Goal: Transaction & Acquisition: Purchase product/service

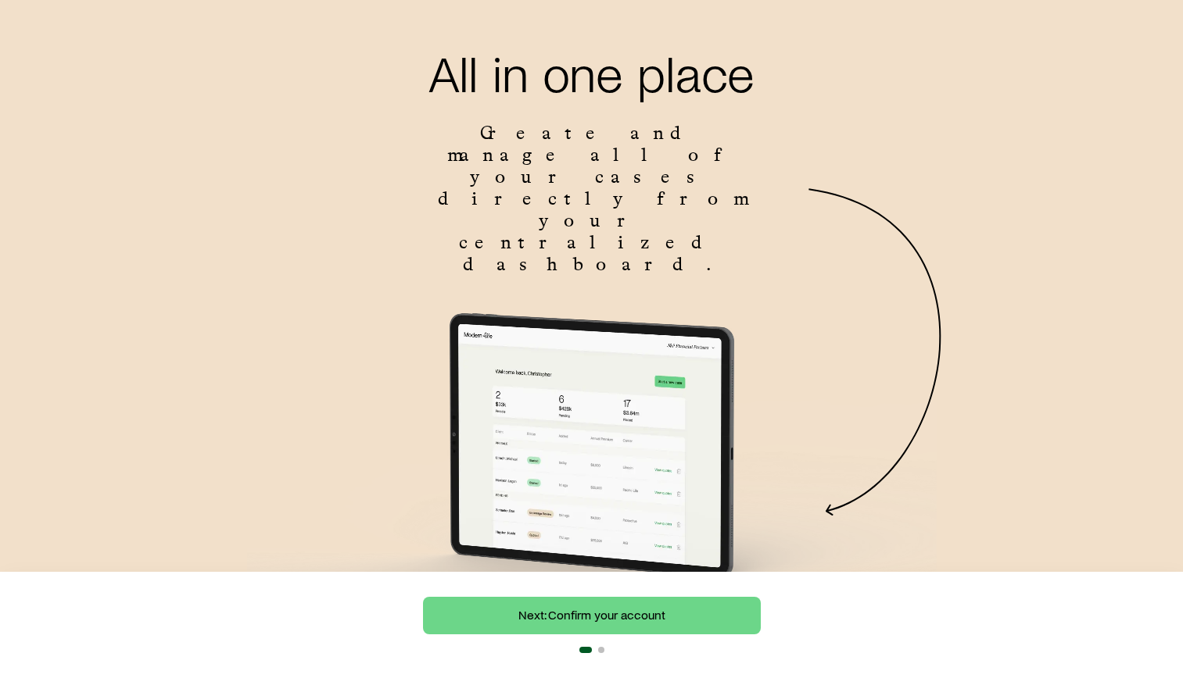
scroll to position [132, 0]
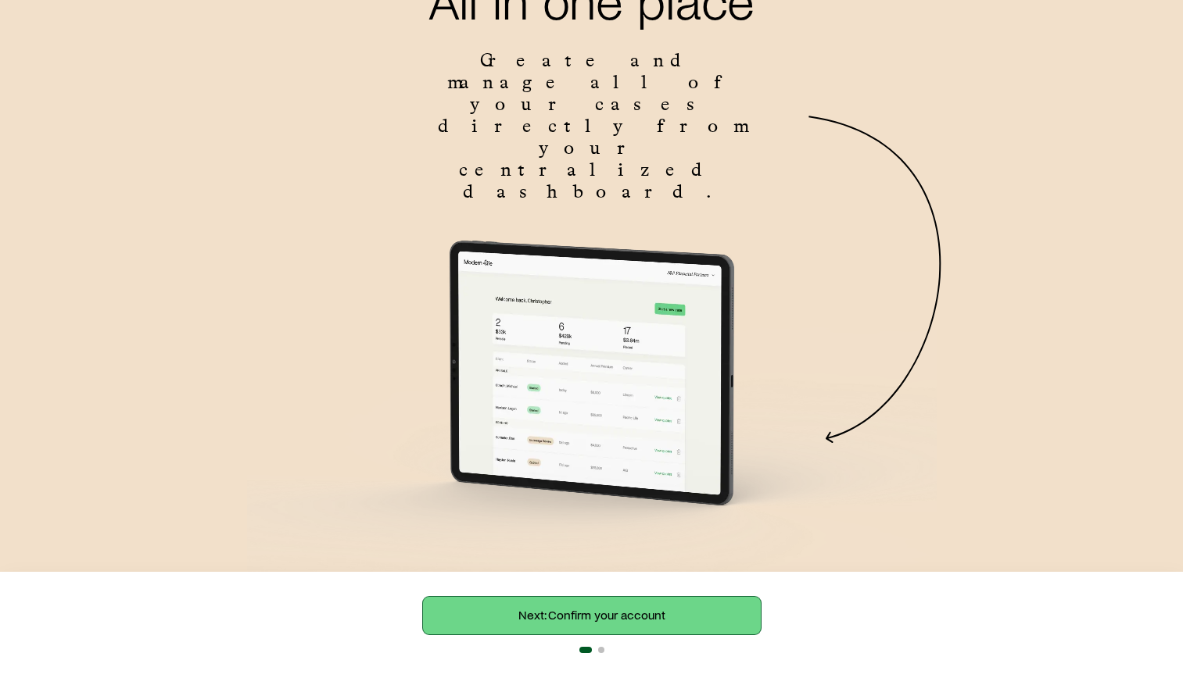
click at [693, 623] on link "Next: Confirm your account" at bounding box center [592, 616] width 338 height 38
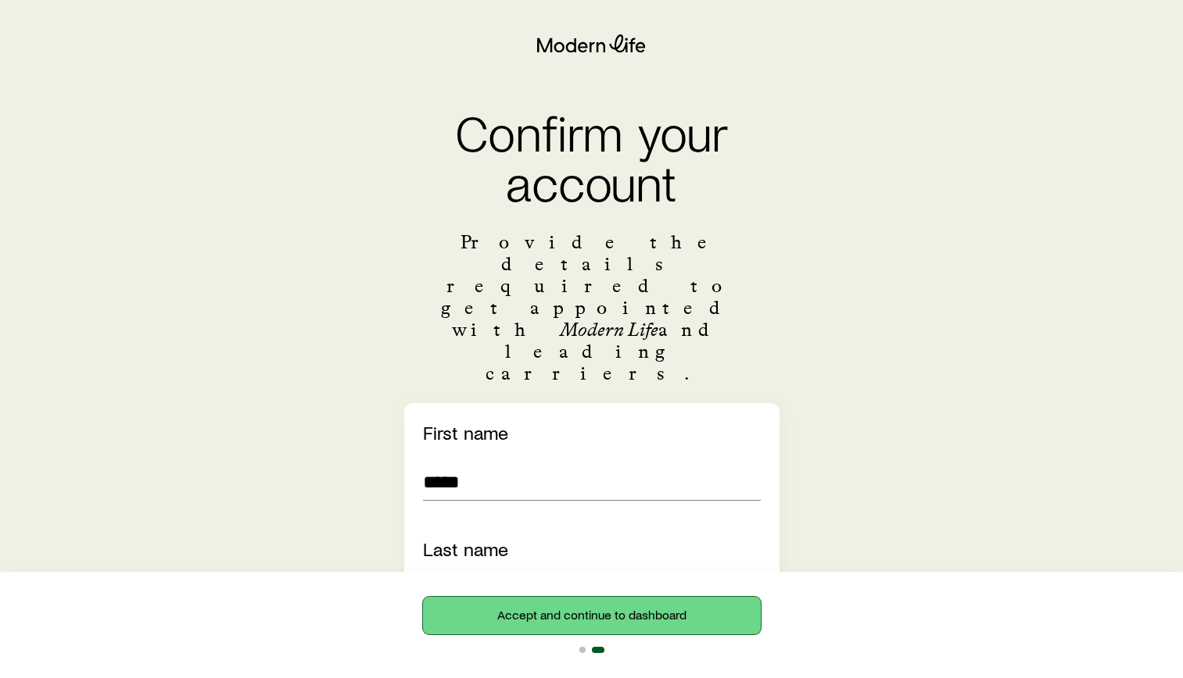
click at [600, 621] on button "Accept and continue to dashboard" at bounding box center [592, 616] width 338 height 38
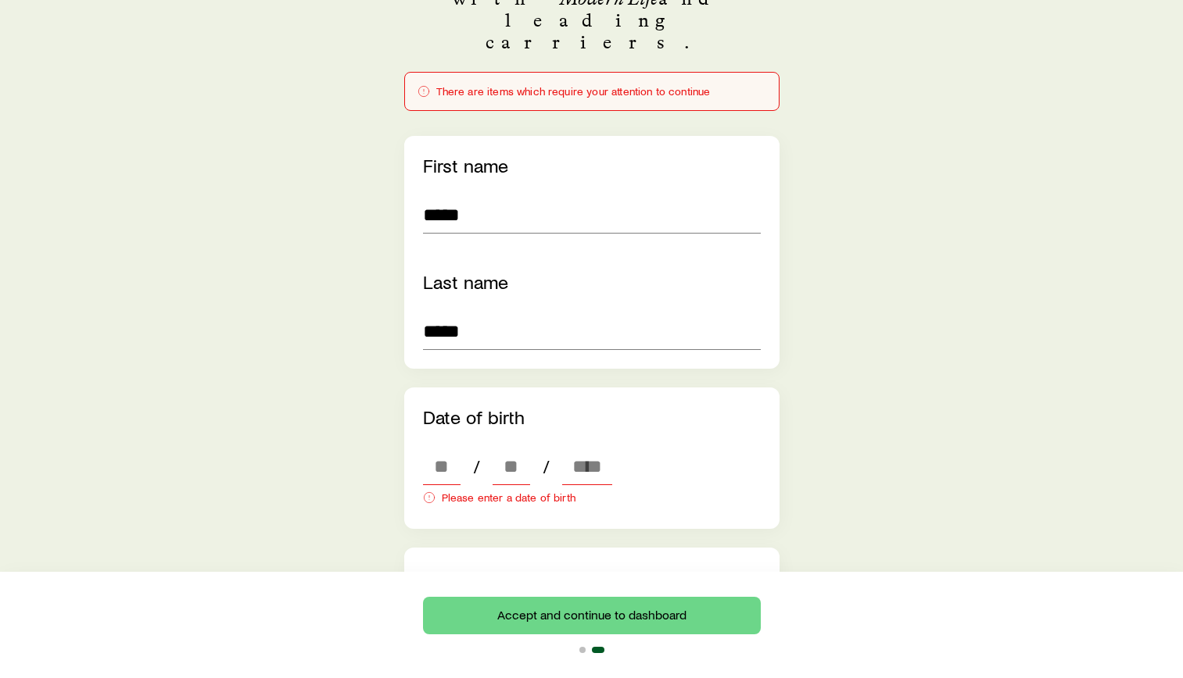
scroll to position [391, 0]
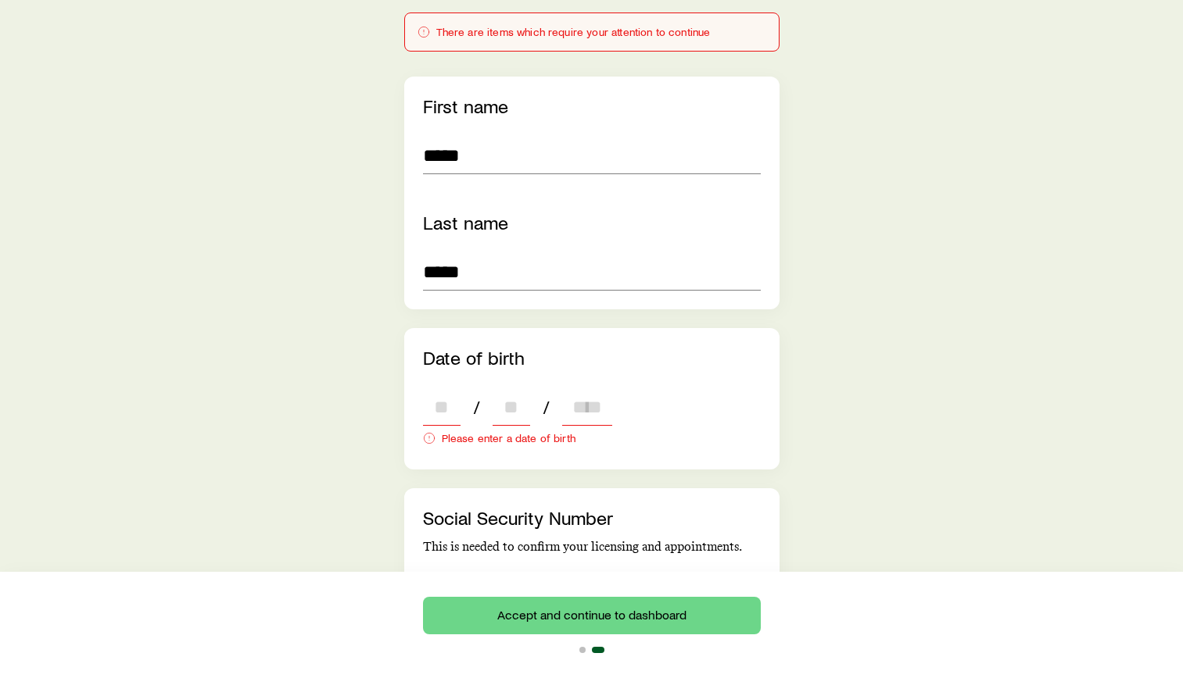
click at [440, 388] on input "dateOfBirth" at bounding box center [442, 407] width 38 height 38
type input "**"
type input "****"
type input "*"
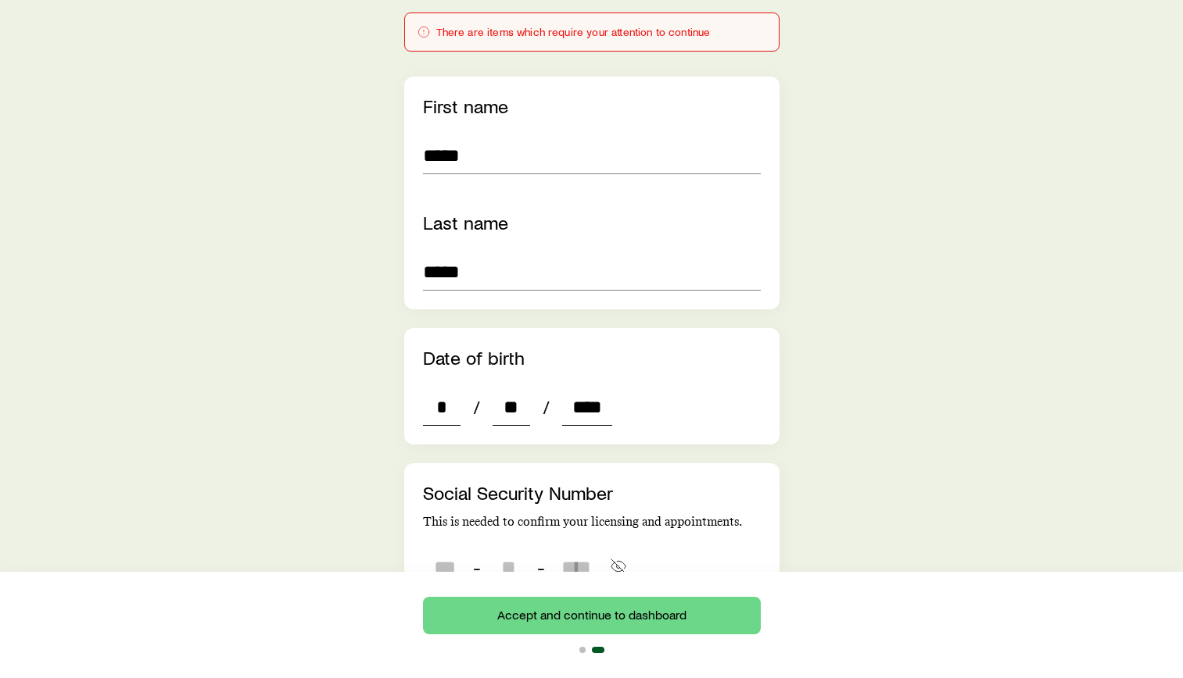
type input "****"
click at [434, 549] on input "tel" at bounding box center [445, 568] width 44 height 38
type input "***"
type input "**"
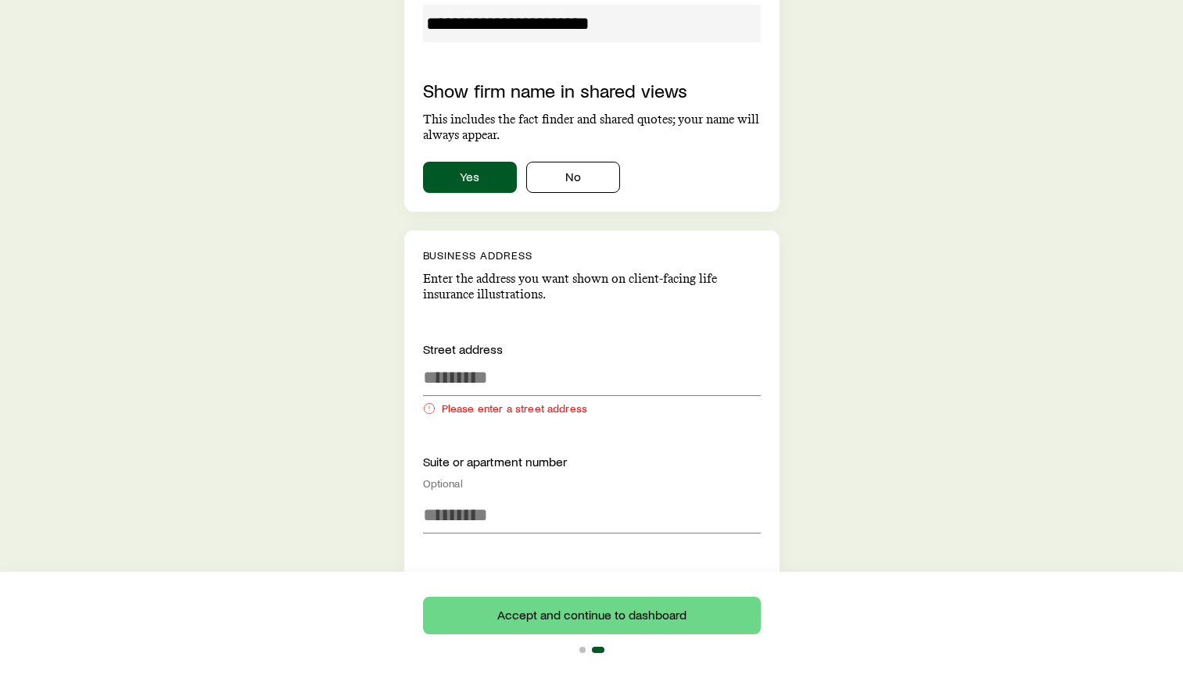
scroll to position [1172, 0]
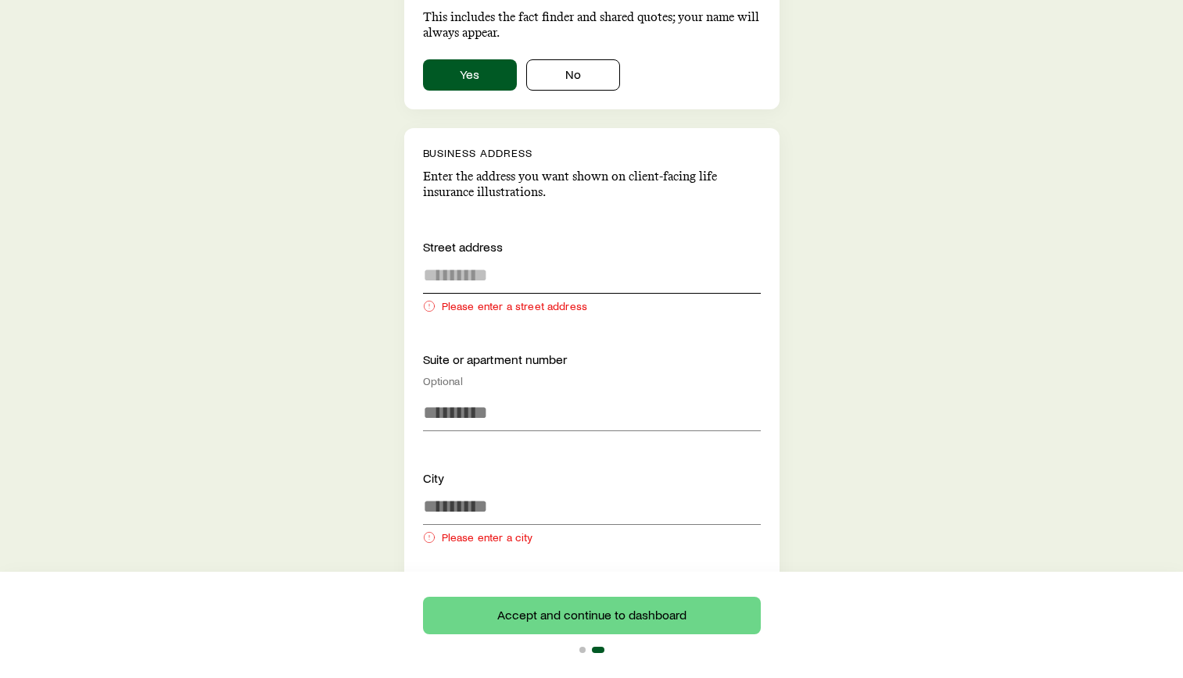
type input "****"
click at [489, 256] on input at bounding box center [592, 275] width 338 height 38
type input "***"
type input "**"
type input "**********"
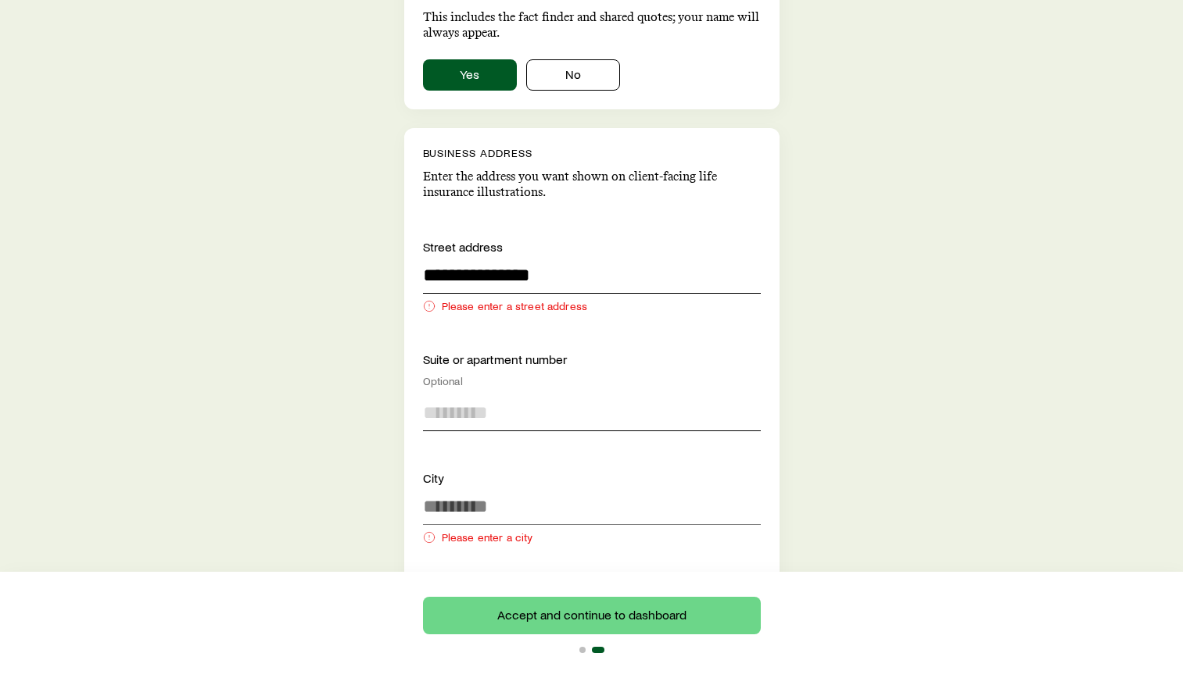
type input "**********"
type input "******"
type input "**"
type input "*****"
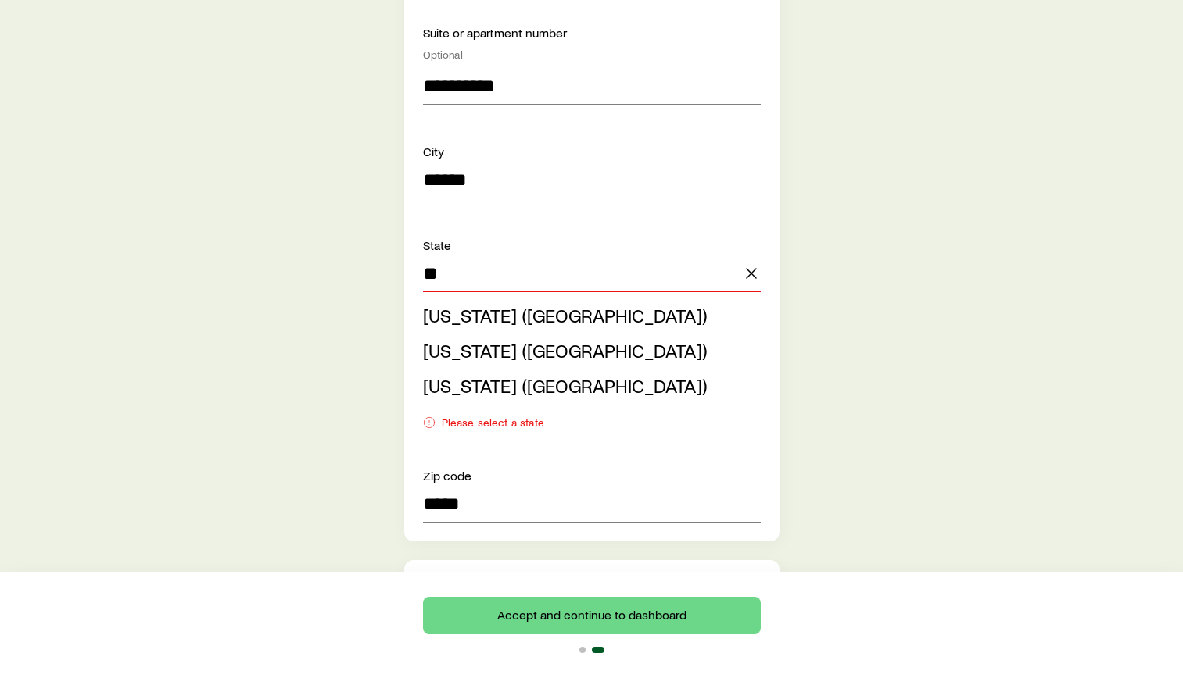
scroll to position [1485, 0]
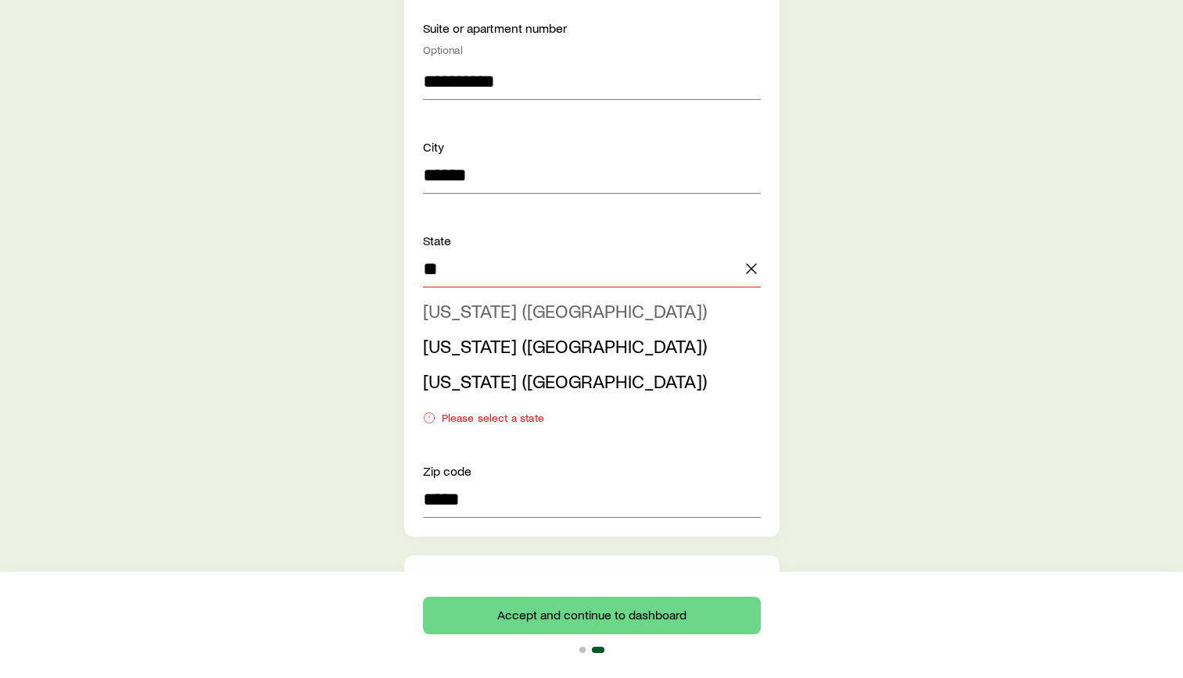
click at [506, 299] on span "[US_STATE] ([GEOGRAPHIC_DATA])" at bounding box center [565, 310] width 284 height 23
type input "**********"
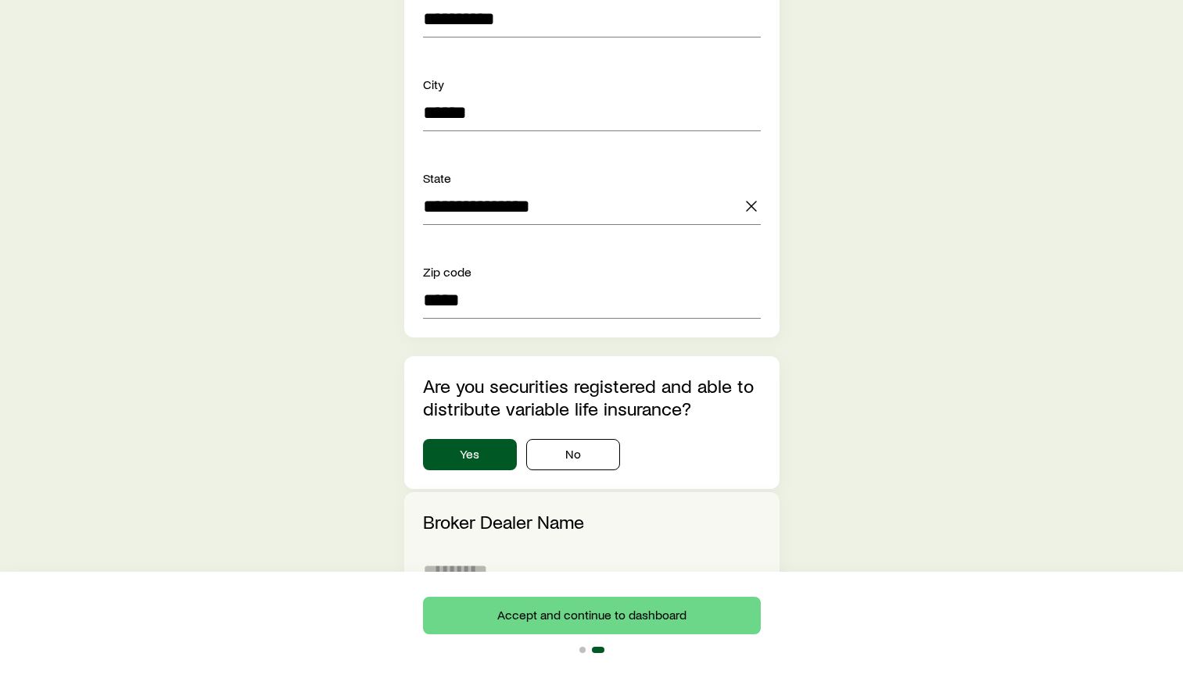
scroll to position [1641, 0]
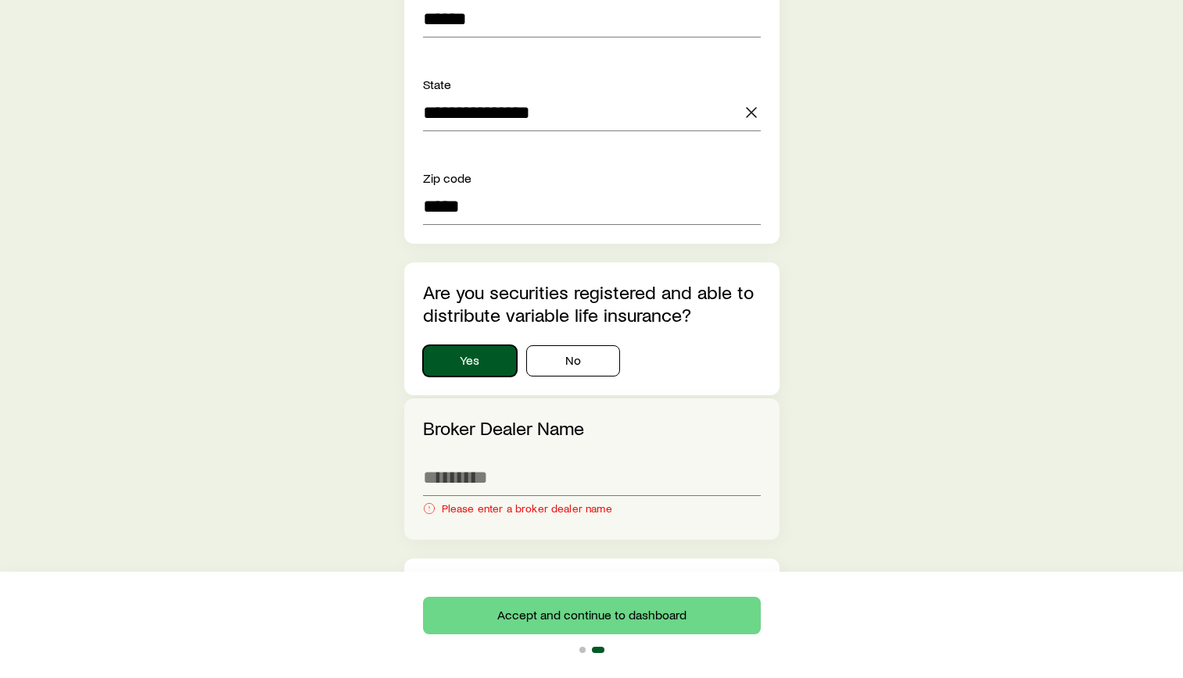
click at [489, 345] on button "Yes" at bounding box center [470, 360] width 94 height 31
click at [509, 459] on input at bounding box center [592, 478] width 338 height 38
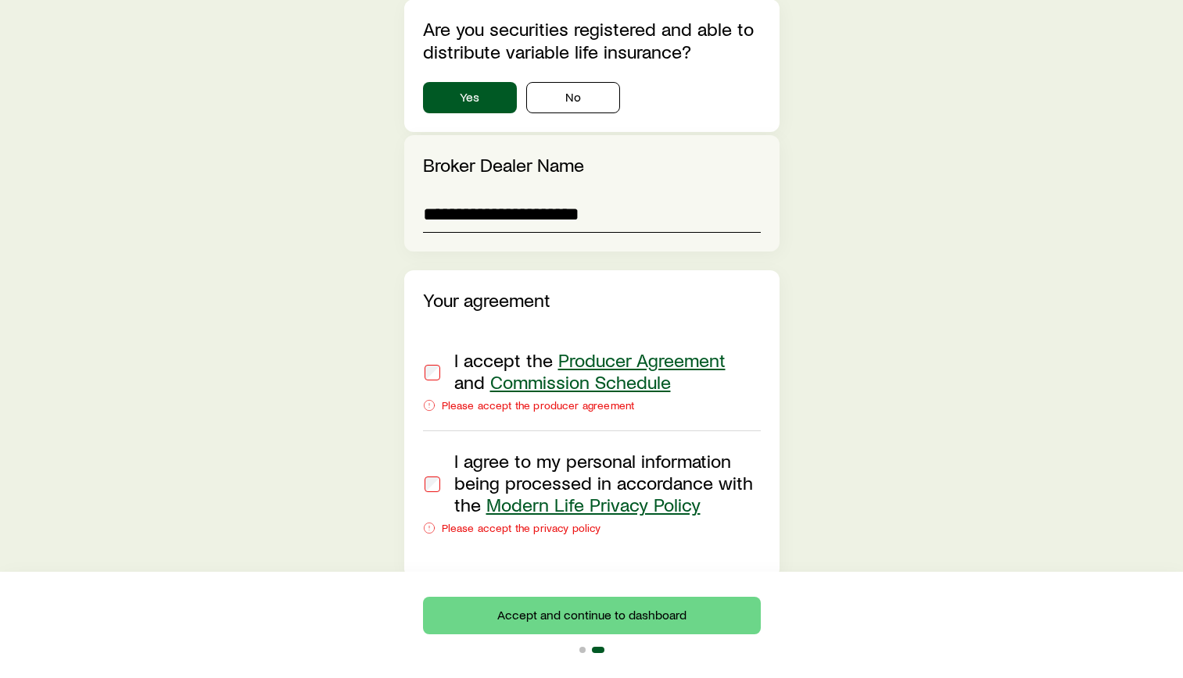
type input "**********"
click at [445, 349] on div "I accept the Producer Agreement and Commission Schedule" at bounding box center [588, 371] width 331 height 44
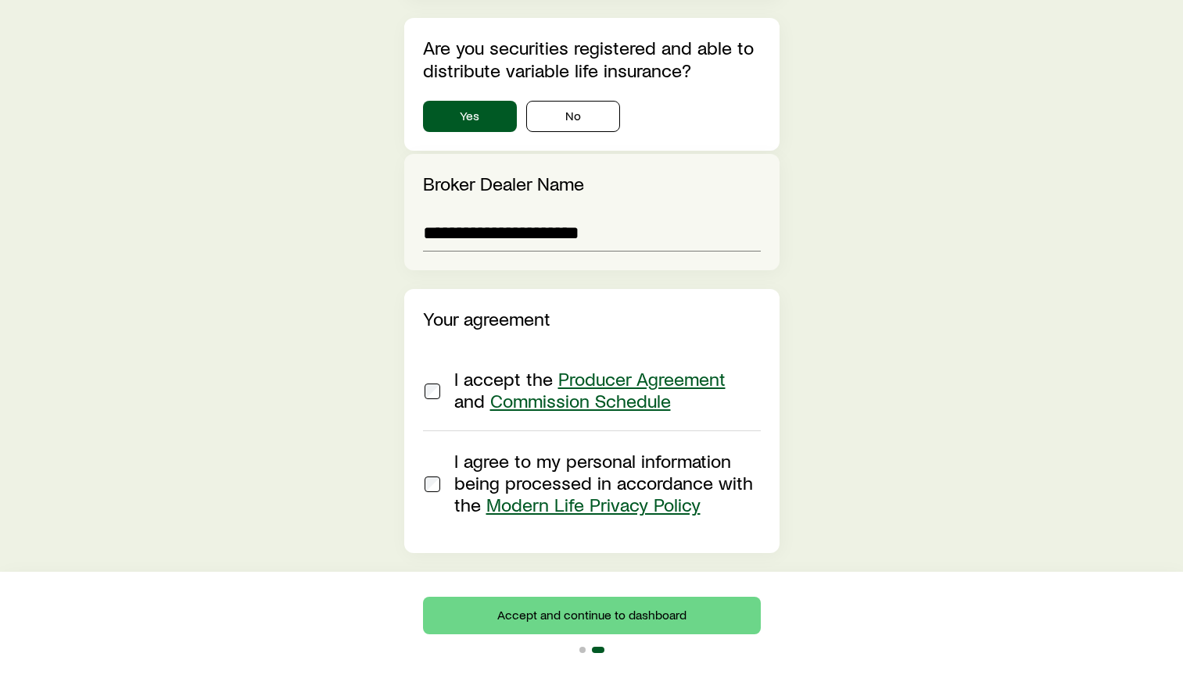
scroll to position [1861, 0]
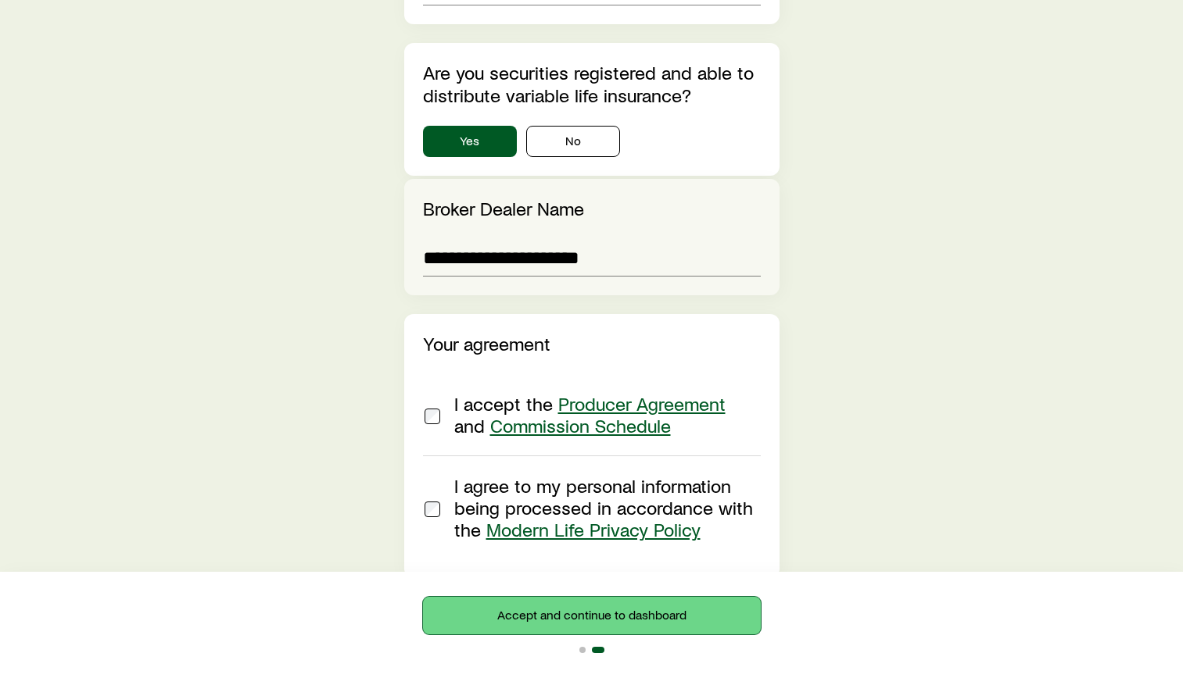
click at [628, 610] on button "Accept and continue to dashboard" at bounding box center [592, 616] width 338 height 38
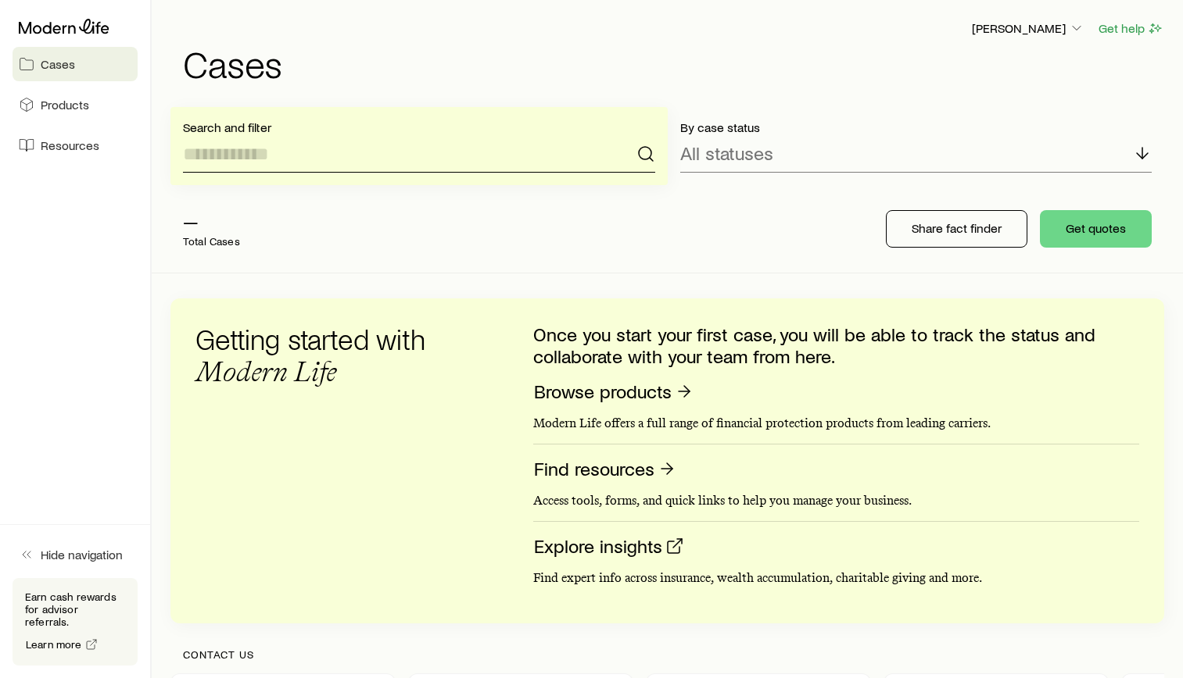
click at [554, 156] on input at bounding box center [419, 154] width 472 height 38
click at [1094, 224] on button "Get quotes" at bounding box center [1096, 229] width 112 height 38
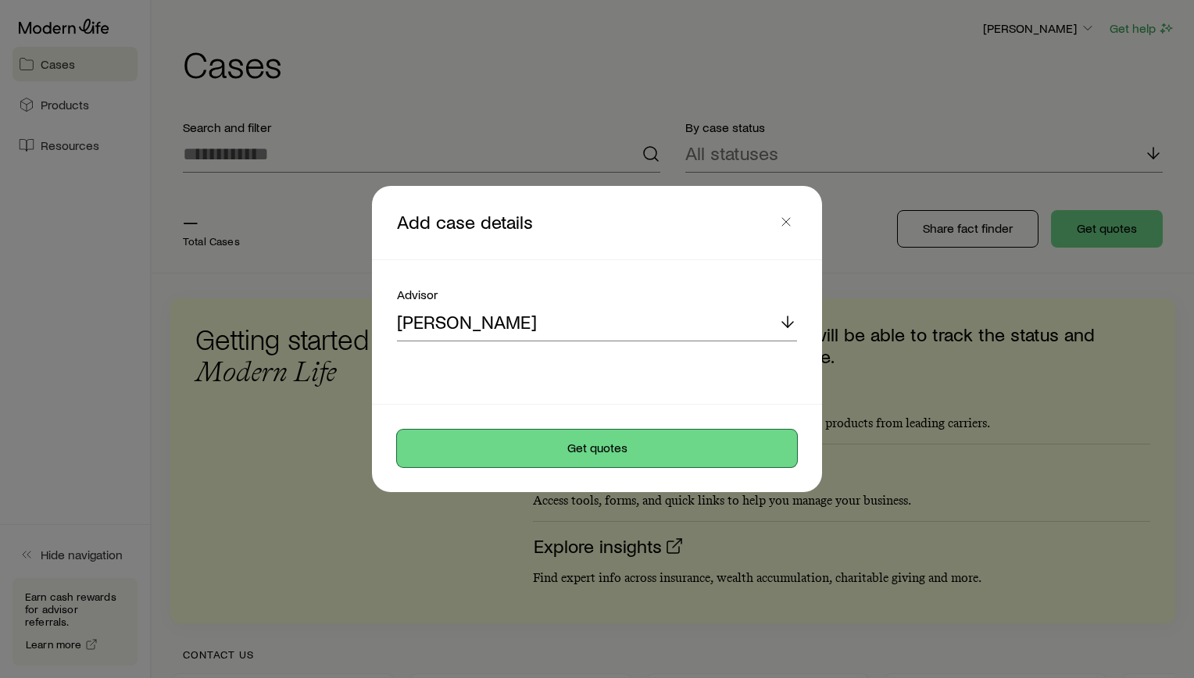
click at [579, 452] on button "Get quotes" at bounding box center [597, 449] width 400 height 38
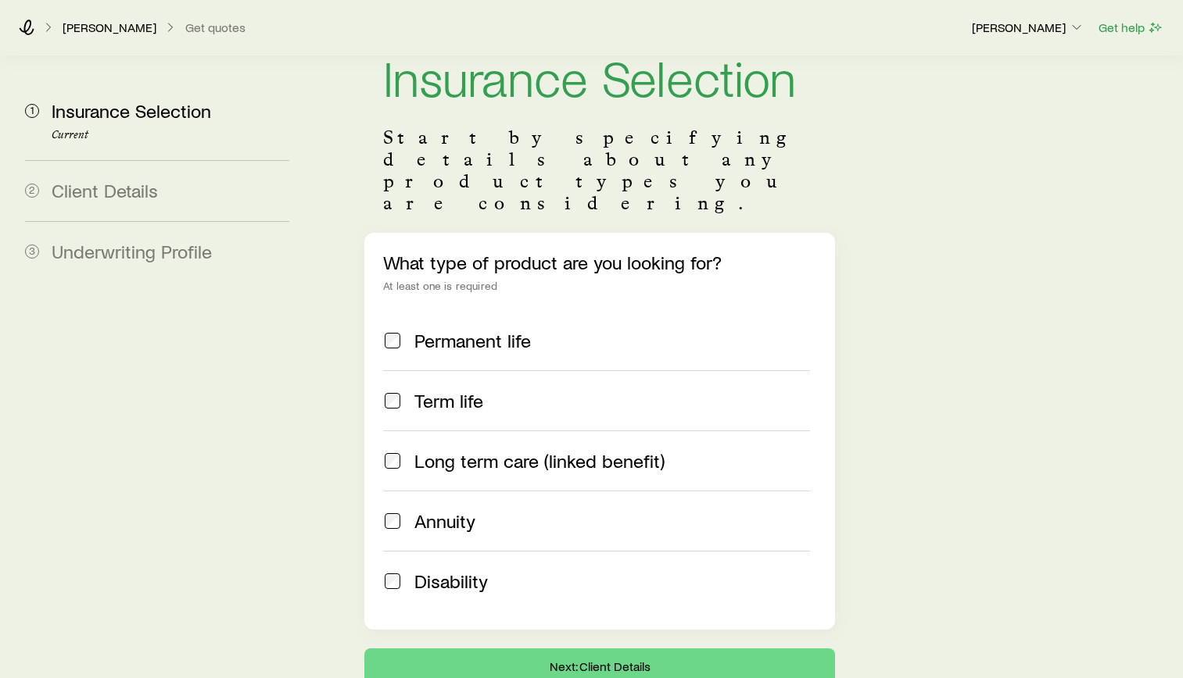
scroll to position [125, 0]
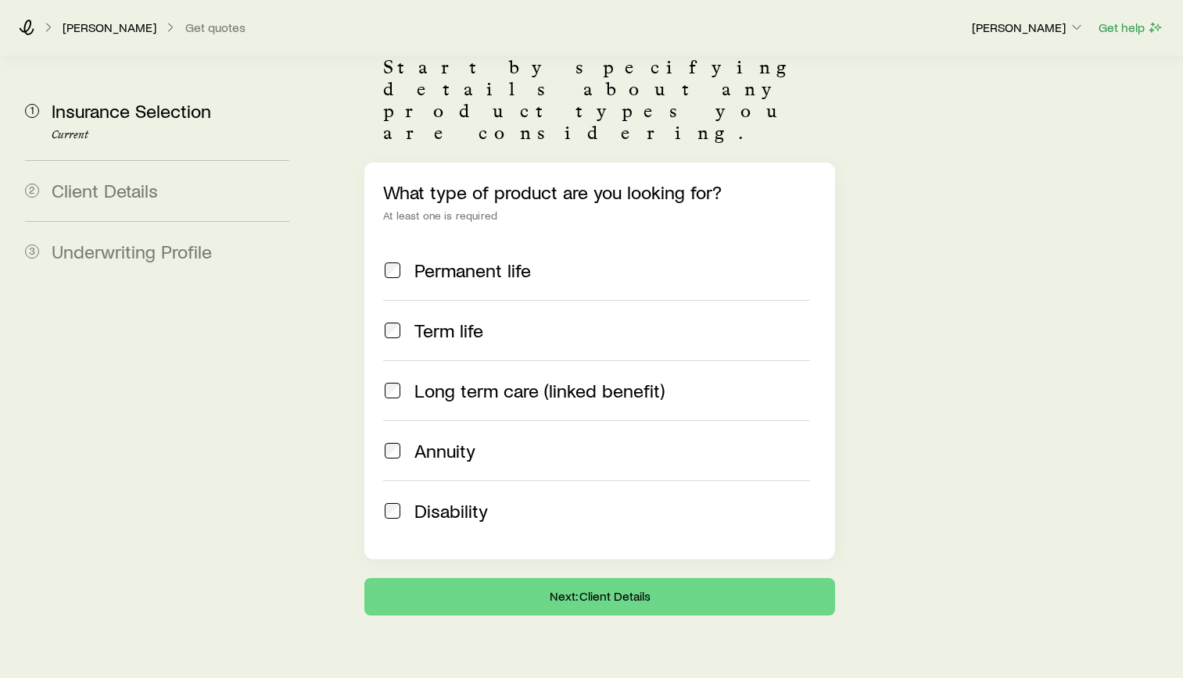
click at [403, 500] on div "Disability" at bounding box center [596, 511] width 427 height 22
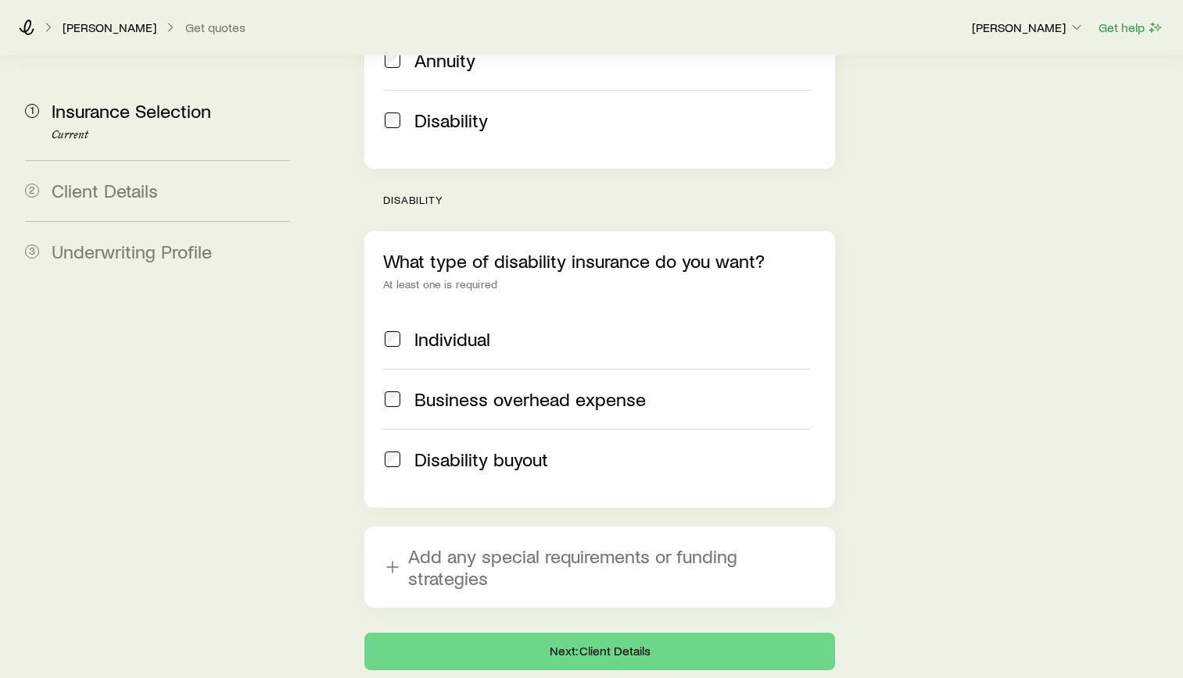
click at [438, 328] on span "Individual" at bounding box center [452, 339] width 76 height 22
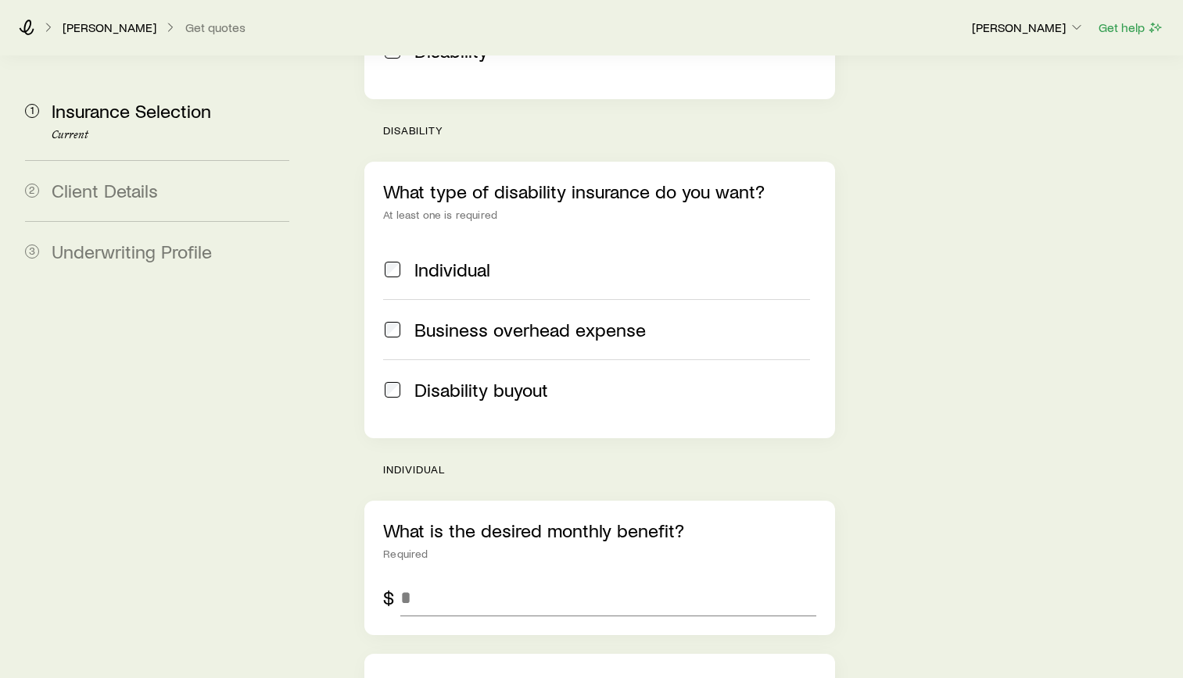
scroll to position [750, 0]
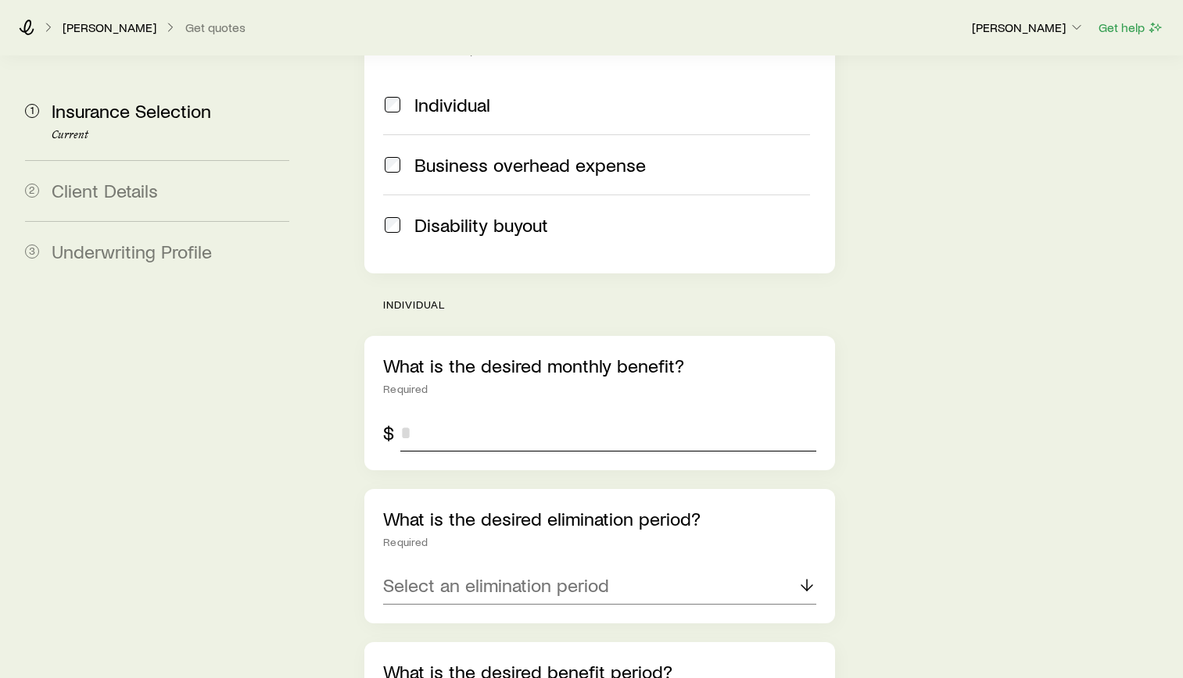
click at [492, 414] on input "tel" at bounding box center [608, 433] width 416 height 38
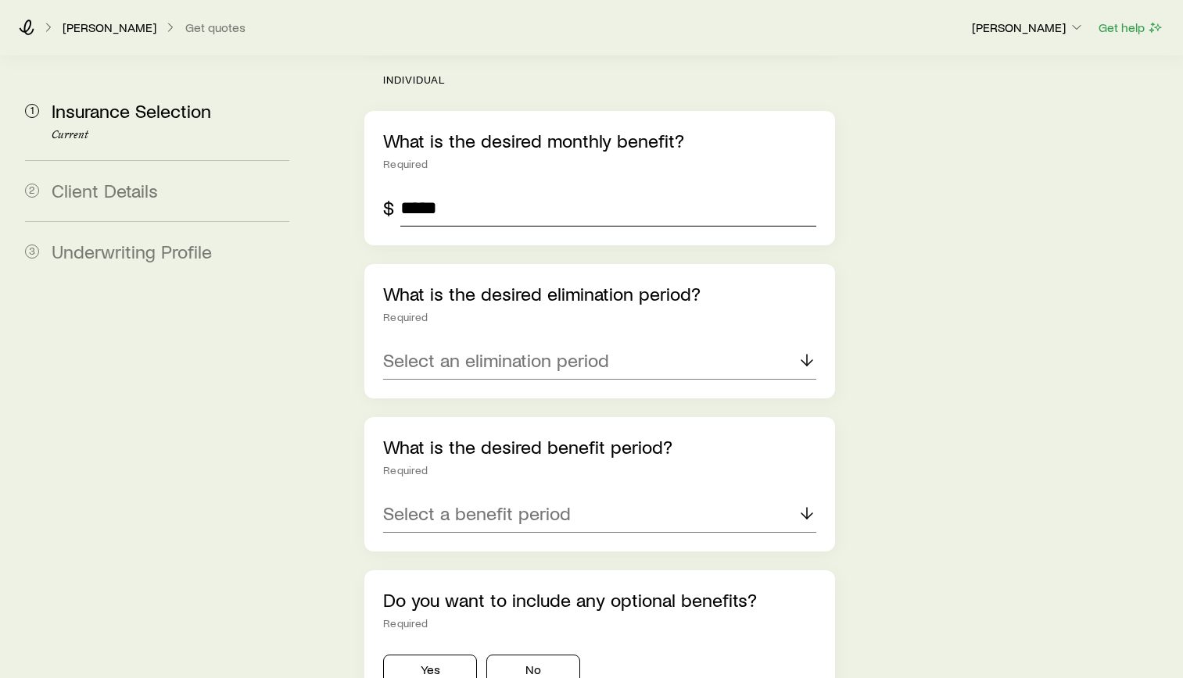
scroll to position [985, 0]
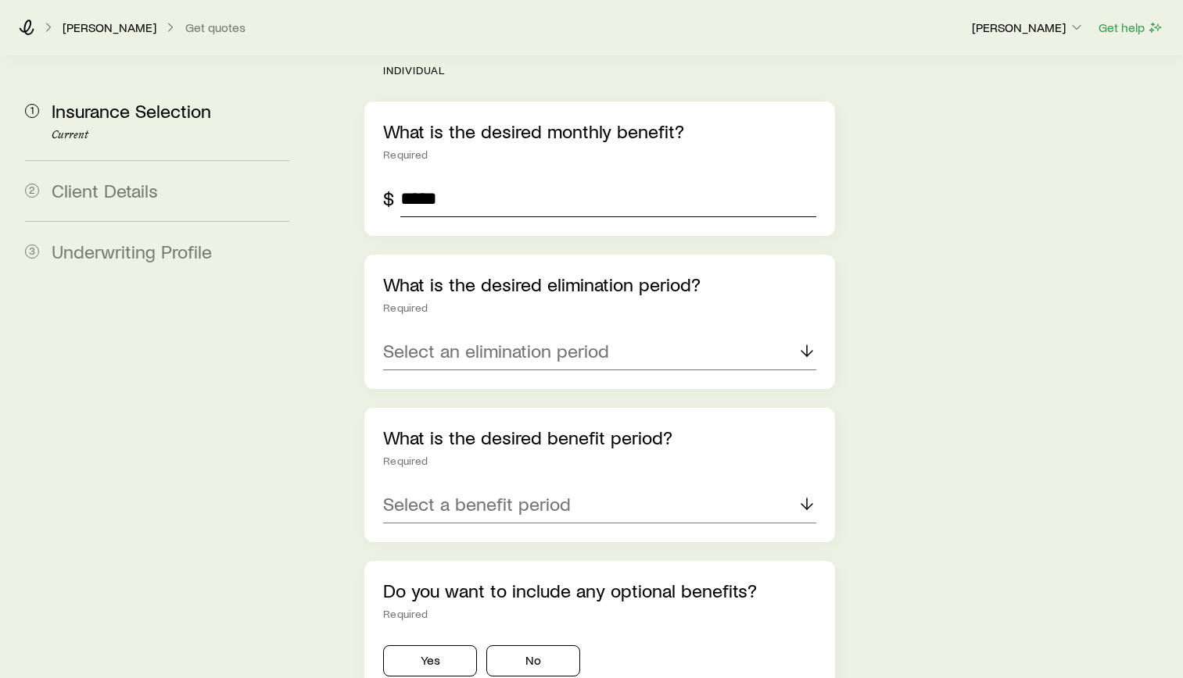
type input "*****"
click at [494, 340] on p "Select an elimination period" at bounding box center [496, 351] width 226 height 22
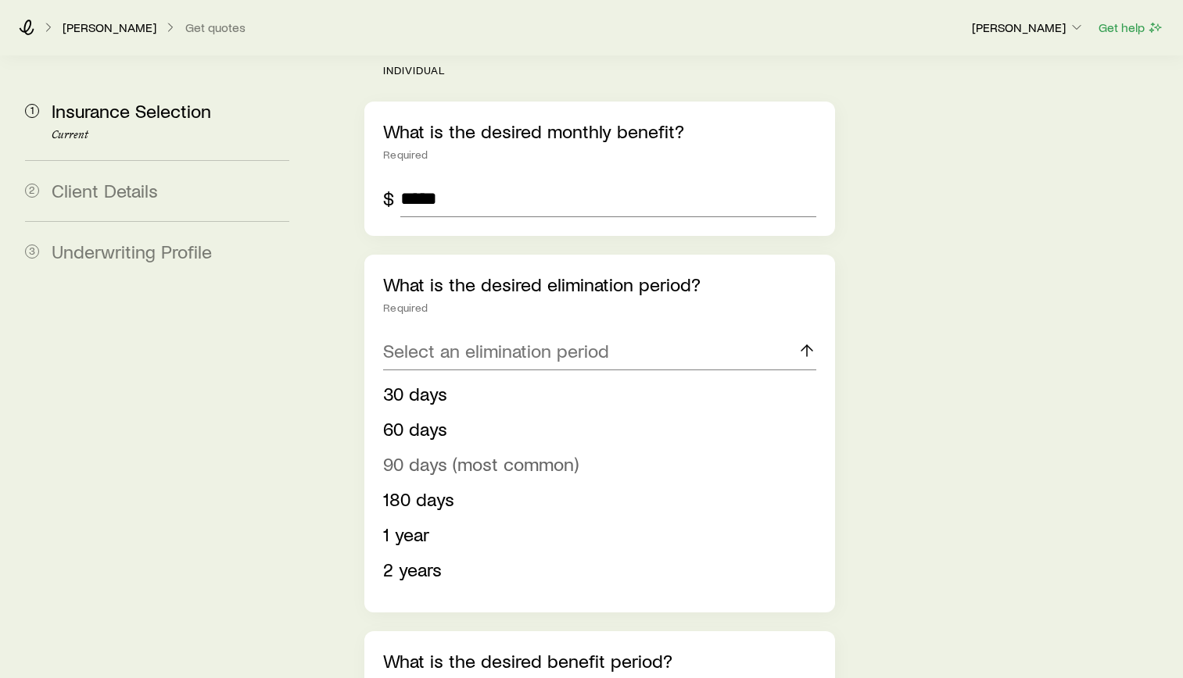
click at [451, 453] on span "90 days (most common)" at bounding box center [480, 464] width 195 height 23
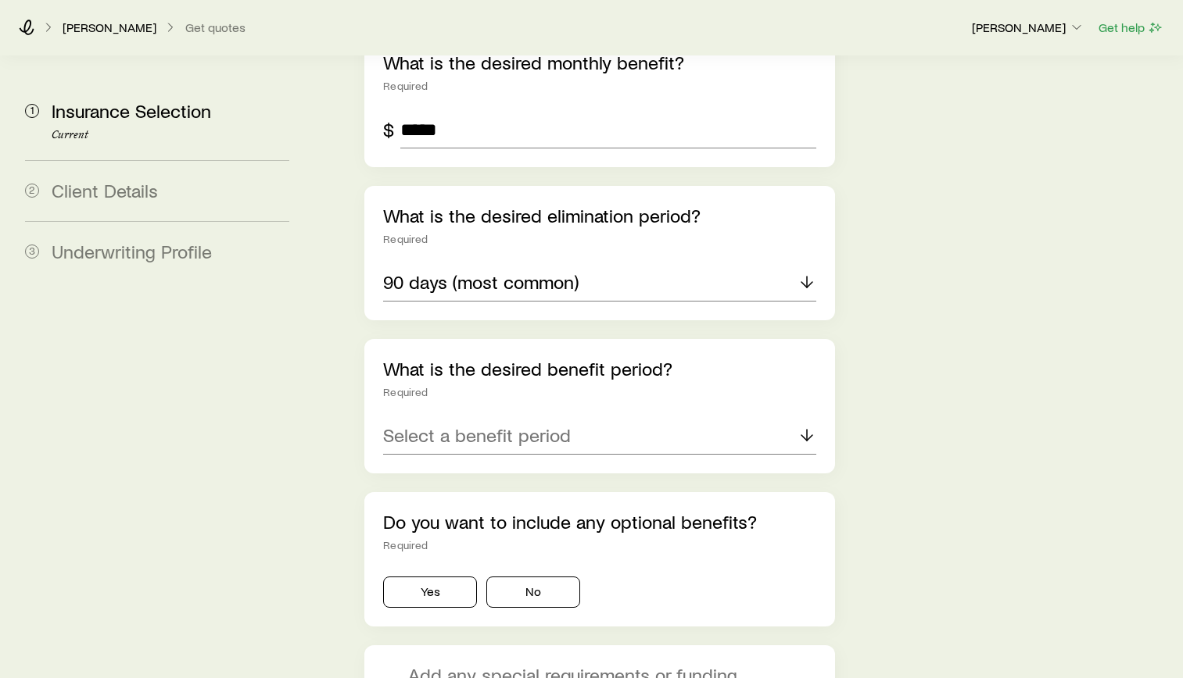
scroll to position [1141, 0]
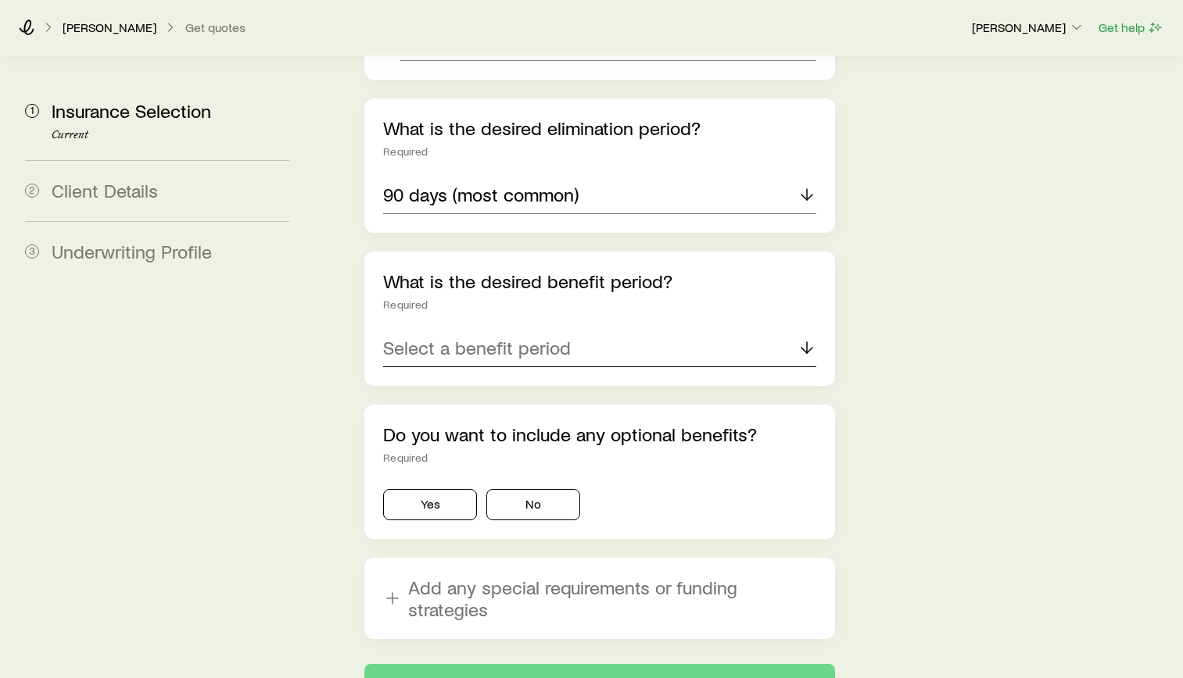
click at [541, 330] on div "Select a benefit period" at bounding box center [599, 349] width 433 height 38
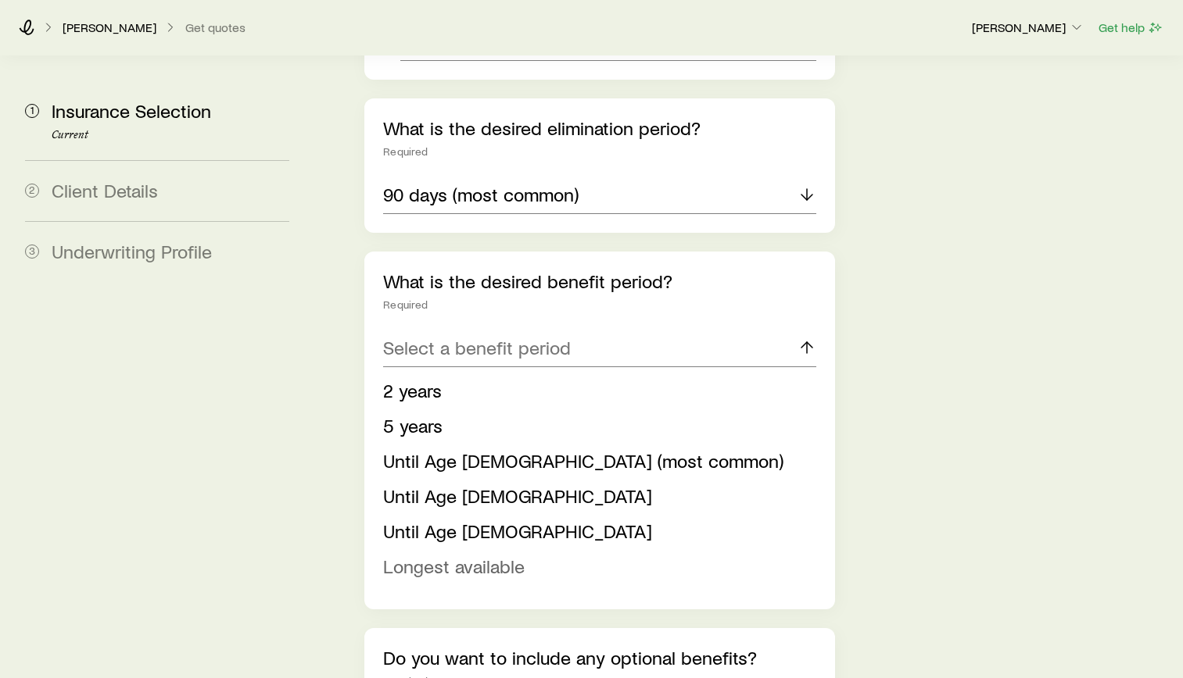
click at [476, 555] on span "Longest available" at bounding box center [453, 566] width 141 height 23
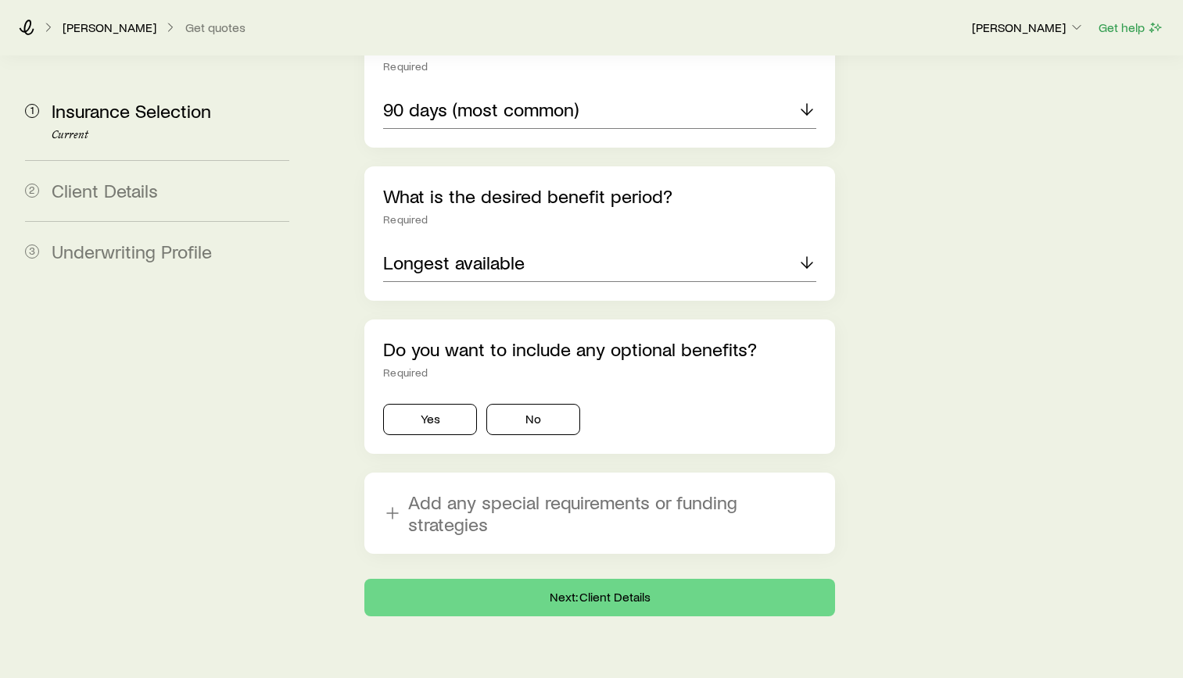
scroll to position [1227, 0]
click at [446, 403] on button "Yes" at bounding box center [430, 418] width 94 height 31
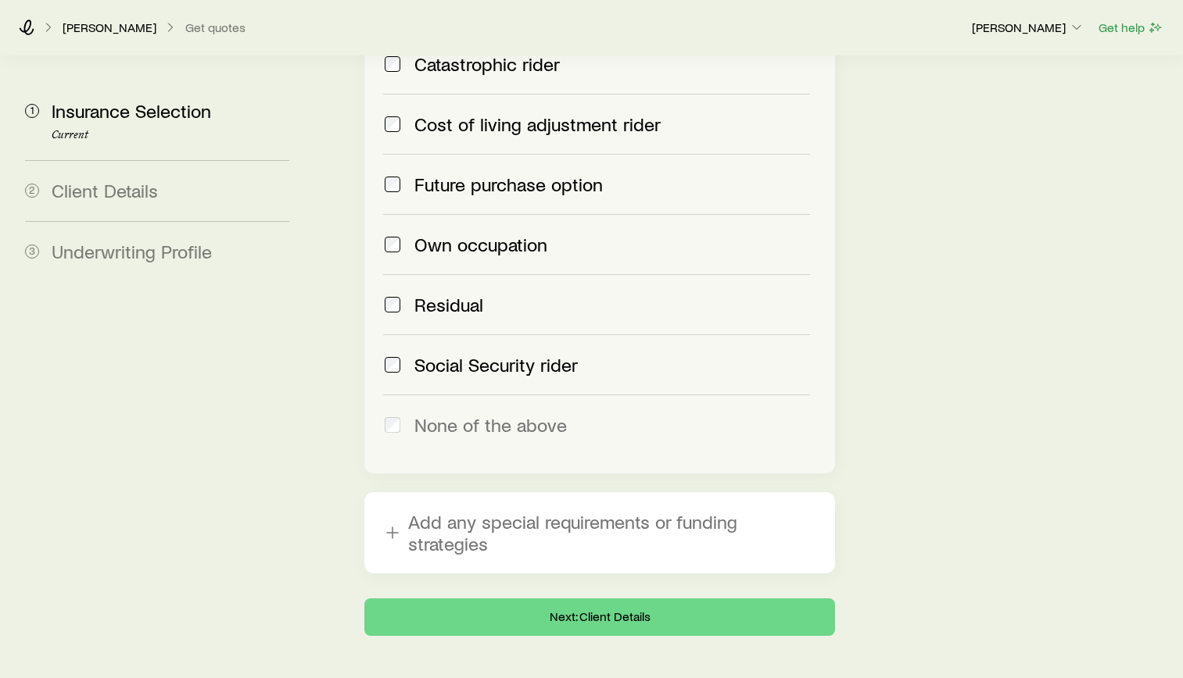
scroll to position [1751, 0]
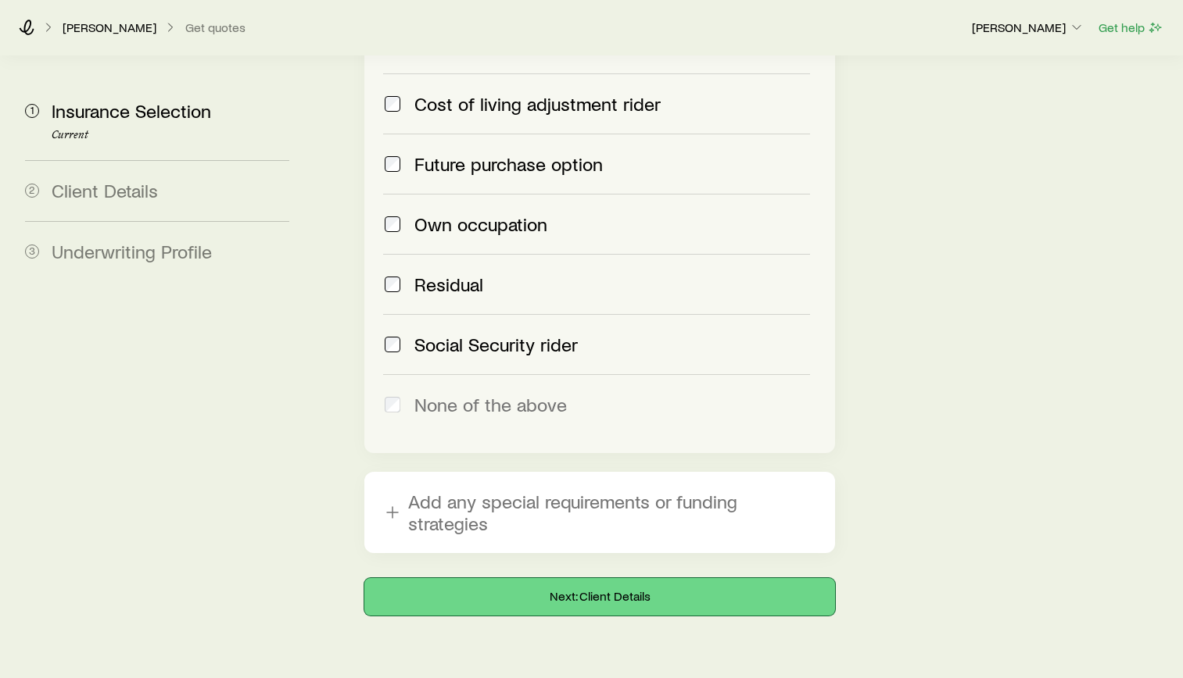
click at [616, 578] on button "Next: Client Details" at bounding box center [599, 597] width 471 height 38
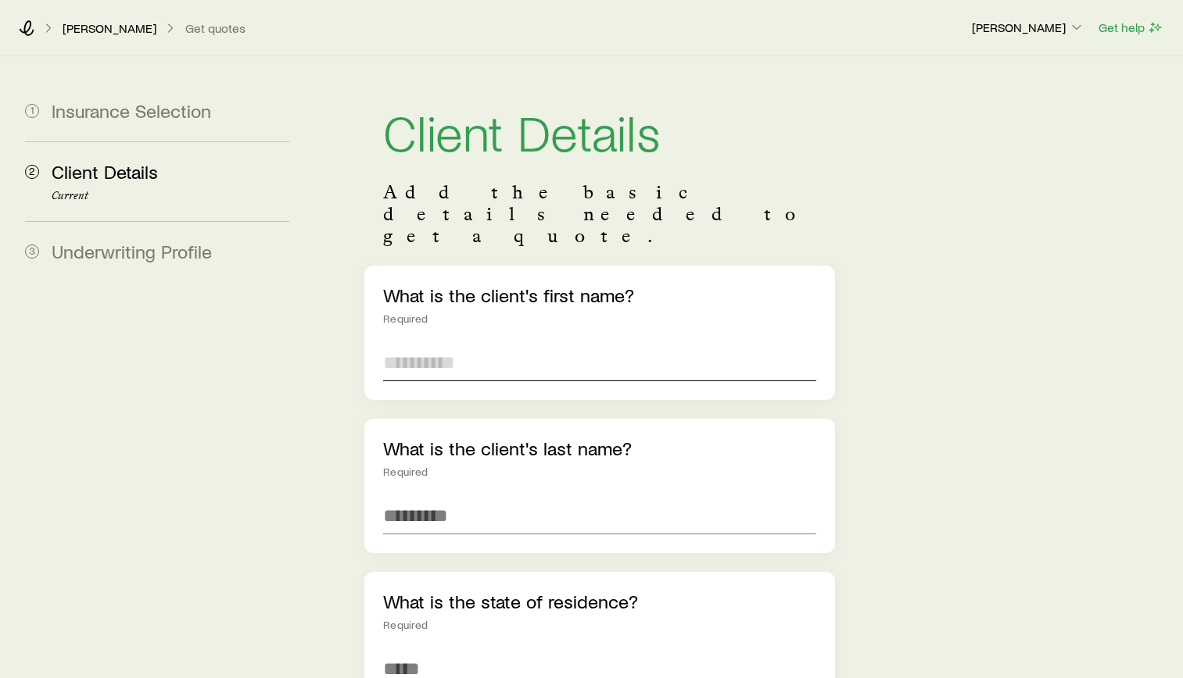
click at [642, 344] on input "text" at bounding box center [599, 363] width 433 height 38
type input "********"
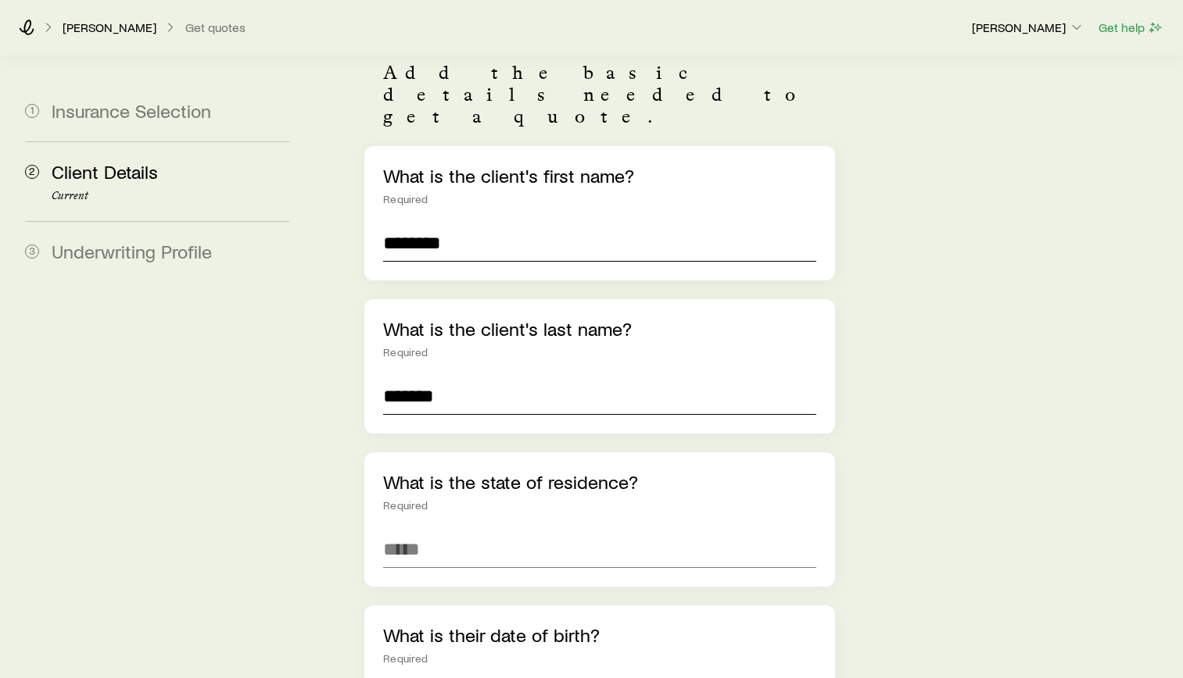
scroll to position [234, 0]
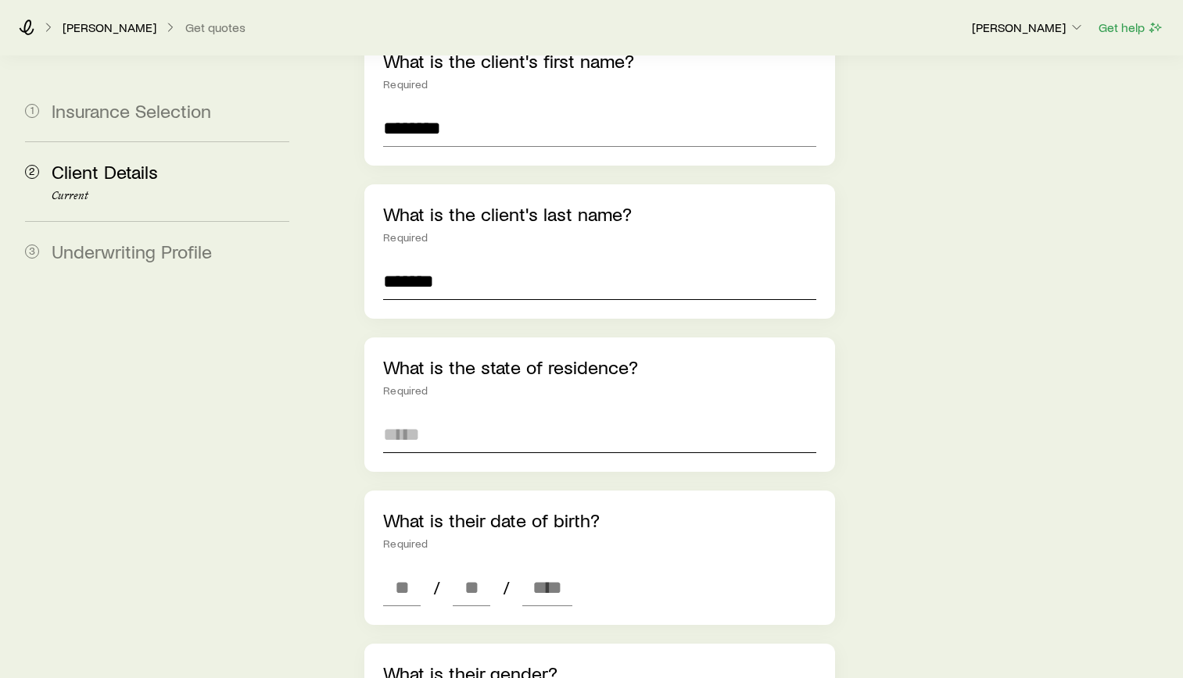
type input "*******"
click at [533, 416] on input at bounding box center [599, 435] width 433 height 38
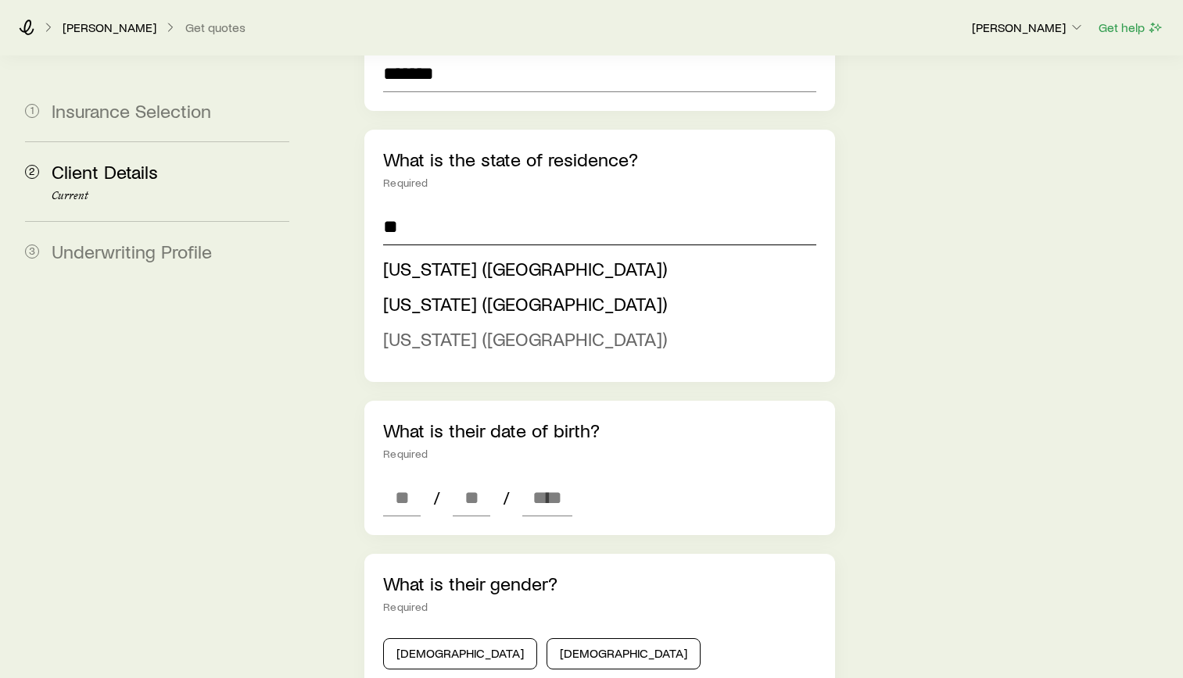
scroll to position [469, 0]
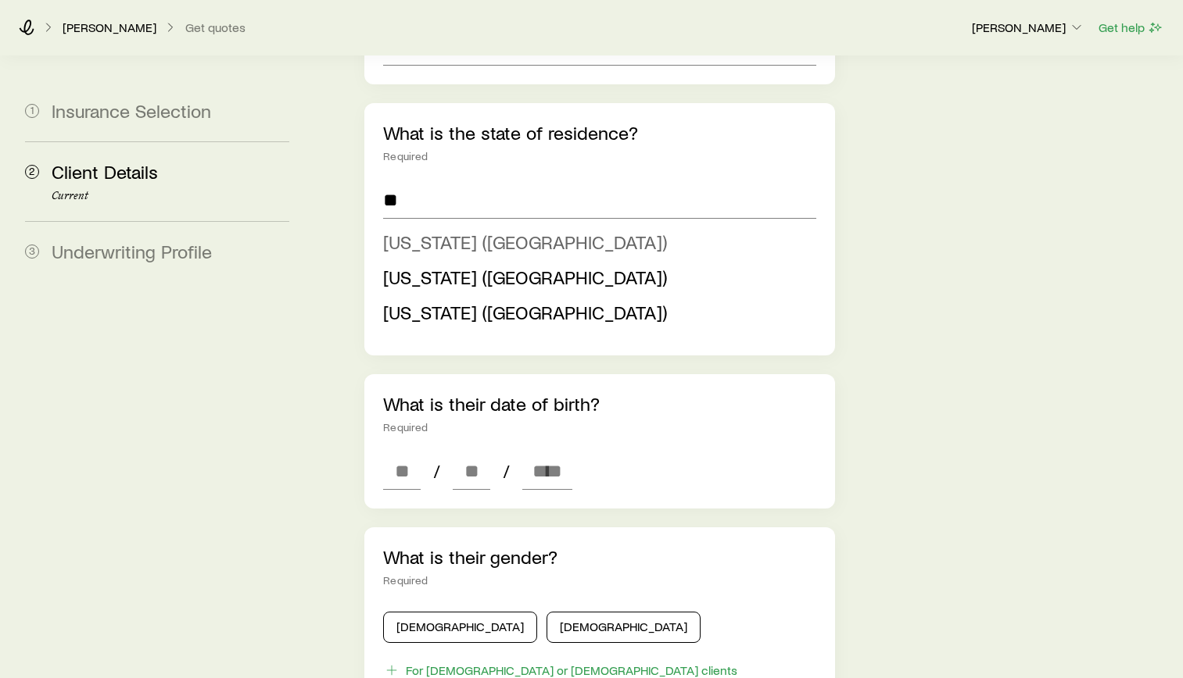
click at [414, 231] on span "[US_STATE] ([GEOGRAPHIC_DATA])" at bounding box center [525, 242] width 284 height 23
type input "**********"
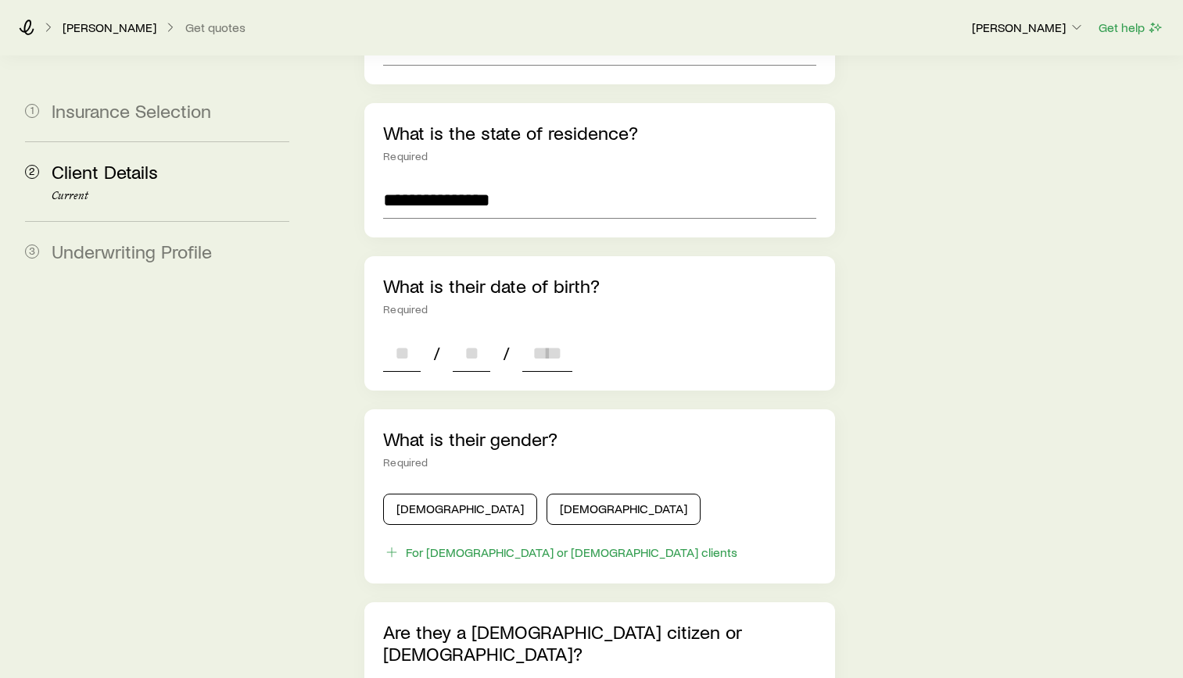
click at [413, 335] on input at bounding box center [402, 354] width 38 height 38
type input "**"
type input "****"
type input "*"
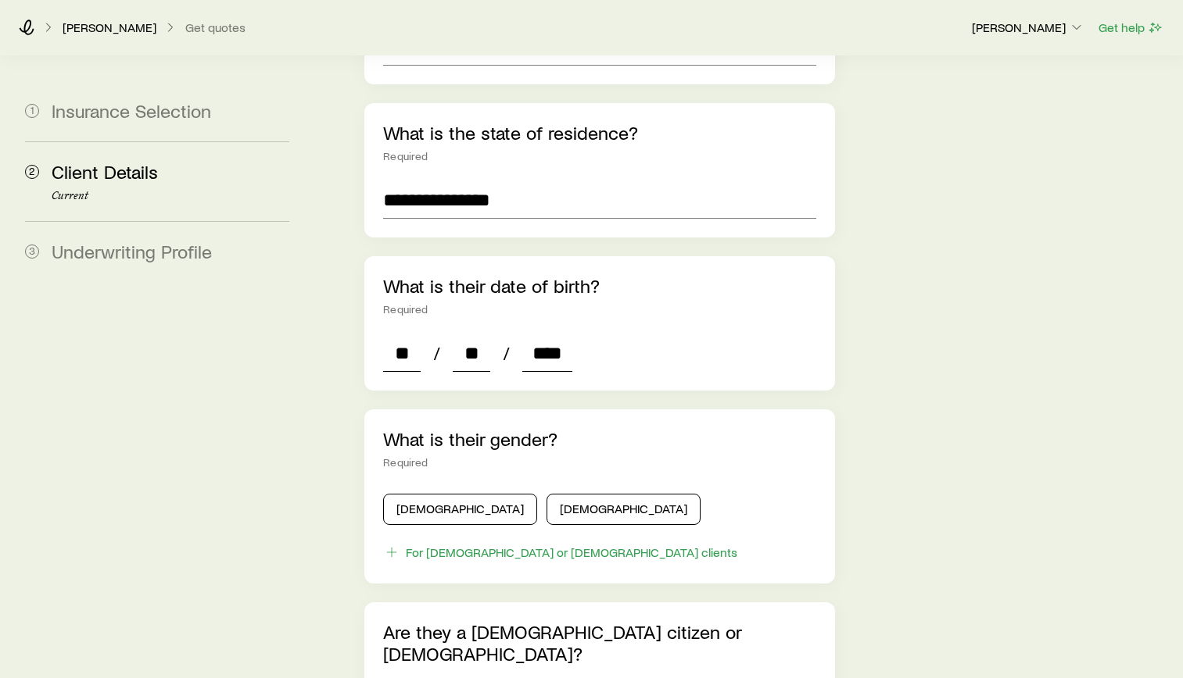
type input "*"
type input "****"
click at [446, 494] on button "[DEMOGRAPHIC_DATA]" at bounding box center [460, 509] width 154 height 31
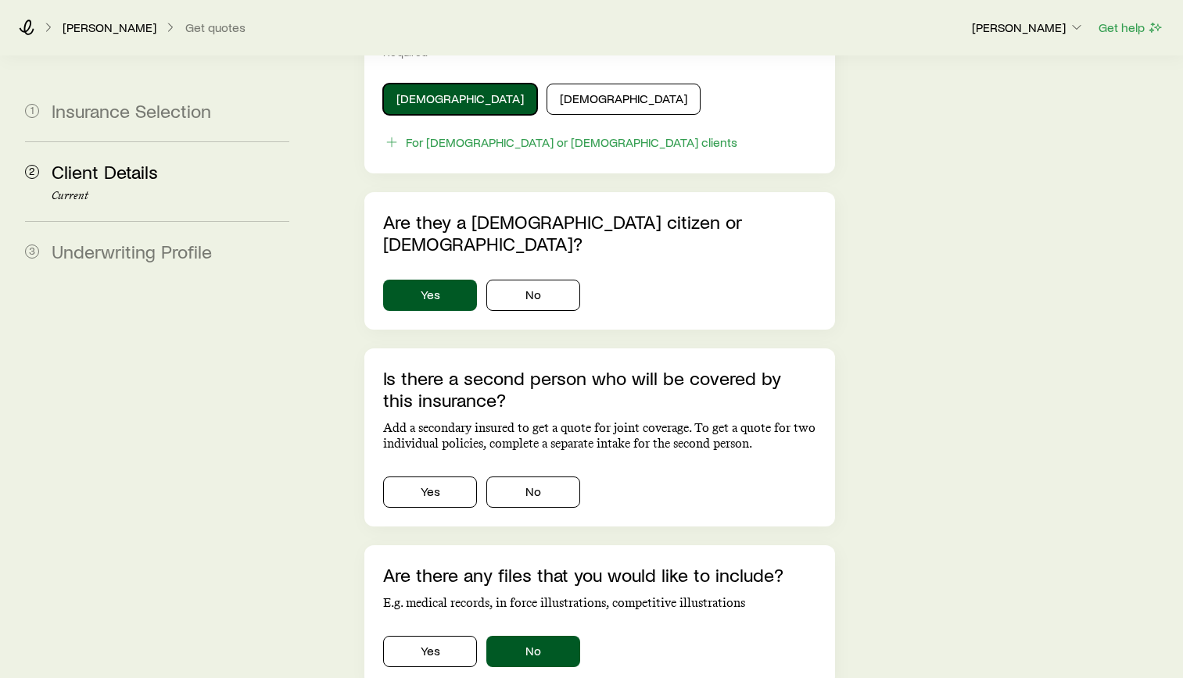
scroll to position [984, 0]
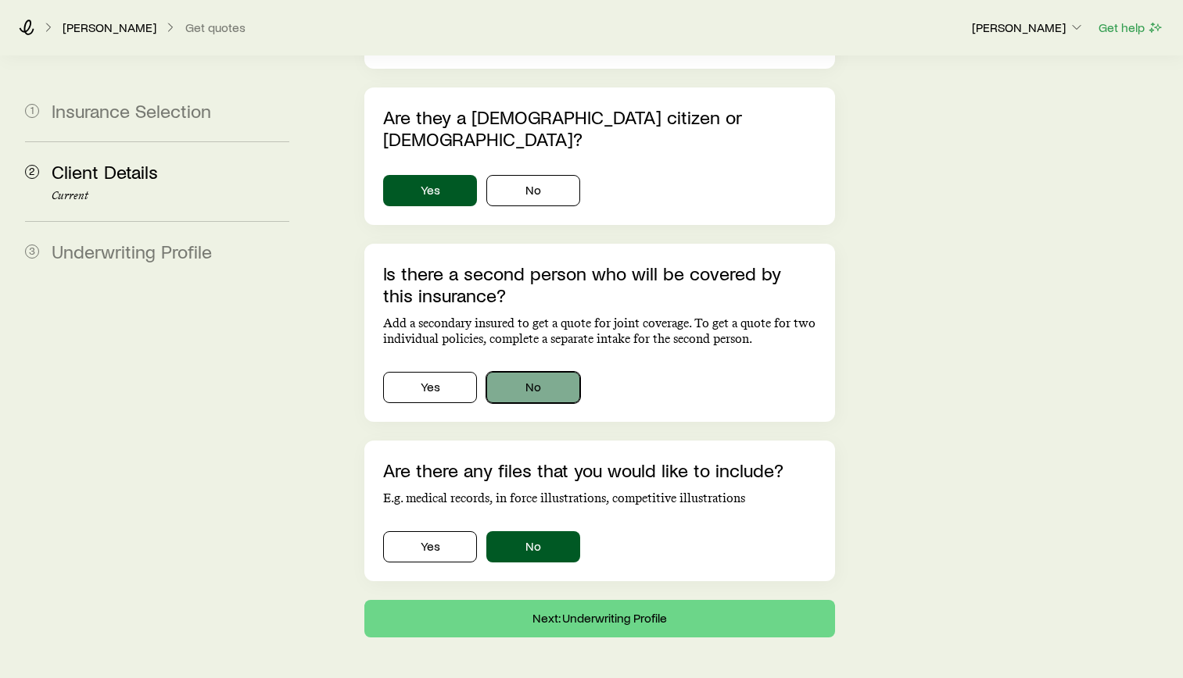
click at [535, 372] on button "No" at bounding box center [533, 387] width 94 height 31
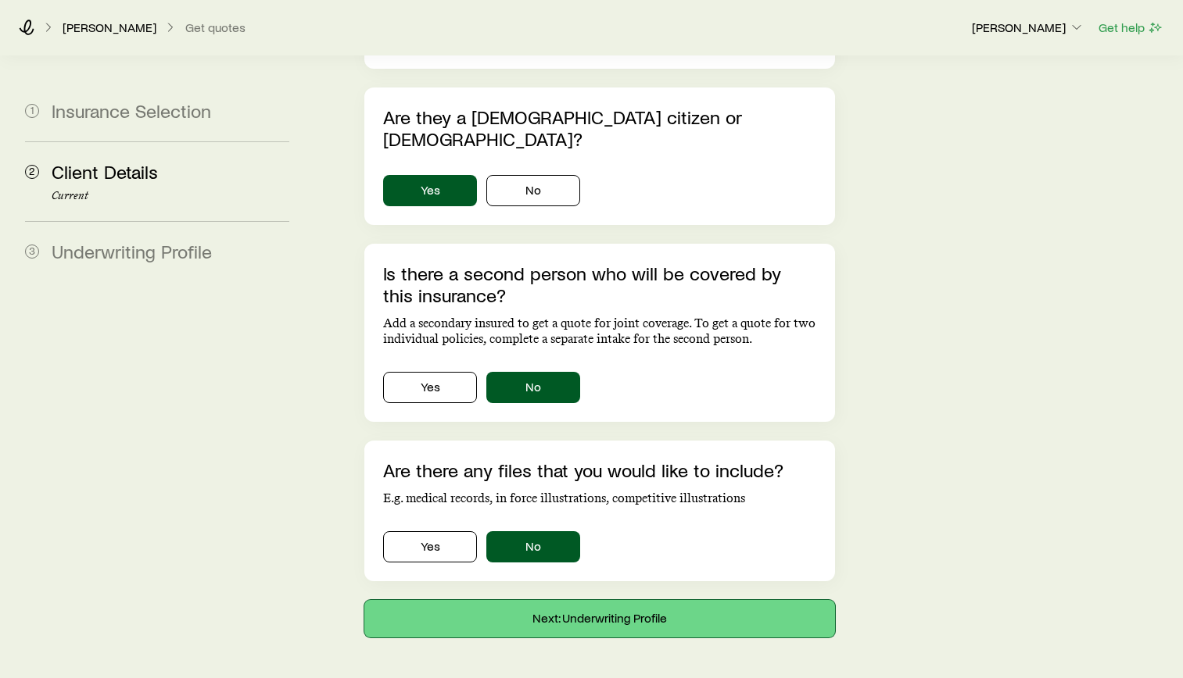
click at [643, 600] on button "Next: Underwriting Profile" at bounding box center [599, 619] width 471 height 38
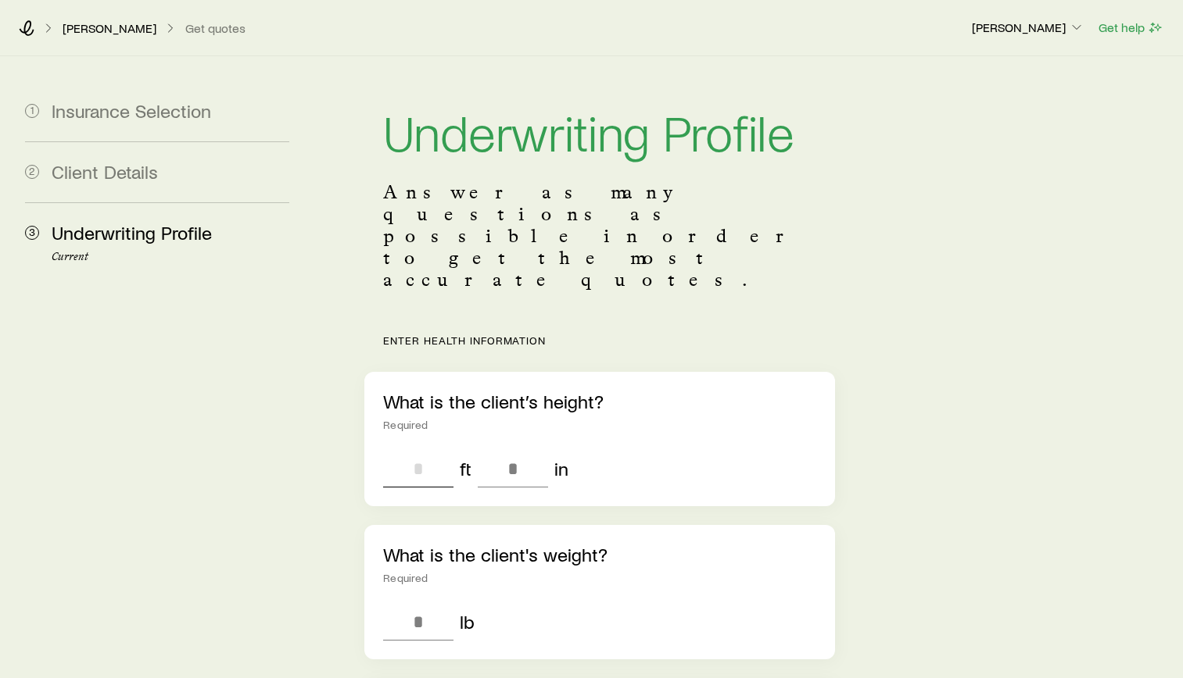
click at [421, 450] on input "tel" at bounding box center [418, 469] width 70 height 38
type input "*"
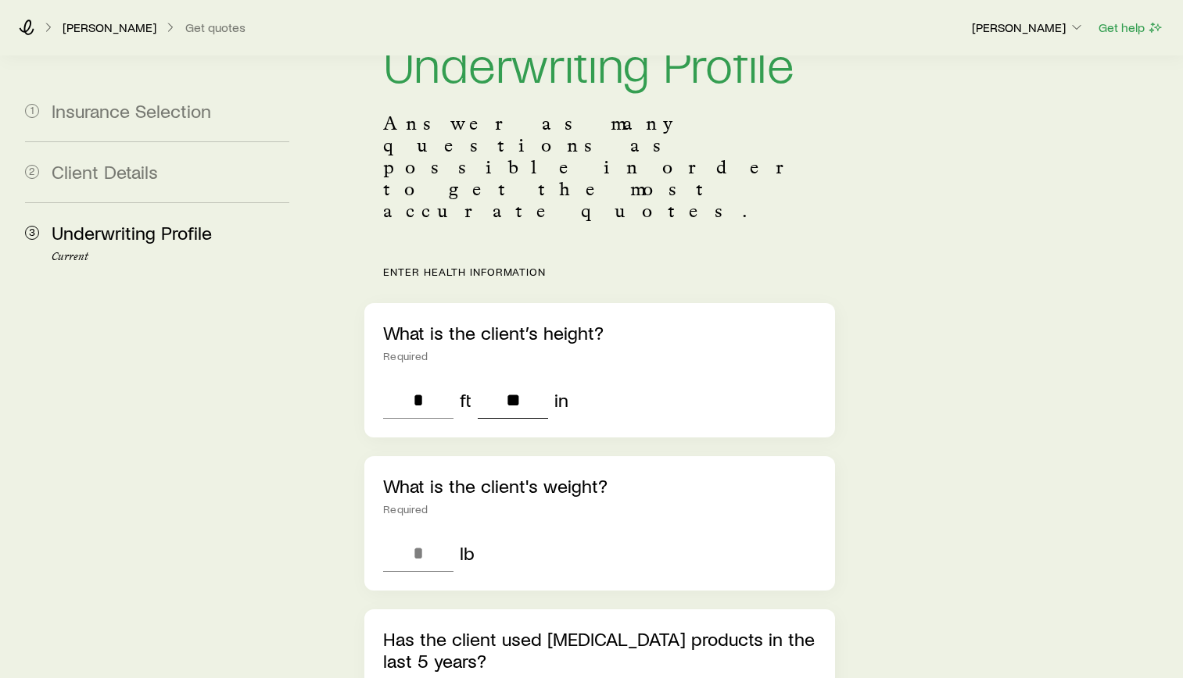
scroll to position [156, 0]
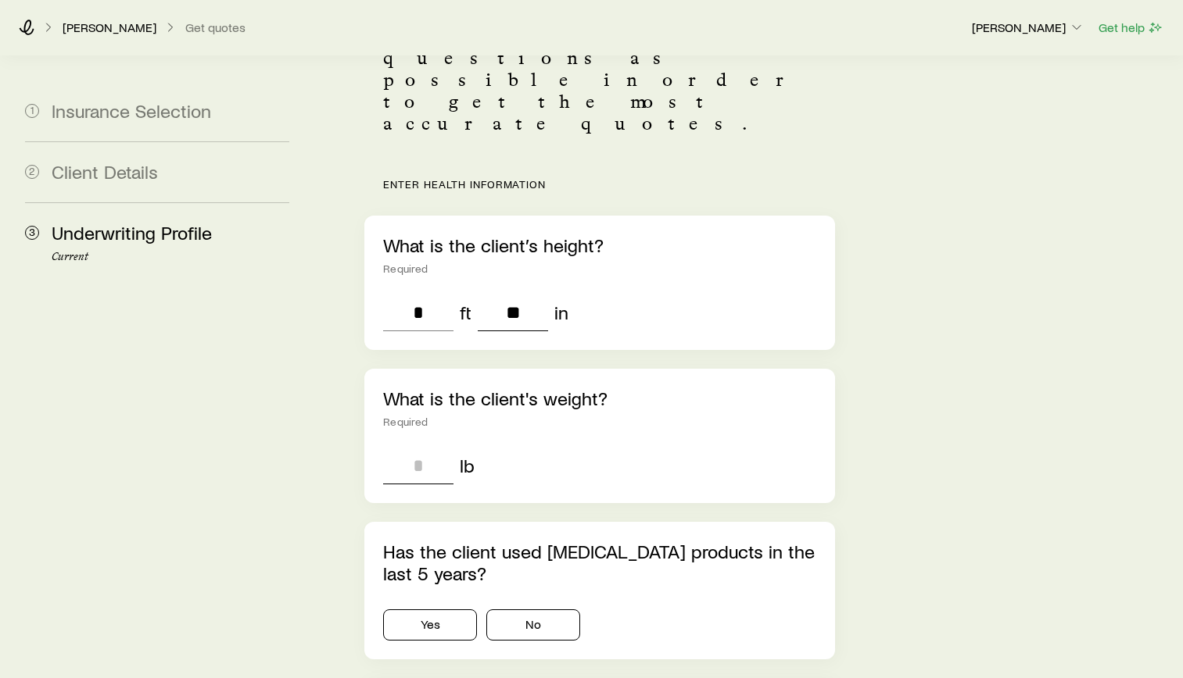
type input "**"
click at [406, 447] on input "tel" at bounding box center [418, 466] width 70 height 38
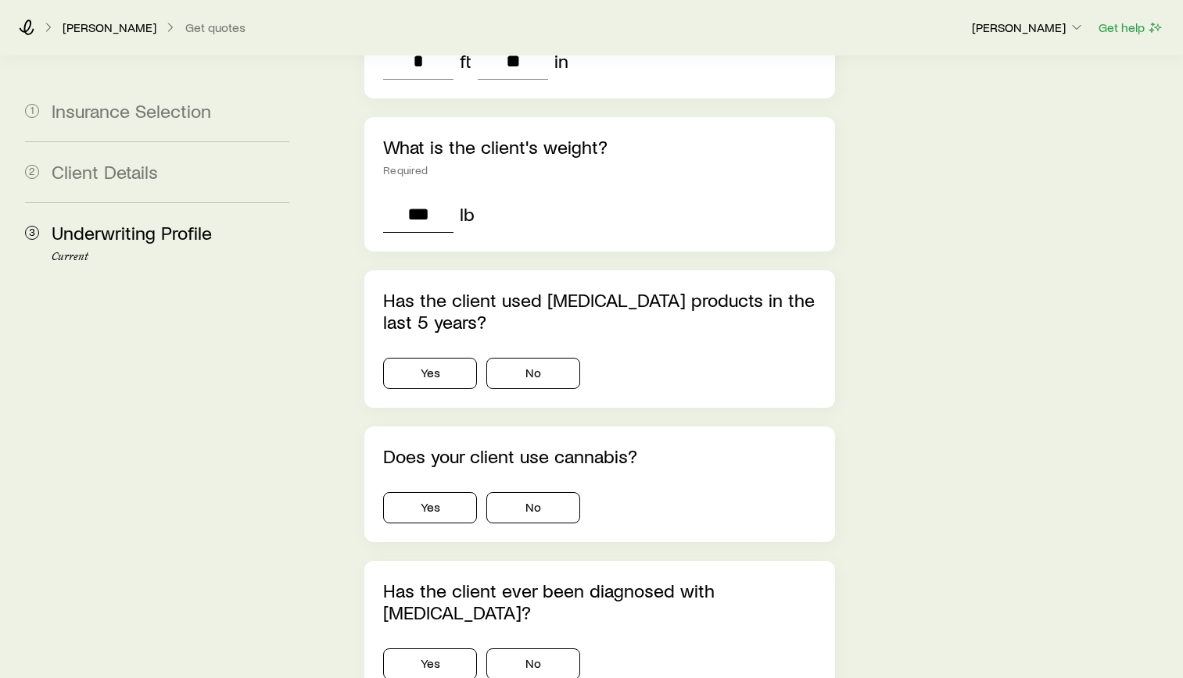
scroll to position [469, 0]
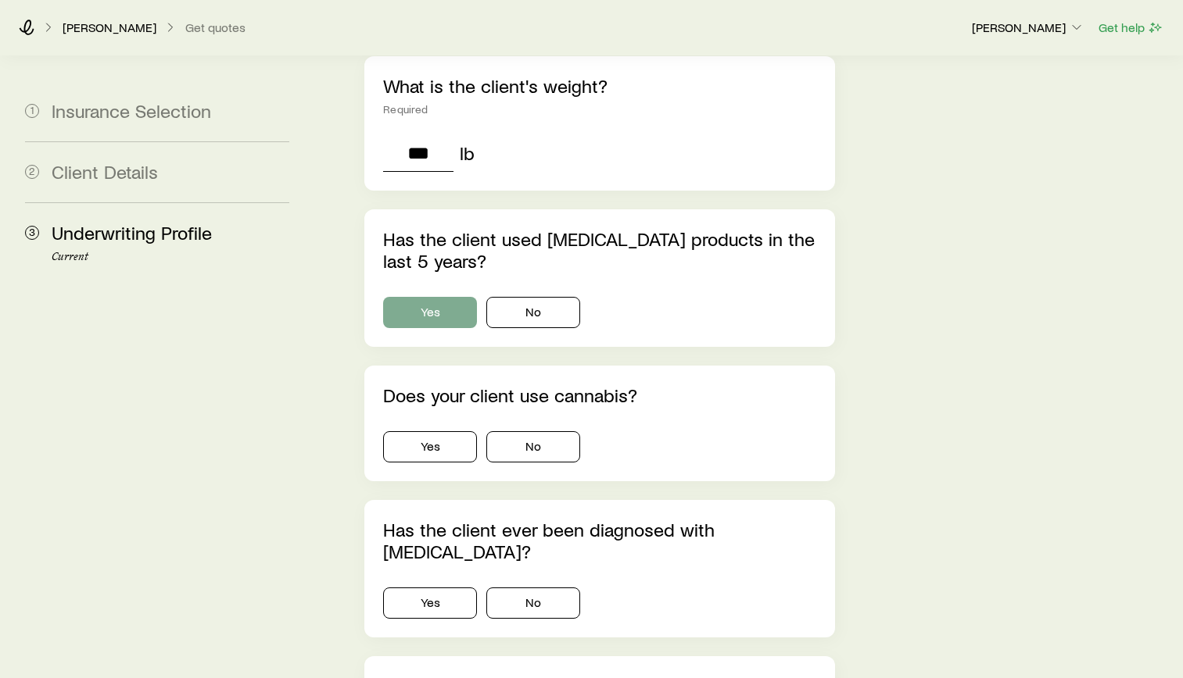
type input "***"
click at [438, 297] on button "Yes" at bounding box center [430, 312] width 94 height 31
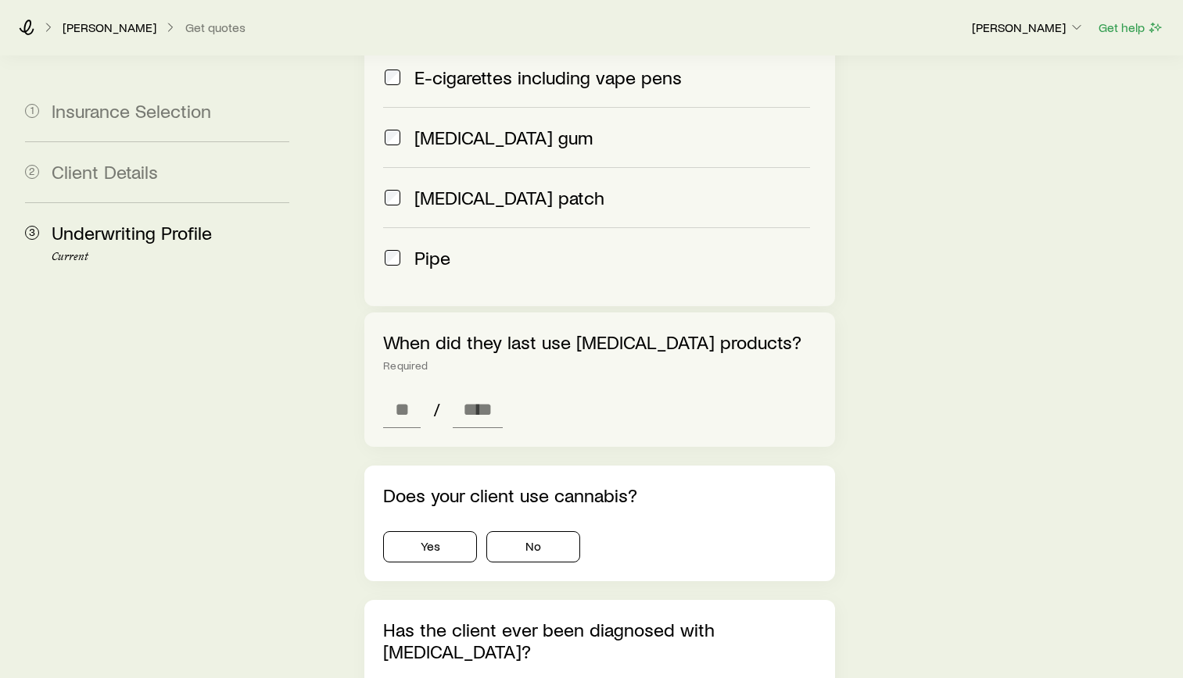
scroll to position [1094, 0]
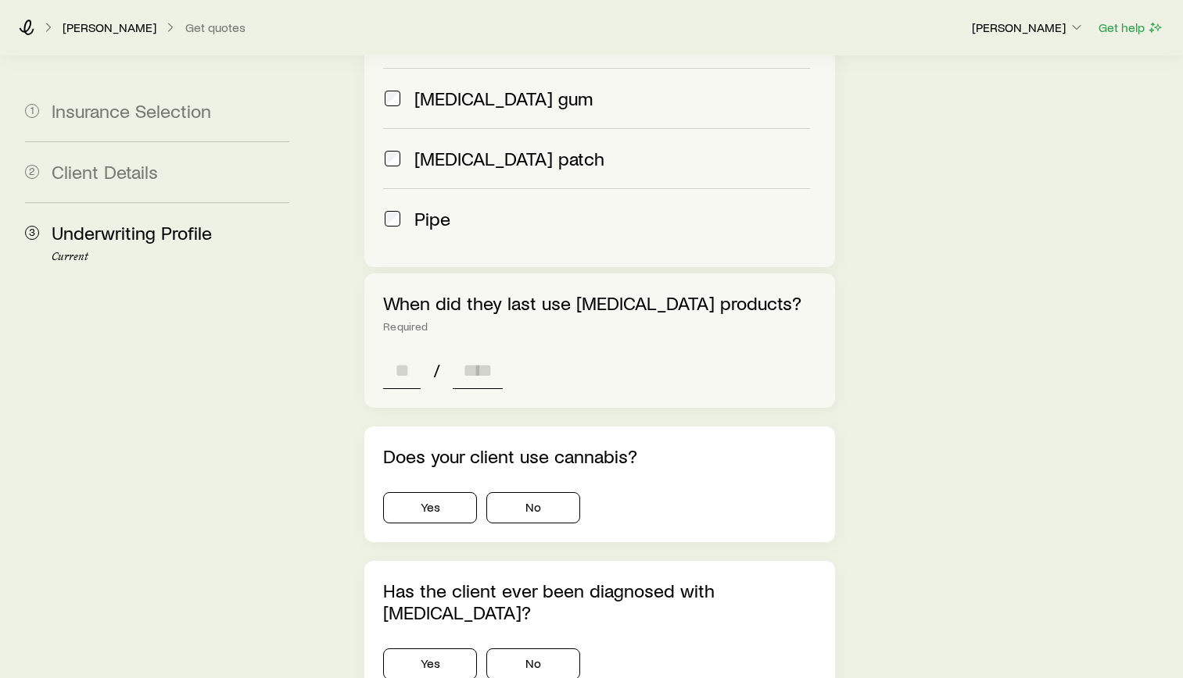
click at [395, 352] on input at bounding box center [402, 371] width 38 height 38
type input "**"
type input "****"
type input "*"
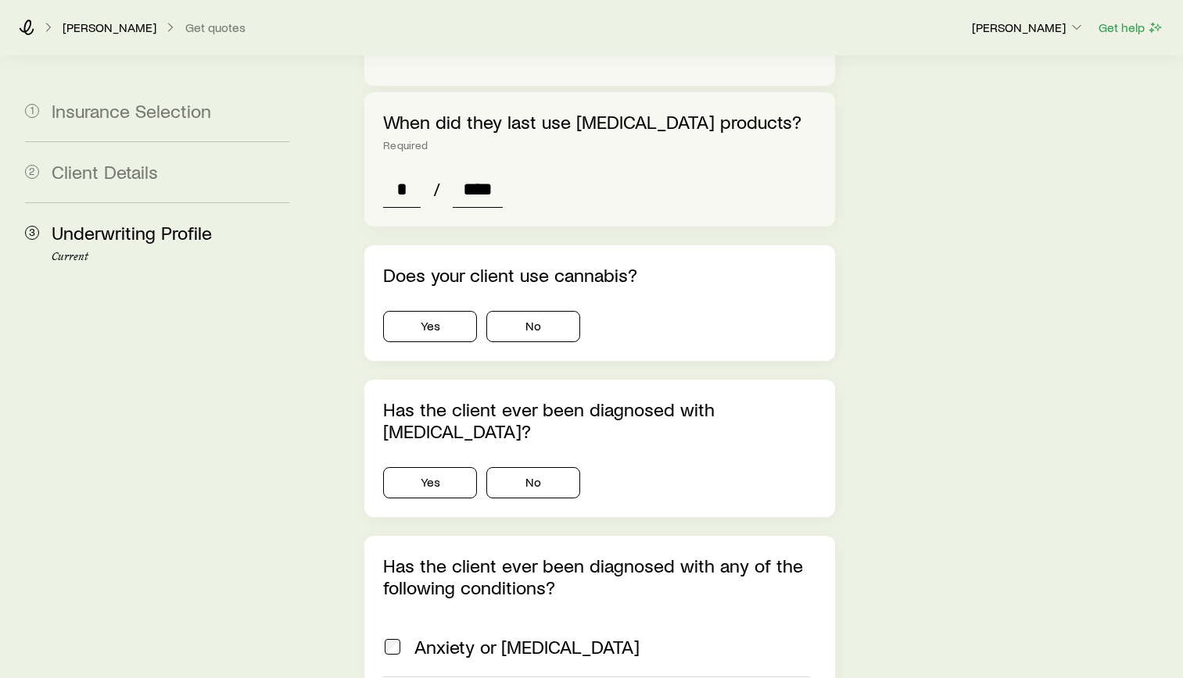
scroll to position [1329, 0]
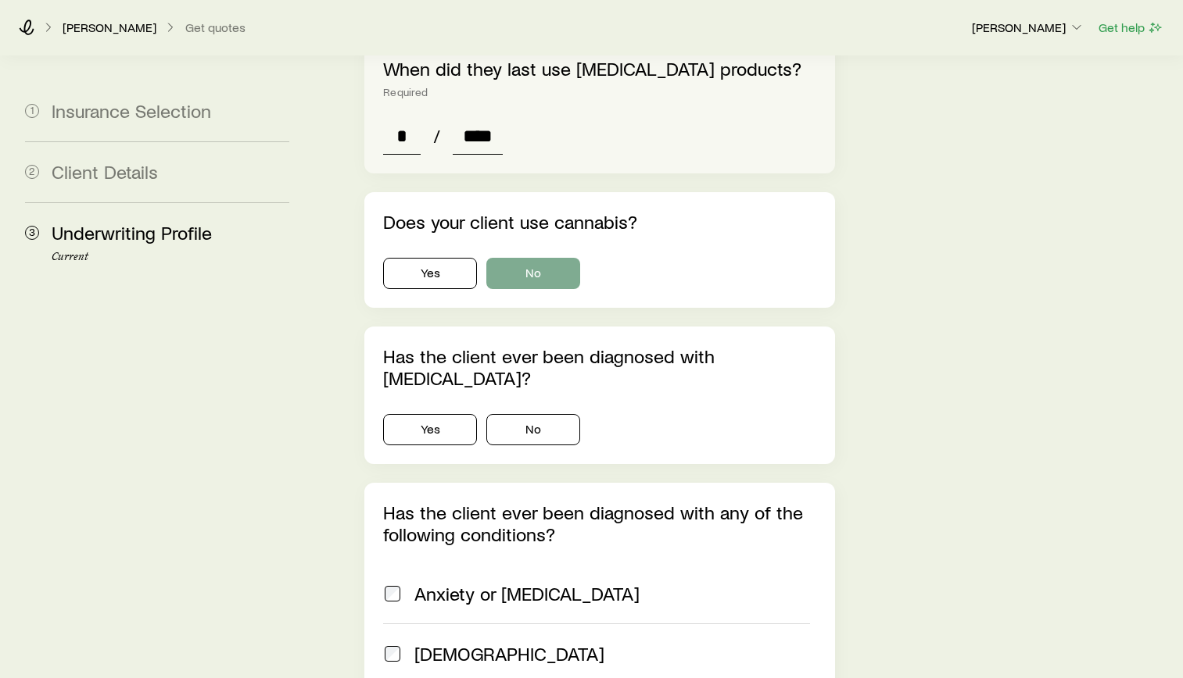
type input "****"
click at [531, 258] on button "No" at bounding box center [533, 273] width 94 height 31
click at [462, 414] on button "Yes" at bounding box center [430, 429] width 94 height 31
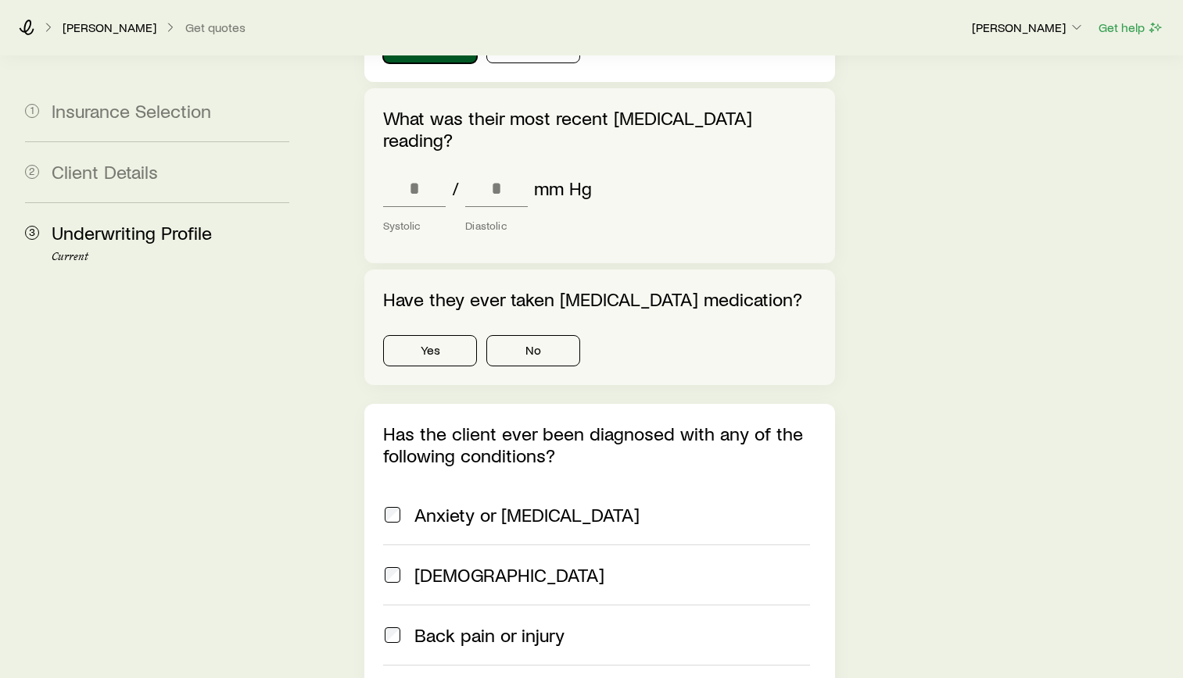
scroll to position [1720, 0]
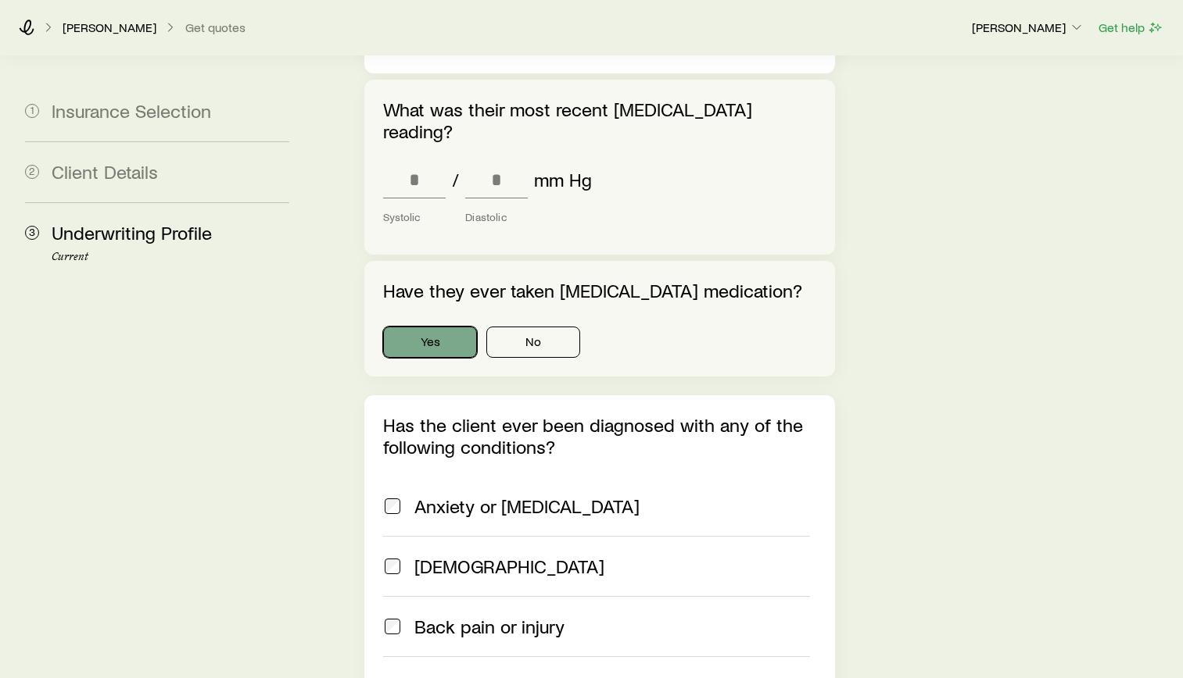
click at [456, 327] on button "Yes" at bounding box center [430, 342] width 94 height 31
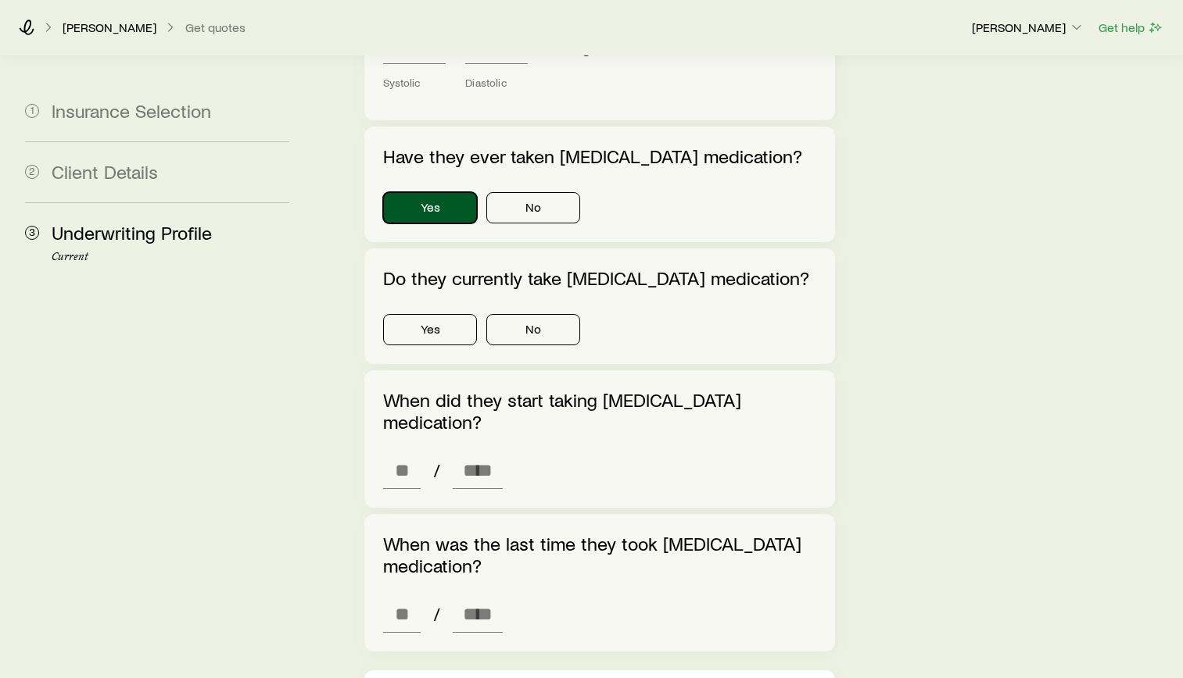
scroll to position [1876, 0]
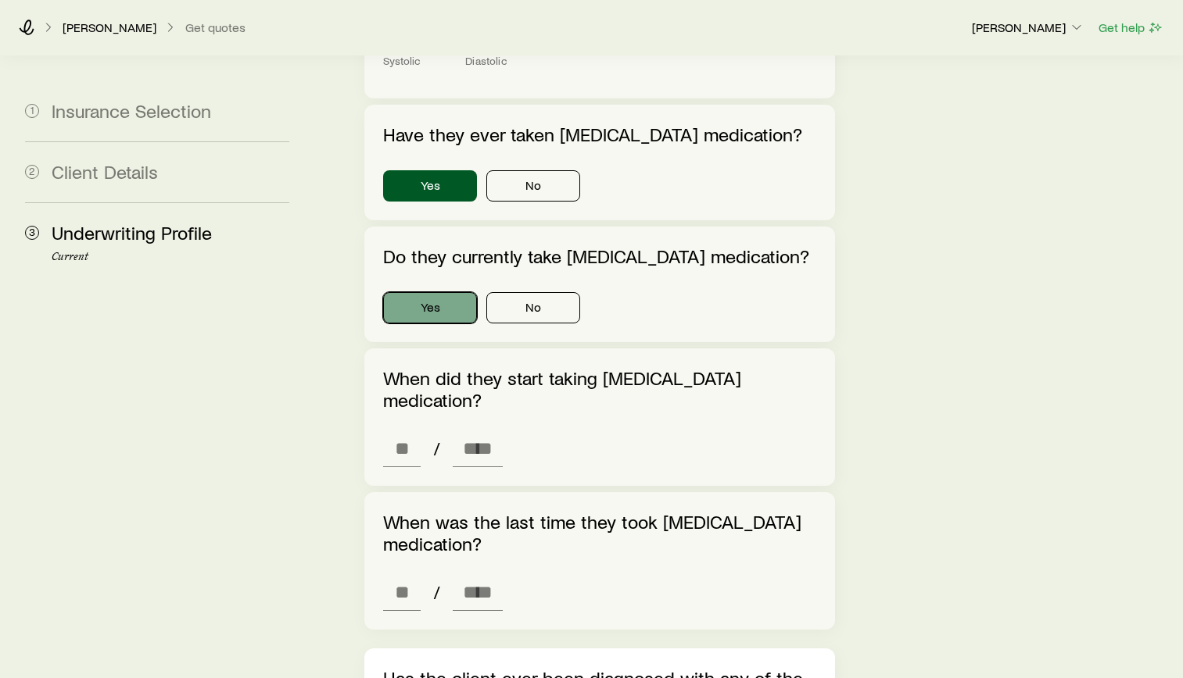
click at [423, 292] on button "Yes" at bounding box center [430, 307] width 94 height 31
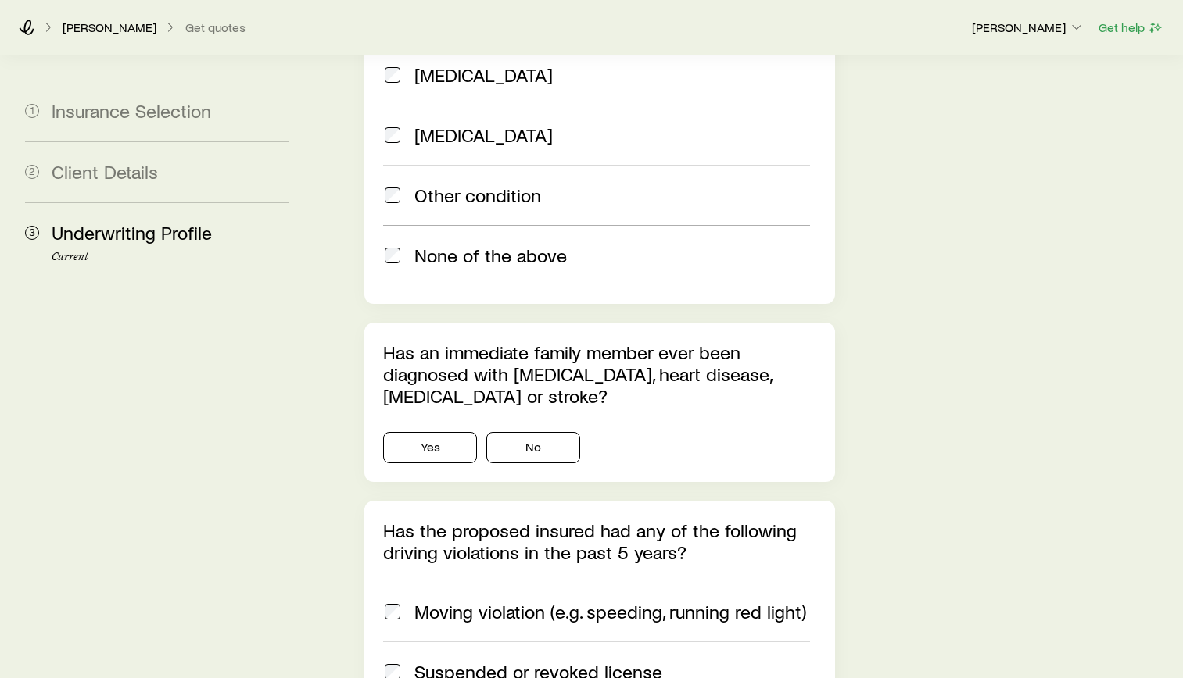
scroll to position [2892, 0]
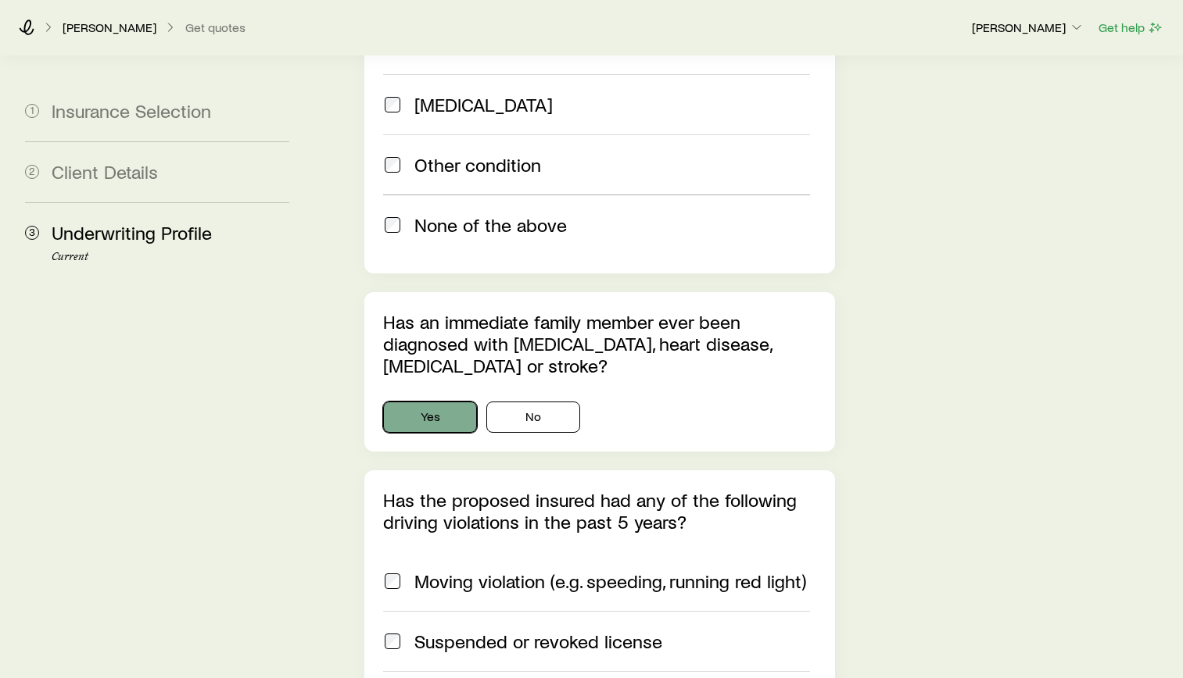
click at [449, 402] on button "Yes" at bounding box center [430, 417] width 94 height 31
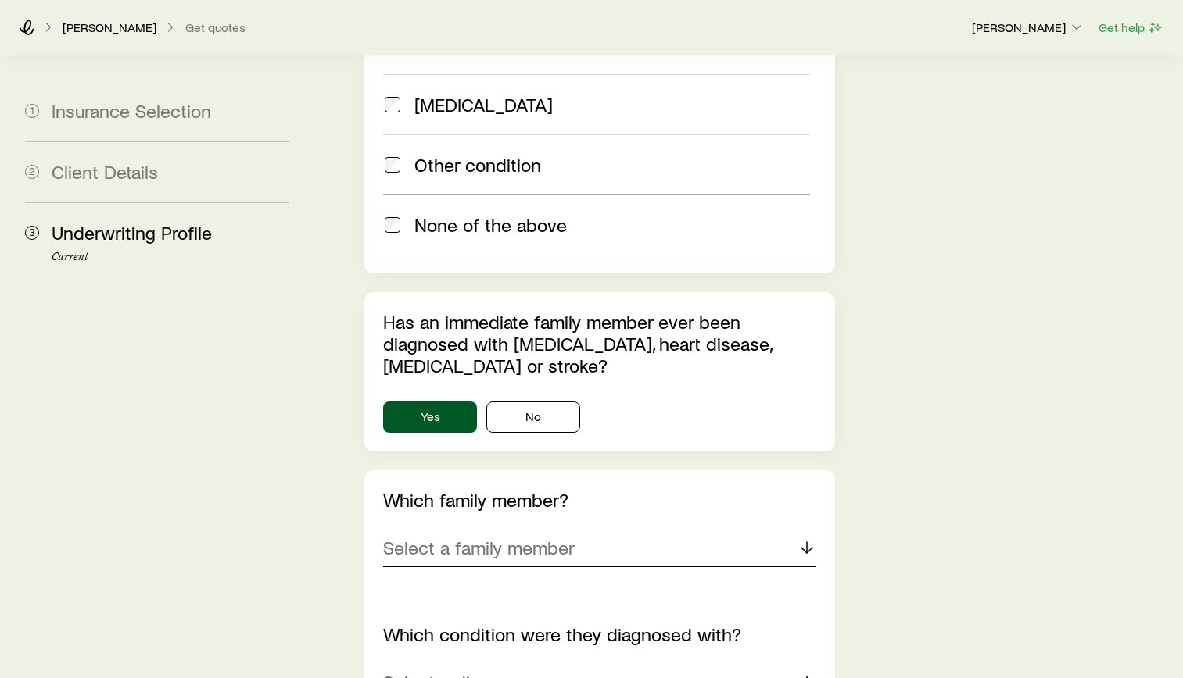
click at [487, 530] on div "Select a family member" at bounding box center [599, 549] width 433 height 38
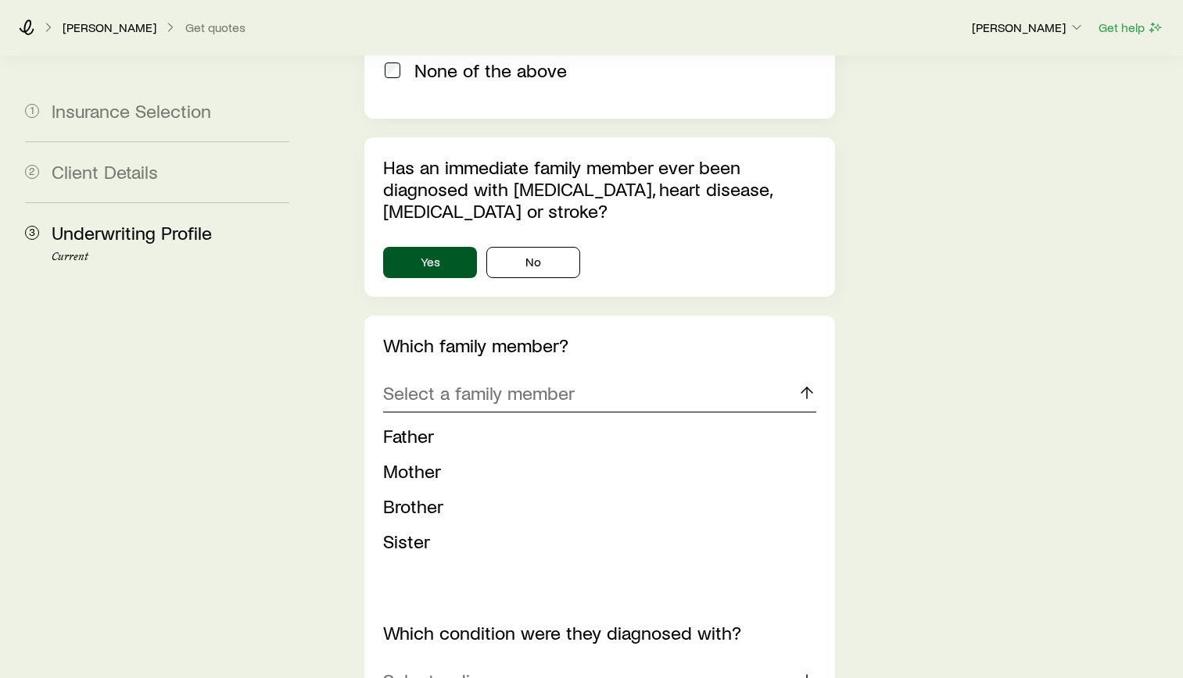
scroll to position [3048, 0]
click at [417, 493] on span "Brother" at bounding box center [413, 504] width 60 height 23
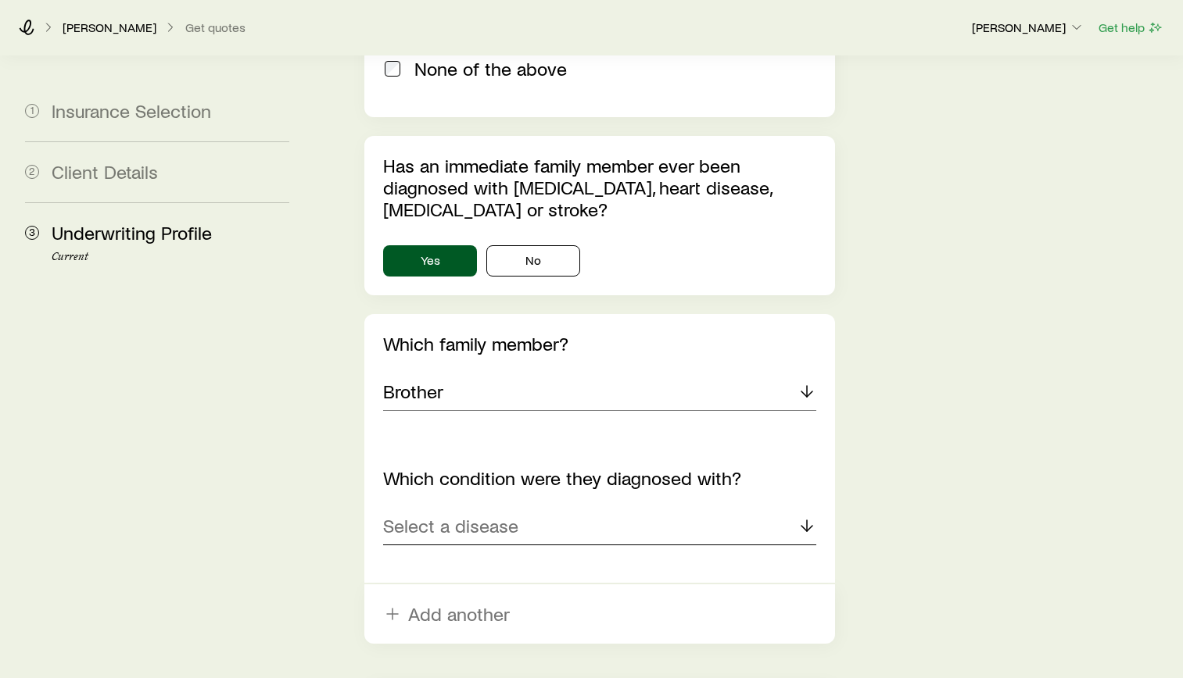
click at [574, 508] on div "Select a disease" at bounding box center [599, 527] width 433 height 38
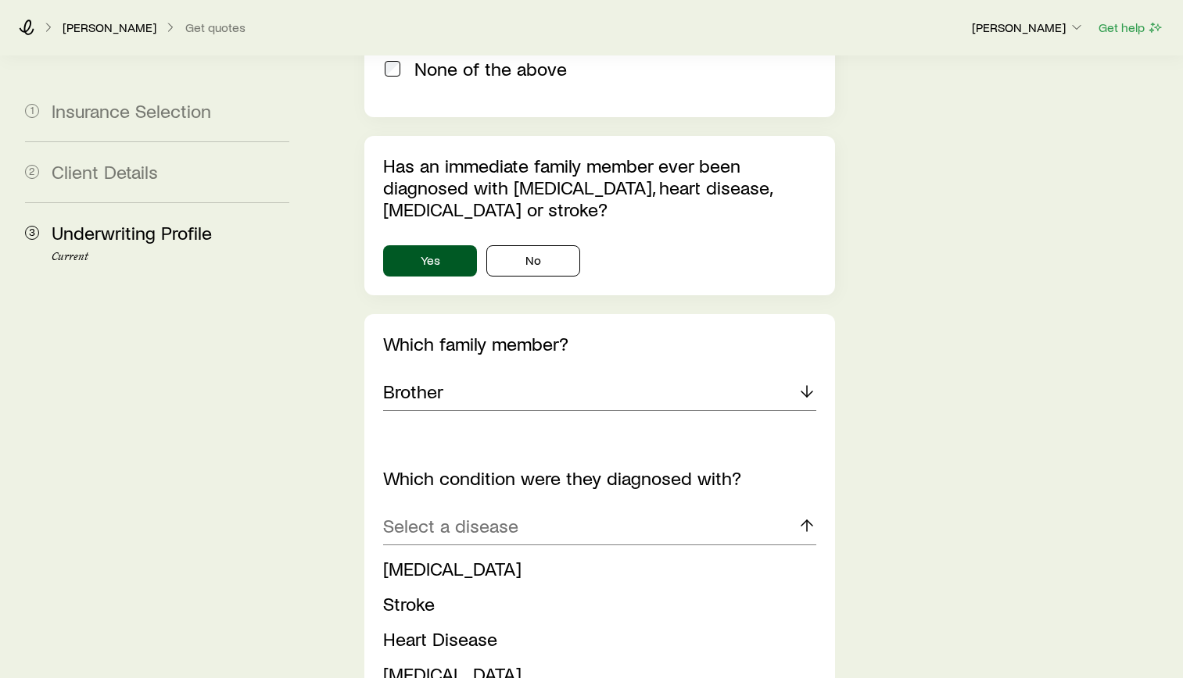
click at [439, 557] on span "[MEDICAL_DATA]" at bounding box center [452, 568] width 138 height 23
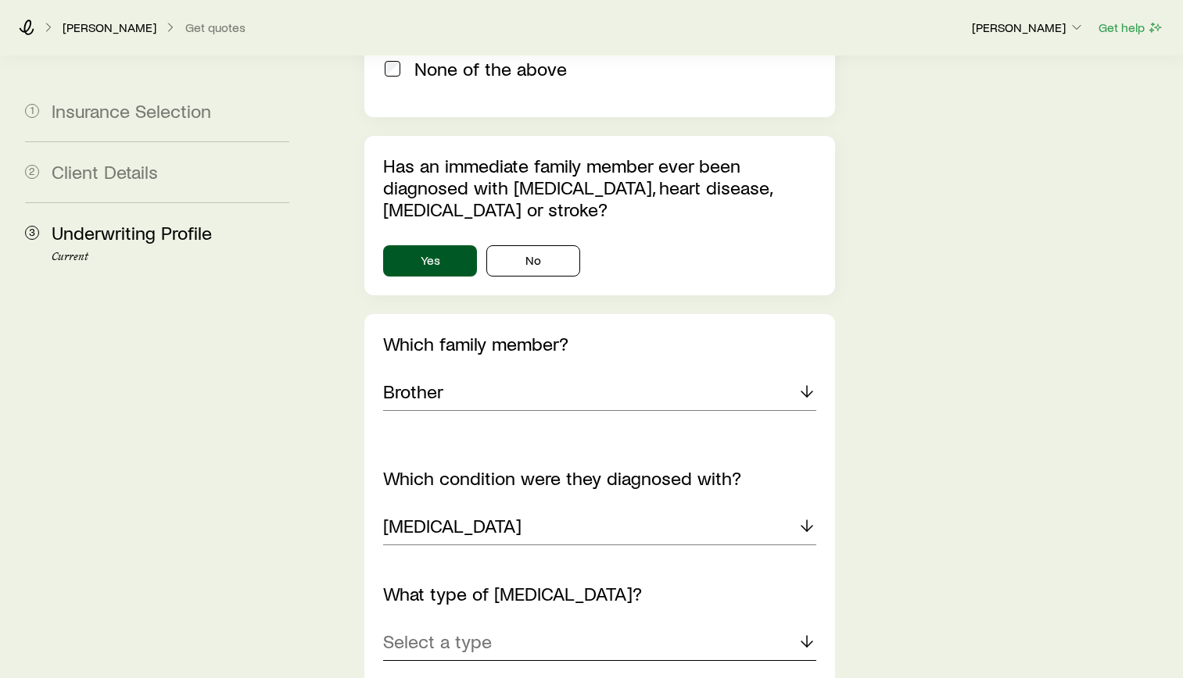
click at [535, 624] on div "Select a type" at bounding box center [599, 643] width 433 height 38
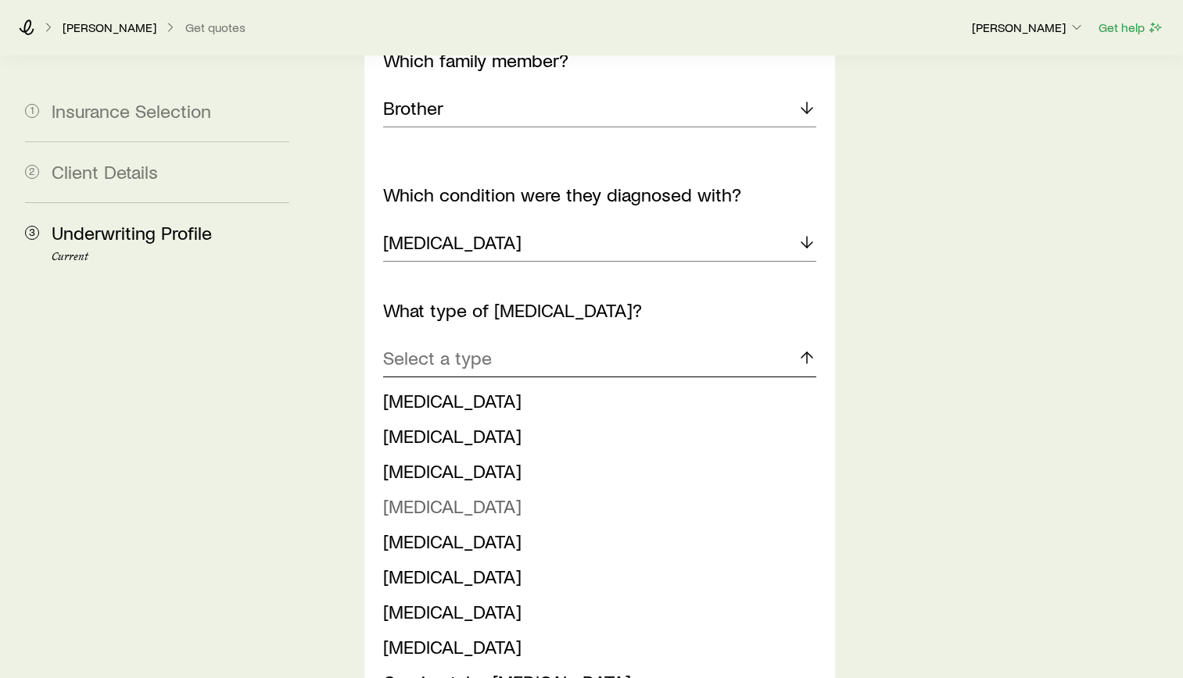
scroll to position [3361, 0]
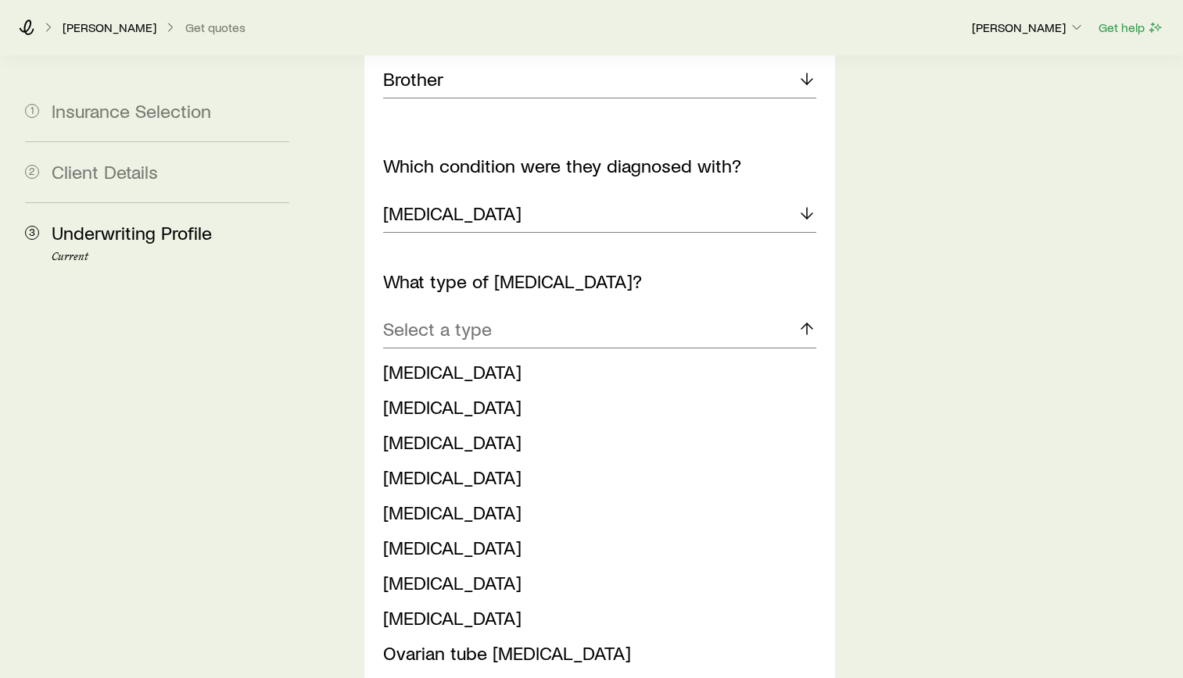
click at [521, 677] on span "[MEDICAL_DATA]" at bounding box center [452, 688] width 138 height 23
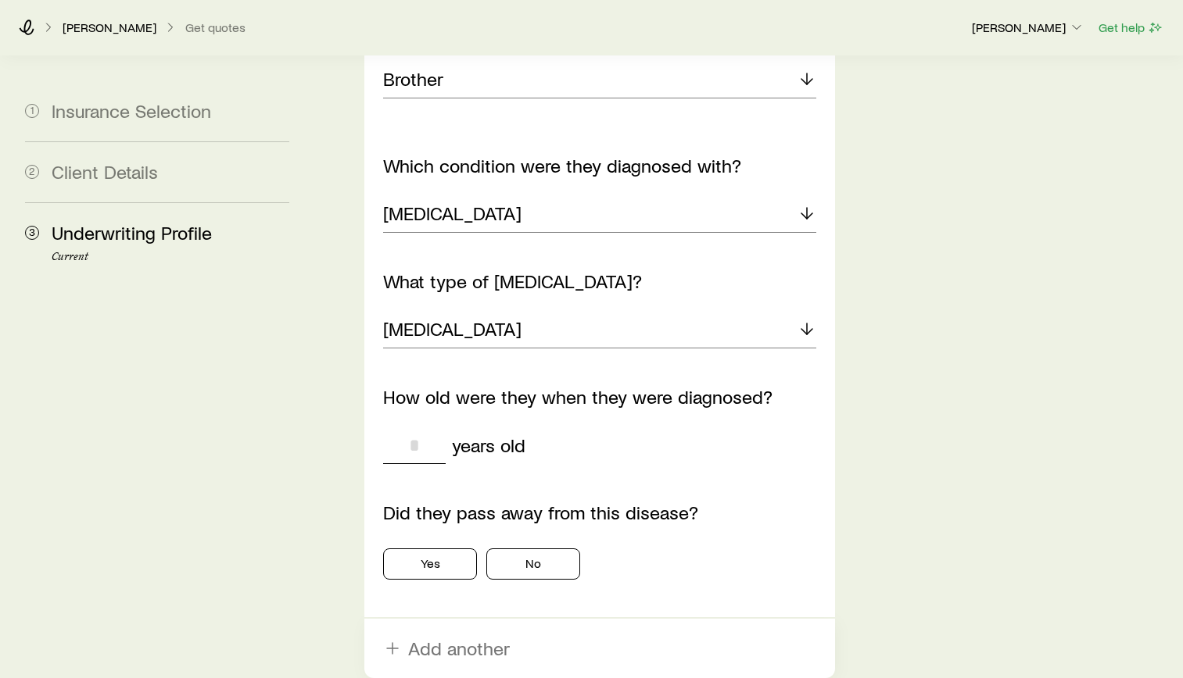
click at [427, 427] on input "tel" at bounding box center [414, 446] width 63 height 38
type input "**"
click at [459, 549] on button "Yes" at bounding box center [430, 564] width 94 height 31
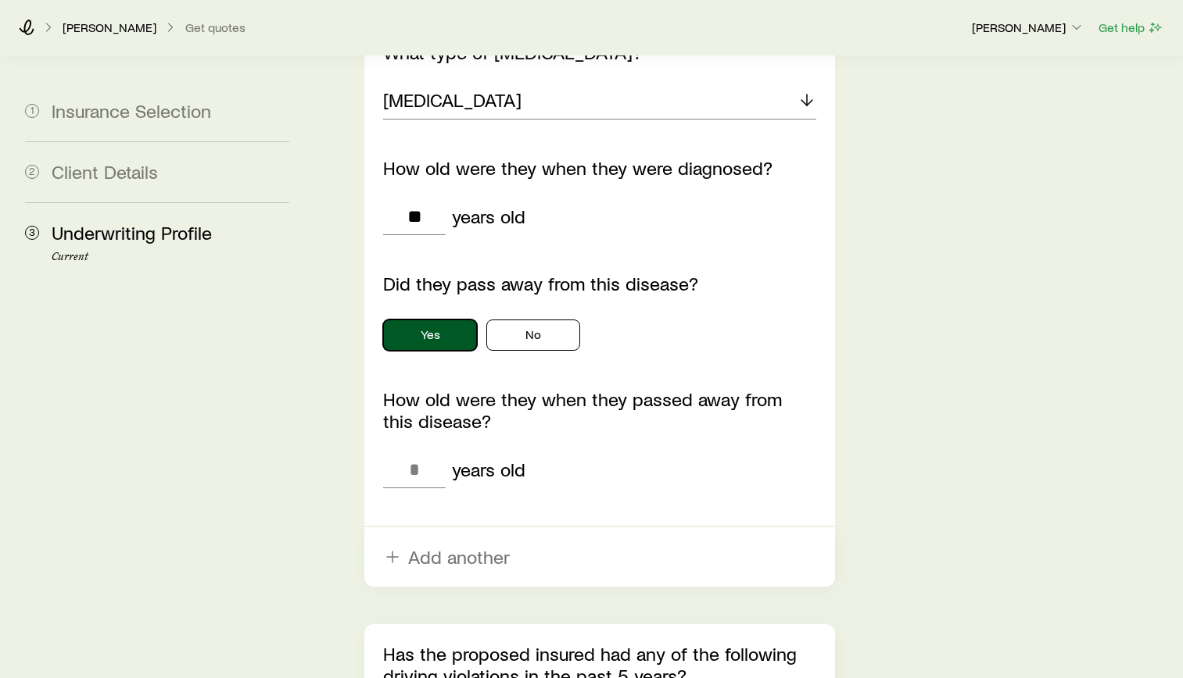
scroll to position [3595, 0]
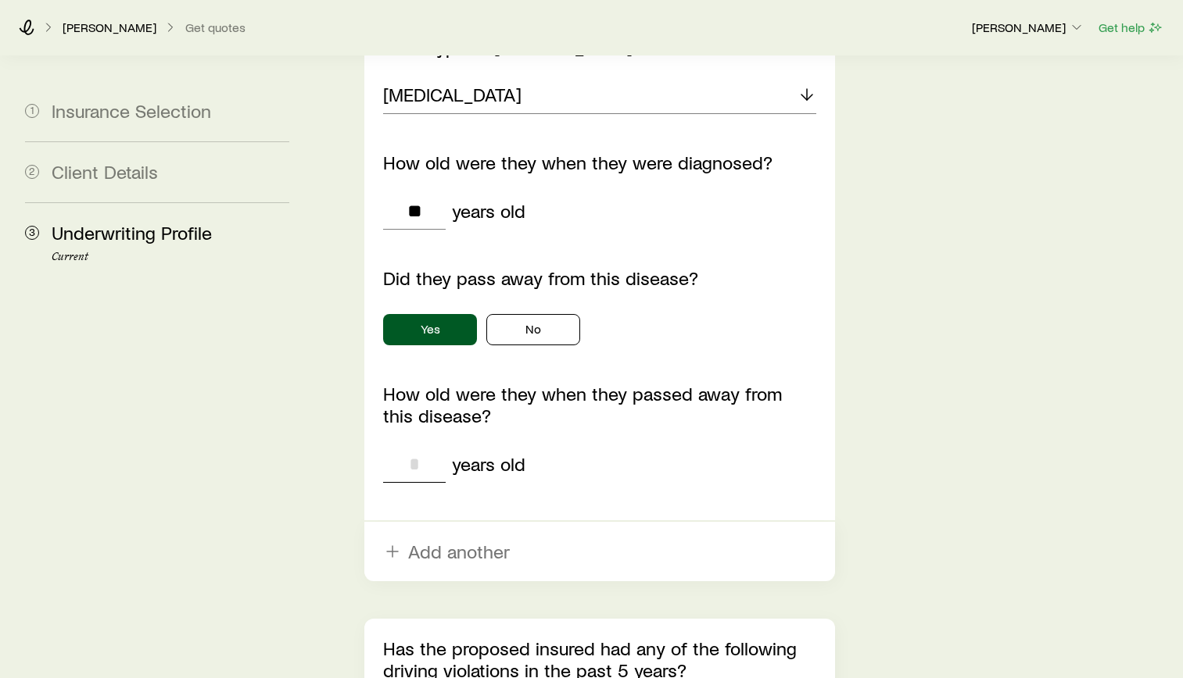
click at [442, 446] on input "tel" at bounding box center [414, 465] width 63 height 38
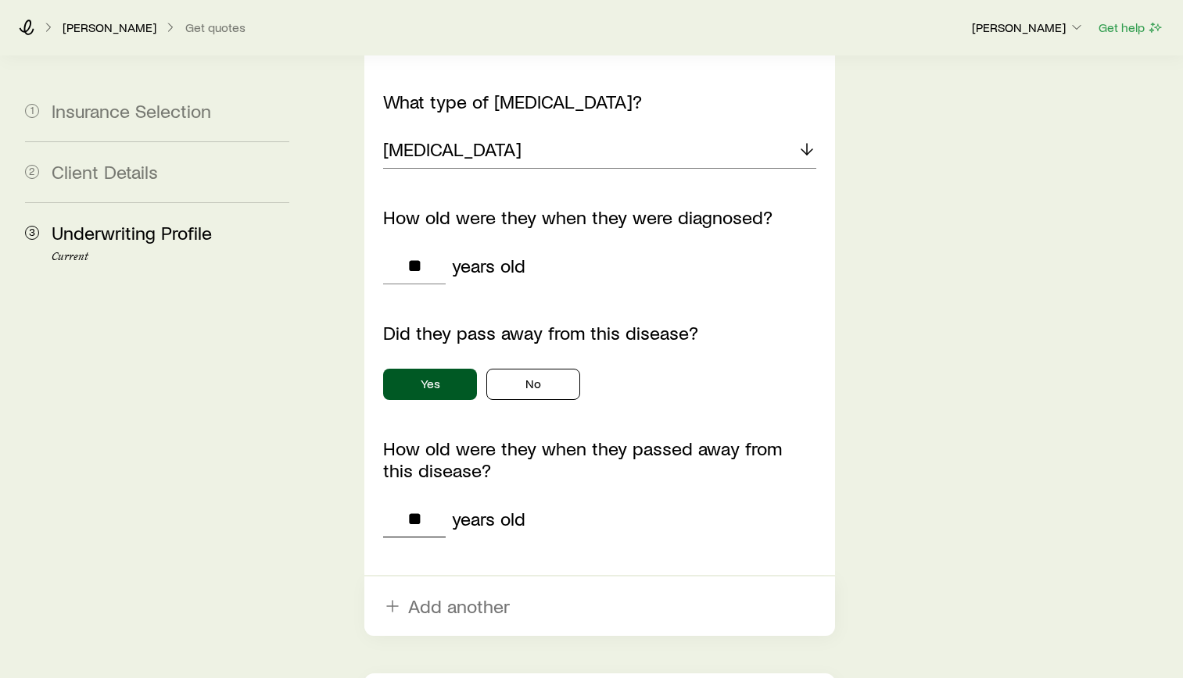
scroll to position [3439, 0]
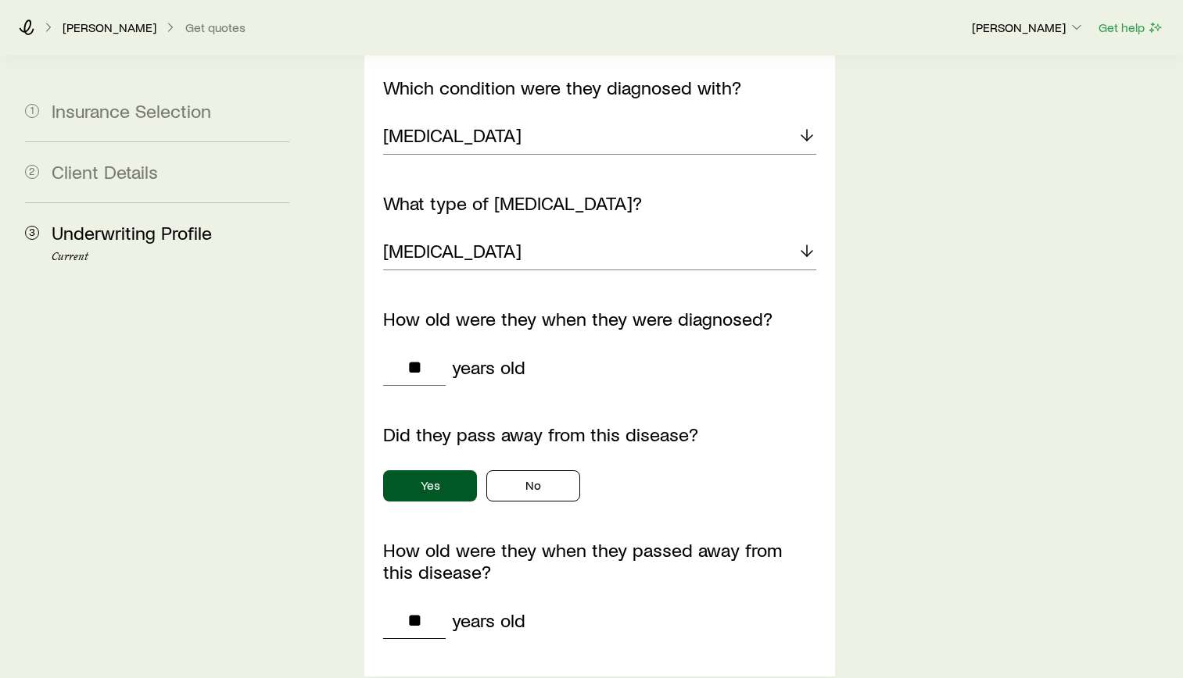
type input "**"
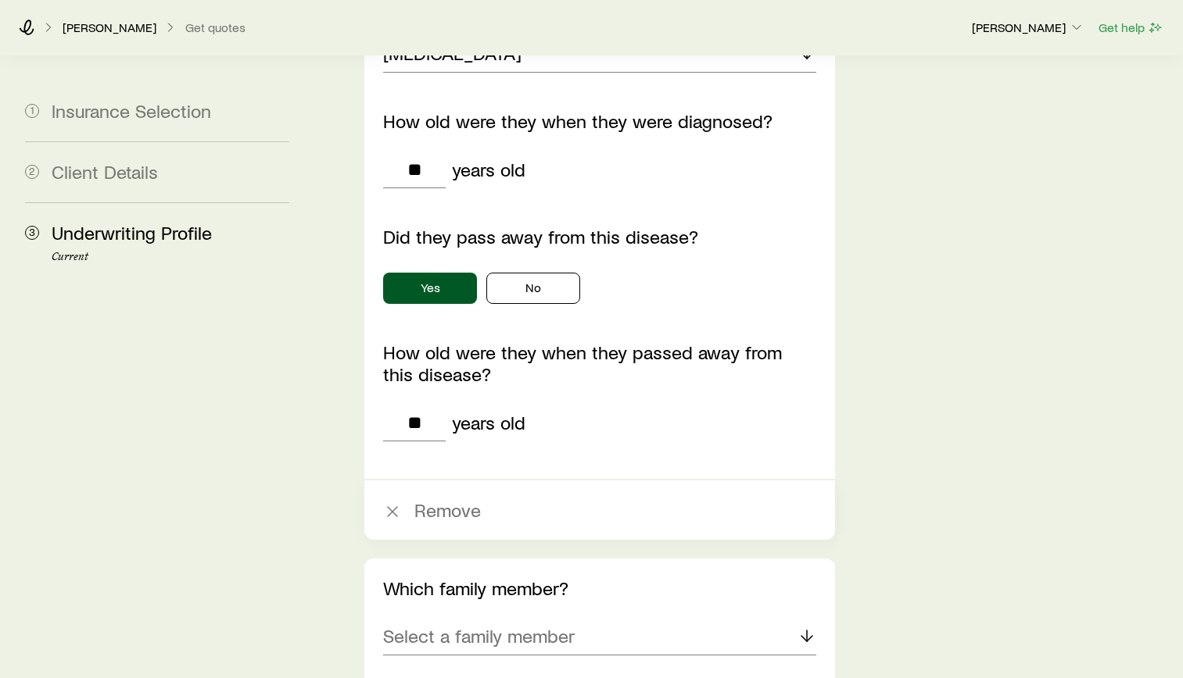
scroll to position [3674, 0]
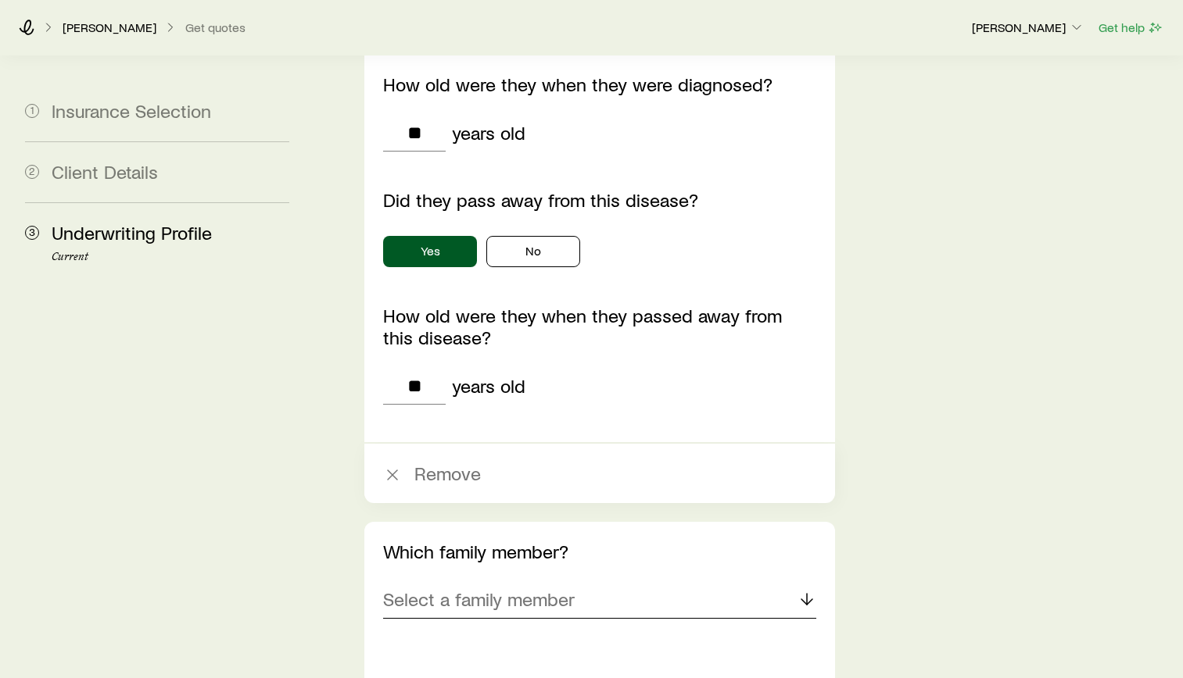
click at [585, 582] on div "Select a family member" at bounding box center [599, 601] width 433 height 38
click at [481, 660] on li "Mother" at bounding box center [595, 677] width 424 height 35
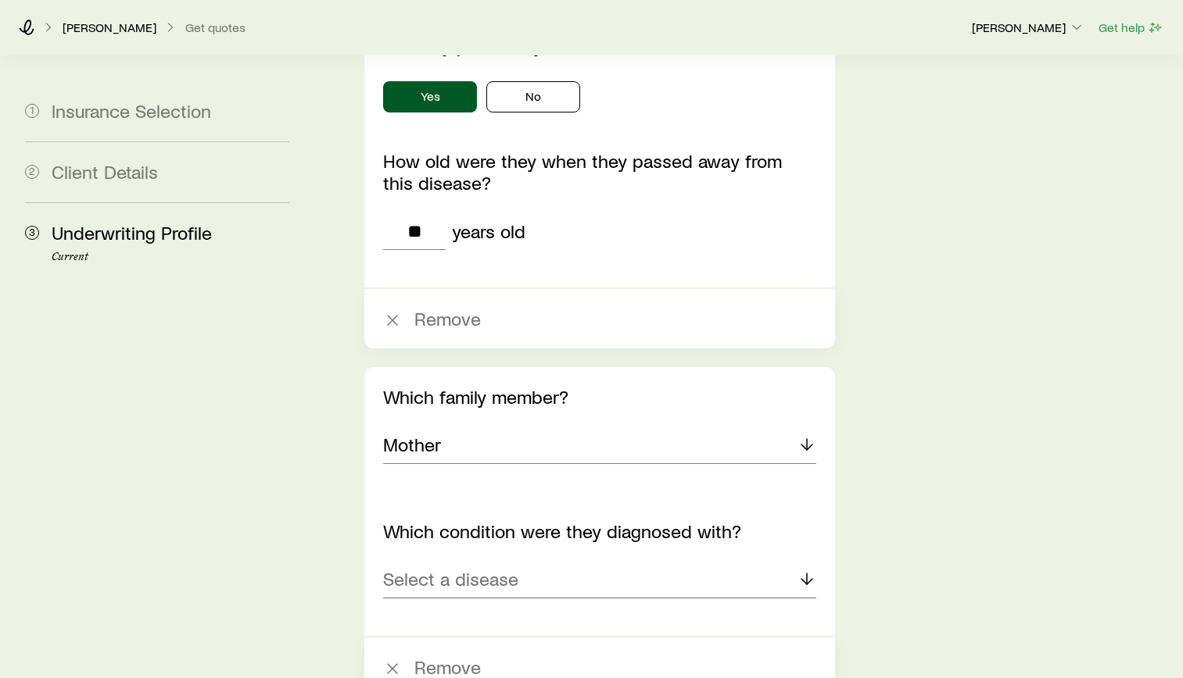
scroll to position [3830, 0]
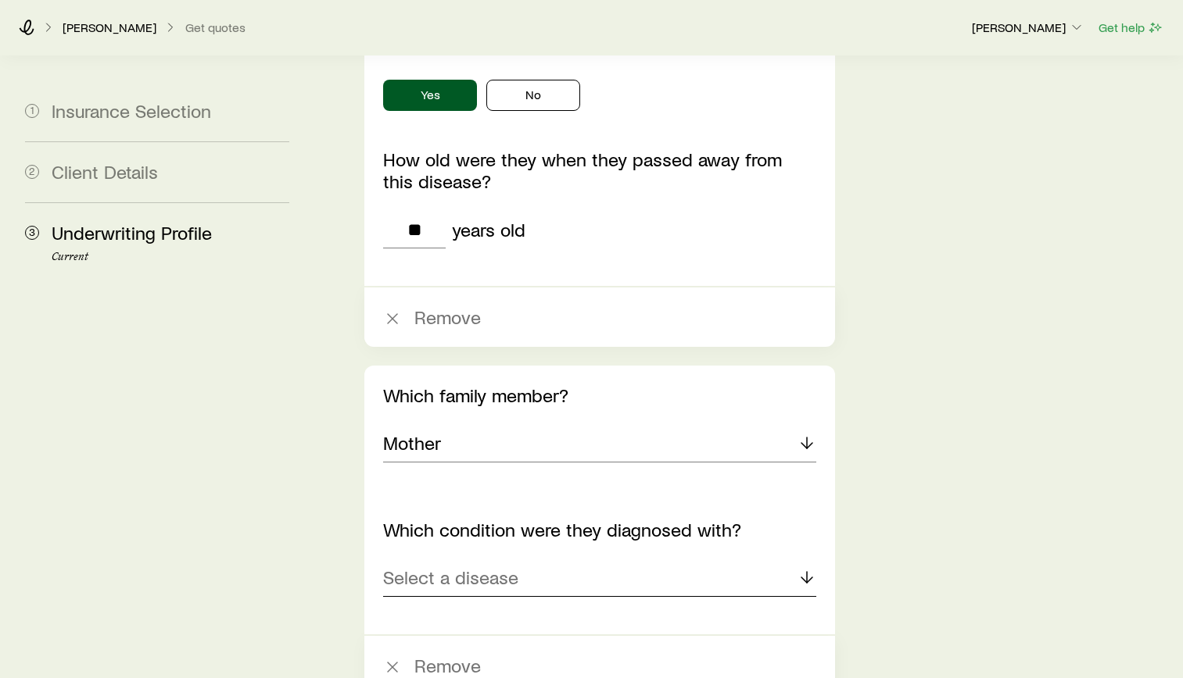
click at [491, 567] on p "Select a disease" at bounding box center [450, 578] width 135 height 22
click at [496, 603] on li "[MEDICAL_DATA]" at bounding box center [595, 620] width 424 height 35
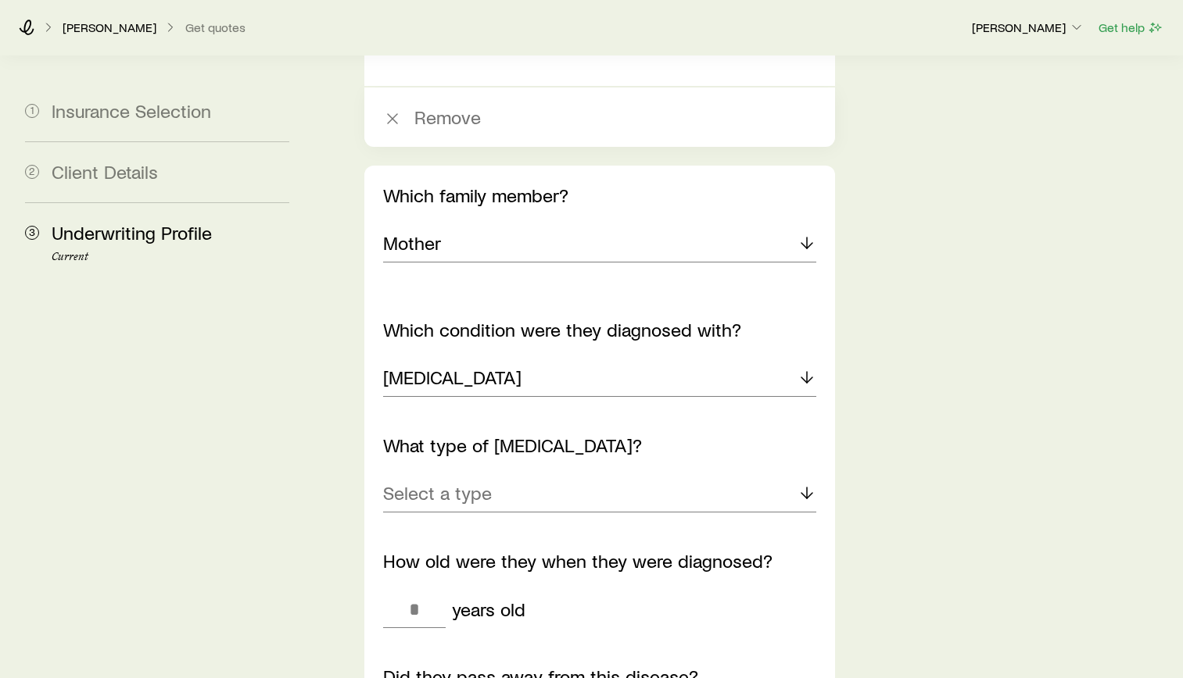
scroll to position [4221, 0]
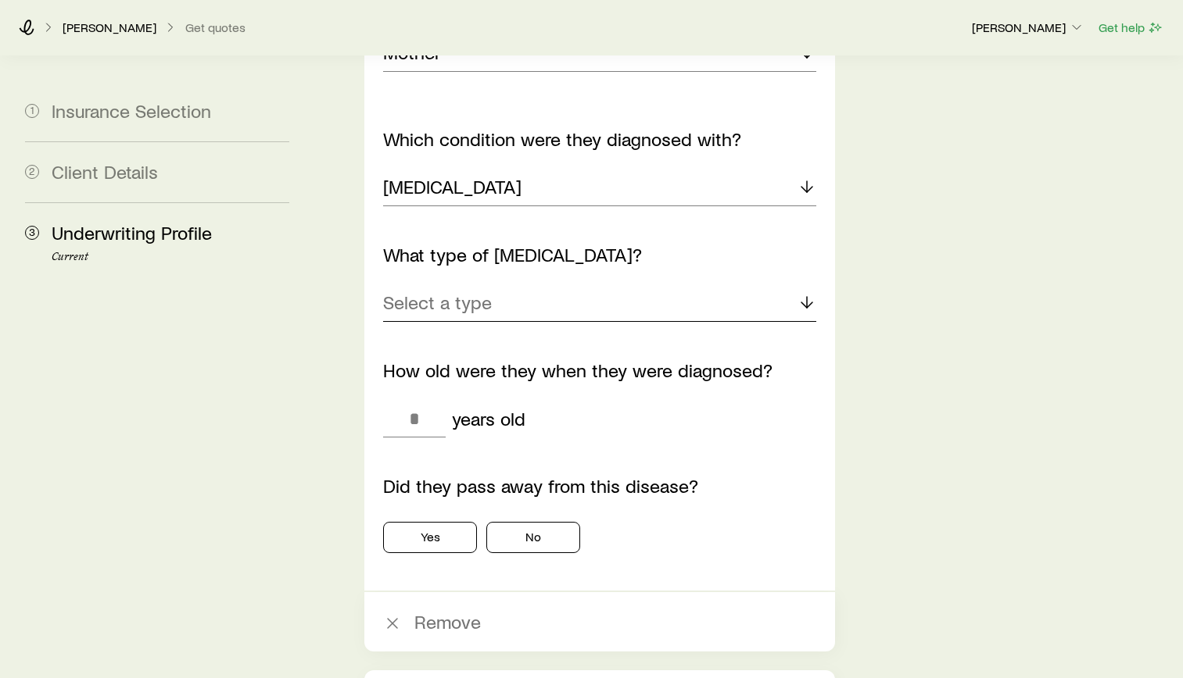
click at [489, 292] on p "Select a type" at bounding box center [437, 303] width 109 height 22
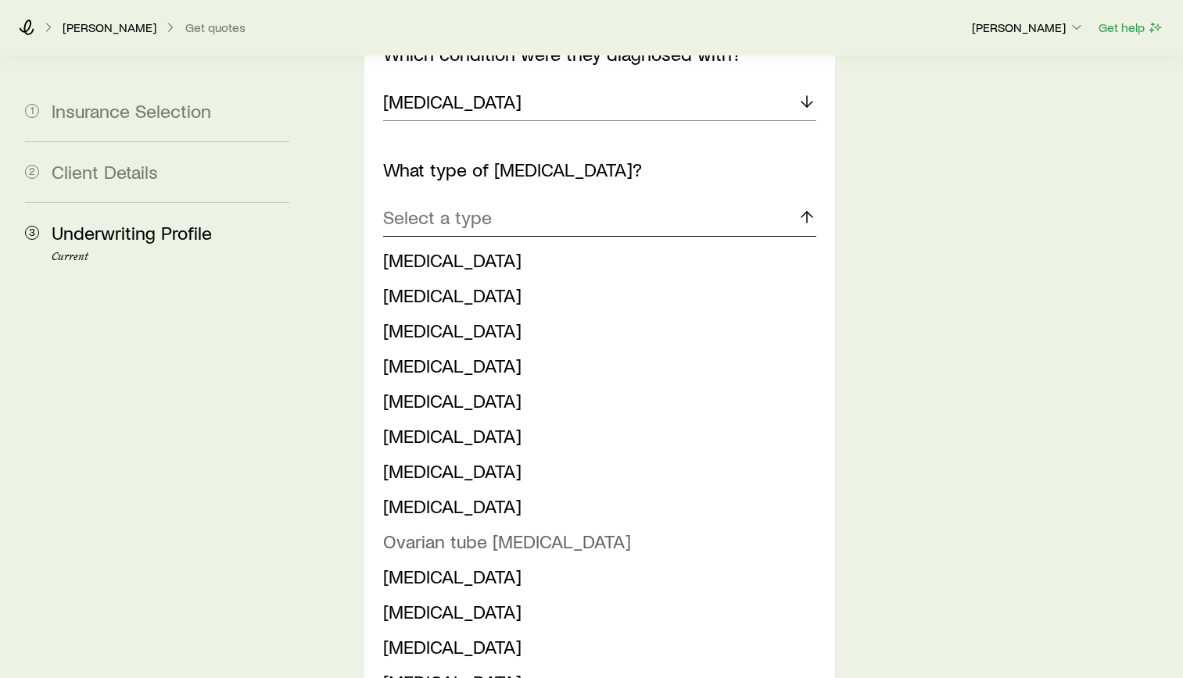
scroll to position [4455, 0]
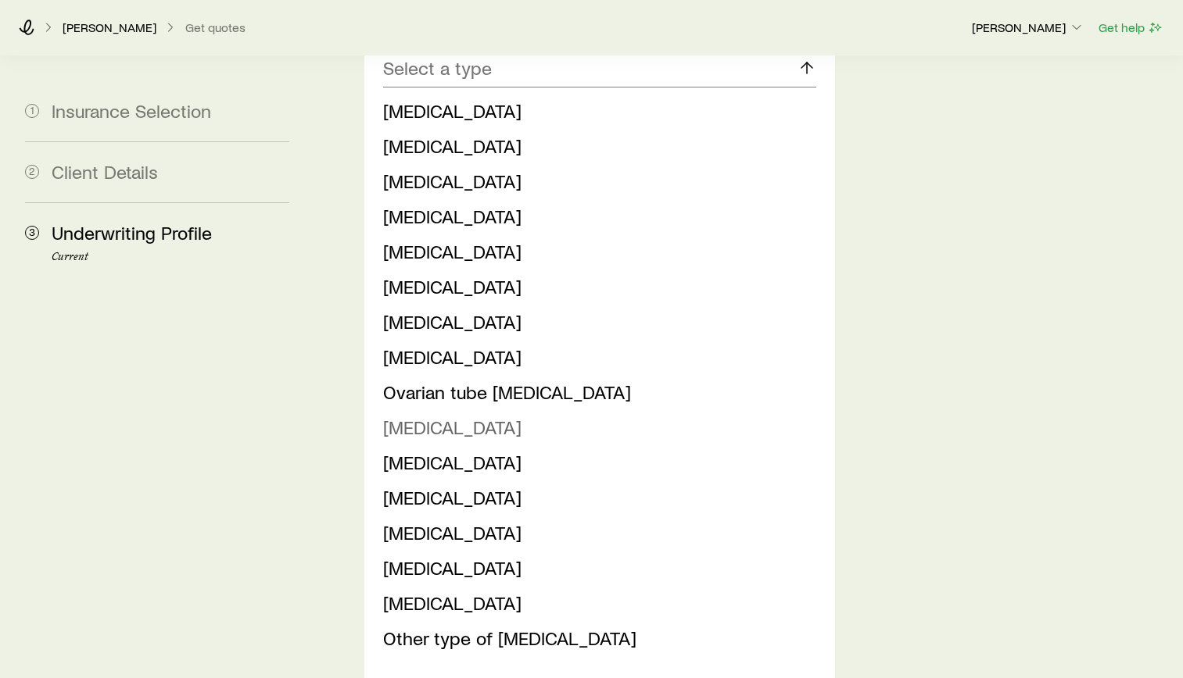
click at [453, 416] on span "[MEDICAL_DATA]" at bounding box center [452, 427] width 138 height 23
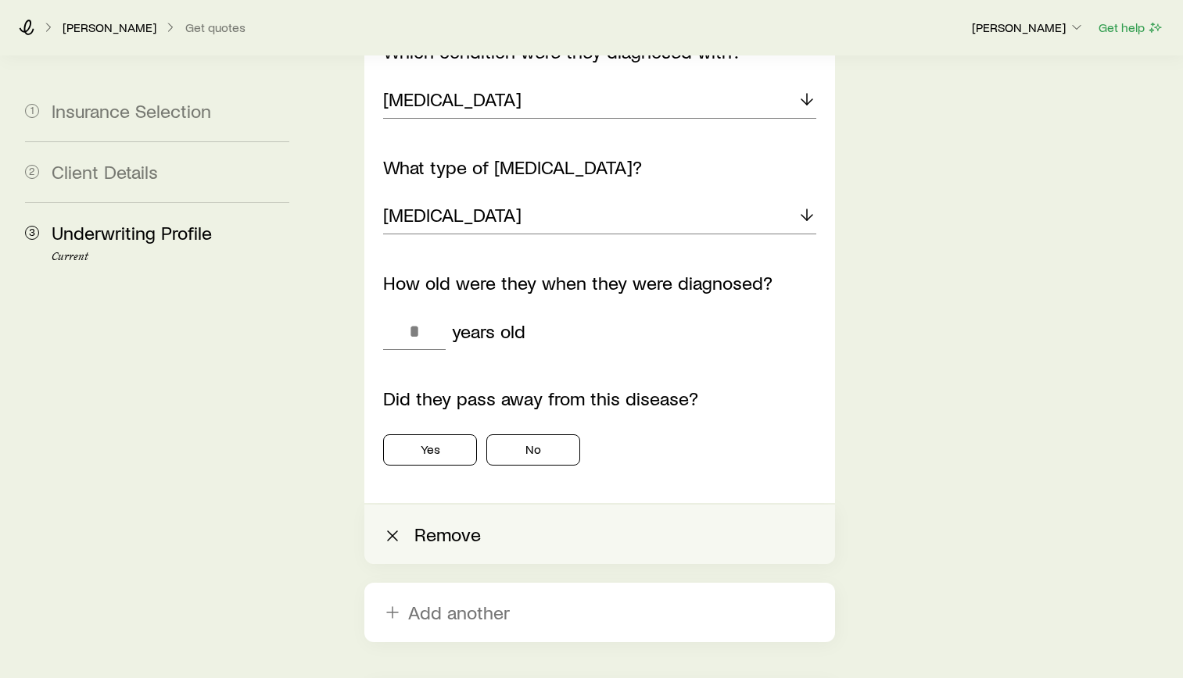
scroll to position [4299, 0]
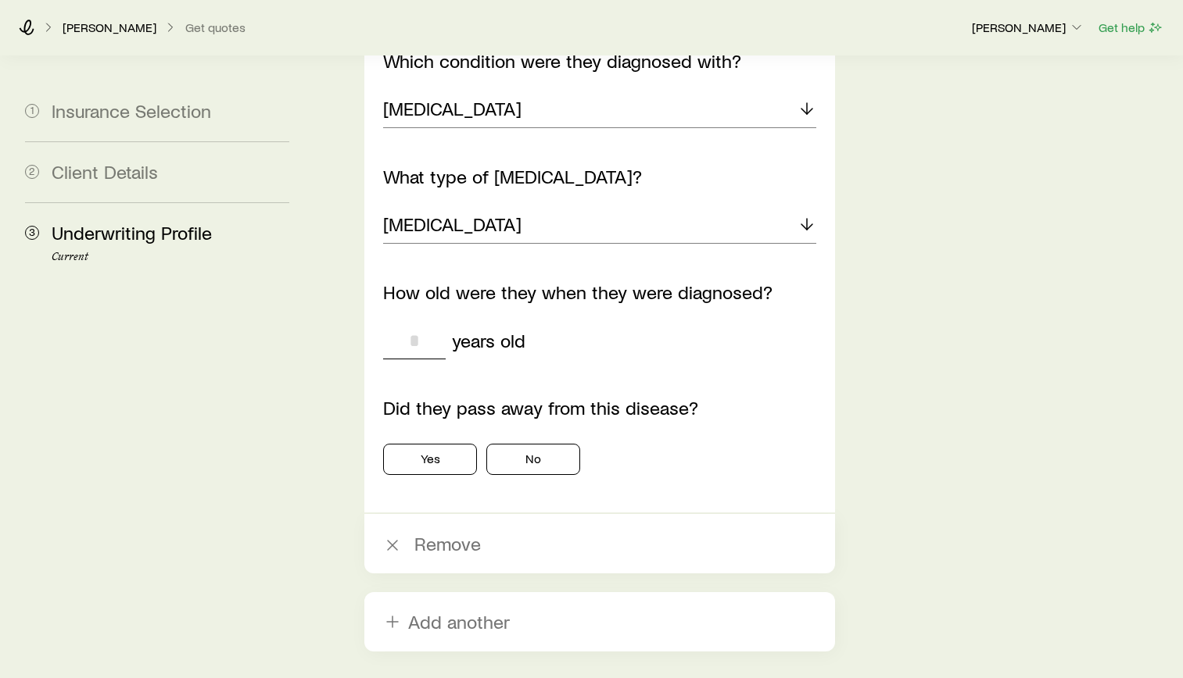
click at [412, 322] on input "tel" at bounding box center [414, 341] width 63 height 38
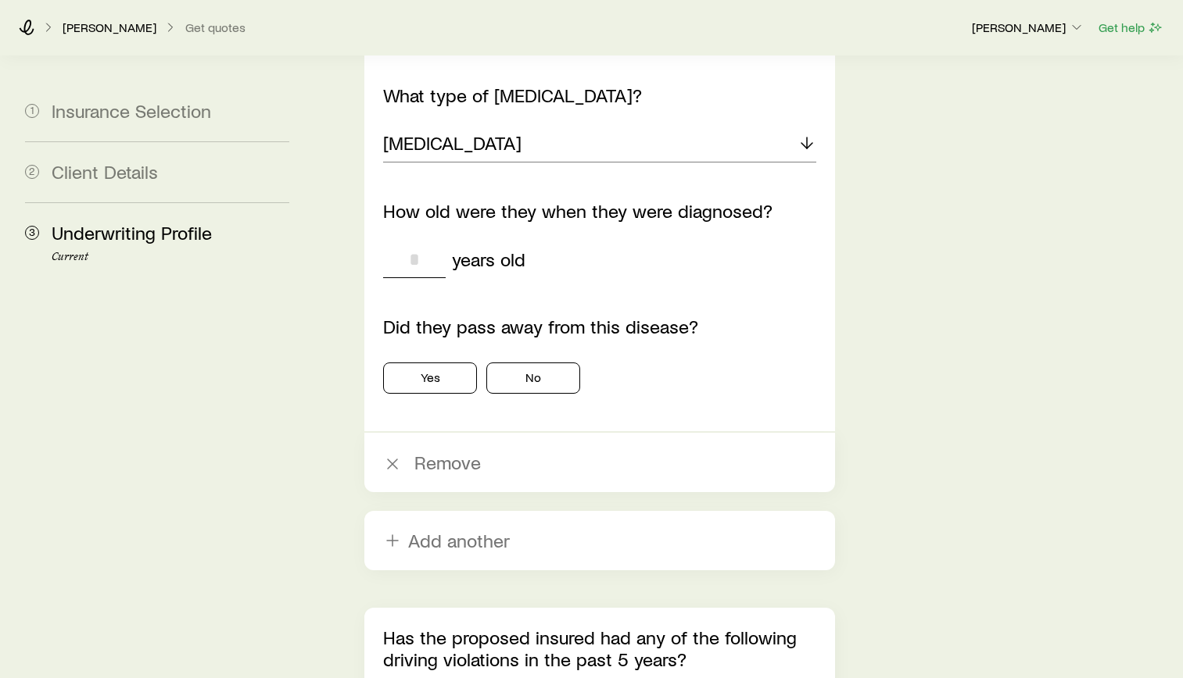
scroll to position [4377, 0]
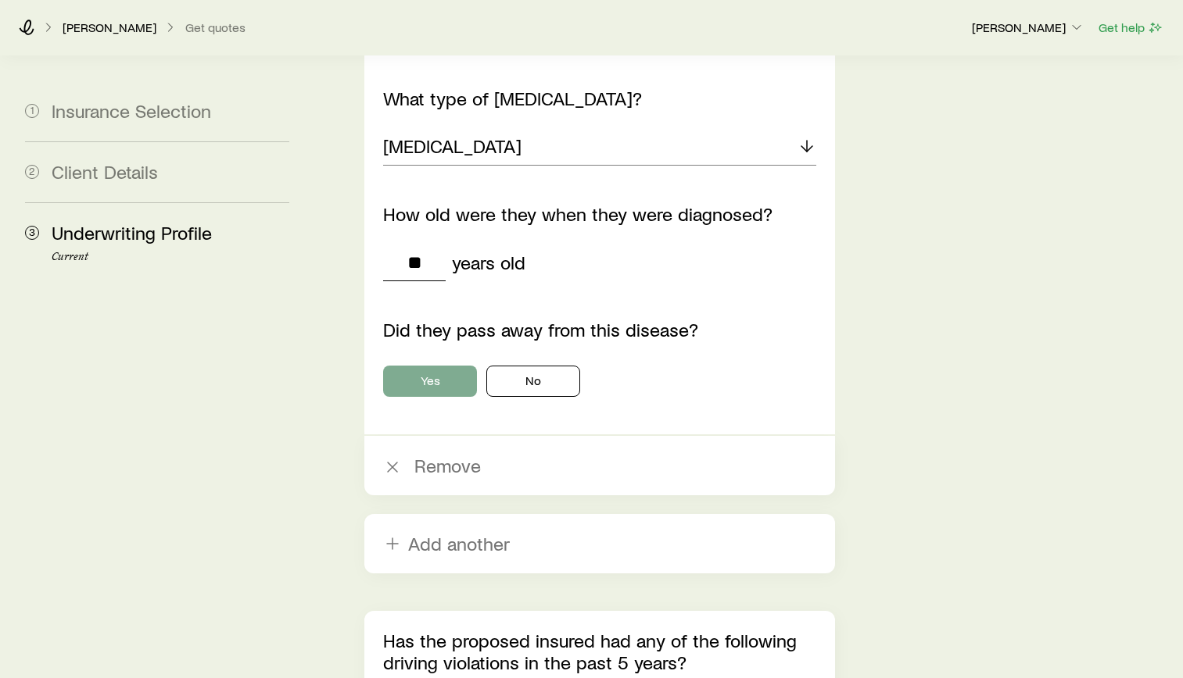
type input "**"
click at [439, 366] on button "Yes" at bounding box center [430, 381] width 94 height 31
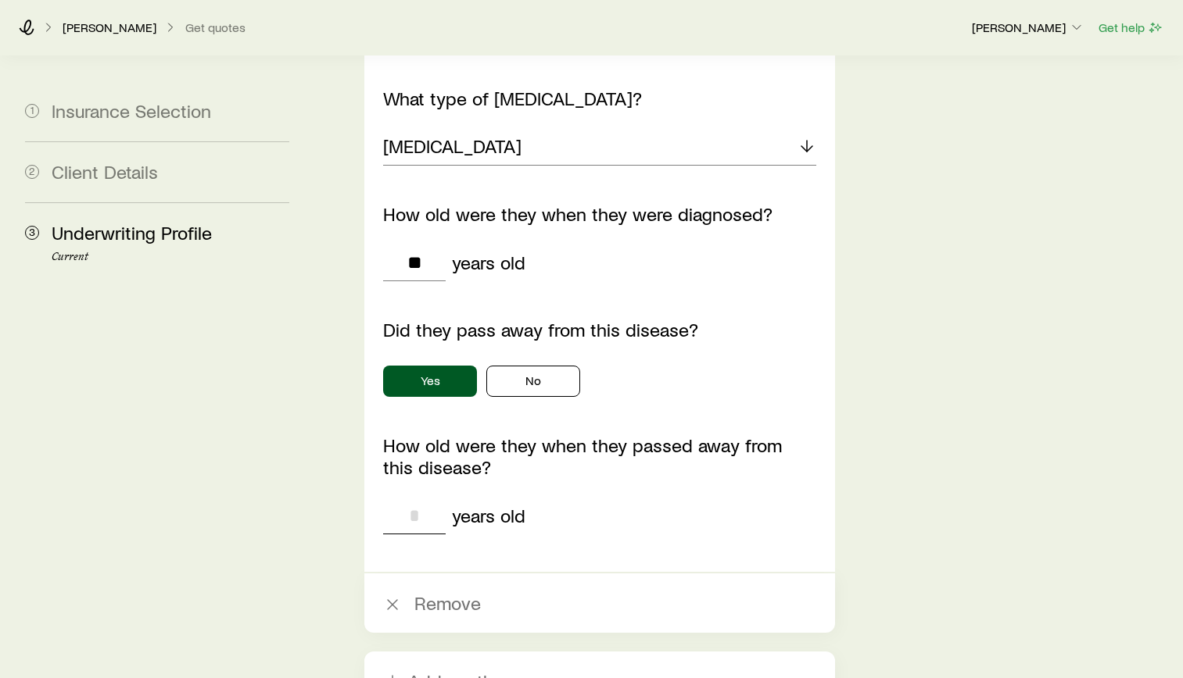
click at [423, 497] on input "tel" at bounding box center [414, 516] width 63 height 38
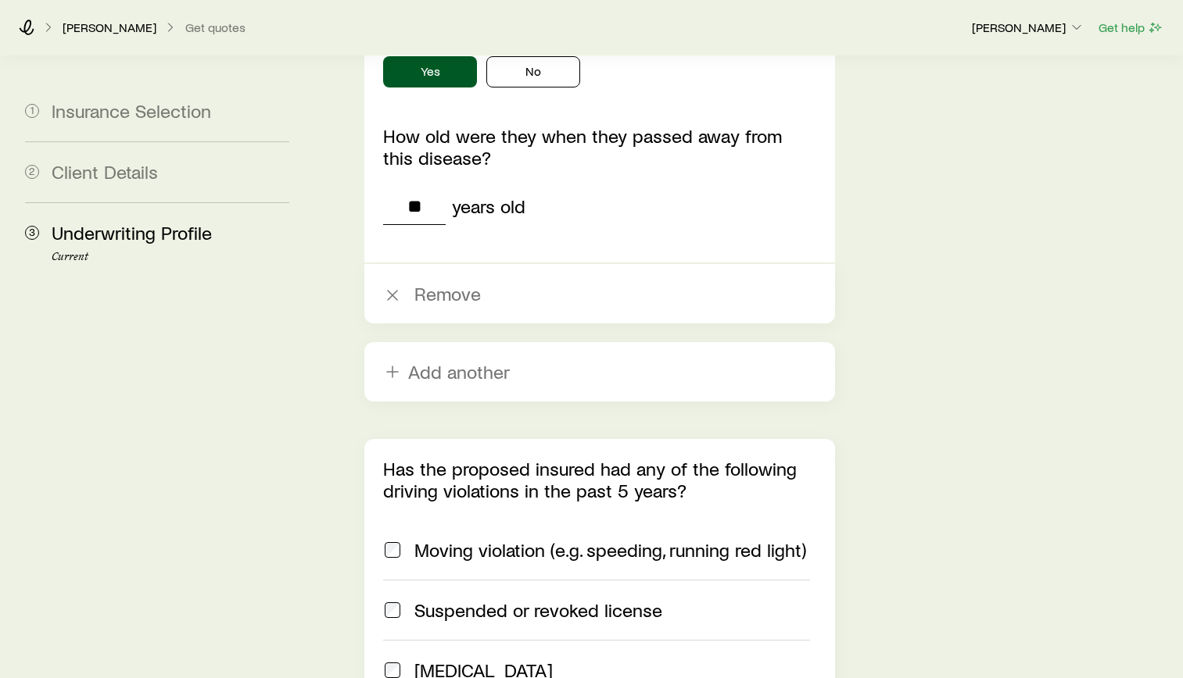
scroll to position [4690, 0]
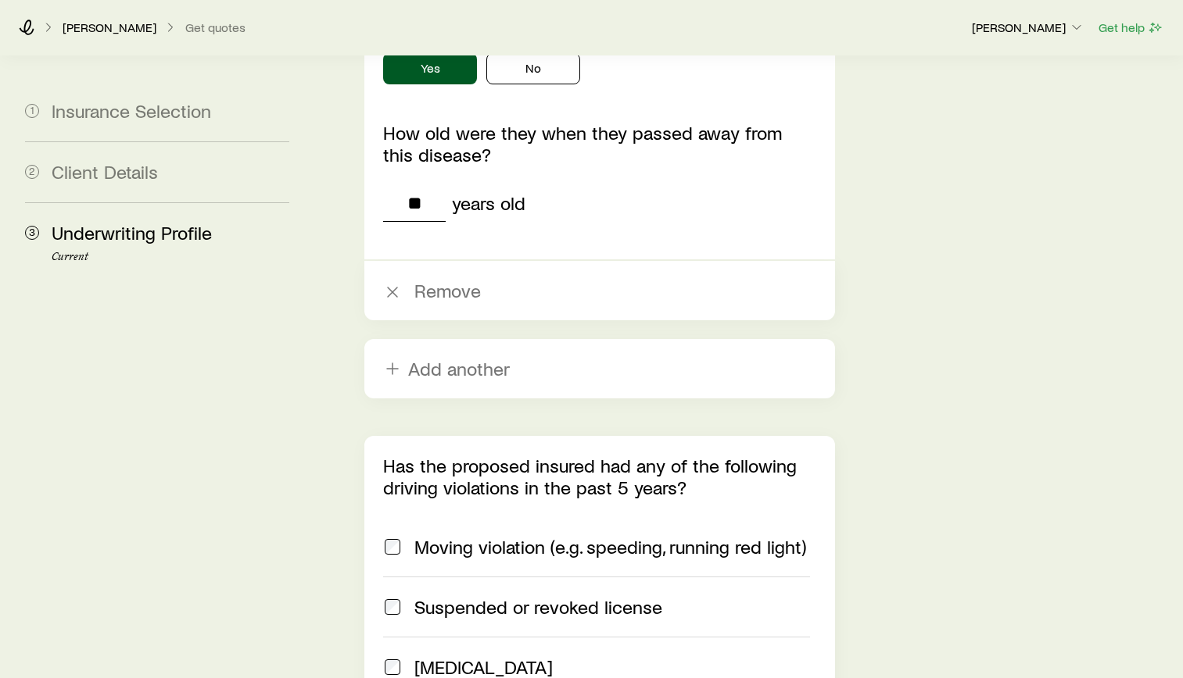
type input "**"
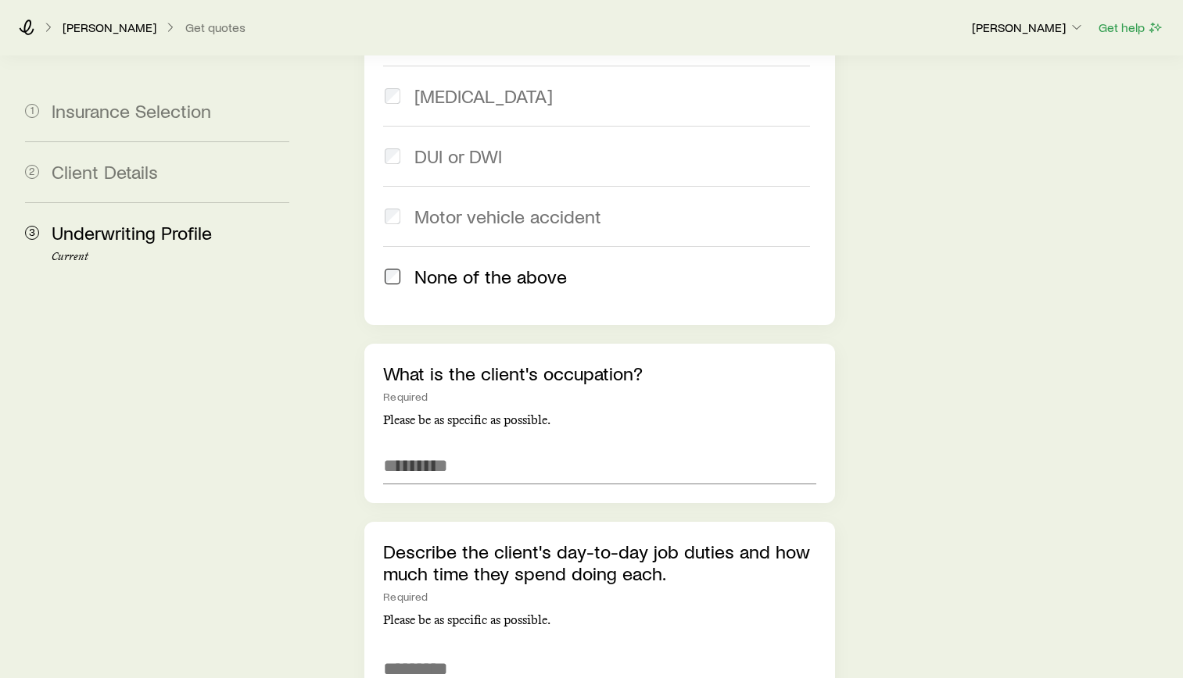
scroll to position [5315, 0]
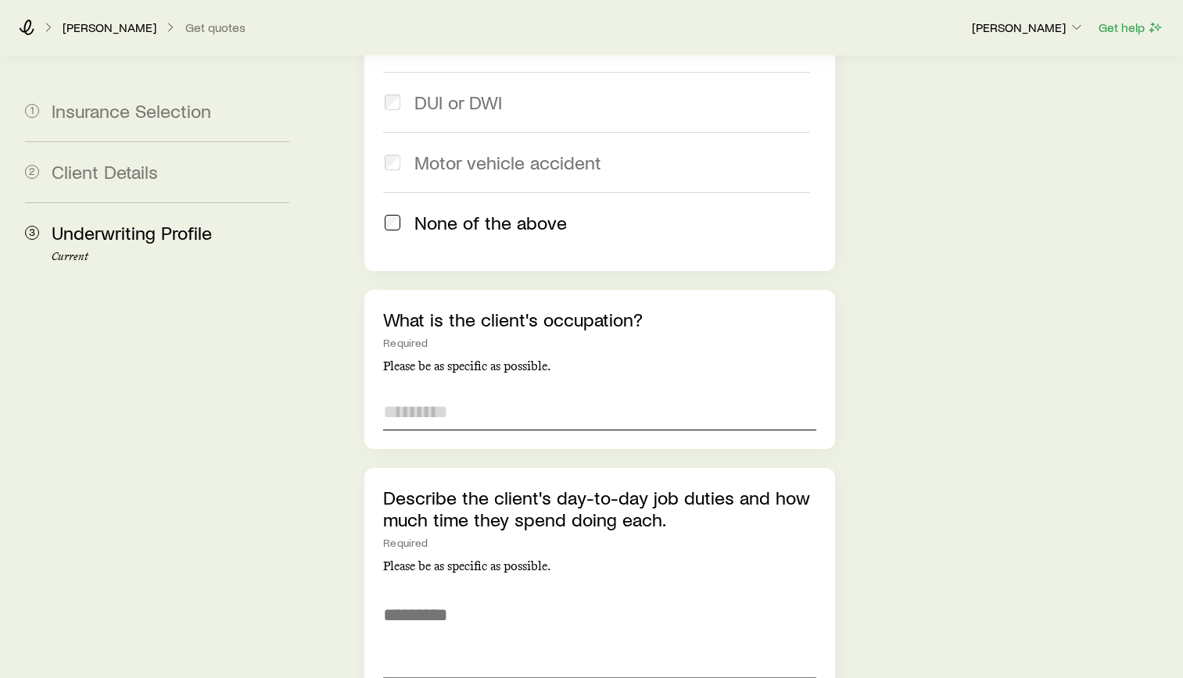
click at [530, 393] on input "text" at bounding box center [599, 412] width 433 height 38
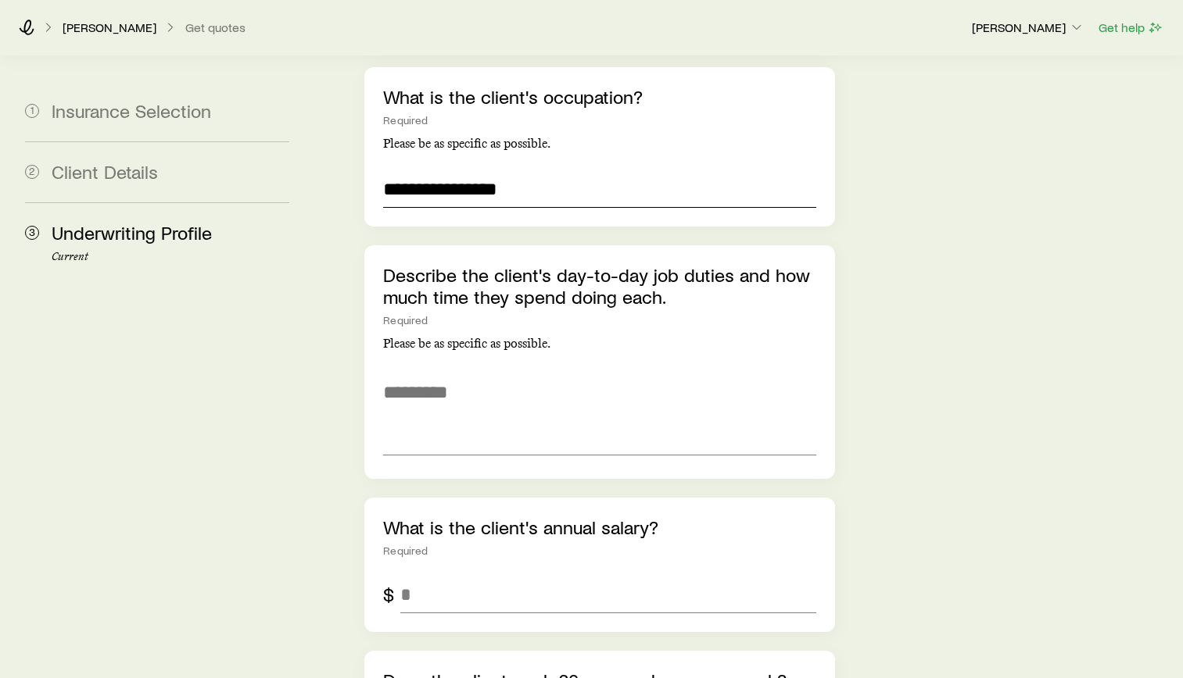
scroll to position [5549, 0]
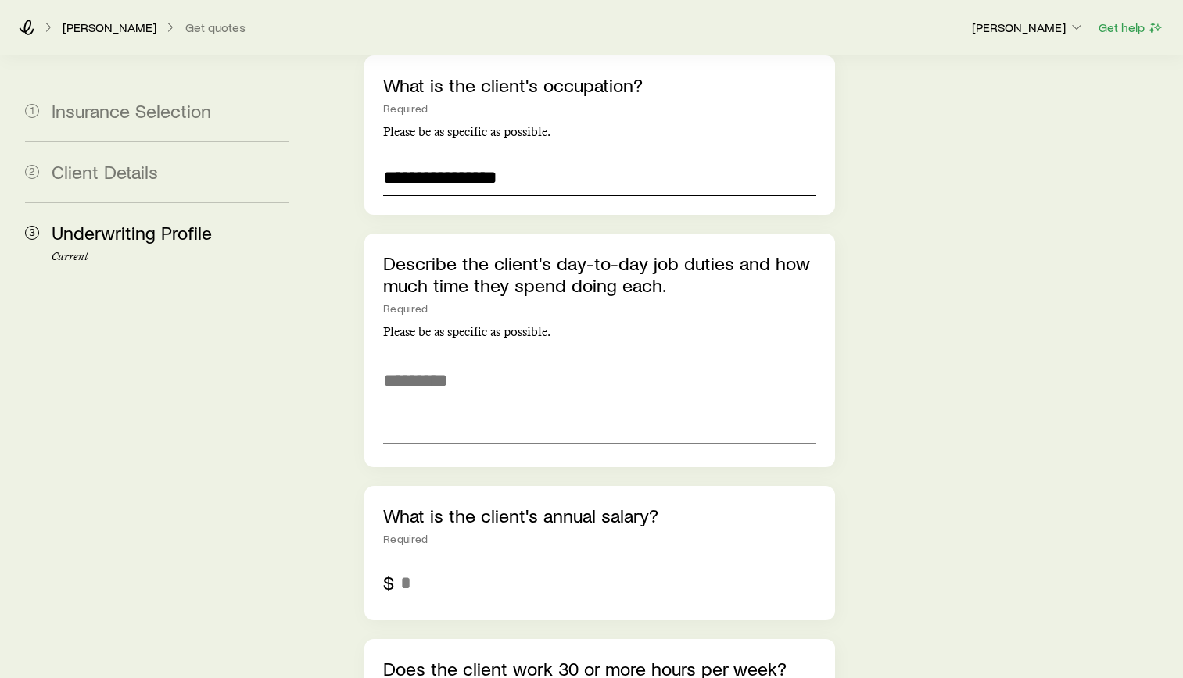
type input "**********"
click at [530, 359] on textarea at bounding box center [599, 401] width 433 height 85
click at [765, 359] on textarea "**********" at bounding box center [599, 401] width 433 height 85
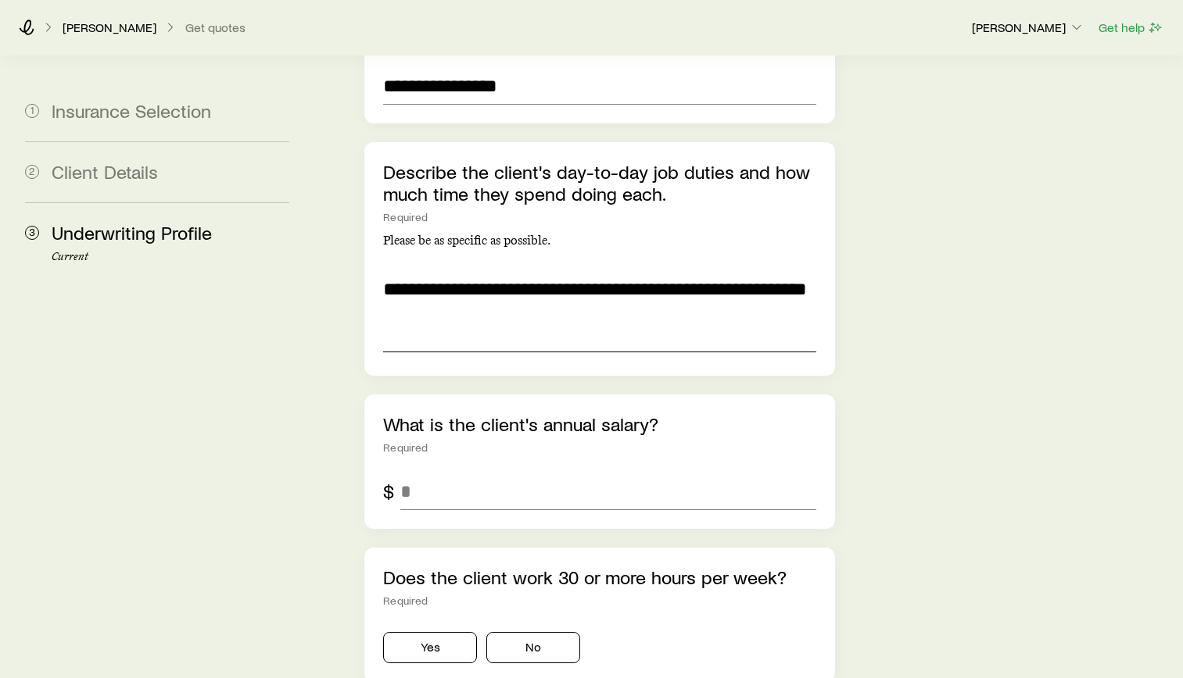
scroll to position [5784, 0]
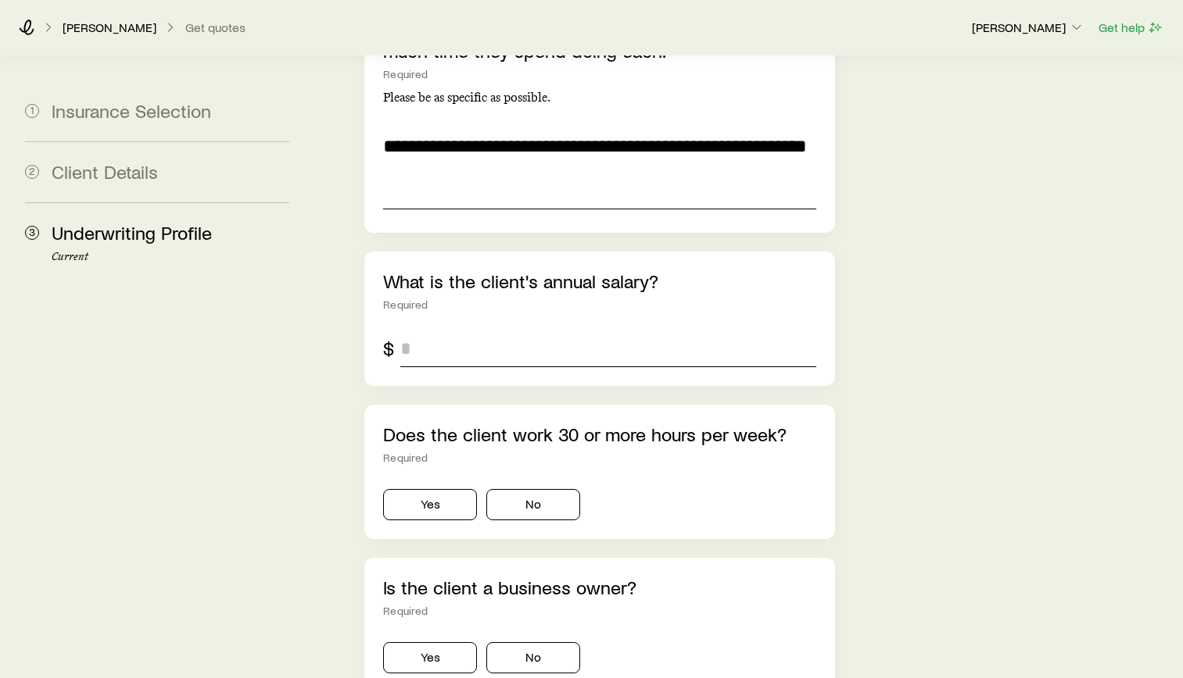
type textarea "**********"
click at [577, 330] on input "tel" at bounding box center [608, 349] width 416 height 38
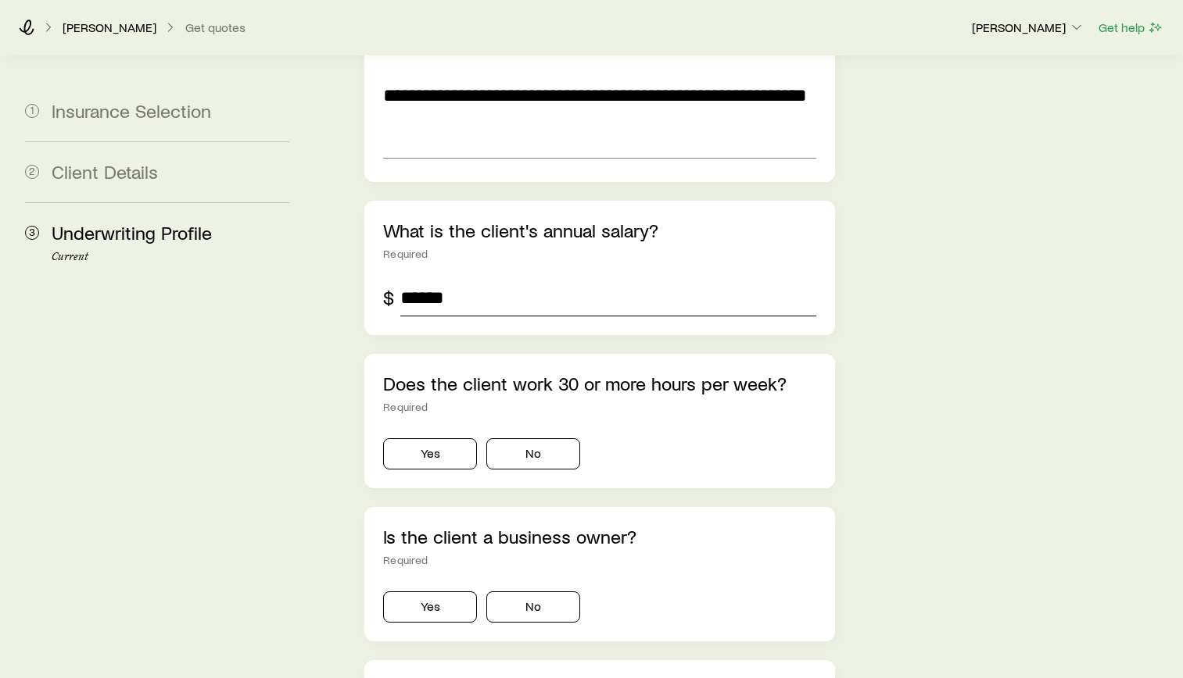
scroll to position [5862, 0]
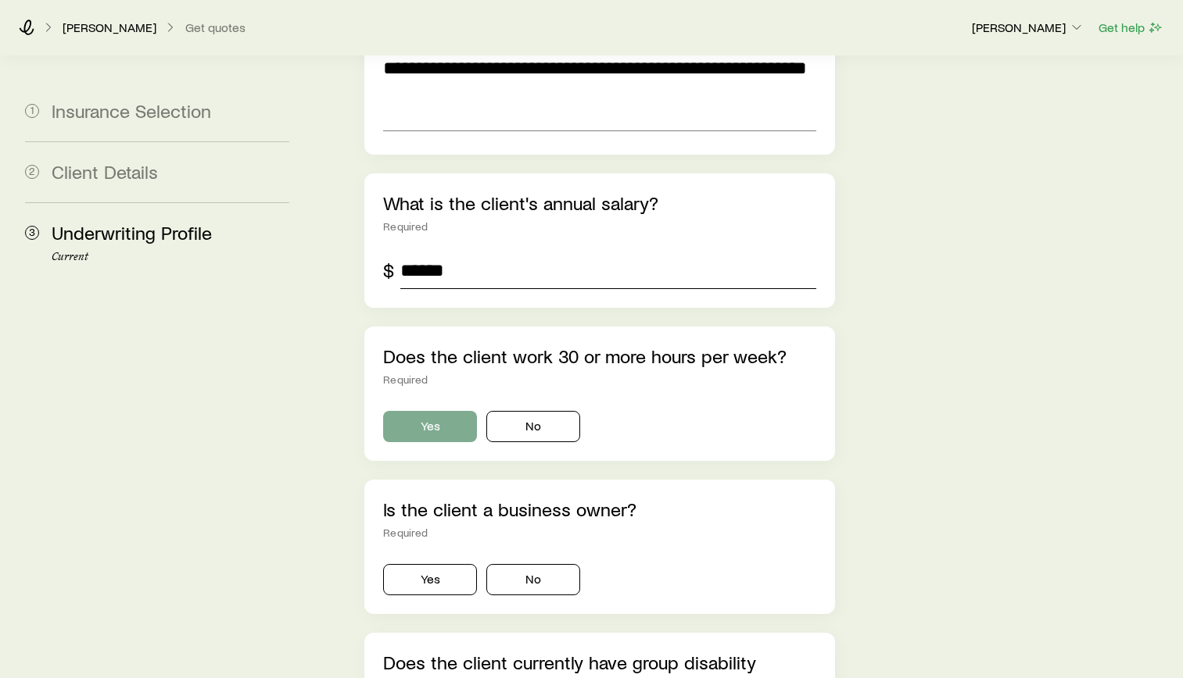
type input "******"
click at [439, 411] on button "Yes" at bounding box center [430, 426] width 94 height 31
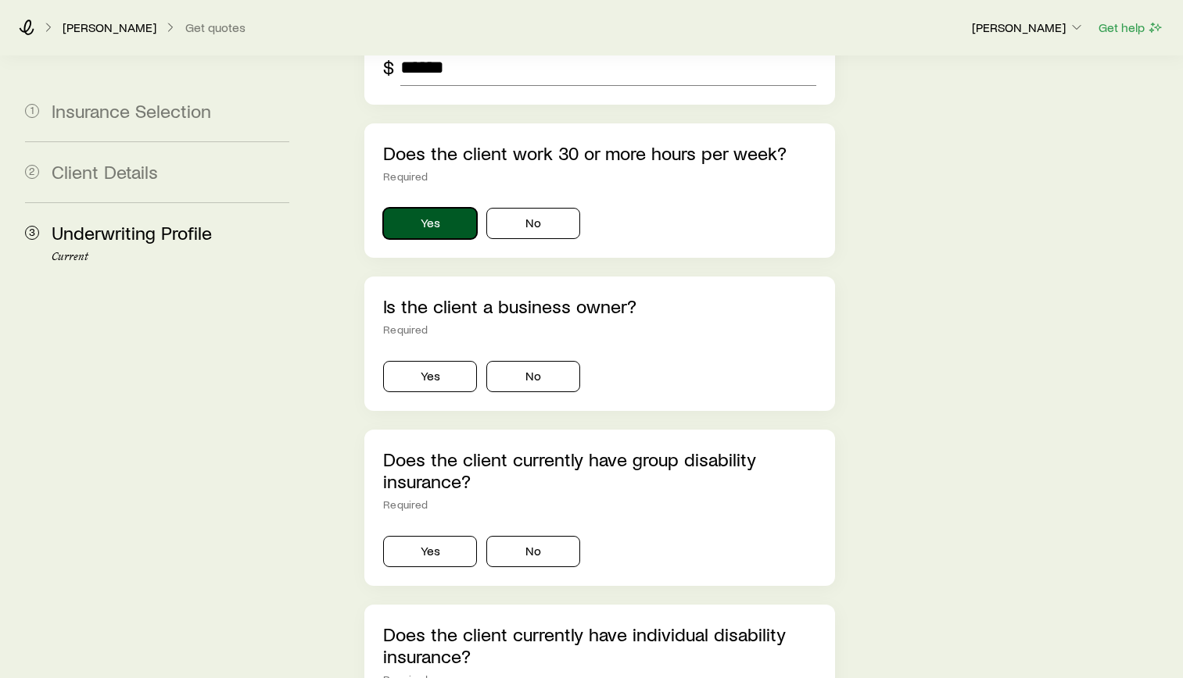
scroll to position [6175, 0]
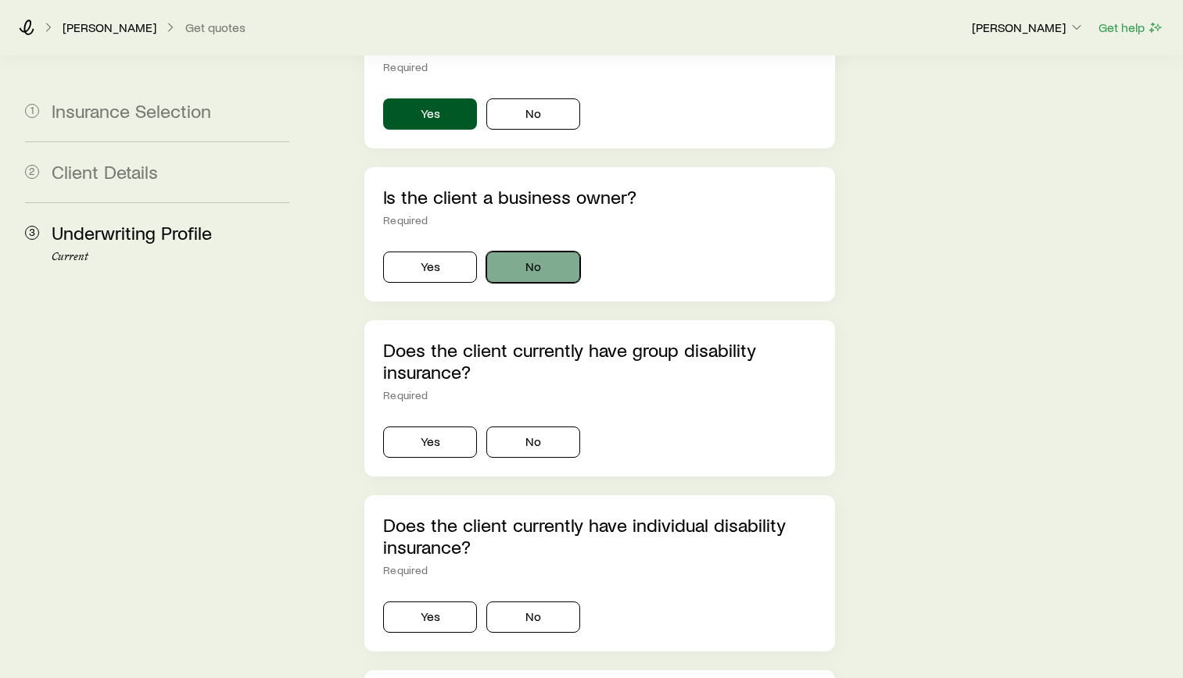
click at [526, 252] on button "No" at bounding box center [533, 267] width 94 height 31
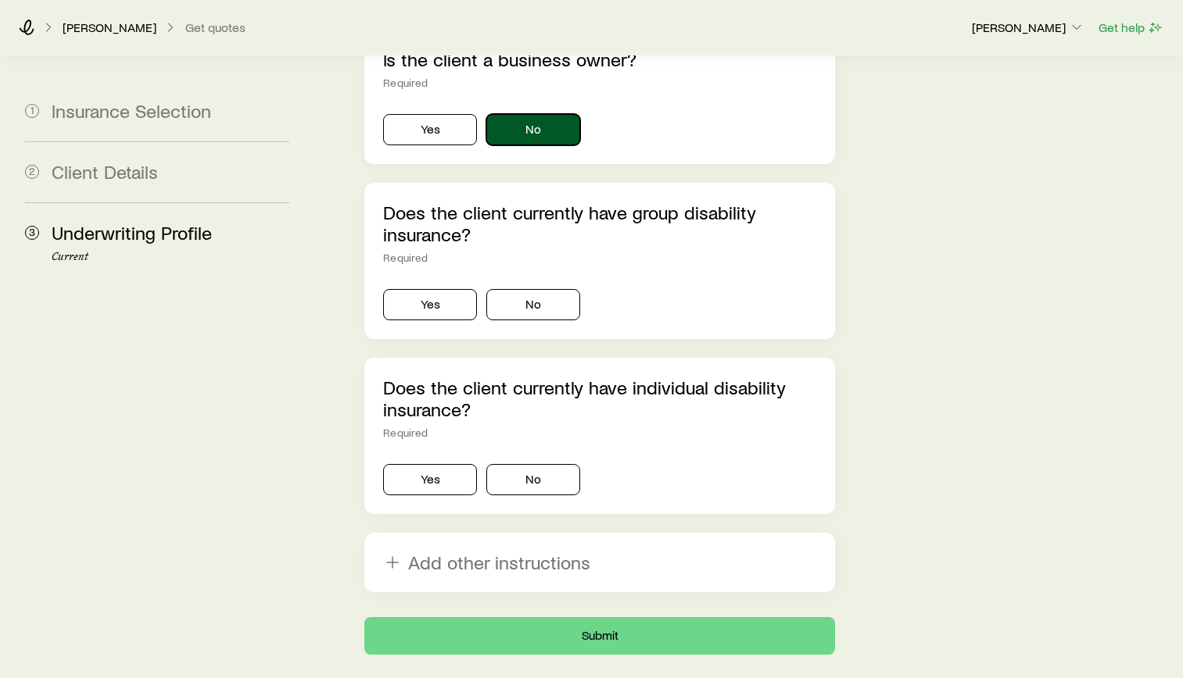
scroll to position [6329, 0]
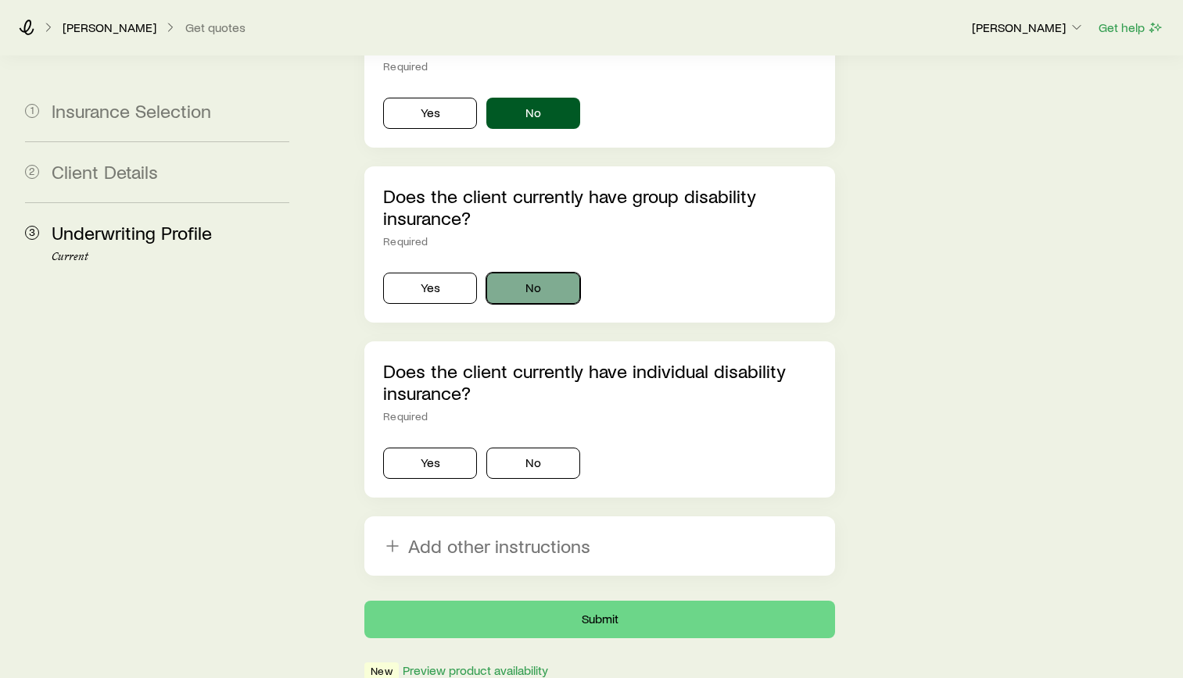
click at [571, 273] on button "No" at bounding box center [533, 288] width 94 height 31
click at [546, 448] on button "No" at bounding box center [533, 463] width 94 height 31
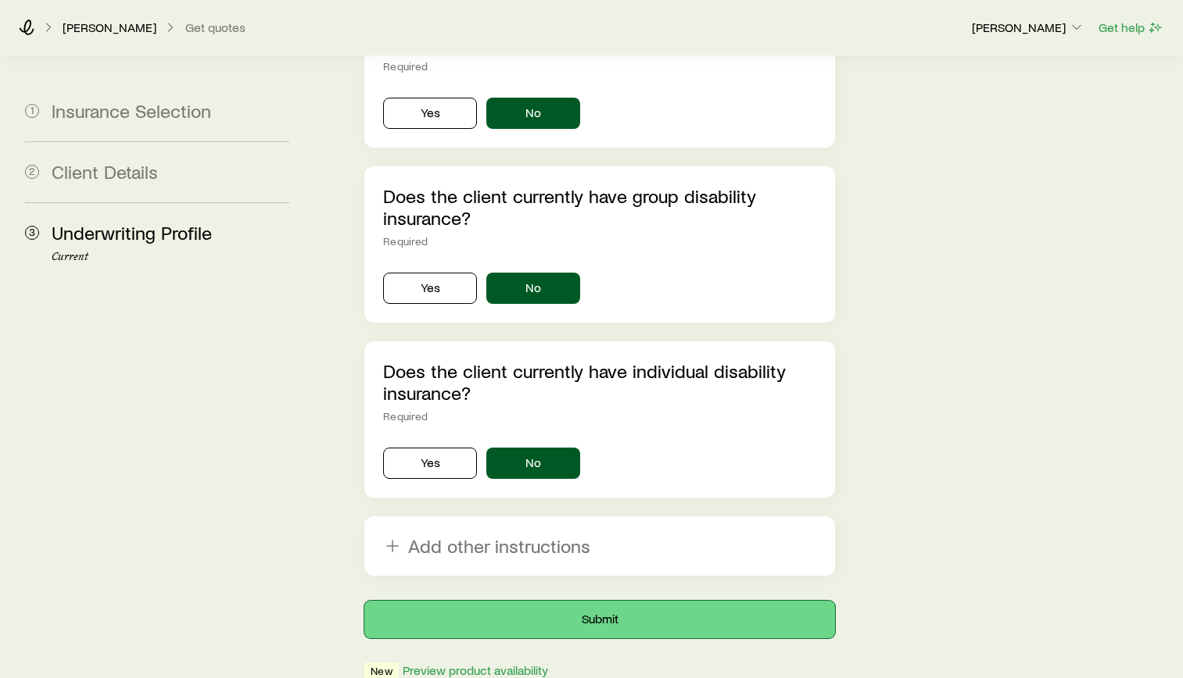
click at [621, 601] on button "Submit" at bounding box center [599, 620] width 471 height 38
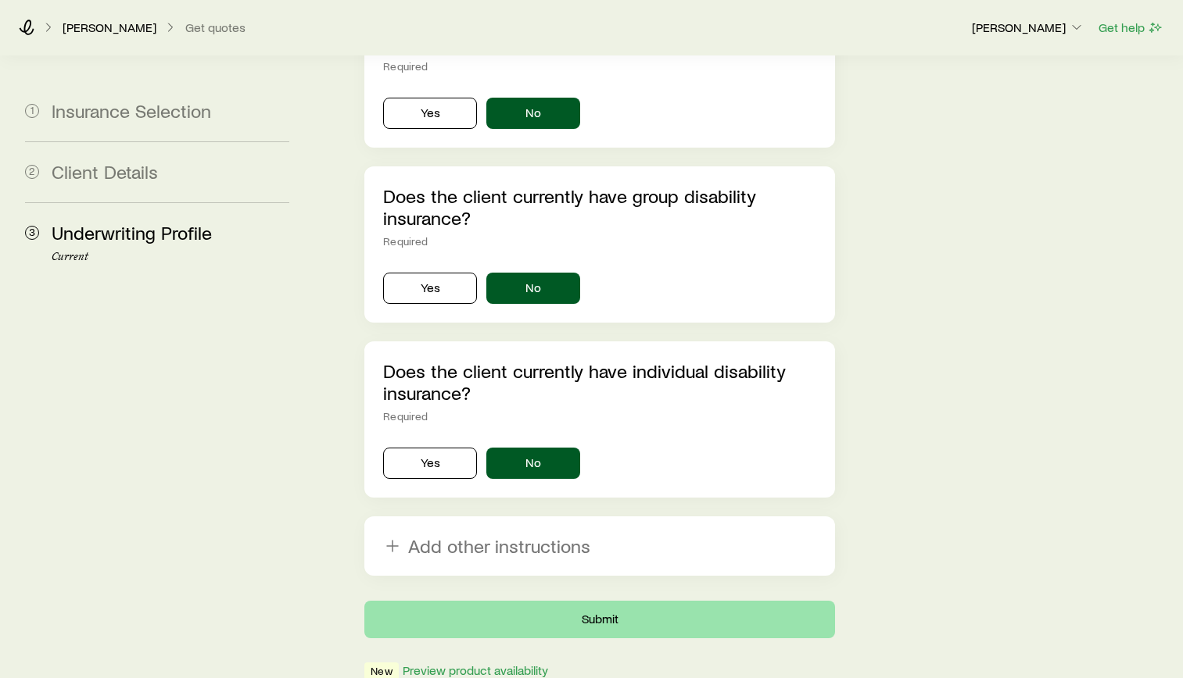
scroll to position [0, 0]
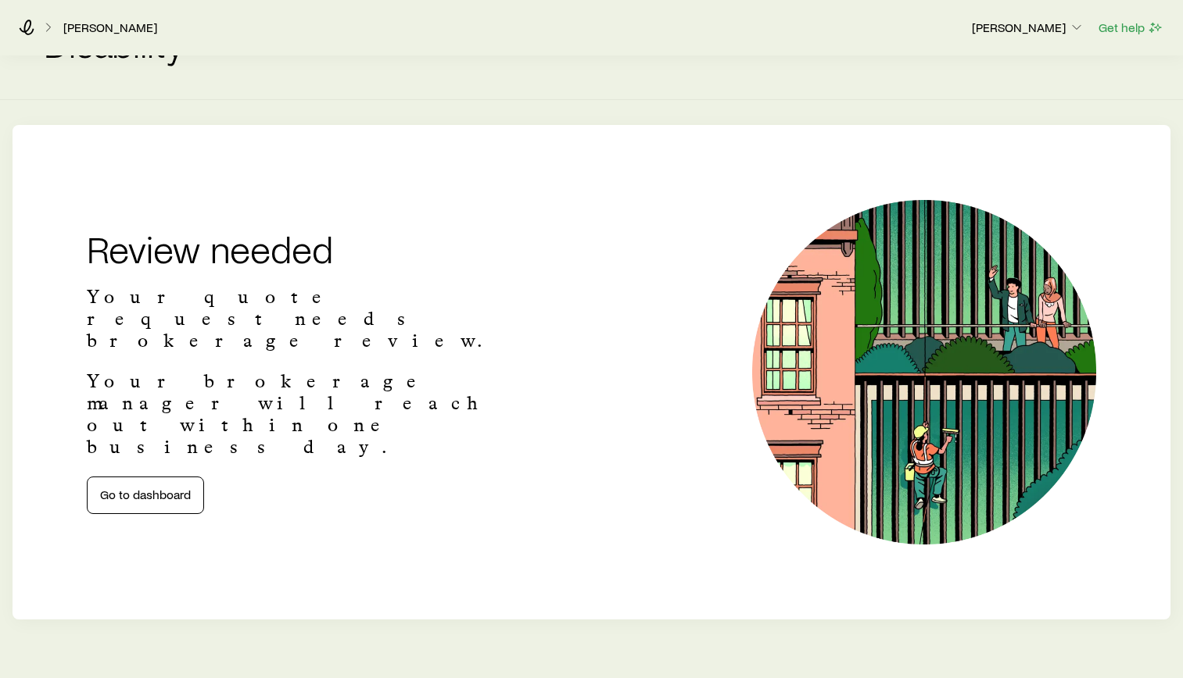
scroll to position [98, 0]
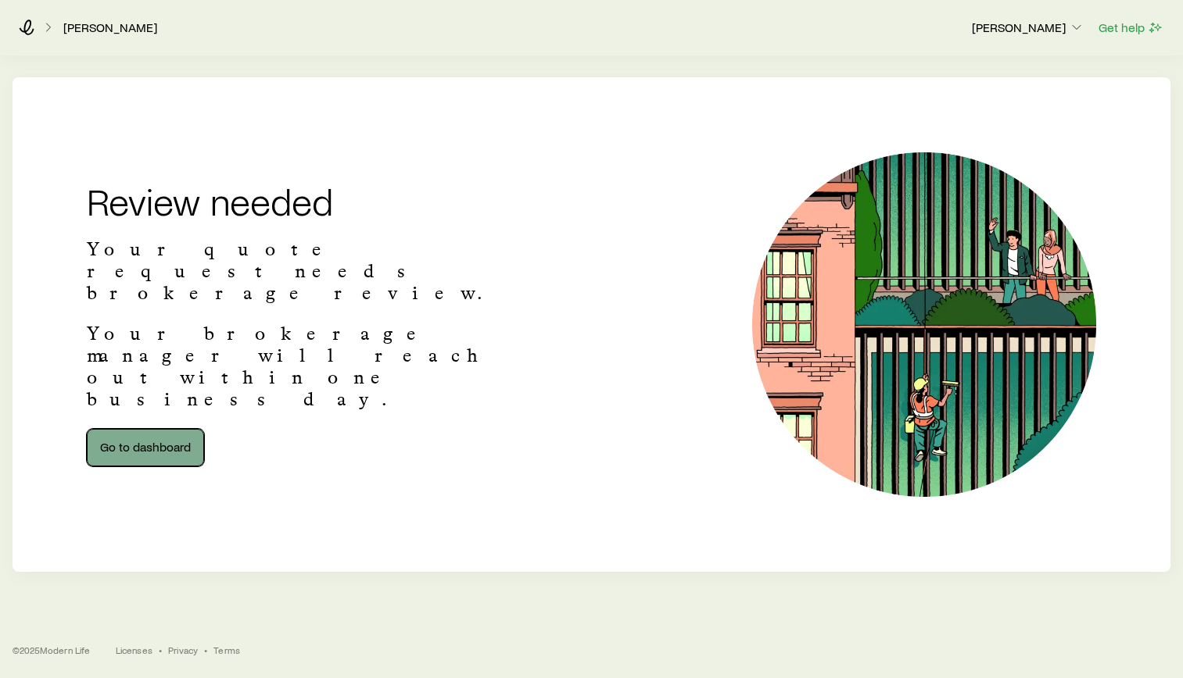
click at [132, 429] on link "Go to dashboard" at bounding box center [145, 448] width 117 height 38
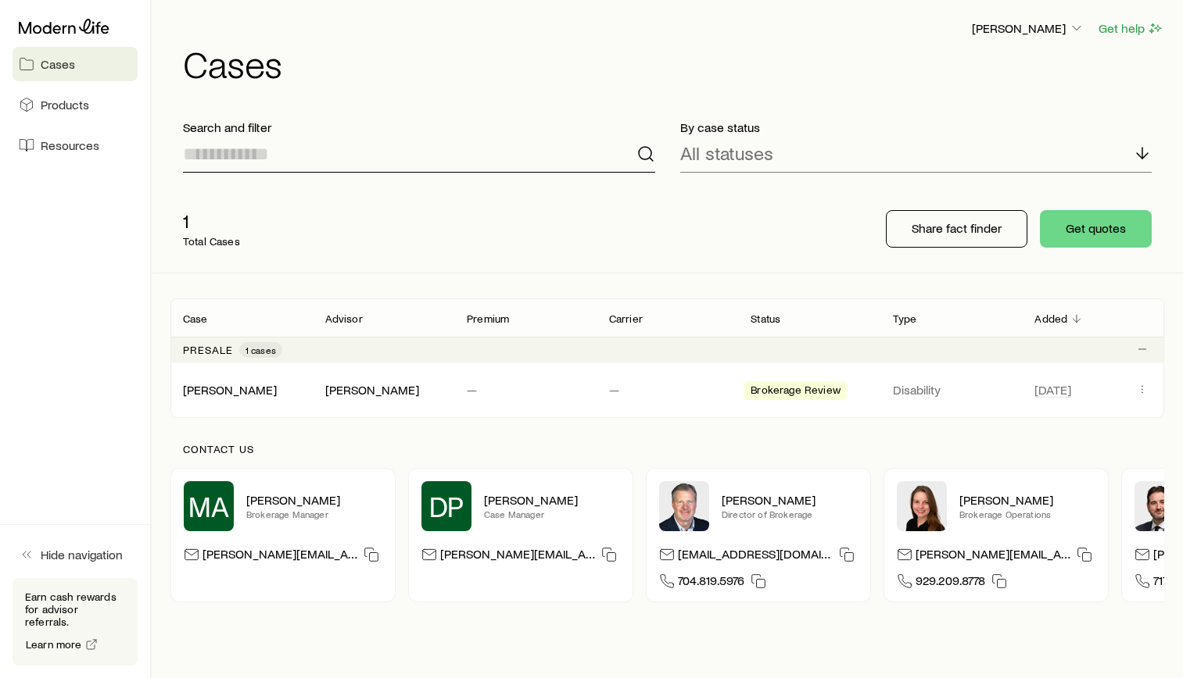
click at [249, 155] on input at bounding box center [419, 154] width 472 height 38
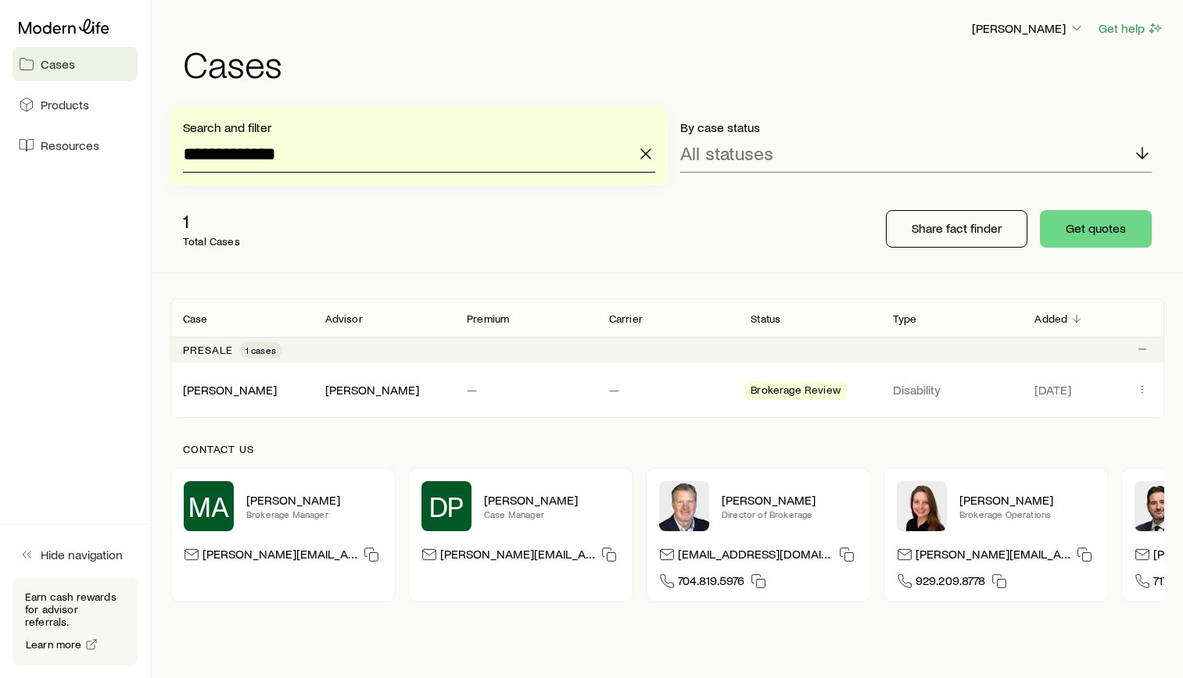
type input "**********"
click at [652, 156] on icon "button" at bounding box center [645, 154] width 19 height 19
click at [1115, 231] on button "Get quotes" at bounding box center [1096, 229] width 112 height 38
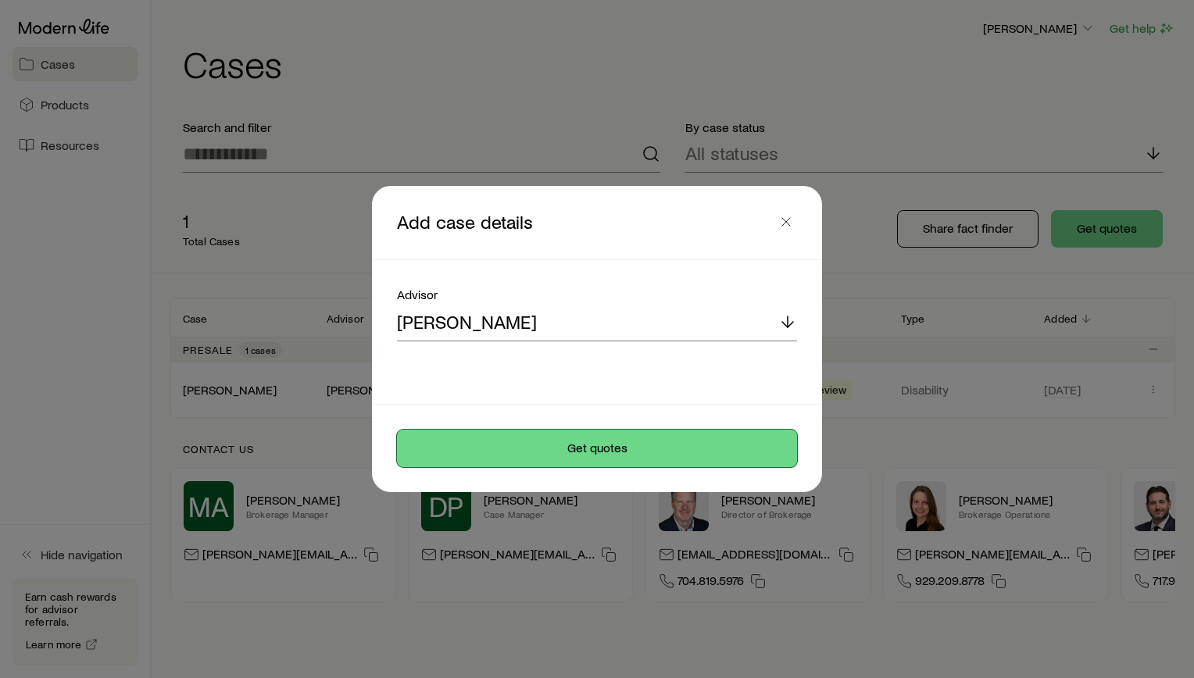
click at [583, 441] on button "Get quotes" at bounding box center [597, 449] width 400 height 38
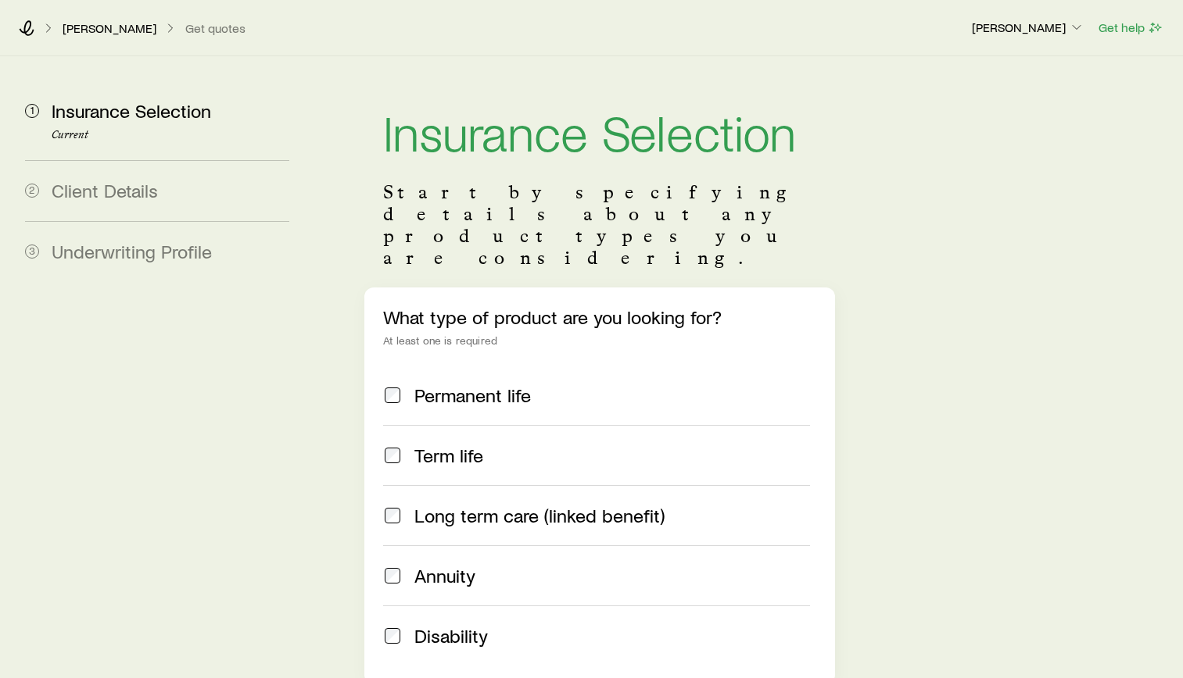
click at [403, 385] on div "Permanent life" at bounding box center [596, 396] width 427 height 22
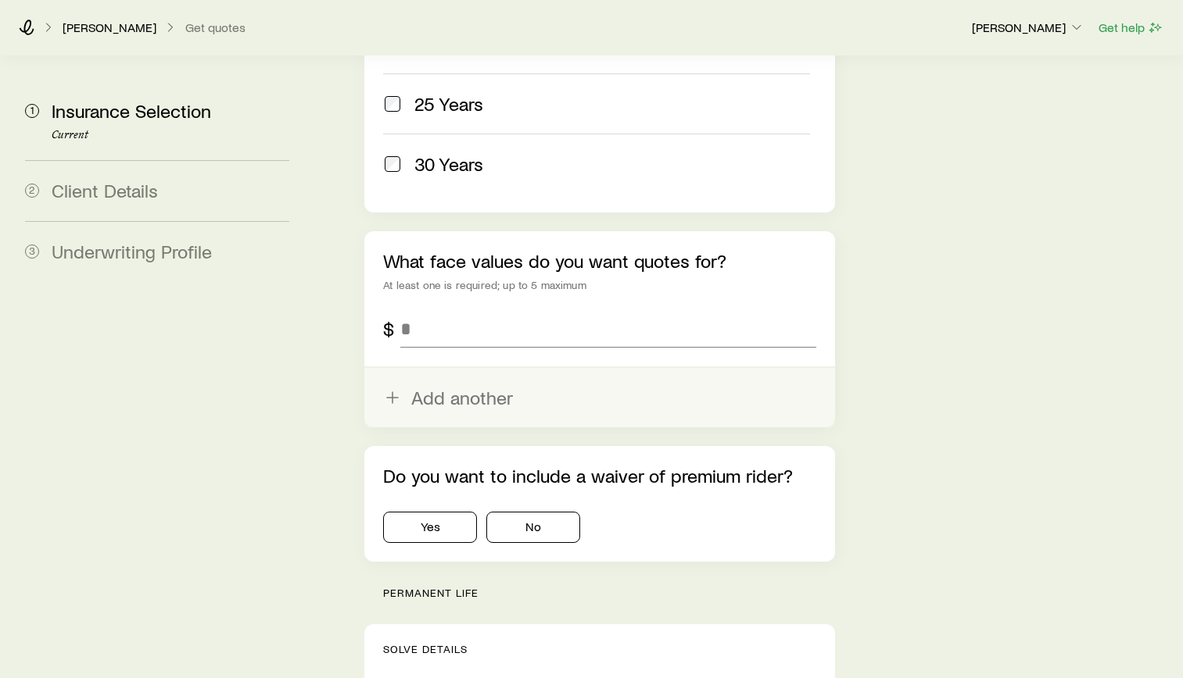
scroll to position [938, 0]
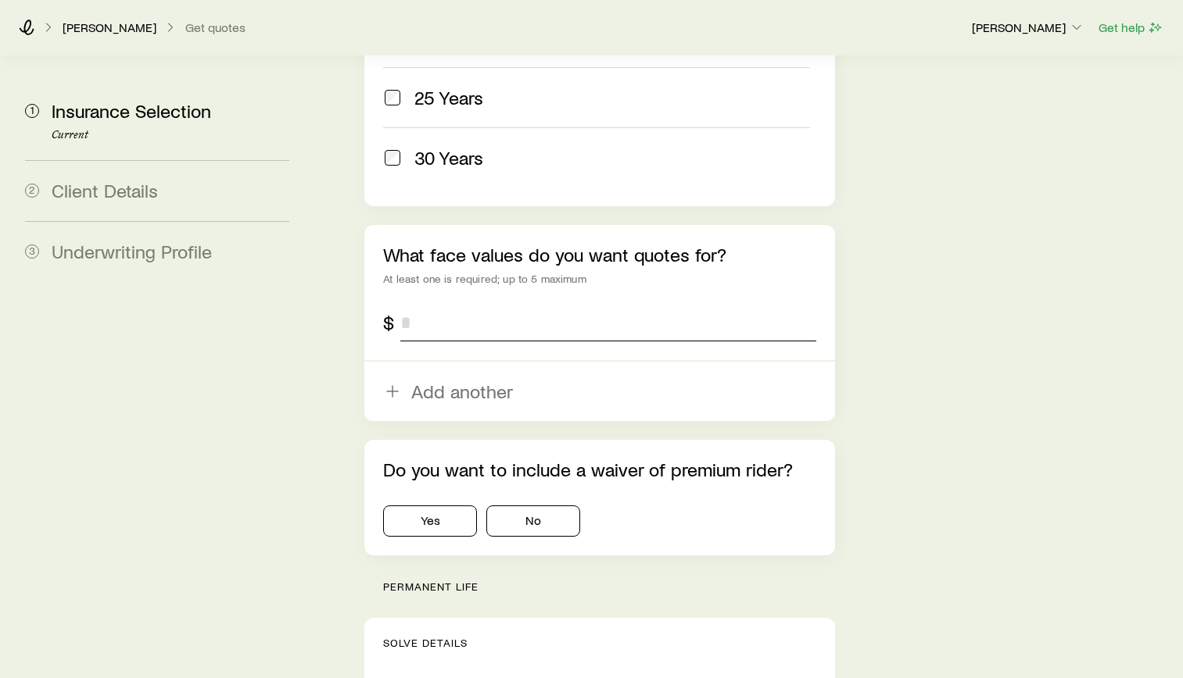
click at [508, 304] on input "tel" at bounding box center [608, 323] width 416 height 38
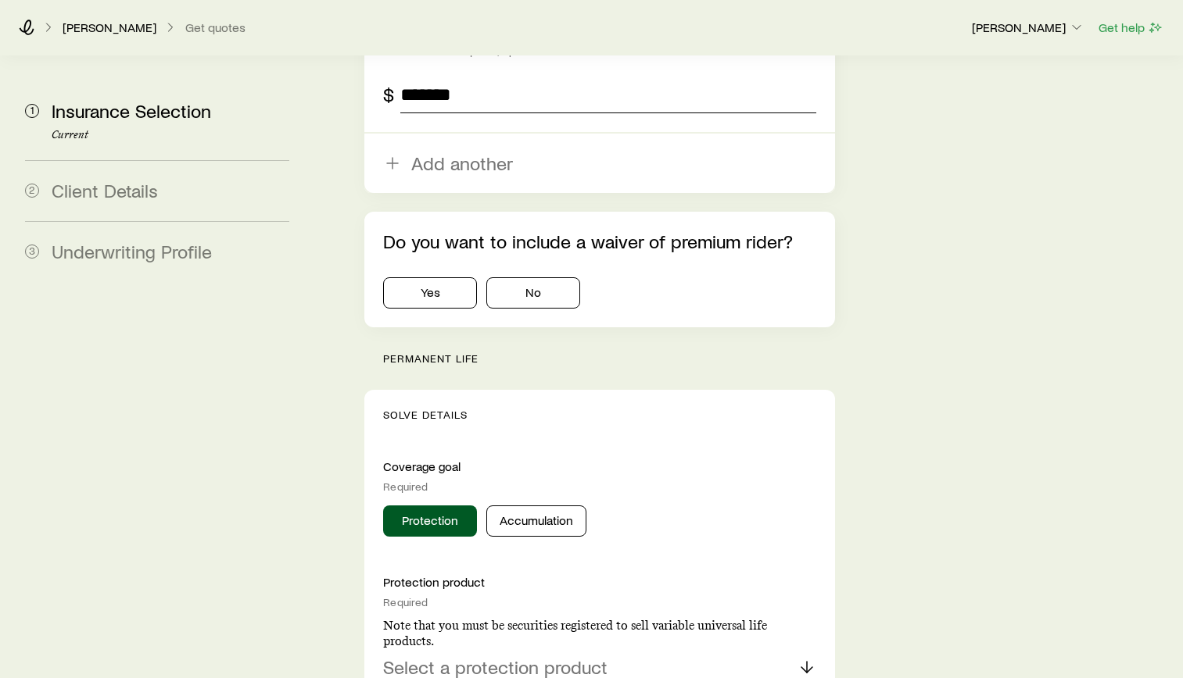
scroll to position [1172, 0]
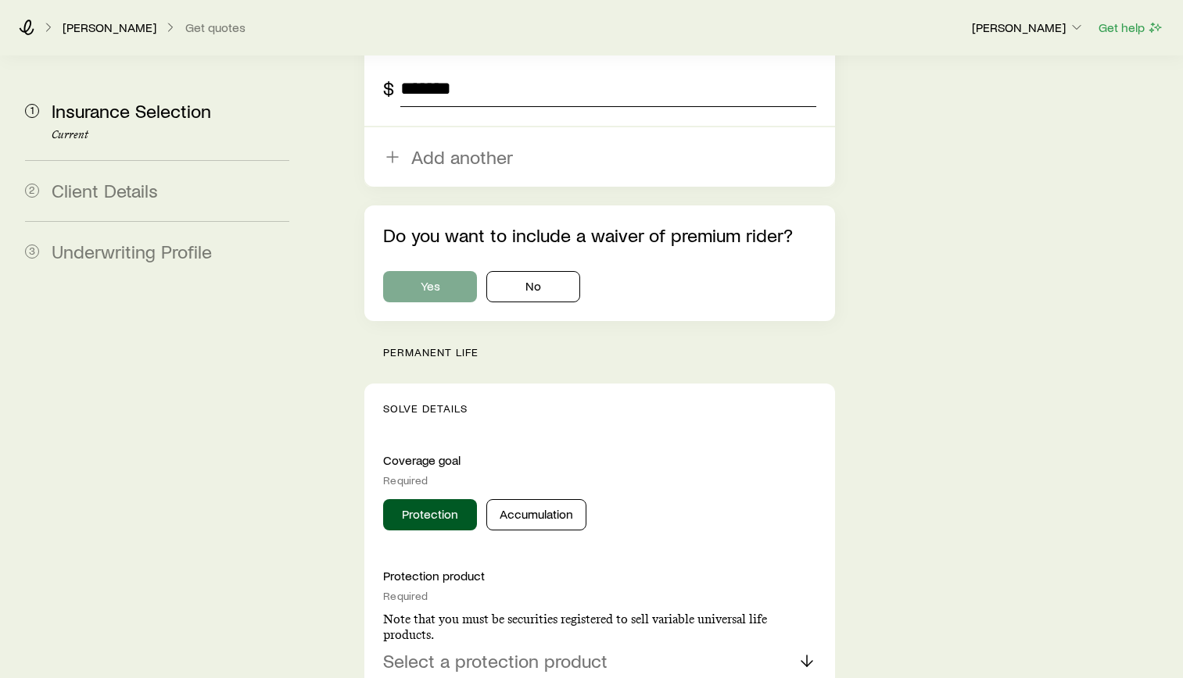
type input "*******"
click at [444, 271] on button "Yes" at bounding box center [430, 286] width 94 height 31
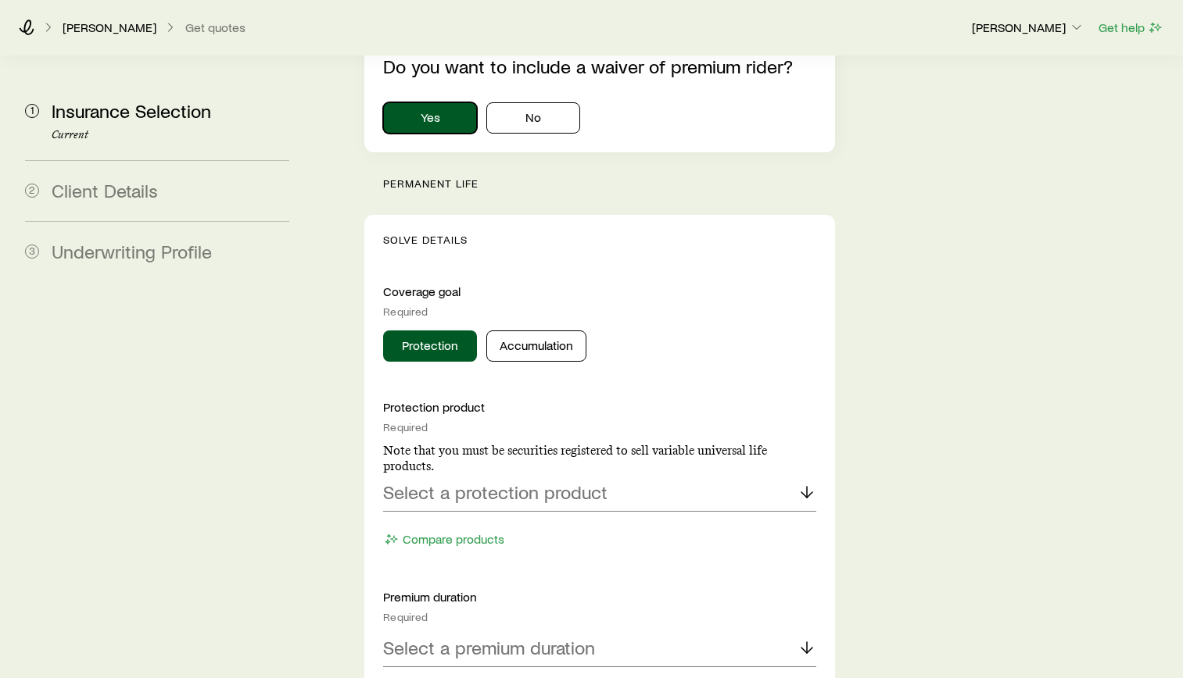
scroll to position [1329, 0]
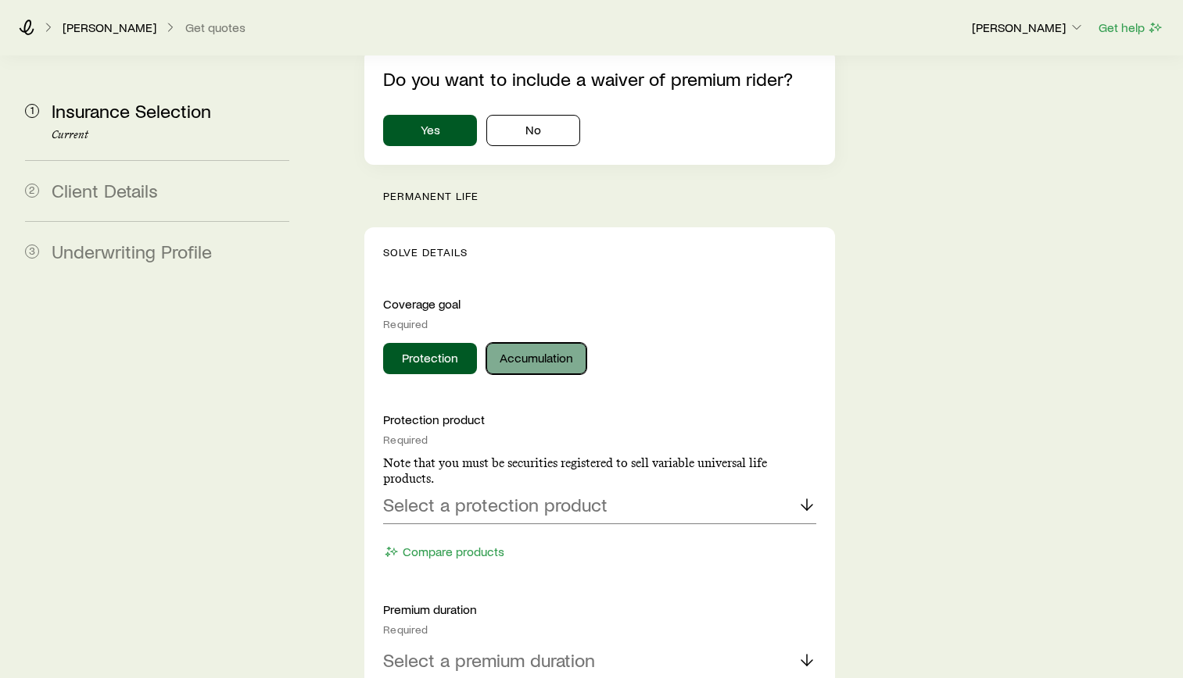
click at [546, 343] on button "Accumulation" at bounding box center [536, 358] width 100 height 31
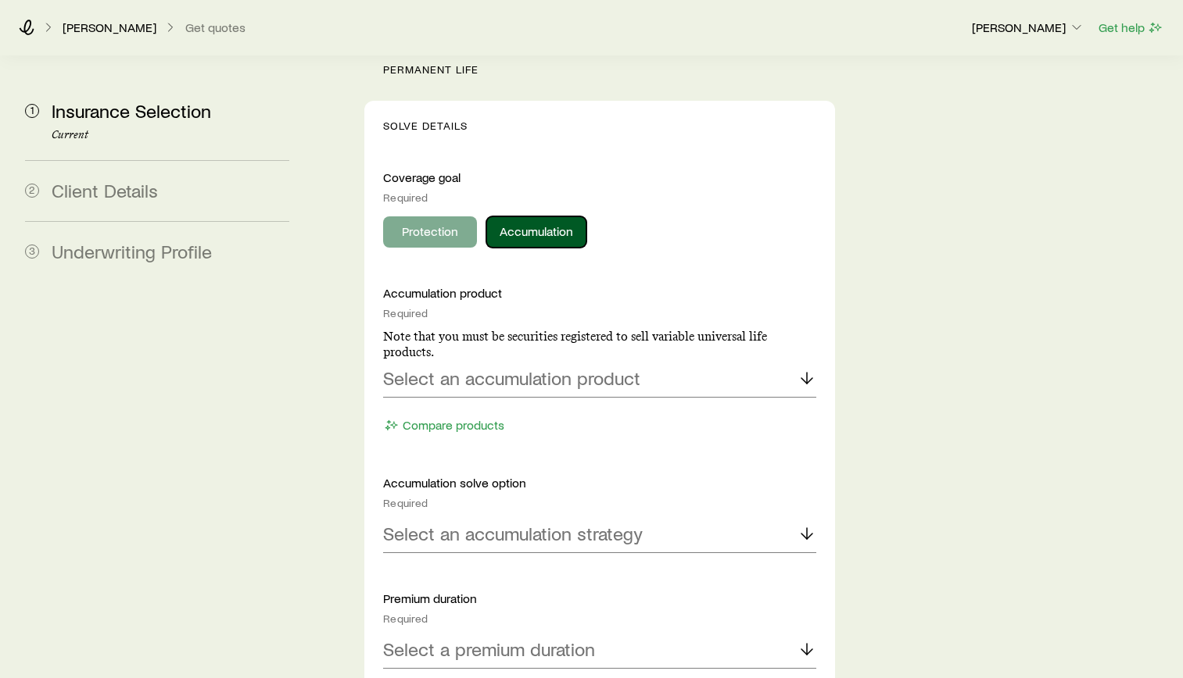
scroll to position [1485, 0]
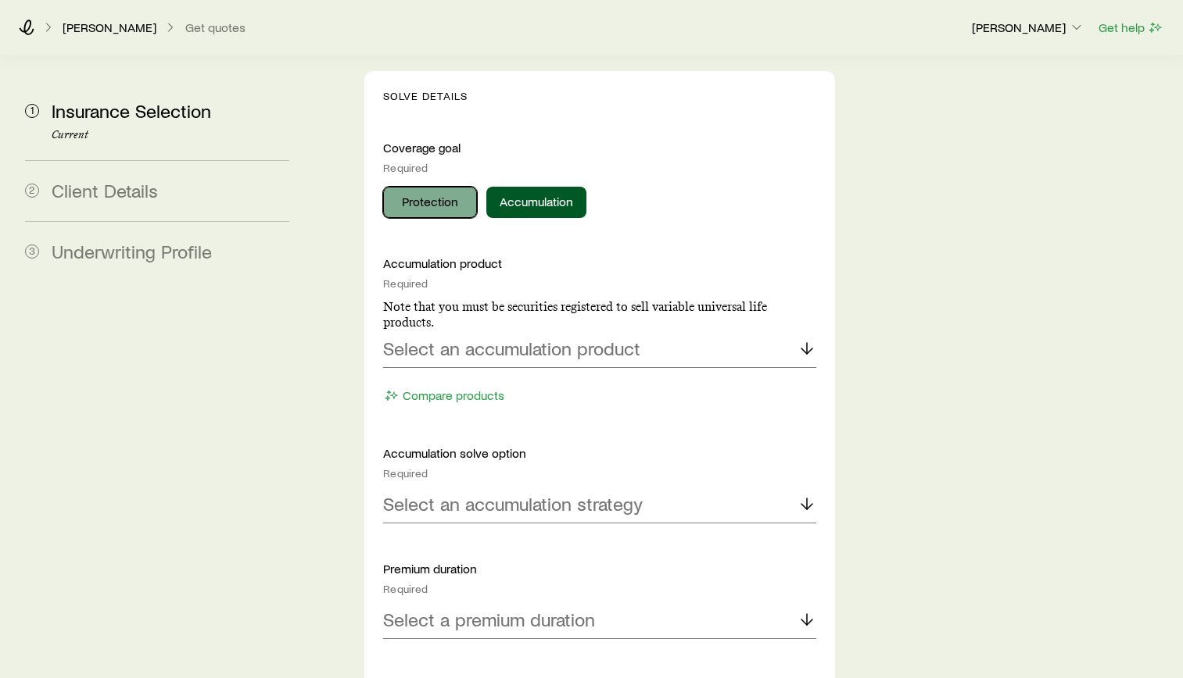
click at [416, 187] on button "Protection" at bounding box center [430, 202] width 94 height 31
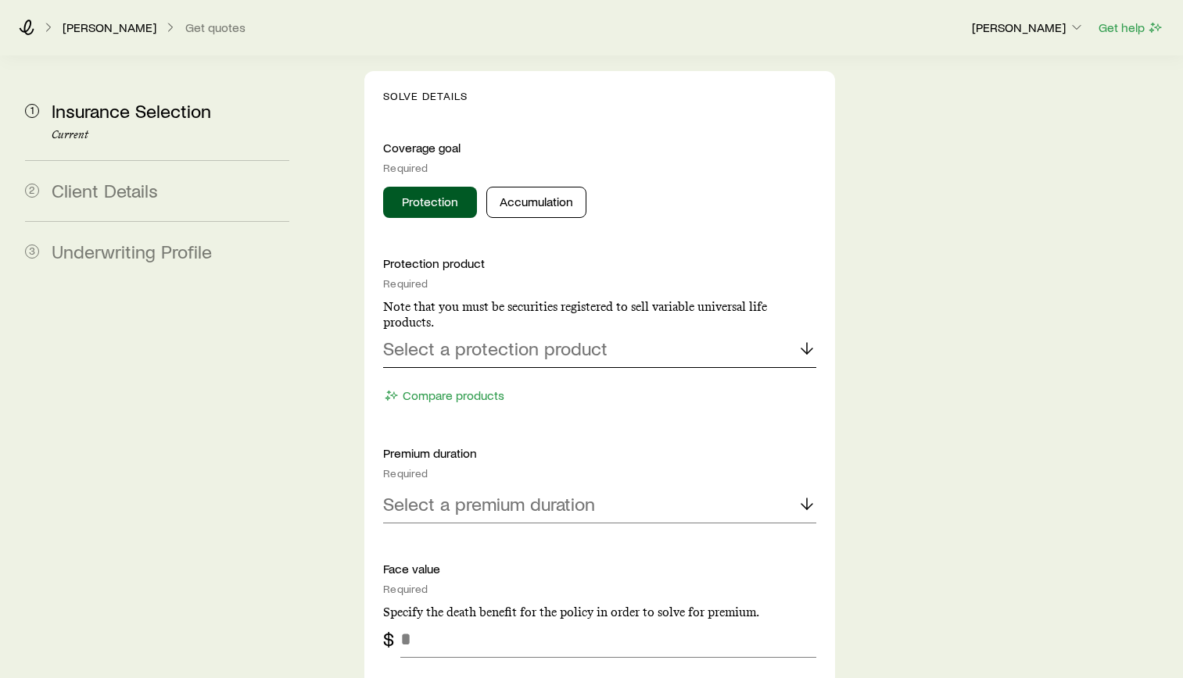
click at [490, 338] on p "Select a protection product" at bounding box center [495, 349] width 224 height 22
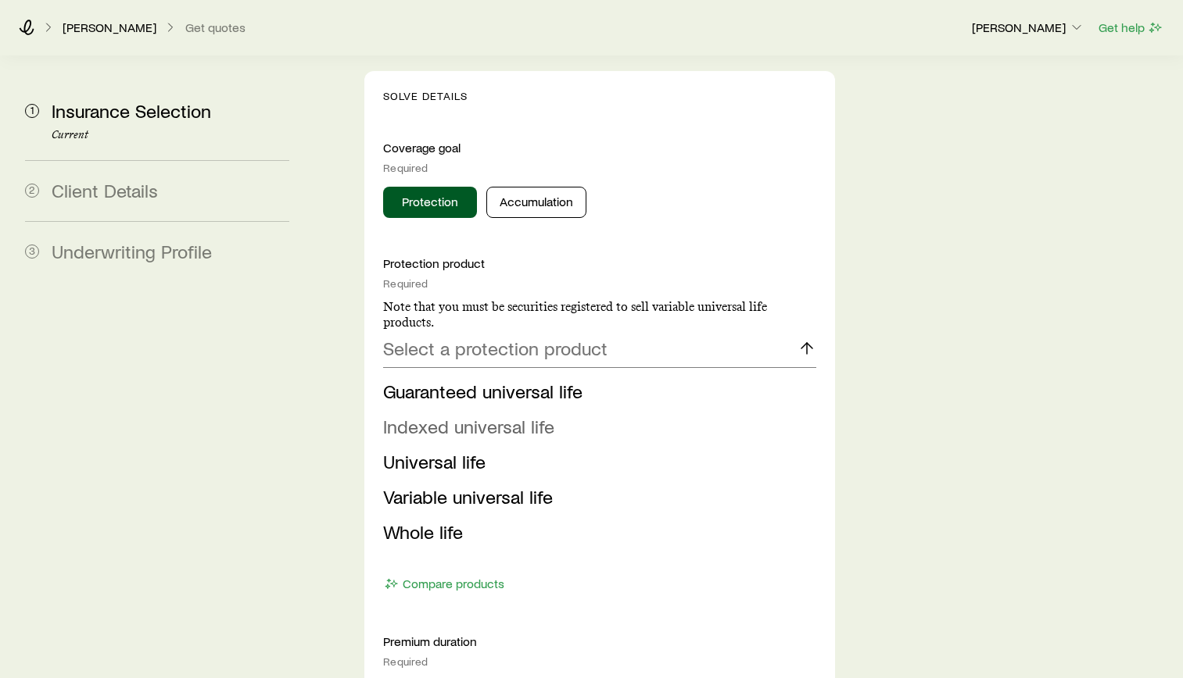
click at [521, 415] on span "Indexed universal life" at bounding box center [468, 426] width 171 height 23
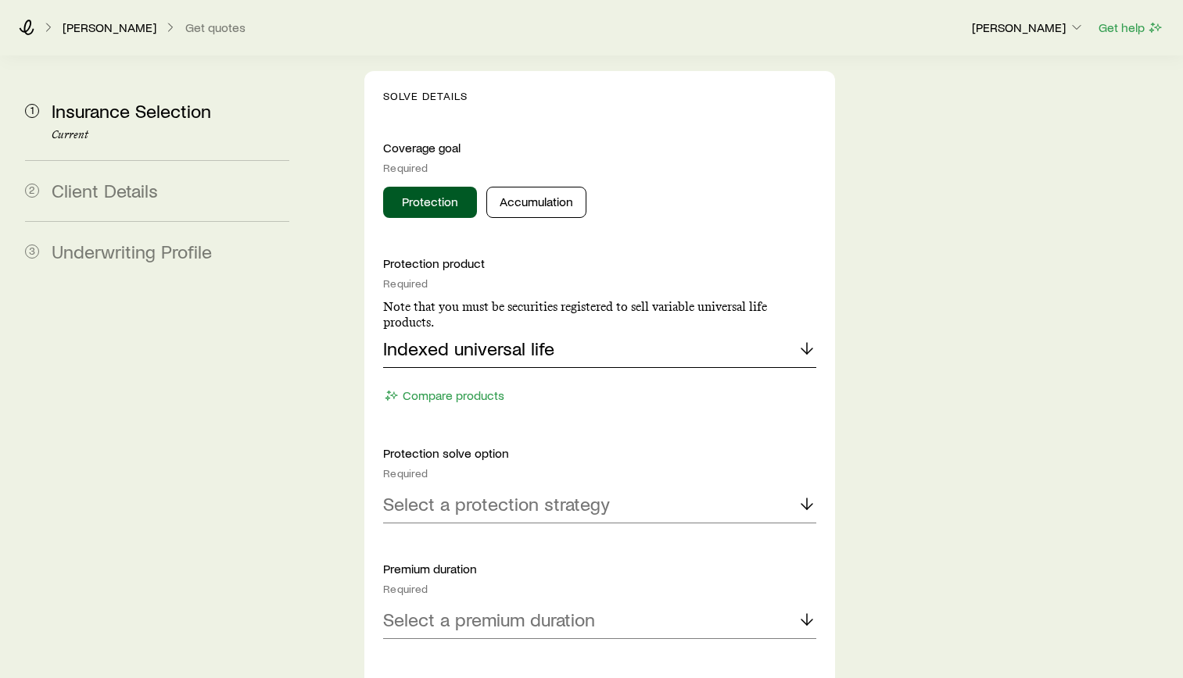
click at [669, 331] on div "Indexed universal life" at bounding box center [599, 350] width 433 height 38
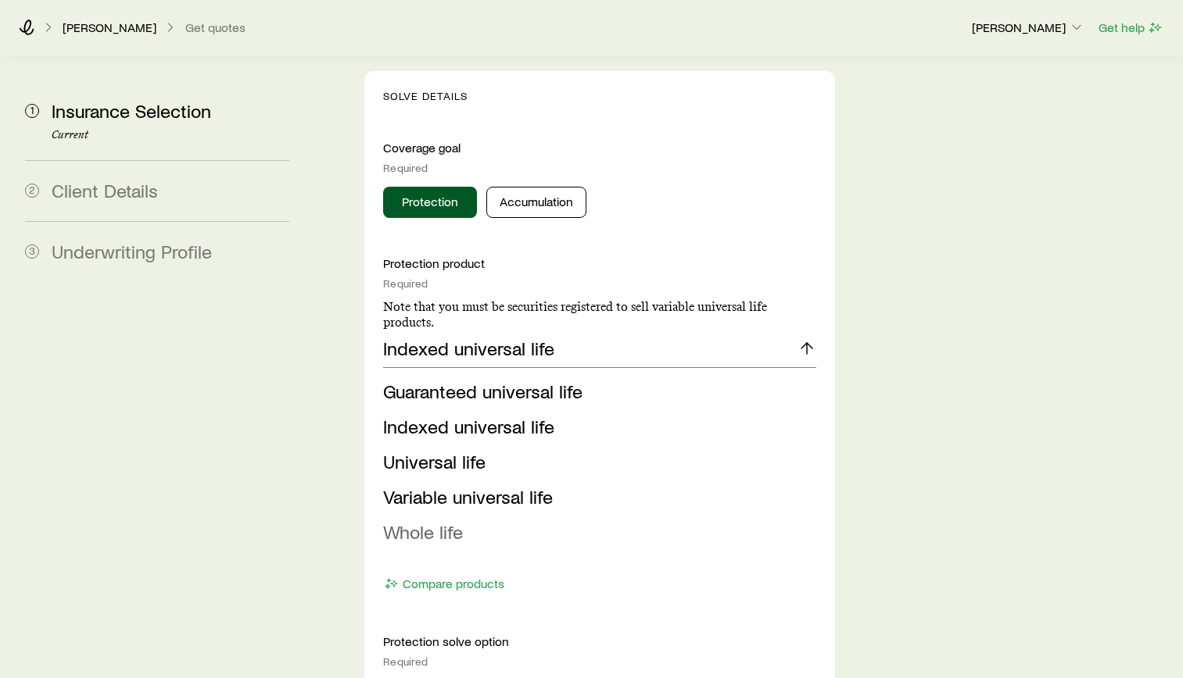
click at [454, 521] on span "Whole life" at bounding box center [423, 532] width 80 height 23
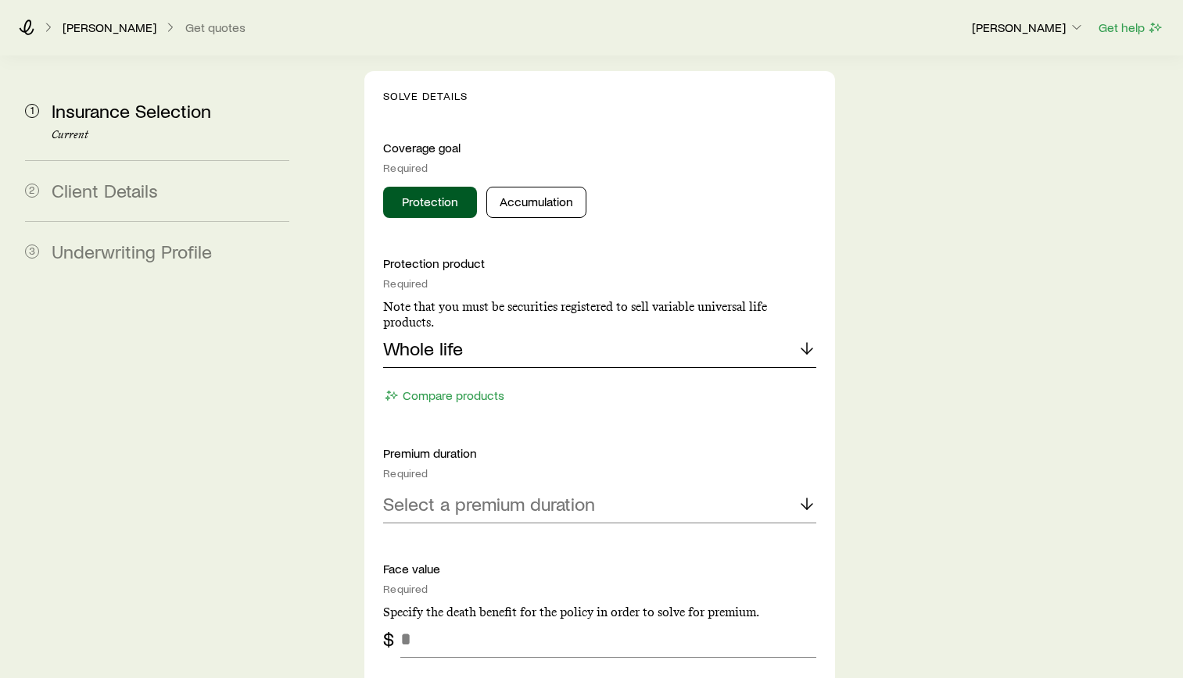
click at [498, 331] on div "Whole life" at bounding box center [599, 350] width 433 height 38
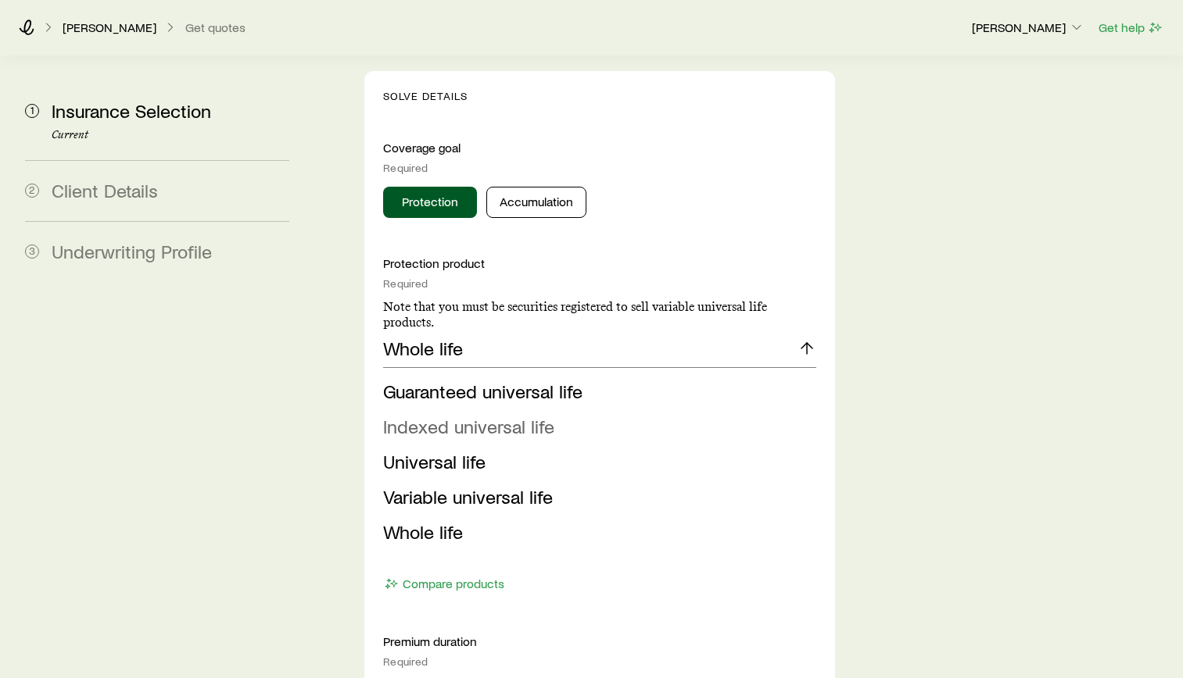
click at [495, 415] on span "Indexed universal life" at bounding box center [468, 426] width 171 height 23
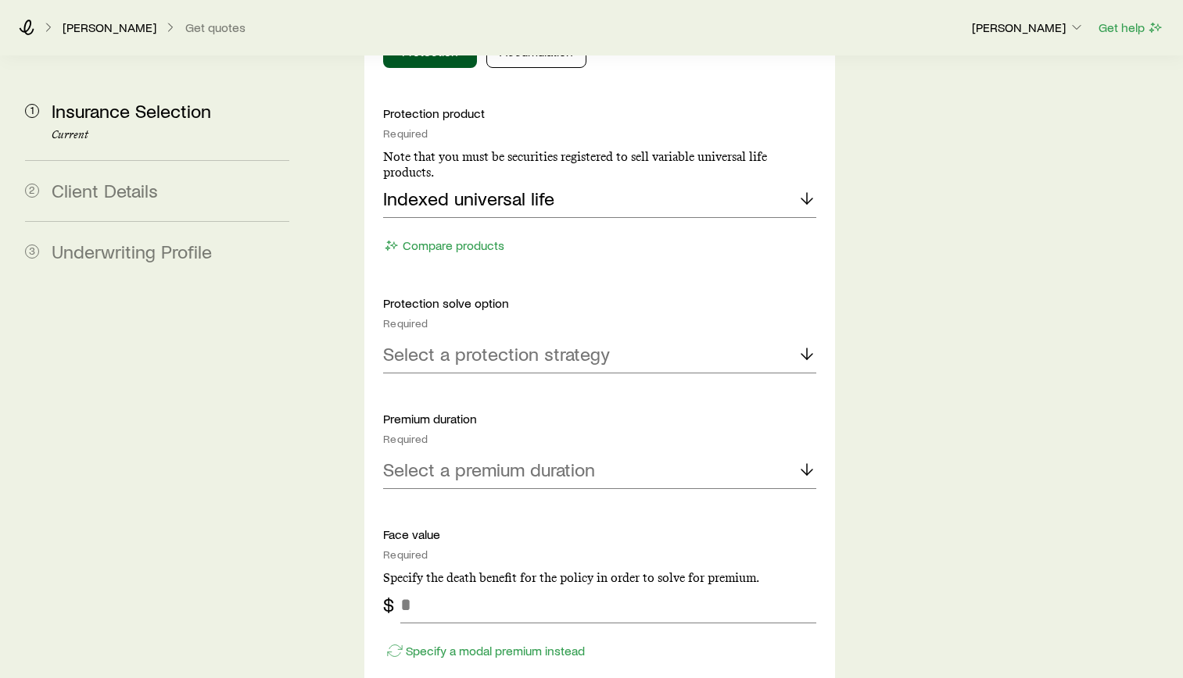
scroll to position [1641, 0]
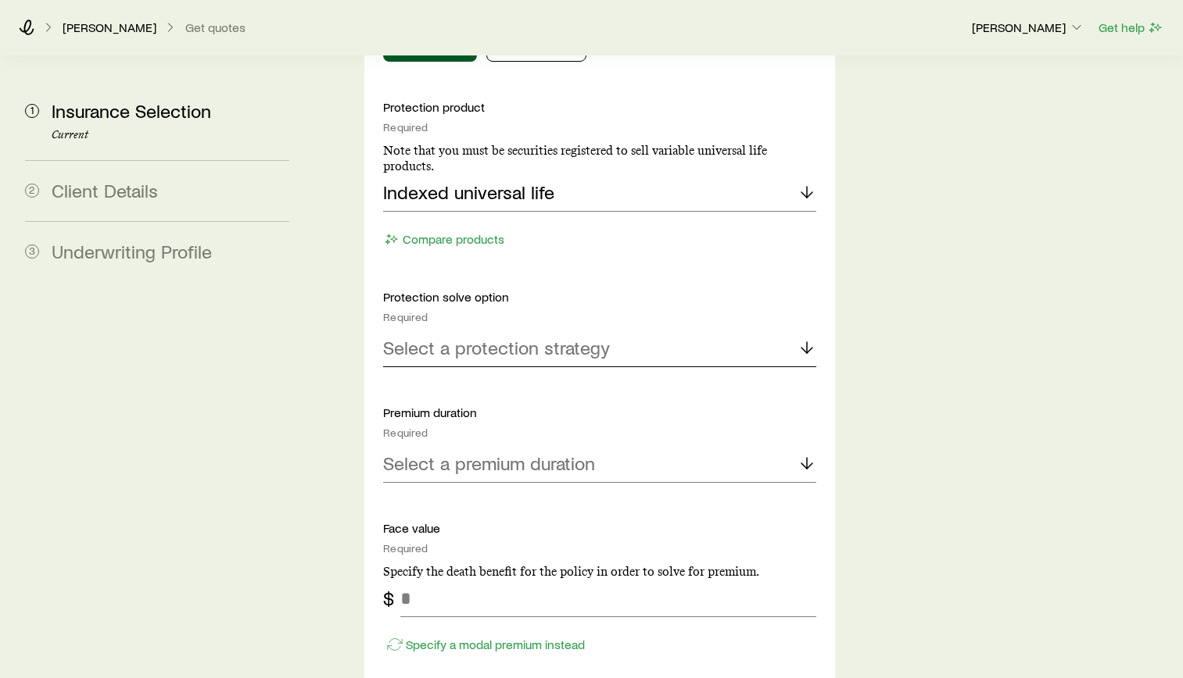
click at [471, 330] on div "Select a protection strategy" at bounding box center [599, 349] width 433 height 38
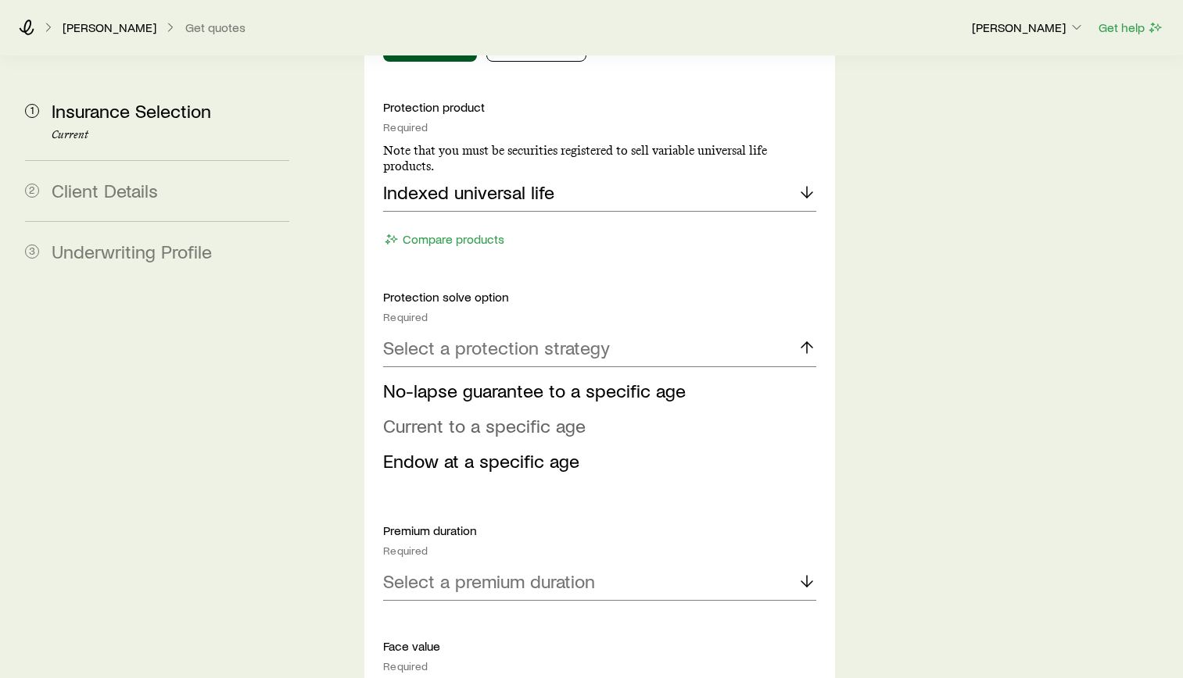
click at [561, 409] on li "Current to a specific age" at bounding box center [595, 426] width 424 height 35
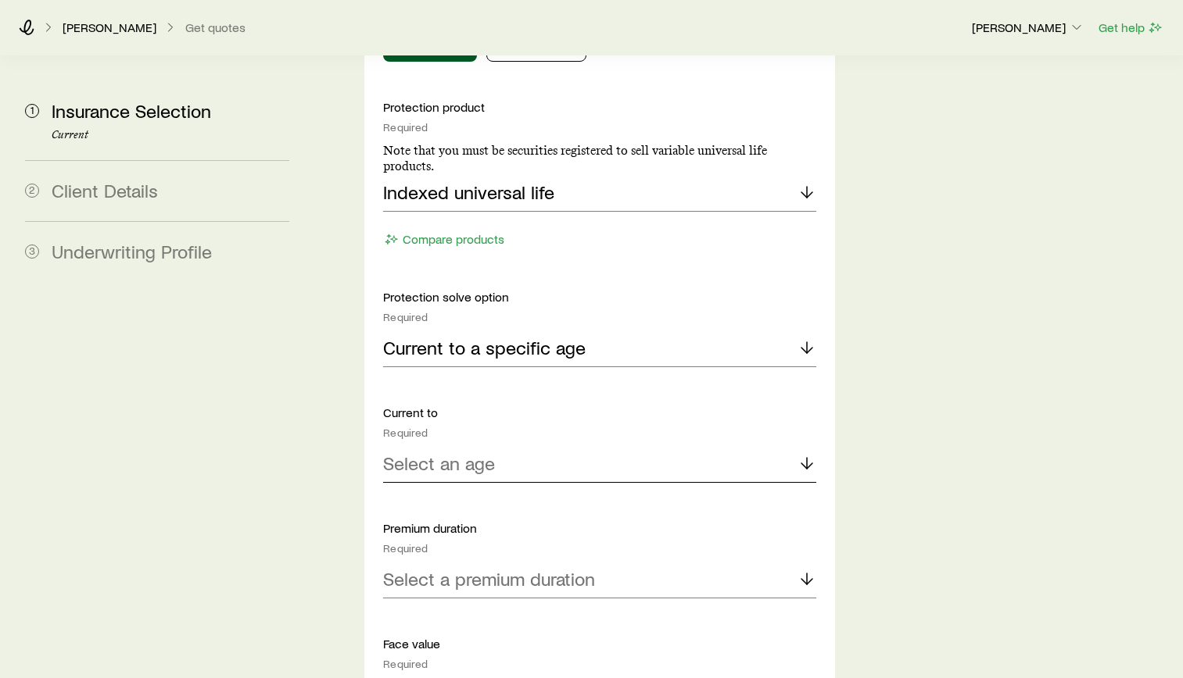
click at [558, 446] on div "Select an age" at bounding box center [599, 465] width 433 height 38
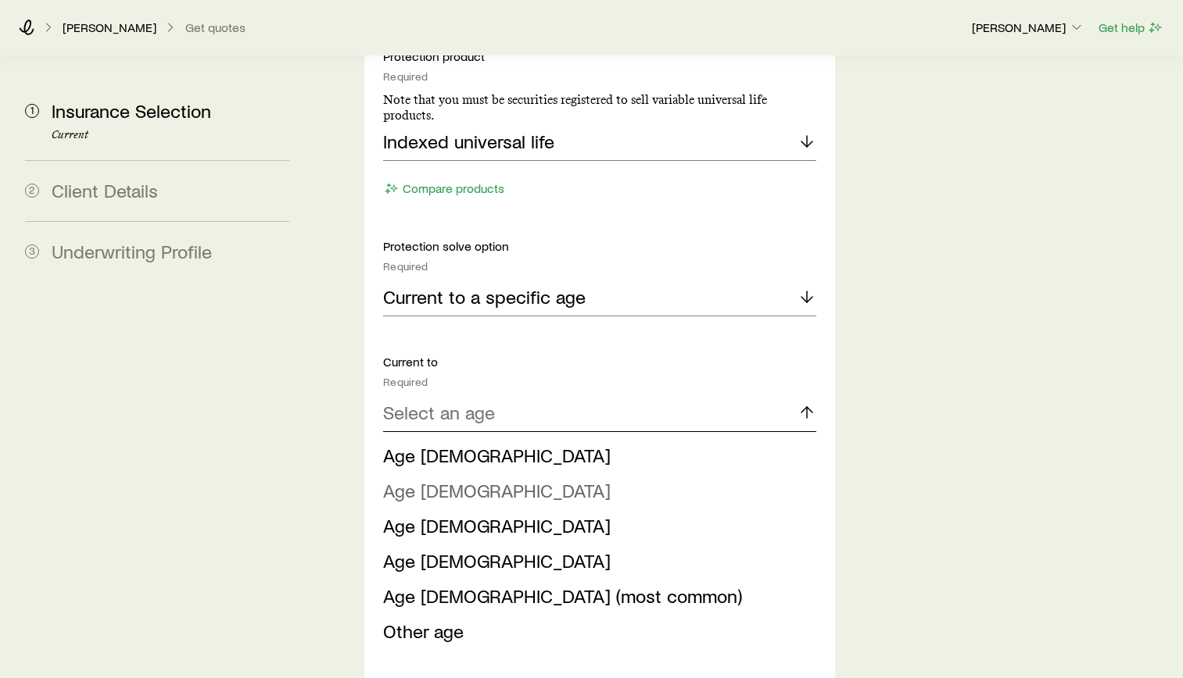
scroll to position [1720, 0]
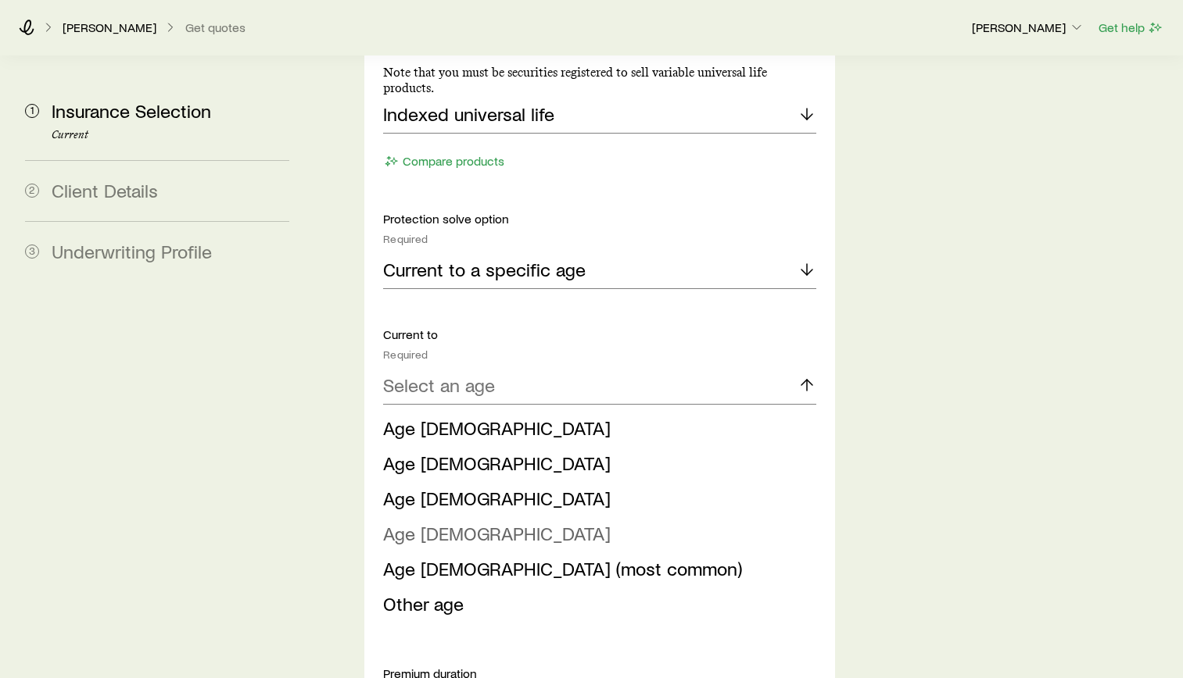
click at [430, 522] on span "Age [DEMOGRAPHIC_DATA]" at bounding box center [496, 533] width 227 height 23
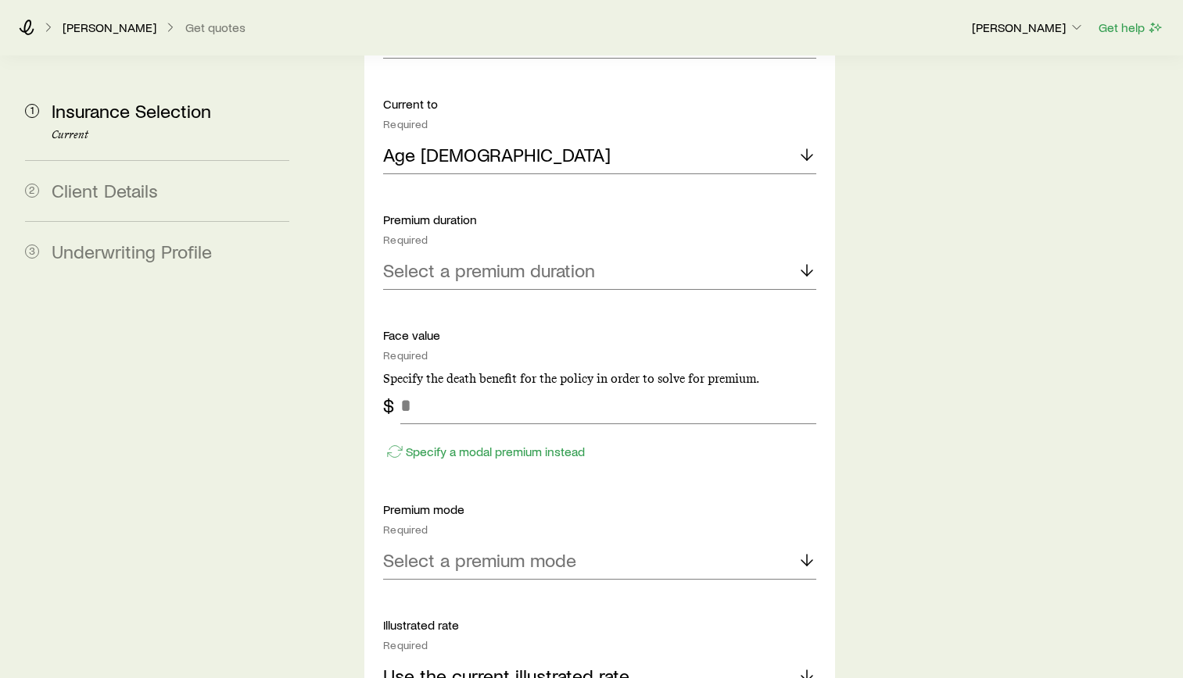
scroll to position [1954, 0]
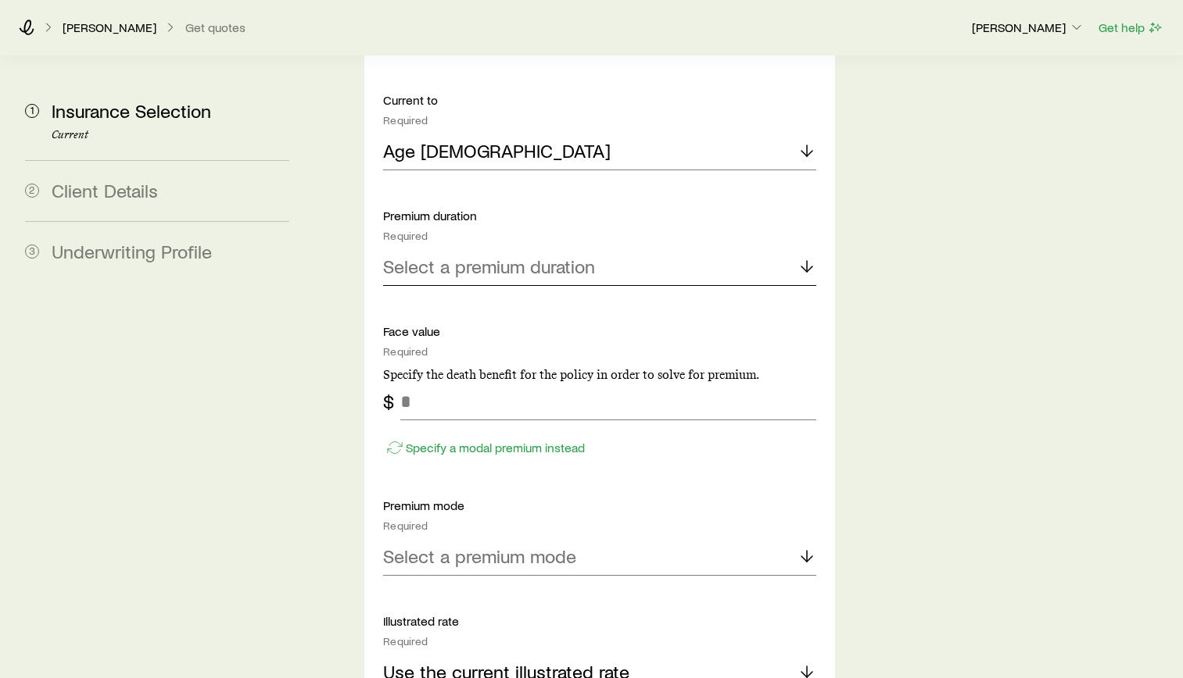
click at [492, 256] on p "Select a premium duration" at bounding box center [489, 267] width 212 height 22
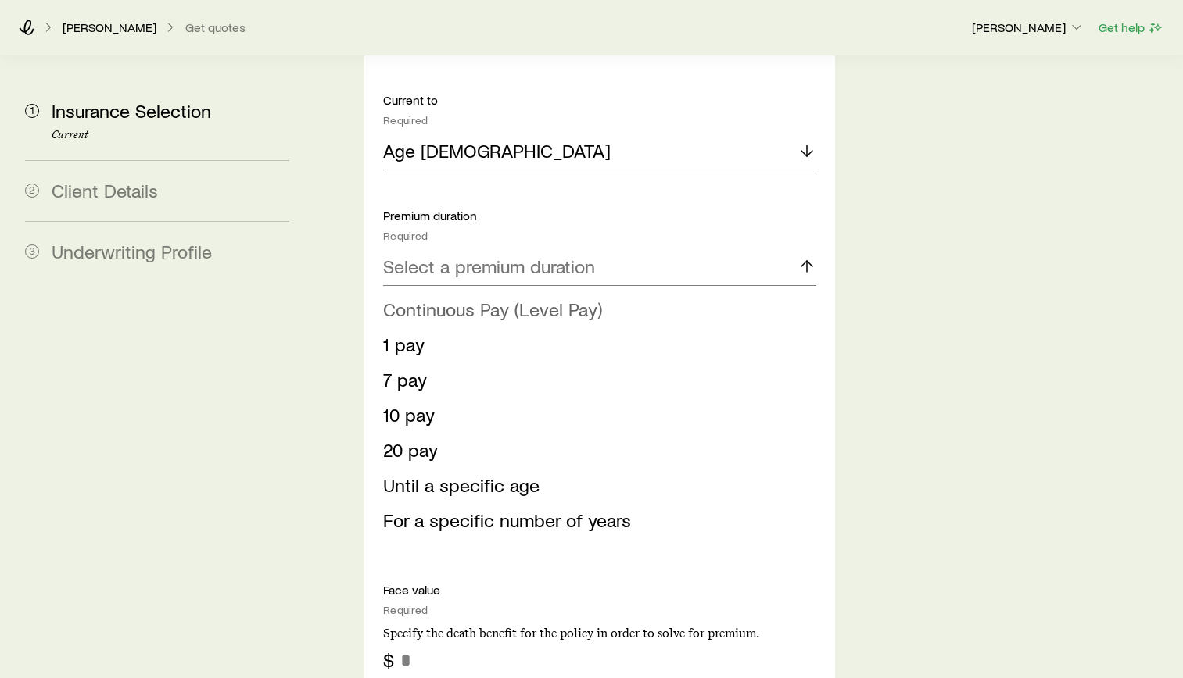
click at [569, 298] on span "Continuous Pay (Level Pay)" at bounding box center [492, 309] width 219 height 23
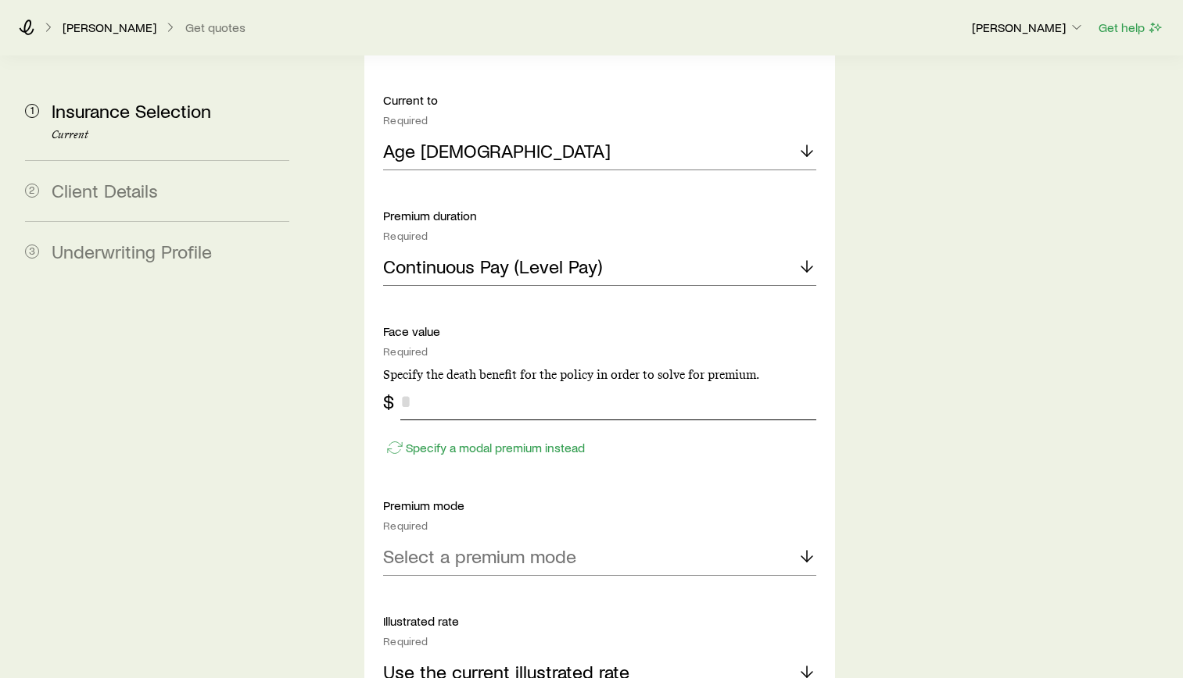
click at [476, 383] on input "tel" at bounding box center [608, 402] width 416 height 38
type input "*******"
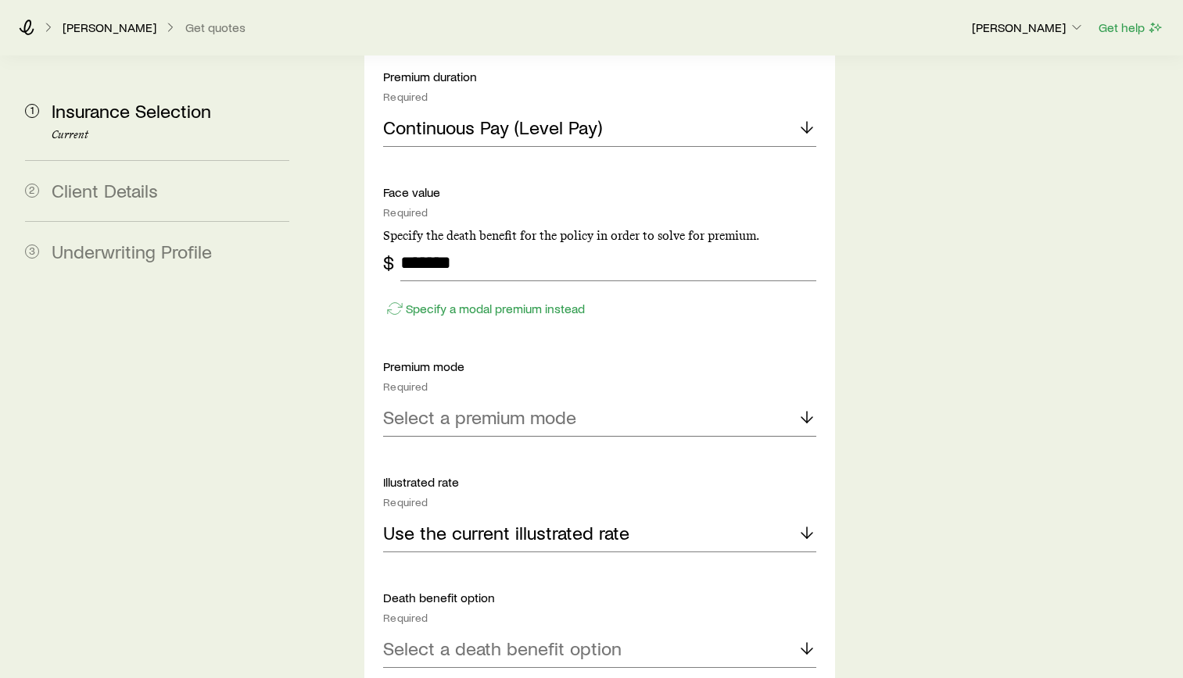
scroll to position [2110, 0]
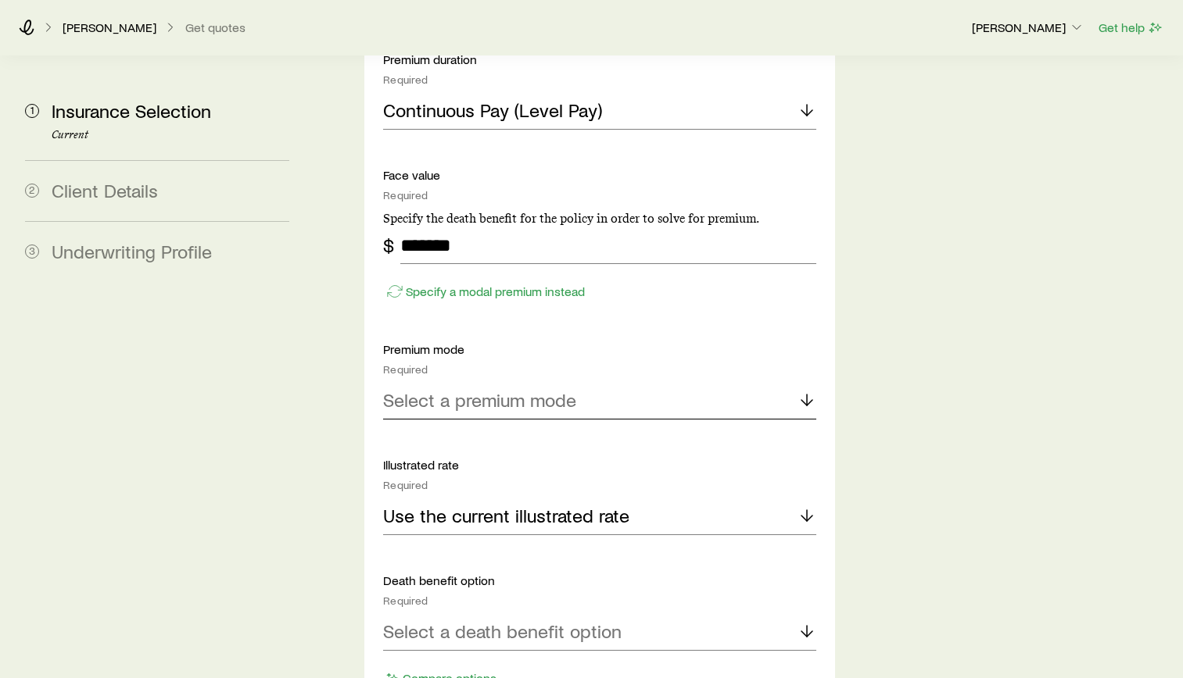
click at [481, 389] on p "Select a premium mode" at bounding box center [479, 400] width 193 height 22
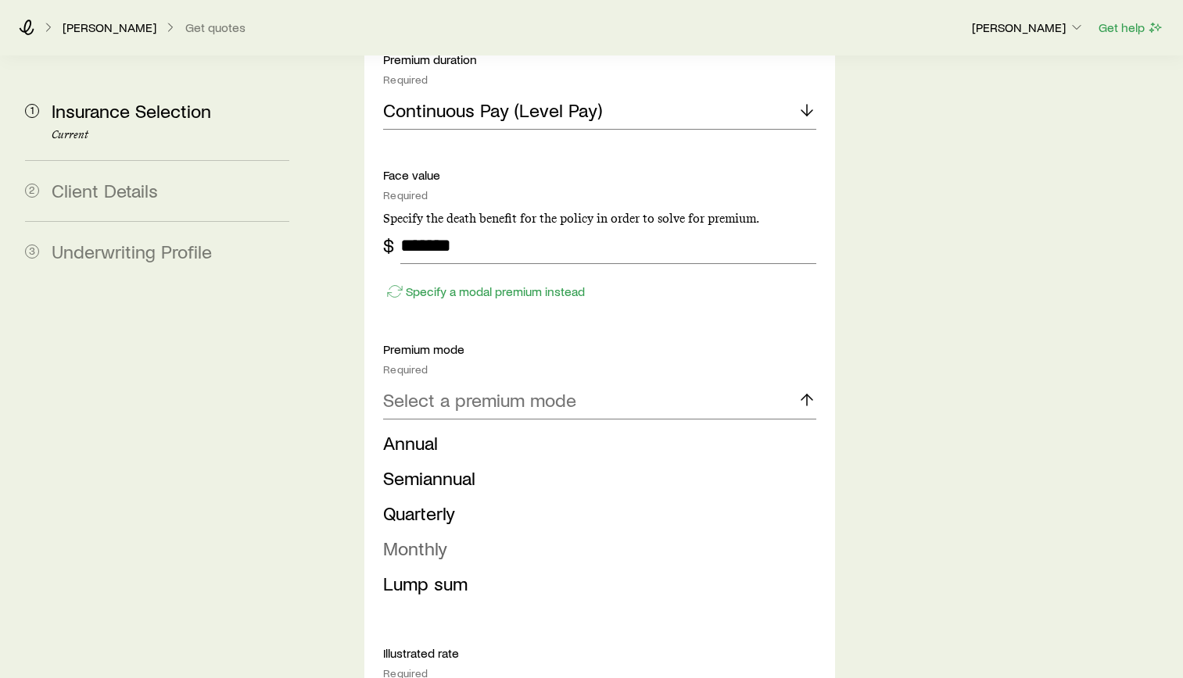
click at [438, 537] on span "Monthly" at bounding box center [415, 548] width 64 height 23
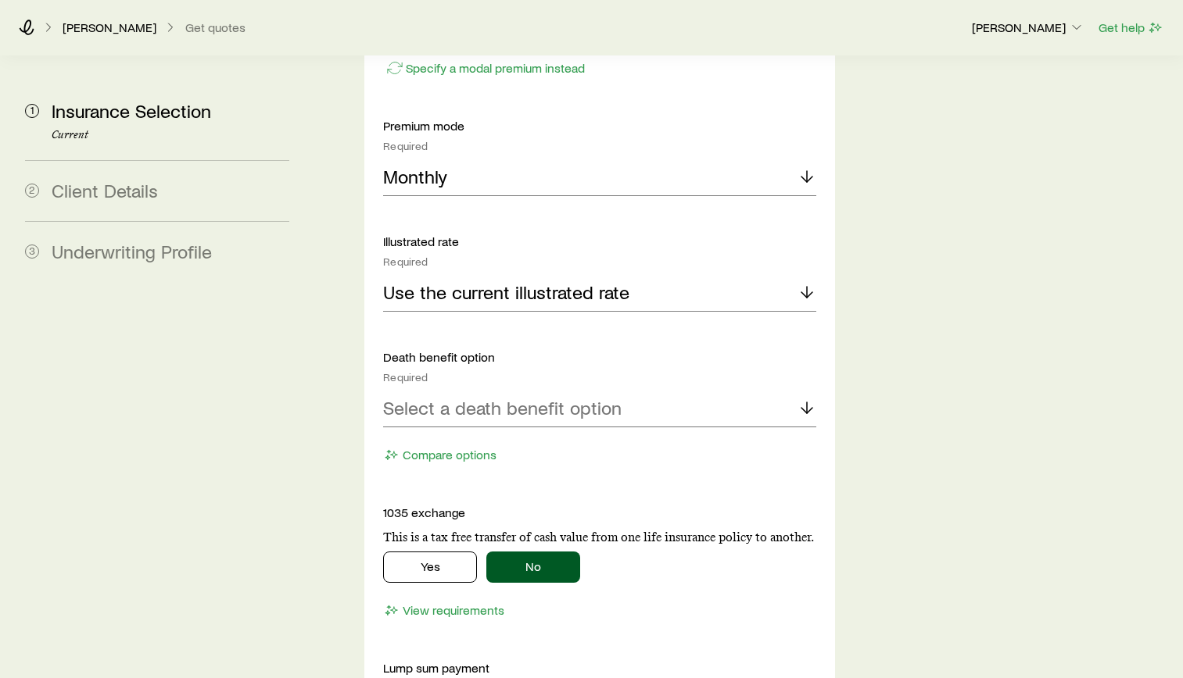
scroll to position [2345, 0]
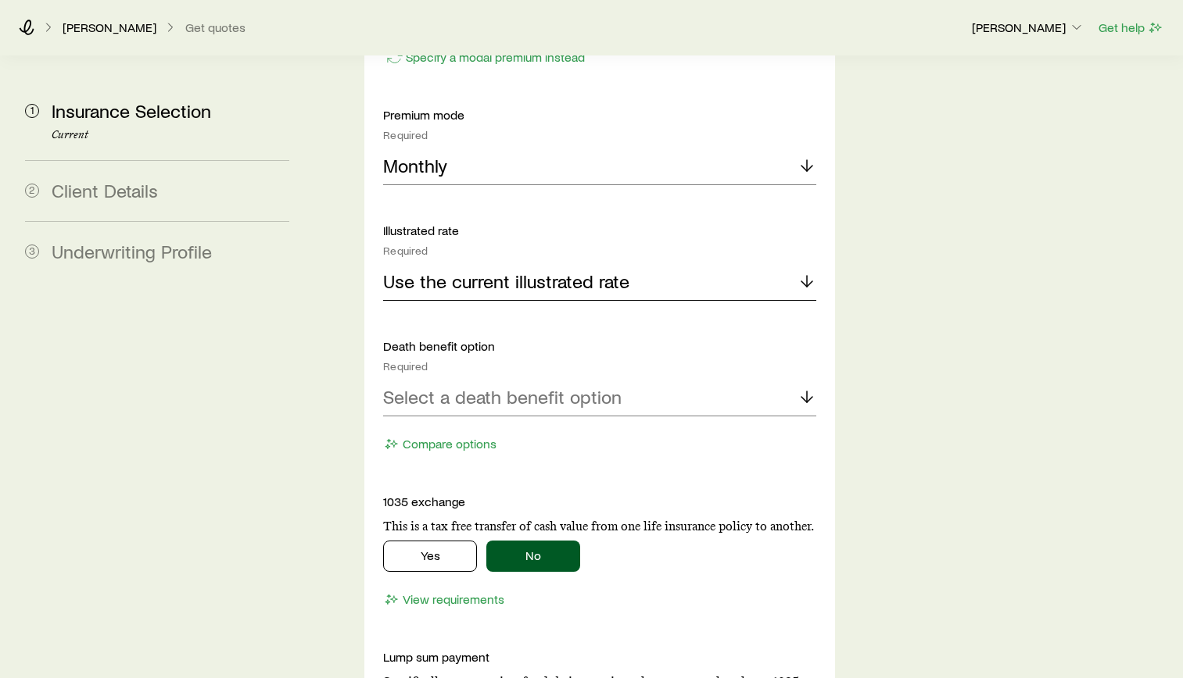
click at [701, 263] on div "Use the current illustrated rate" at bounding box center [599, 282] width 433 height 38
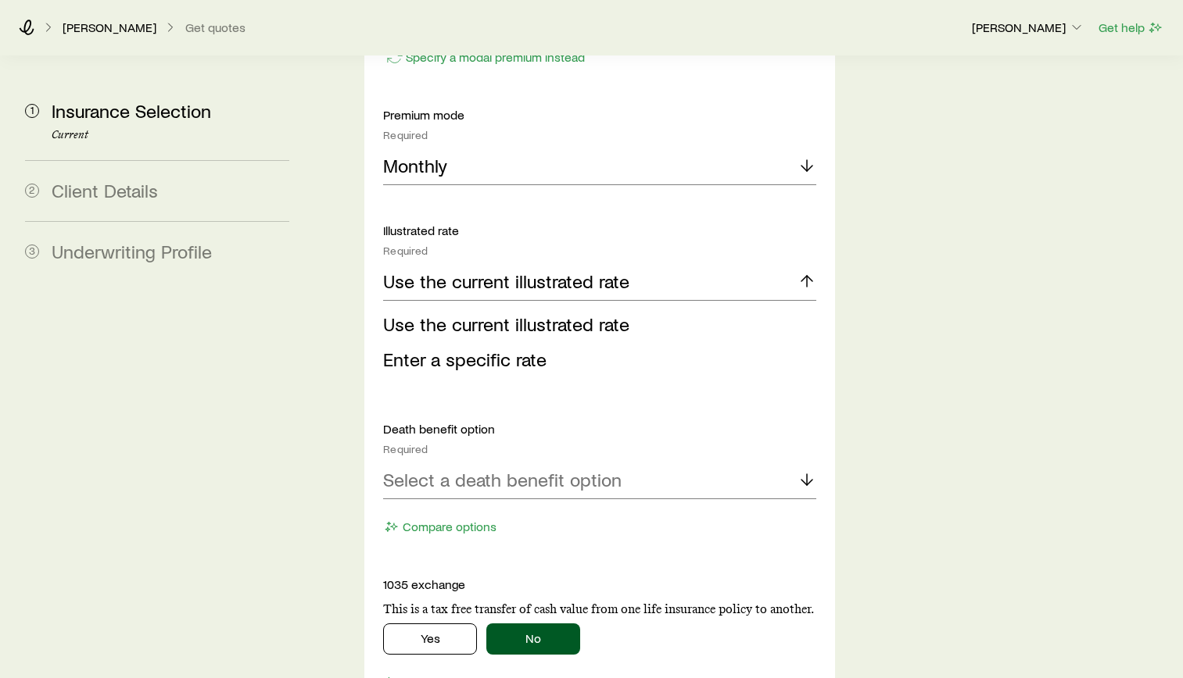
click at [558, 313] on span "Use the current illustrated rate" at bounding box center [506, 324] width 246 height 23
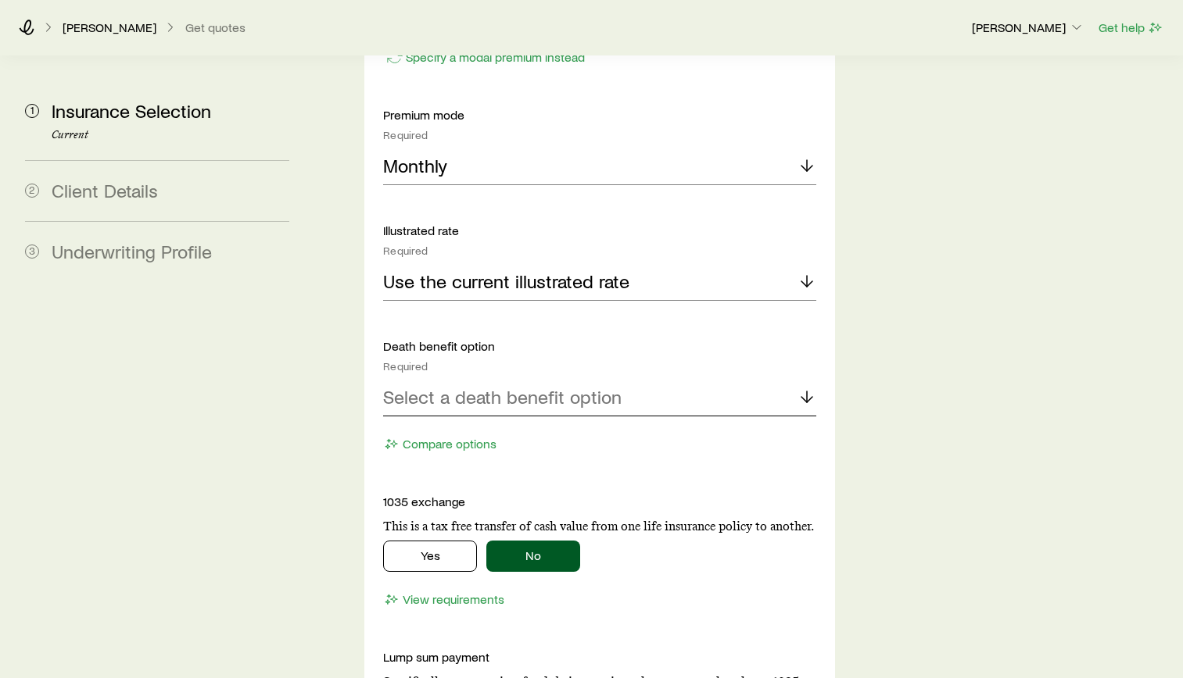
click at [508, 386] on p "Select a death benefit option" at bounding box center [502, 397] width 238 height 22
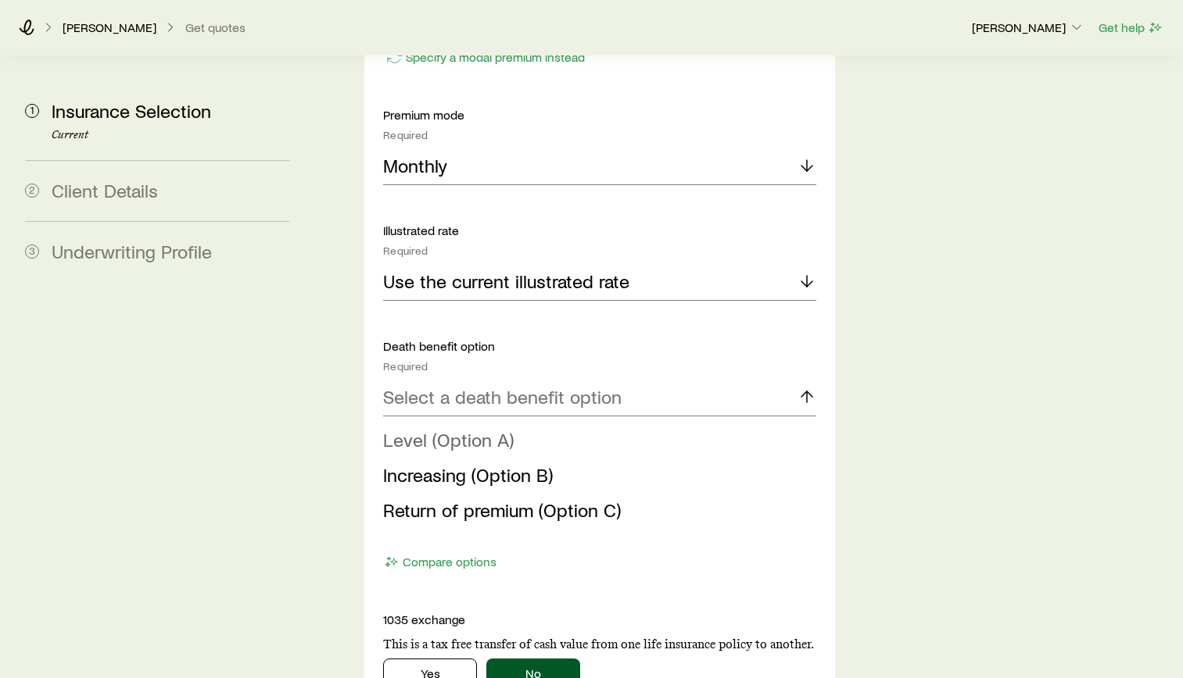
click at [473, 428] on span "Level (Option A)" at bounding box center [448, 439] width 131 height 23
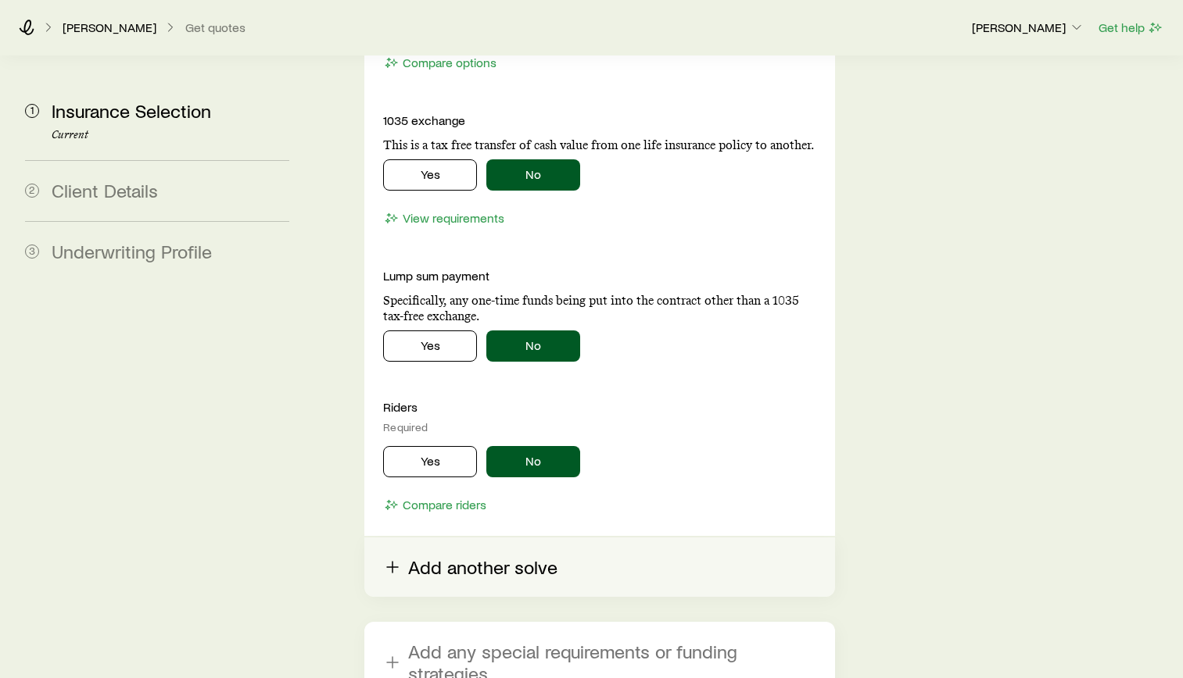
scroll to position [2720, 0]
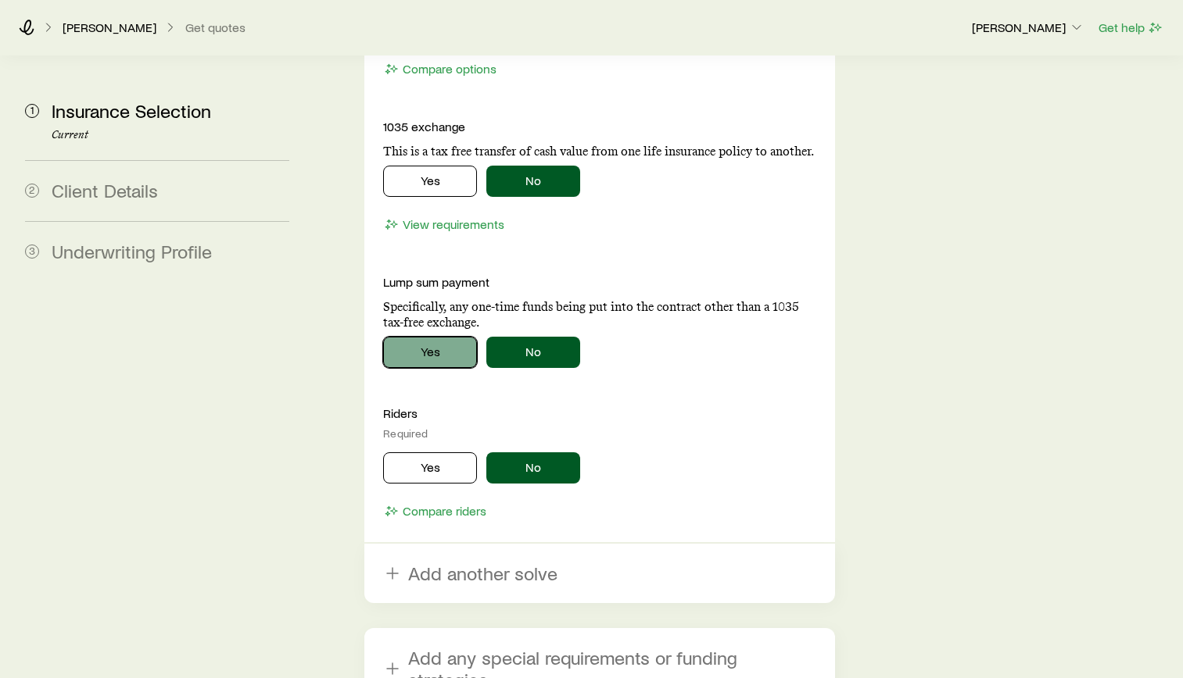
click at [433, 337] on button "Yes" at bounding box center [430, 352] width 94 height 31
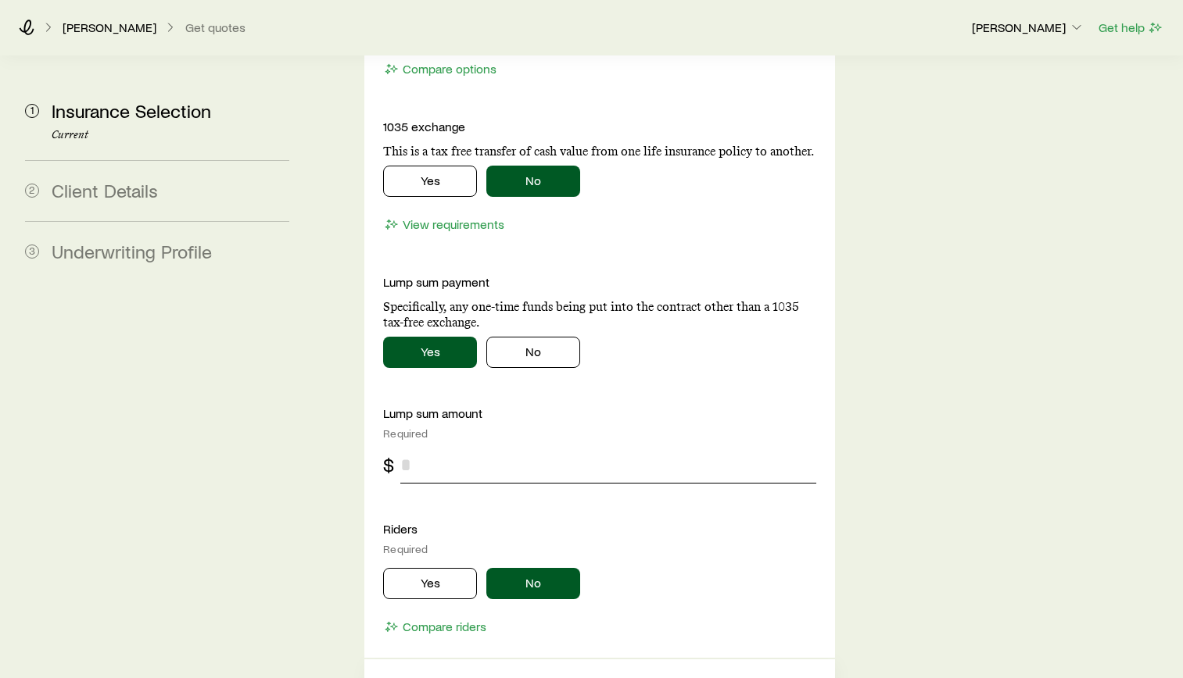
click at [467, 446] on input "tel" at bounding box center [608, 465] width 416 height 38
type input "******"
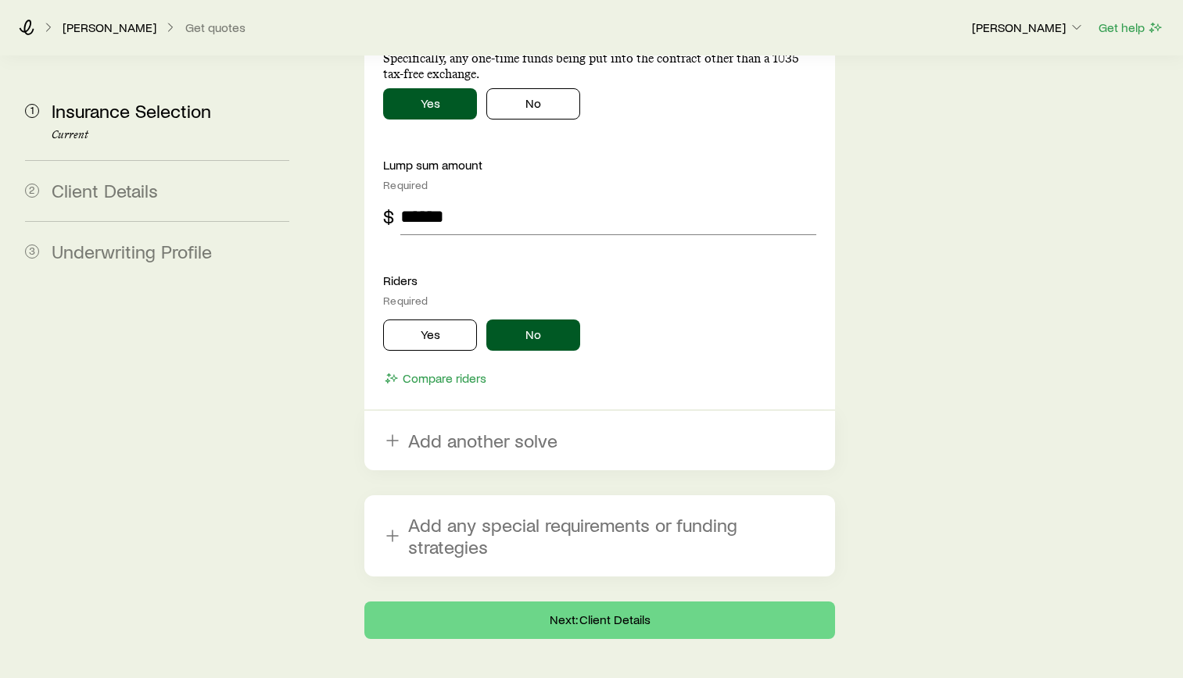
scroll to position [2992, 0]
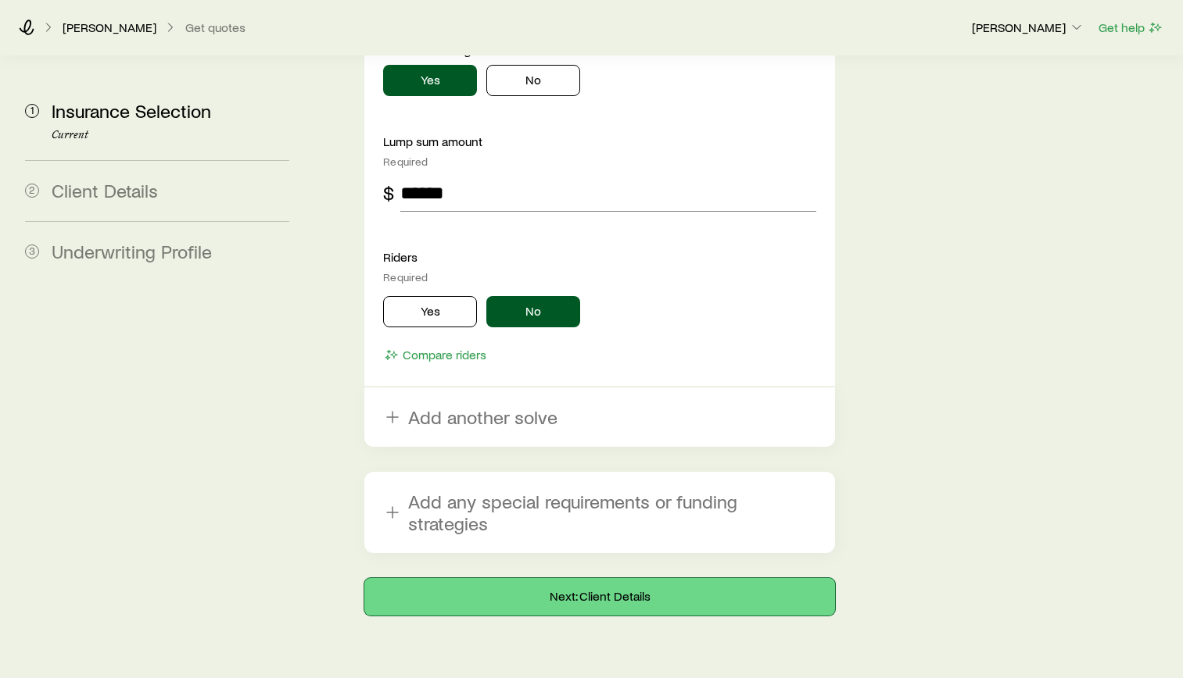
click at [630, 578] on button "Next: Client Details" at bounding box center [599, 597] width 471 height 38
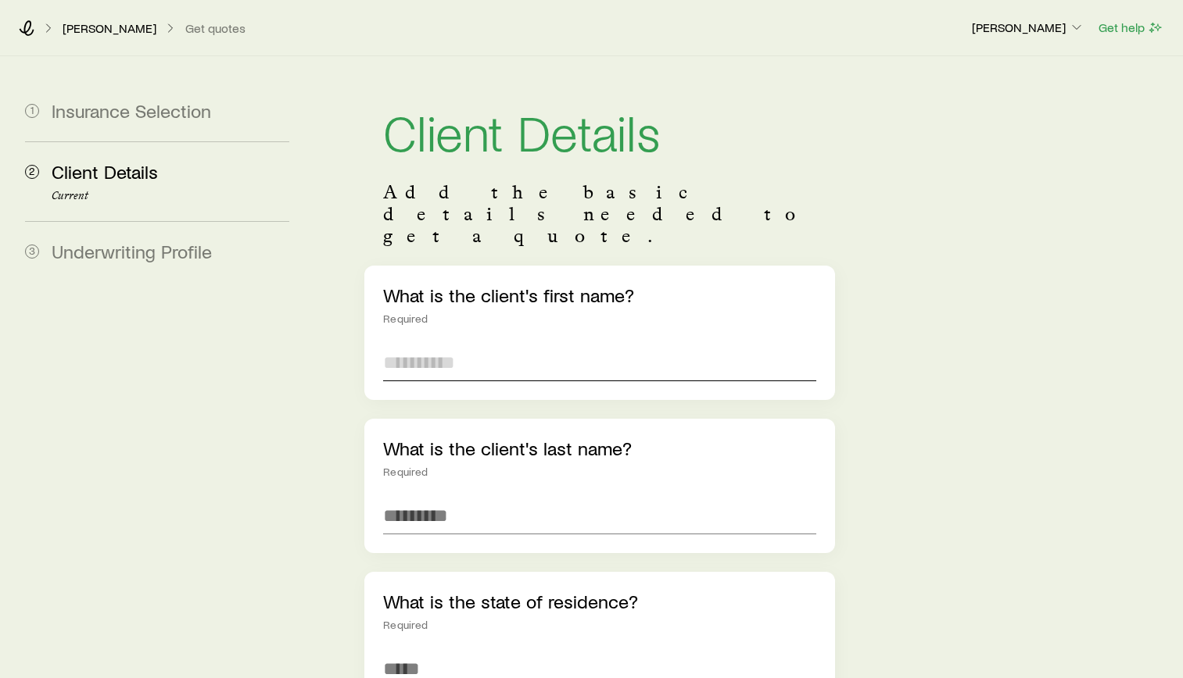
click at [645, 344] on input "text" at bounding box center [599, 363] width 433 height 38
type input "******"
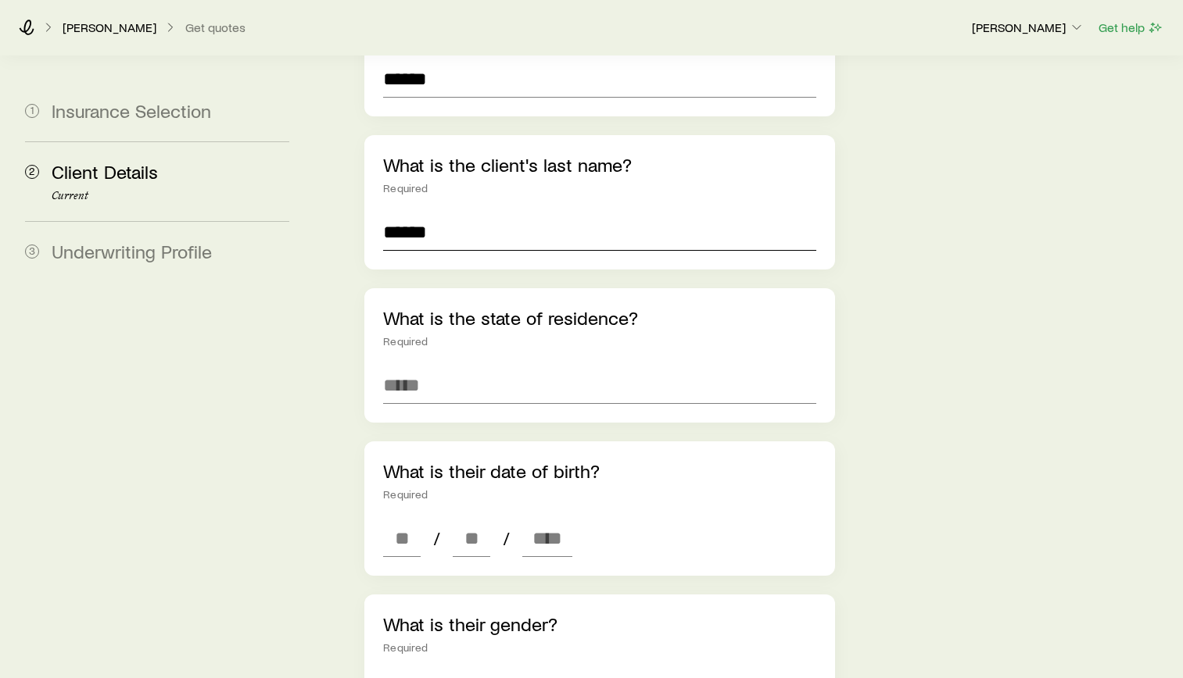
scroll to position [313, 0]
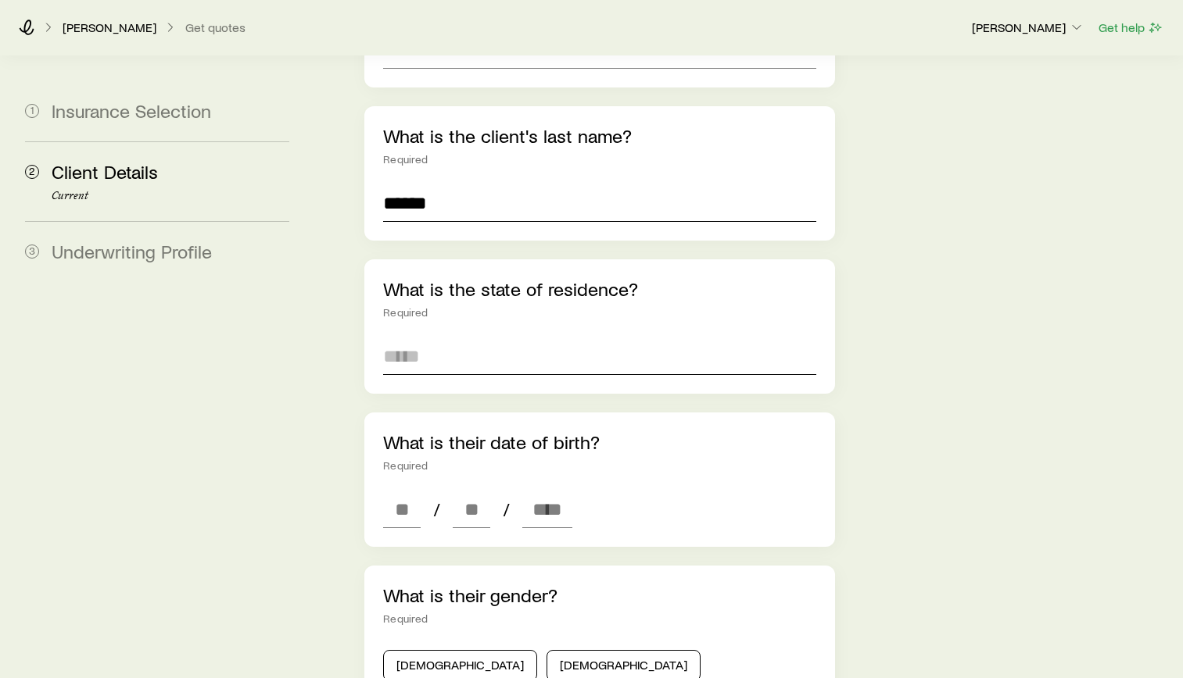
type input "******"
click at [567, 338] on input at bounding box center [599, 357] width 433 height 38
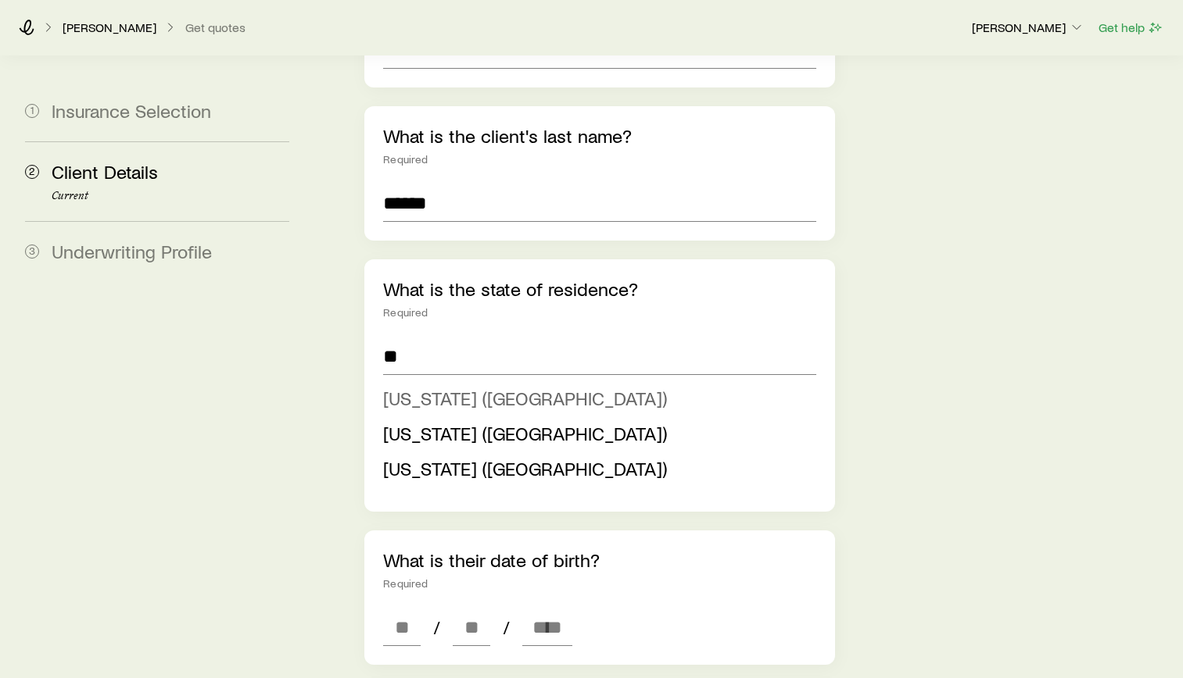
click at [467, 387] on span "[US_STATE] ([GEOGRAPHIC_DATA])" at bounding box center [525, 398] width 284 height 23
type input "**********"
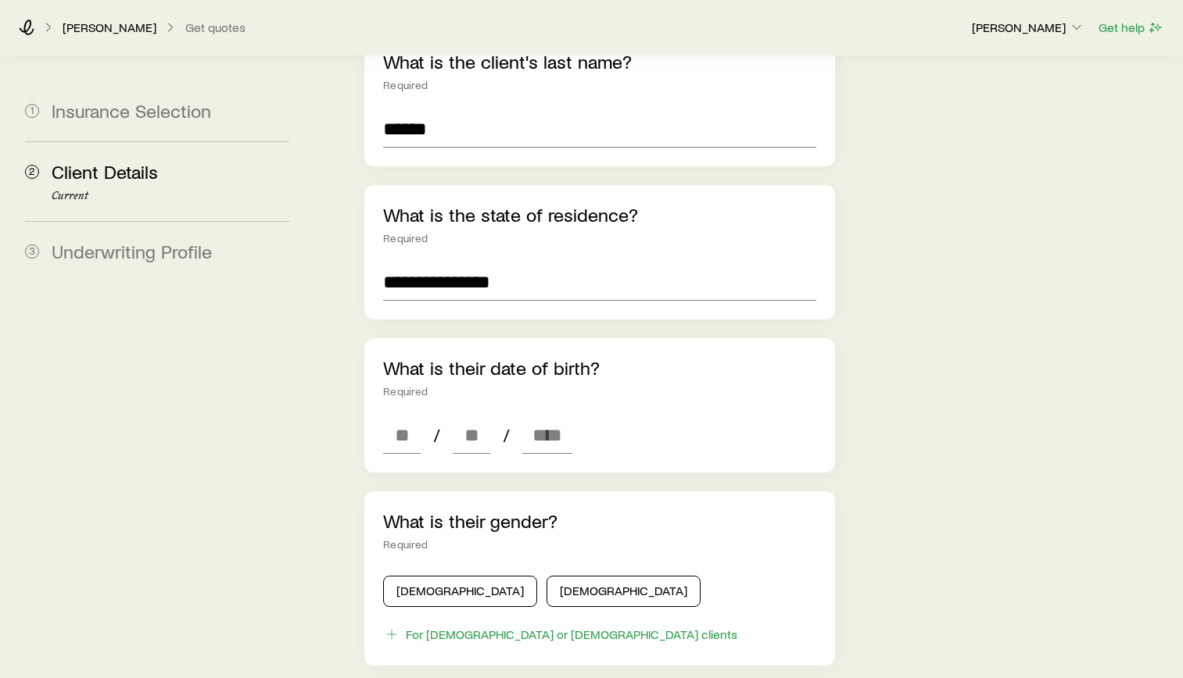
scroll to position [469, 0]
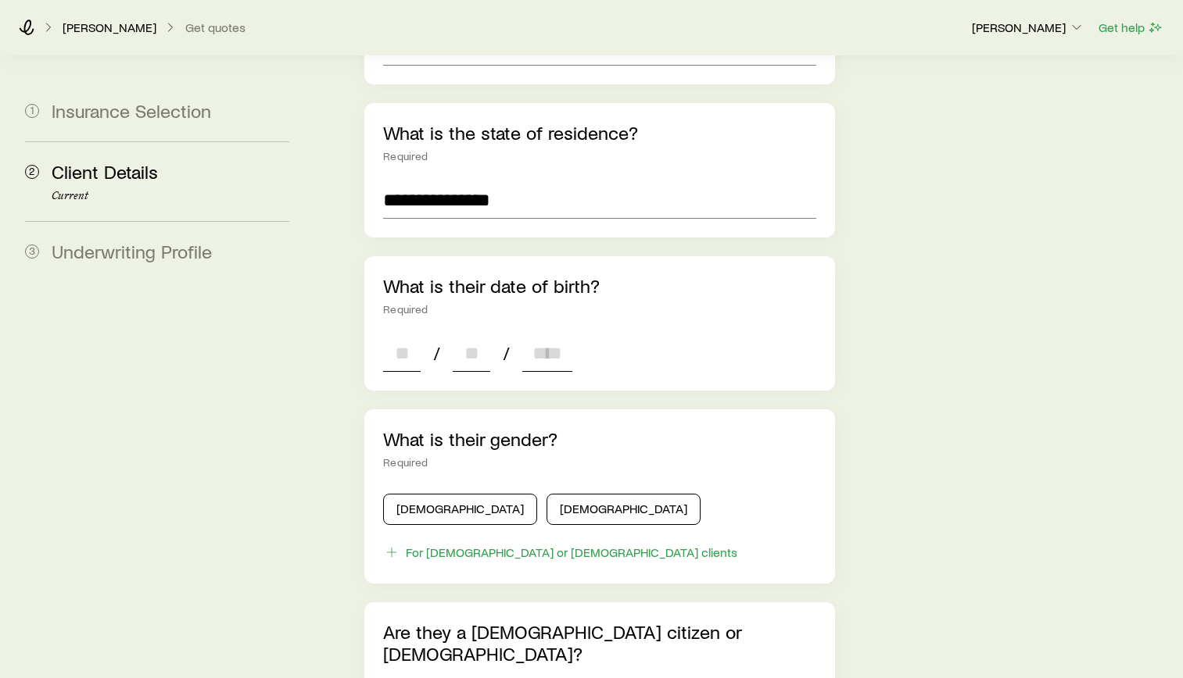
click at [398, 335] on input at bounding box center [402, 354] width 38 height 38
click at [392, 335] on input at bounding box center [402, 354] width 38 height 38
type input "**"
type input "****"
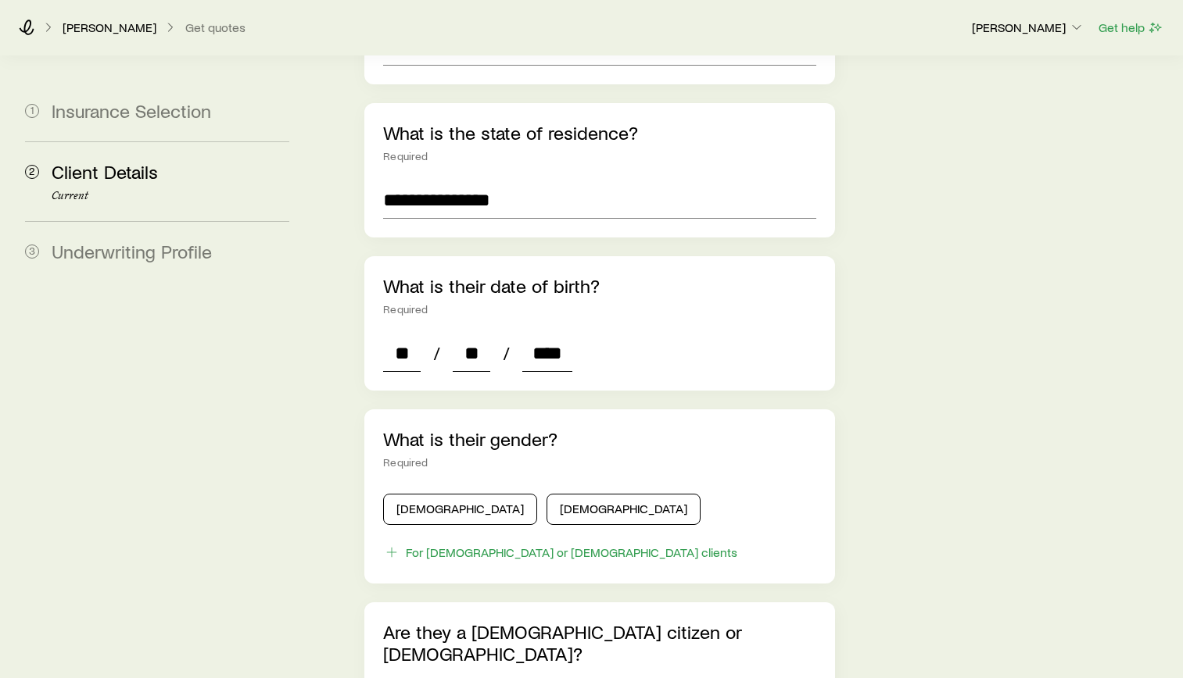
type input "*"
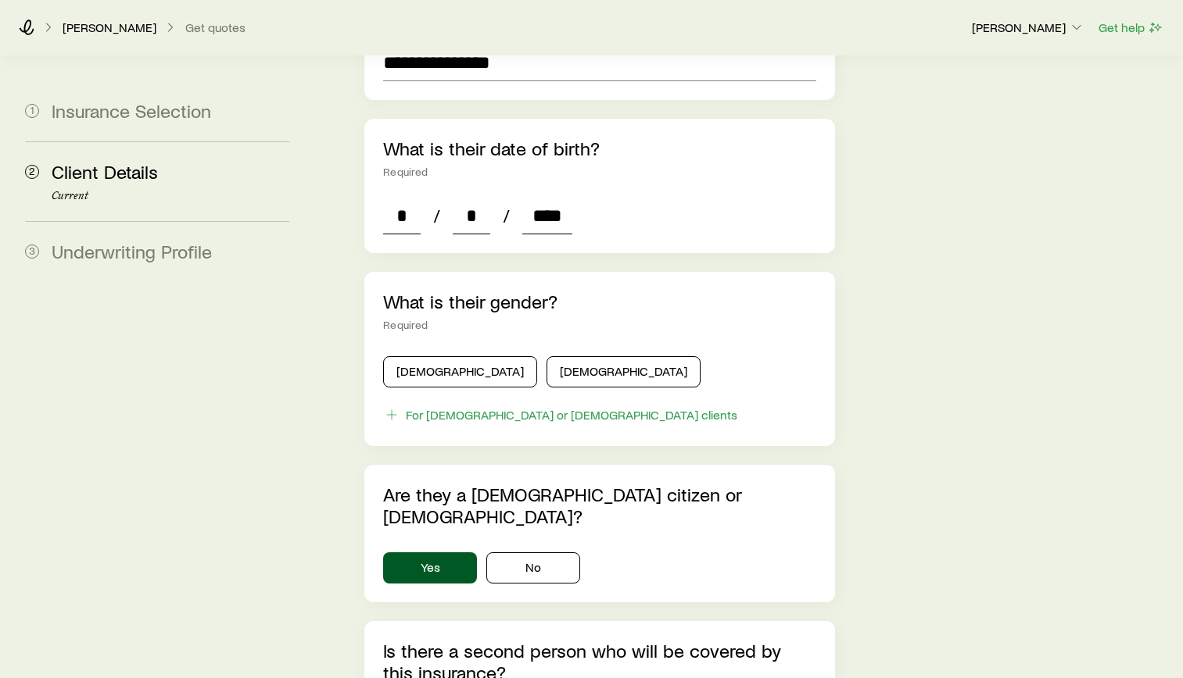
scroll to position [625, 0]
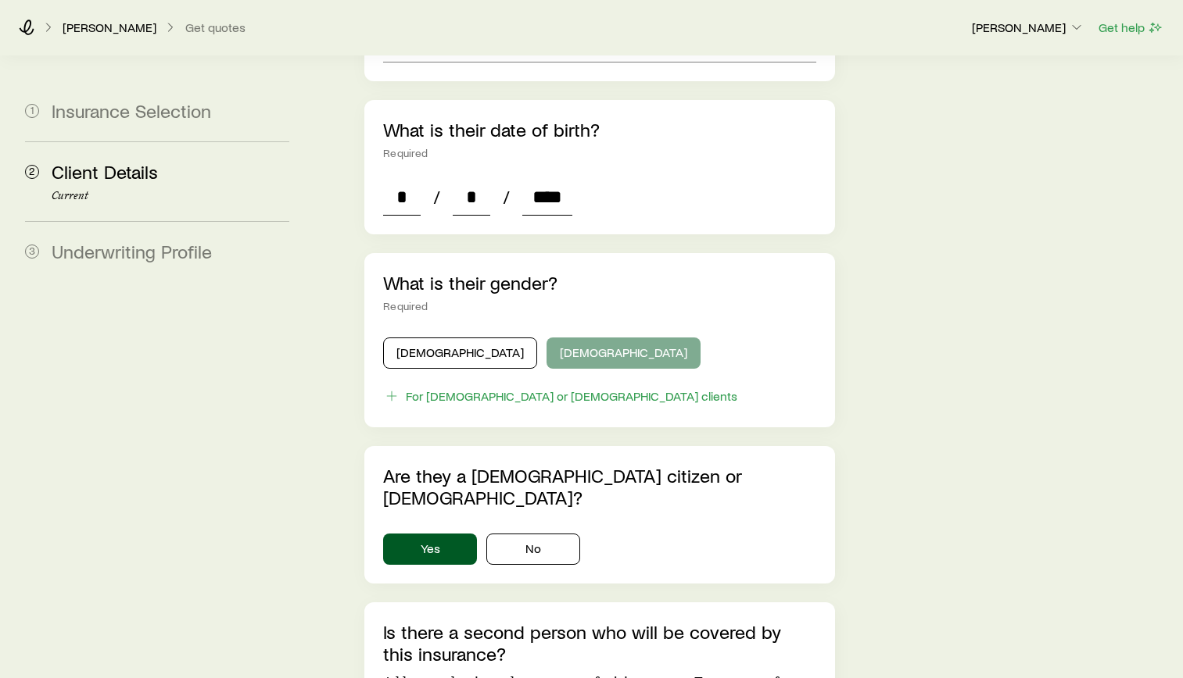
type input "****"
click at [546, 338] on button "[DEMOGRAPHIC_DATA]" at bounding box center [623, 353] width 154 height 31
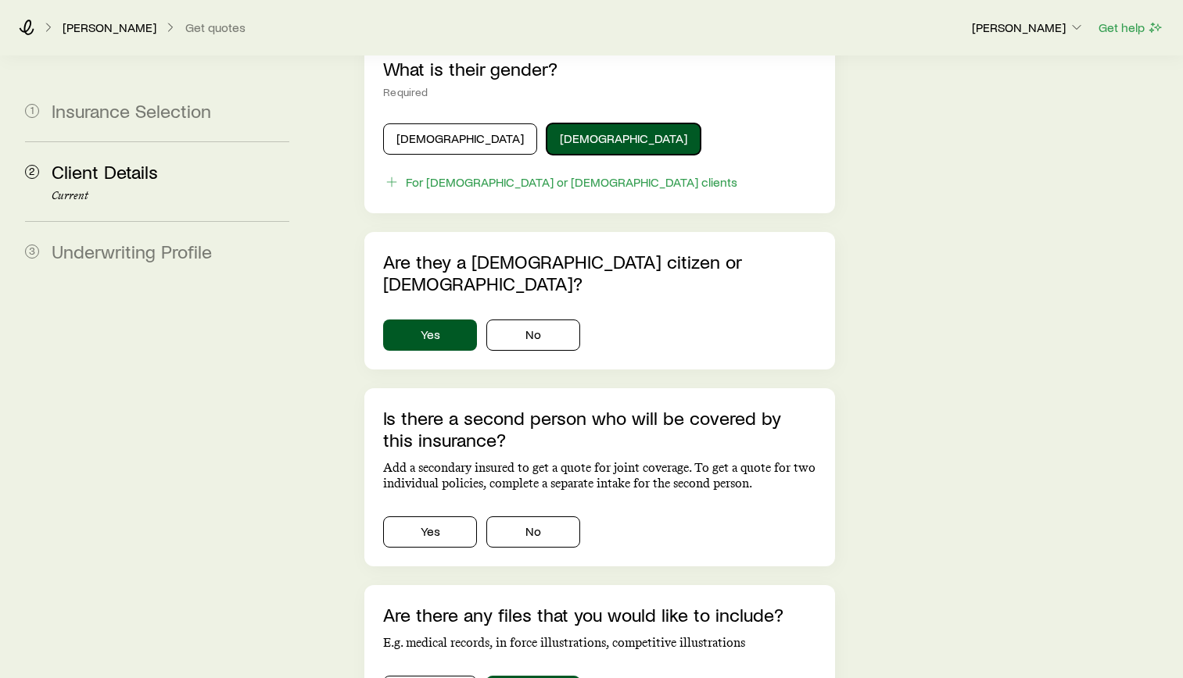
scroll to position [860, 0]
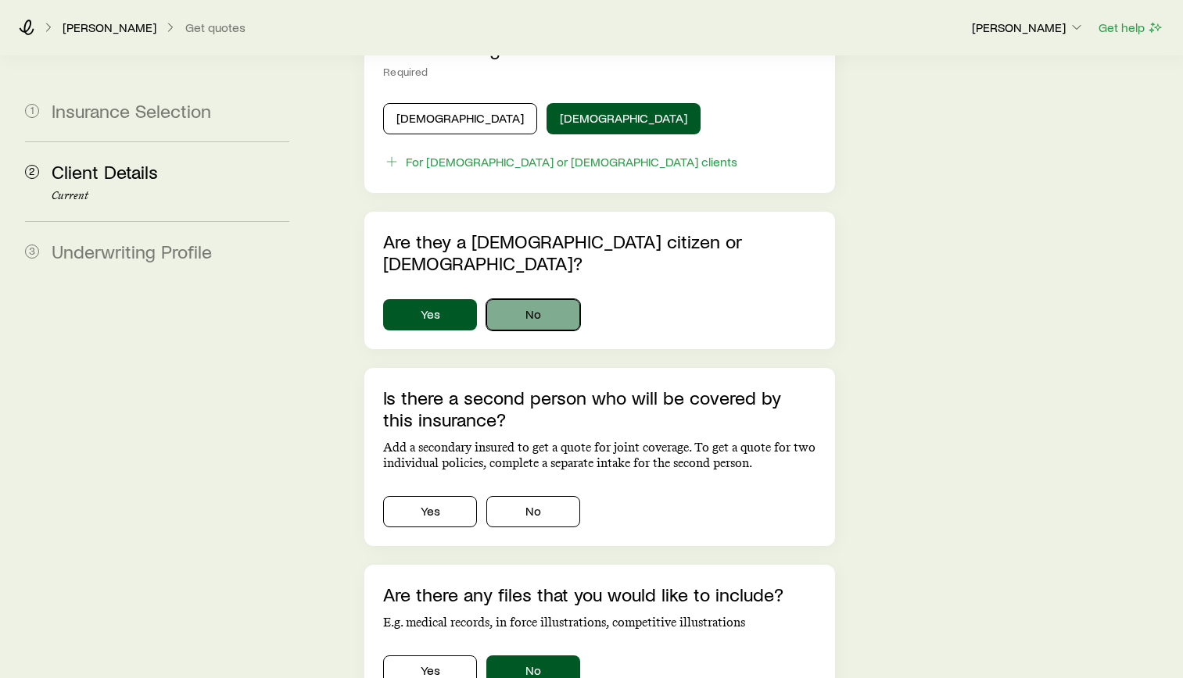
click at [550, 299] on button "No" at bounding box center [533, 314] width 94 height 31
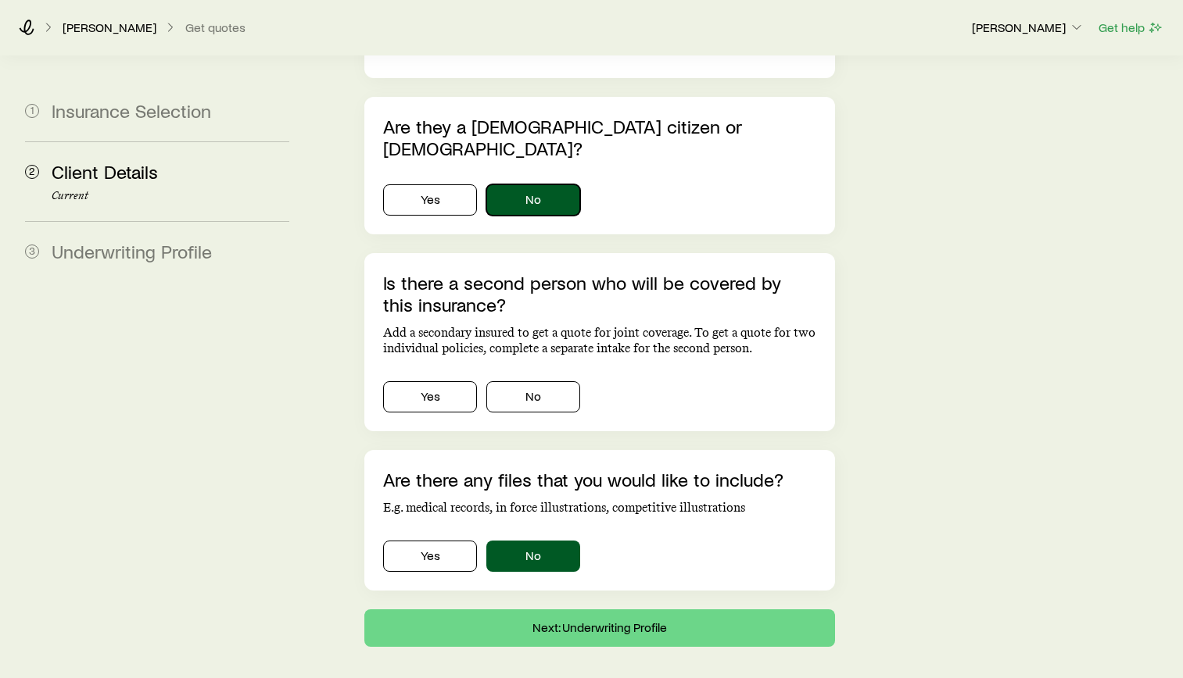
scroll to position [984, 0]
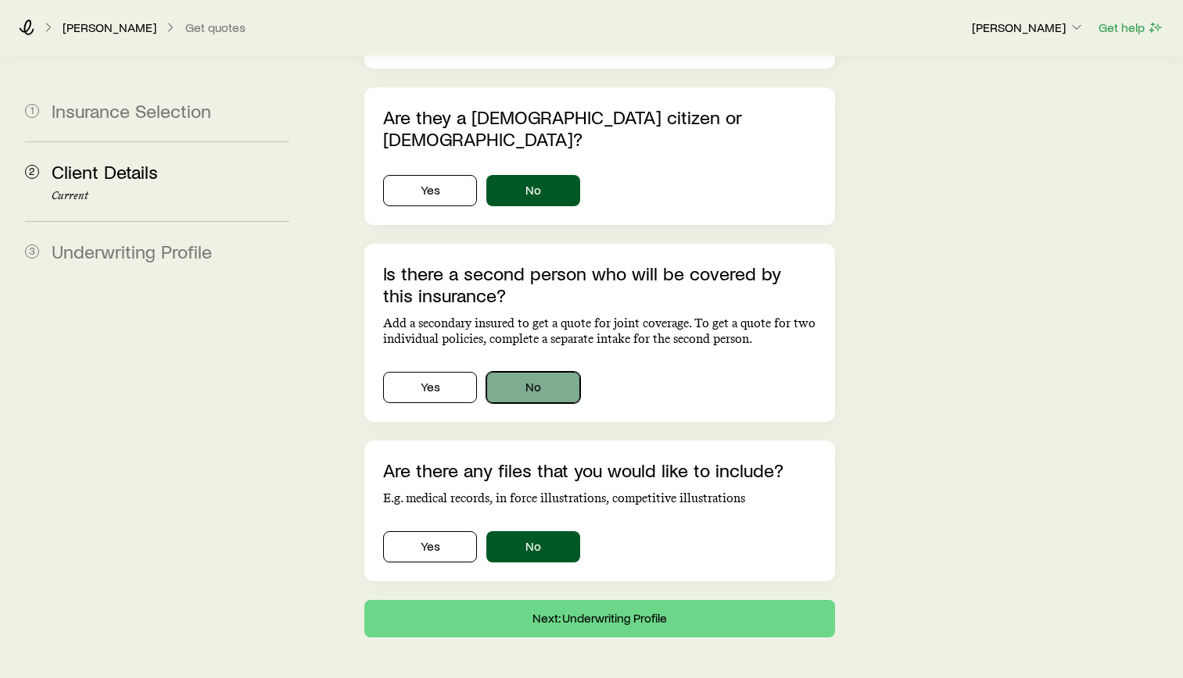
click at [525, 372] on button "No" at bounding box center [533, 387] width 94 height 31
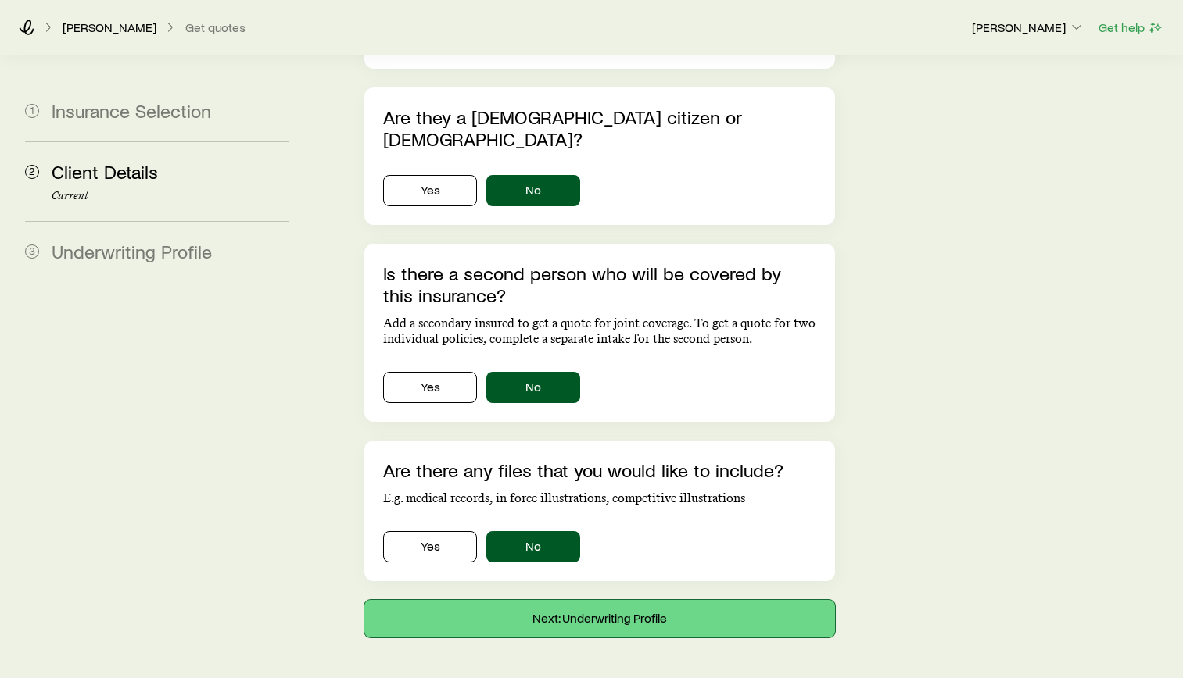
click at [639, 600] on button "Next: Underwriting Profile" at bounding box center [599, 619] width 471 height 38
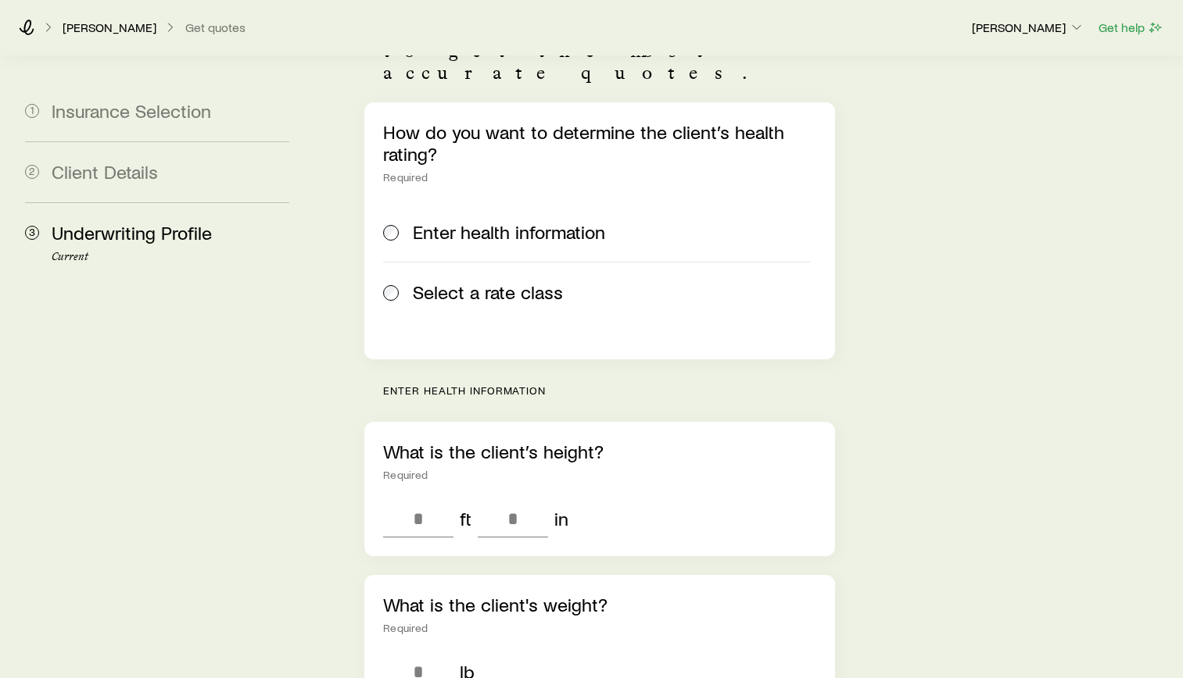
scroll to position [234, 0]
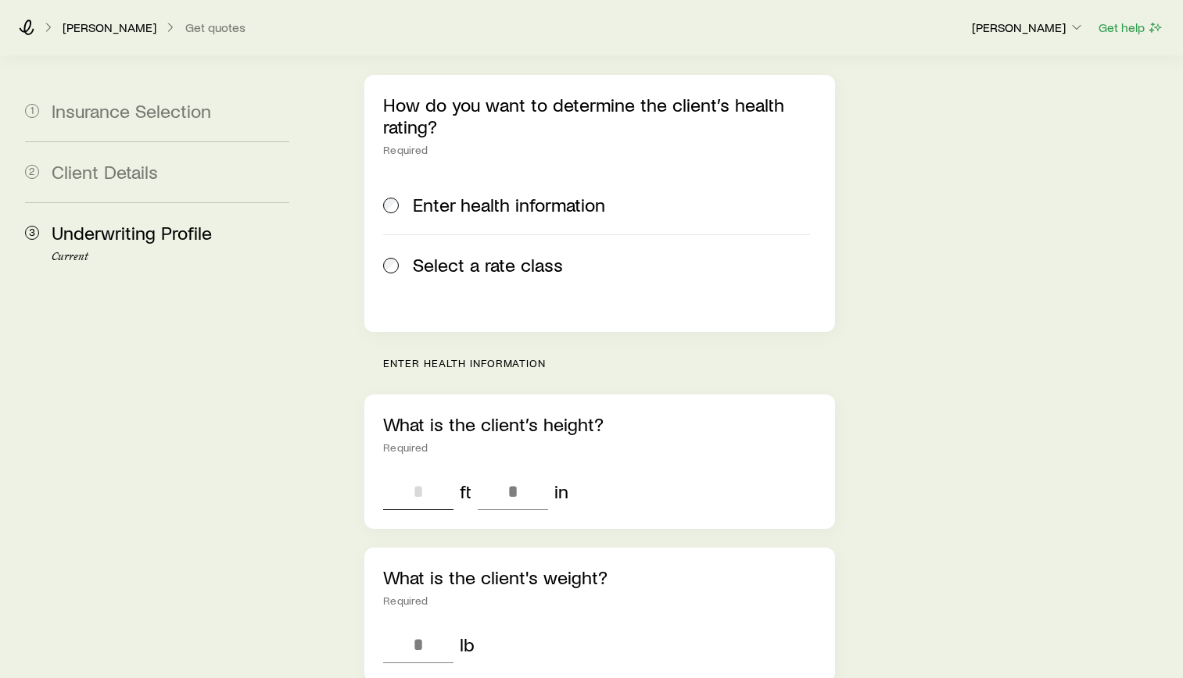
click at [423, 473] on input "tel" at bounding box center [418, 492] width 70 height 38
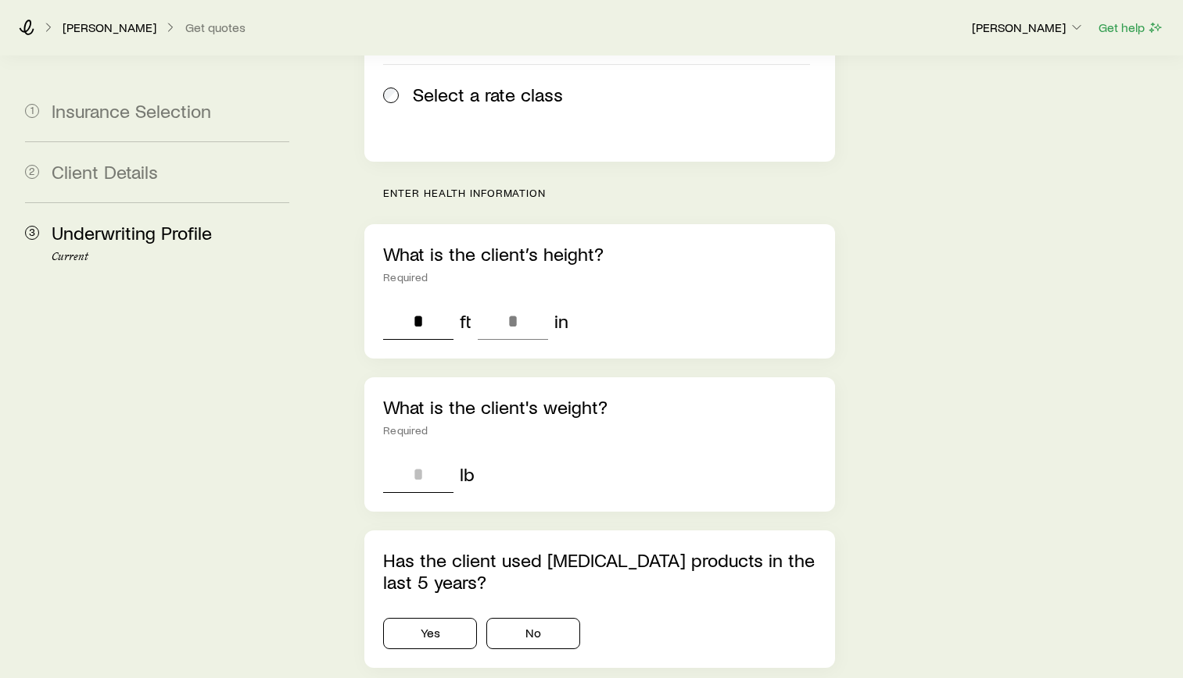
scroll to position [469, 0]
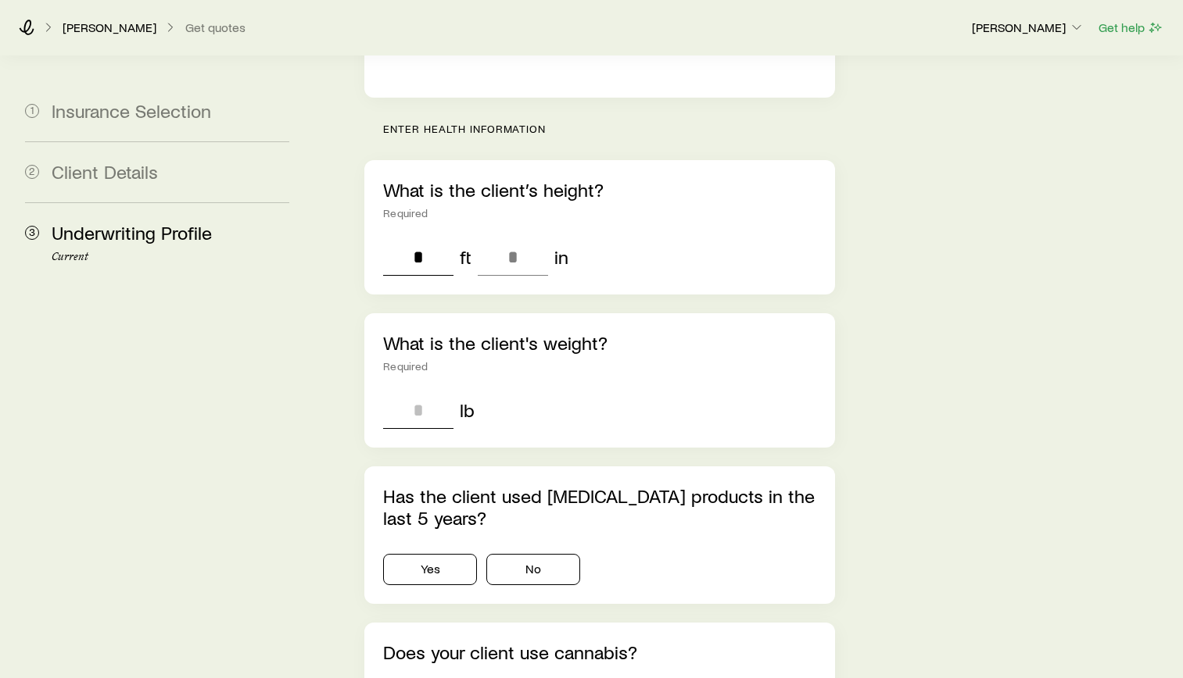
type input "*"
click at [407, 392] on input "tel" at bounding box center [418, 411] width 70 height 38
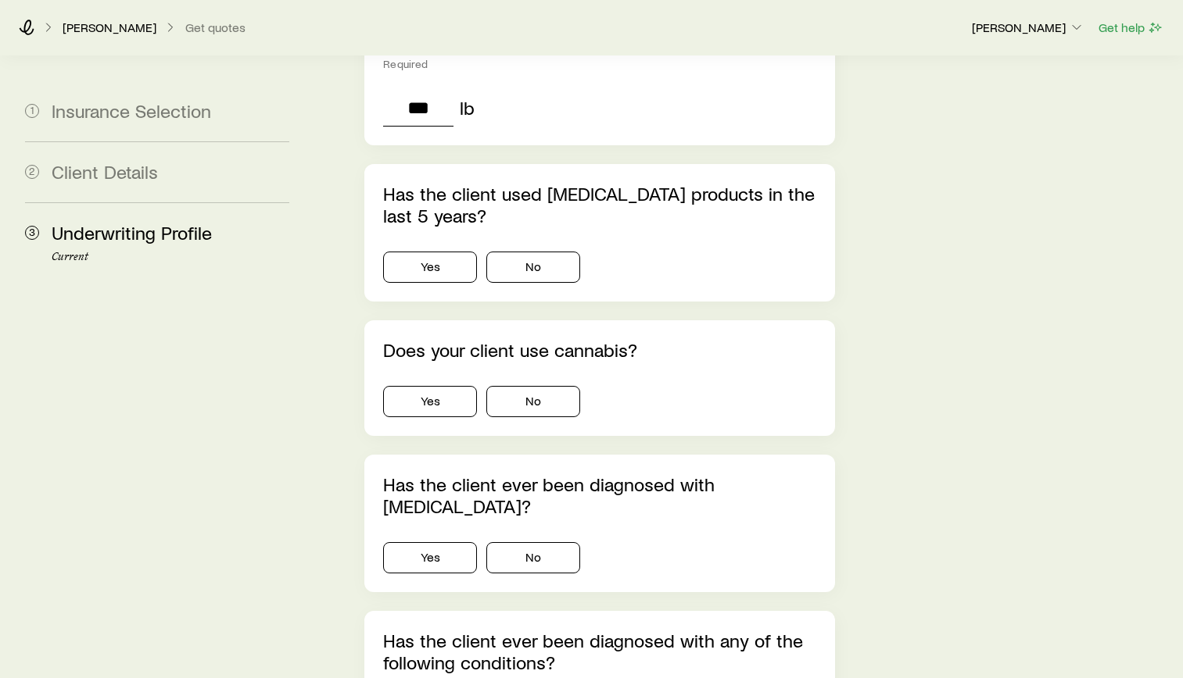
scroll to position [782, 0]
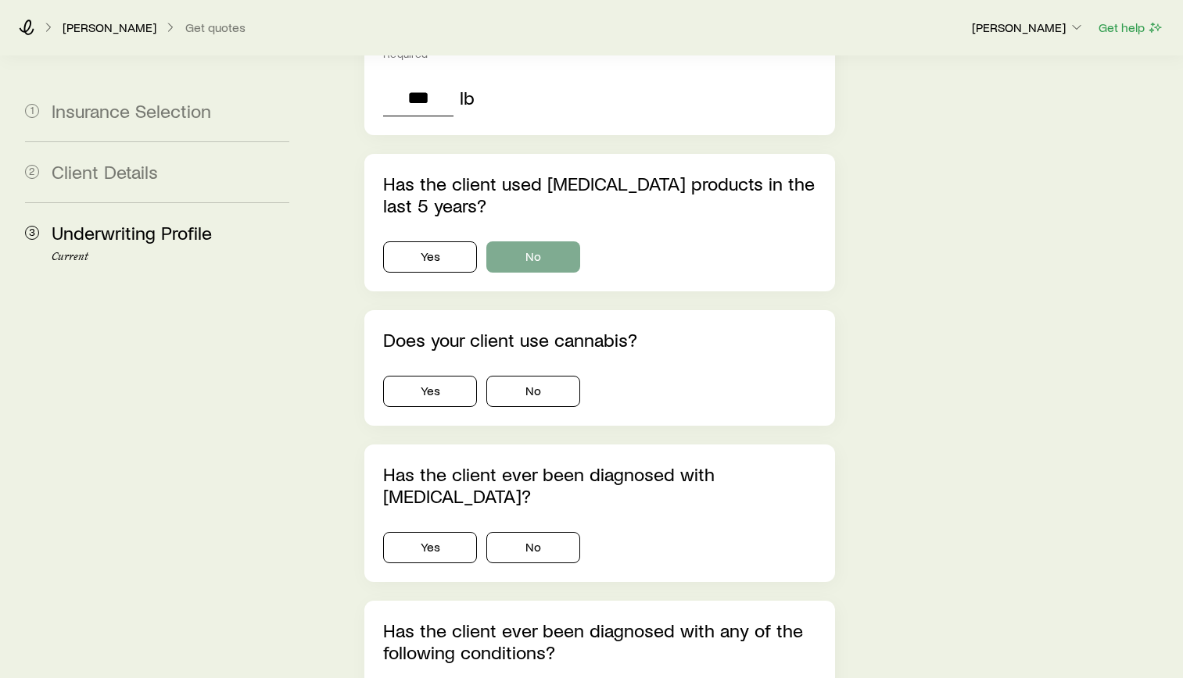
type input "***"
click at [563, 242] on button "No" at bounding box center [533, 257] width 94 height 31
click at [560, 376] on button "No" at bounding box center [533, 391] width 94 height 31
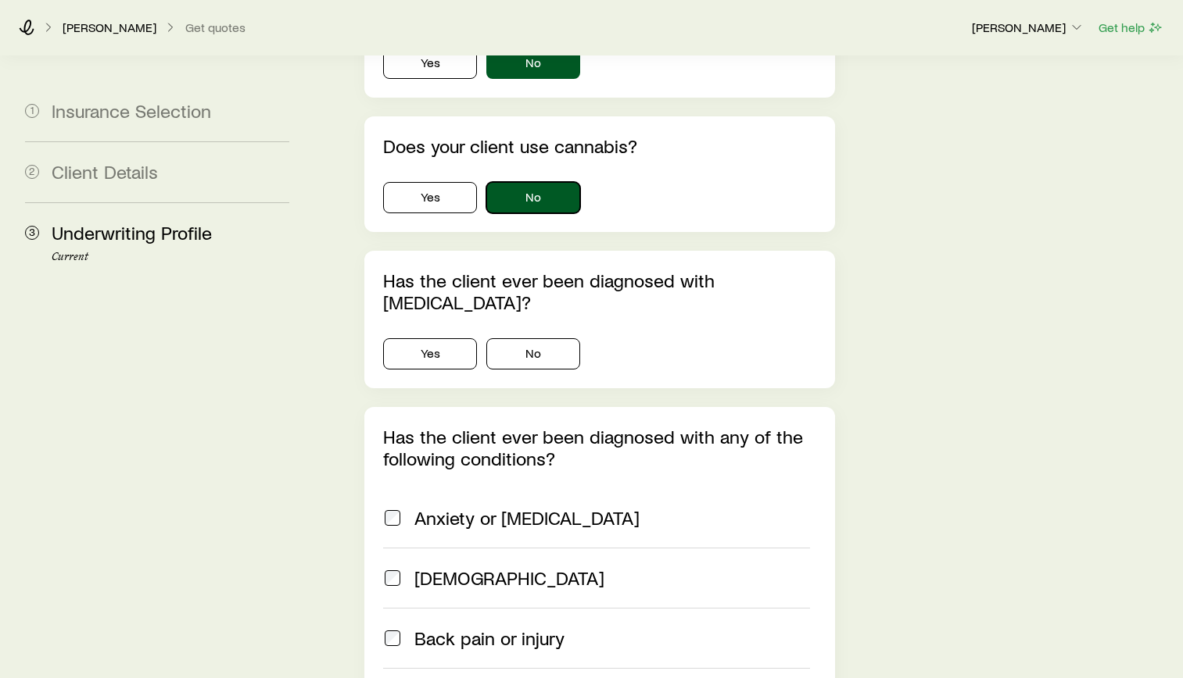
scroll to position [1016, 0]
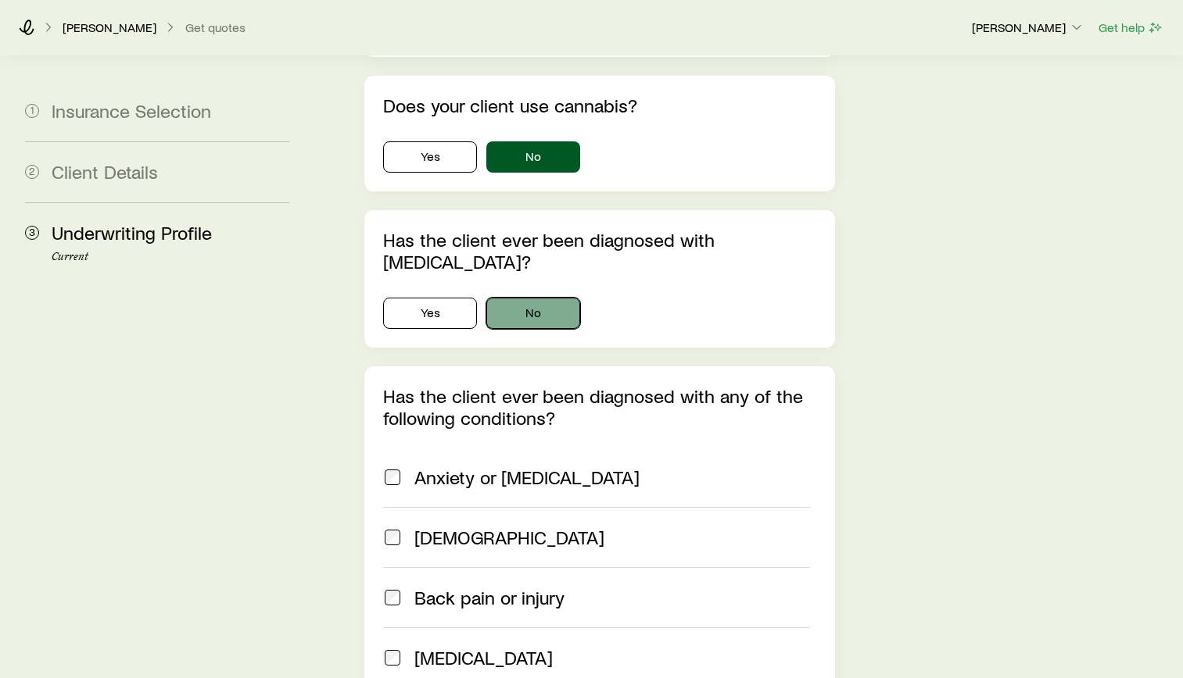
click at [545, 298] on button "No" at bounding box center [533, 313] width 94 height 31
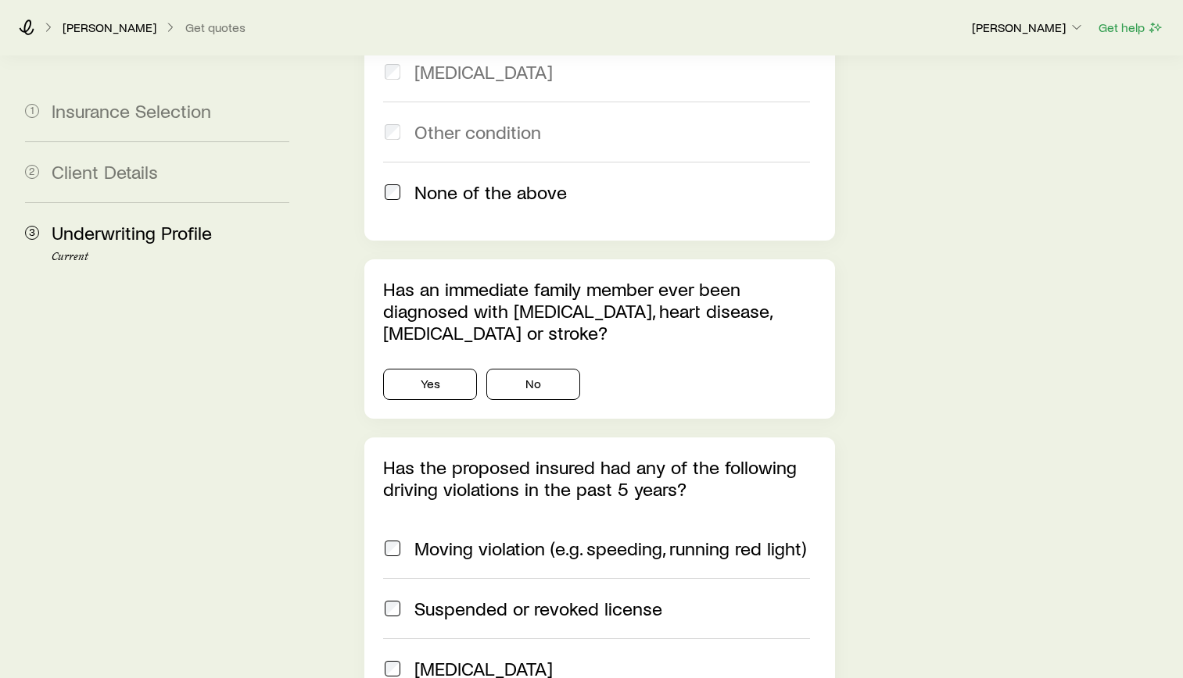
scroll to position [1798, 0]
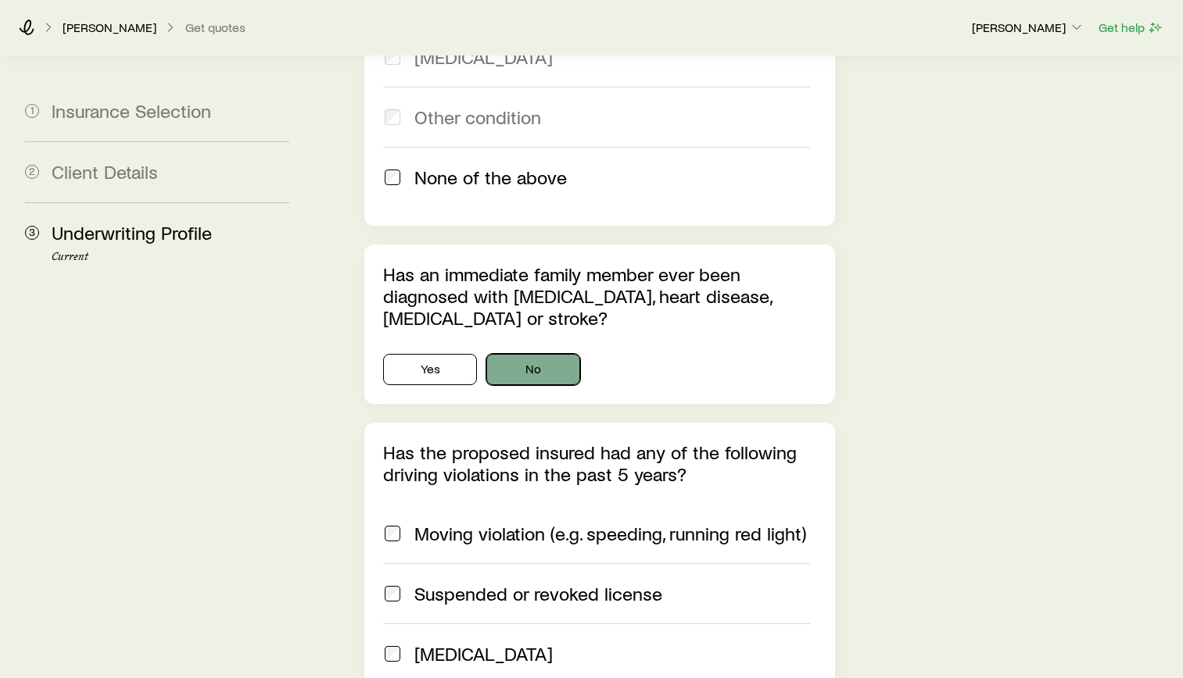
click at [542, 354] on button "No" at bounding box center [533, 369] width 94 height 31
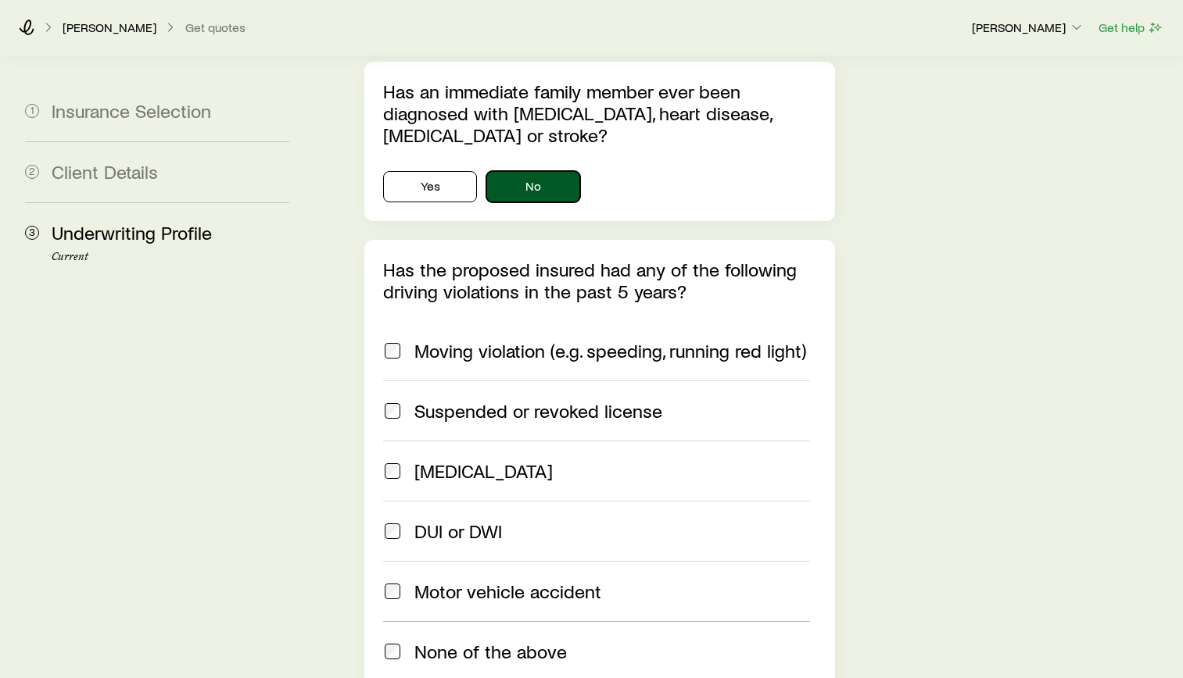
scroll to position [2032, 0]
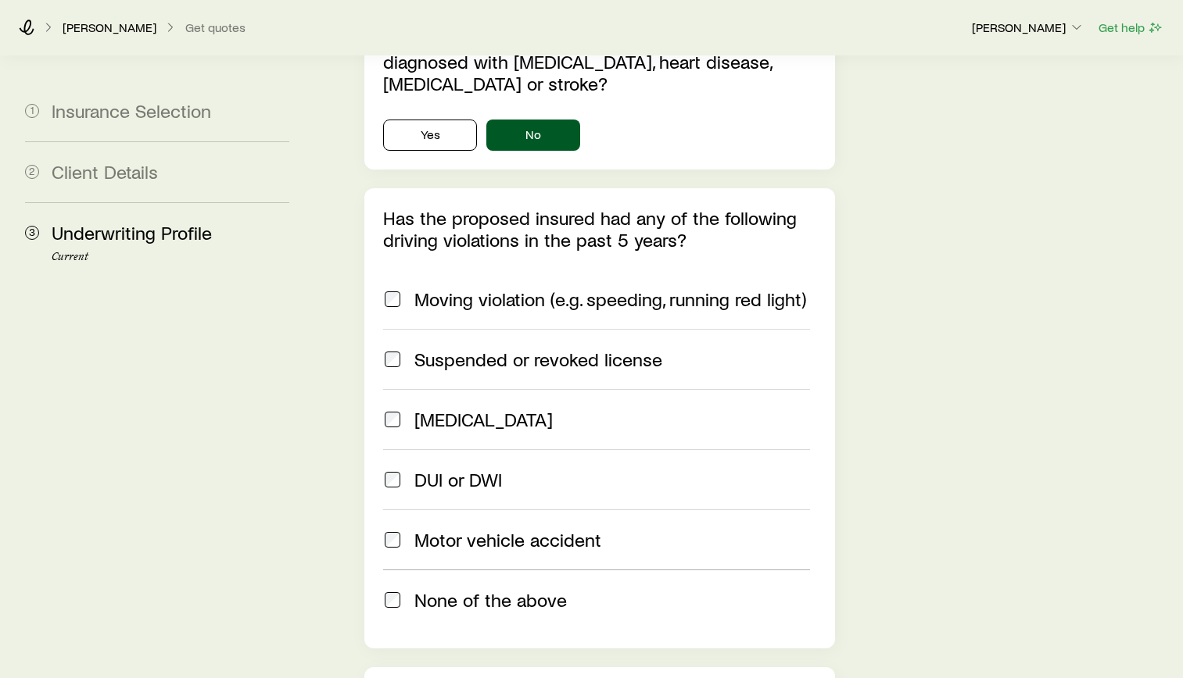
click at [402, 288] on span at bounding box center [392, 299] width 19 height 22
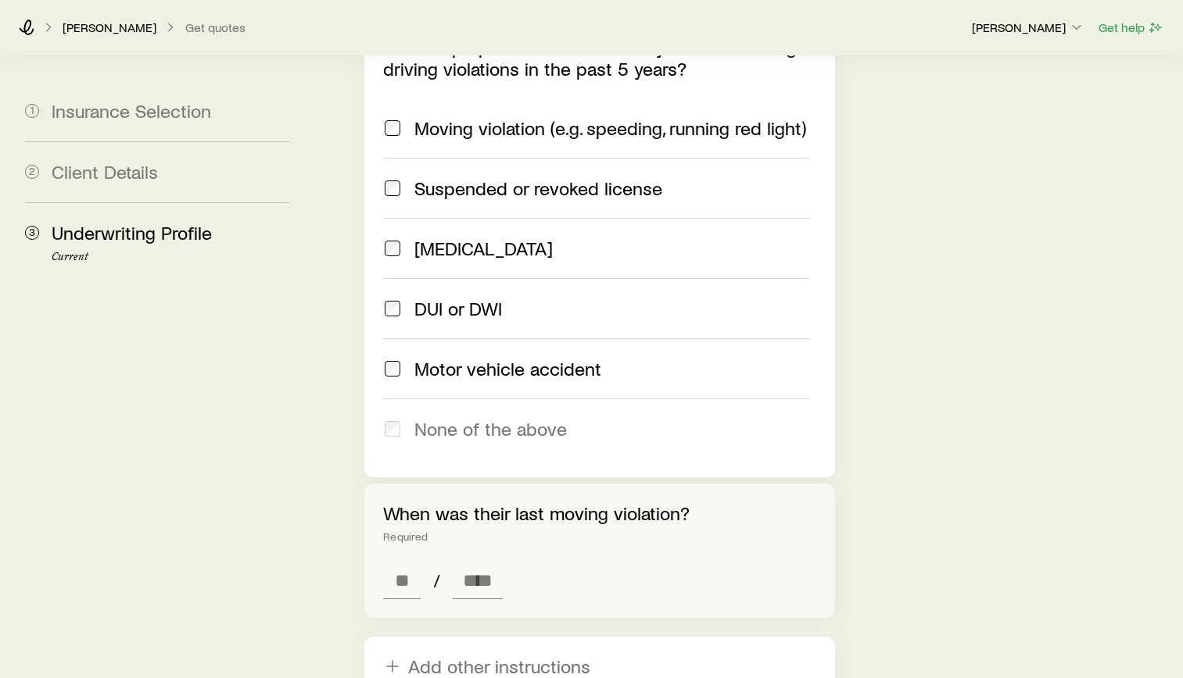
scroll to position [2267, 0]
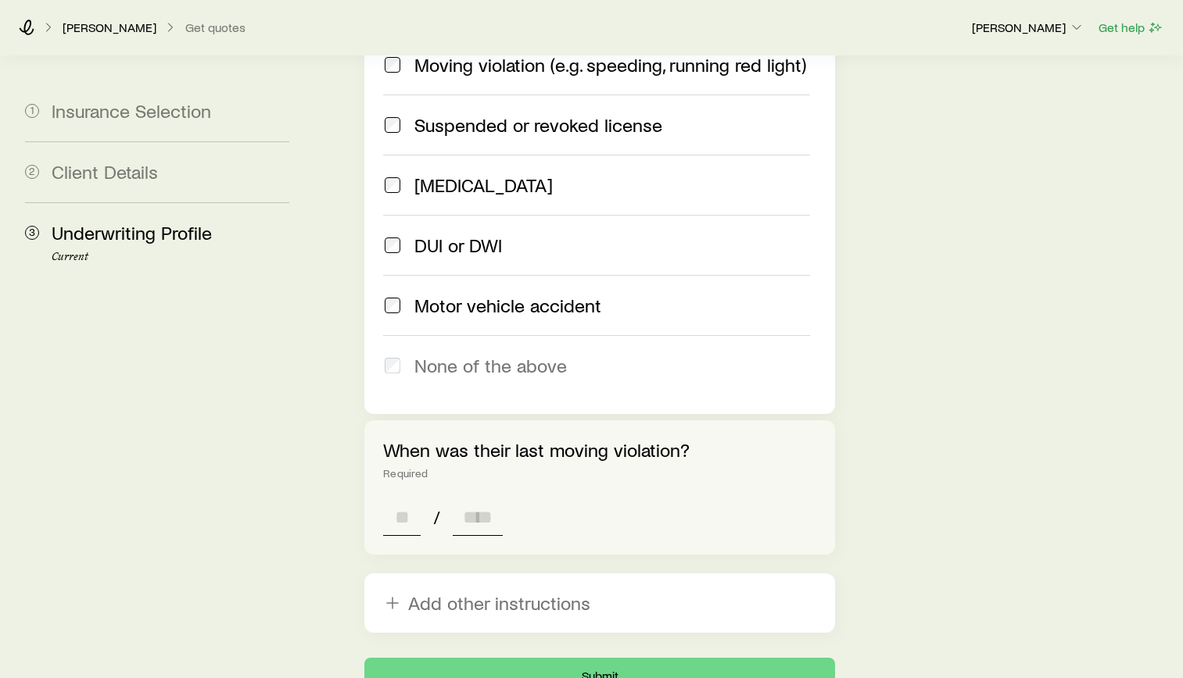
click at [407, 499] on input at bounding box center [402, 518] width 38 height 38
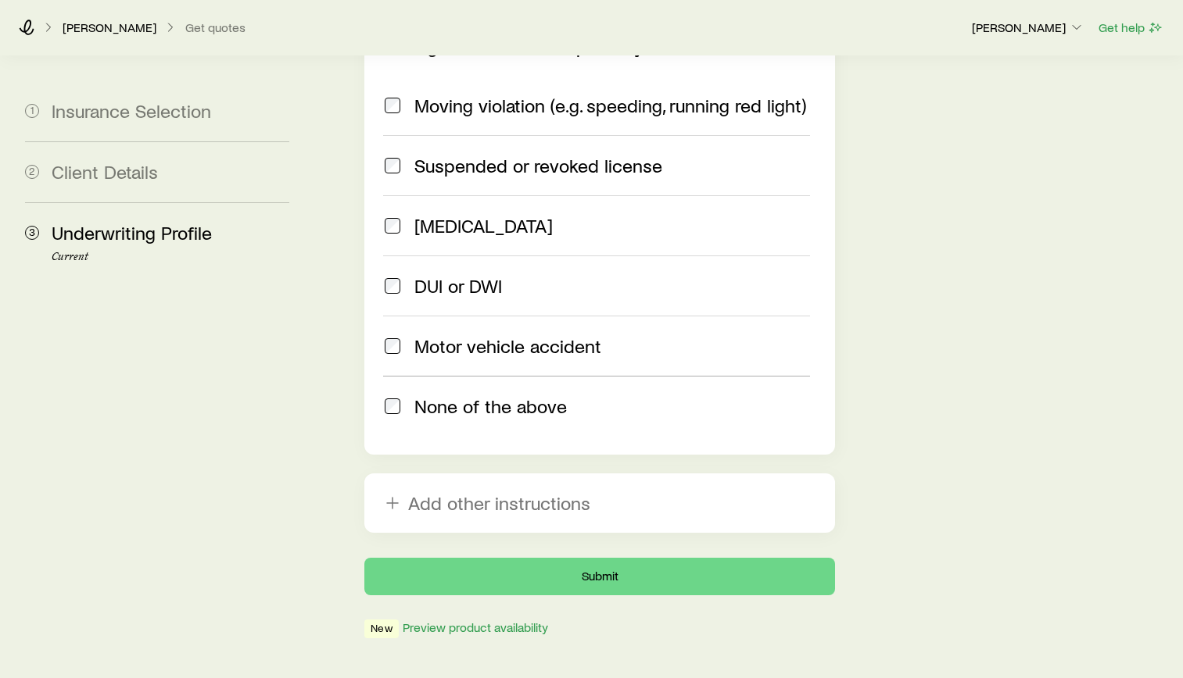
scroll to position [2227, 0]
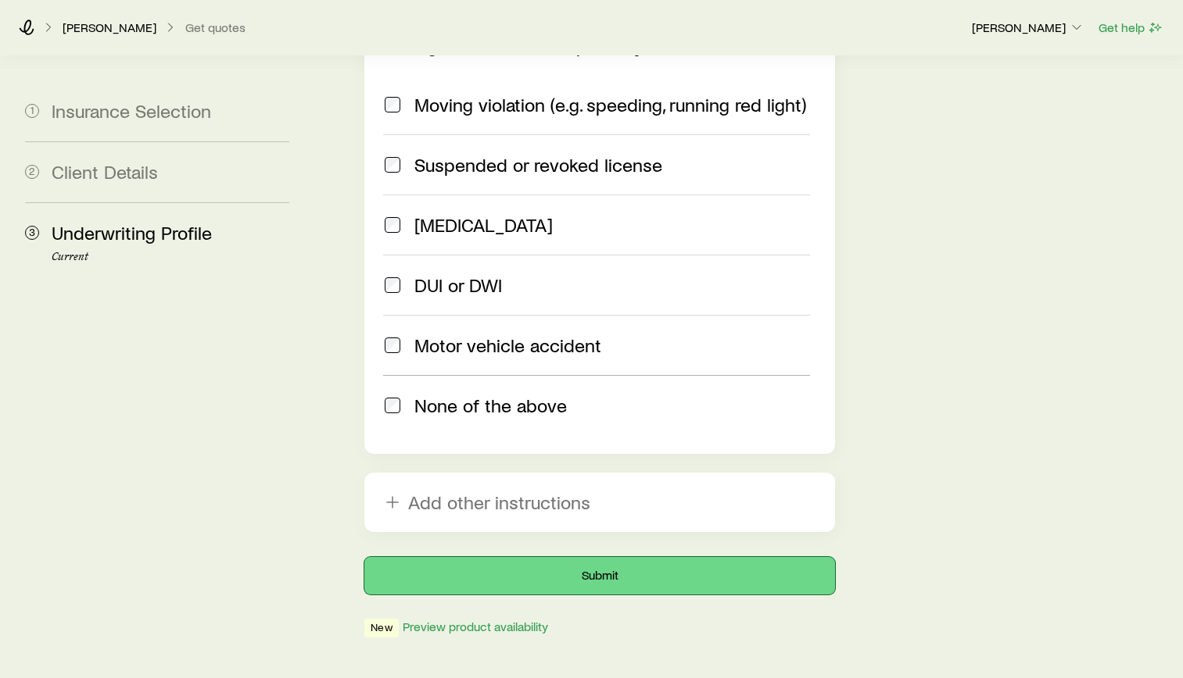
click at [594, 557] on button "Submit" at bounding box center [599, 576] width 471 height 38
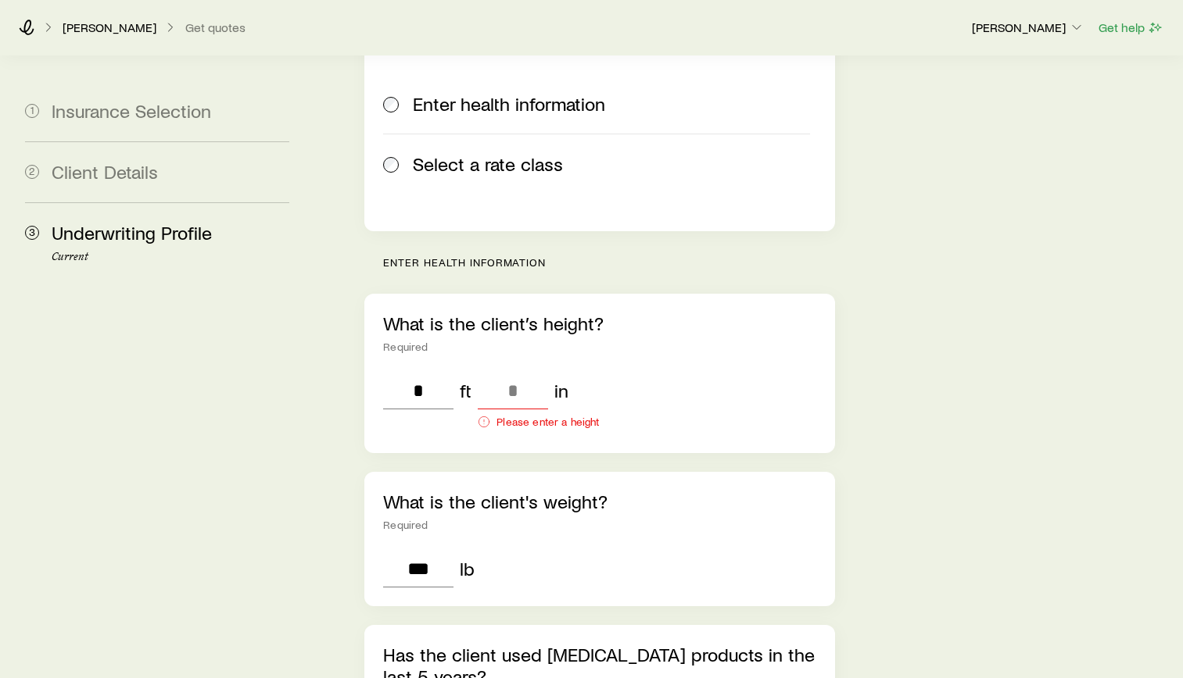
scroll to position [547, 0]
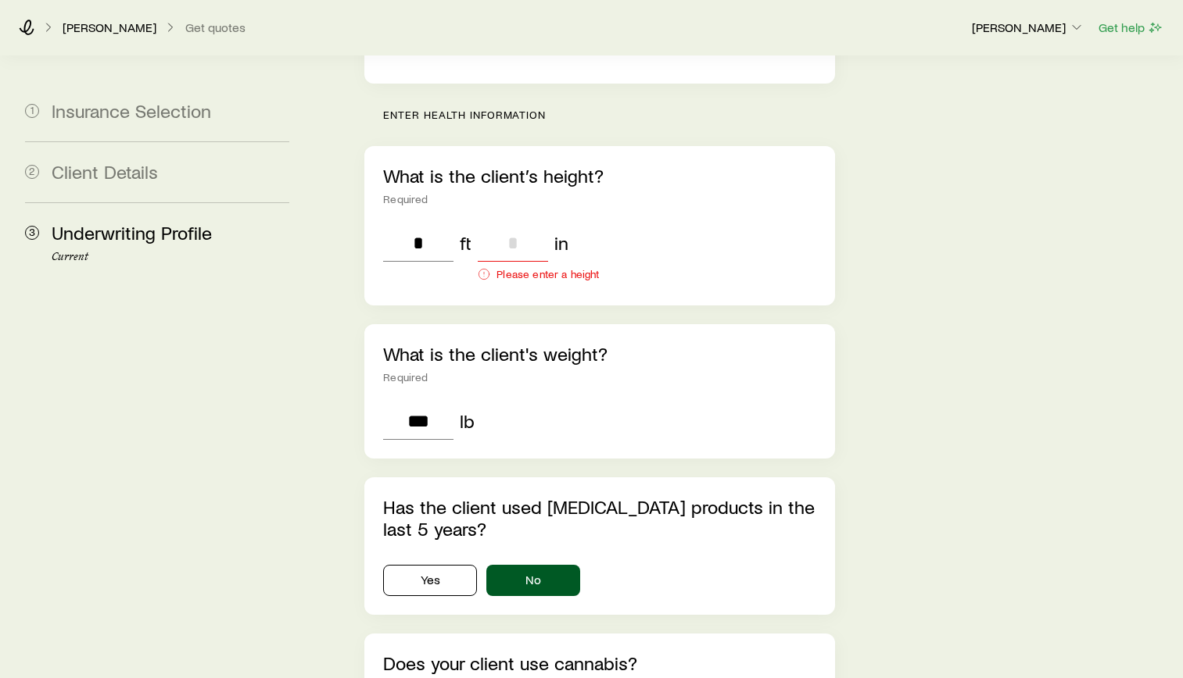
click at [503, 224] on input "tel" at bounding box center [513, 243] width 70 height 38
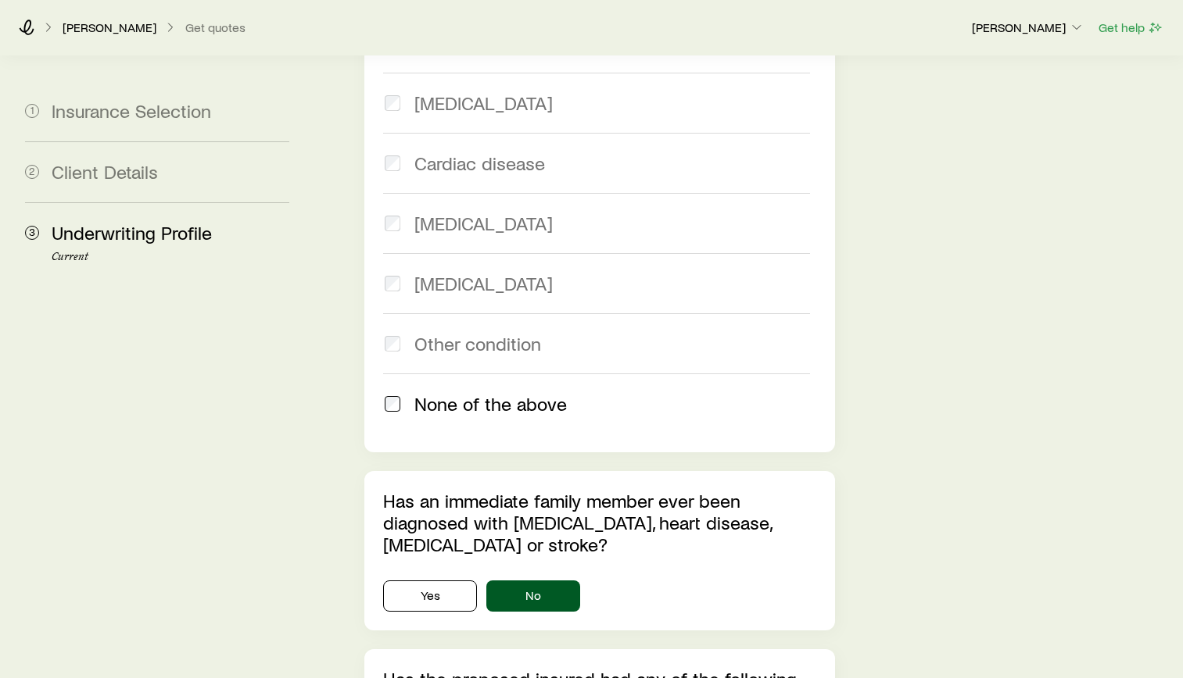
scroll to position [2291, 0]
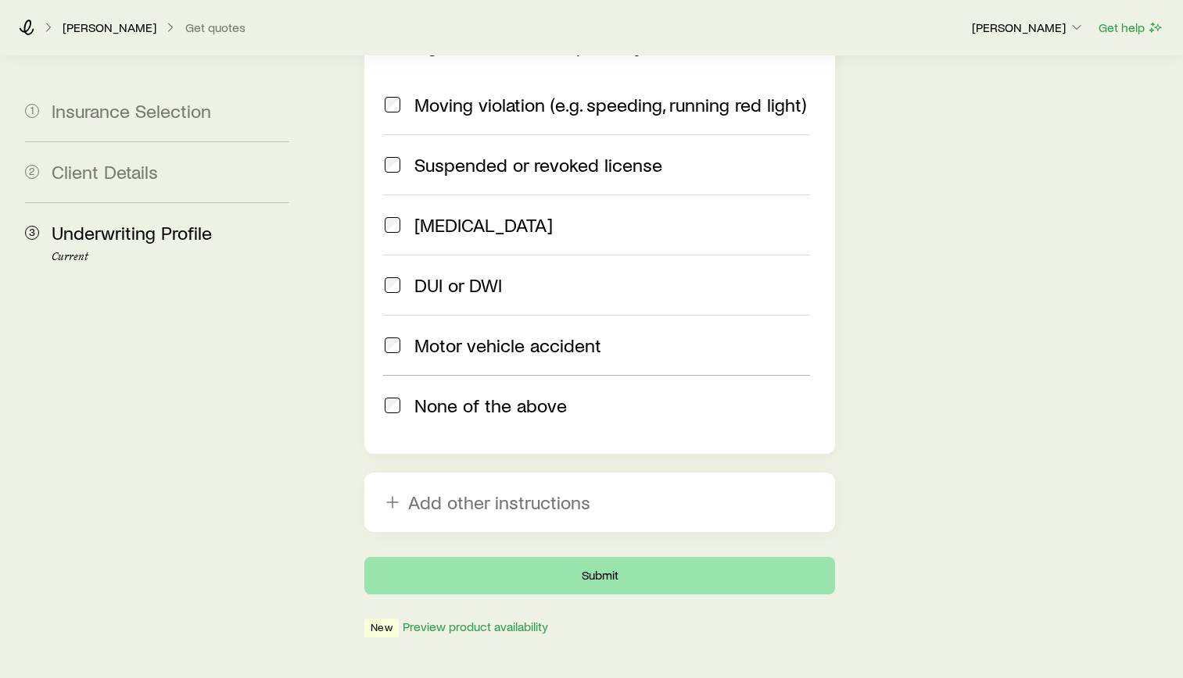
type input "*"
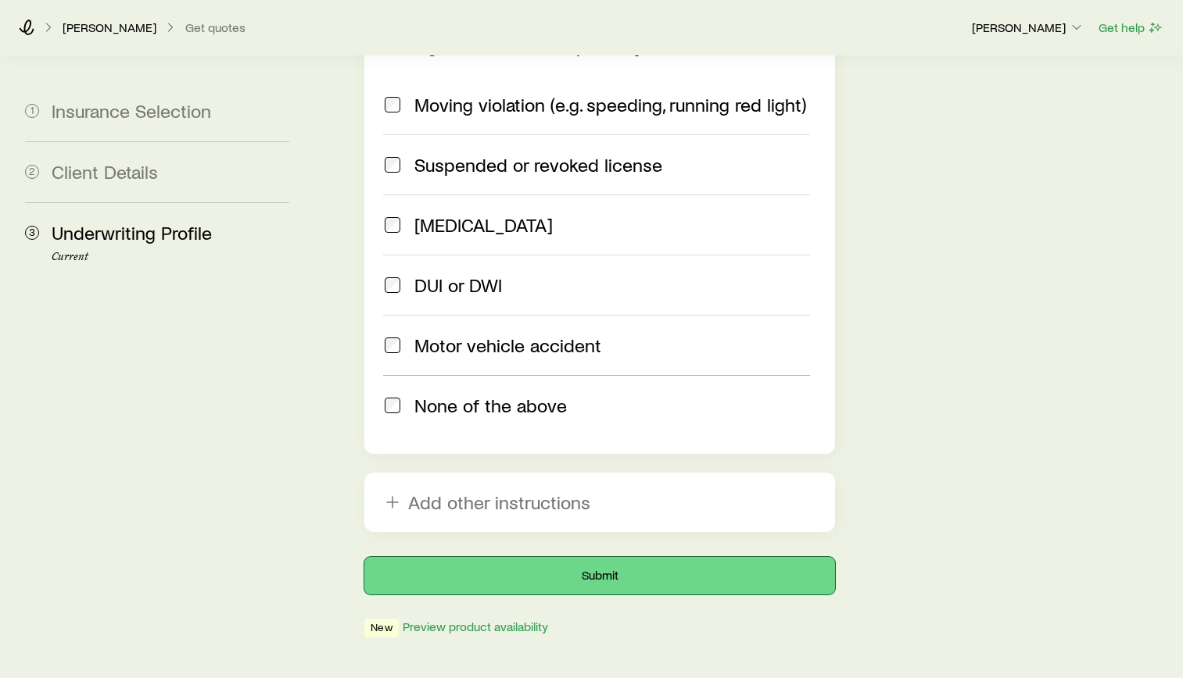
click at [678, 557] on button "Submit" at bounding box center [599, 576] width 471 height 38
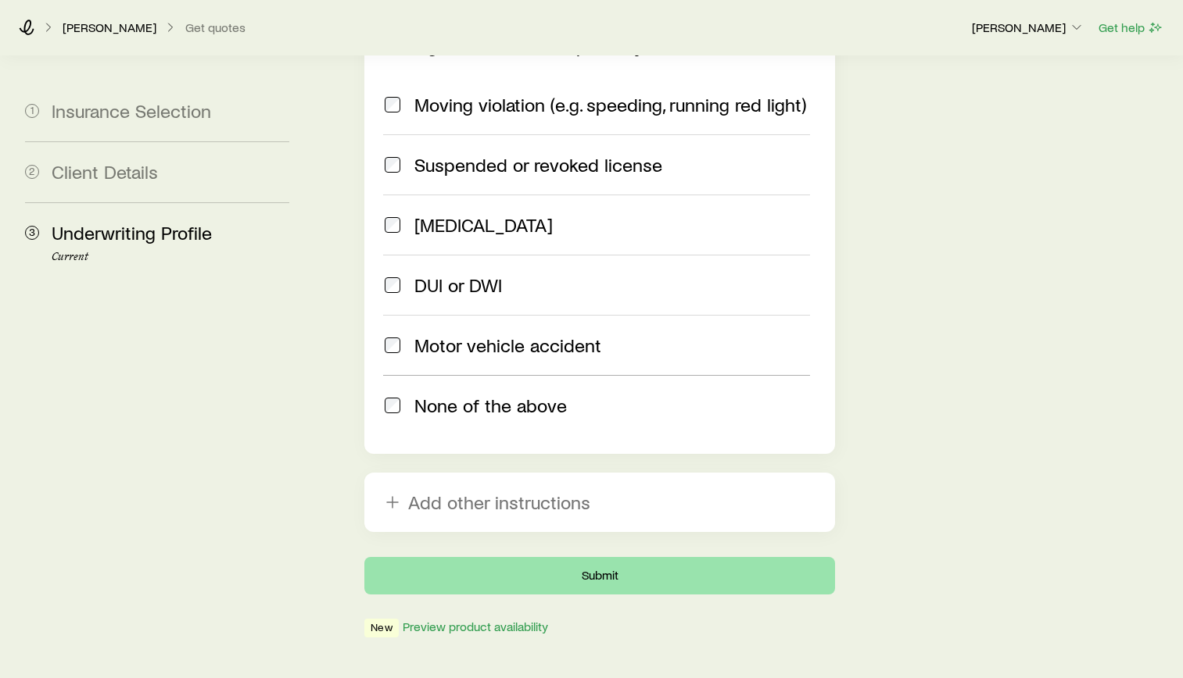
scroll to position [0, 0]
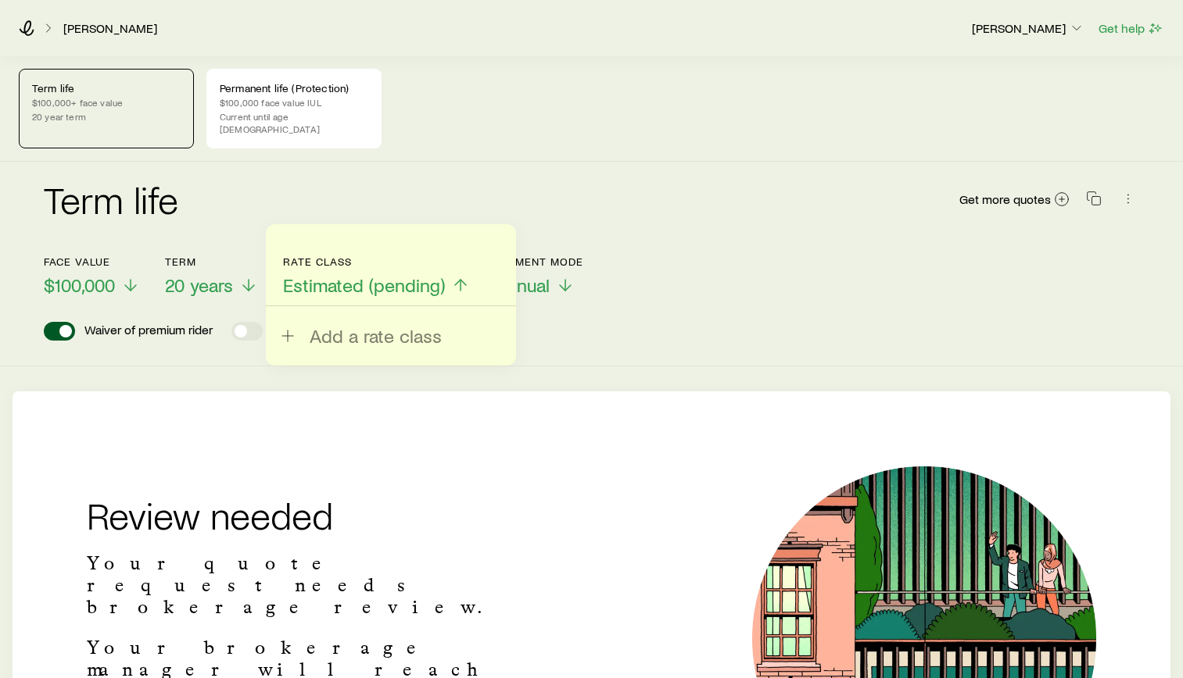
scroll to position [78, 0]
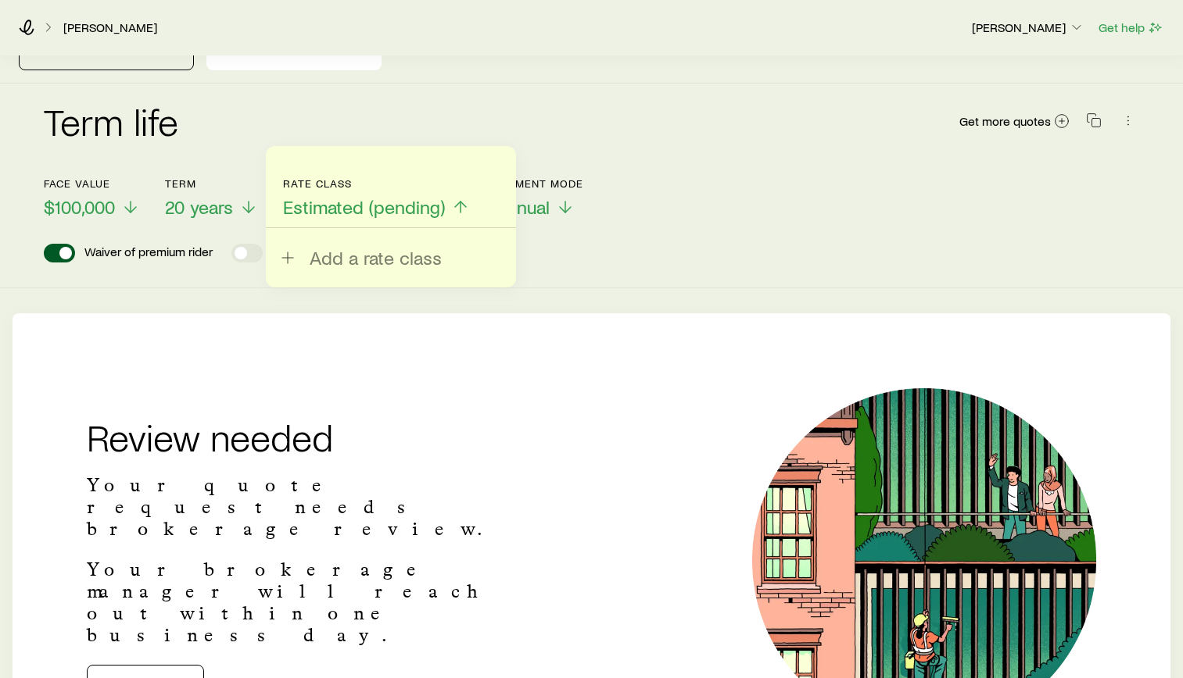
click at [478, 196] on div "Add a rate class" at bounding box center [391, 216] width 250 height 141
click at [456, 202] on polyline at bounding box center [460, 204] width 11 height 5
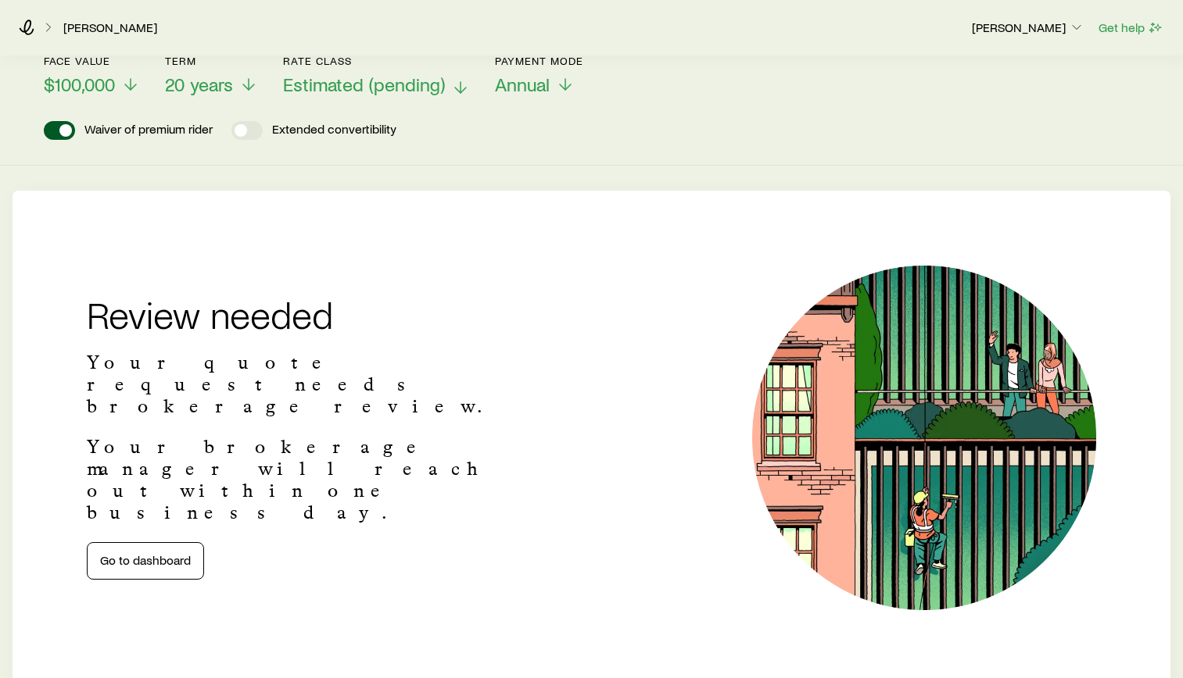
scroll to position [0, 0]
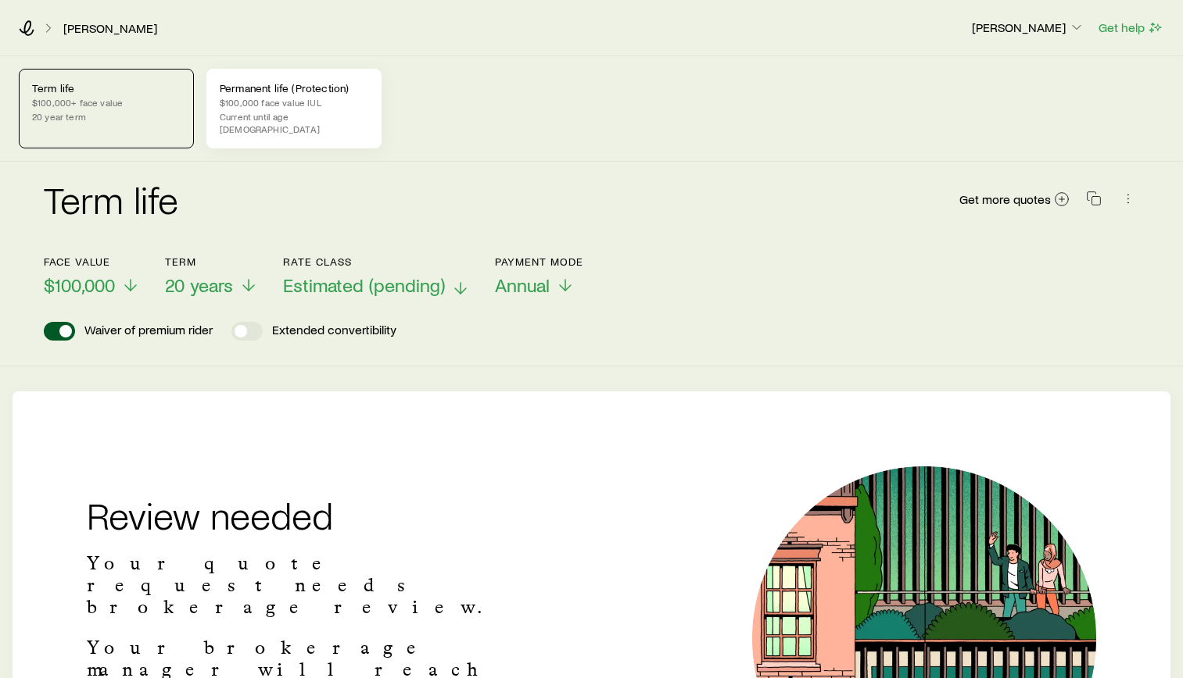
click at [258, 91] on p "Permanent life (Protection)" at bounding box center [294, 88] width 149 height 13
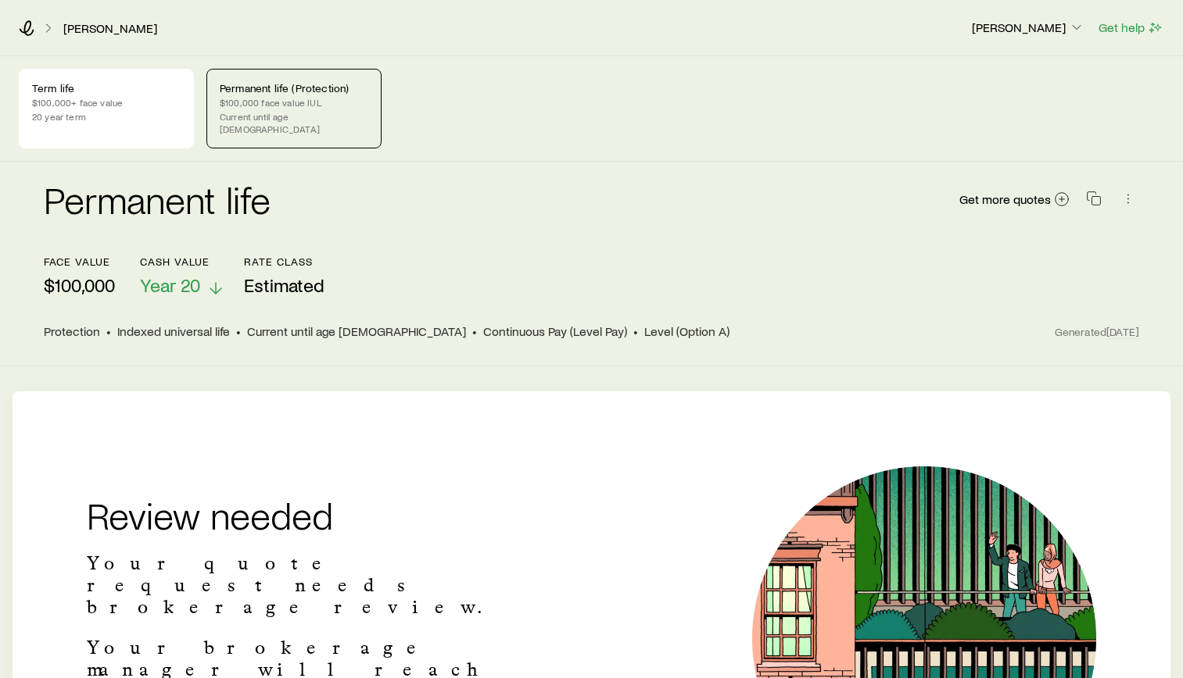
click at [195, 274] on span "Year 20" at bounding box center [170, 285] width 60 height 22
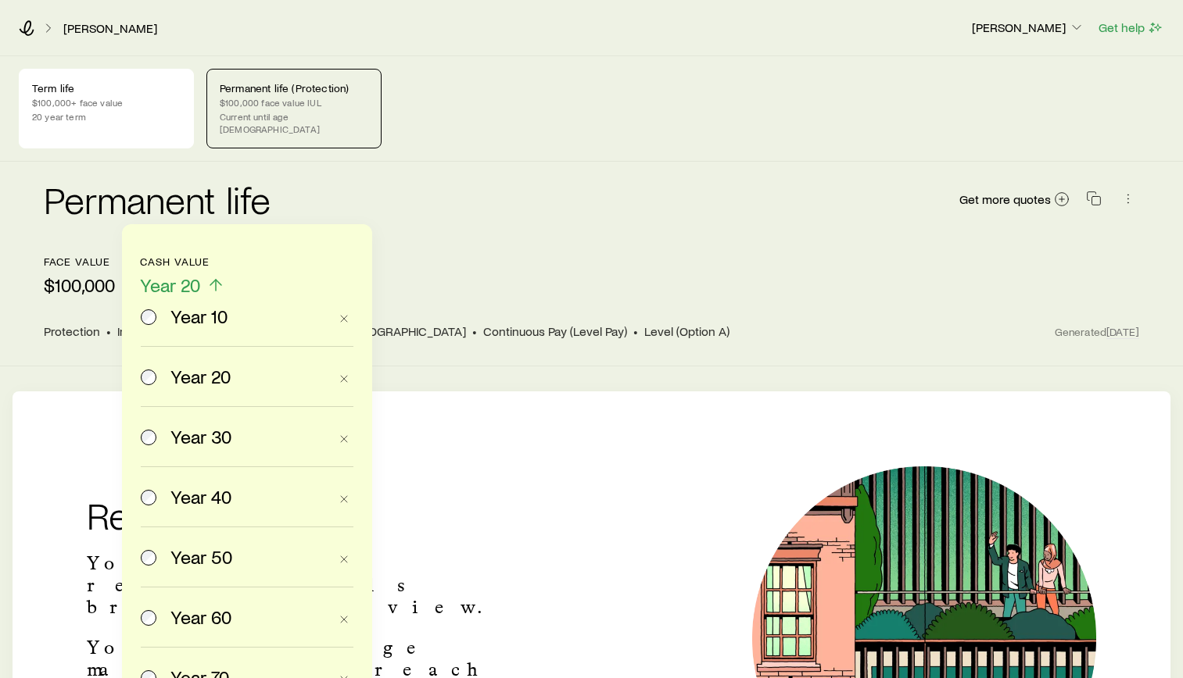
click at [585, 219] on div "Permanent life Get more quotes" at bounding box center [591, 209] width 1095 height 56
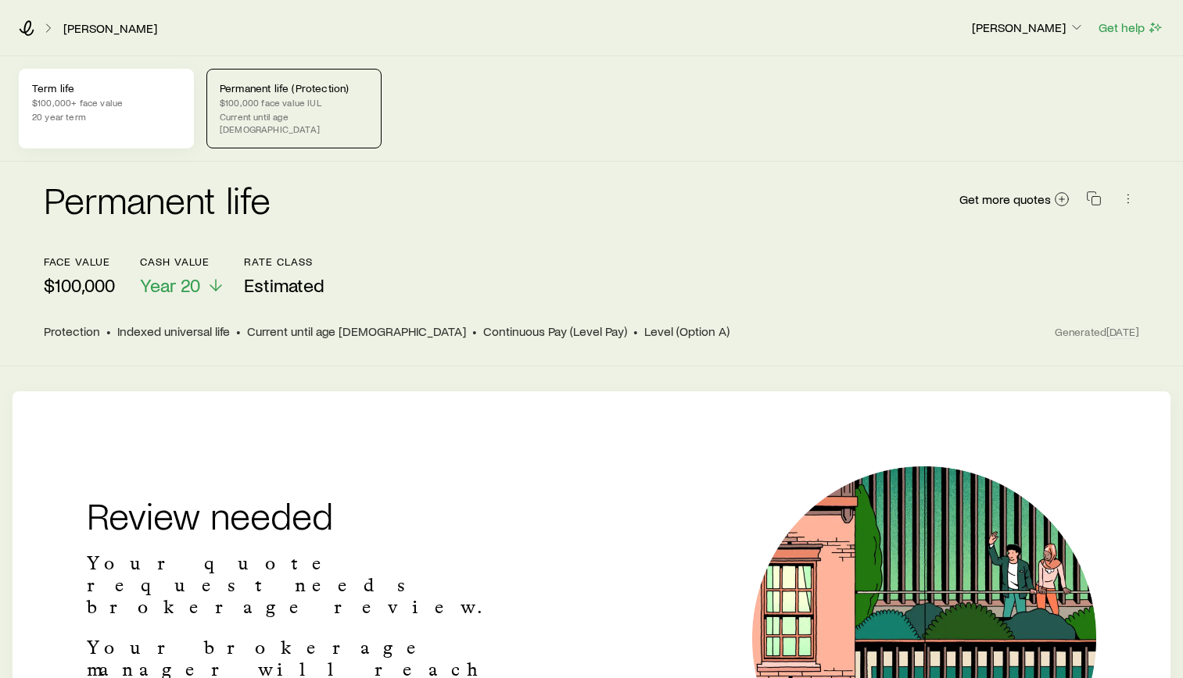
click at [91, 92] on p "Term life" at bounding box center [106, 88] width 149 height 13
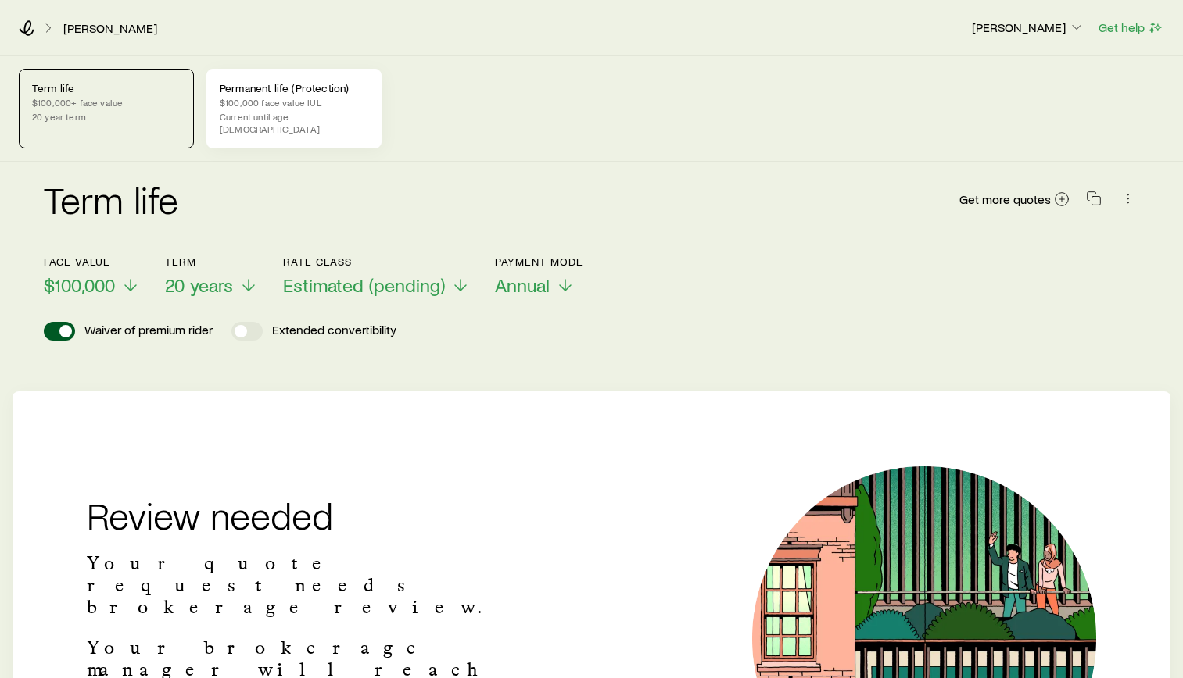
click at [327, 114] on p "Current until age [DEMOGRAPHIC_DATA]" at bounding box center [294, 122] width 149 height 25
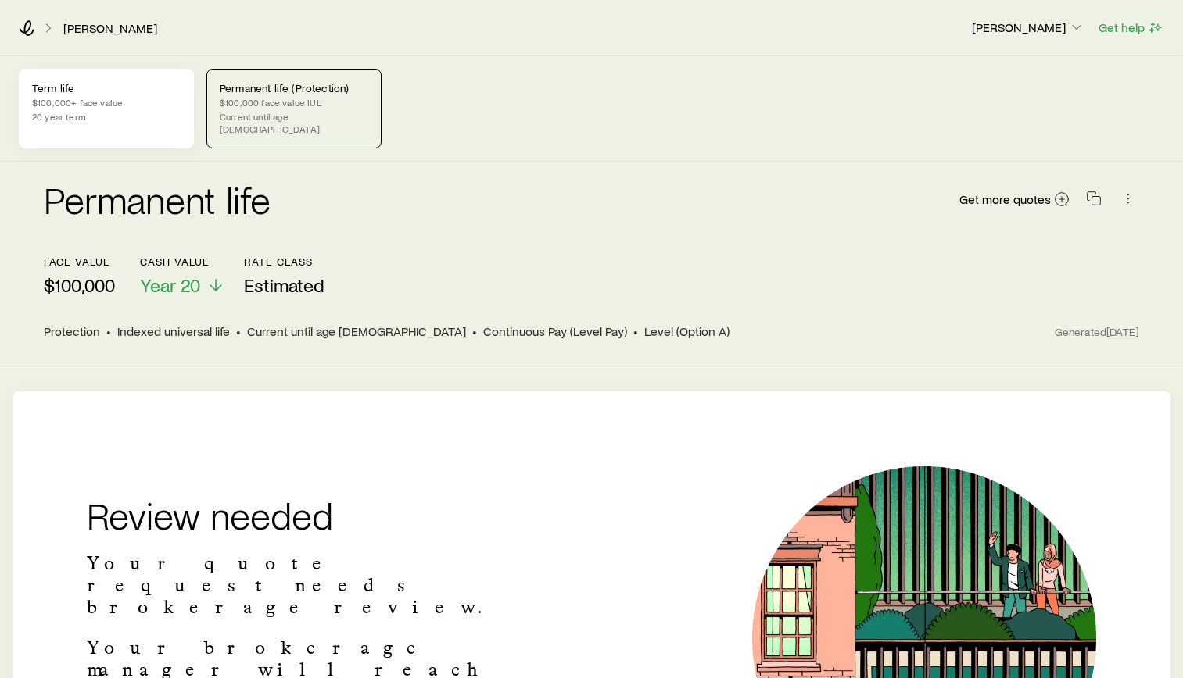
click at [110, 98] on p "$100,000+ face value" at bounding box center [106, 102] width 149 height 13
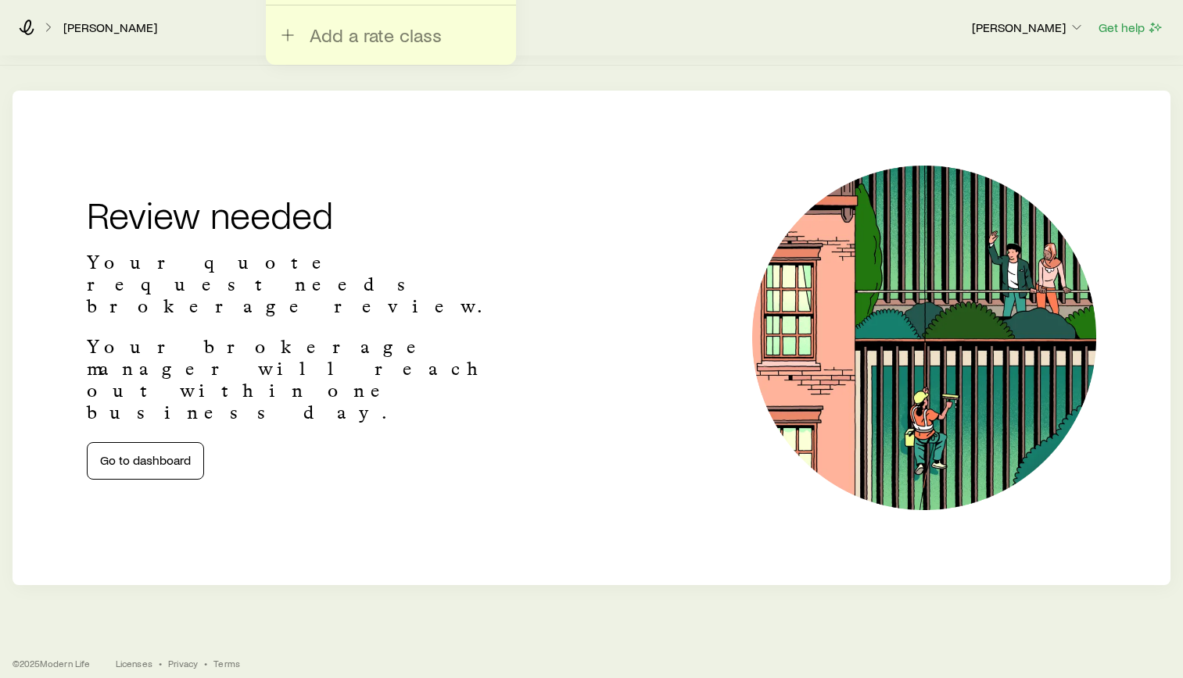
scroll to position [302, 0]
click at [374, 478] on div "Review needed Your quote request needs brokerage review. Your brokerage manager…" at bounding box center [591, 337] width 1183 height 345
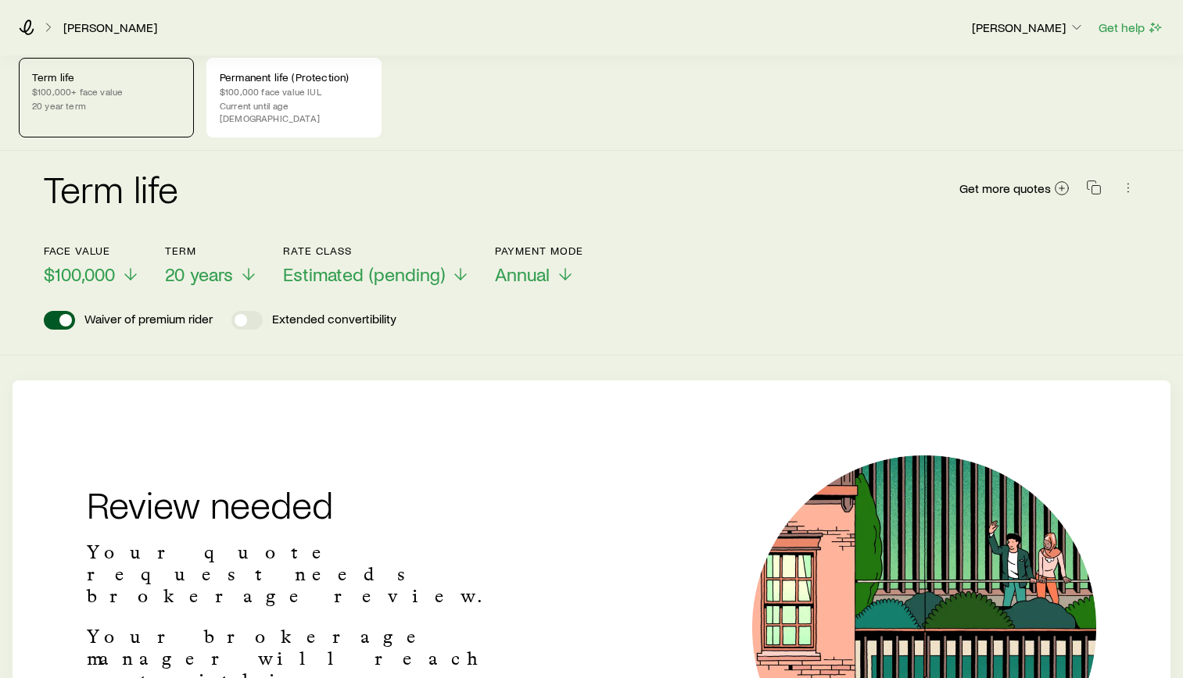
scroll to position [0, 0]
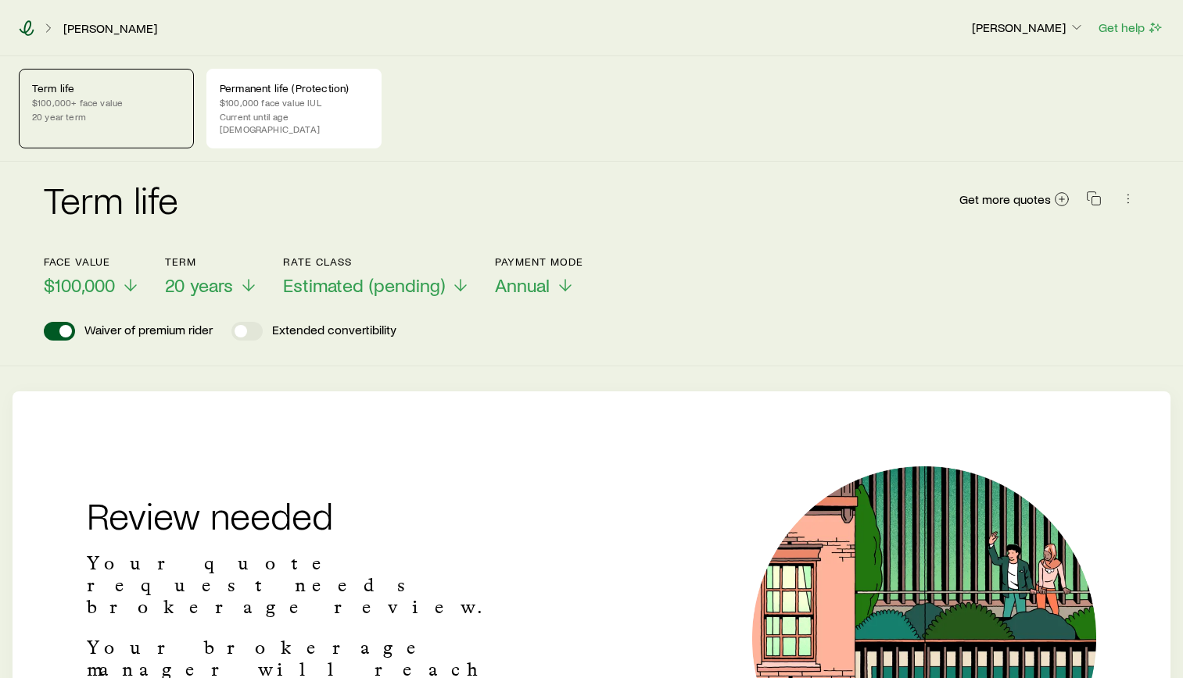
click at [27, 29] on icon at bounding box center [27, 28] width 16 height 16
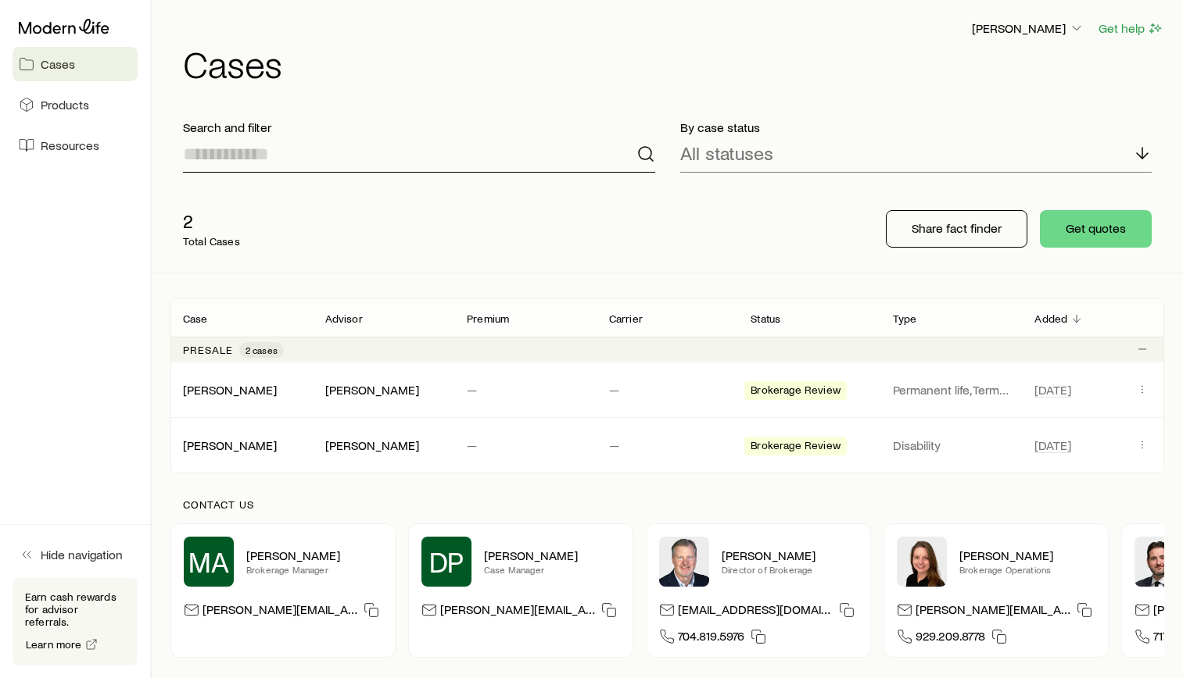
click at [384, 163] on input at bounding box center [419, 154] width 472 height 38
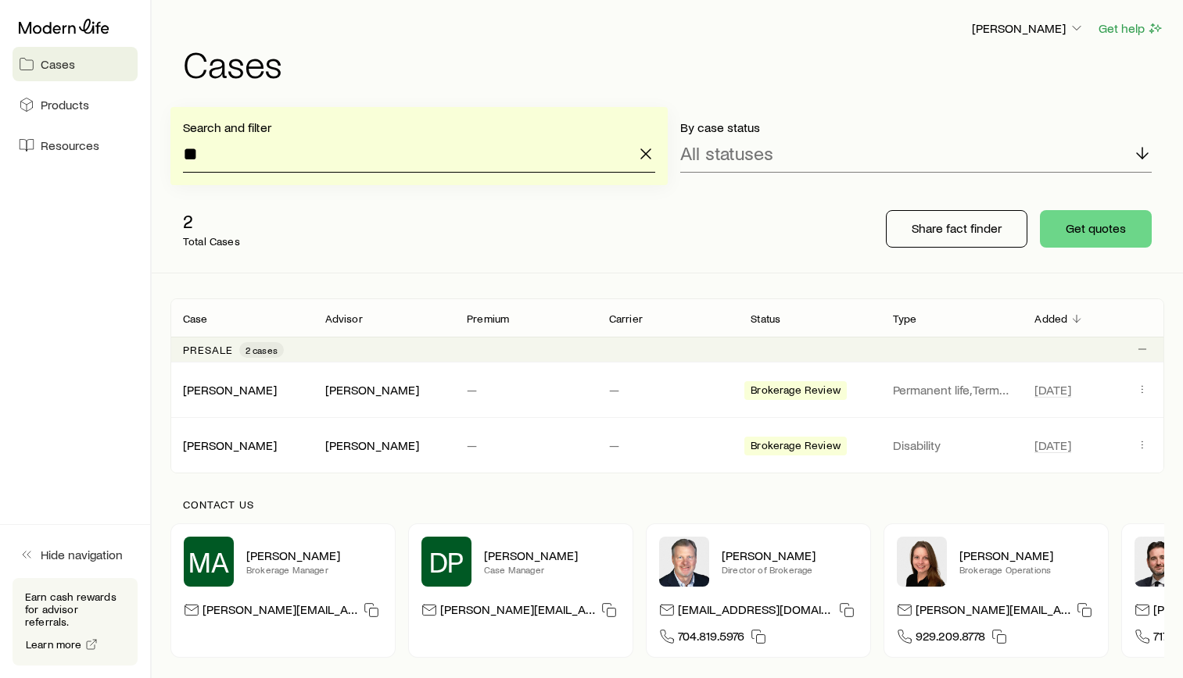
type input "*"
click at [1089, 230] on button "Get quotes" at bounding box center [1096, 229] width 112 height 38
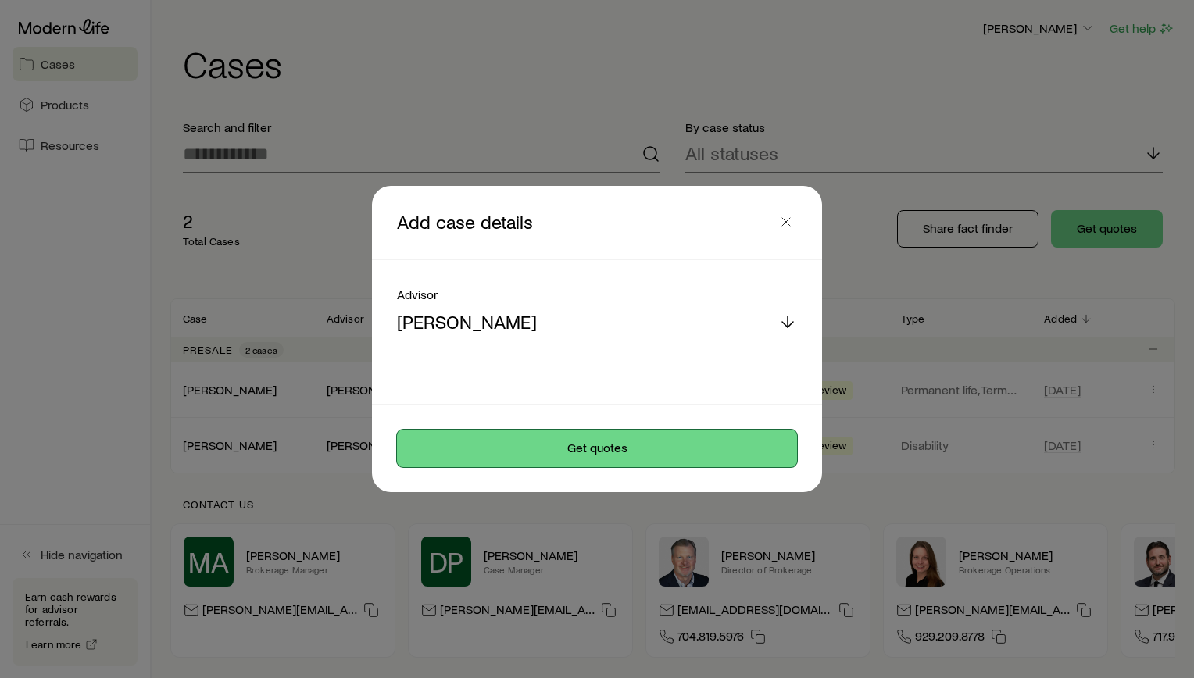
click at [592, 445] on button "Get quotes" at bounding box center [597, 449] width 400 height 38
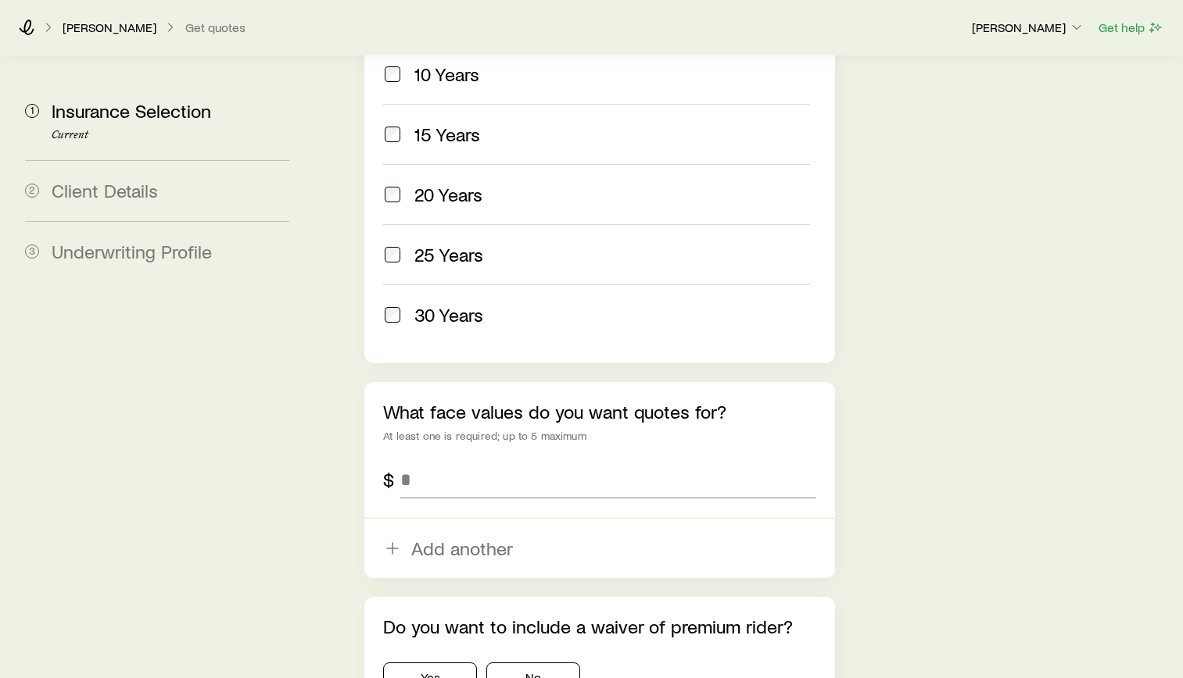
scroll to position [782, 0]
click at [573, 460] on input "tel" at bounding box center [608, 479] width 416 height 38
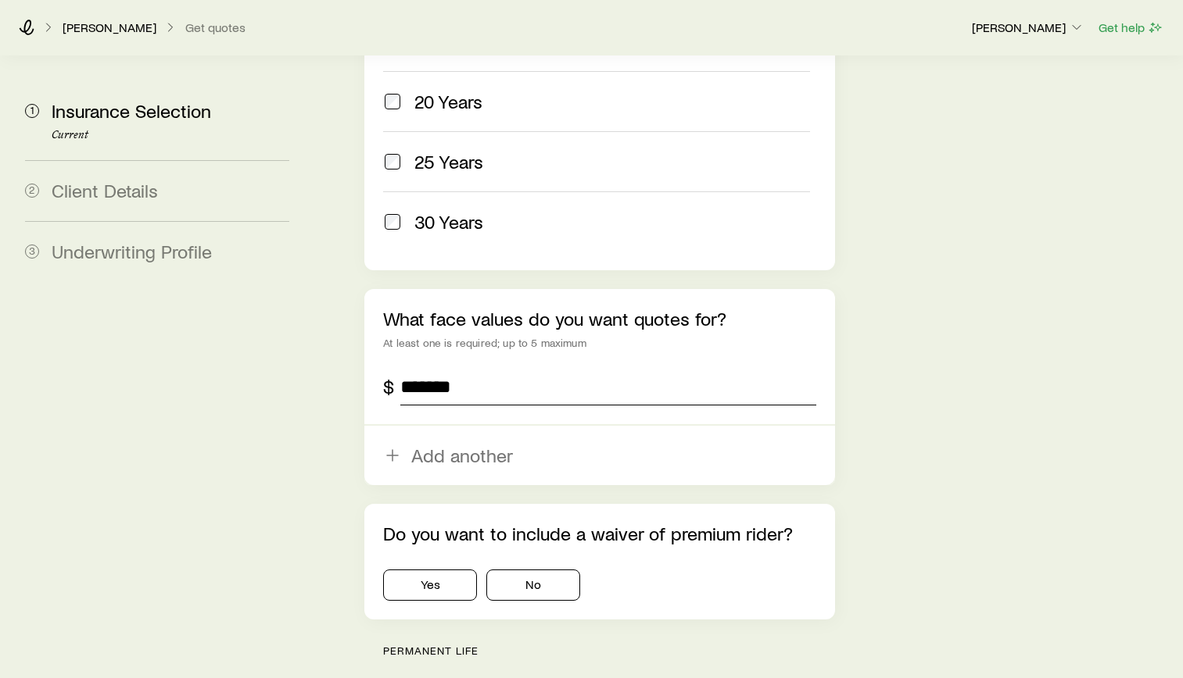
scroll to position [1094, 0]
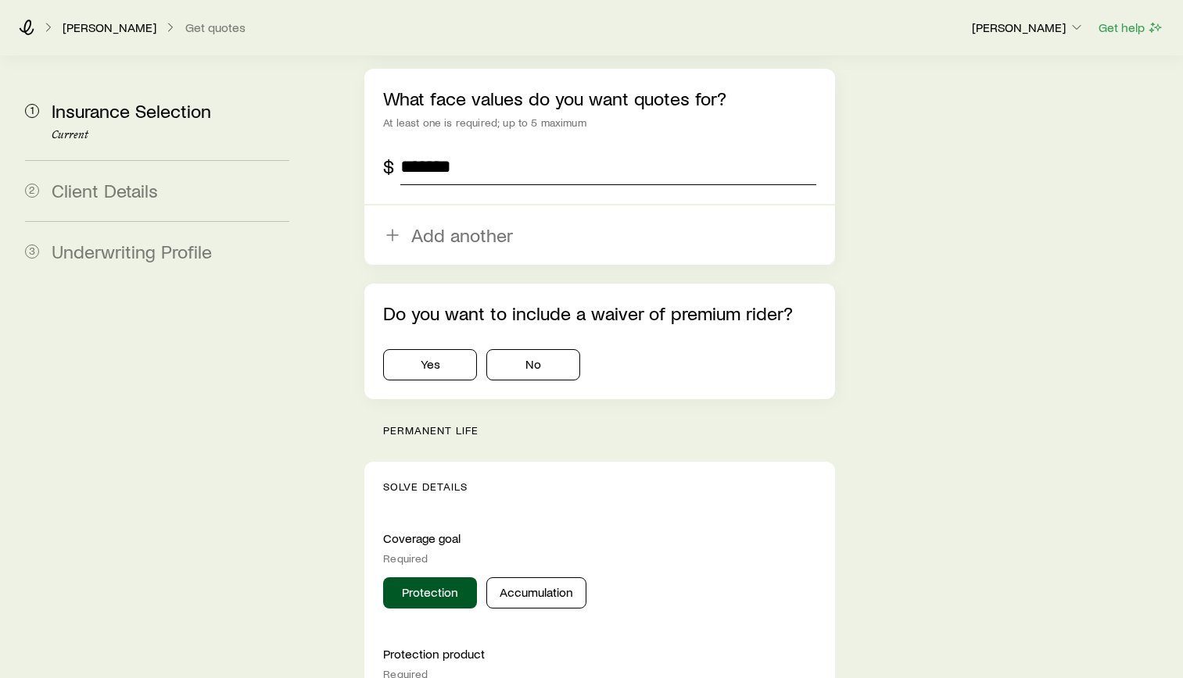
type input "*******"
click at [1087, 299] on div "Insurance Selection Start by specifying details about any product types you are…" at bounding box center [745, 506] width 850 height 3089
click at [441, 349] on button "Yes" at bounding box center [430, 364] width 94 height 31
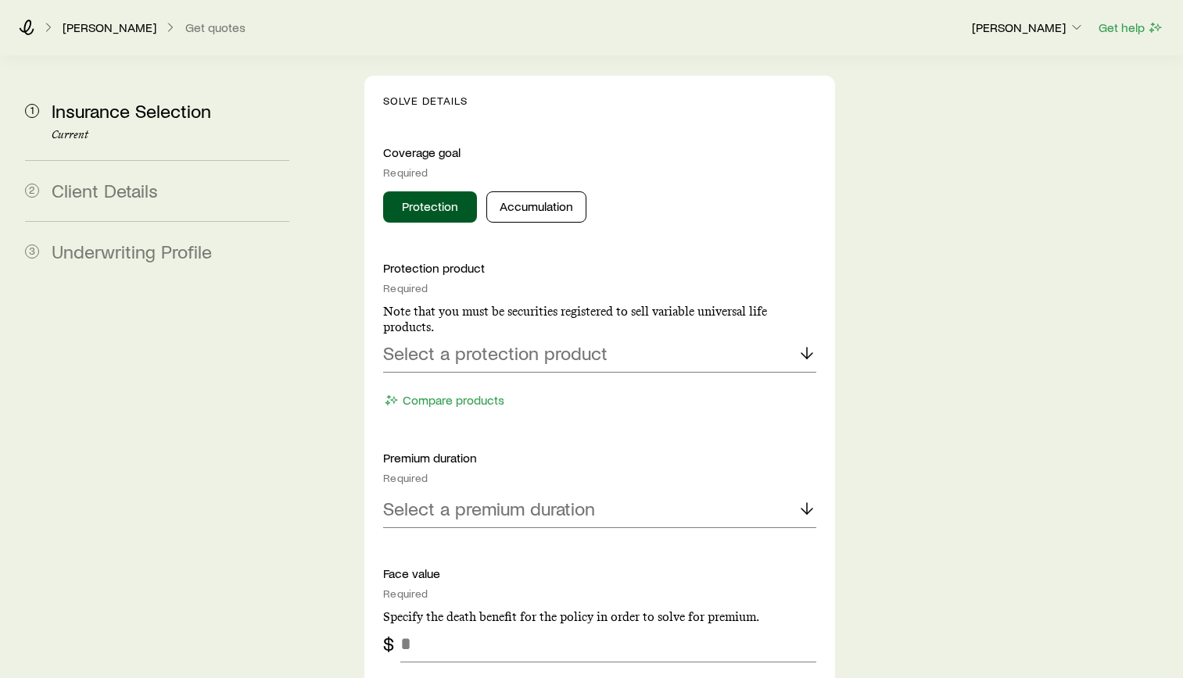
scroll to position [1485, 0]
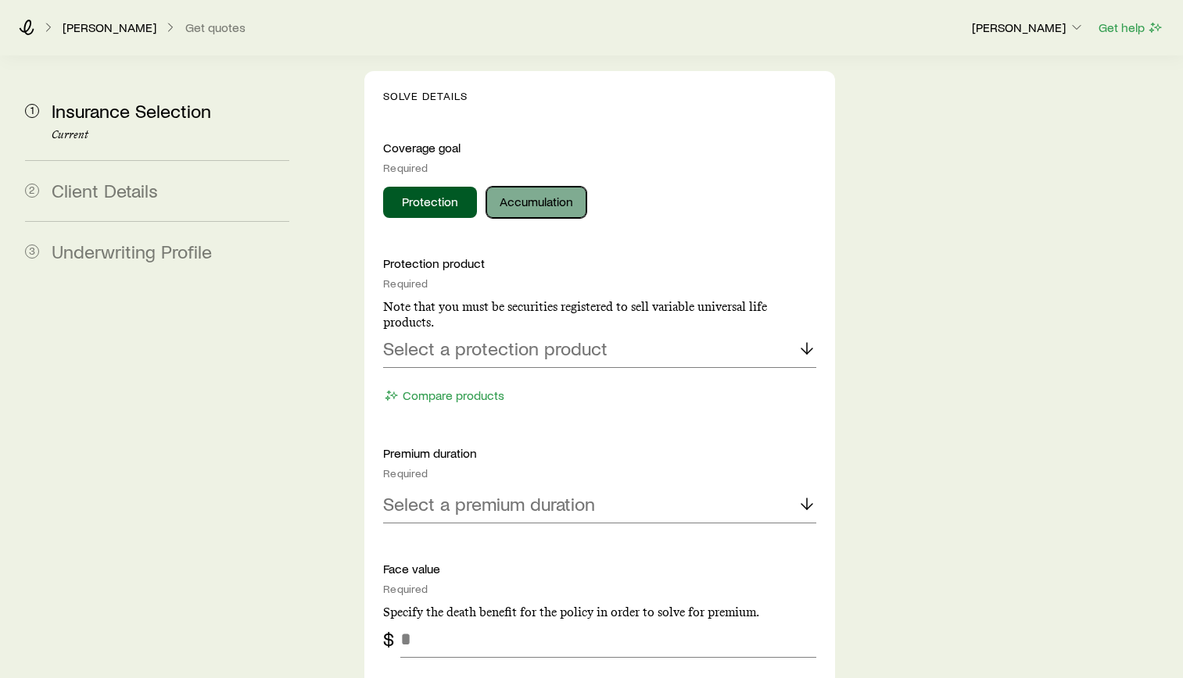
click at [547, 187] on button "Accumulation" at bounding box center [536, 202] width 100 height 31
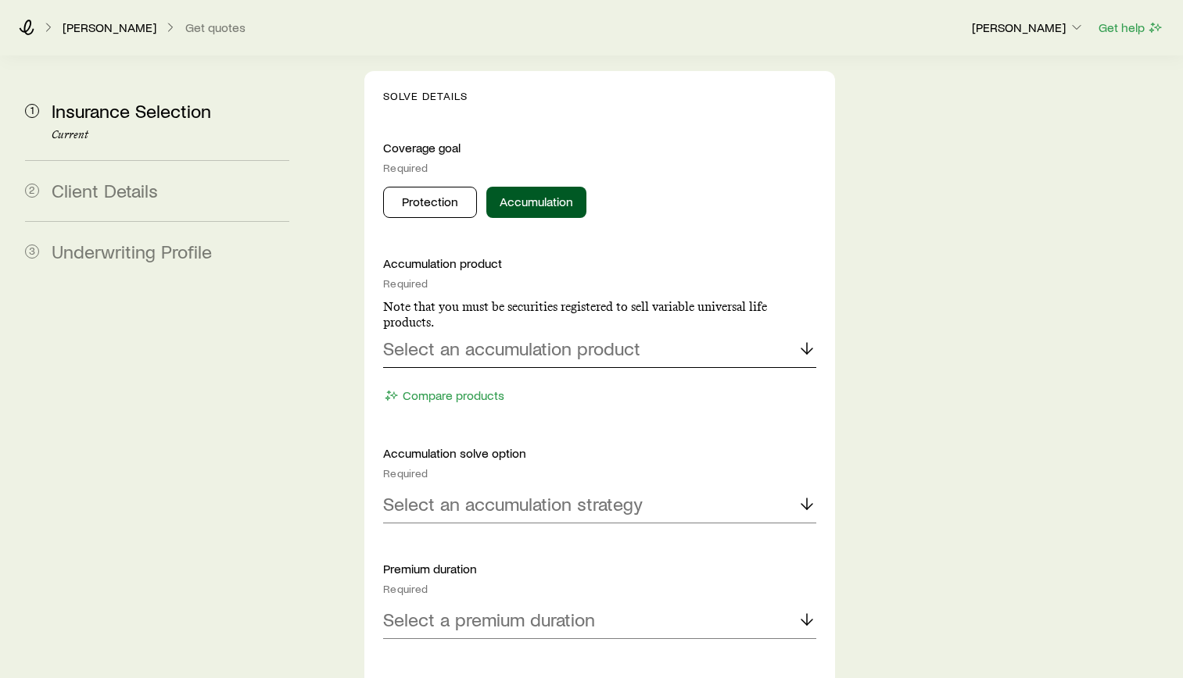
click at [593, 338] on p "Select an accumulation product" at bounding box center [511, 349] width 257 height 22
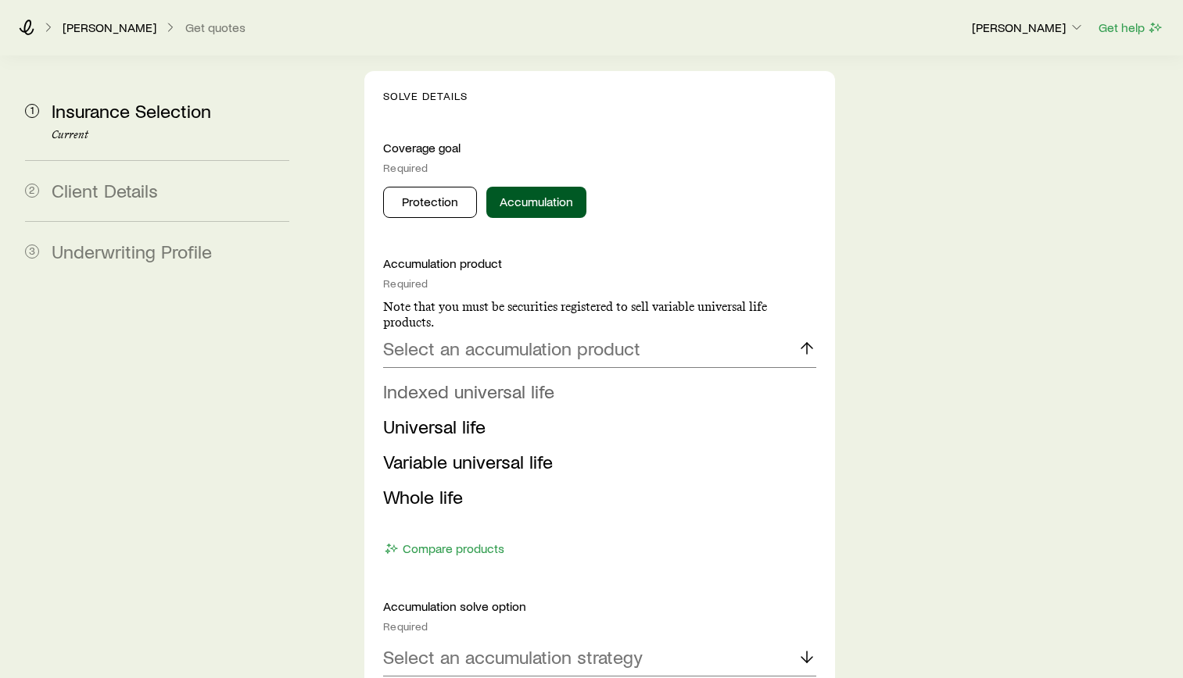
click at [471, 380] on span "Indexed universal life" at bounding box center [468, 391] width 171 height 23
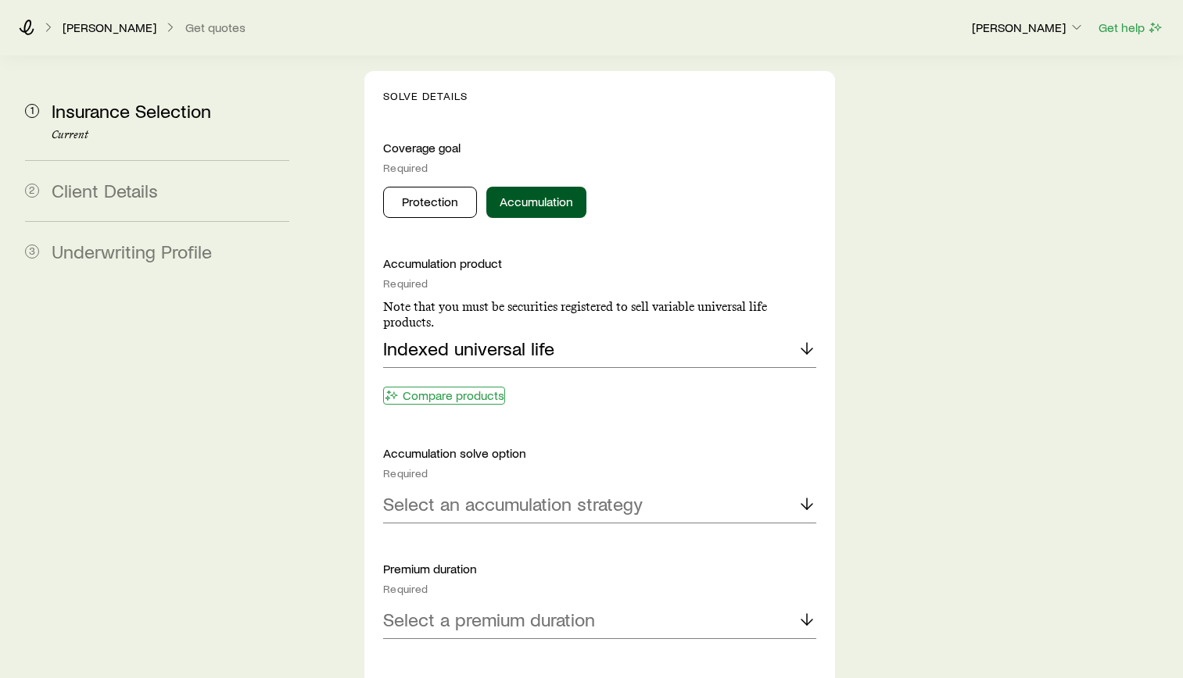
click at [458, 387] on button "Compare products" at bounding box center [444, 396] width 122 height 18
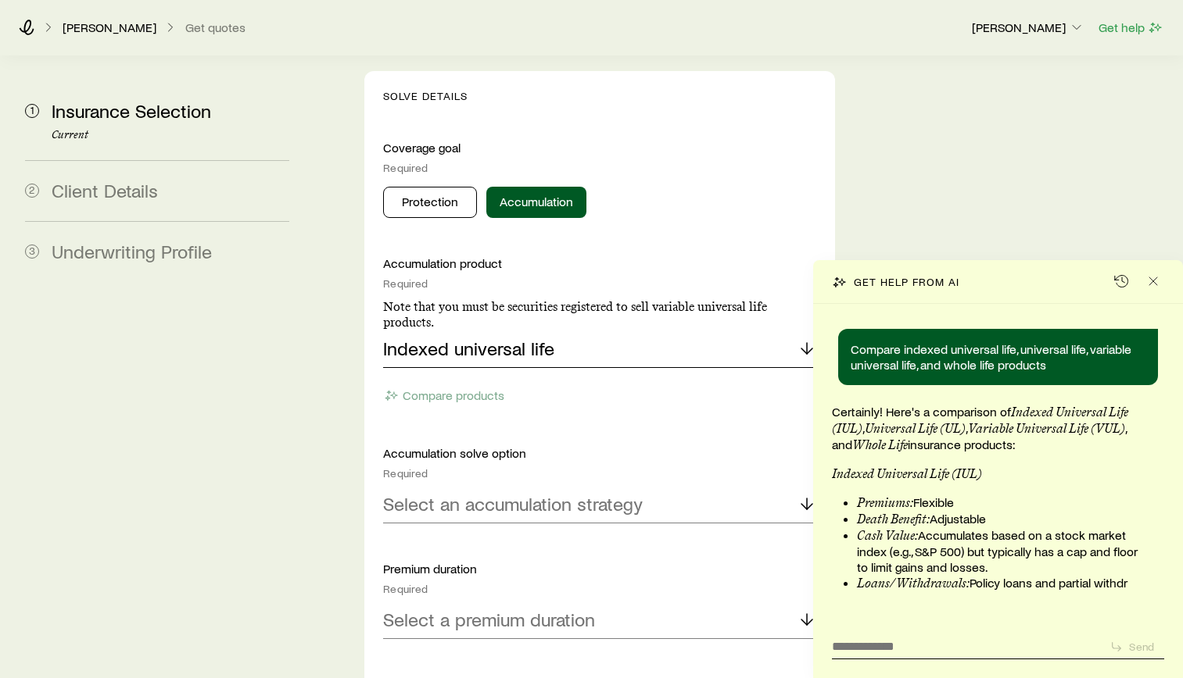
click at [725, 331] on div "Indexed universal life" at bounding box center [599, 350] width 433 height 38
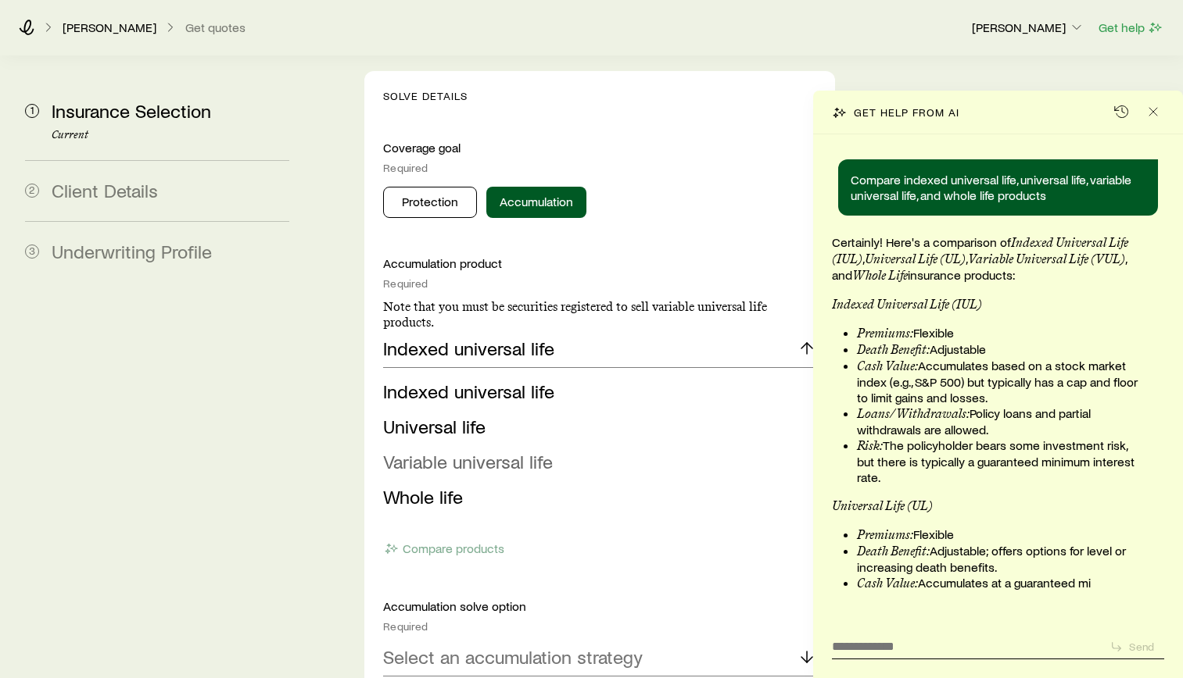
click at [522, 450] on span "Variable universal life" at bounding box center [468, 461] width 170 height 23
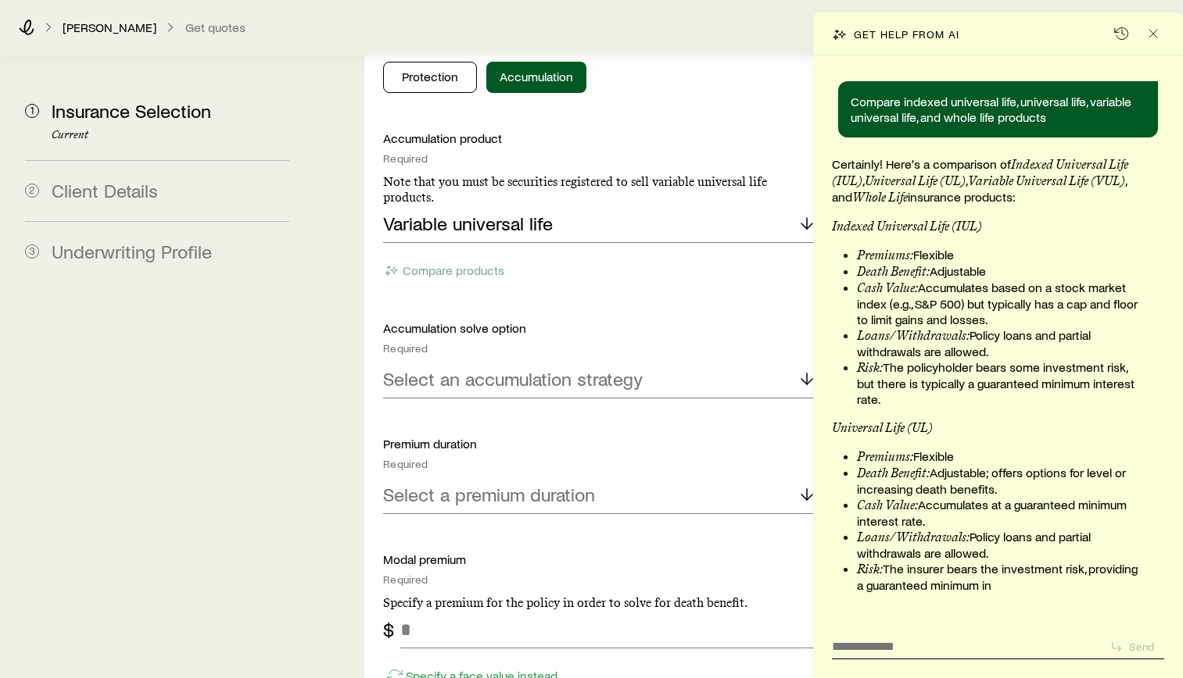
scroll to position [1641, 0]
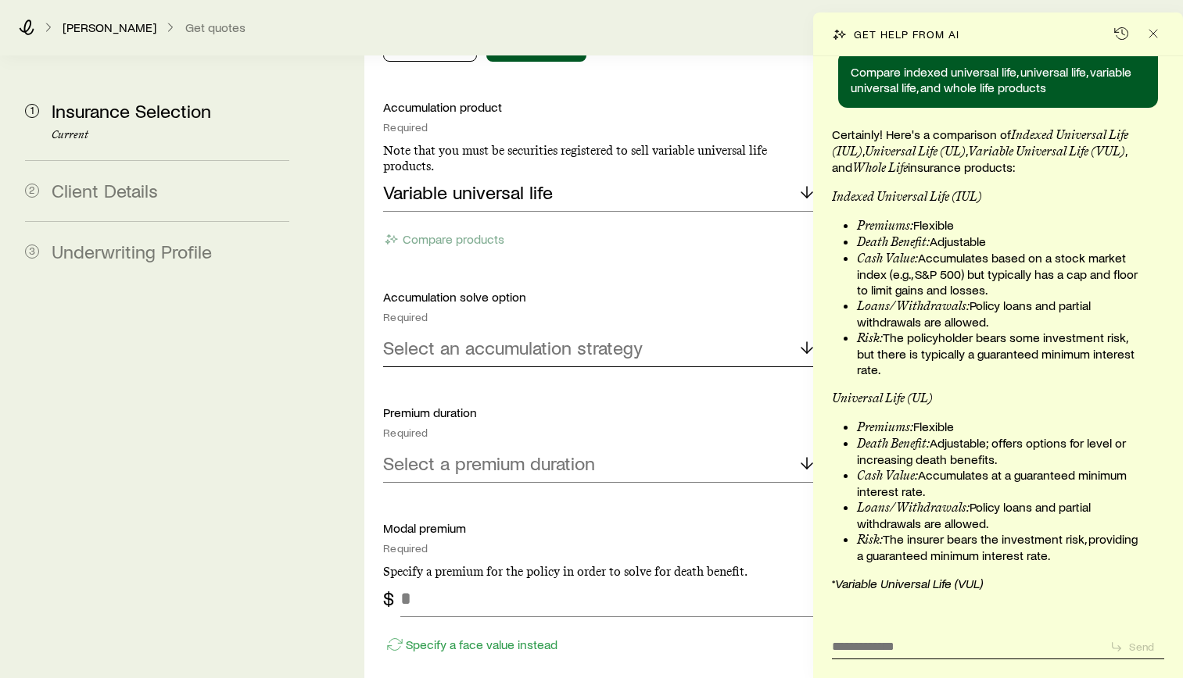
click at [564, 337] on p "Select an accumulation strategy" at bounding box center [512, 348] width 259 height 22
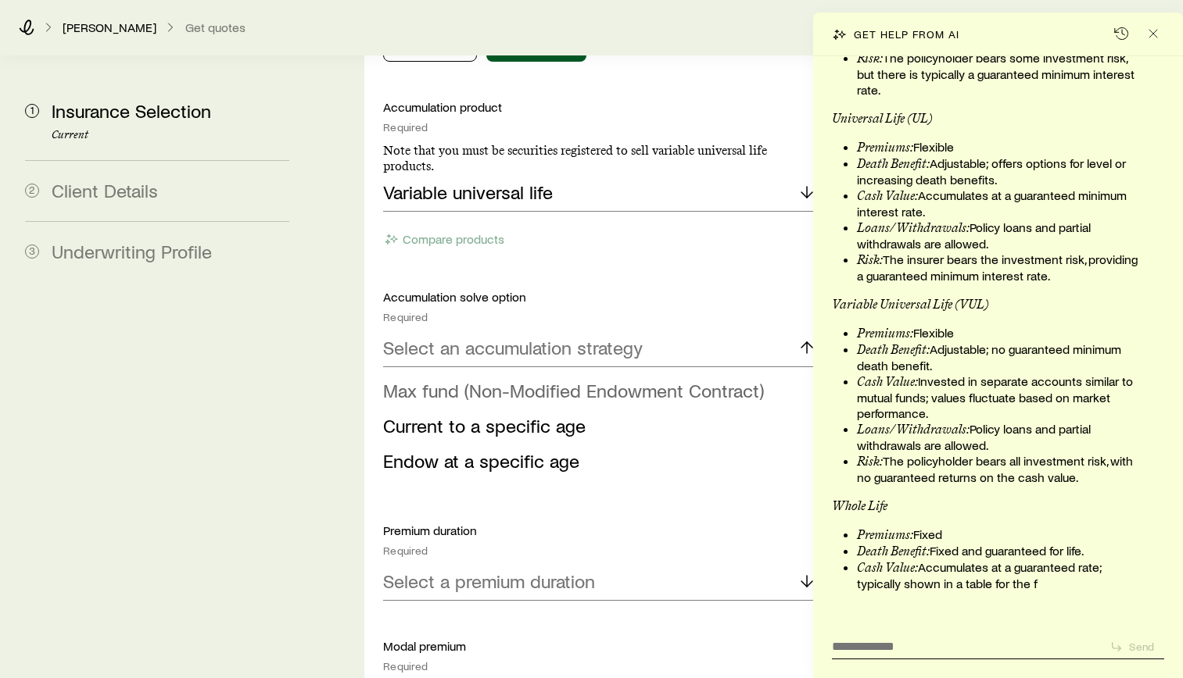
click at [545, 374] on li "Max fund (Non-Modified Endowment Contract)" at bounding box center [595, 391] width 424 height 35
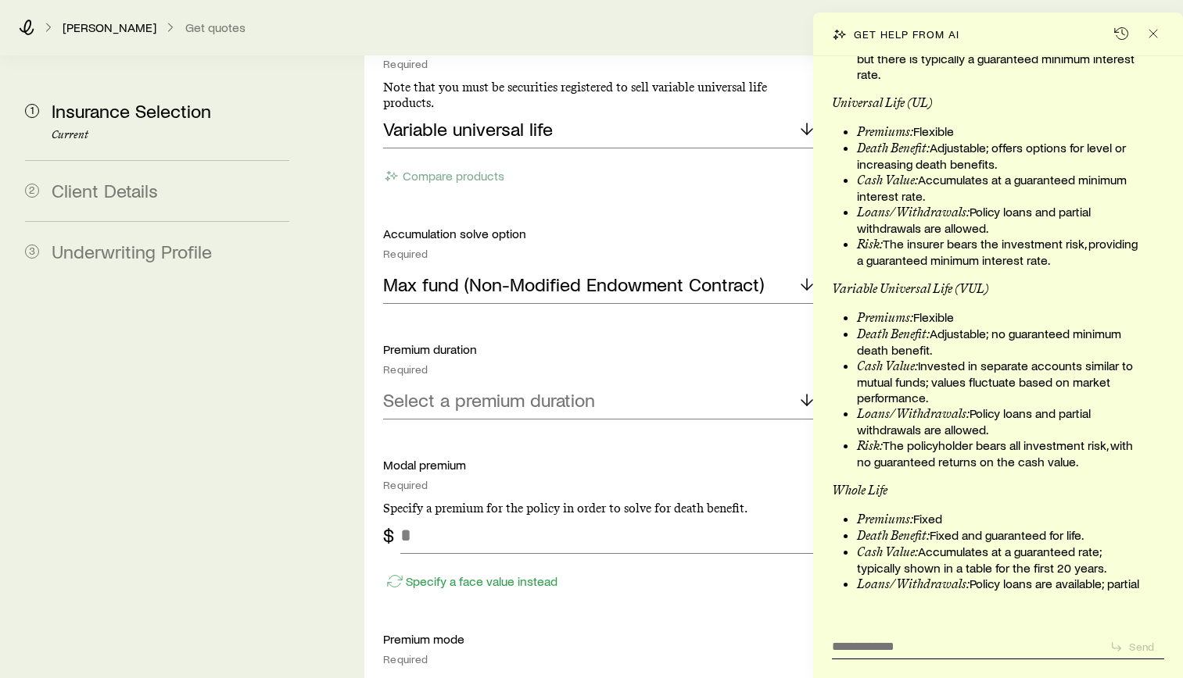
scroll to position [1798, 0]
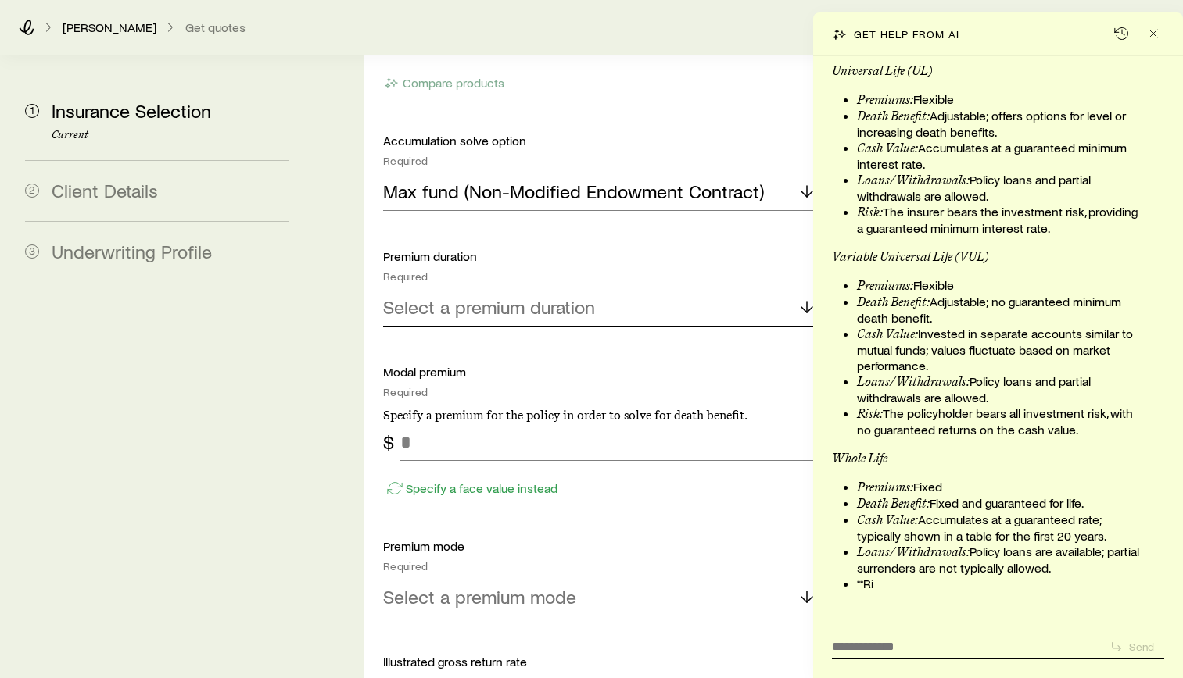
click at [560, 296] on p "Select a premium duration" at bounding box center [489, 307] width 212 height 22
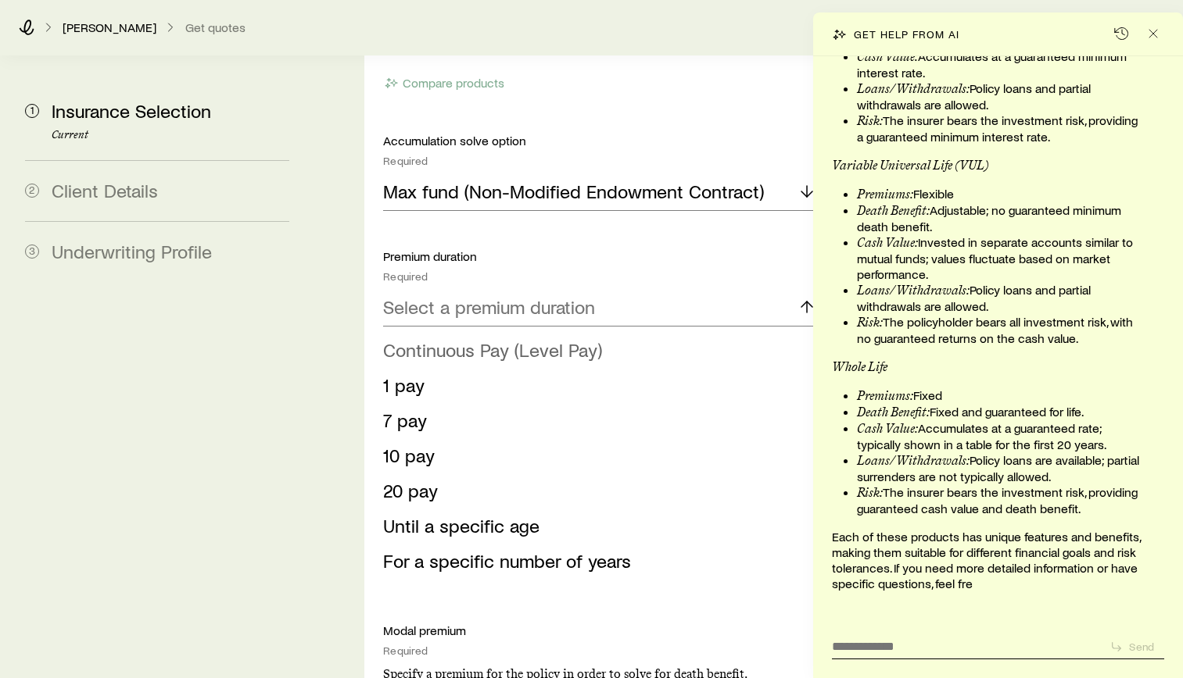
scroll to position [481, 0]
click at [485, 338] on span "Continuous Pay (Level Pay)" at bounding box center [492, 349] width 219 height 23
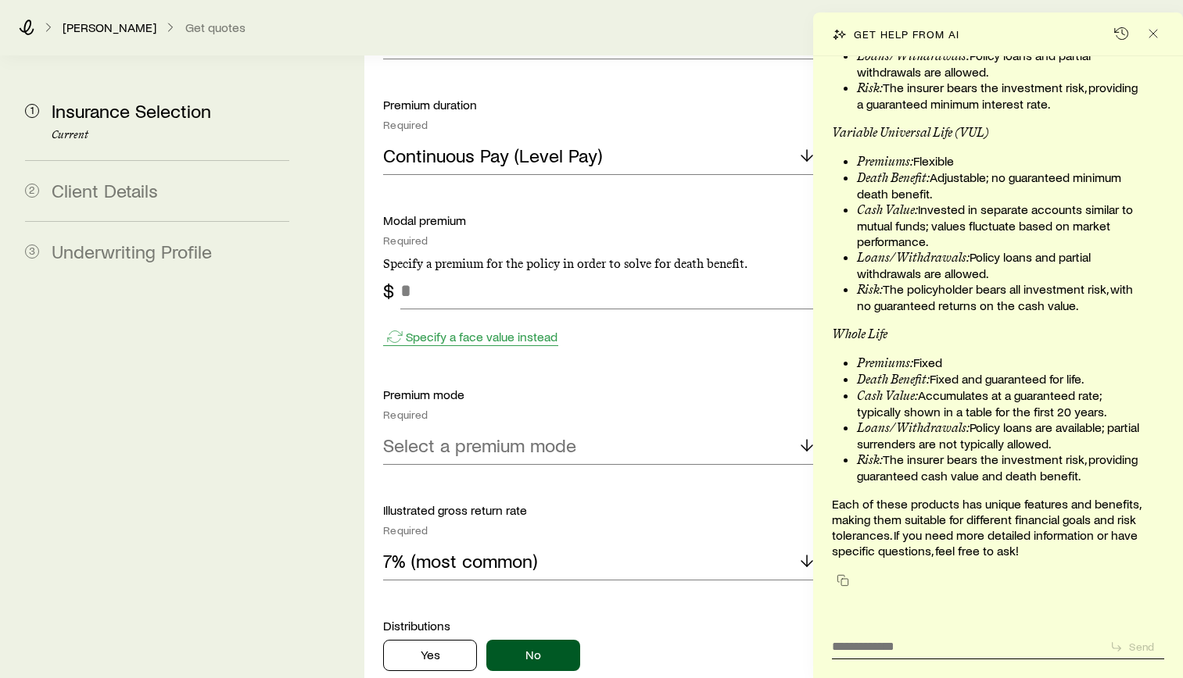
scroll to position [1954, 0]
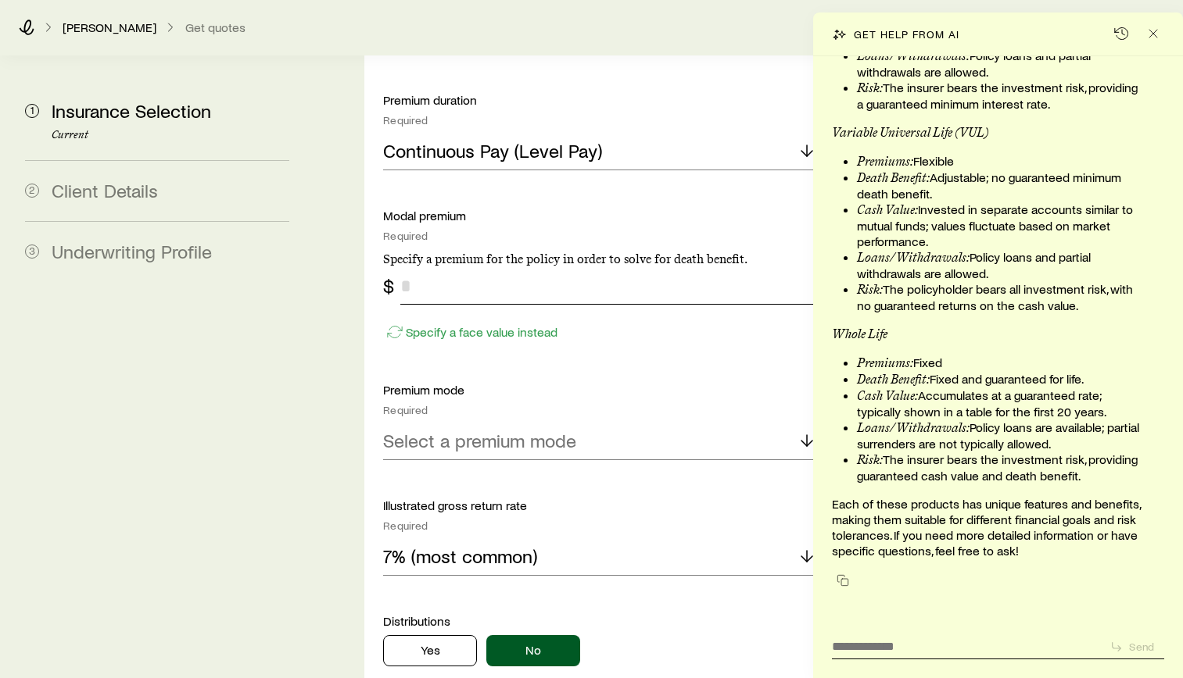
click at [502, 267] on input "tel" at bounding box center [608, 286] width 416 height 38
click at [1158, 38] on icon "Close" at bounding box center [1153, 34] width 16 height 16
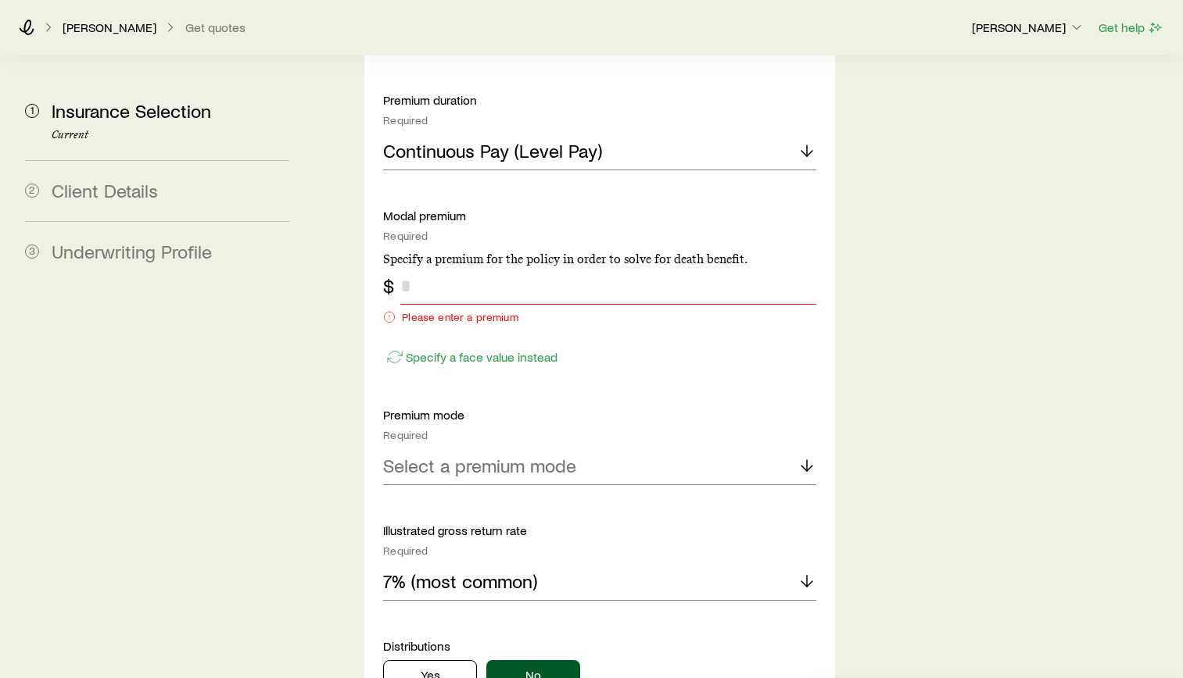
click at [516, 267] on input "tel" at bounding box center [608, 286] width 416 height 38
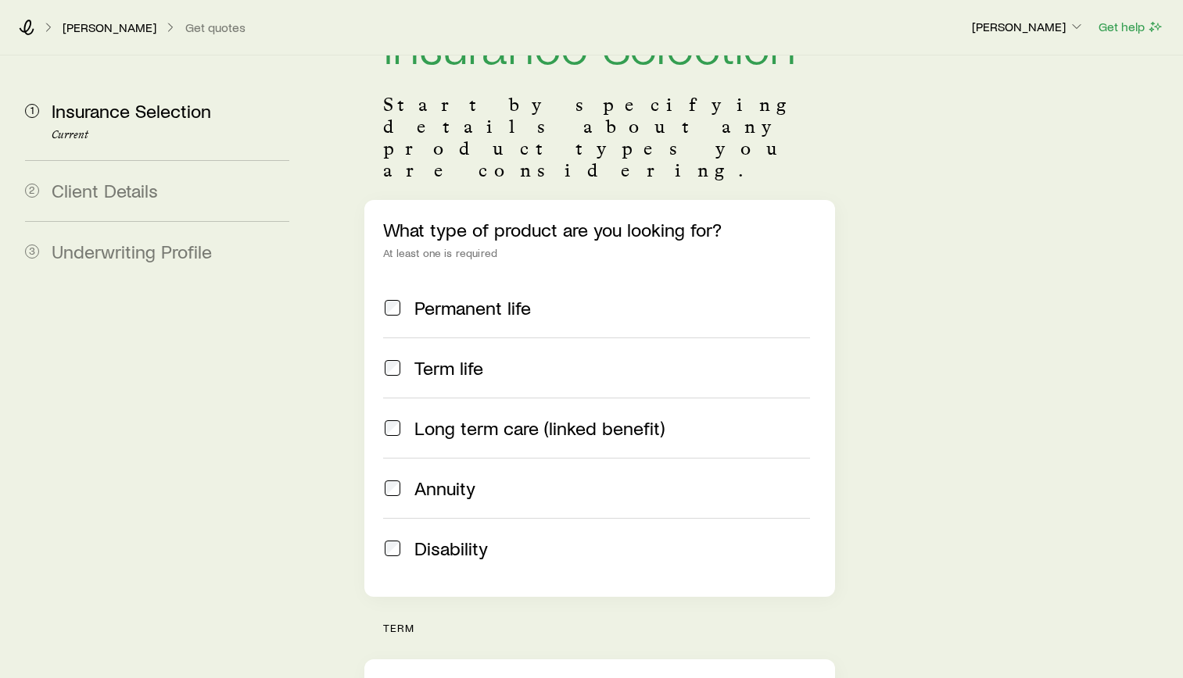
scroll to position [0, 0]
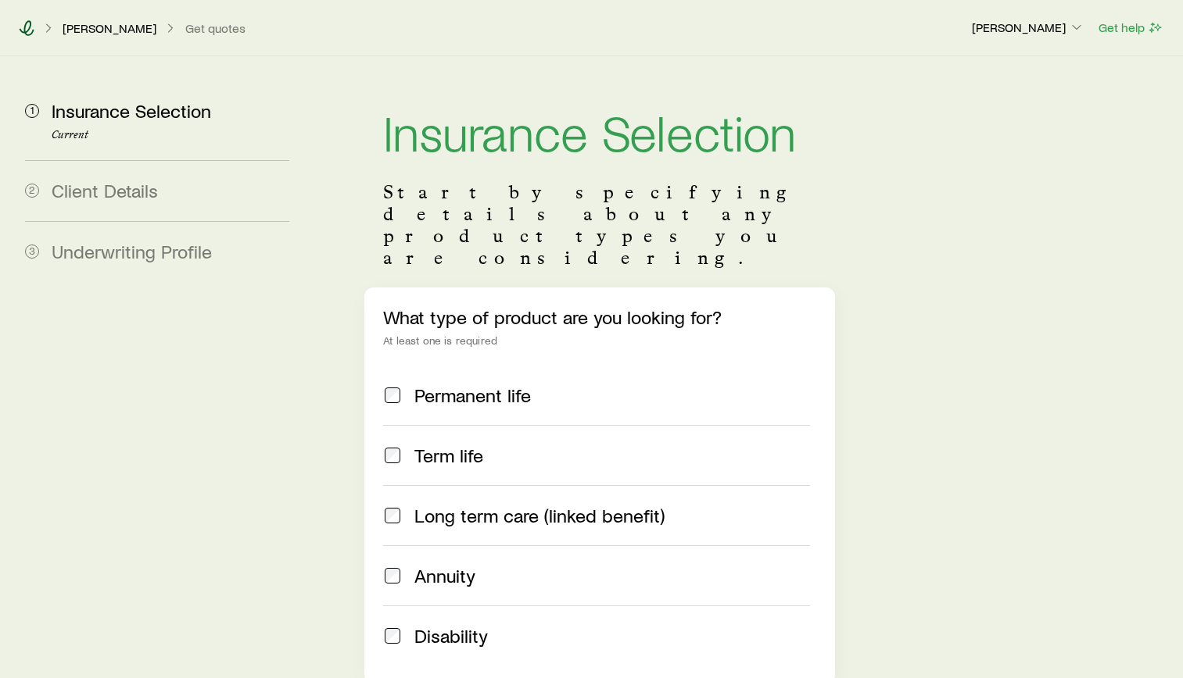
click at [29, 29] on icon at bounding box center [27, 28] width 15 height 16
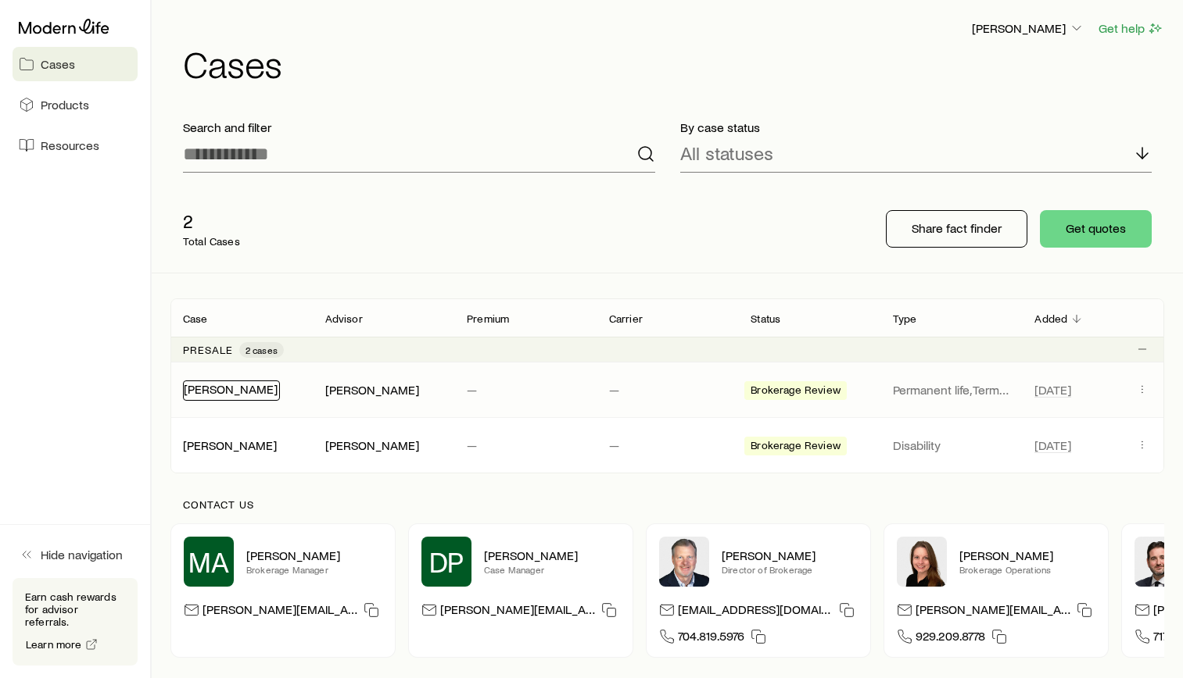
click at [221, 388] on link "[PERSON_NAME]" at bounding box center [231, 388] width 94 height 15
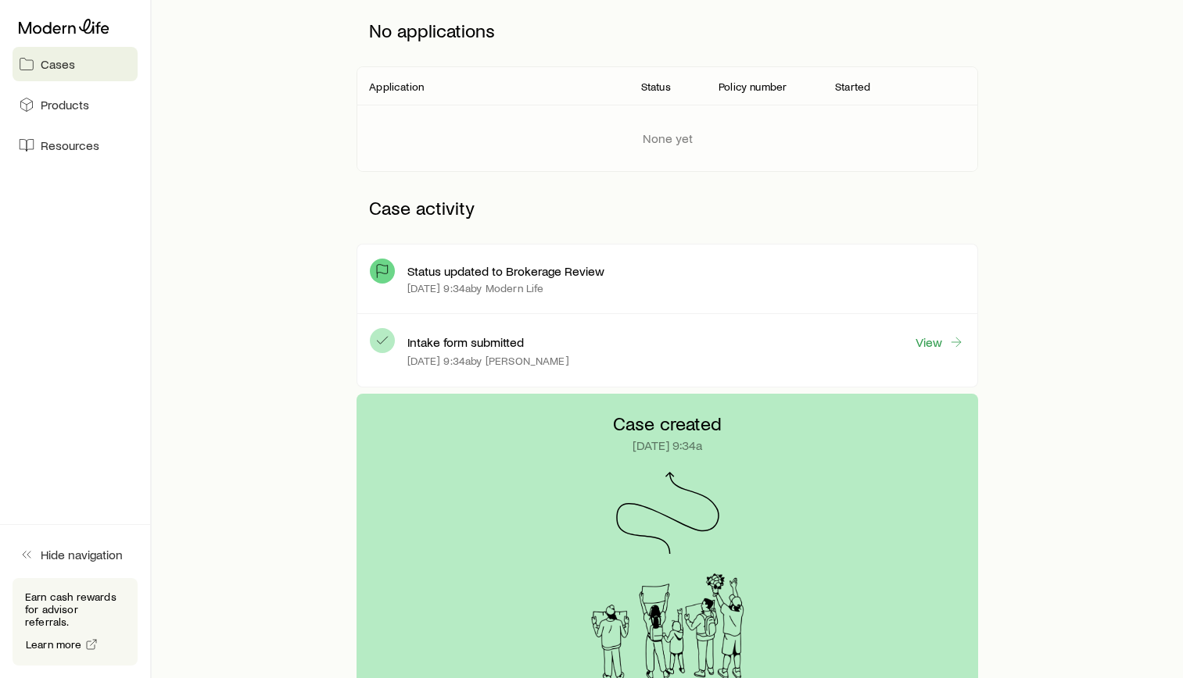
scroll to position [234, 0]
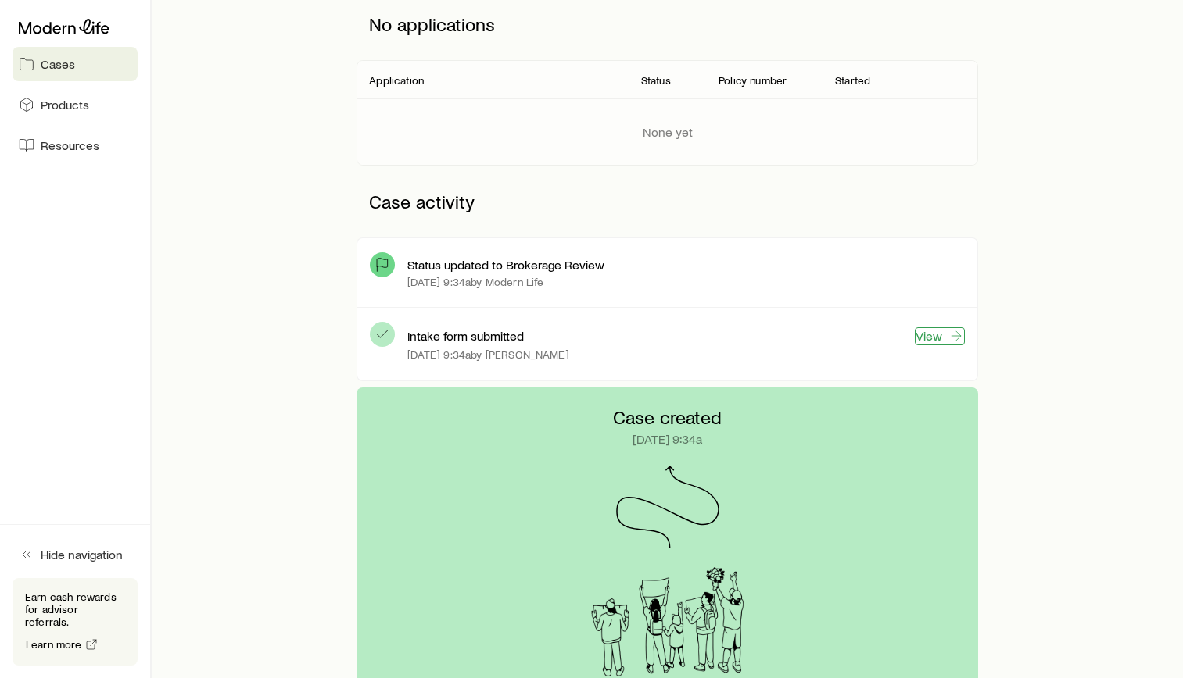
click at [941, 341] on link "View" at bounding box center [939, 336] width 50 height 18
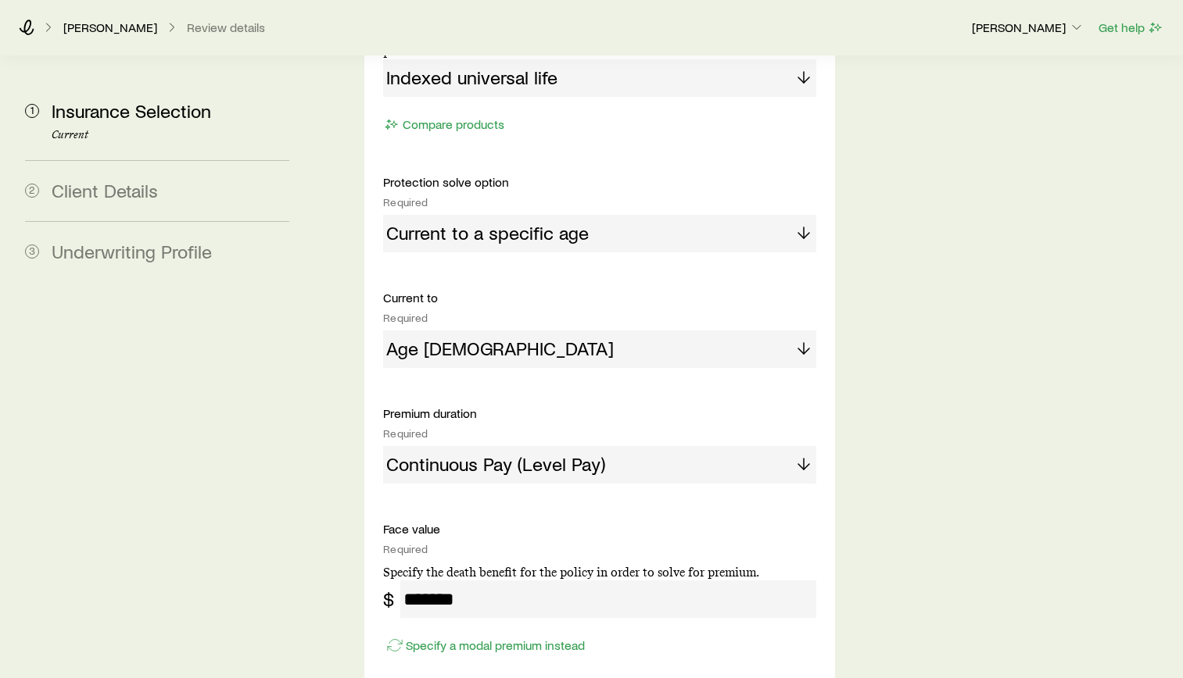
scroll to position [1876, 0]
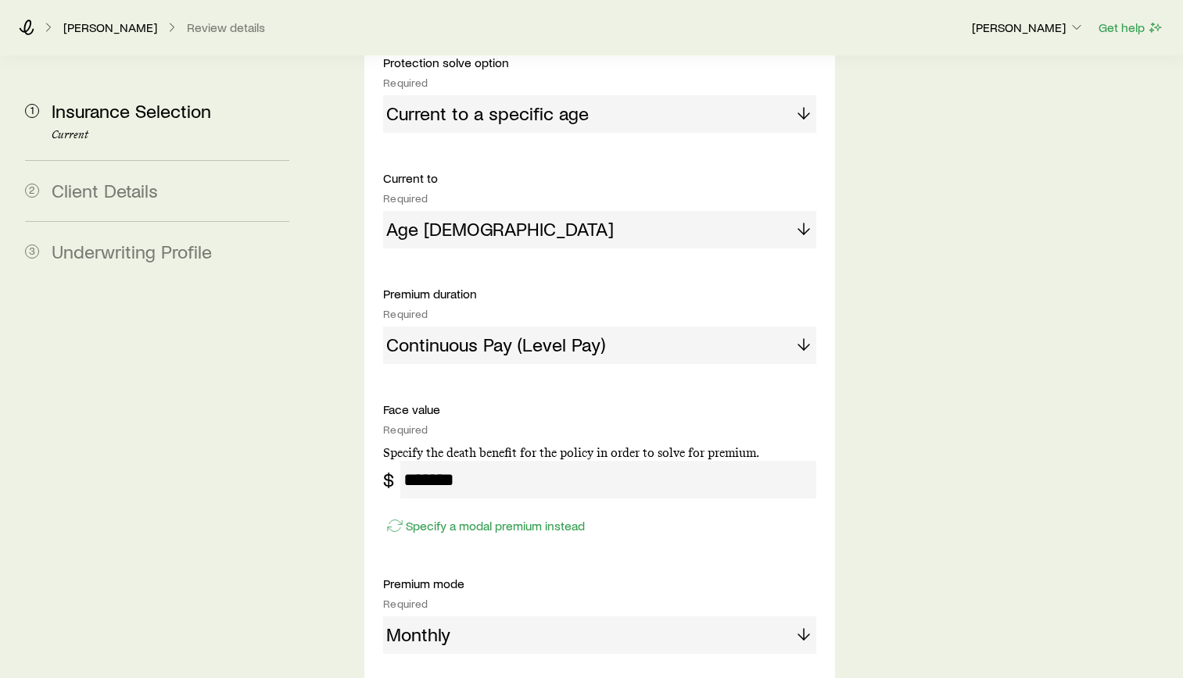
click at [525, 461] on input "*******" at bounding box center [608, 480] width 416 height 38
click at [524, 461] on input "*******" at bounding box center [608, 480] width 416 height 38
click at [521, 461] on input "*******" at bounding box center [608, 480] width 416 height 38
drag, startPoint x: 521, startPoint y: 439, endPoint x: 478, endPoint y: 485, distance: 62.5
click at [480, 518] on p "Specify a modal premium instead" at bounding box center [495, 526] width 179 height 16
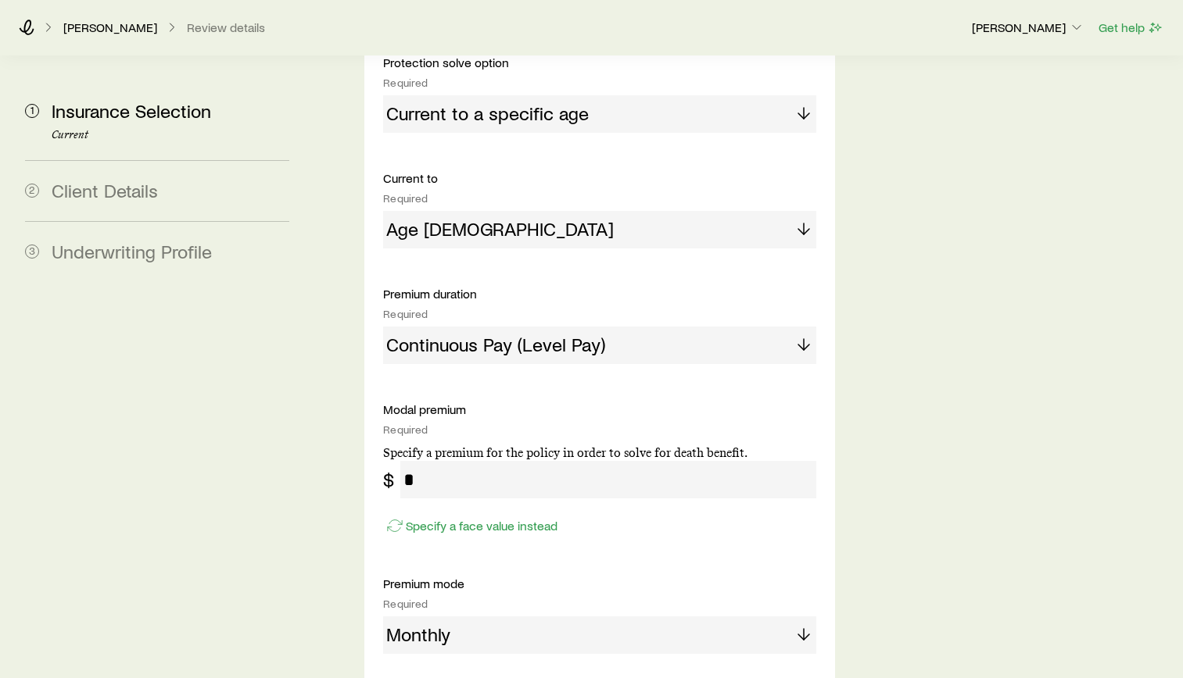
click at [450, 461] on input "tel" at bounding box center [608, 480] width 416 height 38
click at [426, 461] on input "tel" at bounding box center [608, 480] width 416 height 38
click at [414, 461] on input "tel" at bounding box center [608, 480] width 416 height 38
click at [410, 461] on input "tel" at bounding box center [608, 480] width 416 height 38
click at [406, 461] on input "tel" at bounding box center [608, 480] width 416 height 38
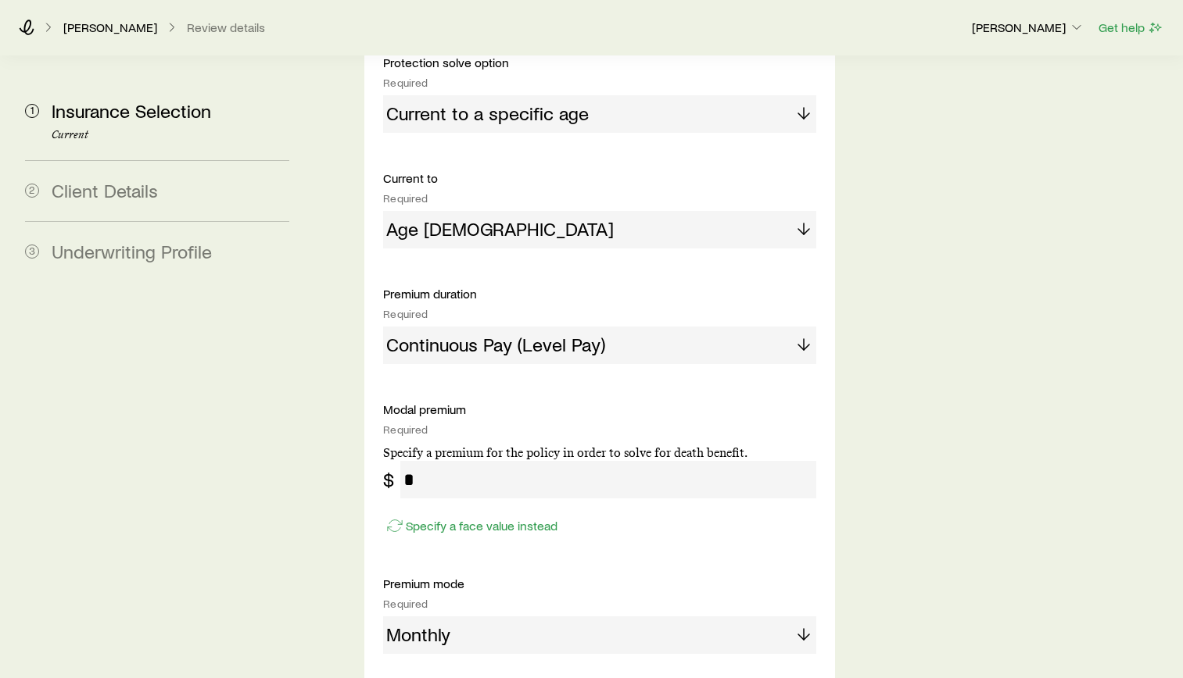
click at [425, 461] on input "tel" at bounding box center [608, 480] width 416 height 38
drag, startPoint x: 384, startPoint y: 438, endPoint x: 394, endPoint y: 435, distance: 10.4
click at [384, 469] on div "$" at bounding box center [388, 480] width 11 height 22
click at [414, 461] on input "tel" at bounding box center [608, 480] width 416 height 38
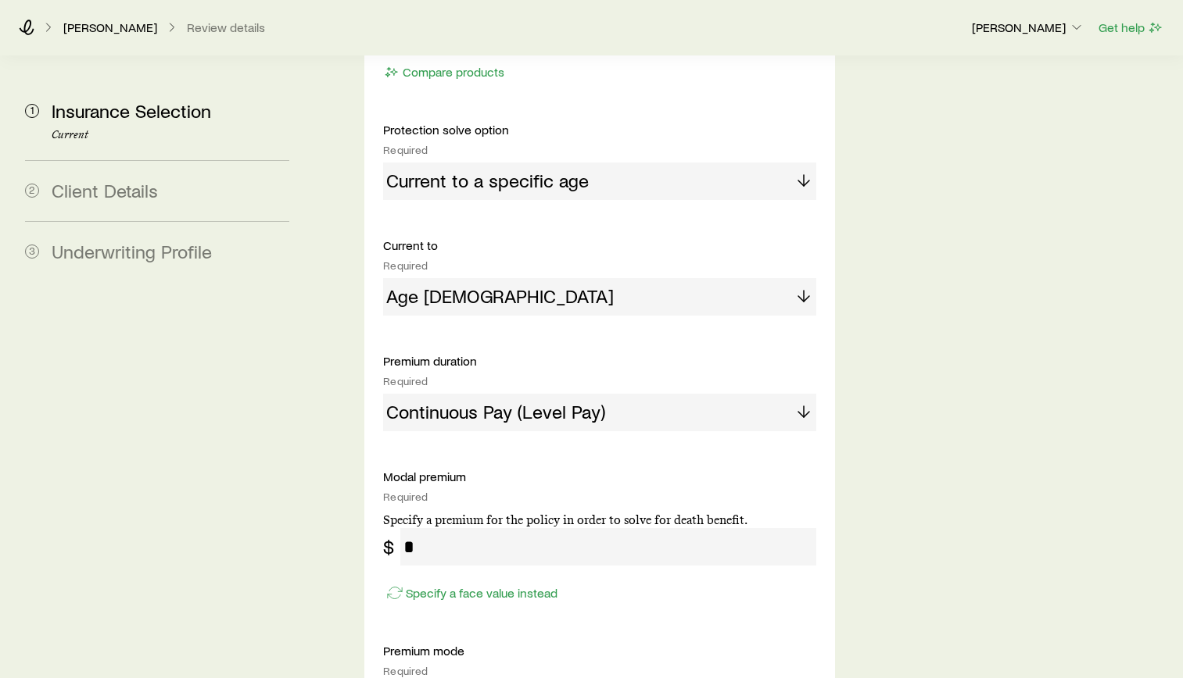
scroll to position [1954, 0]
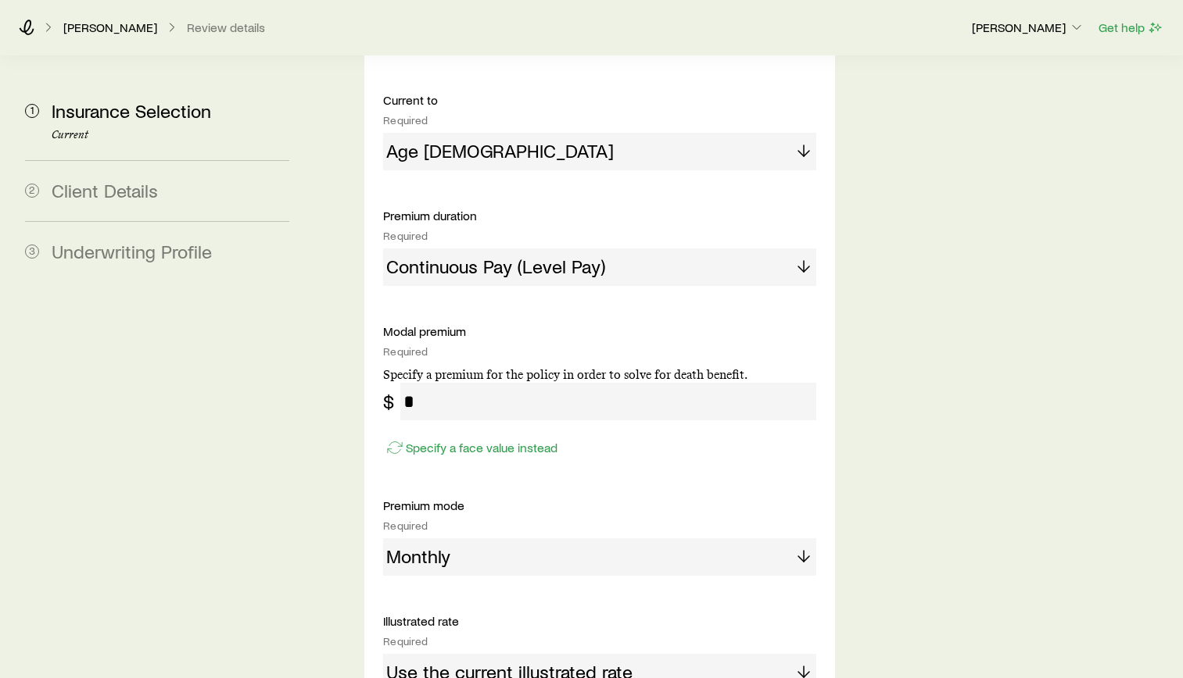
click at [416, 383] on input "tel" at bounding box center [608, 402] width 416 height 38
click at [409, 383] on input "tel" at bounding box center [608, 402] width 416 height 38
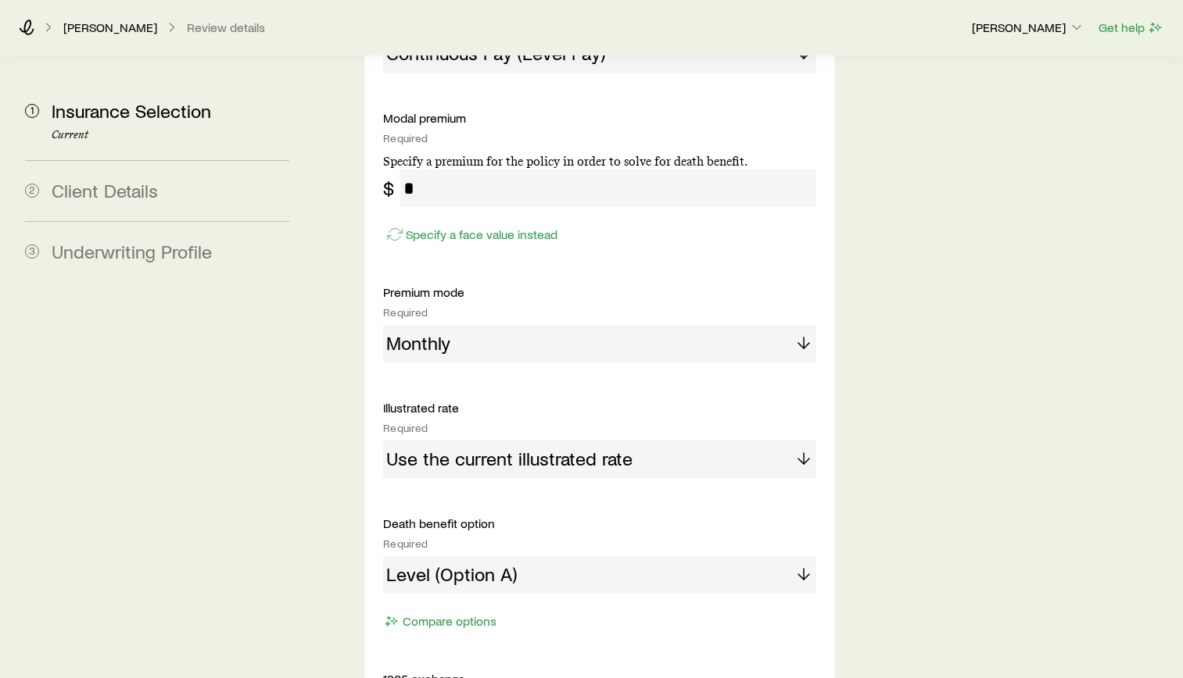
scroll to position [1889, 0]
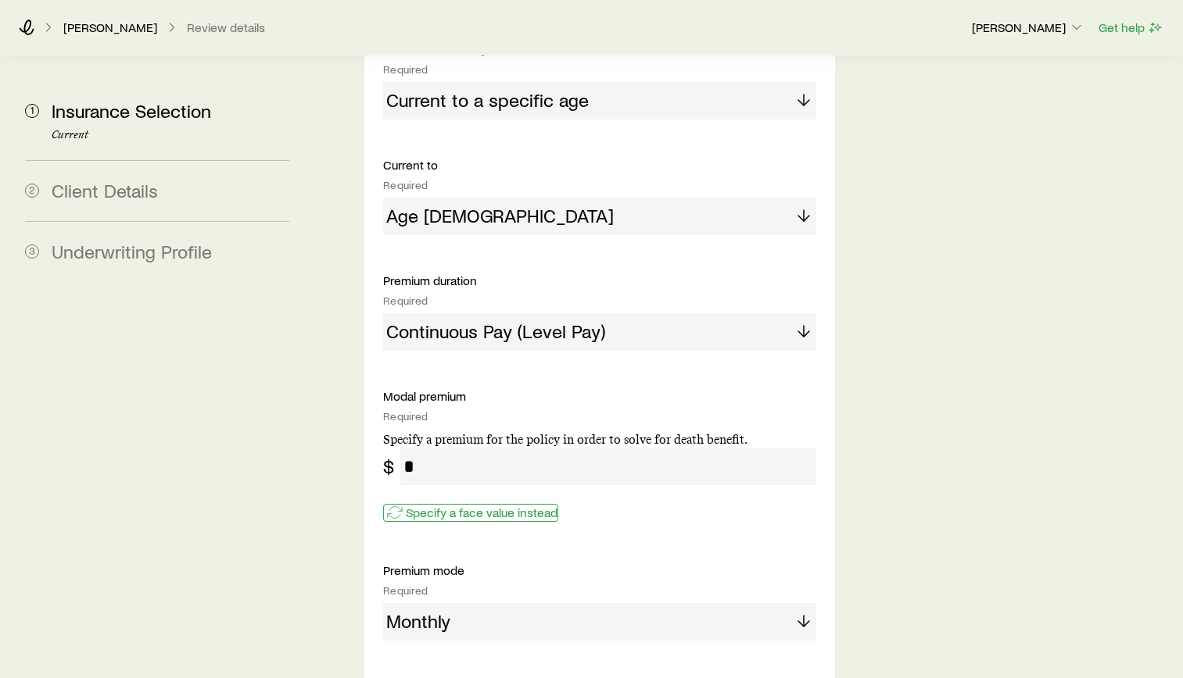
click at [465, 505] on p "Specify a face value instead" at bounding box center [482, 513] width 152 height 16
type input "*******"
click at [465, 504] on button "Specify a modal premium instead" at bounding box center [484, 513] width 202 height 18
click at [455, 448] on input "tel" at bounding box center [608, 467] width 416 height 38
click at [424, 448] on input "tel" at bounding box center [608, 467] width 416 height 38
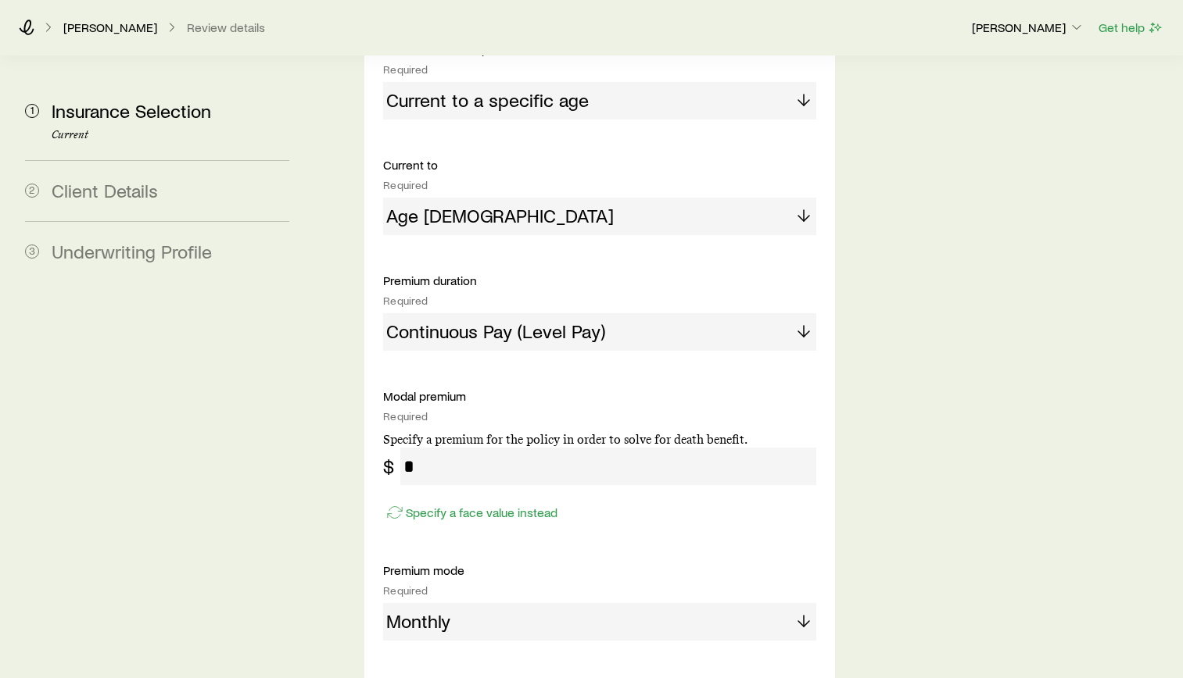
click at [415, 448] on input "tel" at bounding box center [608, 467] width 416 height 38
click at [400, 448] on input "tel" at bounding box center [608, 467] width 416 height 38
click at [396, 456] on div "$" at bounding box center [391, 467] width 17 height 22
click at [419, 448] on input "tel" at bounding box center [608, 467] width 416 height 38
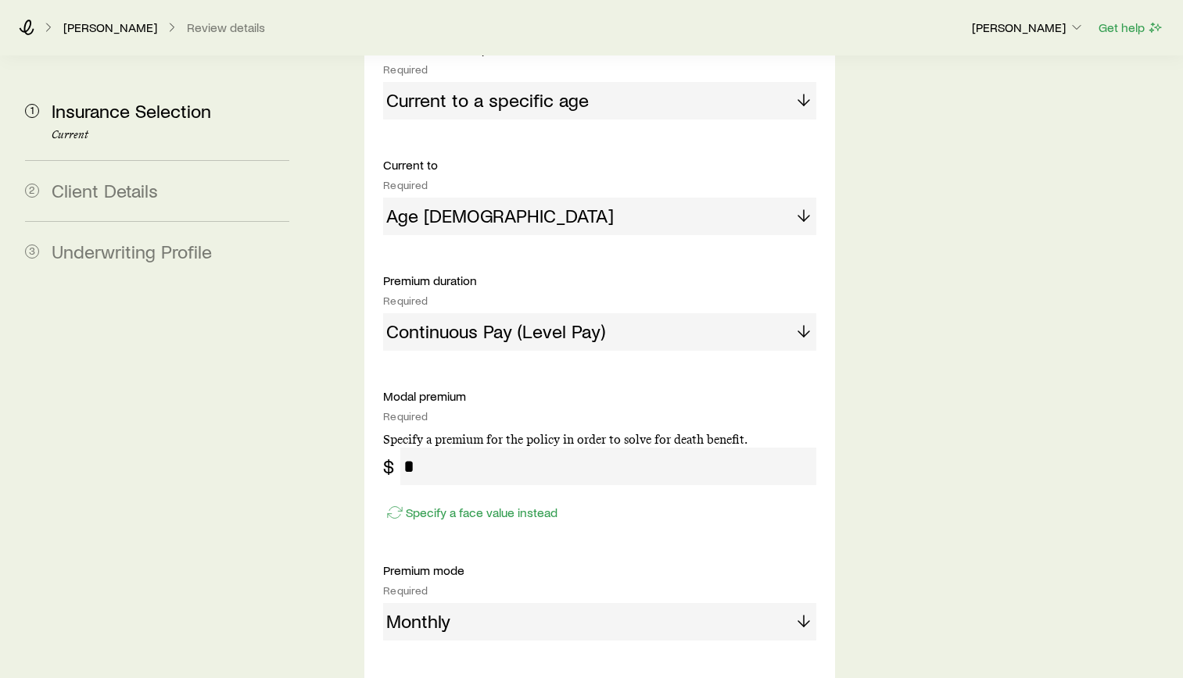
click at [419, 448] on input "tel" at bounding box center [608, 467] width 416 height 38
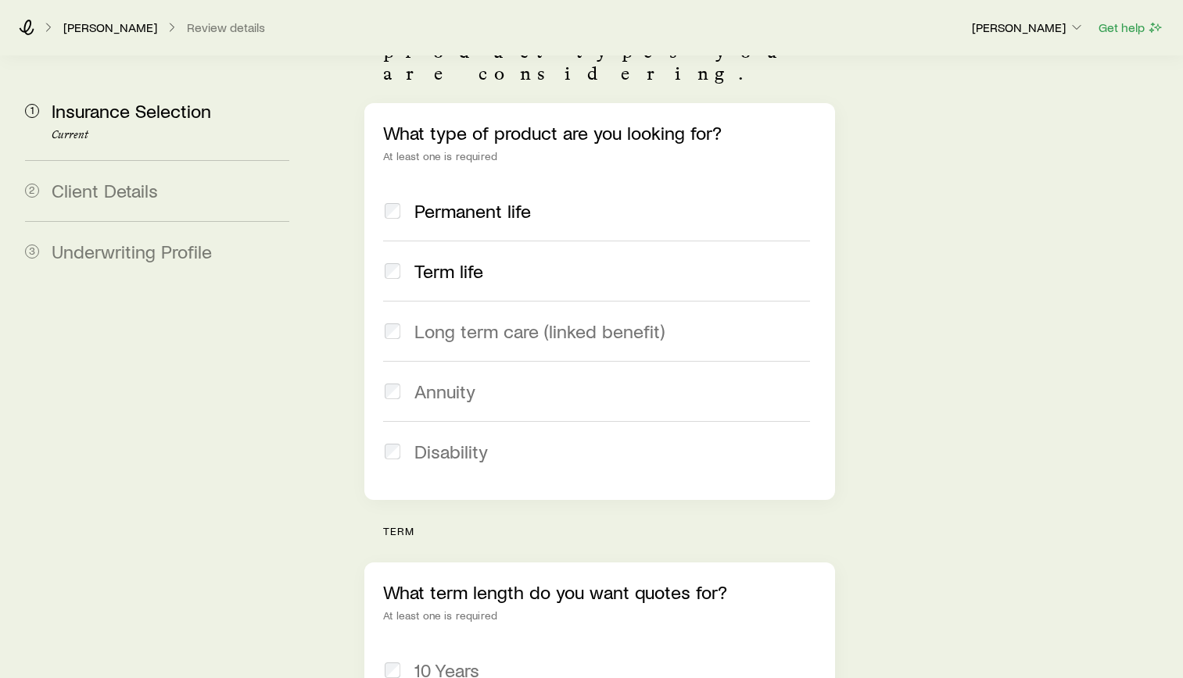
scroll to position [0, 0]
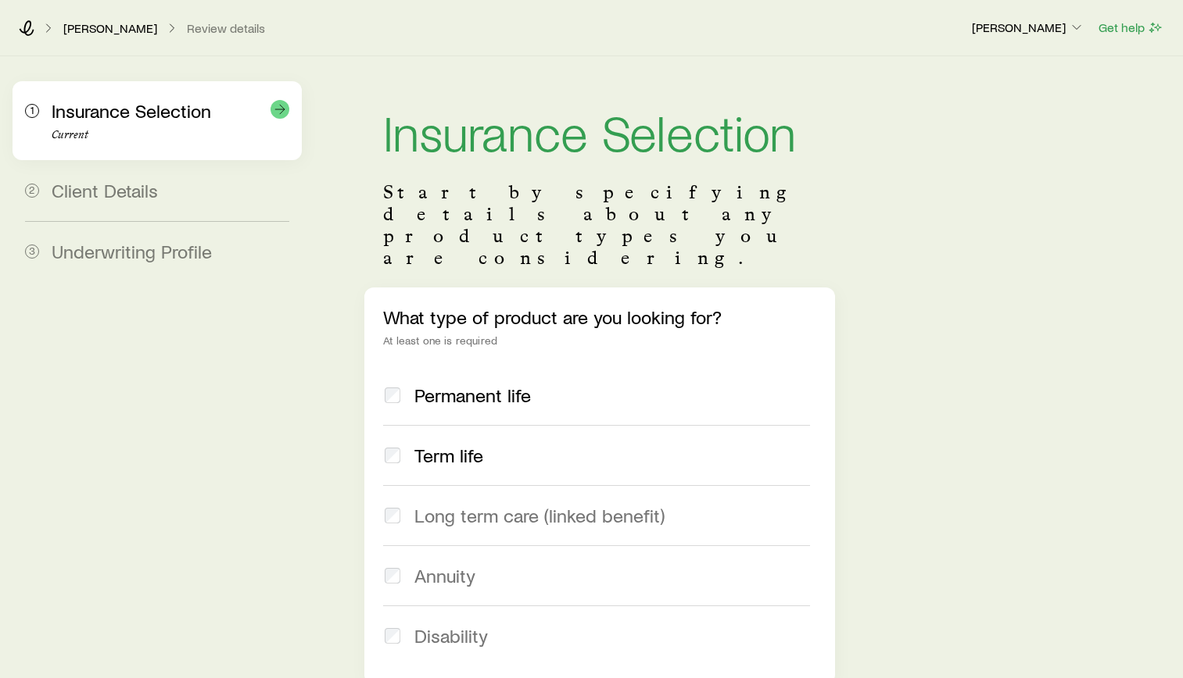
click at [175, 120] on span "Insurance Selection" at bounding box center [131, 110] width 159 height 23
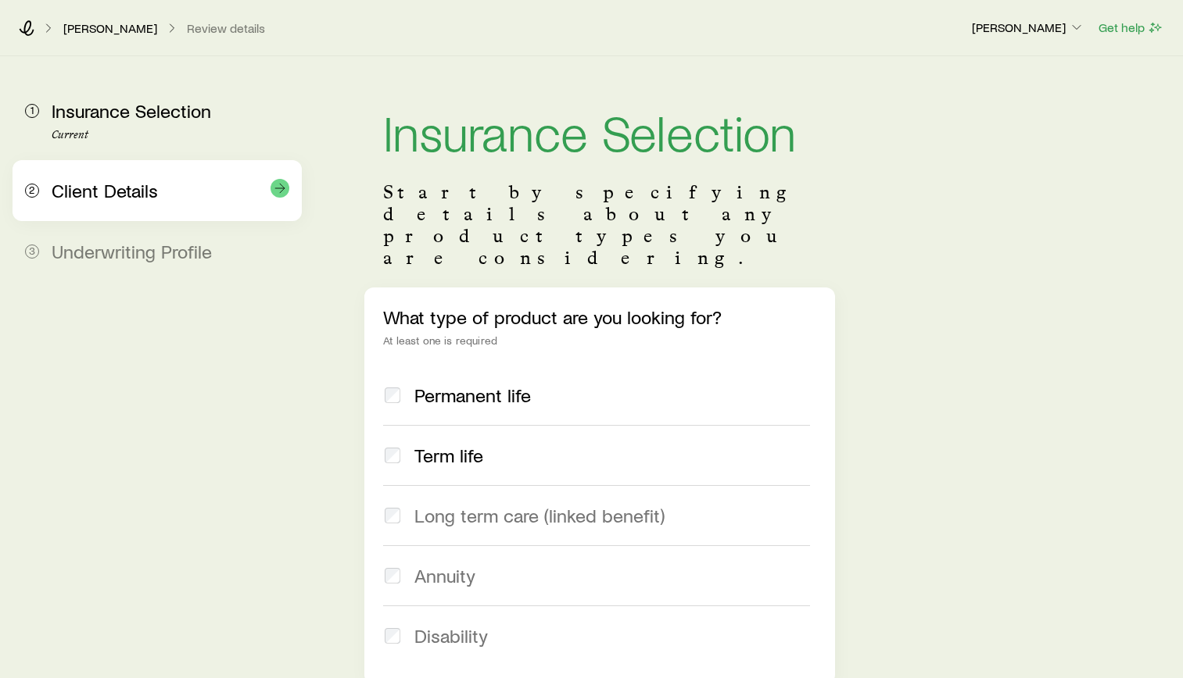
click at [180, 206] on div "2 Client Details" at bounding box center [157, 190] width 264 height 61
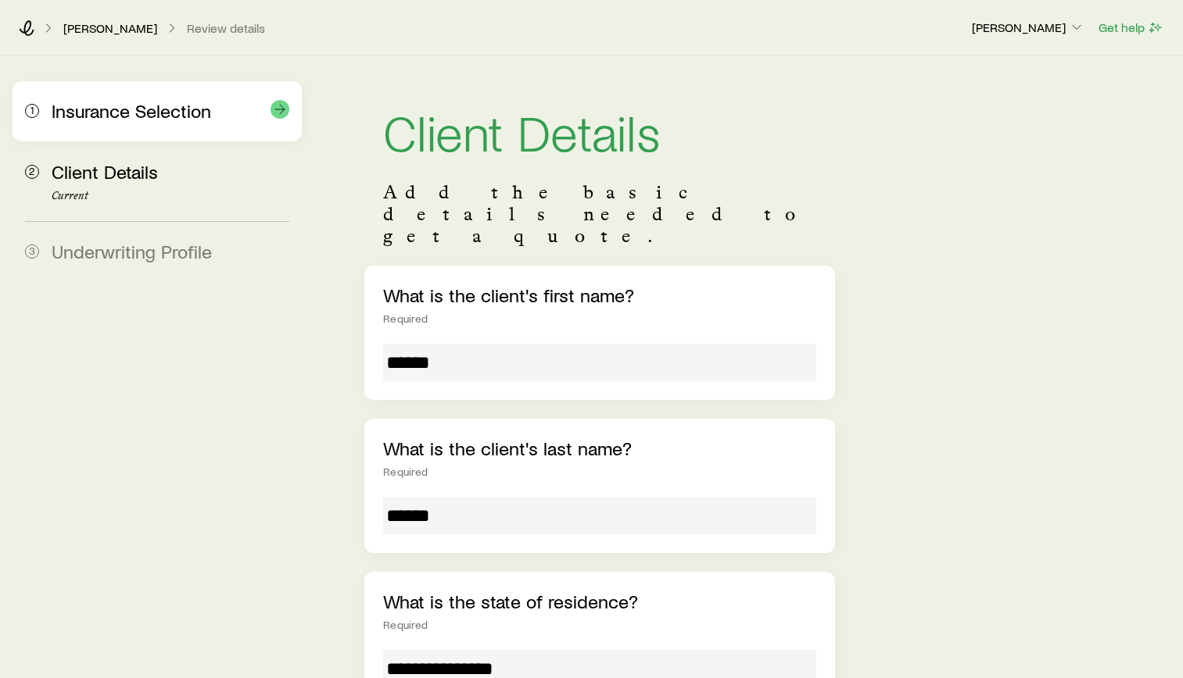
click at [150, 107] on span "Insurance Selection" at bounding box center [131, 110] width 159 height 23
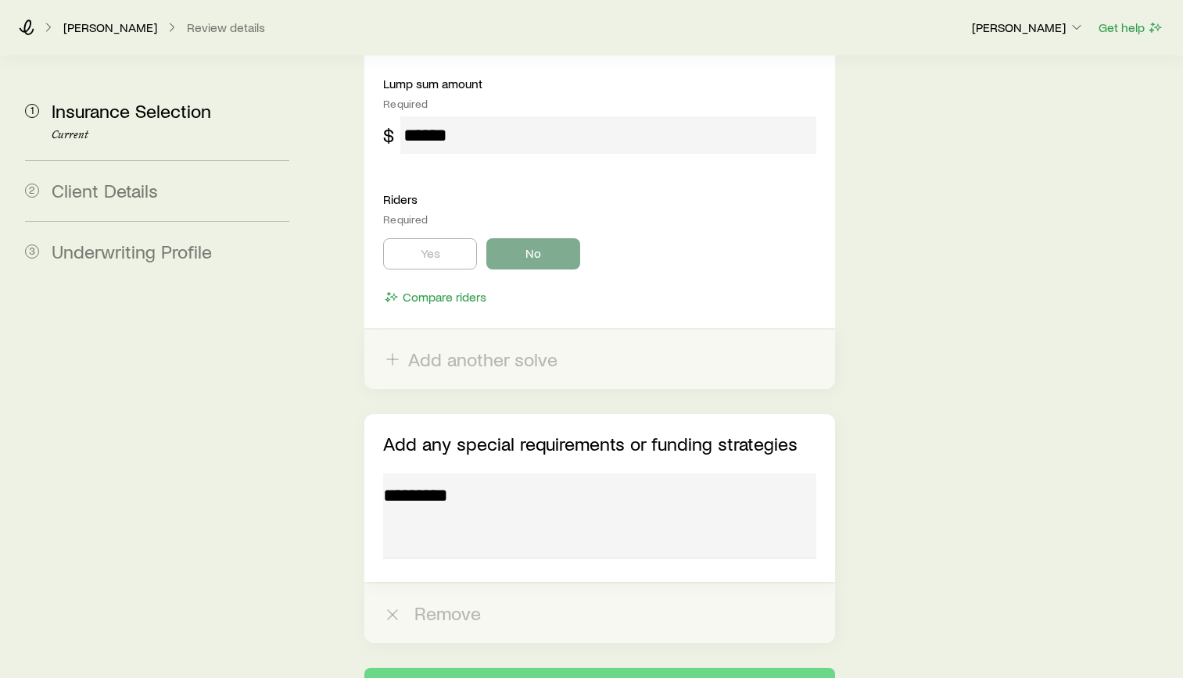
scroll to position [3140, 0]
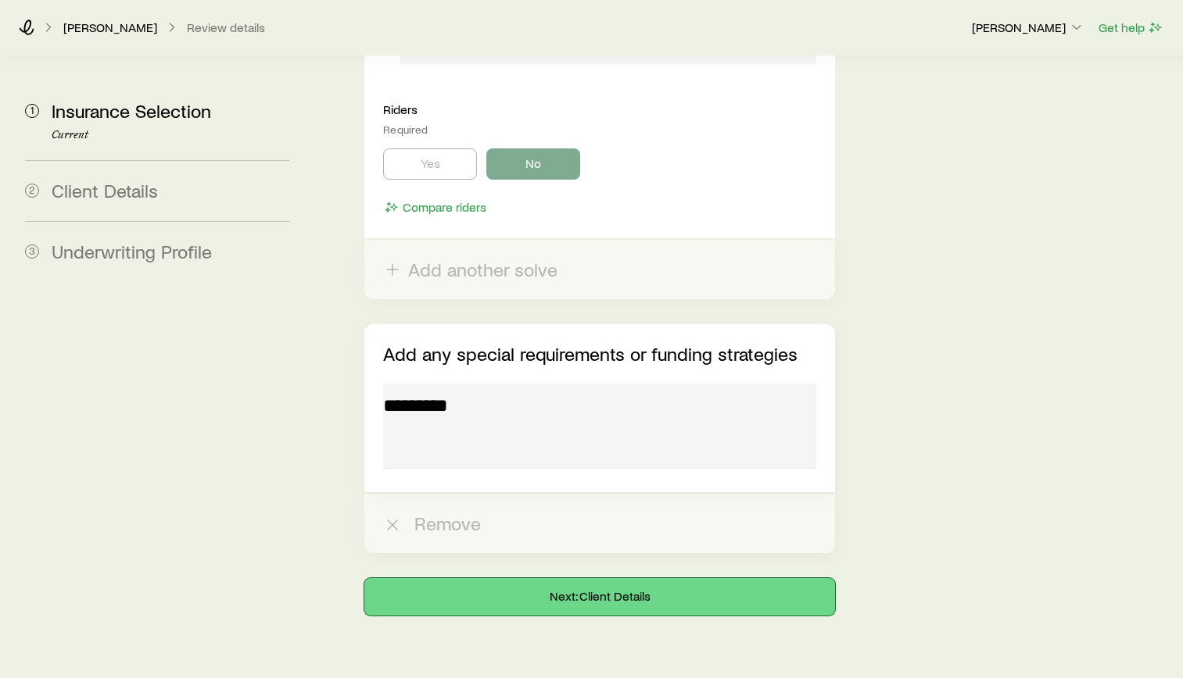
click at [651, 578] on button "Next: Client Details" at bounding box center [599, 597] width 471 height 38
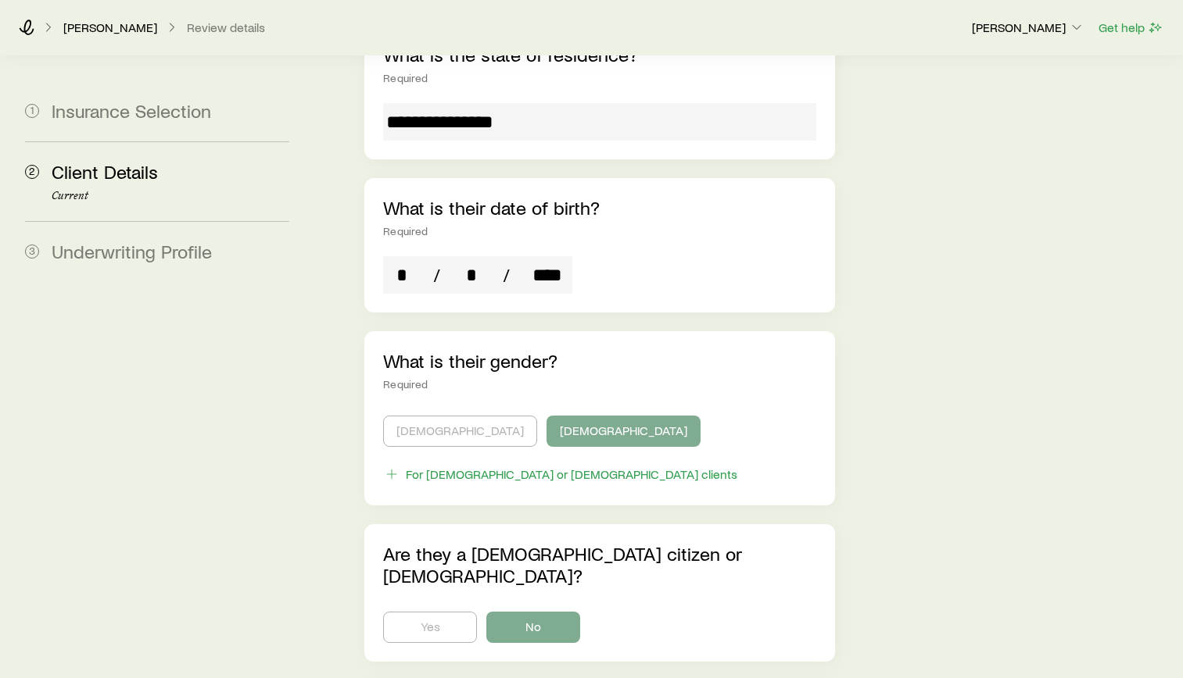
scroll to position [984, 0]
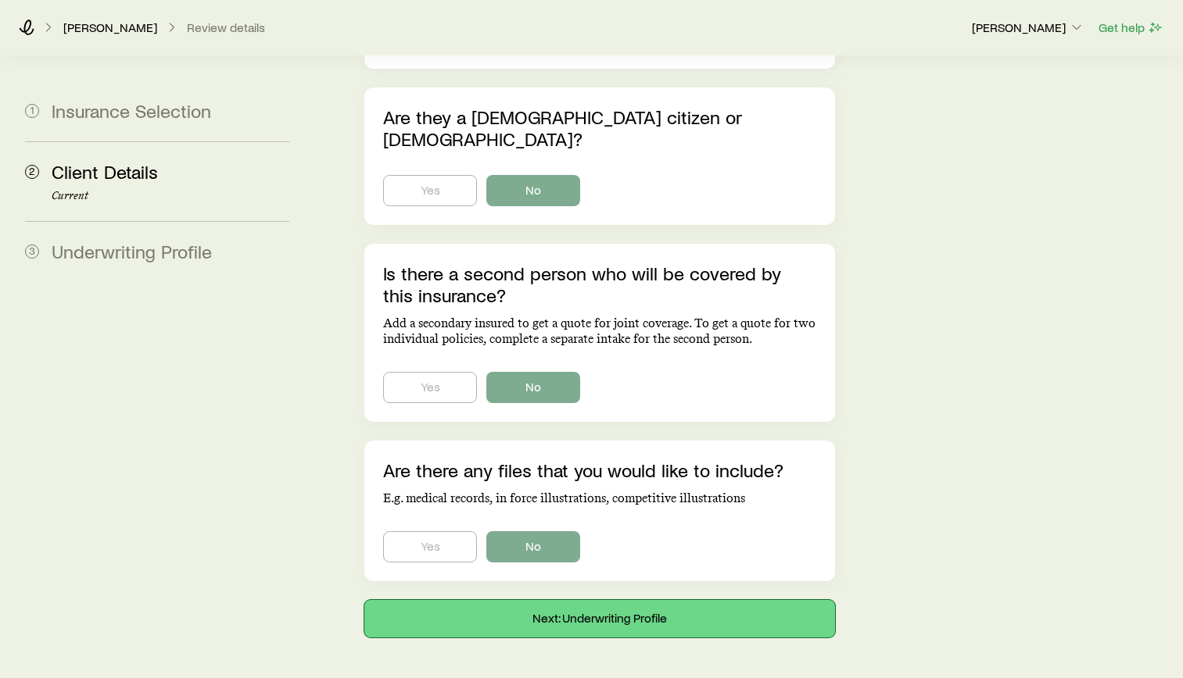
click at [617, 600] on button "Next: Underwriting Profile" at bounding box center [599, 619] width 471 height 38
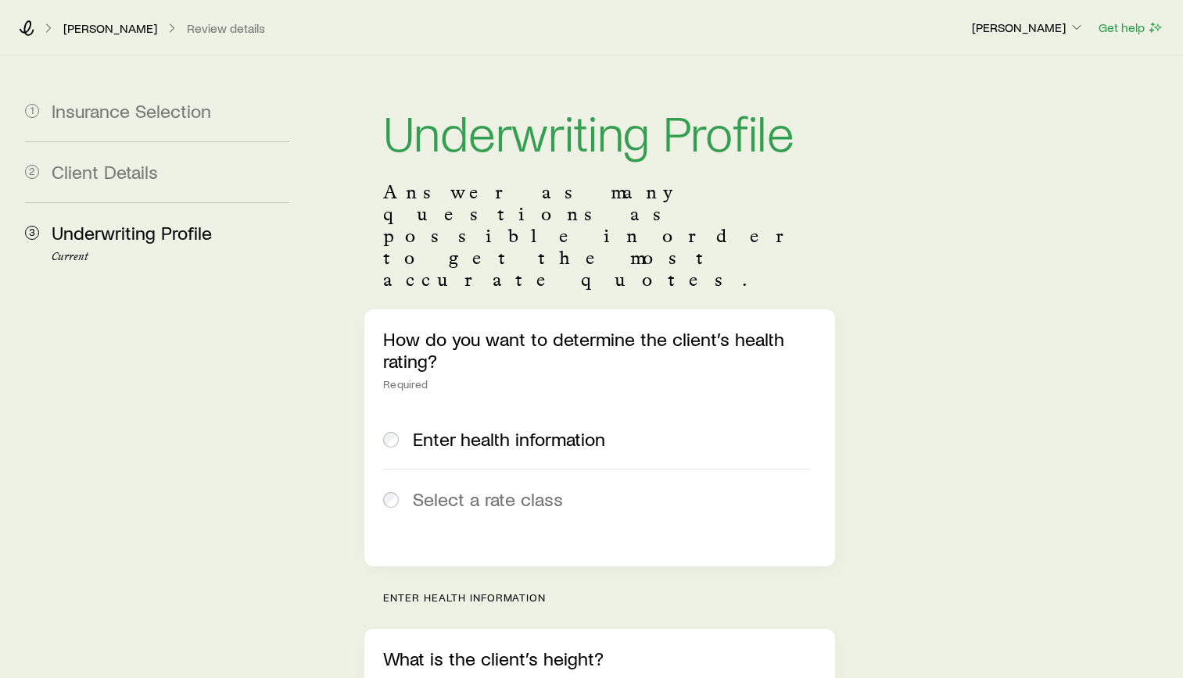
click at [37, 20] on div "[PERSON_NAME] Review details" at bounding box center [489, 28] width 940 height 16
click at [30, 25] on icon at bounding box center [27, 28] width 15 height 16
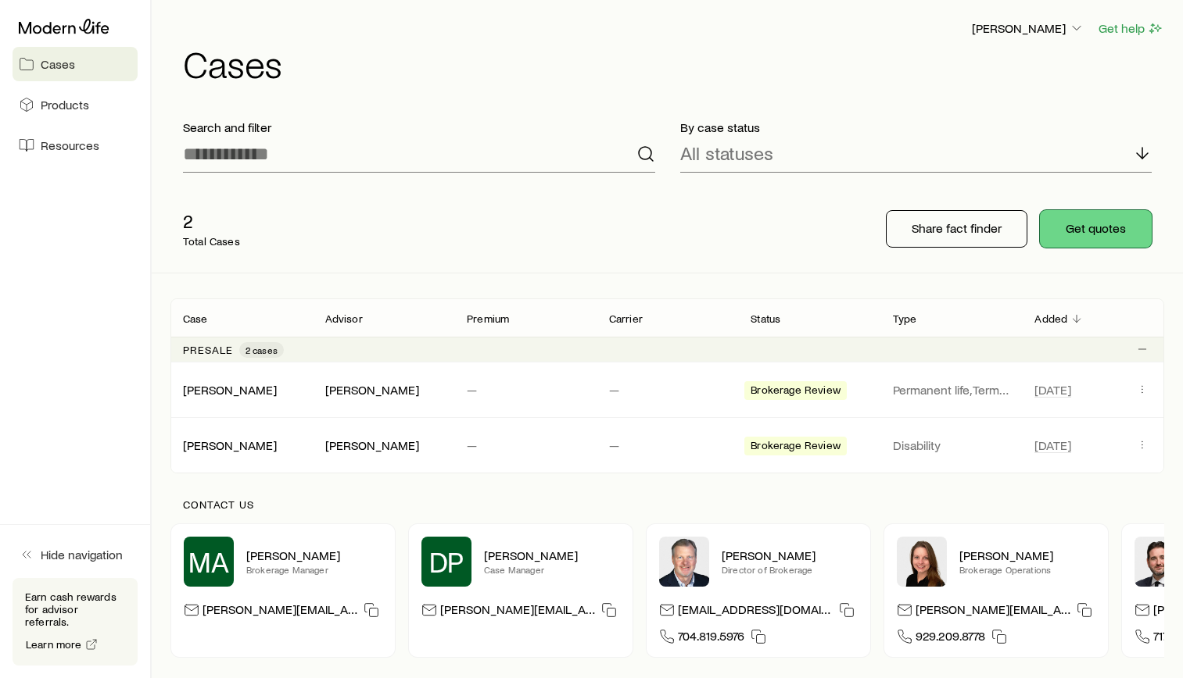
click at [1117, 234] on button "Get quotes" at bounding box center [1096, 229] width 112 height 38
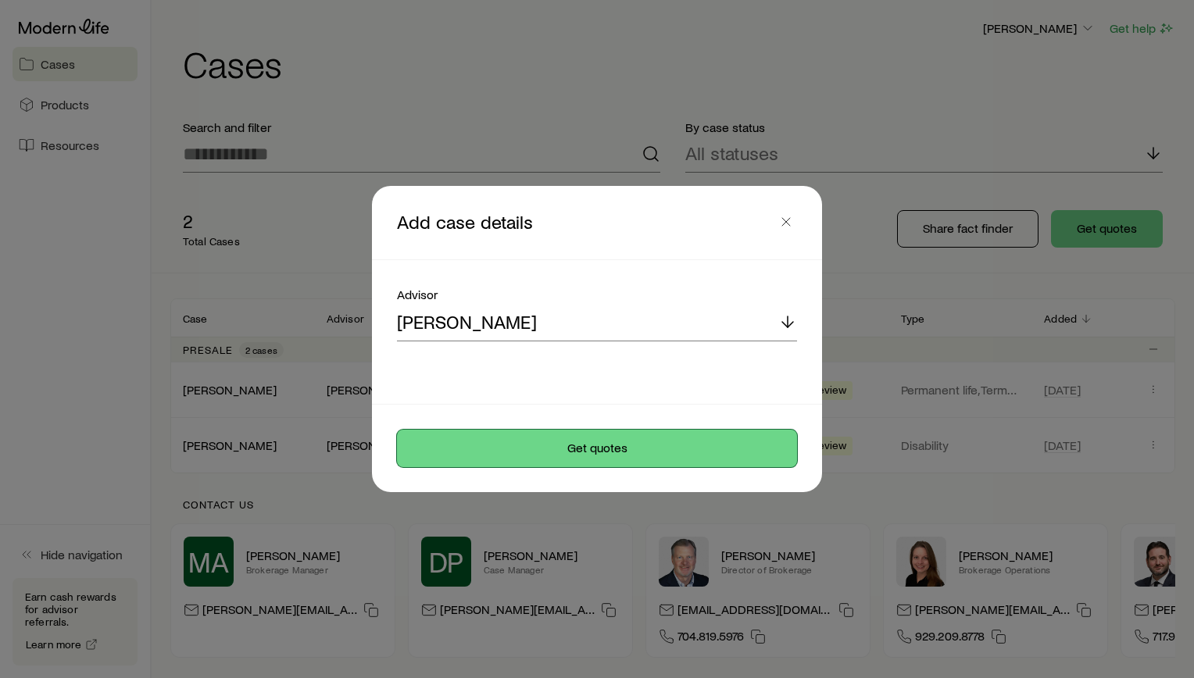
click at [656, 440] on button "Get quotes" at bounding box center [597, 449] width 400 height 38
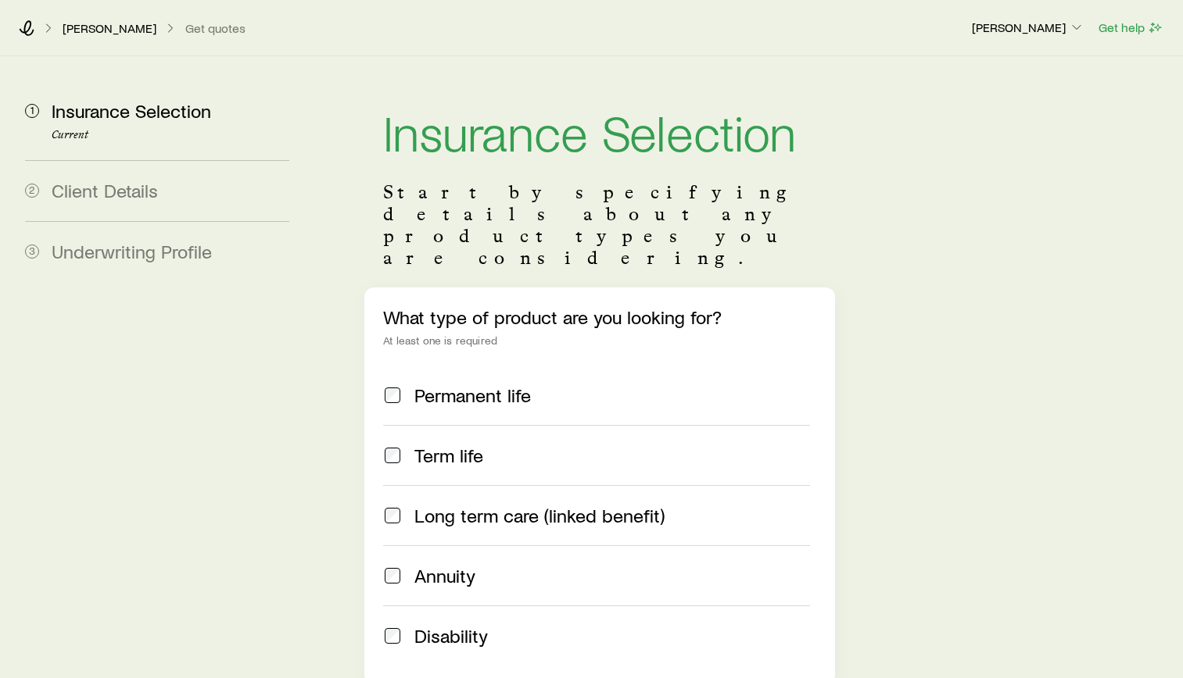
click at [498, 385] on span "Permanent life" at bounding box center [472, 396] width 116 height 22
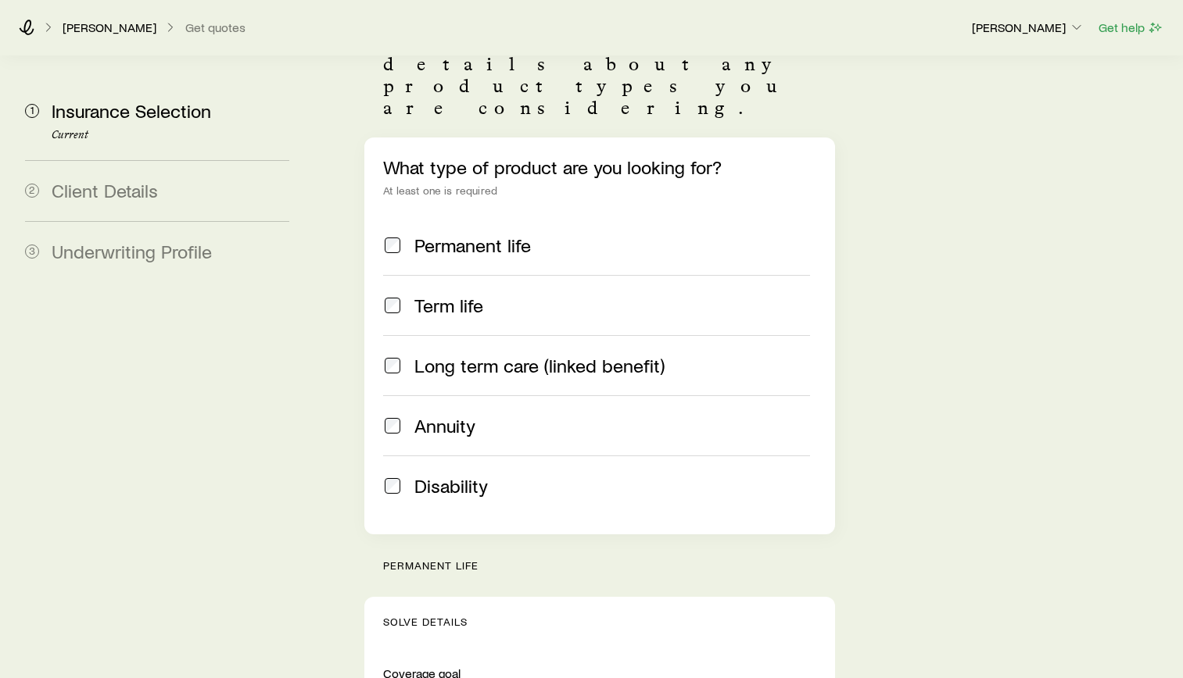
scroll to position [156, 0]
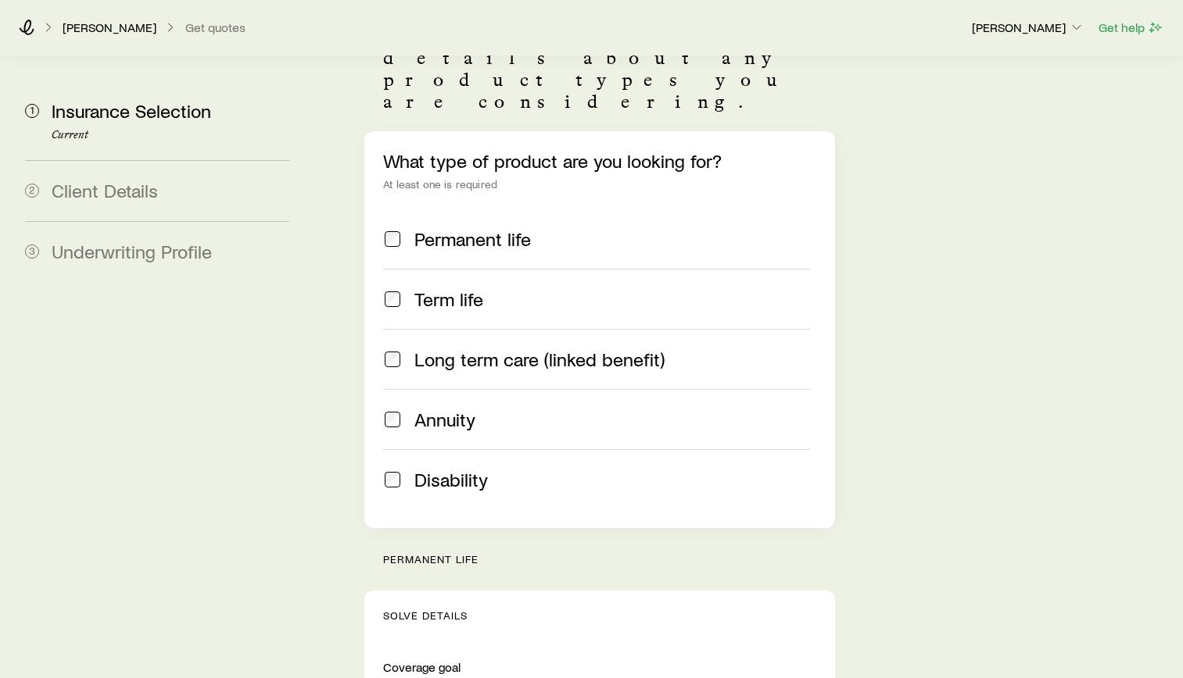
click at [495, 288] on div "Term life" at bounding box center [611, 299] width 395 height 22
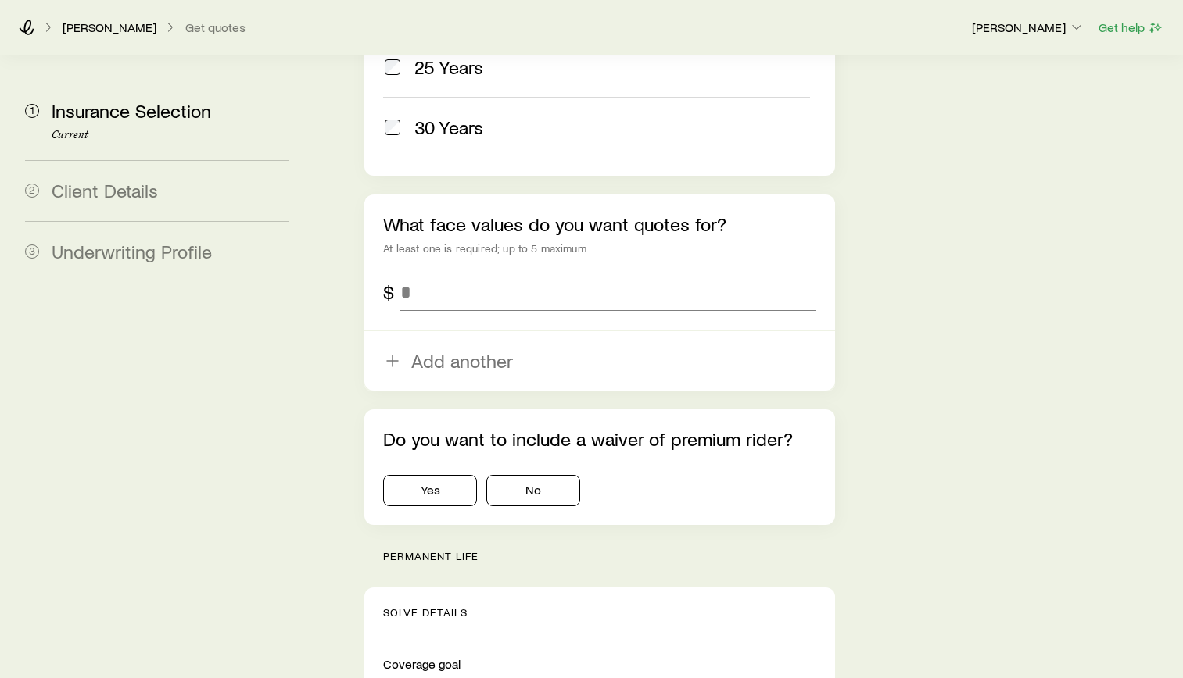
scroll to position [1094, 0]
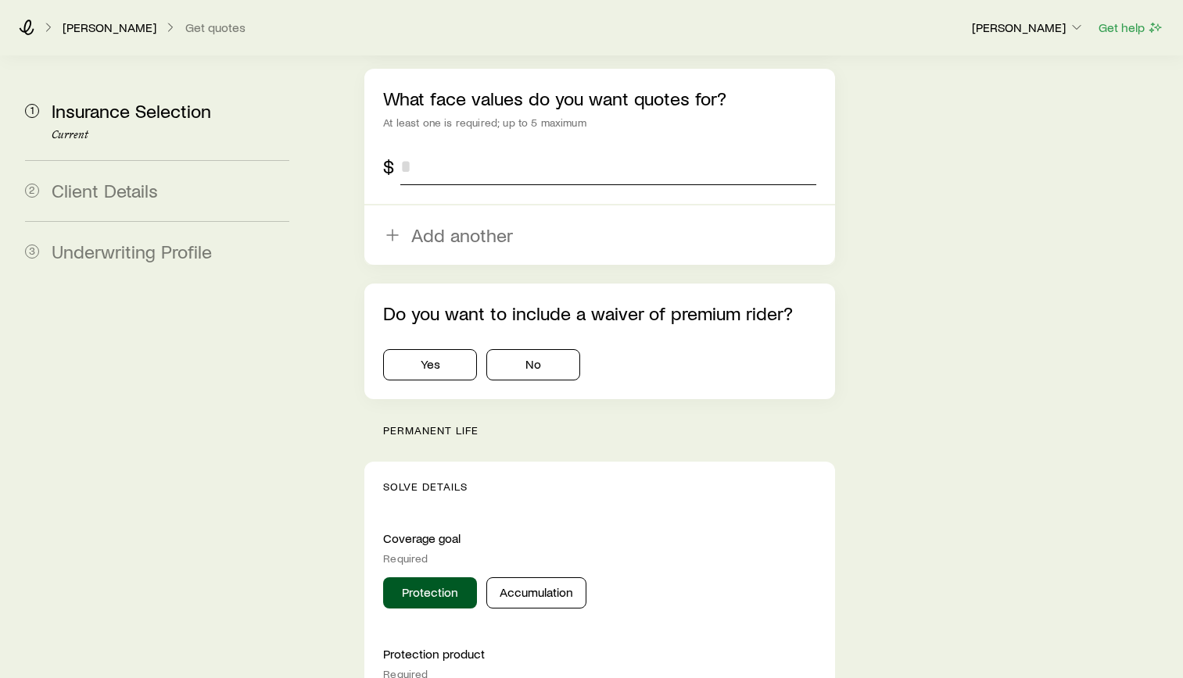
click at [541, 148] on input "tel" at bounding box center [608, 167] width 416 height 38
type input "*******"
click at [972, 271] on div "Insurance Selection Start by specifying details about any product types you are…" at bounding box center [745, 506] width 850 height 3089
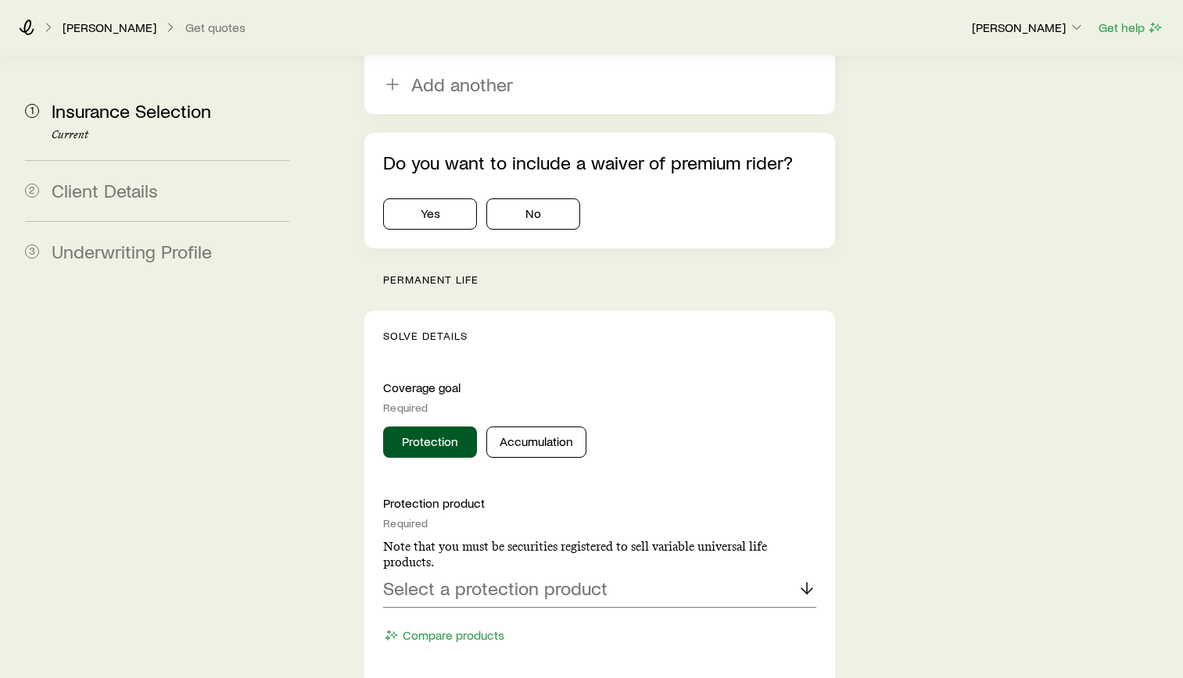
scroll to position [1251, 0]
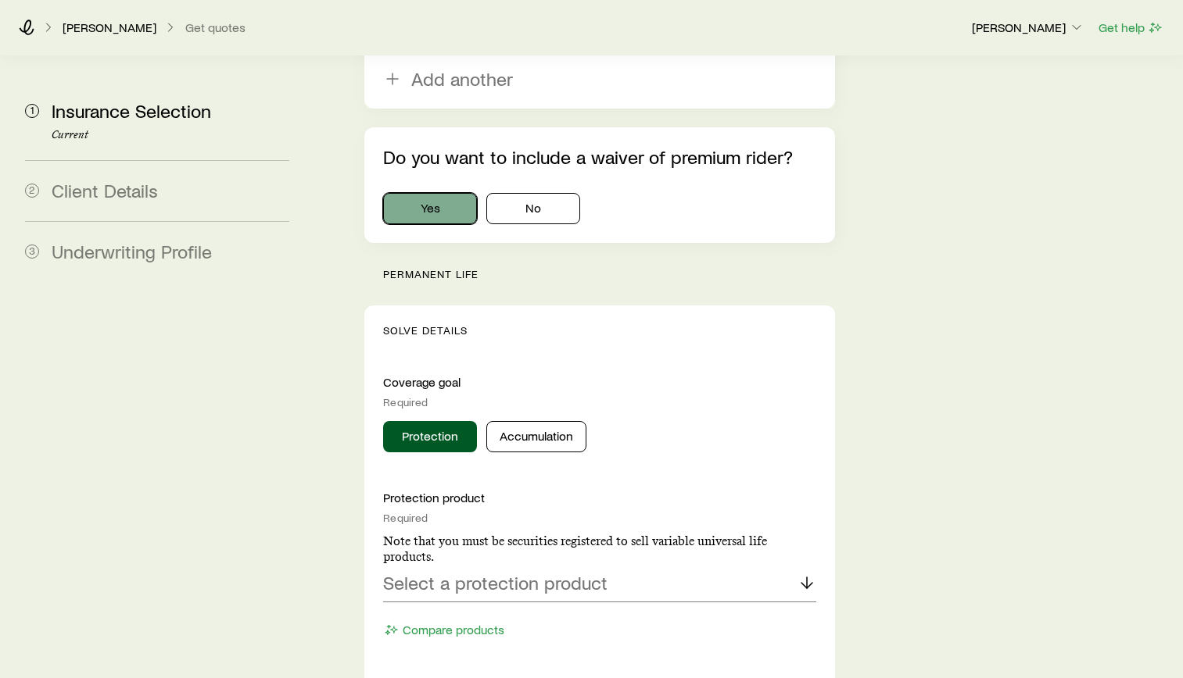
click at [458, 193] on button "Yes" at bounding box center [430, 208] width 94 height 31
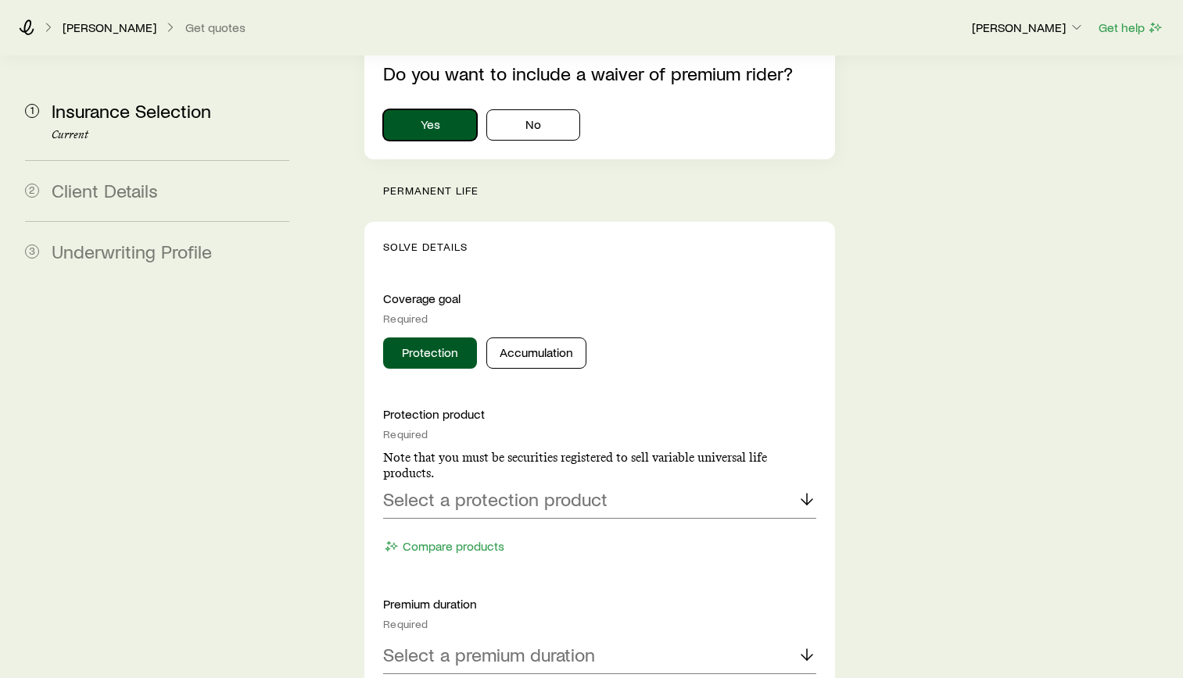
scroll to position [1485, 0]
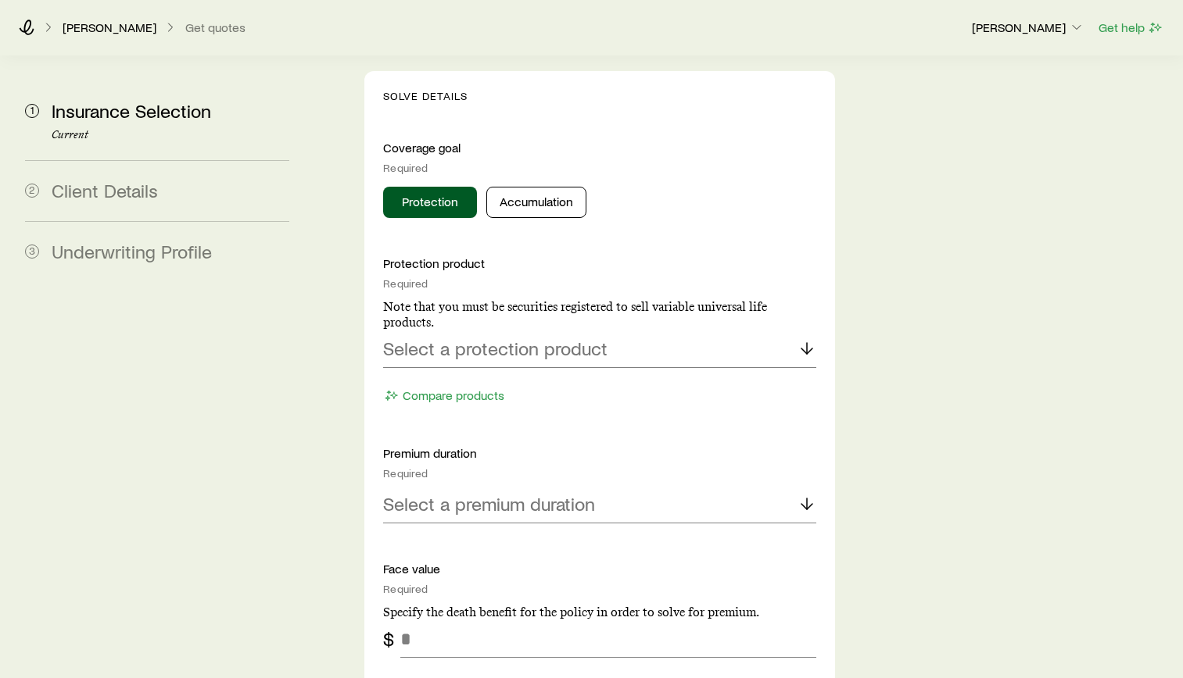
click at [546, 187] on button "Accumulation" at bounding box center [536, 202] width 100 height 31
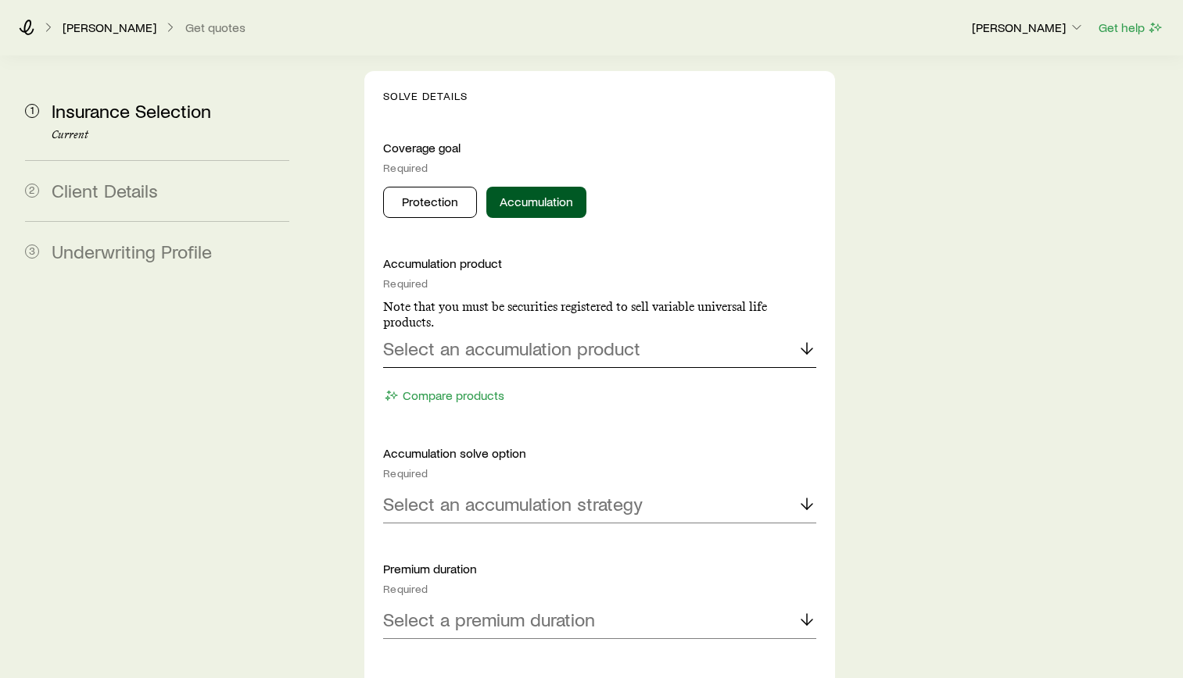
click at [589, 331] on div "Select an accumulation product" at bounding box center [599, 350] width 433 height 38
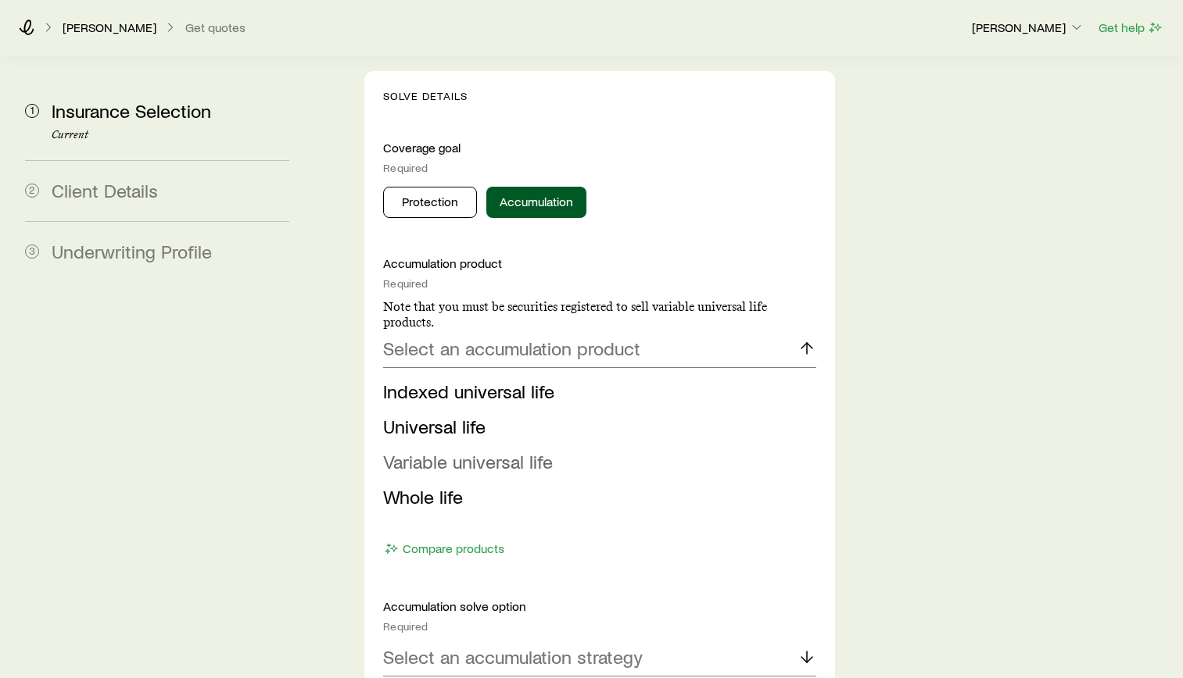
click at [473, 450] on span "Variable universal life" at bounding box center [468, 461] width 170 height 23
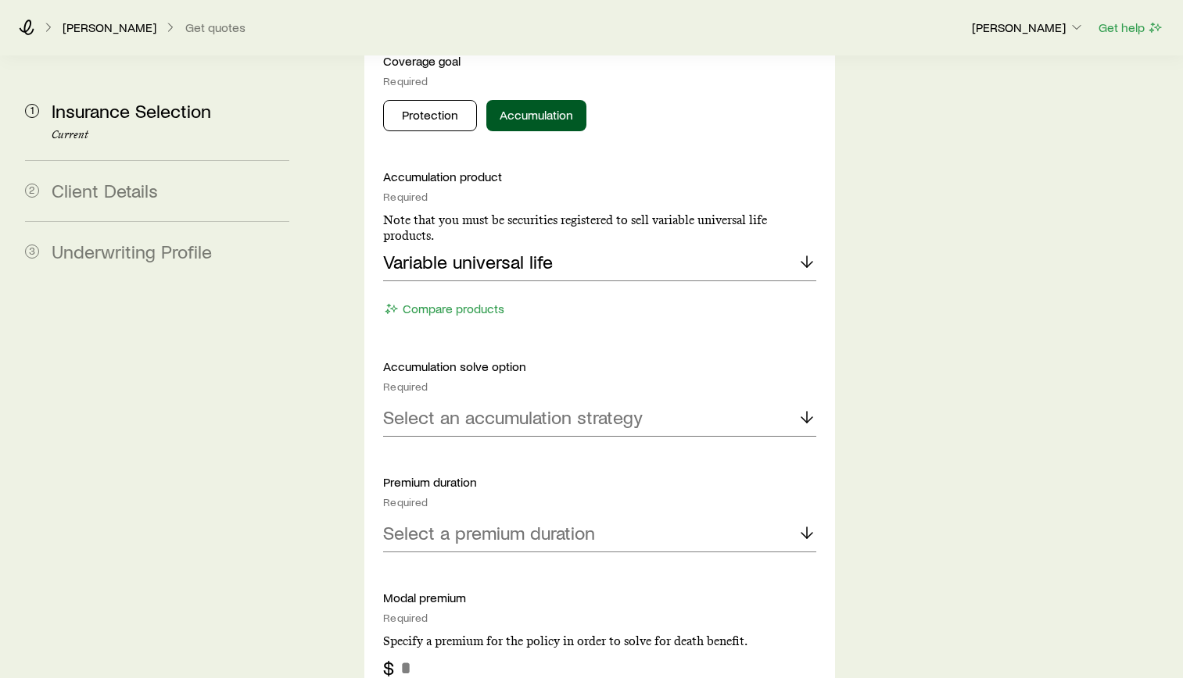
scroll to position [1641, 0]
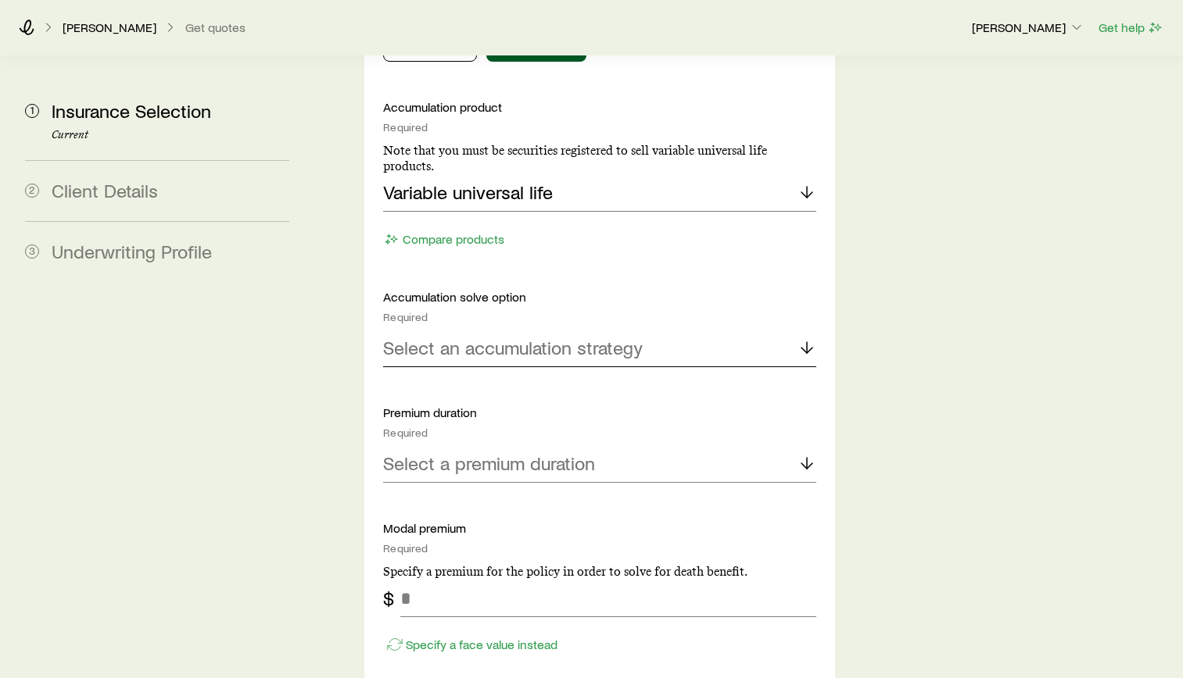
click at [597, 330] on div "Select an accumulation strategy" at bounding box center [599, 349] width 433 height 38
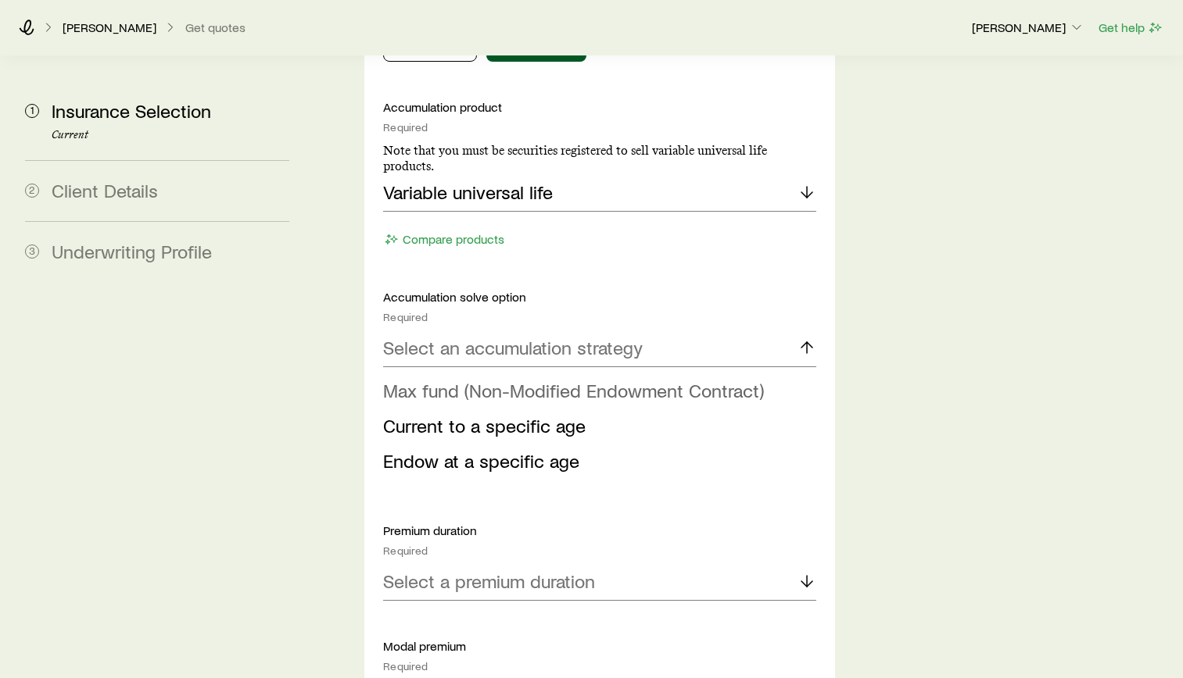
click at [592, 379] on span "Max fund (Non-Modified Endowment Contract)" at bounding box center [573, 390] width 381 height 23
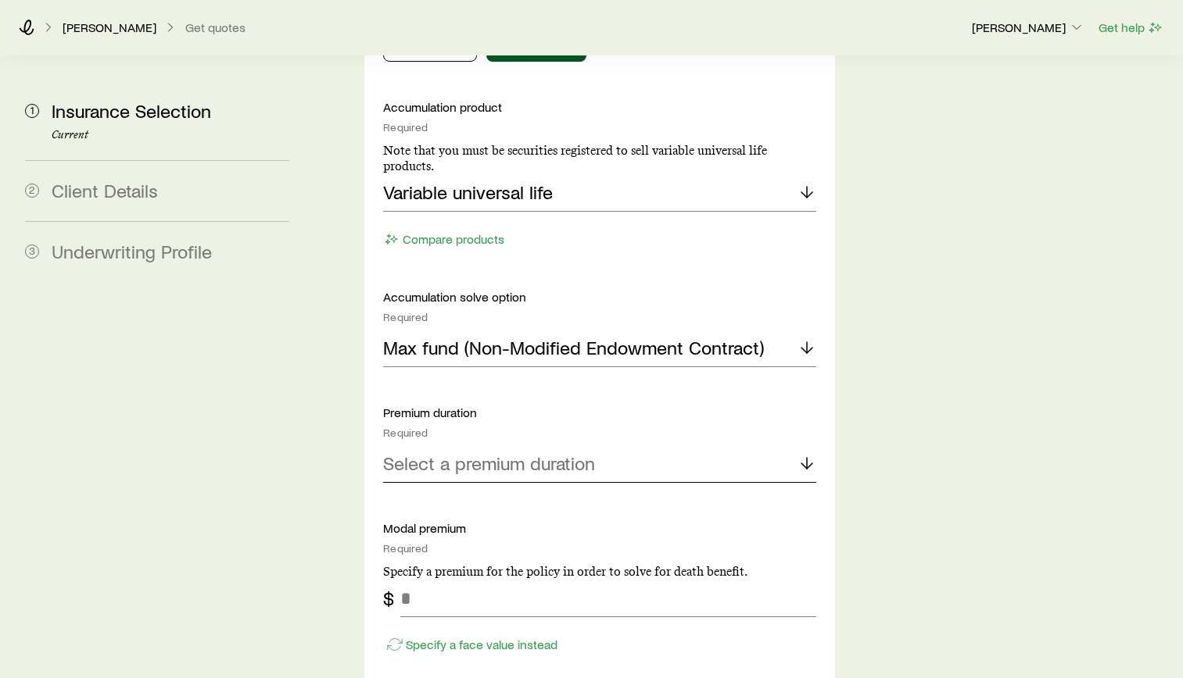
click at [557, 453] on p "Select a premium duration" at bounding box center [489, 464] width 212 height 22
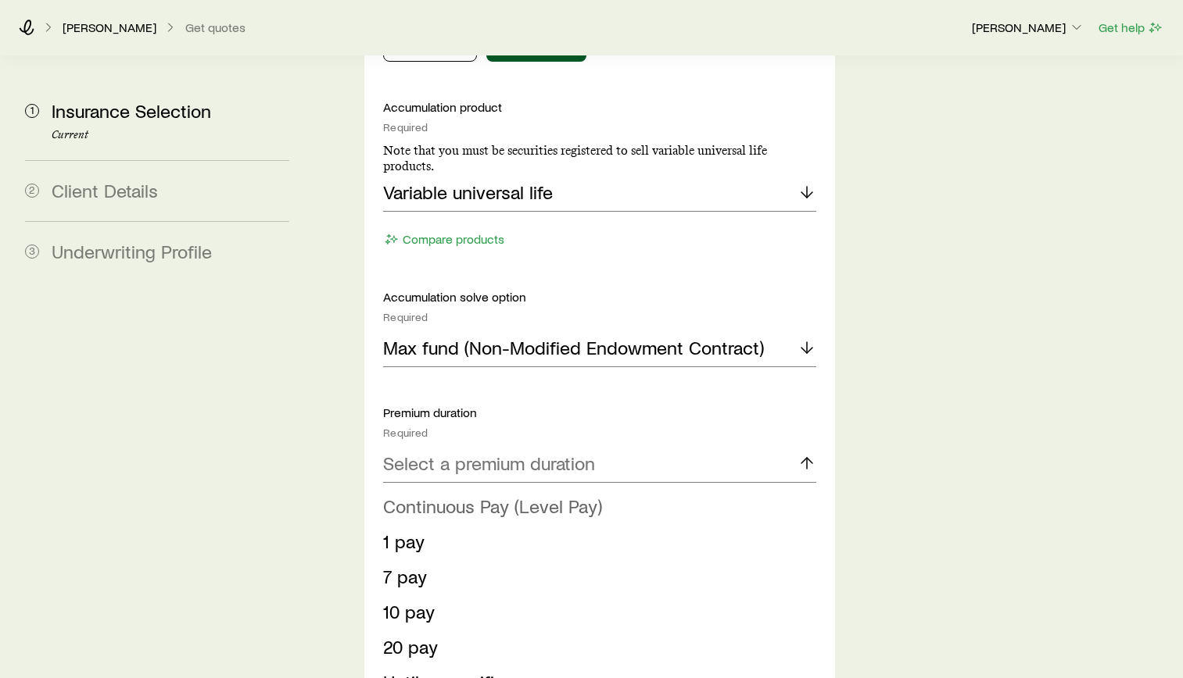
click at [528, 495] on span "Continuous Pay (Level Pay)" at bounding box center [492, 506] width 219 height 23
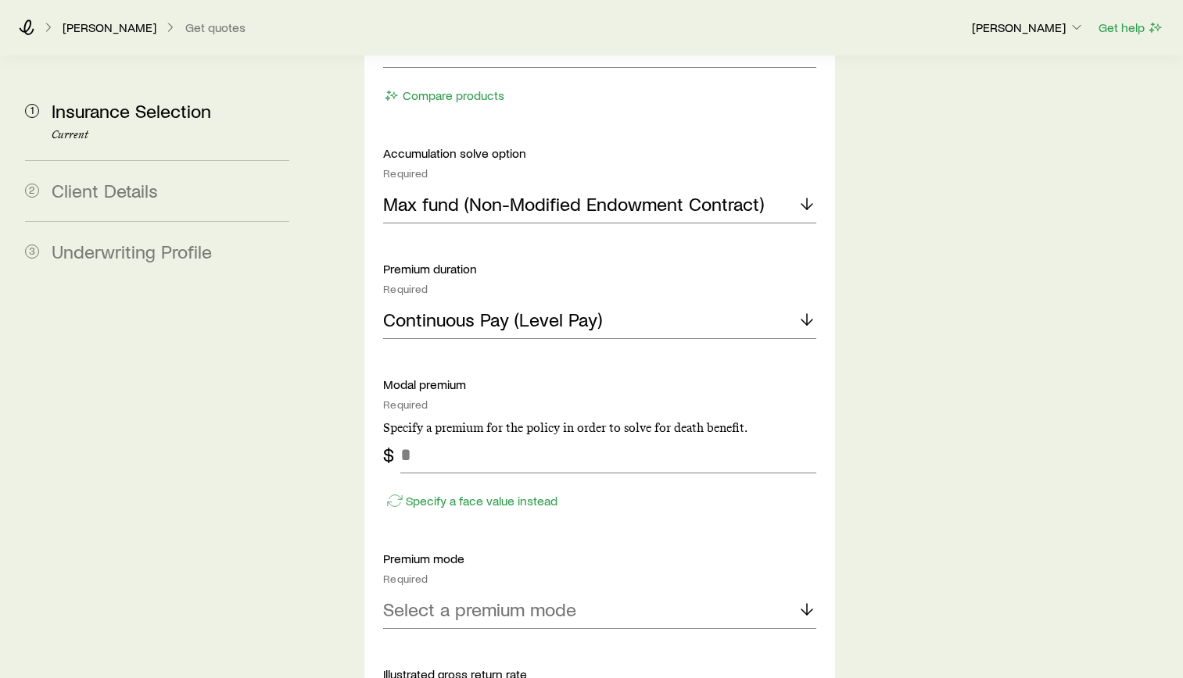
scroll to position [1798, 0]
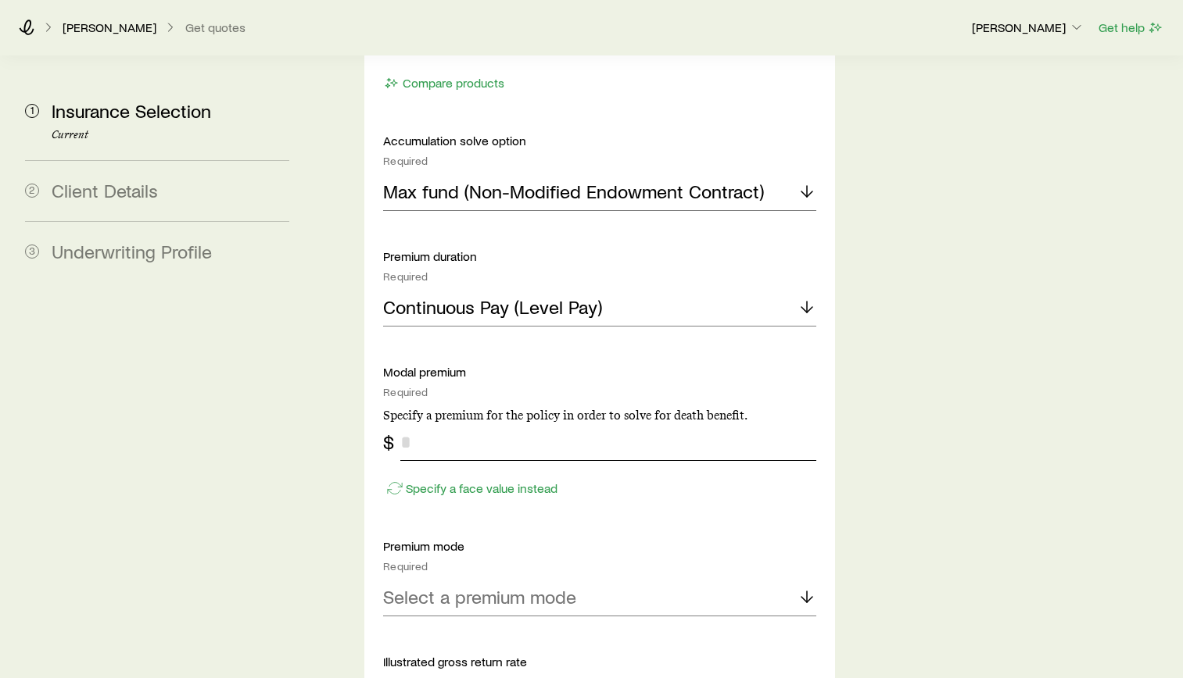
click at [519, 424] on input "tel" at bounding box center [608, 443] width 416 height 38
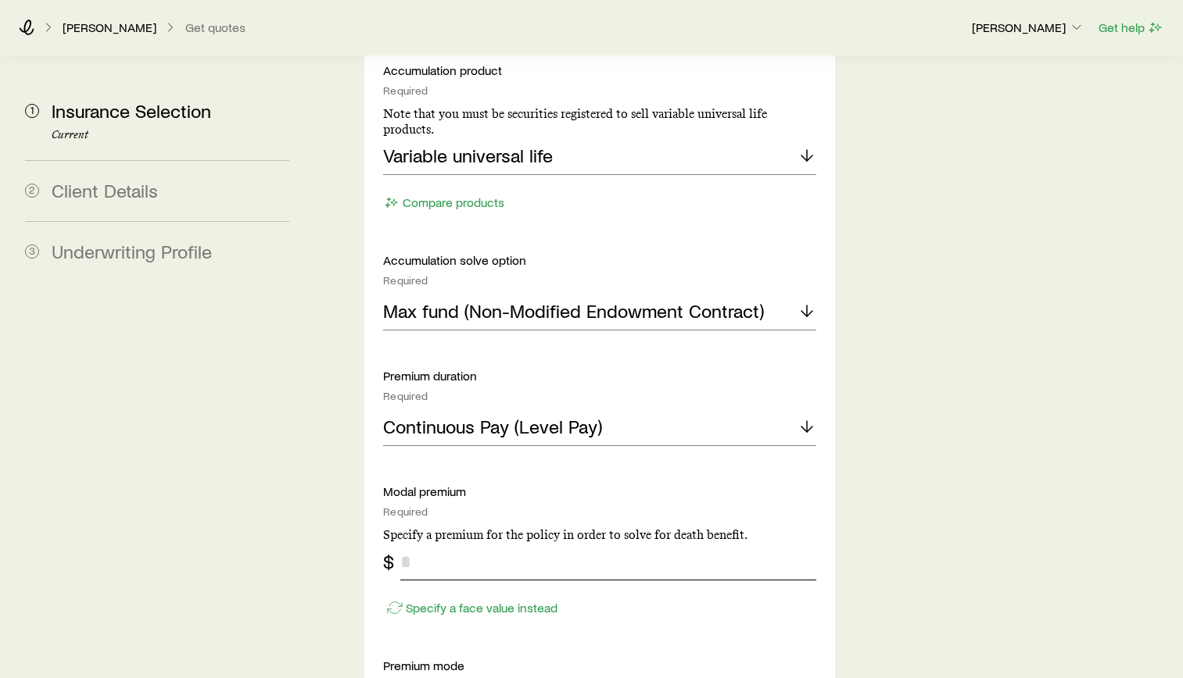
scroll to position [1876, 0]
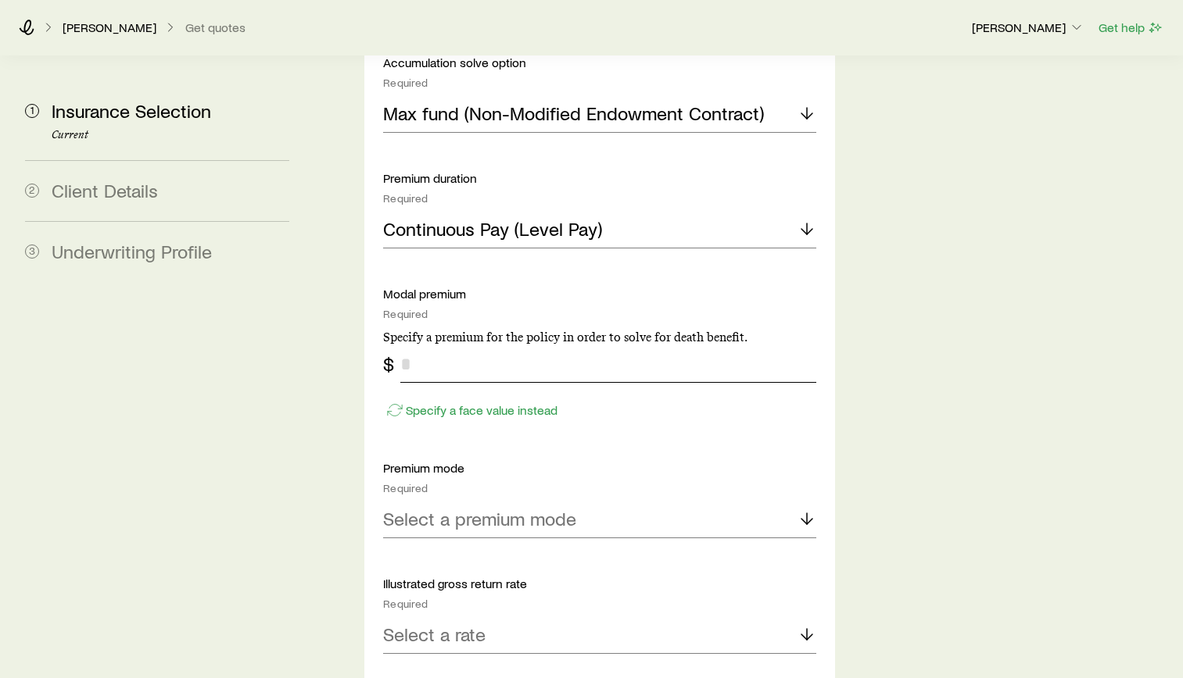
type input "*"
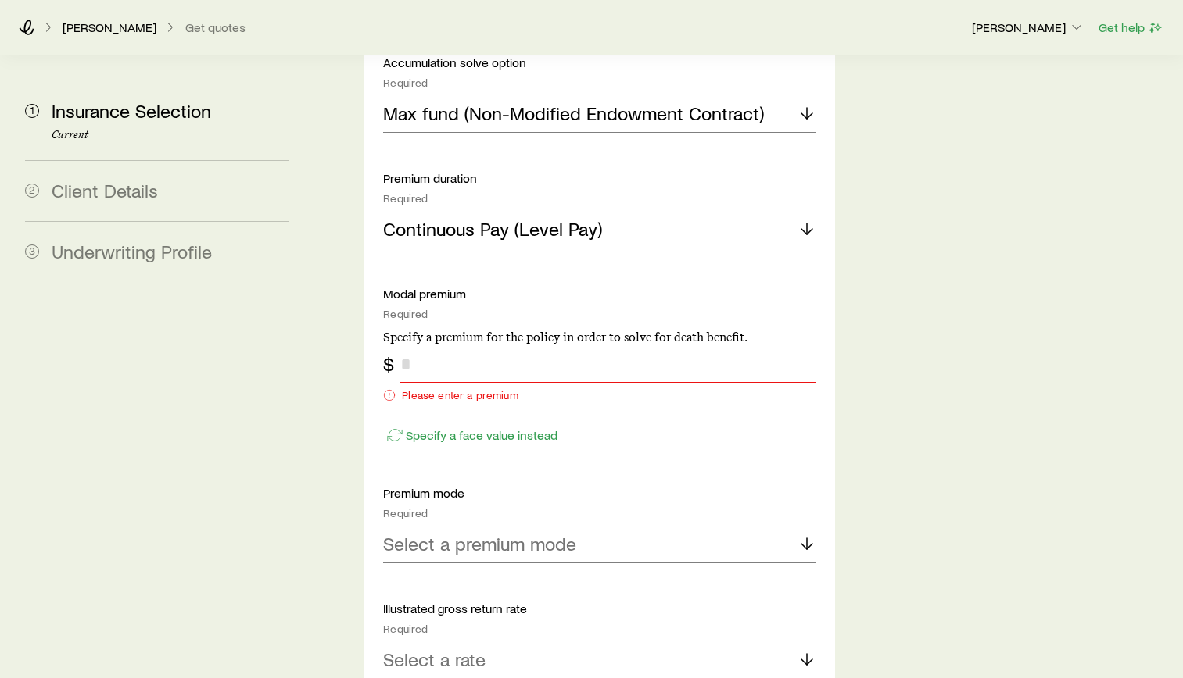
type input "*"
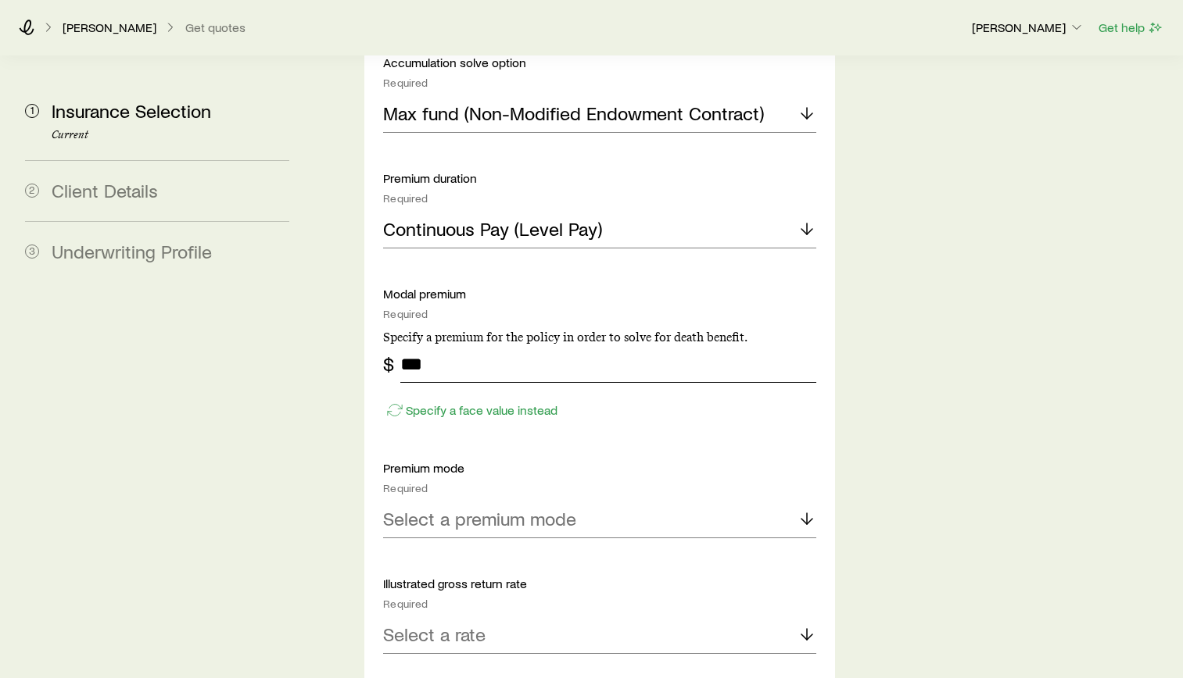
type input "***"
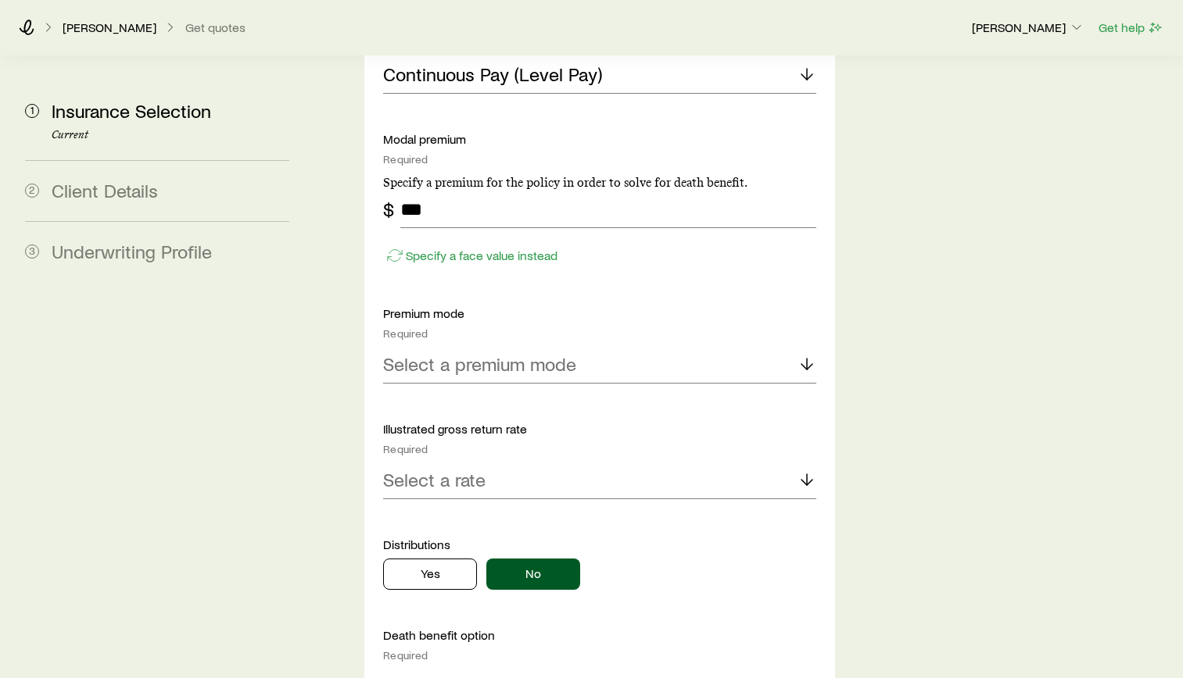
scroll to position [2032, 0]
click at [596, 345] on div "Select a premium mode" at bounding box center [599, 364] width 433 height 38
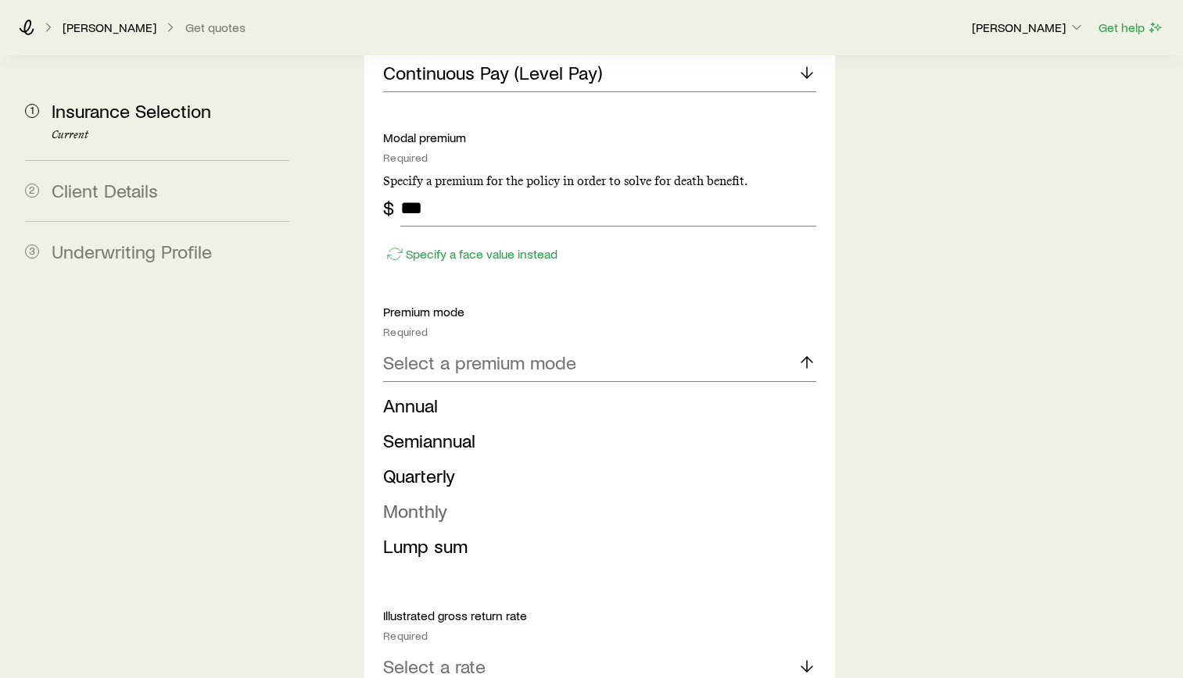
click at [429, 499] on span "Monthly" at bounding box center [415, 510] width 64 height 23
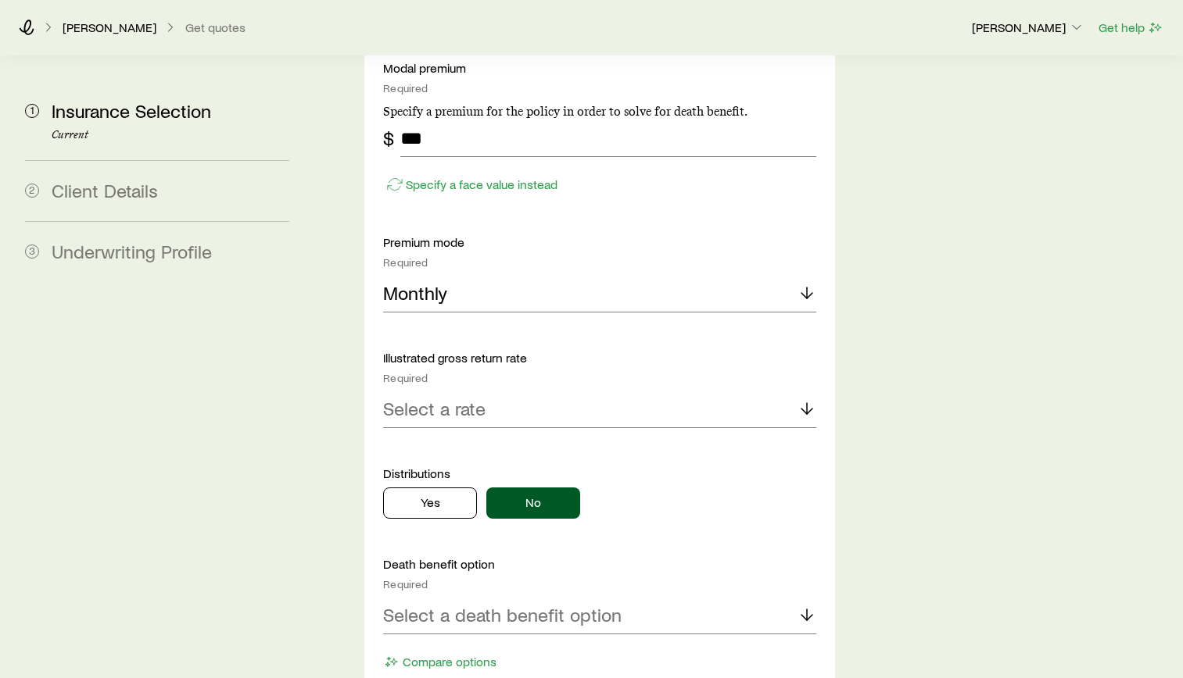
scroll to position [2189, 0]
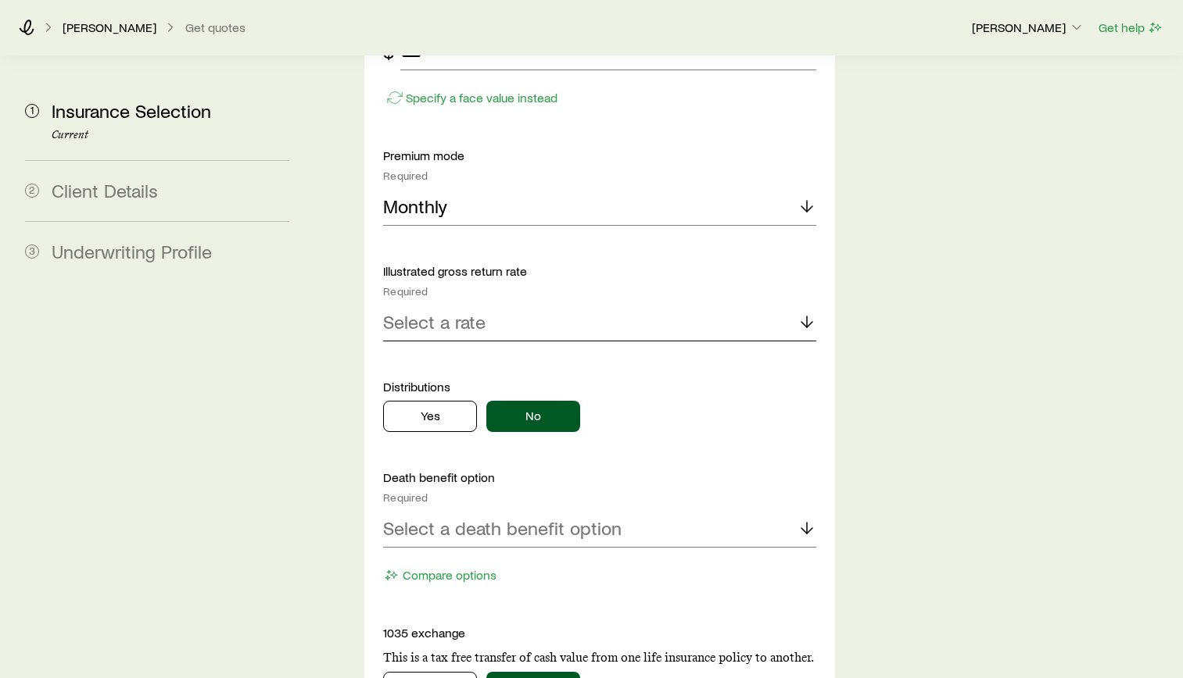
click at [671, 304] on div "Select a rate" at bounding box center [599, 323] width 433 height 38
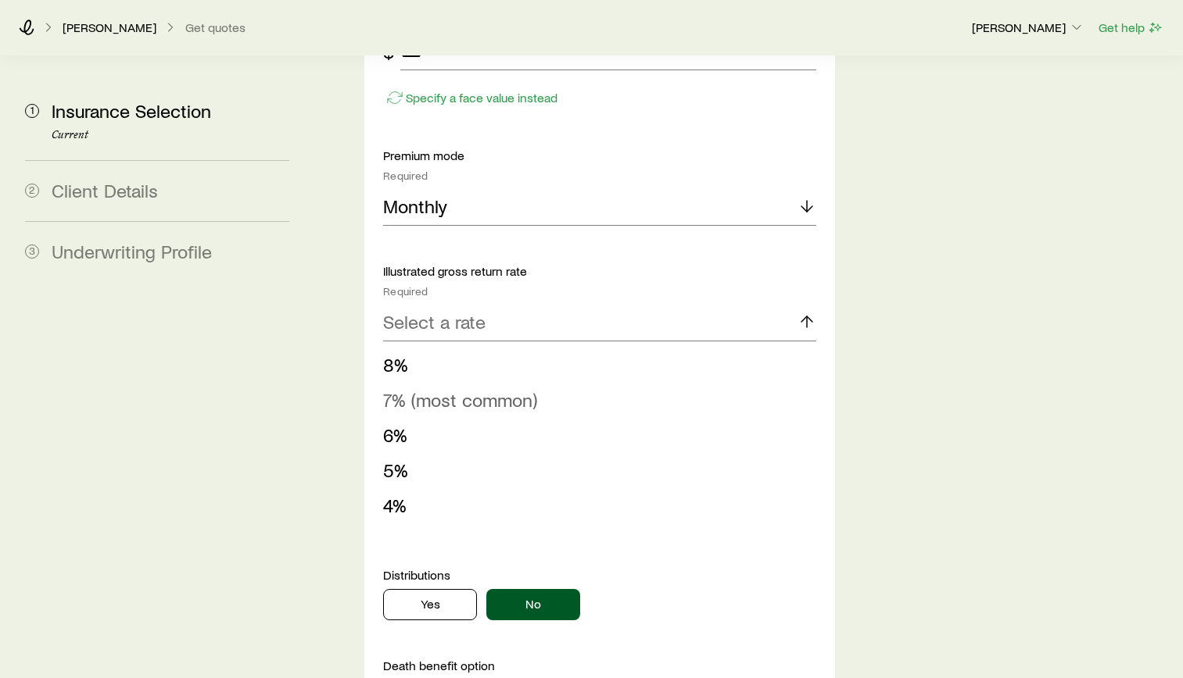
click at [503, 388] on span "7% (most common)" at bounding box center [460, 399] width 154 height 23
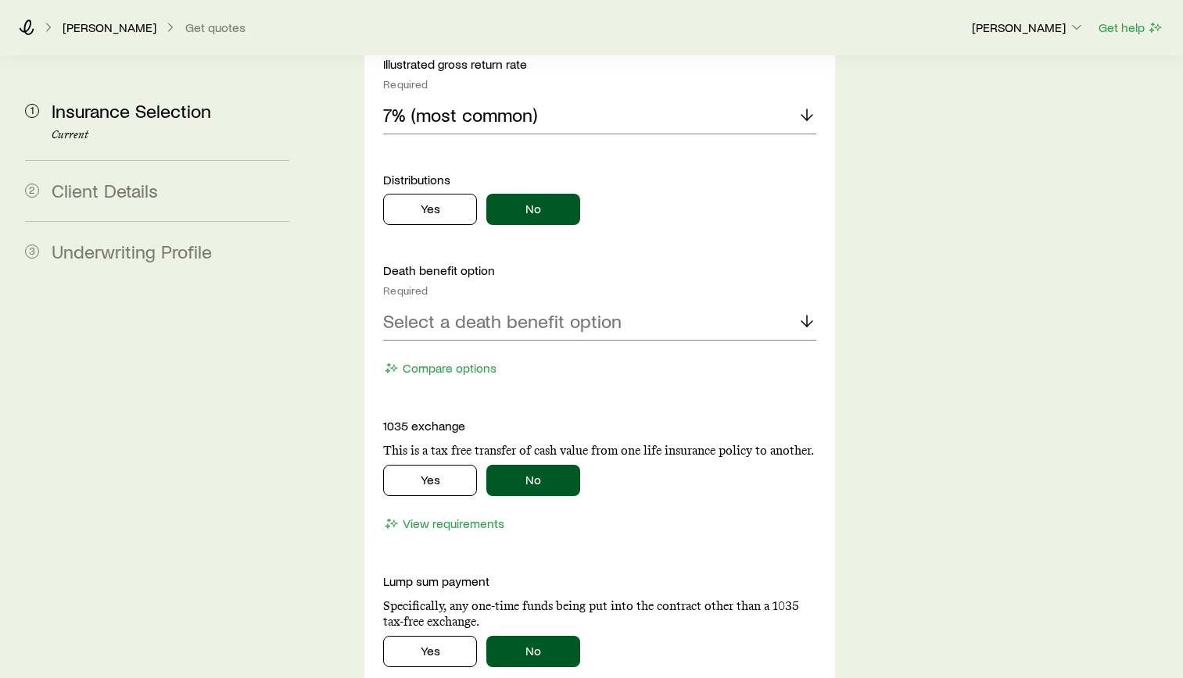
scroll to position [2423, 0]
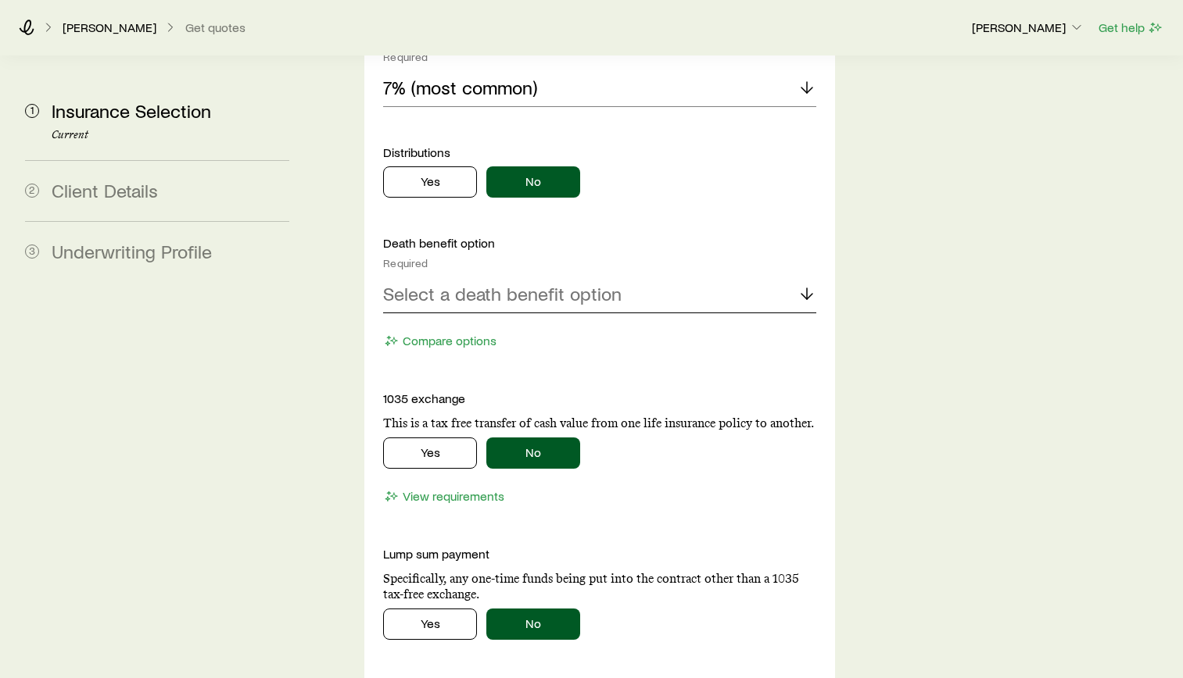
click at [616, 283] on p "Select a death benefit option" at bounding box center [502, 294] width 238 height 22
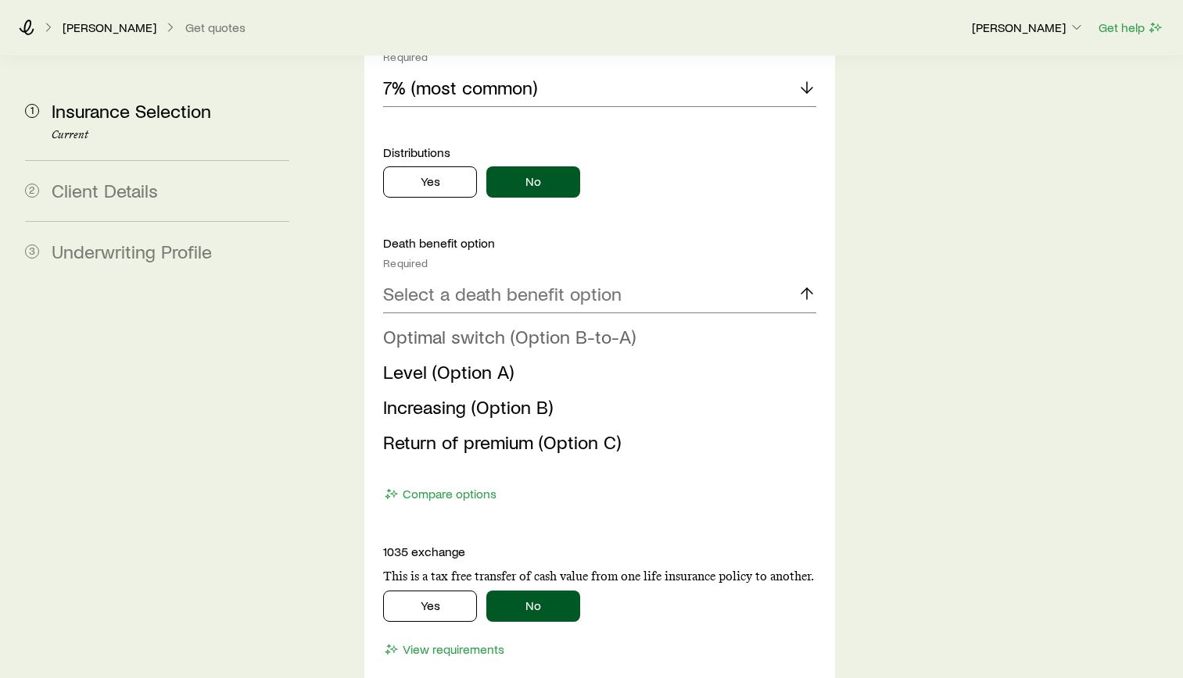
click at [619, 325] on span "Optimal switch (Option B-to-A)" at bounding box center [509, 336] width 252 height 23
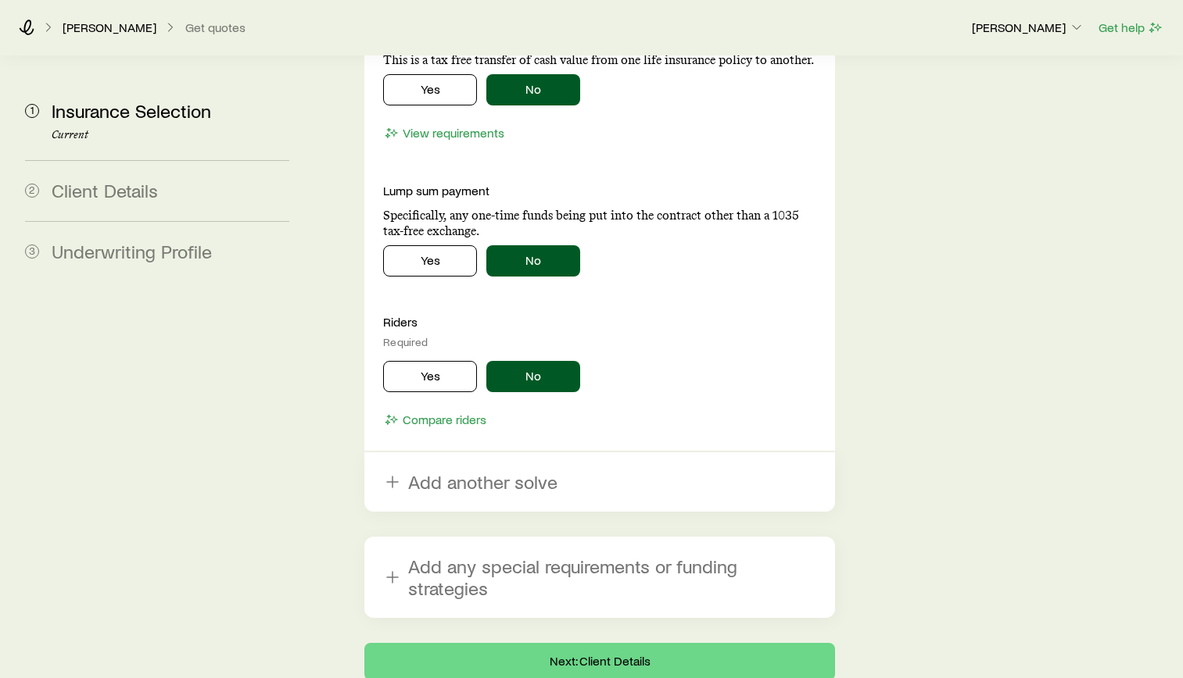
scroll to position [2851, 0]
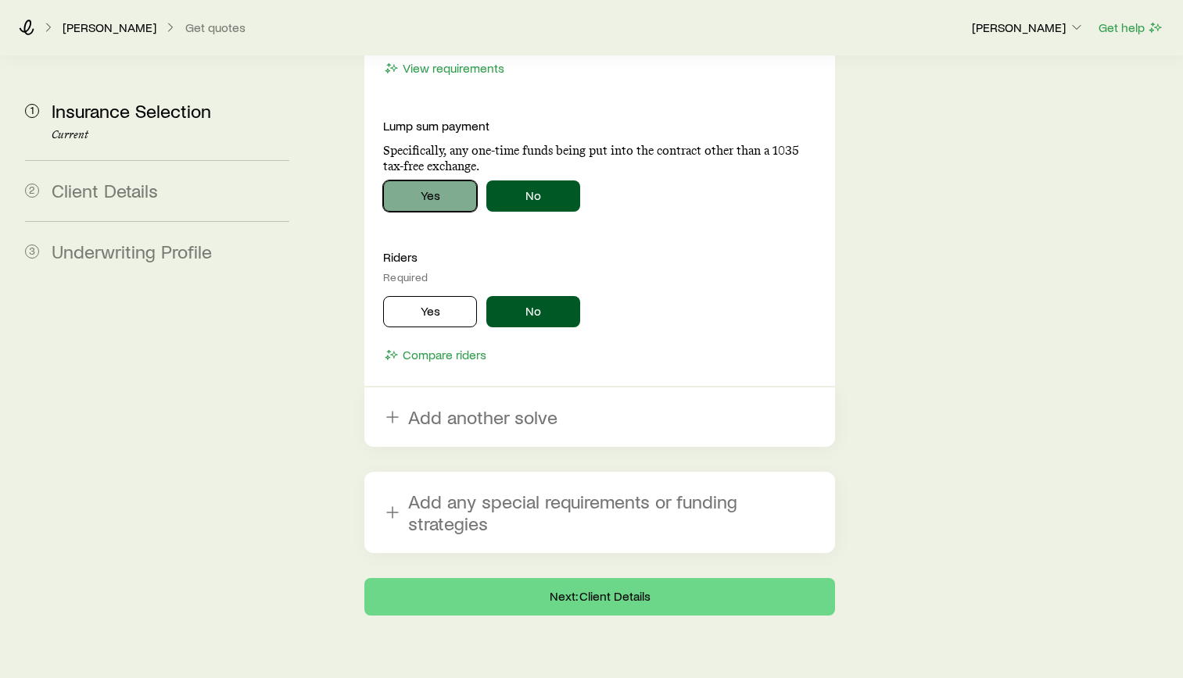
click at [428, 181] on button "Yes" at bounding box center [430, 196] width 94 height 31
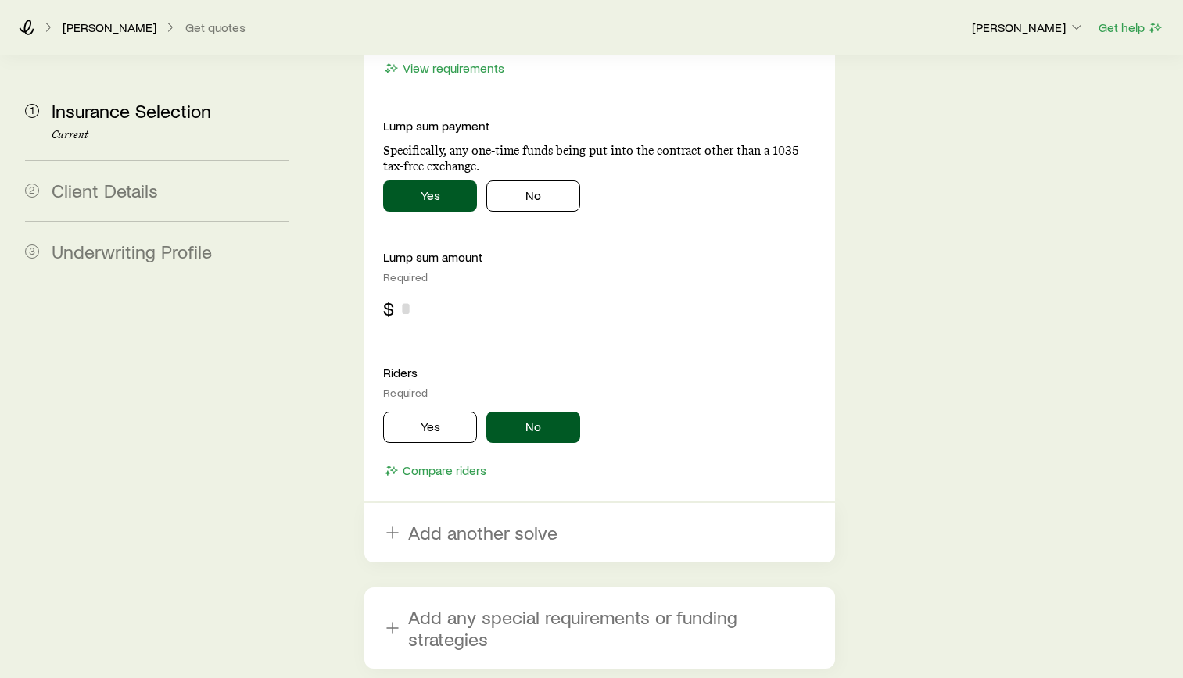
click at [483, 290] on input "tel" at bounding box center [608, 309] width 416 height 38
type input "******"
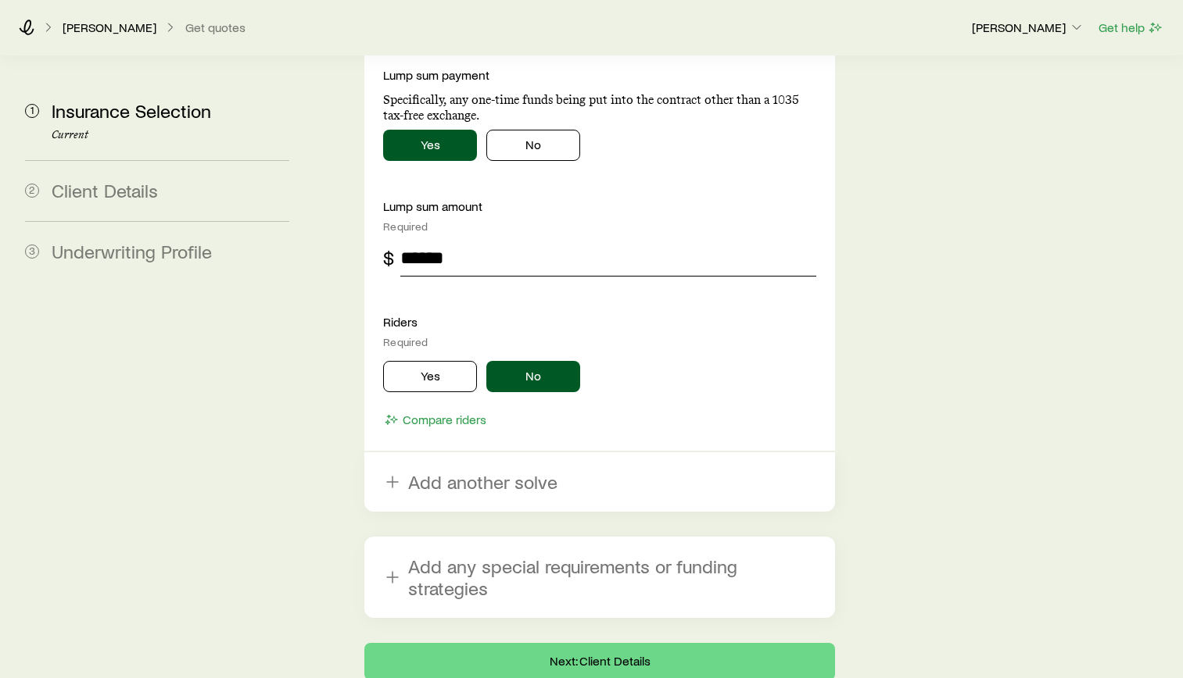
scroll to position [2967, 0]
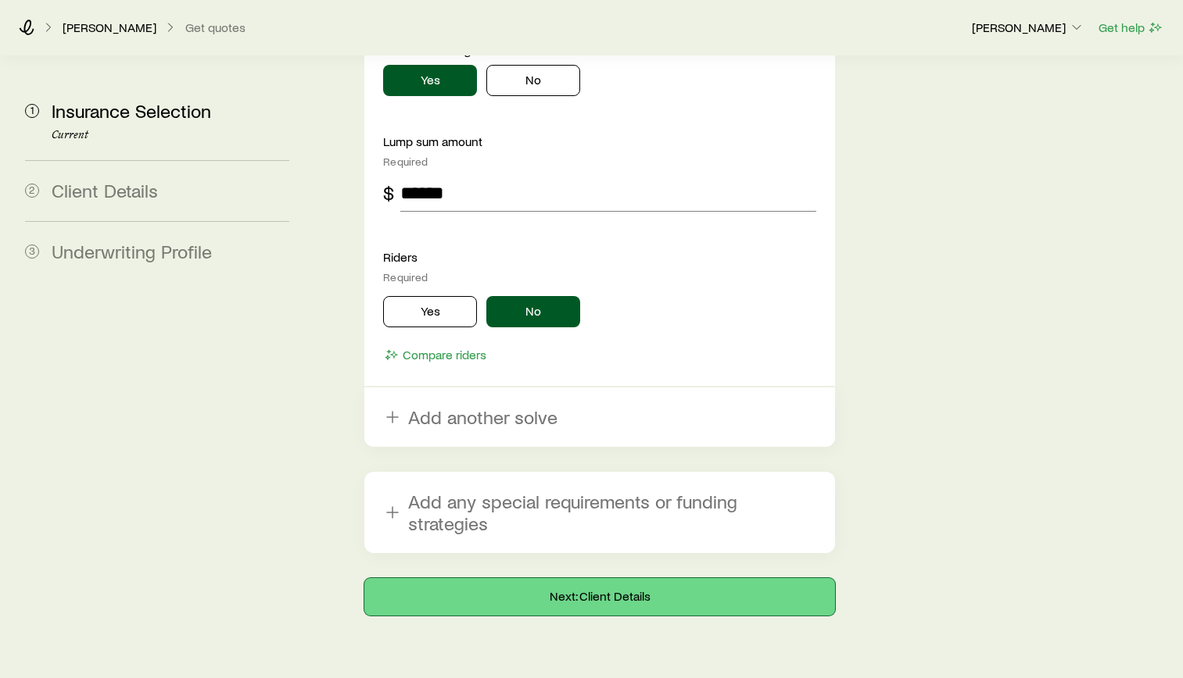
click at [714, 578] on button "Next: Client Details" at bounding box center [599, 597] width 471 height 38
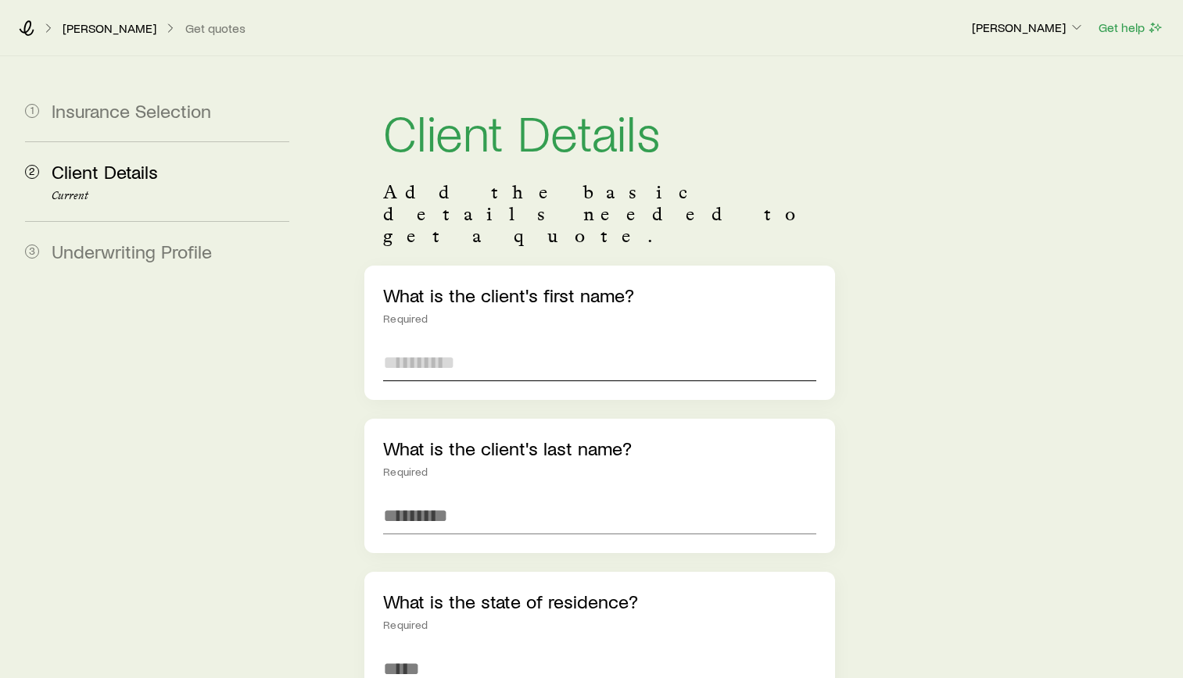
click at [530, 344] on input "text" at bounding box center [599, 363] width 433 height 38
type input "*****"
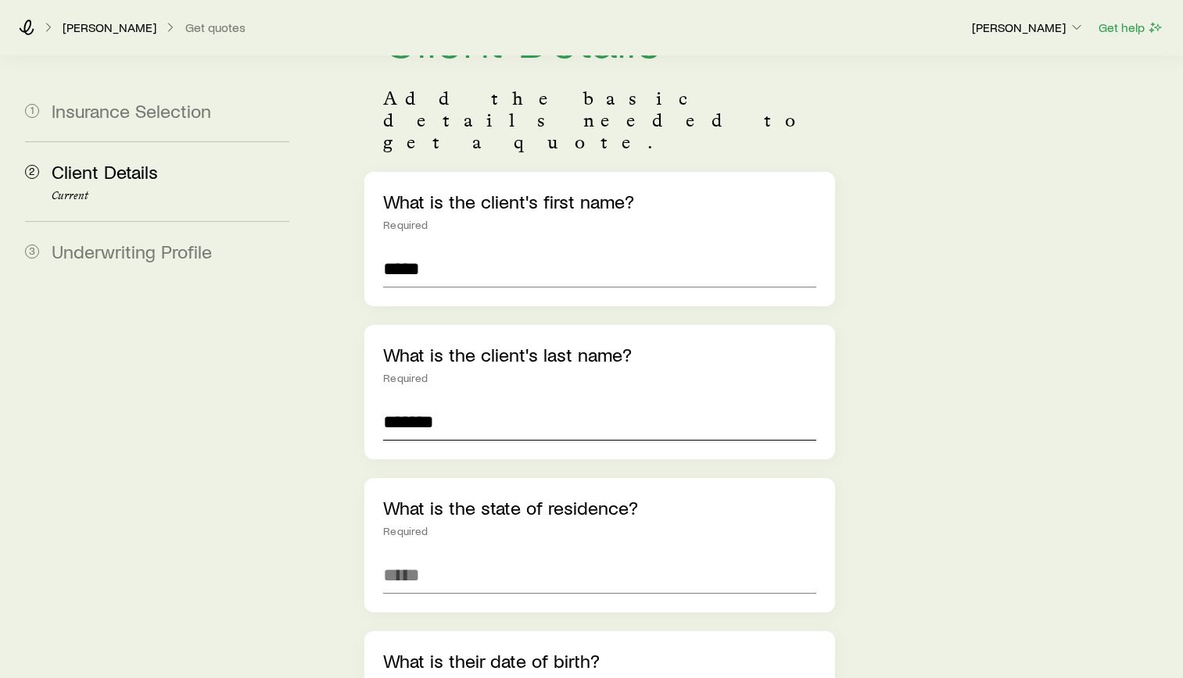
scroll to position [313, 0]
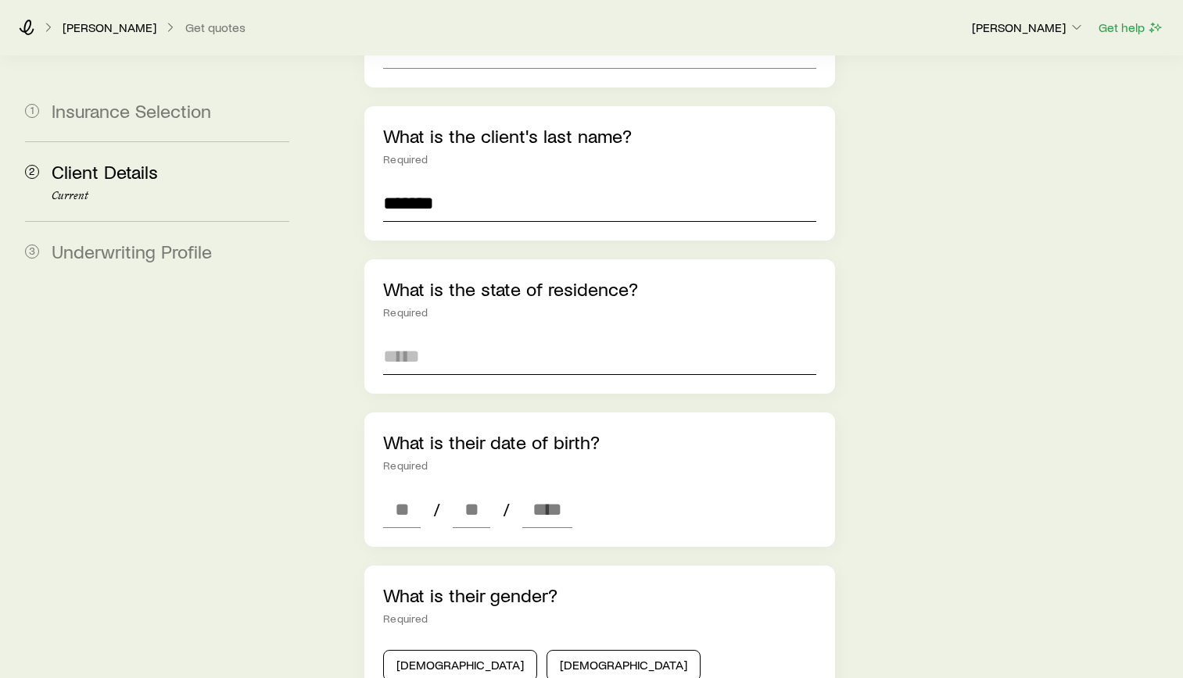
type input "*******"
click at [542, 338] on input at bounding box center [599, 357] width 433 height 38
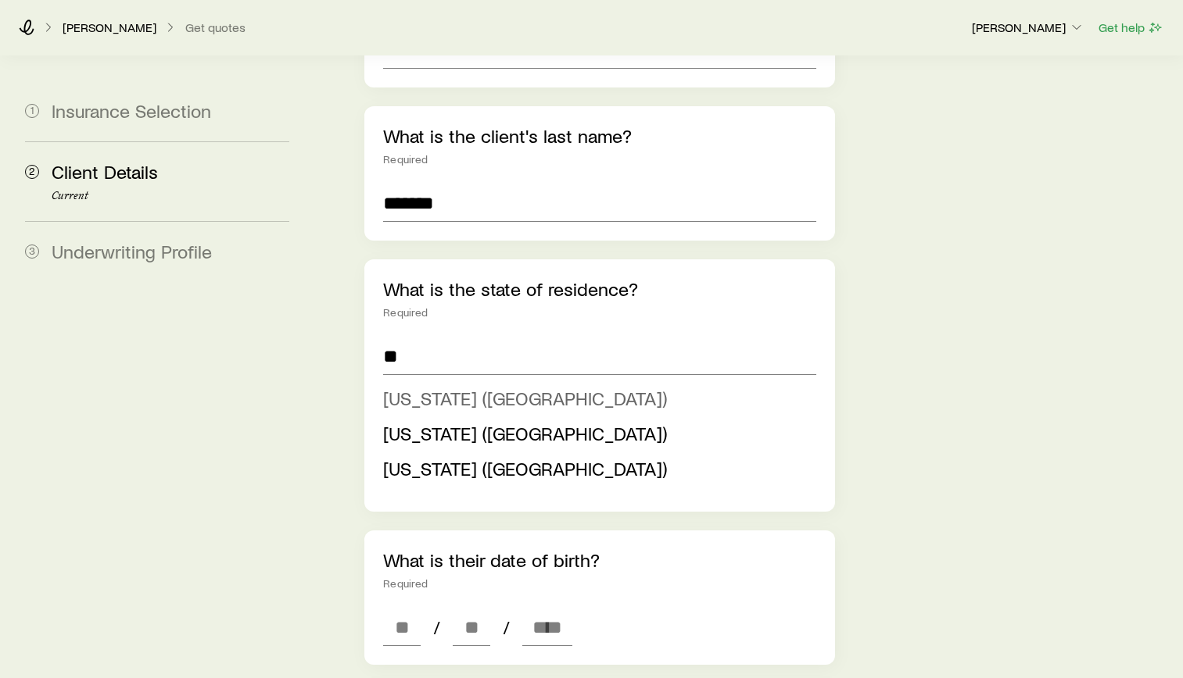
click at [408, 387] on span "[US_STATE] ([GEOGRAPHIC_DATA])" at bounding box center [525, 398] width 284 height 23
type input "**********"
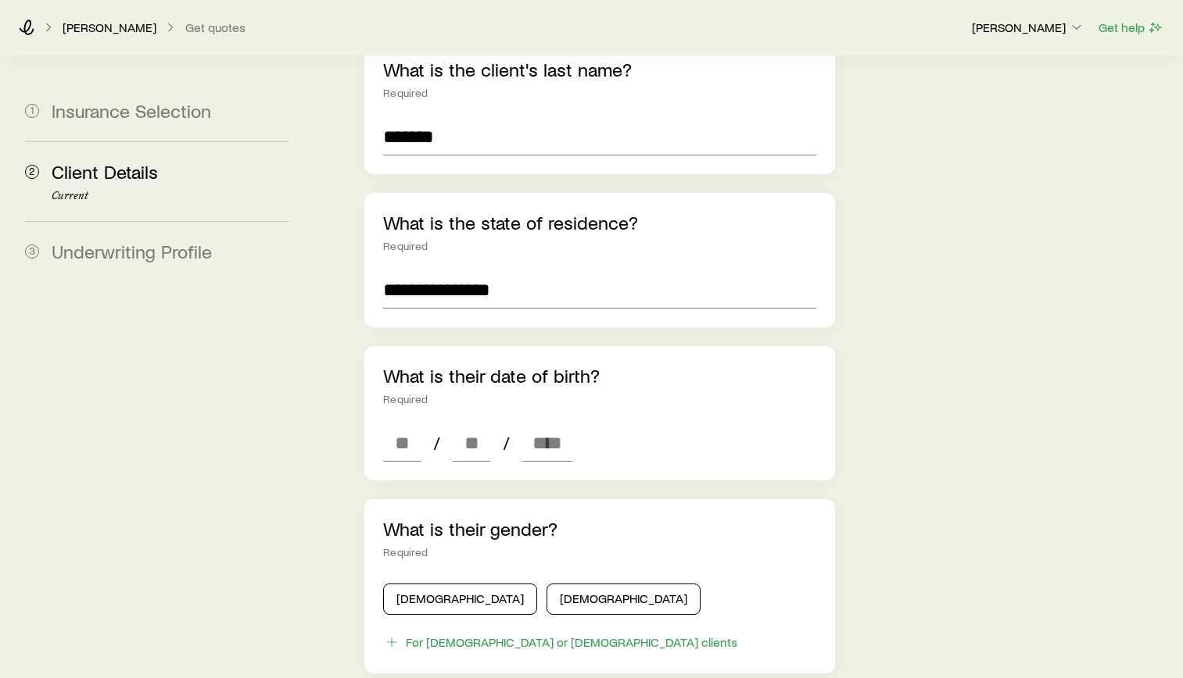
scroll to position [469, 0]
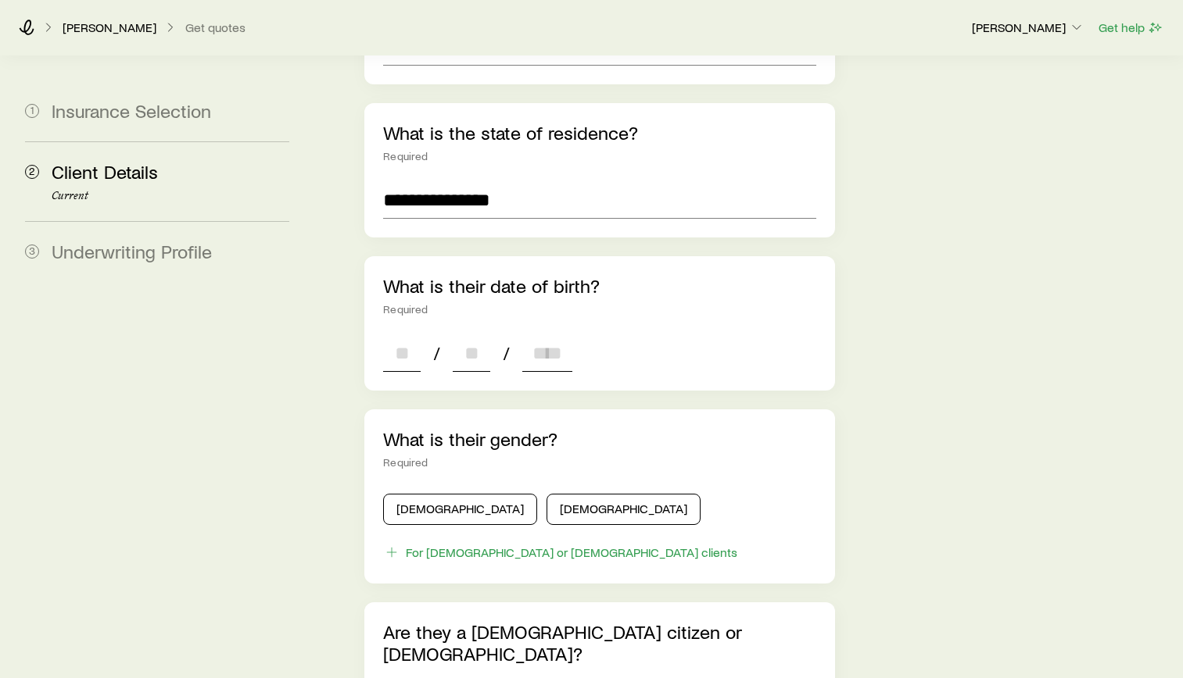
click at [415, 335] on input at bounding box center [402, 354] width 38 height 38
type input "**"
type input "****"
type input "*"
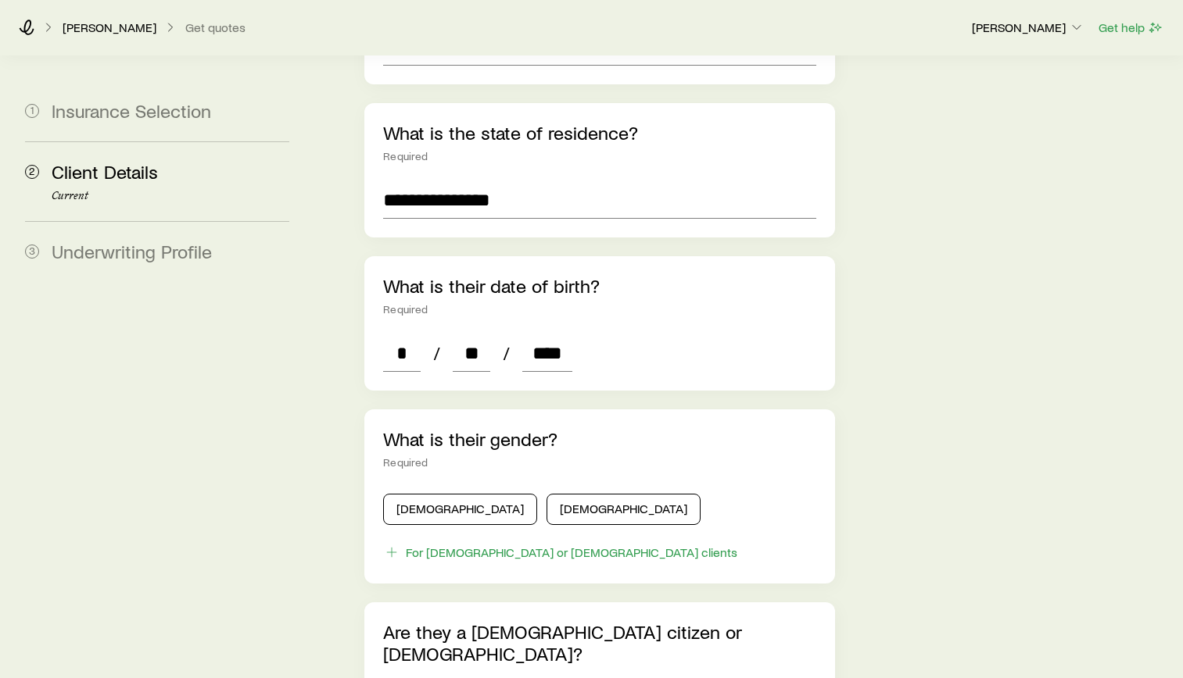
click at [1004, 374] on div "**********" at bounding box center [745, 370] width 850 height 1566
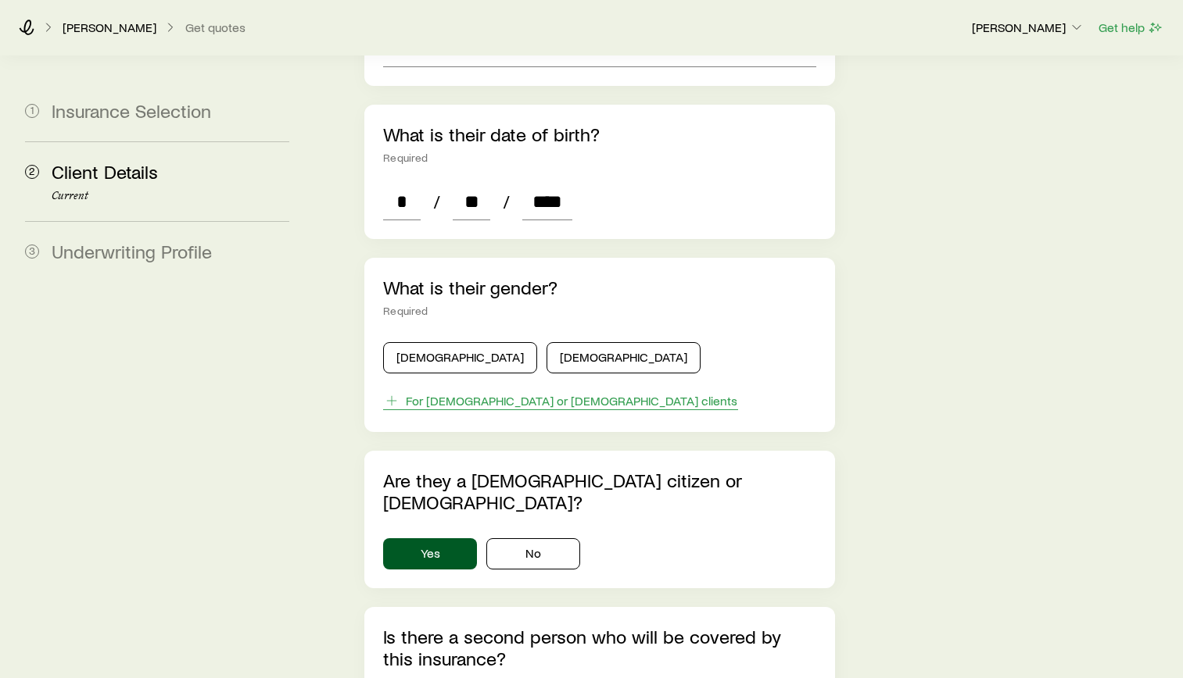
scroll to position [625, 0]
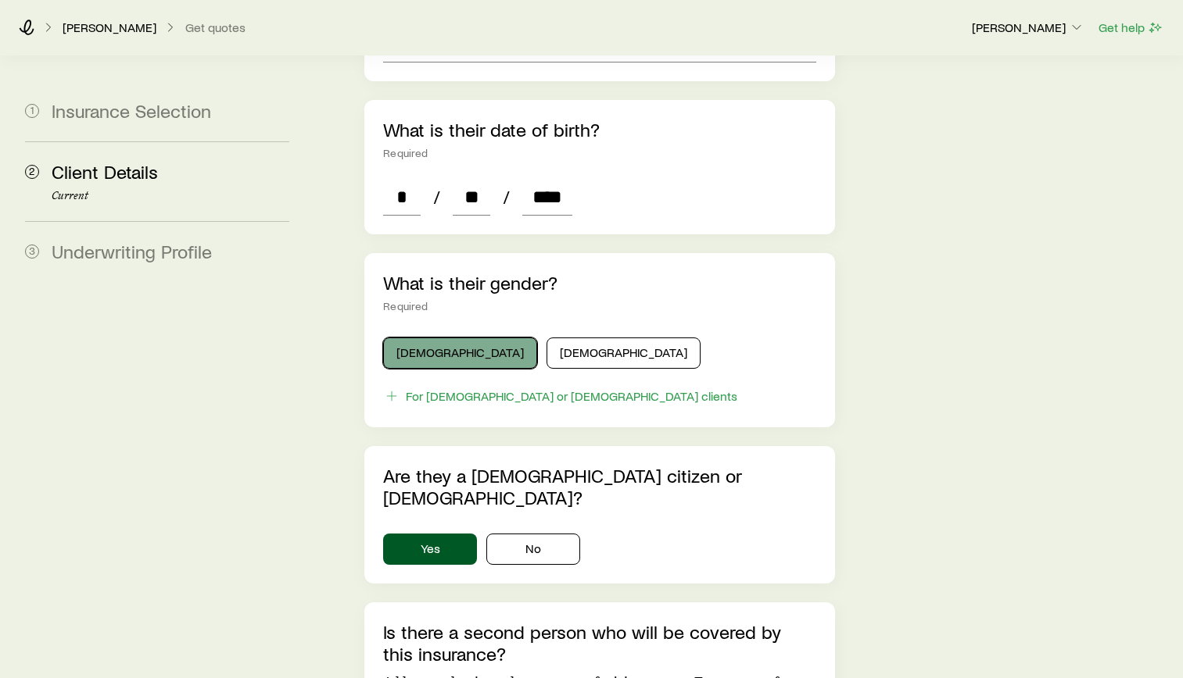
click at [435, 338] on button "[DEMOGRAPHIC_DATA]" at bounding box center [460, 353] width 154 height 31
click at [582, 178] on div "* / ** / ****" at bounding box center [599, 197] width 433 height 38
click at [574, 178] on div "* / ** / ****" at bounding box center [599, 197] width 433 height 38
click at [569, 178] on input "****" at bounding box center [547, 197] width 50 height 38
type input "****"
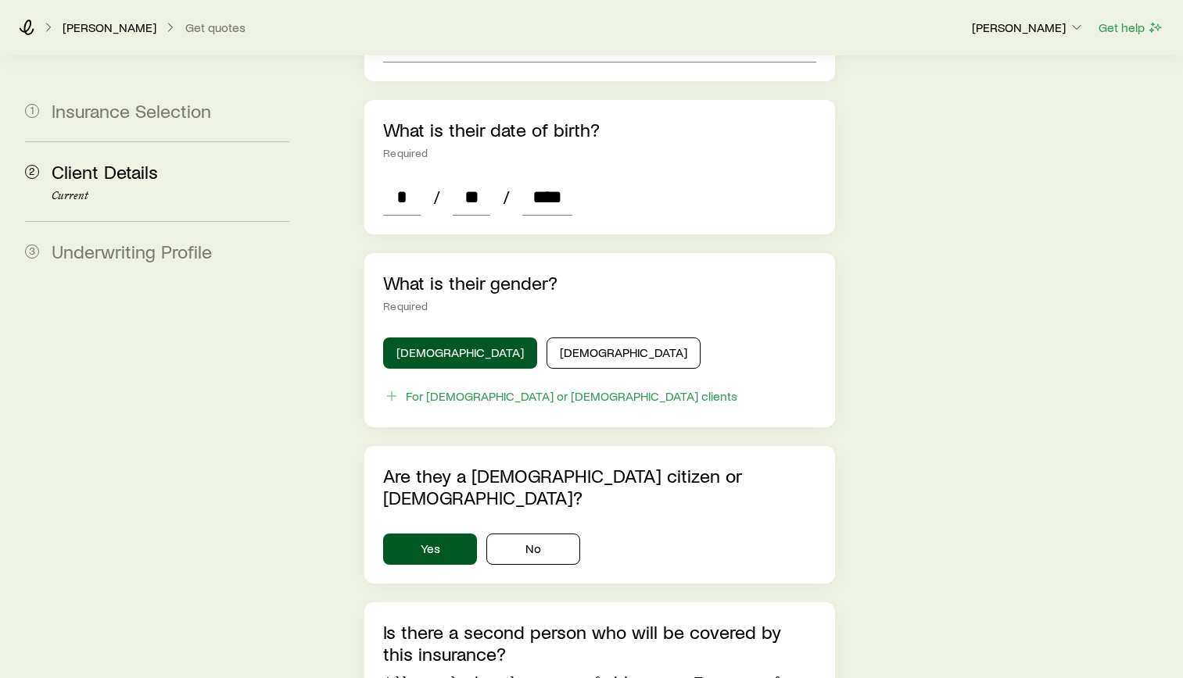
click at [1108, 230] on div "**********" at bounding box center [745, 214] width 850 height 1566
click at [997, 309] on div "**********" at bounding box center [745, 214] width 850 height 1566
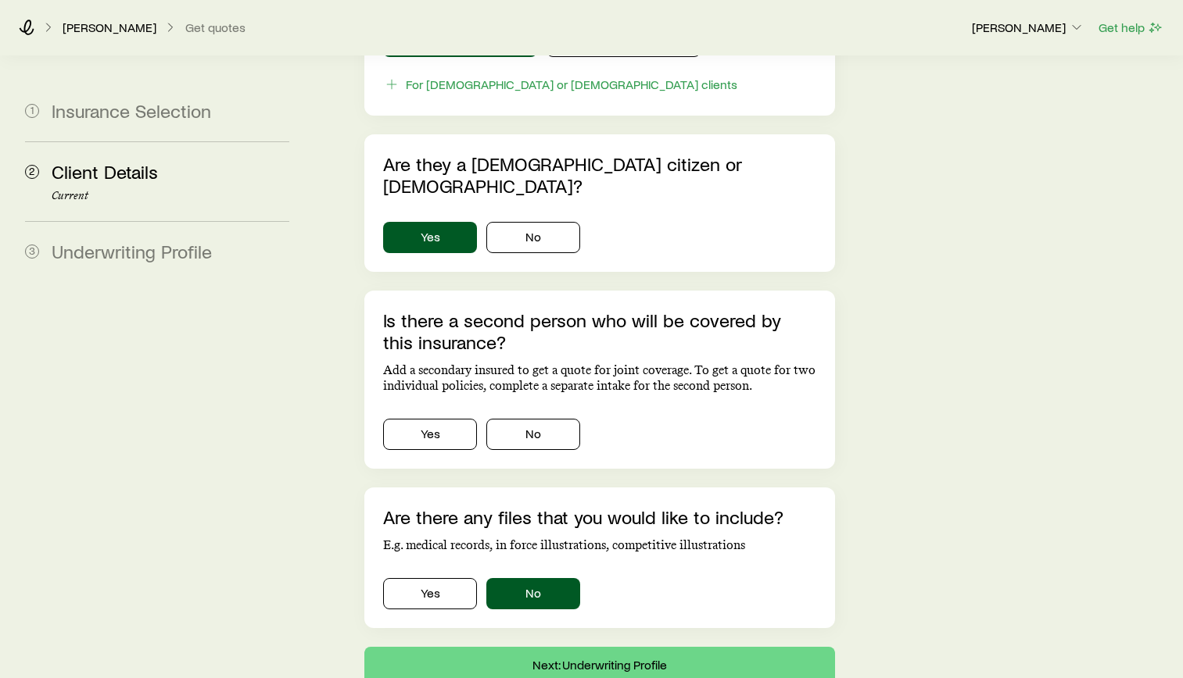
scroll to position [938, 0]
click at [528, 418] on button "No" at bounding box center [533, 433] width 94 height 31
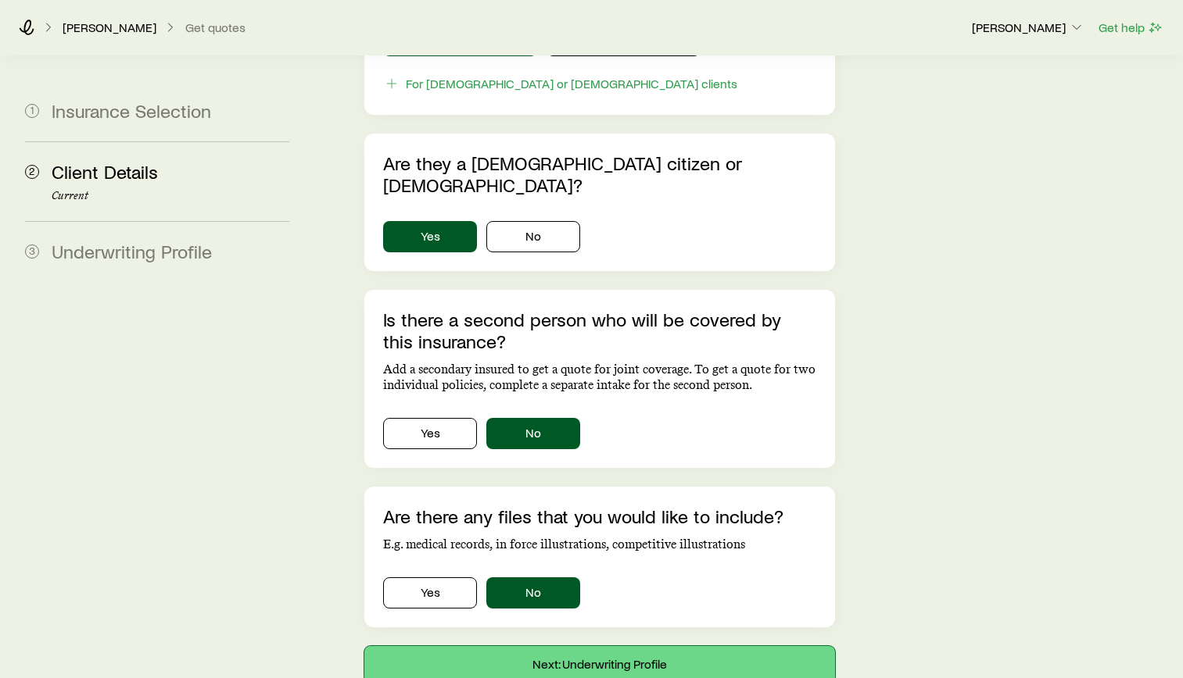
click at [729, 646] on button "Next: Underwriting Profile" at bounding box center [599, 665] width 471 height 38
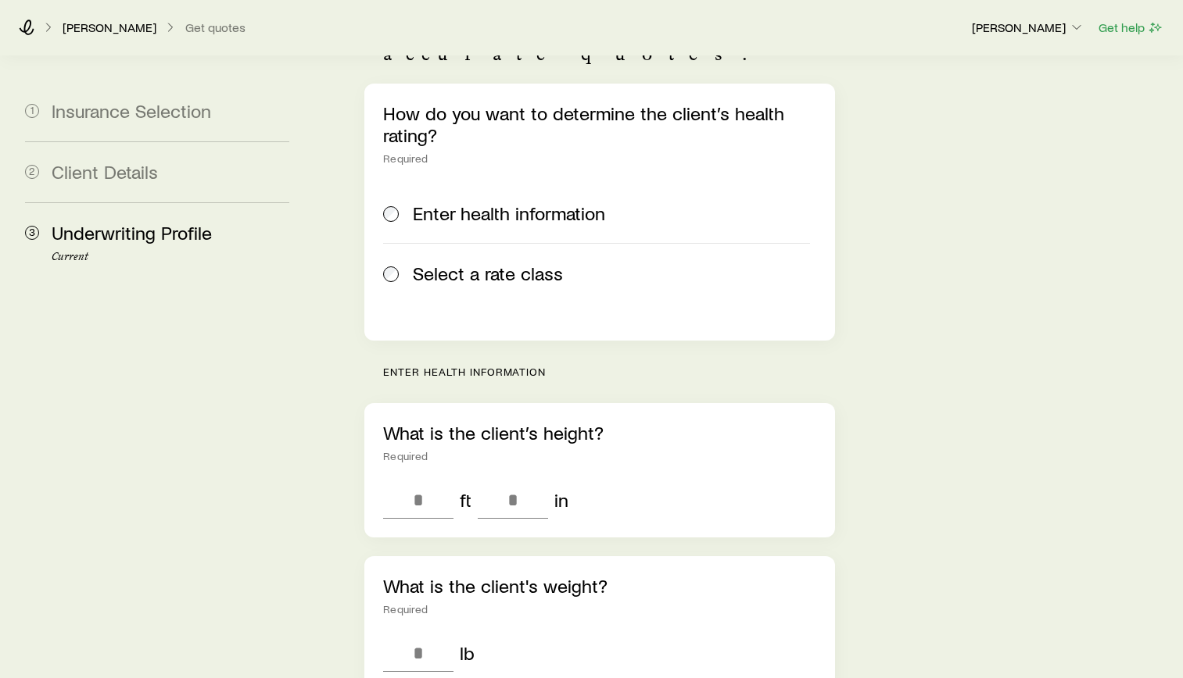
scroll to position [234, 0]
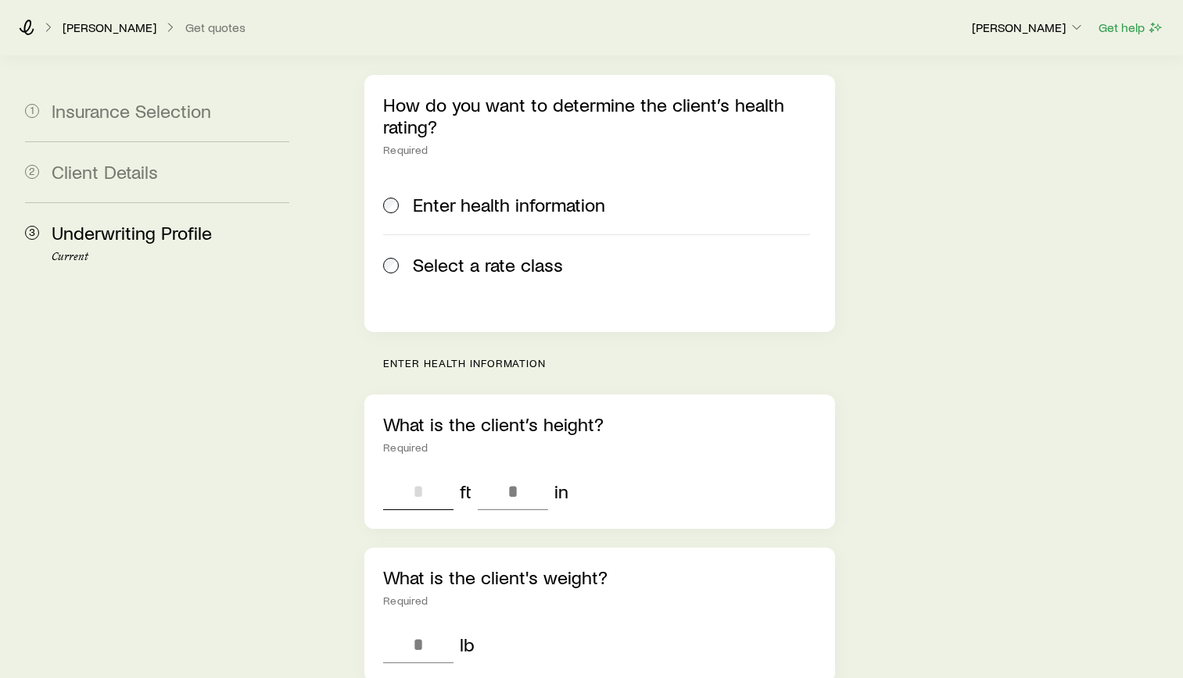
click at [431, 473] on input "tel" at bounding box center [418, 492] width 70 height 38
type input "*"
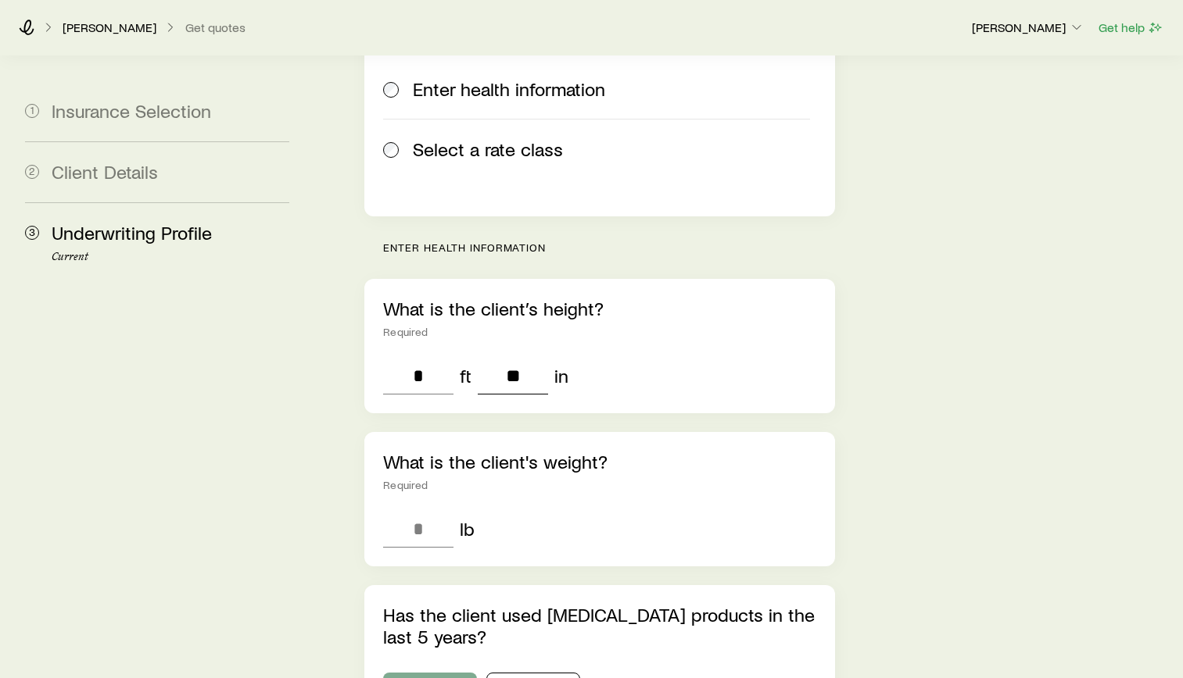
scroll to position [547, 0]
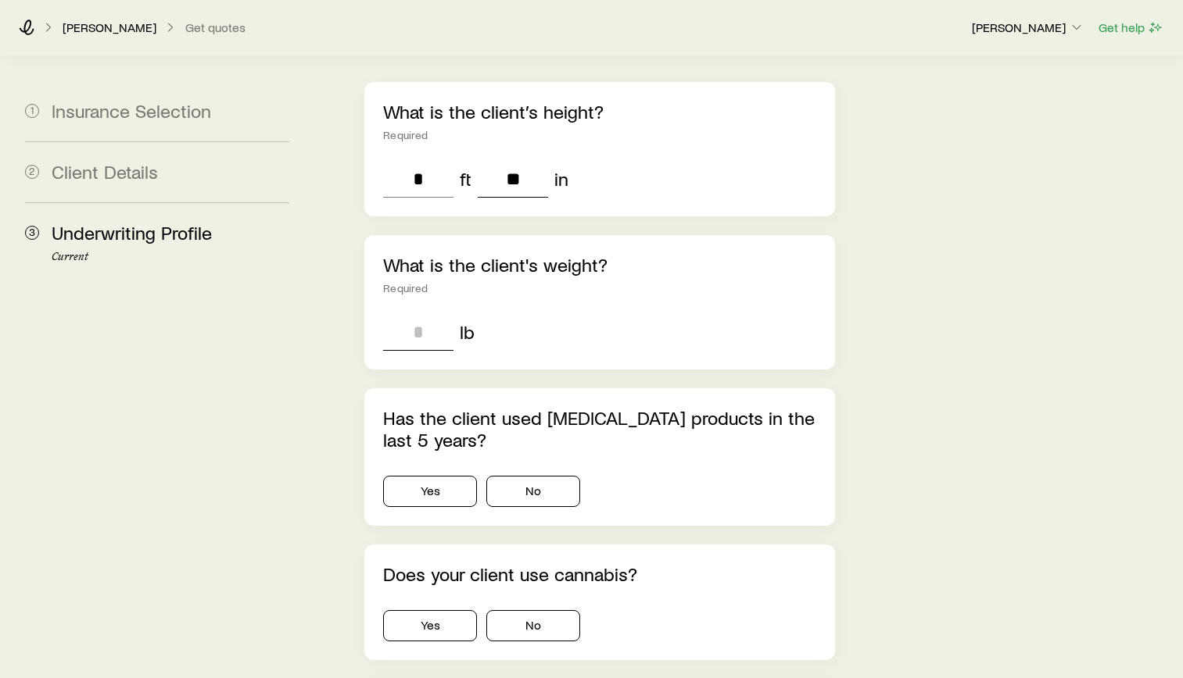
type input "**"
click at [413, 313] on input "tel" at bounding box center [418, 332] width 70 height 38
type input "***"
click at [531, 476] on button "No" at bounding box center [533, 491] width 94 height 31
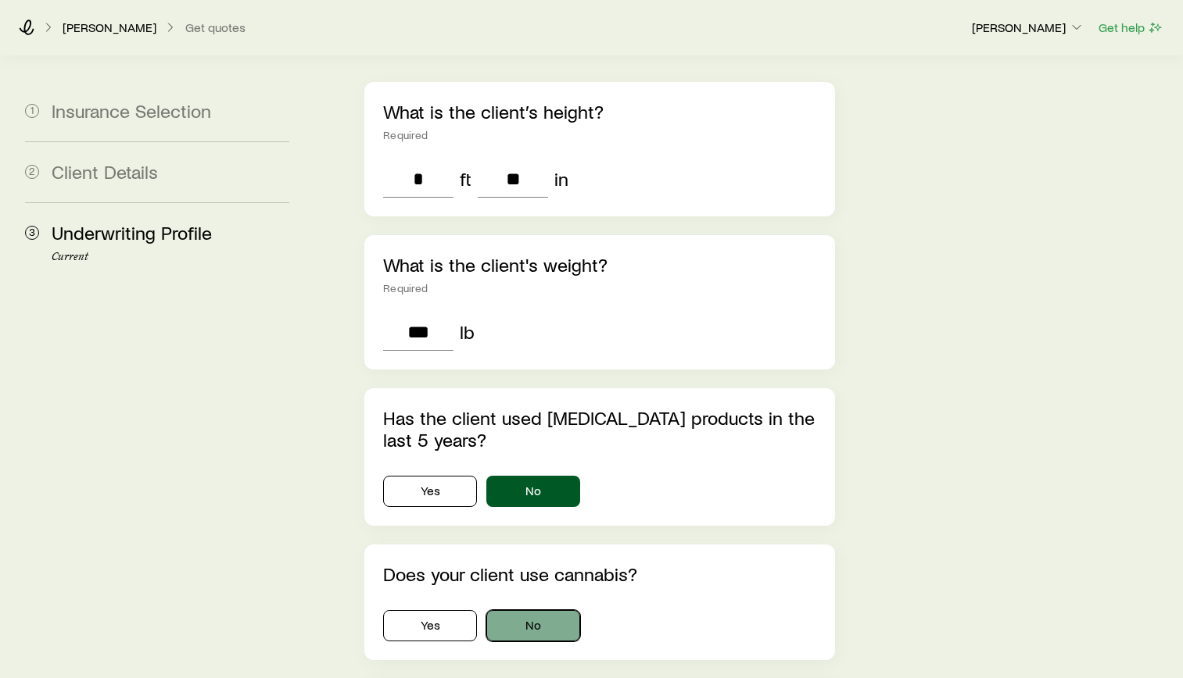
click at [542, 610] on button "No" at bounding box center [533, 625] width 94 height 31
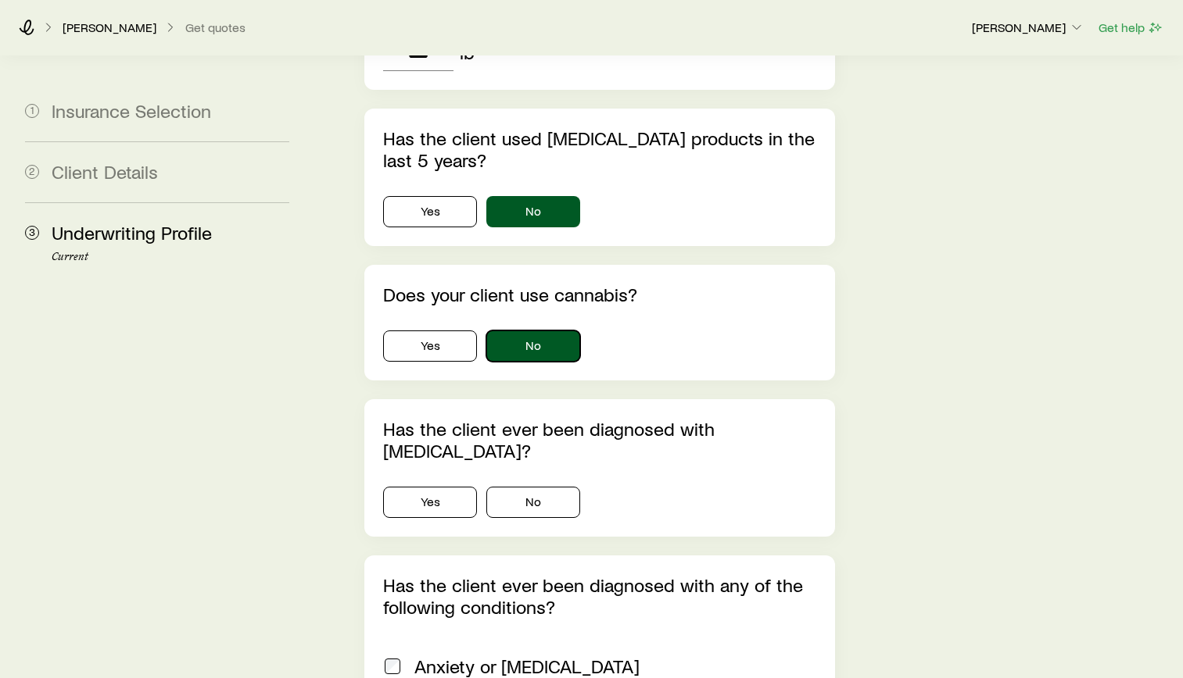
scroll to position [860, 0]
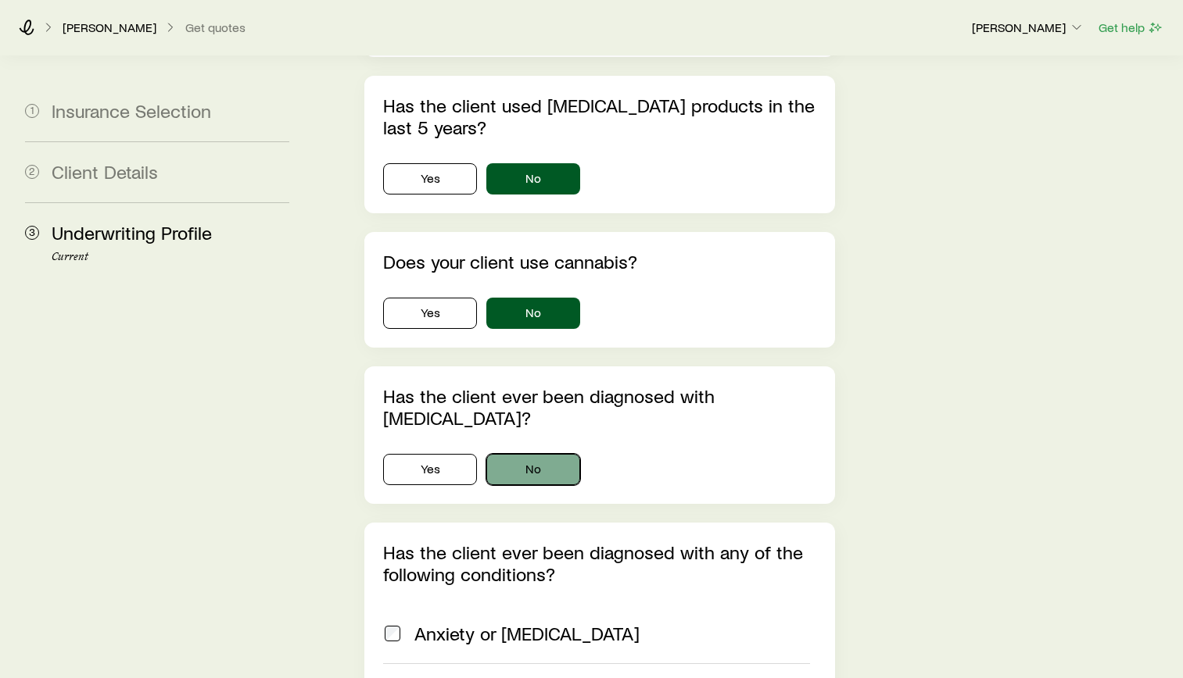
click at [550, 454] on button "No" at bounding box center [533, 469] width 94 height 31
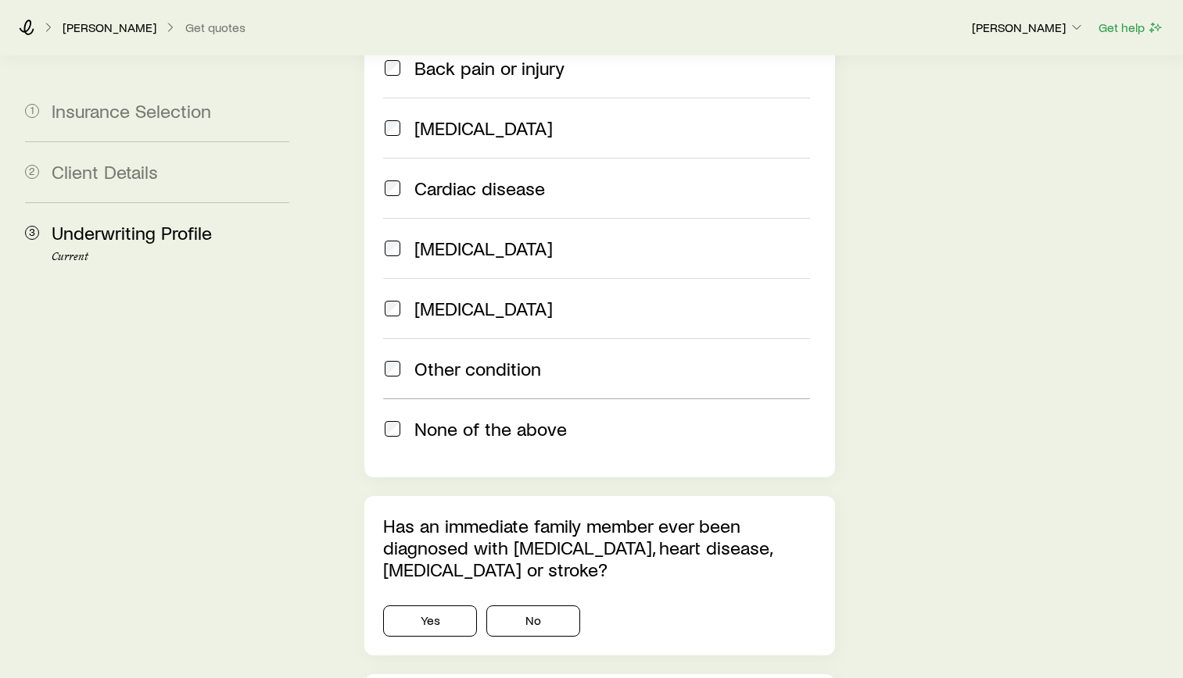
scroll to position [1563, 0]
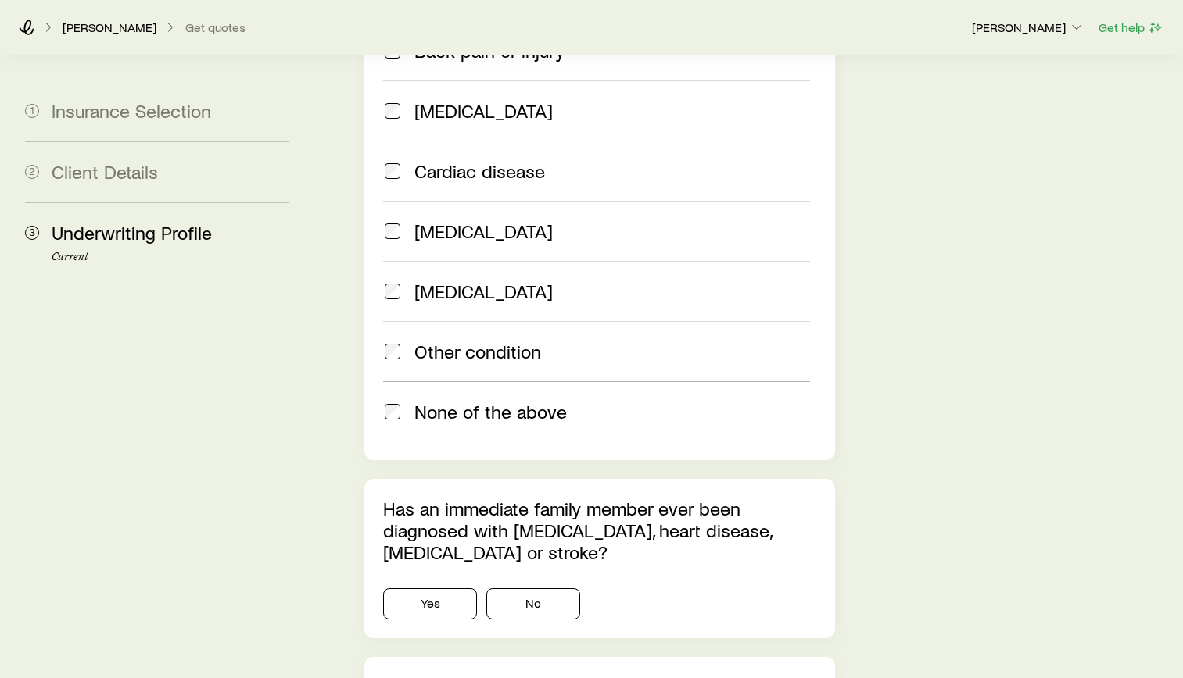
click at [403, 401] on div "None of the above" at bounding box center [596, 412] width 427 height 22
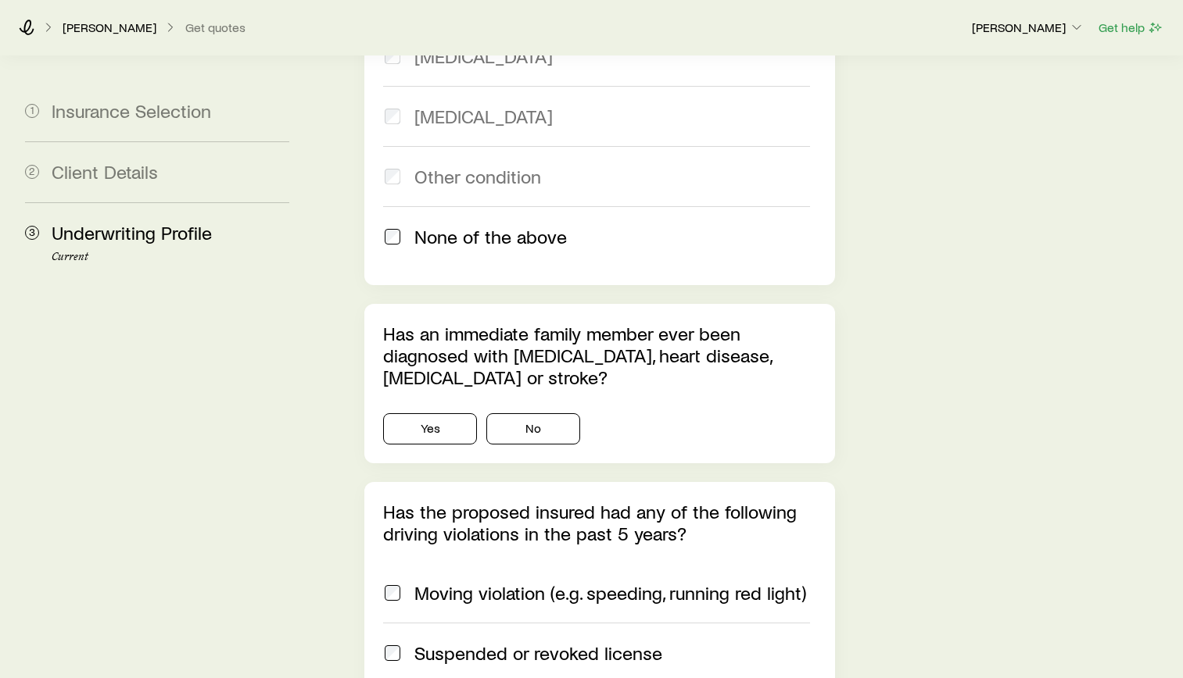
scroll to position [1798, 0]
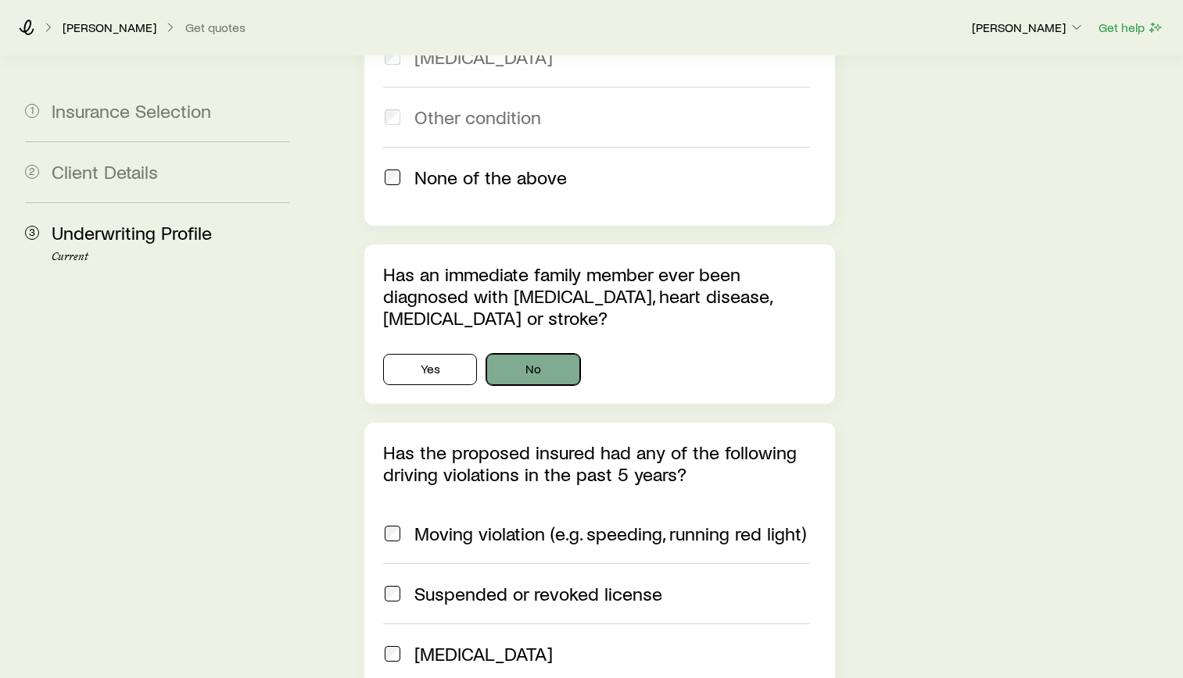
click at [540, 354] on button "No" at bounding box center [533, 369] width 94 height 31
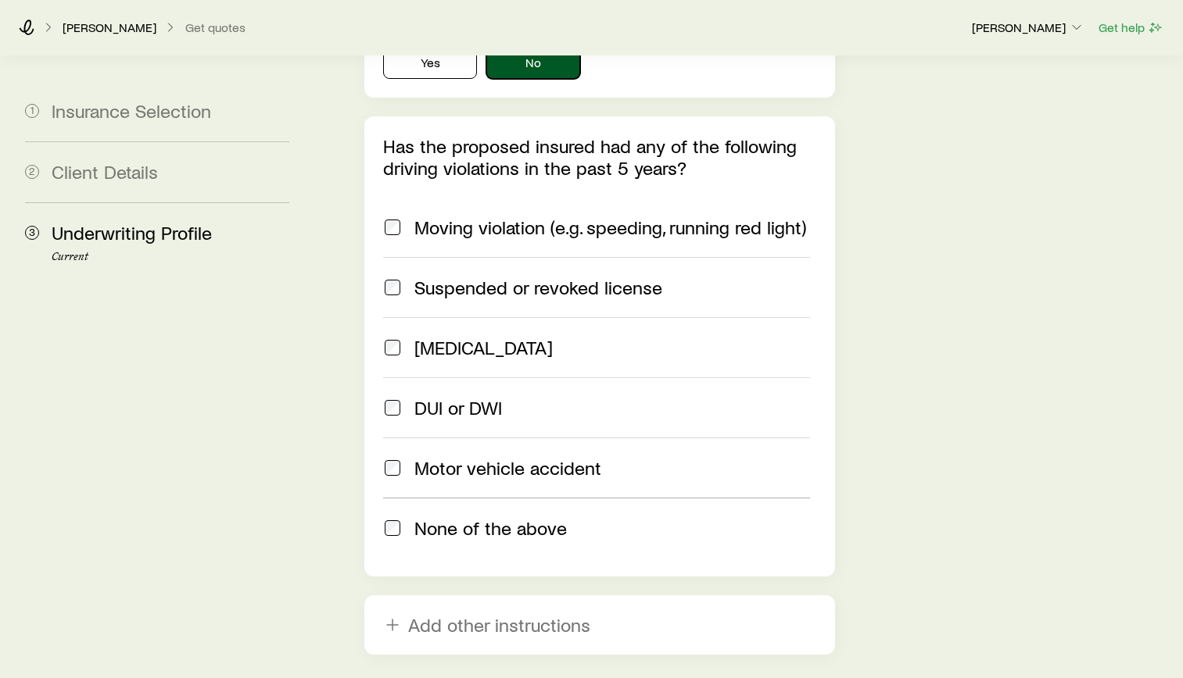
scroll to position [2189, 0]
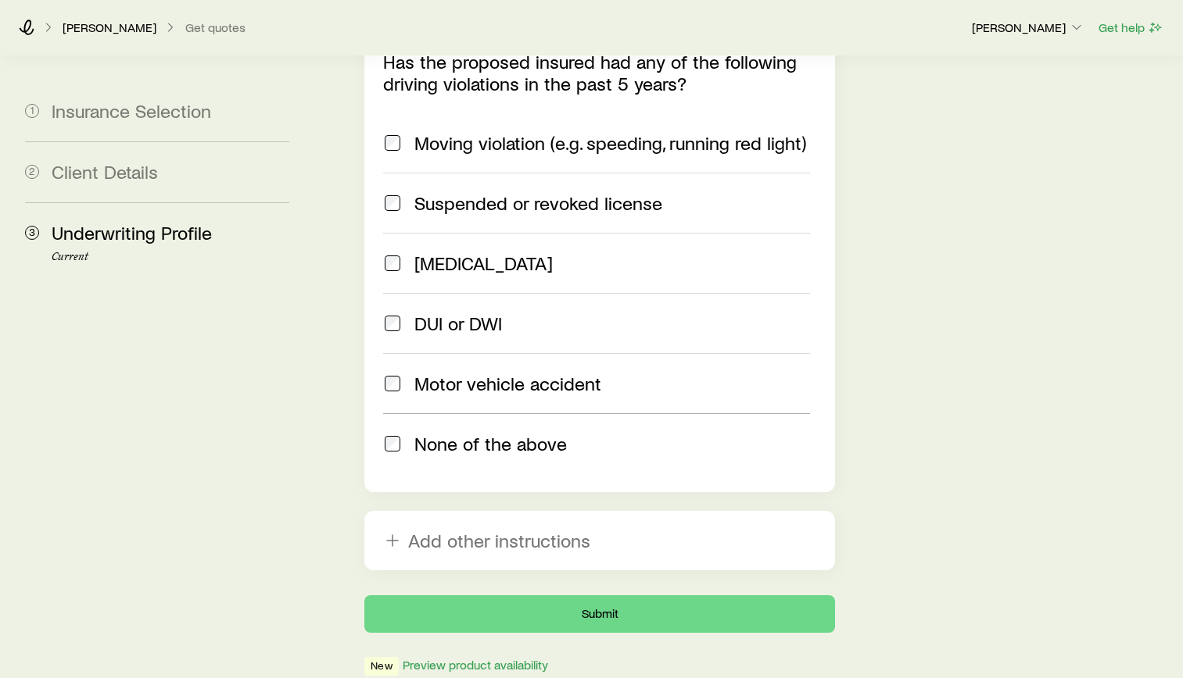
click at [405, 433] on div "None of the above" at bounding box center [596, 444] width 427 height 22
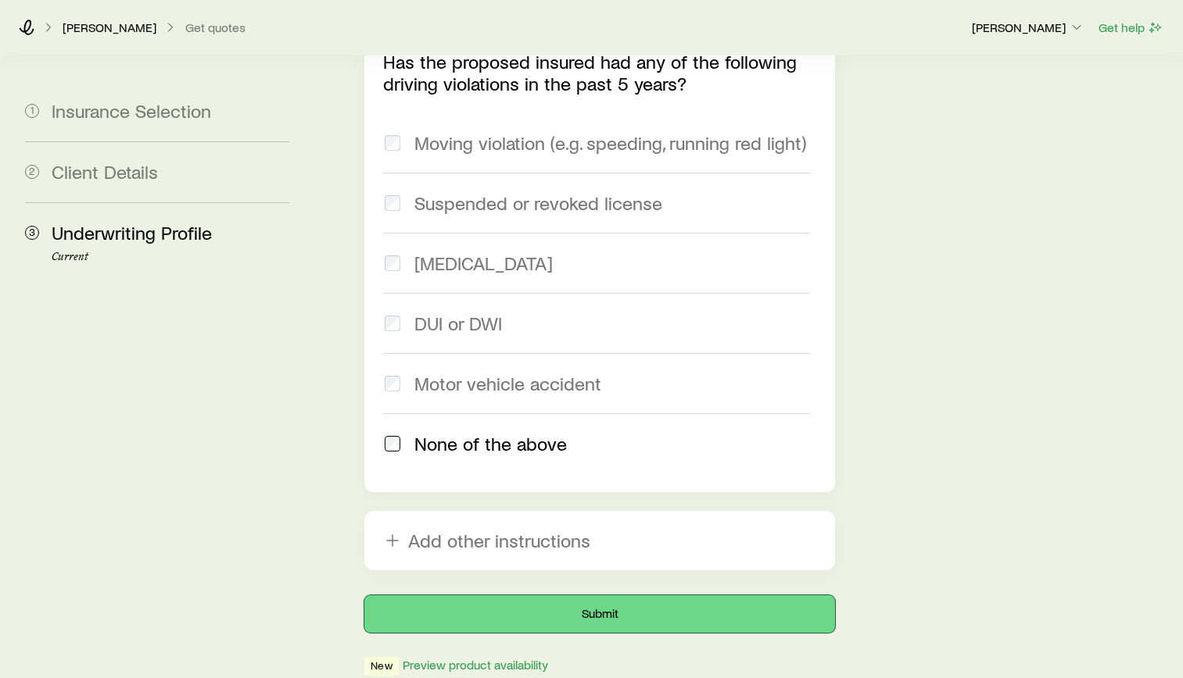
click at [566, 596] on button "Submit" at bounding box center [599, 615] width 471 height 38
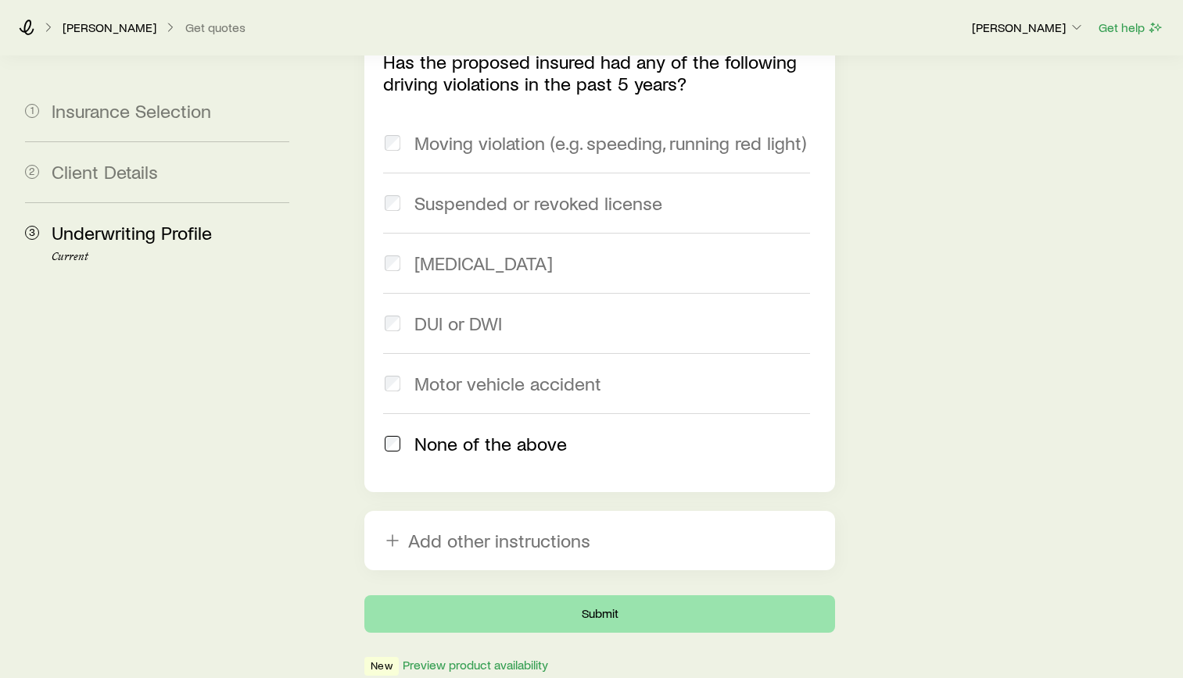
scroll to position [0, 0]
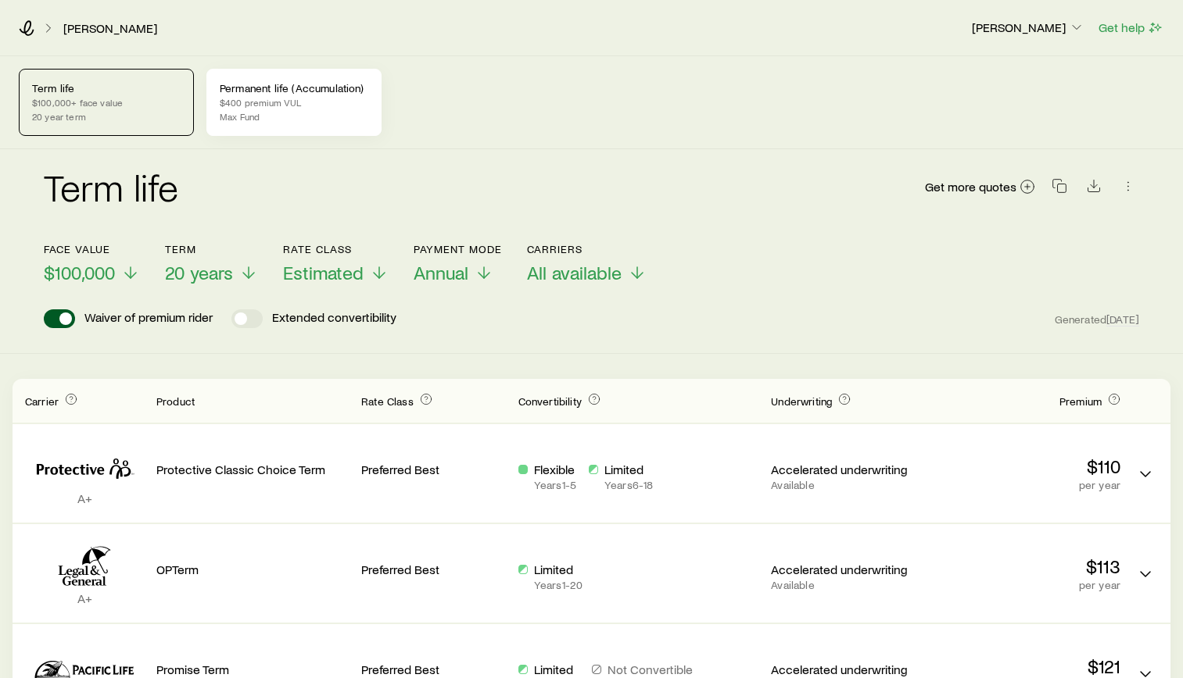
click at [305, 99] on p "$400 premium VUL" at bounding box center [294, 102] width 149 height 13
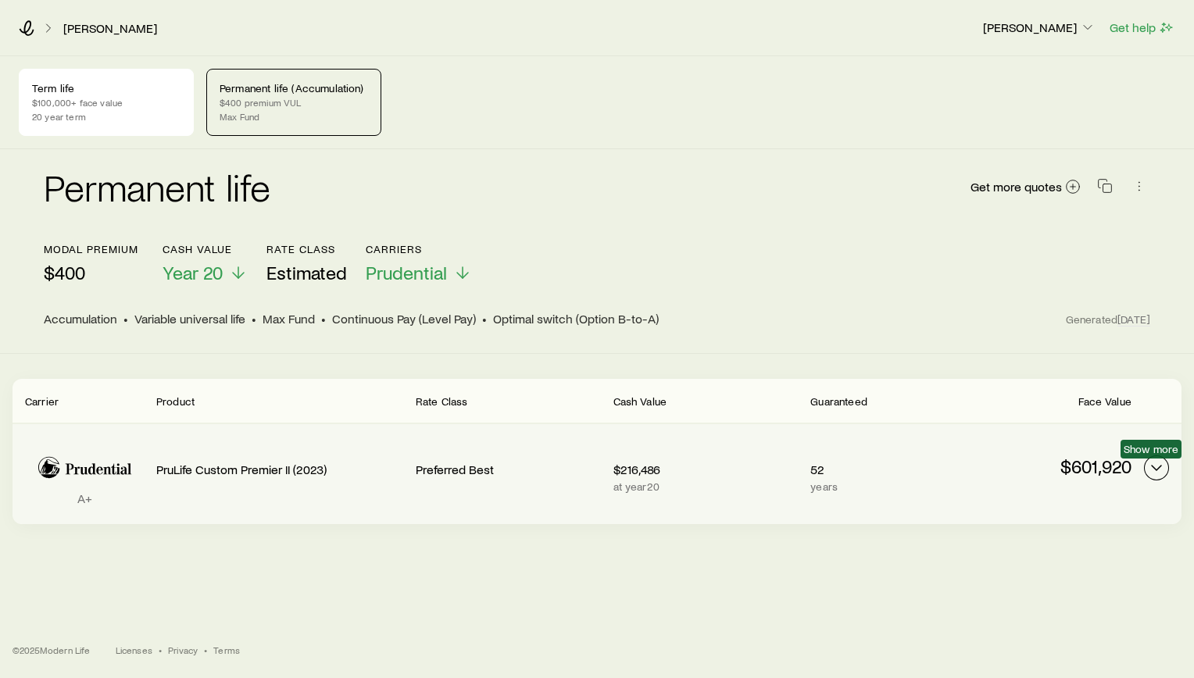
click at [1157, 468] on icon "Permanent quotes" at bounding box center [1156, 468] width 19 height 19
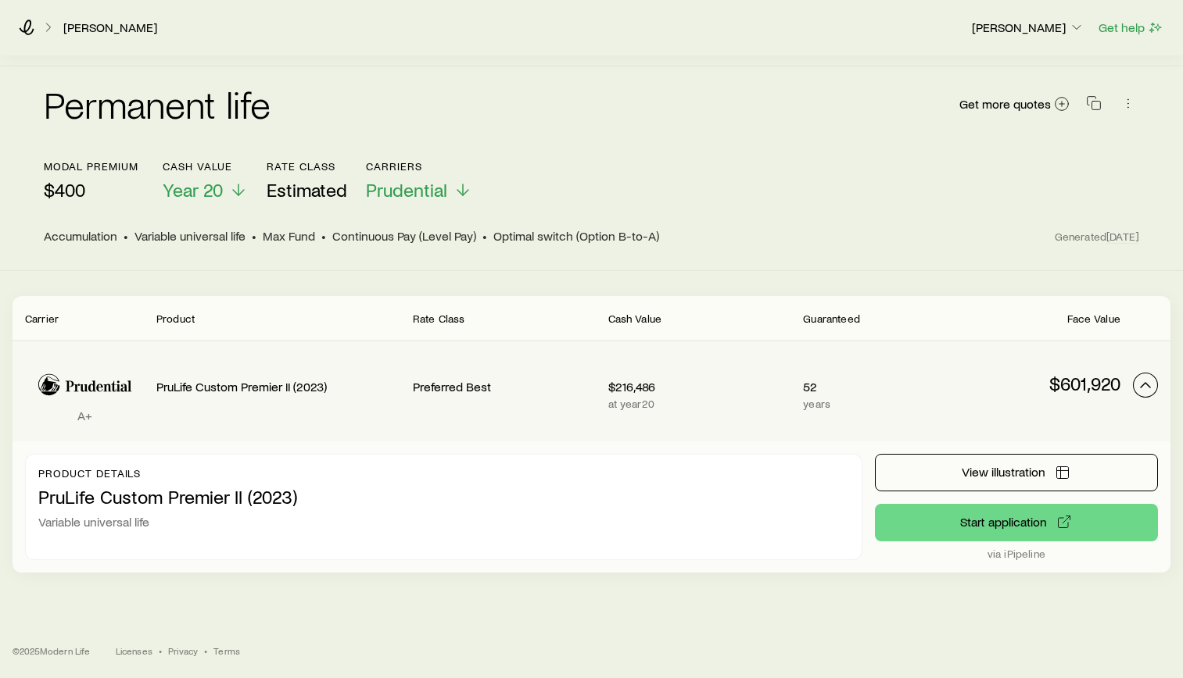
scroll to position [84, 0]
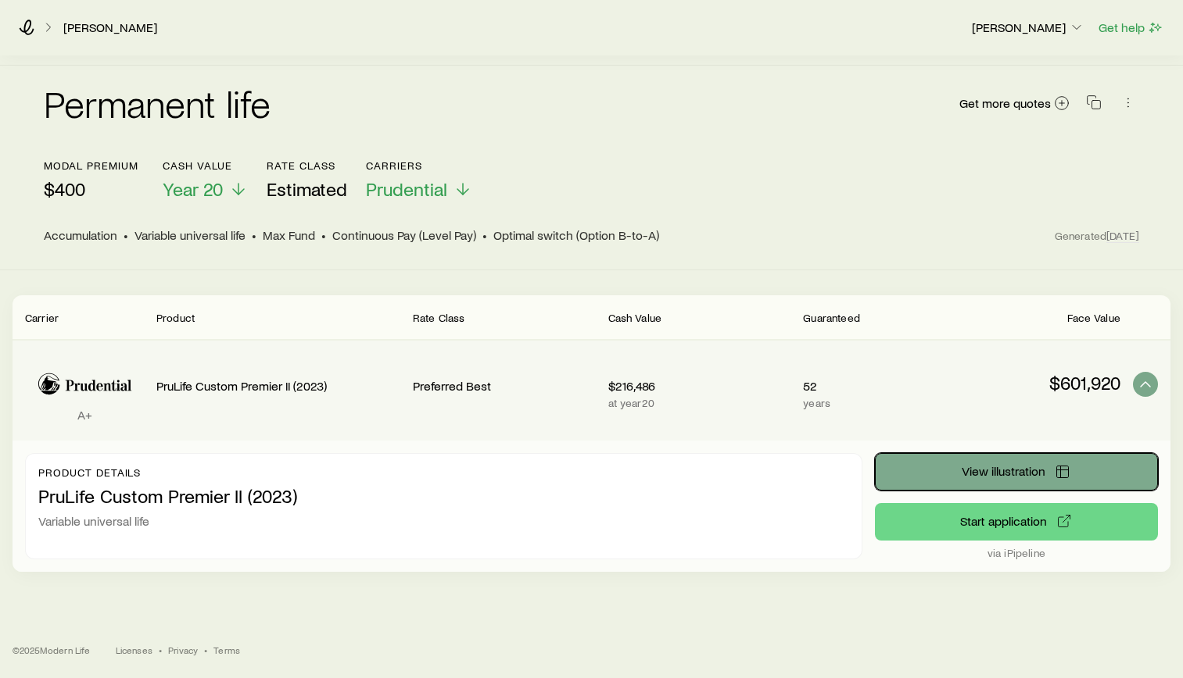
click at [1006, 478] on button "View illustration" at bounding box center [1016, 472] width 283 height 38
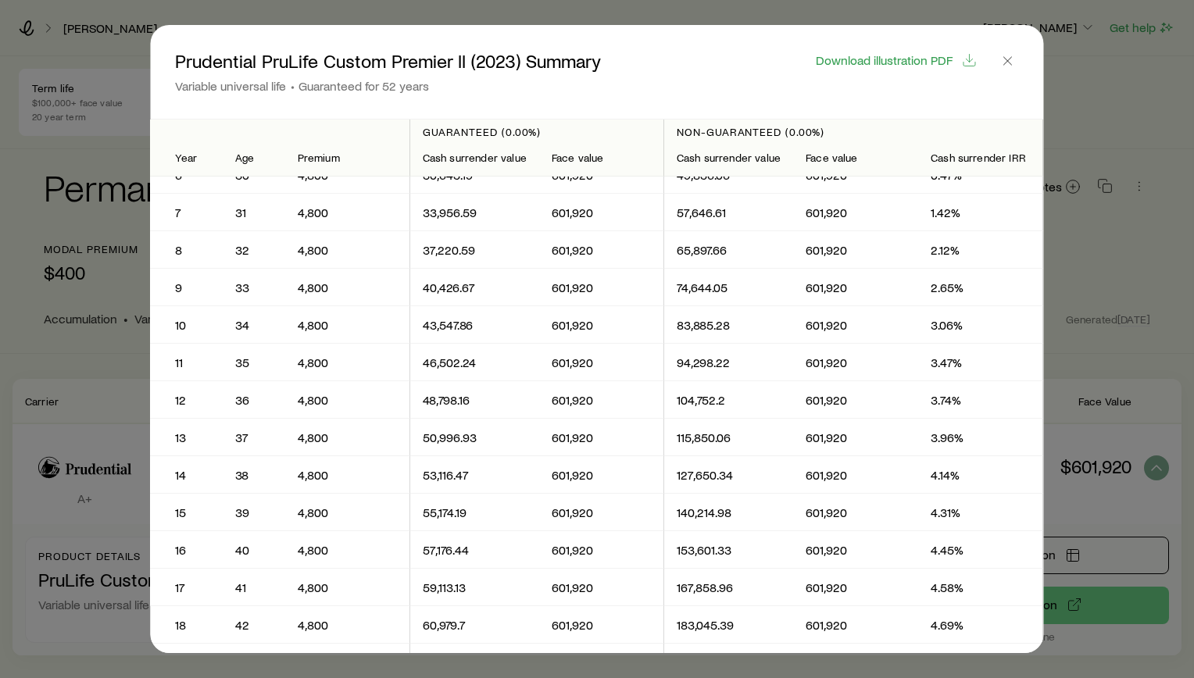
scroll to position [0, 0]
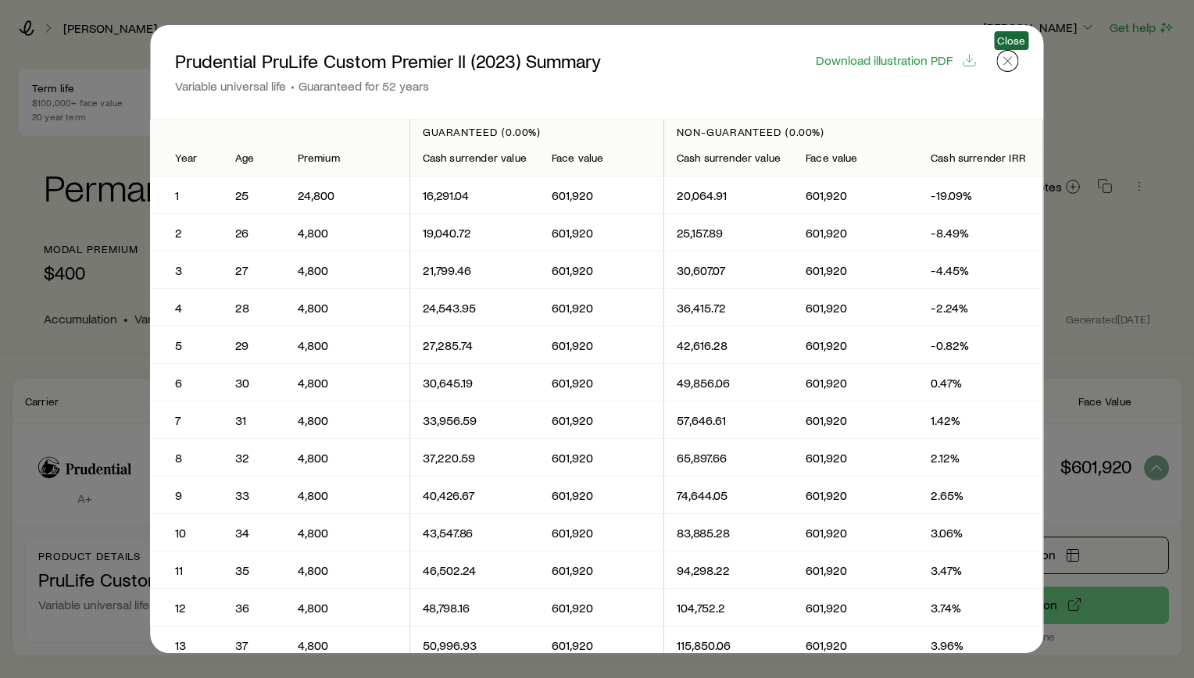
click at [1011, 63] on icon "button" at bounding box center [1008, 61] width 16 height 16
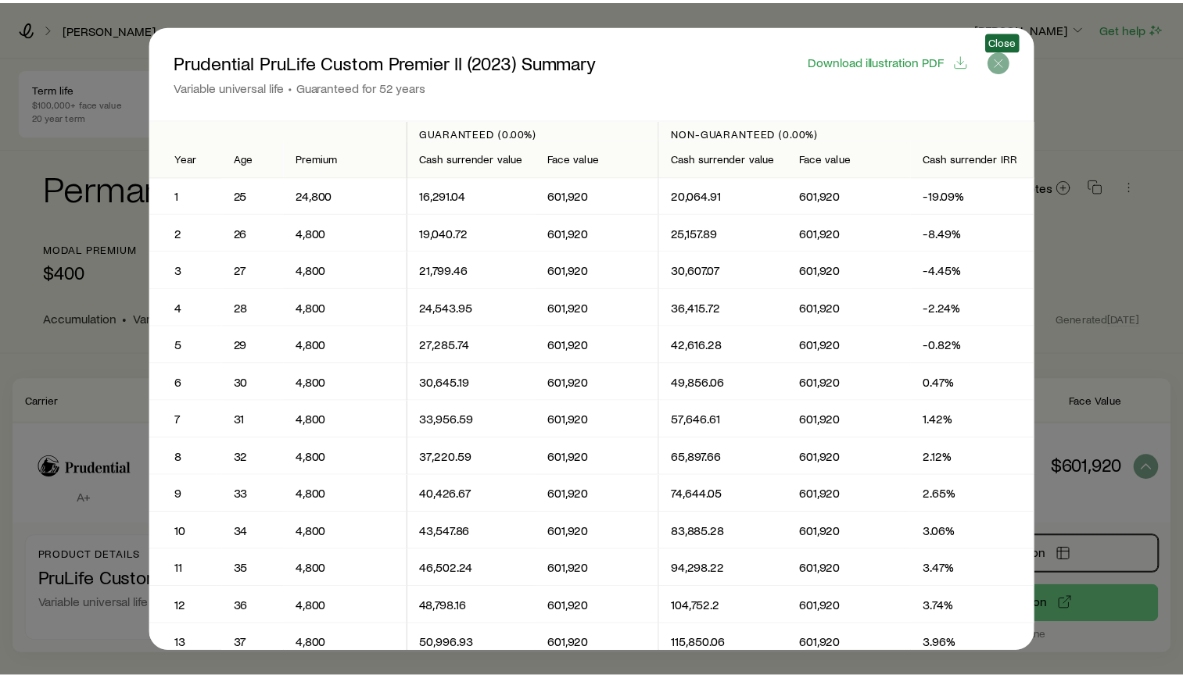
scroll to position [84, 0]
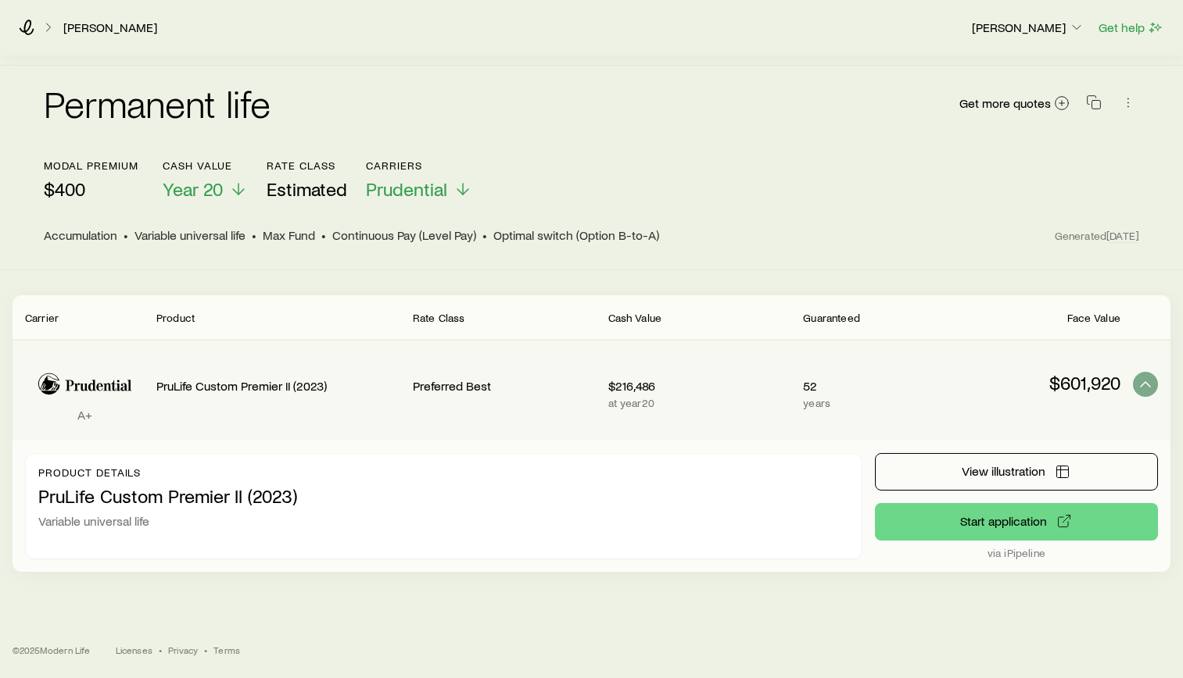
click at [182, 503] on p "PruLife Custom Premier II (2023)" at bounding box center [443, 496] width 811 height 22
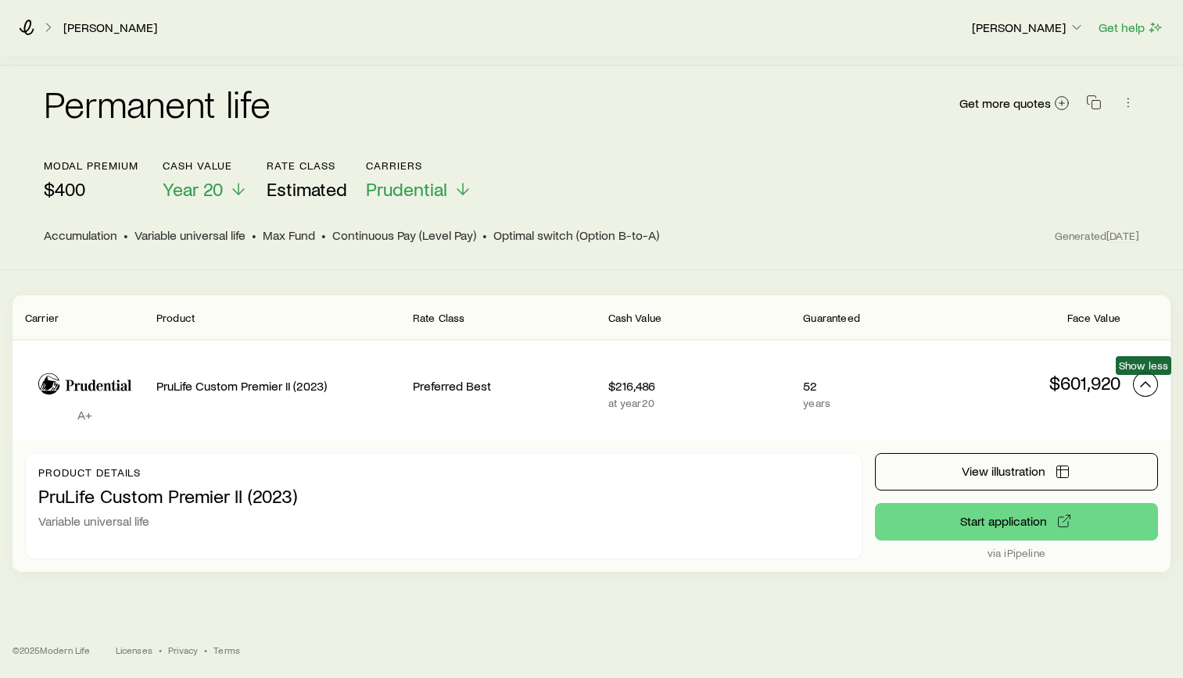
click at [1142, 384] on icon "Permanent quotes" at bounding box center [1145, 384] width 19 height 19
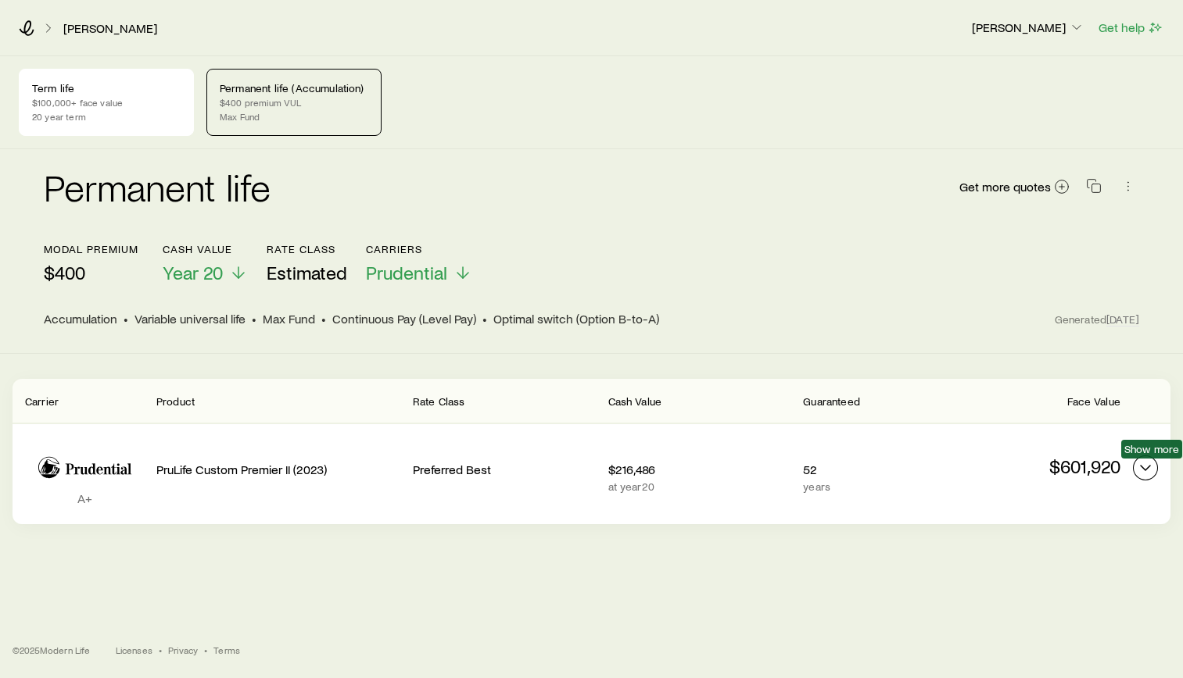
scroll to position [0, 0]
click at [1158, 475] on icon "Permanent quotes" at bounding box center [1156, 468] width 19 height 19
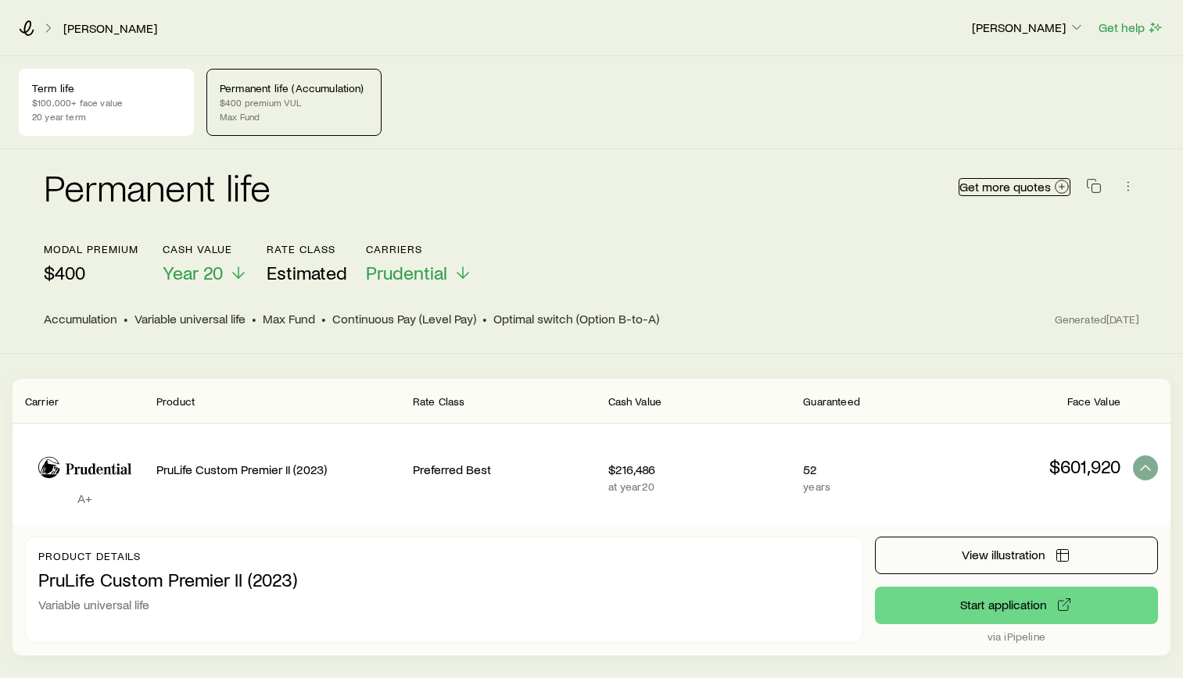
click at [1047, 191] on span "Get more quotes" at bounding box center [1004, 187] width 91 height 13
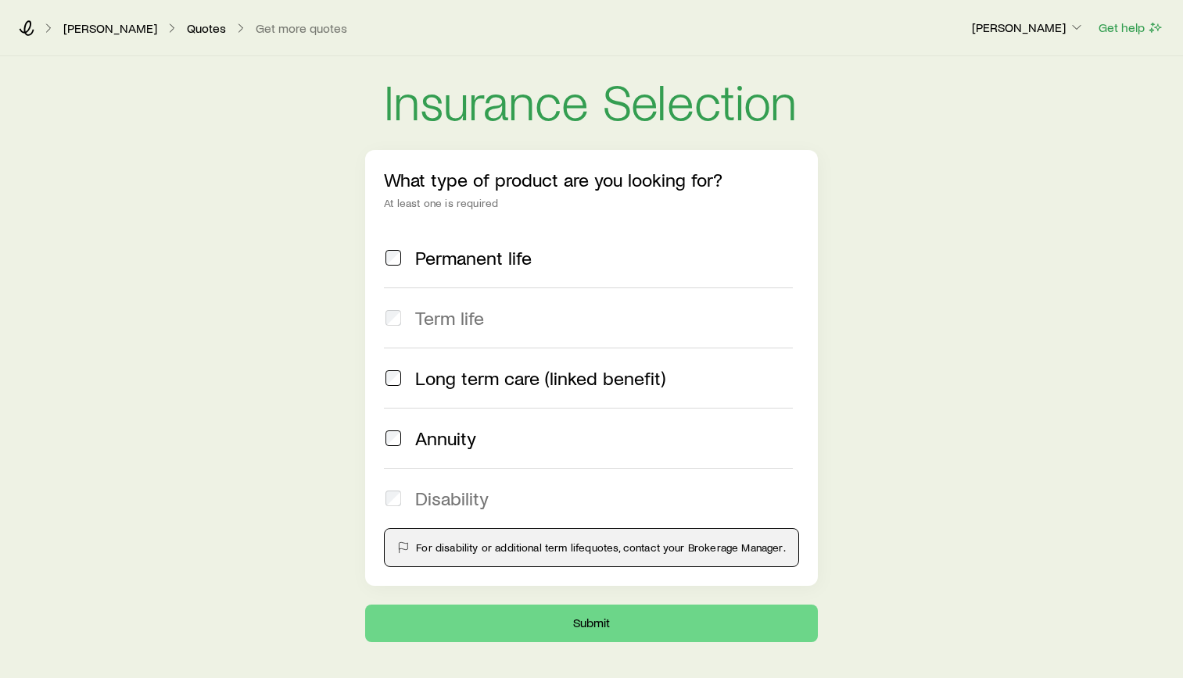
click at [493, 263] on span "Permanent life" at bounding box center [473, 258] width 116 height 22
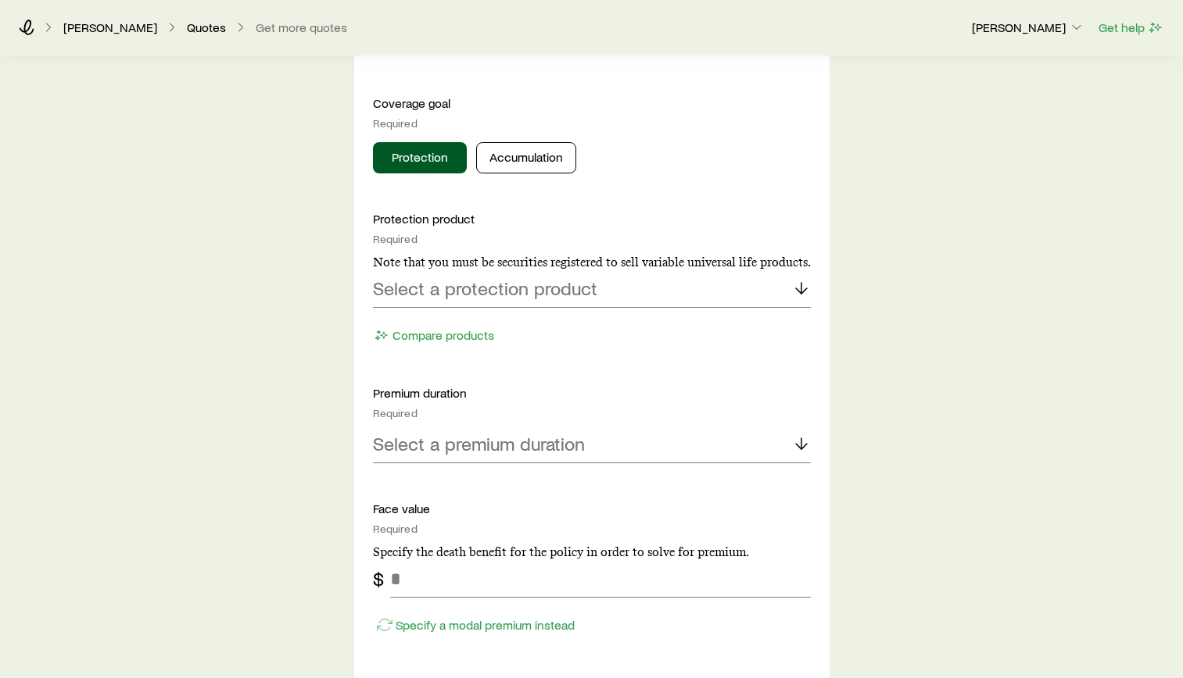
scroll to position [625, 0]
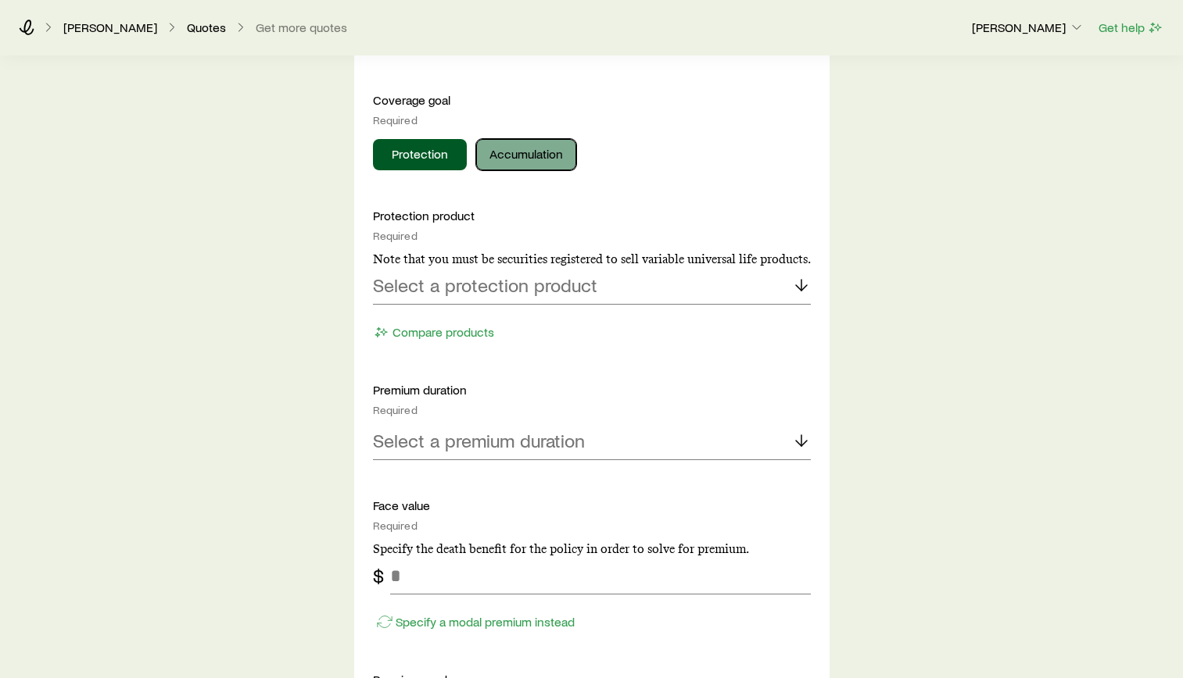
click at [512, 159] on button "Accumulation" at bounding box center [526, 154] width 100 height 31
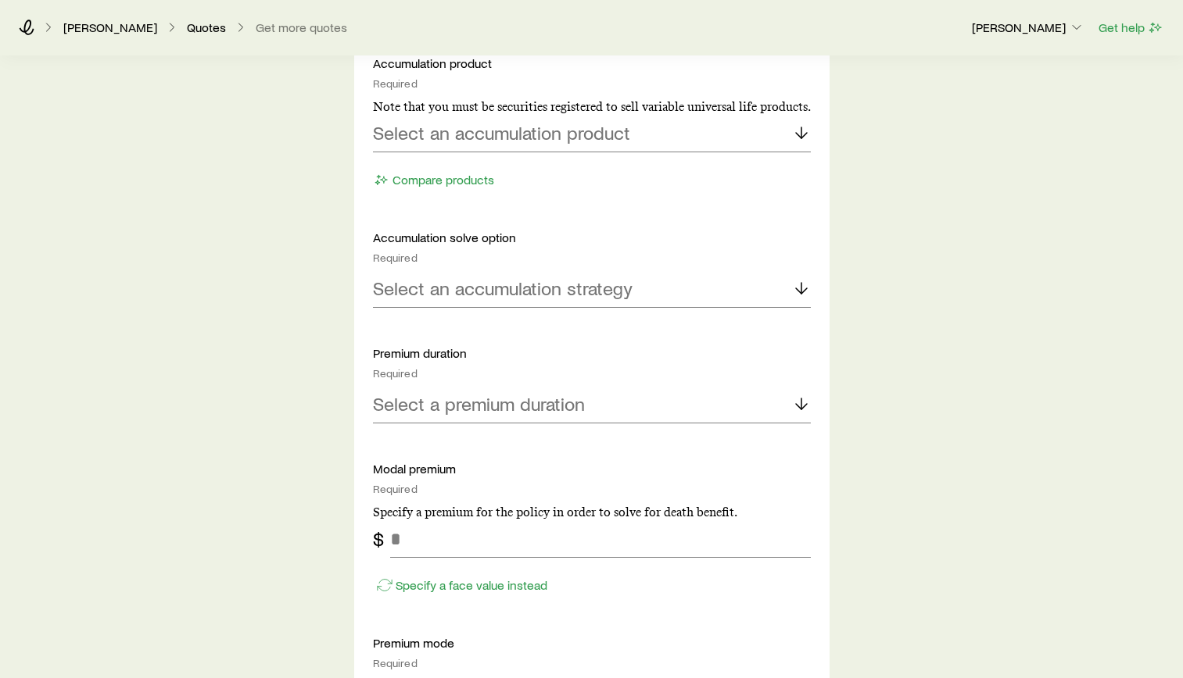
scroll to position [782, 0]
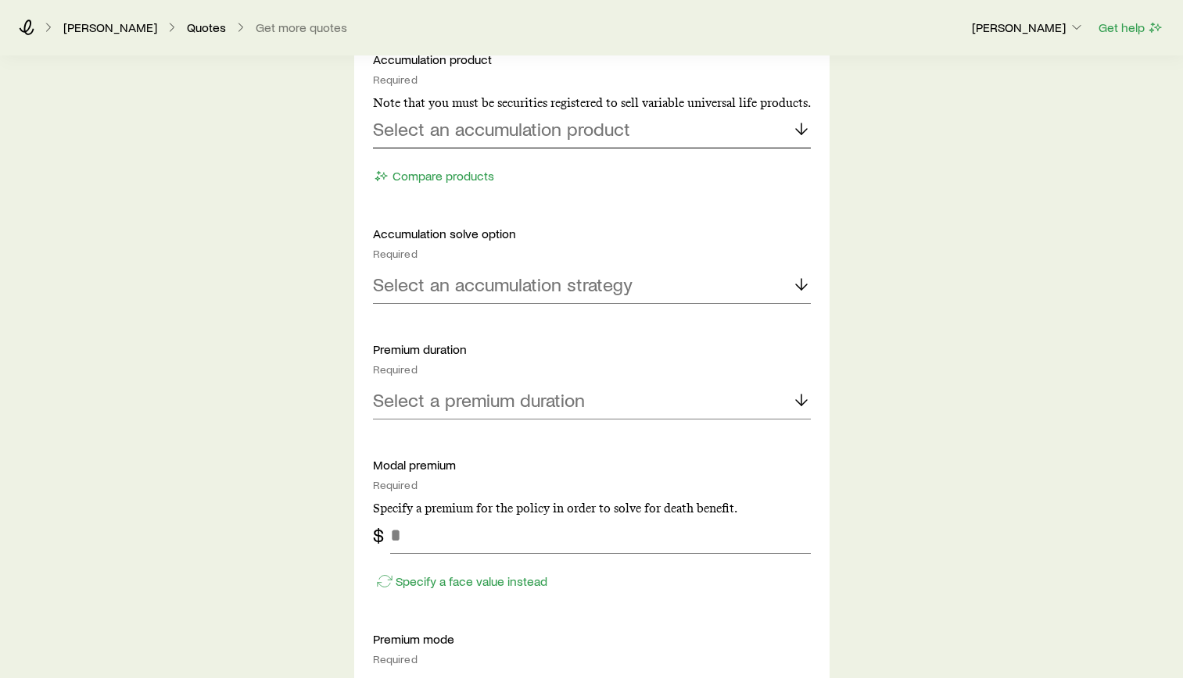
click at [574, 131] on p "Select an accumulation product" at bounding box center [501, 129] width 257 height 22
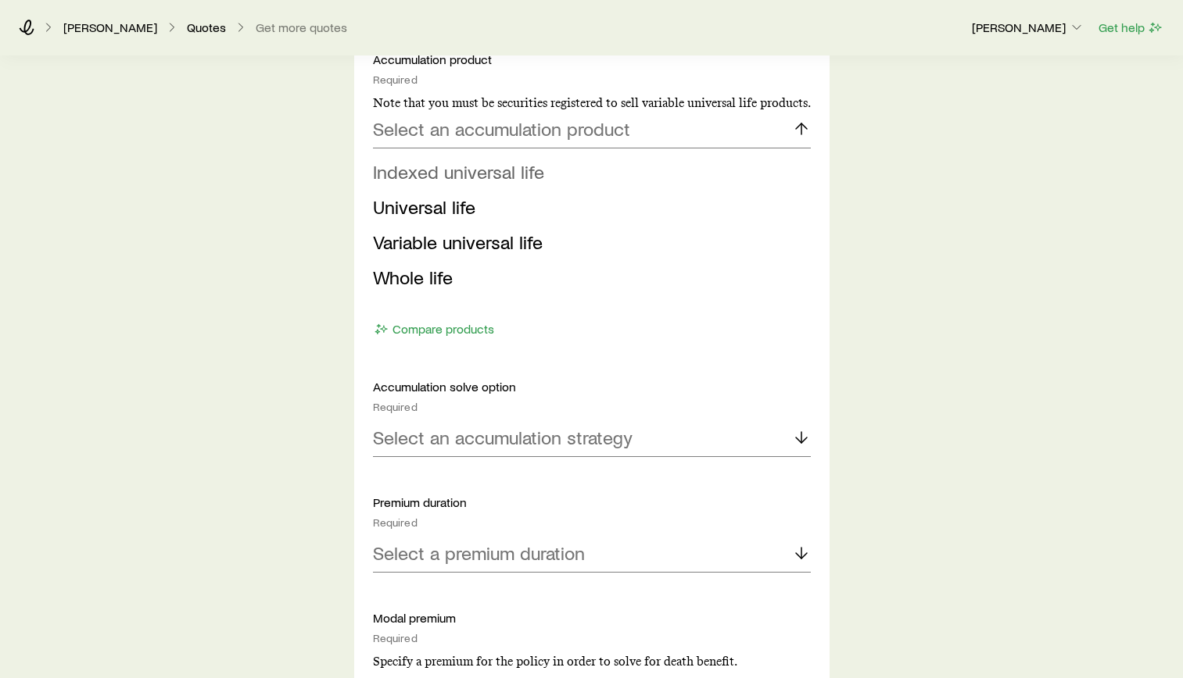
click at [501, 175] on span "Indexed universal life" at bounding box center [458, 171] width 171 height 23
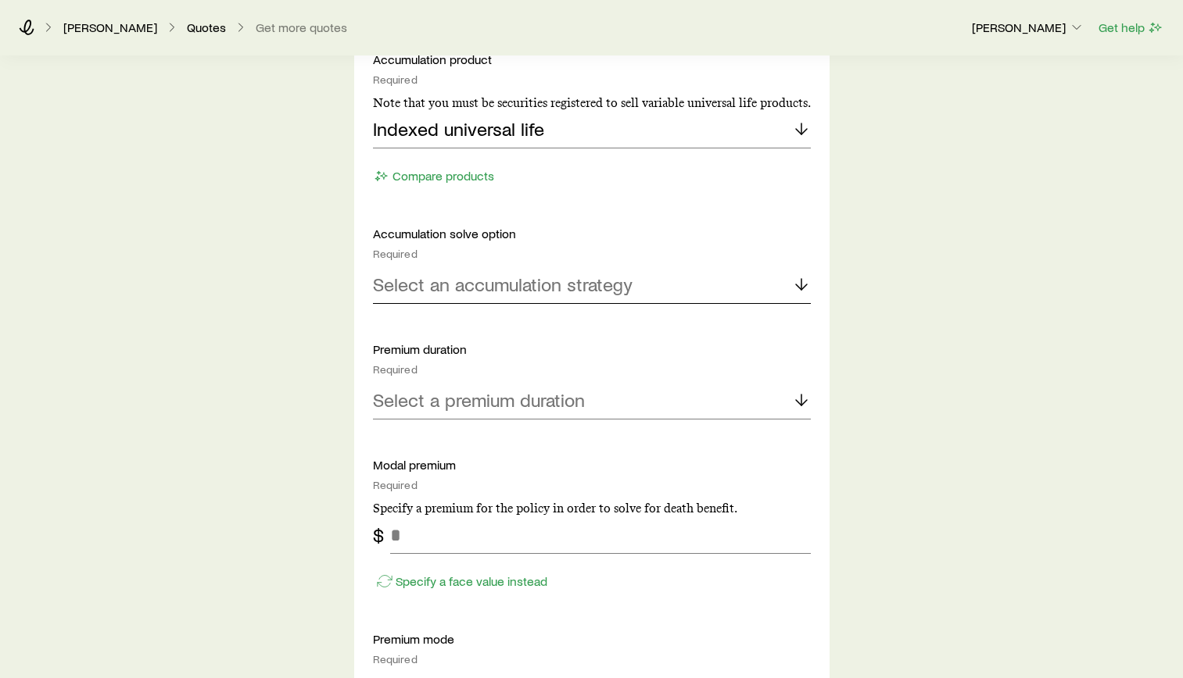
click at [513, 284] on p "Select an accumulation strategy" at bounding box center [502, 285] width 259 height 22
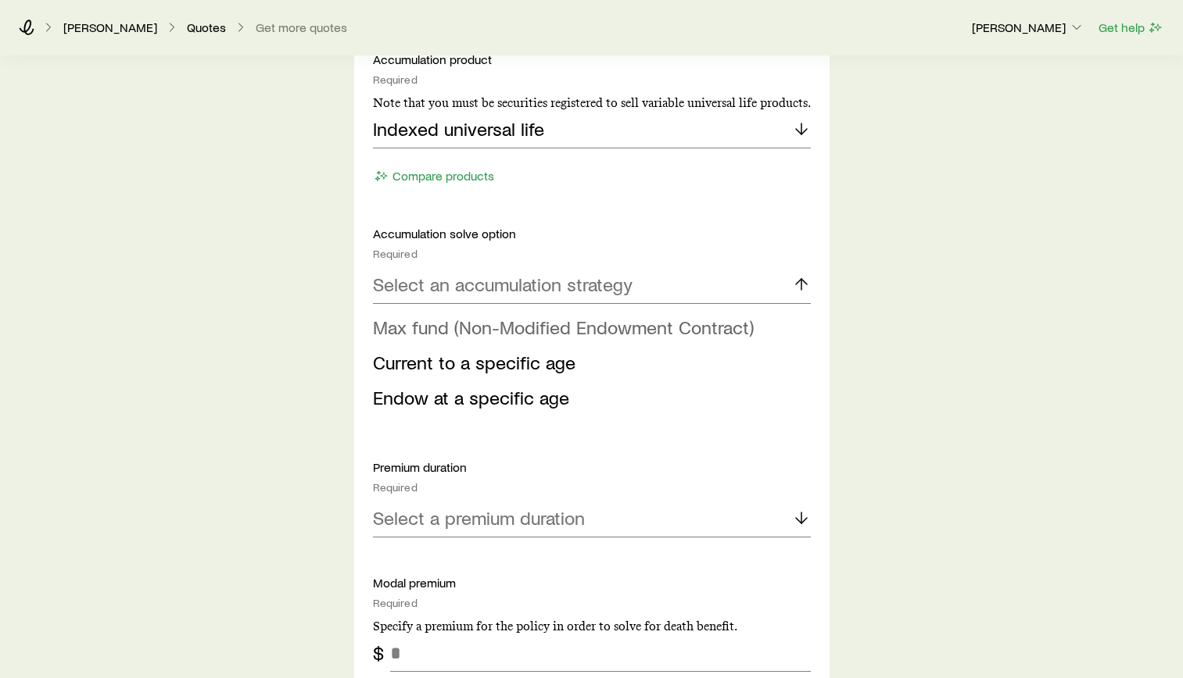
click at [507, 327] on span "Max fund (Non-Modified Endowment Contract)" at bounding box center [563, 327] width 381 height 23
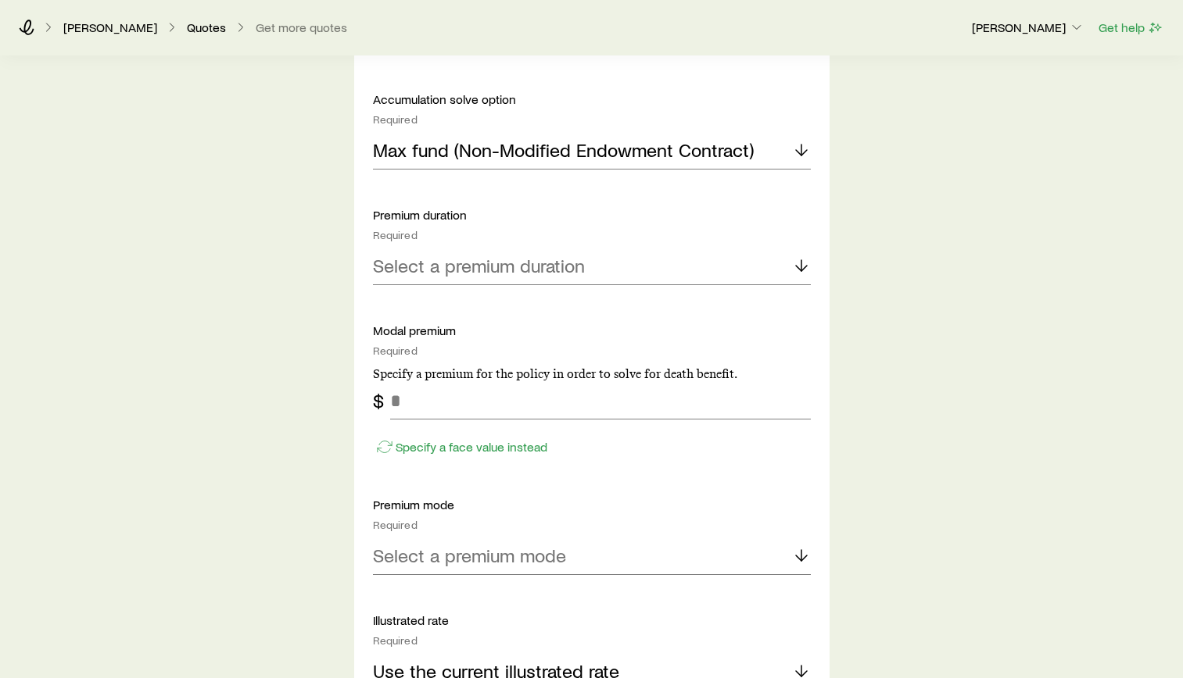
scroll to position [938, 0]
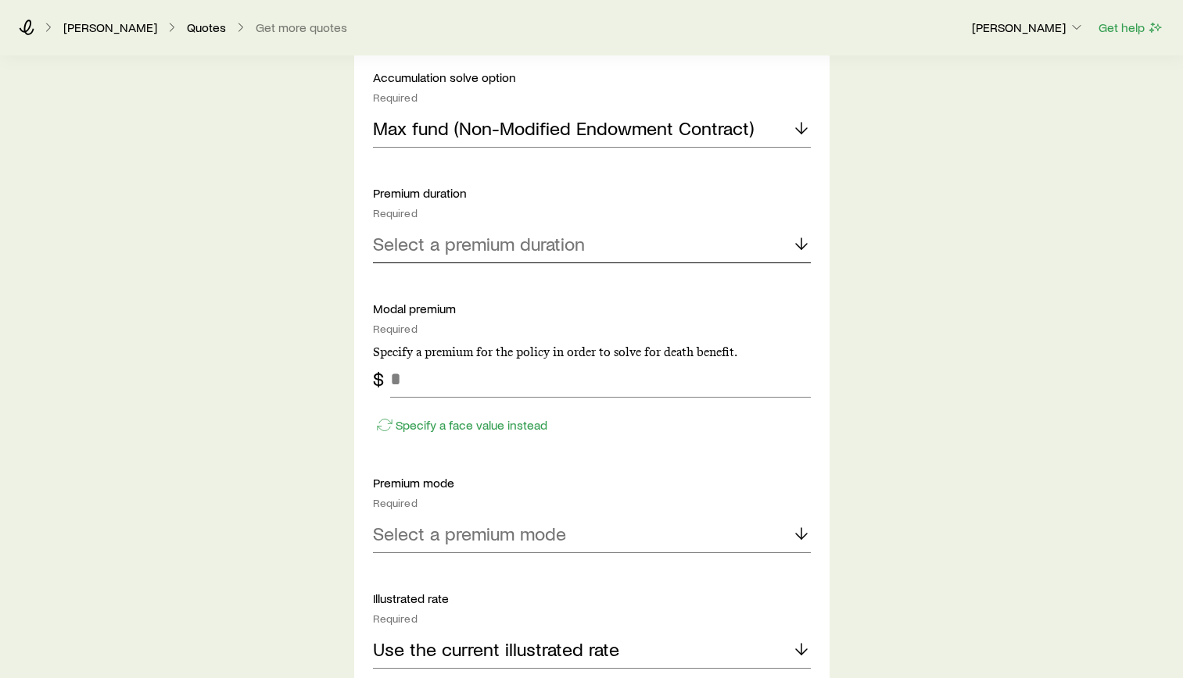
click at [508, 245] on p "Select a premium duration" at bounding box center [479, 244] width 212 height 22
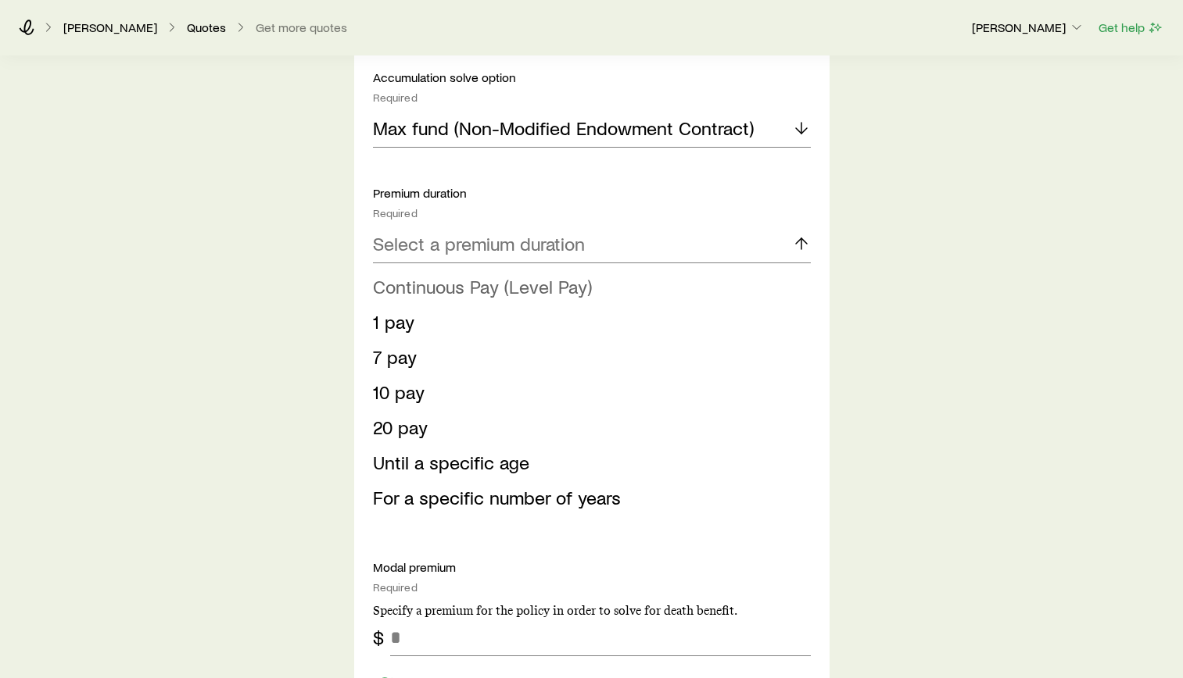
click at [465, 292] on span "Continuous Pay (Level Pay)" at bounding box center [482, 286] width 219 height 23
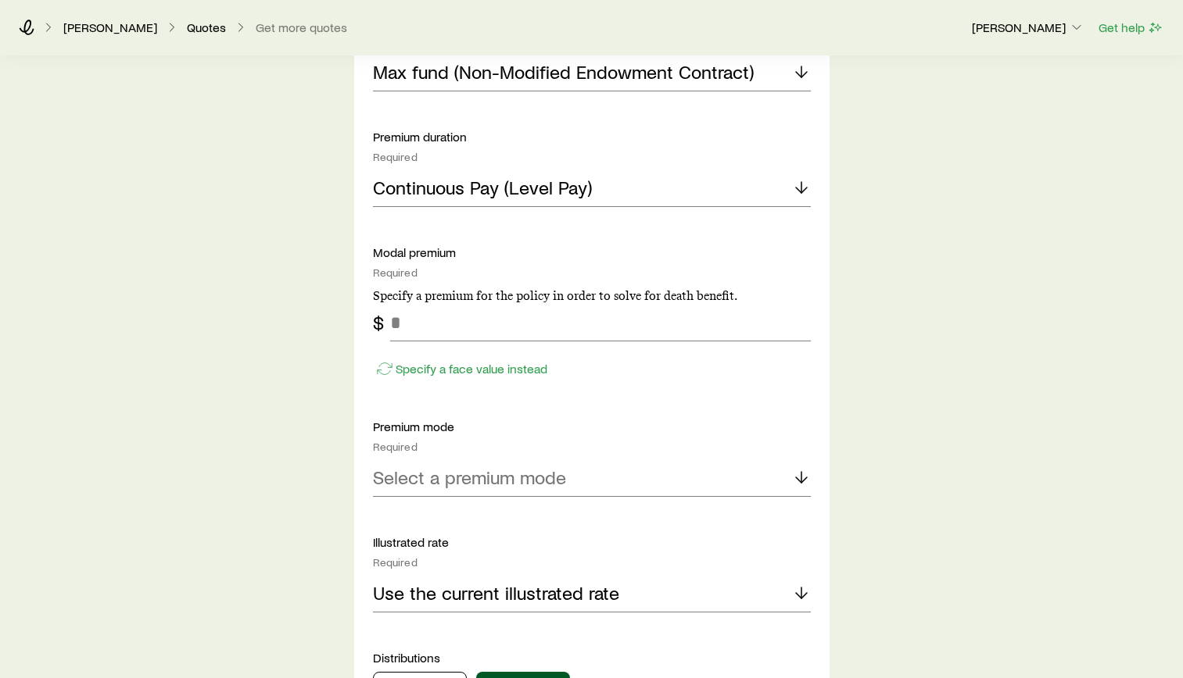
scroll to position [1094, 0]
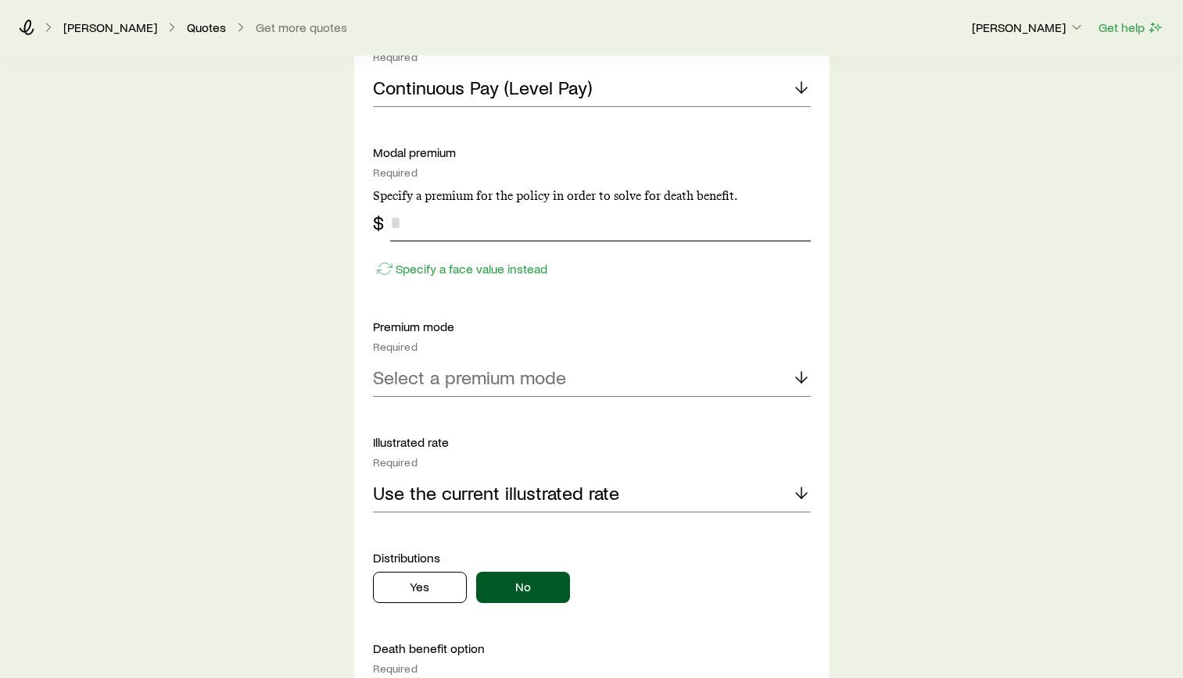
click at [499, 220] on input "tel" at bounding box center [600, 223] width 421 height 38
type input "***"
click at [1072, 285] on div "Insurance Selection What type of product are you looking for? At least one is r…" at bounding box center [591, 206] width 1183 height 2488
click at [699, 381] on div "Select a premium mode" at bounding box center [592, 379] width 438 height 38
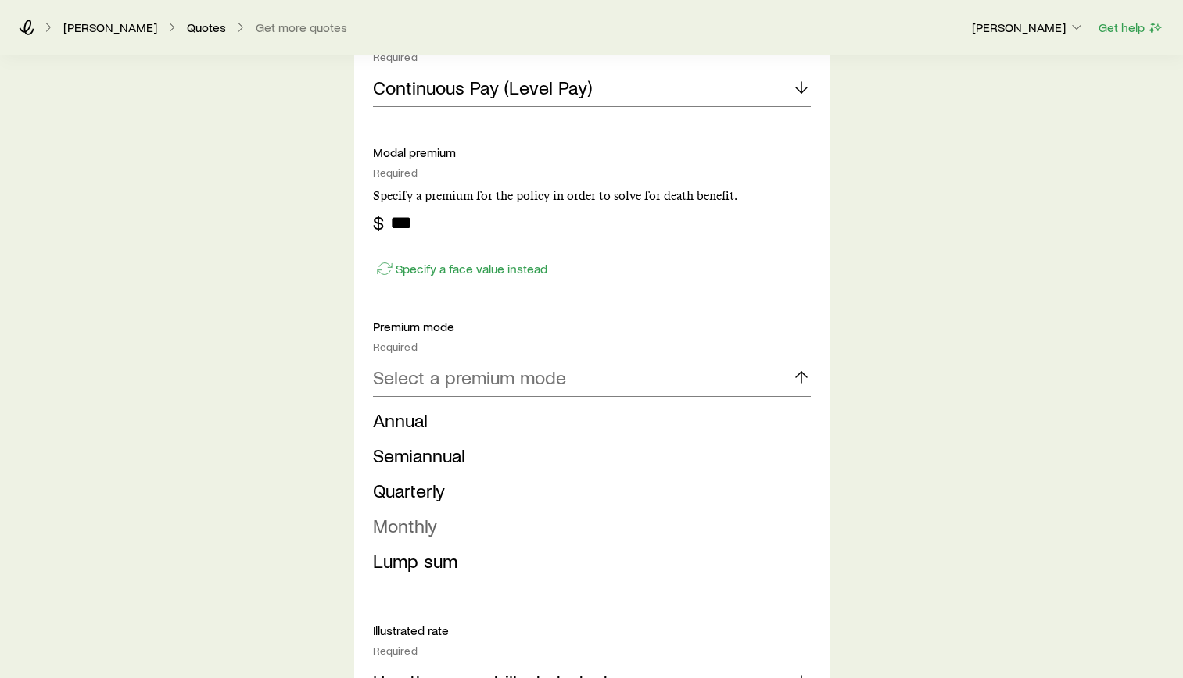
click at [432, 528] on span "Monthly" at bounding box center [405, 525] width 64 height 23
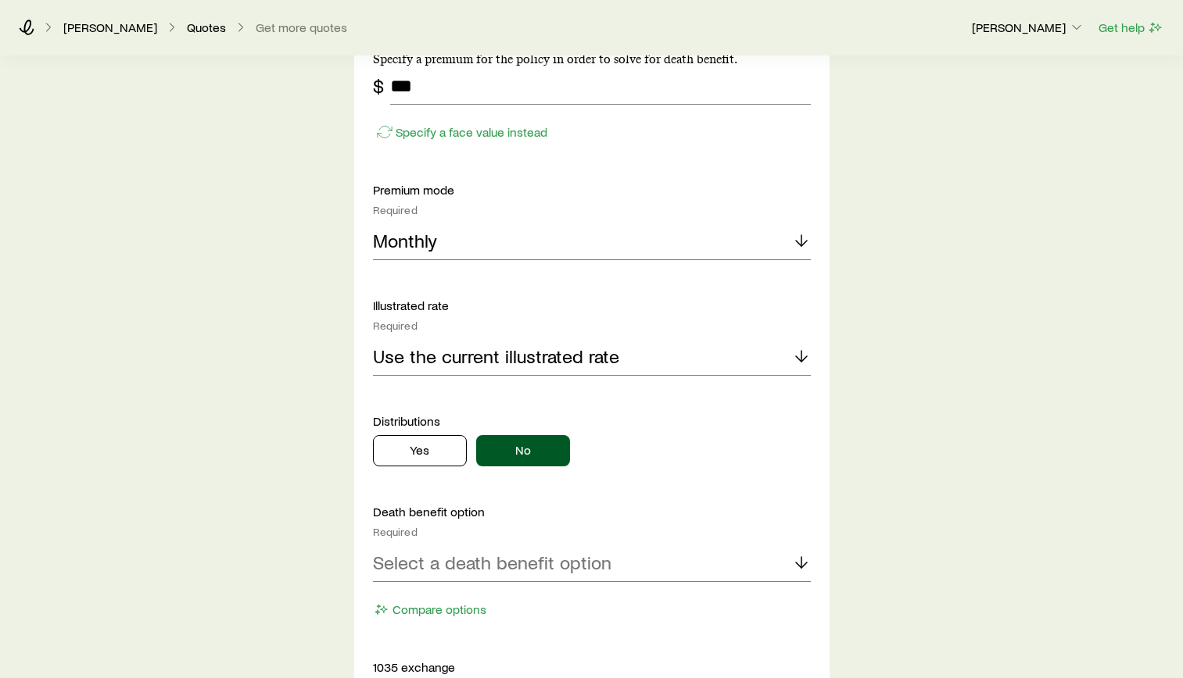
scroll to position [1251, 0]
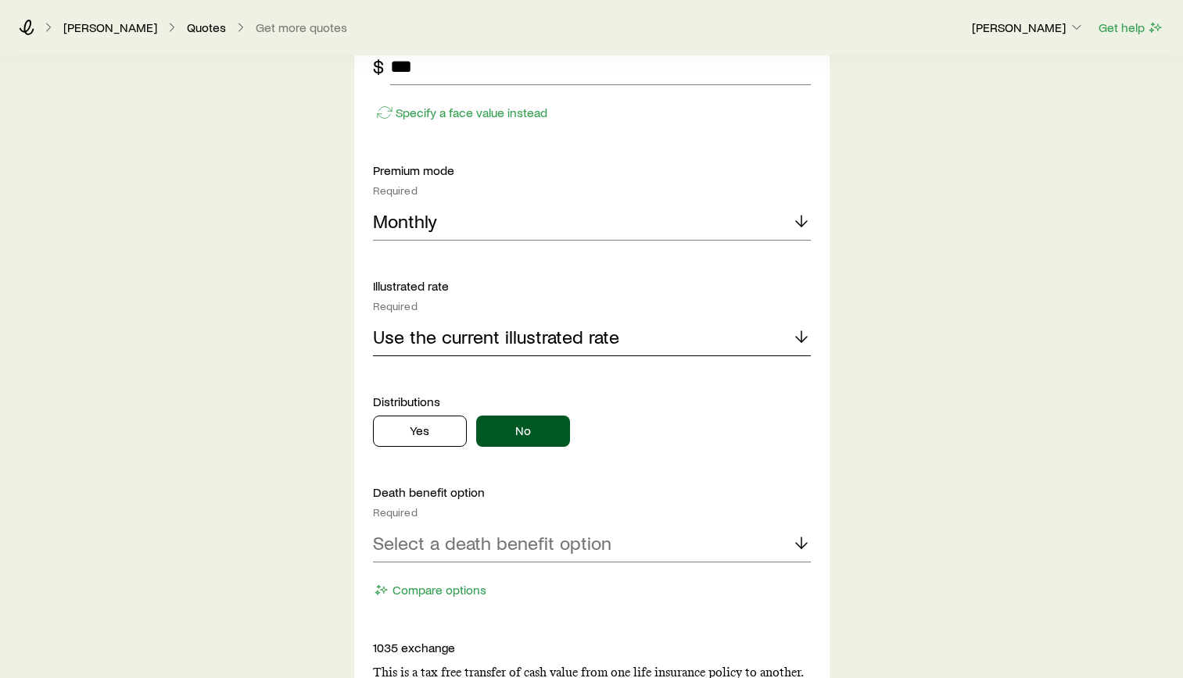
click at [607, 339] on p "Use the current illustrated rate" at bounding box center [496, 337] width 246 height 22
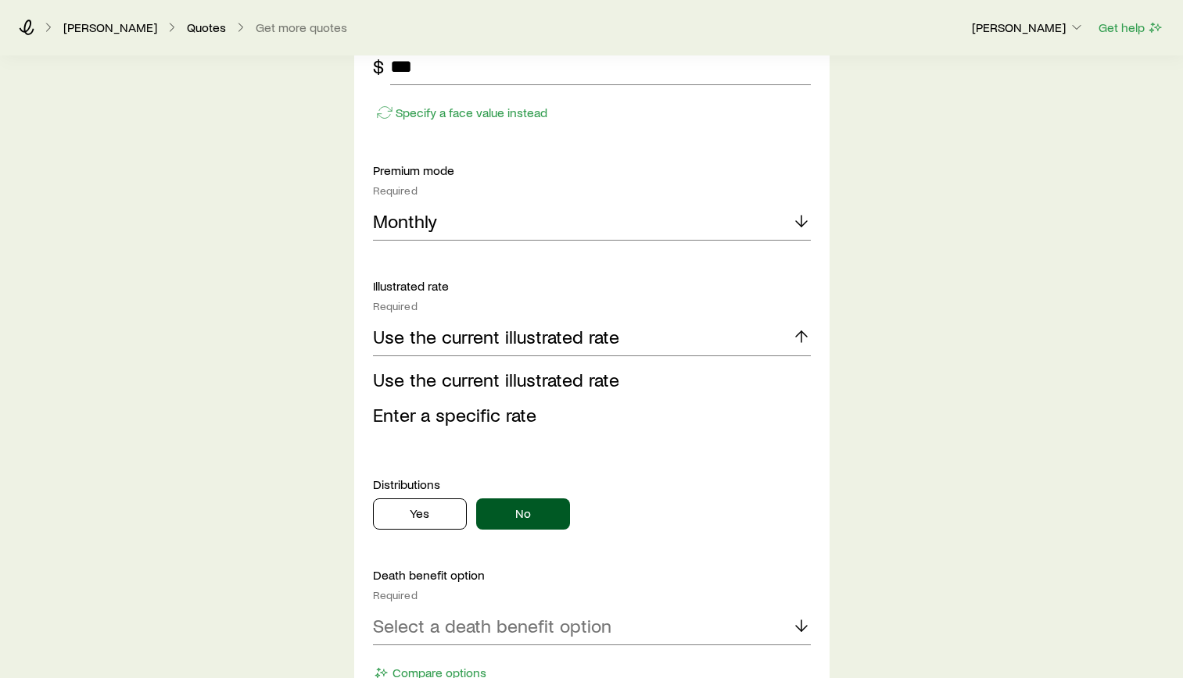
click at [1026, 383] on div "Insurance Selection What type of product are you looking for? At least one is r…" at bounding box center [591, 91] width 1183 height 2571
click at [618, 389] on li "Use the current illustrated rate" at bounding box center [587, 380] width 428 height 35
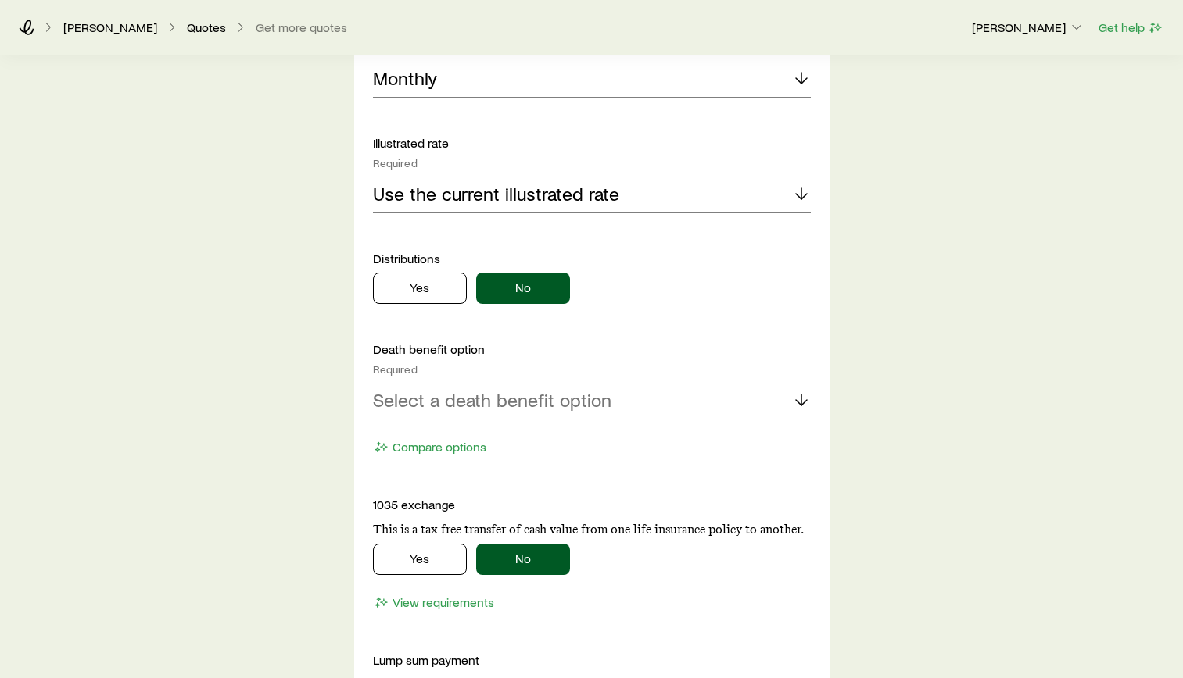
scroll to position [1407, 0]
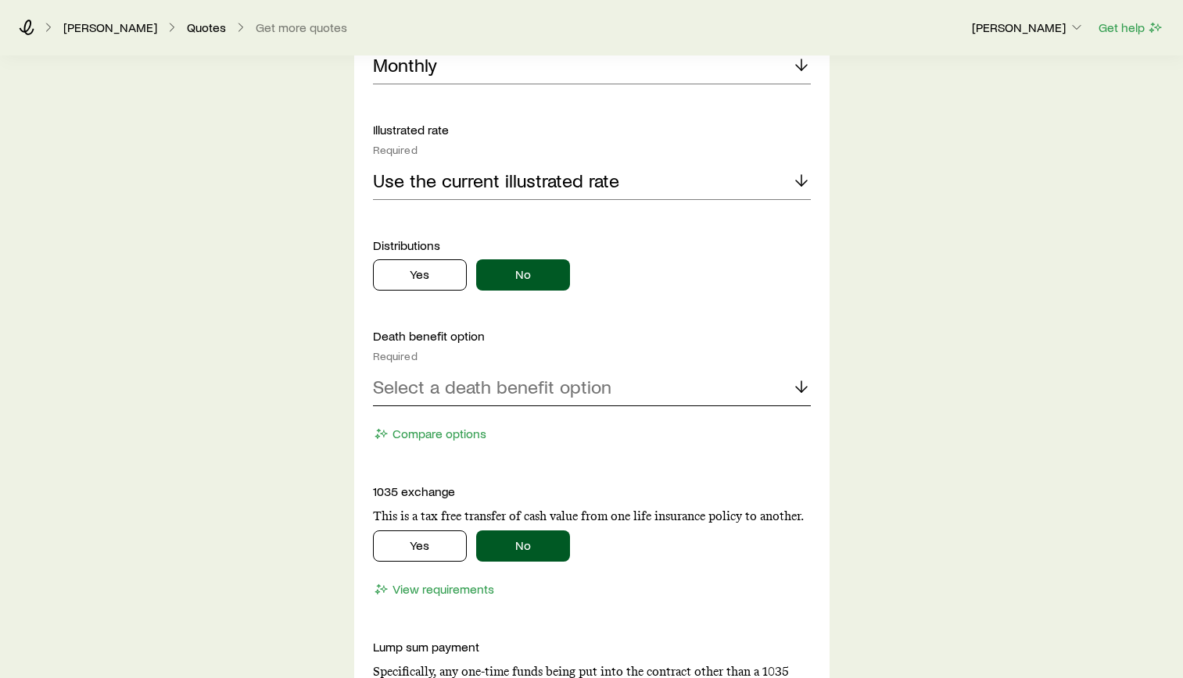
click at [483, 390] on p "Select a death benefit option" at bounding box center [492, 387] width 238 height 22
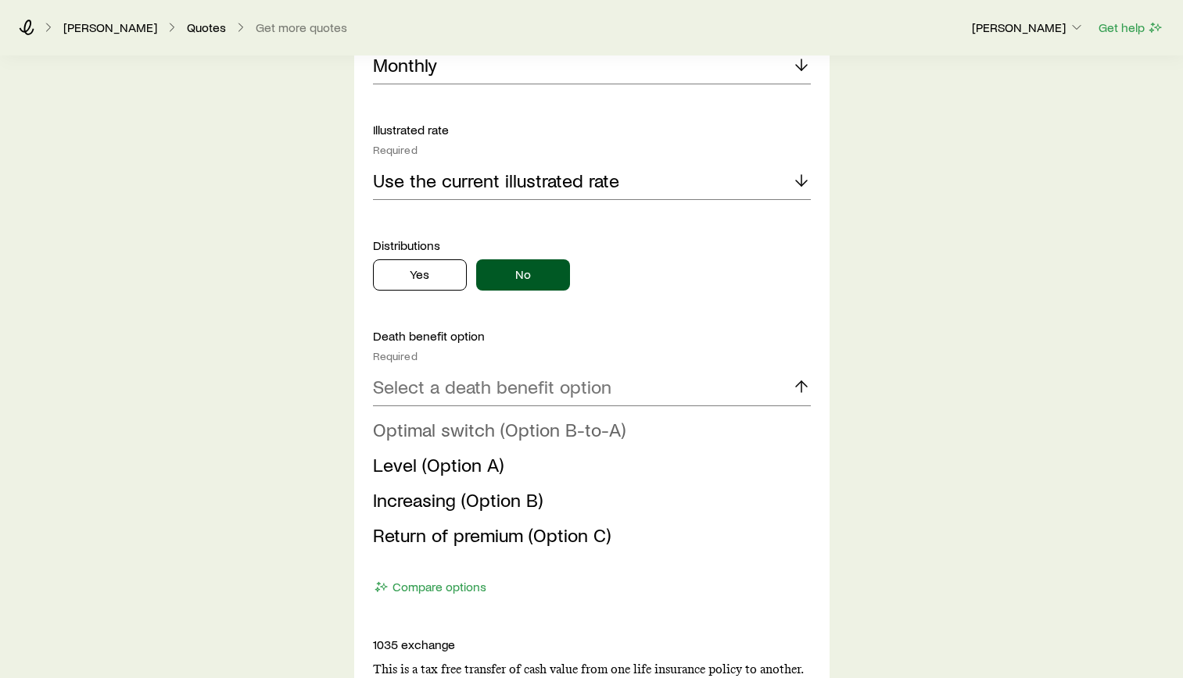
click at [499, 431] on span "Optimal switch (Option B-to-A)" at bounding box center [499, 429] width 252 height 23
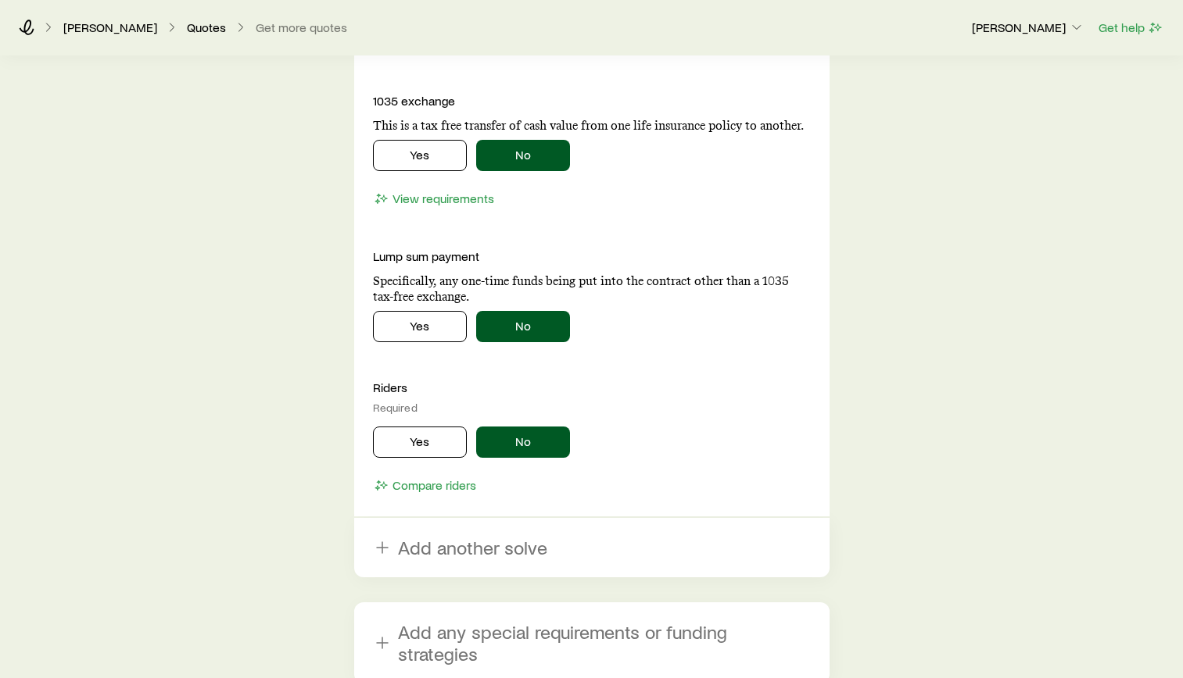
scroll to position [1950, 0]
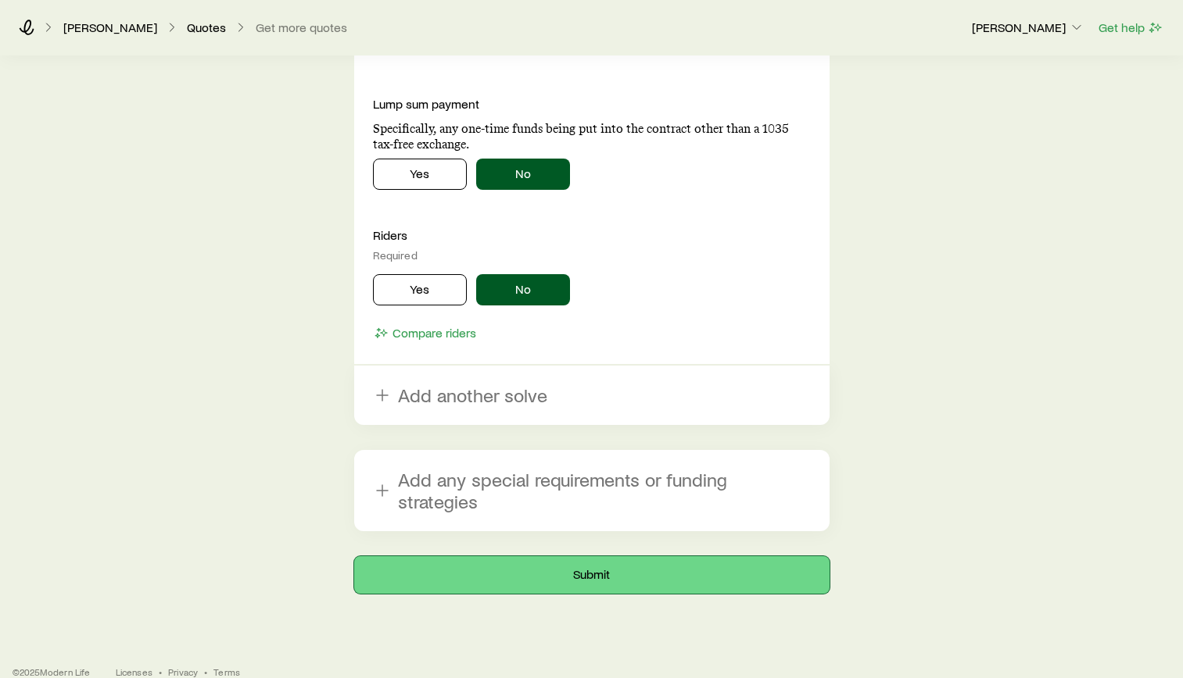
click at [621, 558] on button "Submit" at bounding box center [591, 576] width 475 height 38
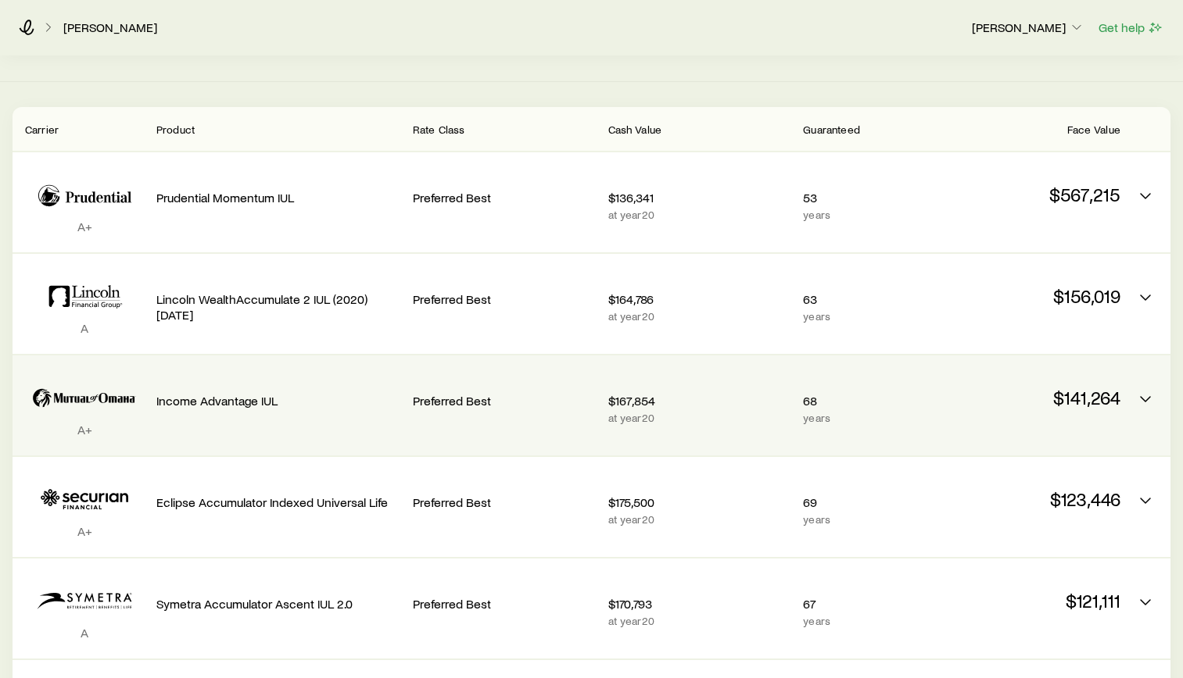
scroll to position [272, 0]
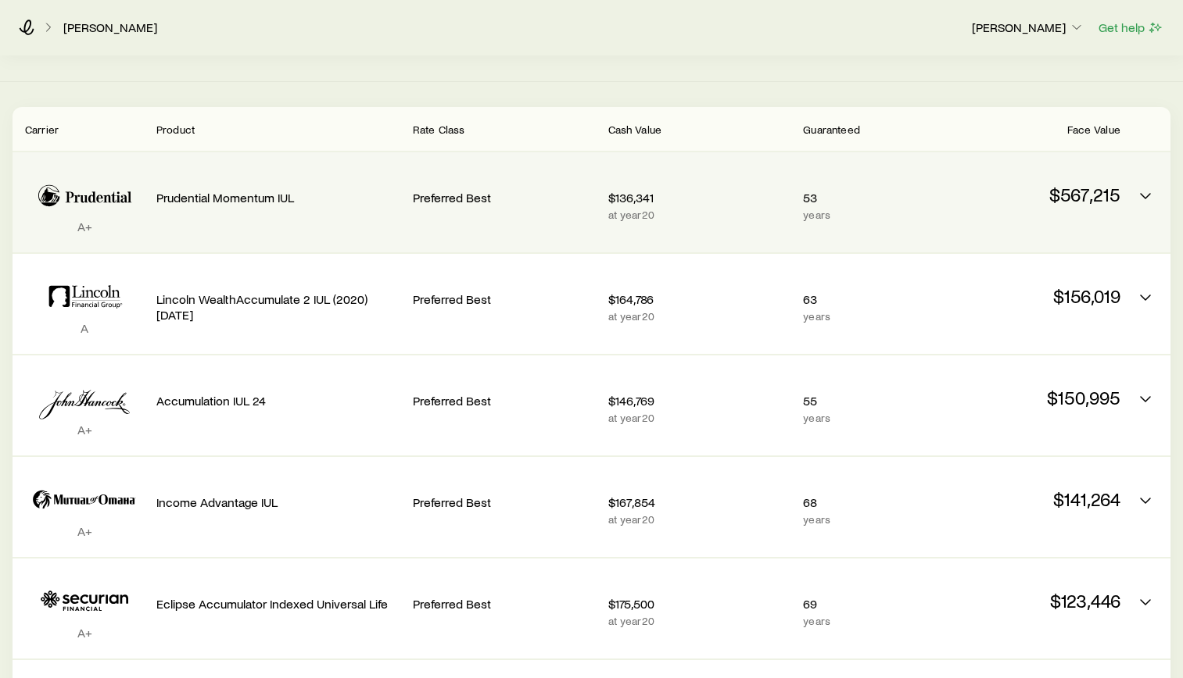
click at [1077, 225] on div "$567,215" at bounding box center [1028, 202] width 183 height 75
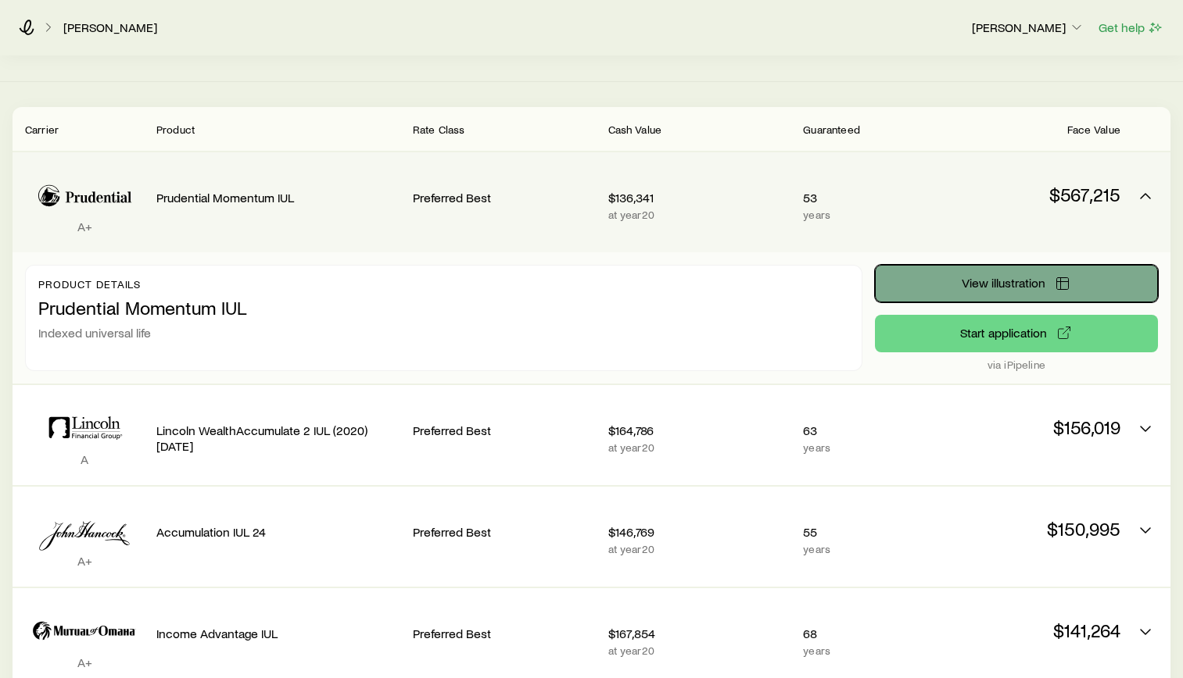
click at [1015, 289] on span "View illustration" at bounding box center [1003, 283] width 84 height 13
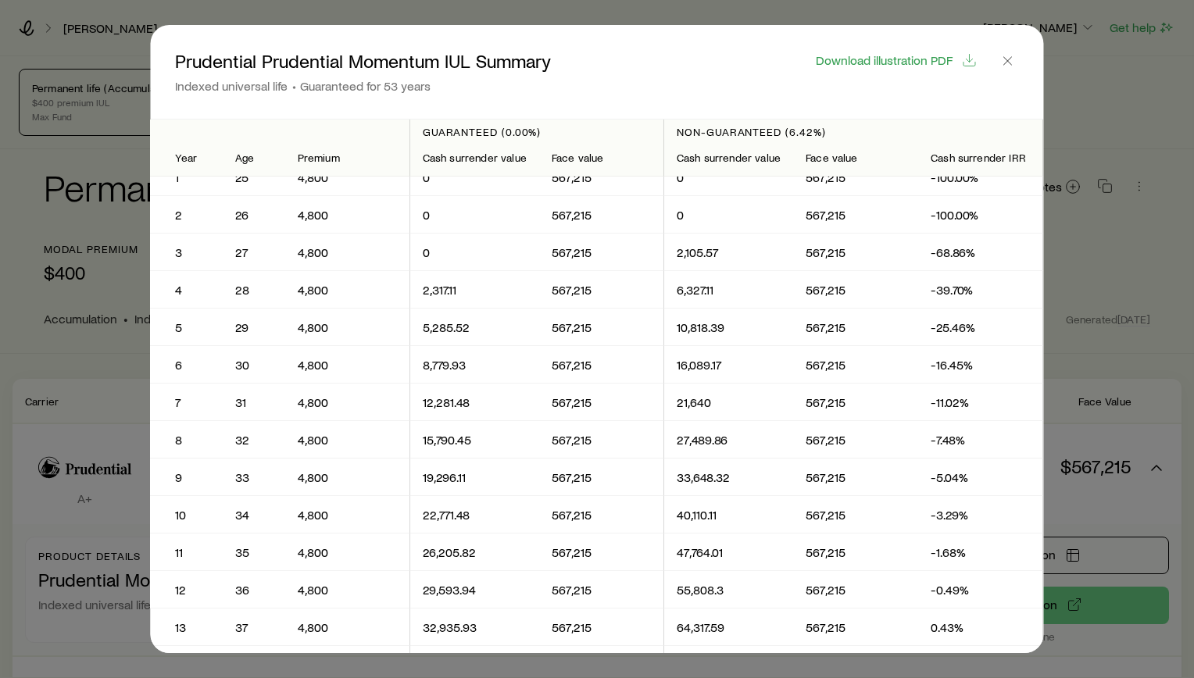
scroll to position [0, 0]
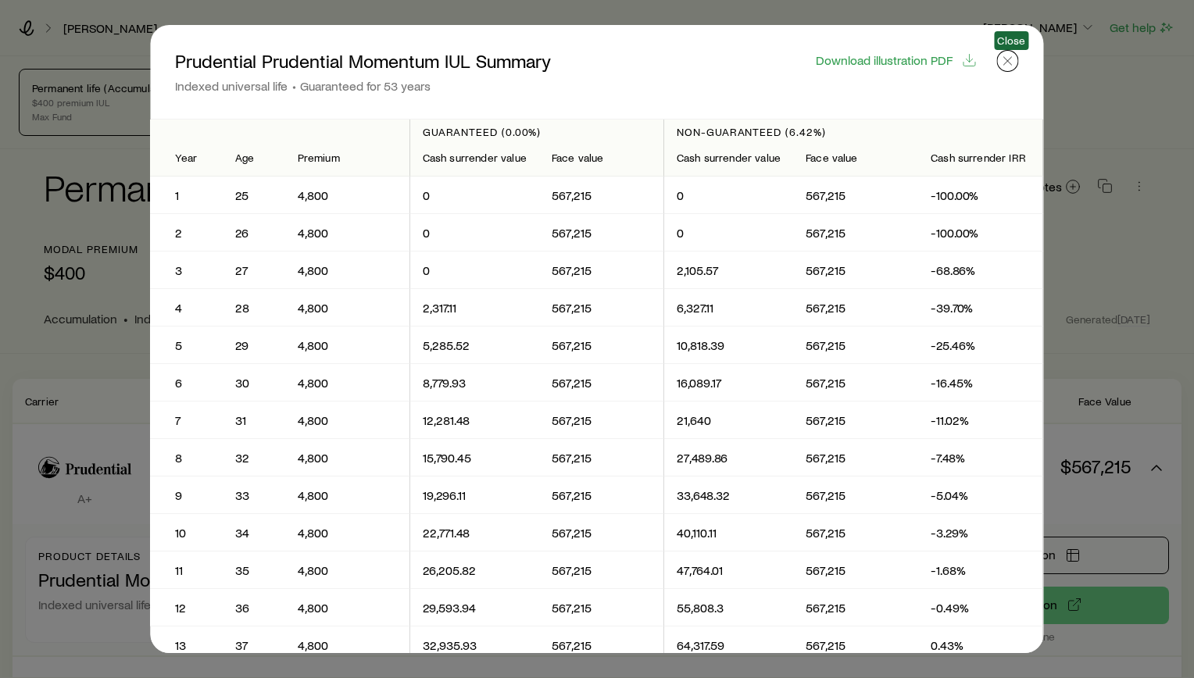
click at [1004, 67] on icon "button" at bounding box center [1008, 61] width 16 height 16
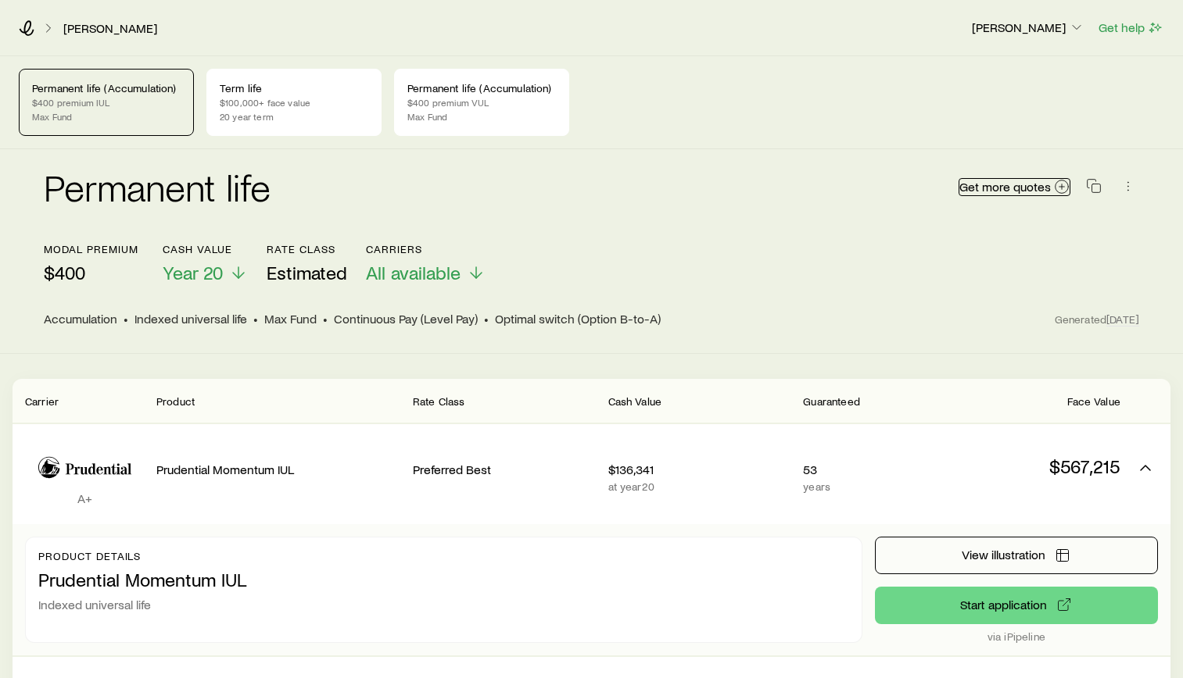
click at [1029, 191] on span "Get more quotes" at bounding box center [1004, 187] width 91 height 13
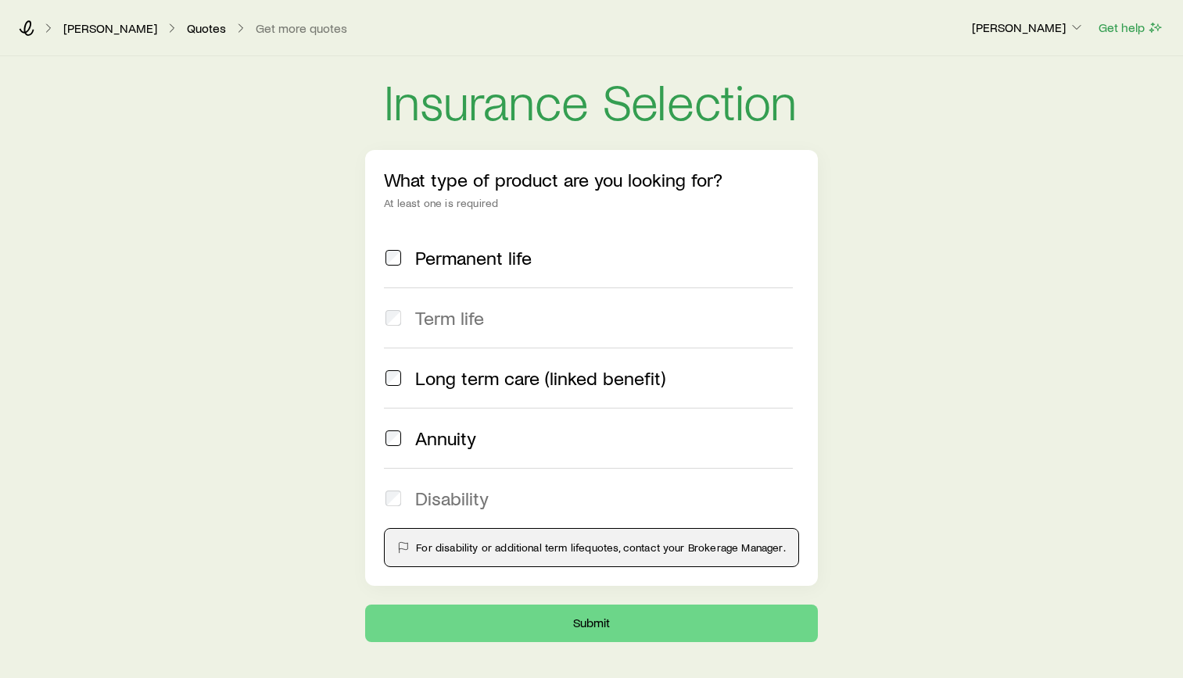
click at [419, 263] on span "Permanent life" at bounding box center [473, 258] width 116 height 22
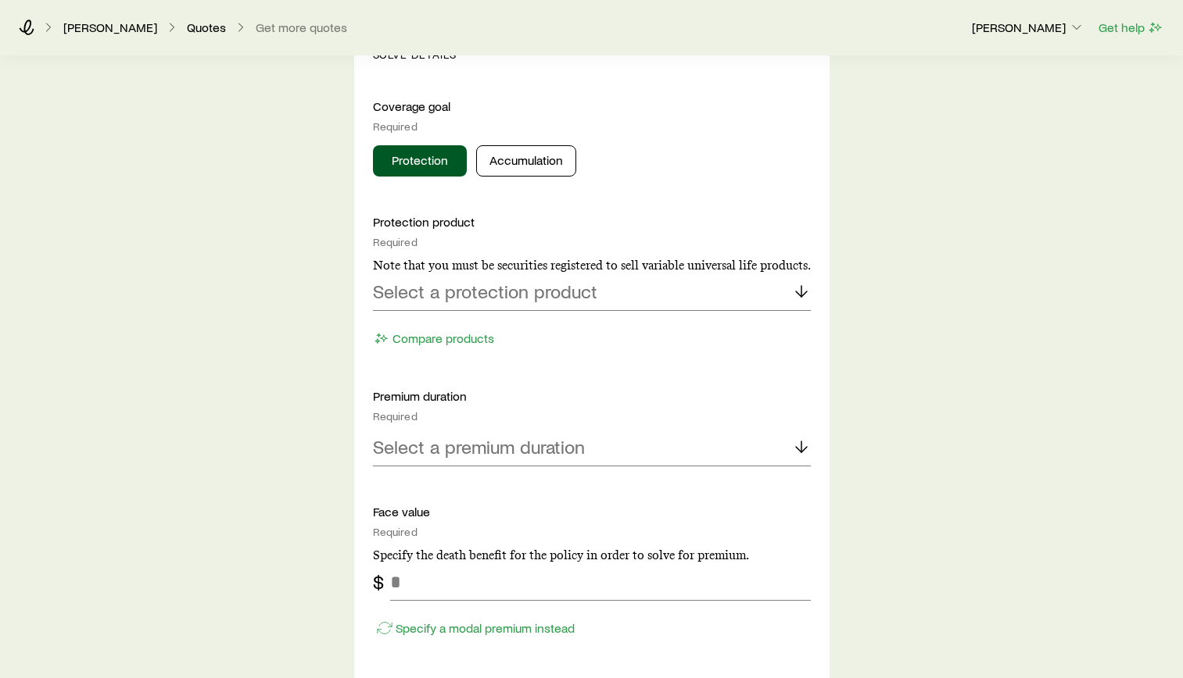
scroll to position [625, 0]
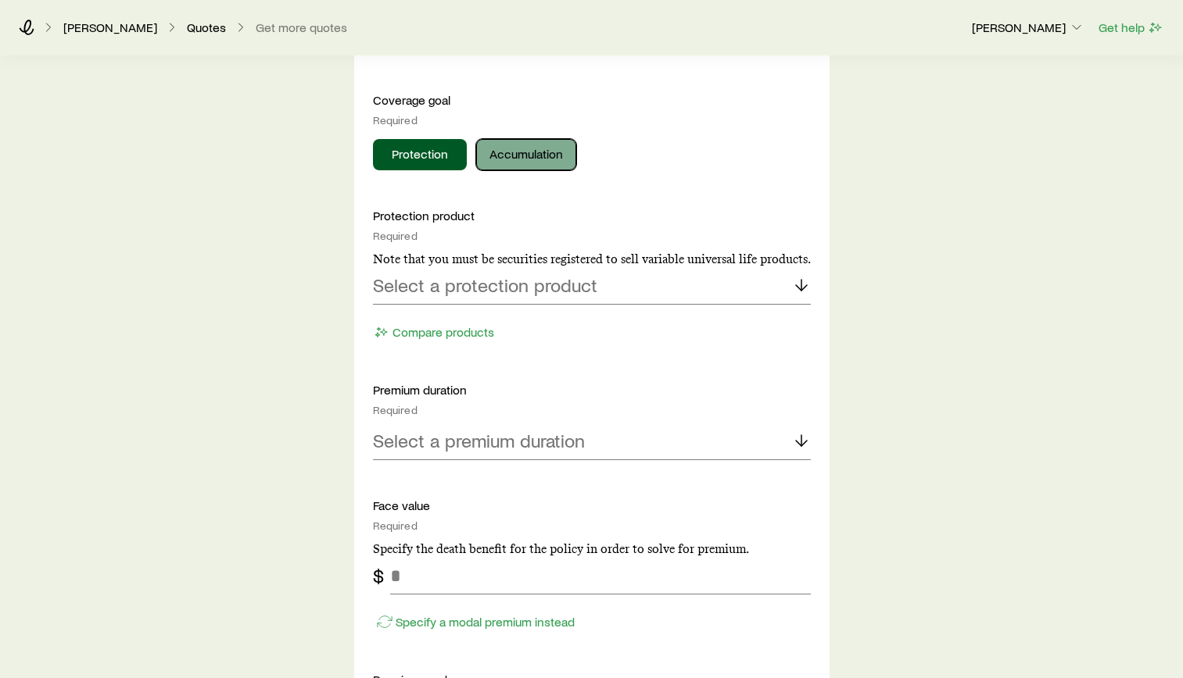
click at [525, 166] on button "Accumulation" at bounding box center [526, 154] width 100 height 31
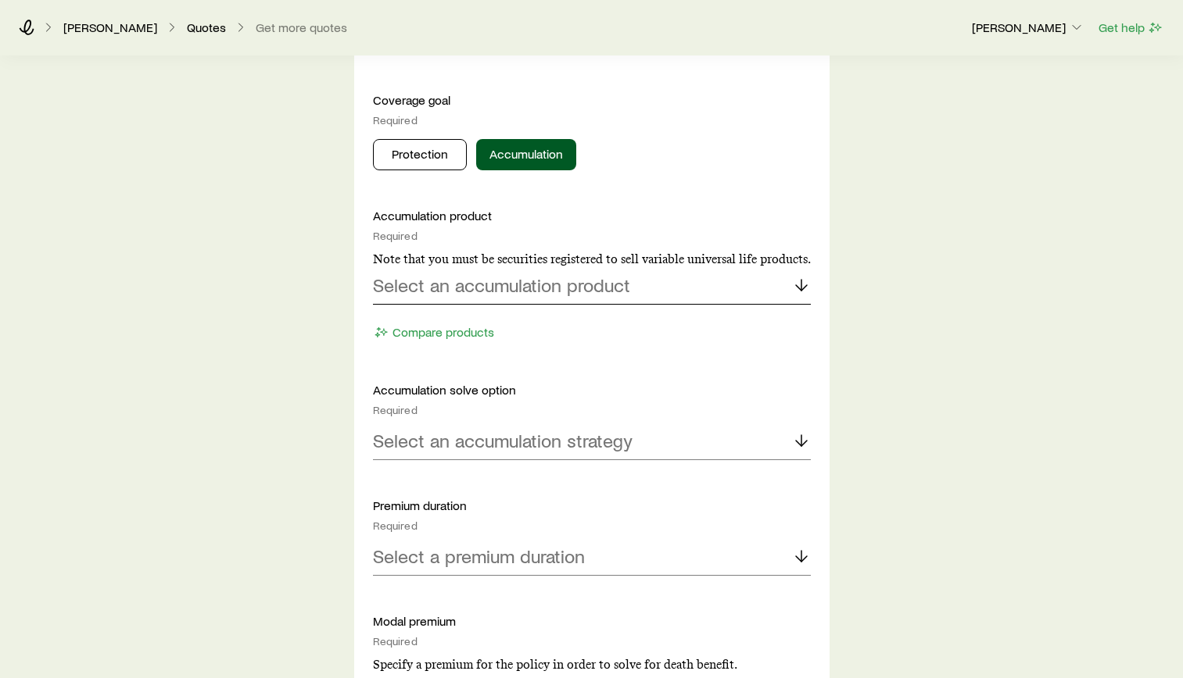
click at [588, 298] on div "Select an accumulation product" at bounding box center [592, 286] width 438 height 38
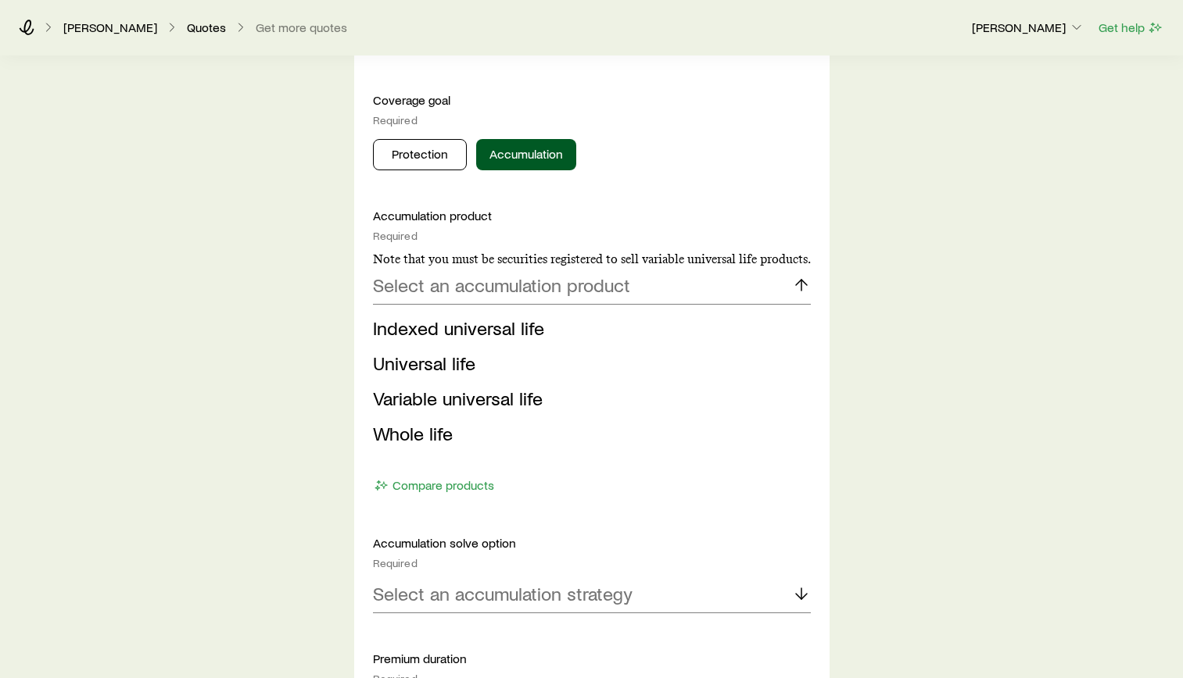
click at [452, 404] on span "Variable universal life" at bounding box center [458, 398] width 170 height 23
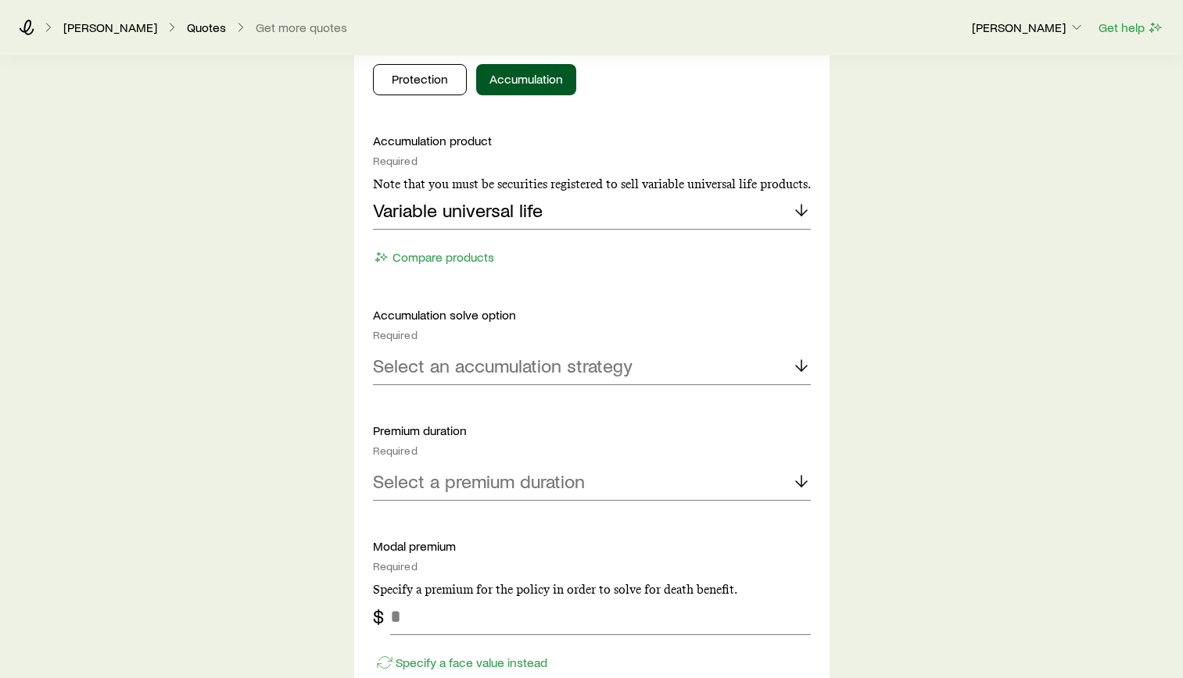
scroll to position [782, 0]
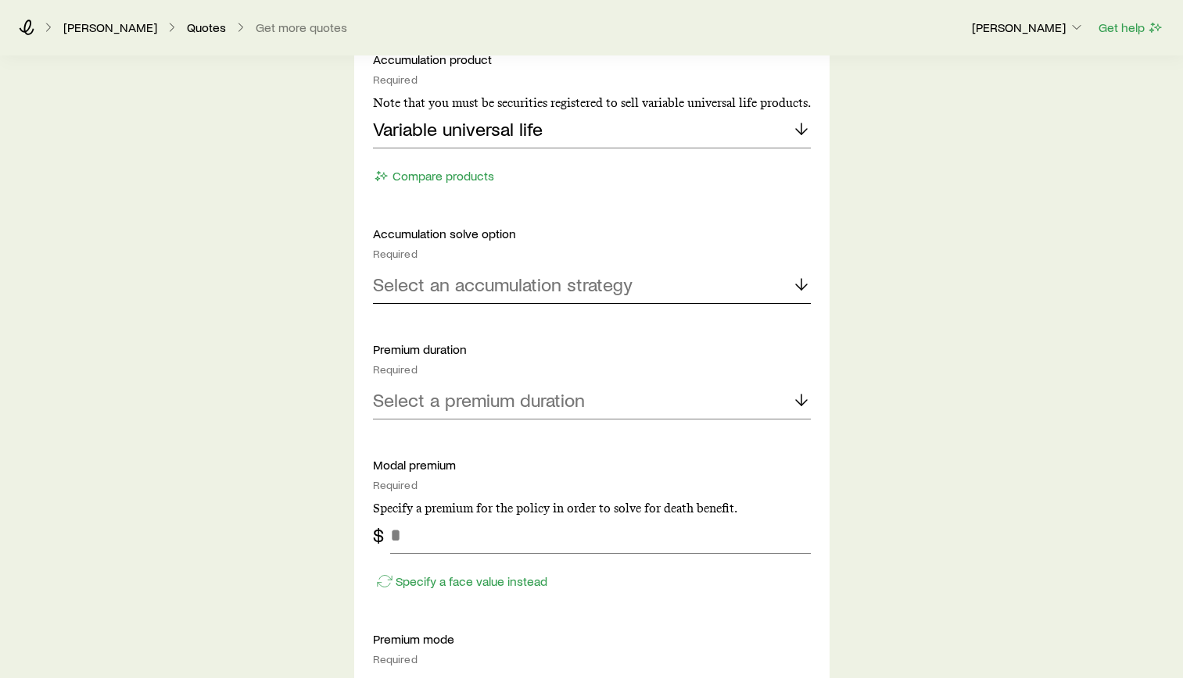
click at [524, 287] on p "Select an accumulation strategy" at bounding box center [502, 285] width 259 height 22
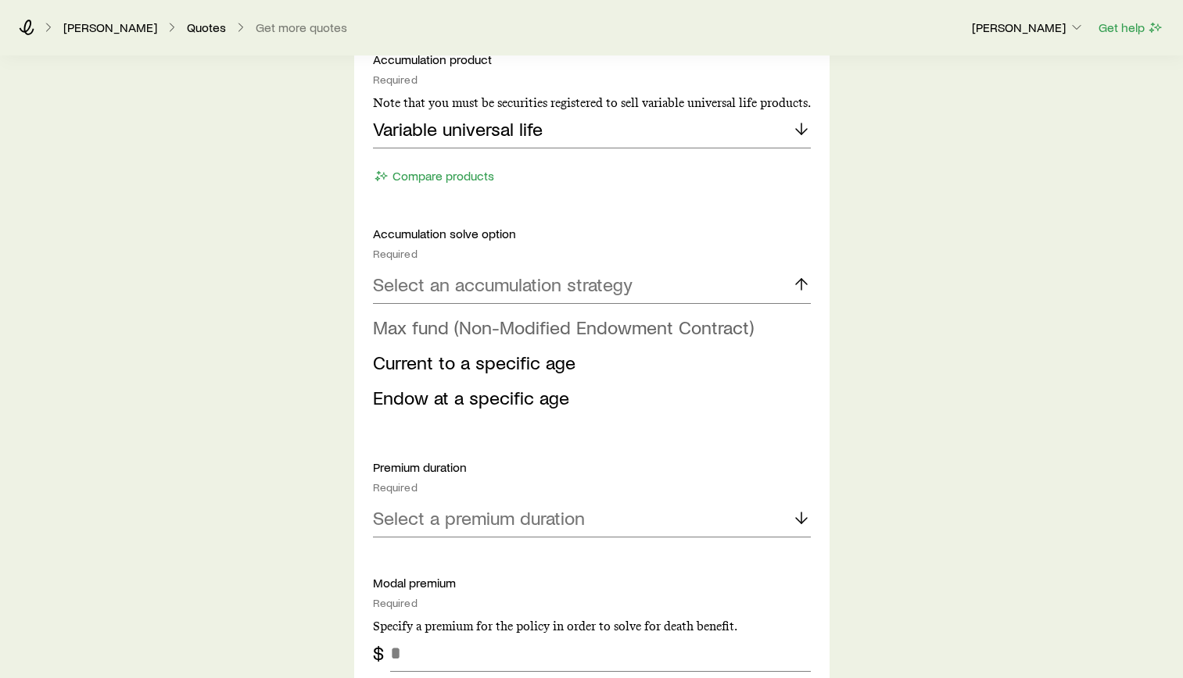
click at [514, 324] on span "Max fund (Non-Modified Endowment Contract)" at bounding box center [563, 327] width 381 height 23
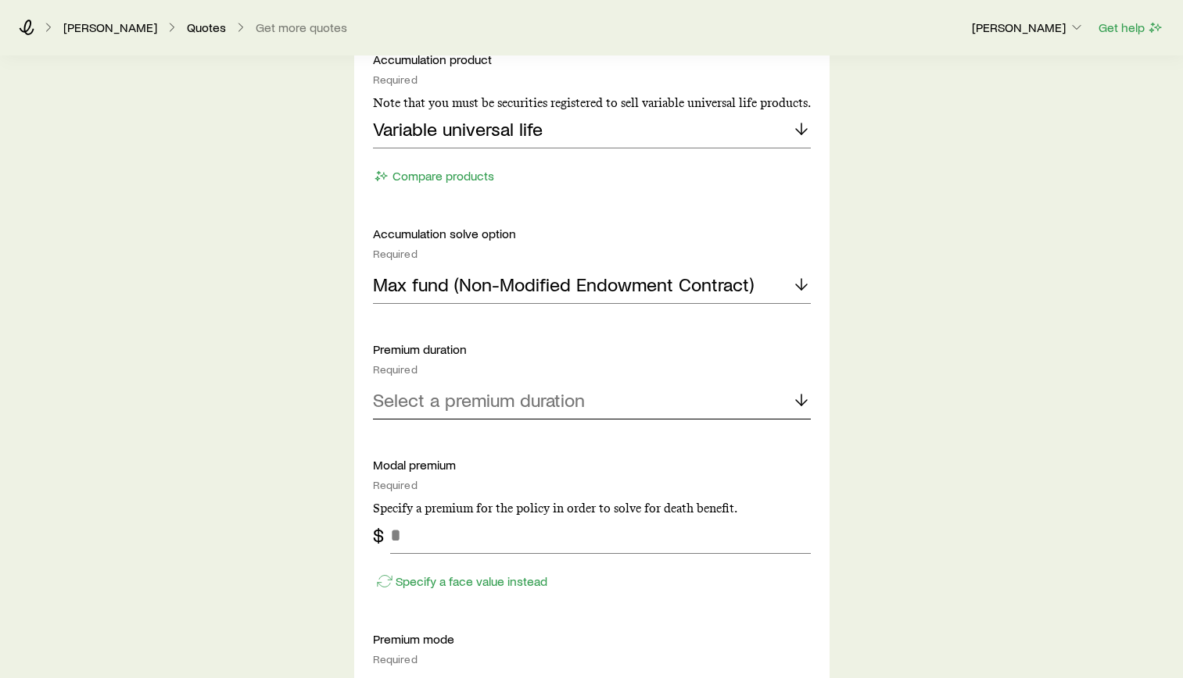
click at [482, 392] on p "Select a premium duration" at bounding box center [479, 400] width 212 height 22
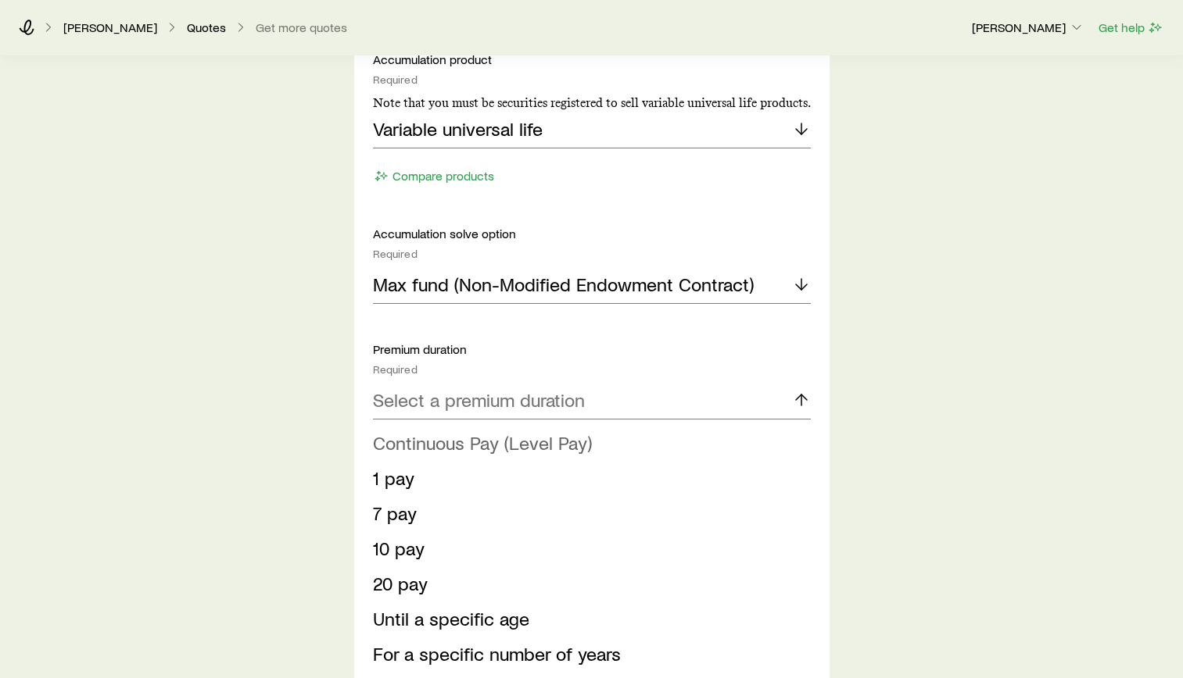
click at [452, 453] on span "Continuous Pay (Level Pay)" at bounding box center [482, 442] width 219 height 23
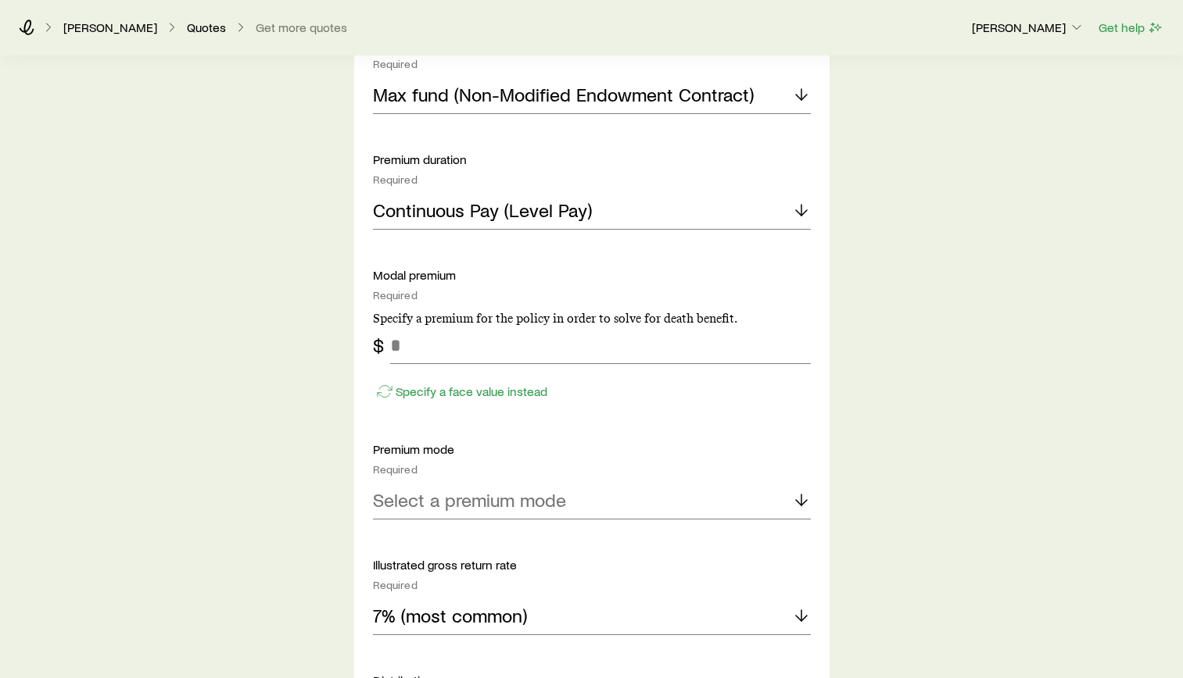
scroll to position [1016, 0]
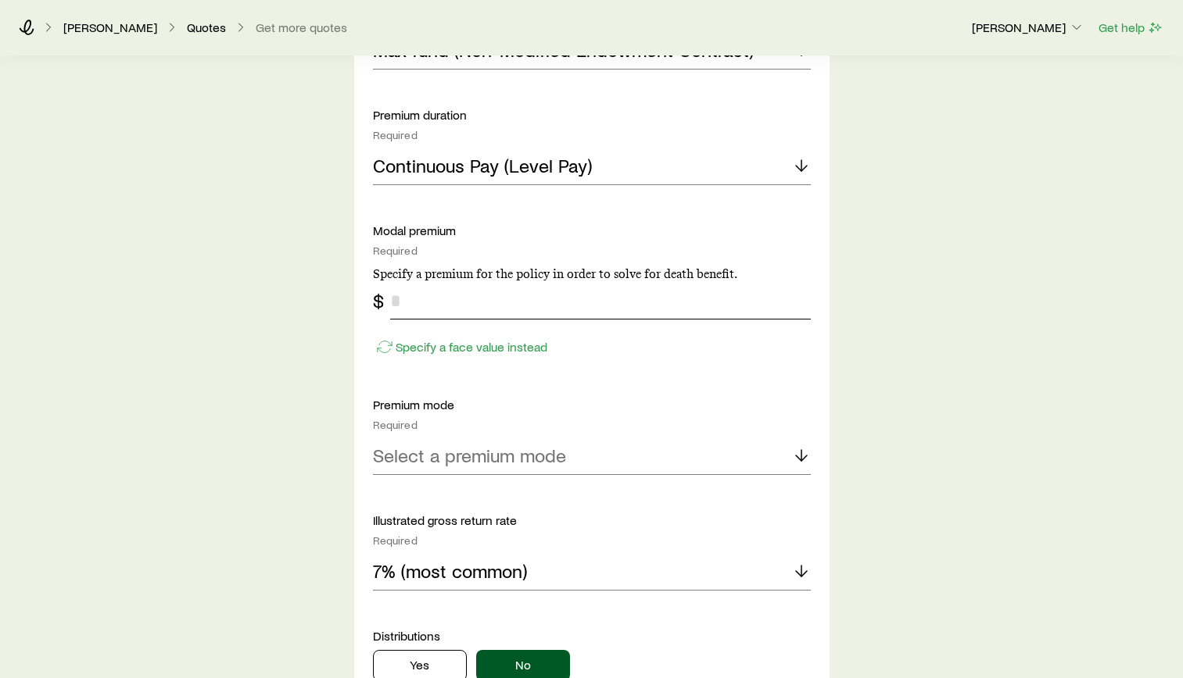
click at [476, 306] on input "tel" at bounding box center [600, 301] width 421 height 38
type input "***"
click at [936, 378] on div "Insurance Selection What type of product are you looking for? At least one is r…" at bounding box center [591, 284] width 1183 height 2488
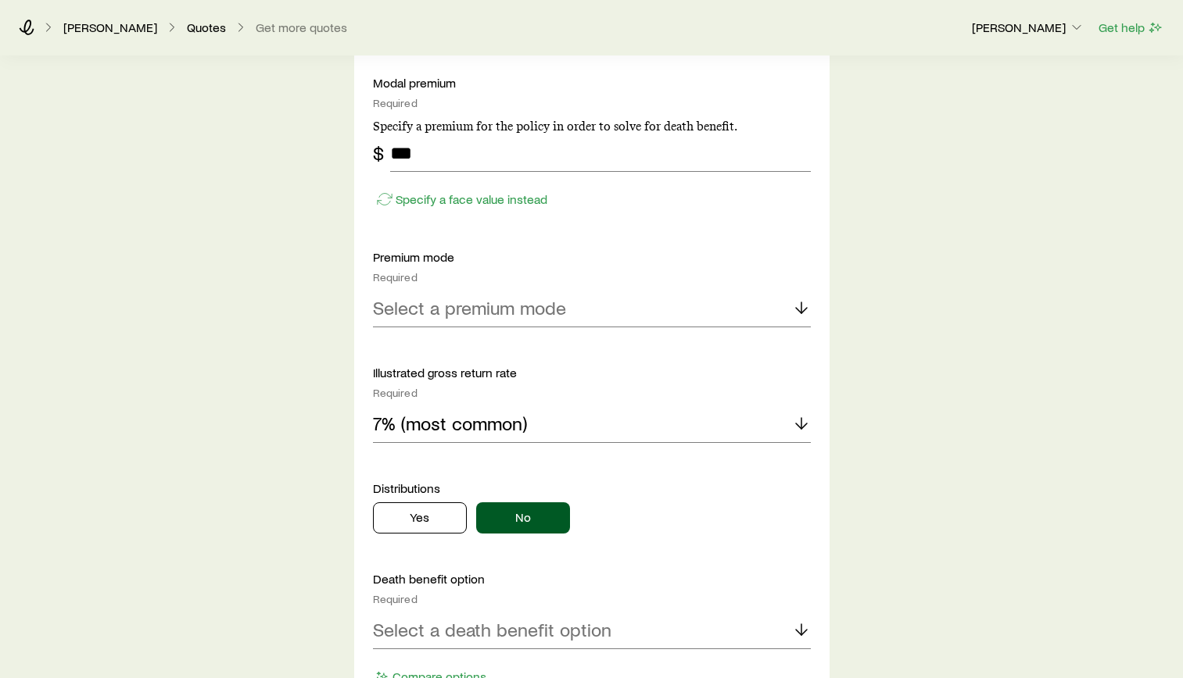
scroll to position [1172, 0]
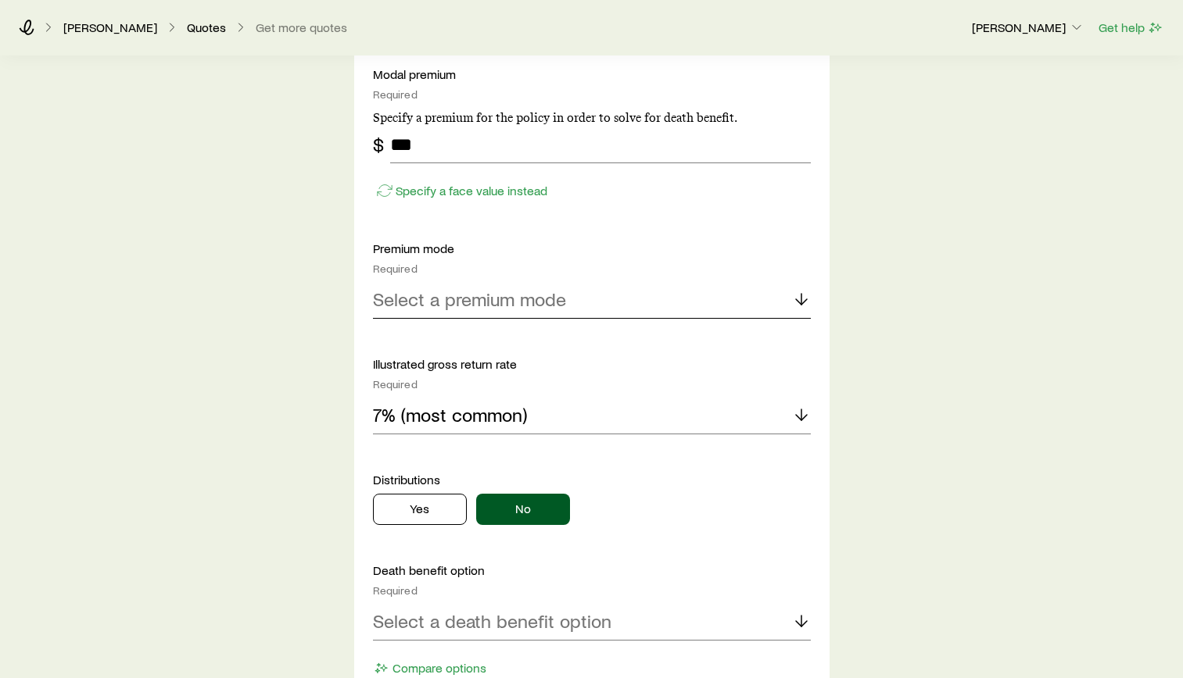
click at [692, 306] on div "Select a premium mode" at bounding box center [592, 300] width 438 height 38
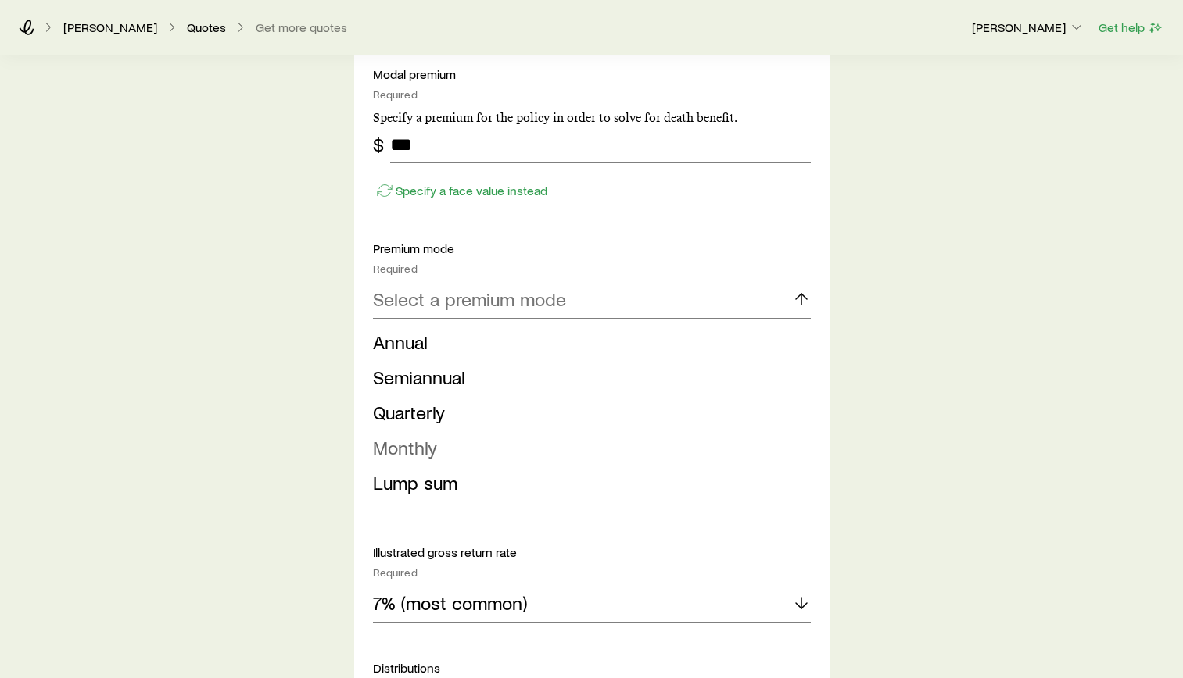
click at [441, 443] on li "Monthly" at bounding box center [587, 448] width 428 height 35
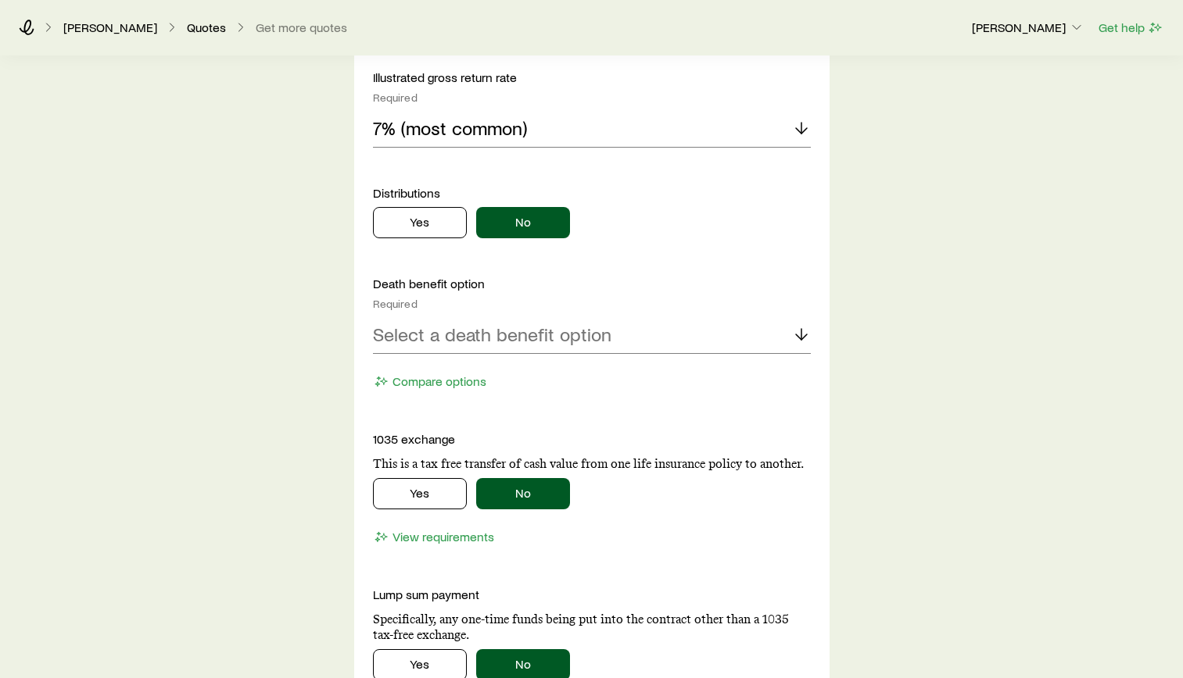
scroll to position [1563, 0]
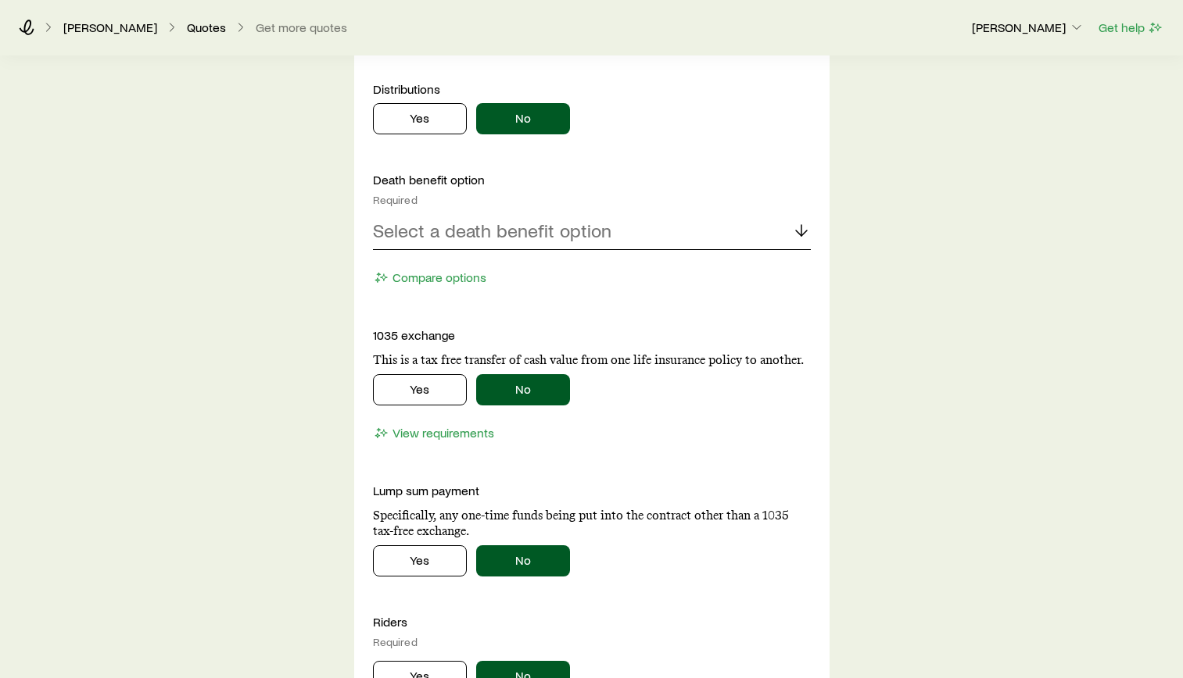
click at [566, 220] on p "Select a death benefit option" at bounding box center [492, 231] width 238 height 22
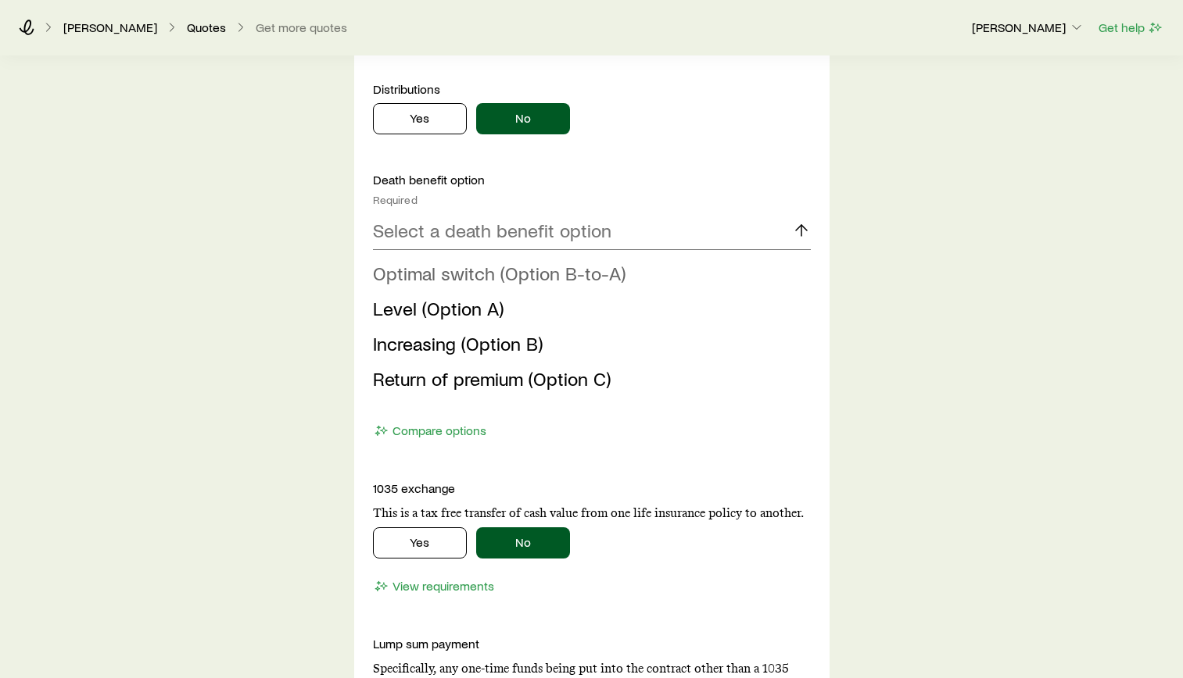
click at [553, 267] on span "Optimal switch (Option B-to-A)" at bounding box center [499, 273] width 252 height 23
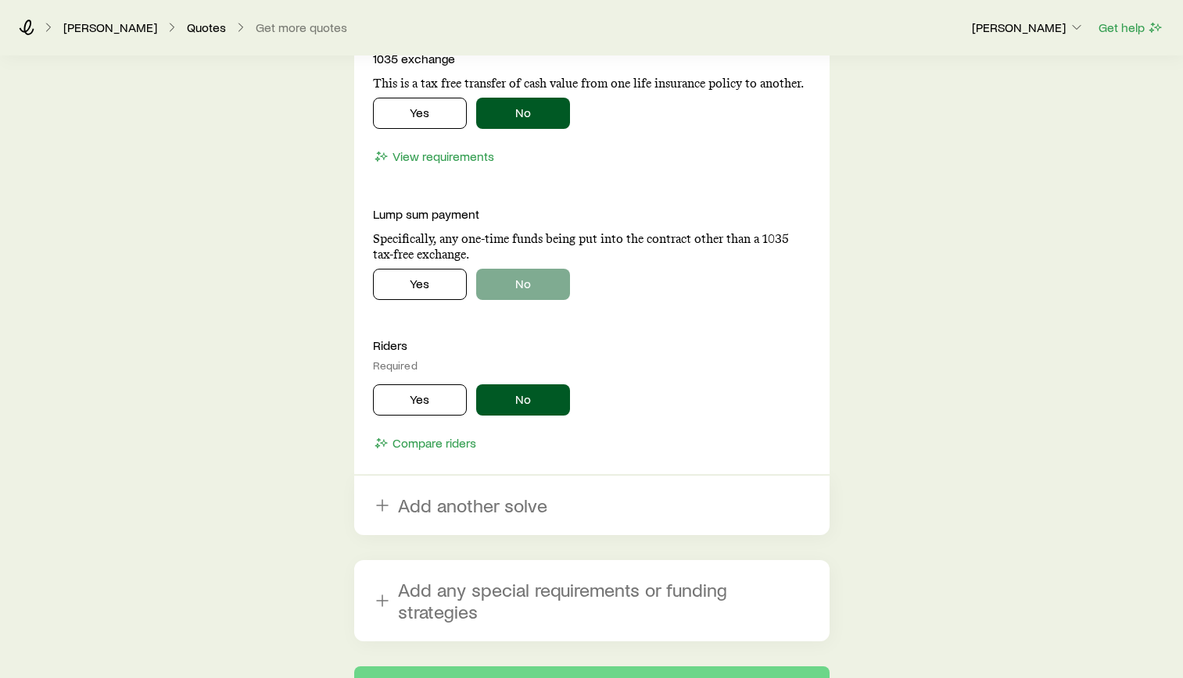
scroll to position [1876, 0]
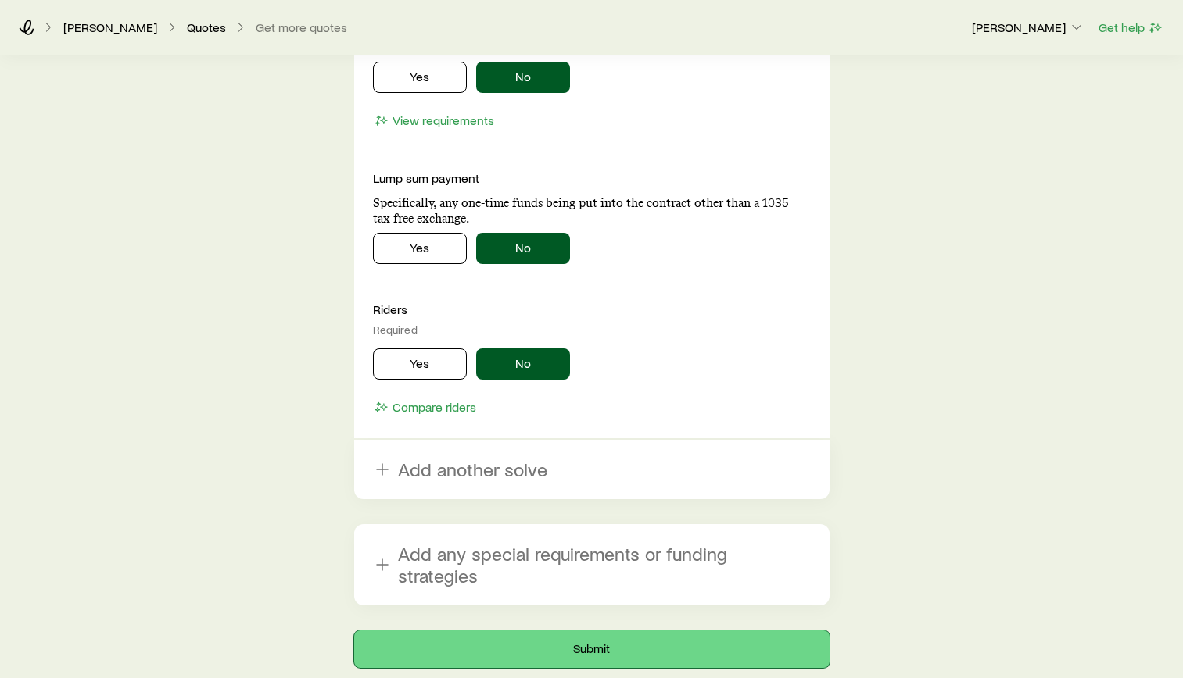
click at [589, 639] on button "Submit" at bounding box center [591, 650] width 475 height 38
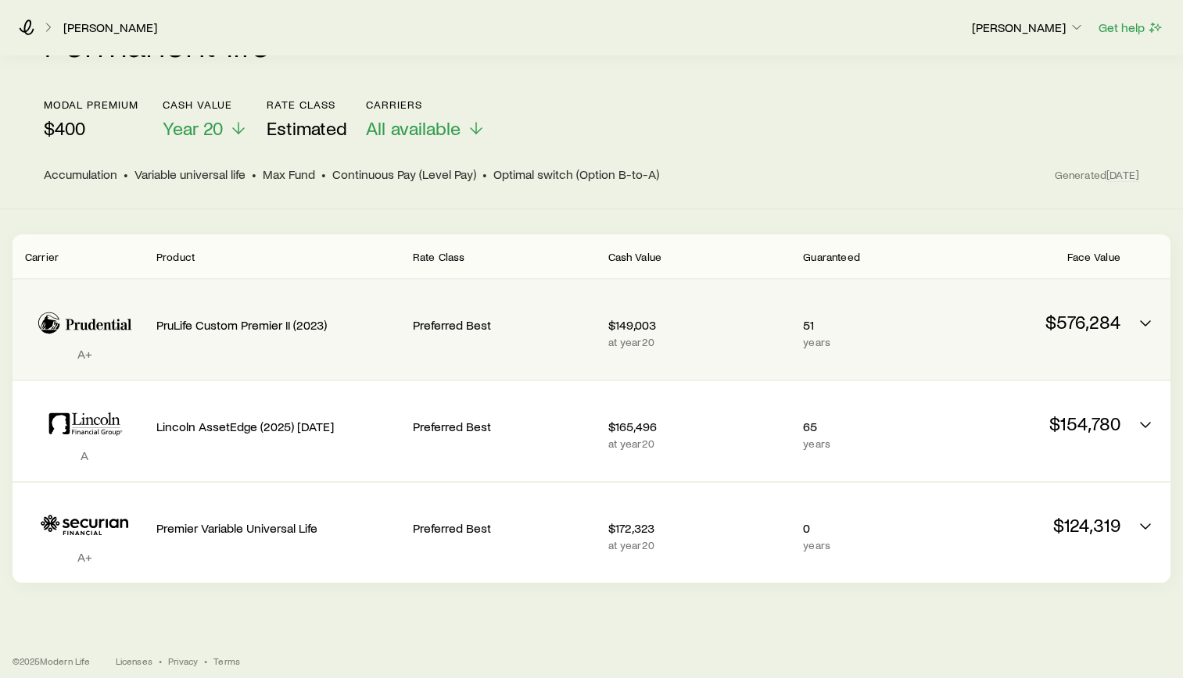
scroll to position [156, 0]
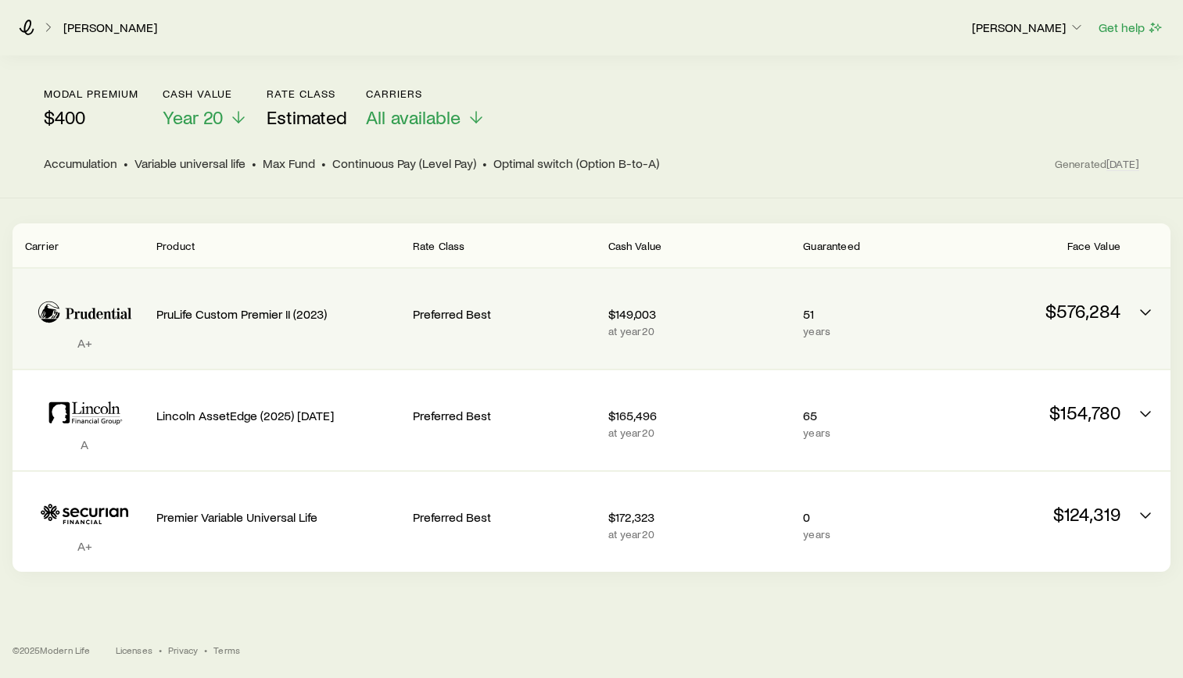
click at [1016, 322] on div "$576,284" at bounding box center [1028, 318] width 183 height 75
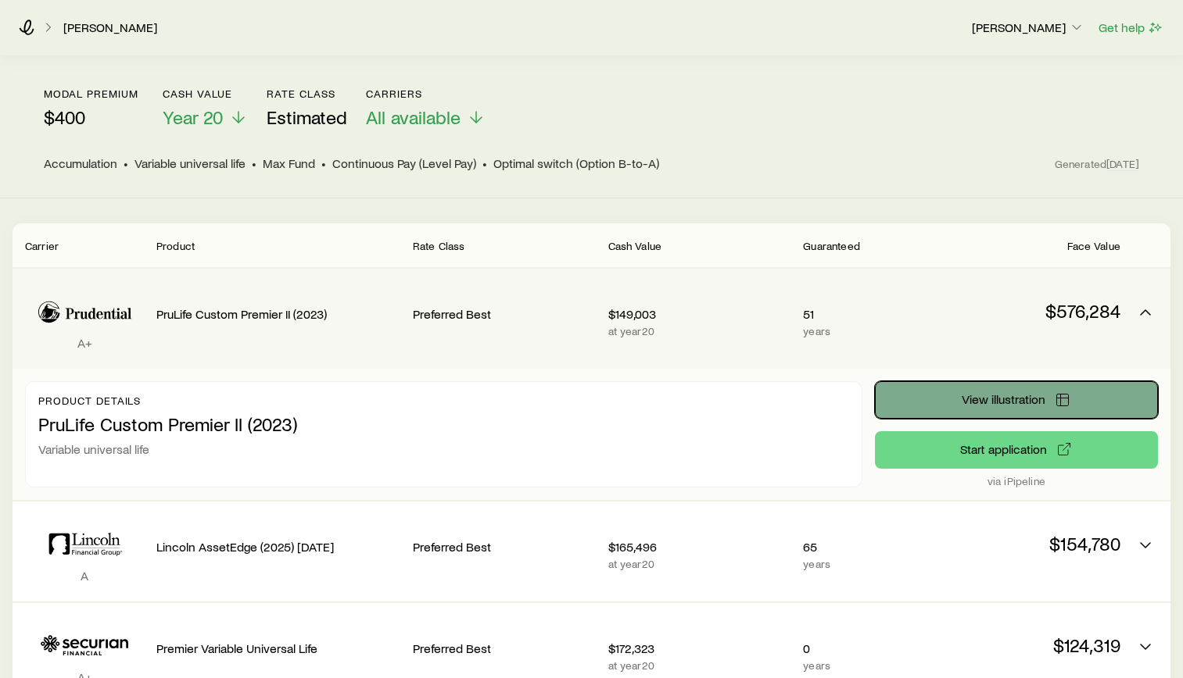
click at [1011, 396] on span "View illustration" at bounding box center [1003, 399] width 84 height 13
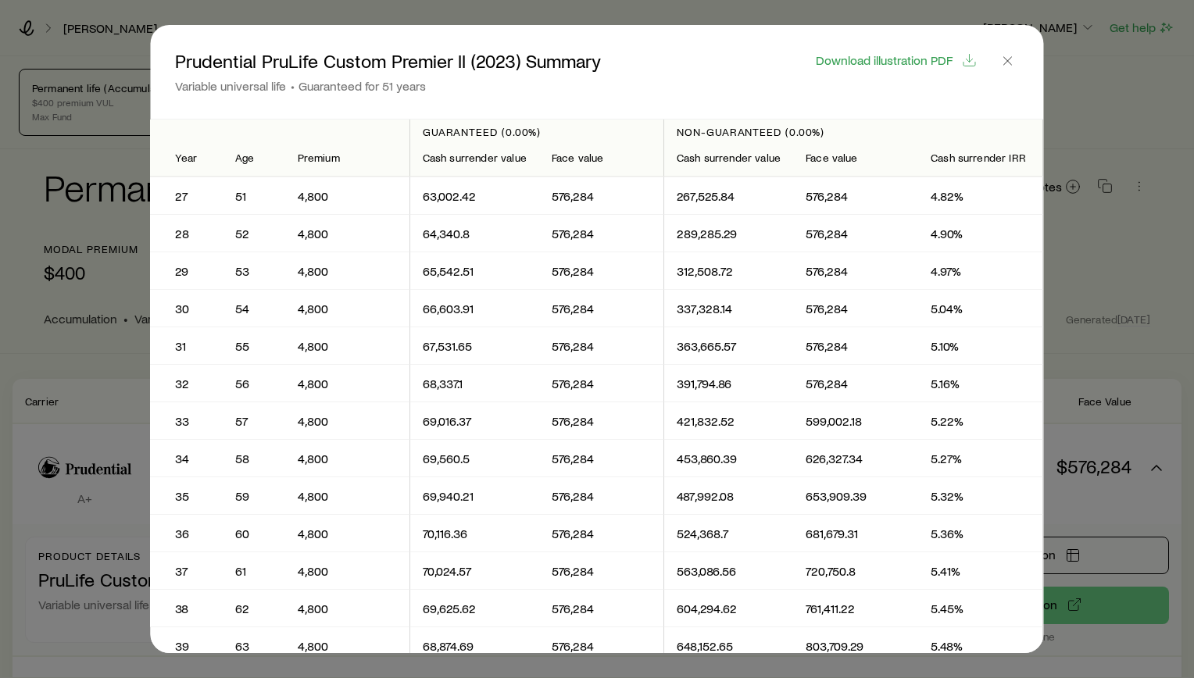
scroll to position [1016, 0]
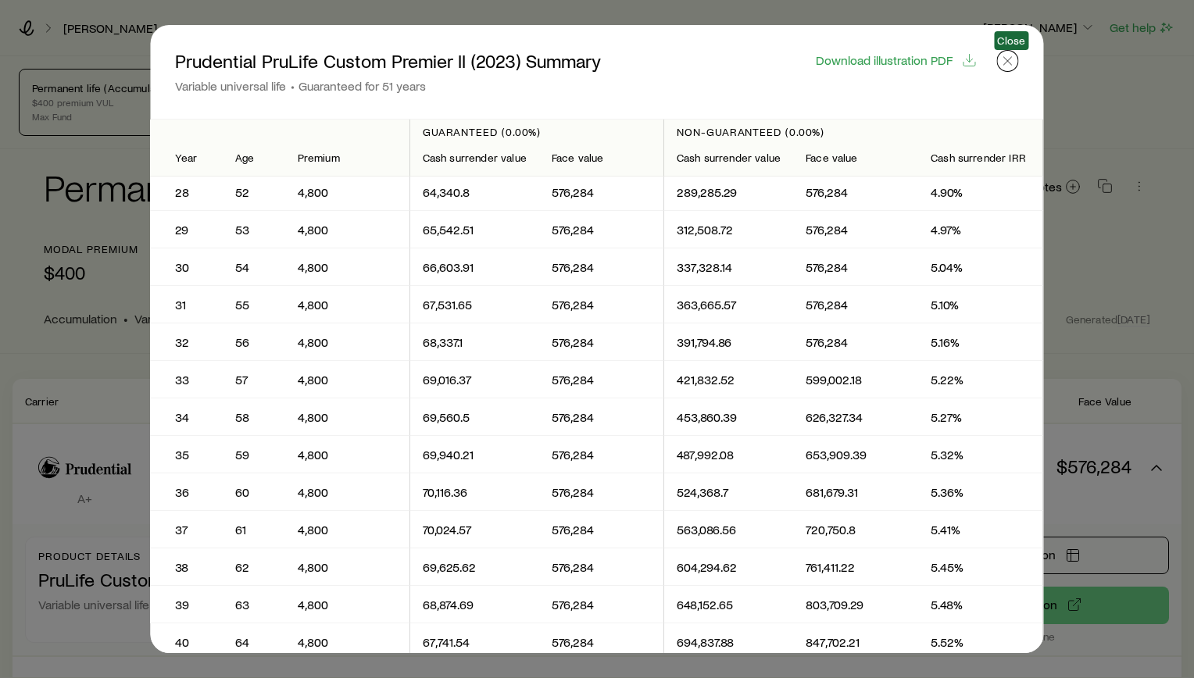
click at [1008, 66] on icon "button" at bounding box center [1008, 61] width 16 height 16
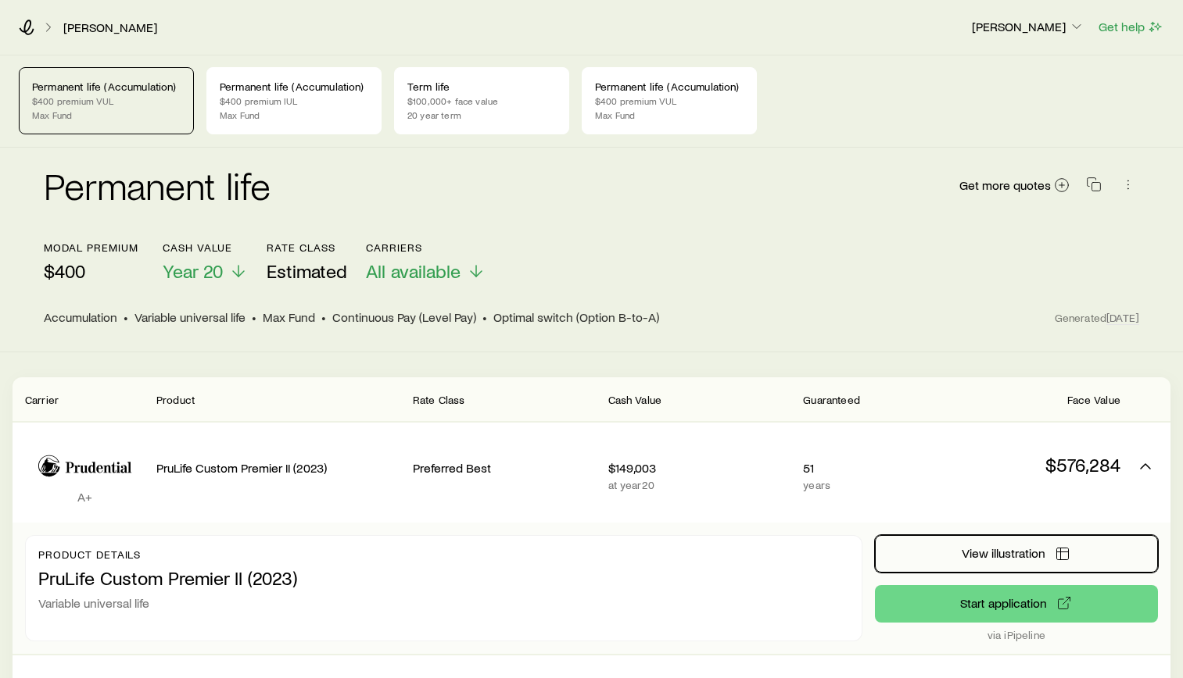
scroll to position [0, 0]
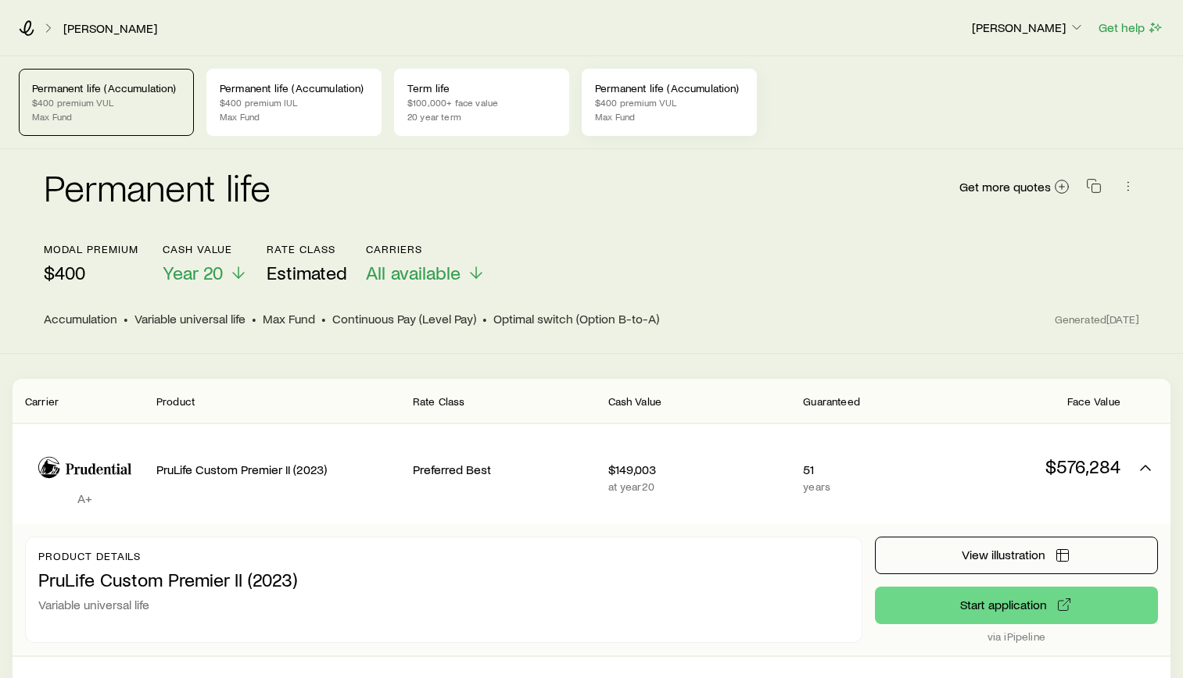
click at [671, 98] on p "$400 premium VUL" at bounding box center [669, 102] width 149 height 13
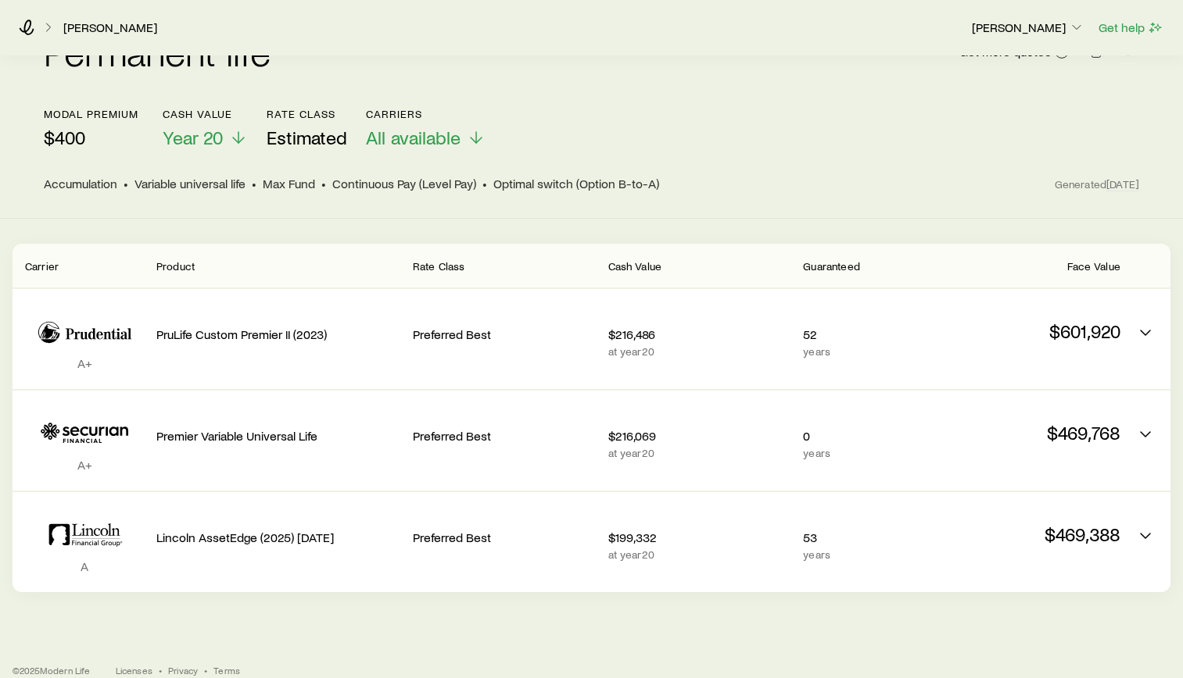
scroll to position [156, 0]
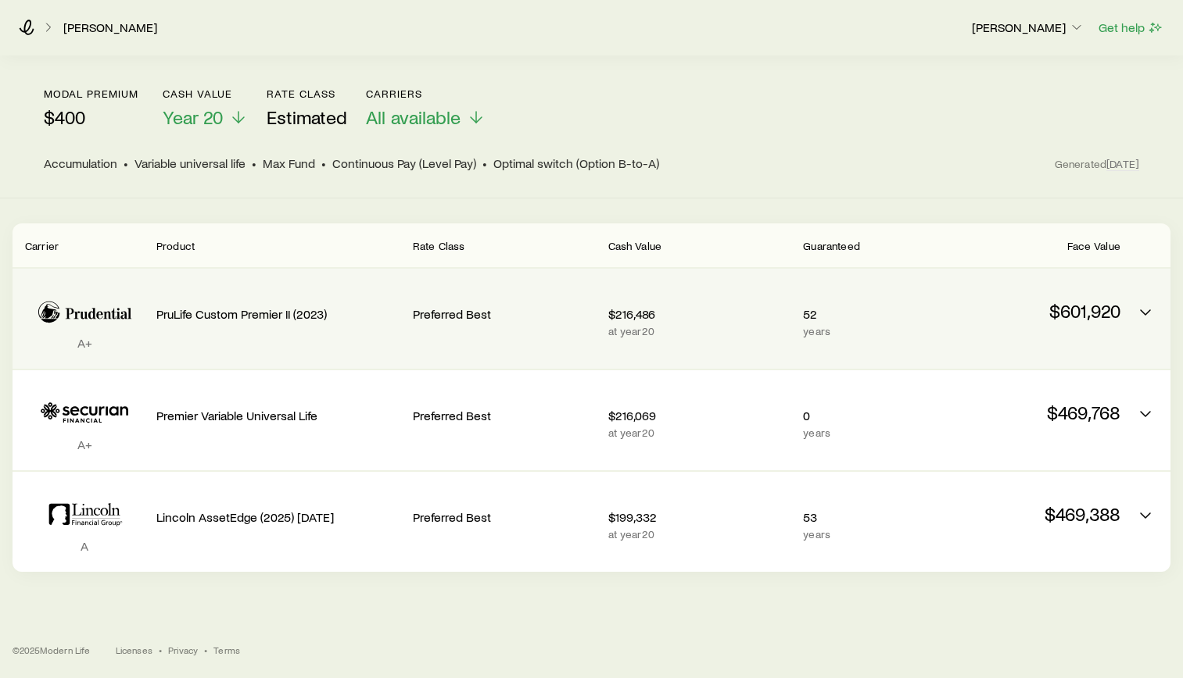
click at [1129, 324] on div "A+ PruLife Custom Premier II (2023) Preferred Best $216,486 at year 20 52 years…" at bounding box center [592, 319] width 1158 height 100
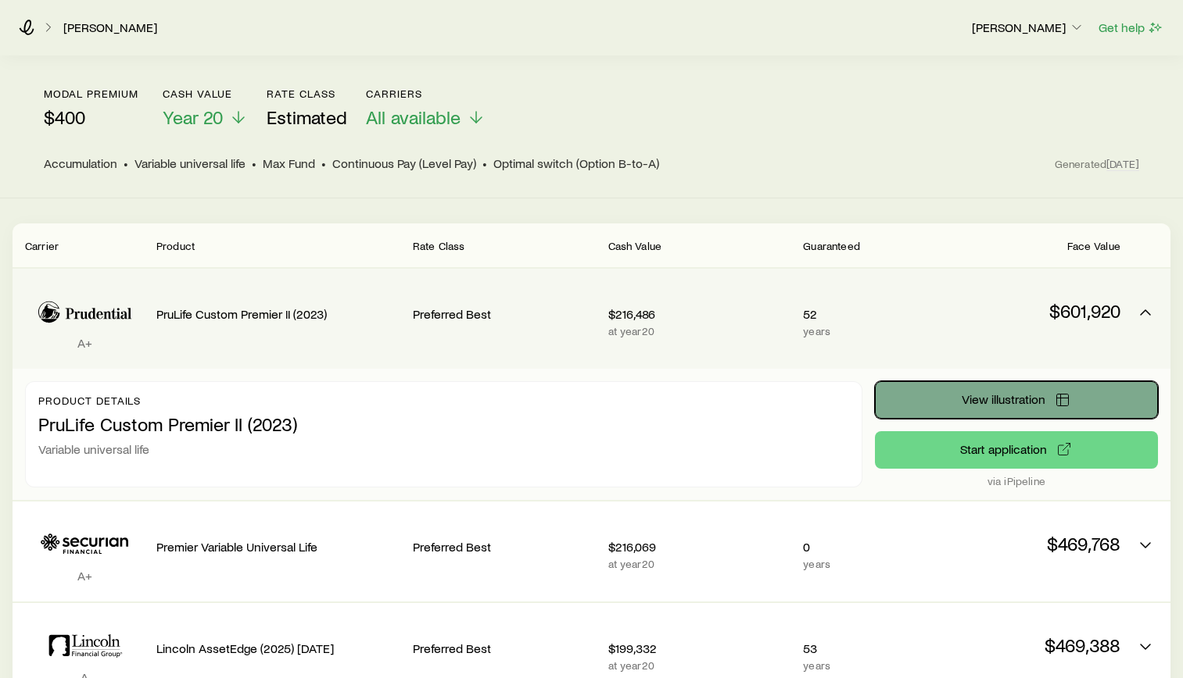
click at [1054, 399] on button "View illustration" at bounding box center [1016, 400] width 283 height 38
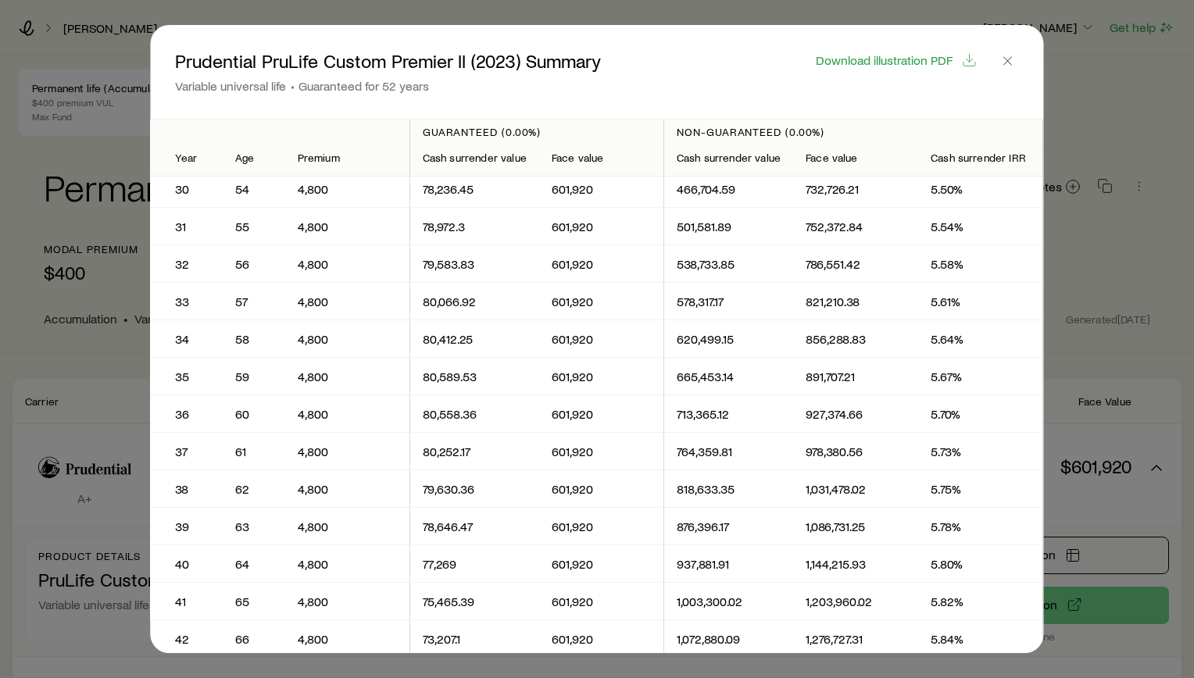
scroll to position [860, 0]
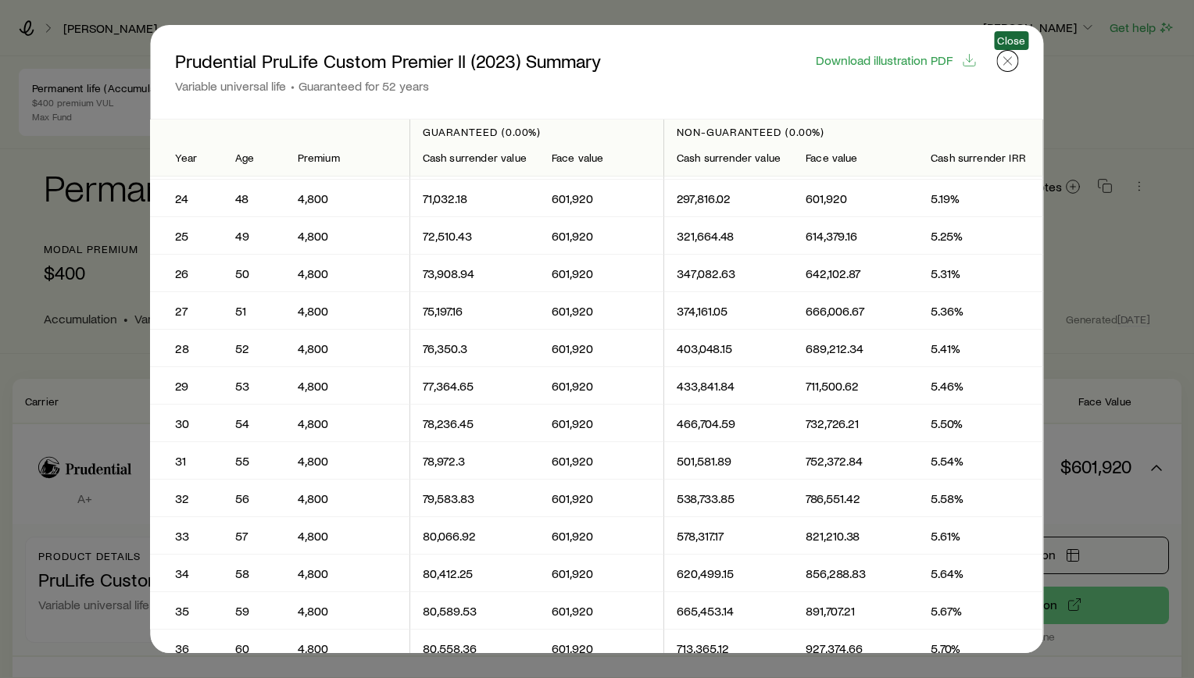
click at [1015, 64] on icon "button" at bounding box center [1008, 61] width 16 height 16
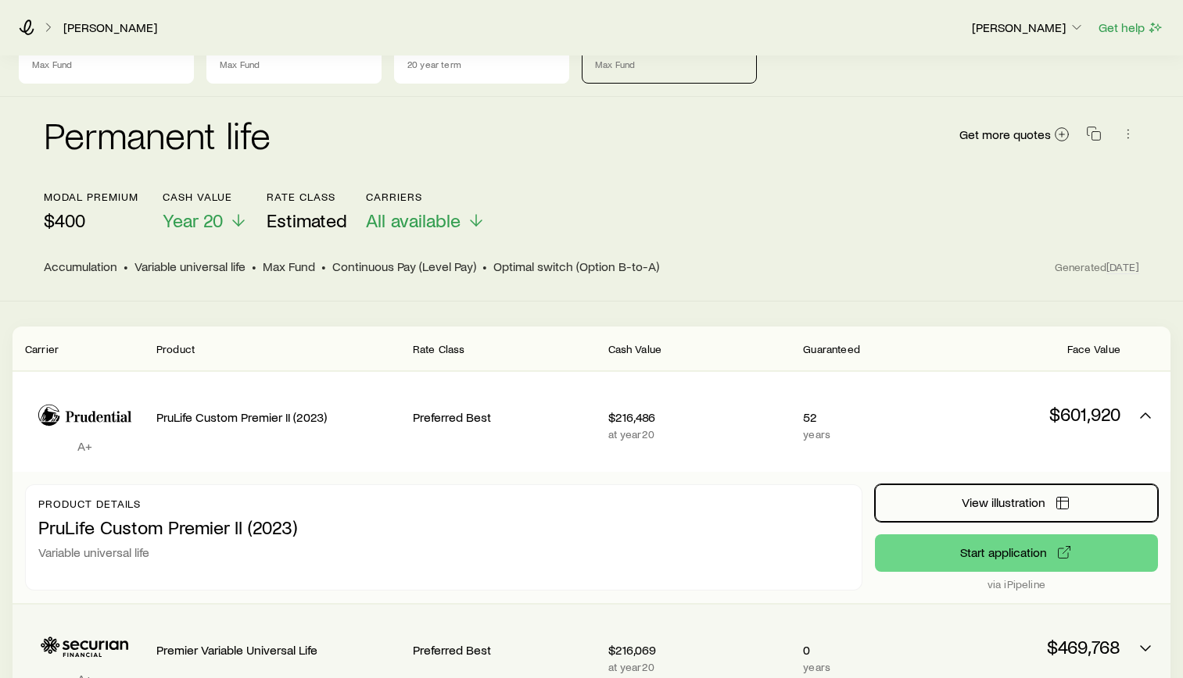
scroll to position [0, 0]
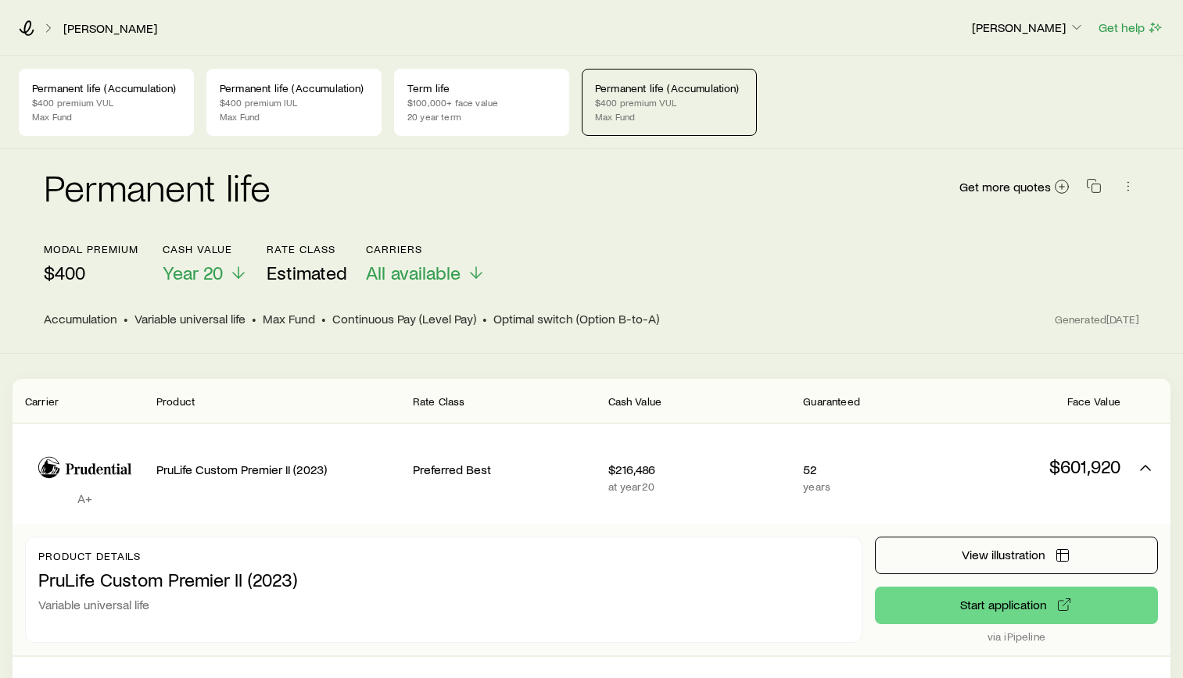
click at [862, 245] on div "modal premium $400 Cash Value Year 20 Rate Class Estimated Carriers All availab…" at bounding box center [591, 263] width 1095 height 41
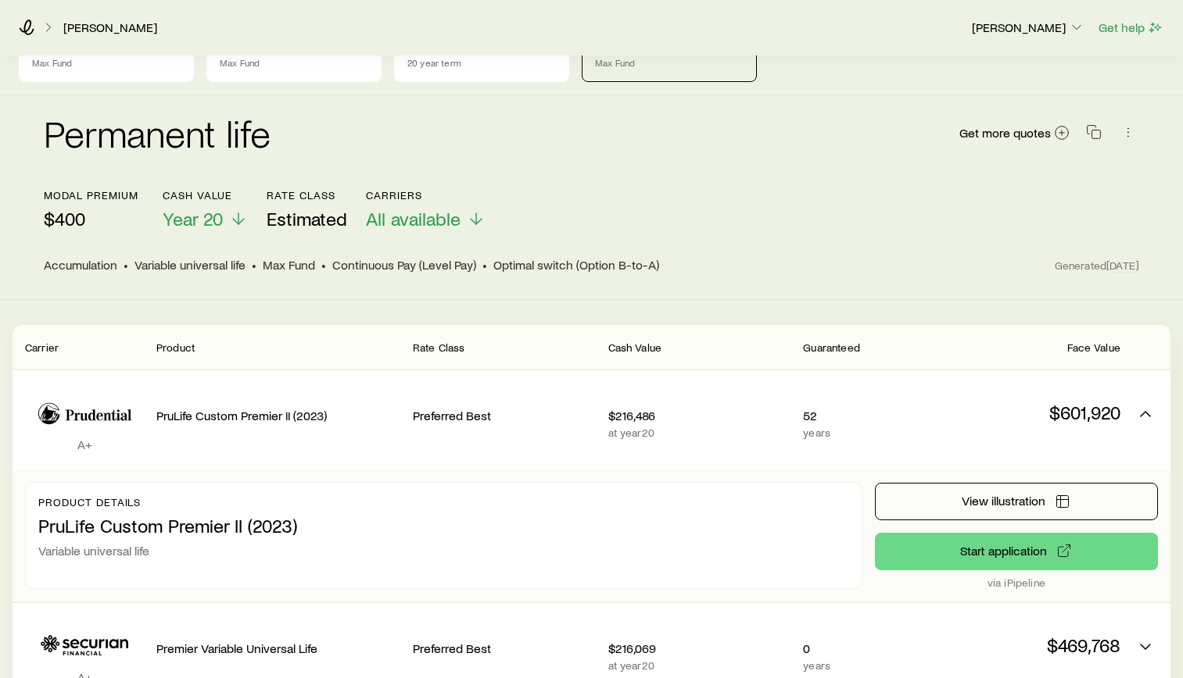
scroll to position [156, 0]
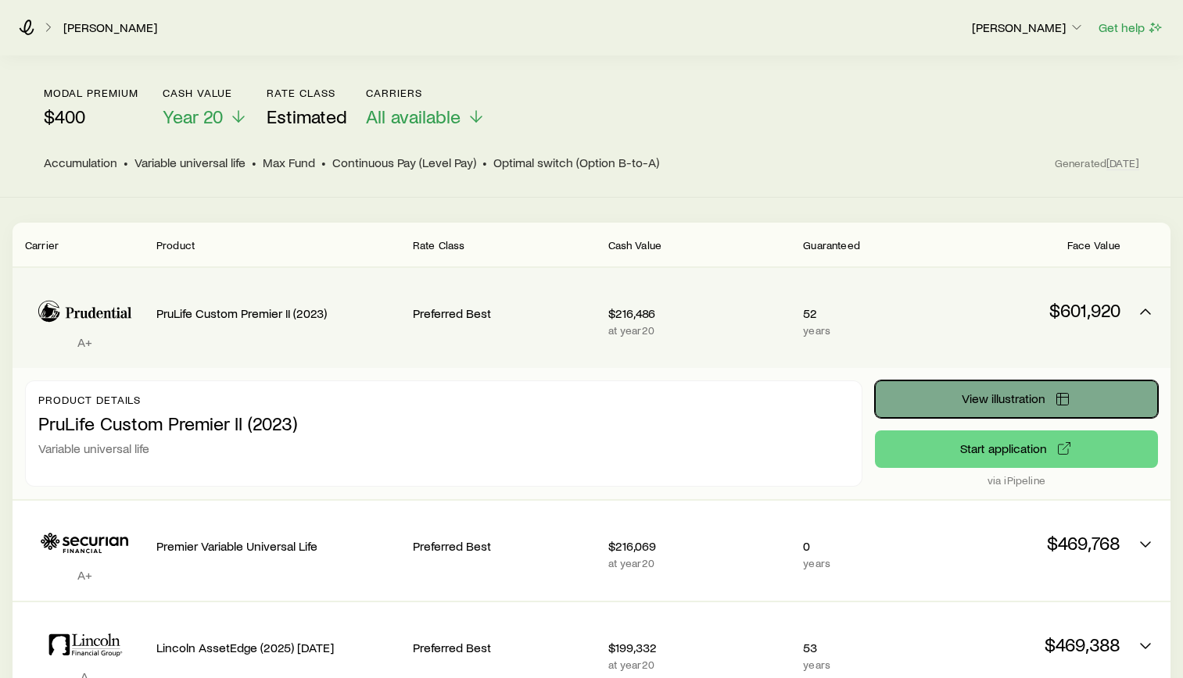
click at [947, 402] on button "View illustration" at bounding box center [1016, 400] width 283 height 38
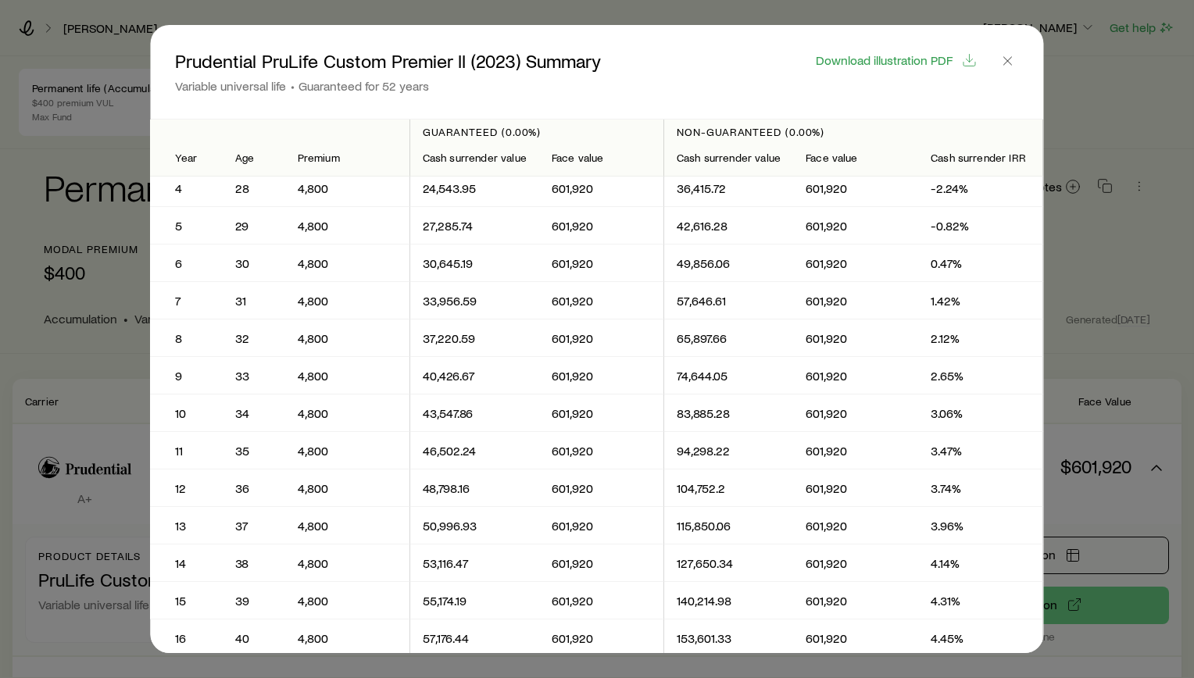
scroll to position [0, 0]
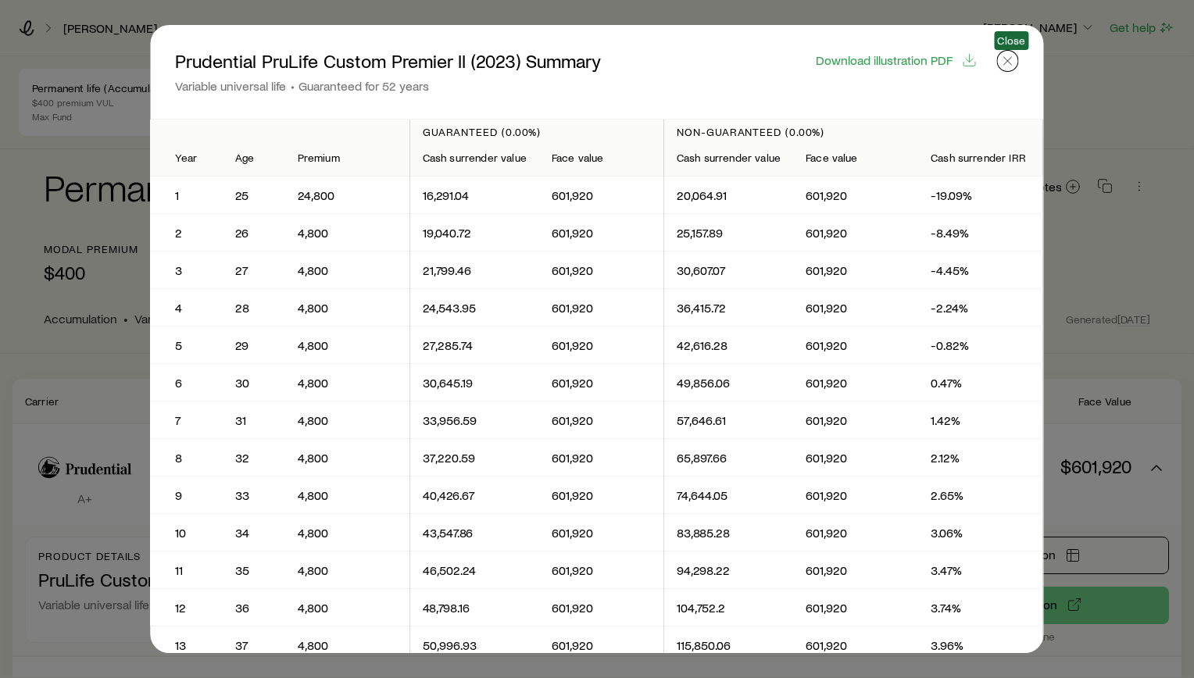
click at [1009, 64] on icon "button" at bounding box center [1008, 61] width 16 height 16
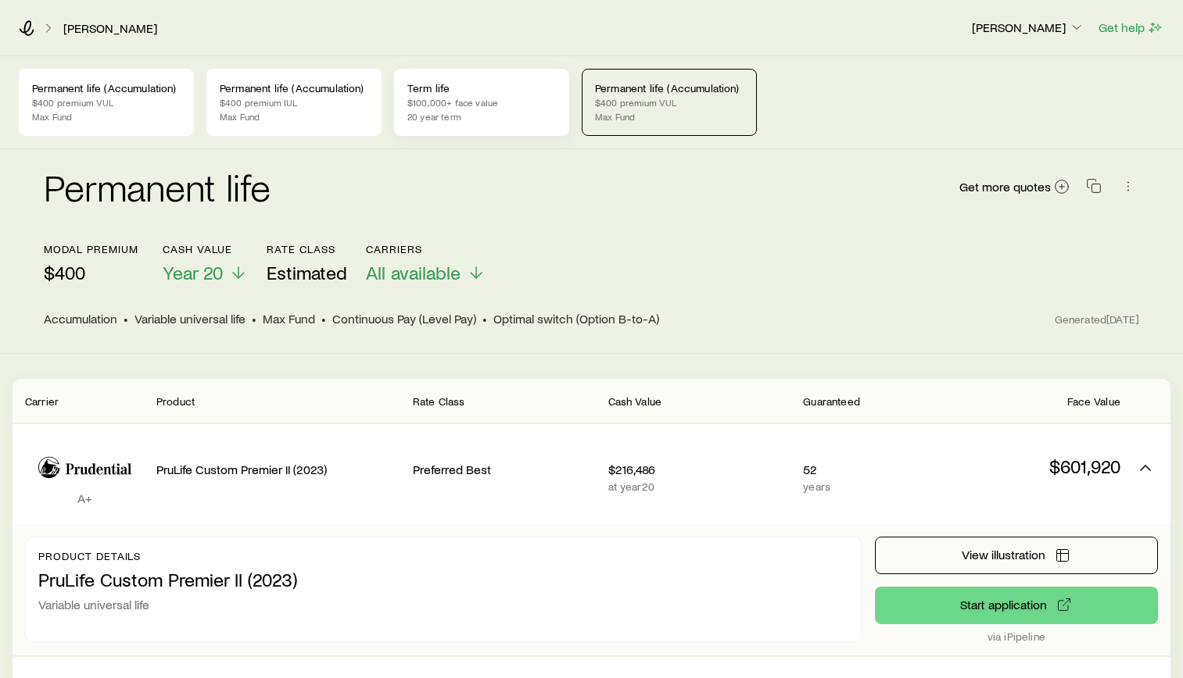
click at [450, 112] on p "20 year term" at bounding box center [481, 116] width 149 height 13
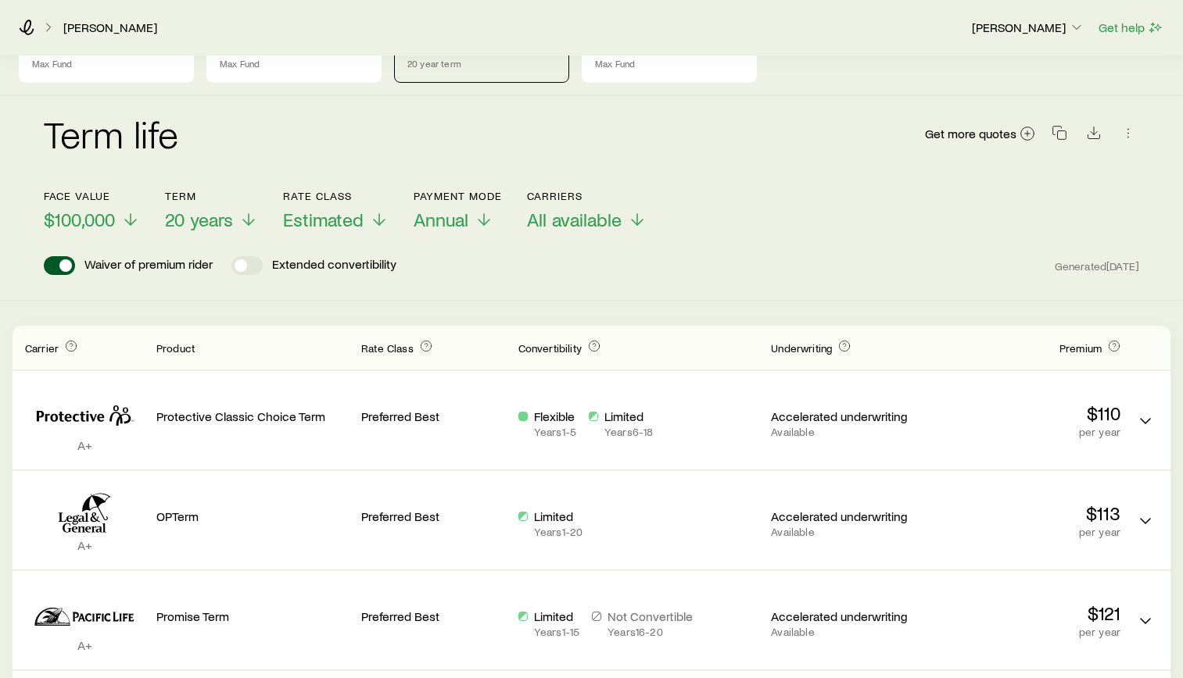
scroll to position [156, 0]
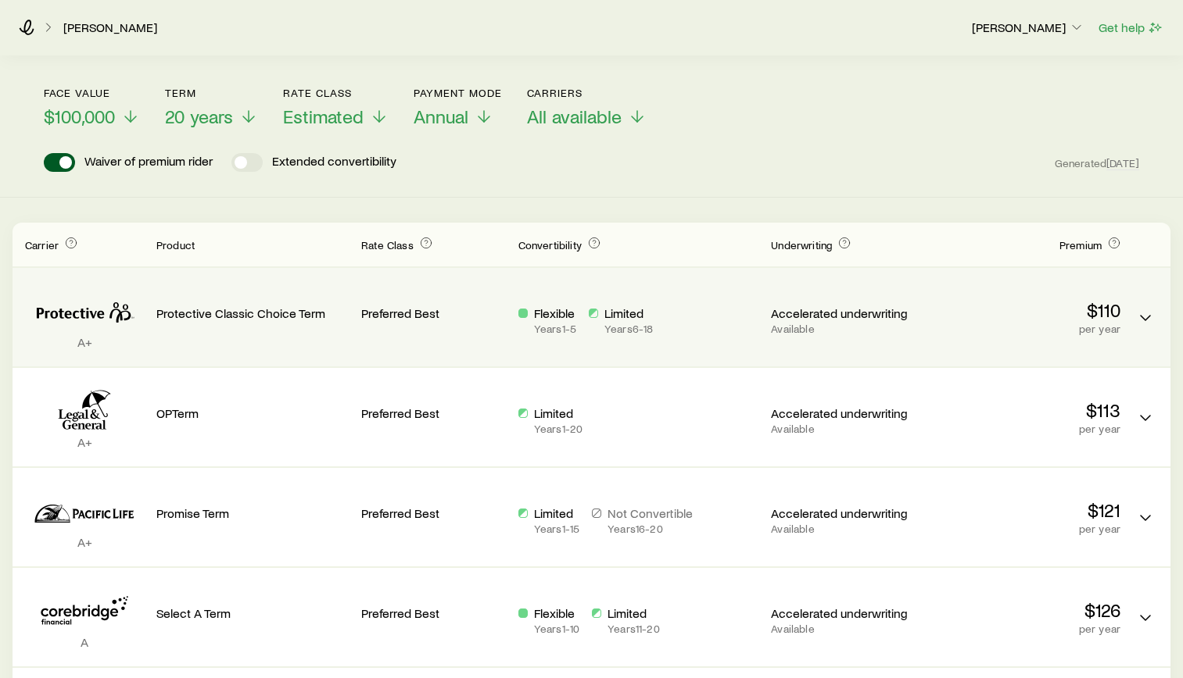
click at [1115, 325] on p "per year" at bounding box center [1024, 329] width 192 height 13
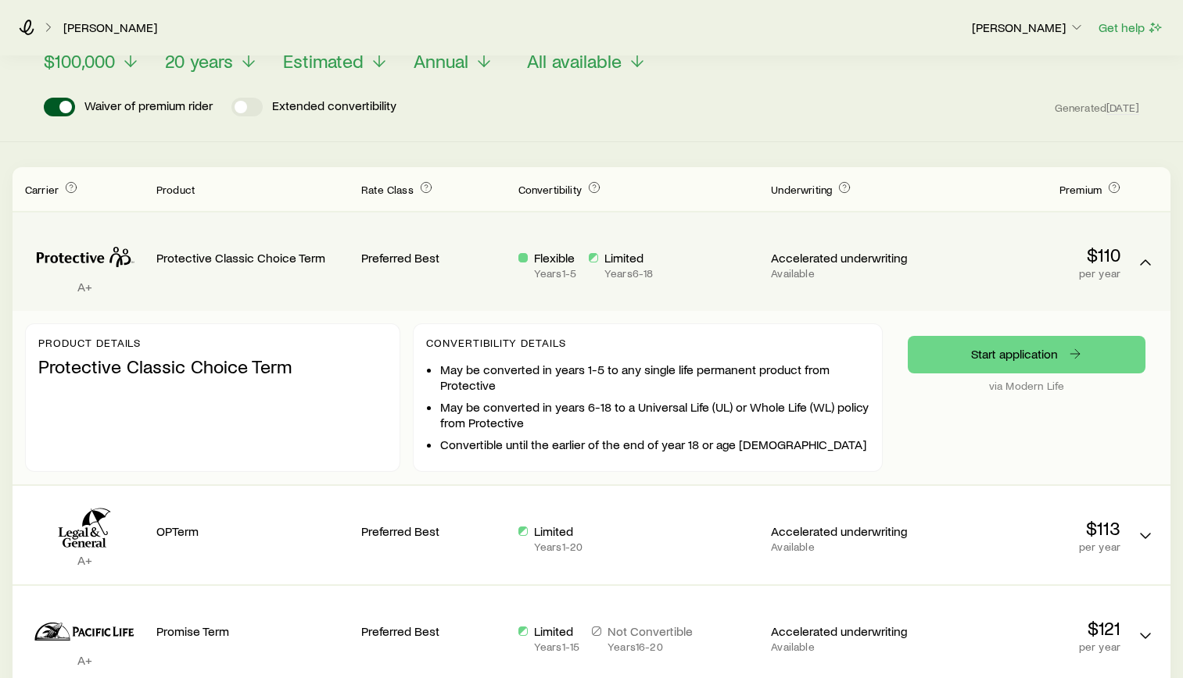
scroll to position [234, 0]
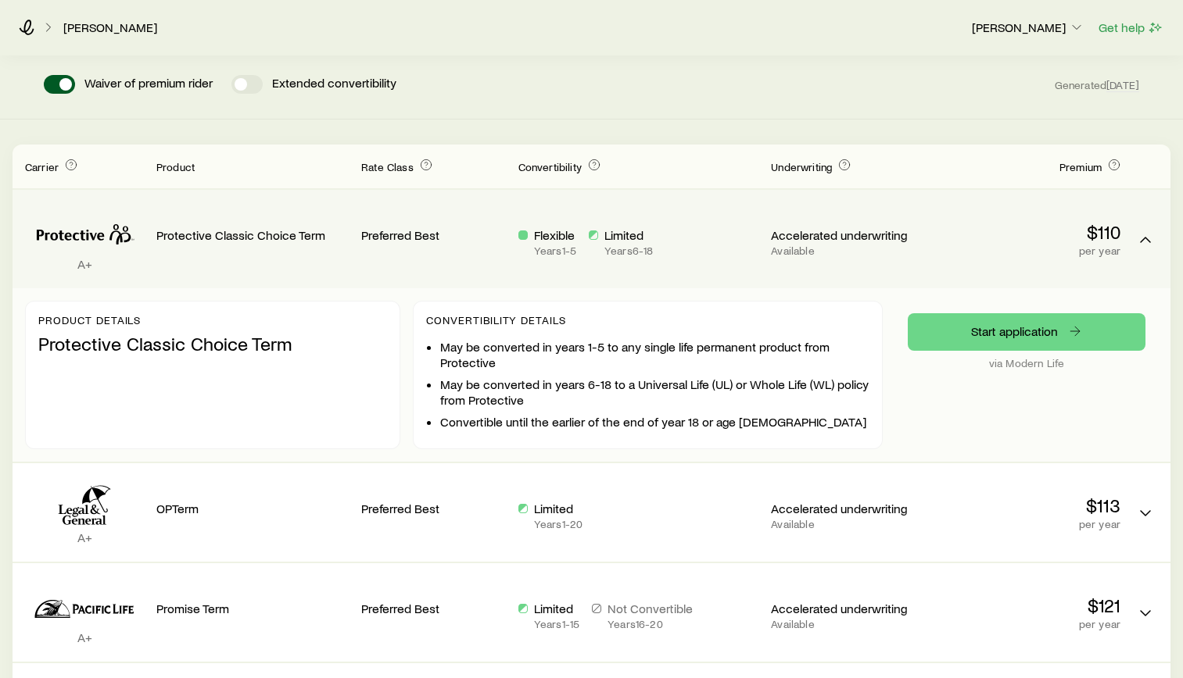
click at [138, 251] on icon "Term quotes" at bounding box center [84, 233] width 119 height 48
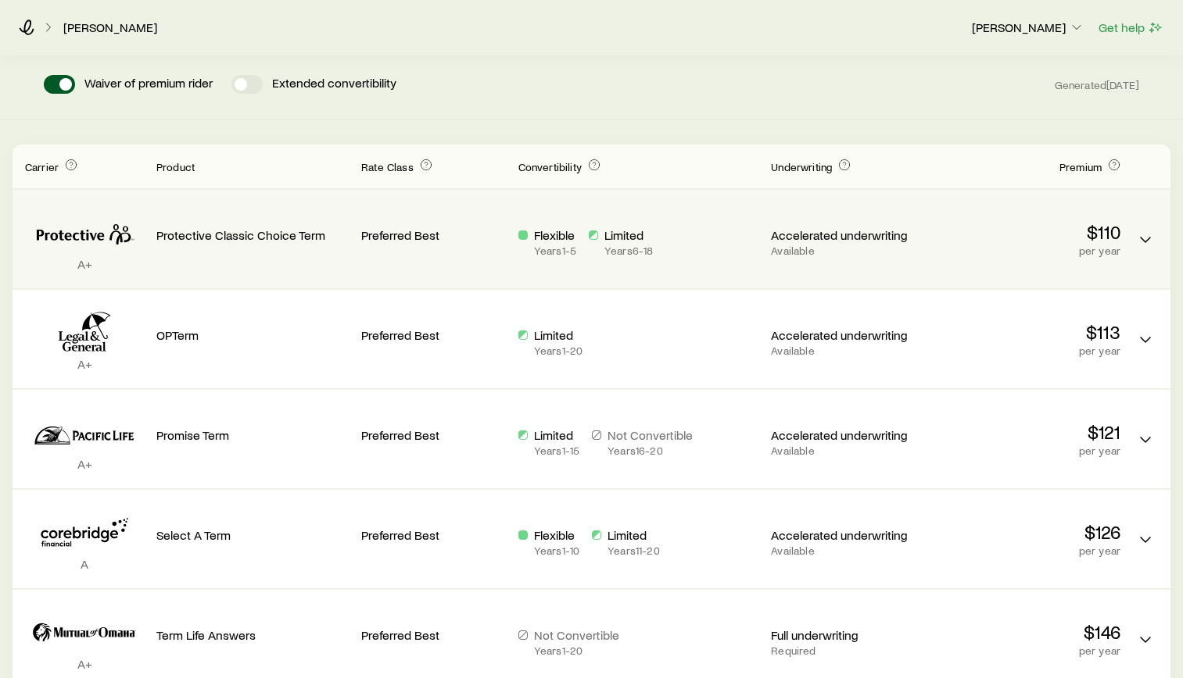
click at [224, 244] on div "Protective Classic Choice Term" at bounding box center [252, 238] width 192 height 73
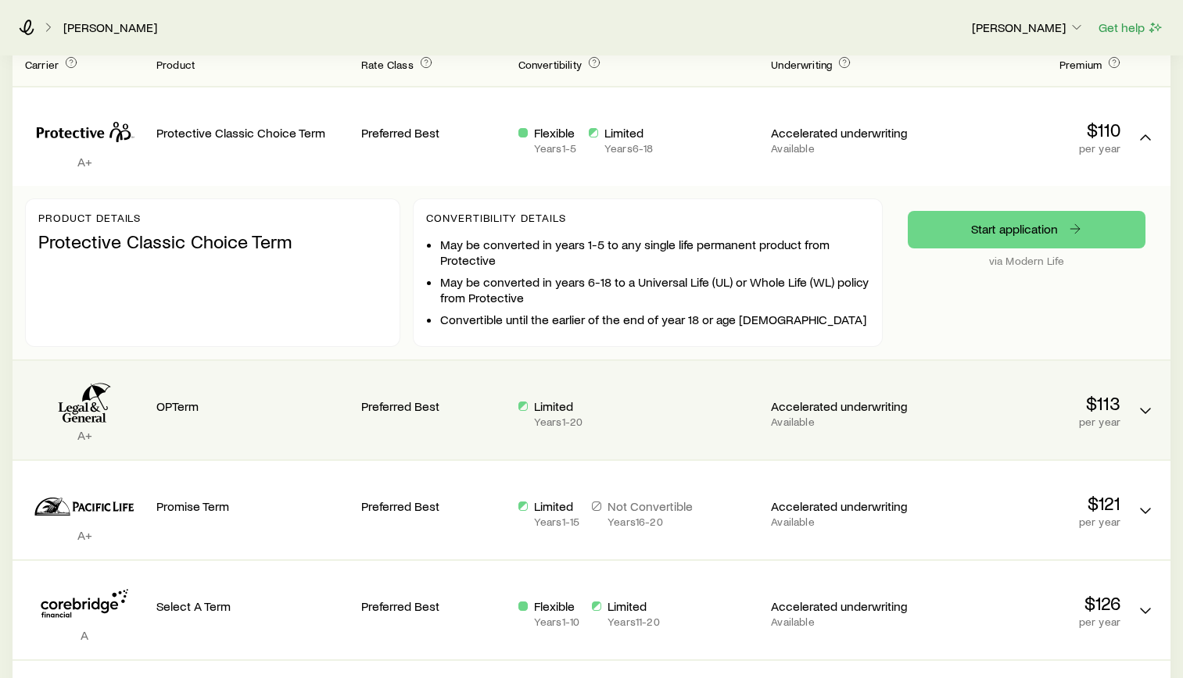
scroll to position [391, 0]
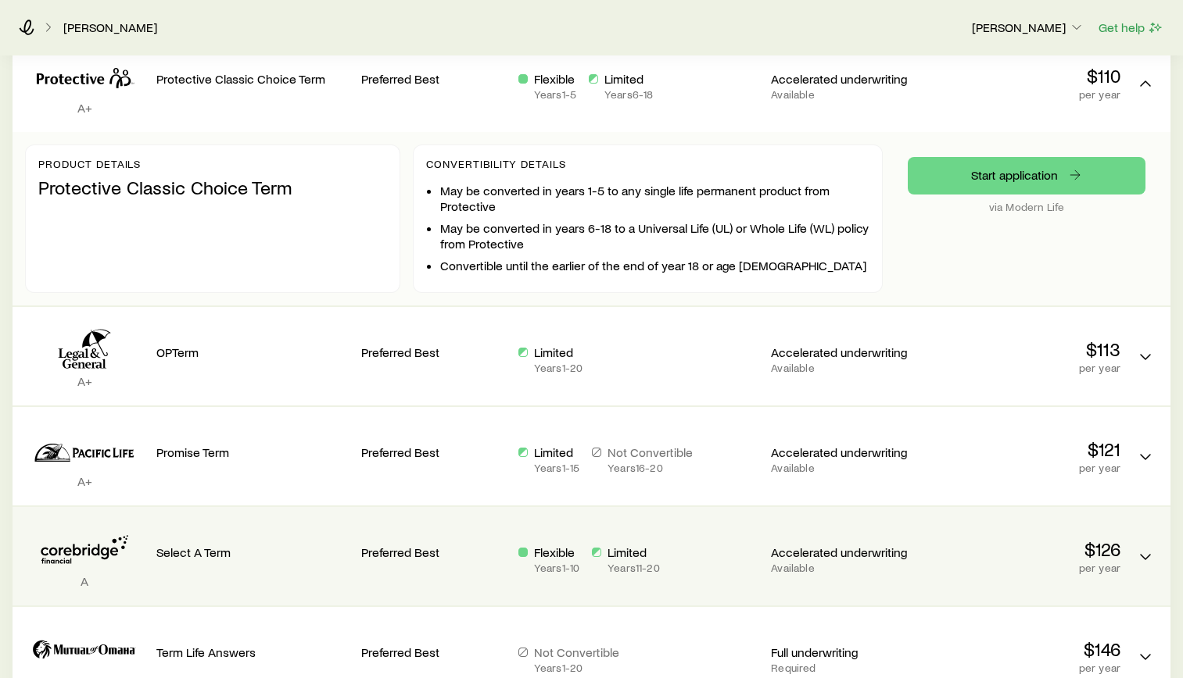
click at [971, 531] on div "$126 per year" at bounding box center [1024, 547] width 192 height 55
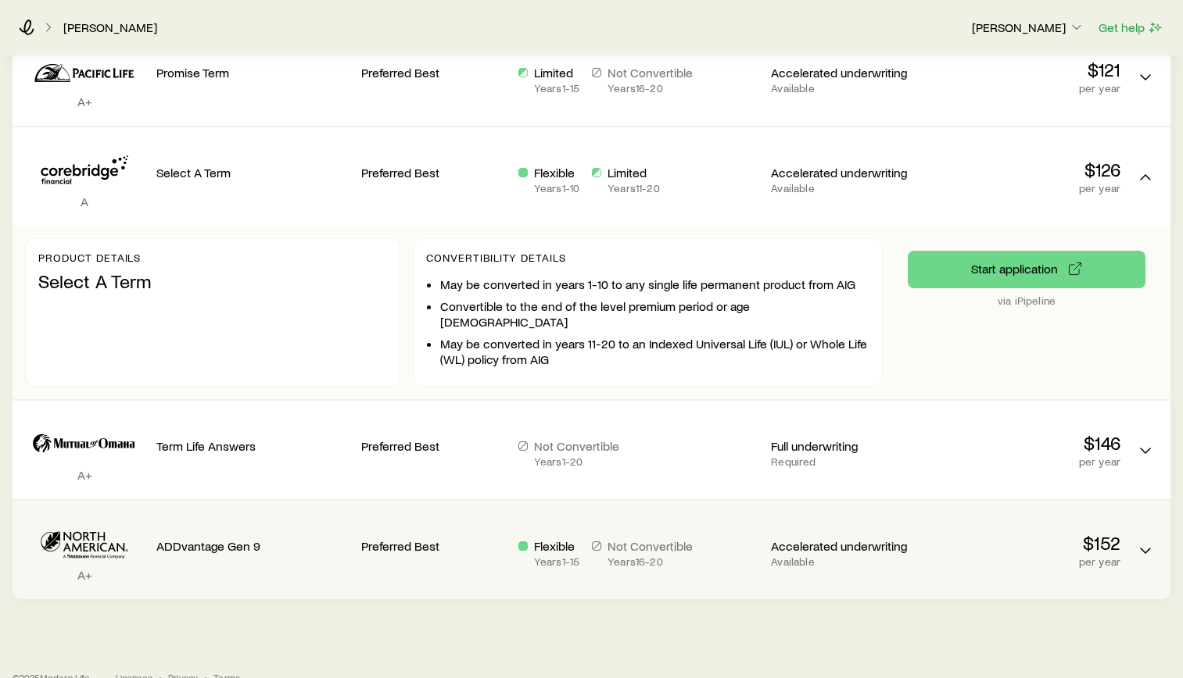
scroll to position [782, 0]
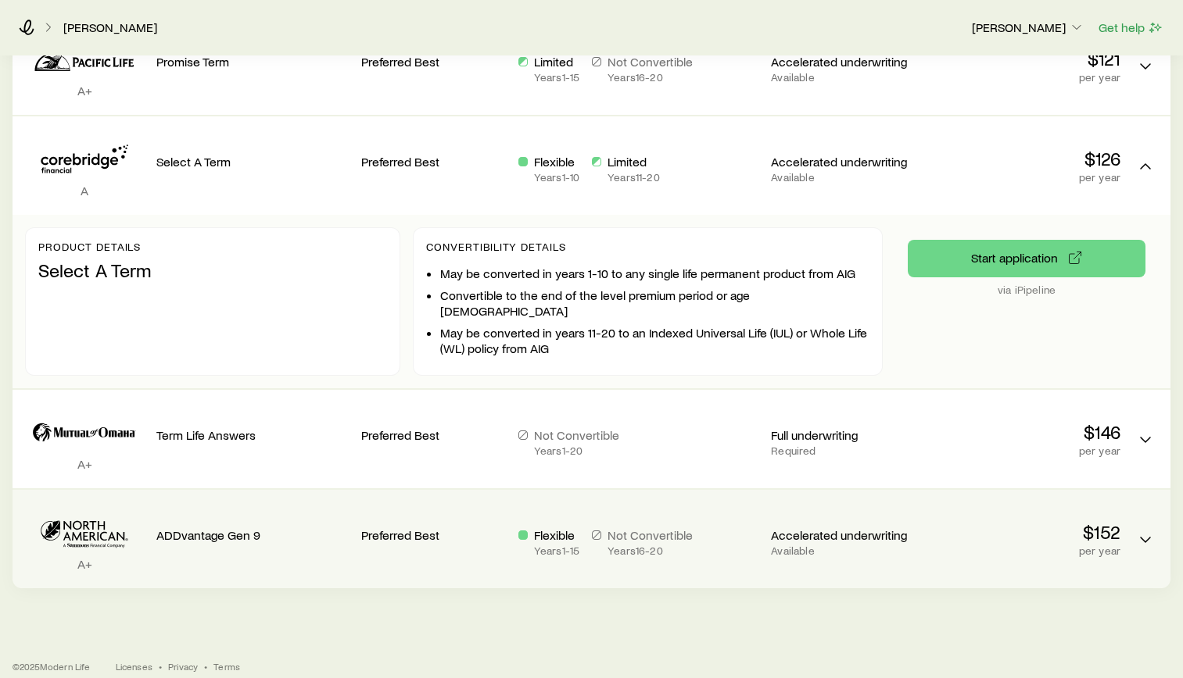
click at [709, 544] on div "Flexible Years 1 - 15 Not Convertible Years 16 - 20" at bounding box center [638, 539] width 241 height 73
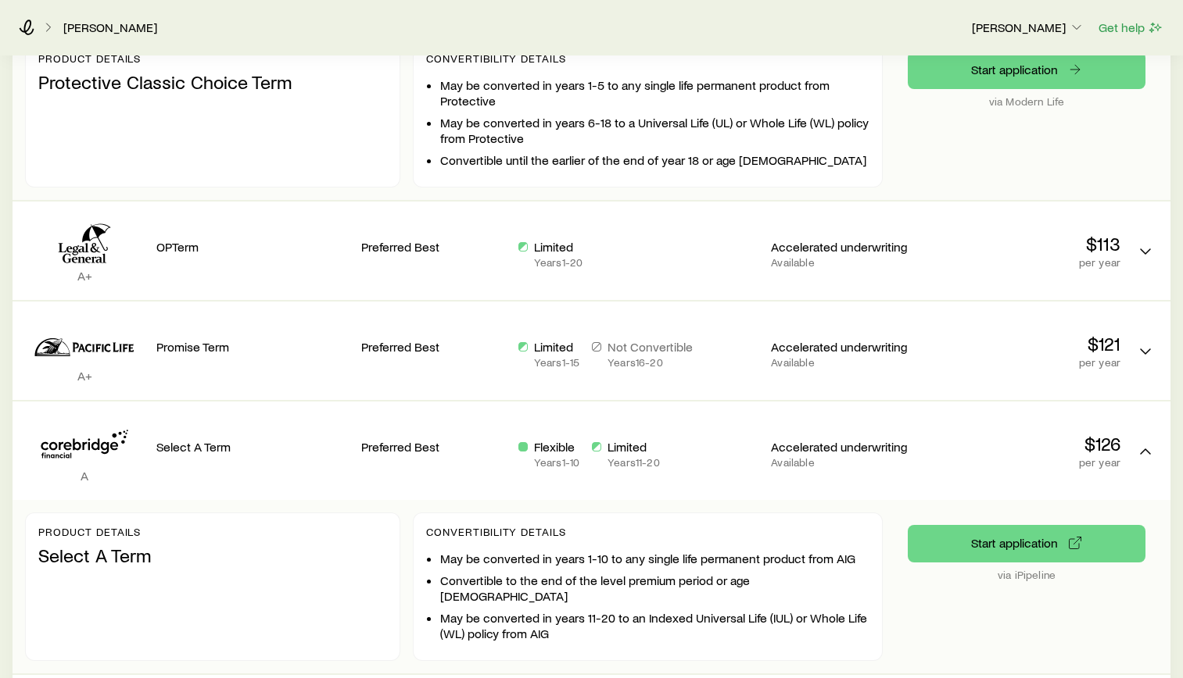
scroll to position [0, 0]
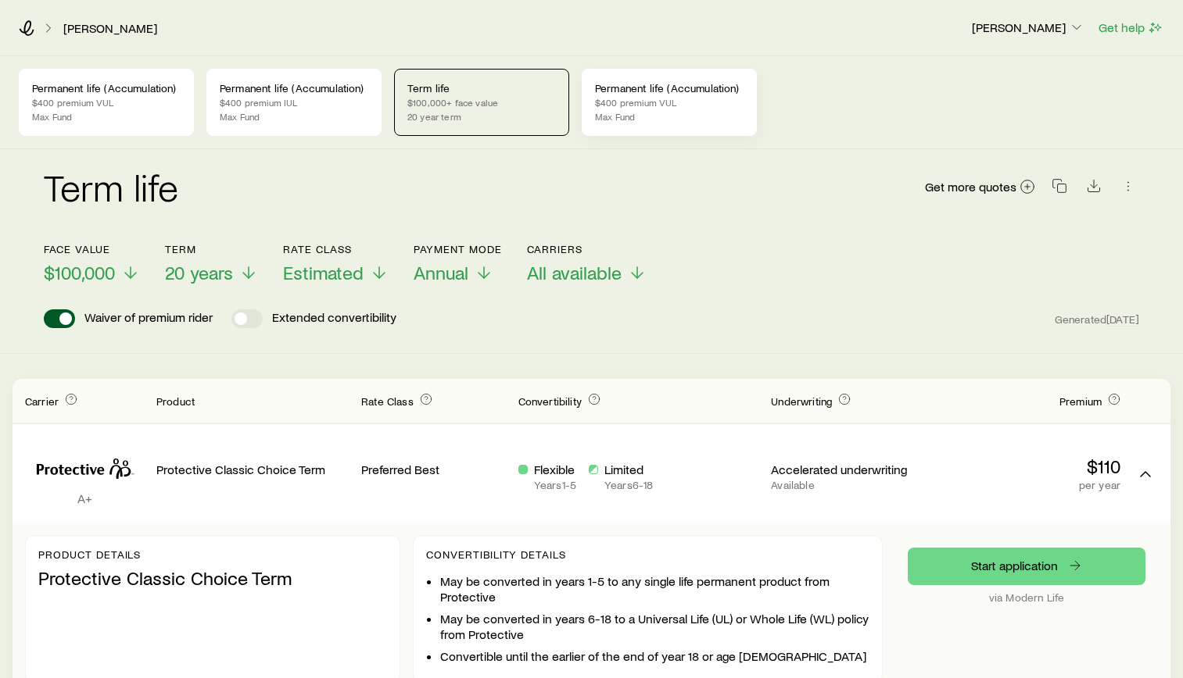
click at [676, 85] on p "Permanent life (Accumulation)" at bounding box center [669, 88] width 149 height 13
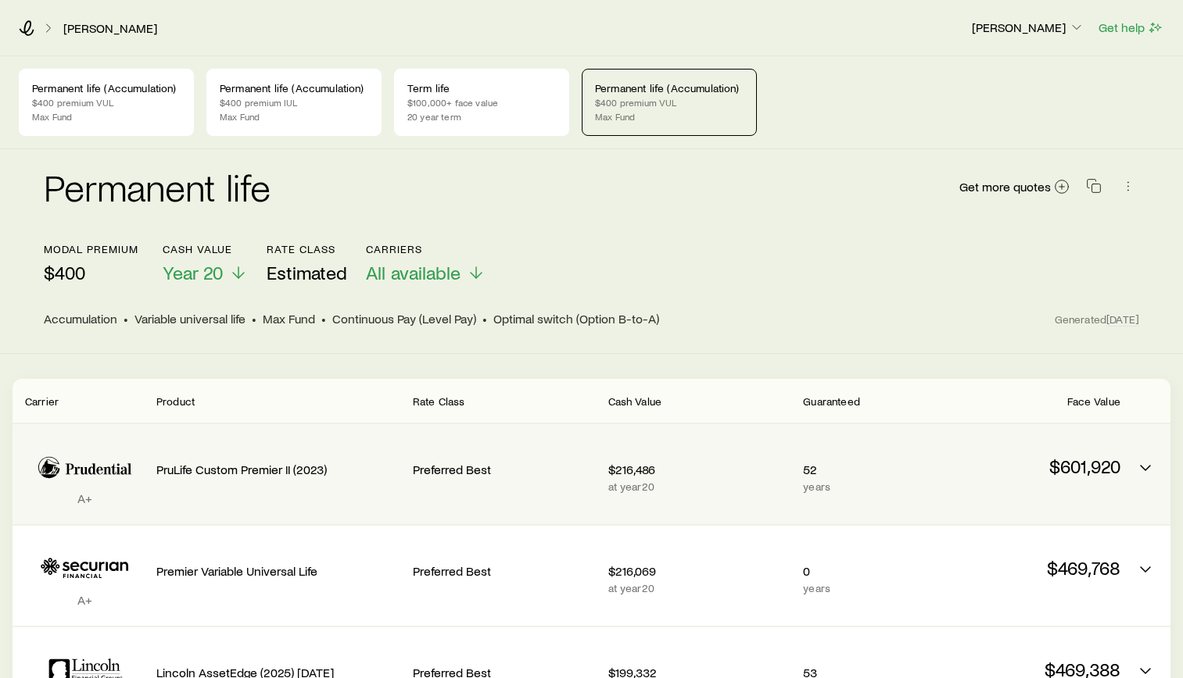
click at [982, 450] on div "$601,920" at bounding box center [1028, 457] width 183 height 41
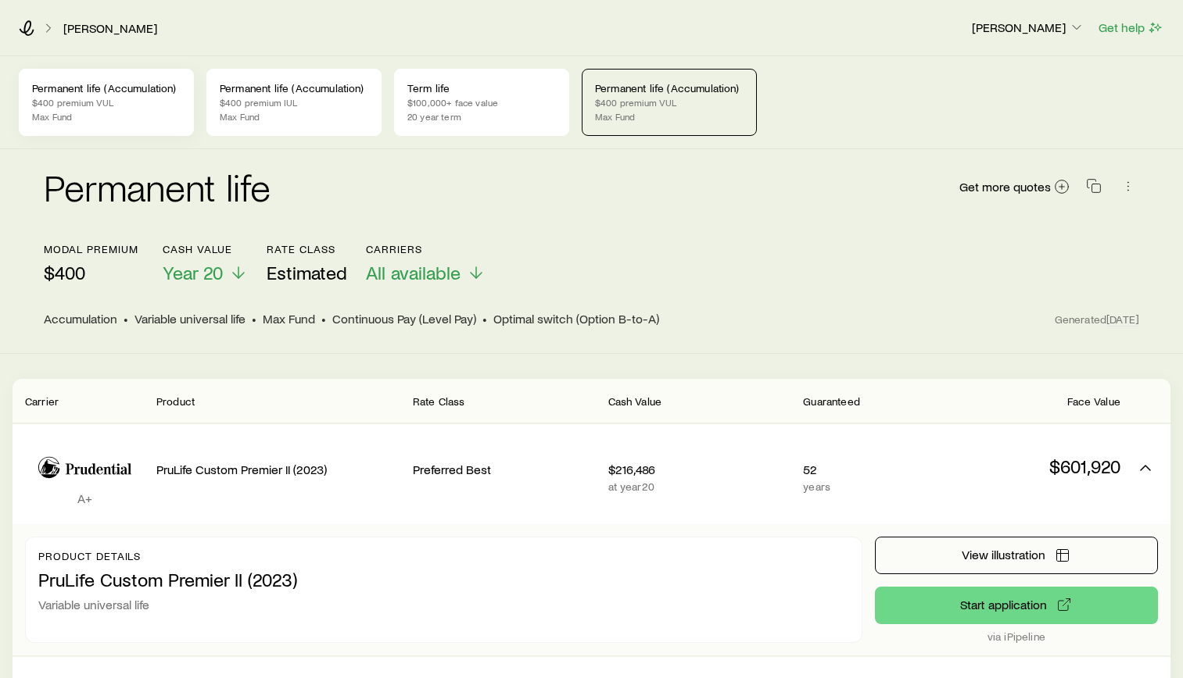
click at [88, 114] on p "Max Fund" at bounding box center [106, 116] width 149 height 13
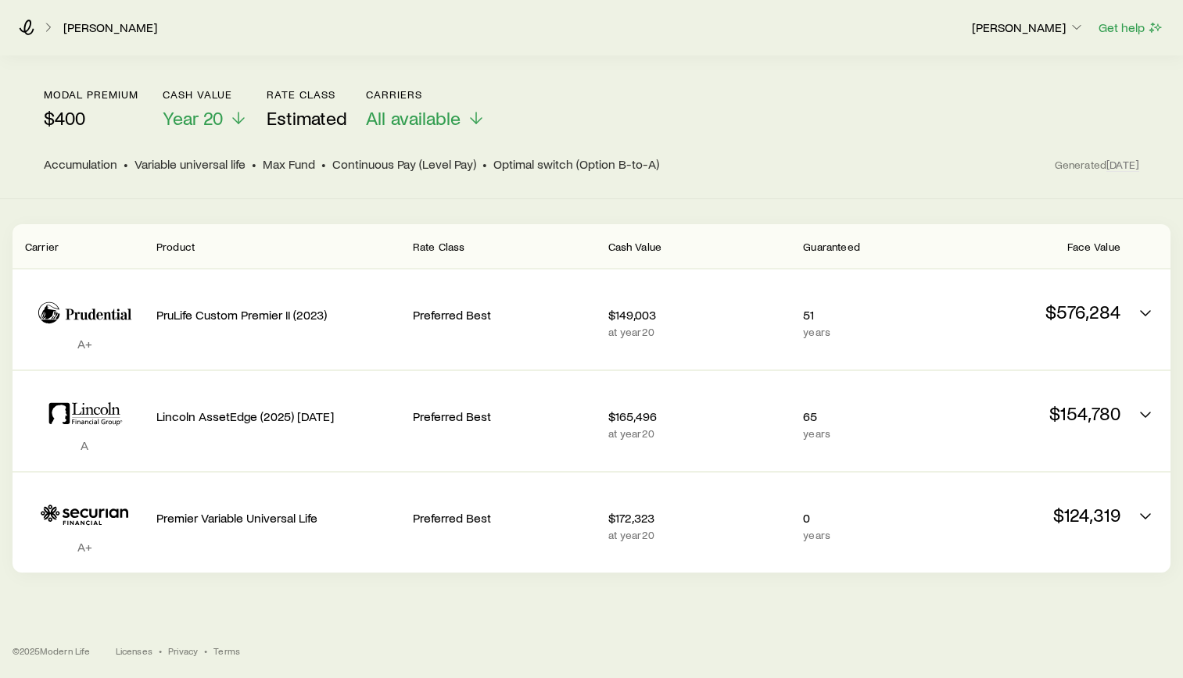
scroll to position [156, 0]
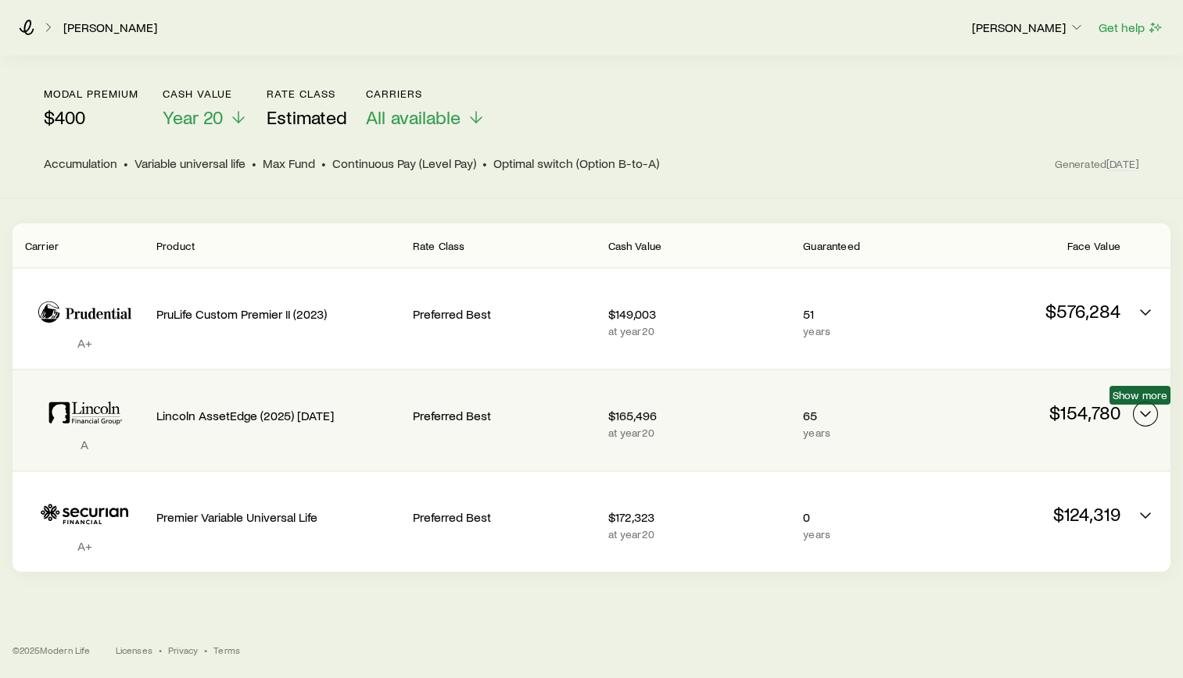
click at [1140, 414] on icon "Permanent quotes" at bounding box center [1145, 414] width 19 height 19
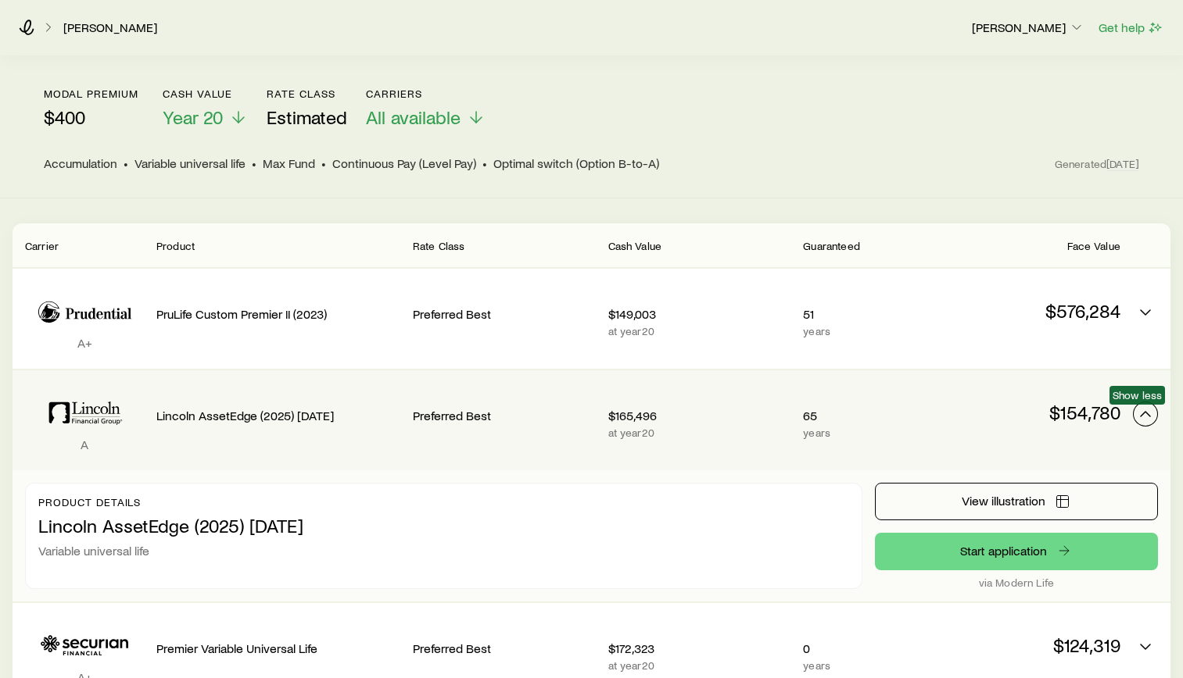
click at [1140, 414] on icon "Permanent quotes" at bounding box center [1145, 414] width 19 height 19
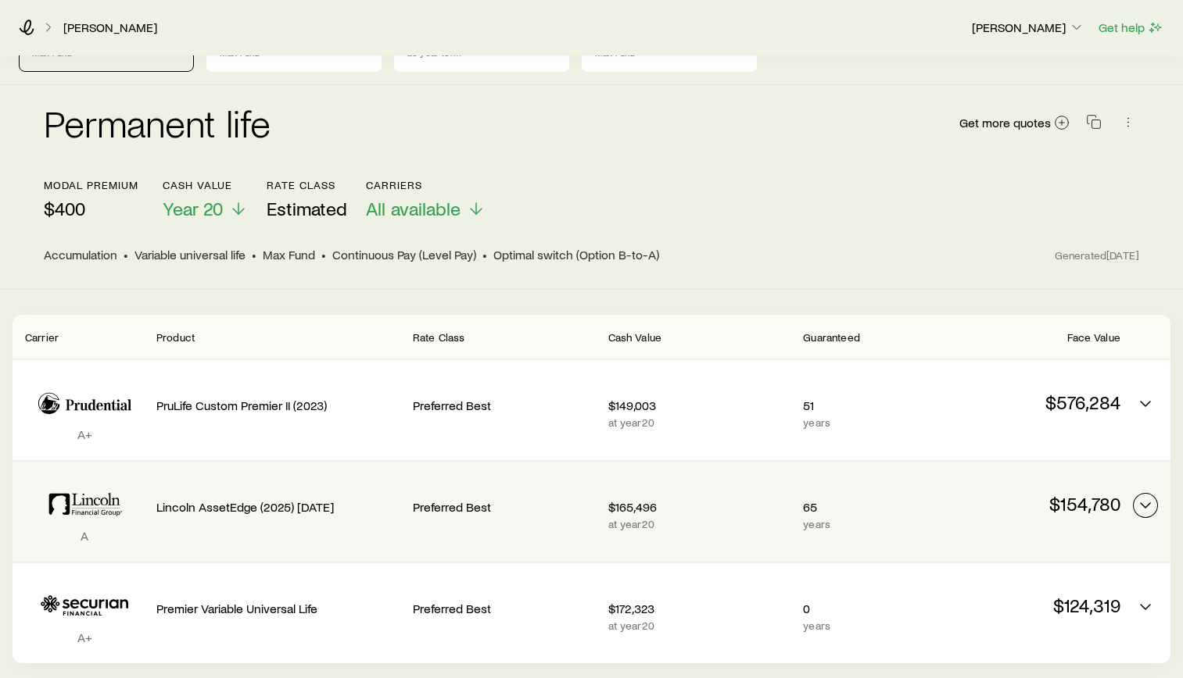
scroll to position [0, 0]
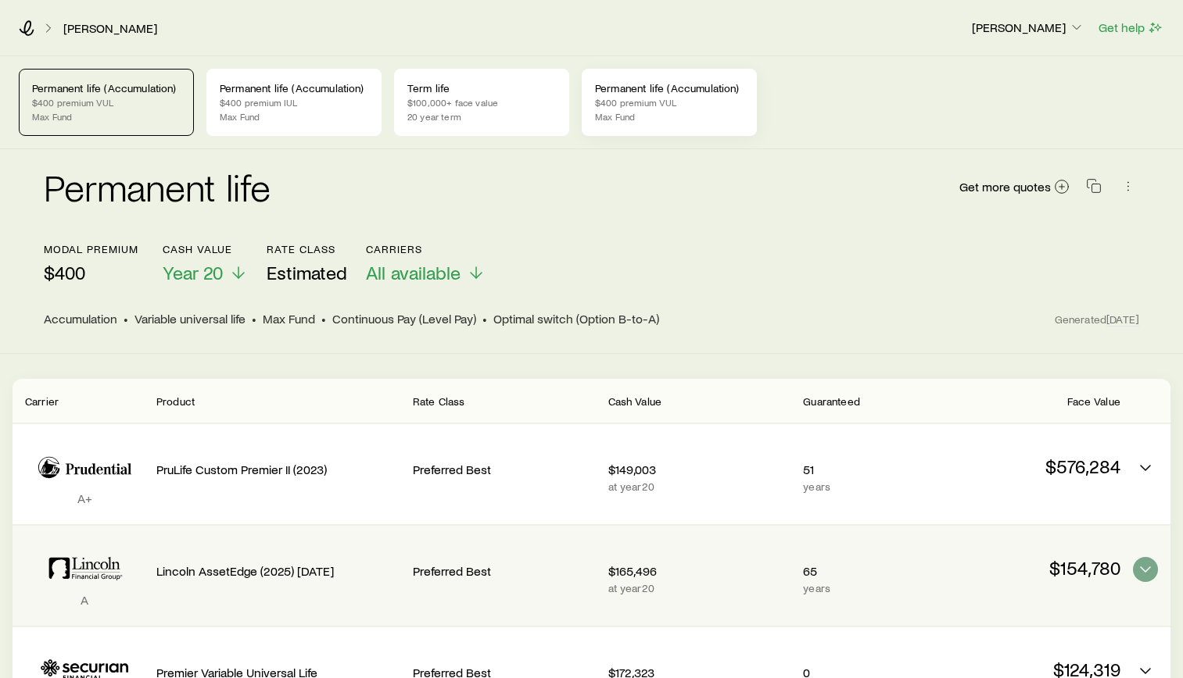
click at [657, 100] on p "$400 premium VUL" at bounding box center [669, 102] width 149 height 13
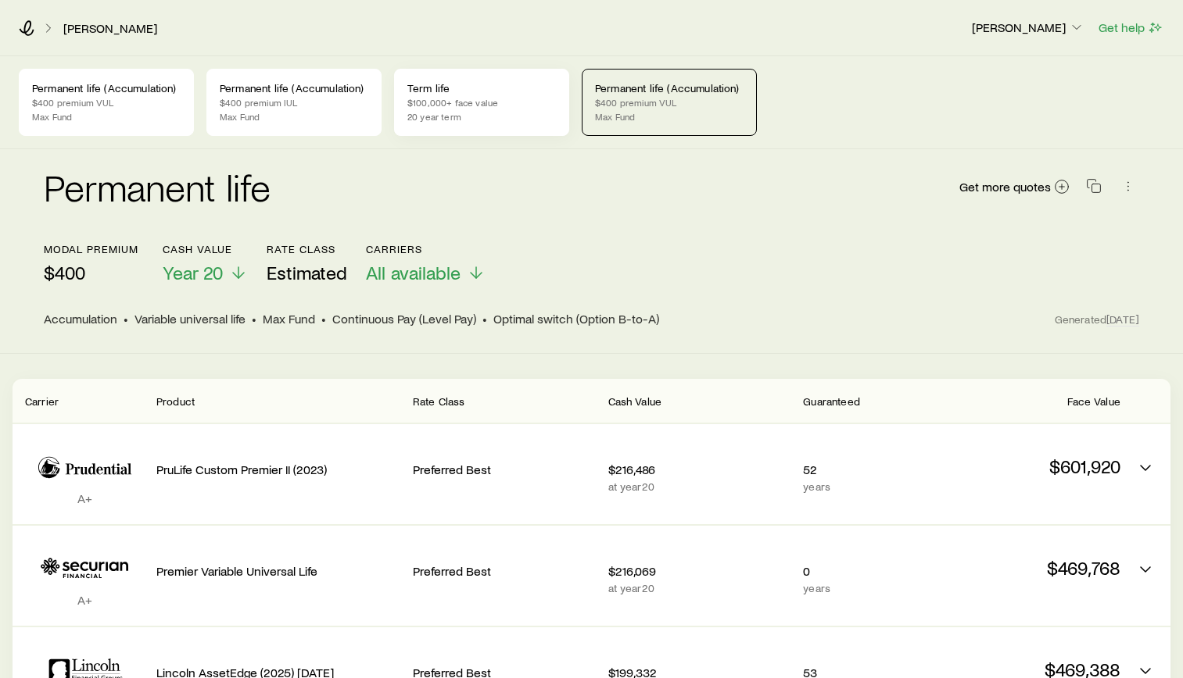
click at [493, 107] on p "$100,000+ face value" at bounding box center [481, 102] width 149 height 13
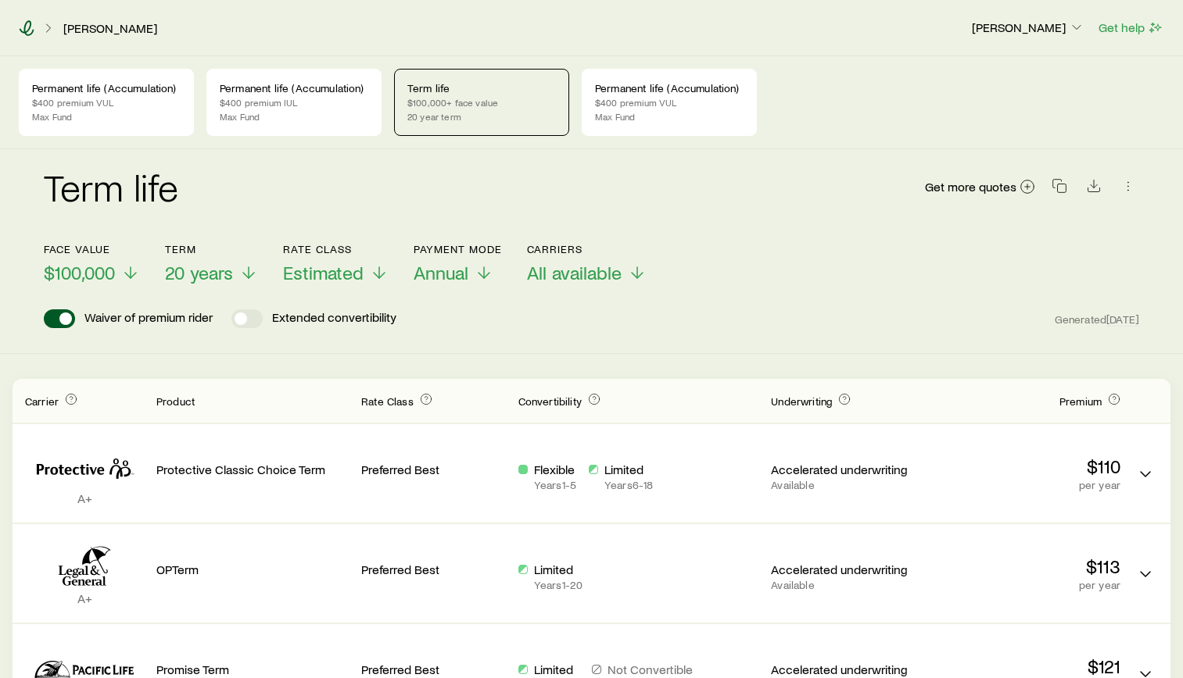
click at [23, 32] on icon at bounding box center [27, 28] width 15 height 16
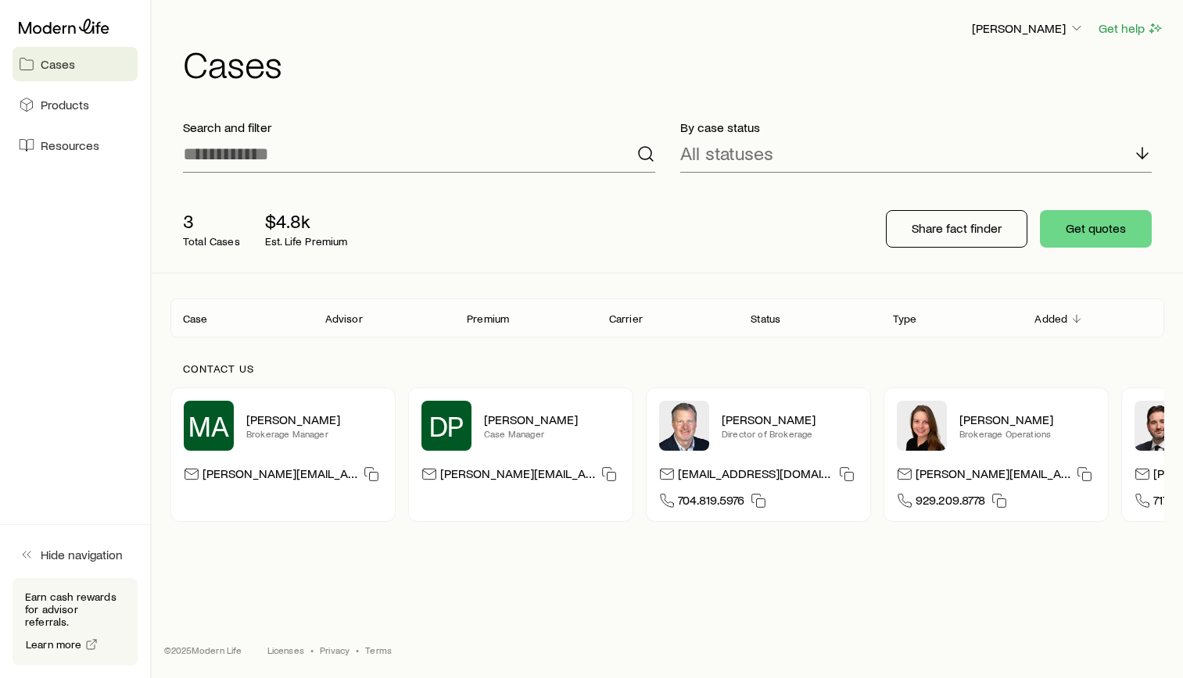
scroll to position [12, 0]
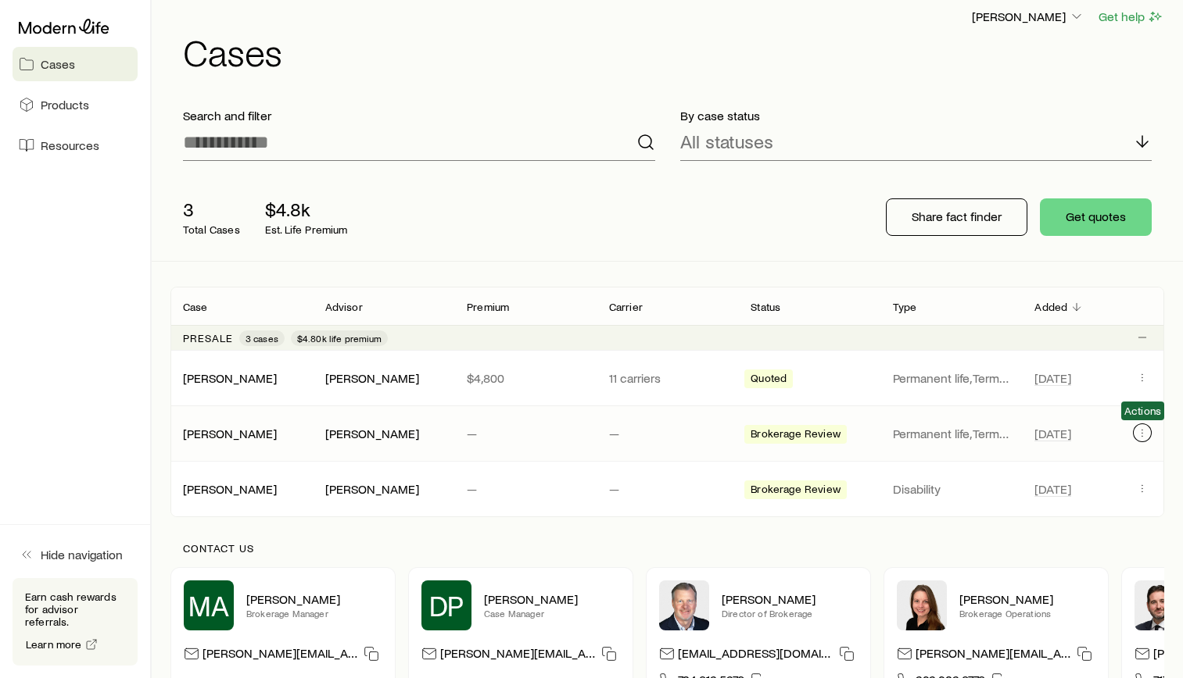
click at [1140, 435] on icon "Client cases" at bounding box center [1142, 433] width 13 height 13
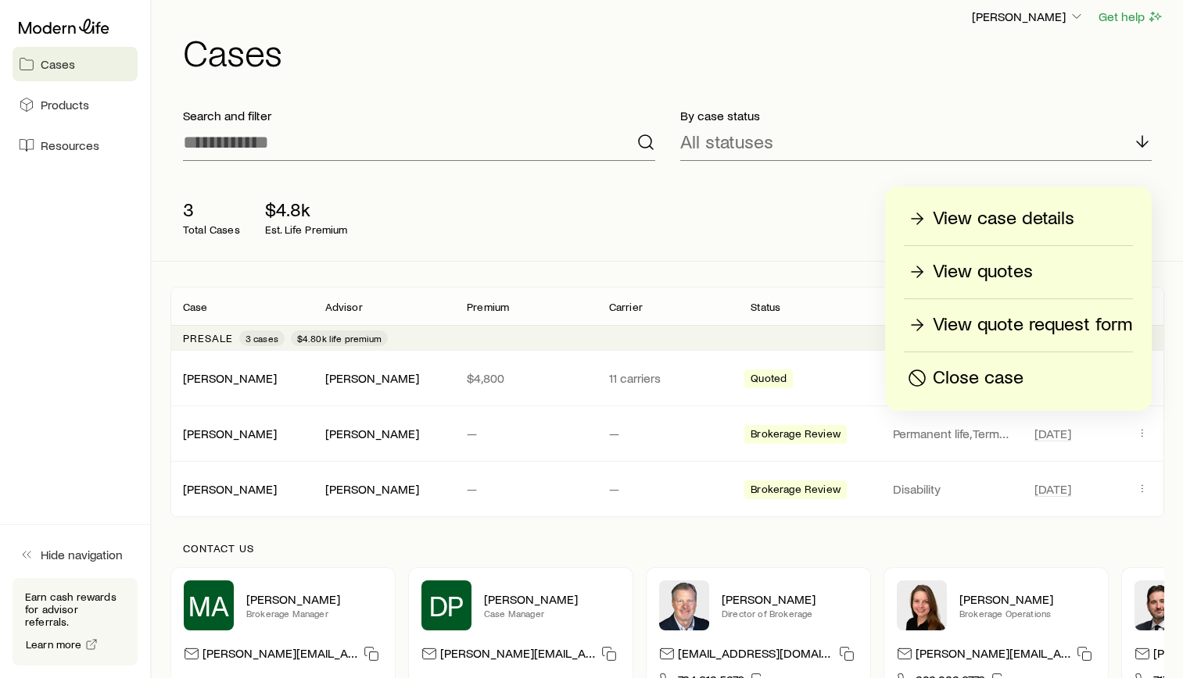
click at [994, 383] on p "Close case" at bounding box center [977, 378] width 91 height 25
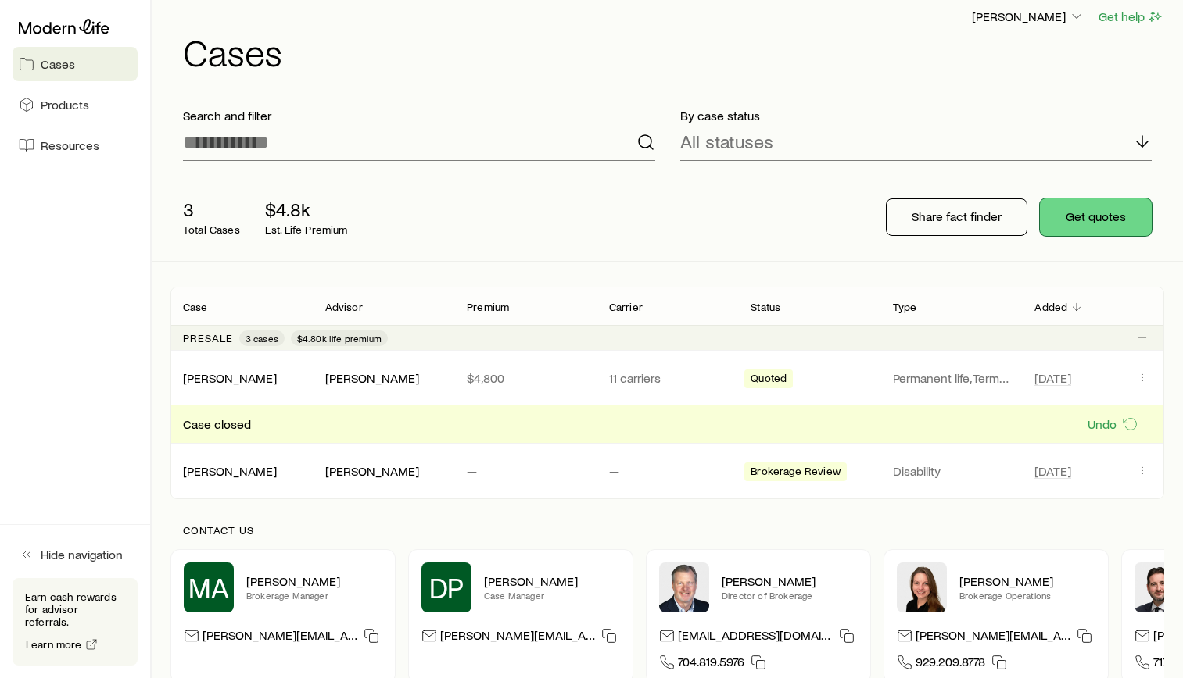
click at [1101, 212] on button "Get quotes" at bounding box center [1096, 218] width 112 height 38
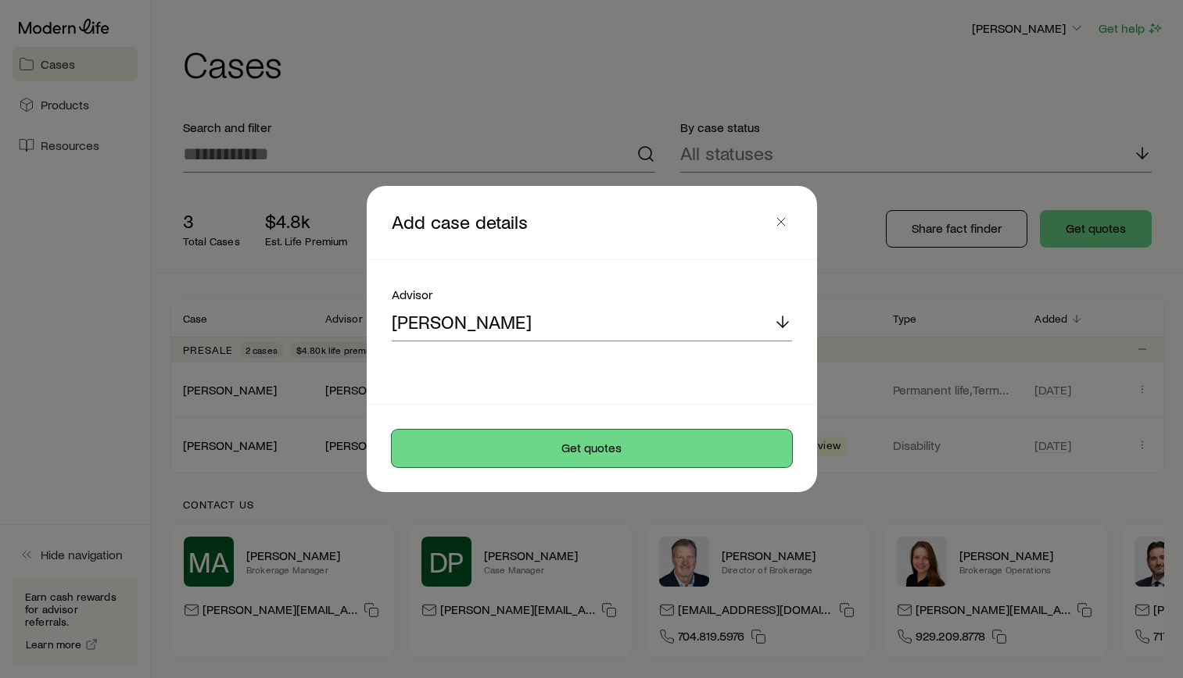
click at [560, 447] on button "Get quotes" at bounding box center [592, 449] width 400 height 38
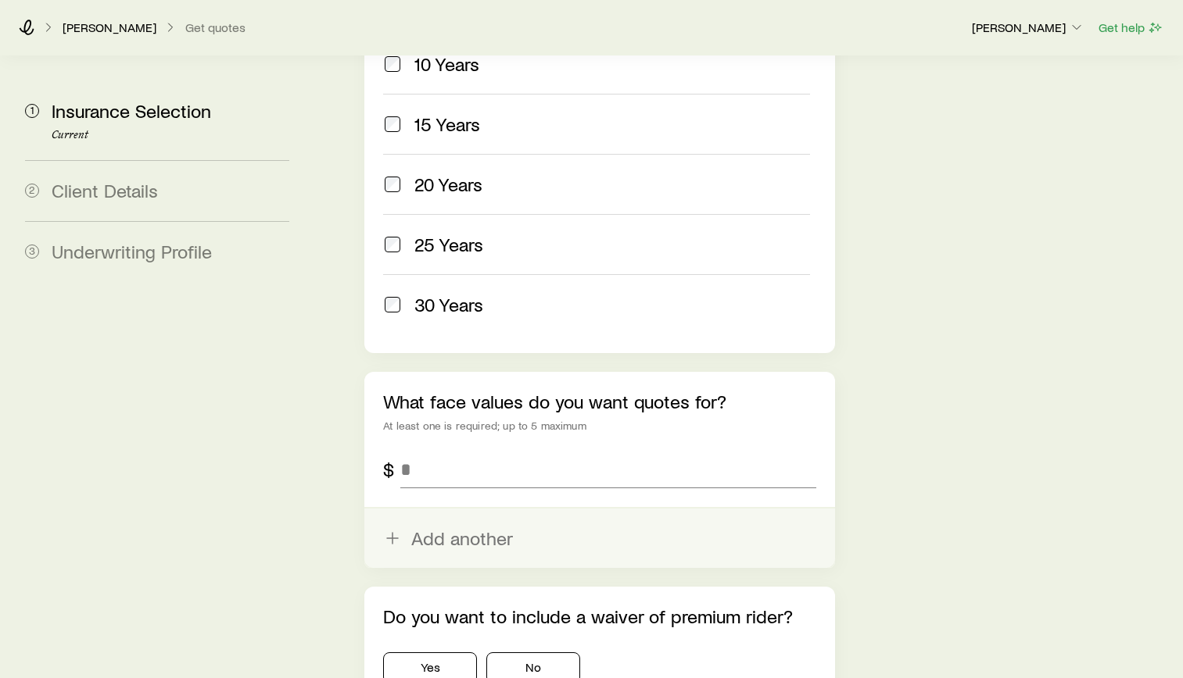
scroll to position [938, 0]
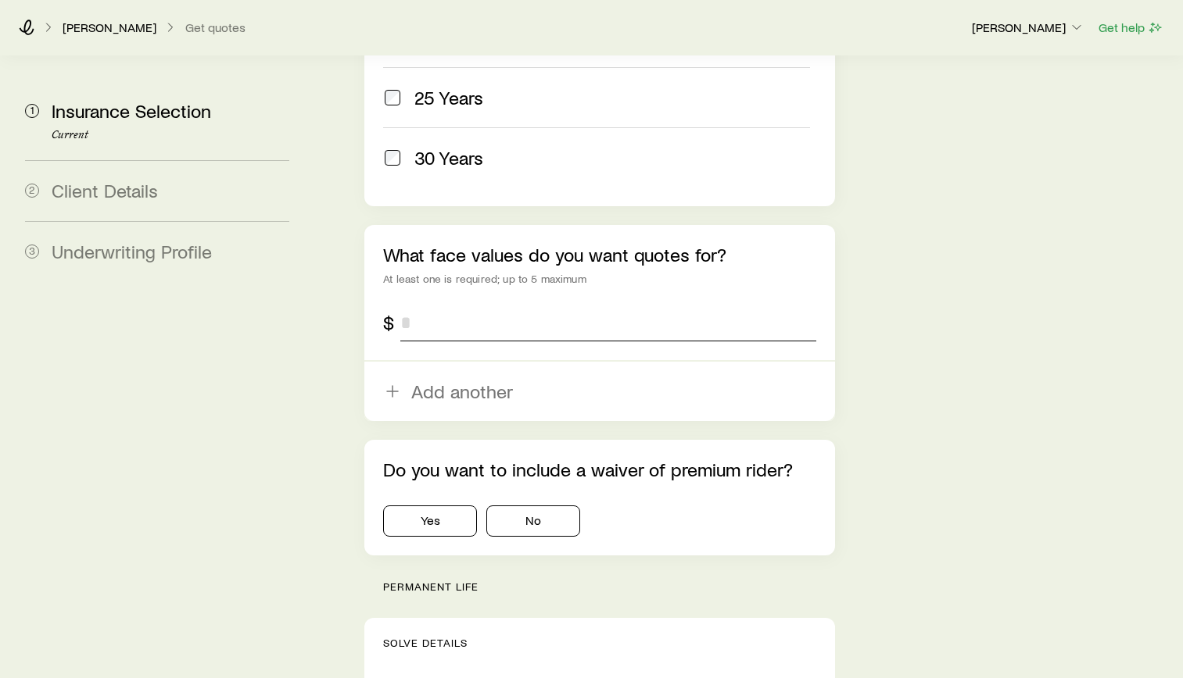
click at [487, 304] on input "tel" at bounding box center [608, 323] width 416 height 38
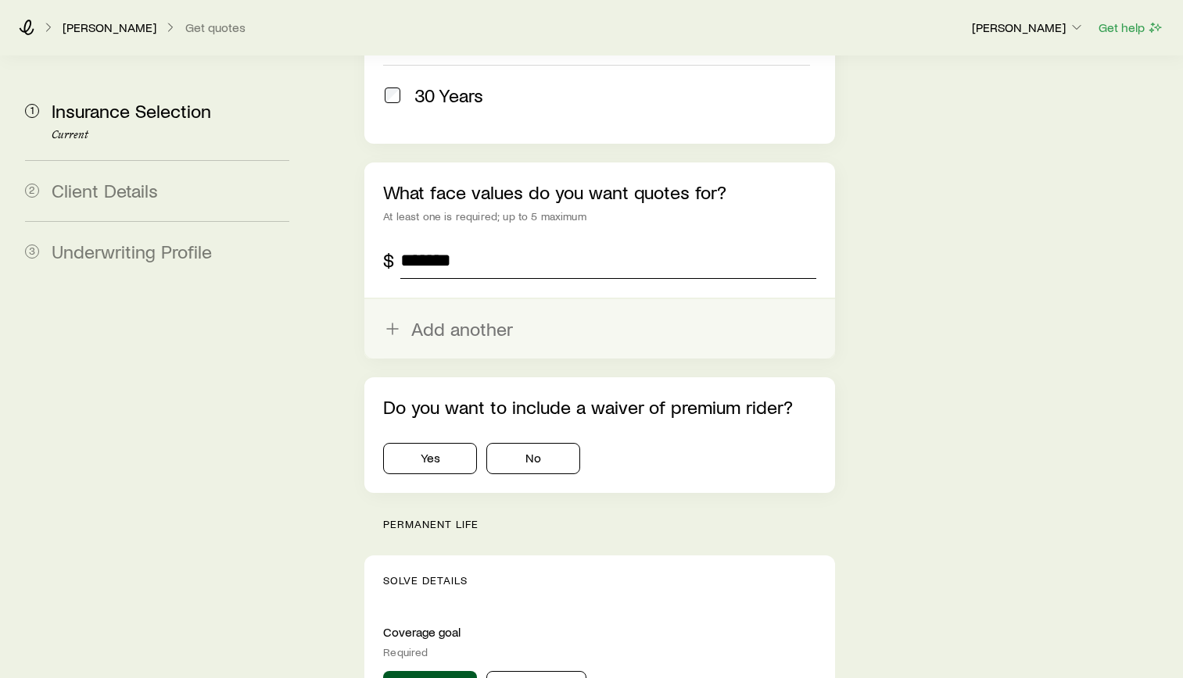
scroll to position [1094, 0]
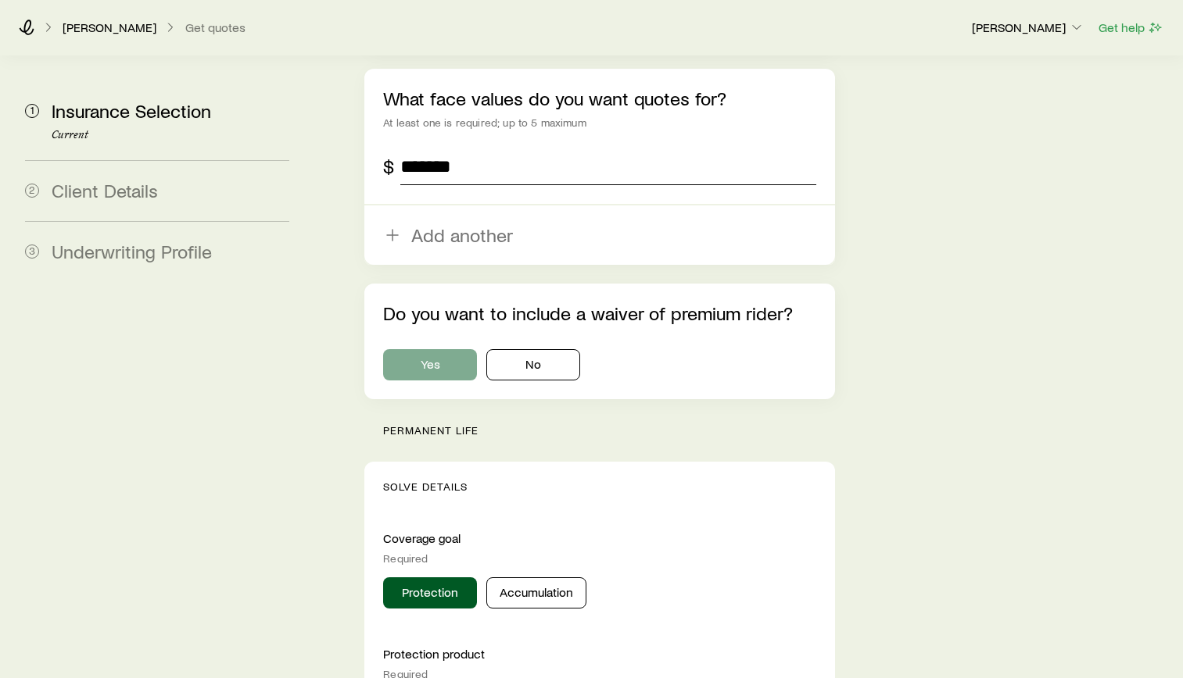
type input "*******"
click at [461, 349] on button "Yes" at bounding box center [430, 364] width 94 height 31
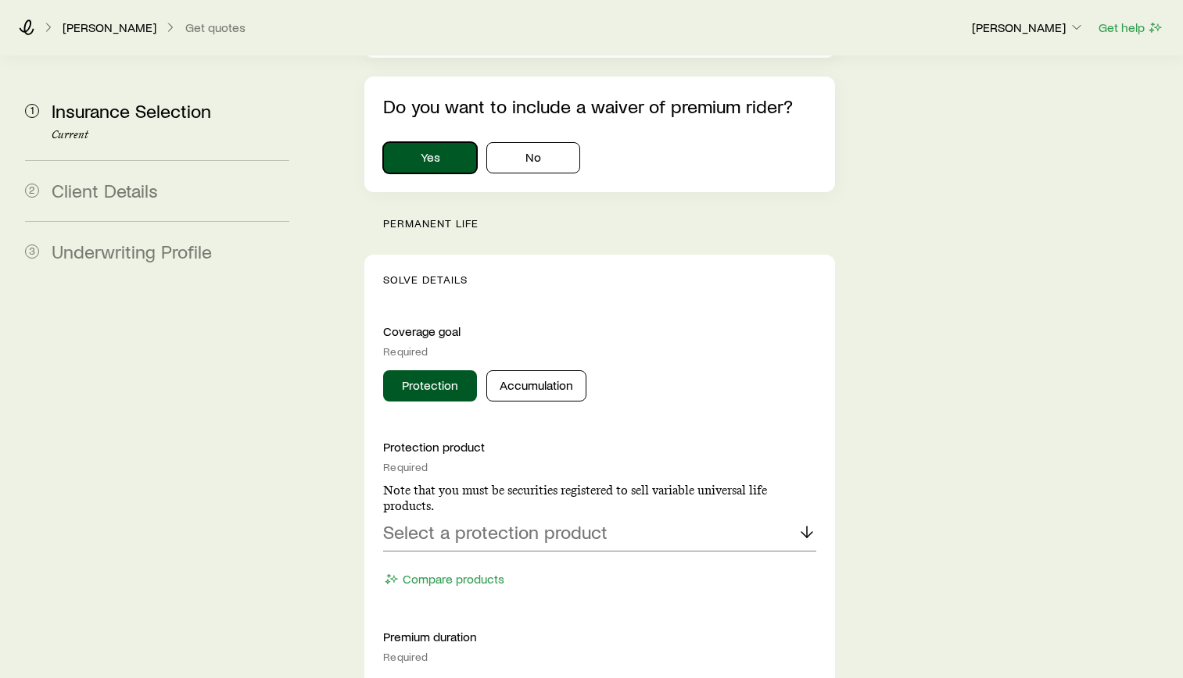
scroll to position [1329, 0]
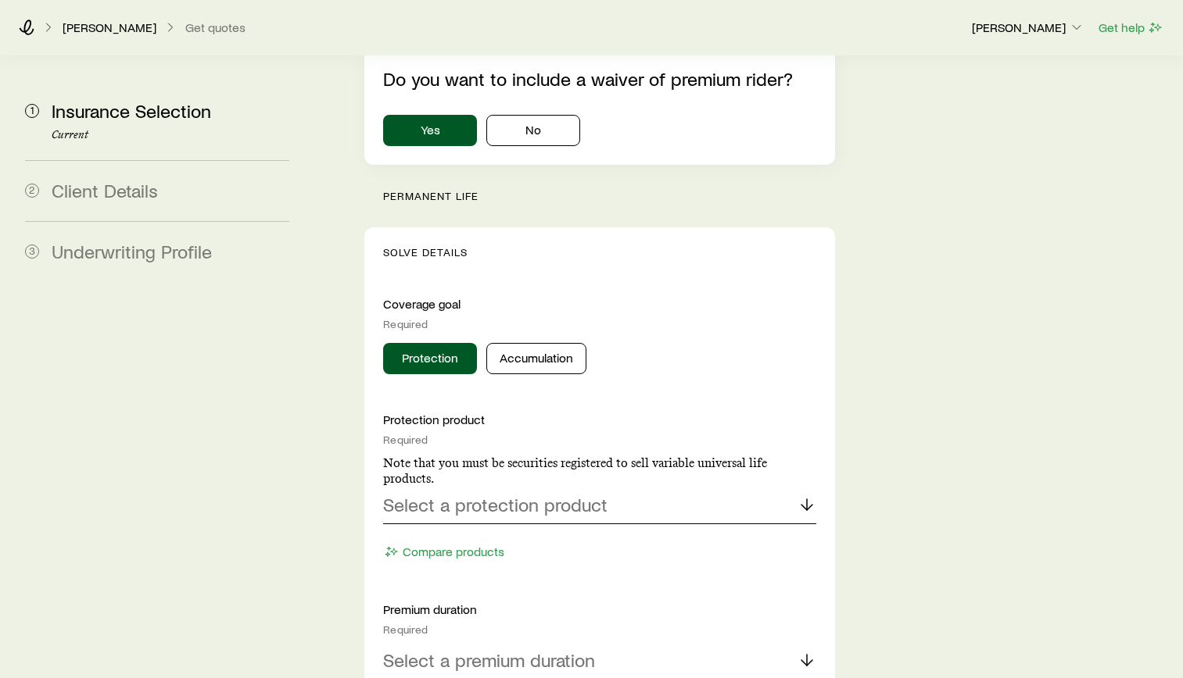
click at [500, 494] on p "Select a protection product" at bounding box center [495, 505] width 224 height 22
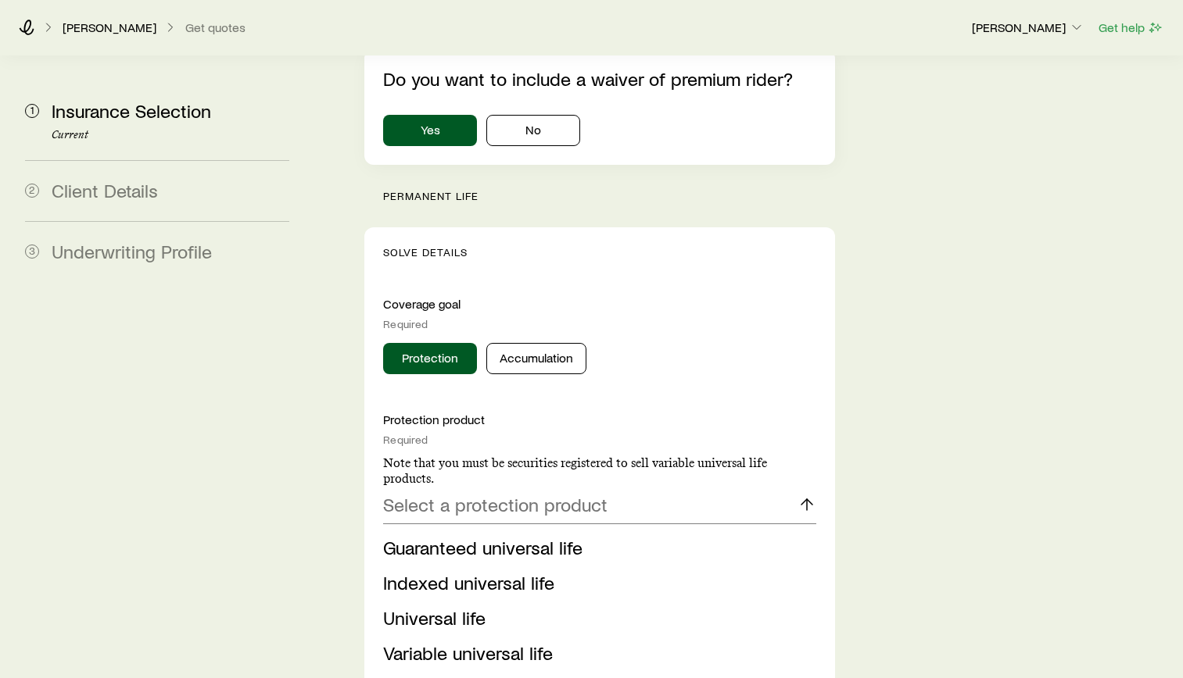
click at [436, 677] on span "Whole life" at bounding box center [423, 688] width 80 height 23
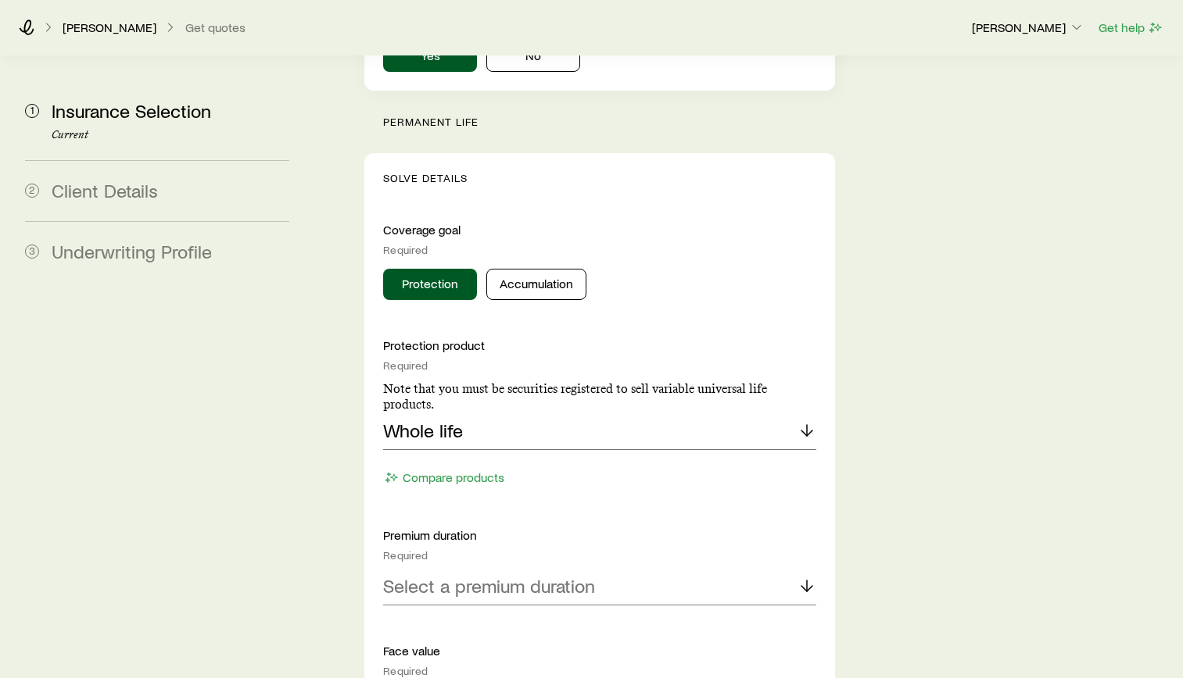
scroll to position [1485, 0]
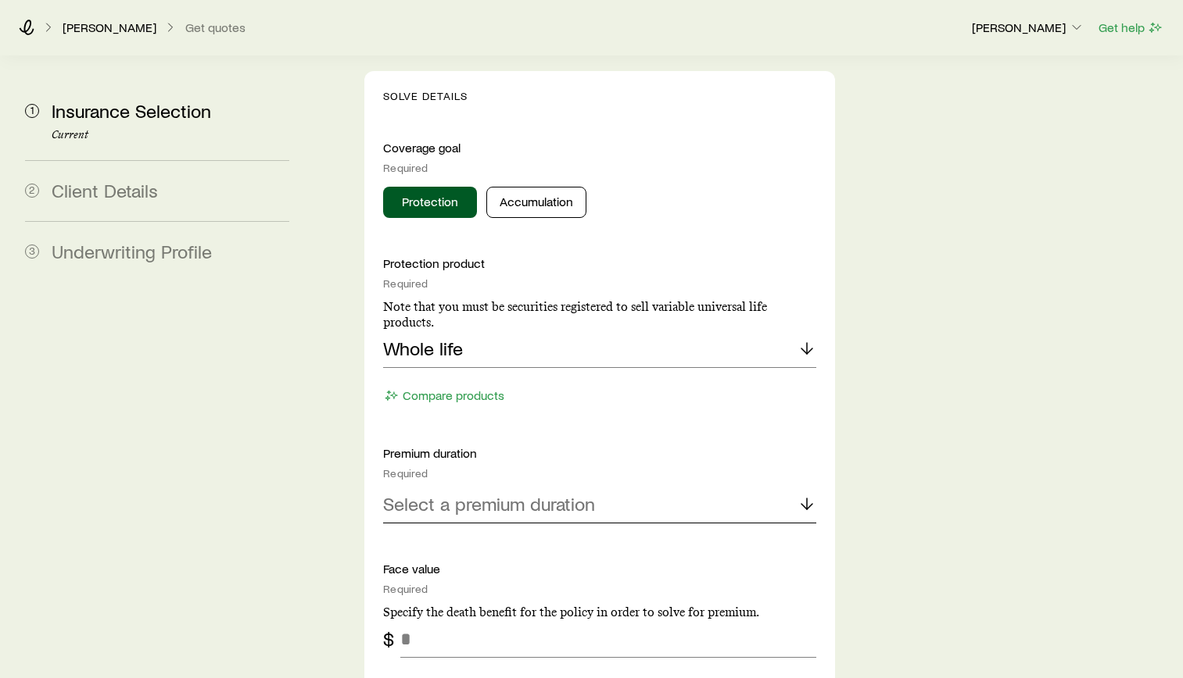
click at [495, 493] on p "Select a premium duration" at bounding box center [489, 504] width 212 height 22
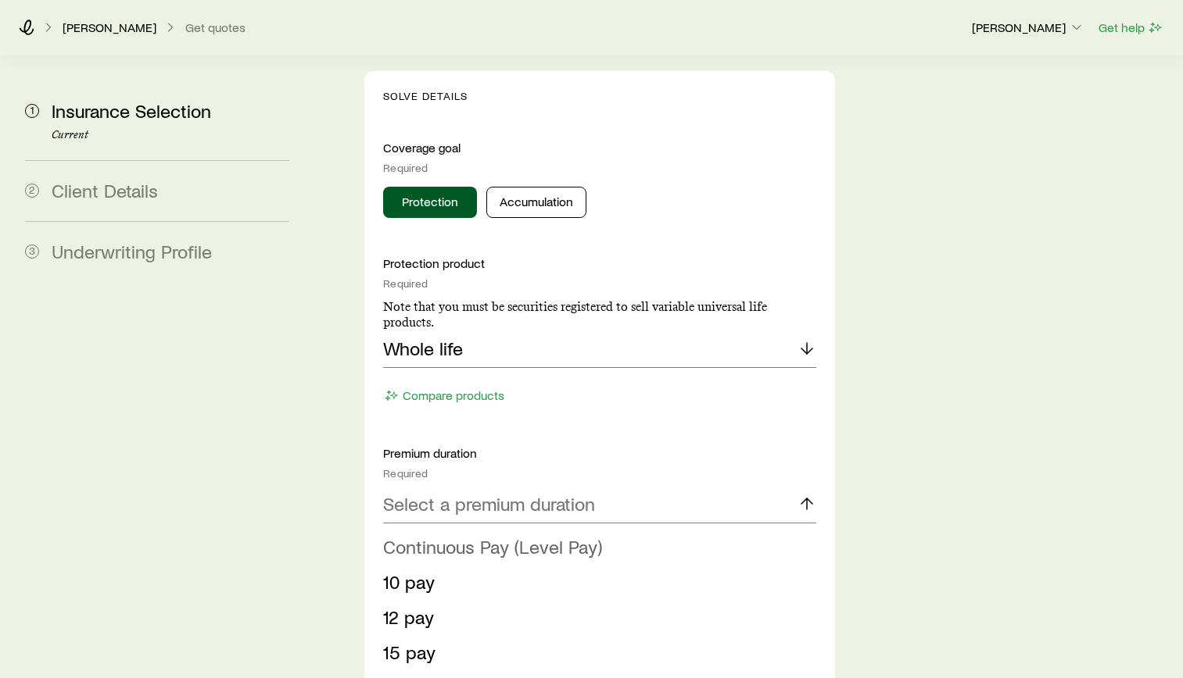
click at [468, 530] on li "Continuous Pay (Level Pay)" at bounding box center [595, 547] width 424 height 35
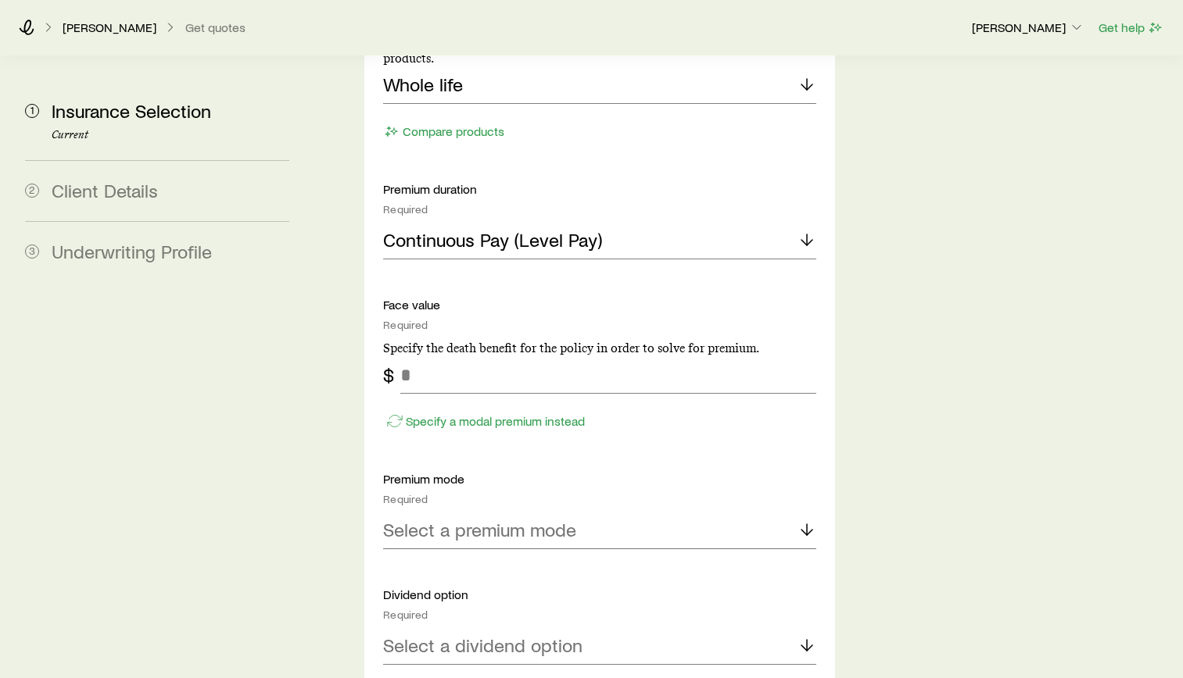
scroll to position [1798, 0]
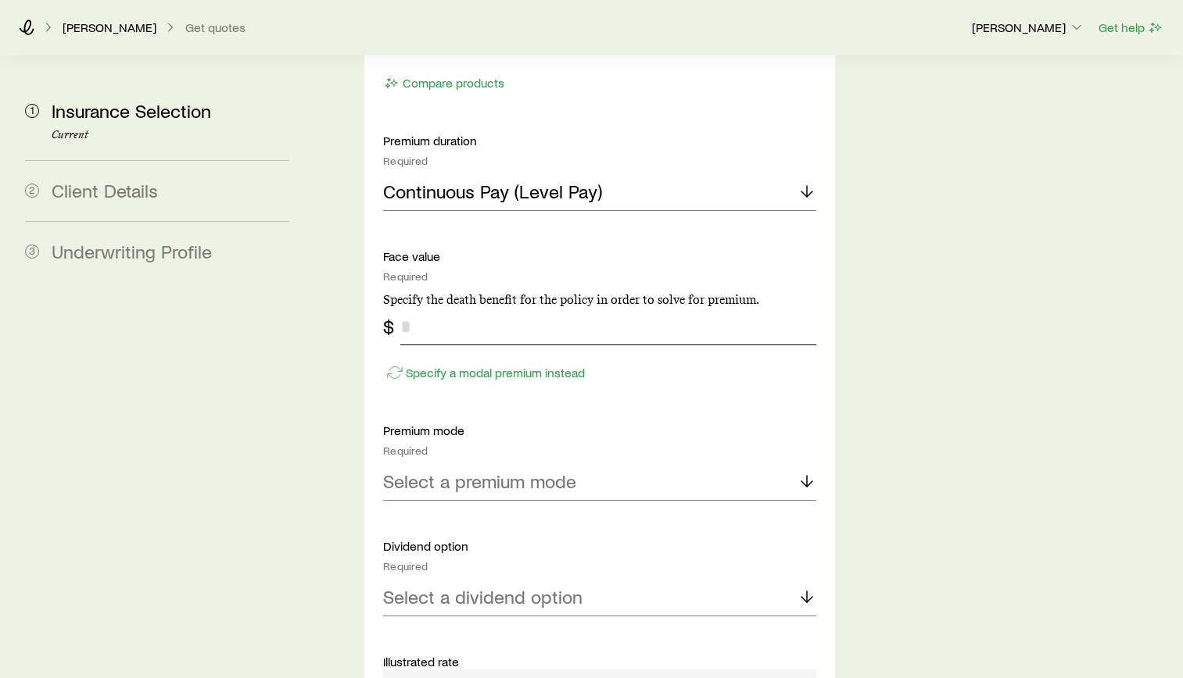
click at [446, 308] on input "tel" at bounding box center [608, 327] width 416 height 38
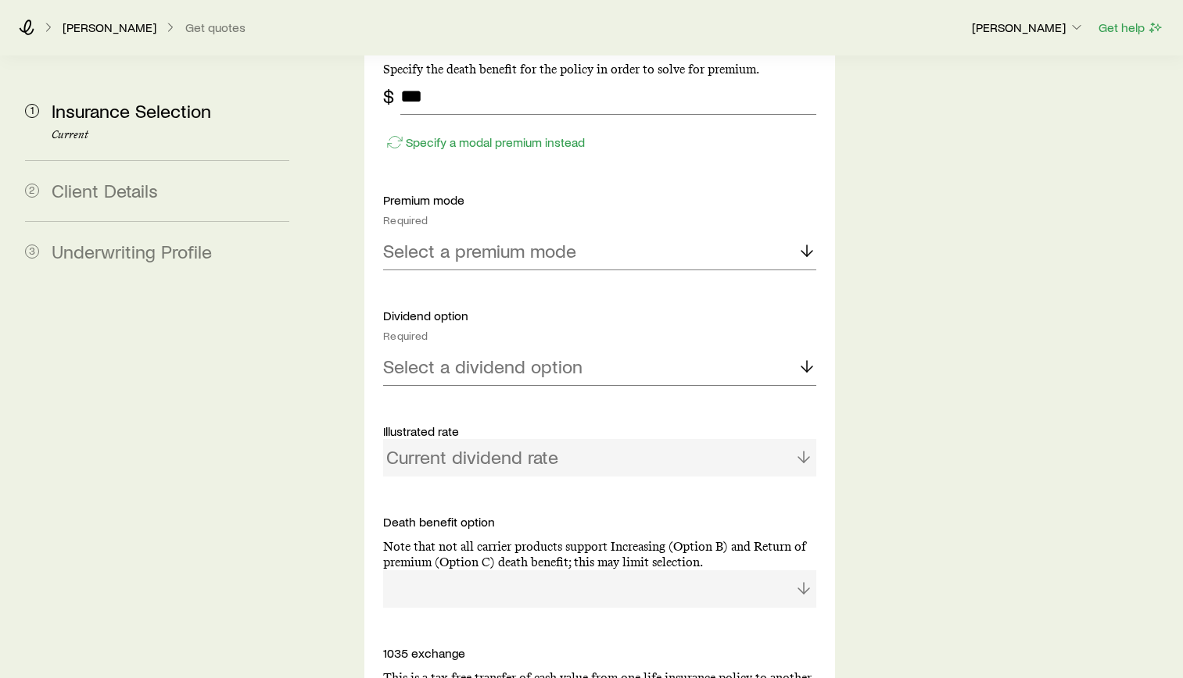
scroll to position [2032, 0]
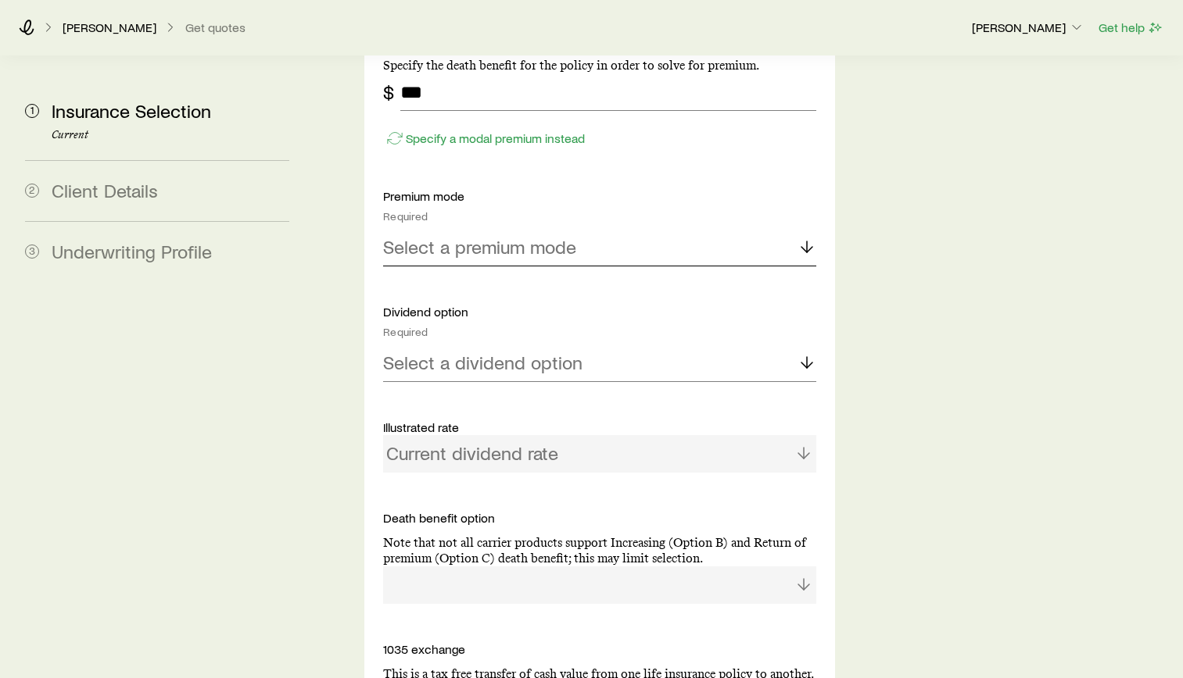
click at [574, 236] on p "Select a premium mode" at bounding box center [479, 247] width 193 height 22
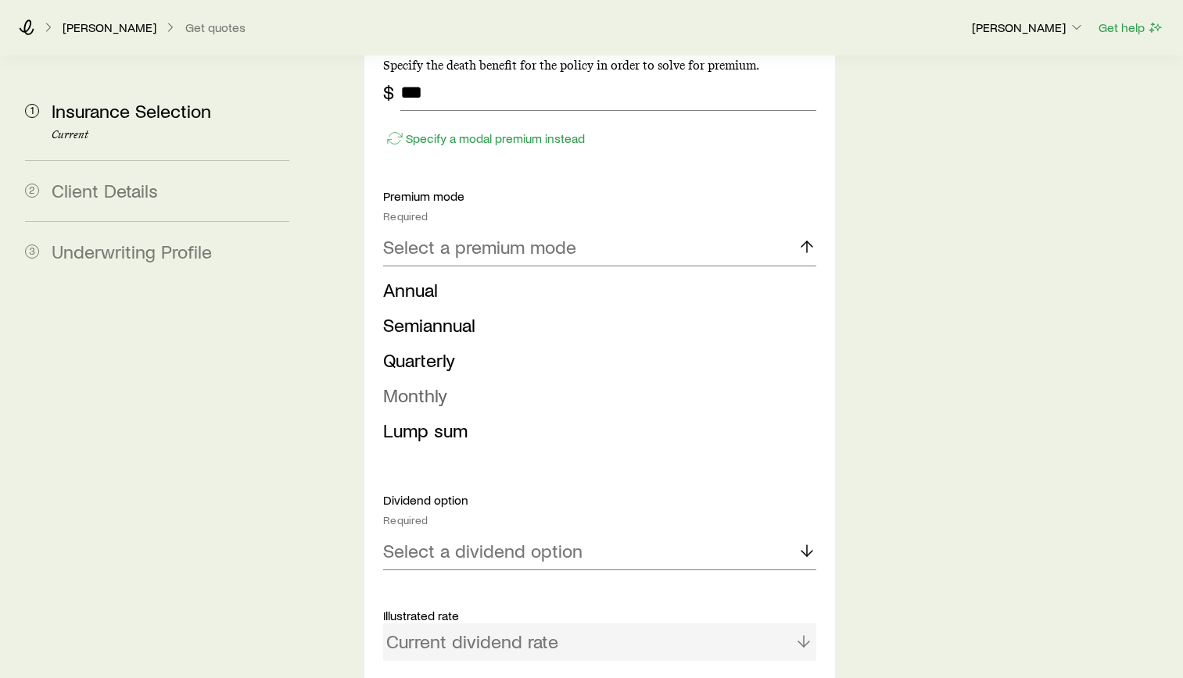
click at [453, 378] on li "Monthly" at bounding box center [595, 395] width 424 height 35
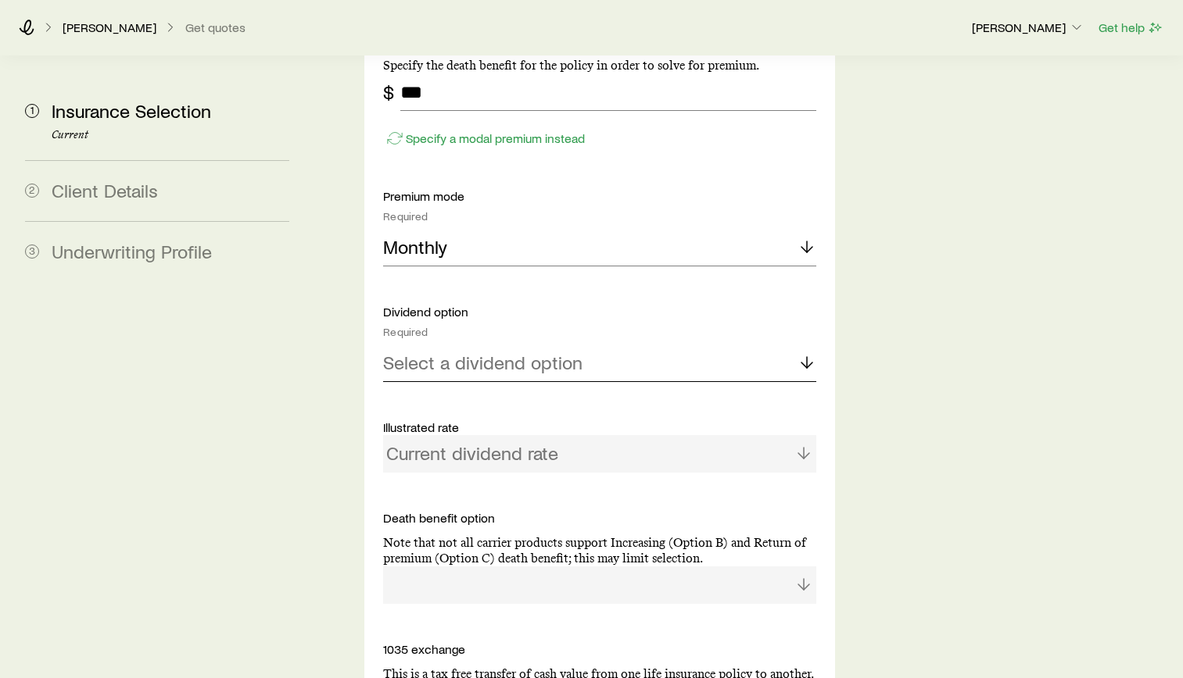
click at [453, 352] on p "Select a dividend option" at bounding box center [482, 363] width 199 height 22
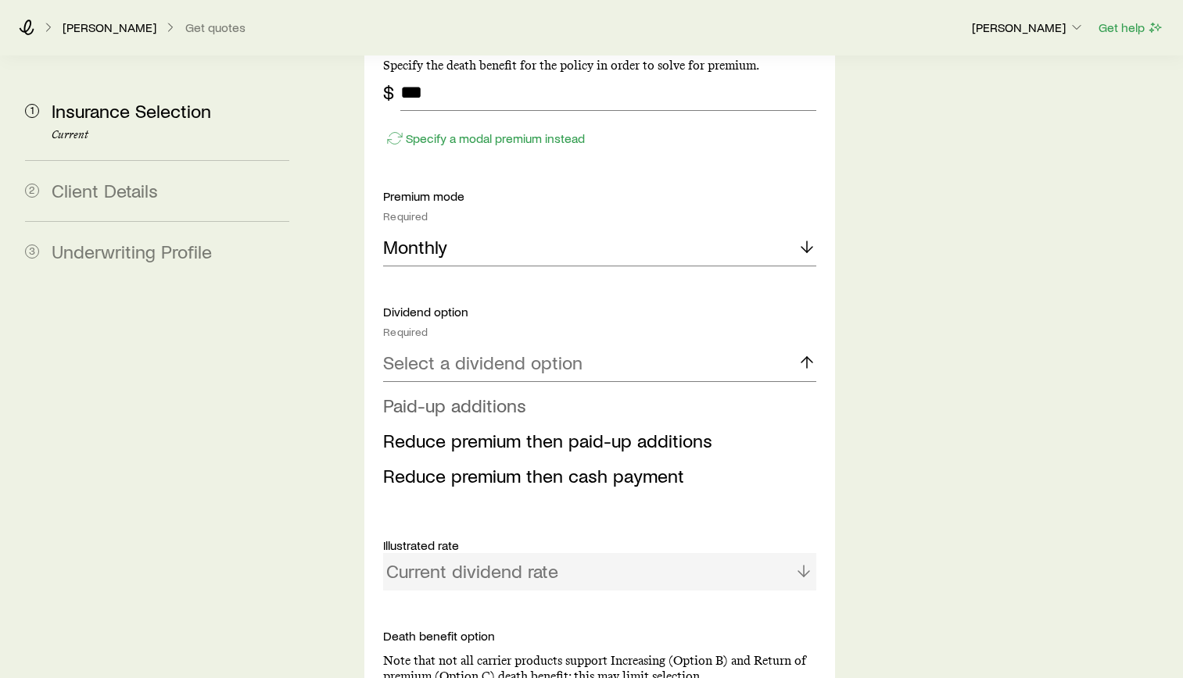
click at [499, 394] on span "Paid-up additions" at bounding box center [454, 405] width 143 height 23
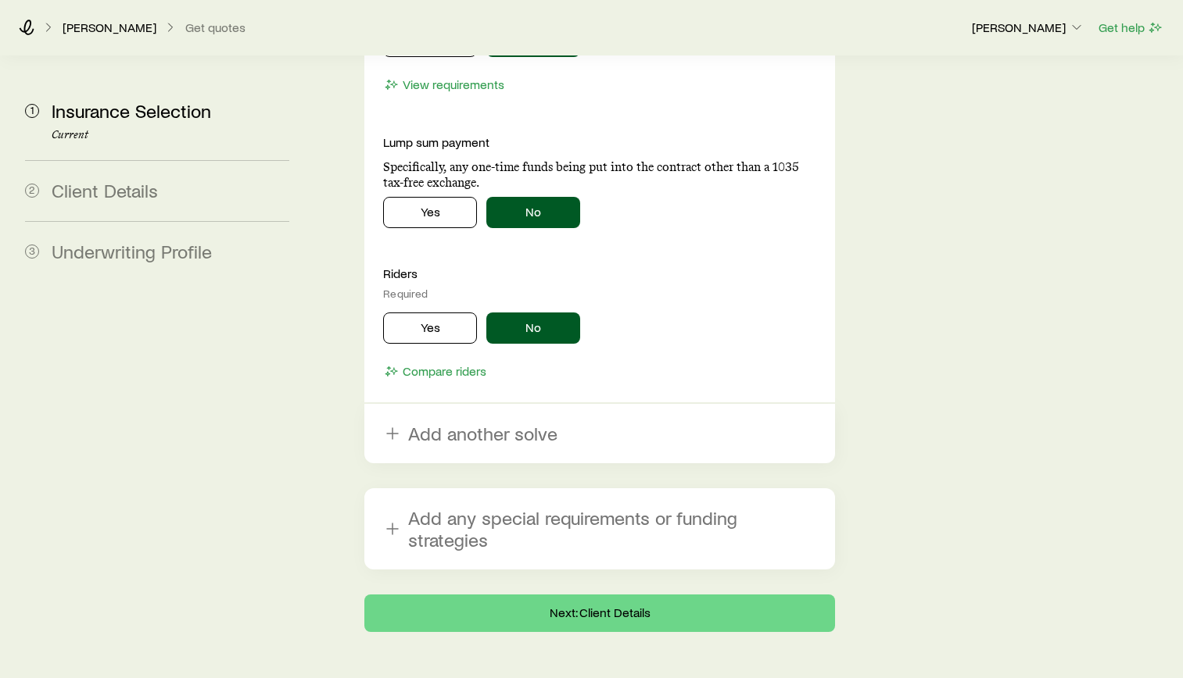
scroll to position [2711, 0]
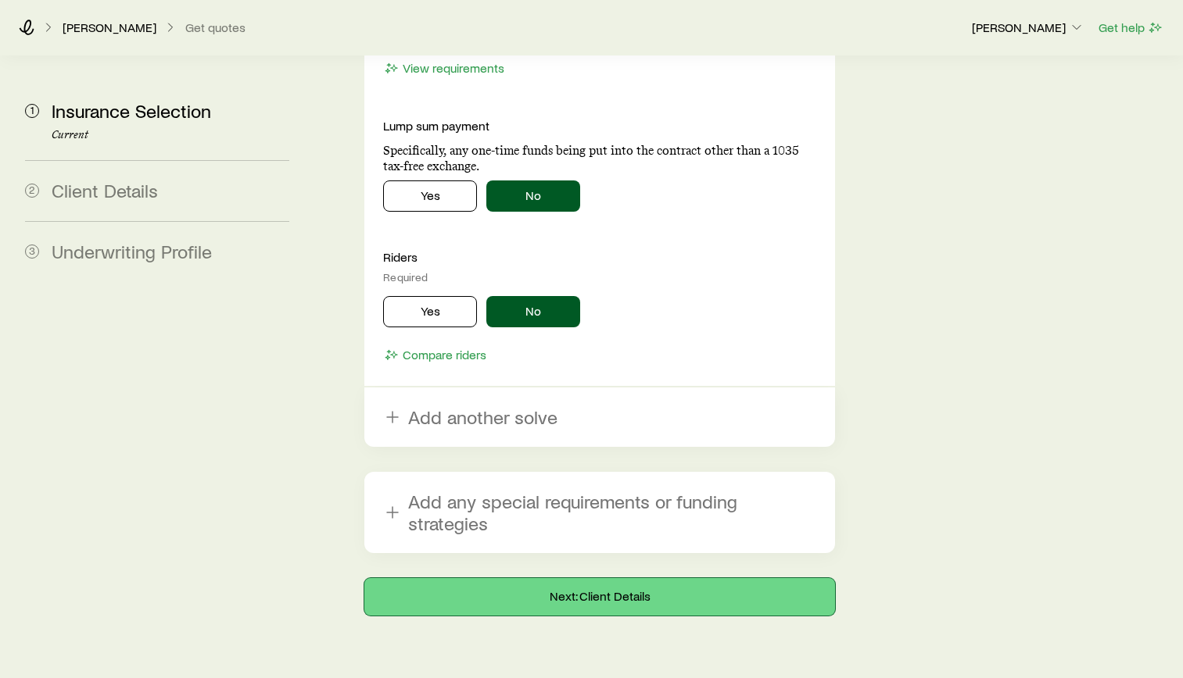
click at [596, 578] on button "Next: Client Details" at bounding box center [599, 597] width 471 height 38
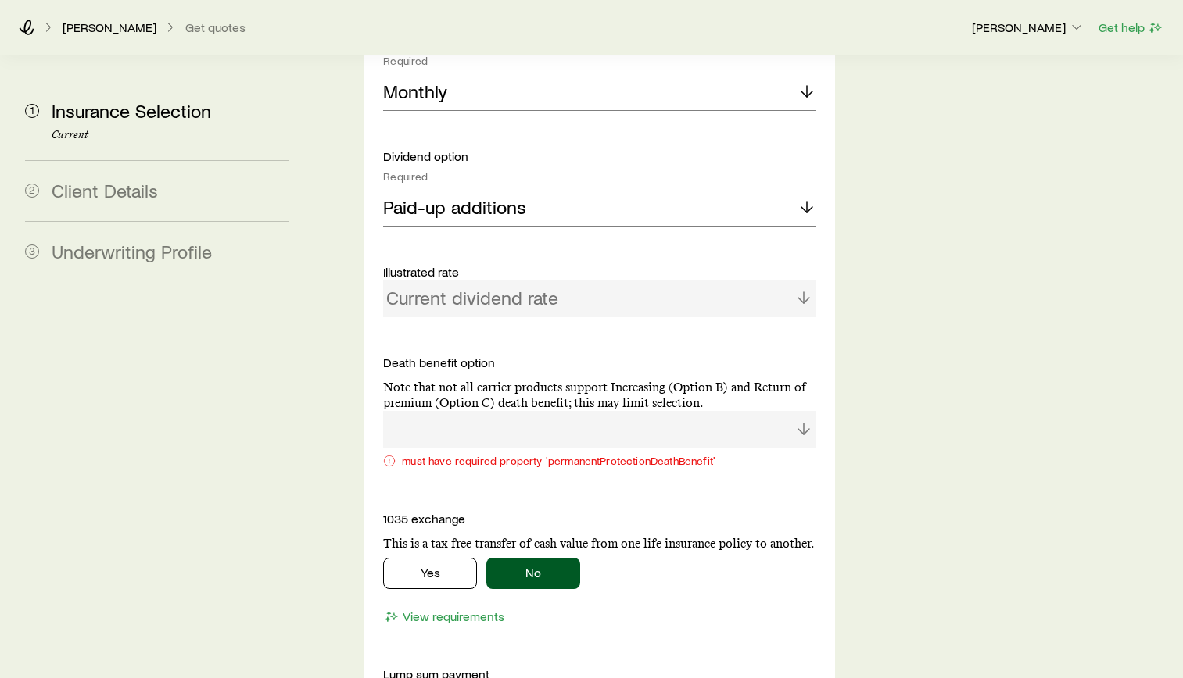
scroll to position [2267, 0]
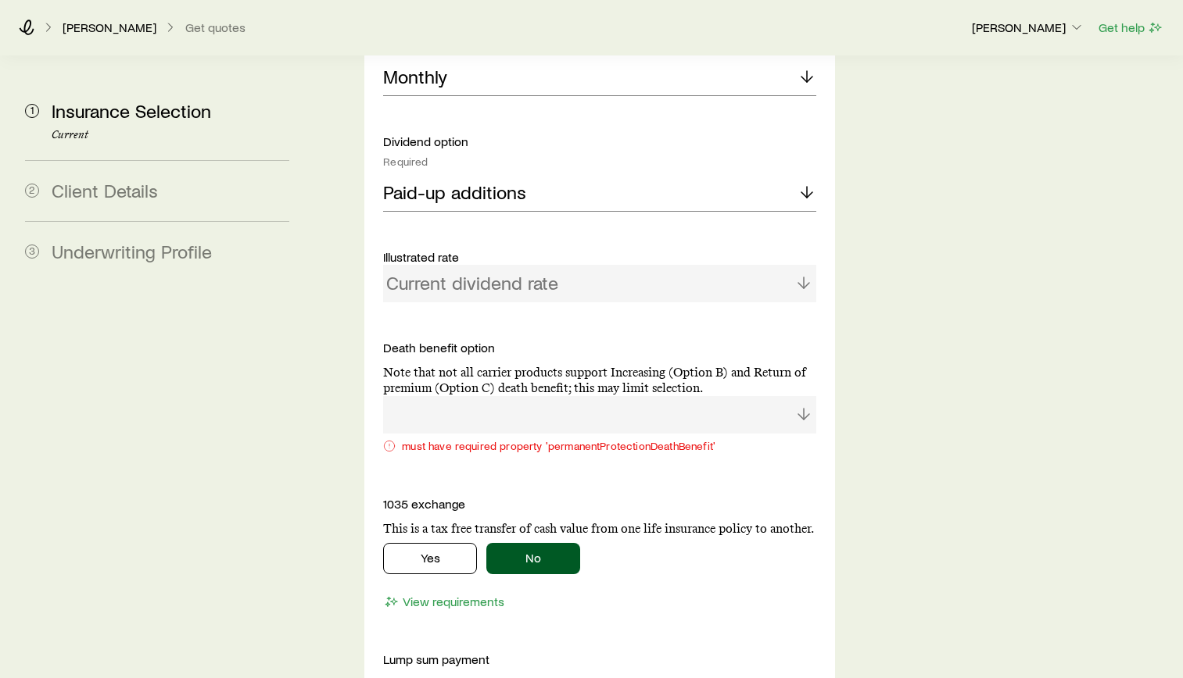
click at [656, 396] on div at bounding box center [599, 415] width 433 height 38
click at [604, 396] on div at bounding box center [599, 415] width 433 height 38
click at [781, 396] on div at bounding box center [599, 415] width 433 height 38
click at [761, 365] on p "Note that not all carrier products support Increasing (Option B) and Return of …" at bounding box center [599, 380] width 433 height 31
click at [802, 396] on div at bounding box center [599, 415] width 433 height 38
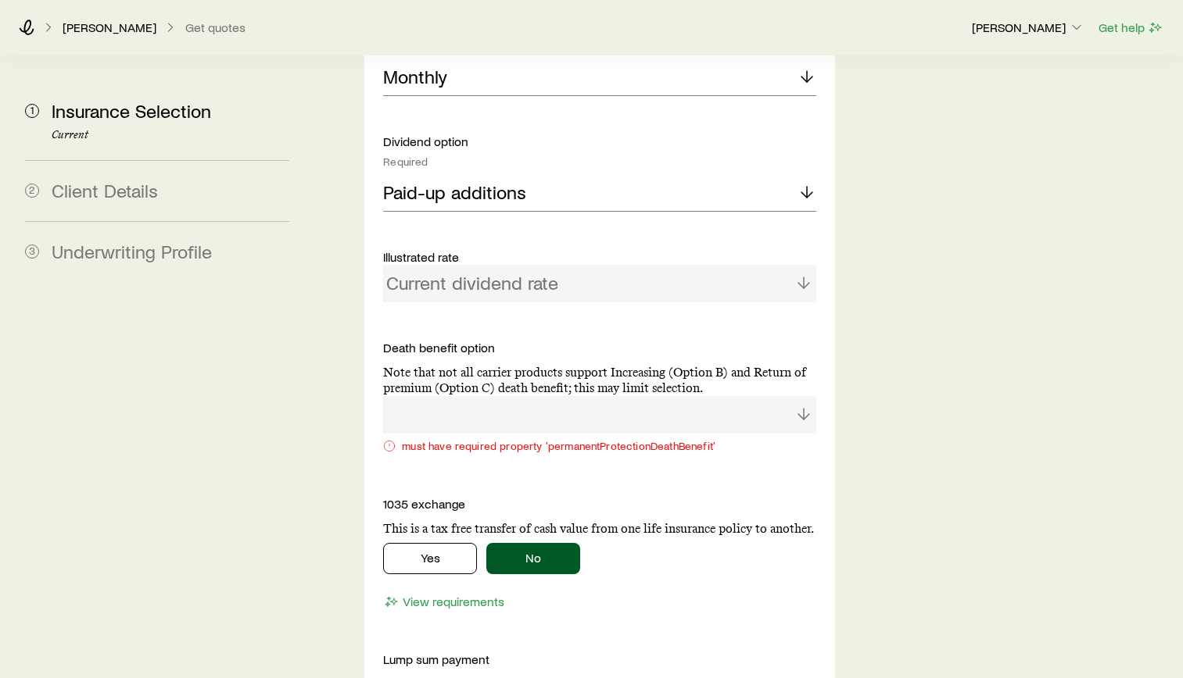
click at [491, 440] on div "must have required property 'permanentProtectionDeathBenefit'" at bounding box center [599, 446] width 433 height 13
click at [511, 265] on div "Current dividend rate" at bounding box center [599, 284] width 433 height 38
click at [506, 181] on p "Paid-up additions" at bounding box center [454, 192] width 143 height 22
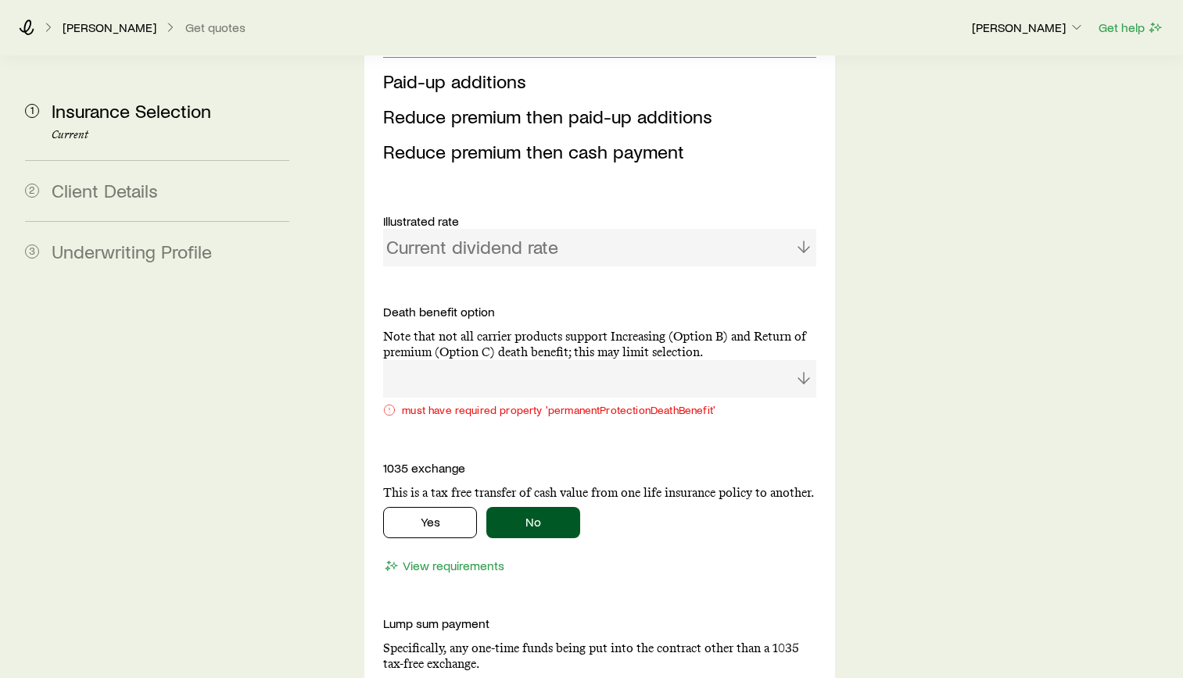
scroll to position [2423, 0]
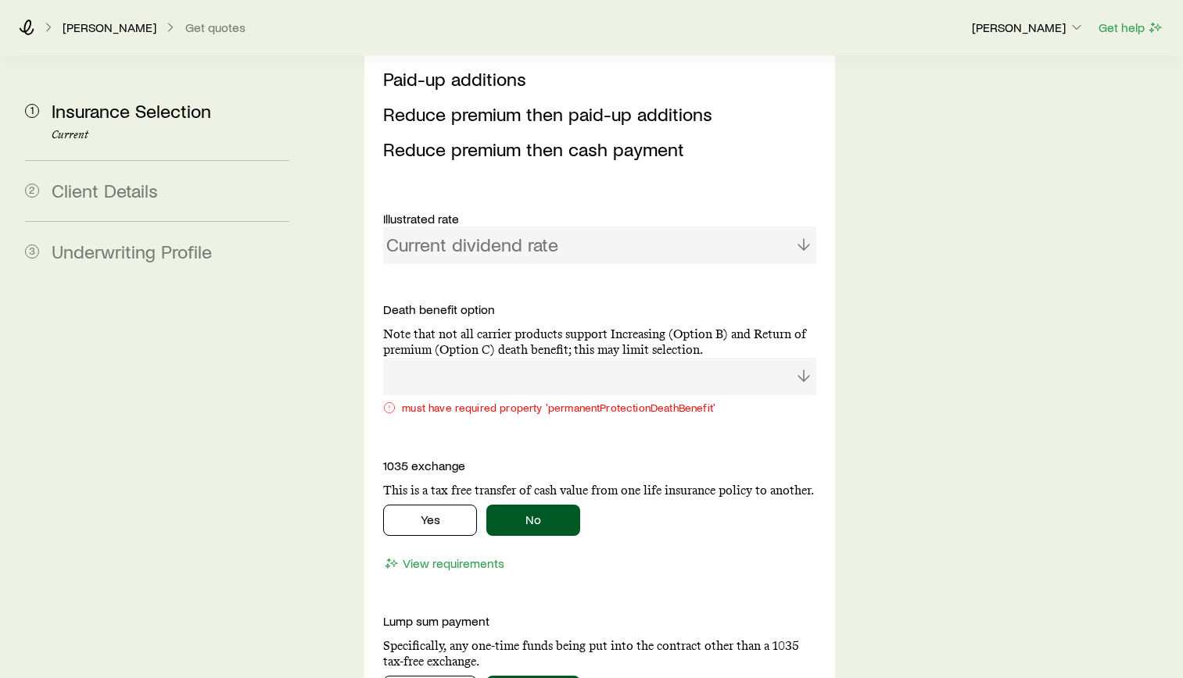
click at [460, 402] on div "must have required property 'permanentProtectionDeathBenefit'" at bounding box center [599, 408] width 433 height 13
click at [378, 366] on div "Solve Details Coverage goal Required Protection Accumulation Protection product…" at bounding box center [599, 39] width 471 height 1684
click at [427, 358] on div "must have required property 'permanentProtectionDeathBenefit'" at bounding box center [599, 389] width 433 height 63
click at [447, 358] on div at bounding box center [599, 377] width 433 height 38
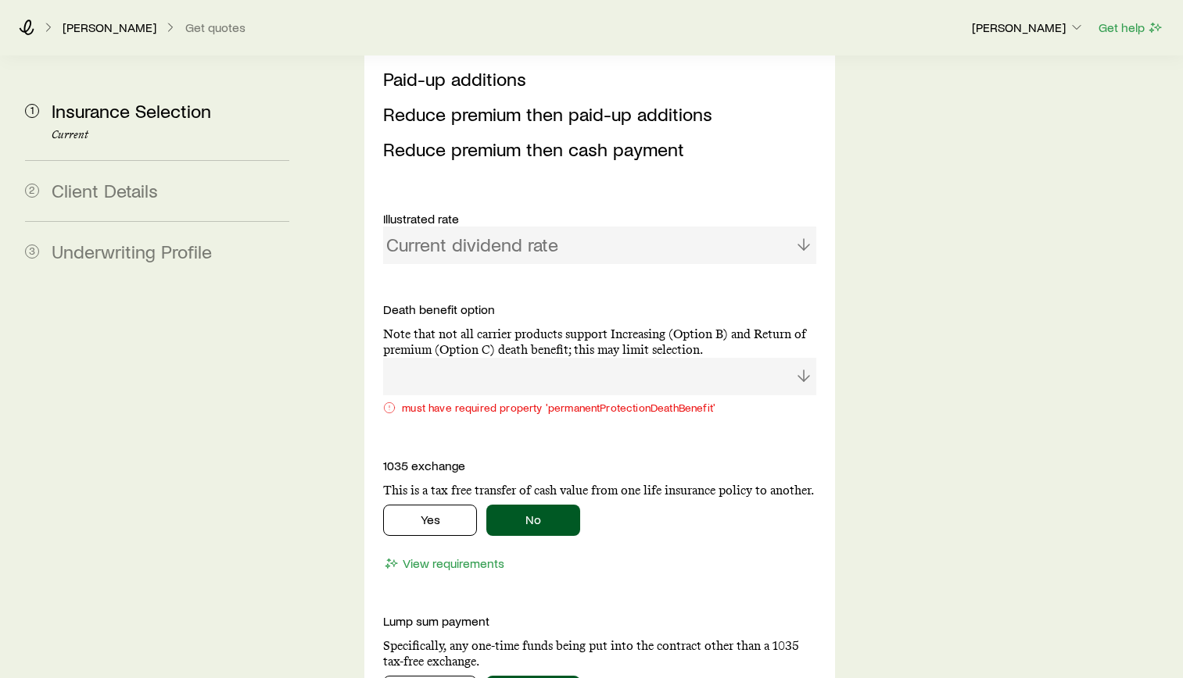
drag, startPoint x: 447, startPoint y: 331, endPoint x: 653, endPoint y: 326, distance: 206.4
click at [653, 358] on div at bounding box center [599, 377] width 433 height 38
click at [758, 358] on div at bounding box center [599, 377] width 433 height 38
click at [807, 358] on div at bounding box center [599, 377] width 433 height 38
click at [725, 358] on div at bounding box center [599, 377] width 433 height 38
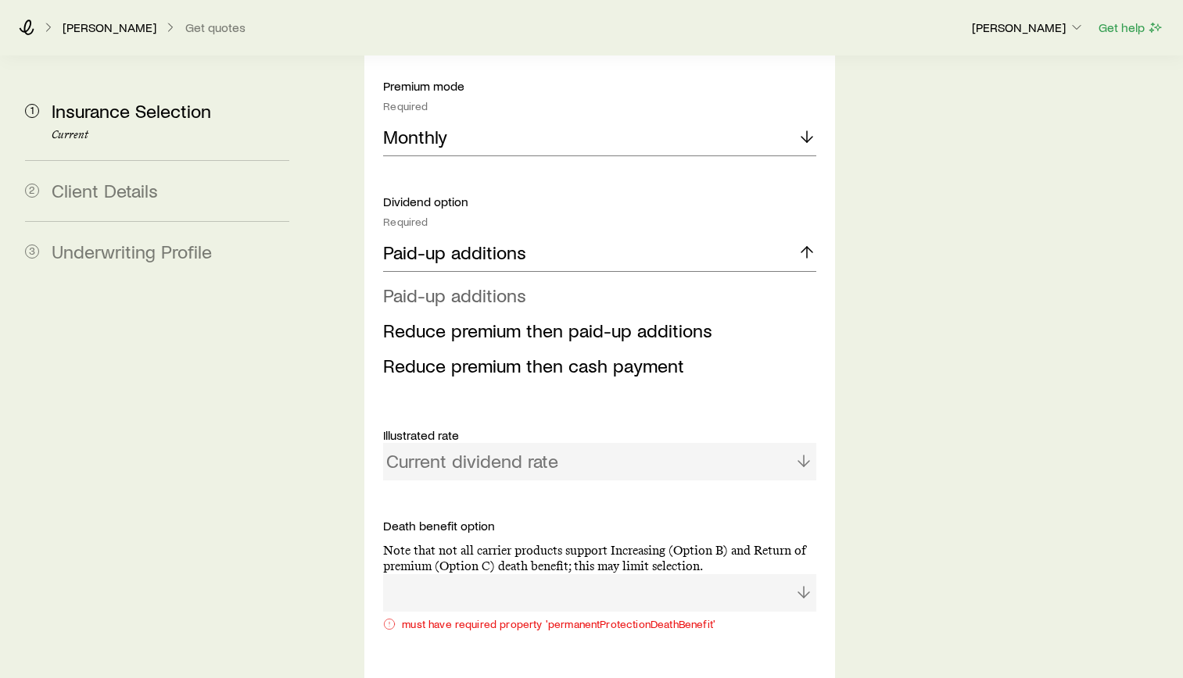
scroll to position [2189, 0]
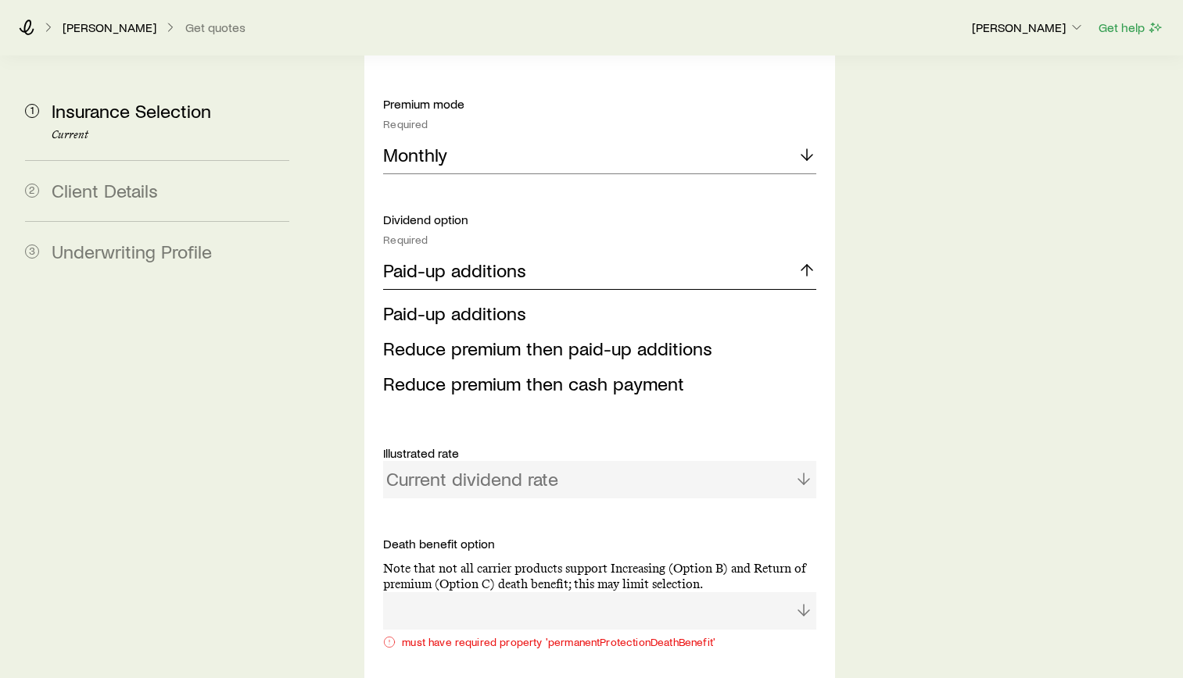
click at [527, 252] on div "Paid-up additions" at bounding box center [599, 271] width 433 height 38
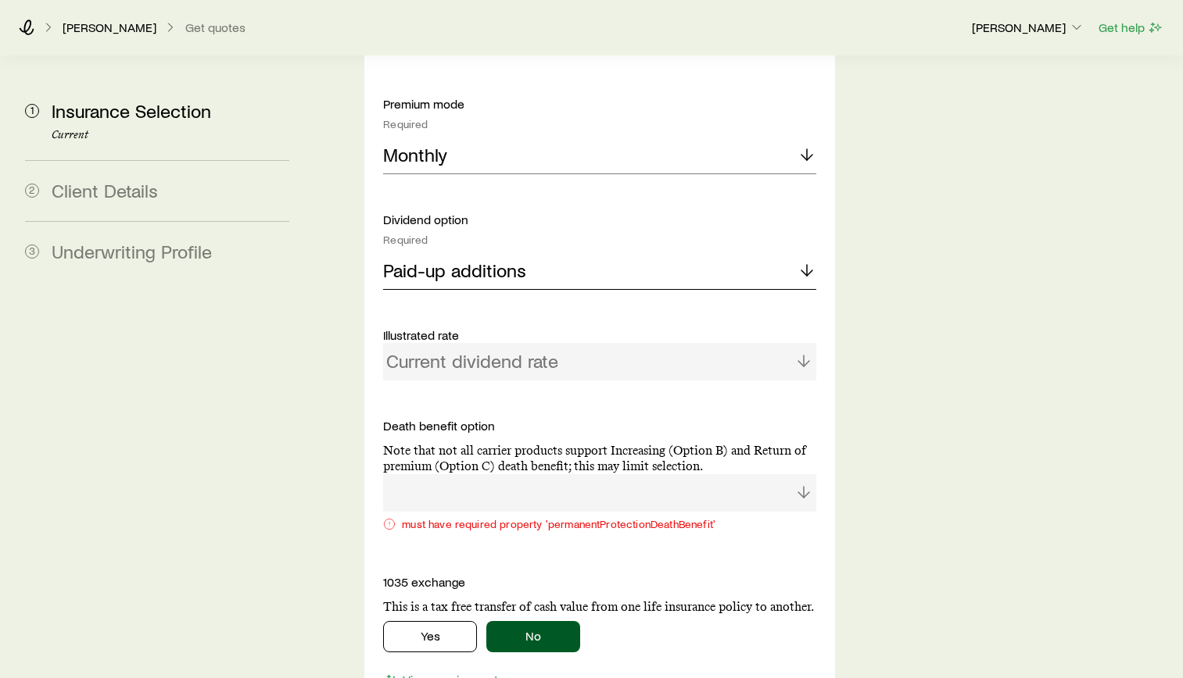
click at [549, 252] on div "Paid-up additions" at bounding box center [599, 271] width 433 height 38
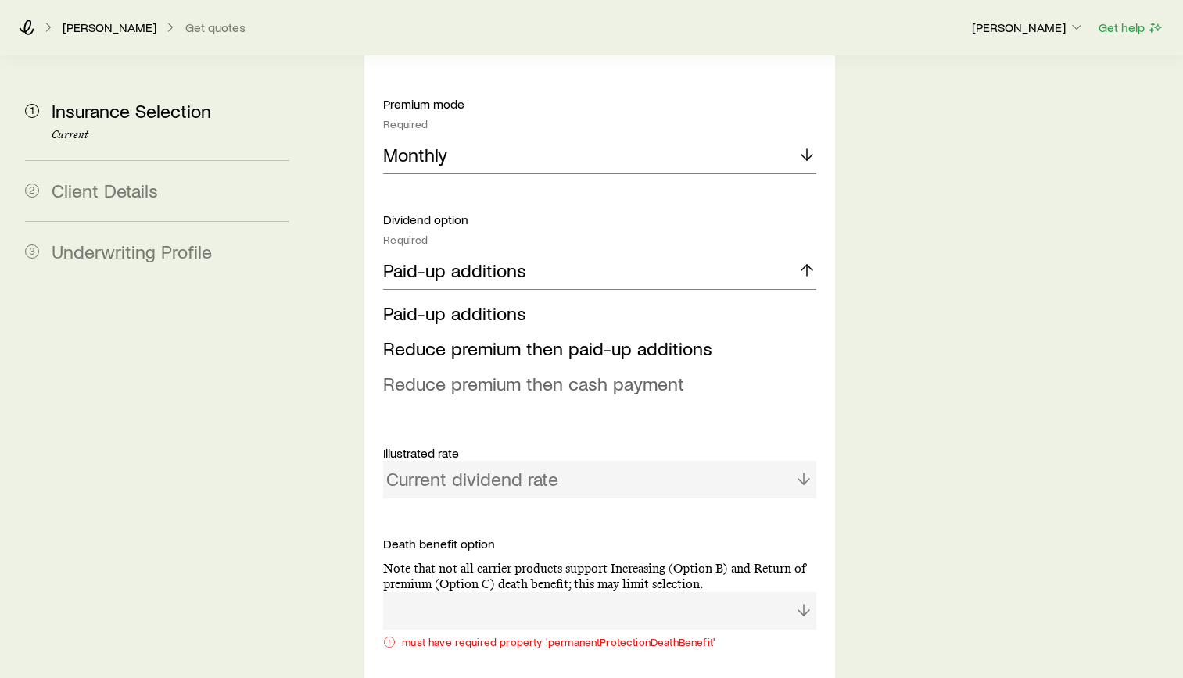
click at [546, 372] on span "Reduce premium then cash payment" at bounding box center [533, 383] width 301 height 23
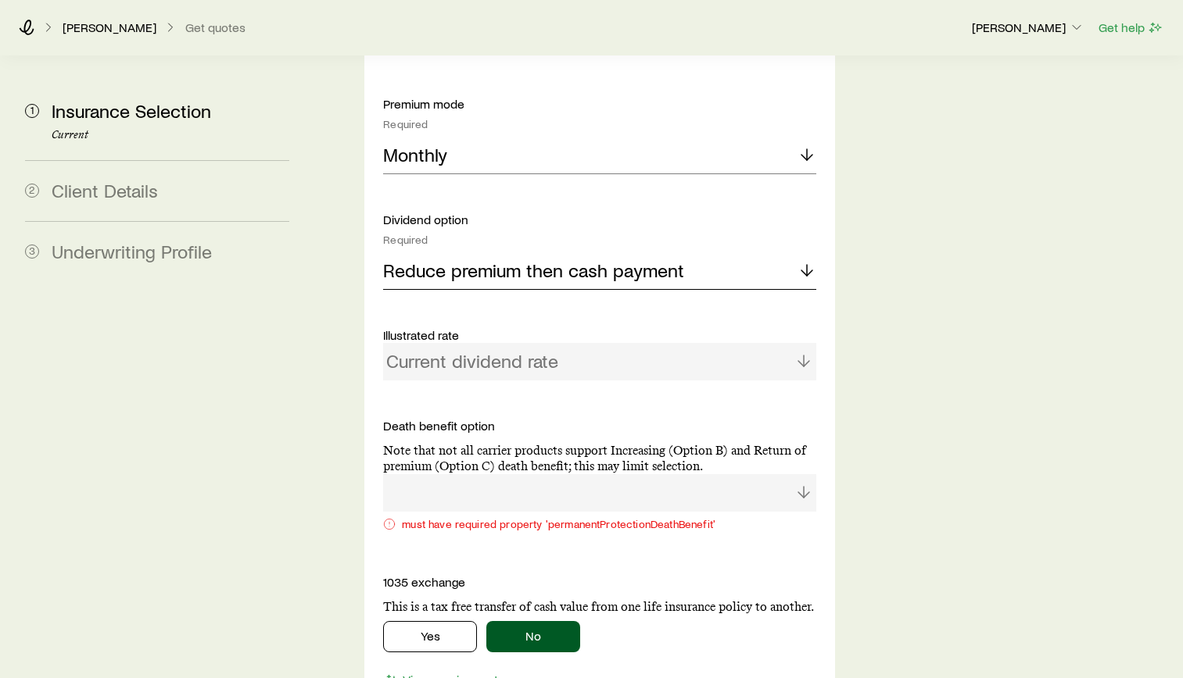
click at [531, 252] on div "Reduce premium then cash payment" at bounding box center [599, 271] width 433 height 38
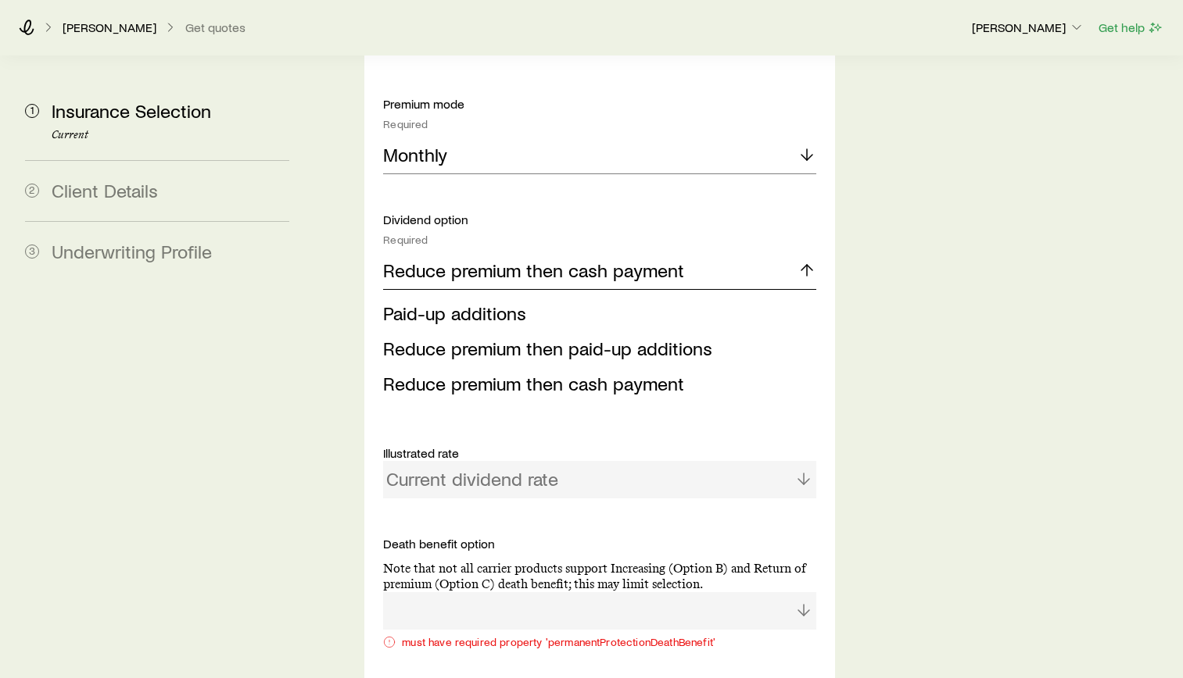
click at [530, 259] on p "Reduce premium then cash payment" at bounding box center [533, 270] width 301 height 22
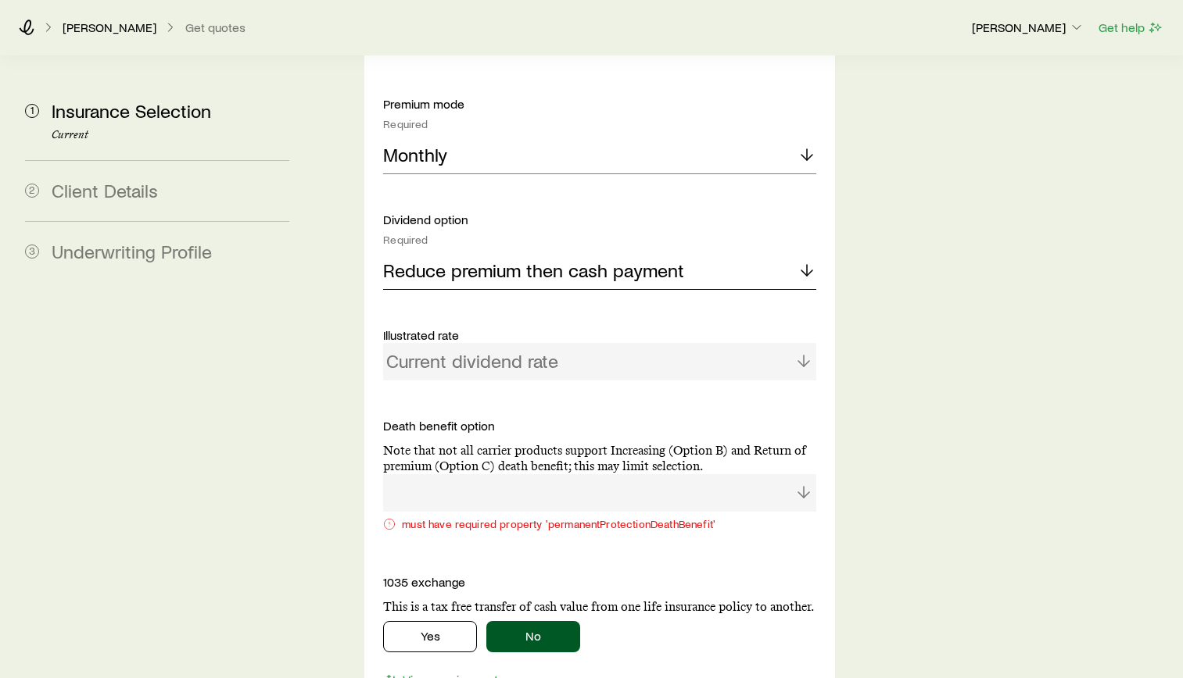
click at [484, 259] on p "Reduce premium then cash payment" at bounding box center [533, 270] width 301 height 22
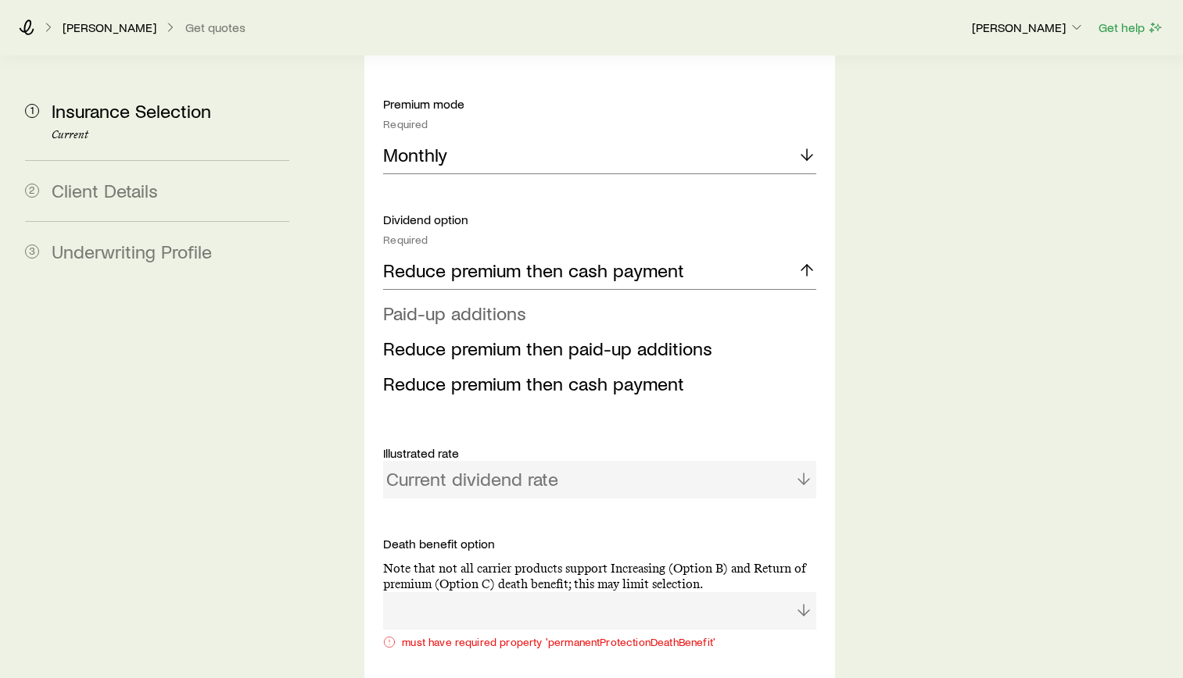
click at [448, 302] on span "Paid-up additions" at bounding box center [454, 313] width 143 height 23
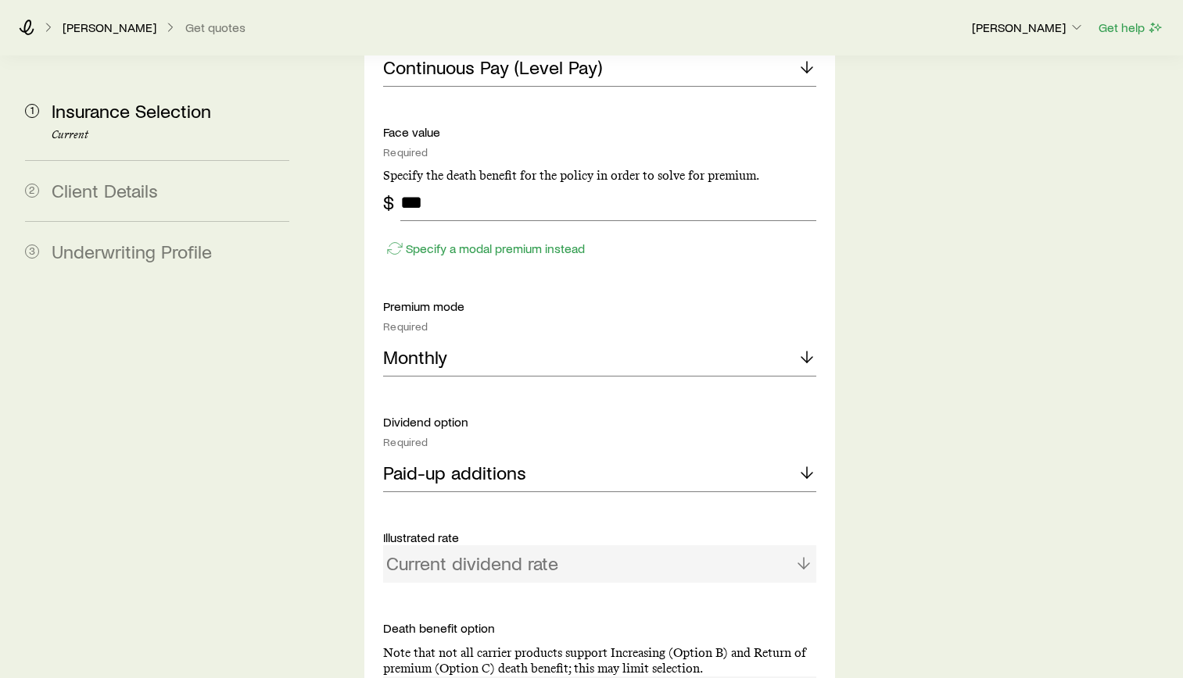
scroll to position [1954, 0]
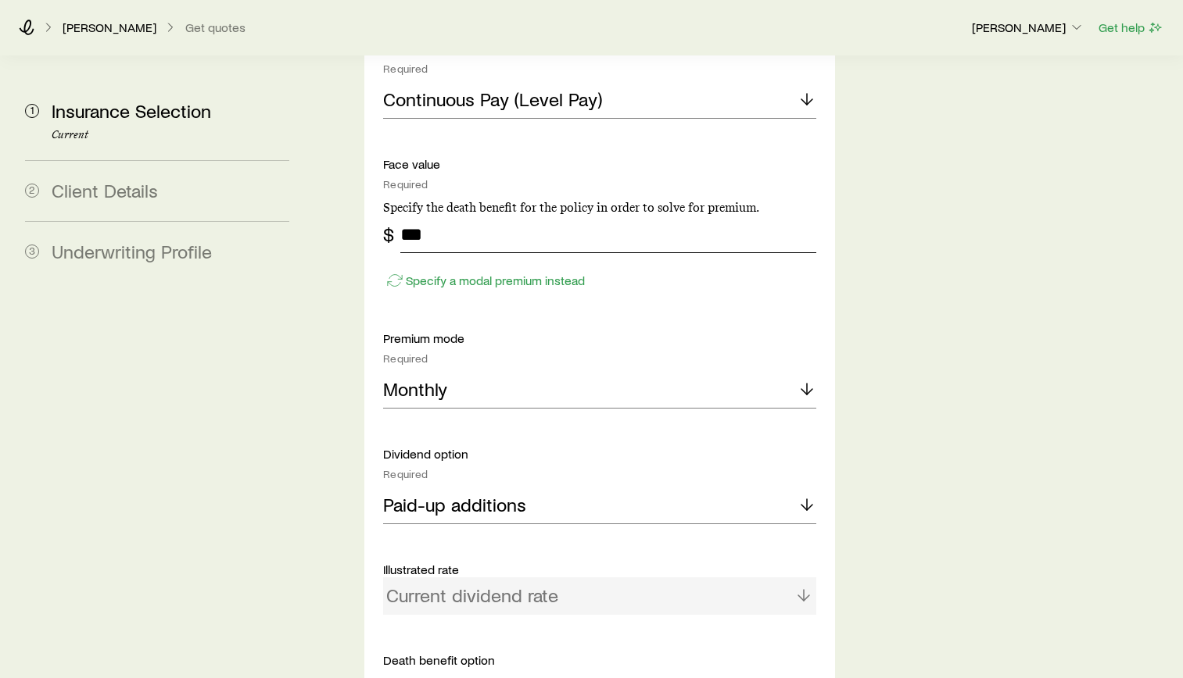
click at [526, 216] on input "***" at bounding box center [608, 235] width 416 height 38
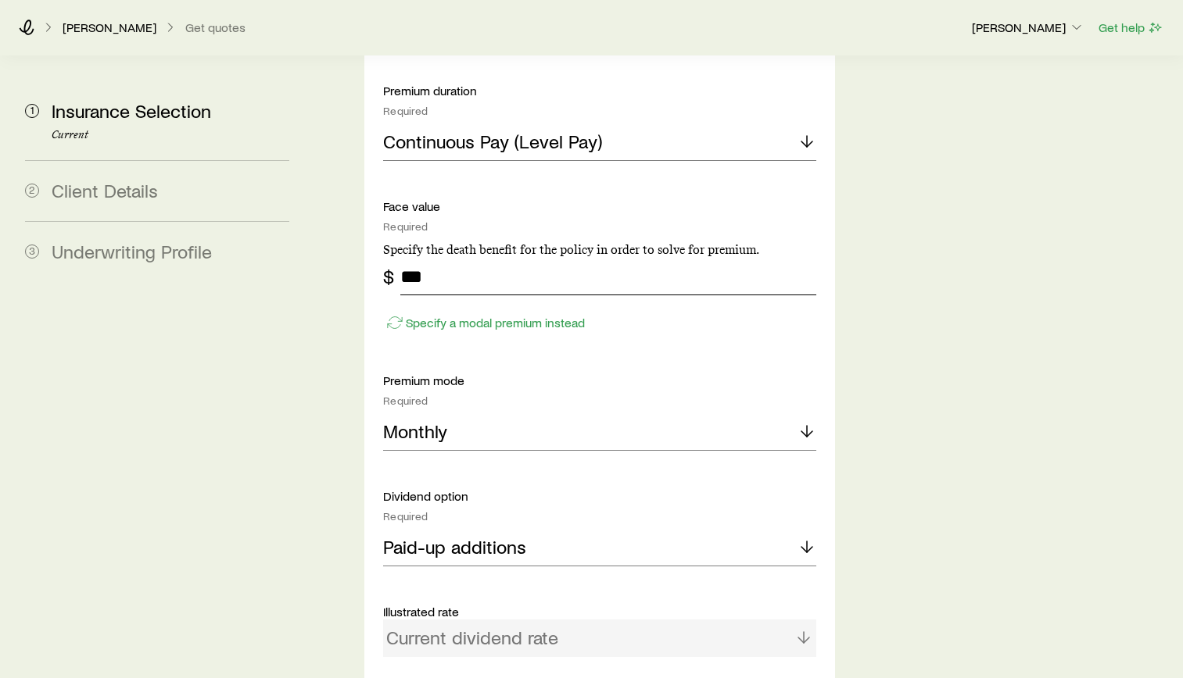
scroll to position [1876, 0]
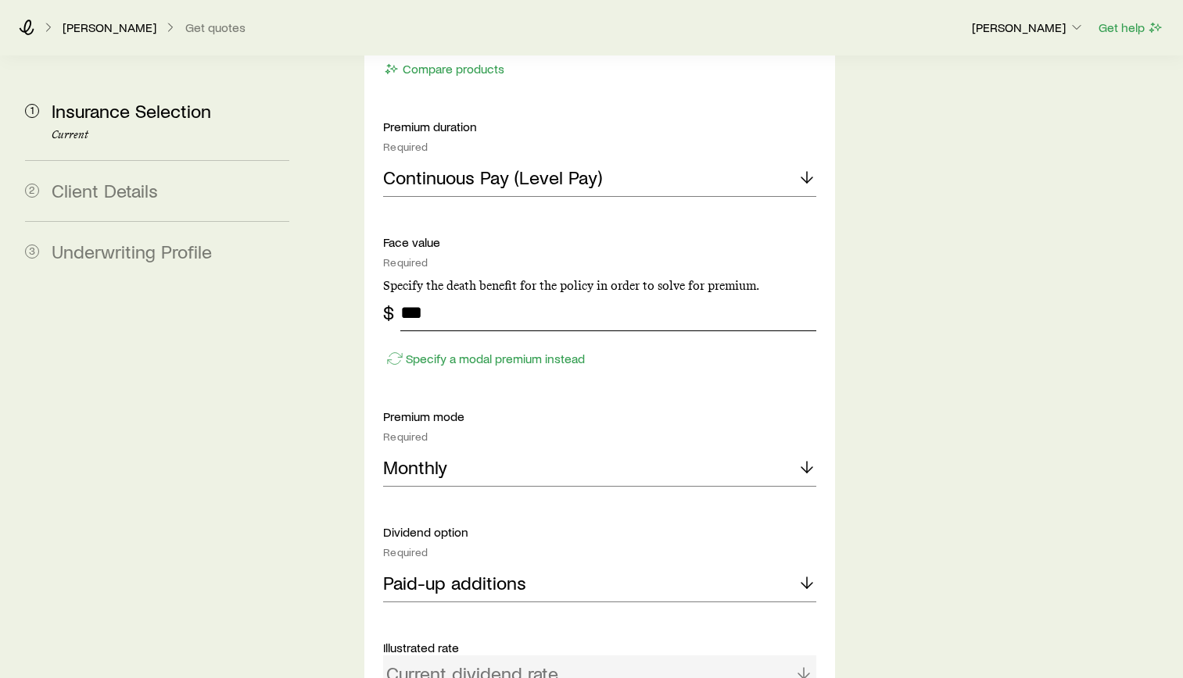
click at [554, 294] on input "***" at bounding box center [608, 313] width 416 height 38
type input "*******"
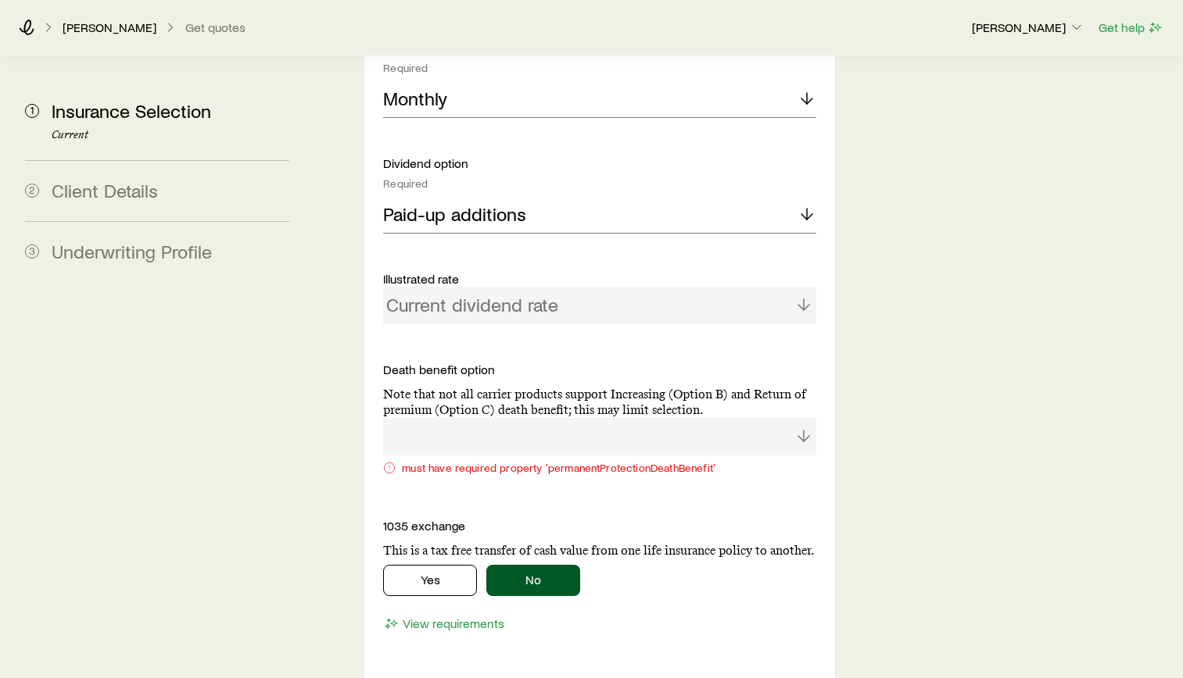
scroll to position [2032, 0]
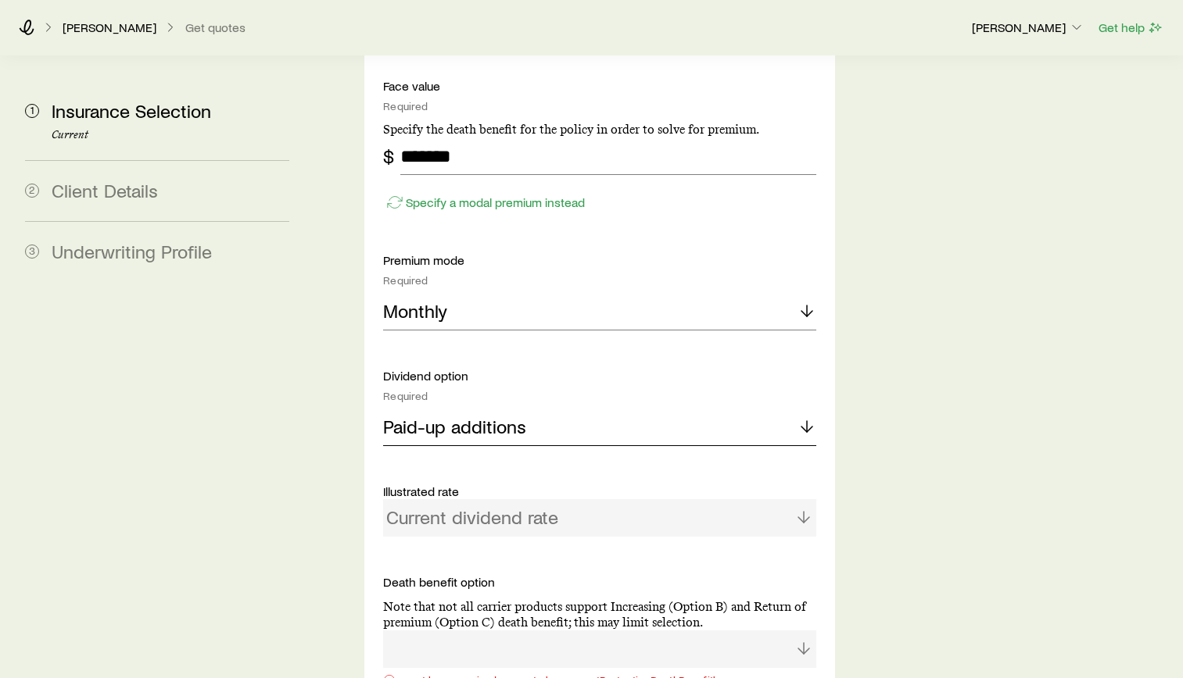
click at [570, 409] on div "Paid-up additions" at bounding box center [599, 428] width 433 height 38
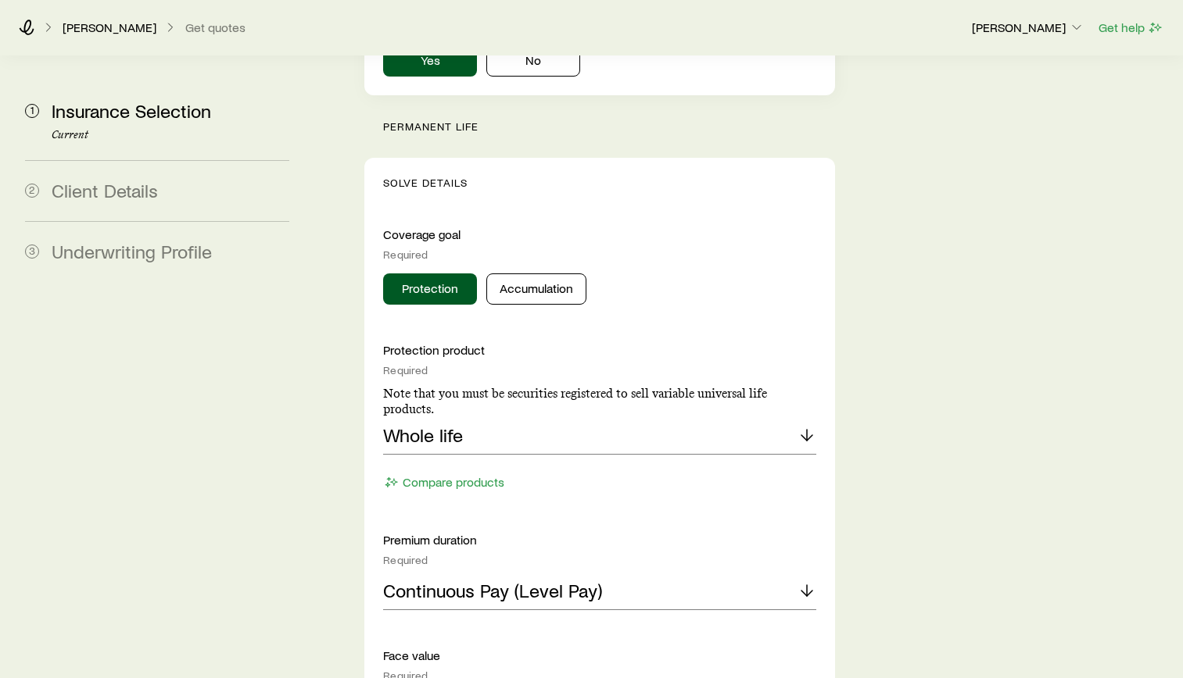
scroll to position [1641, 0]
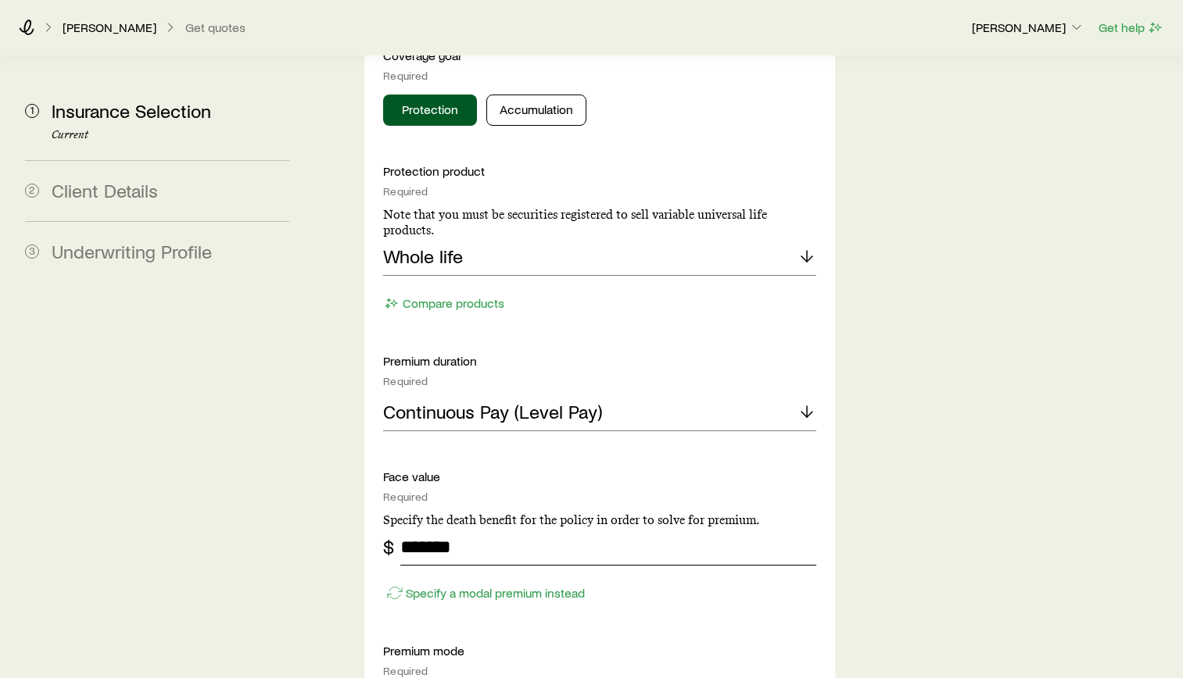
click at [559, 528] on input "*******" at bounding box center [608, 547] width 416 height 38
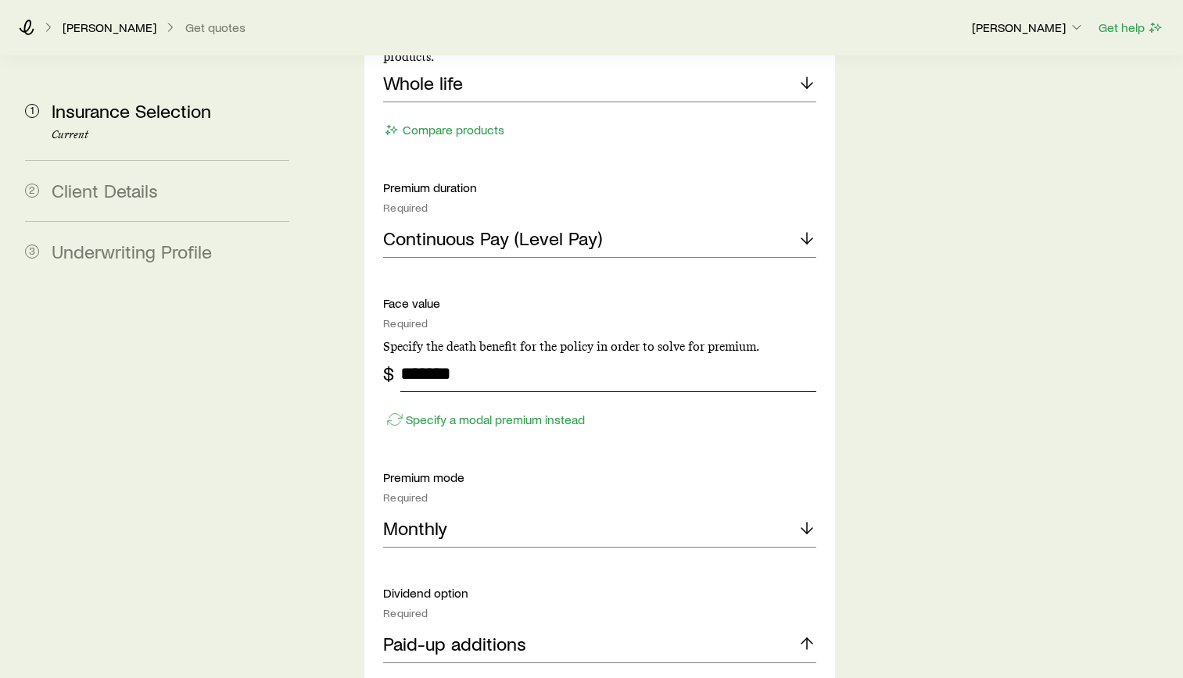
scroll to position [1876, 0]
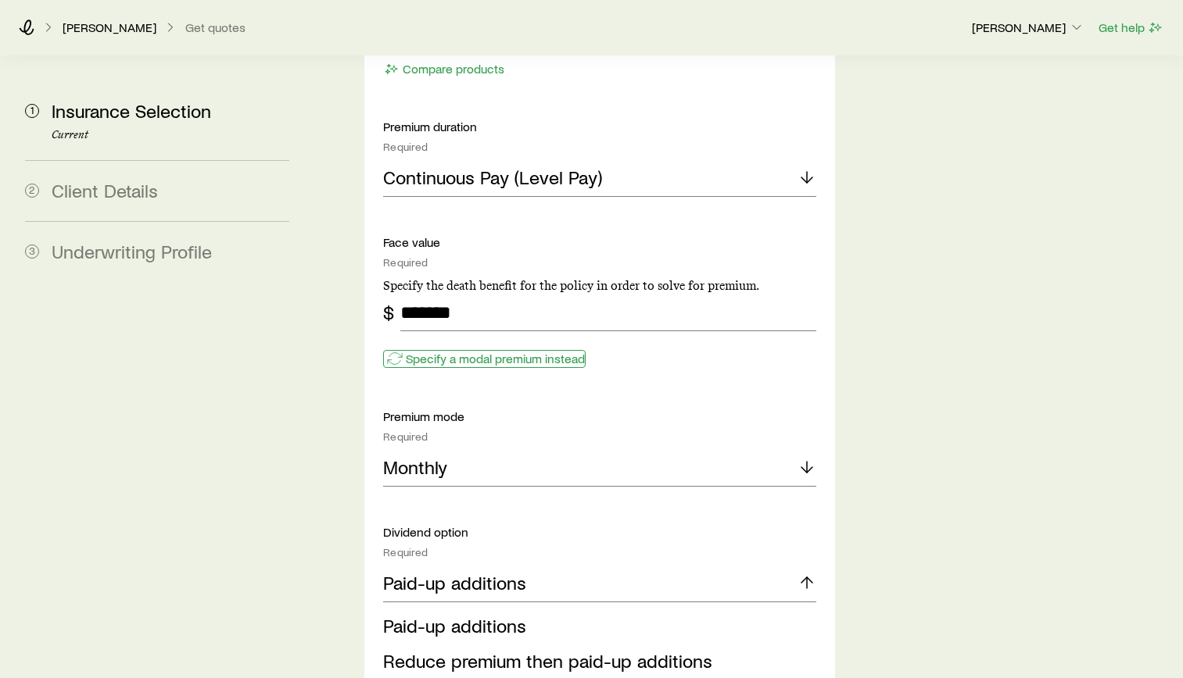
click at [489, 351] on p "Specify a modal premium instead" at bounding box center [495, 359] width 179 height 16
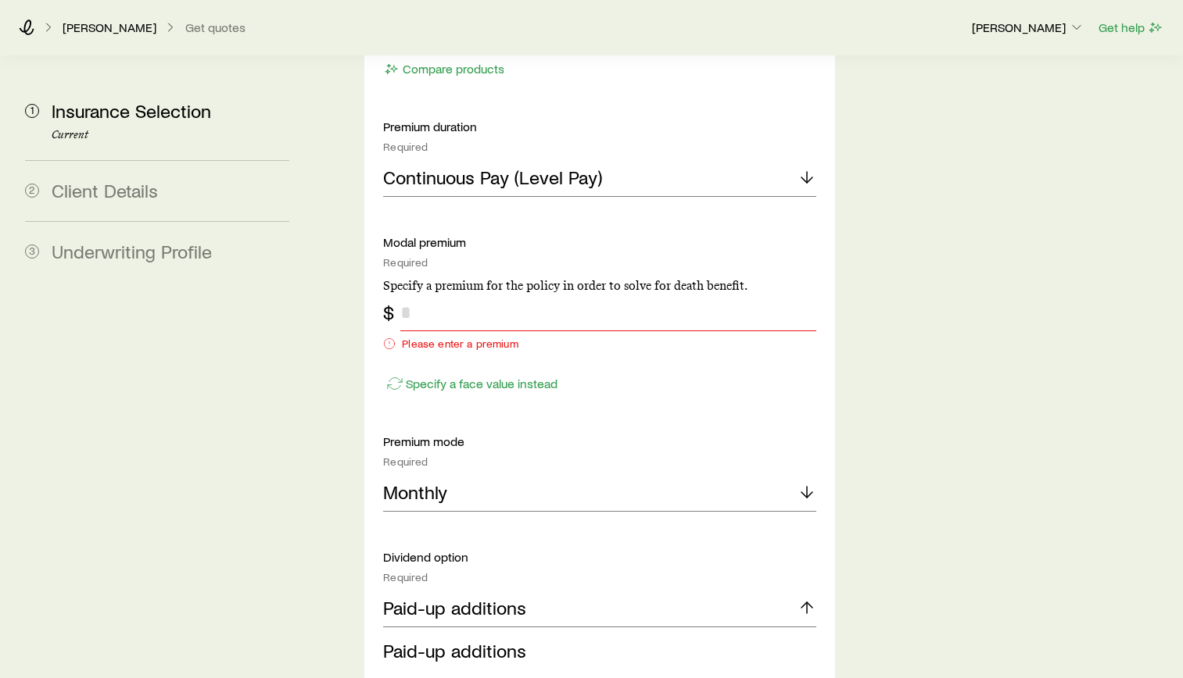
click at [481, 294] on input "tel" at bounding box center [608, 313] width 416 height 38
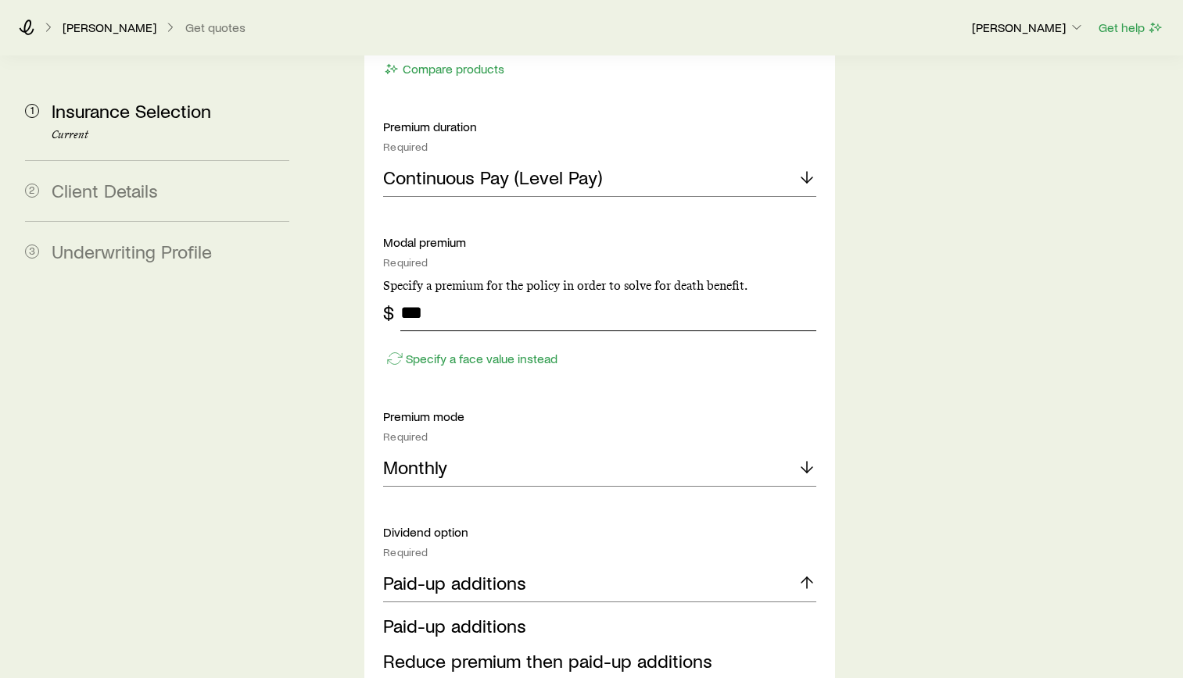
type input "***"
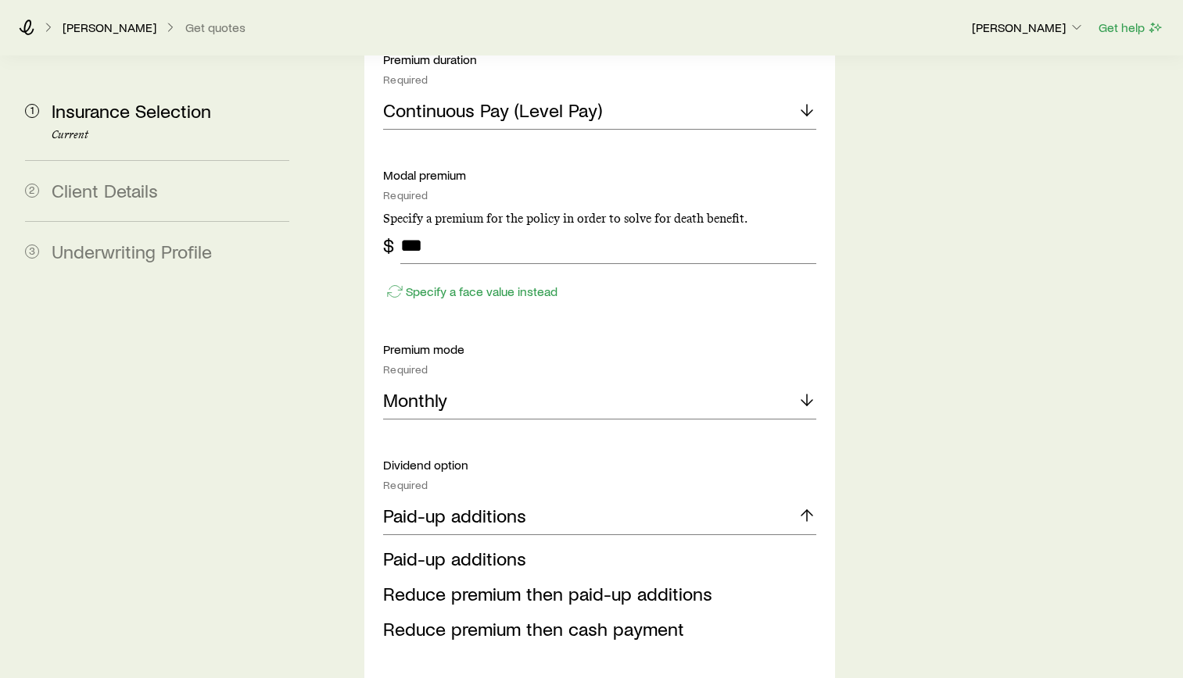
scroll to position [2189, 0]
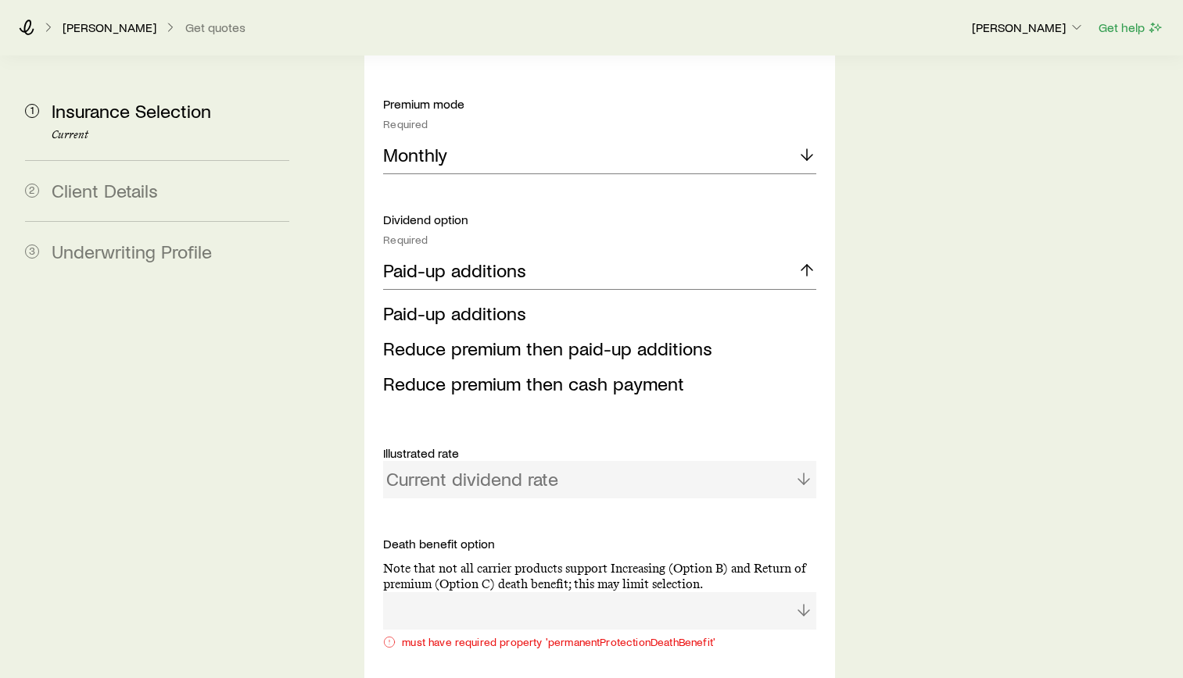
click at [697, 592] on div at bounding box center [599, 611] width 433 height 38
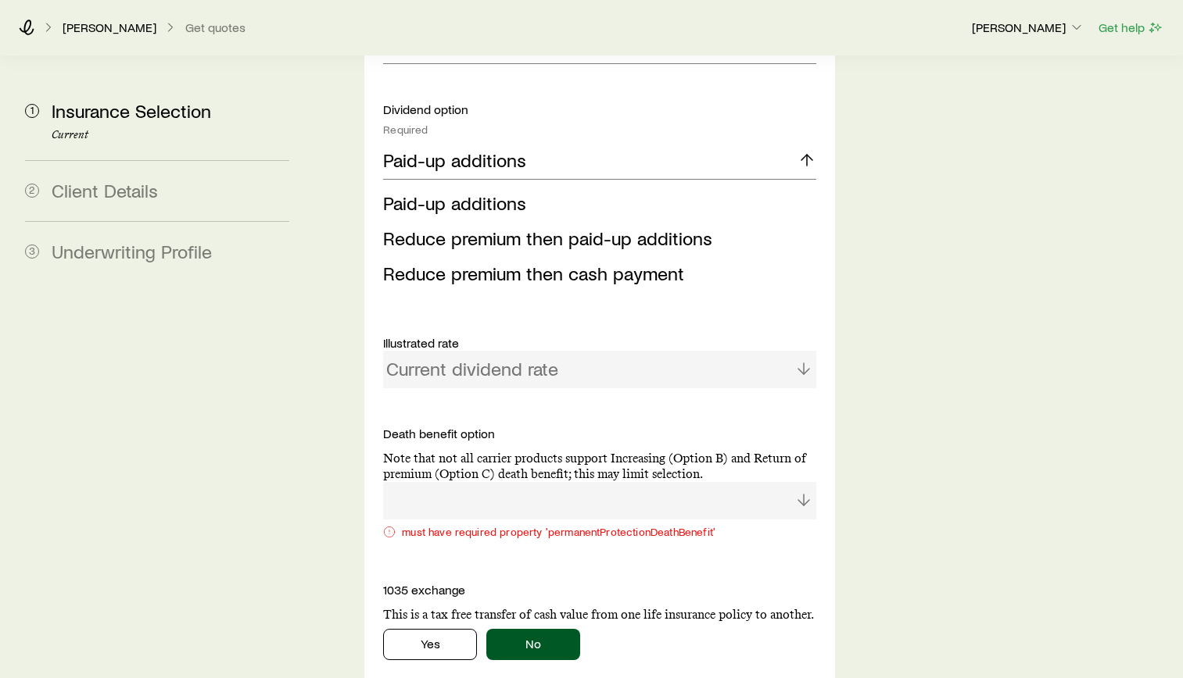
scroll to position [2345, 0]
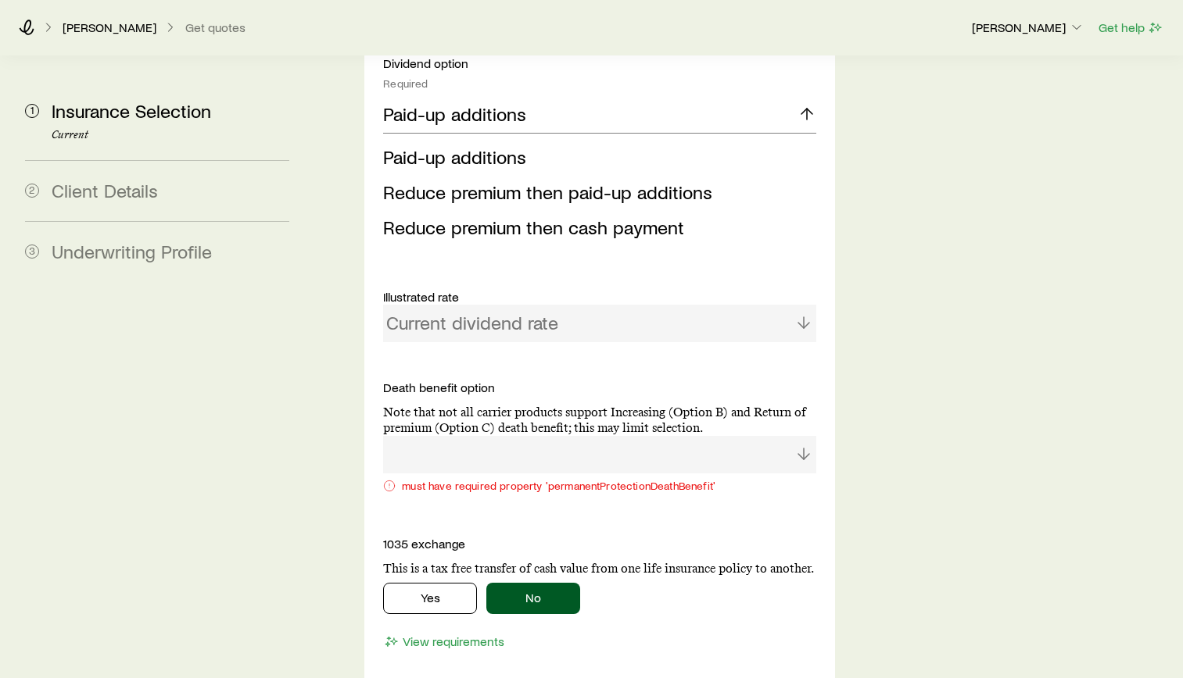
click at [518, 480] on div "must have required property 'permanentProtectionDeathBenefit'" at bounding box center [599, 486] width 433 height 13
click at [650, 480] on div "must have required property 'permanentProtectionDeathBenefit'" at bounding box center [599, 486] width 433 height 13
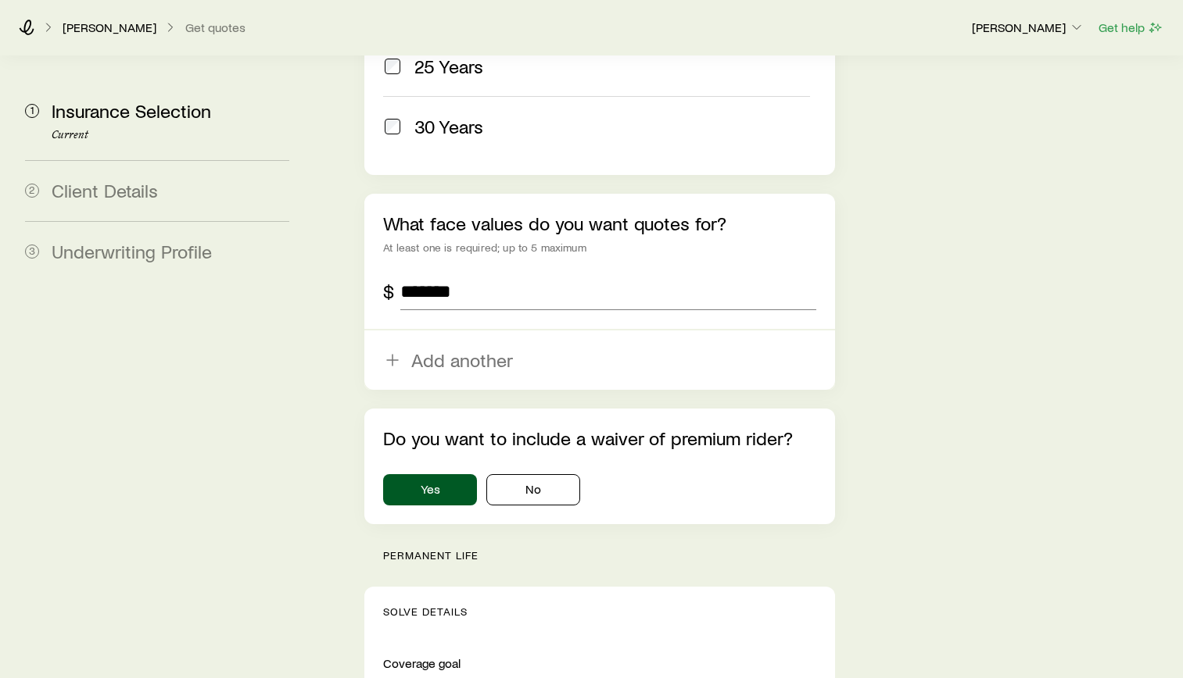
scroll to position [1016, 0]
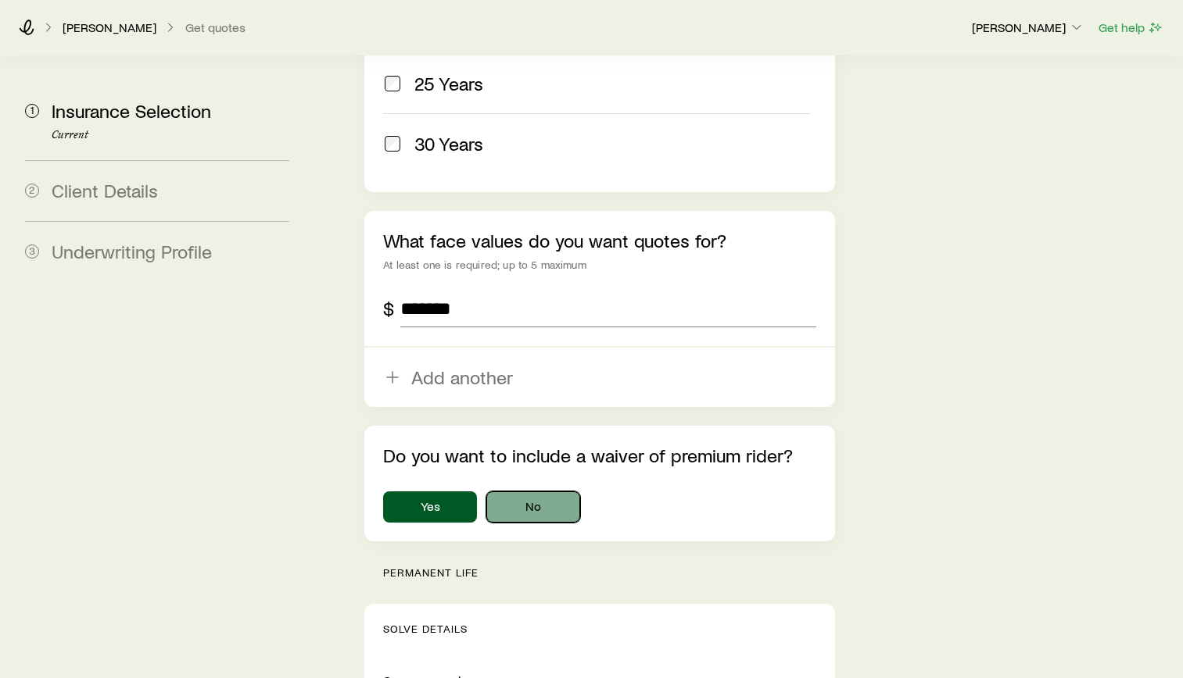
click at [542, 492] on button "No" at bounding box center [533, 507] width 94 height 31
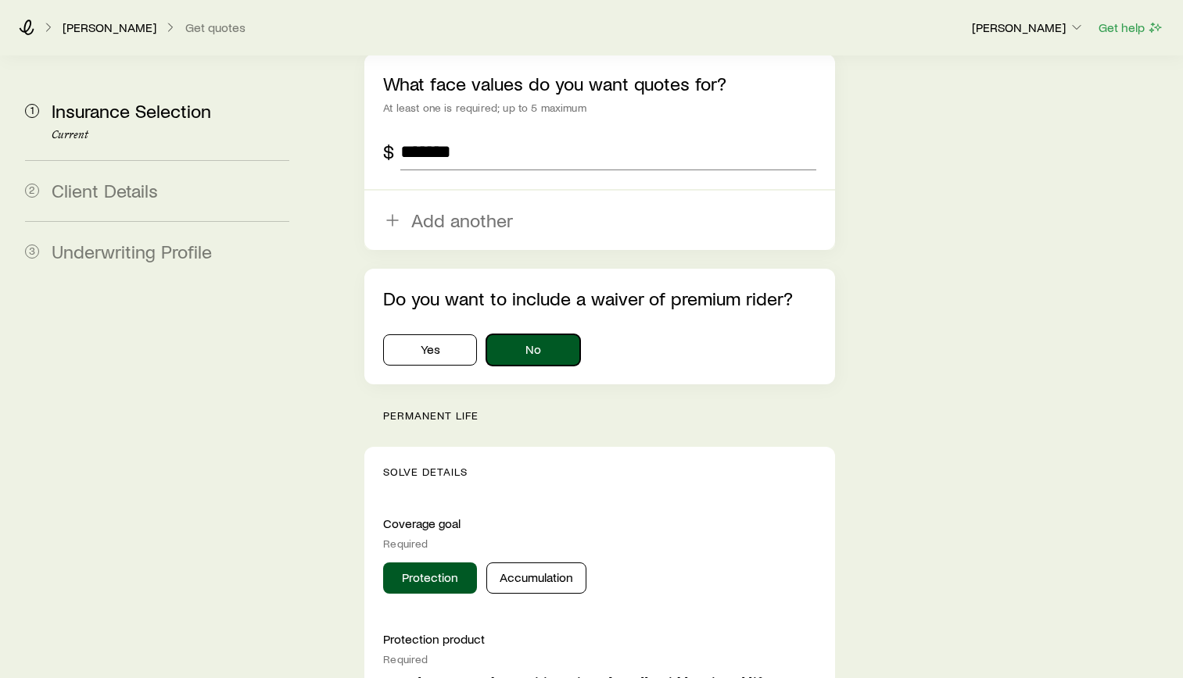
scroll to position [1172, 0]
click at [452, 335] on button "Yes" at bounding box center [430, 350] width 94 height 31
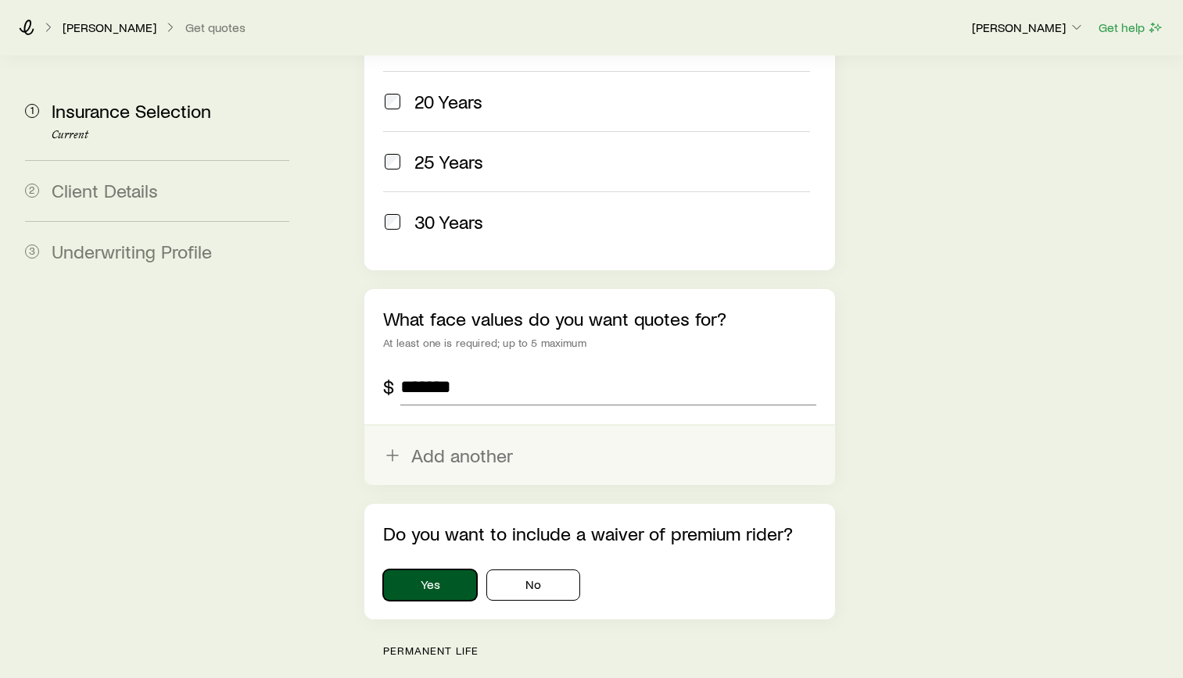
scroll to position [860, 0]
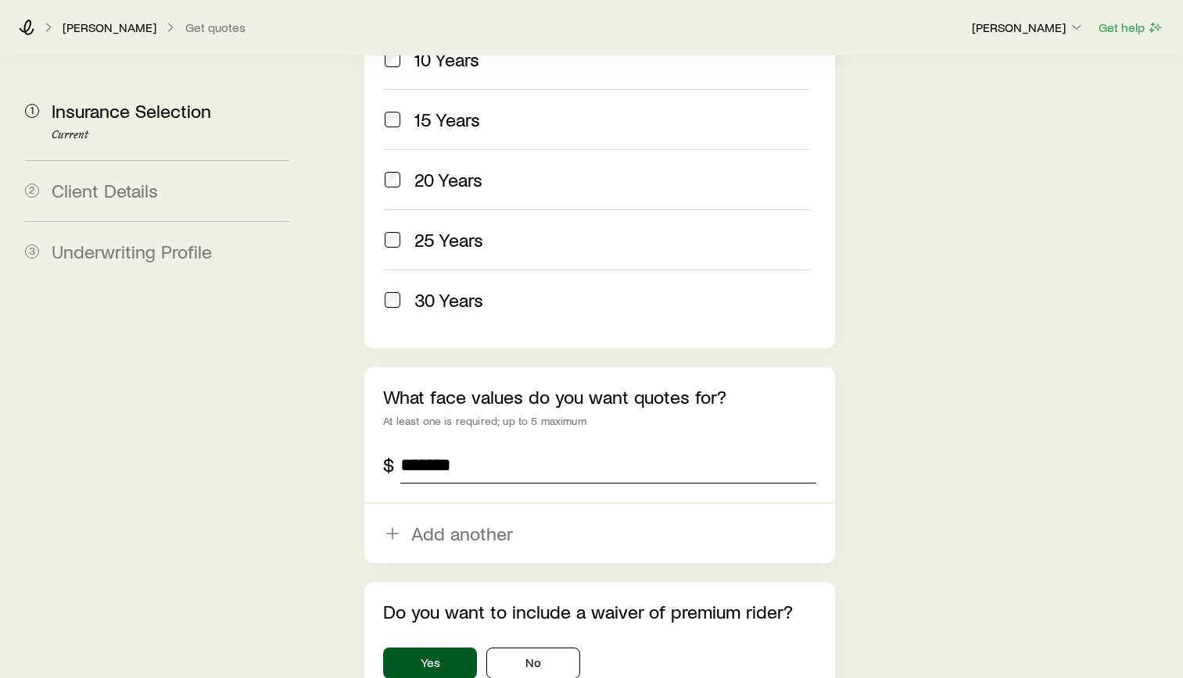
click at [670, 446] on input "*******" at bounding box center [608, 465] width 416 height 38
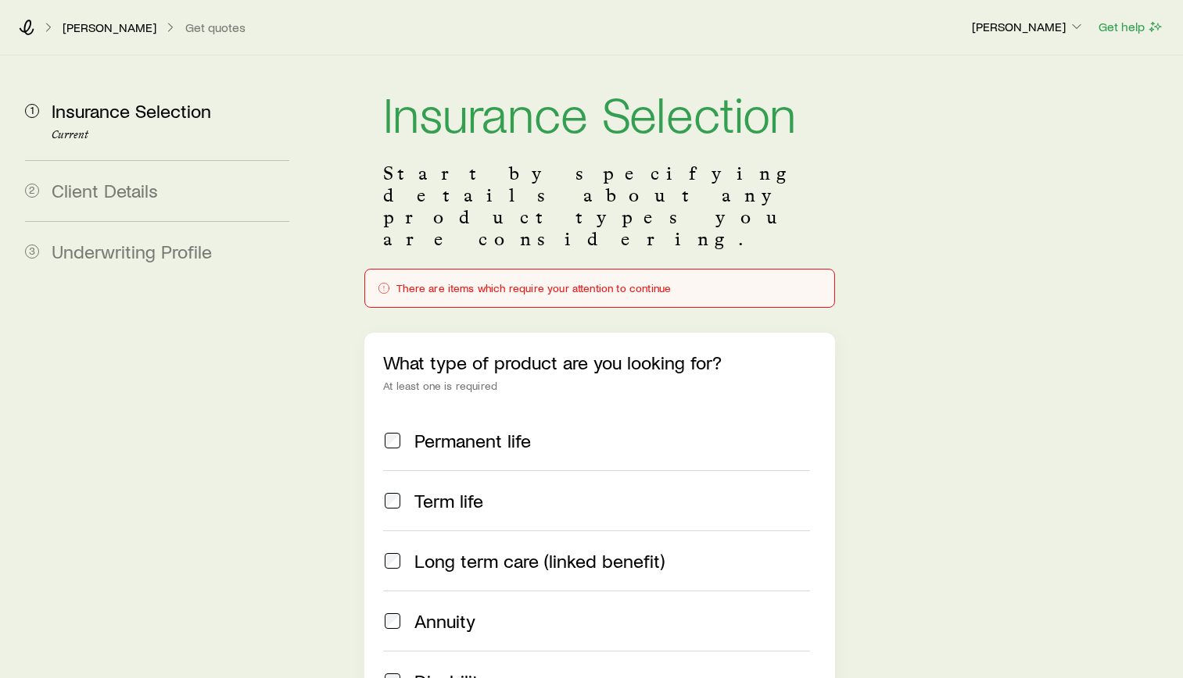
scroll to position [0, 0]
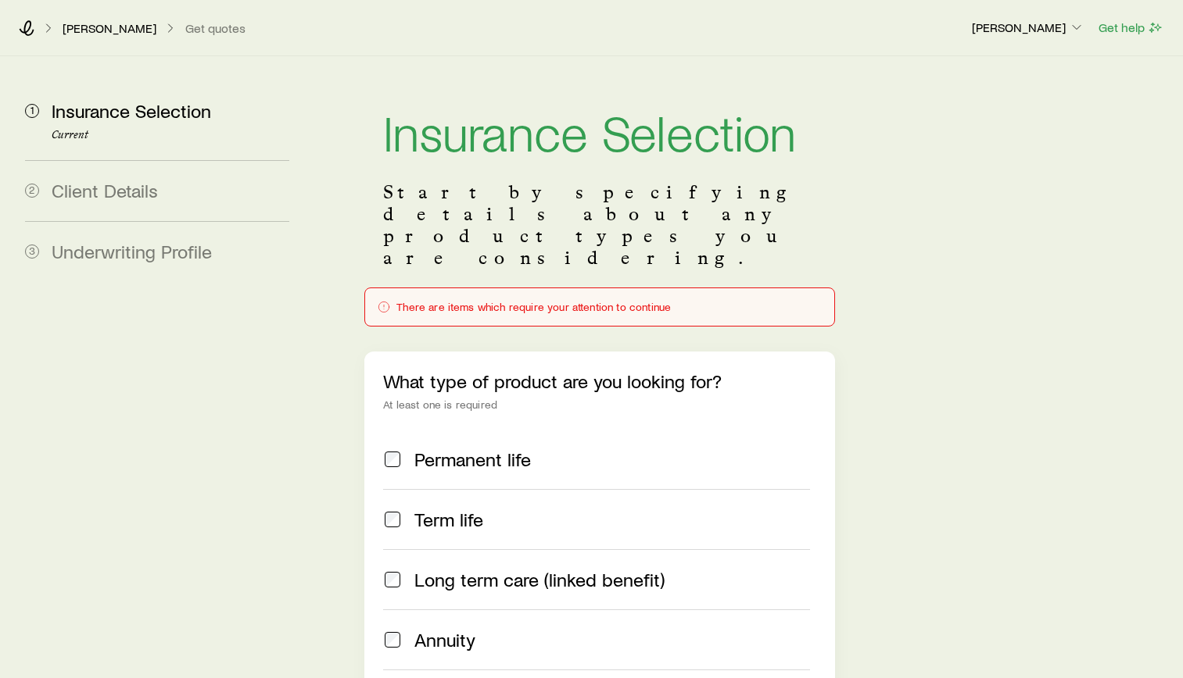
click at [542, 301] on div "There are items which require your attention to continue" at bounding box center [600, 307] width 444 height 13
drag, startPoint x: 424, startPoint y: 272, endPoint x: 436, endPoint y: 277, distance: 13.4
click at [431, 288] on div "There are items which require your attention to continue" at bounding box center [599, 307] width 471 height 39
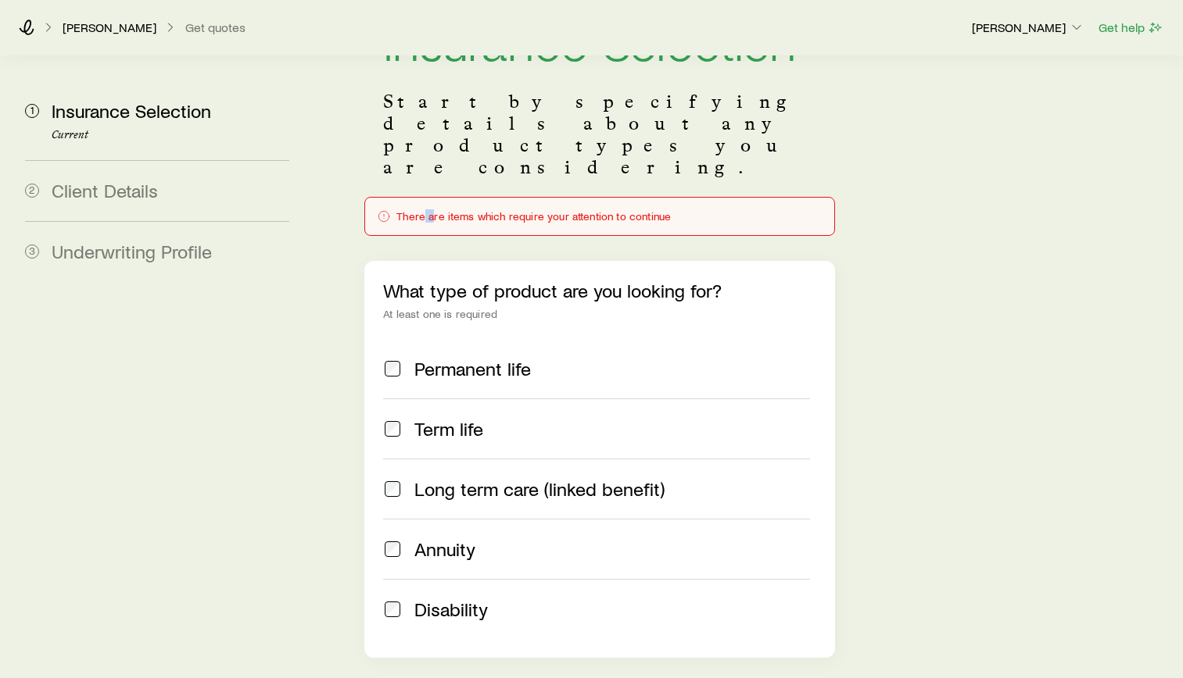
scroll to position [78, 0]
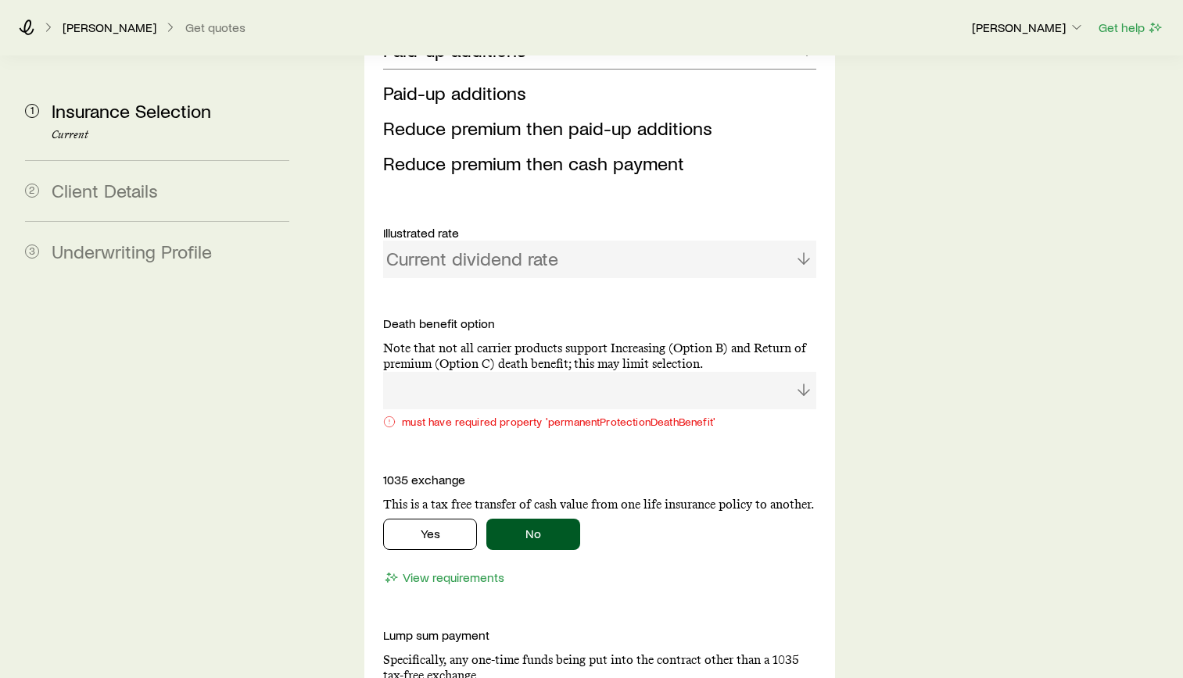
scroll to position [2501, 0]
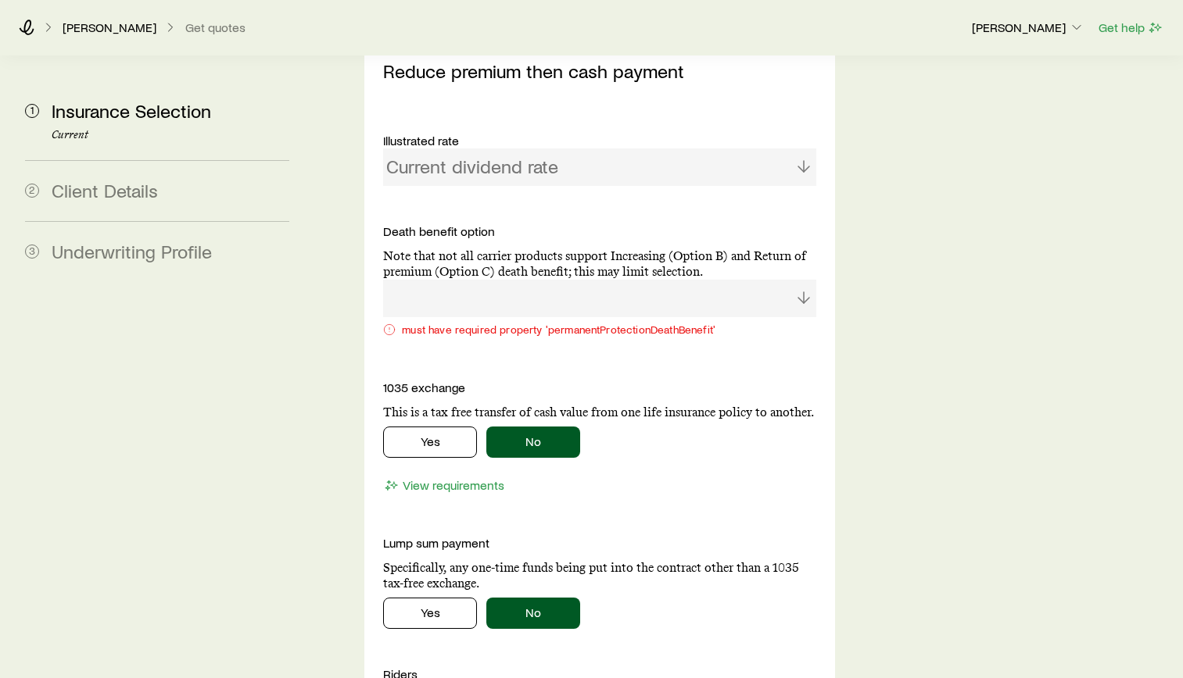
click at [549, 280] on div at bounding box center [599, 299] width 433 height 38
click at [546, 280] on div at bounding box center [599, 299] width 433 height 38
click at [463, 280] on div "must have required property 'permanentProtectionDeathBenefit'" at bounding box center [599, 311] width 433 height 63
click at [454, 280] on div at bounding box center [599, 299] width 433 height 38
click at [452, 280] on div at bounding box center [599, 299] width 433 height 38
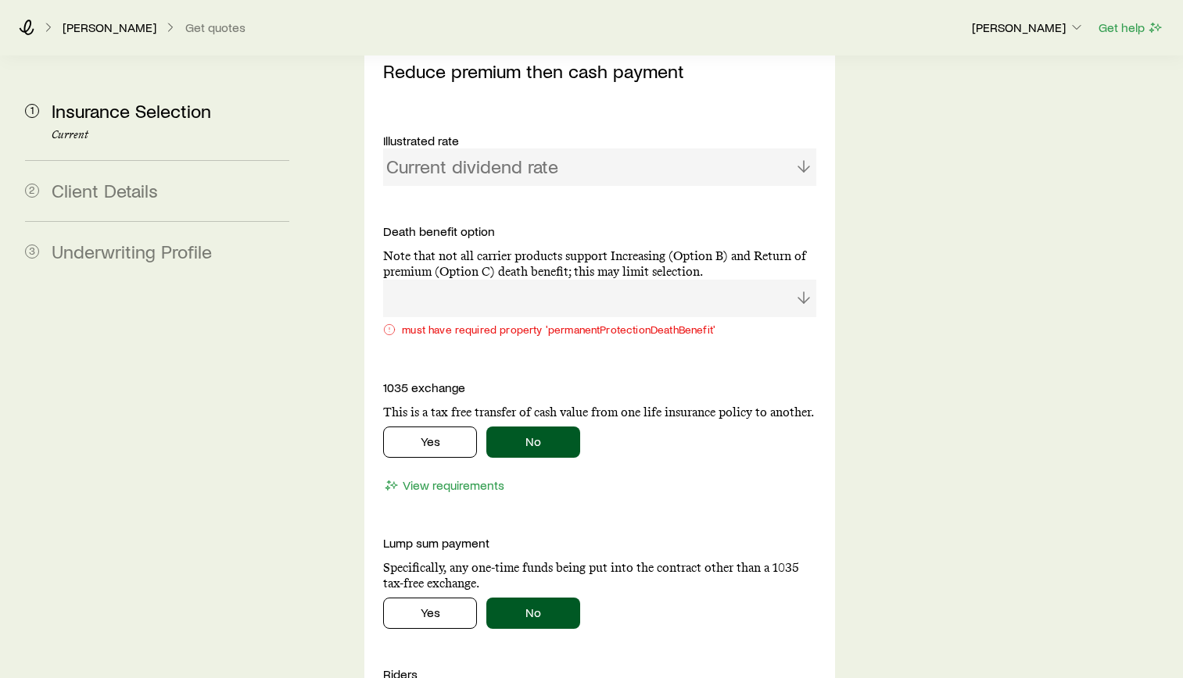
click at [452, 280] on div at bounding box center [599, 299] width 433 height 38
click at [481, 249] on p "Note that not all carrier products support Increasing (Option B) and Return of …" at bounding box center [599, 264] width 433 height 31
click at [516, 149] on div "Current dividend rate" at bounding box center [599, 168] width 433 height 38
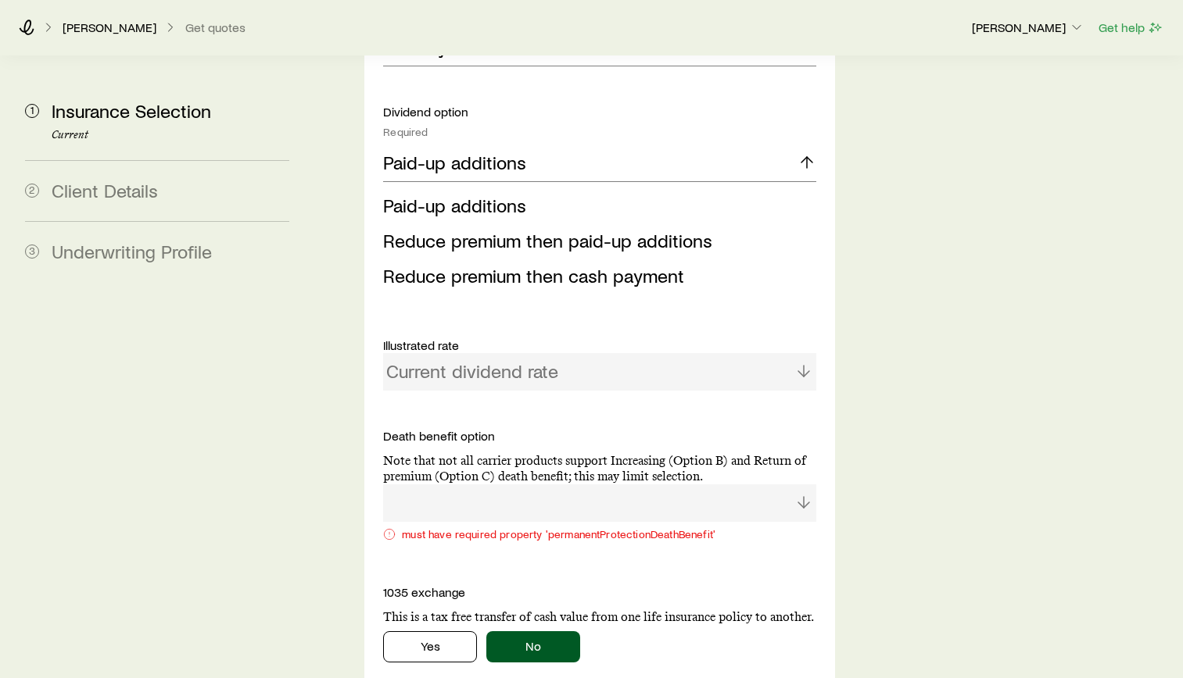
scroll to position [2293, 0]
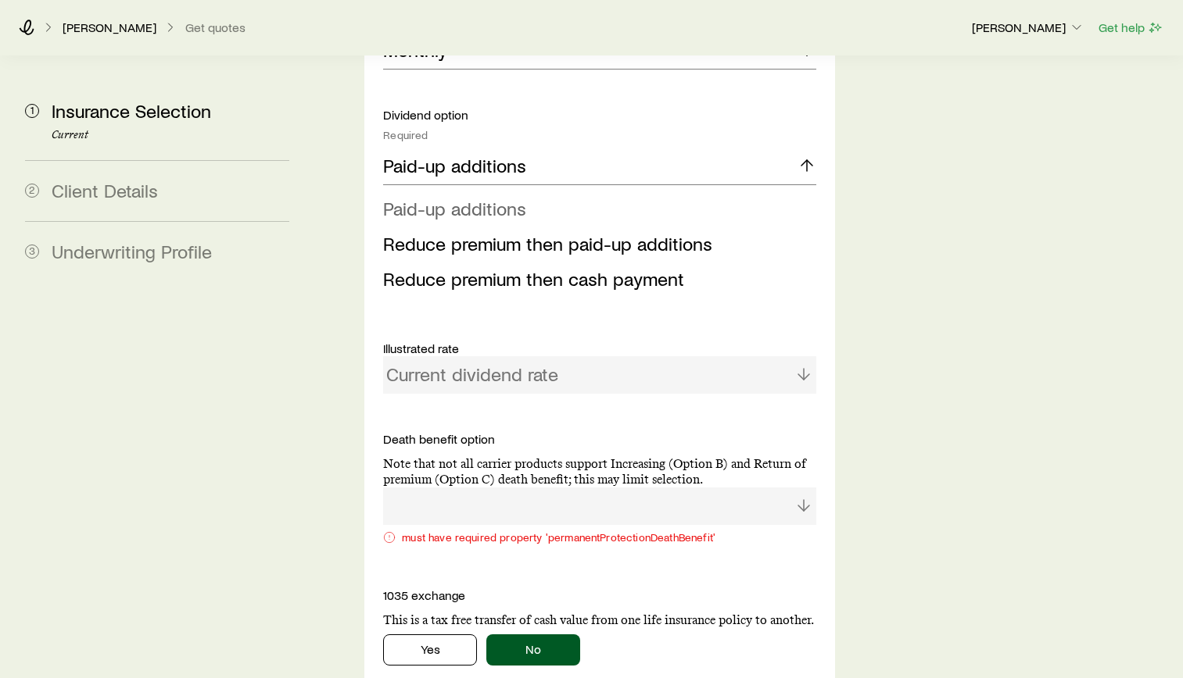
click at [454, 197] on span "Paid-up additions" at bounding box center [454, 208] width 143 height 23
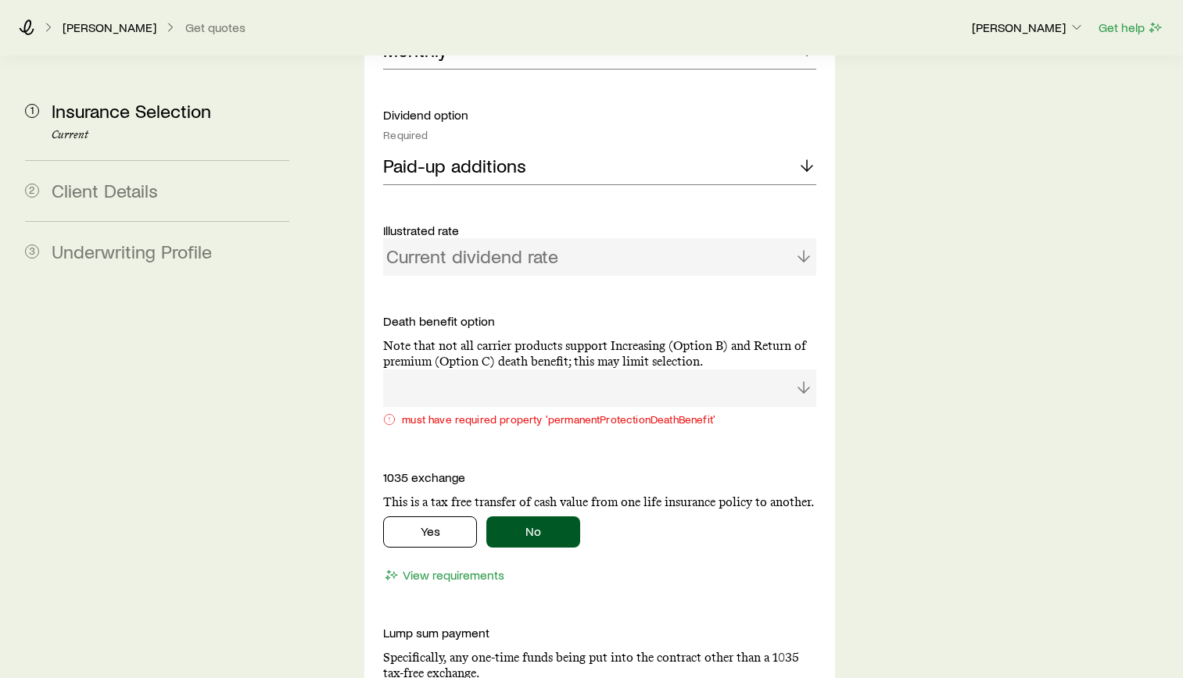
click at [648, 238] on div "Current dividend rate" at bounding box center [599, 257] width 433 height 38
click at [799, 370] on div at bounding box center [599, 389] width 433 height 38
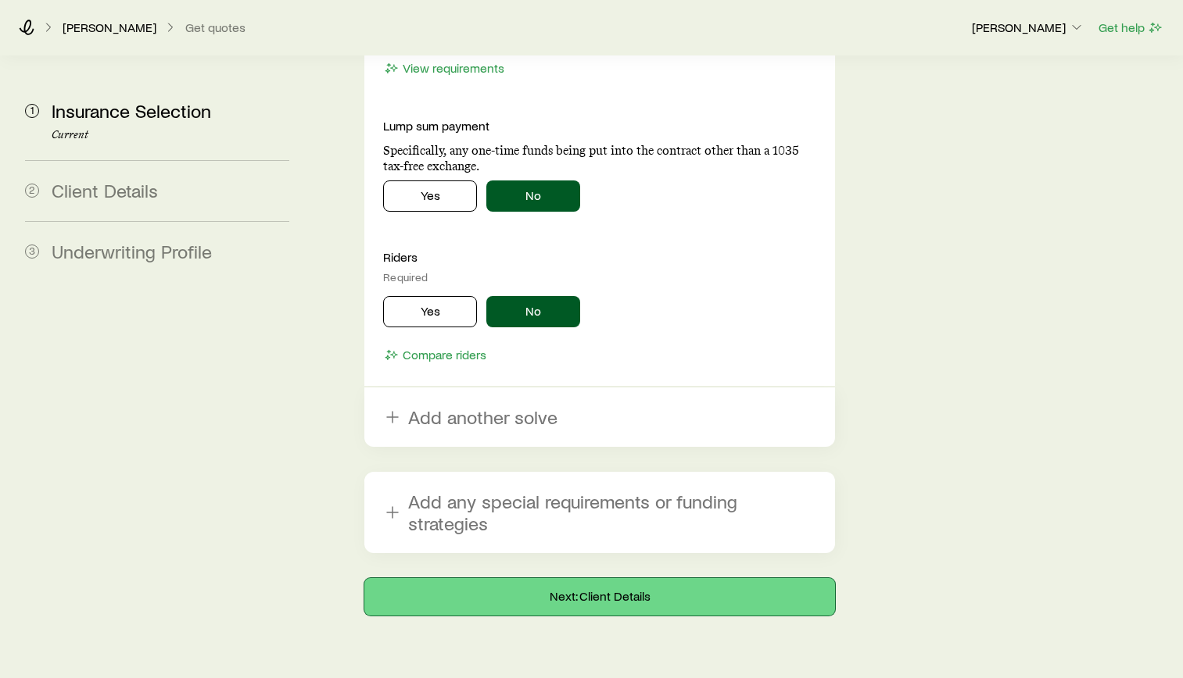
click at [545, 578] on button "Next: Client Details" at bounding box center [599, 597] width 471 height 38
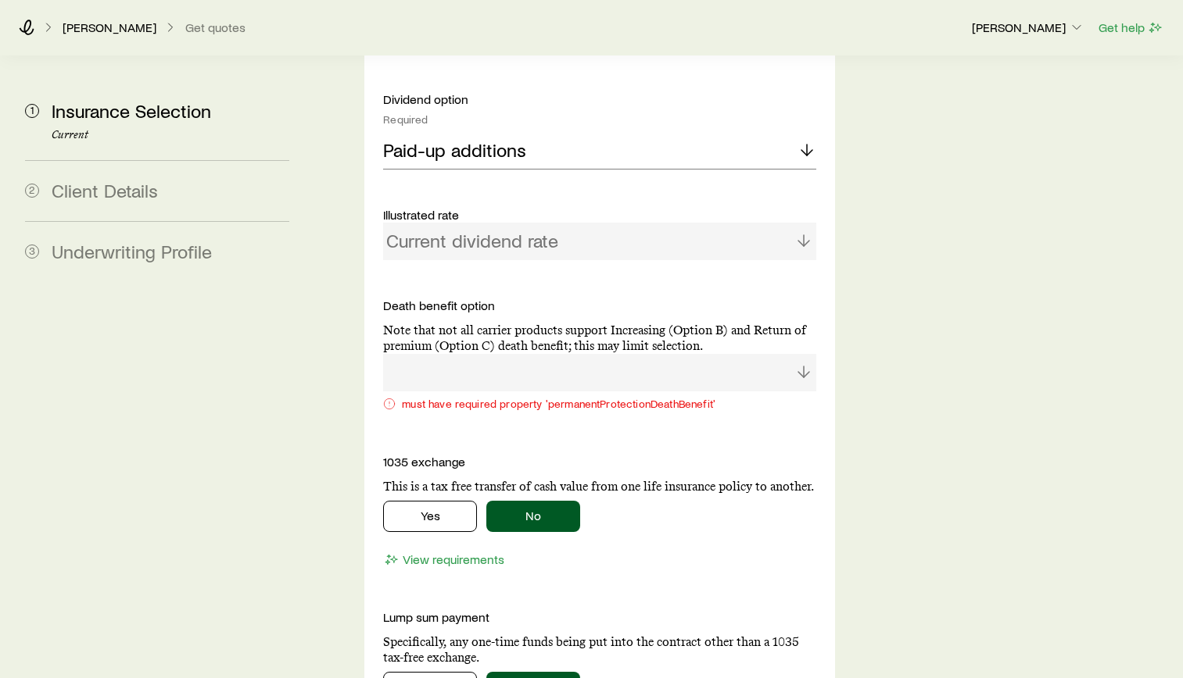
scroll to position [1485, 0]
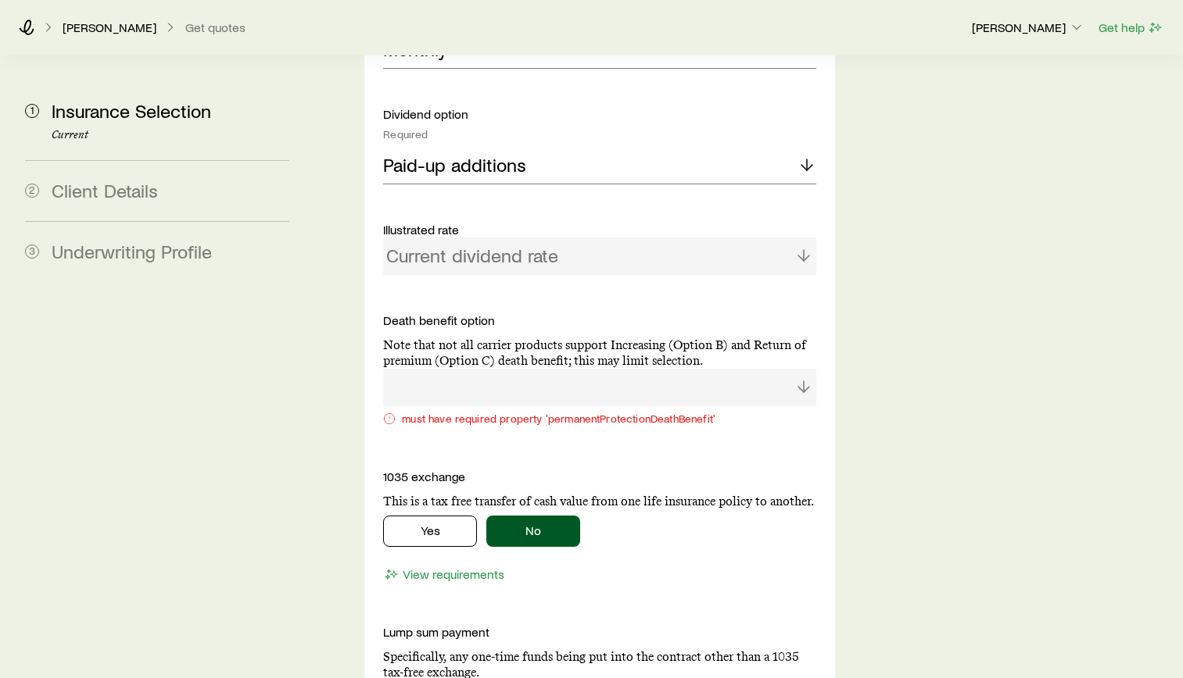
click at [552, 369] on div at bounding box center [599, 388] width 433 height 38
click at [828, 349] on div "Solve Details Coverage goal Required Protection Accumulation Protection product…" at bounding box center [599, 109] width 471 height 1566
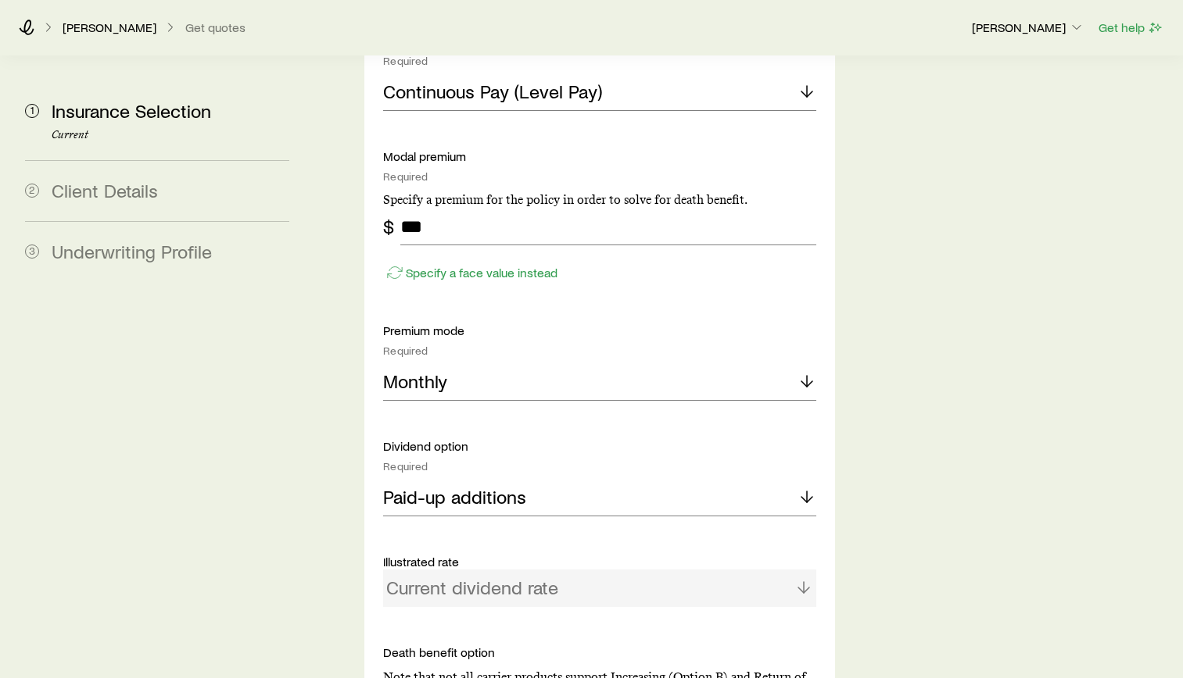
scroll to position [1172, 0]
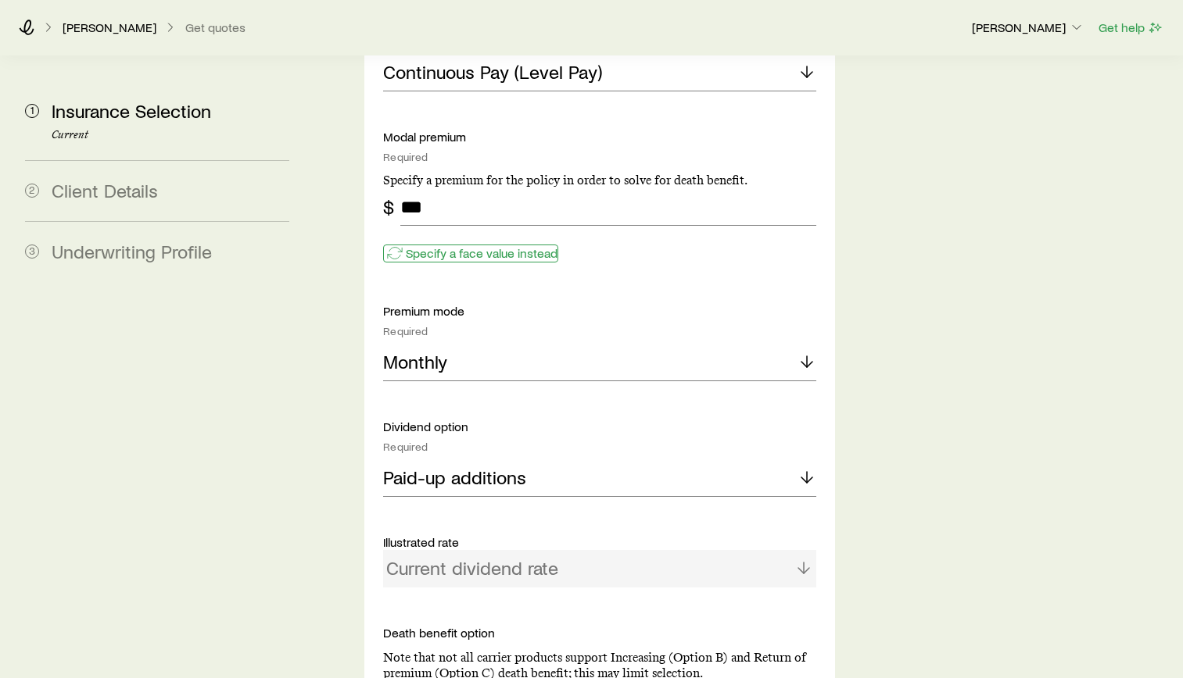
click at [489, 245] on p "Specify a face value instead" at bounding box center [482, 253] width 152 height 16
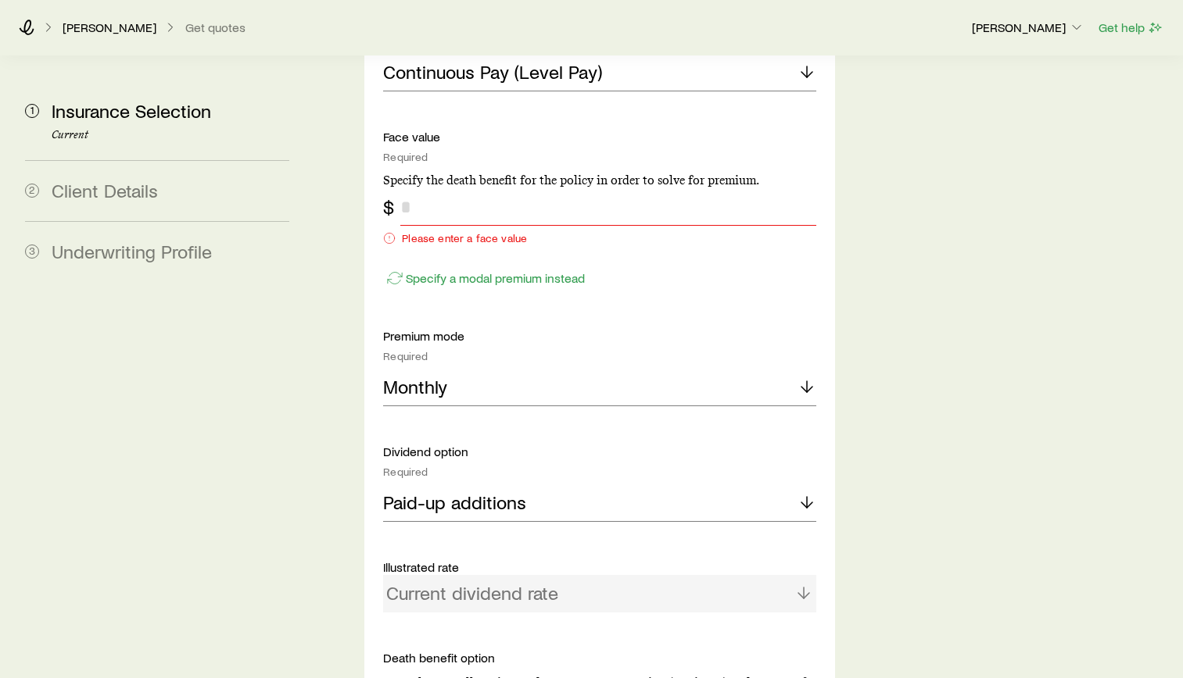
click at [478, 188] on input "tel" at bounding box center [608, 207] width 416 height 38
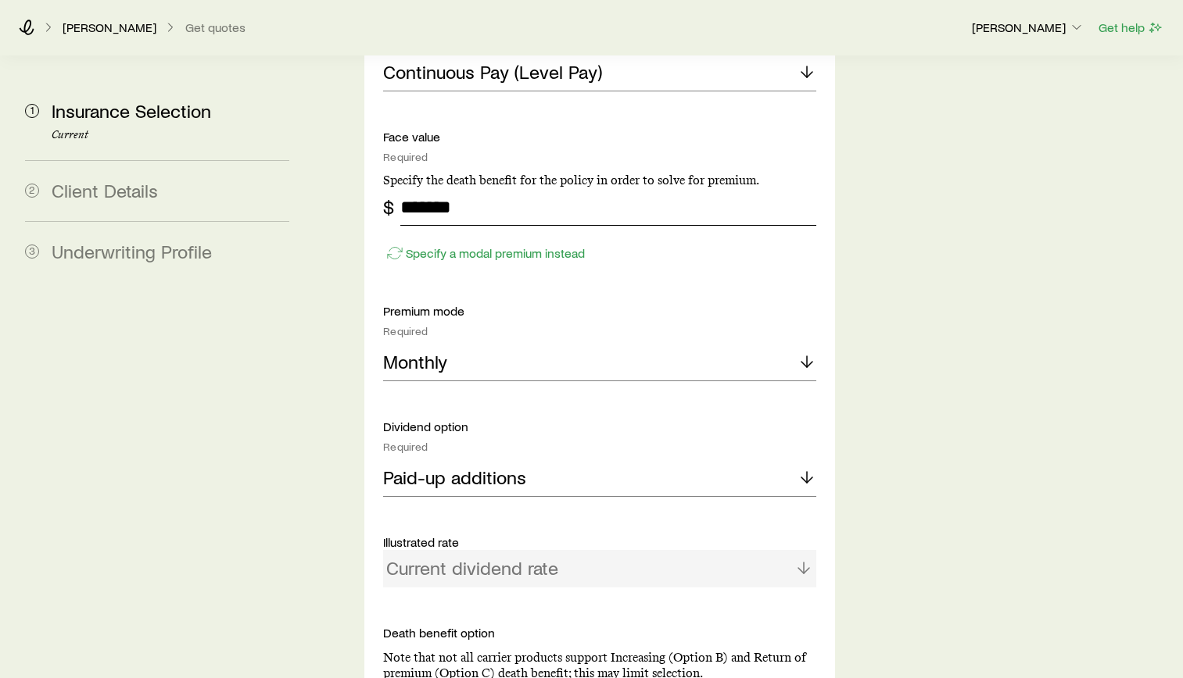
type input "*******"
click at [1011, 279] on div "Insurance Selection Start by specifying details about any product types you are…" at bounding box center [745, 159] width 850 height 2551
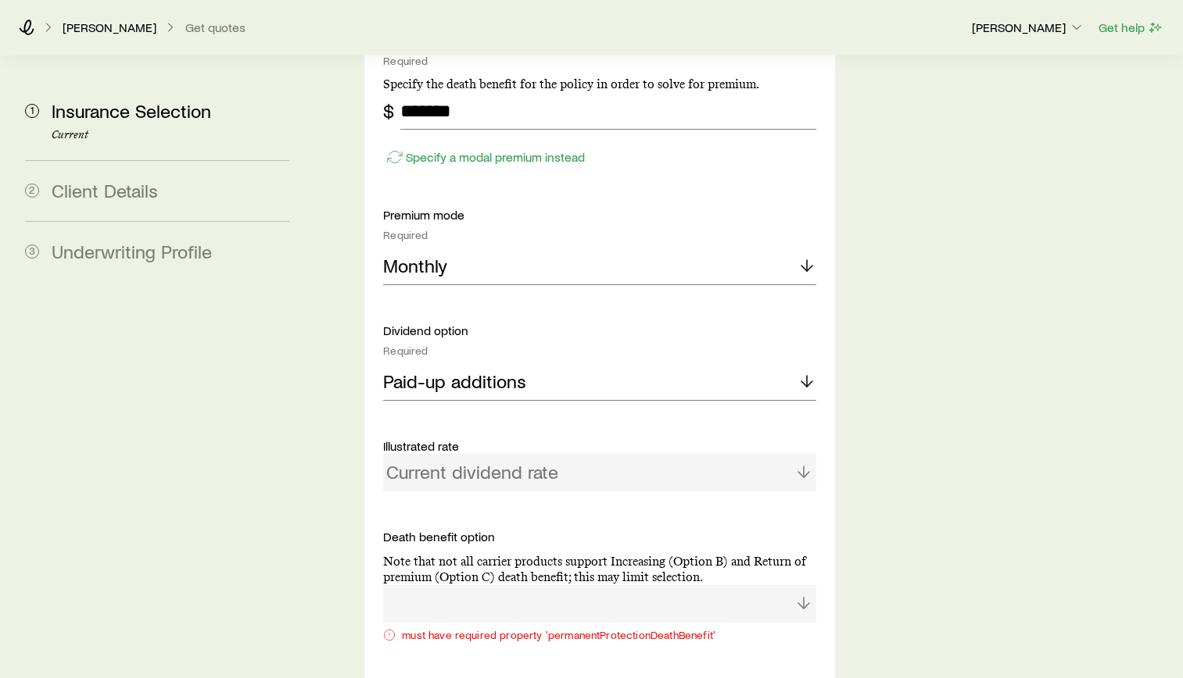
scroll to position [1563, 0]
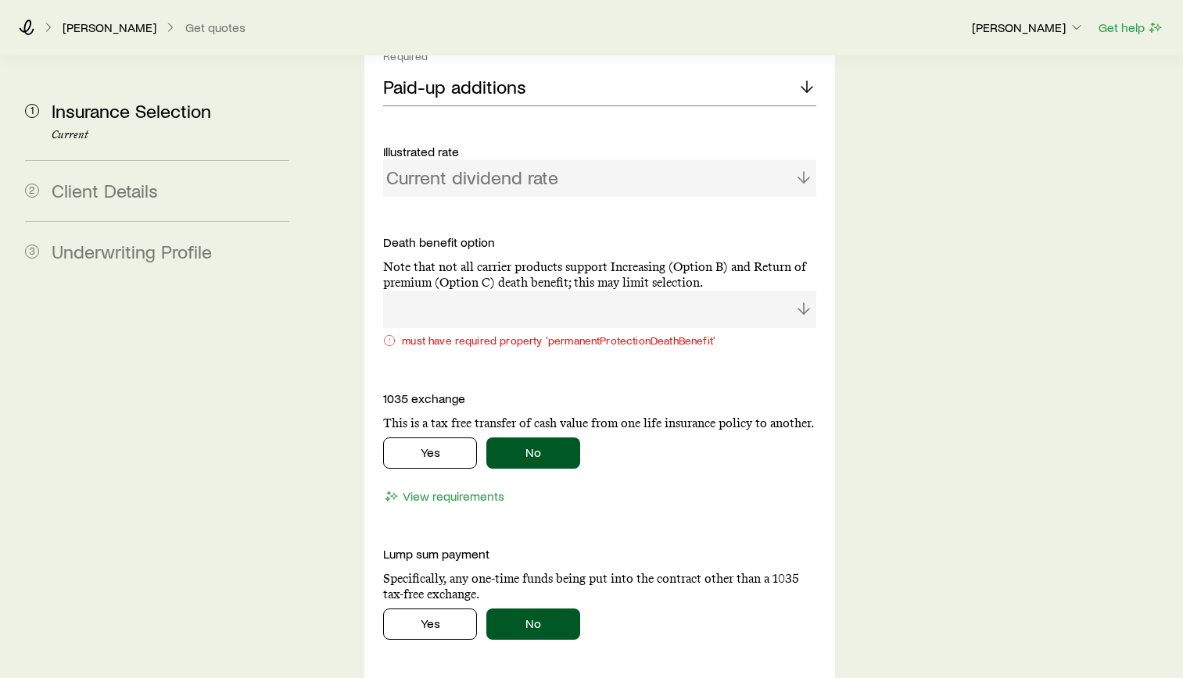
click at [662, 291] on div at bounding box center [599, 310] width 433 height 38
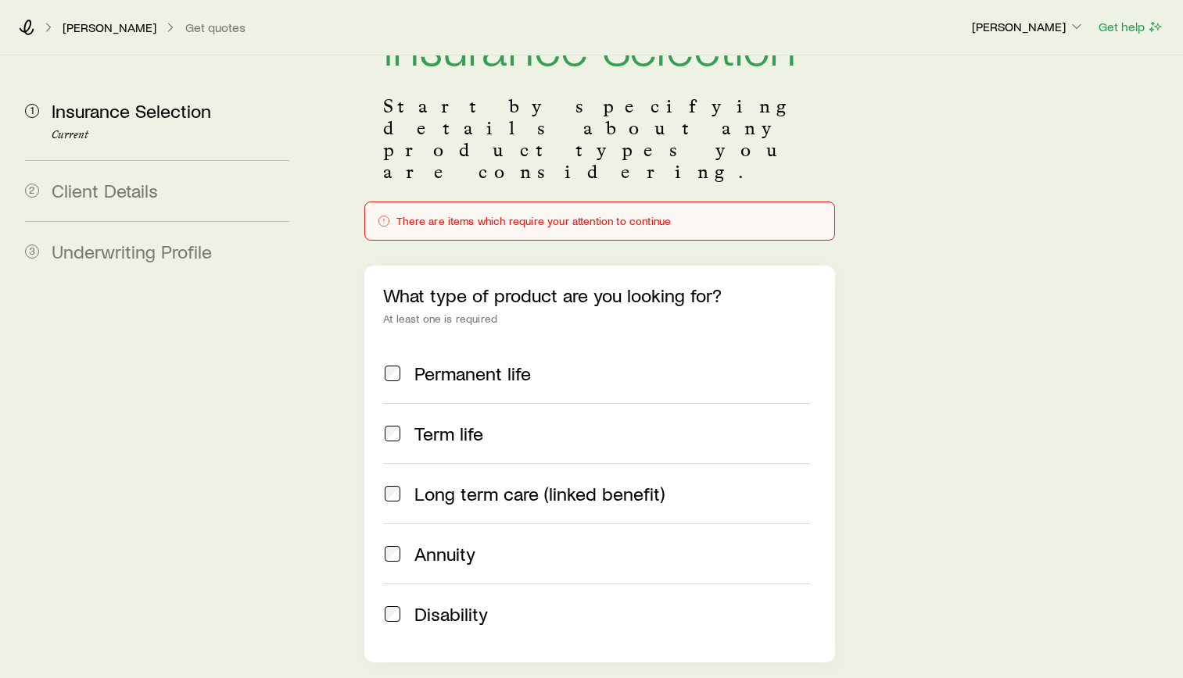
scroll to position [0, 0]
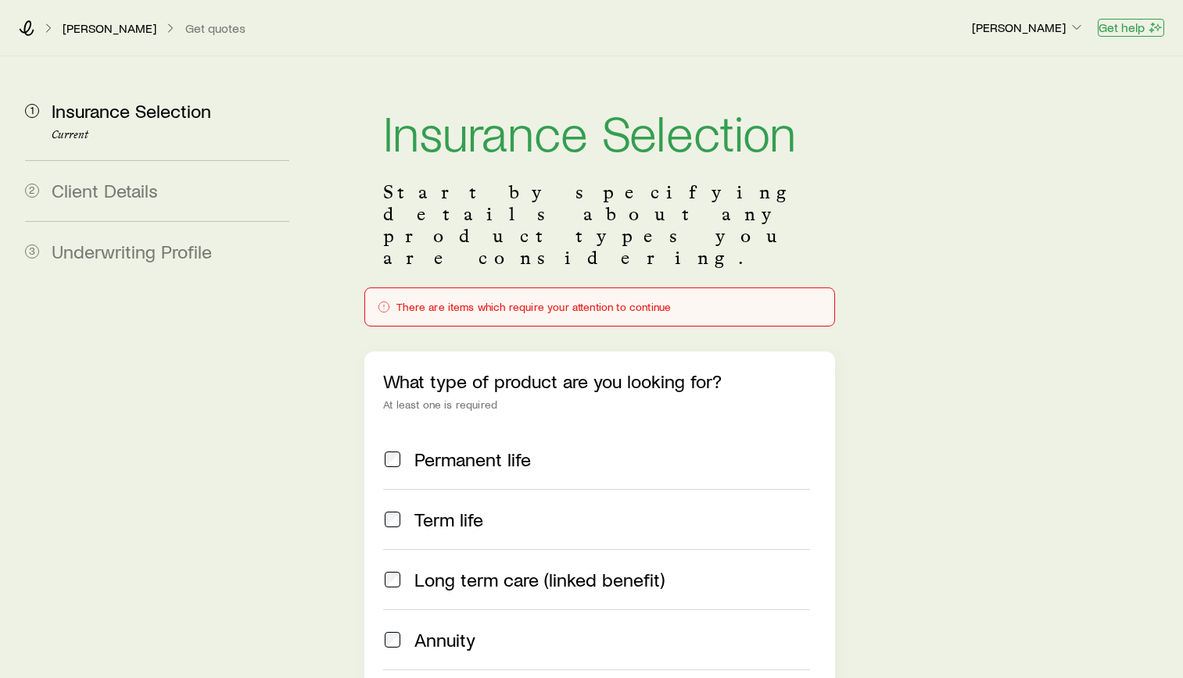
click at [1140, 23] on button "Get help" at bounding box center [1130, 28] width 66 height 18
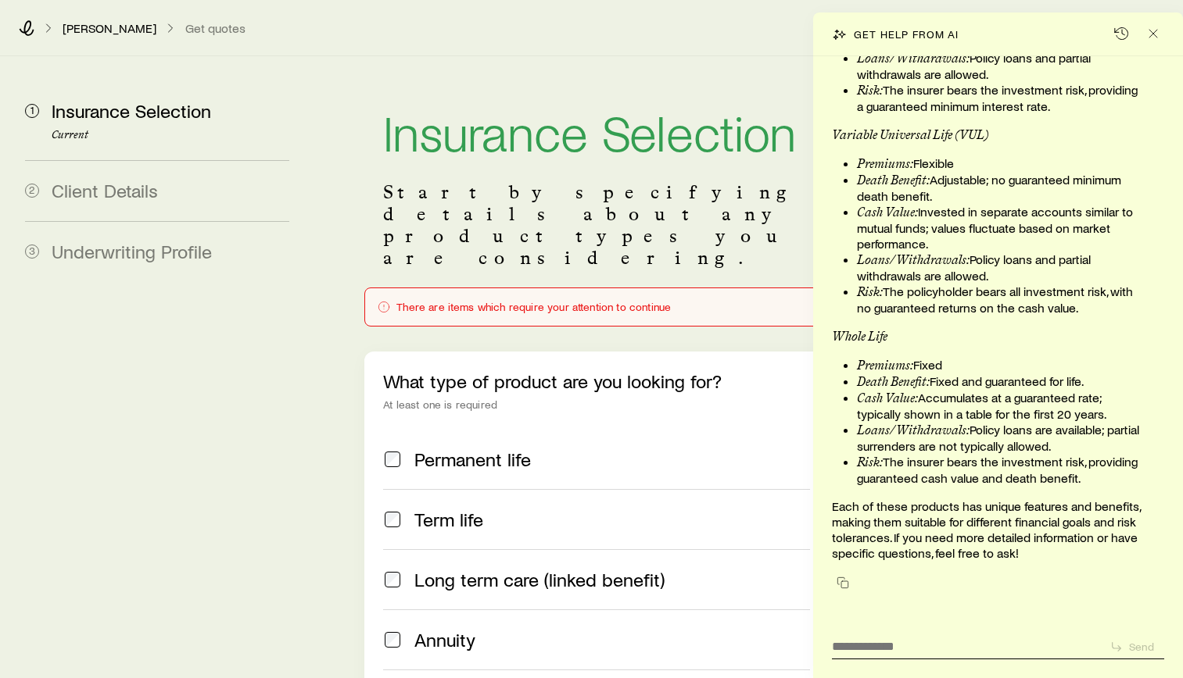
scroll to position [481, 0]
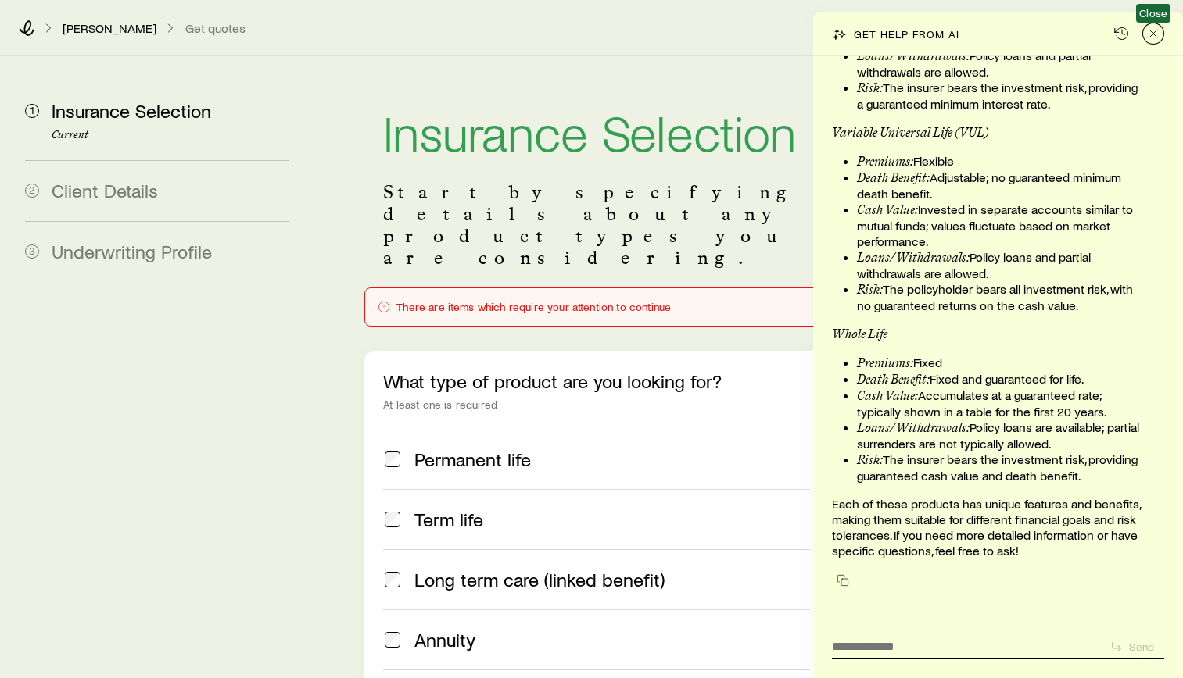
click at [1159, 29] on icon "Close" at bounding box center [1153, 34] width 16 height 16
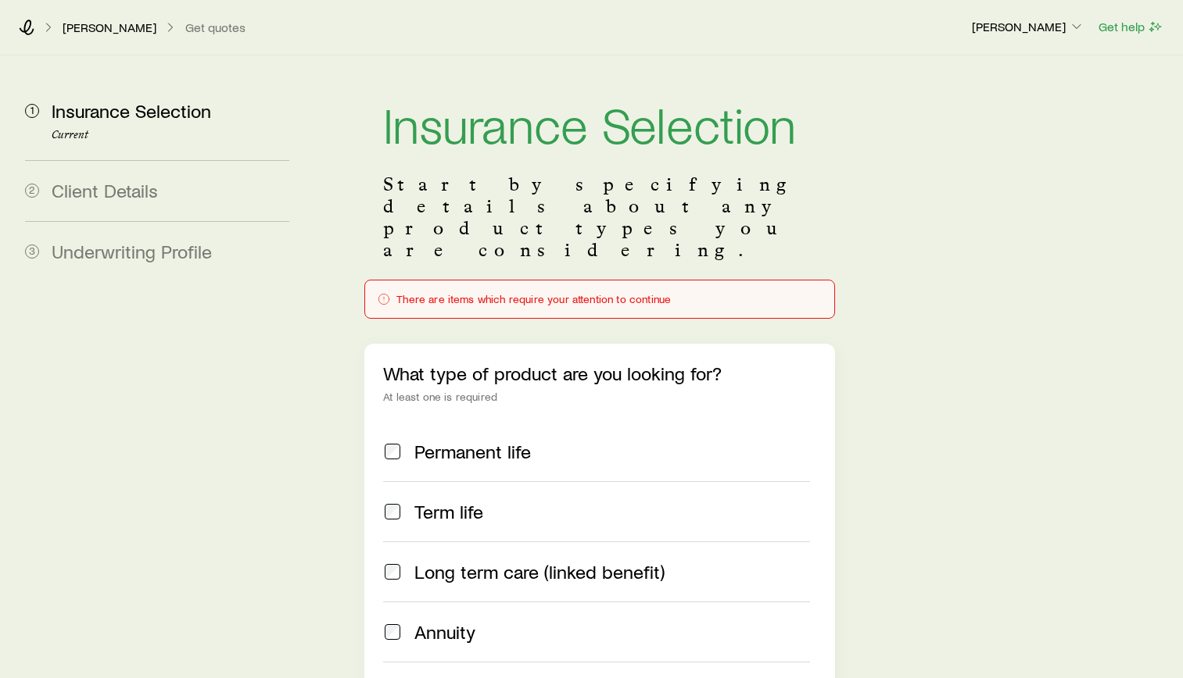
scroll to position [0, 0]
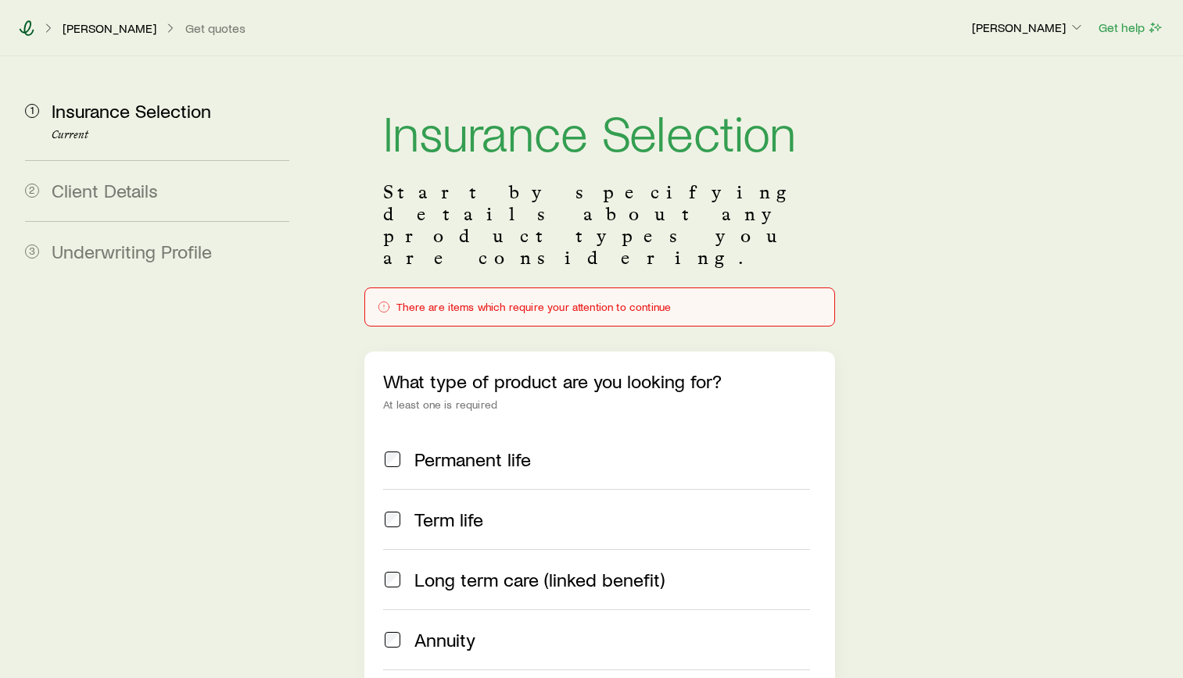
click at [21, 29] on icon at bounding box center [27, 28] width 16 height 16
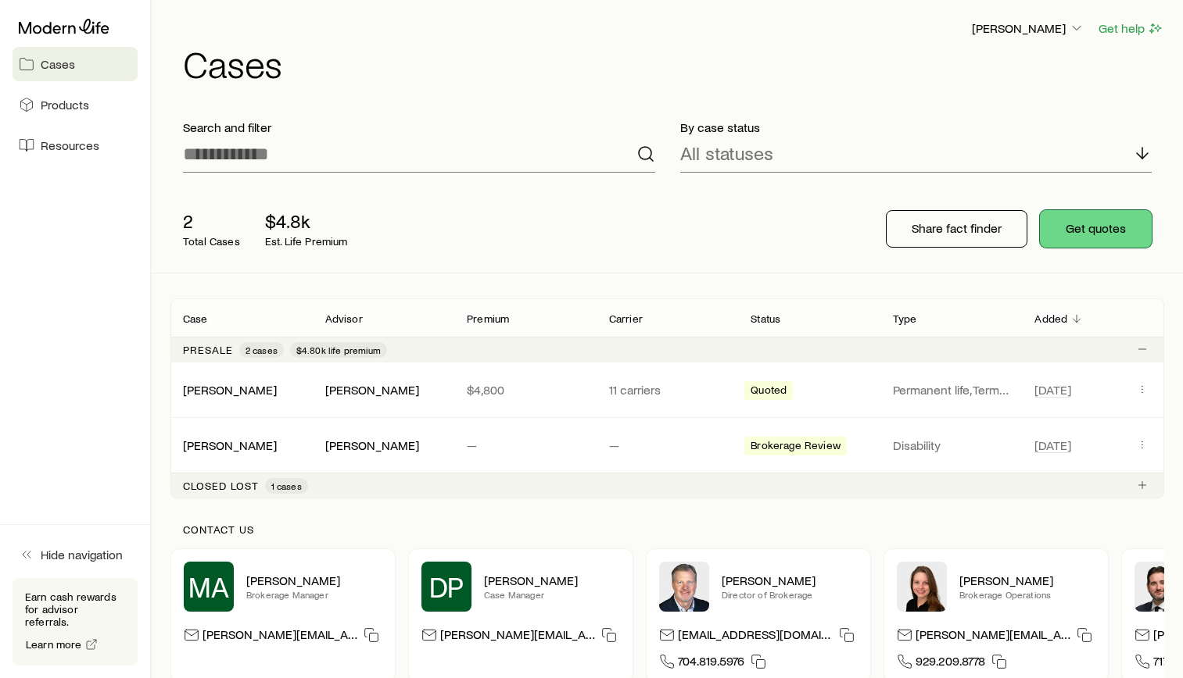
click at [1115, 240] on button "Get quotes" at bounding box center [1096, 229] width 112 height 38
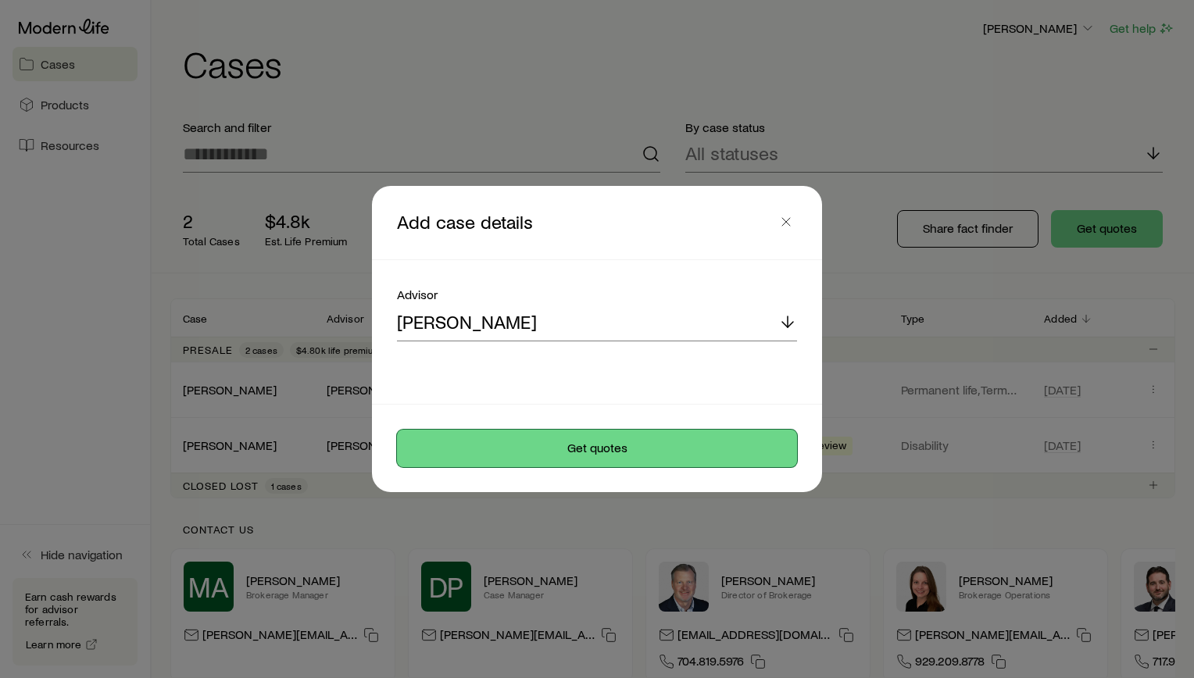
click at [597, 446] on button "Get quotes" at bounding box center [597, 449] width 400 height 38
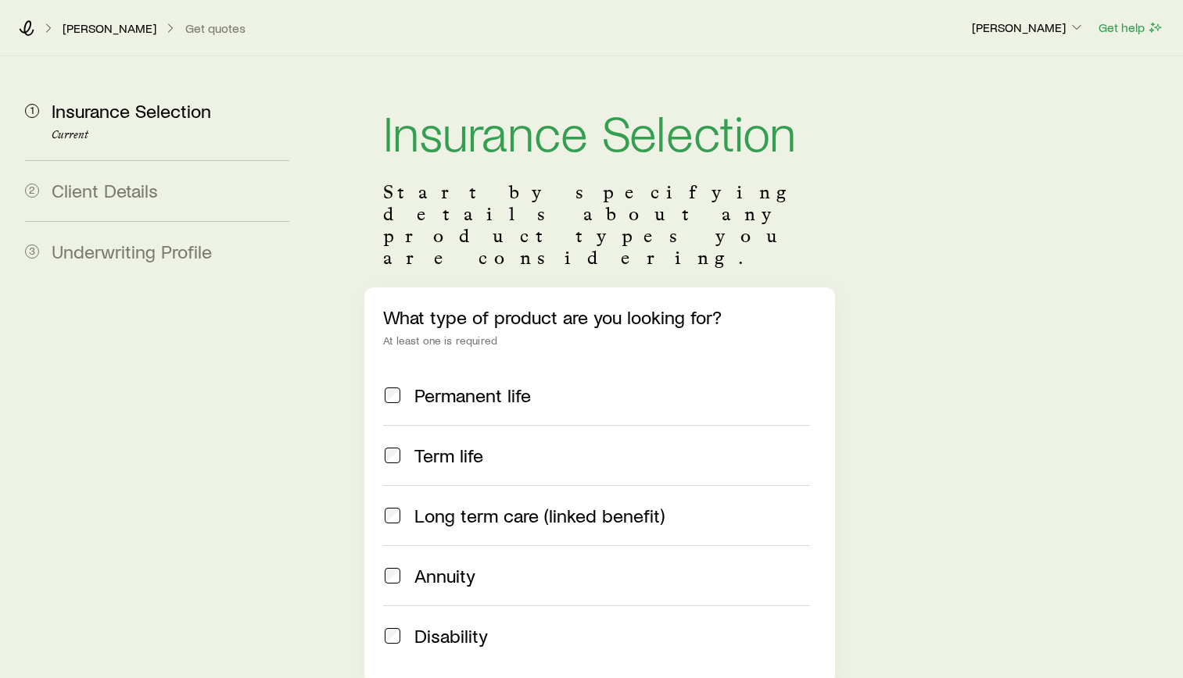
click at [380, 349] on div "What type of product are you looking for? At least one is required Permanent li…" at bounding box center [599, 486] width 471 height 397
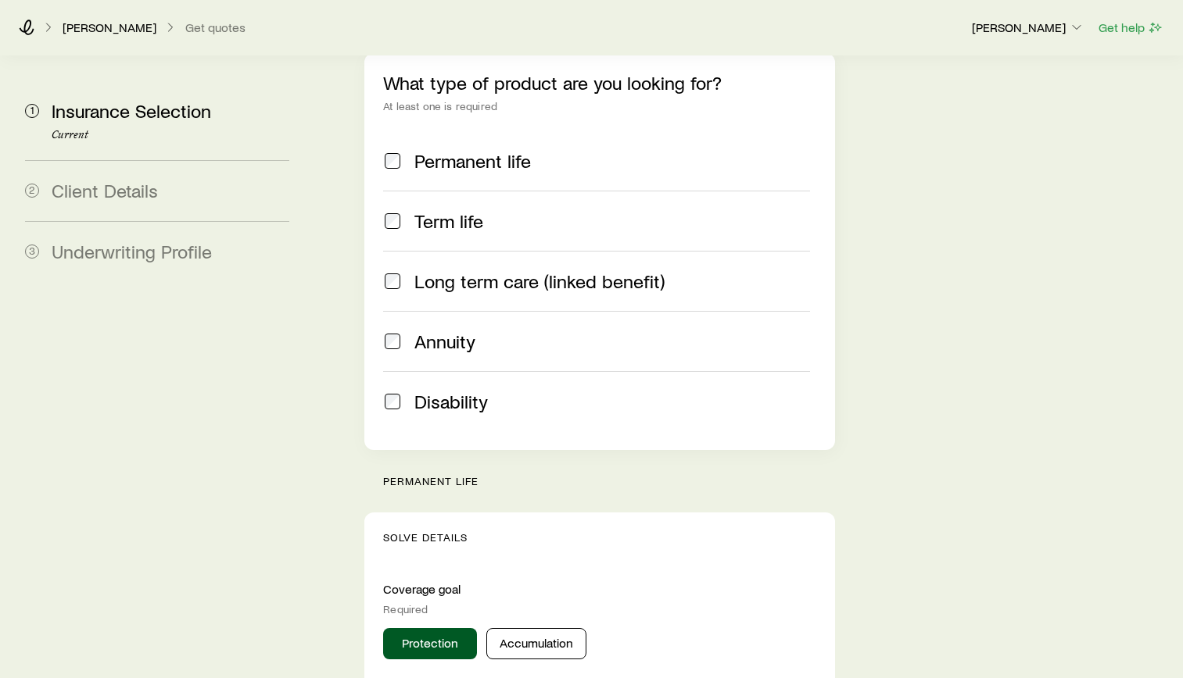
click at [404, 210] on div "Term life" at bounding box center [596, 221] width 427 height 22
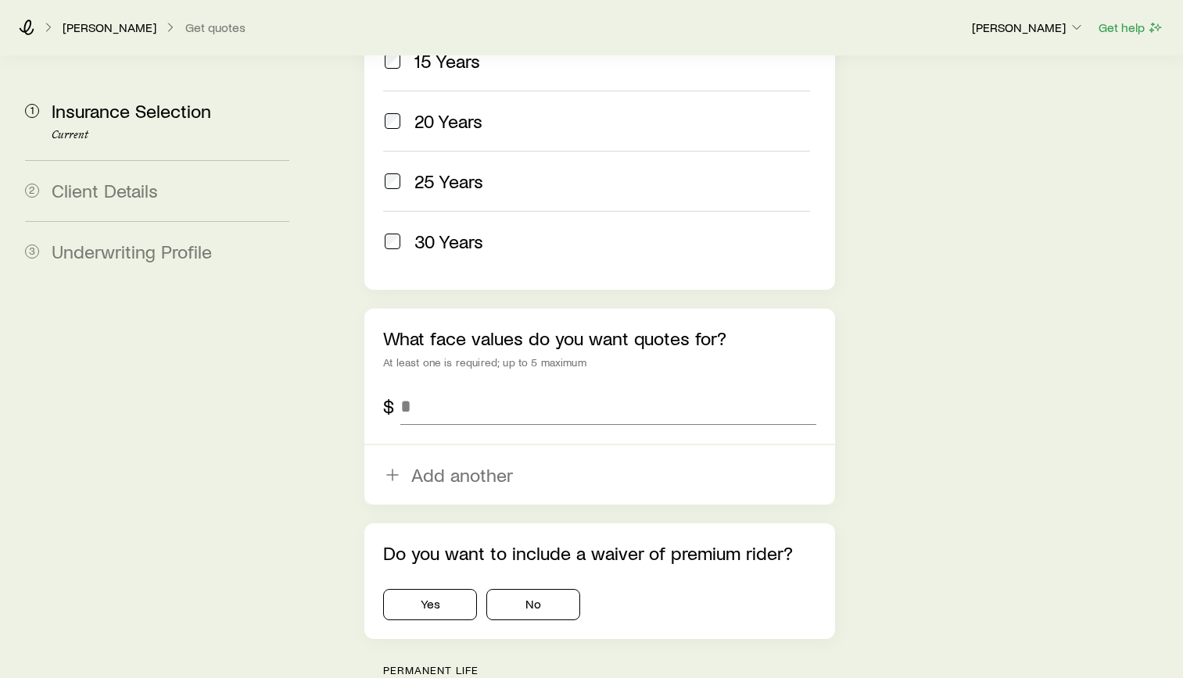
scroll to position [860, 0]
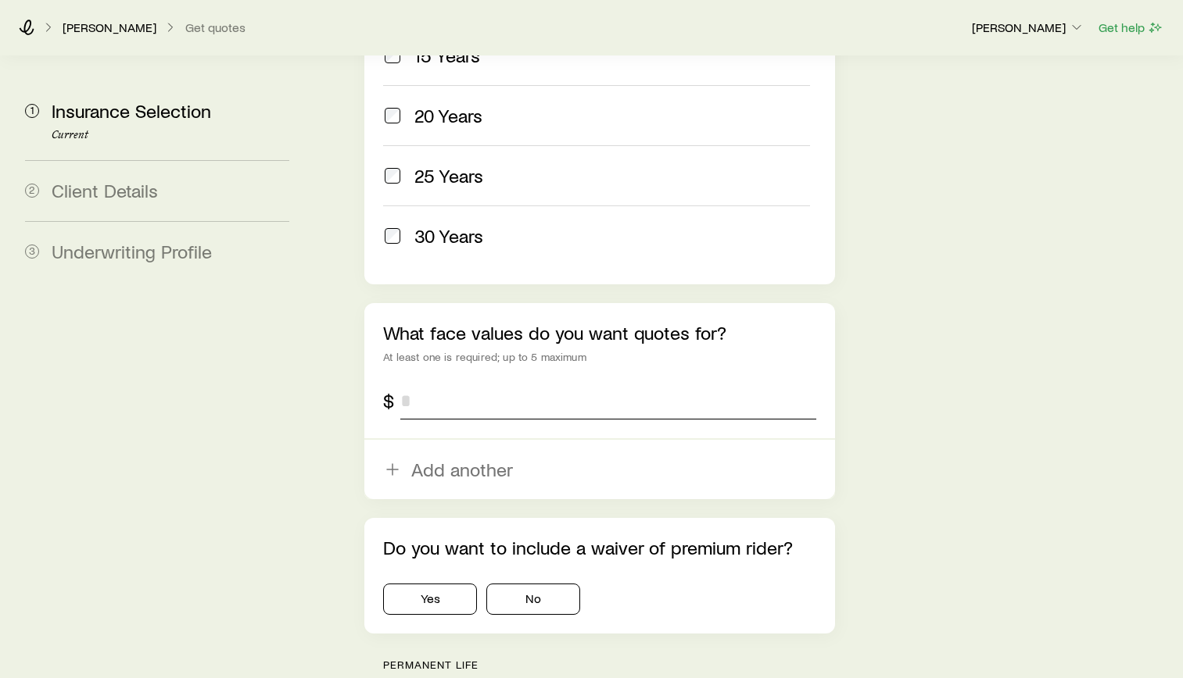
click at [542, 382] on input "tel" at bounding box center [608, 401] width 416 height 38
type input "*******"
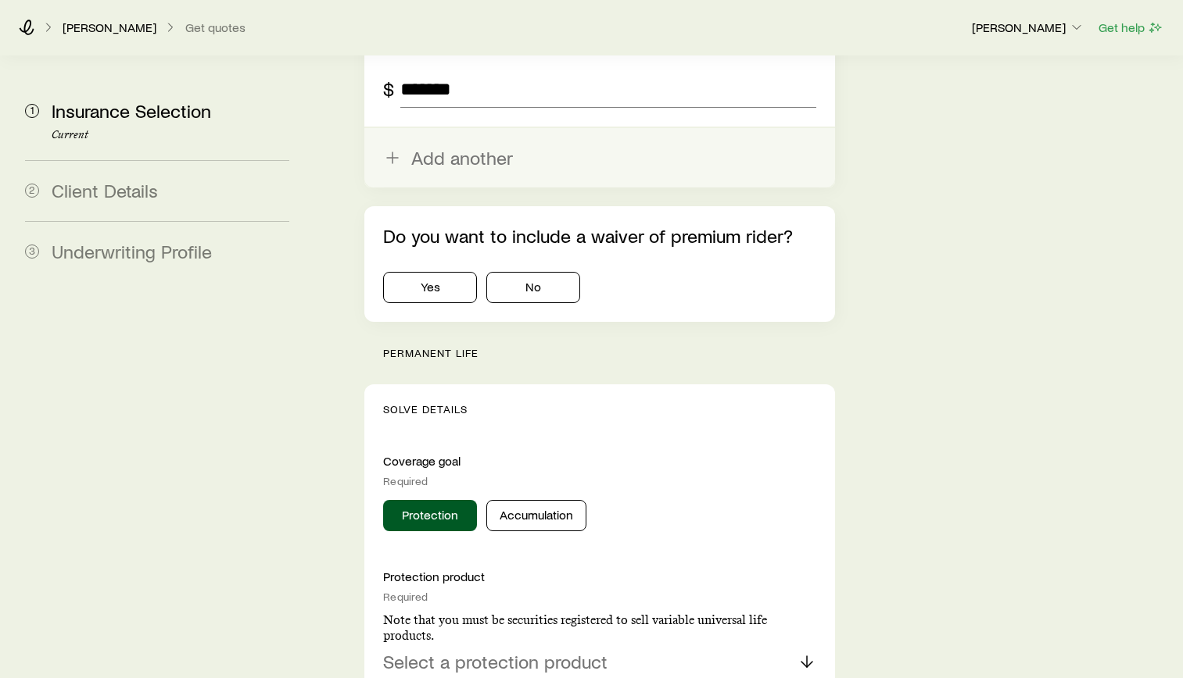
scroll to position [1172, 0]
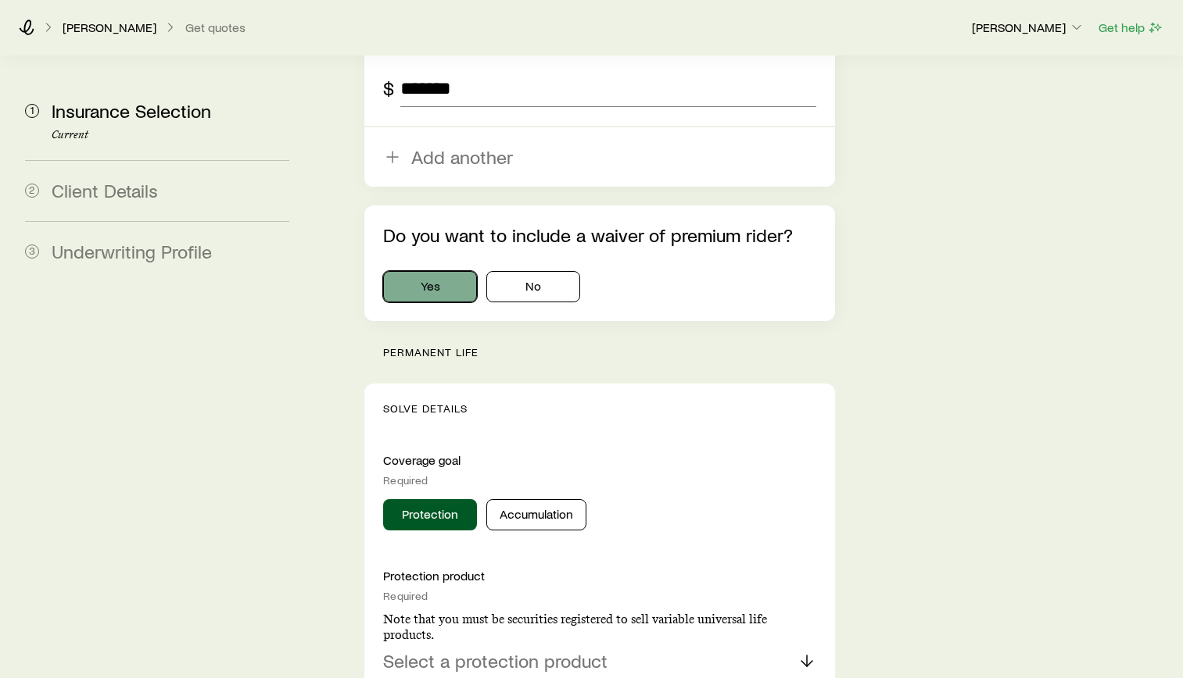
click at [436, 271] on button "Yes" at bounding box center [430, 286] width 94 height 31
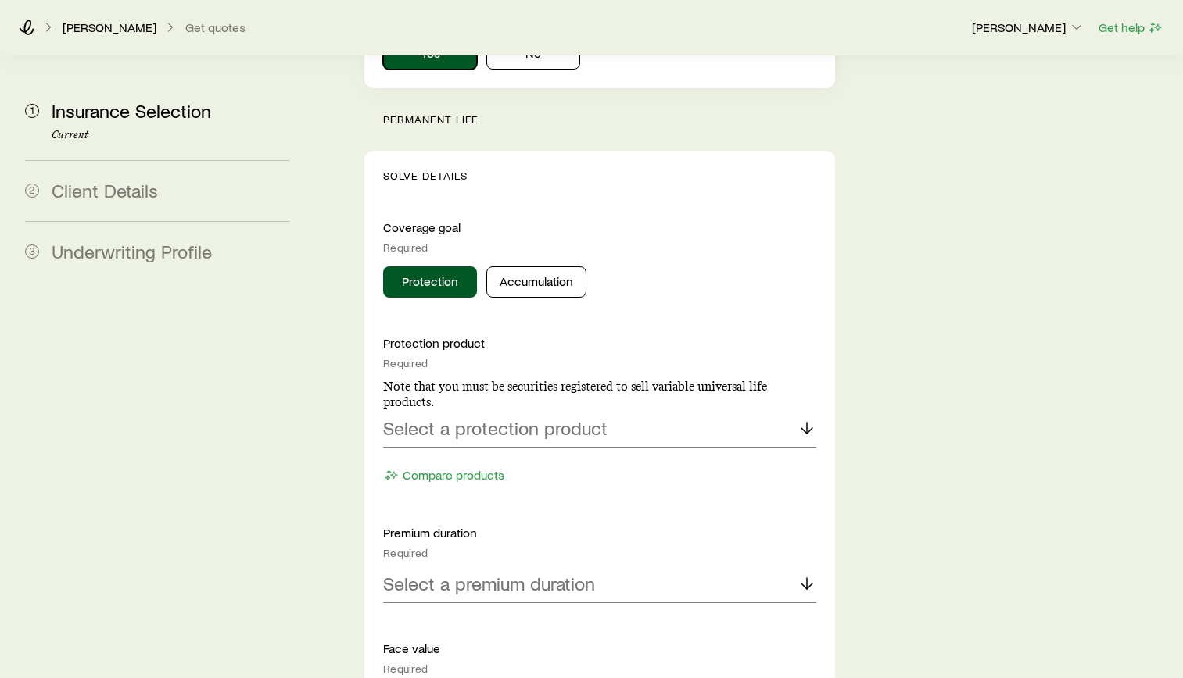
scroll to position [1407, 0]
click at [534, 265] on button "Accumulation" at bounding box center [536, 280] width 100 height 31
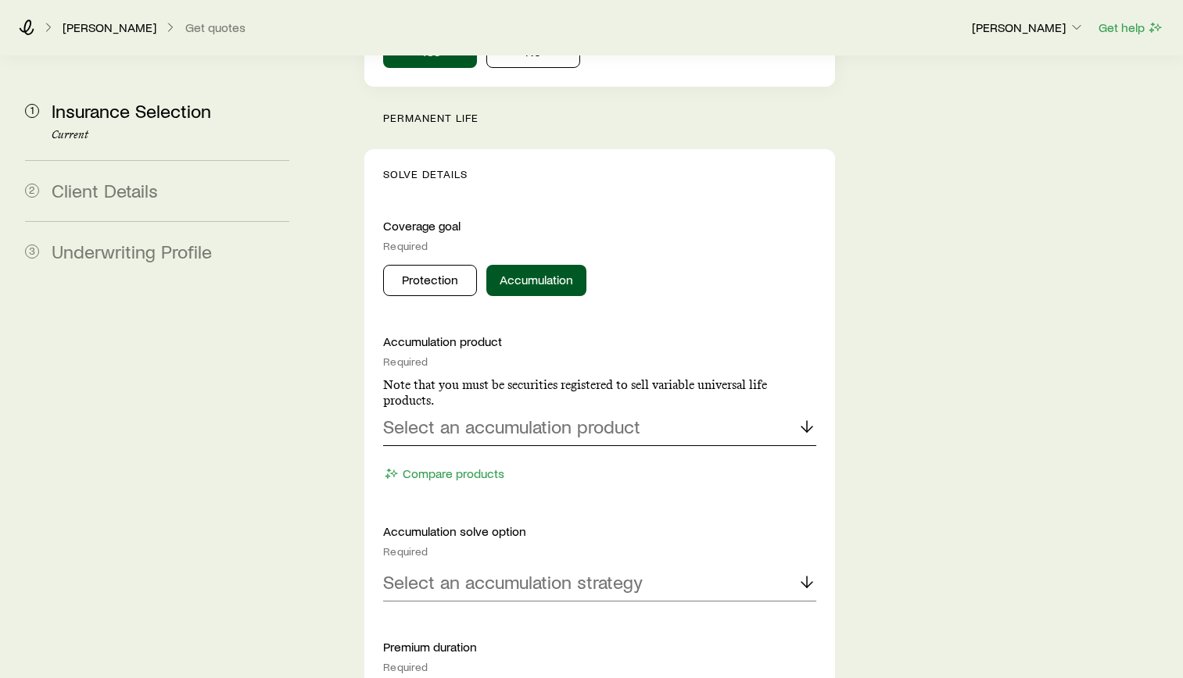
click at [560, 416] on p "Select an accumulation product" at bounding box center [511, 427] width 257 height 22
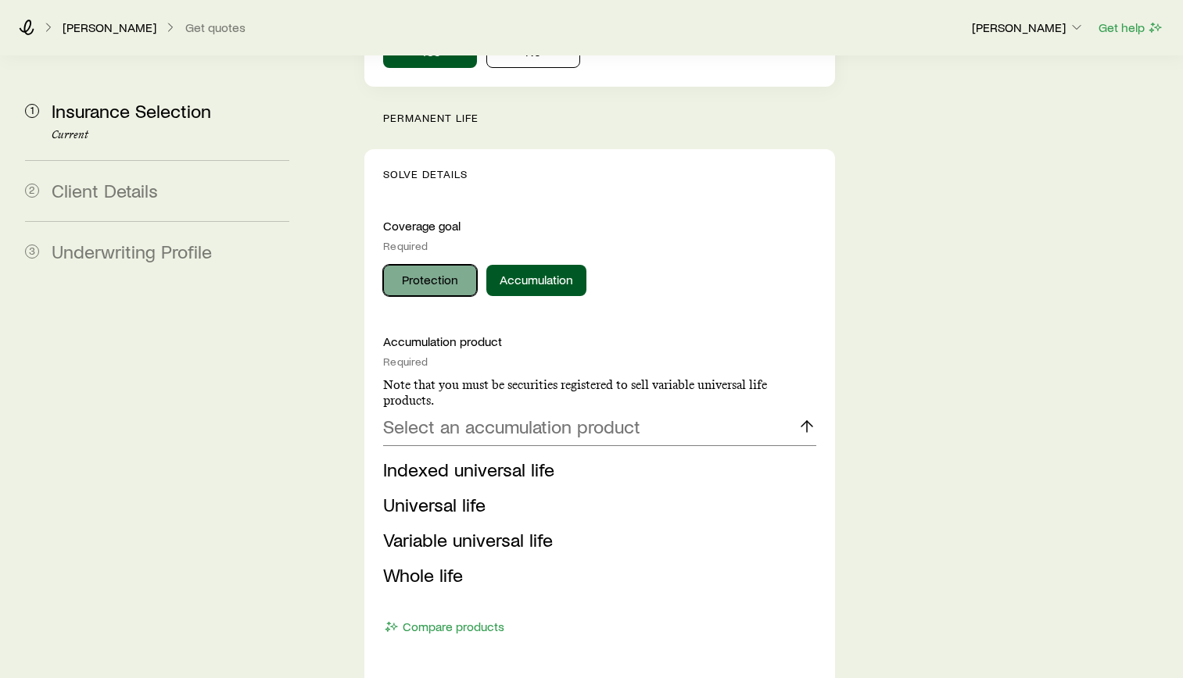
click at [431, 265] on button "Protection" at bounding box center [430, 280] width 94 height 31
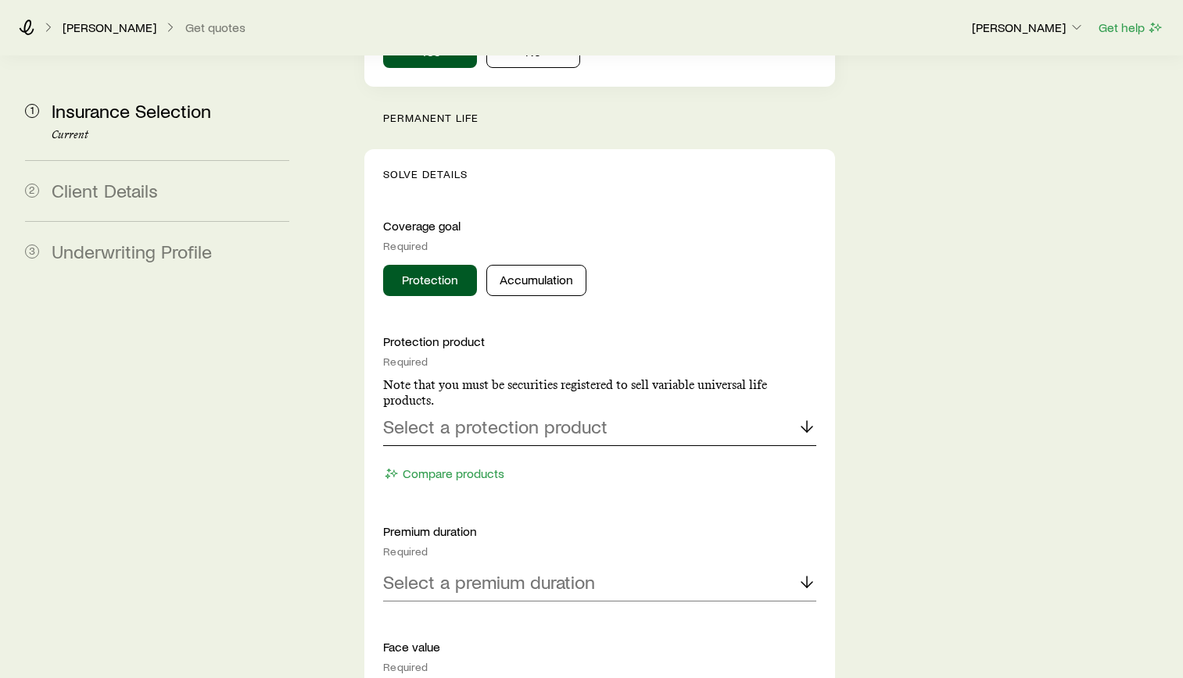
click at [551, 416] on p "Select a protection product" at bounding box center [495, 427] width 224 height 22
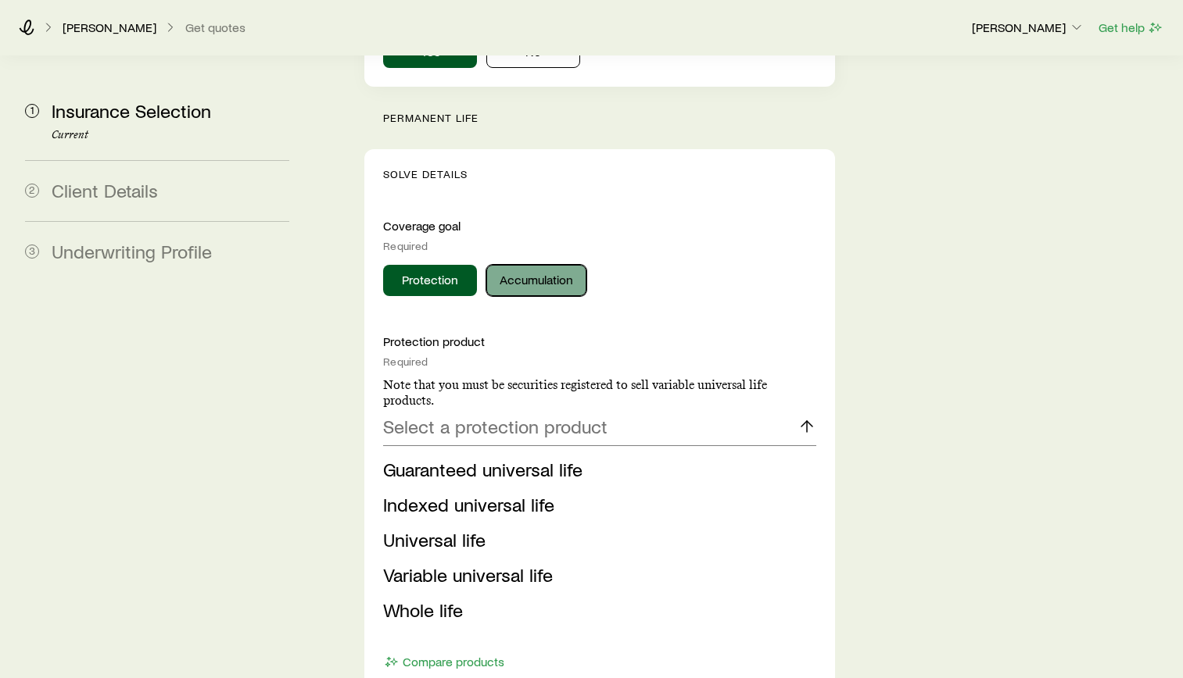
click at [539, 265] on button "Accumulation" at bounding box center [536, 280] width 100 height 31
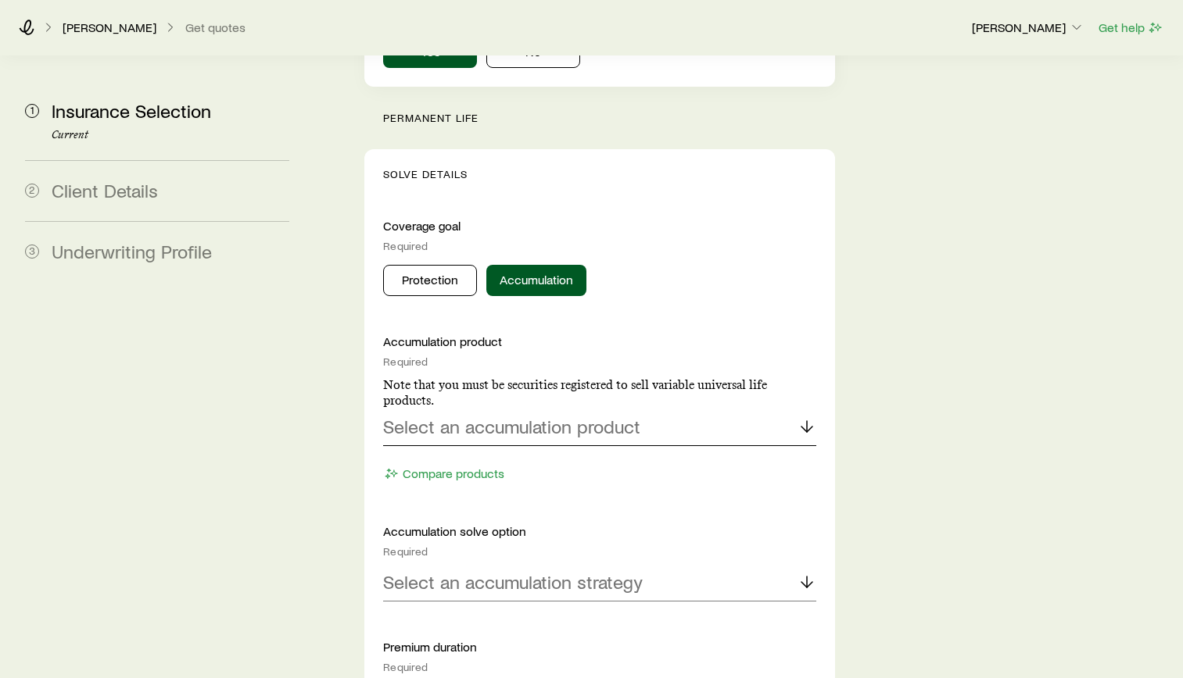
click at [503, 416] on p "Select an accumulation product" at bounding box center [511, 427] width 257 height 22
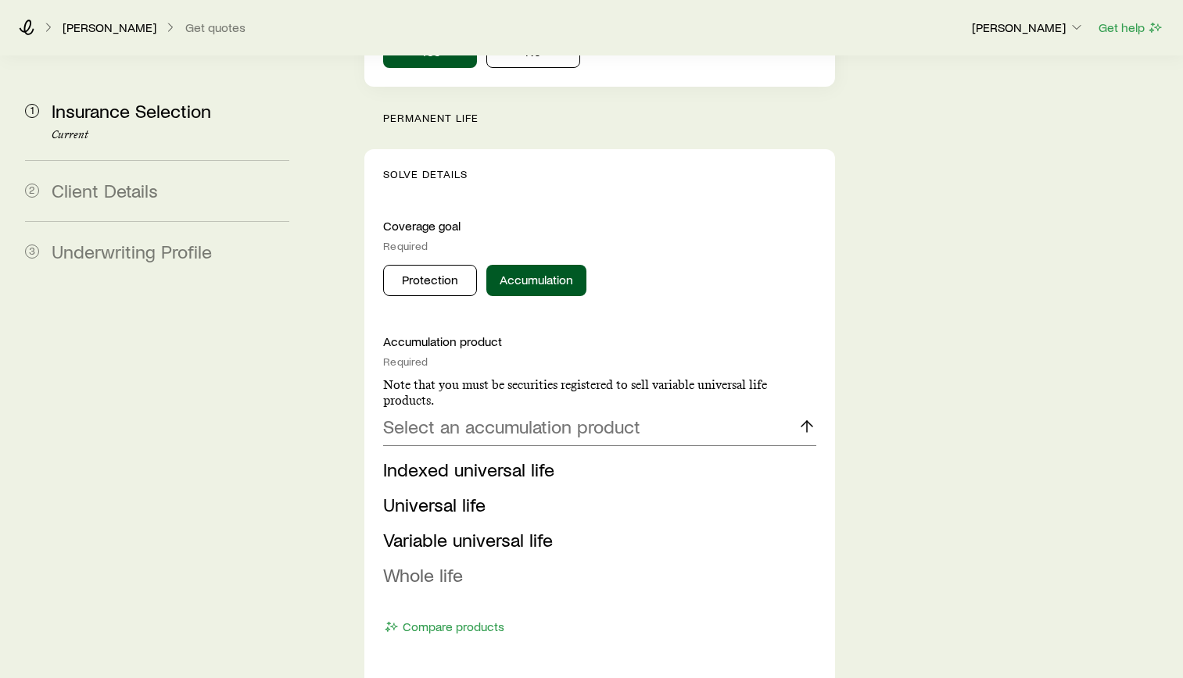
click at [444, 564] on span "Whole life" at bounding box center [423, 575] width 80 height 23
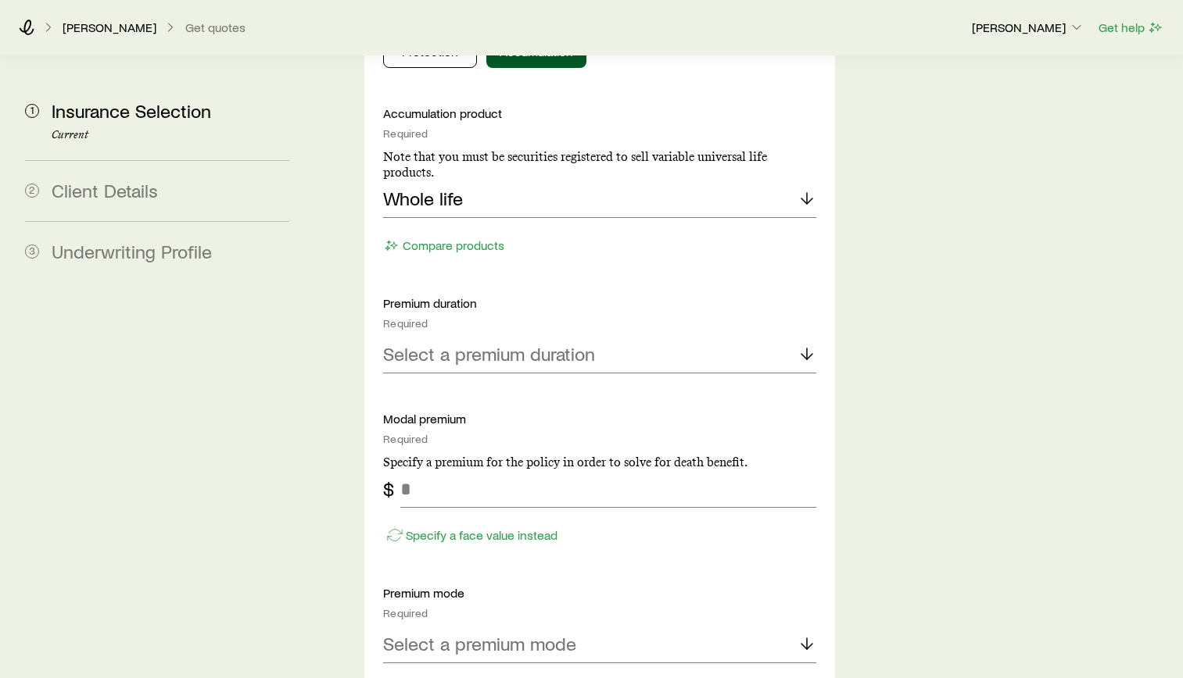
scroll to position [1641, 0]
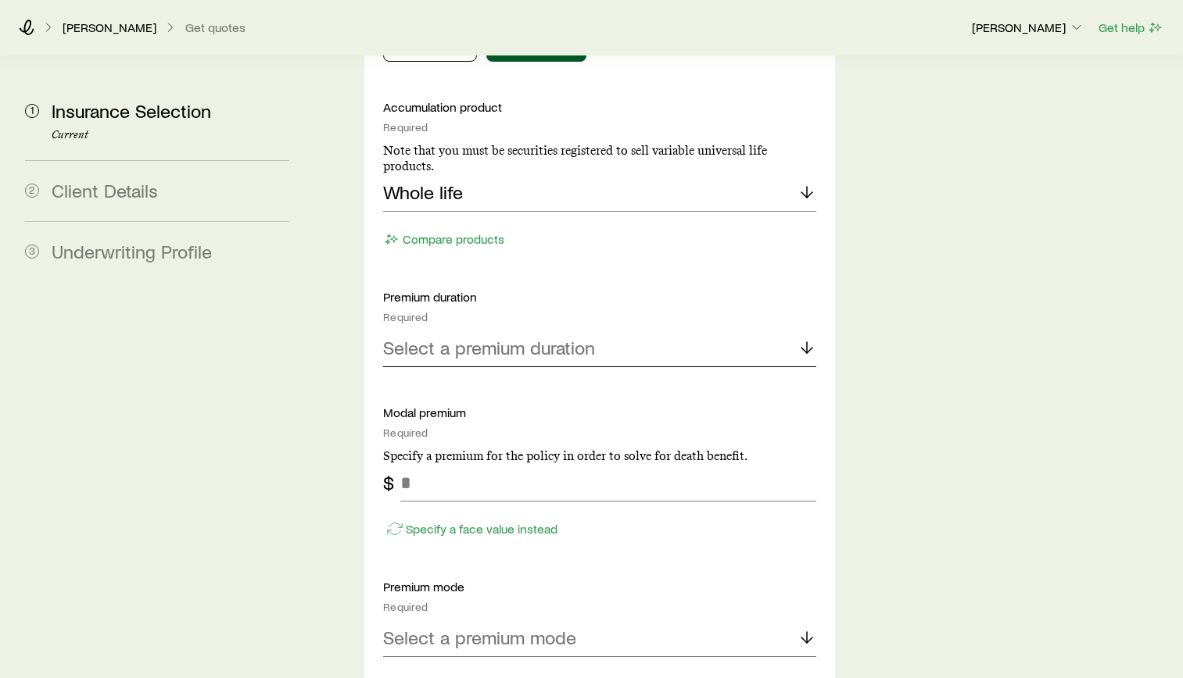
click at [539, 337] on p "Select a premium duration" at bounding box center [489, 348] width 212 height 22
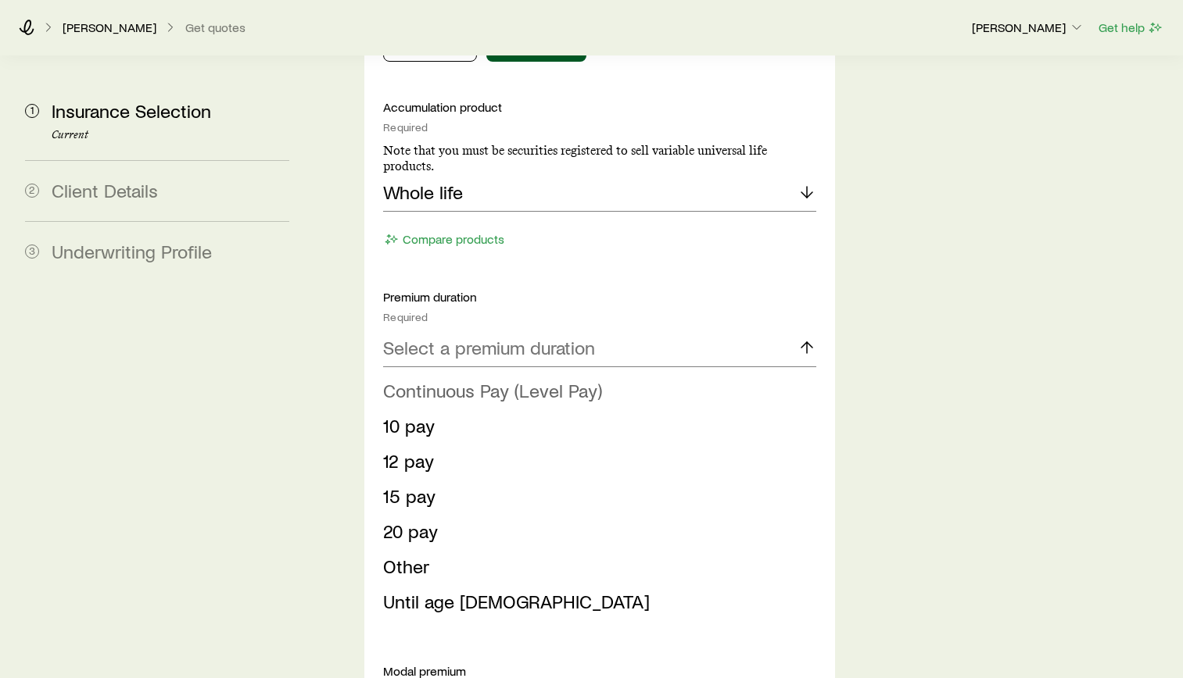
click at [456, 379] on span "Continuous Pay (Level Pay)" at bounding box center [492, 390] width 219 height 23
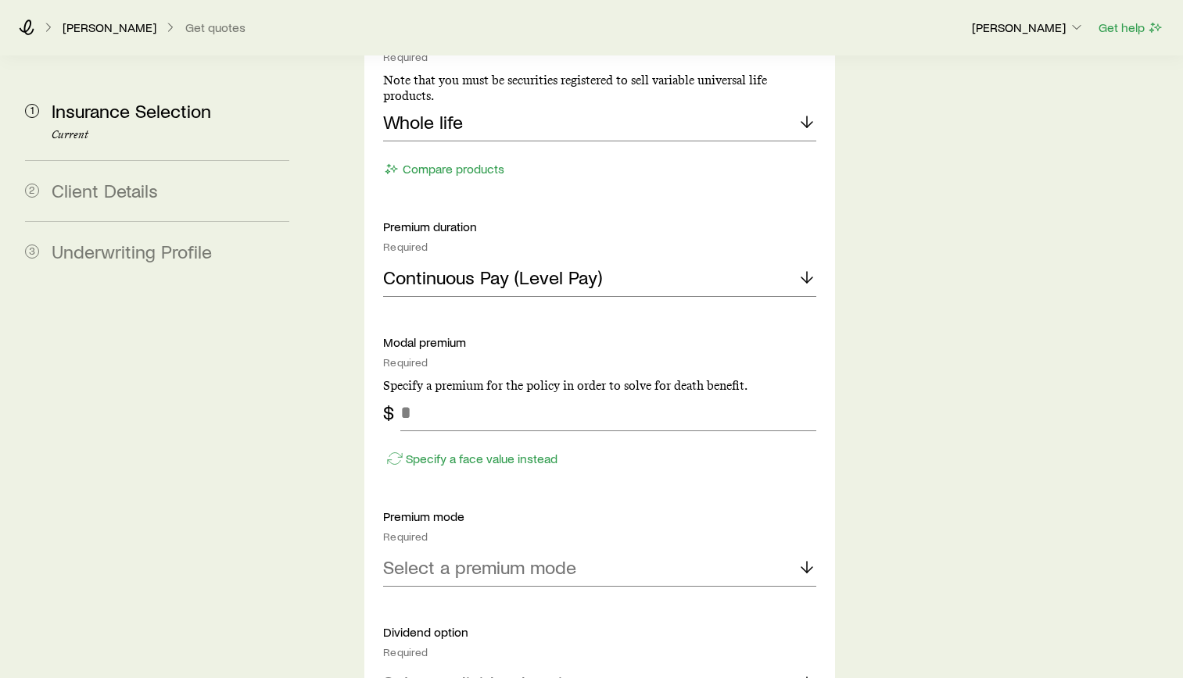
scroll to position [1798, 0]
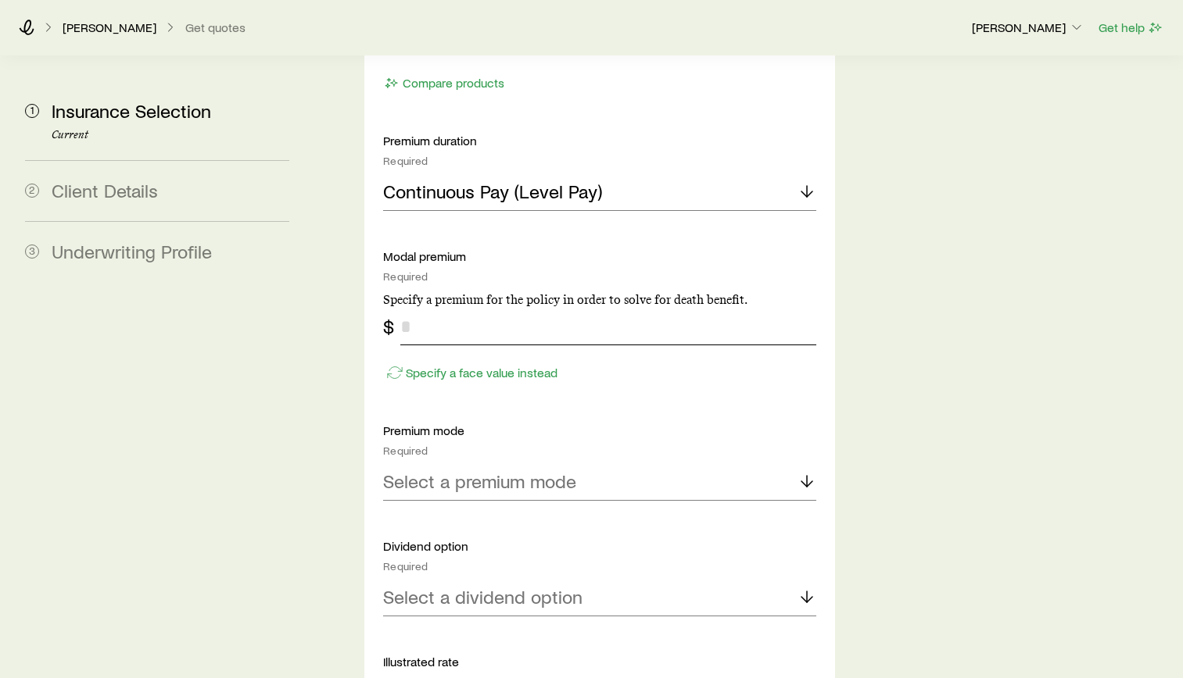
click at [455, 308] on input "tel" at bounding box center [608, 327] width 416 height 38
type input "***"
click at [641, 463] on div "Select a premium mode" at bounding box center [599, 482] width 433 height 38
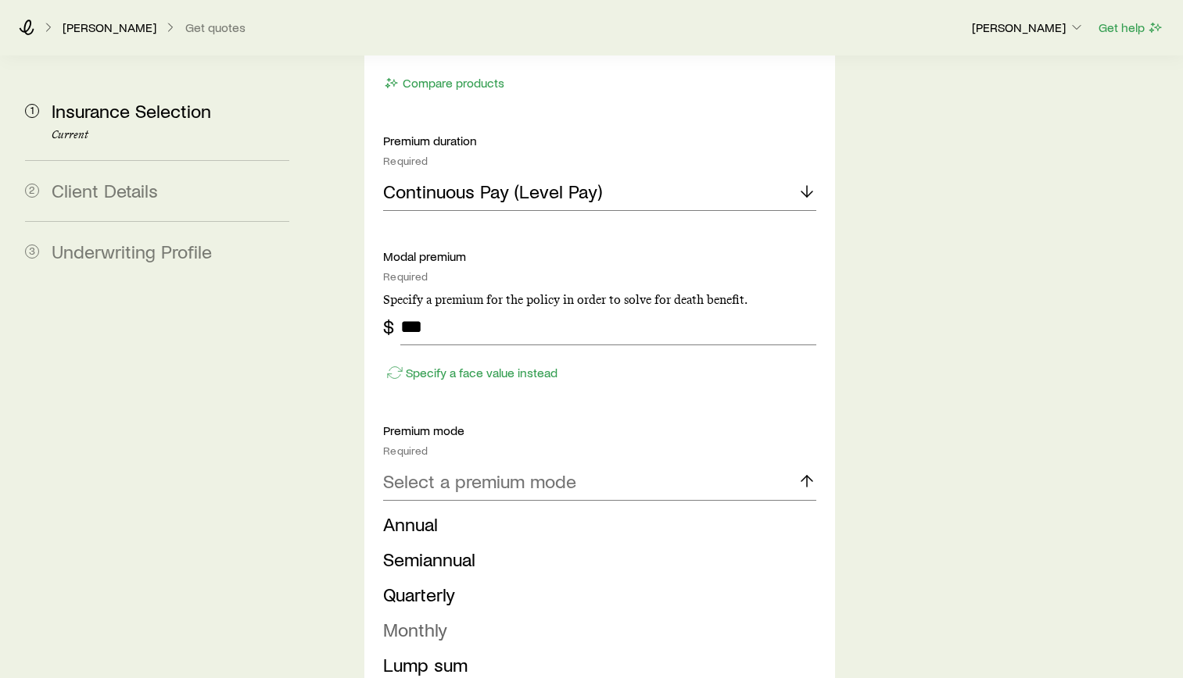
click at [448, 613] on li "Monthly" at bounding box center [595, 630] width 424 height 35
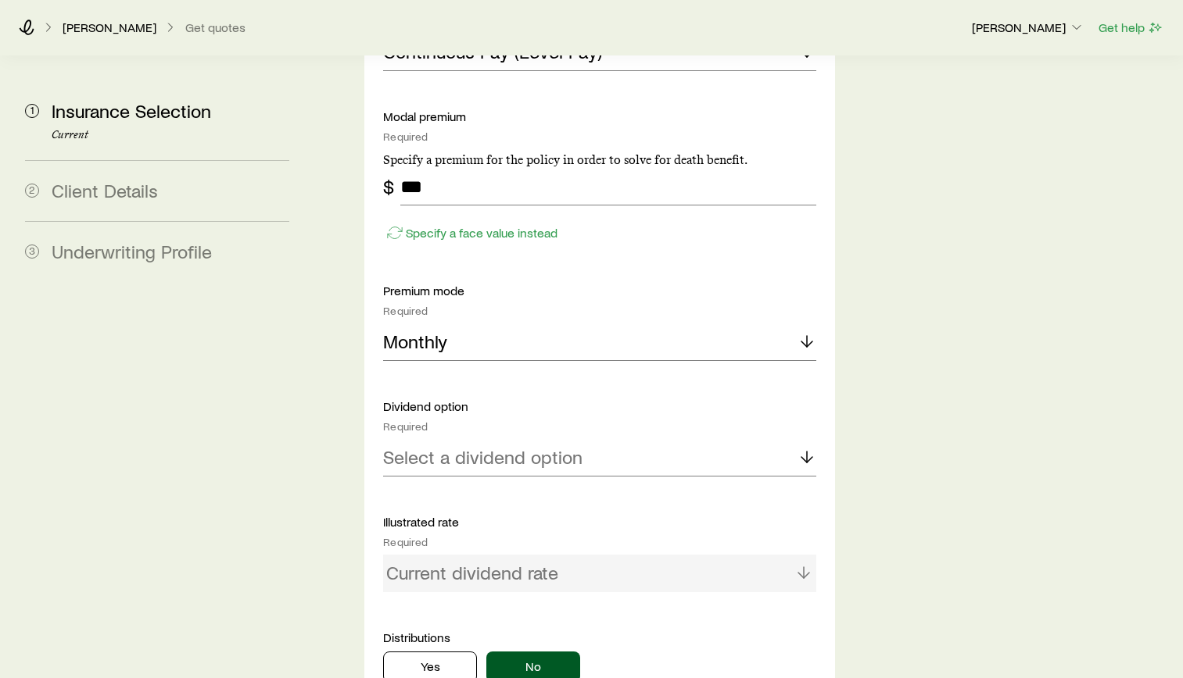
scroll to position [1954, 0]
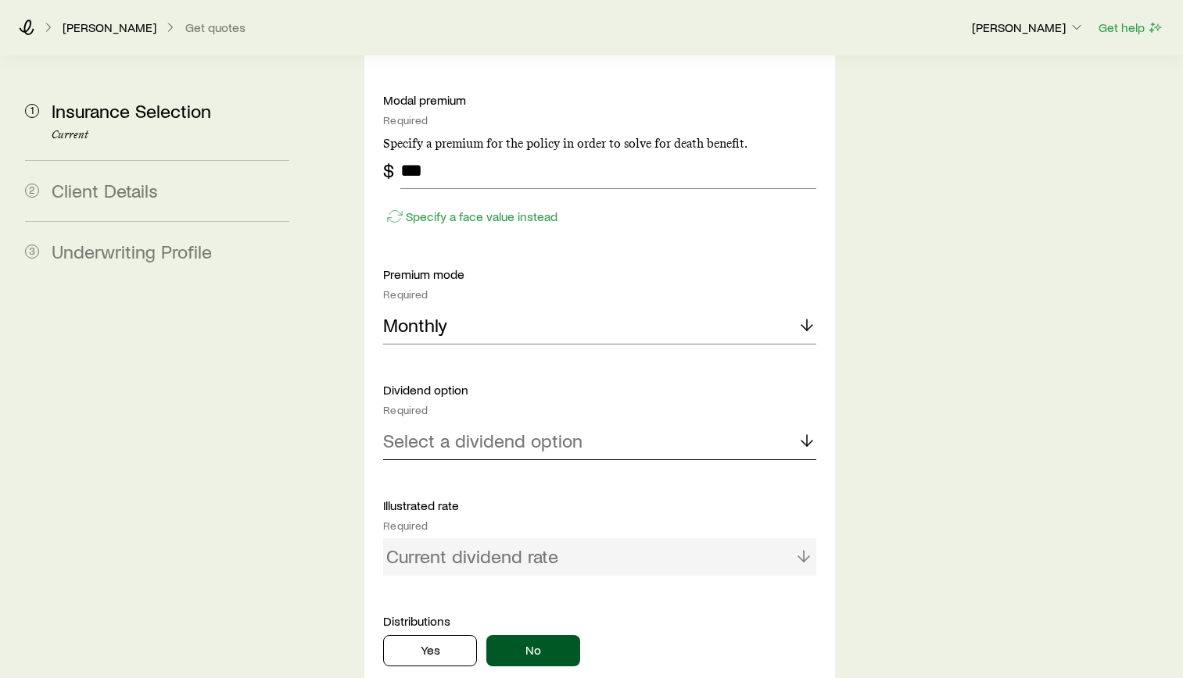
click at [524, 430] on p "Select a dividend option" at bounding box center [482, 441] width 199 height 22
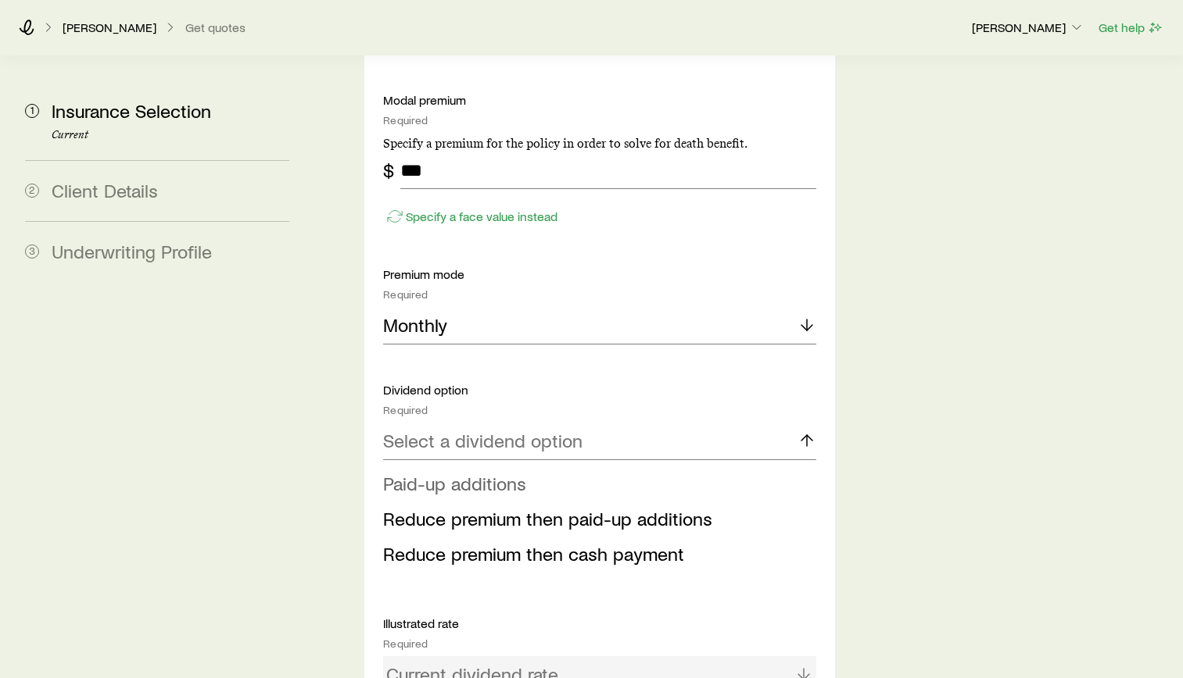
click at [517, 472] on span "Paid-up additions" at bounding box center [454, 483] width 143 height 23
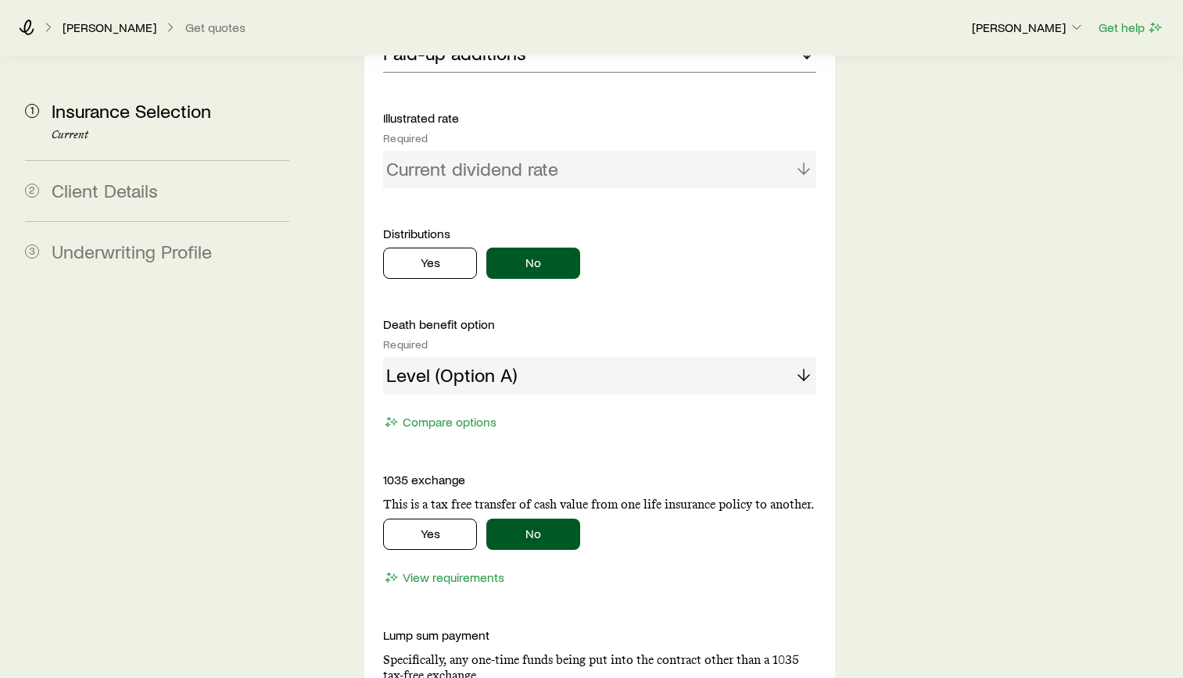
scroll to position [2345, 0]
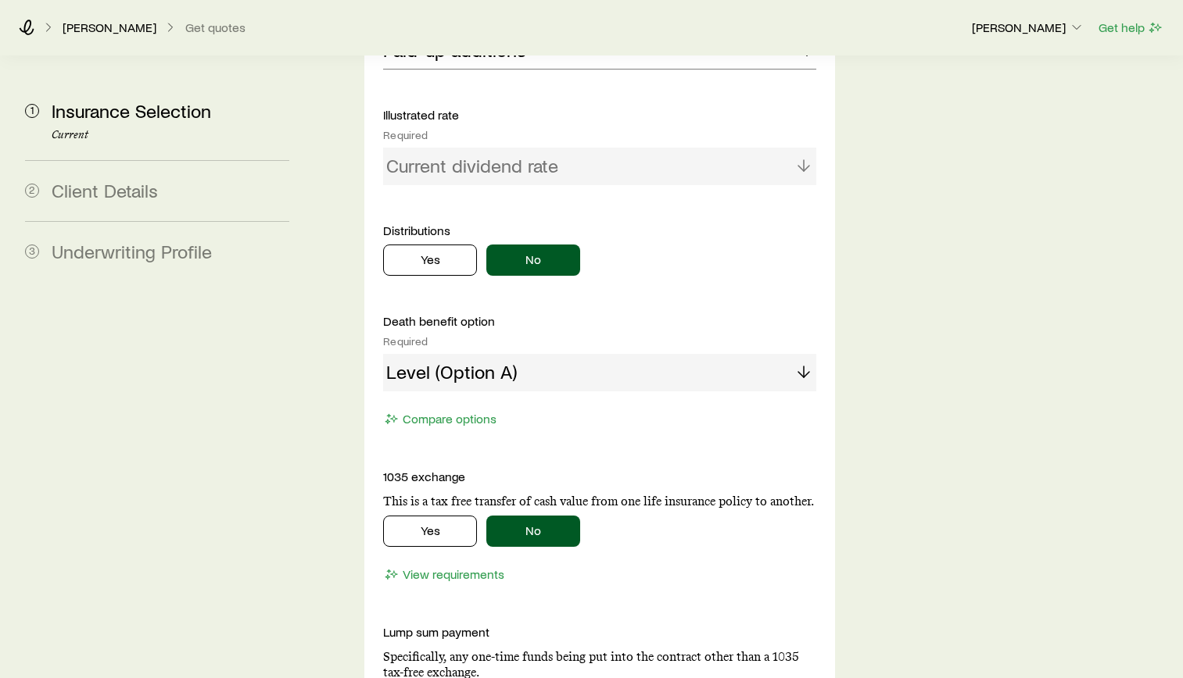
click at [747, 354] on div "Level (Option A)" at bounding box center [599, 373] width 433 height 38
click at [409, 354] on div "Level (Option A)" at bounding box center [599, 373] width 433 height 38
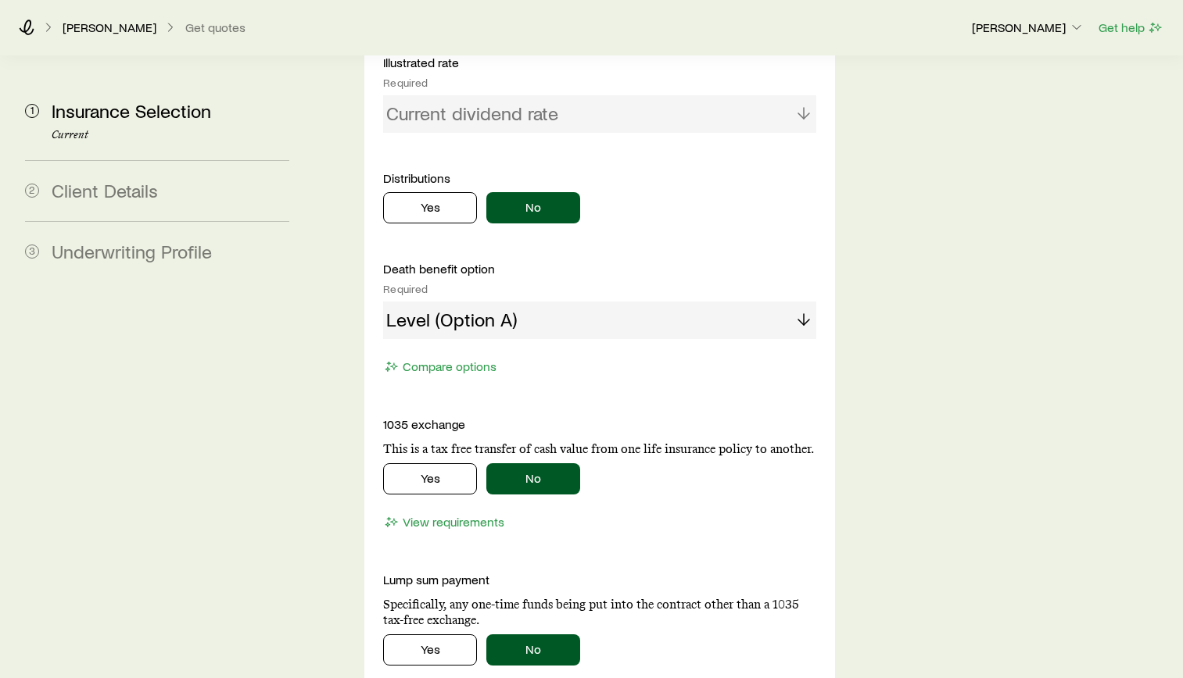
scroll to position [2423, 0]
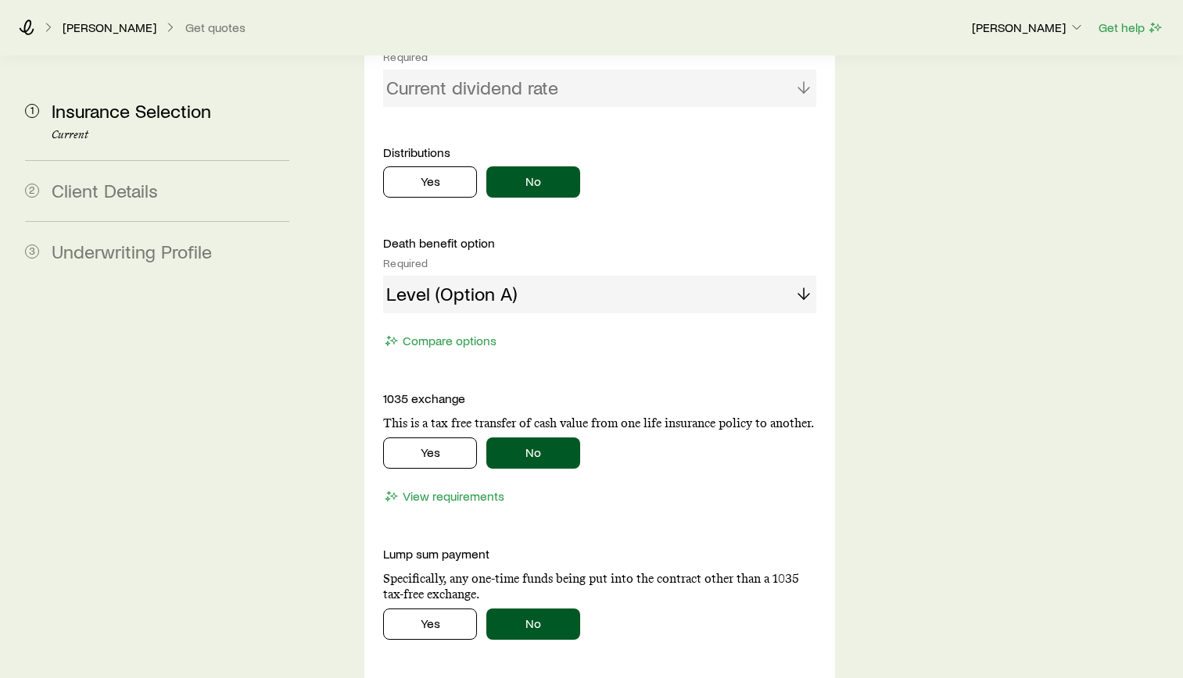
click at [428, 276] on div "Level (Option A)" at bounding box center [599, 295] width 433 height 38
click at [553, 276] on div "Level (Option A)" at bounding box center [599, 295] width 433 height 38
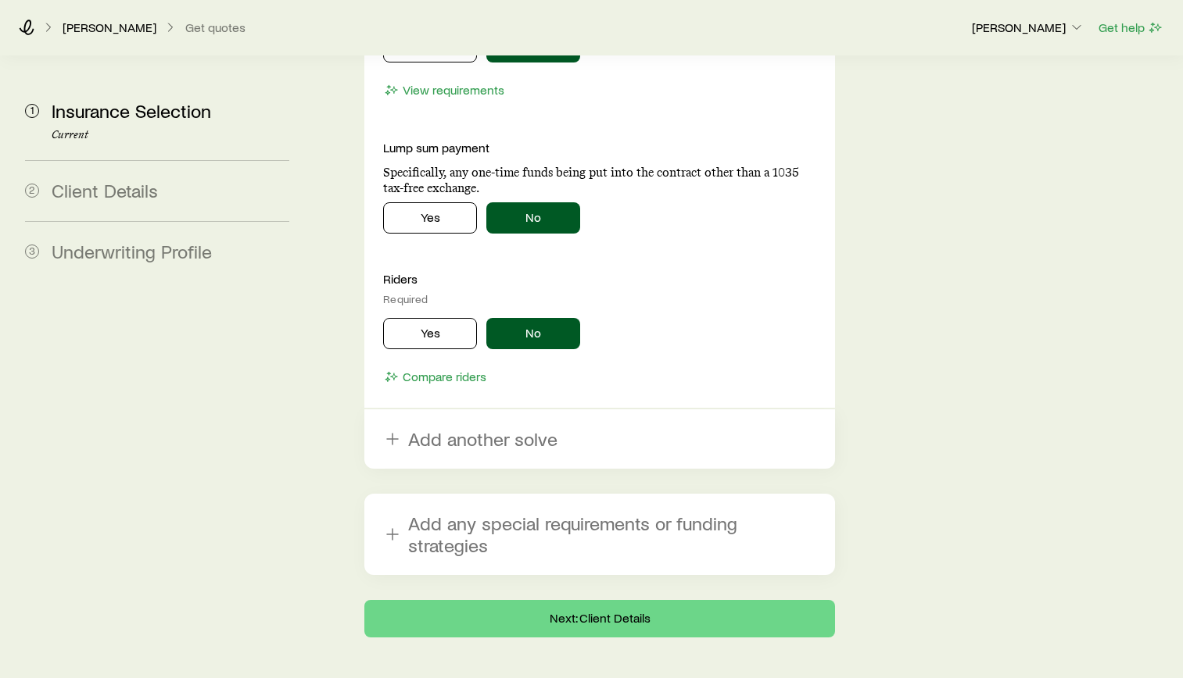
scroll to position [2851, 0]
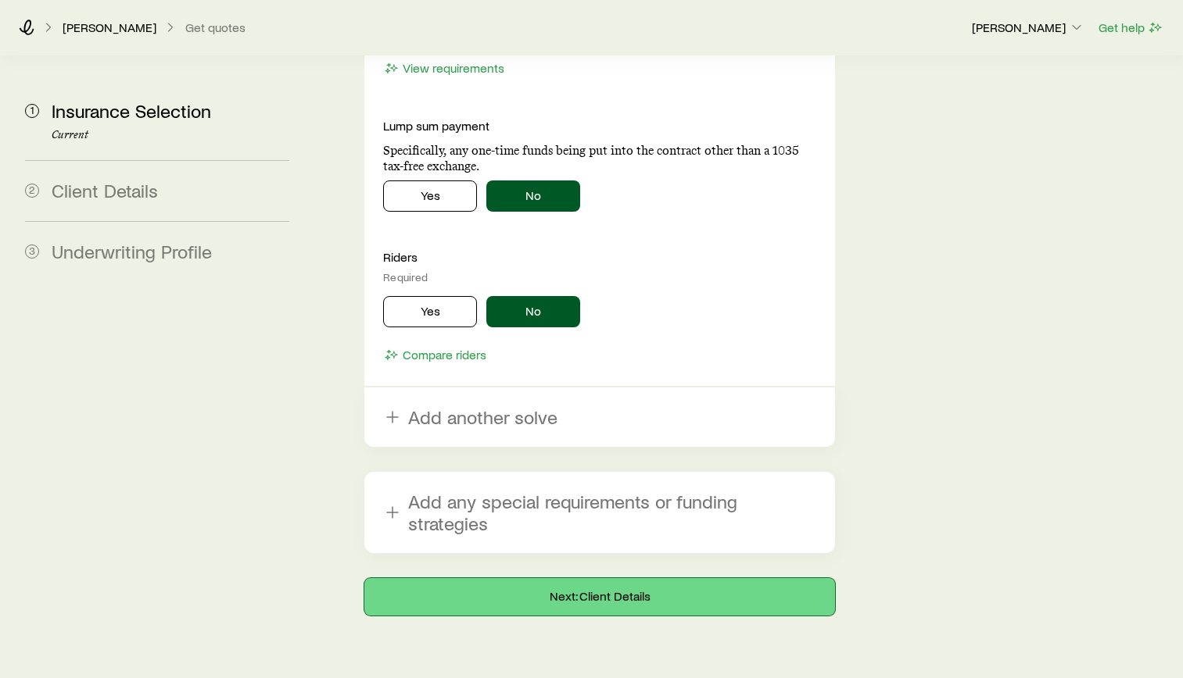
click at [639, 578] on button "Next: Client Details" at bounding box center [599, 597] width 471 height 38
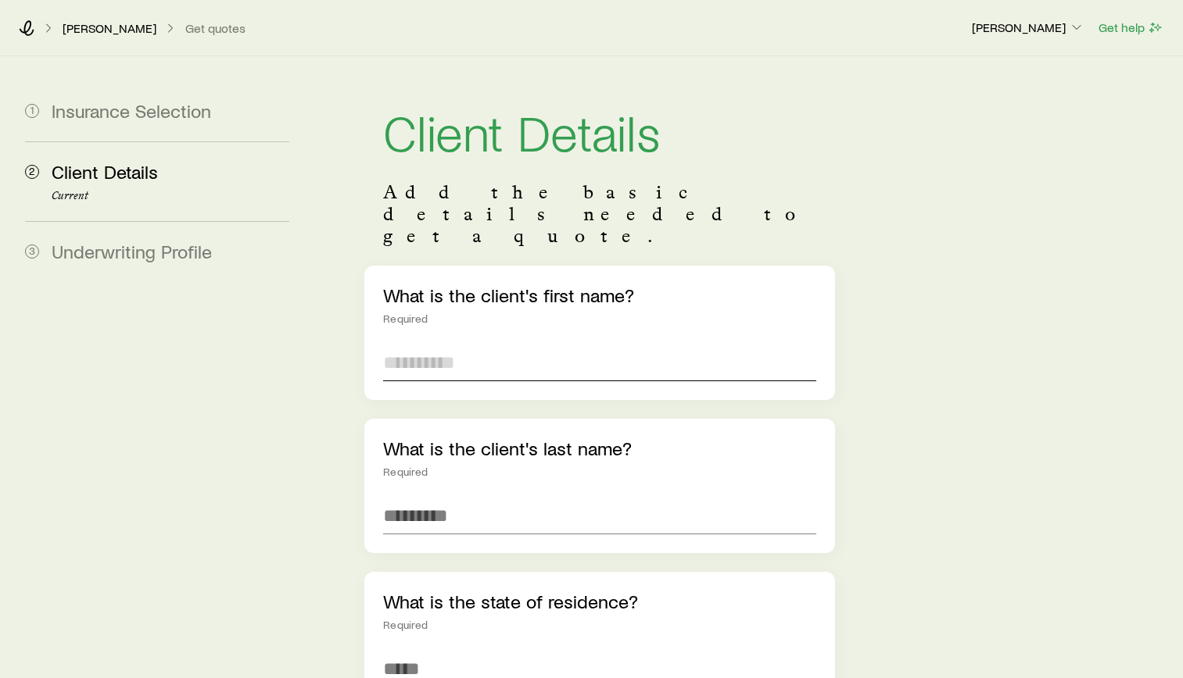
click at [481, 344] on input "text" at bounding box center [599, 363] width 433 height 38
type input "******"
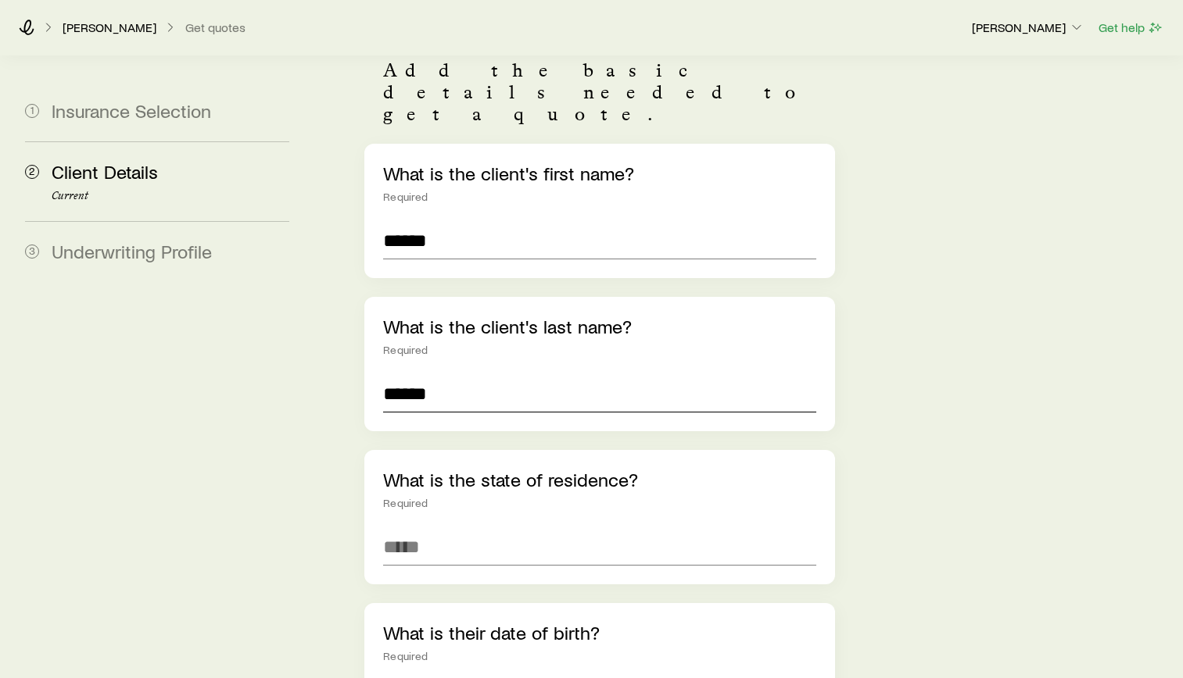
scroll to position [234, 0]
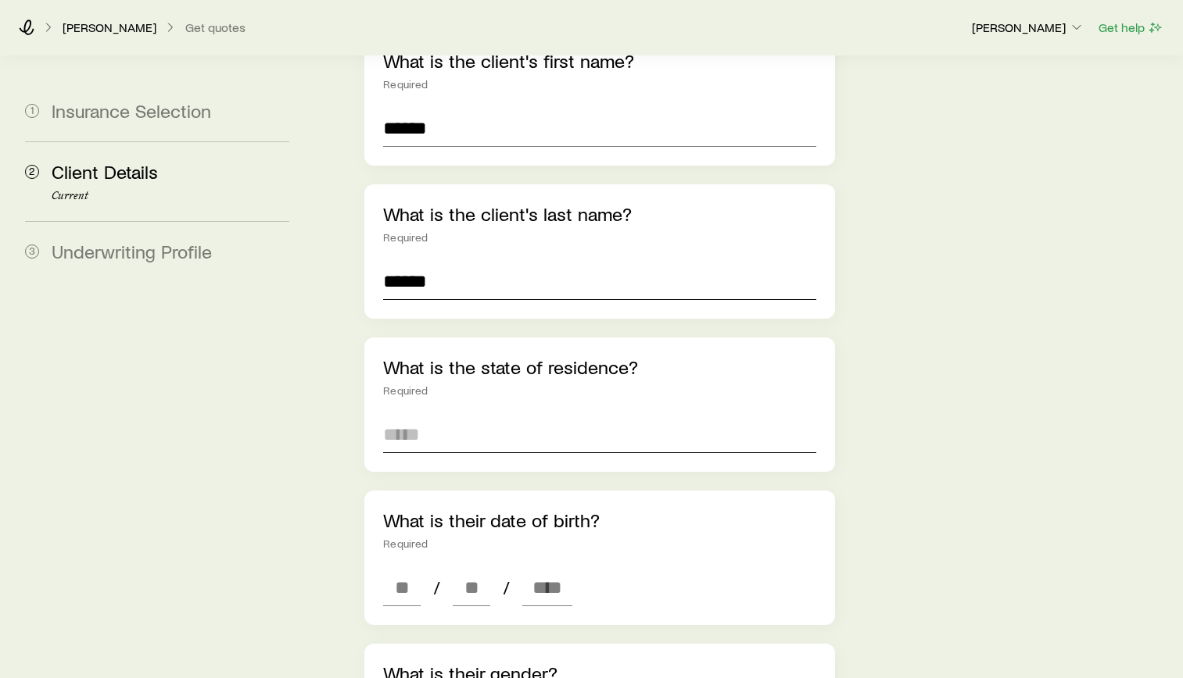
type input "******"
click at [515, 416] on input at bounding box center [599, 435] width 433 height 38
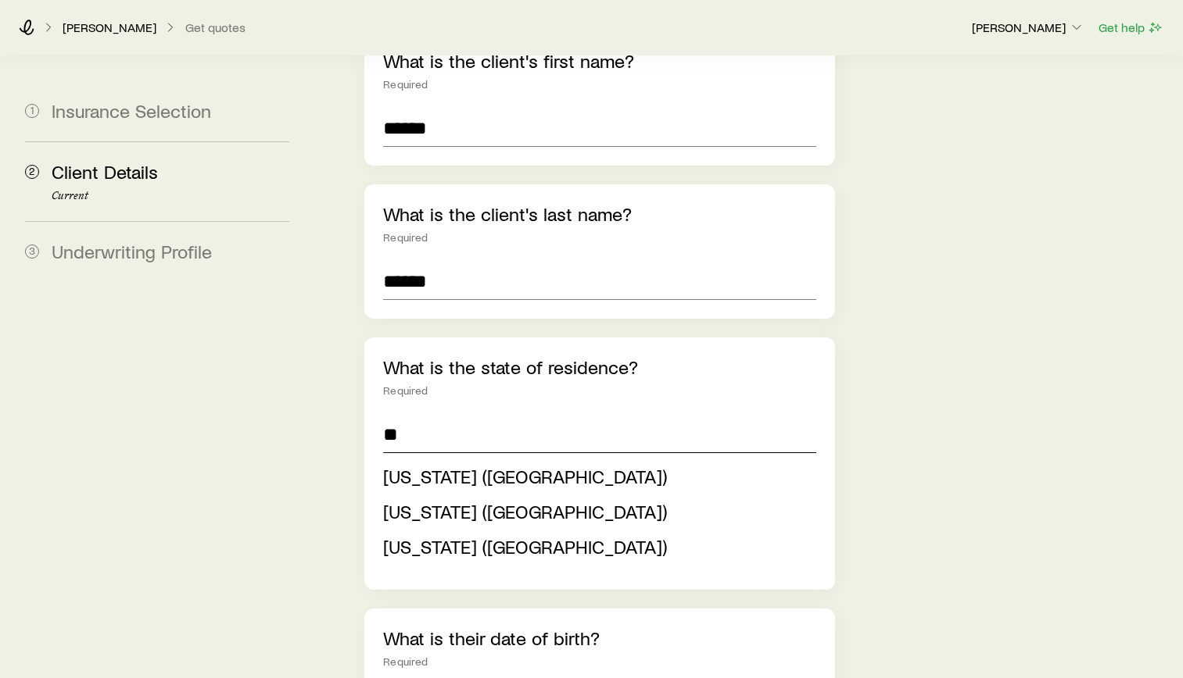
type input "**********"
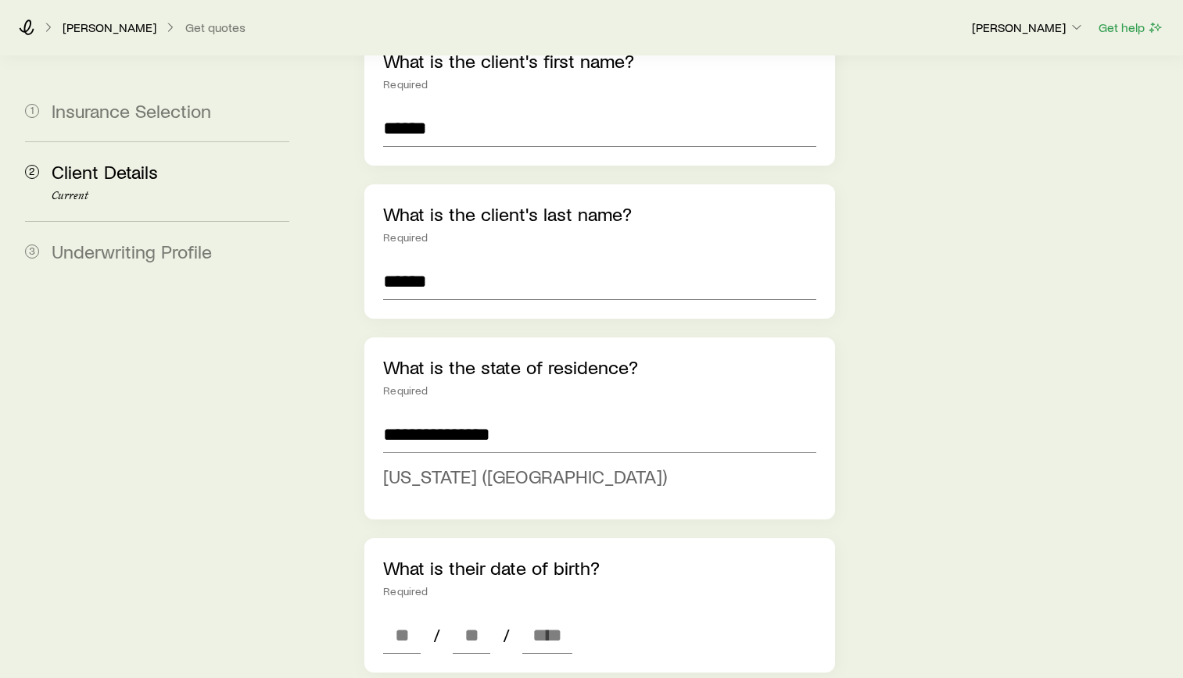
click at [446, 465] on span "[US_STATE] ([GEOGRAPHIC_DATA])" at bounding box center [525, 476] width 284 height 23
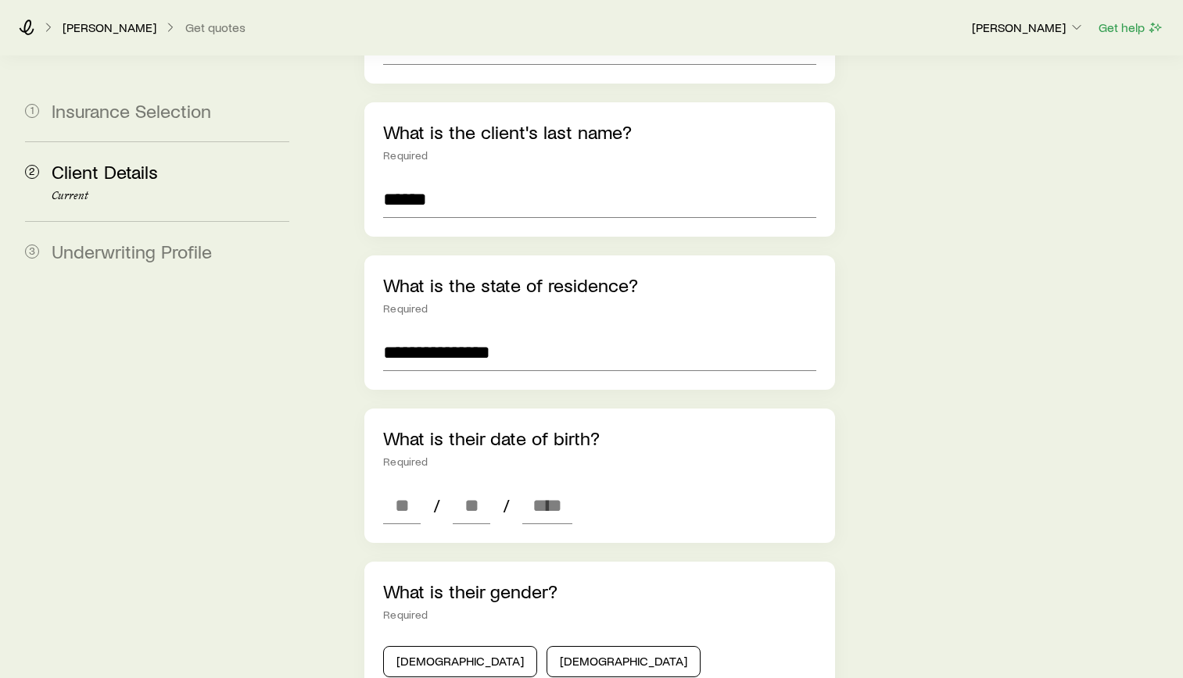
scroll to position [391, 0]
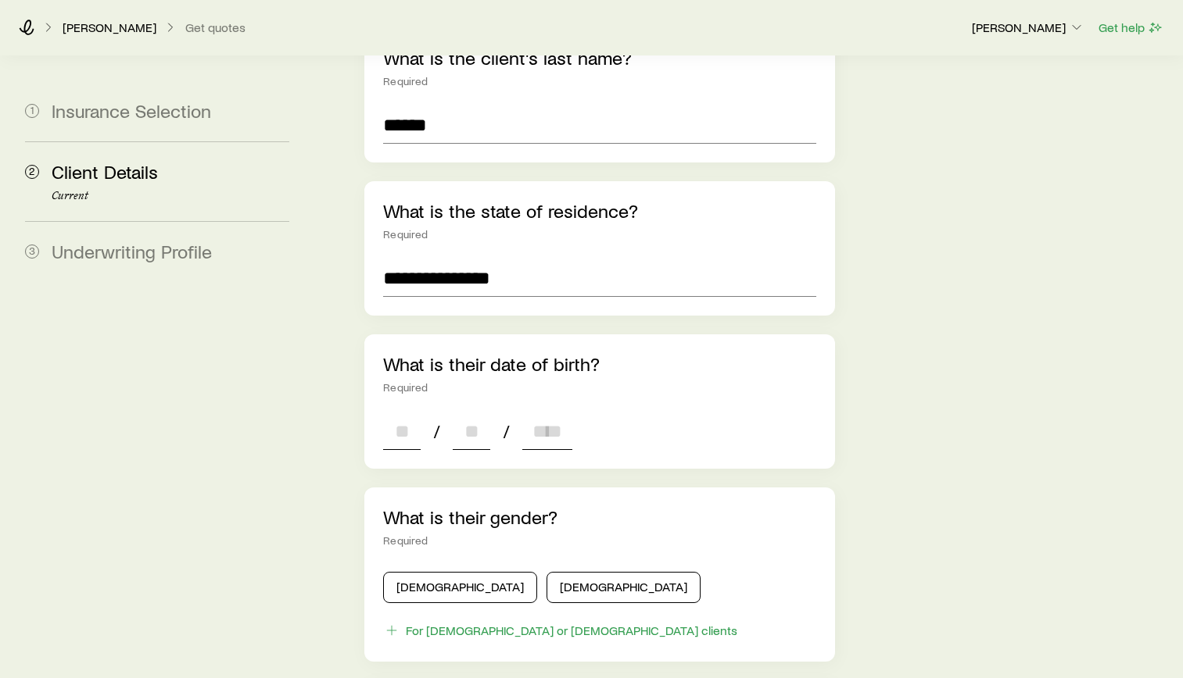
click at [408, 413] on input at bounding box center [402, 432] width 38 height 38
type input "**"
type input "****"
type input "*"
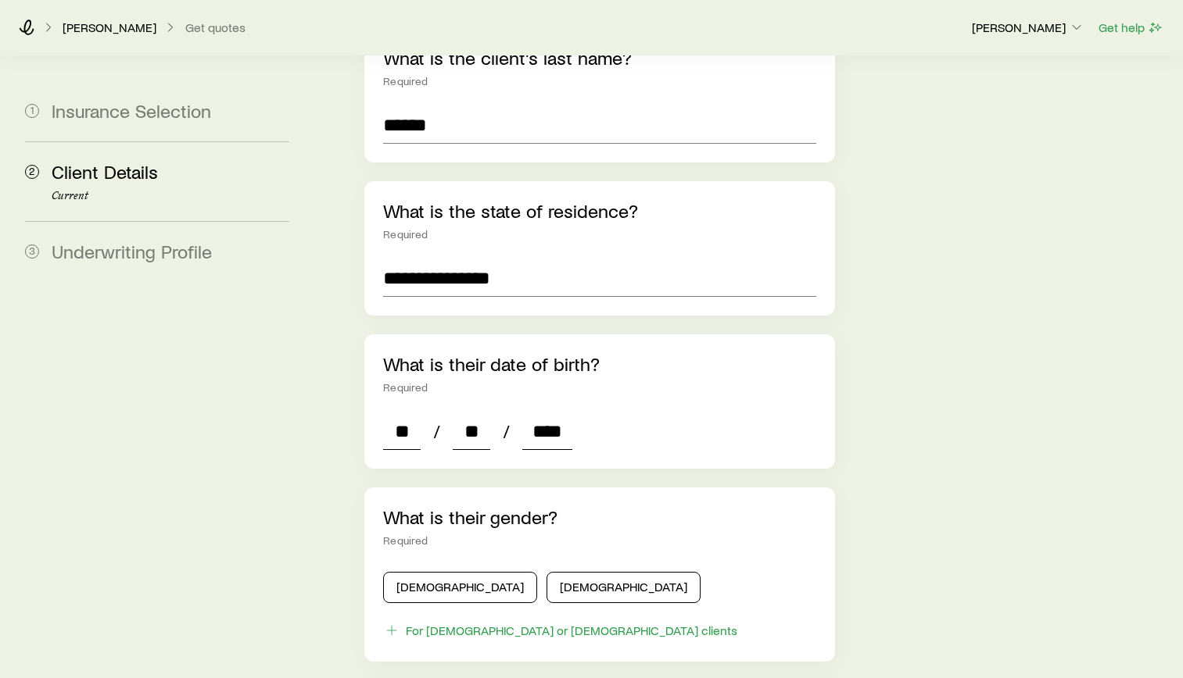
type input "*"
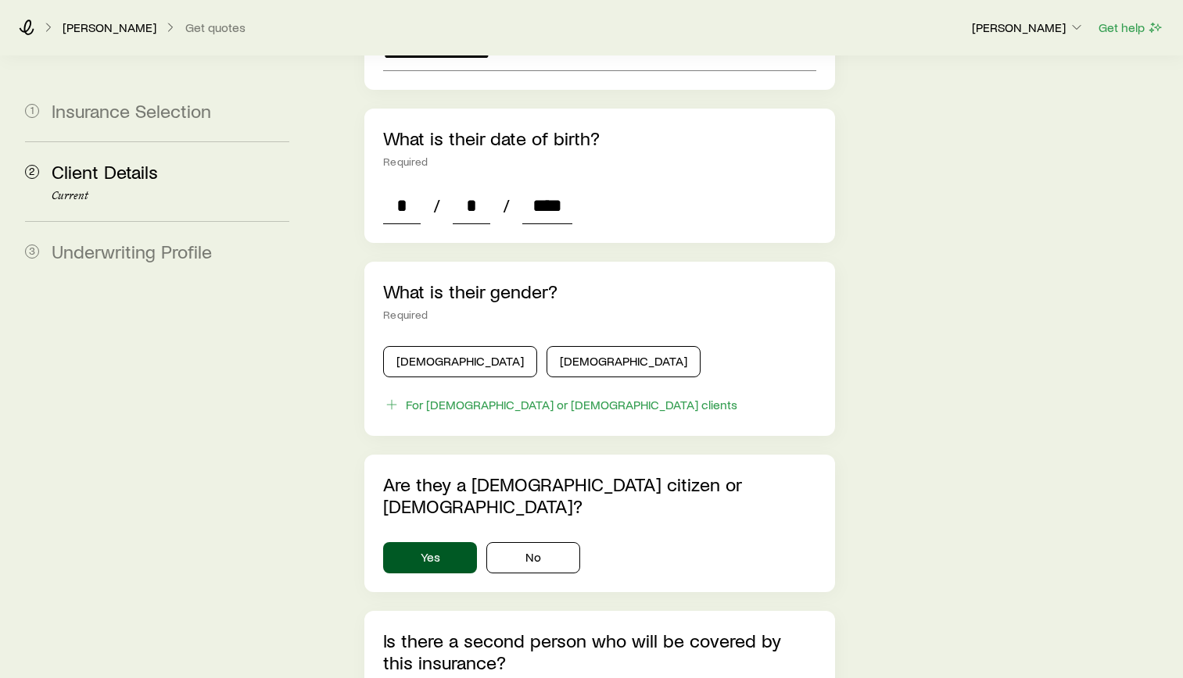
scroll to position [625, 0]
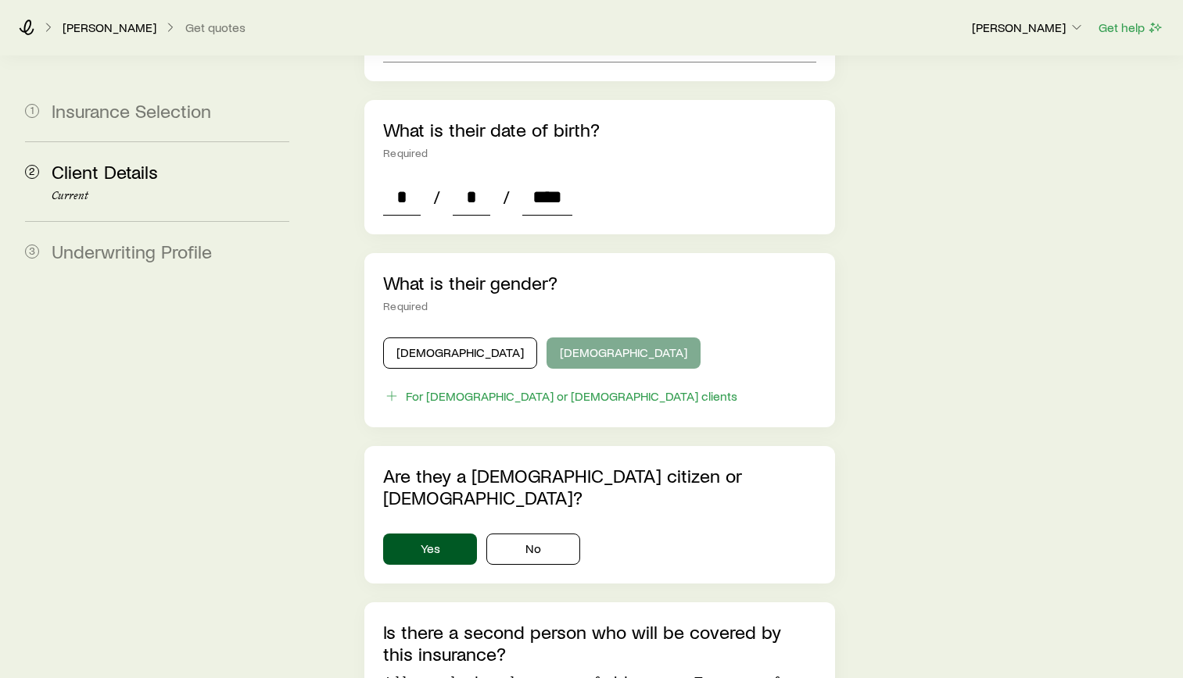
type input "****"
click at [546, 338] on button "[DEMOGRAPHIC_DATA]" at bounding box center [623, 353] width 154 height 31
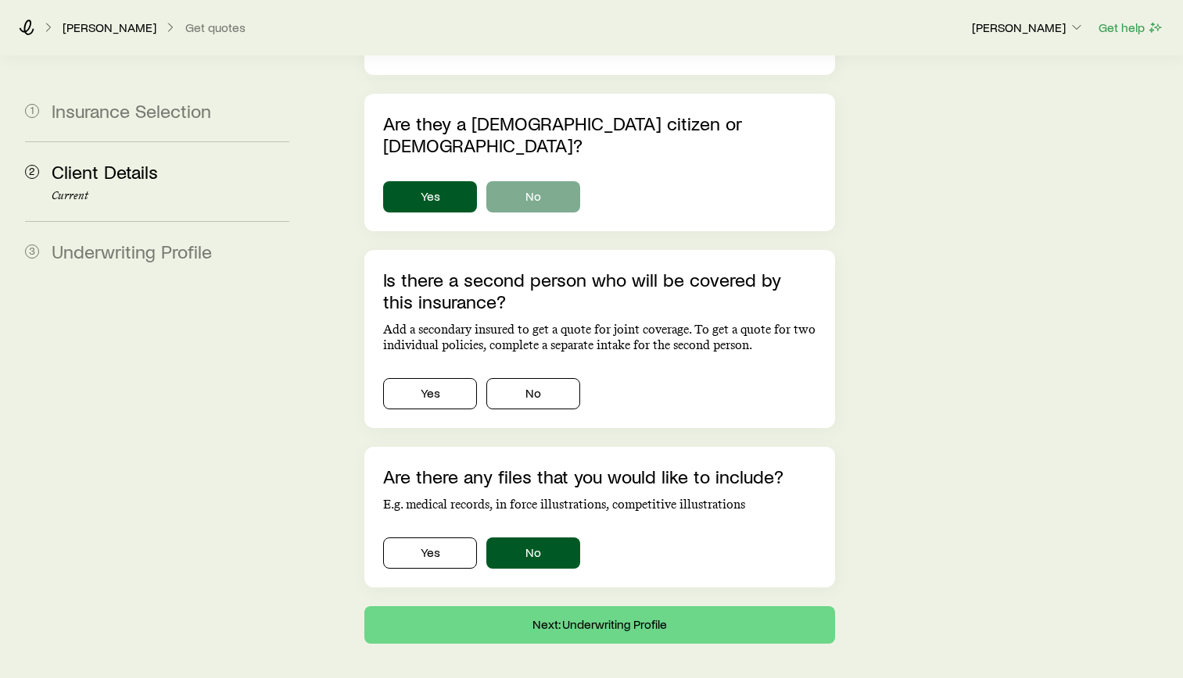
scroll to position [984, 0]
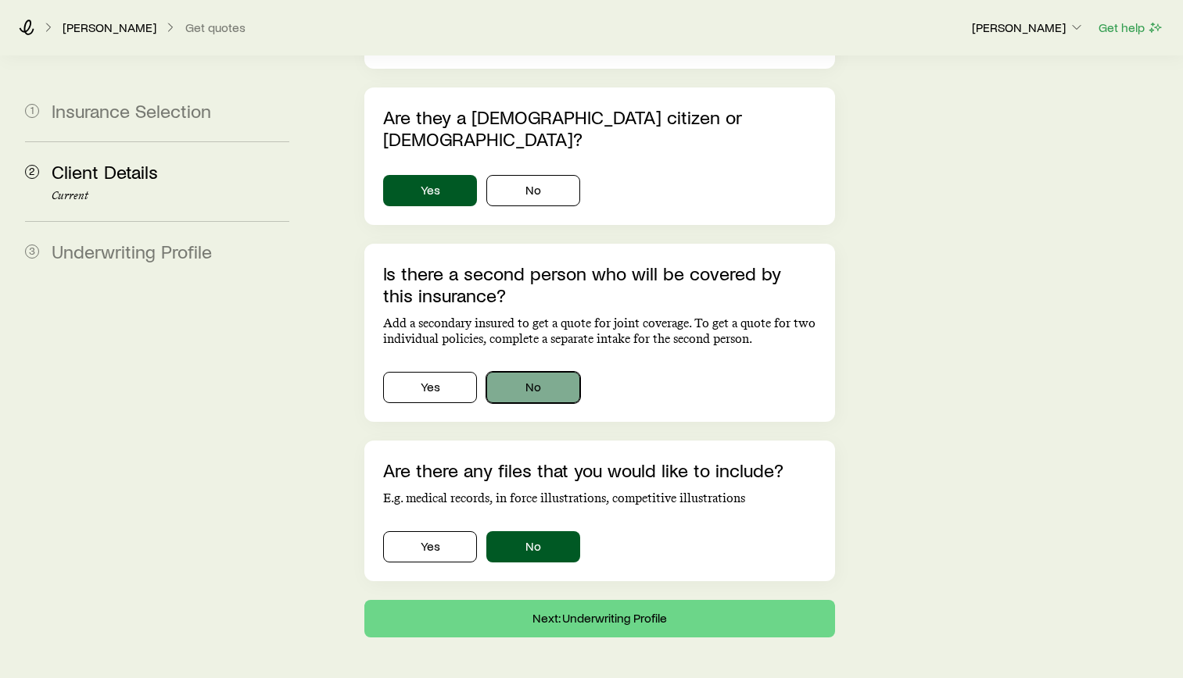
click at [549, 372] on button "No" at bounding box center [533, 387] width 94 height 31
click at [543, 175] on button "No" at bounding box center [533, 190] width 94 height 31
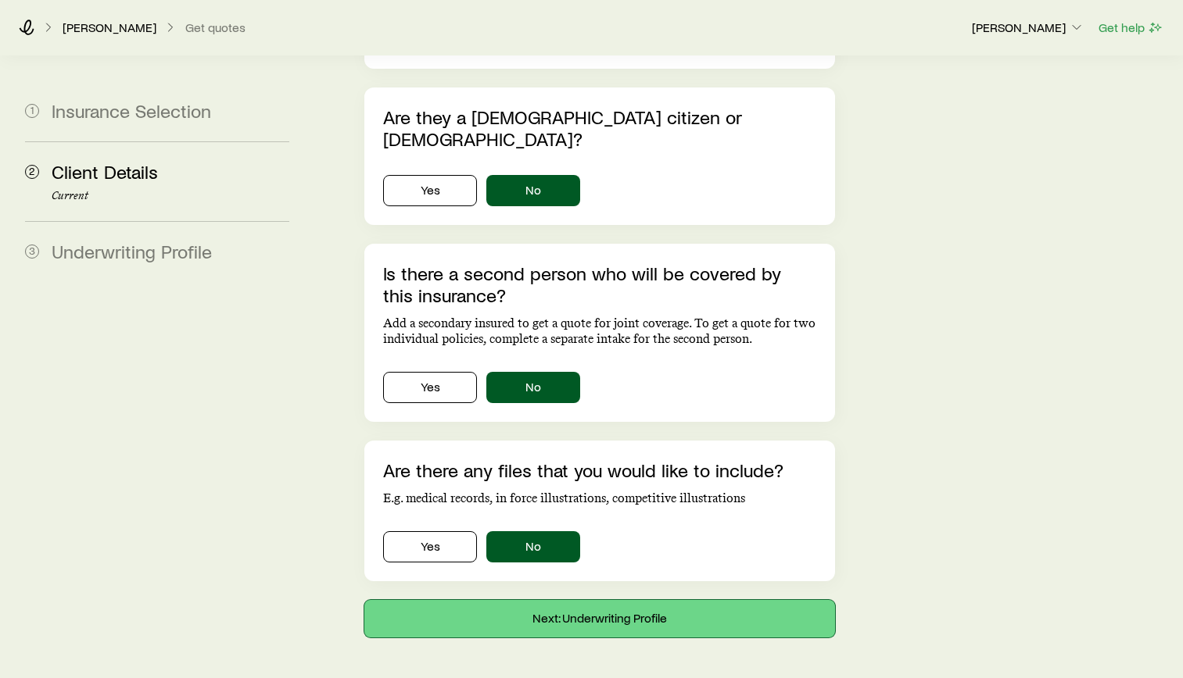
click at [564, 600] on button "Next: Underwriting Profile" at bounding box center [599, 619] width 471 height 38
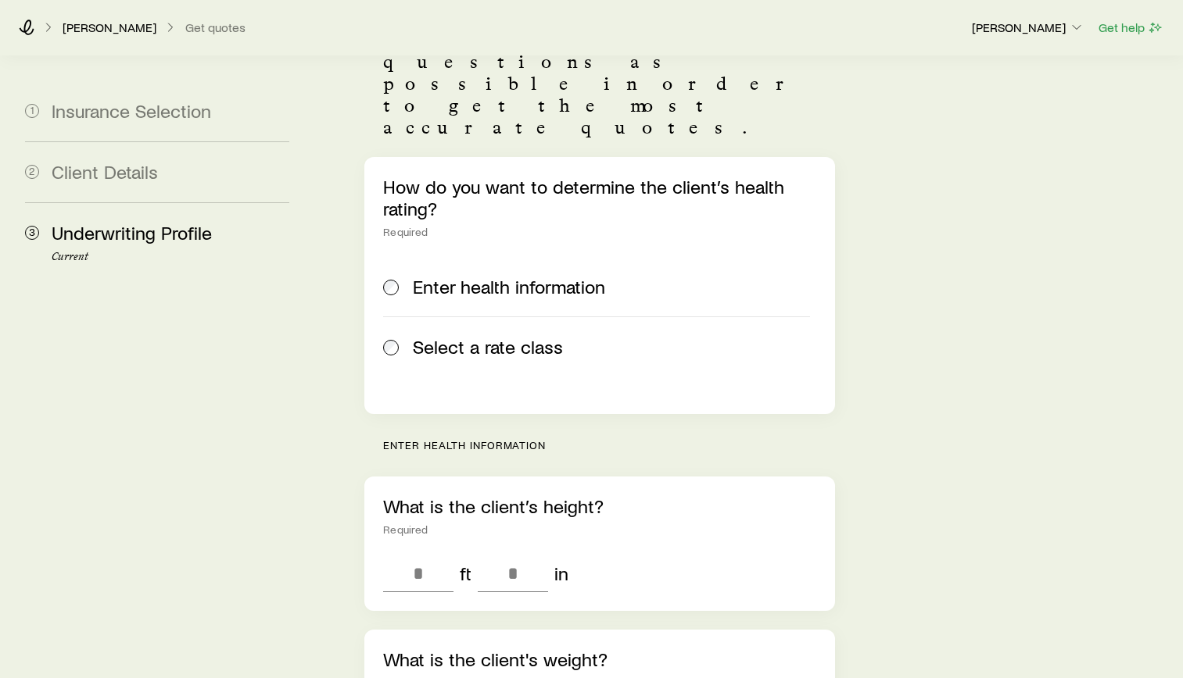
scroll to position [156, 0]
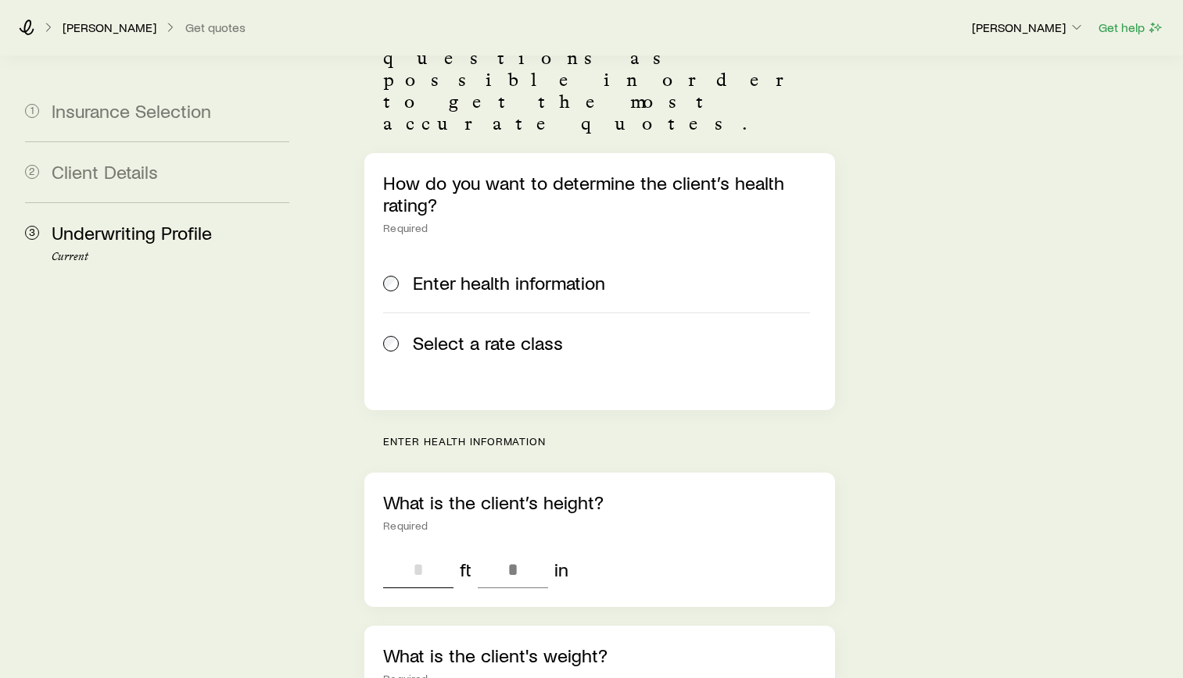
click at [409, 551] on input "tel" at bounding box center [418, 570] width 70 height 38
type input "*"
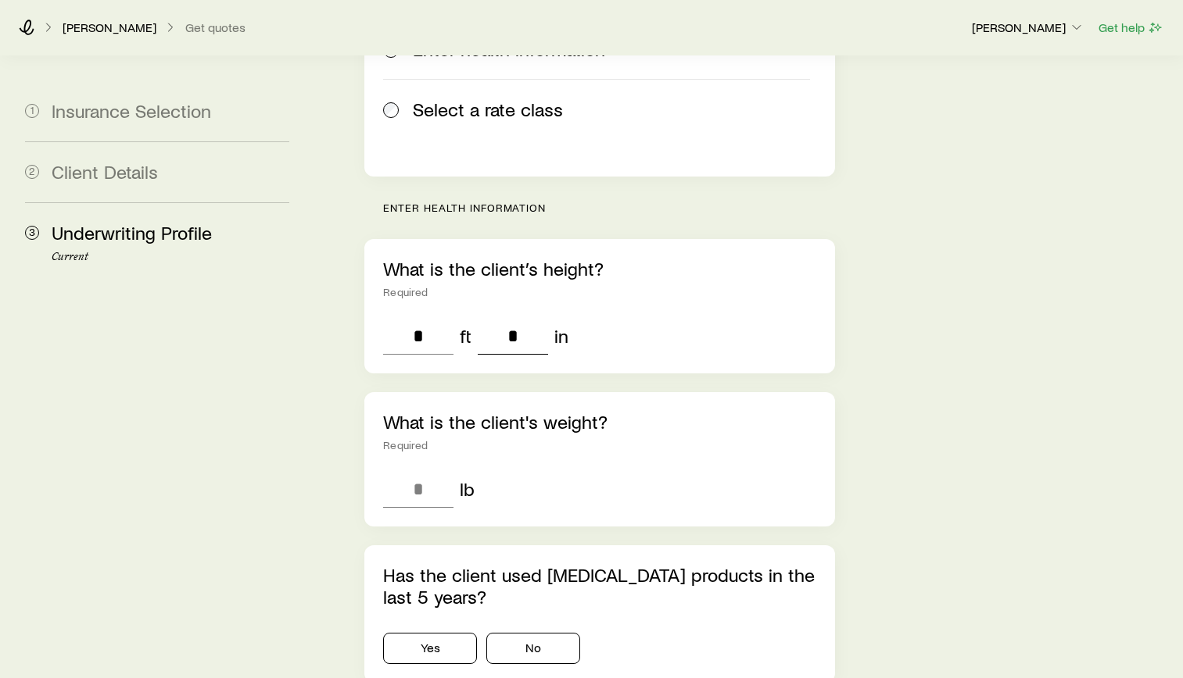
scroll to position [391, 0]
type input "*"
click at [428, 470] on input "tel" at bounding box center [418, 489] width 70 height 38
type input "***"
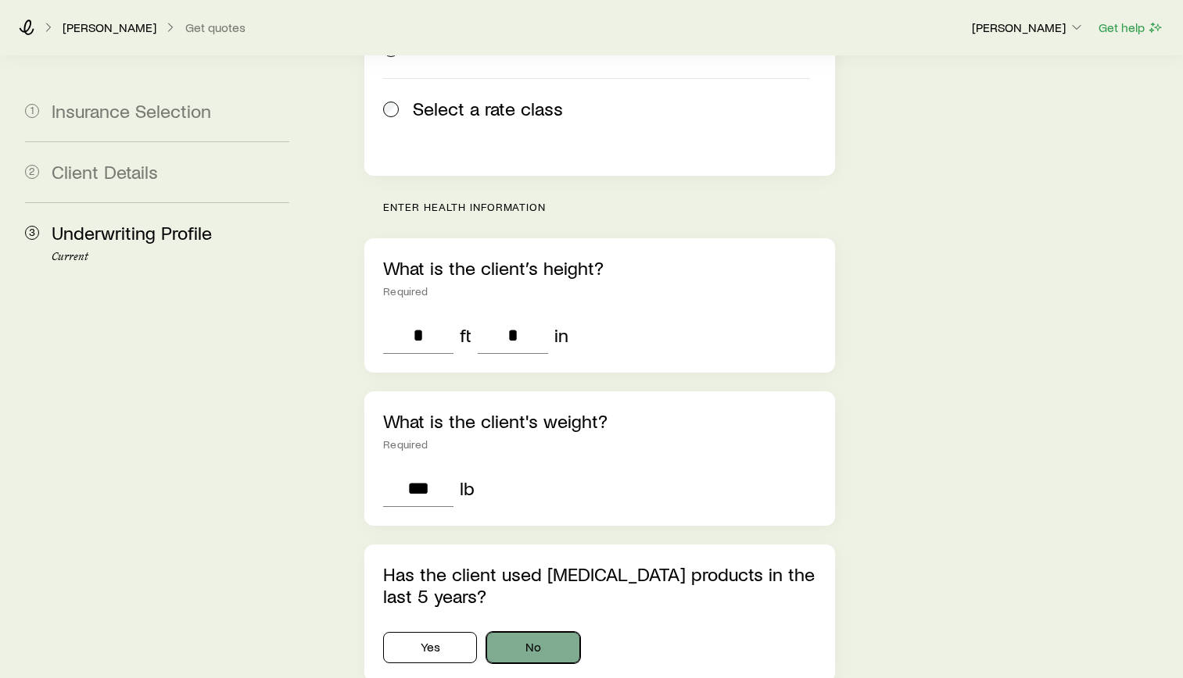
click at [540, 632] on button "No" at bounding box center [533, 647] width 94 height 31
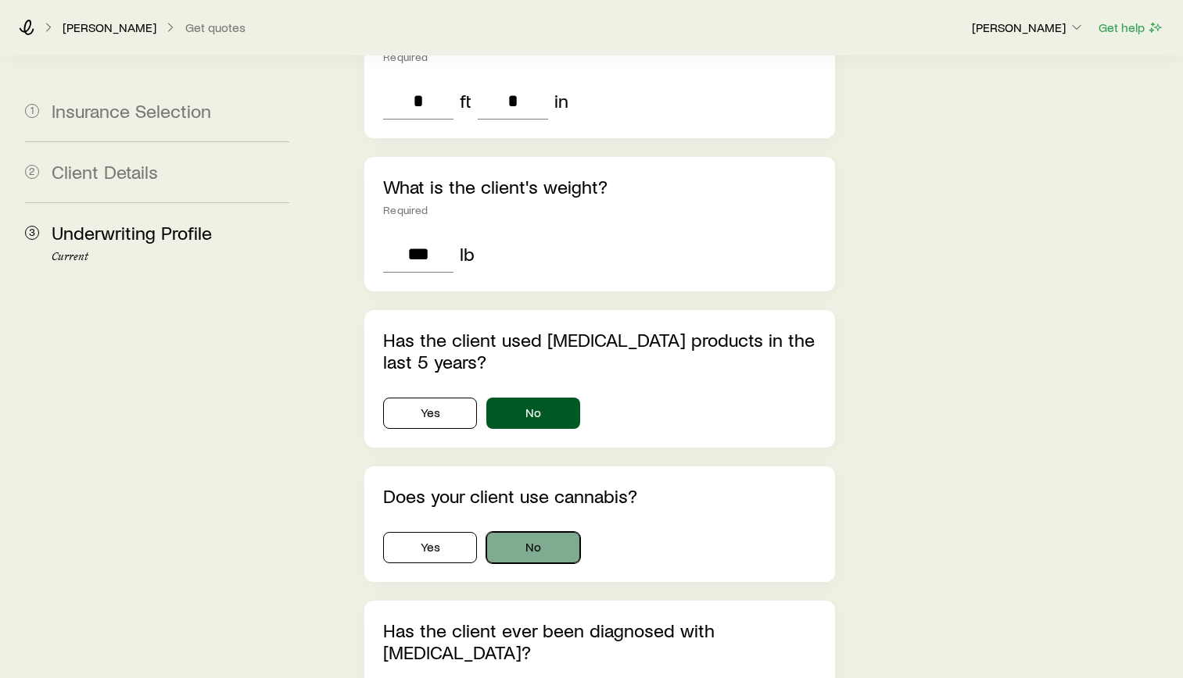
click at [540, 532] on button "No" at bounding box center [533, 547] width 94 height 31
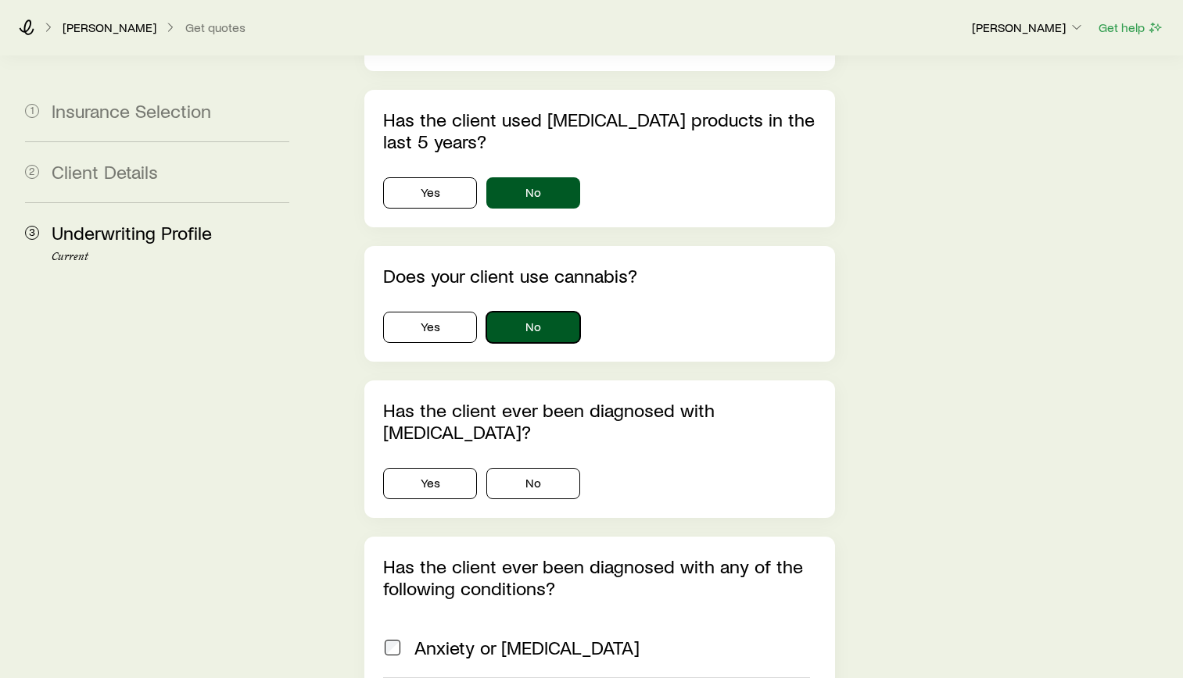
scroll to position [860, 0]
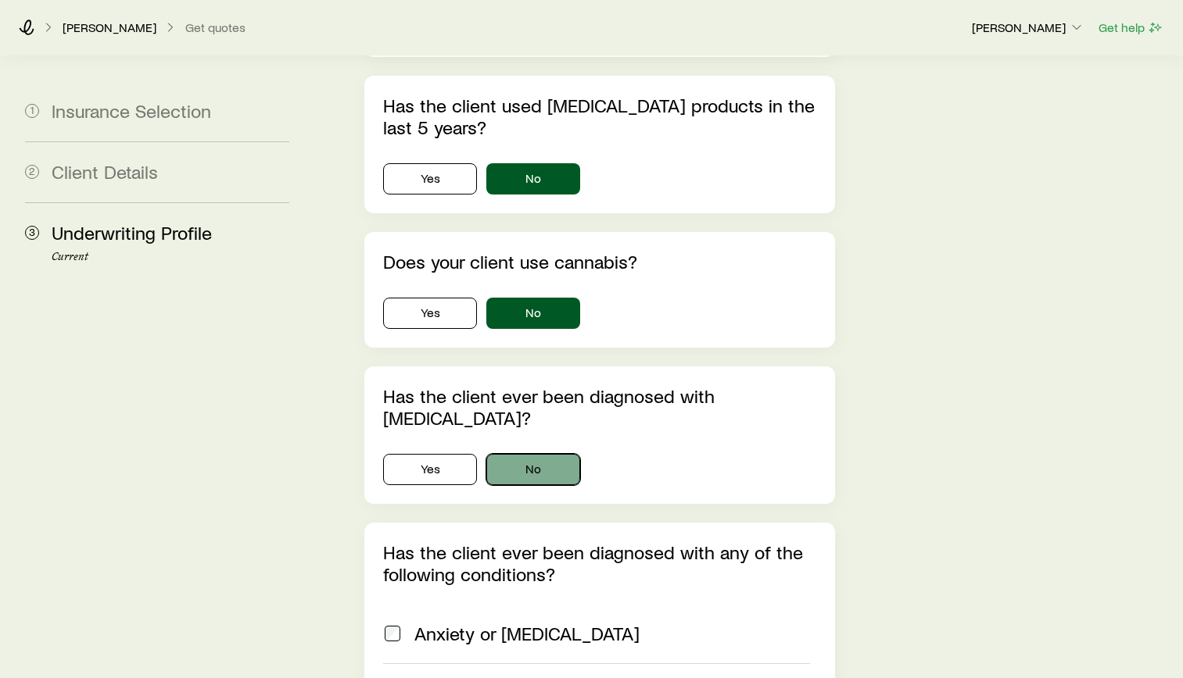
click at [539, 454] on button "No" at bounding box center [533, 469] width 94 height 31
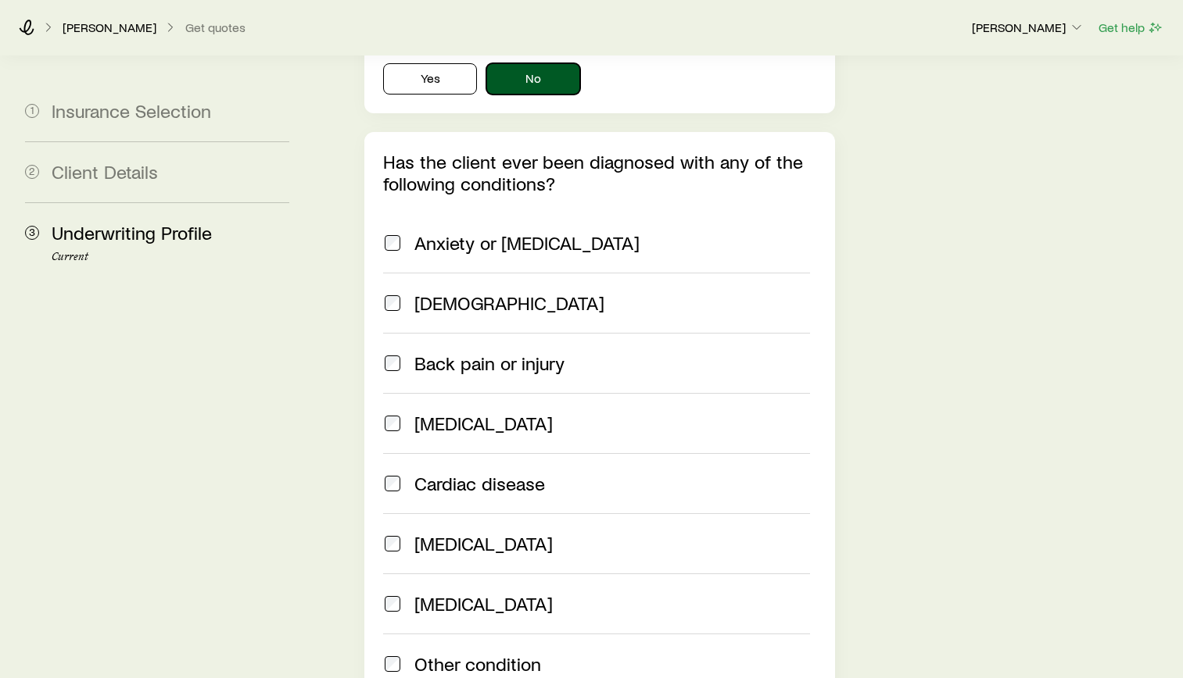
scroll to position [1407, 0]
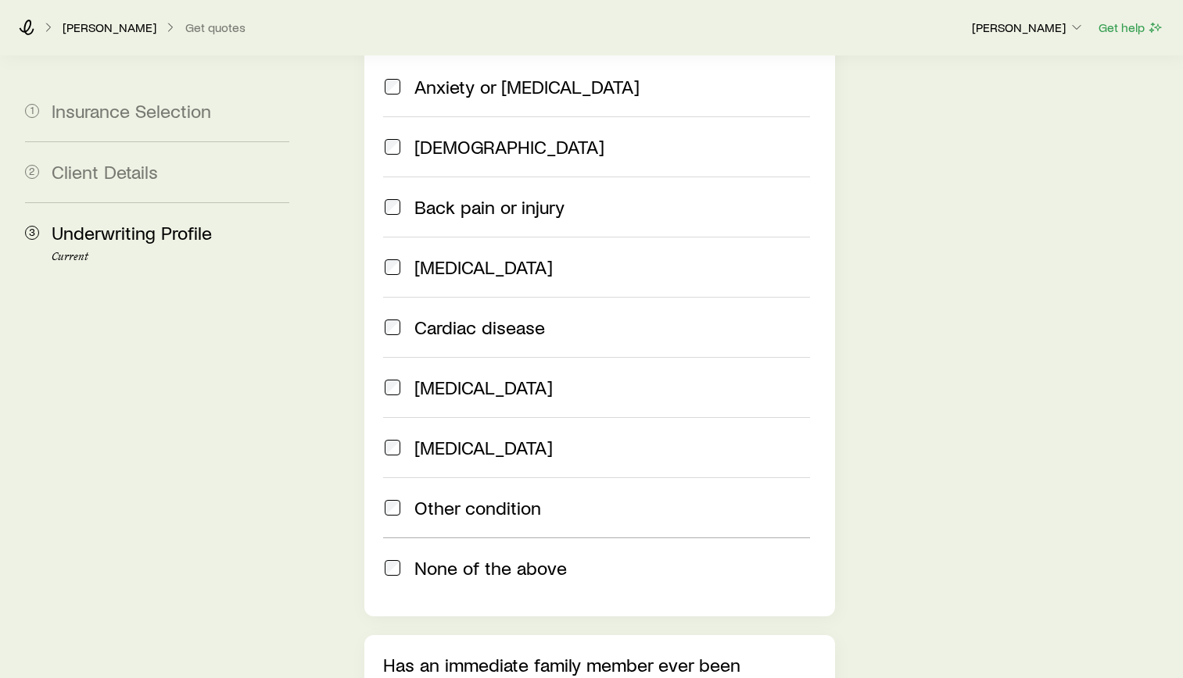
click at [406, 557] on div "None of the above" at bounding box center [596, 568] width 427 height 22
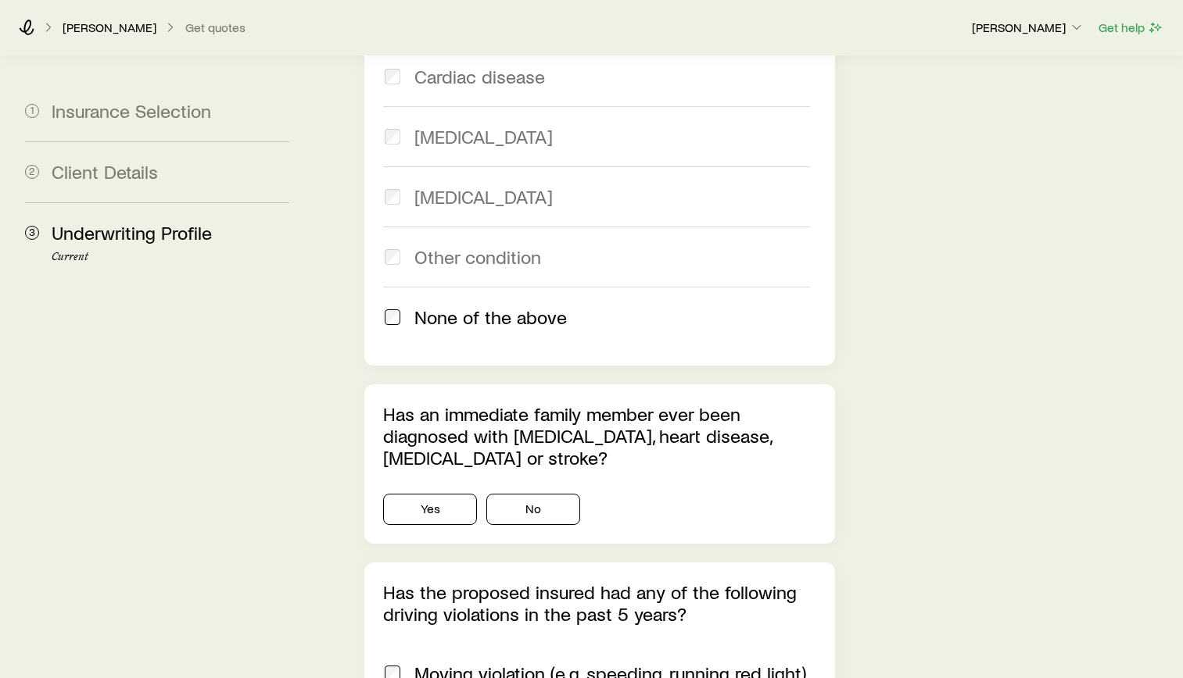
scroll to position [1720, 0]
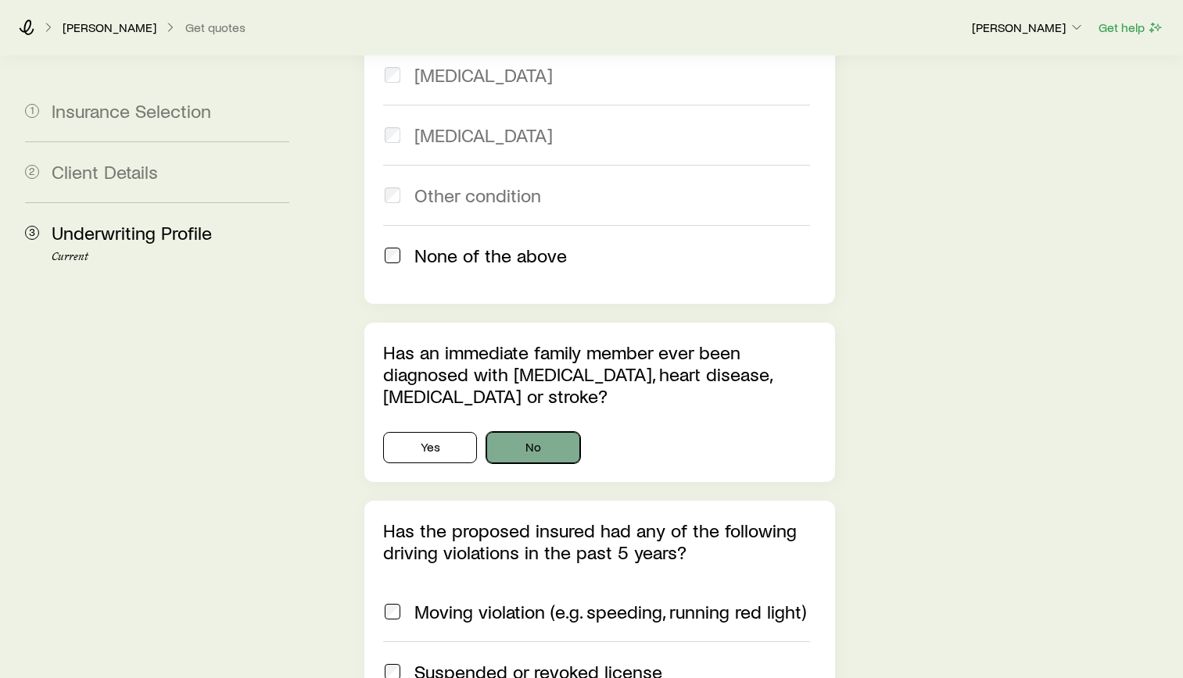
click at [548, 432] on button "No" at bounding box center [533, 447] width 94 height 31
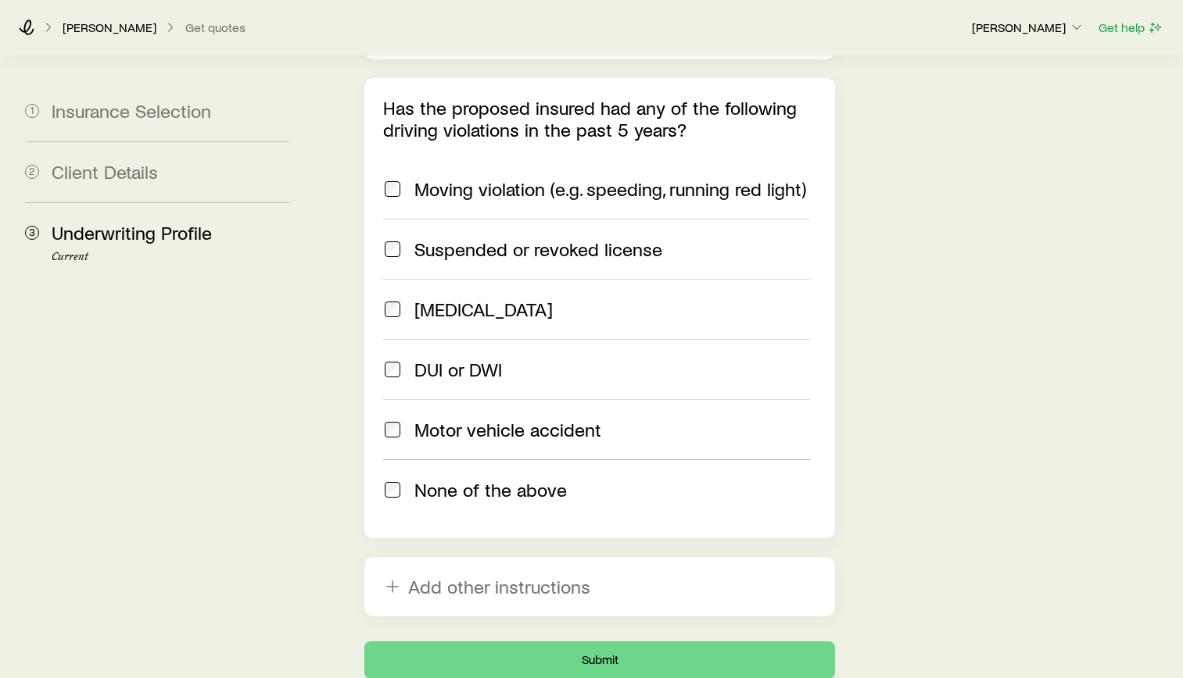
scroll to position [2189, 0]
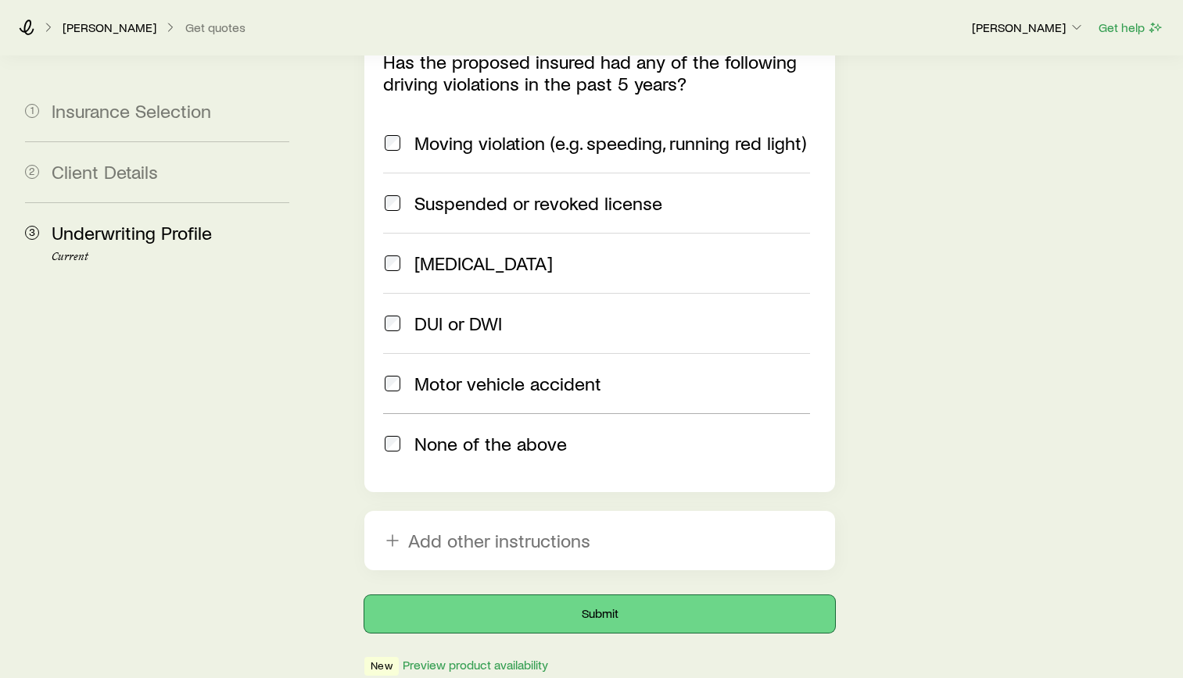
click at [653, 596] on button "Submit" at bounding box center [599, 615] width 471 height 38
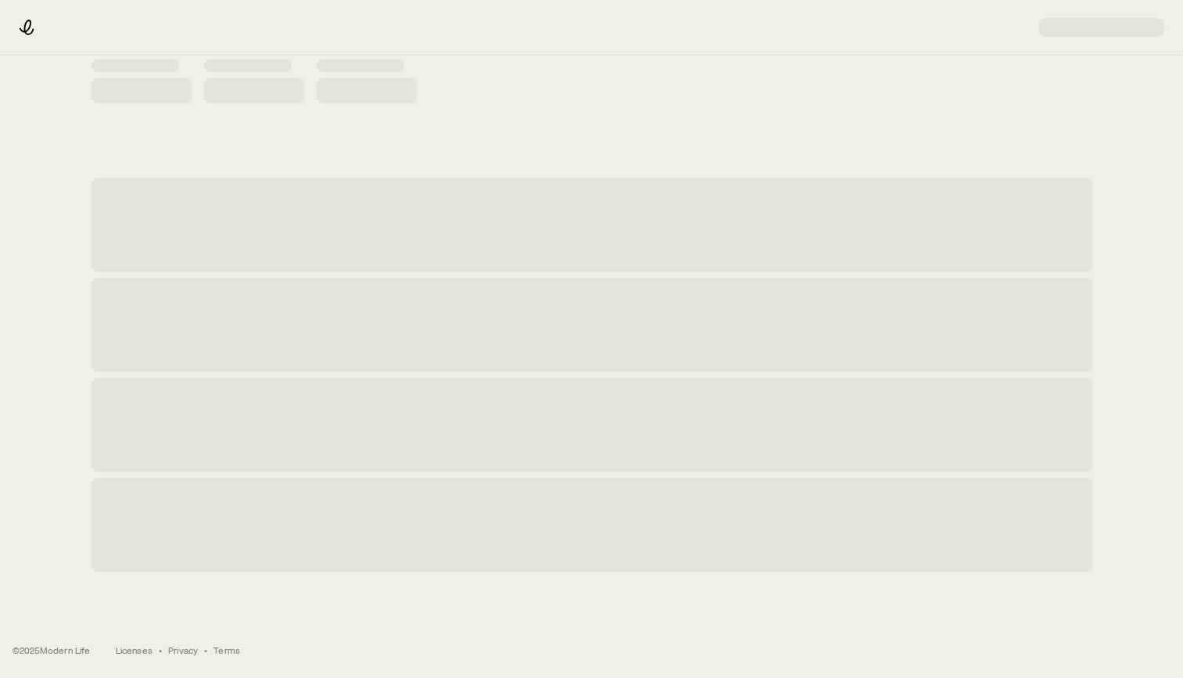
scroll to position [0, 0]
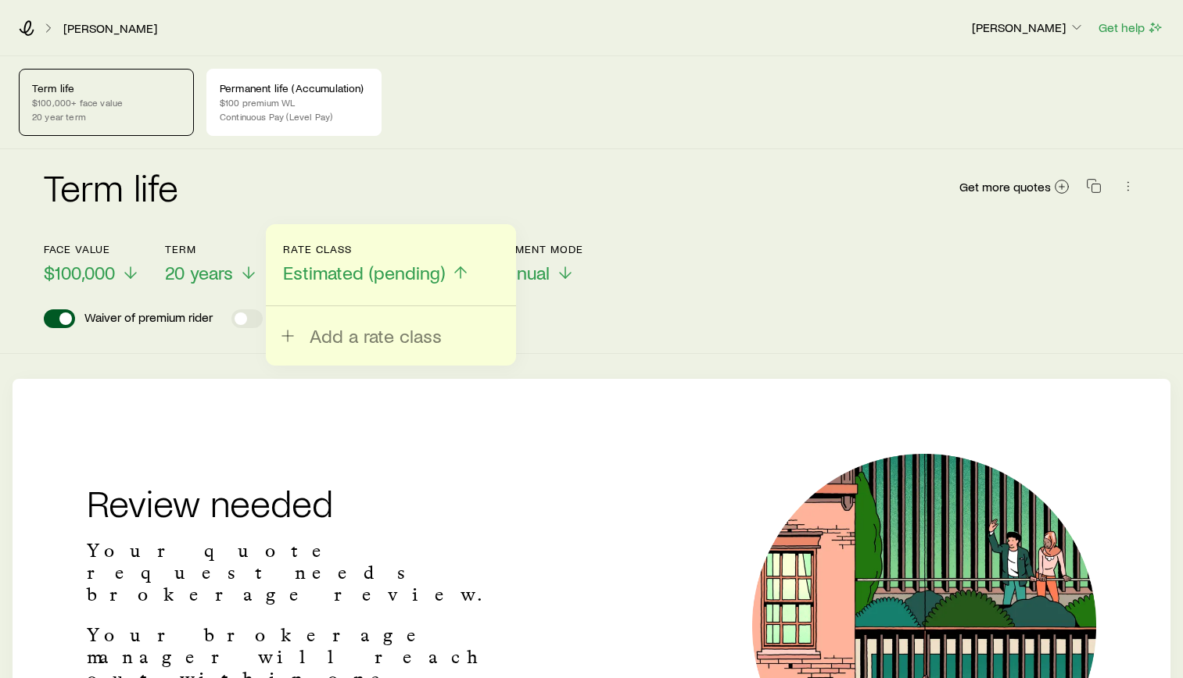
click at [708, 245] on div "Face value $100,000 Term 20 years Rate Class Estimated (pending) Add a rate cla…" at bounding box center [591, 254] width 1095 height 60
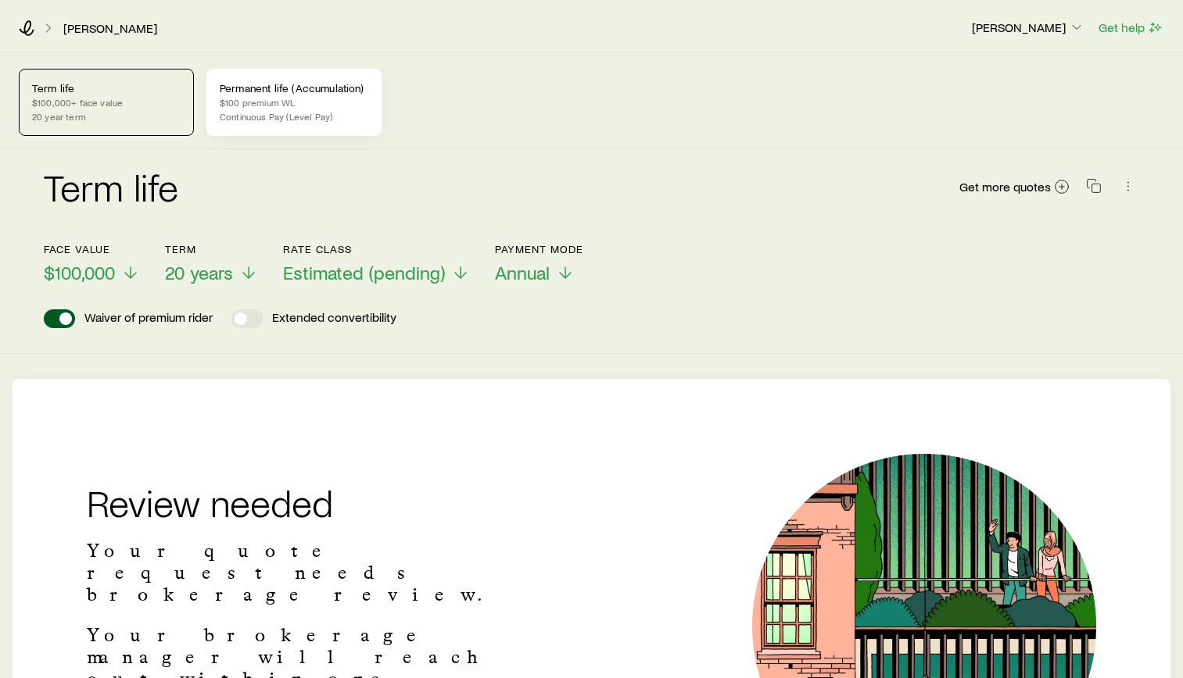
click at [318, 121] on p "Continuous Pay (Level Pay)" at bounding box center [294, 116] width 149 height 13
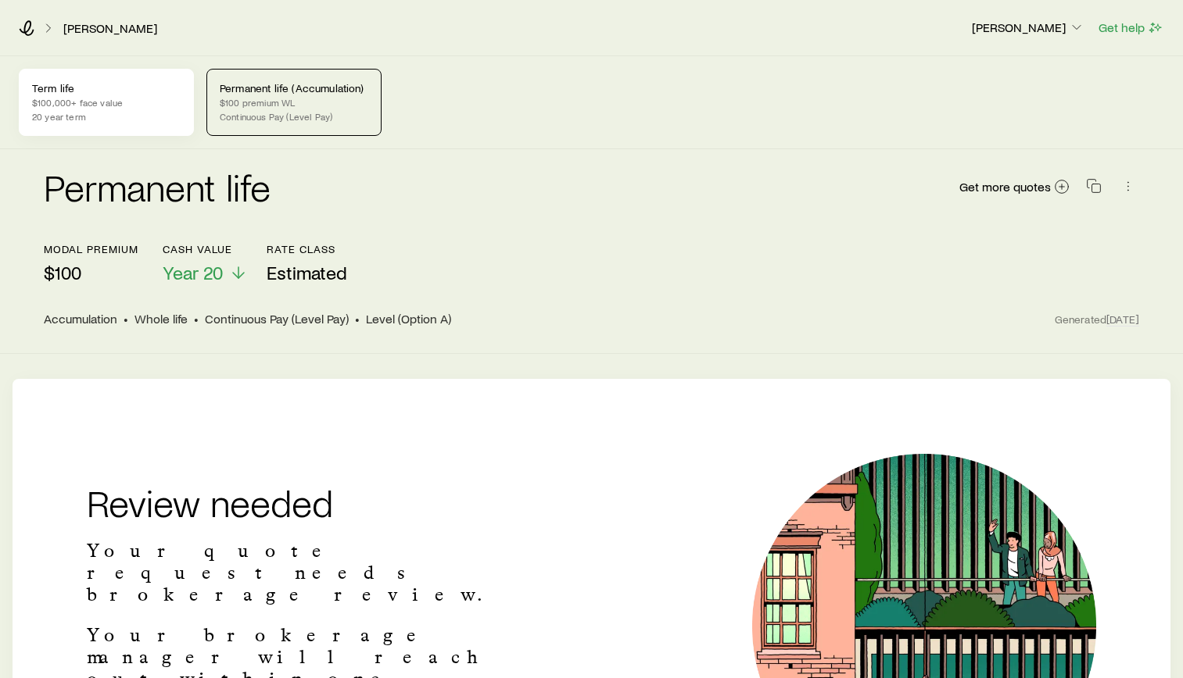
click at [117, 113] on p "20 year term" at bounding box center [106, 116] width 149 height 13
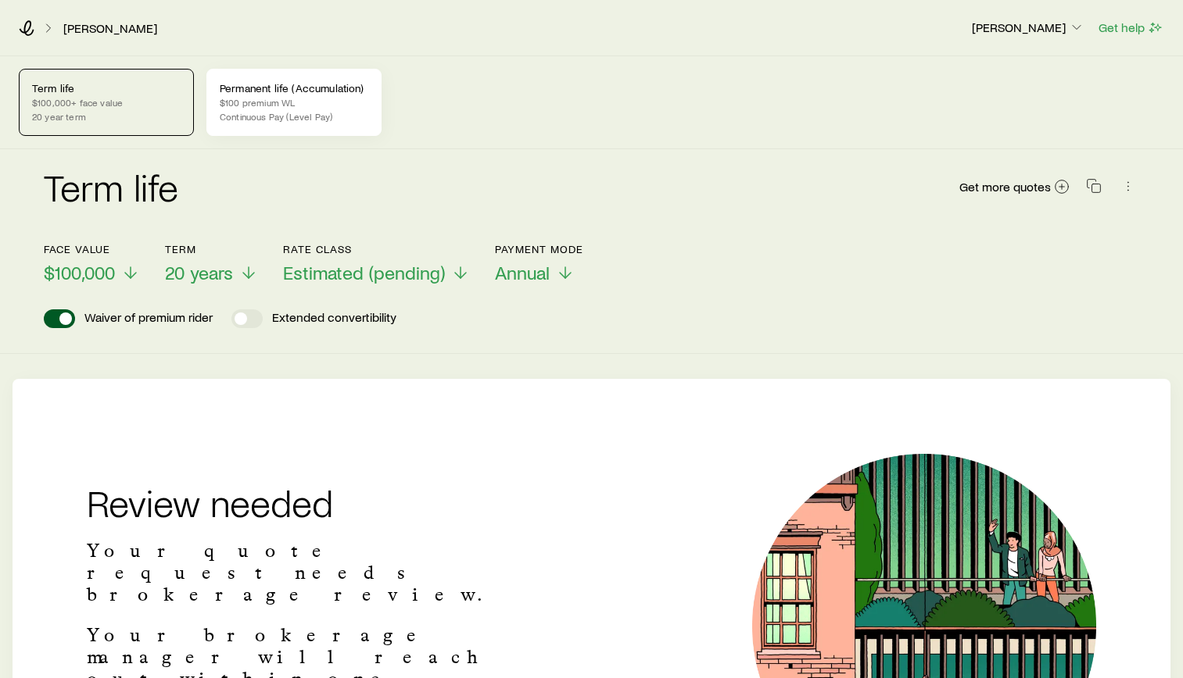
click at [299, 112] on p "Continuous Pay (Level Pay)" at bounding box center [294, 116] width 149 height 13
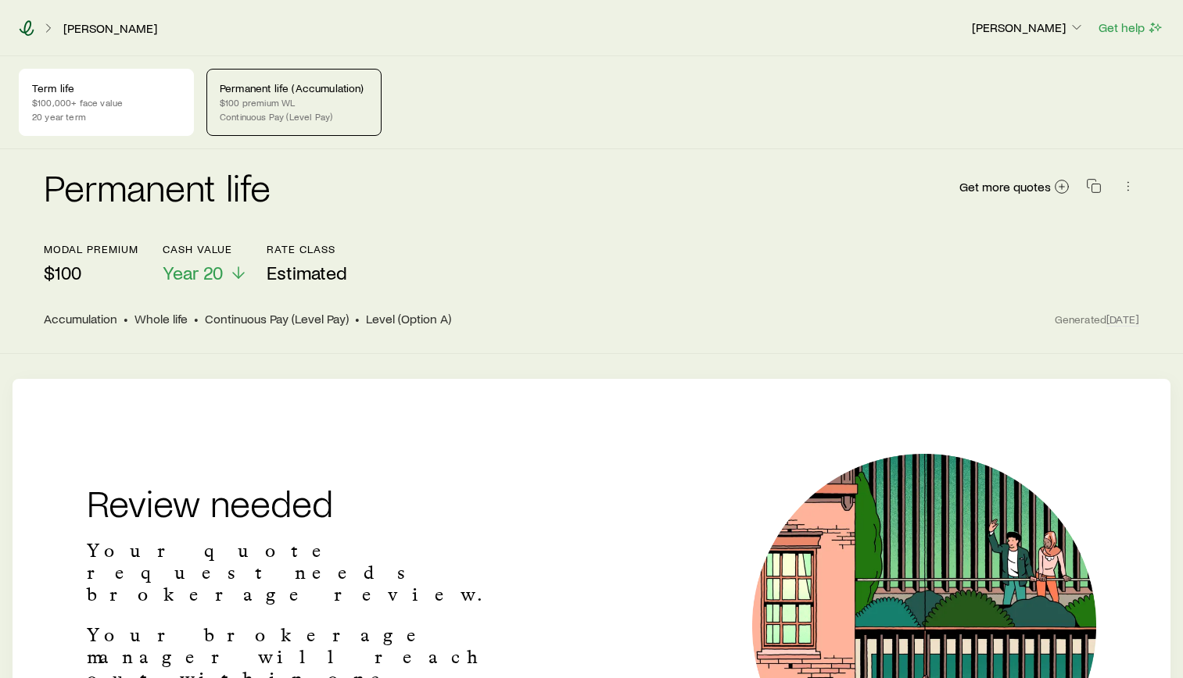
click at [32, 27] on icon at bounding box center [27, 28] width 16 height 16
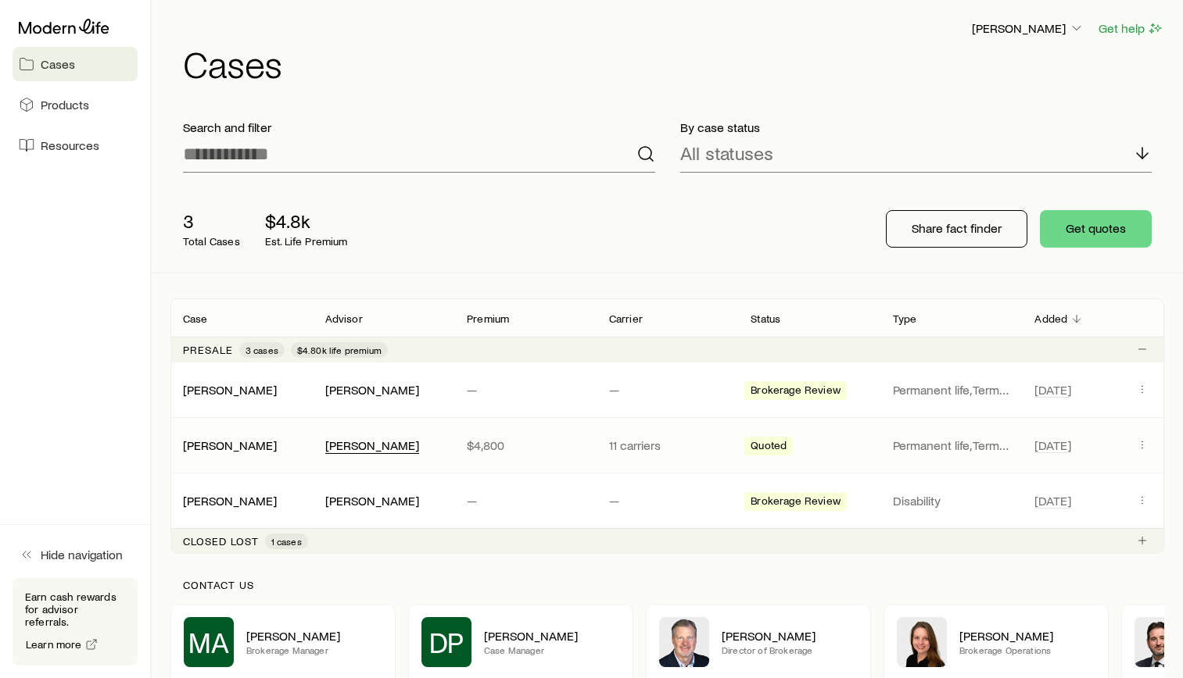
click at [388, 449] on div "[PERSON_NAME]" at bounding box center [372, 446] width 94 height 16
click at [242, 447] on link "[PERSON_NAME]" at bounding box center [231, 444] width 94 height 15
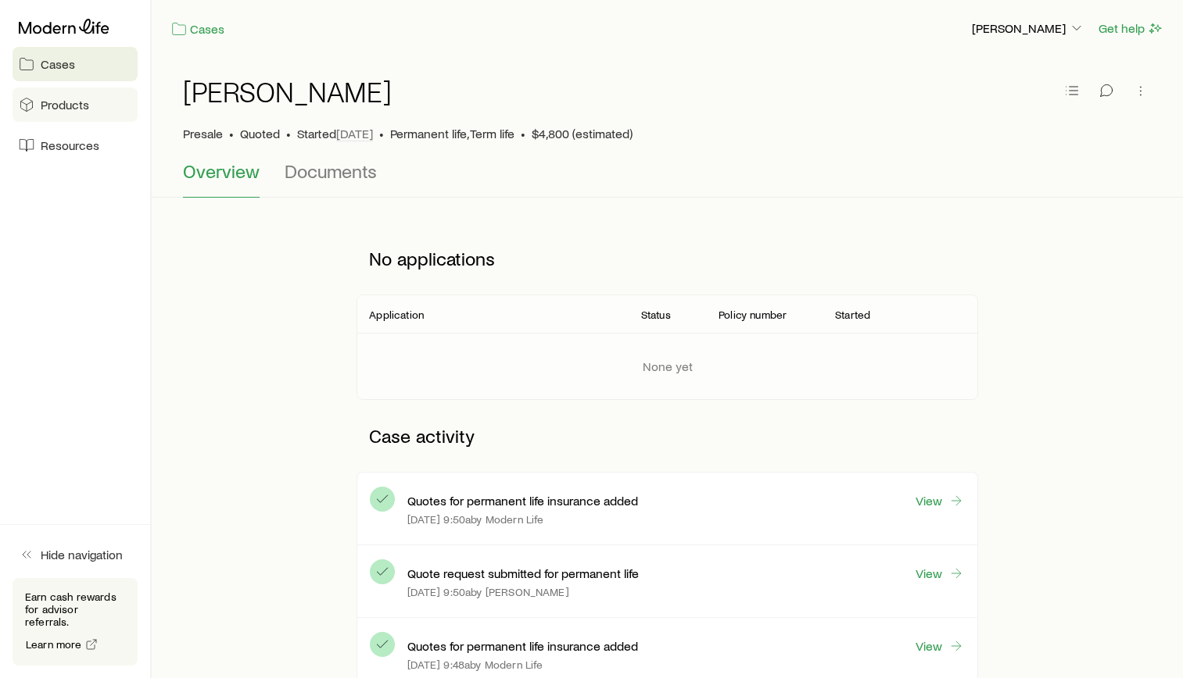
click at [75, 108] on span "Products" at bounding box center [65, 105] width 48 height 16
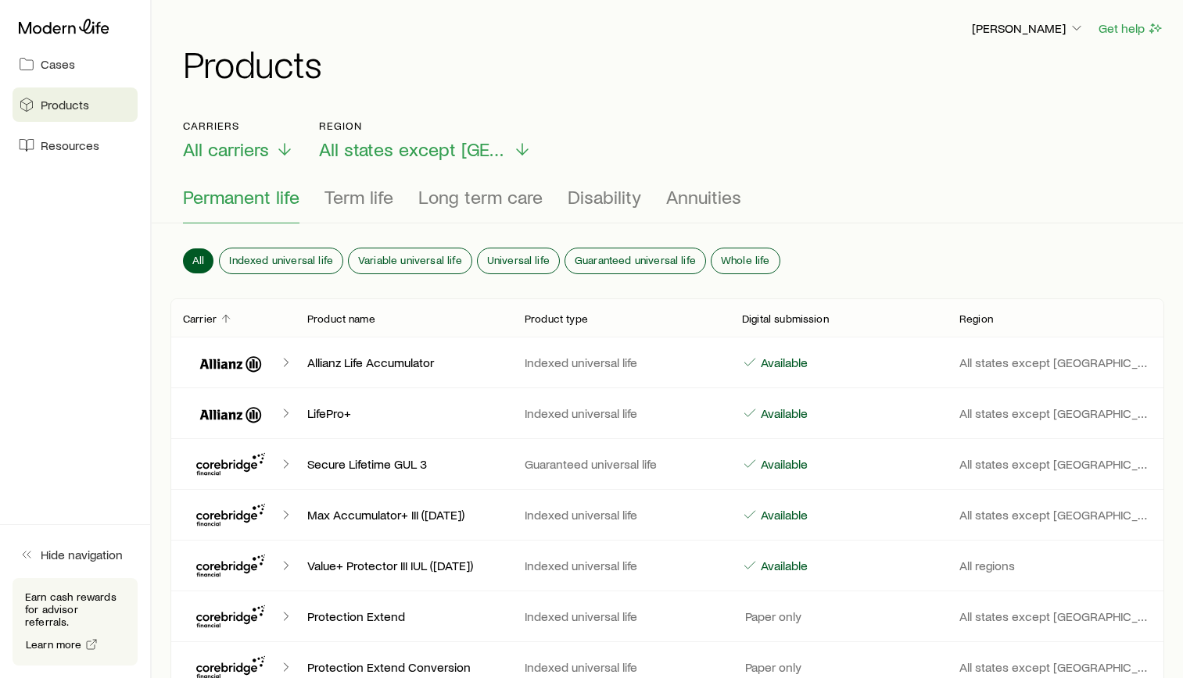
click at [287, 360] on icon "Client cases" at bounding box center [286, 363] width 16 height 16
click at [75, 17] on div at bounding box center [75, 27] width 125 height 28
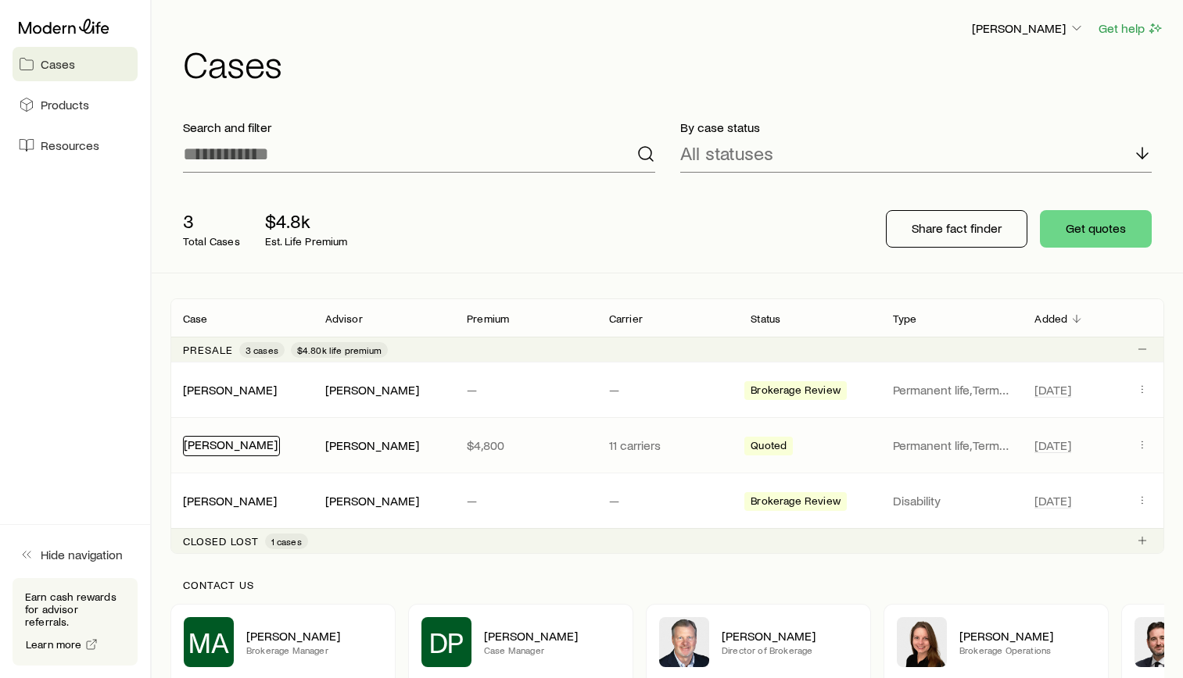
click at [239, 442] on link "[PERSON_NAME]" at bounding box center [231, 444] width 94 height 15
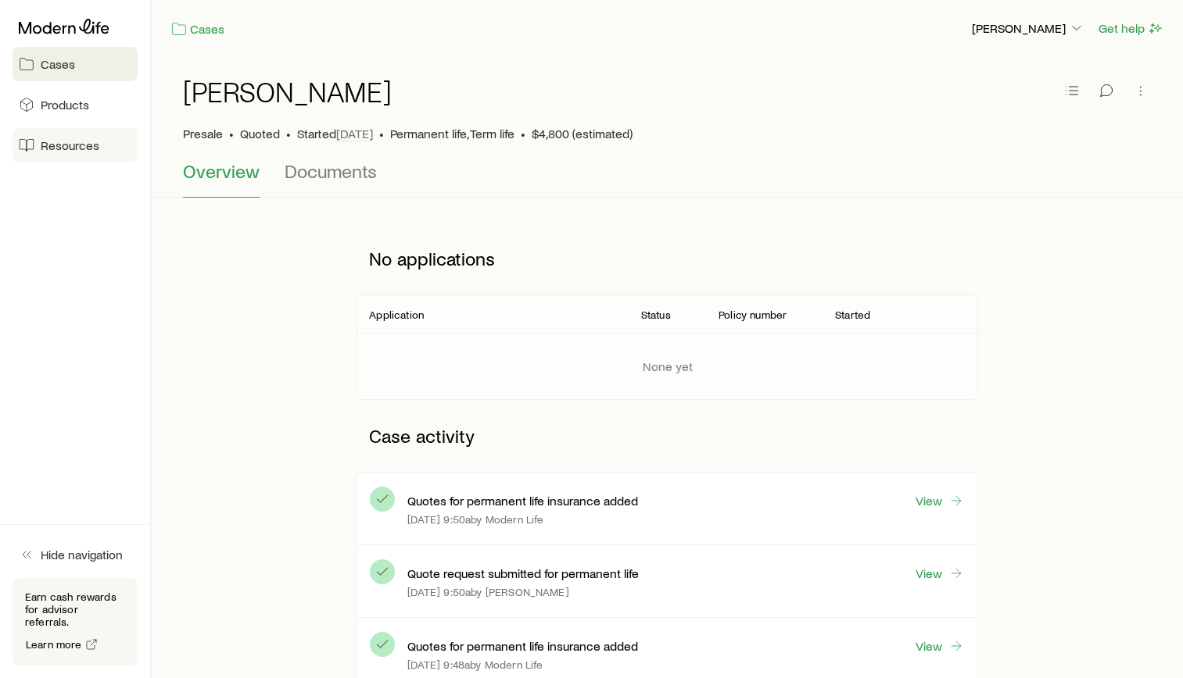
click at [91, 146] on span "Resources" at bounding box center [70, 146] width 59 height 16
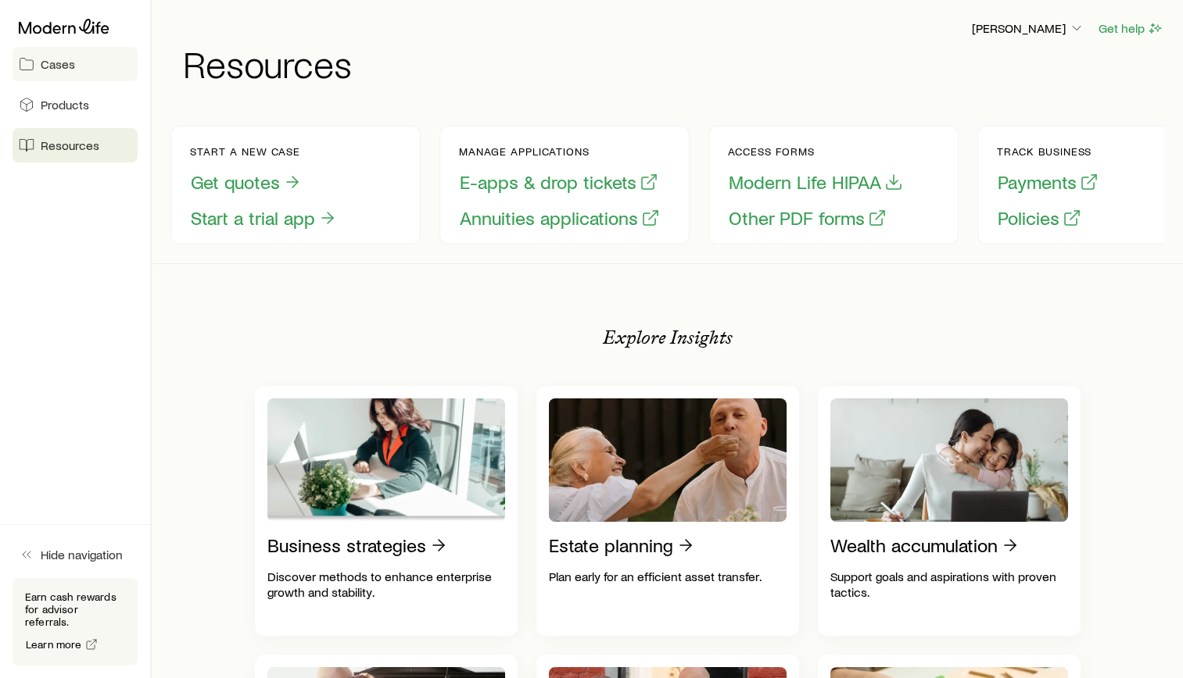
click at [39, 63] on link "Cases" at bounding box center [75, 64] width 125 height 34
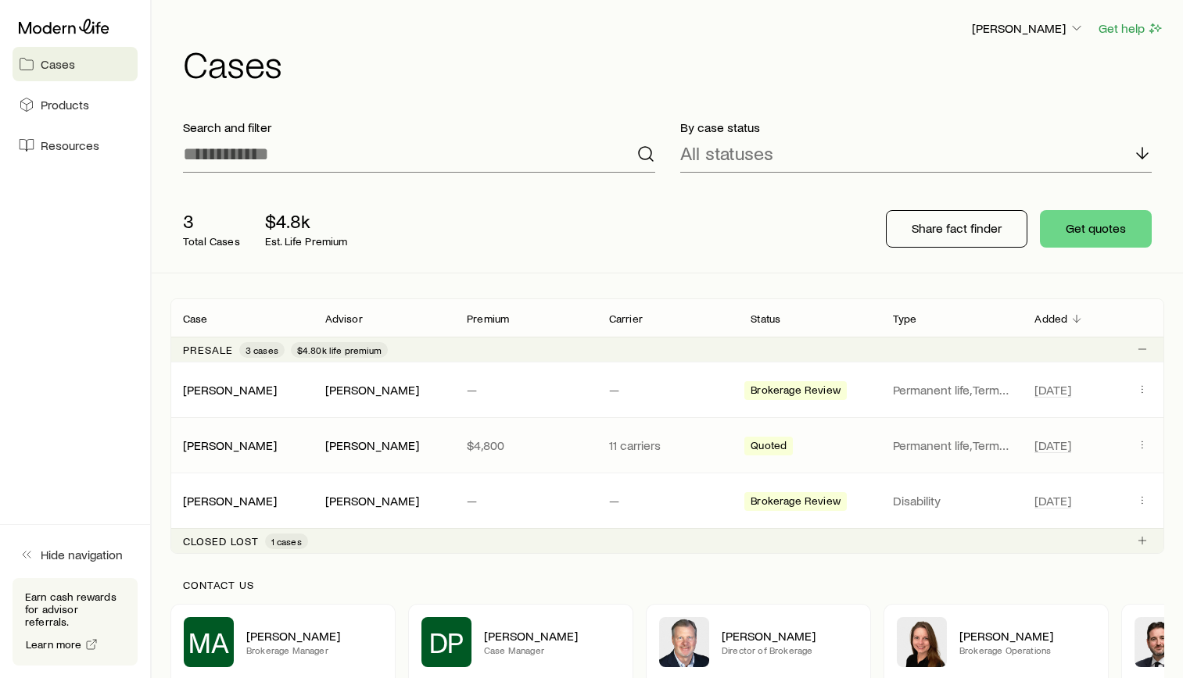
click at [759, 444] on span "Quoted" at bounding box center [768, 447] width 36 height 16
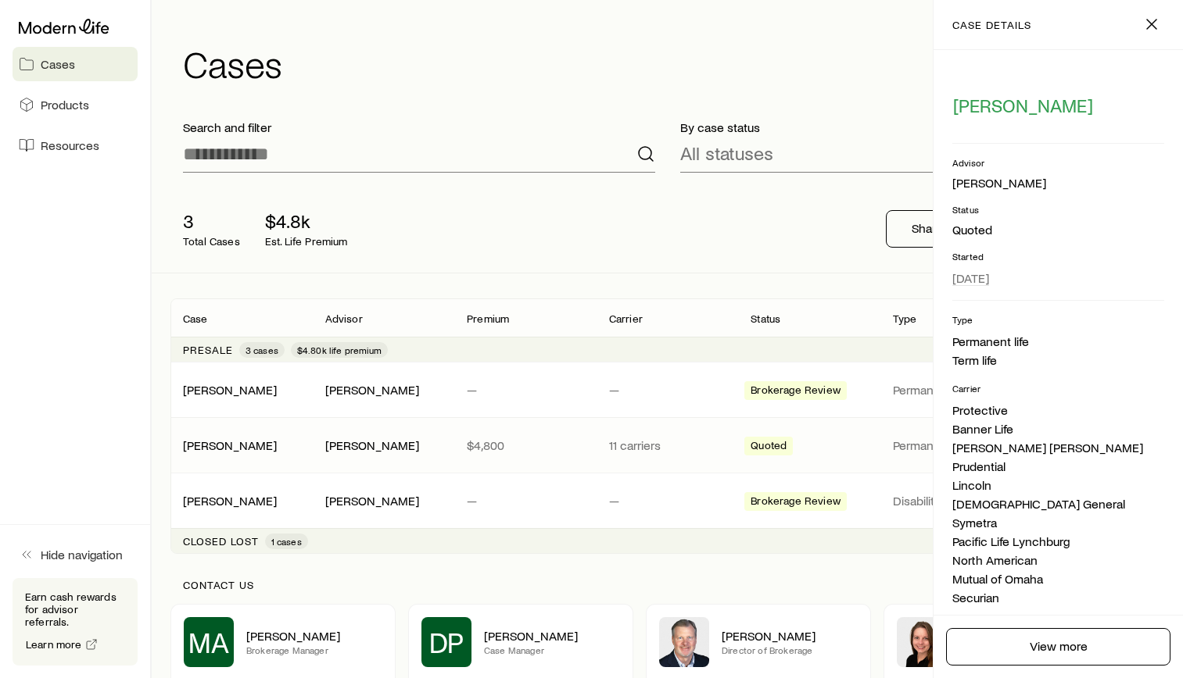
click at [626, 449] on p "11 carriers" at bounding box center [667, 446] width 117 height 16
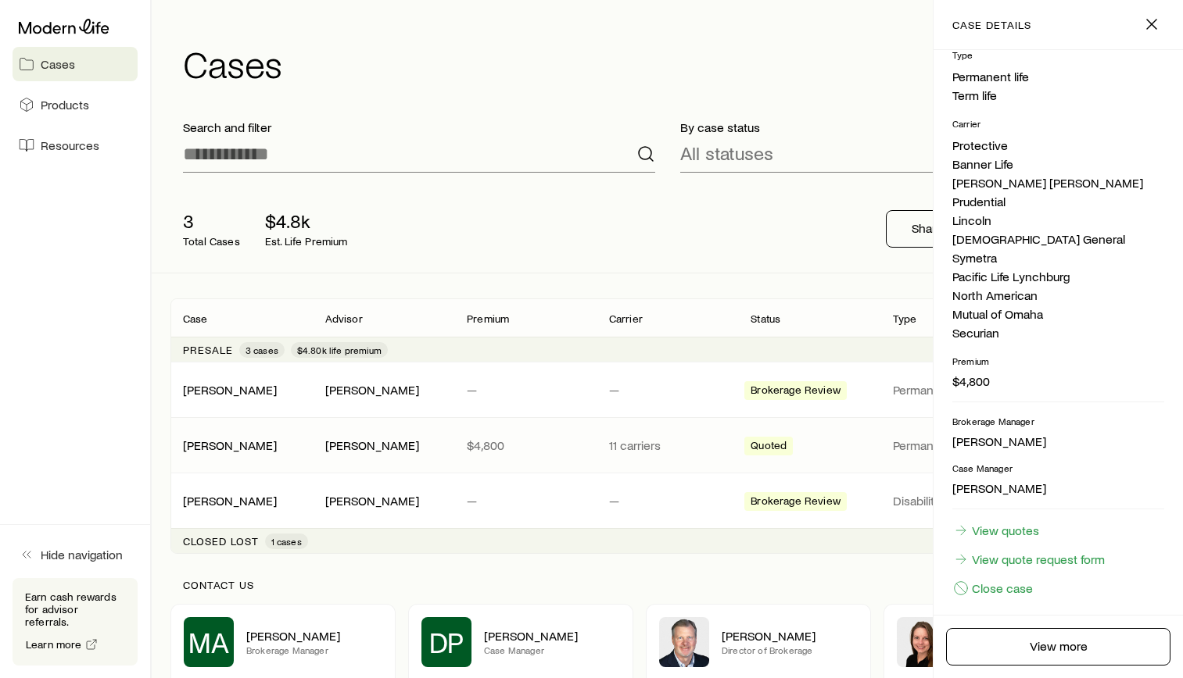
scroll to position [277, 0]
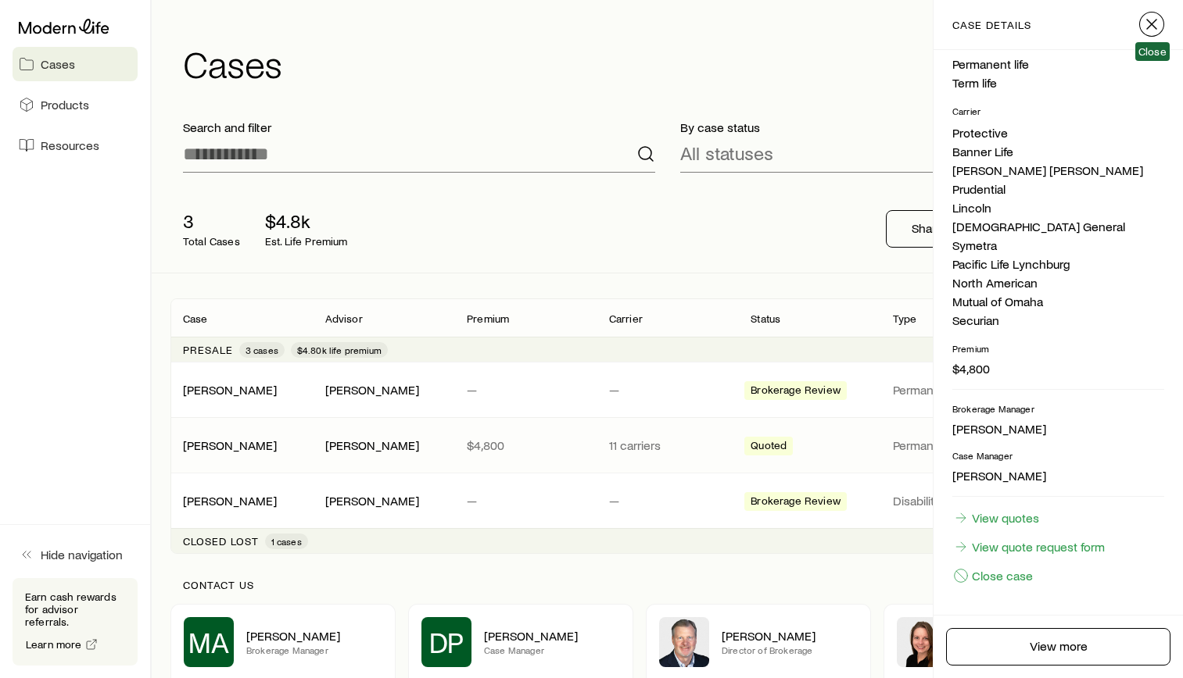
click at [1154, 25] on icon "button" at bounding box center [1151, 24] width 19 height 19
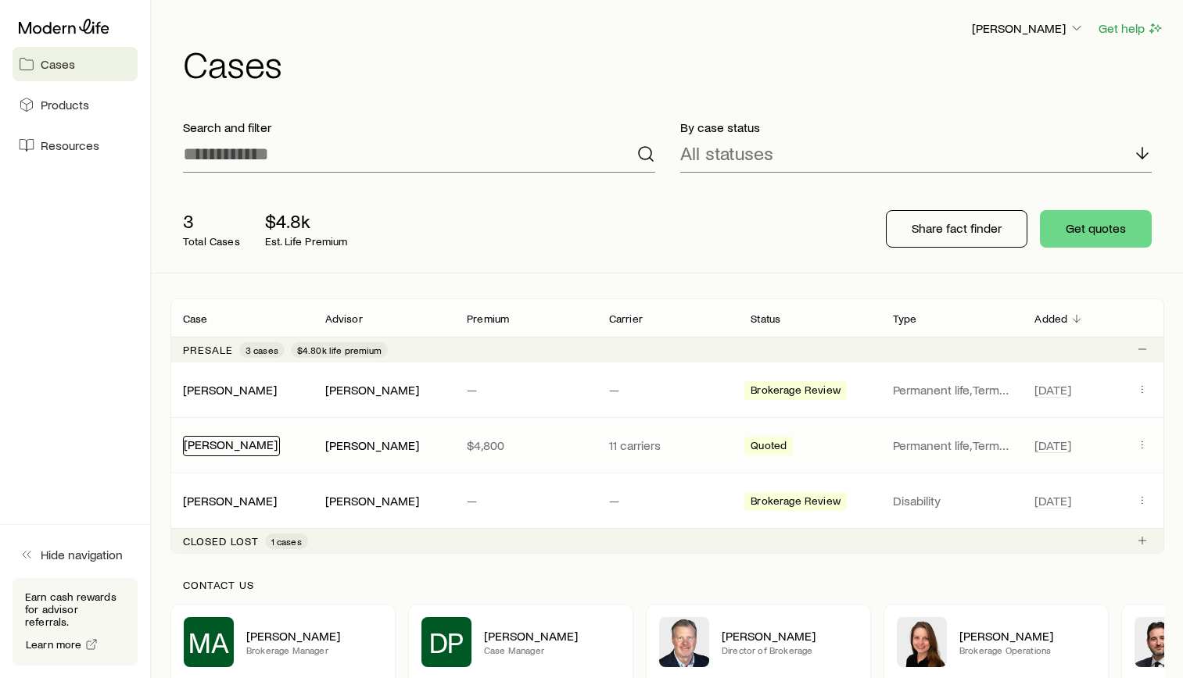
click at [208, 449] on link "[PERSON_NAME]" at bounding box center [231, 444] width 94 height 15
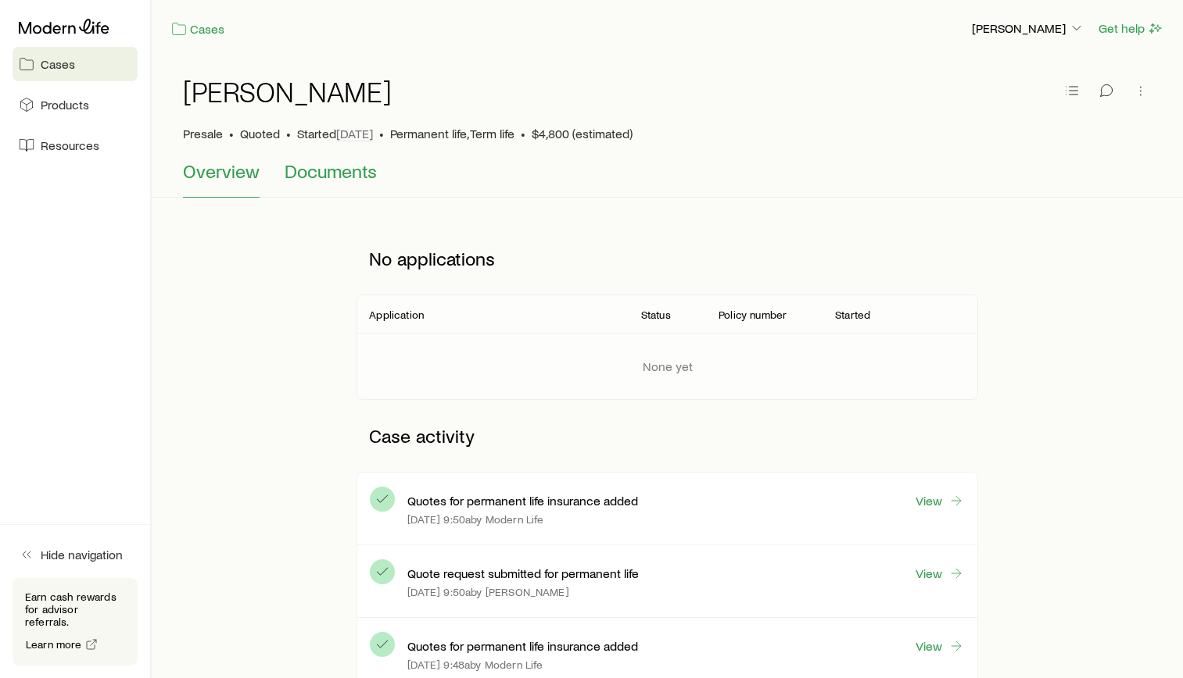
click at [342, 169] on span "Documents" at bounding box center [331, 171] width 92 height 22
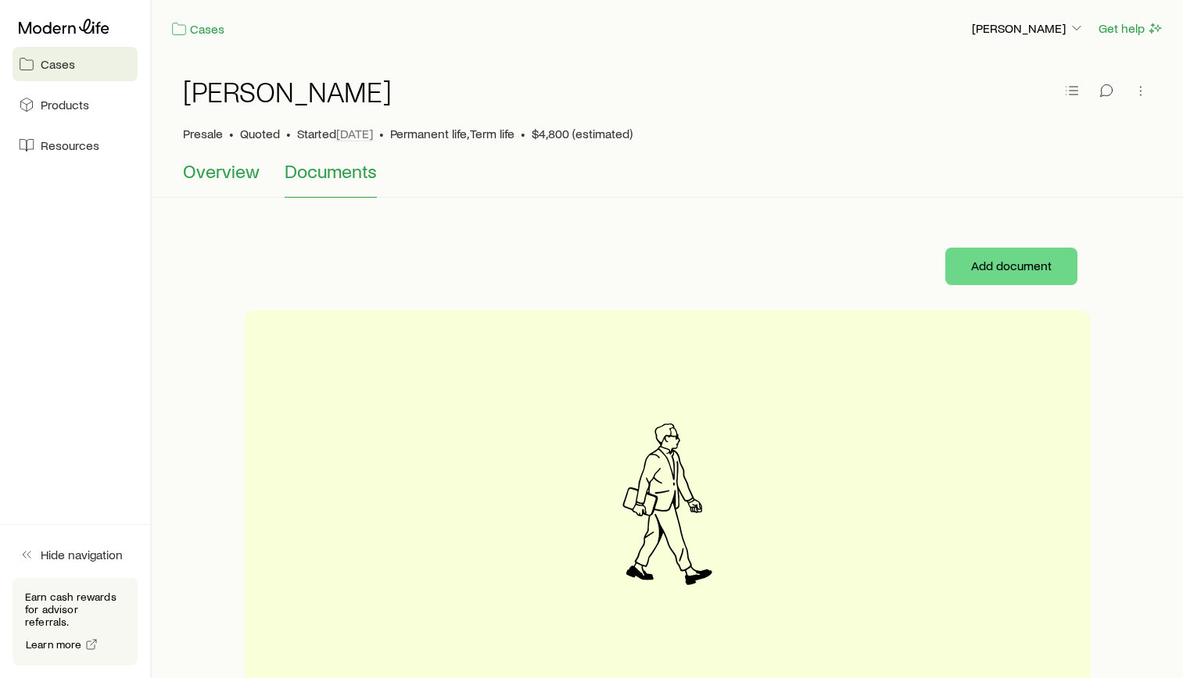
click at [231, 181] on span "Overview" at bounding box center [221, 171] width 77 height 22
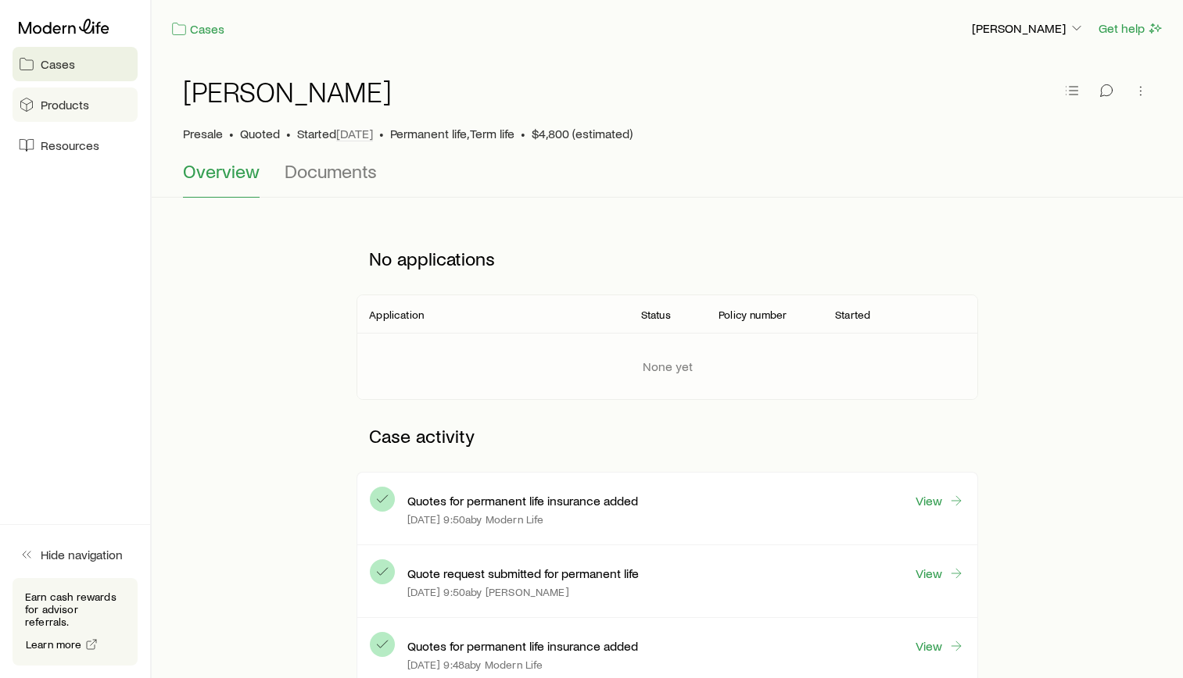
click at [70, 110] on span "Products" at bounding box center [65, 105] width 48 height 16
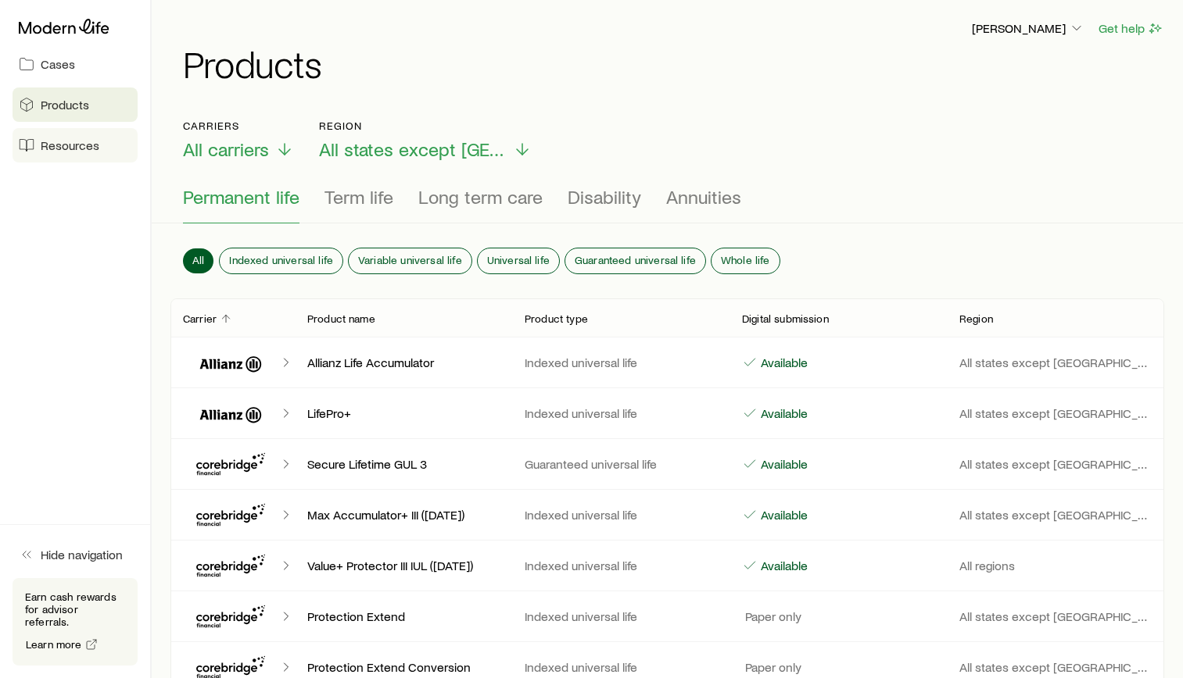
click at [98, 152] on link "Resources" at bounding box center [75, 145] width 125 height 34
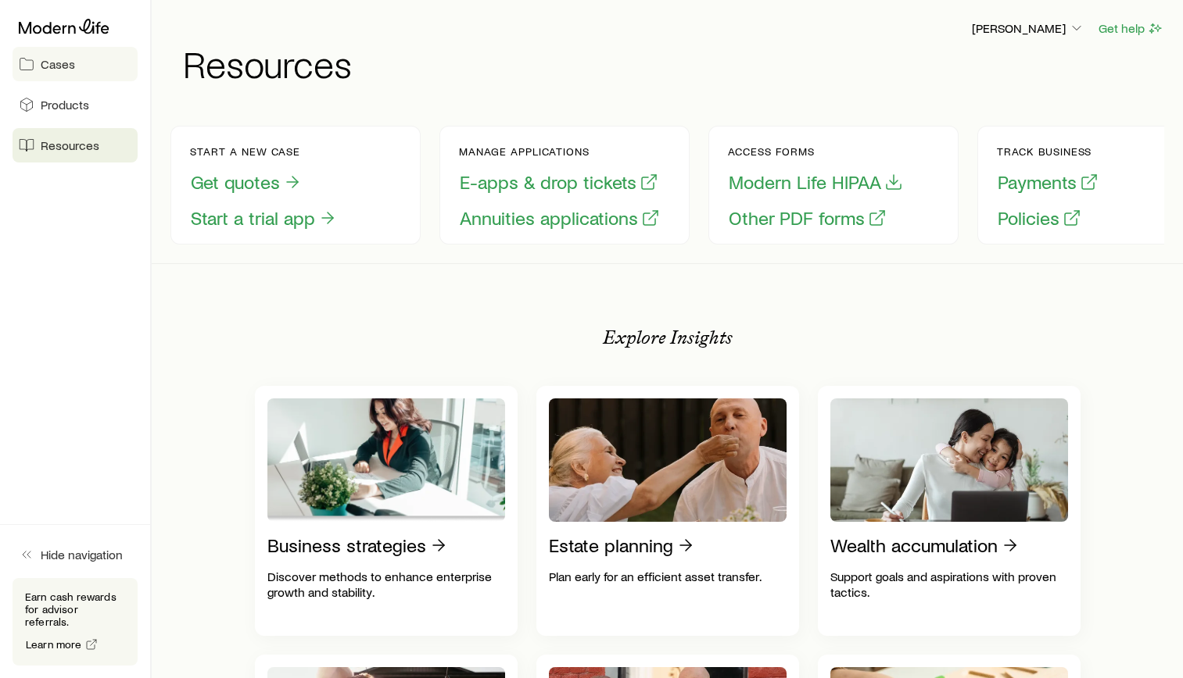
click at [59, 63] on span "Cases" at bounding box center [58, 64] width 34 height 16
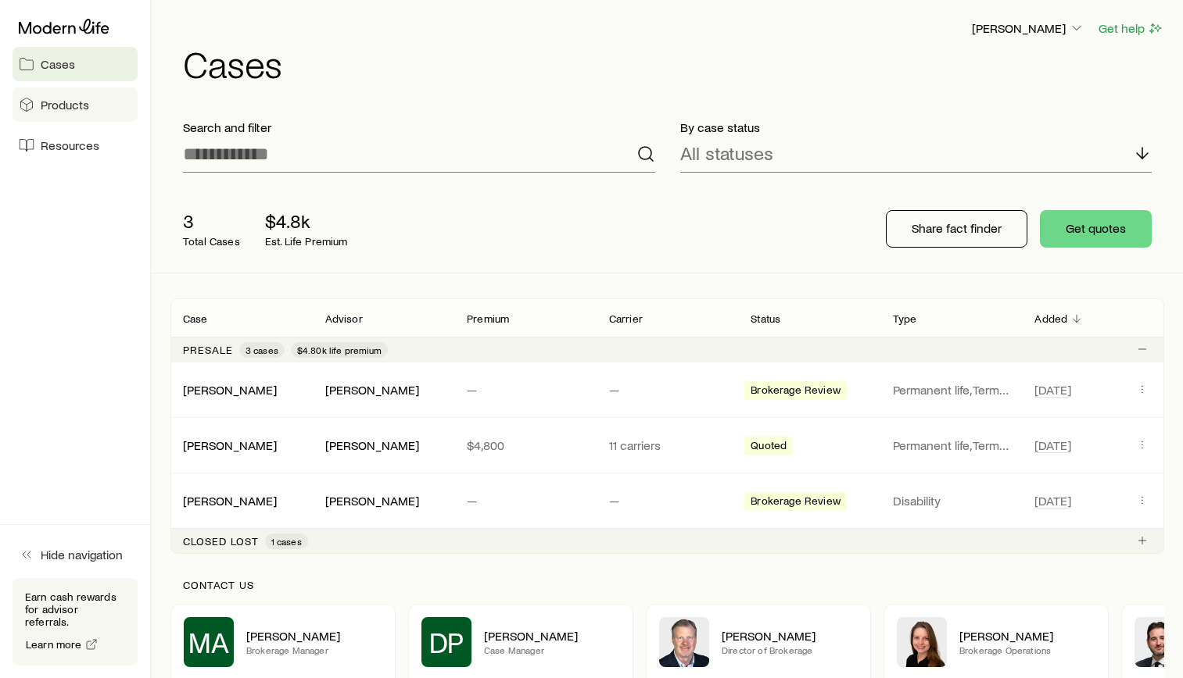
click at [46, 98] on span "Products" at bounding box center [65, 105] width 48 height 16
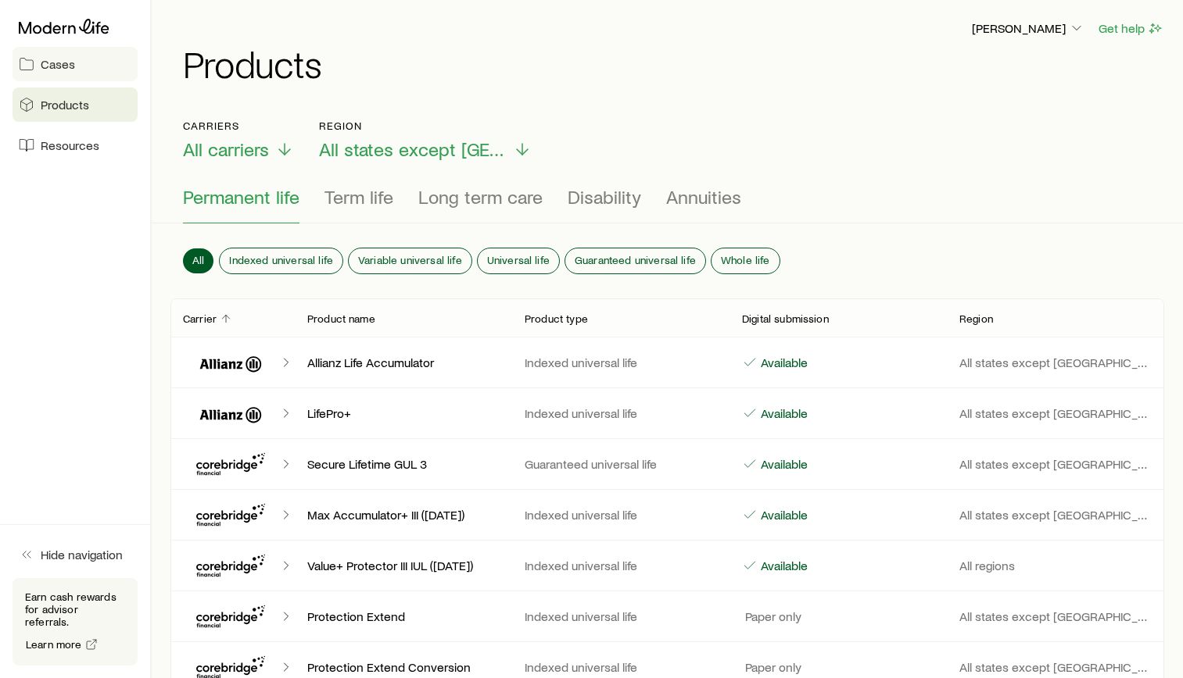
click at [51, 65] on span "Cases" at bounding box center [58, 64] width 34 height 16
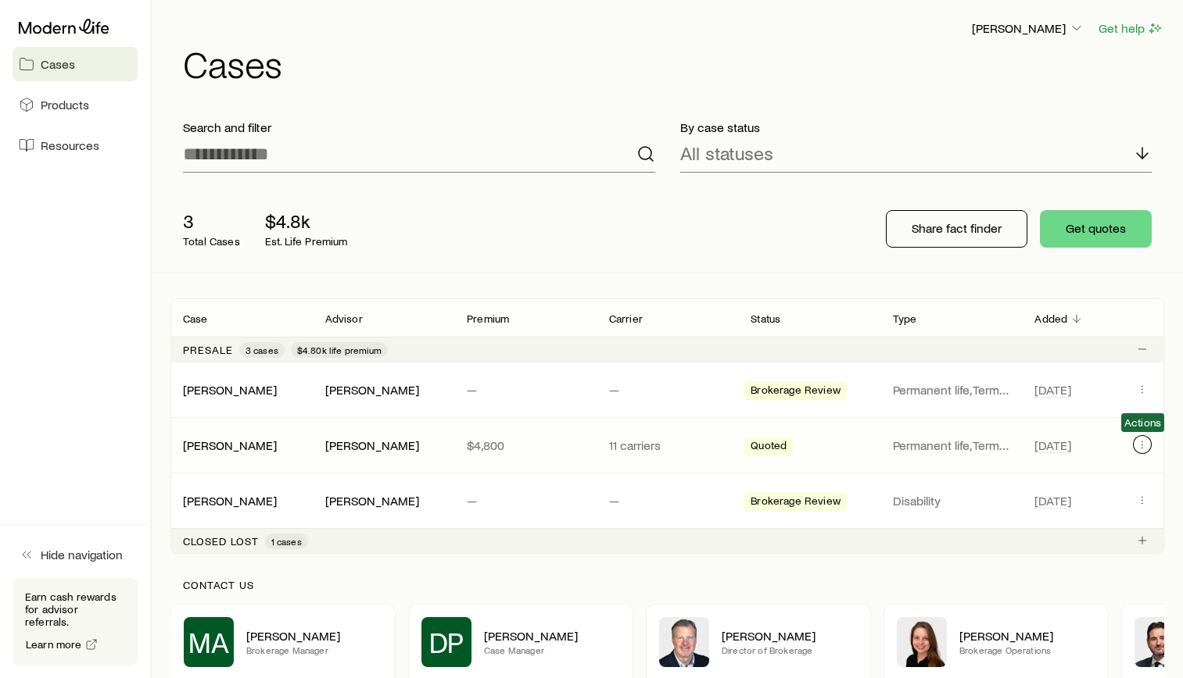
click at [1140, 442] on icon "Client cases" at bounding box center [1142, 444] width 13 height 13
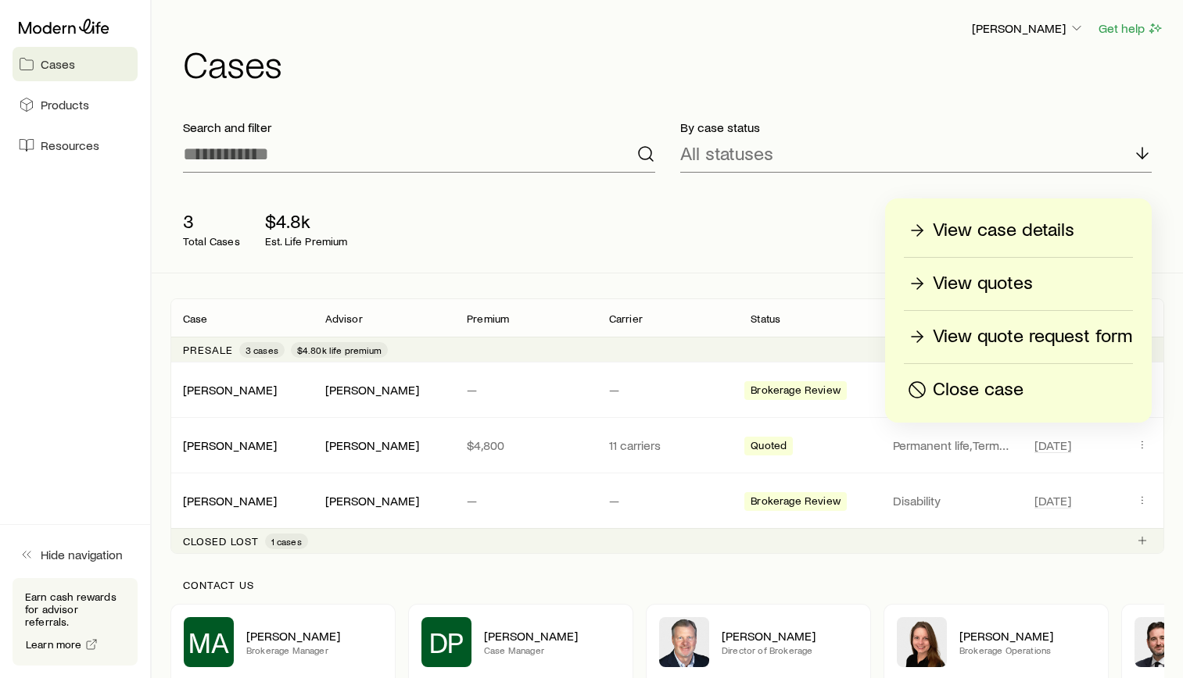
click at [1029, 290] on p "View quotes" at bounding box center [982, 283] width 100 height 25
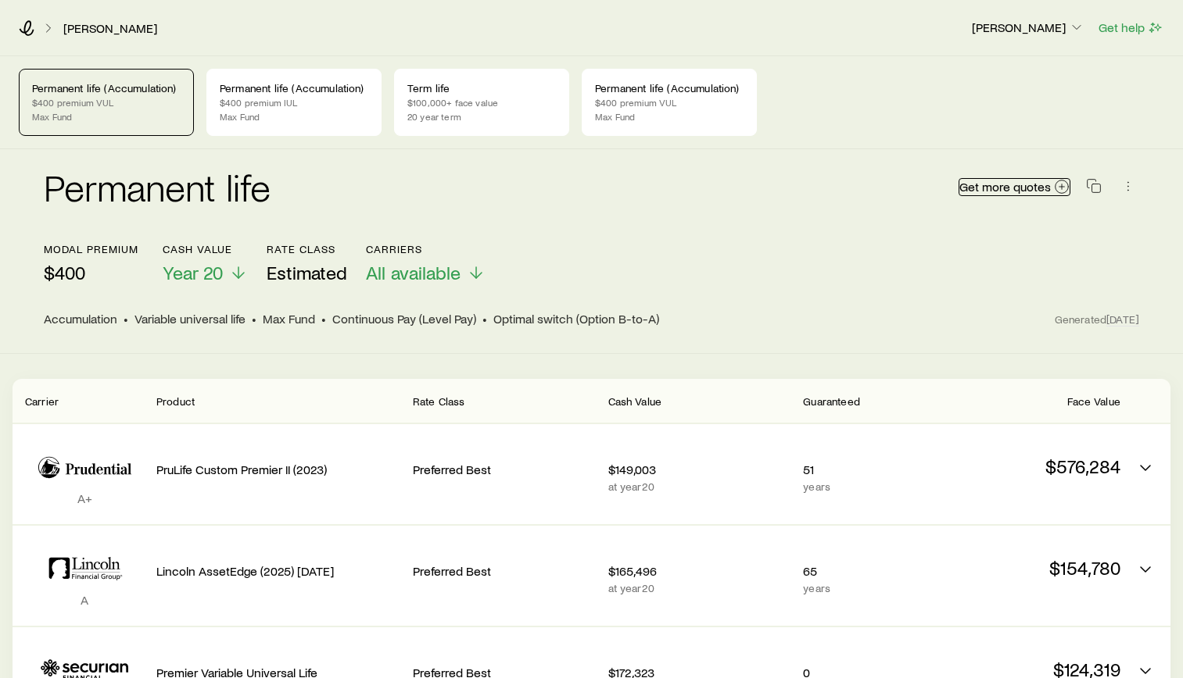
click at [1033, 191] on span "Get more quotes" at bounding box center [1004, 187] width 91 height 13
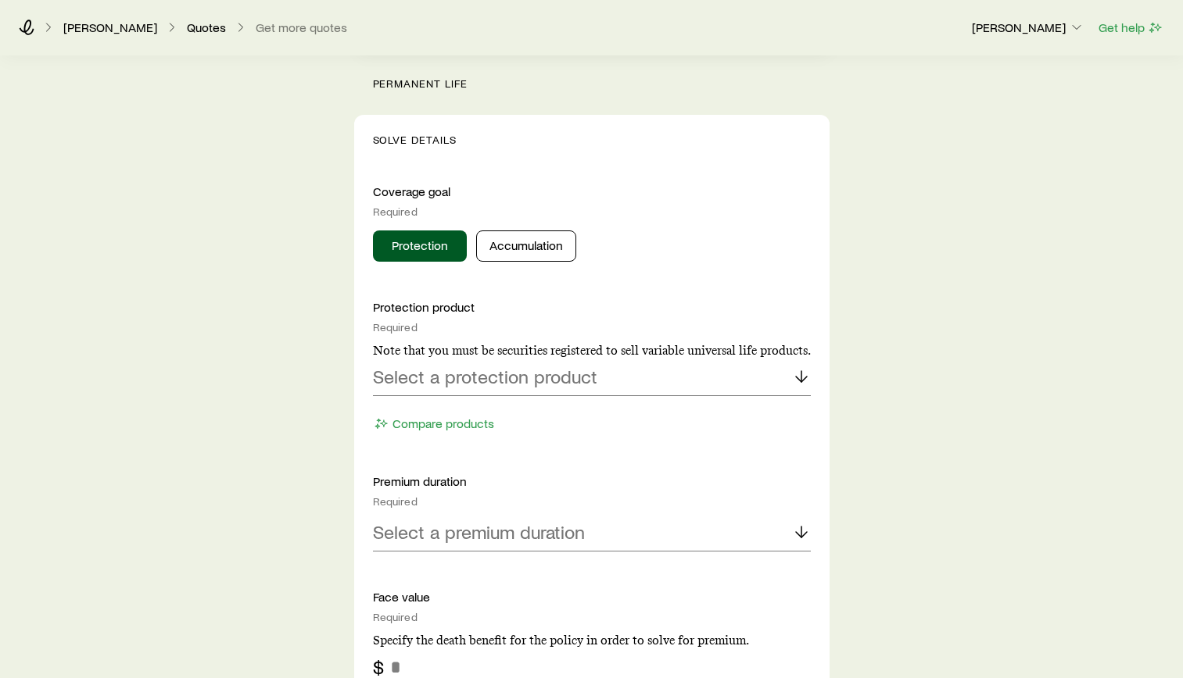
scroll to position [547, 0]
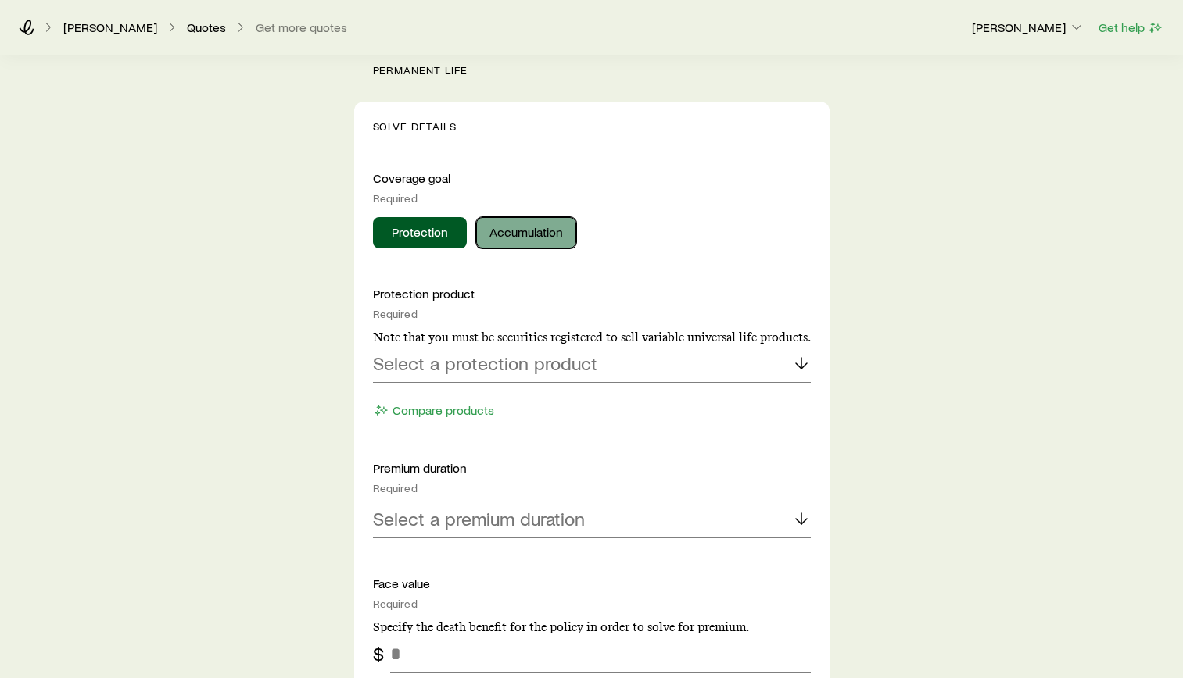
click at [542, 233] on button "Accumulation" at bounding box center [526, 232] width 100 height 31
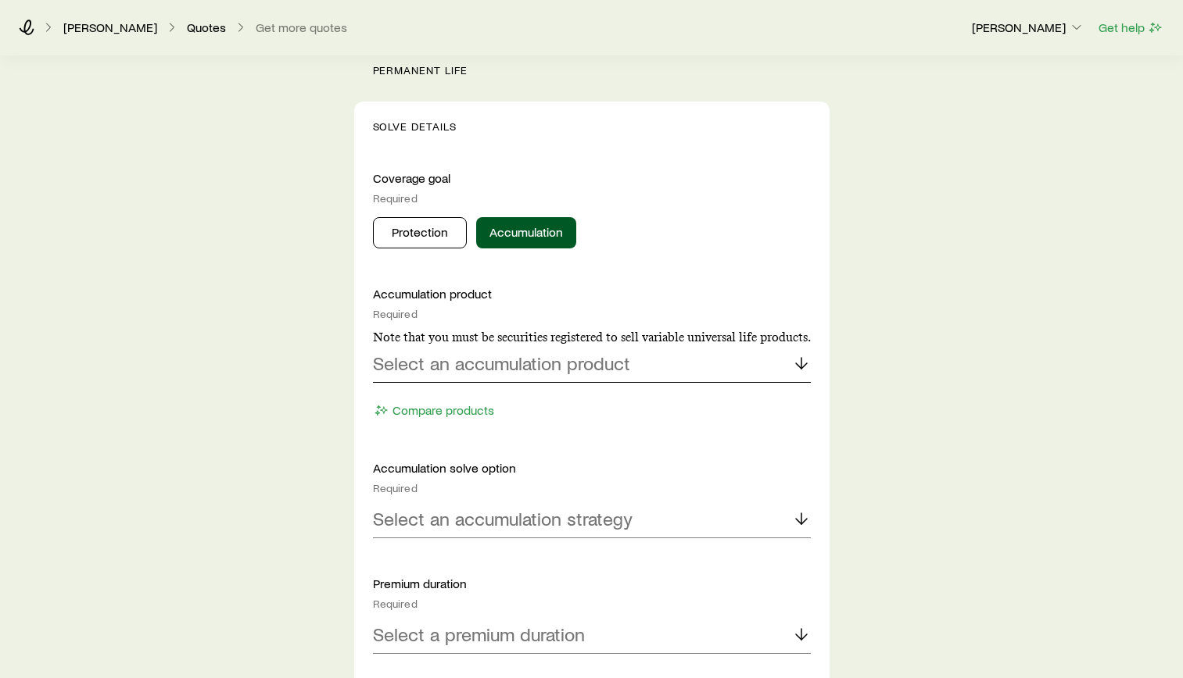
click at [703, 363] on div "Select an accumulation product" at bounding box center [592, 364] width 438 height 38
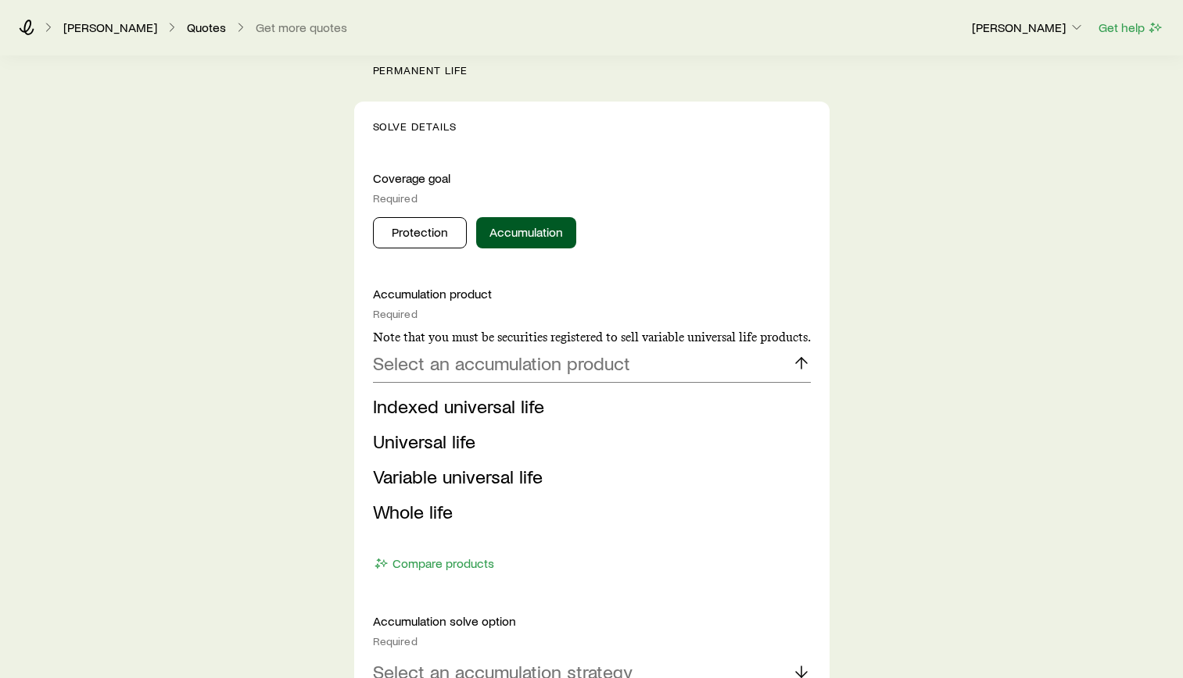
click at [460, 473] on span "Variable universal life" at bounding box center [458, 476] width 170 height 23
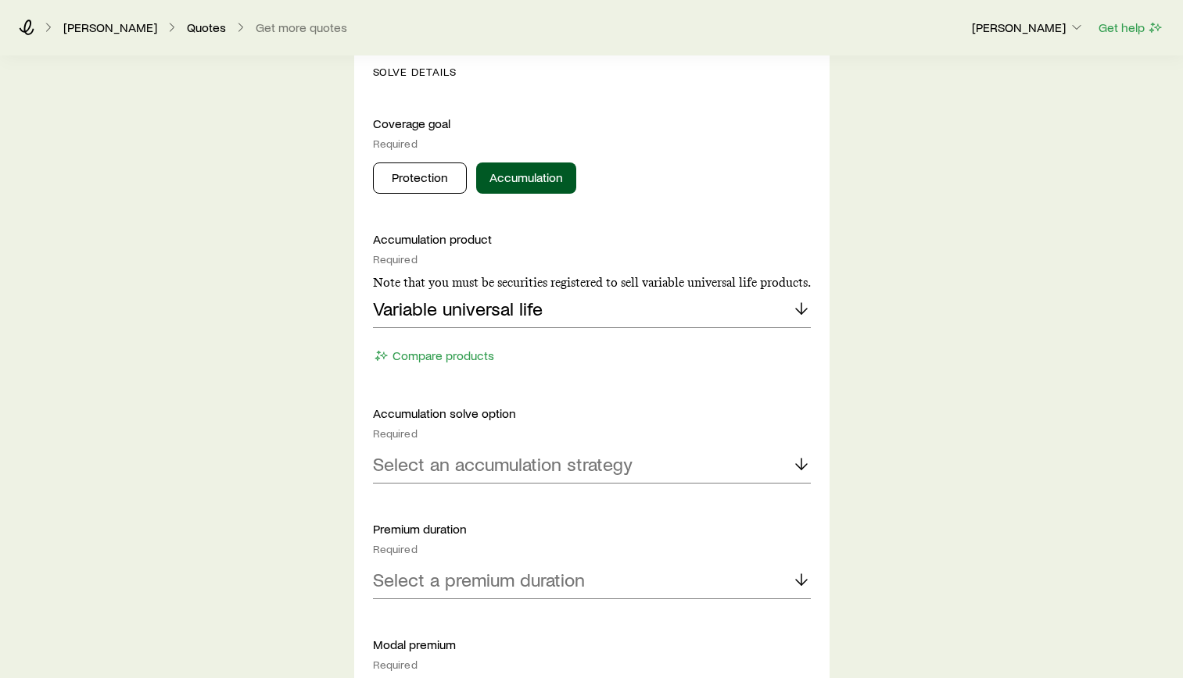
scroll to position [703, 0]
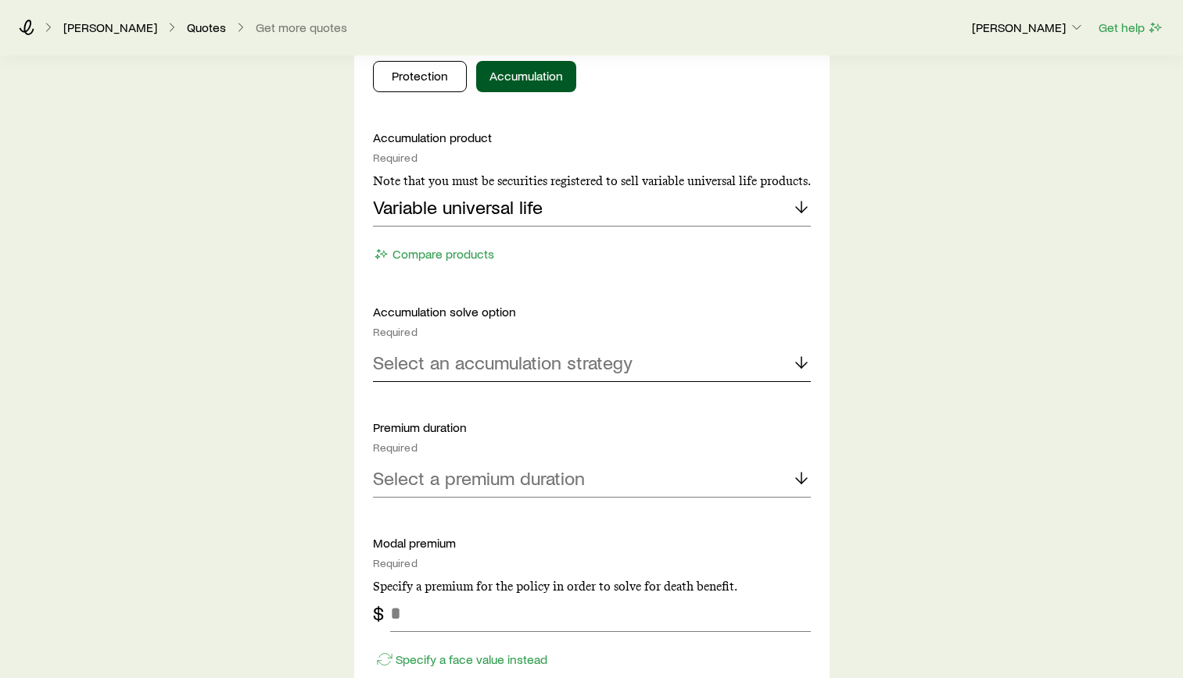
click at [602, 378] on div "Select an accumulation strategy" at bounding box center [592, 364] width 438 height 38
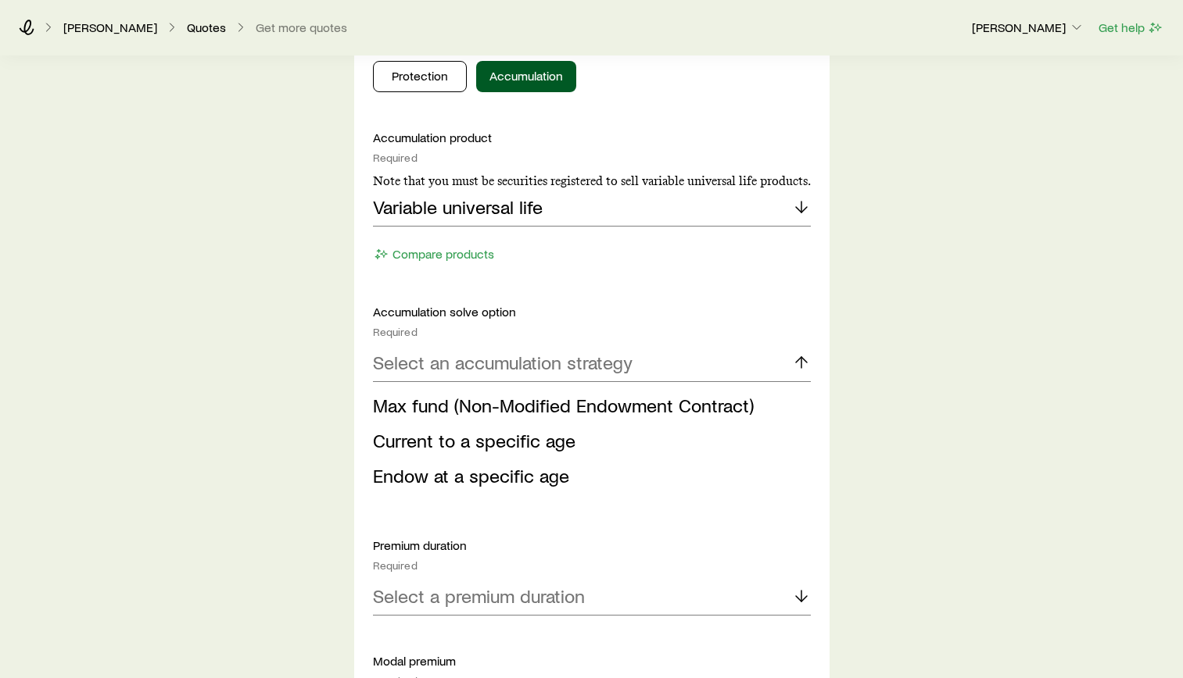
click at [599, 408] on span "Max fund (Non-Modified Endowment Contract)" at bounding box center [563, 405] width 381 height 23
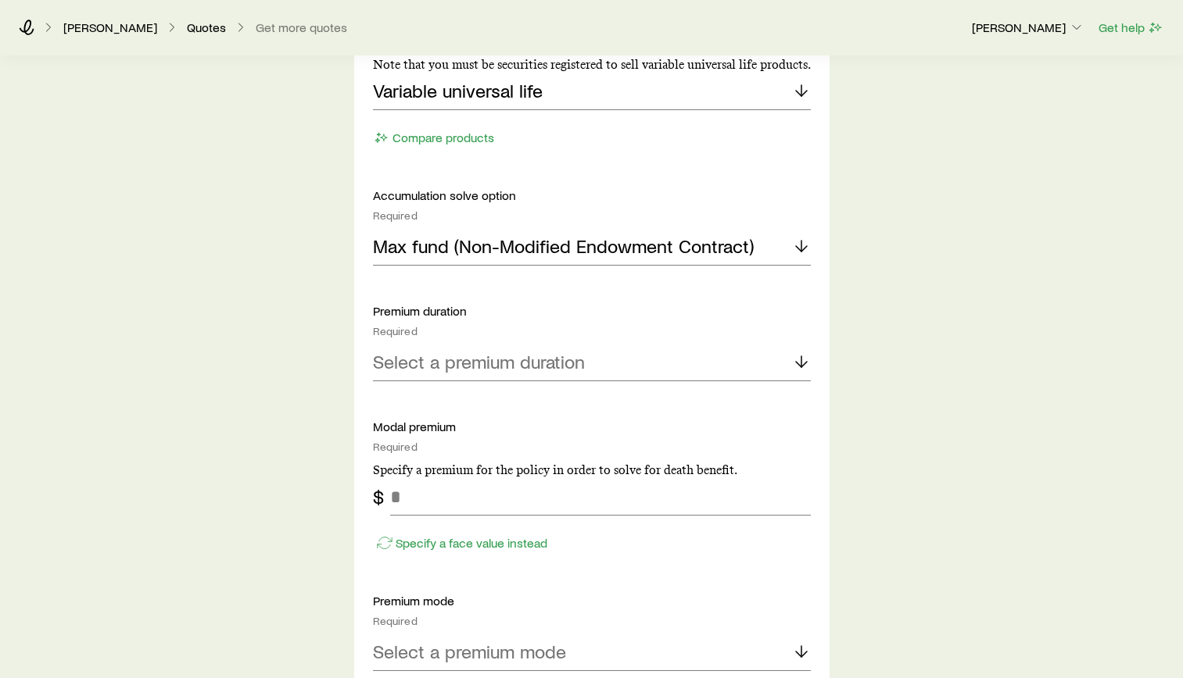
scroll to position [860, 0]
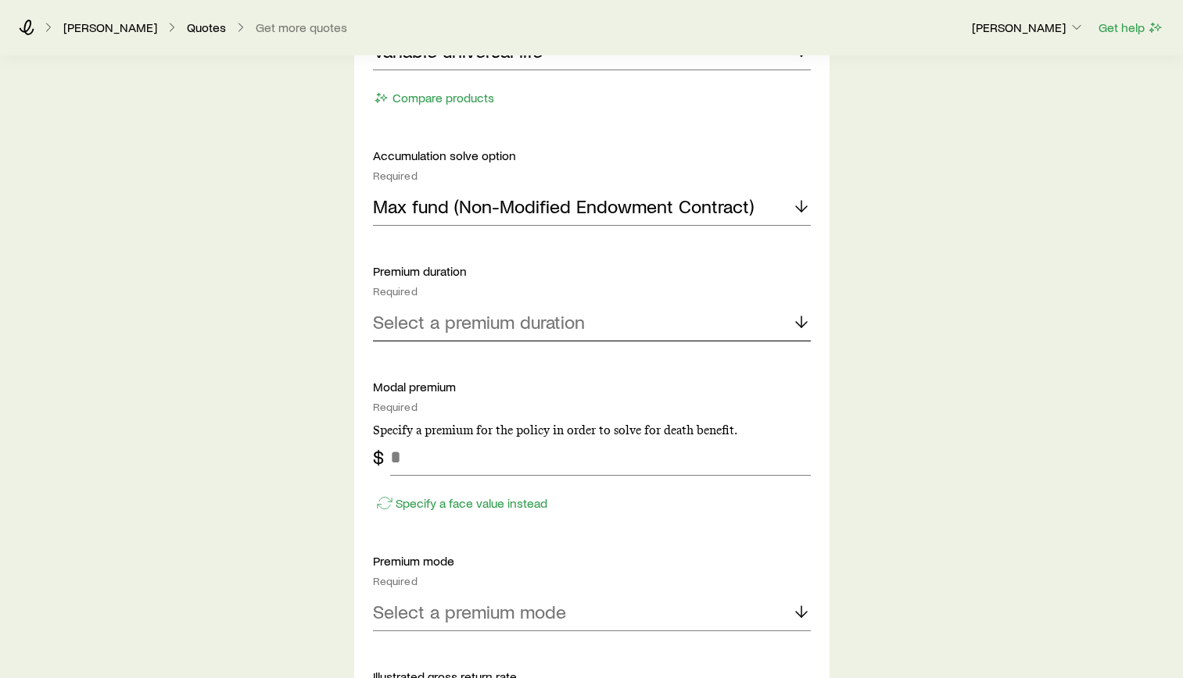
click at [575, 336] on div "Select a premium duration" at bounding box center [592, 323] width 438 height 38
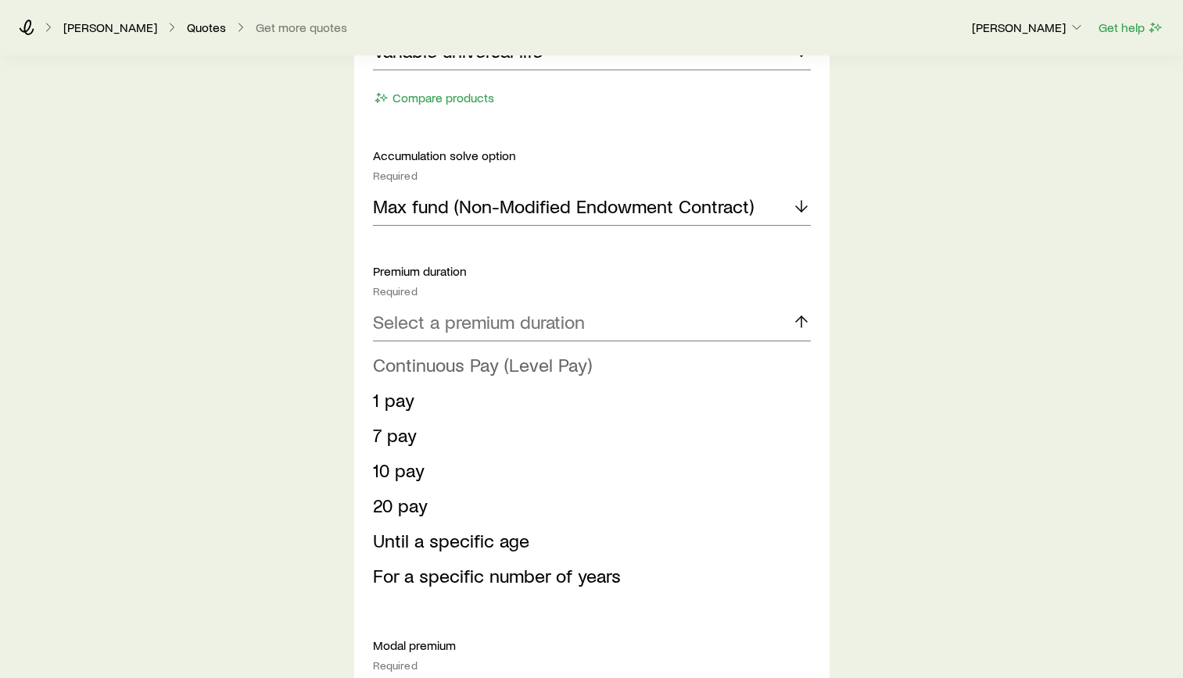
click at [520, 367] on span "Continuous Pay (Level Pay)" at bounding box center [482, 364] width 219 height 23
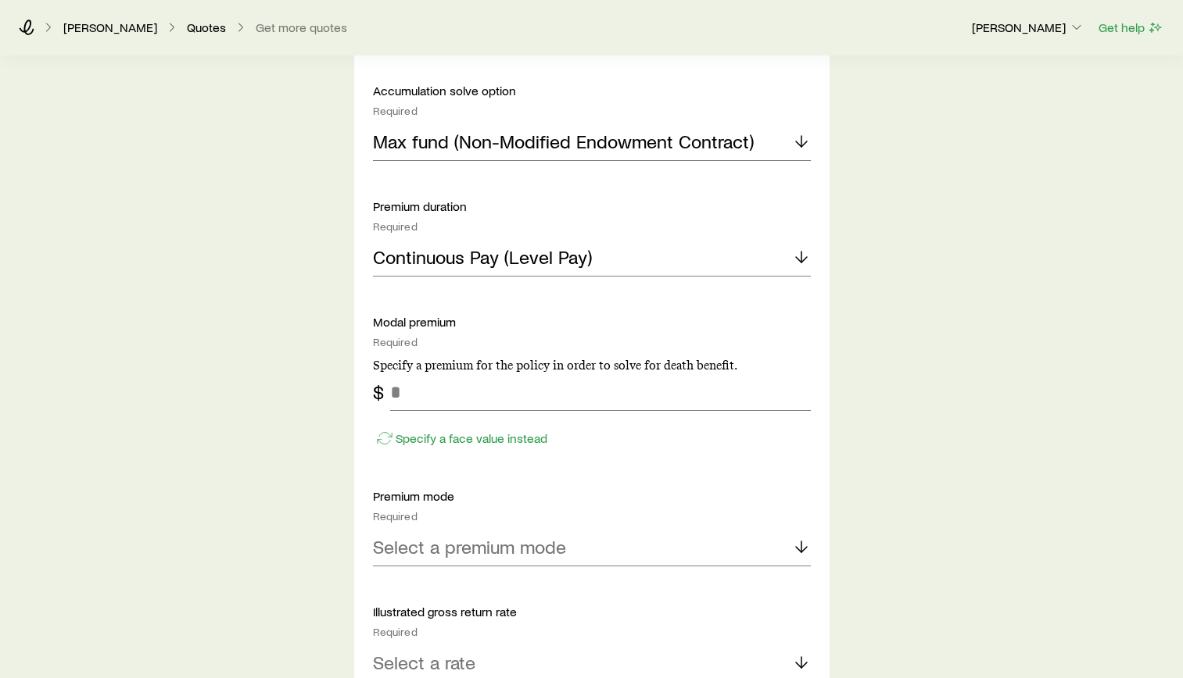
scroll to position [1016, 0]
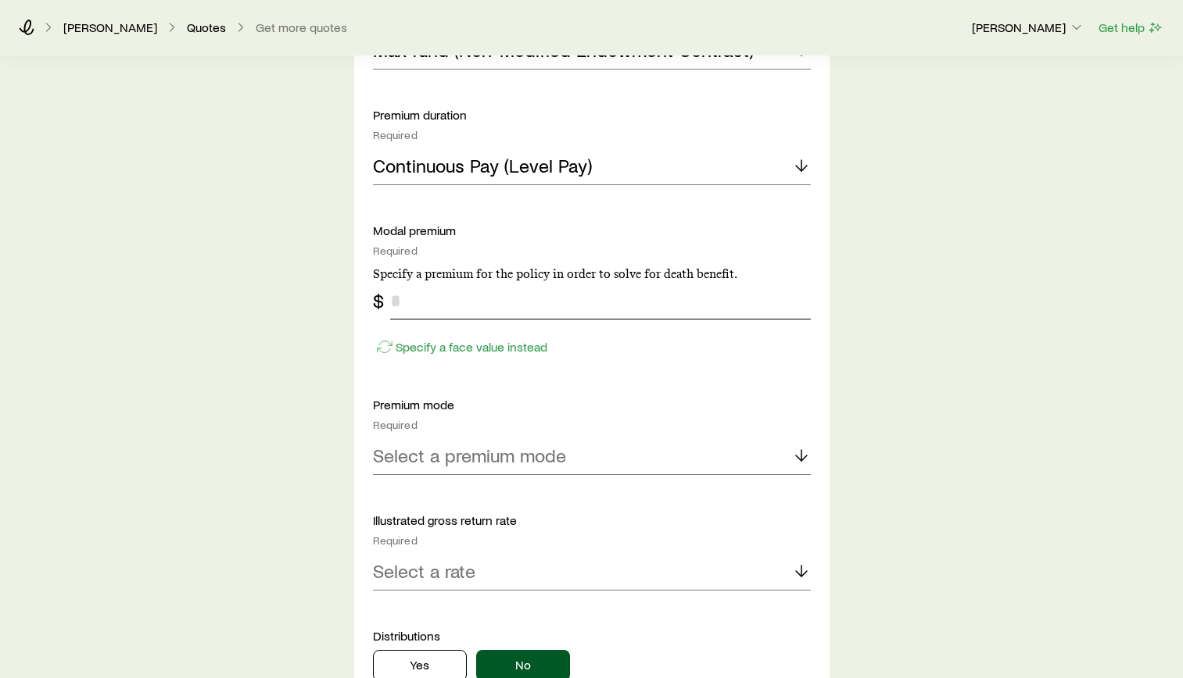
click at [493, 307] on input "tel" at bounding box center [600, 301] width 421 height 38
type input "*****"
click at [900, 330] on div "Insurance Selection What type of product are you looking for? At least one is r…" at bounding box center [591, 284] width 1183 height 2488
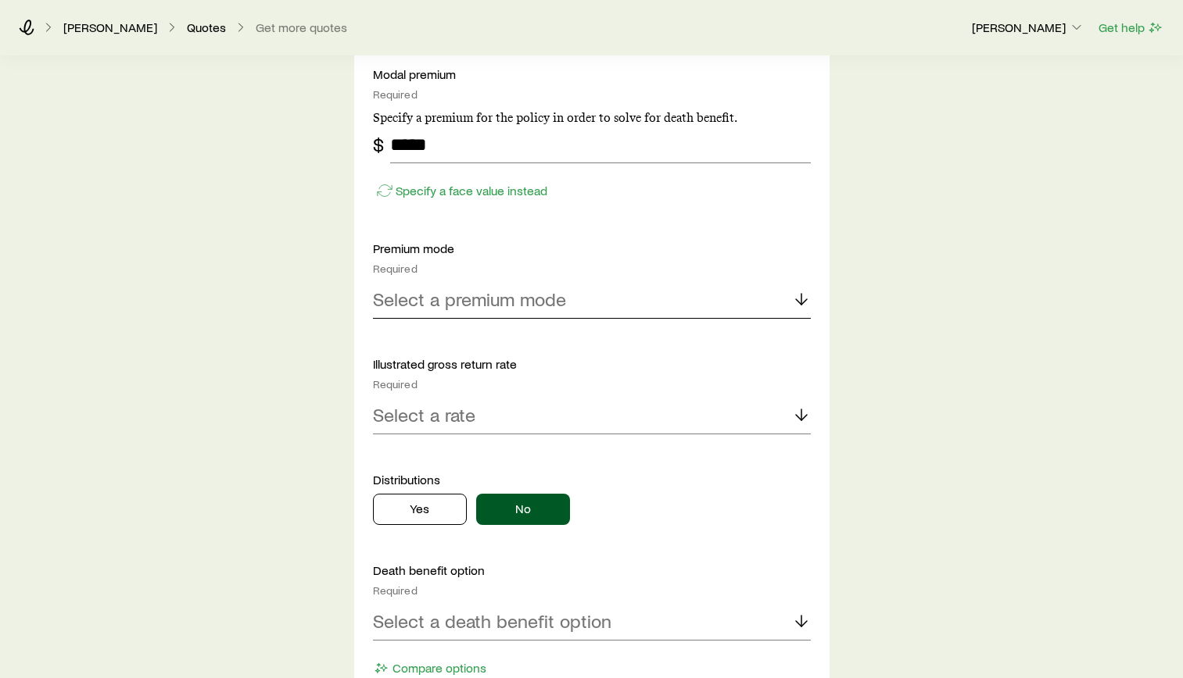
click at [609, 292] on div "Select a premium mode" at bounding box center [592, 300] width 438 height 38
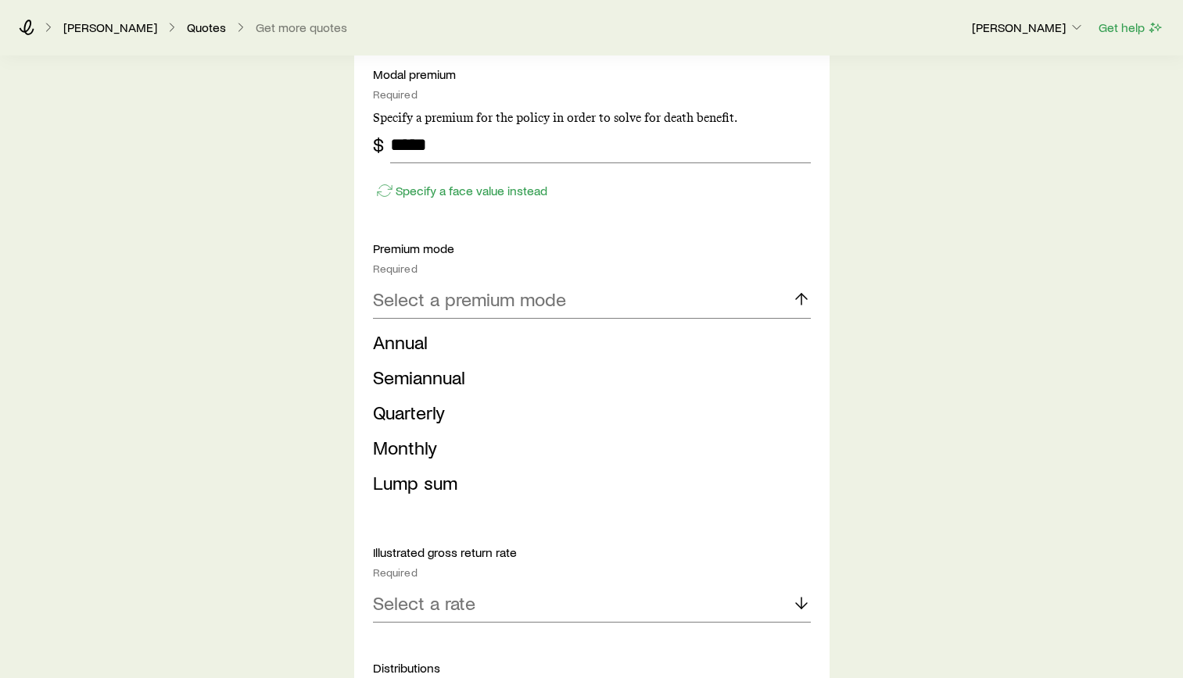
click at [427, 459] on li "Monthly" at bounding box center [587, 448] width 428 height 35
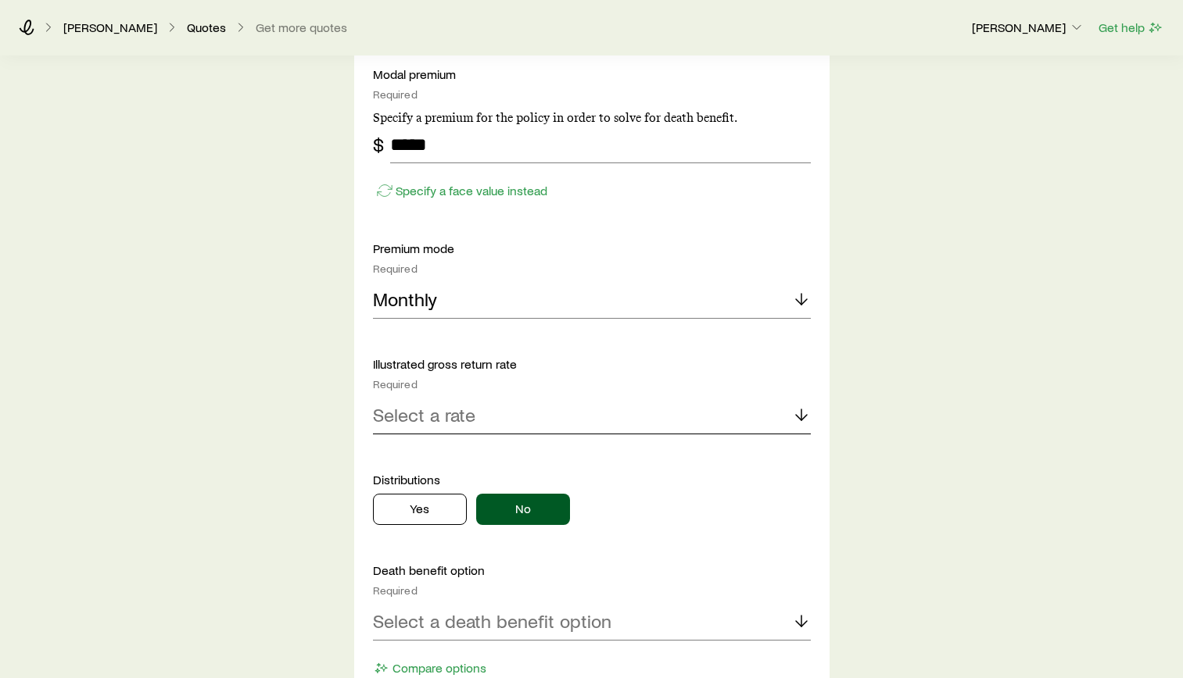
click at [484, 424] on div "Select a rate" at bounding box center [592, 416] width 438 height 38
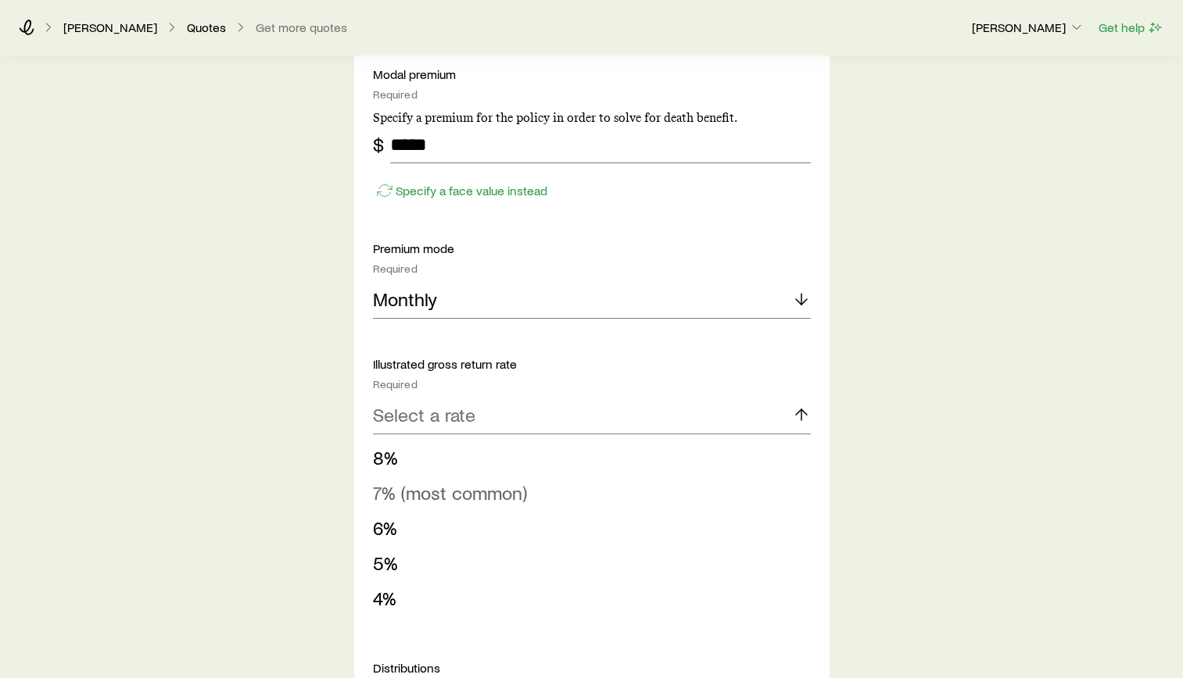
click at [489, 489] on span "7% (most common)" at bounding box center [450, 492] width 154 height 23
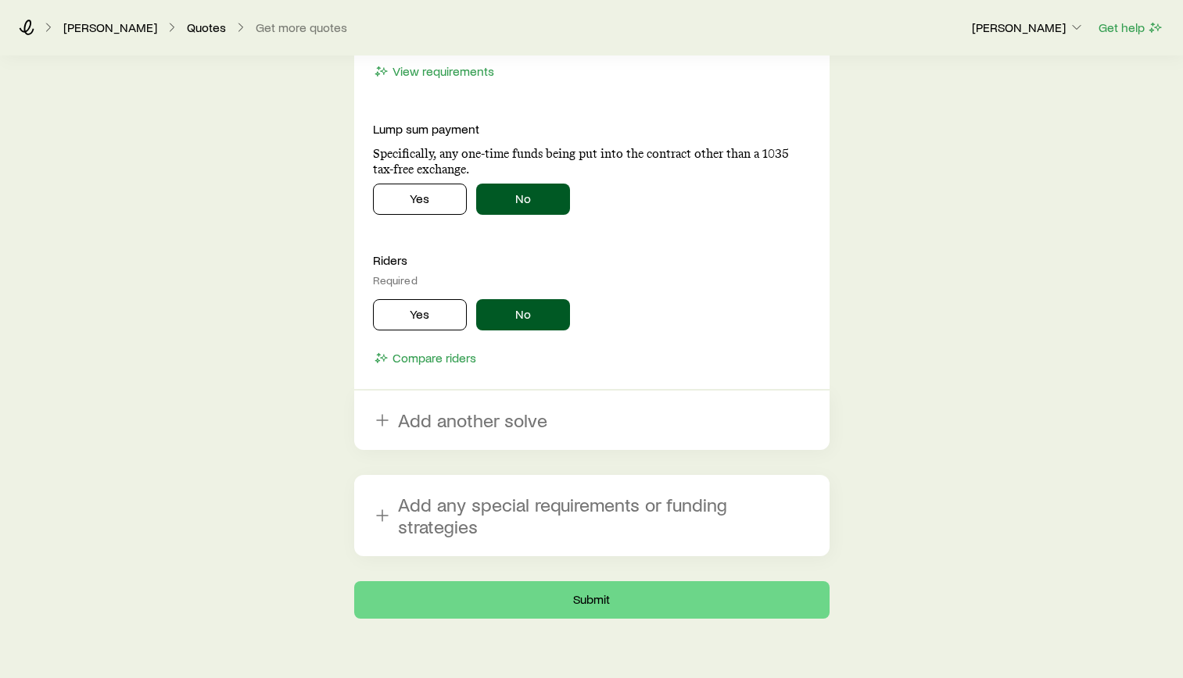
scroll to position [1950, 0]
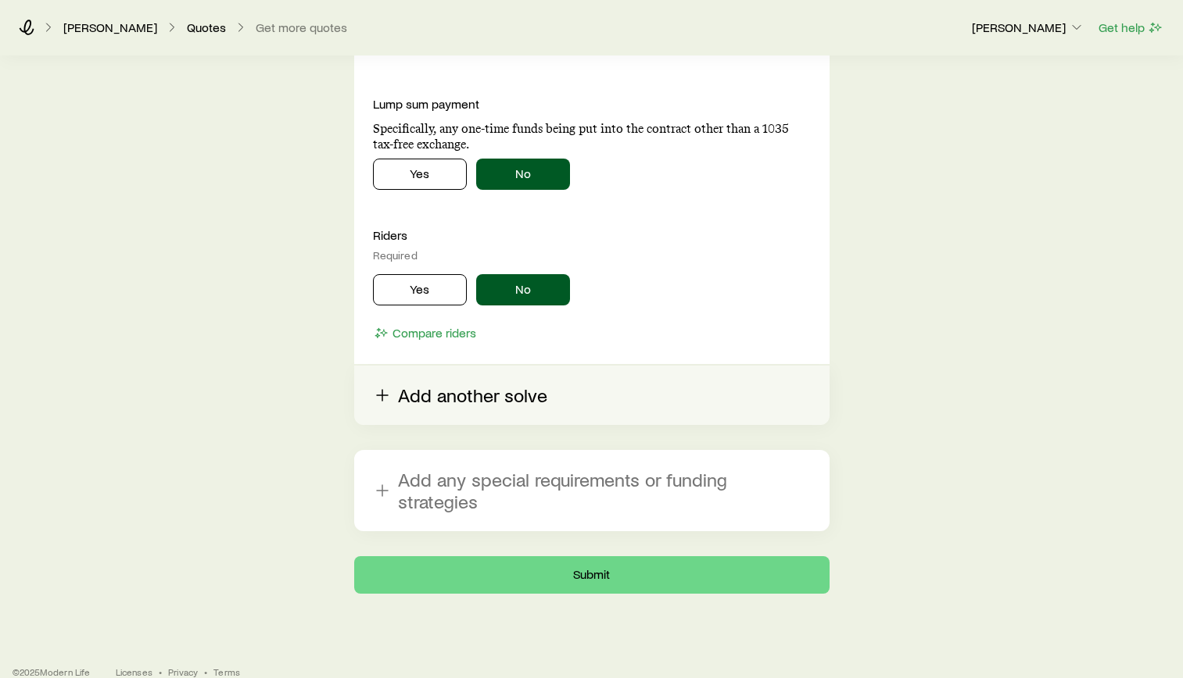
click at [555, 420] on button "Add another solve" at bounding box center [591, 395] width 475 height 59
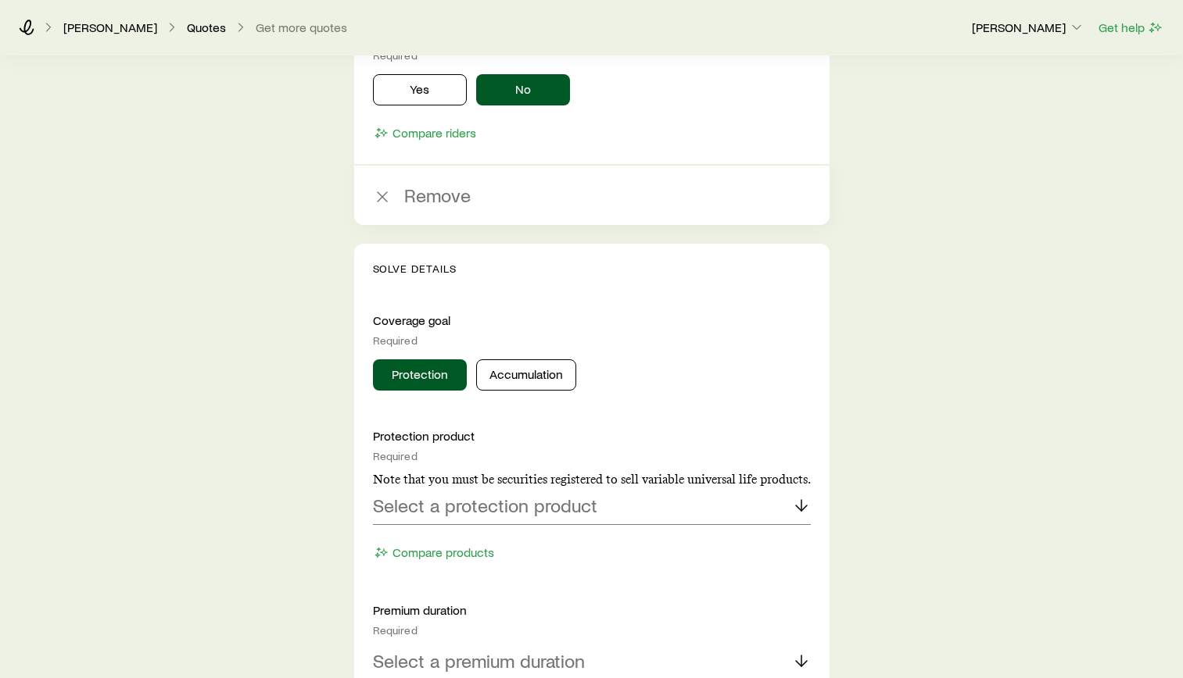
scroll to position [2185, 0]
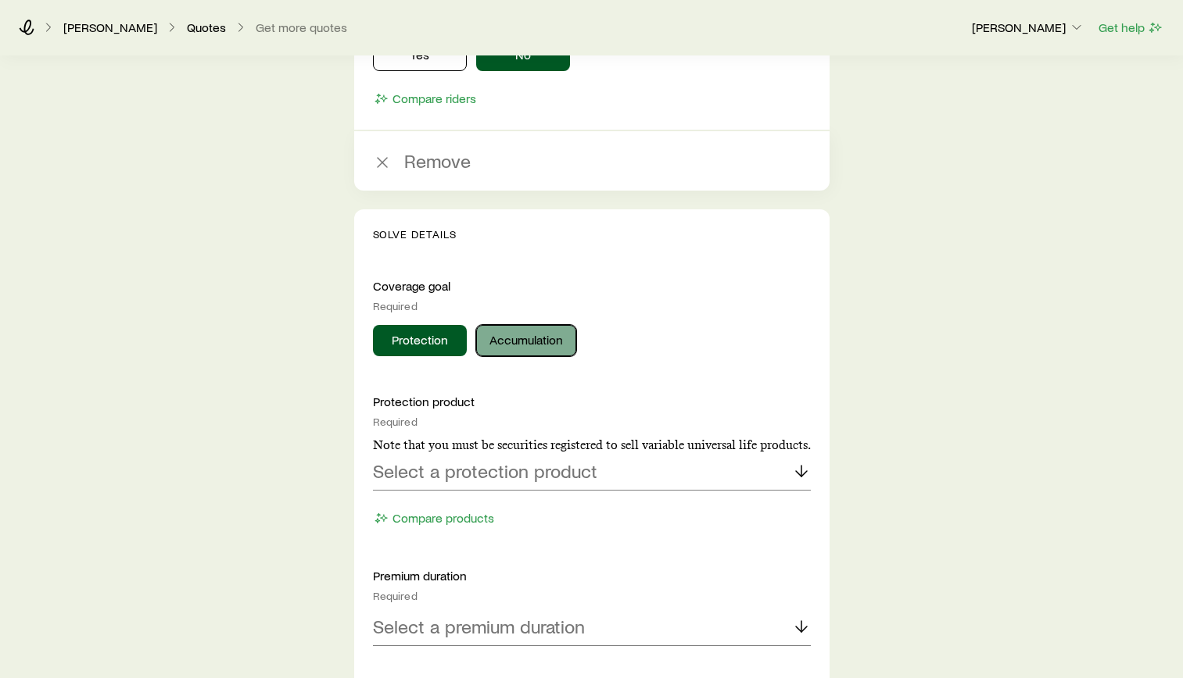
click at [544, 344] on button "Accumulation" at bounding box center [526, 340] width 100 height 31
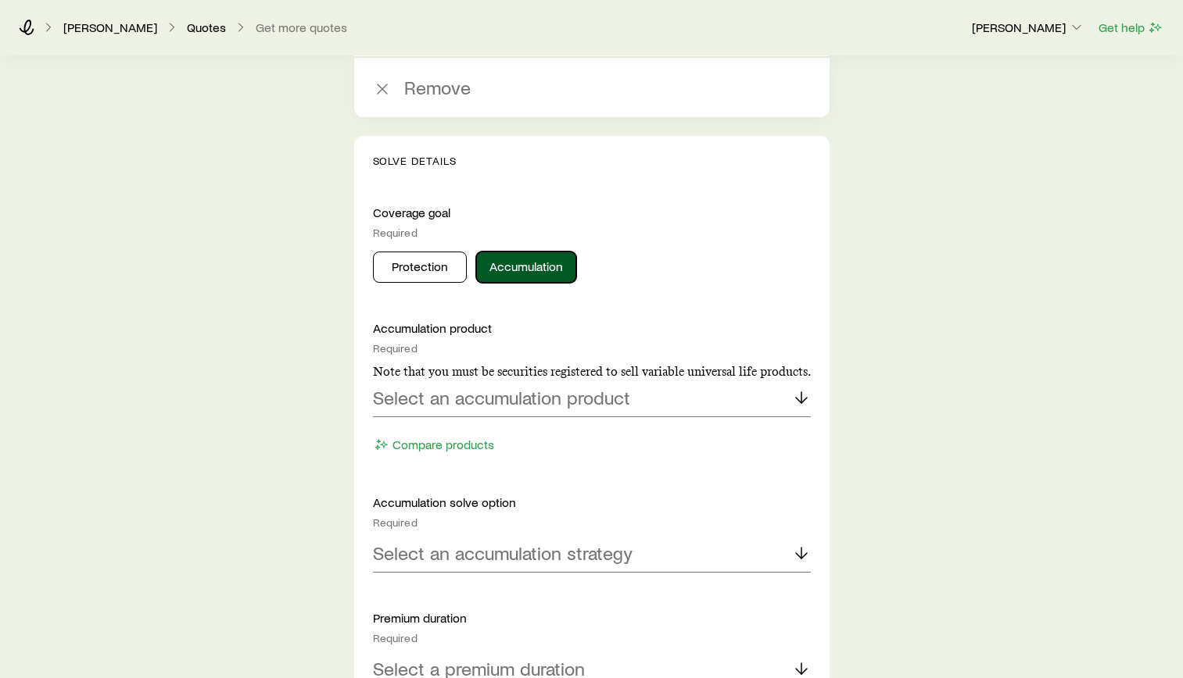
scroll to position [2341, 0]
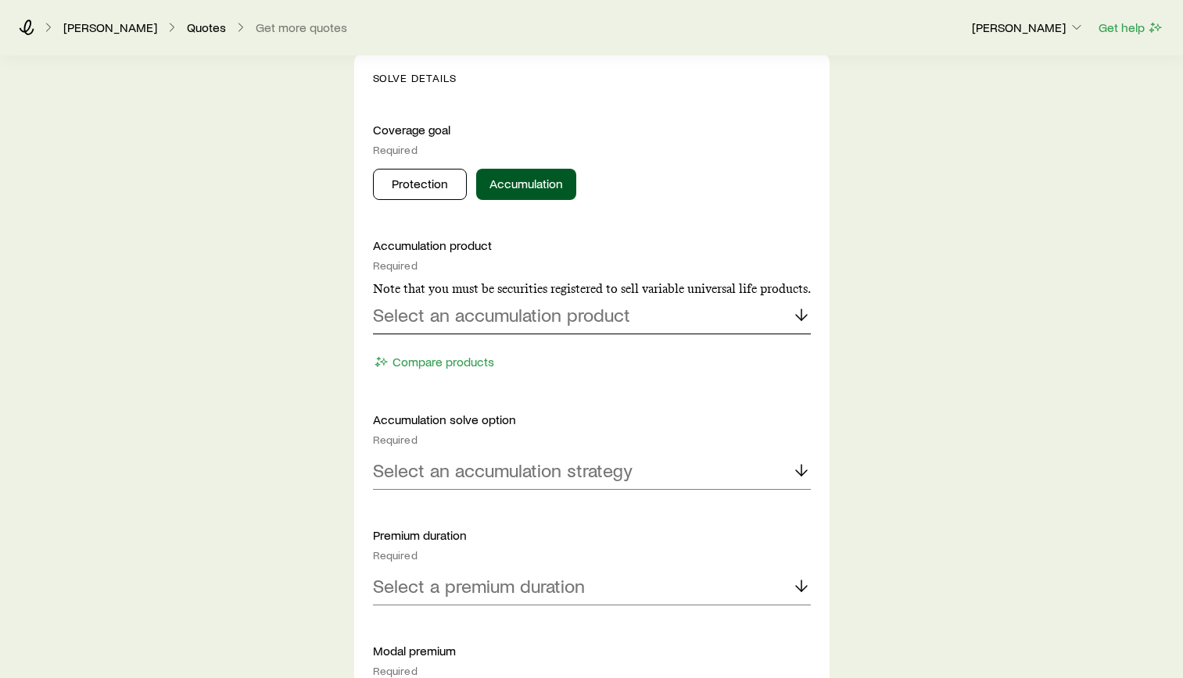
click at [712, 324] on div "Select an accumulation product" at bounding box center [592, 316] width 438 height 38
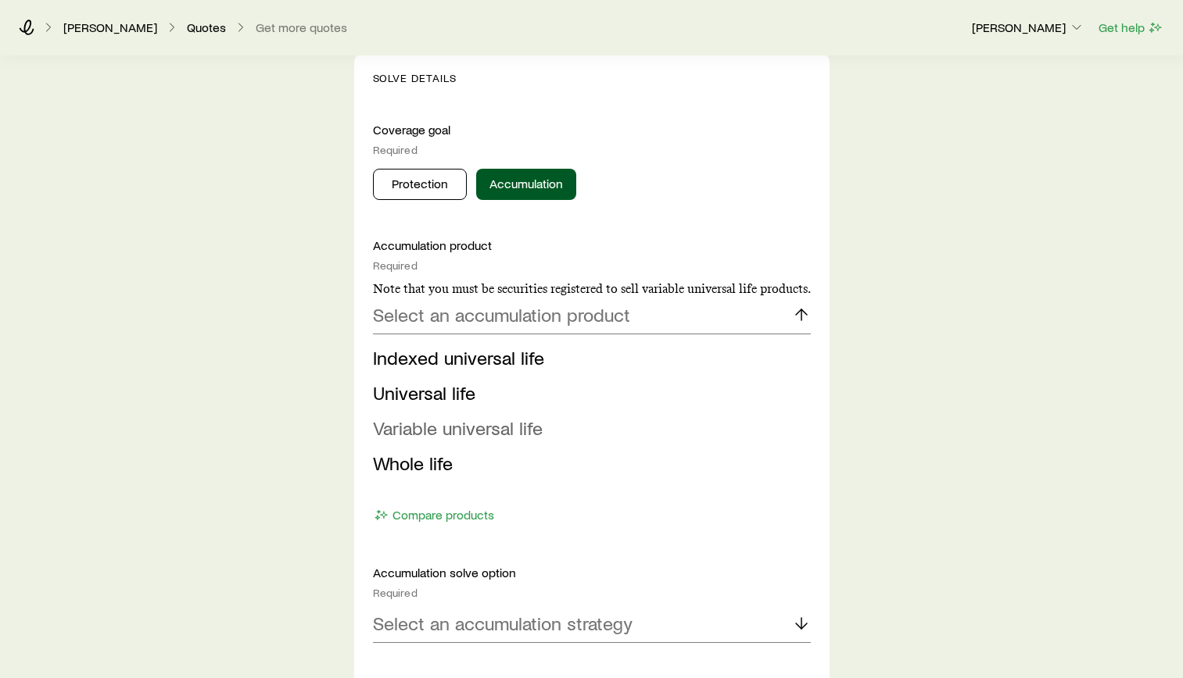
click at [496, 426] on span "Variable universal life" at bounding box center [458, 428] width 170 height 23
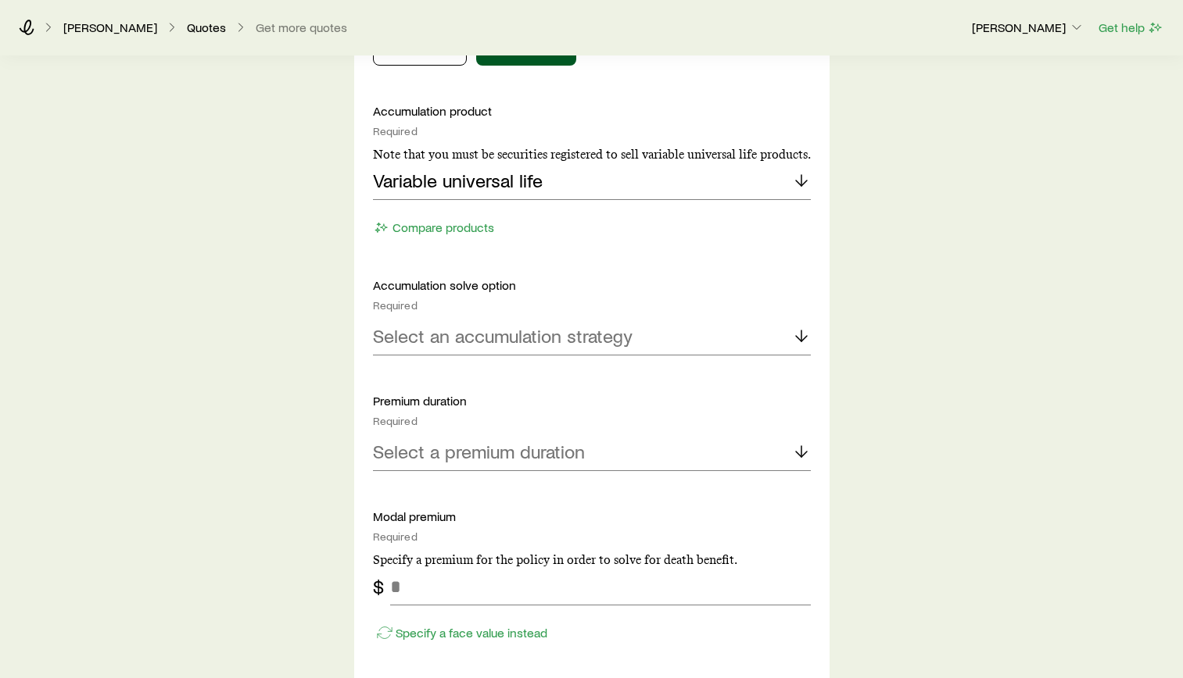
scroll to position [2575, 0]
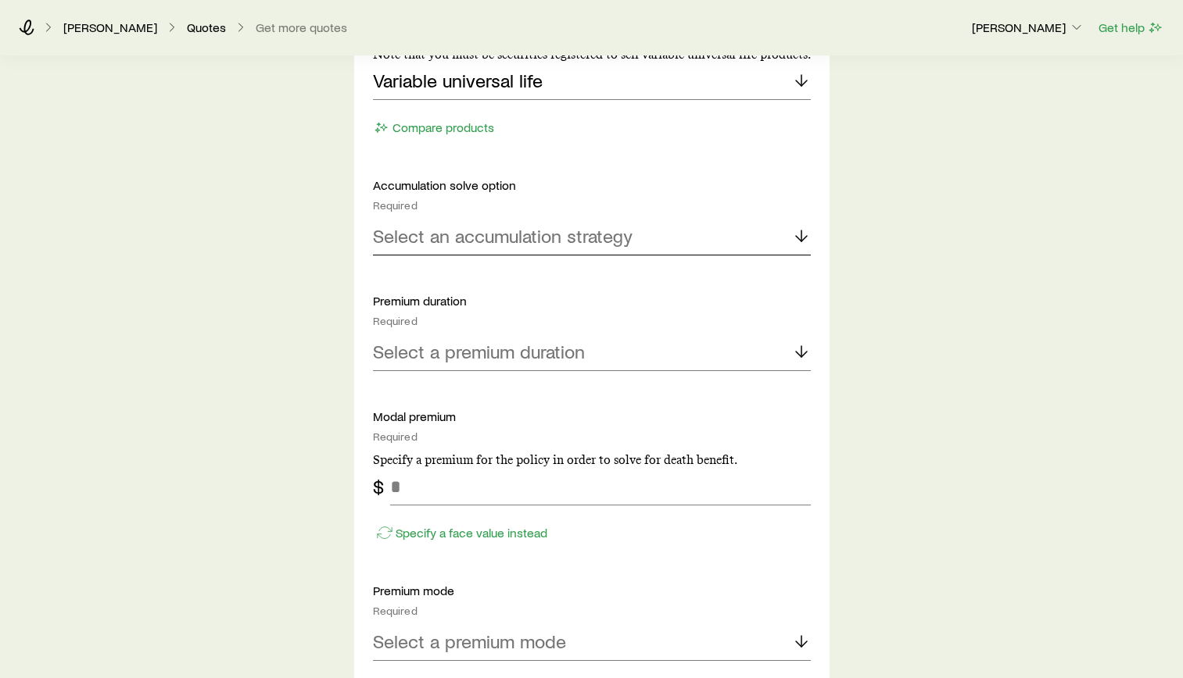
click at [653, 250] on div "Select an accumulation strategy" at bounding box center [592, 237] width 438 height 38
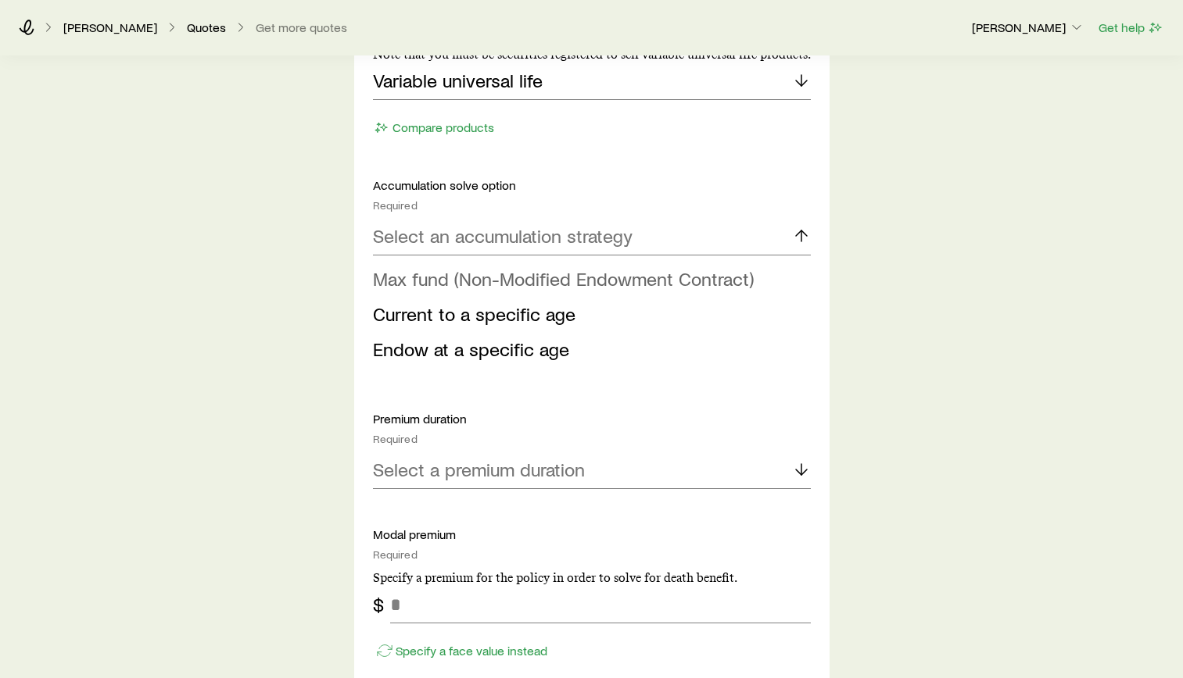
click at [634, 275] on span "Max fund (Non-Modified Endowment Contract)" at bounding box center [563, 278] width 381 height 23
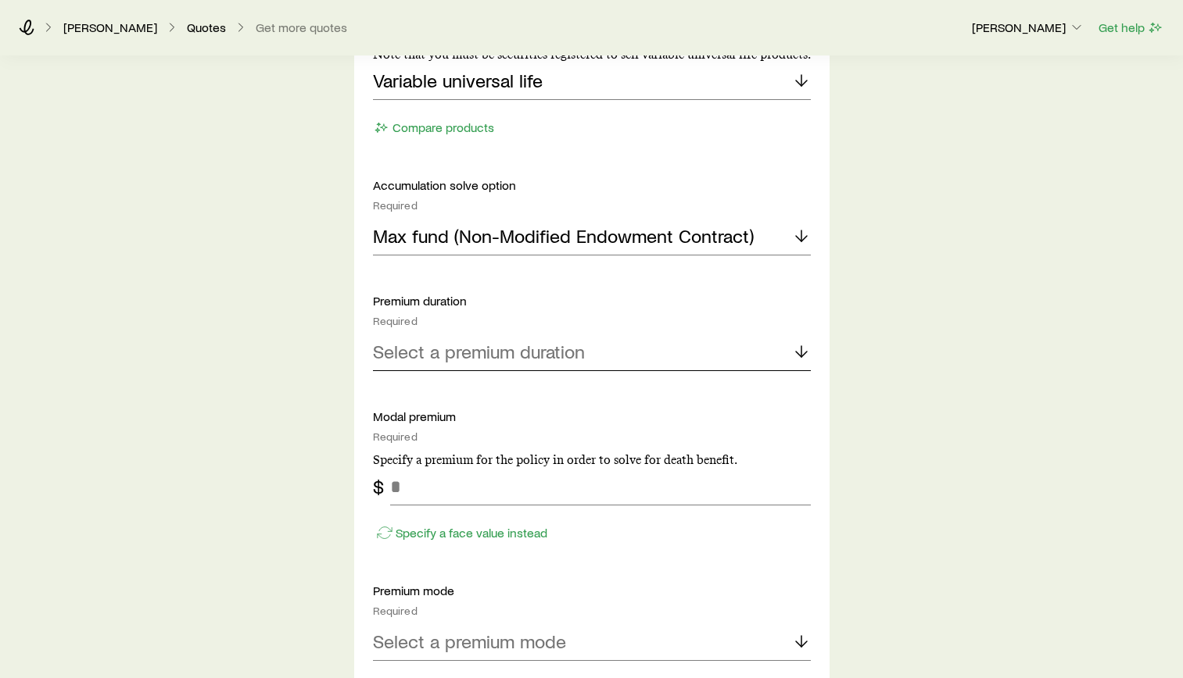
click at [619, 335] on div "Select a premium duration" at bounding box center [592, 353] width 438 height 38
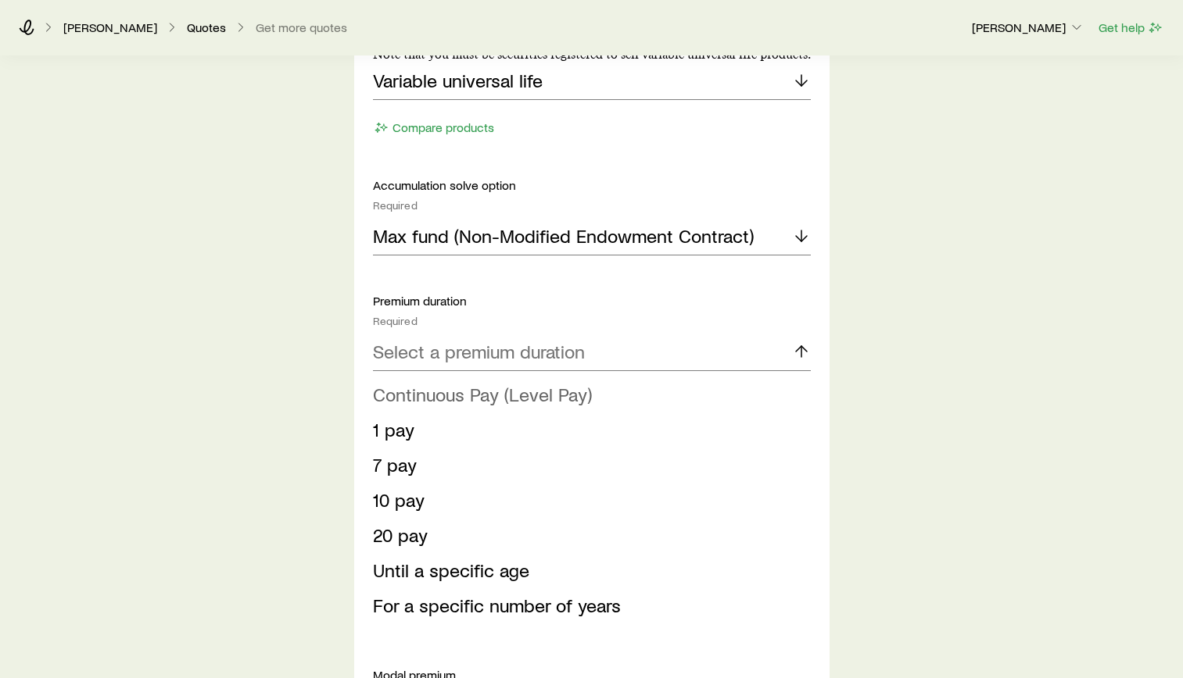
click at [515, 403] on span "Continuous Pay (Level Pay)" at bounding box center [482, 394] width 219 height 23
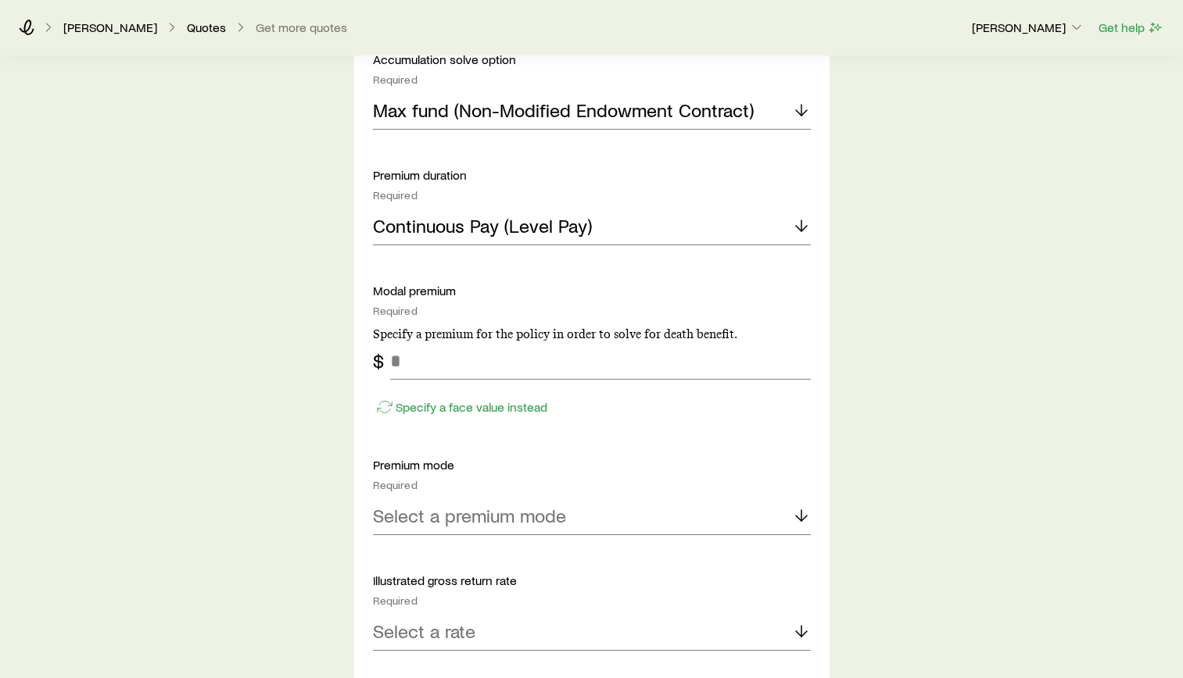
scroll to position [2732, 0]
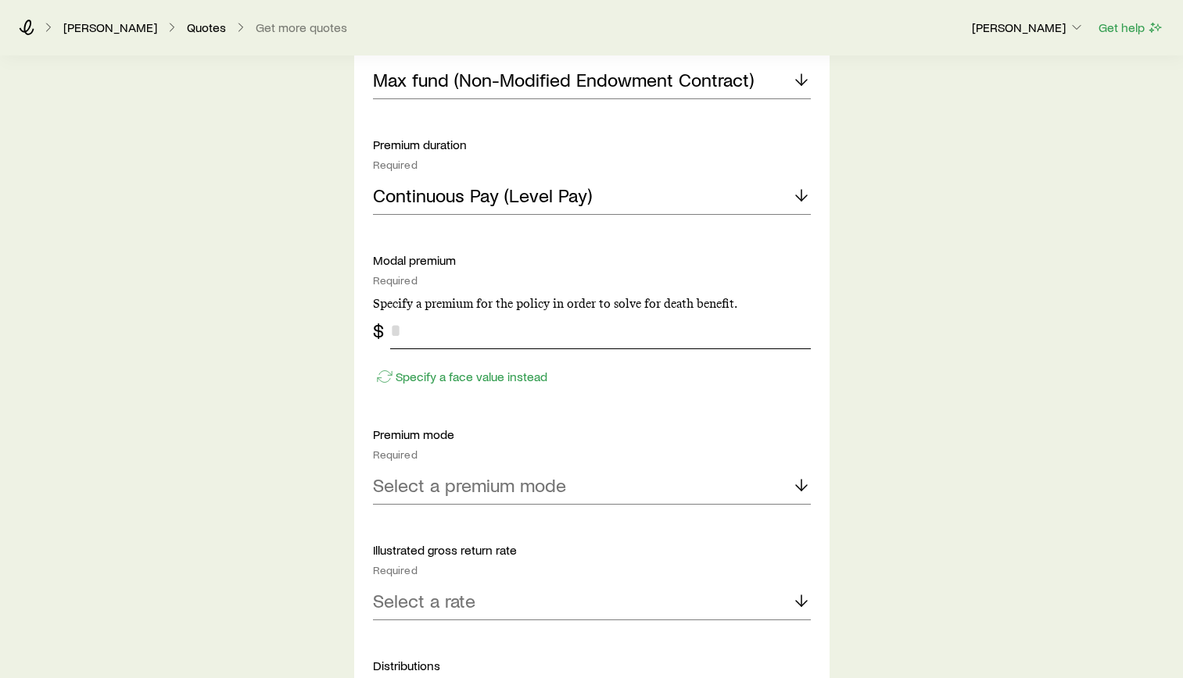
click at [444, 323] on input "tel" at bounding box center [600, 331] width 421 height 38
type input "*****"
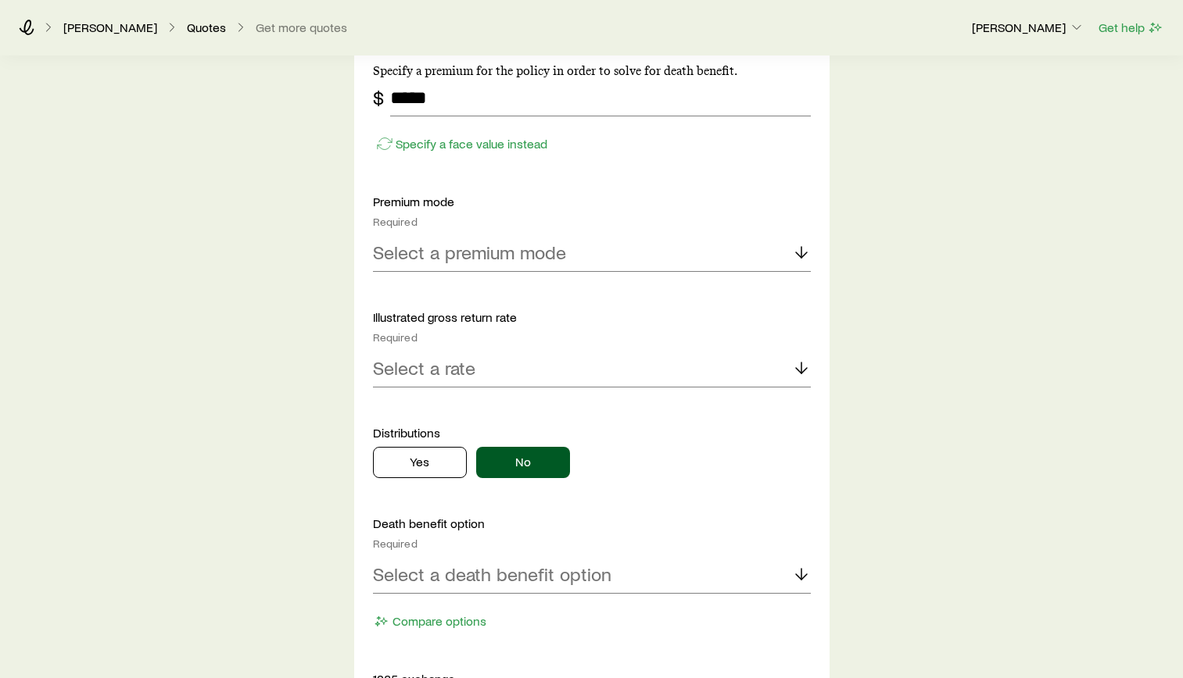
scroll to position [2966, 0]
click at [659, 236] on div "Select a premium mode" at bounding box center [592, 252] width 438 height 38
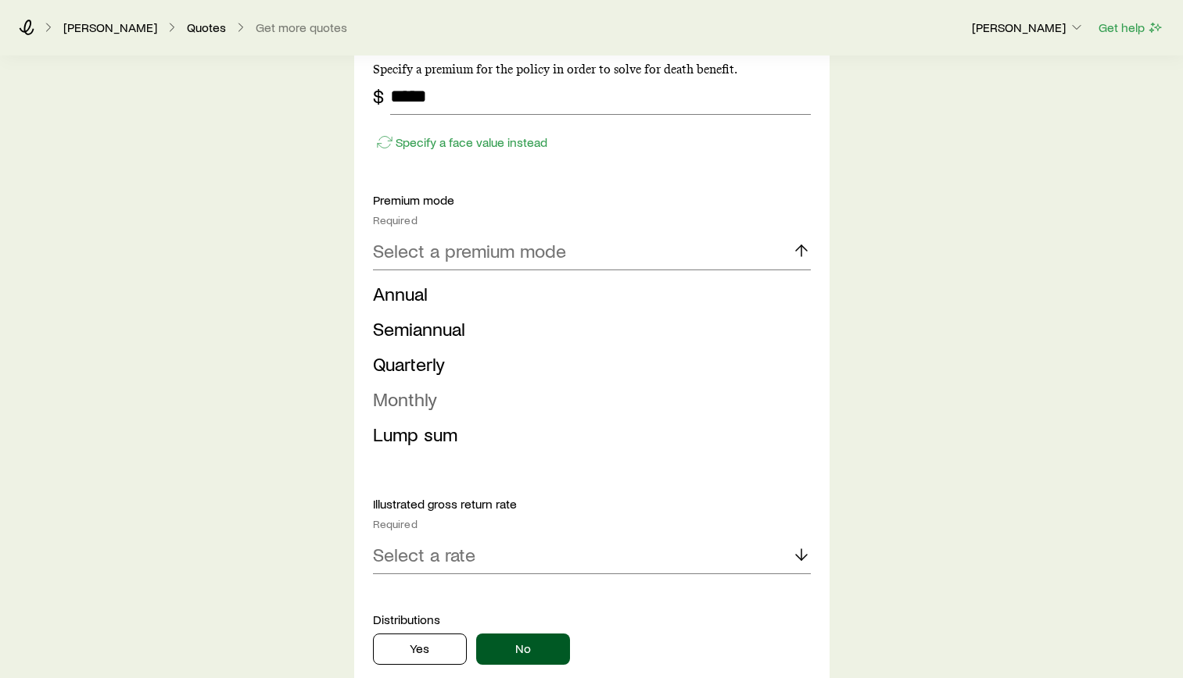
click at [442, 401] on li "Monthly" at bounding box center [587, 399] width 428 height 35
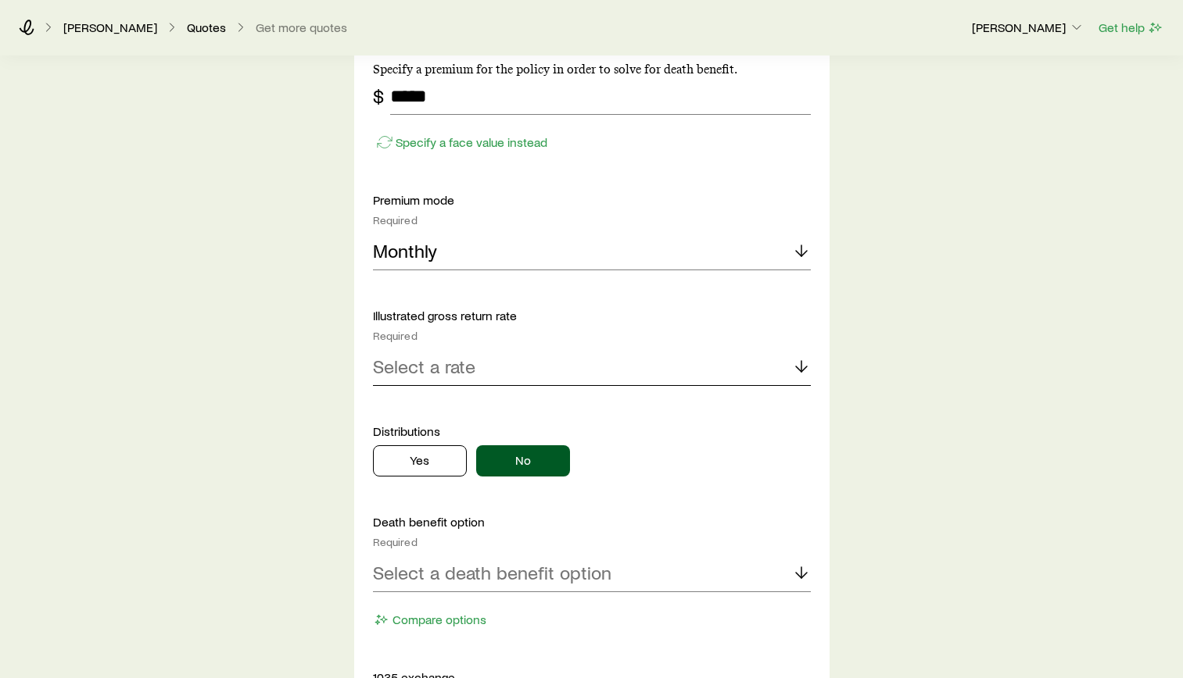
click at [558, 378] on div "Select a rate" at bounding box center [592, 368] width 438 height 38
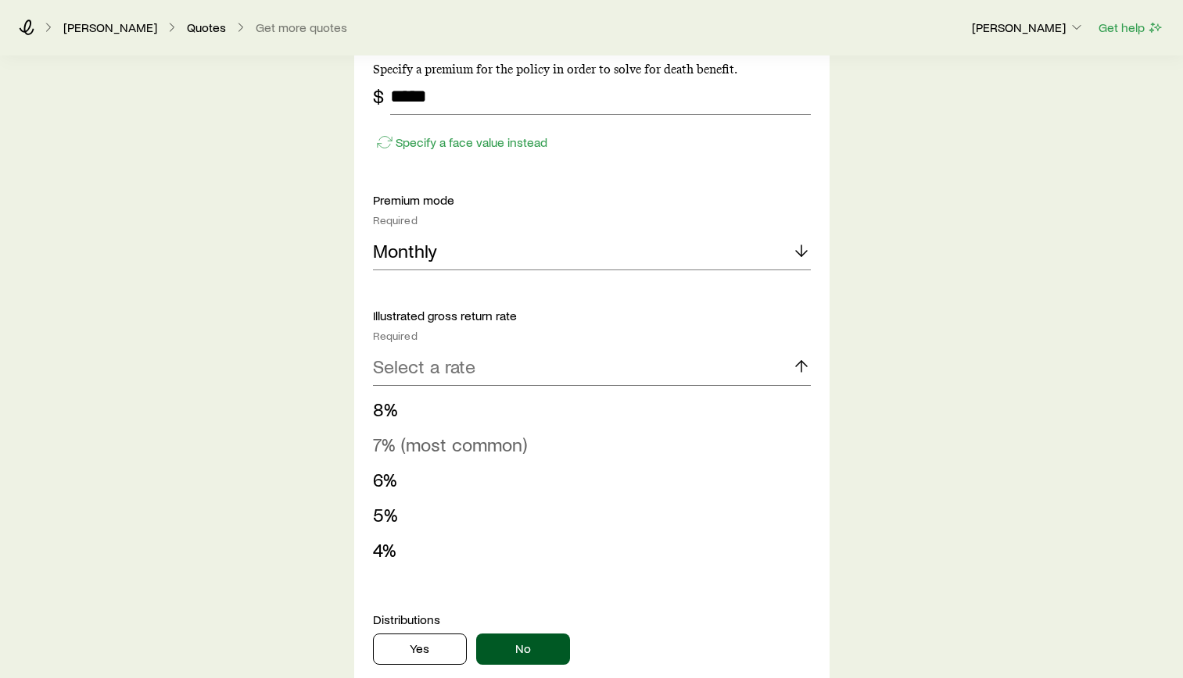
click at [487, 442] on span "7% (most common)" at bounding box center [450, 444] width 154 height 23
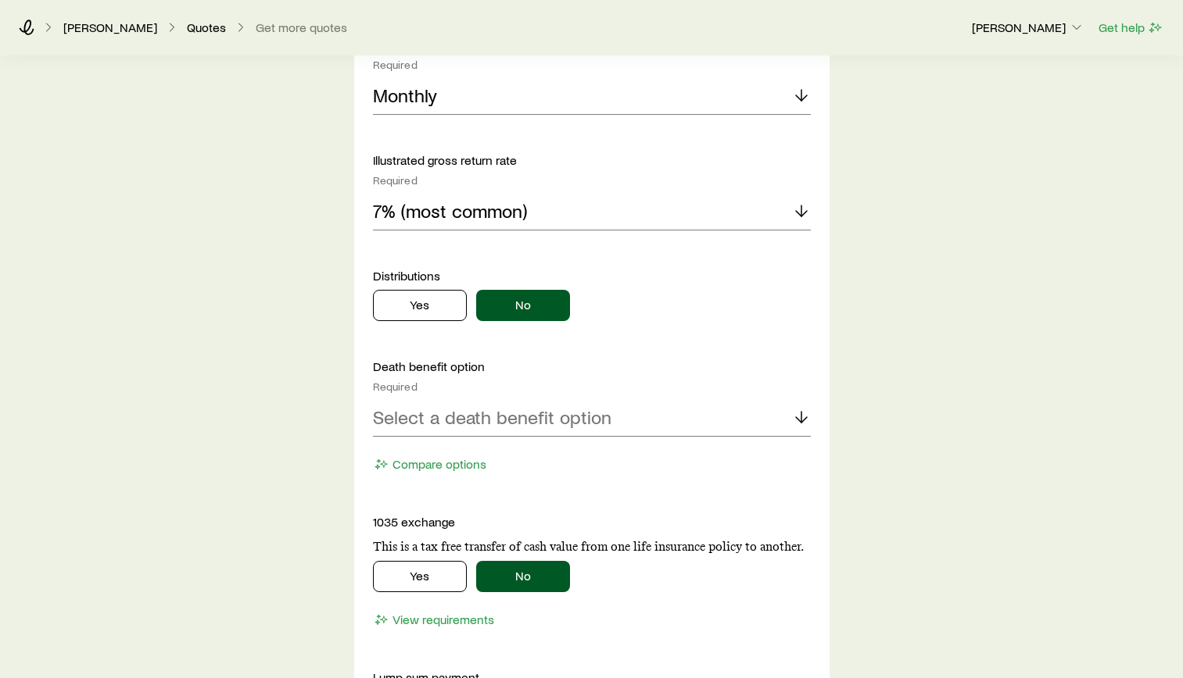
scroll to position [3201, 0]
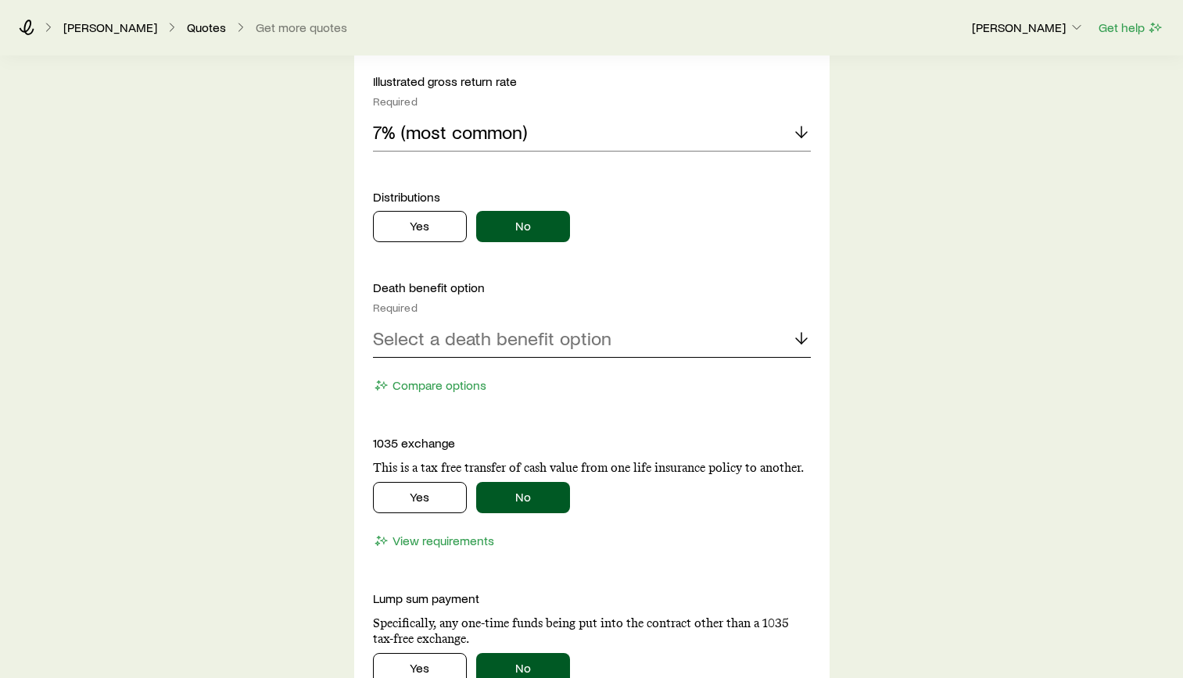
click at [503, 349] on p "Select a death benefit option" at bounding box center [492, 338] width 238 height 22
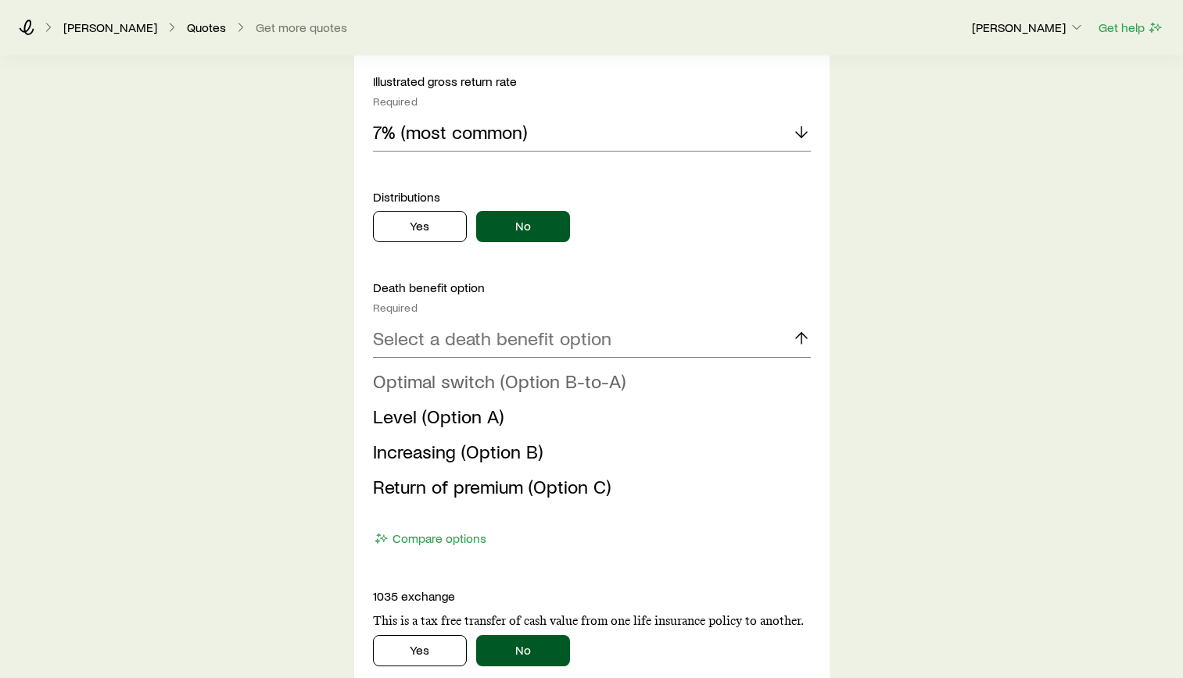
click at [528, 375] on span "Optimal switch (Option B-to-A)" at bounding box center [499, 381] width 252 height 23
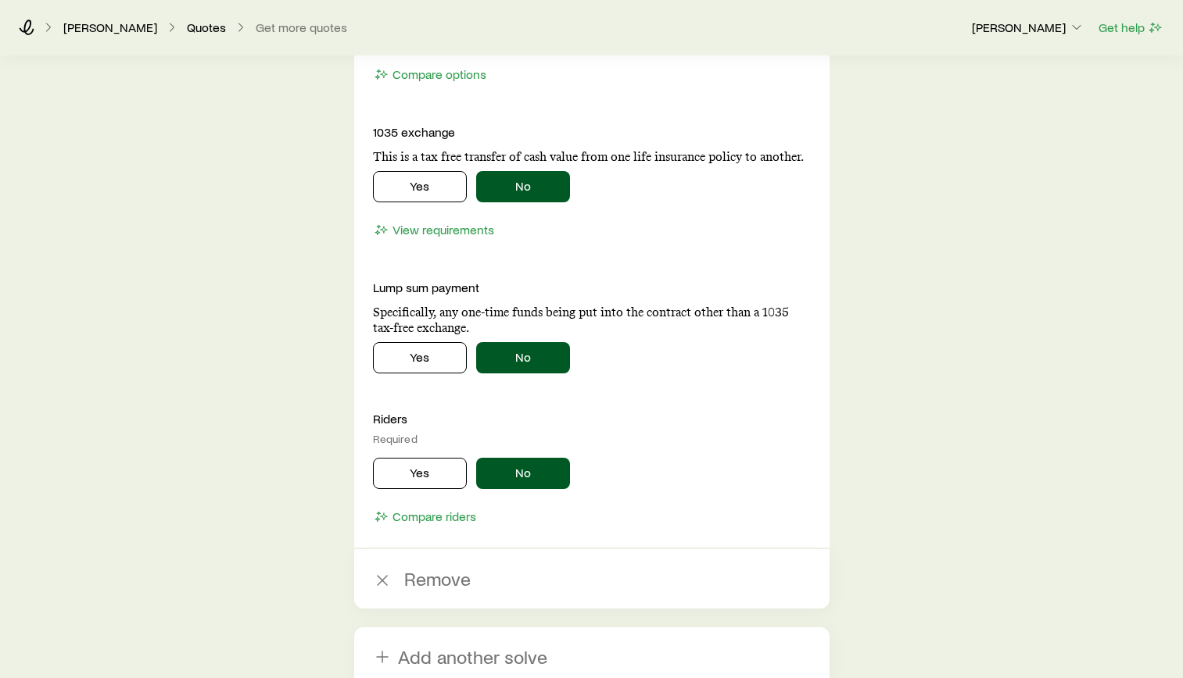
scroll to position [3513, 0]
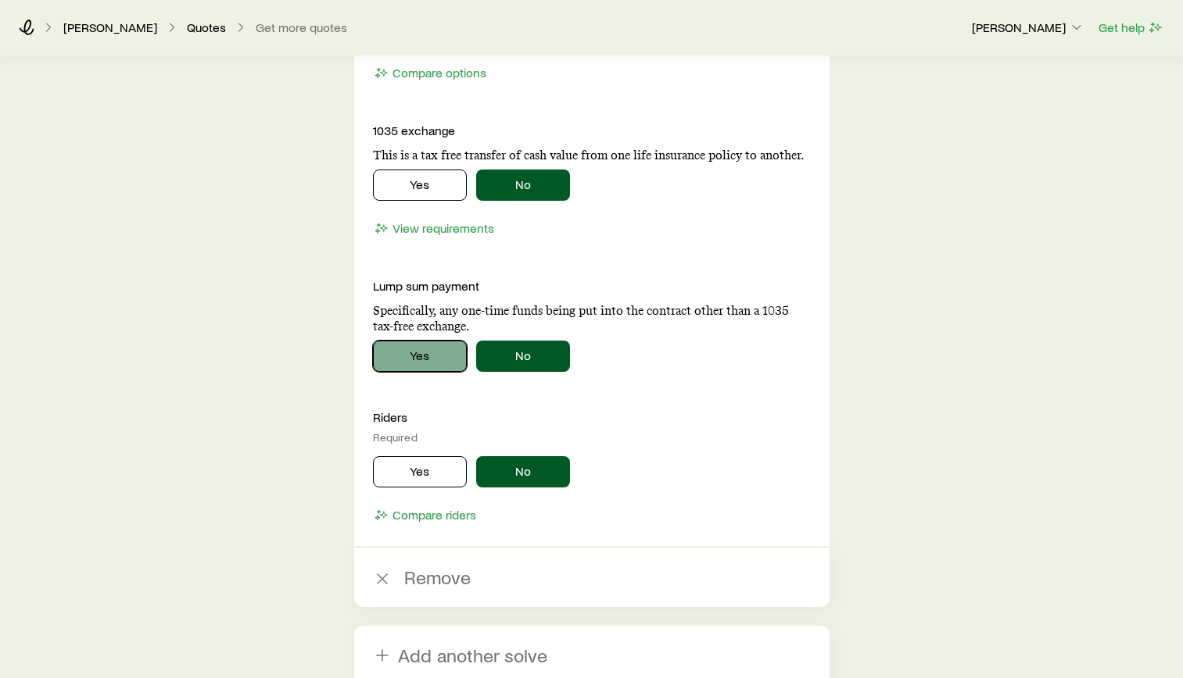
click at [435, 362] on button "Yes" at bounding box center [420, 356] width 94 height 31
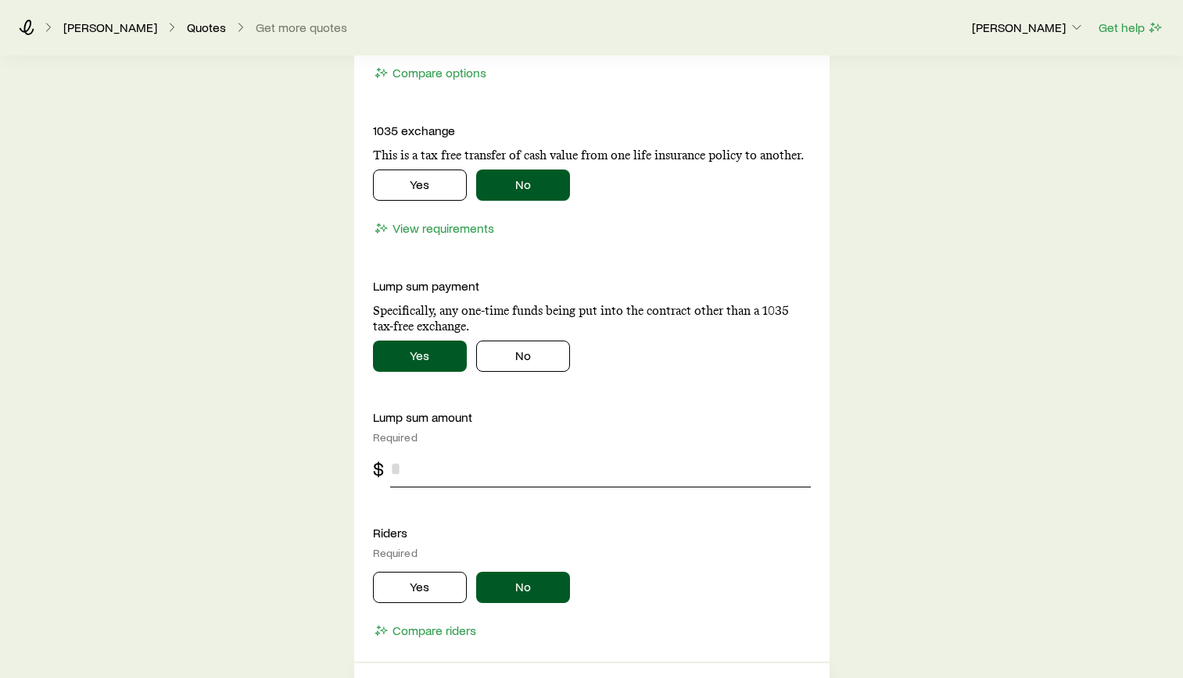
click at [520, 480] on input "tel" at bounding box center [600, 469] width 421 height 38
type input "******"
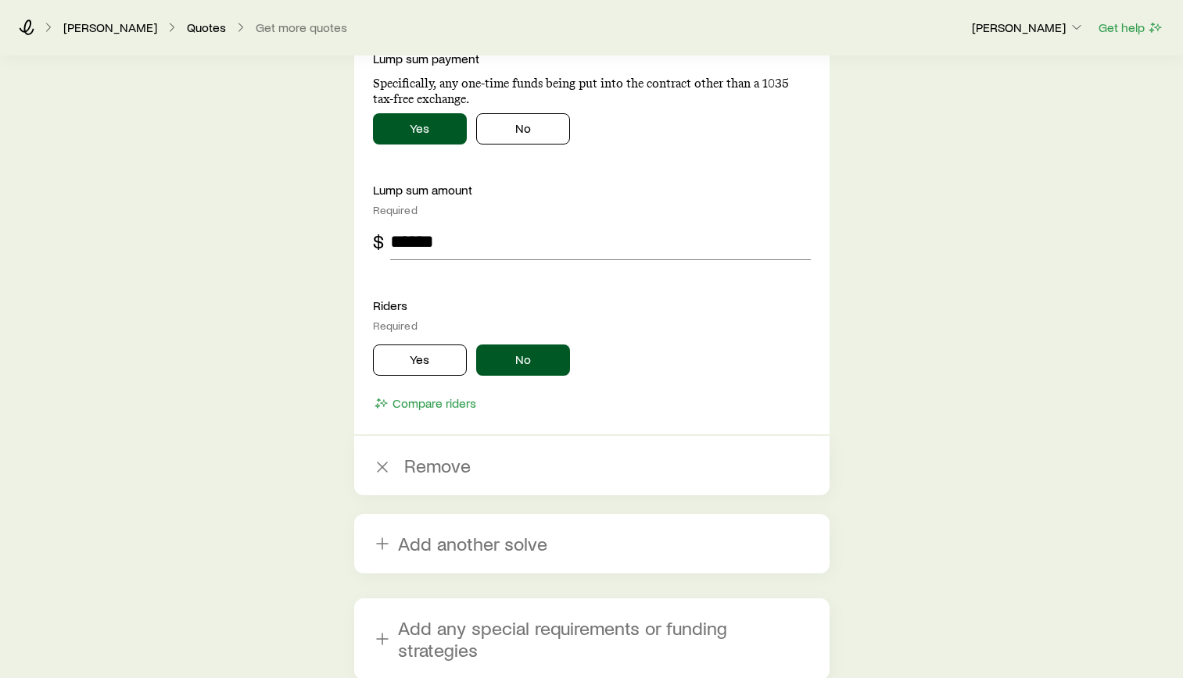
scroll to position [3826, 0]
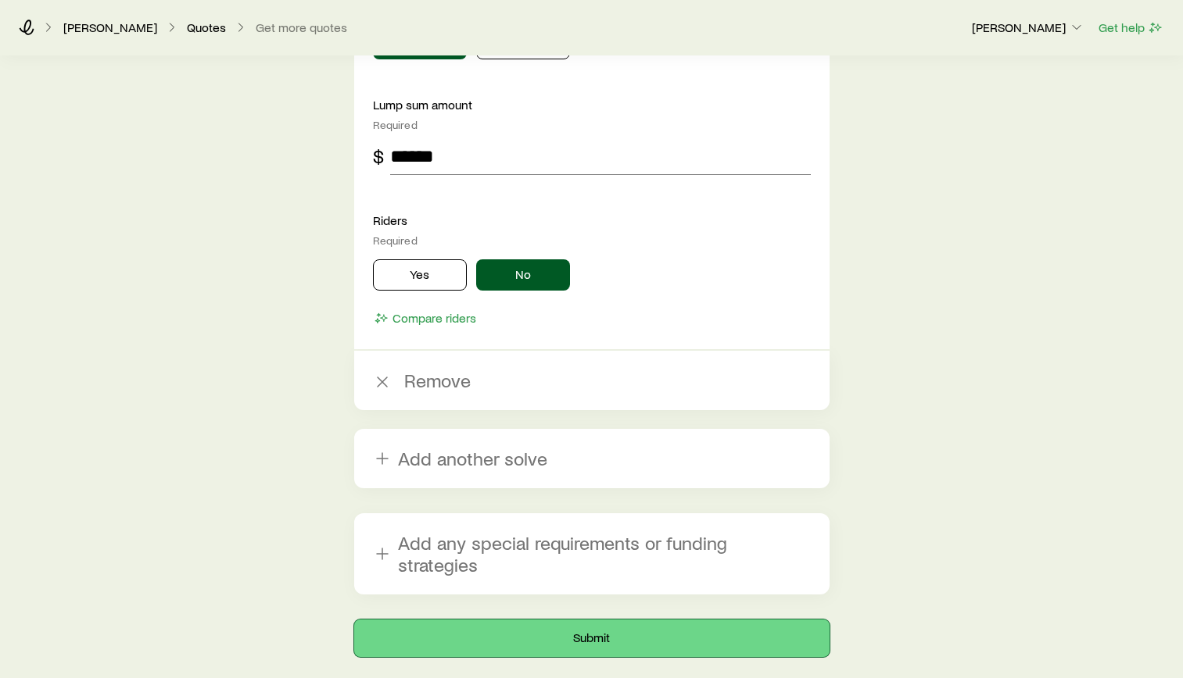
click at [640, 629] on button "Submit" at bounding box center [591, 639] width 475 height 38
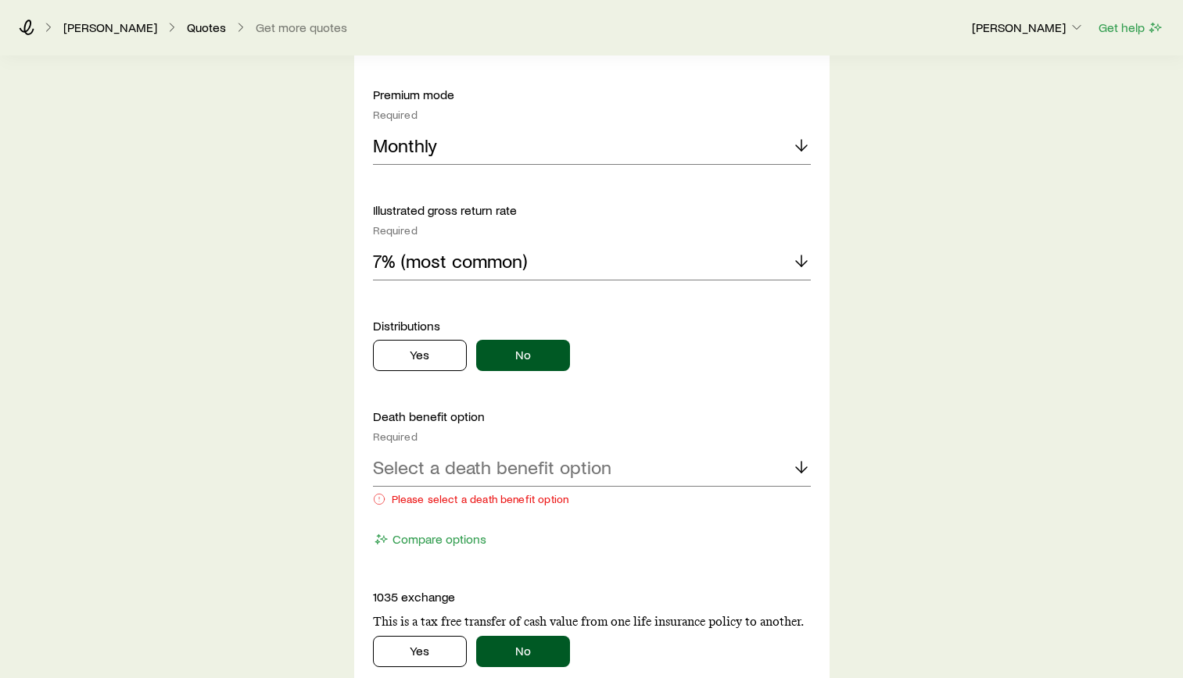
scroll to position [1407, 0]
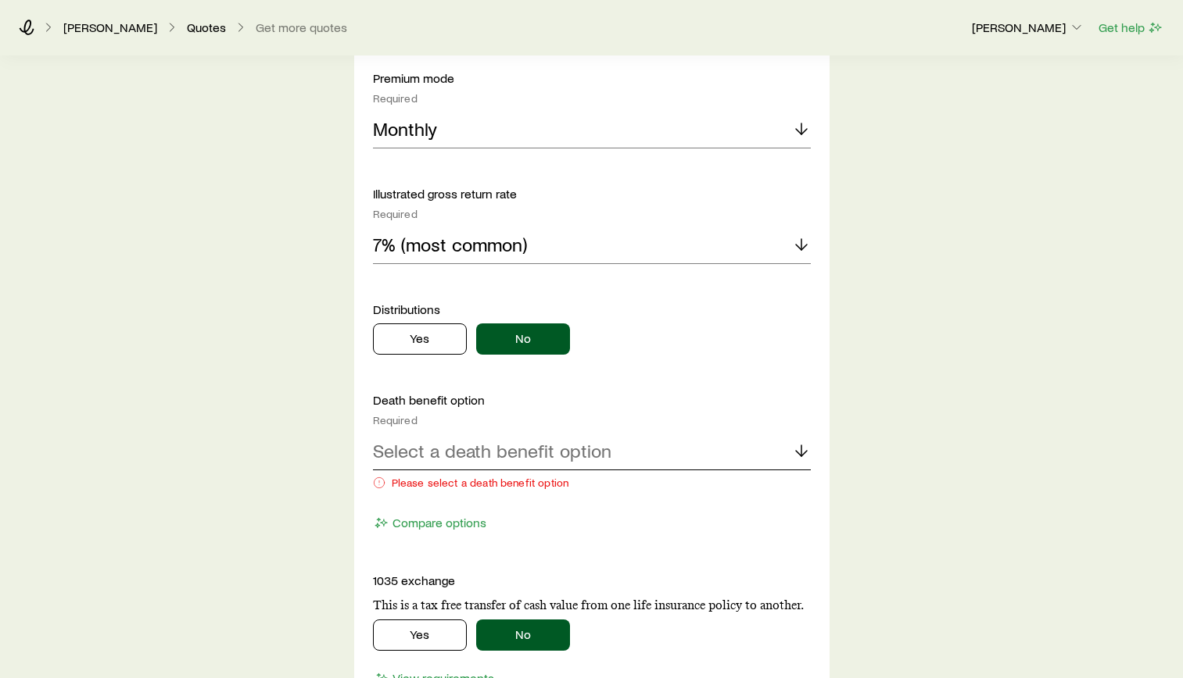
click at [609, 460] on div "Select a death benefit option" at bounding box center [592, 452] width 438 height 38
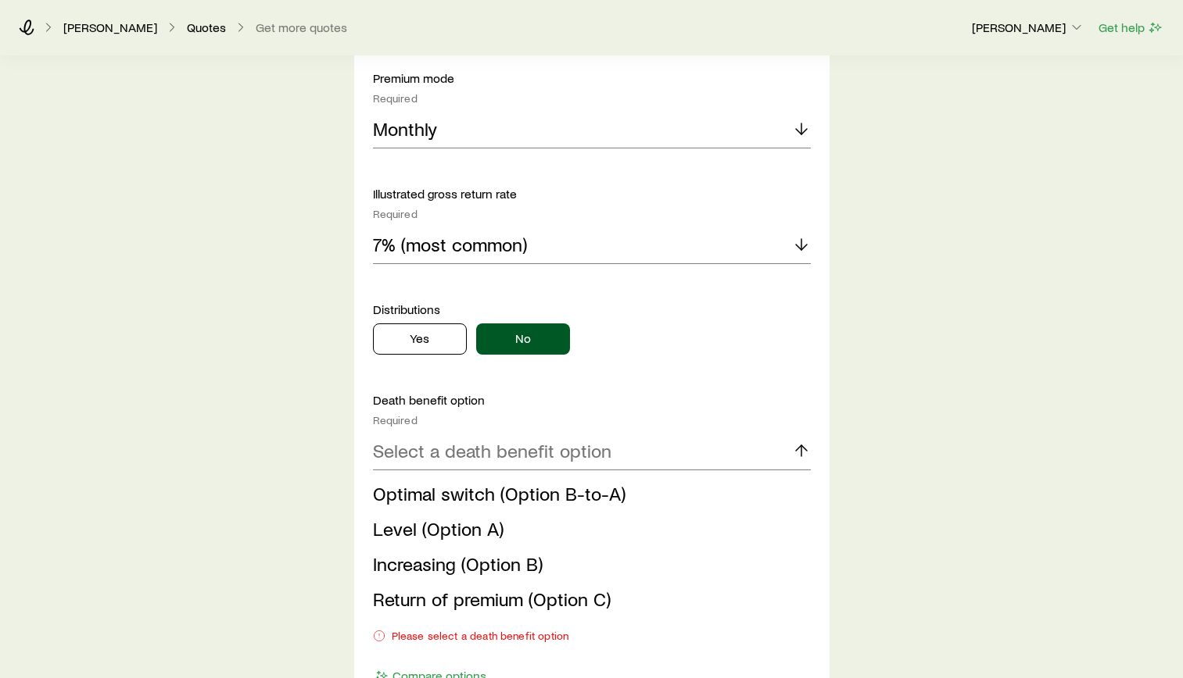
click at [546, 488] on span "Optimal switch (Option B-to-A)" at bounding box center [499, 493] width 252 height 23
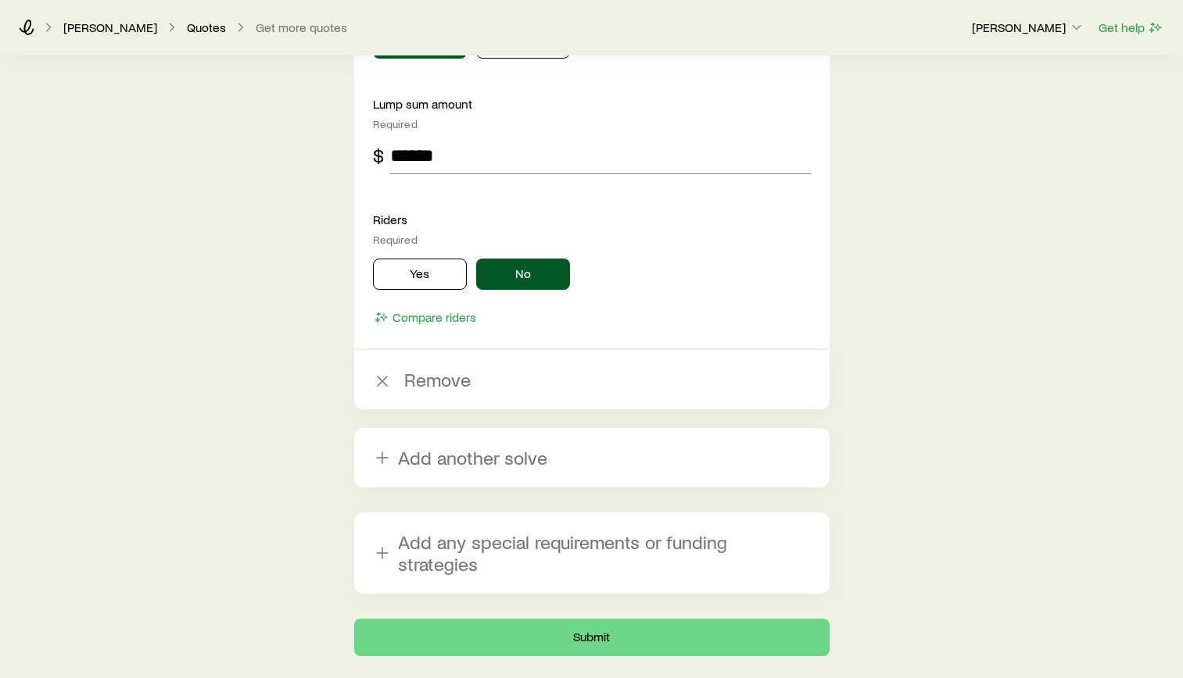
scroll to position [3953, 0]
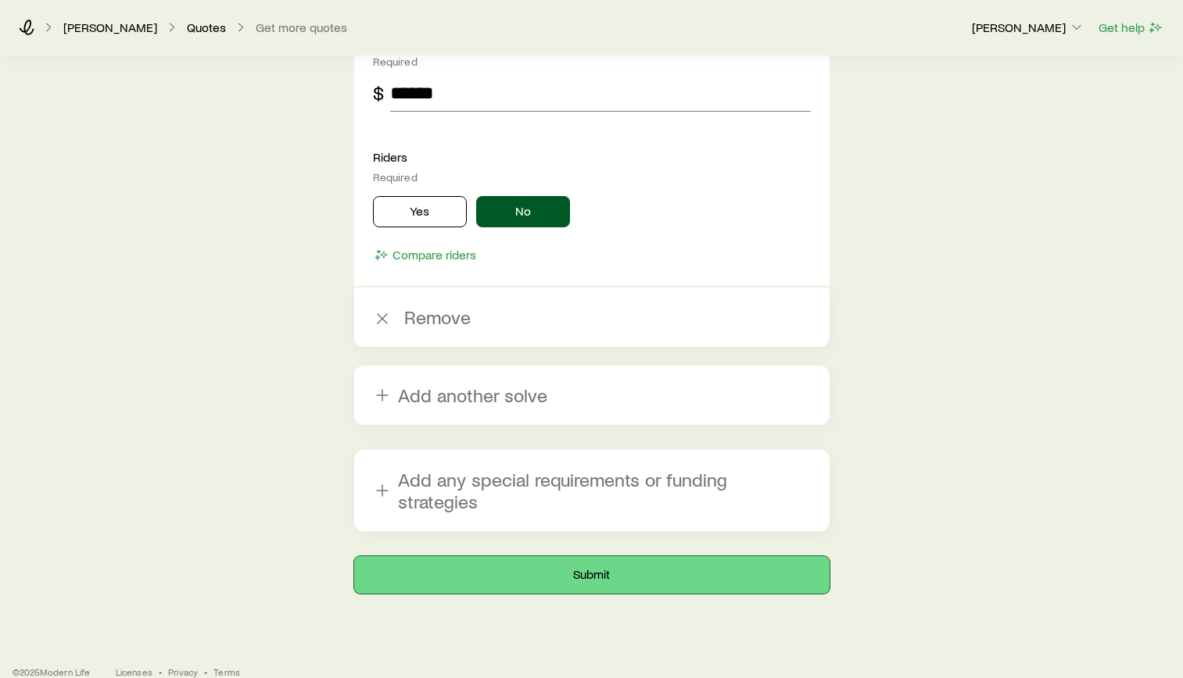
click at [573, 562] on button "Submit" at bounding box center [591, 576] width 475 height 38
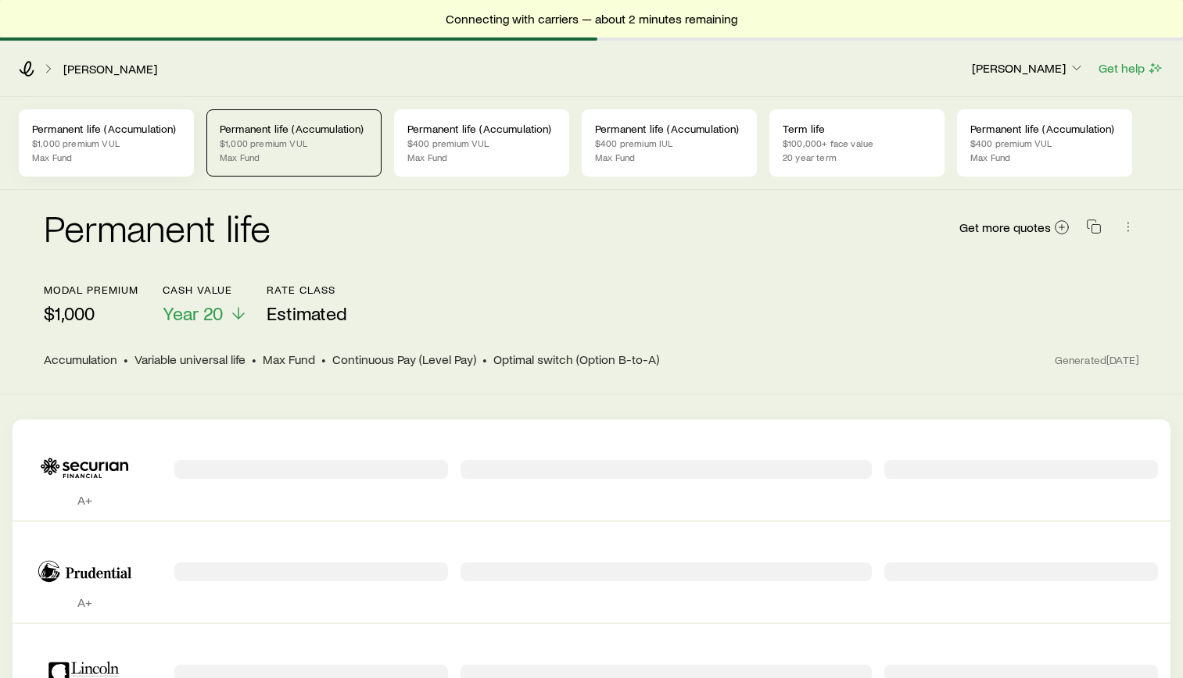
click at [124, 156] on p "Max Fund" at bounding box center [106, 157] width 149 height 13
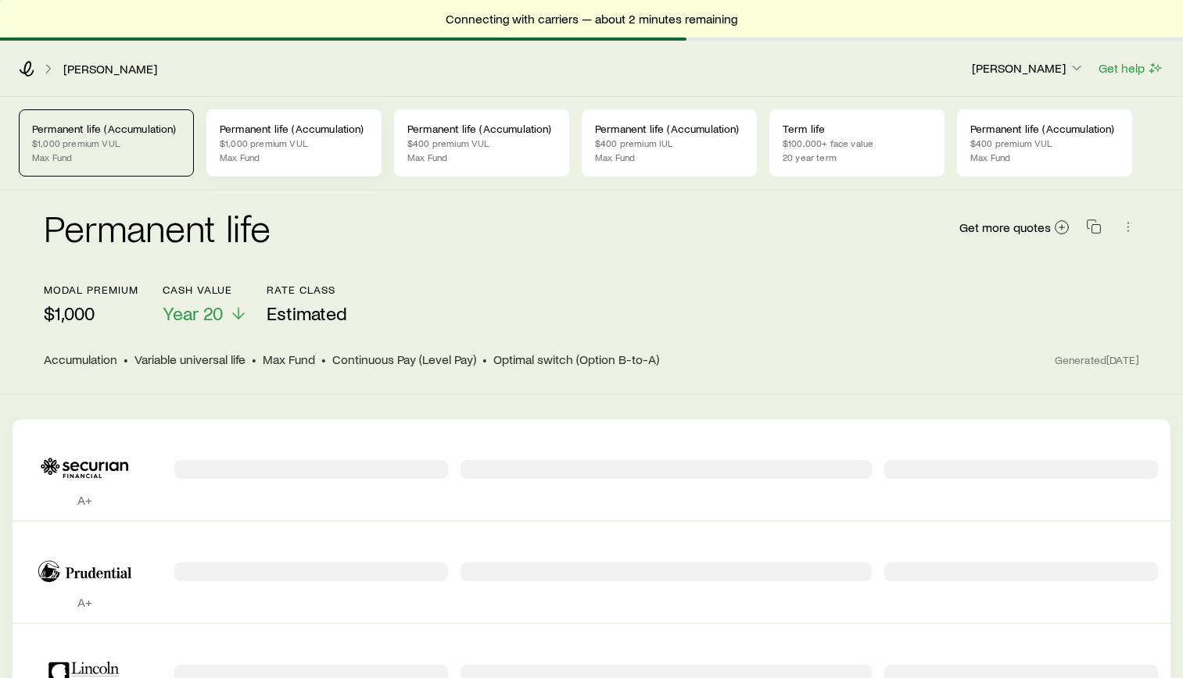
click at [293, 156] on p "Max Fund" at bounding box center [294, 157] width 149 height 13
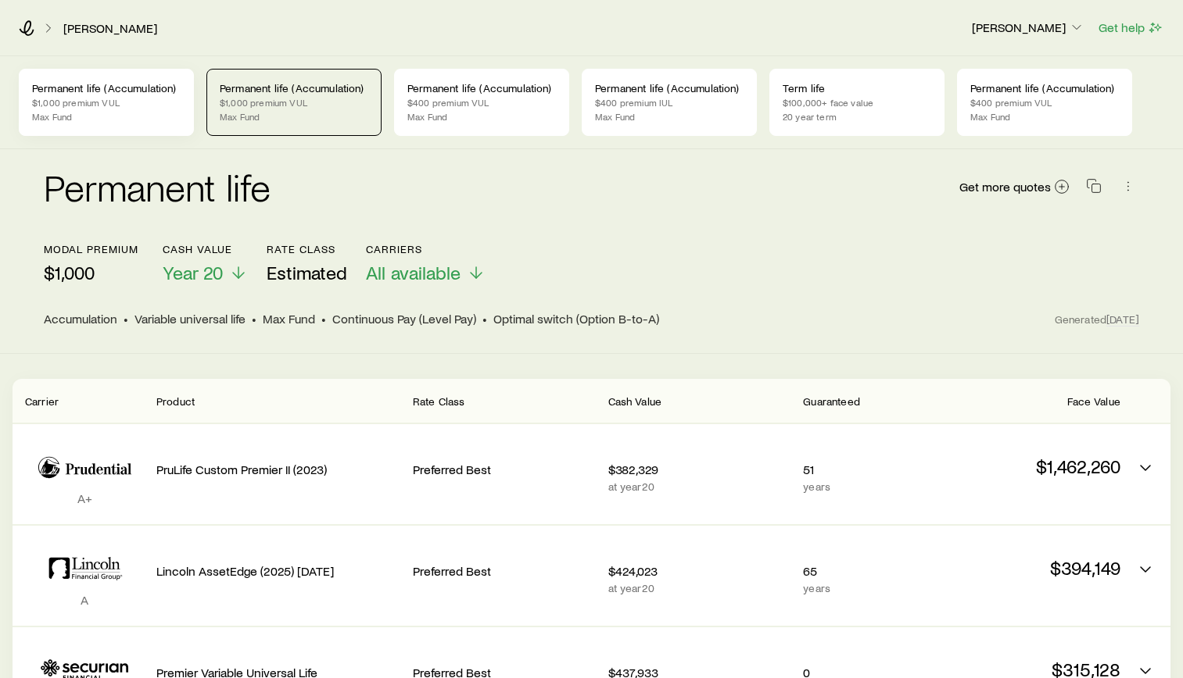
click at [155, 93] on p "Permanent life (Accumulation)" at bounding box center [106, 88] width 149 height 13
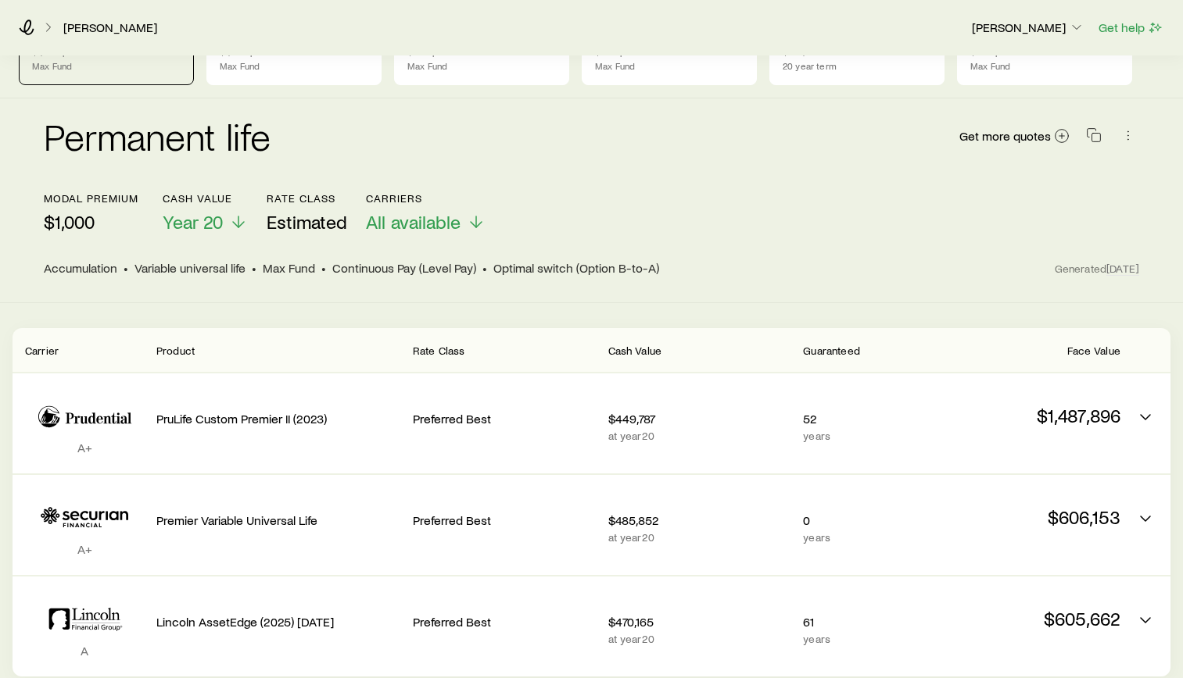
scroll to position [78, 0]
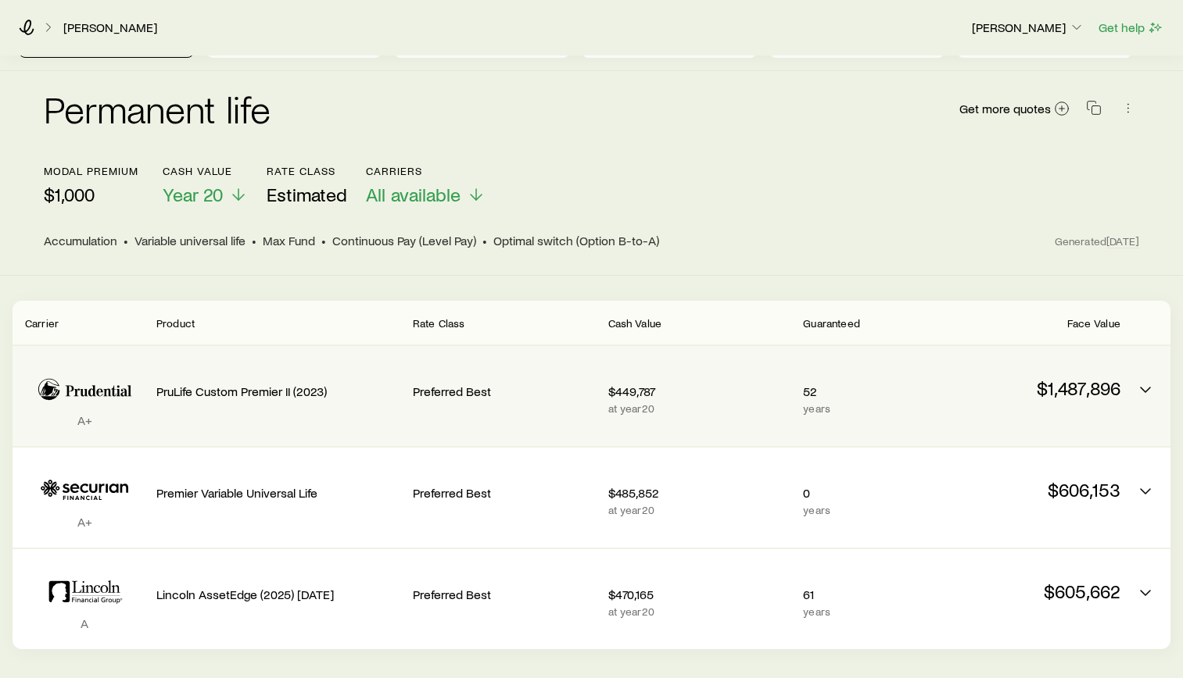
click at [1108, 406] on div "$1,487,896" at bounding box center [1028, 396] width 183 height 75
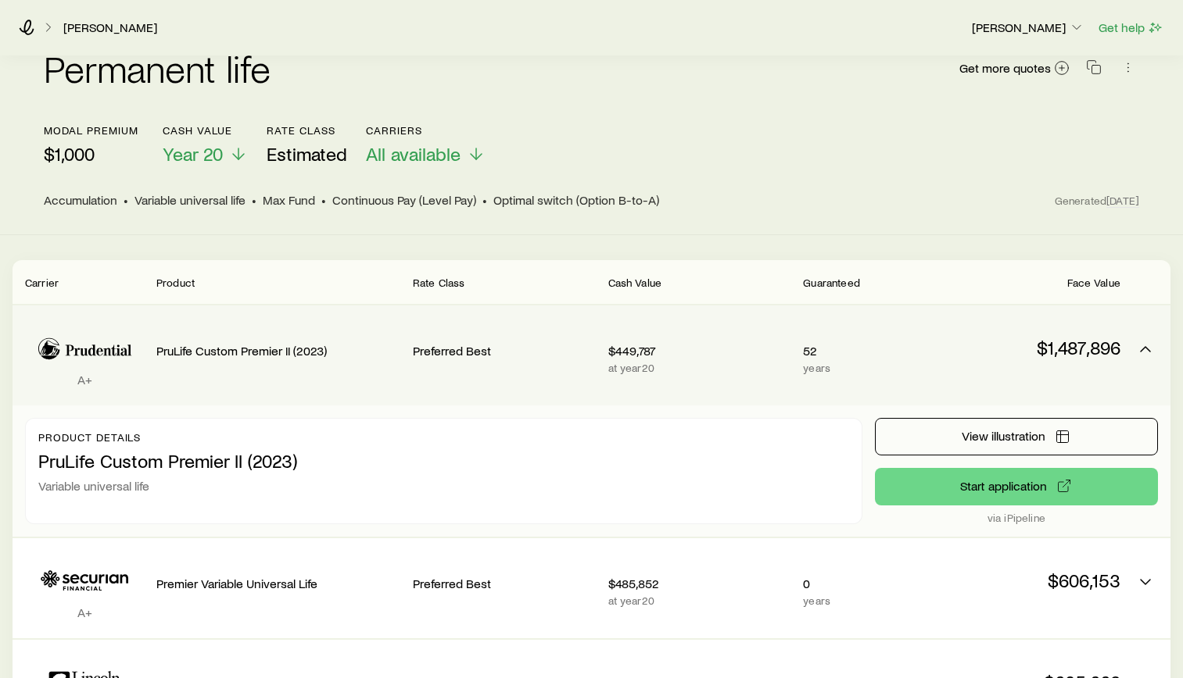
scroll to position [156, 0]
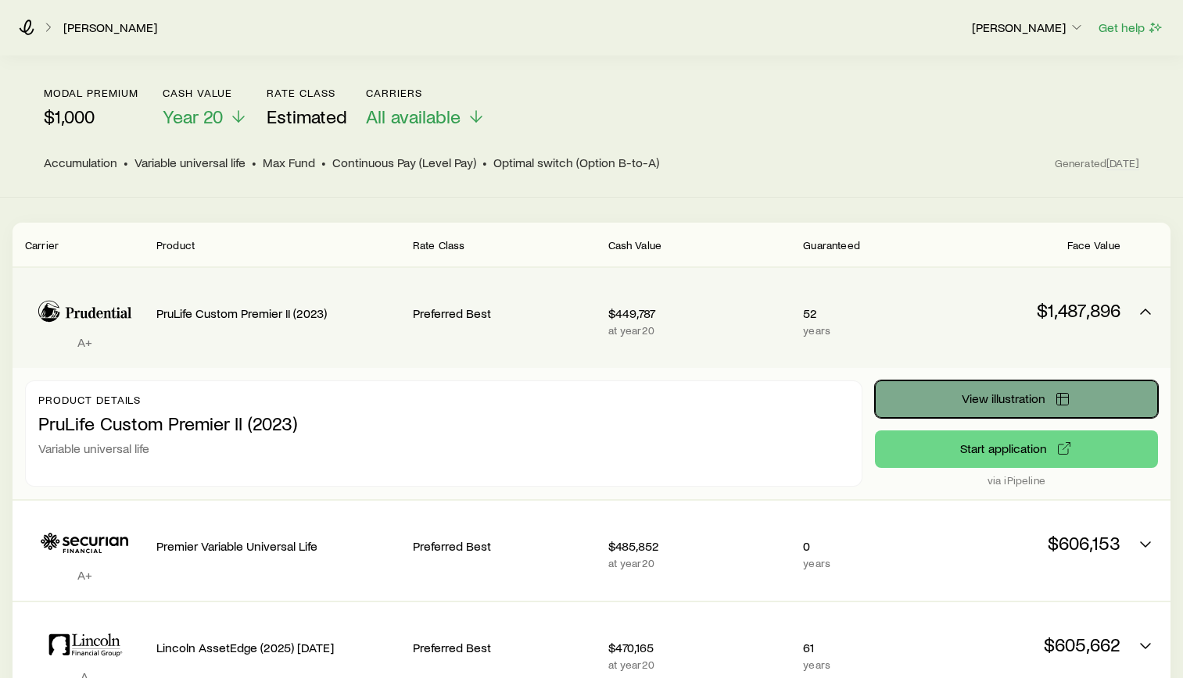
click at [1106, 392] on button "View illustration" at bounding box center [1016, 400] width 283 height 38
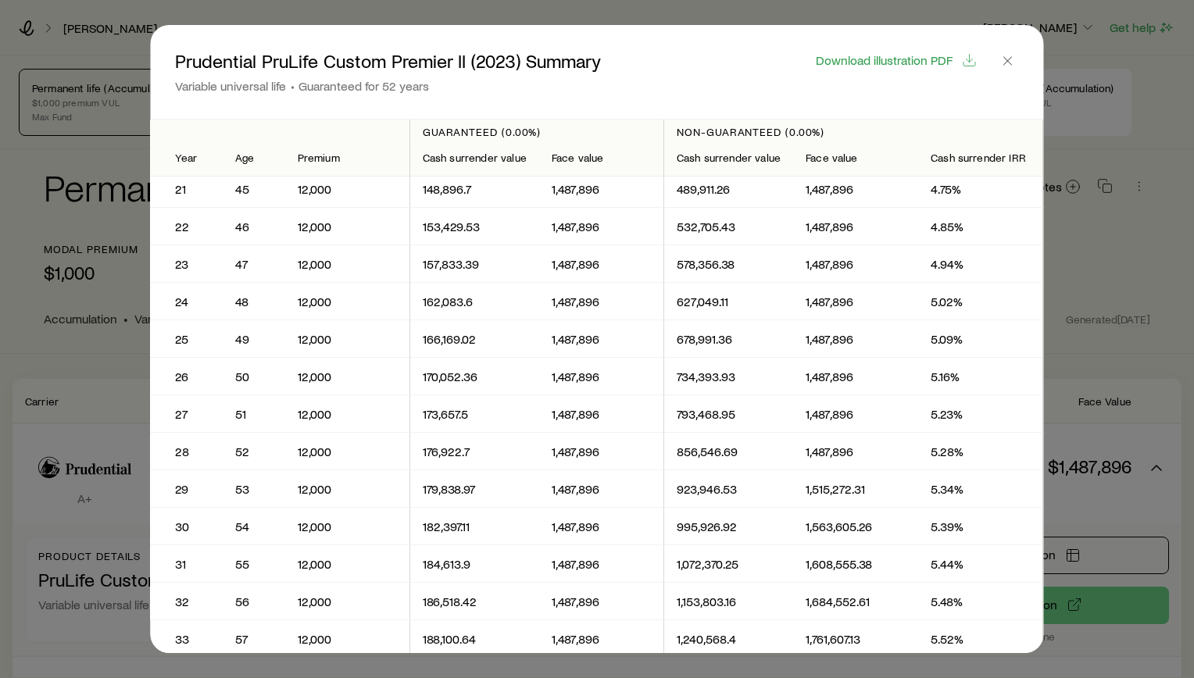
scroll to position [782, 0]
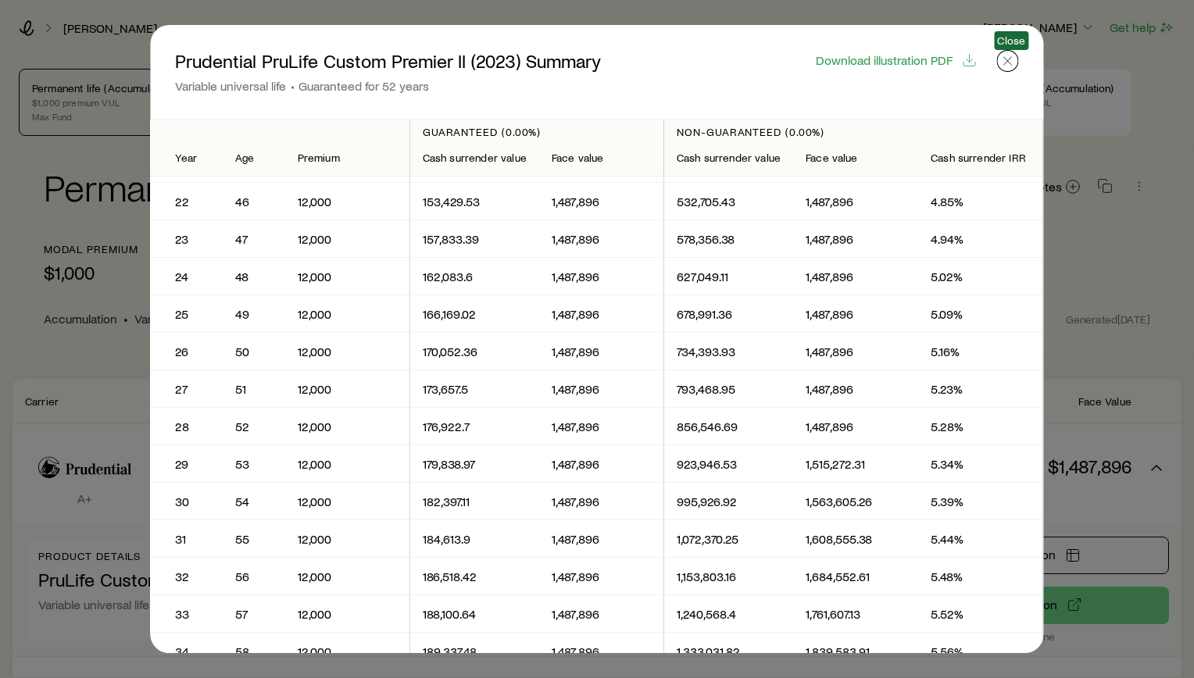
click at [1008, 64] on icon "button" at bounding box center [1008, 61] width 16 height 16
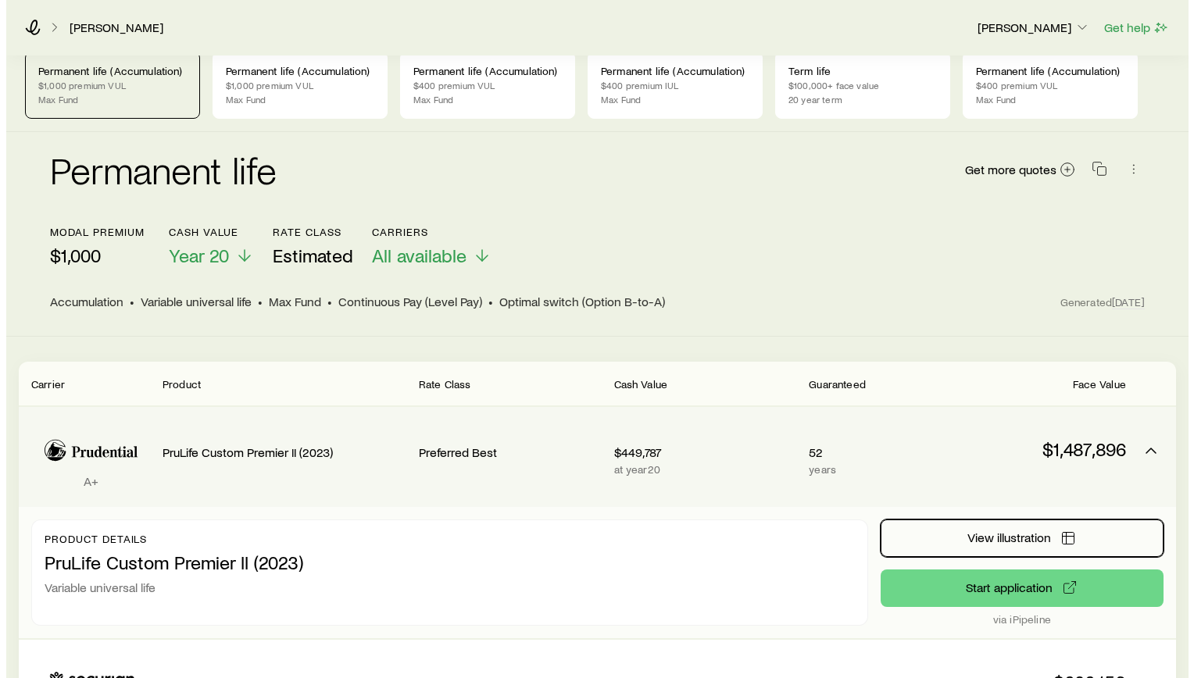
scroll to position [0, 0]
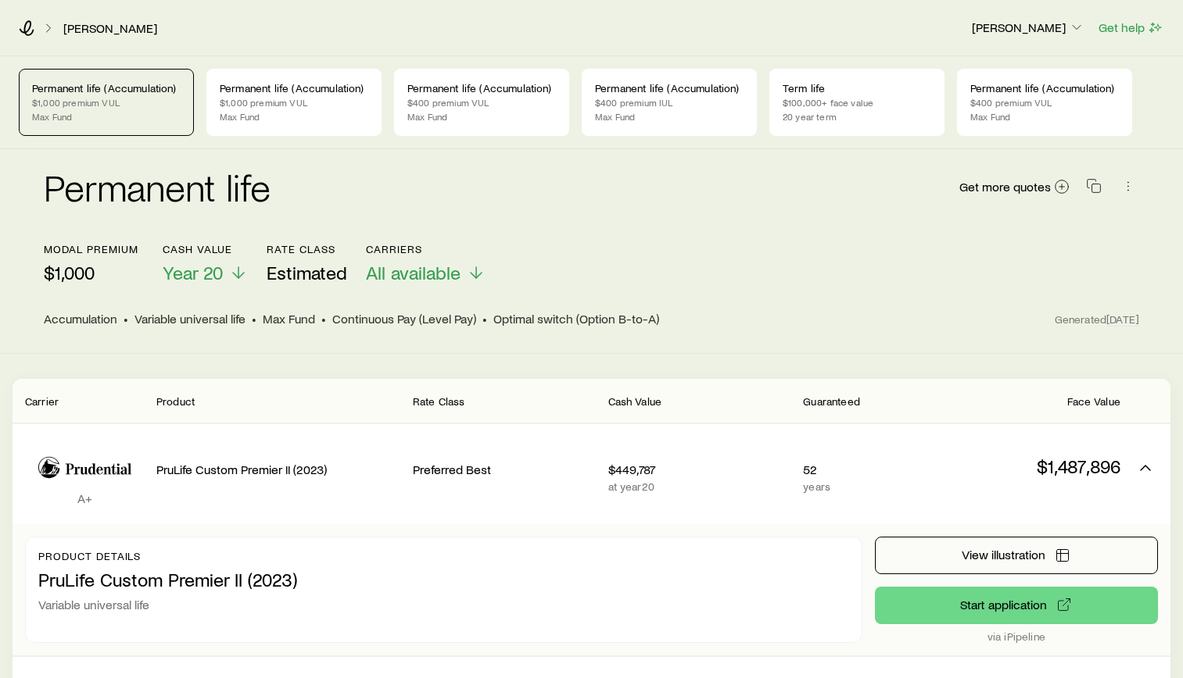
click at [274, 136] on div "Permanent life (Accumulation) $1,000 premium VUL Max Fund Permanent life (Accum…" at bounding box center [591, 102] width 1183 height 92
click at [275, 103] on p "$1,000 premium VUL" at bounding box center [294, 102] width 149 height 13
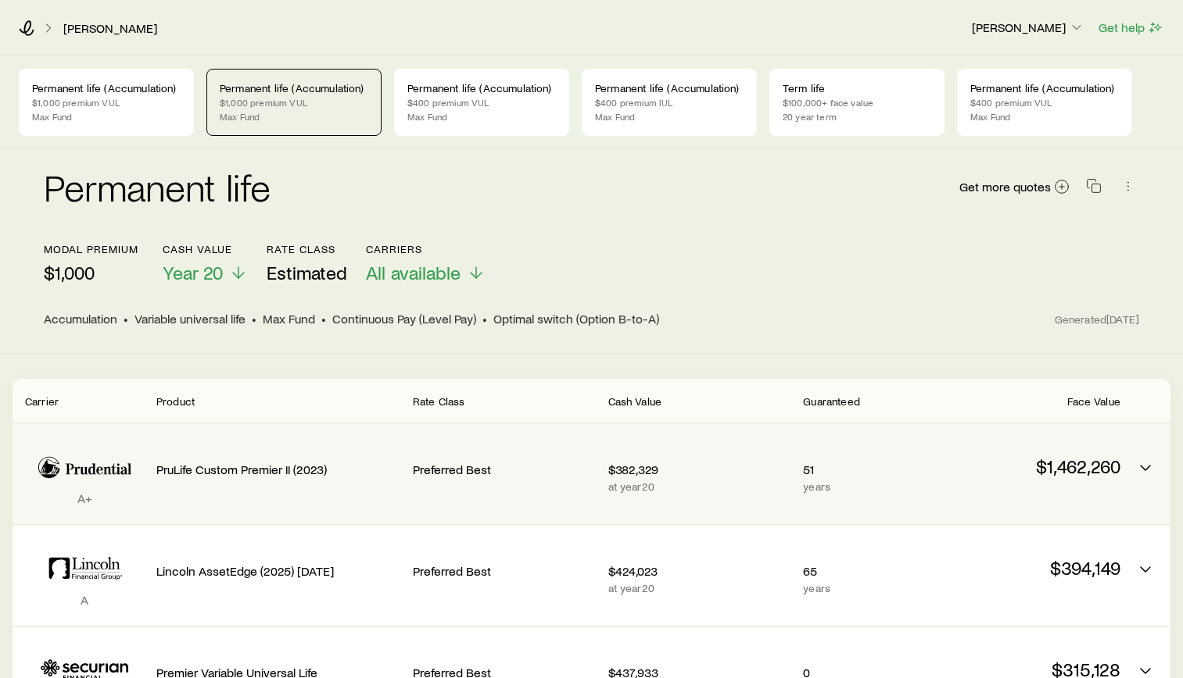
click at [387, 475] on p "PruLife Custom Premier II (2023)" at bounding box center [278, 470] width 244 height 16
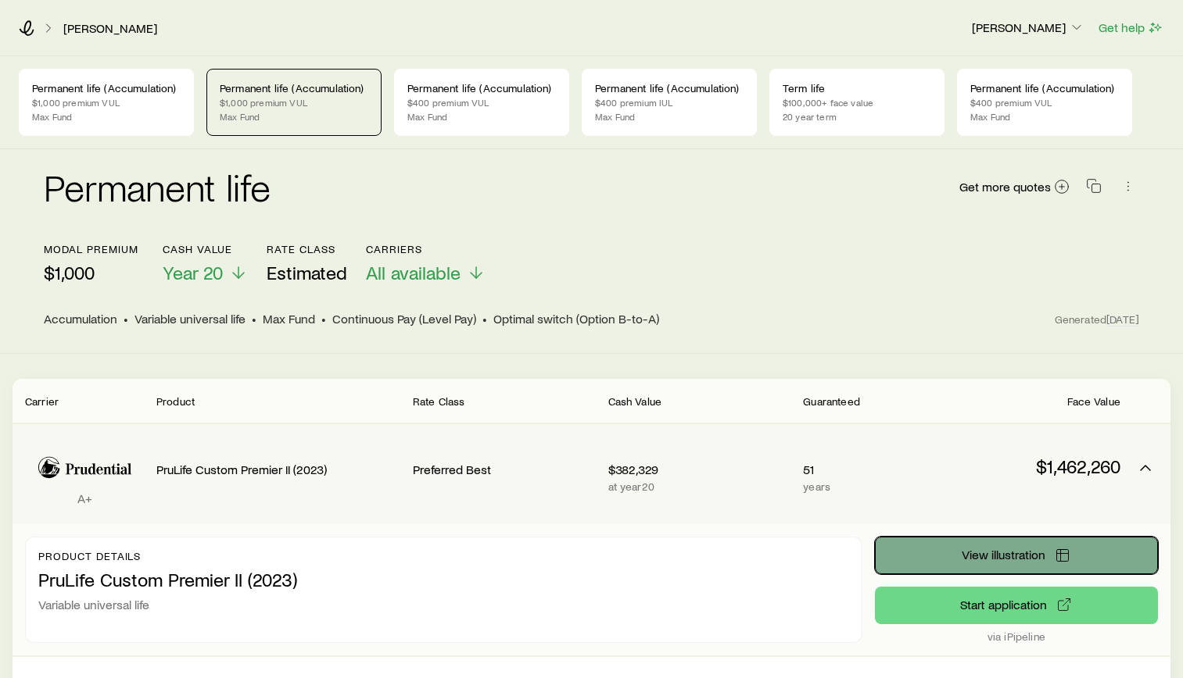
click at [1019, 567] on button "View illustration" at bounding box center [1016, 556] width 283 height 38
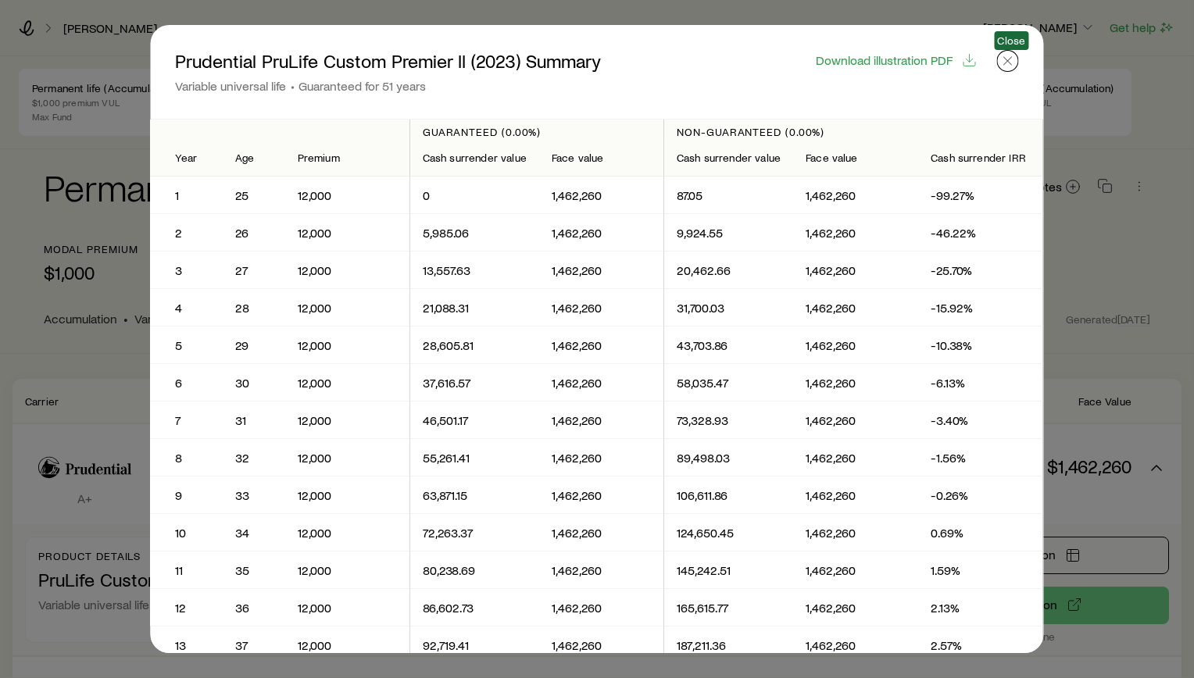
click at [1008, 69] on button "button" at bounding box center [1008, 61] width 22 height 22
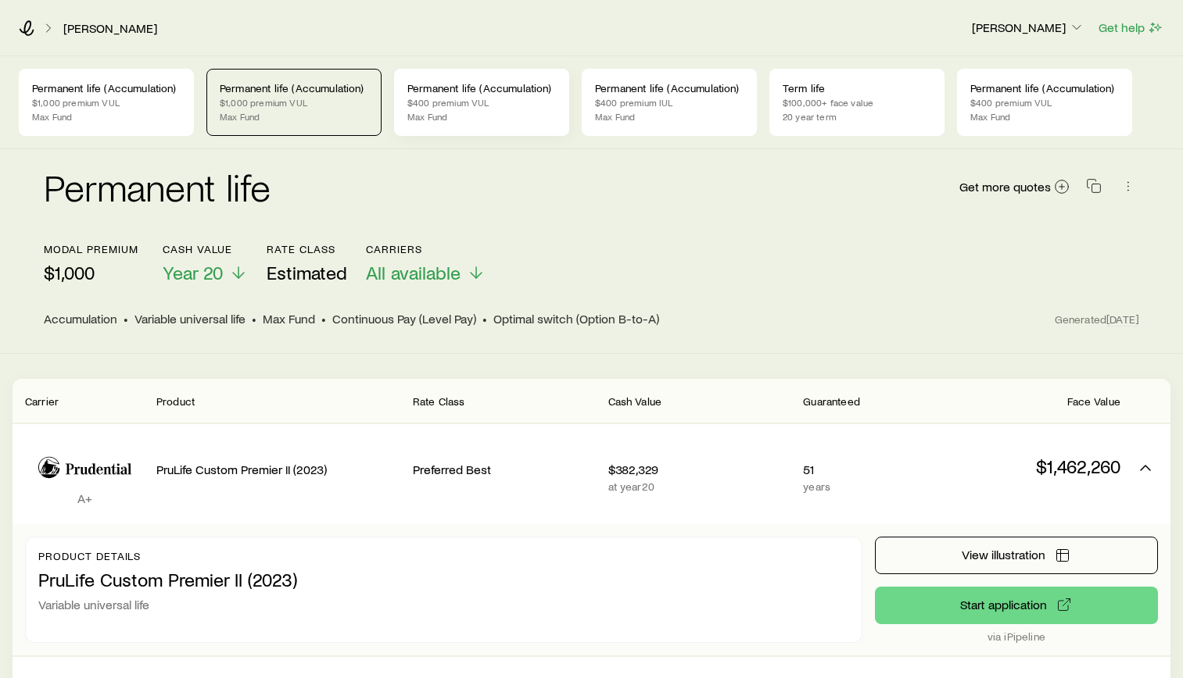
click at [525, 98] on p "$400 premium VUL" at bounding box center [481, 102] width 149 height 13
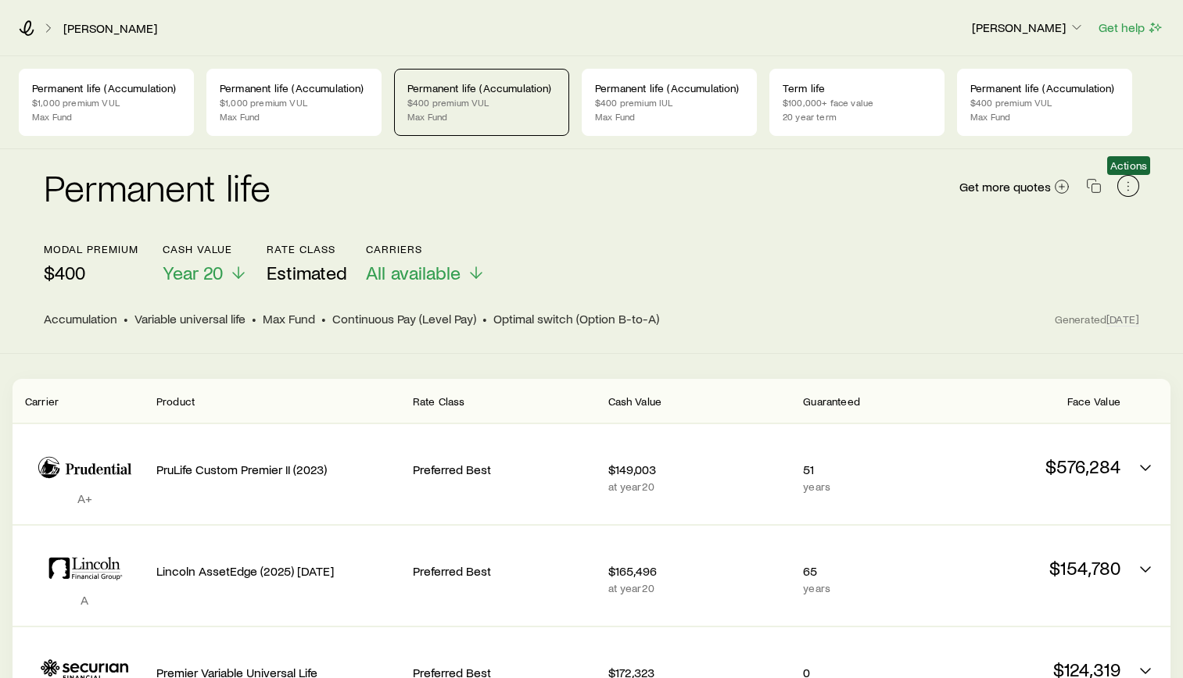
click at [1133, 189] on icon "button" at bounding box center [1128, 186] width 16 height 16
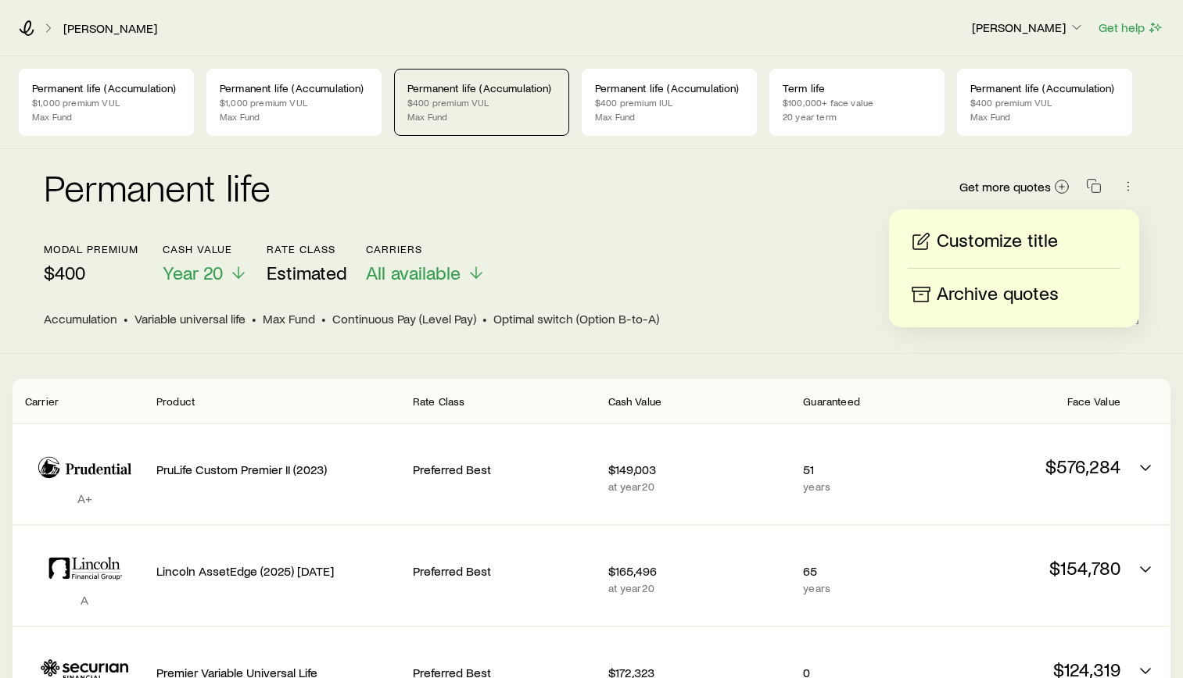
click at [644, 212] on div "Permanent life Get more quotes" at bounding box center [591, 196] width 1095 height 56
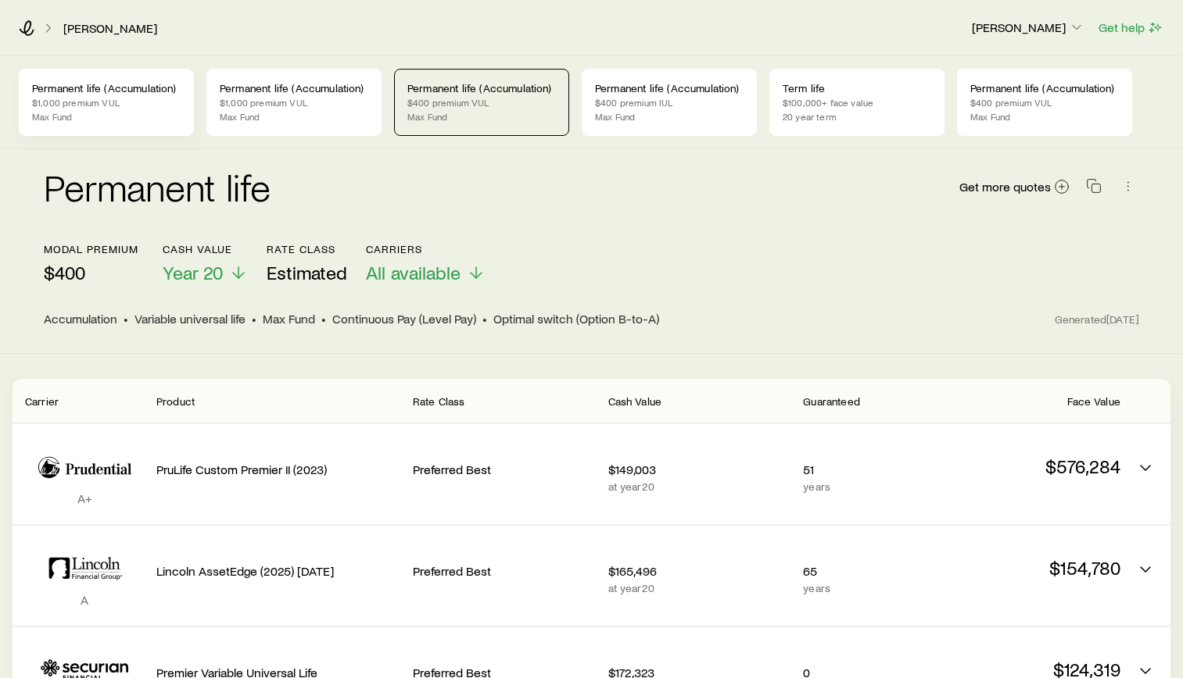
click at [166, 95] on div "Permanent life (Accumulation) $1,000 premium VUL Max Fund" at bounding box center [106, 102] width 175 height 67
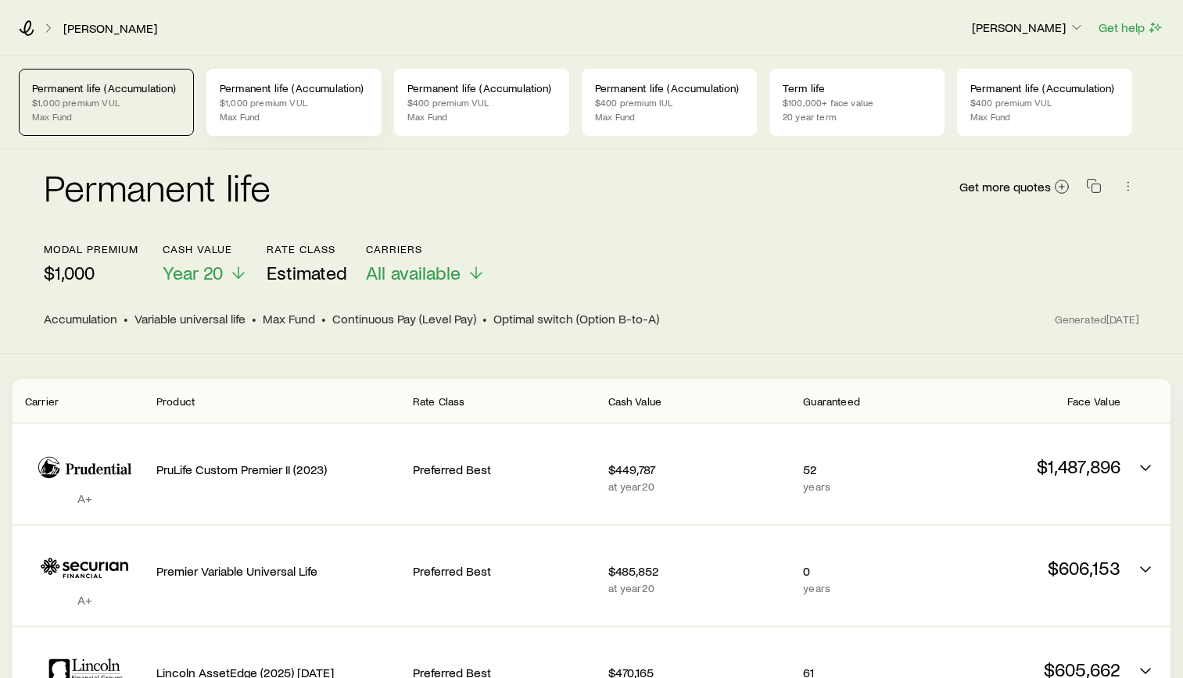
click at [294, 107] on p "$1,000 premium VUL" at bounding box center [294, 102] width 149 height 13
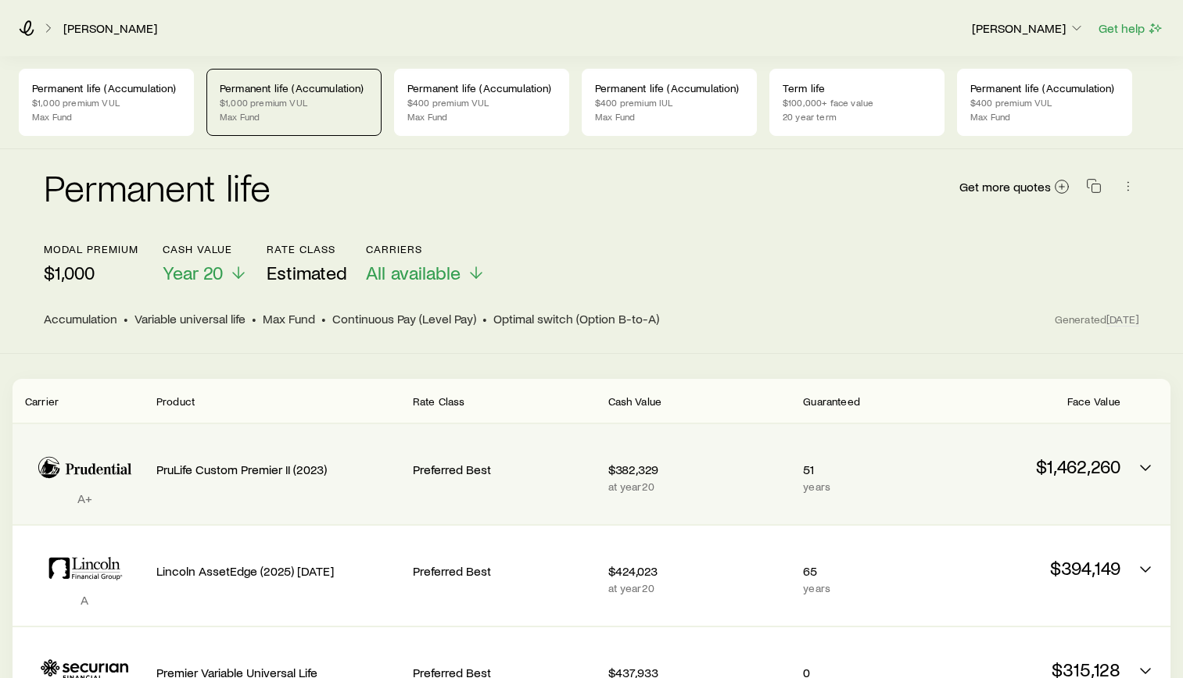
scroll to position [156, 0]
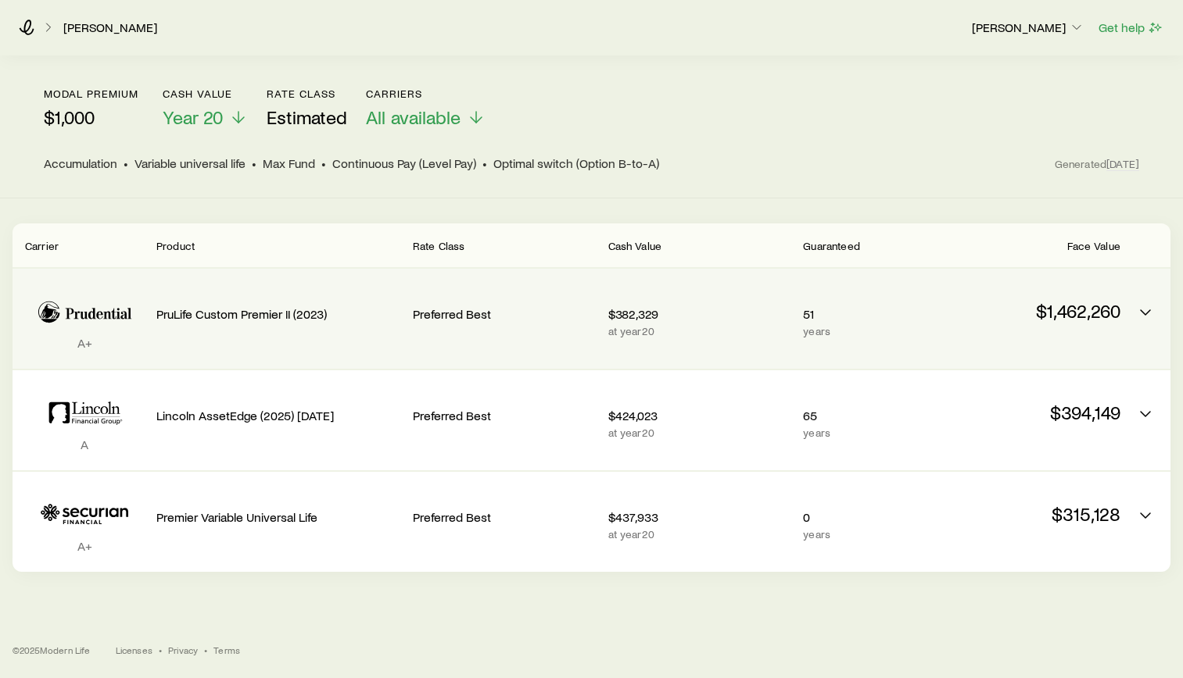
click at [870, 333] on p "years" at bounding box center [864, 331] width 122 height 13
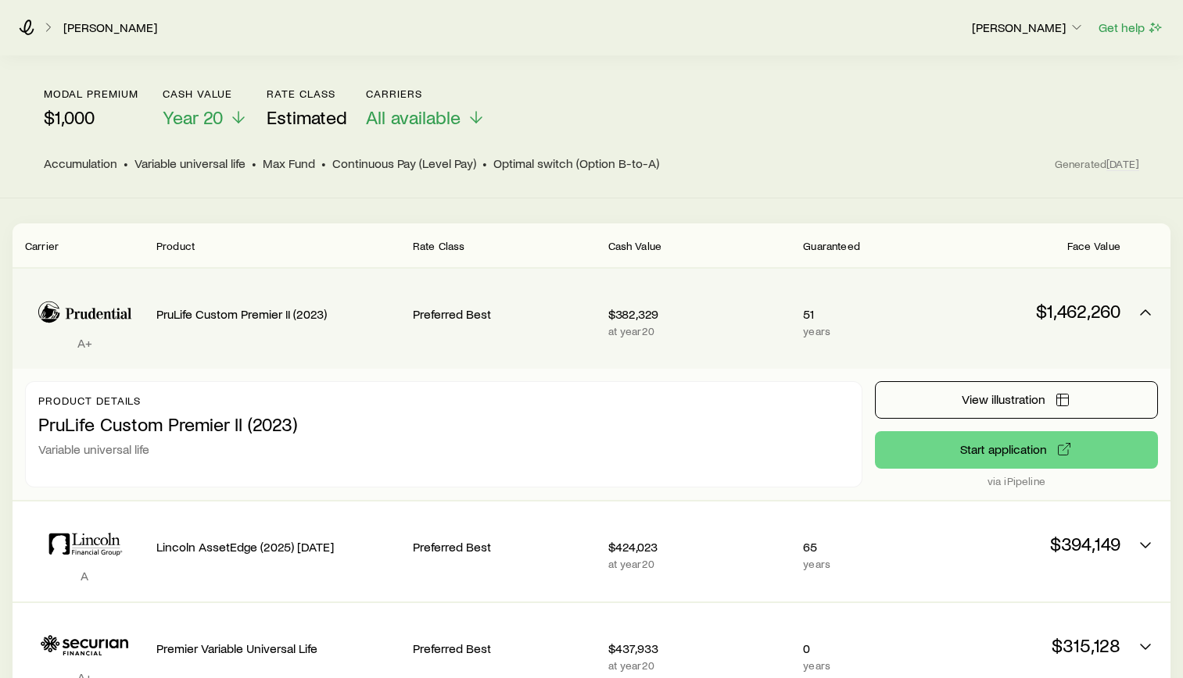
click at [166, 426] on p "PruLife Custom Premier II (2023)" at bounding box center [443, 424] width 811 height 22
click at [266, 424] on p "PruLife Custom Premier II (2023)" at bounding box center [443, 424] width 811 height 22
click at [1150, 307] on icon "Permanent quotes" at bounding box center [1145, 312] width 19 height 19
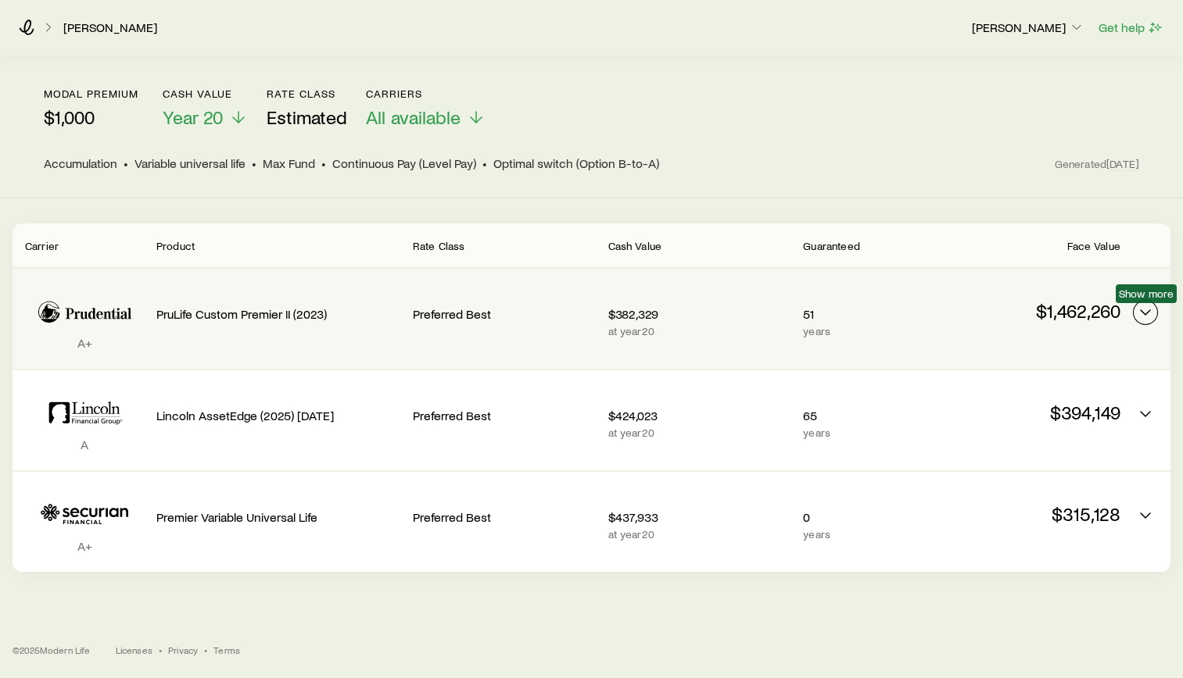
click at [1150, 307] on icon "Permanent quotes" at bounding box center [1145, 312] width 19 height 19
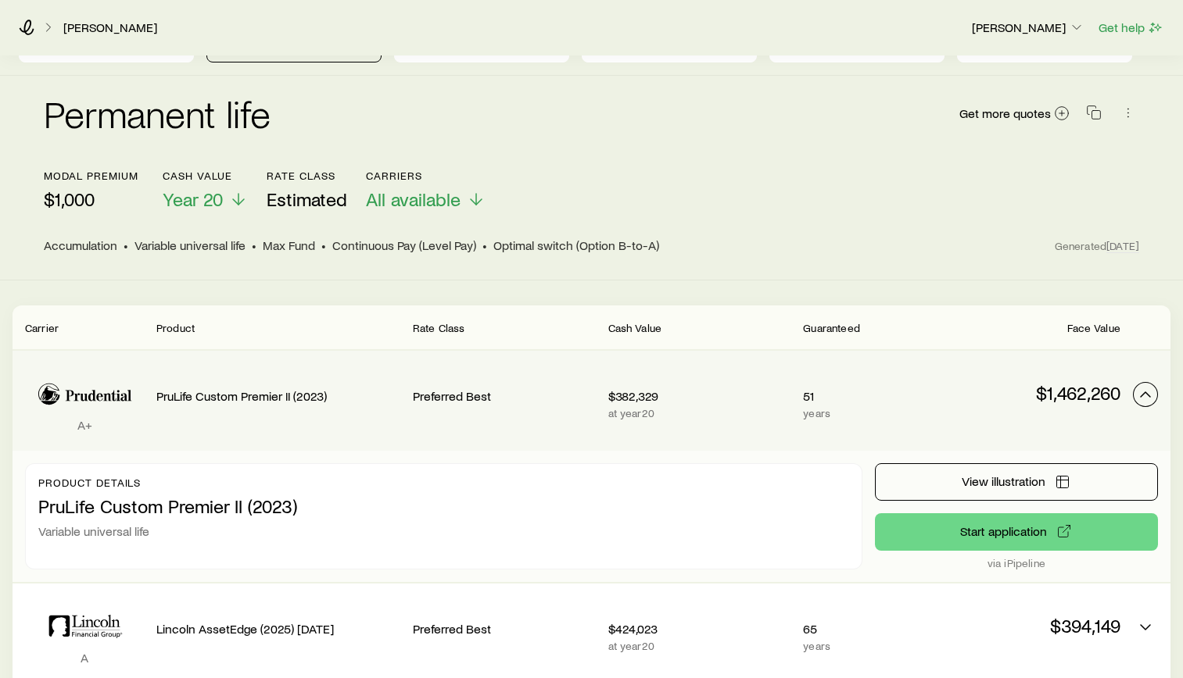
scroll to position [0, 0]
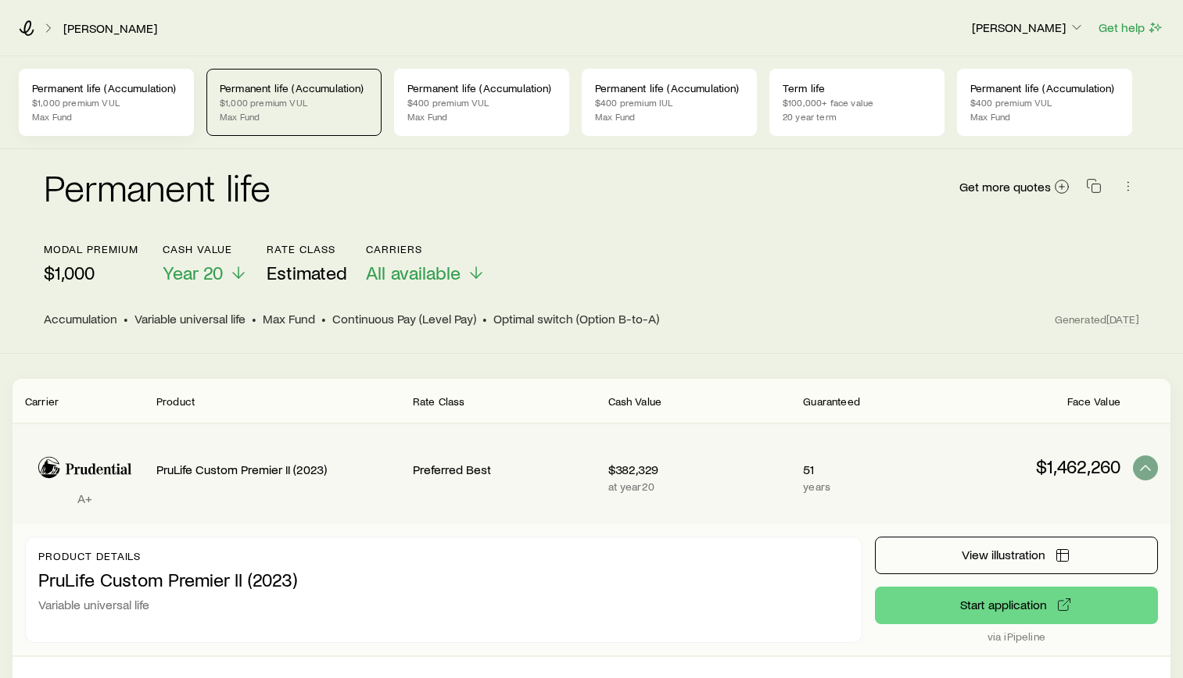
click at [113, 113] on p "Max Fund" at bounding box center [106, 116] width 149 height 13
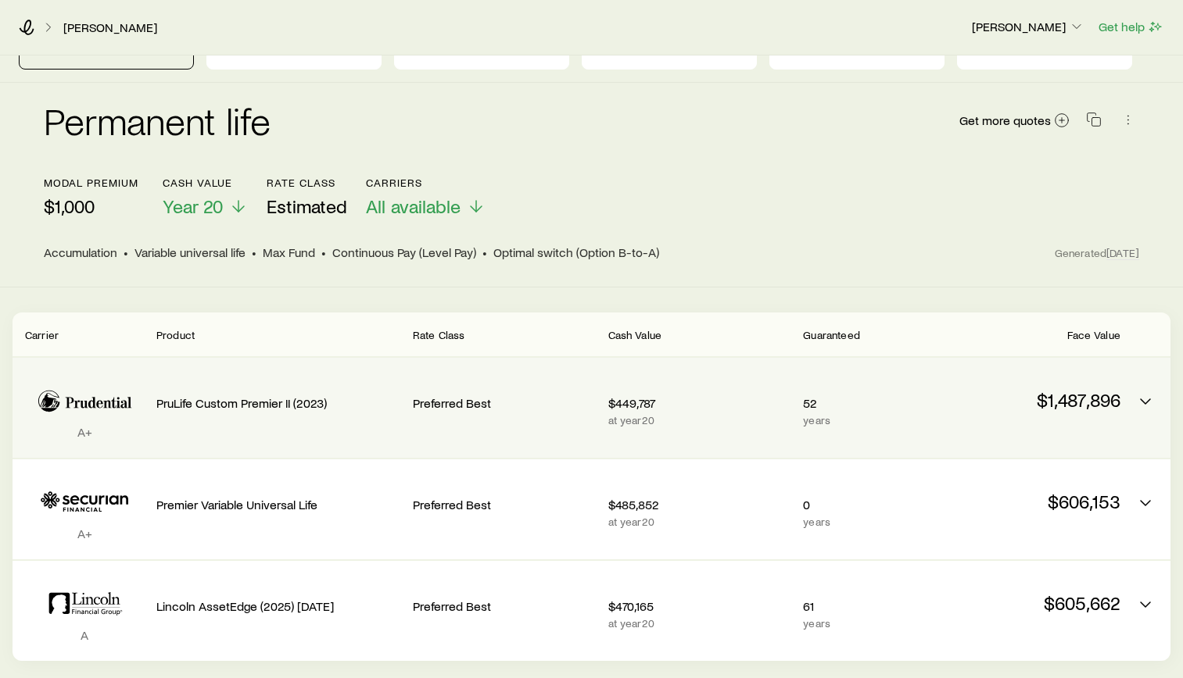
scroll to position [156, 0]
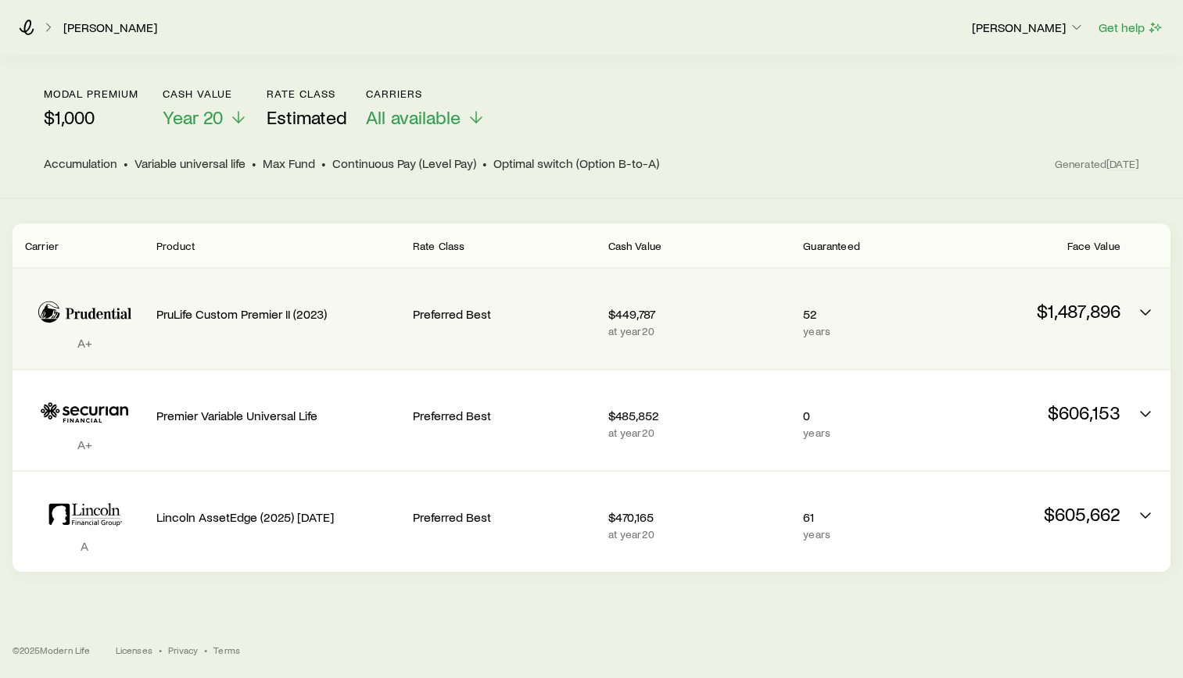
click at [526, 322] on div "Preferred Best" at bounding box center [504, 311] width 183 height 61
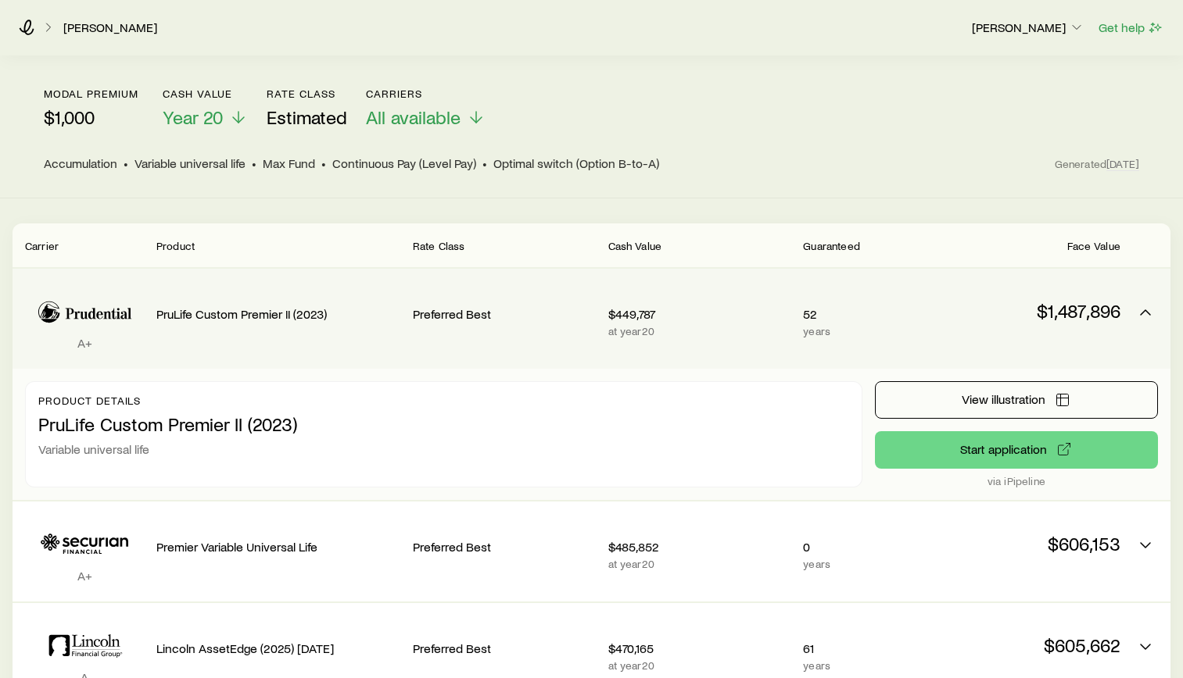
click at [662, 342] on div "$449,787 at year 20" at bounding box center [699, 318] width 183 height 75
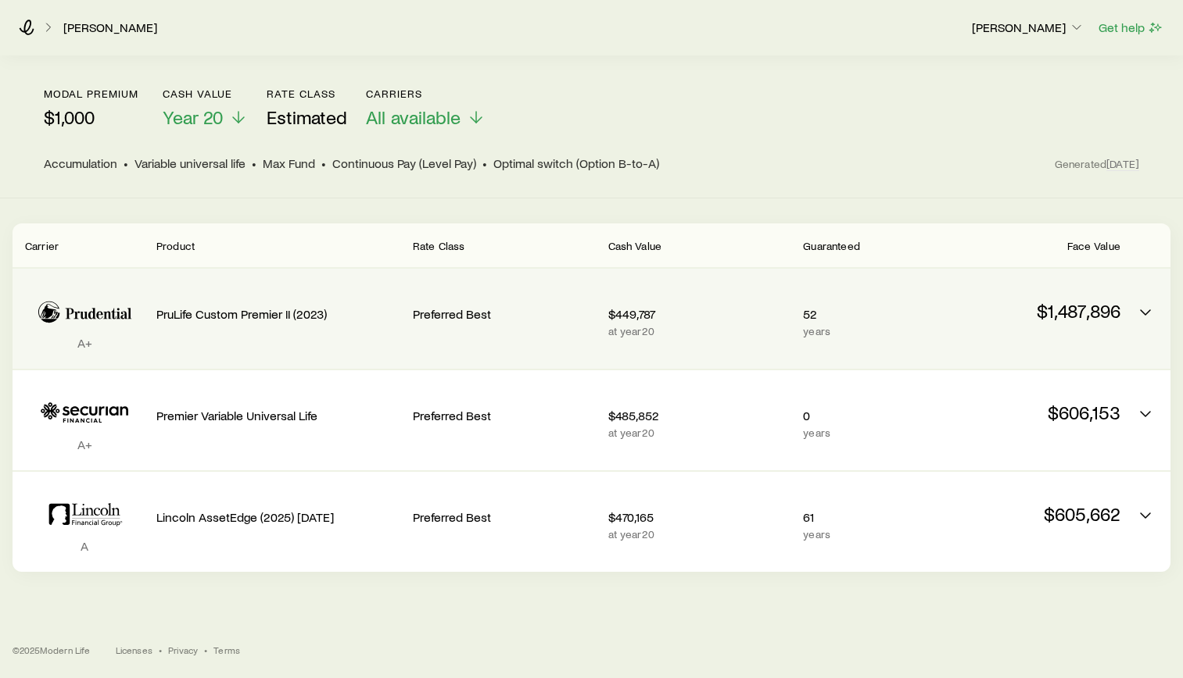
click at [662, 342] on div "$449,787 at year 20" at bounding box center [699, 318] width 183 height 75
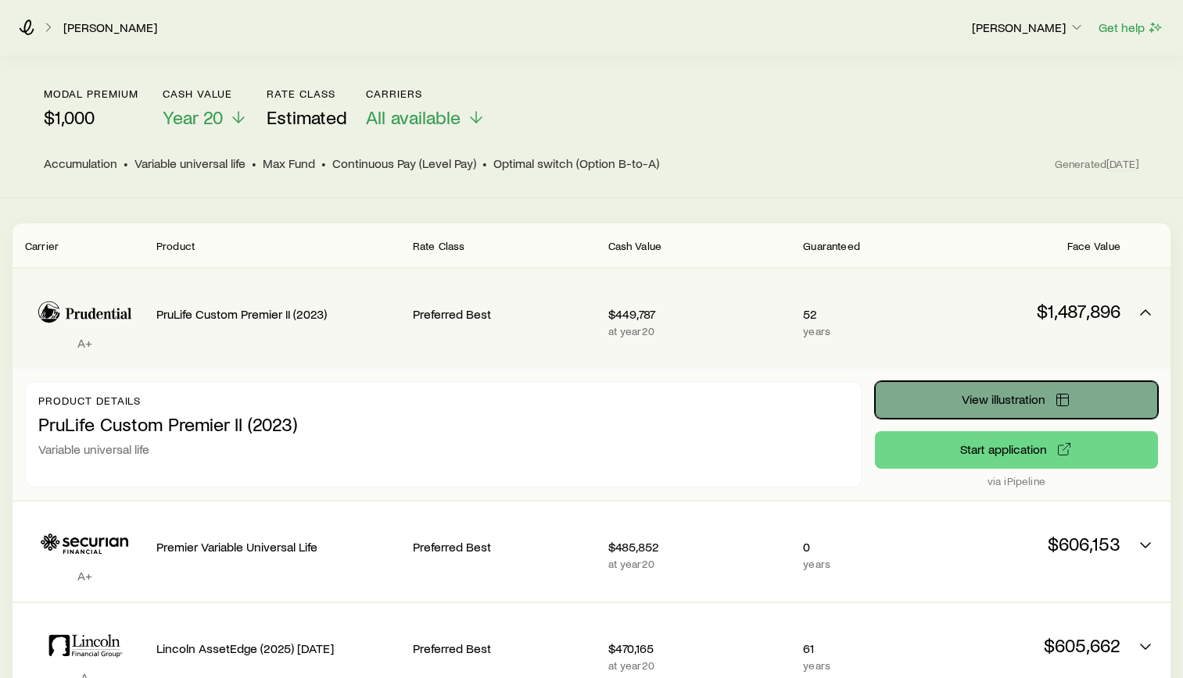
click at [1009, 402] on span "View illustration" at bounding box center [1003, 399] width 84 height 13
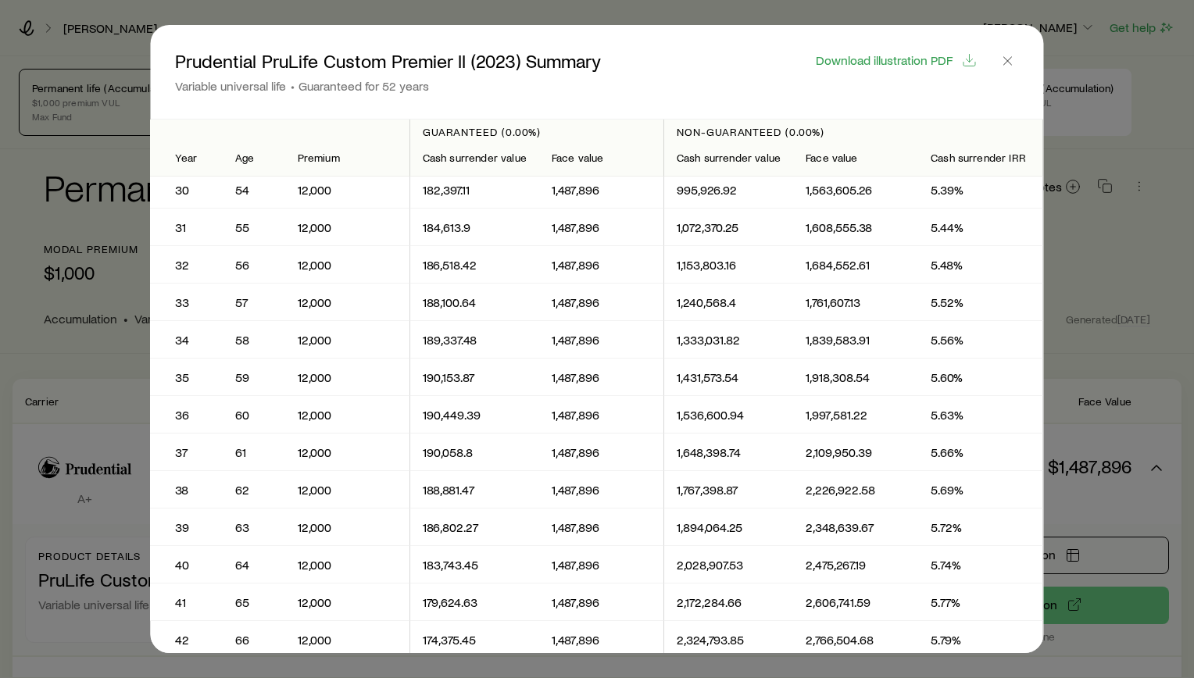
scroll to position [1094, 0]
click at [998, 95] on header "Prudential PruLife Custom Premier II (2023) Summary Variable universal life Gua…" at bounding box center [596, 72] width 893 height 94
click at [1012, 58] on line "button" at bounding box center [1008, 61] width 8 height 8
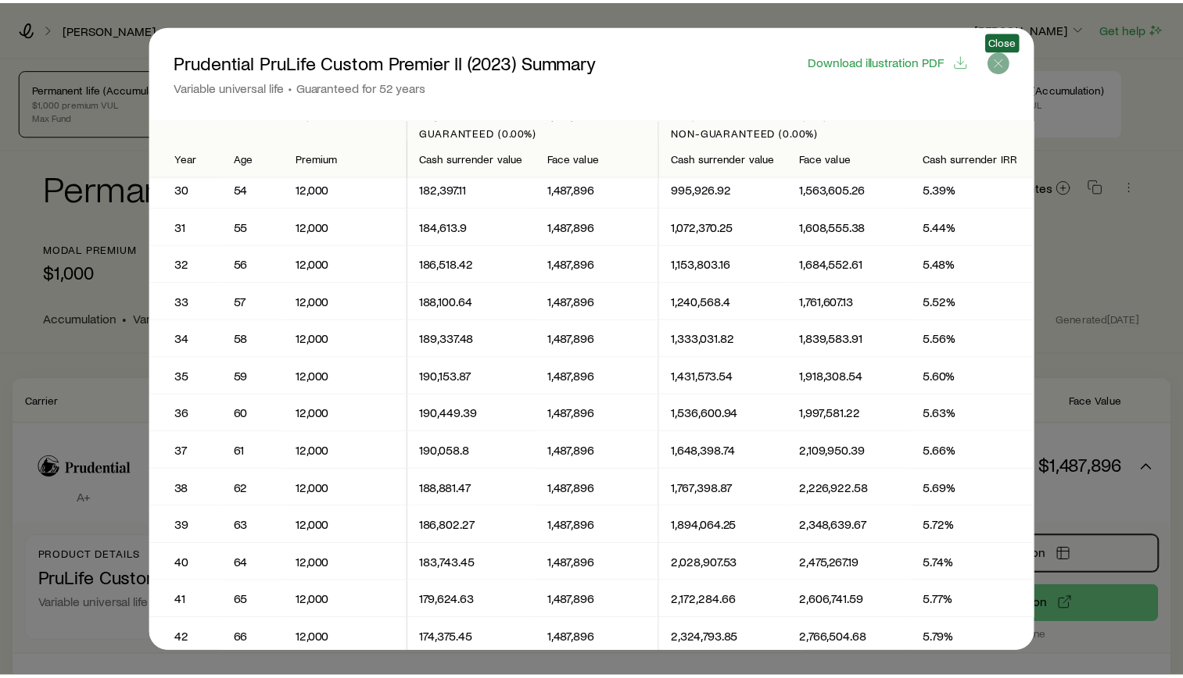
scroll to position [156, 0]
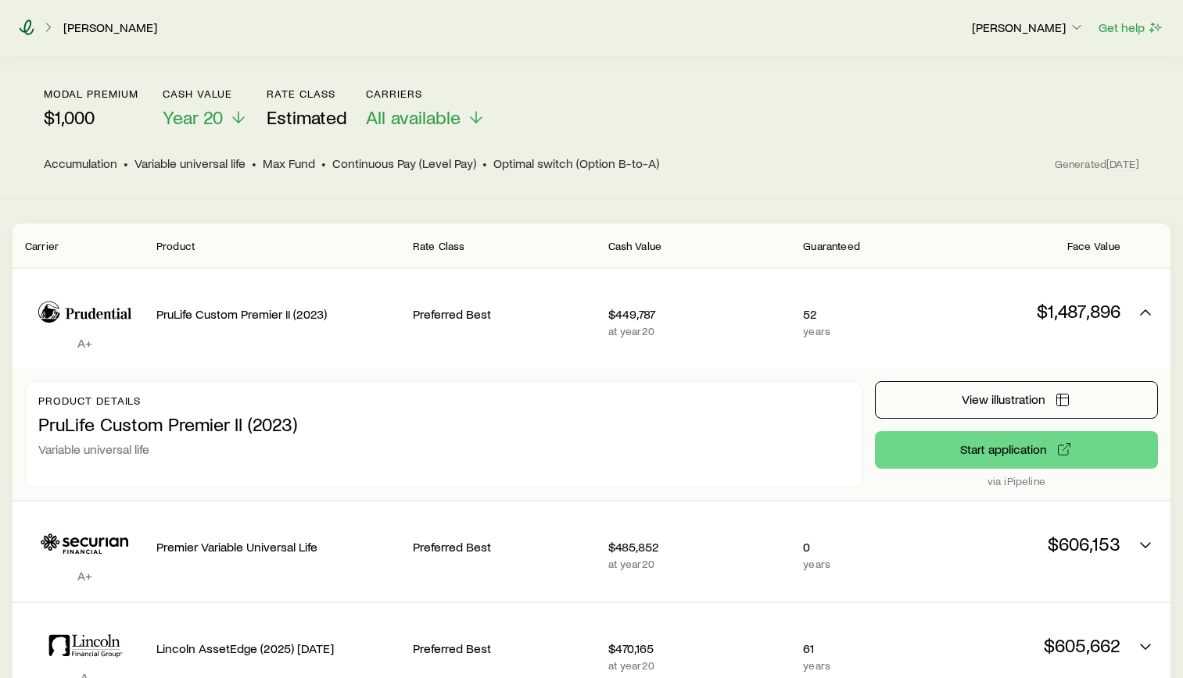
click at [32, 29] on icon at bounding box center [27, 28] width 16 height 16
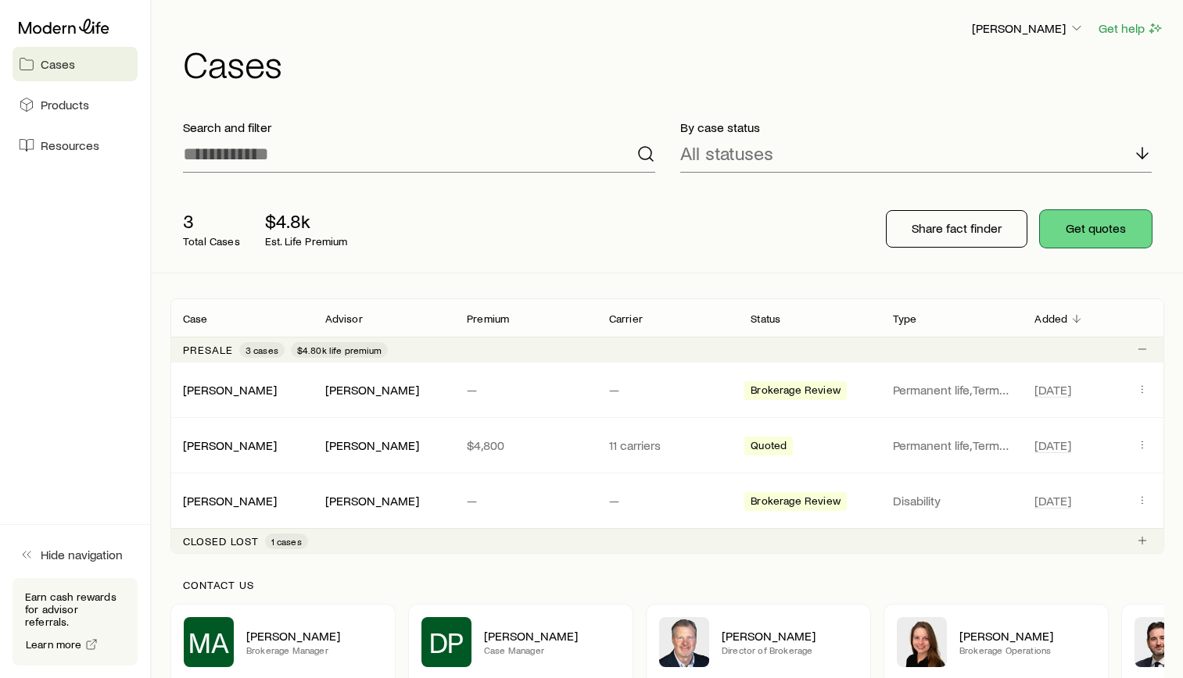
click at [1072, 238] on button "Get quotes" at bounding box center [1096, 229] width 112 height 38
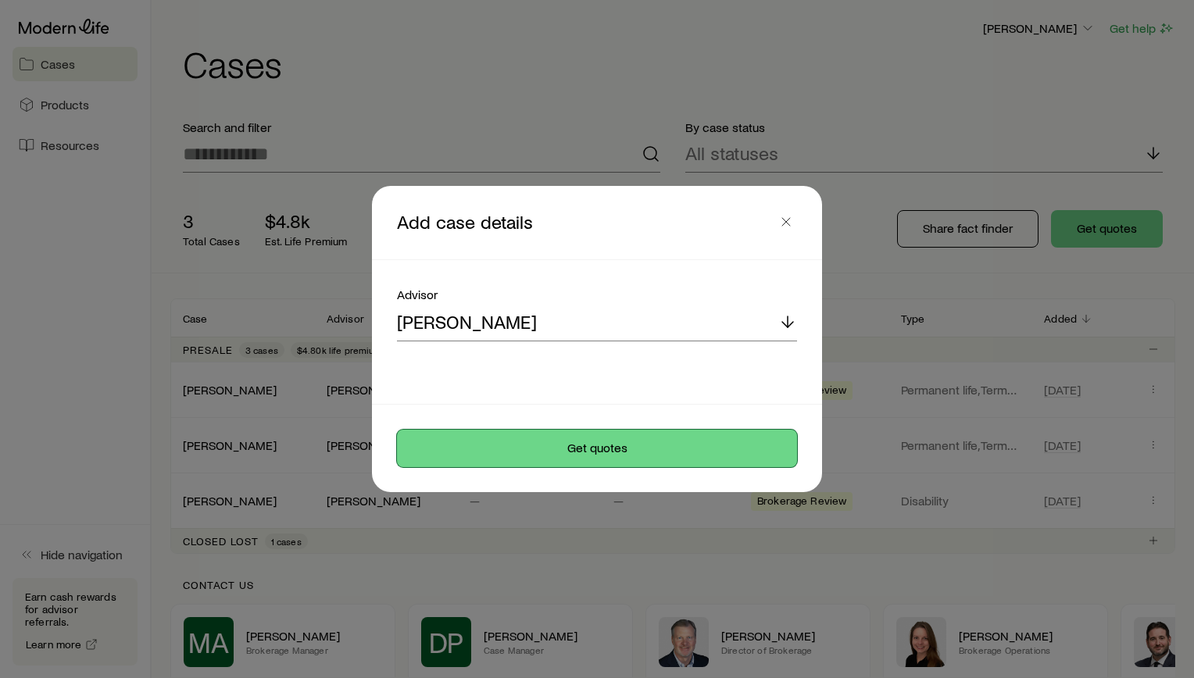
click at [600, 449] on button "Get quotes" at bounding box center [597, 449] width 400 height 38
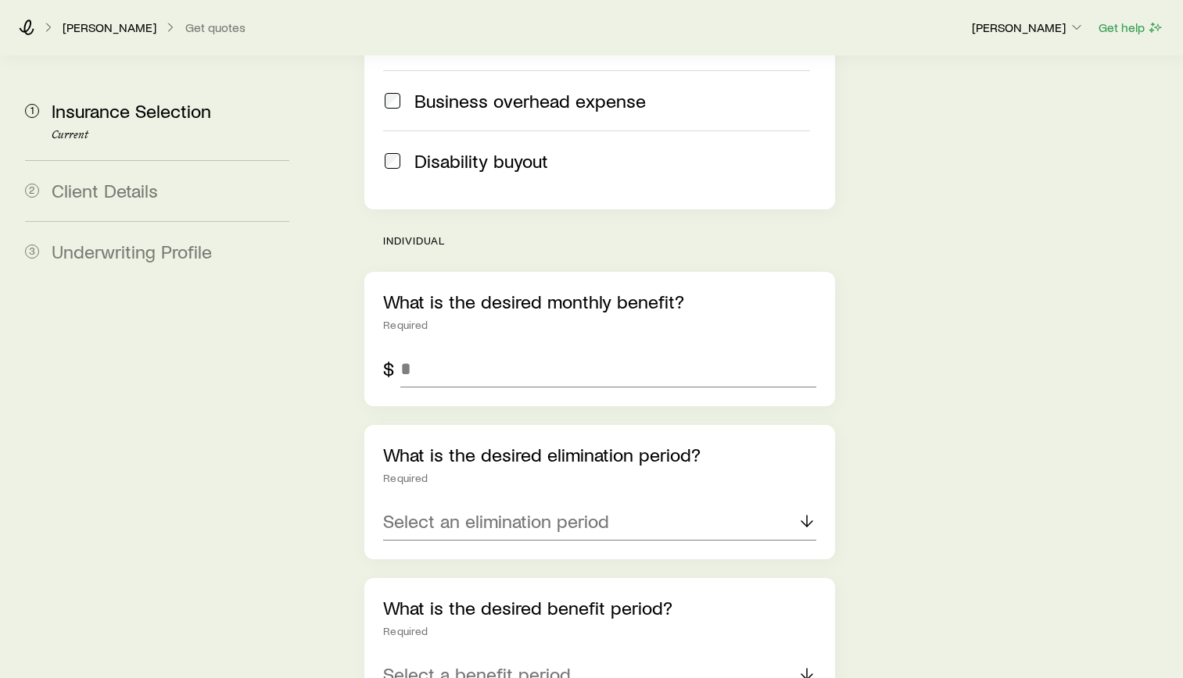
scroll to position [860, 0]
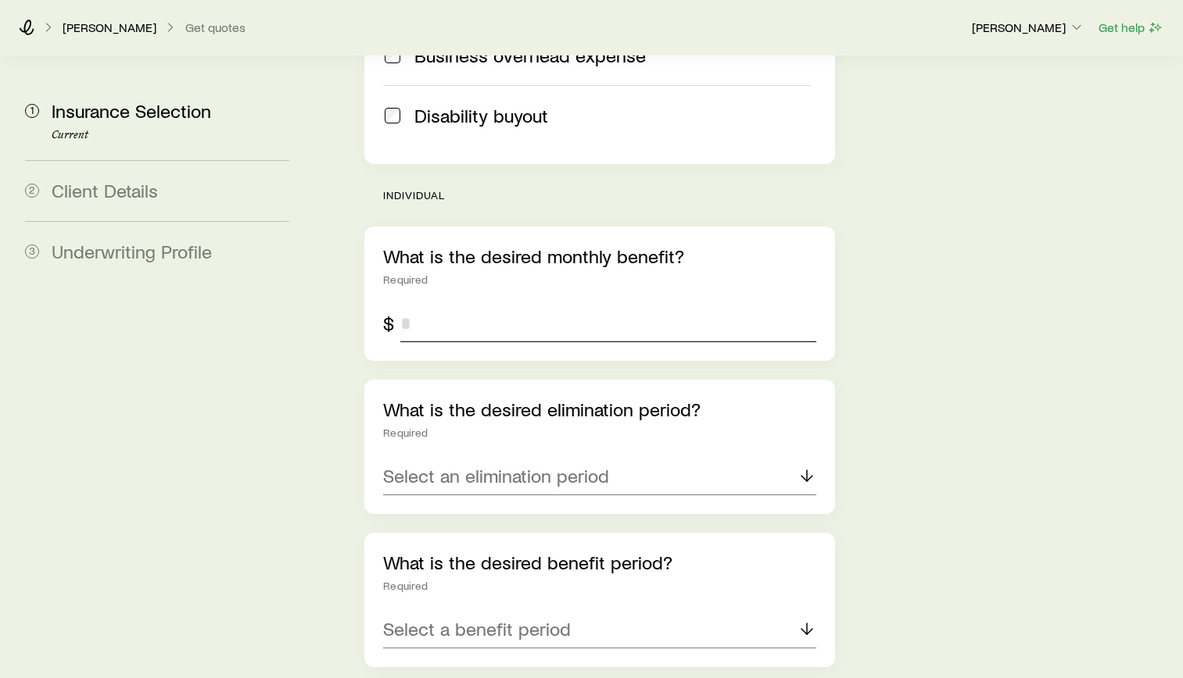
click at [455, 305] on input "tel" at bounding box center [608, 324] width 416 height 38
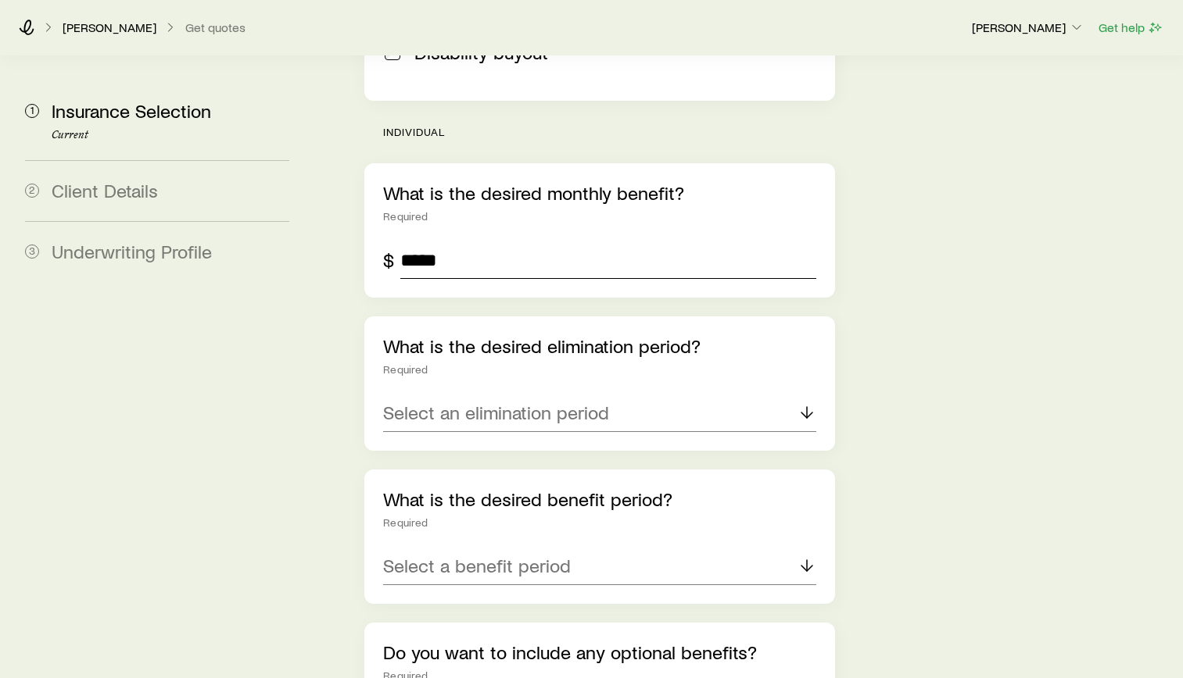
scroll to position [1016, 0]
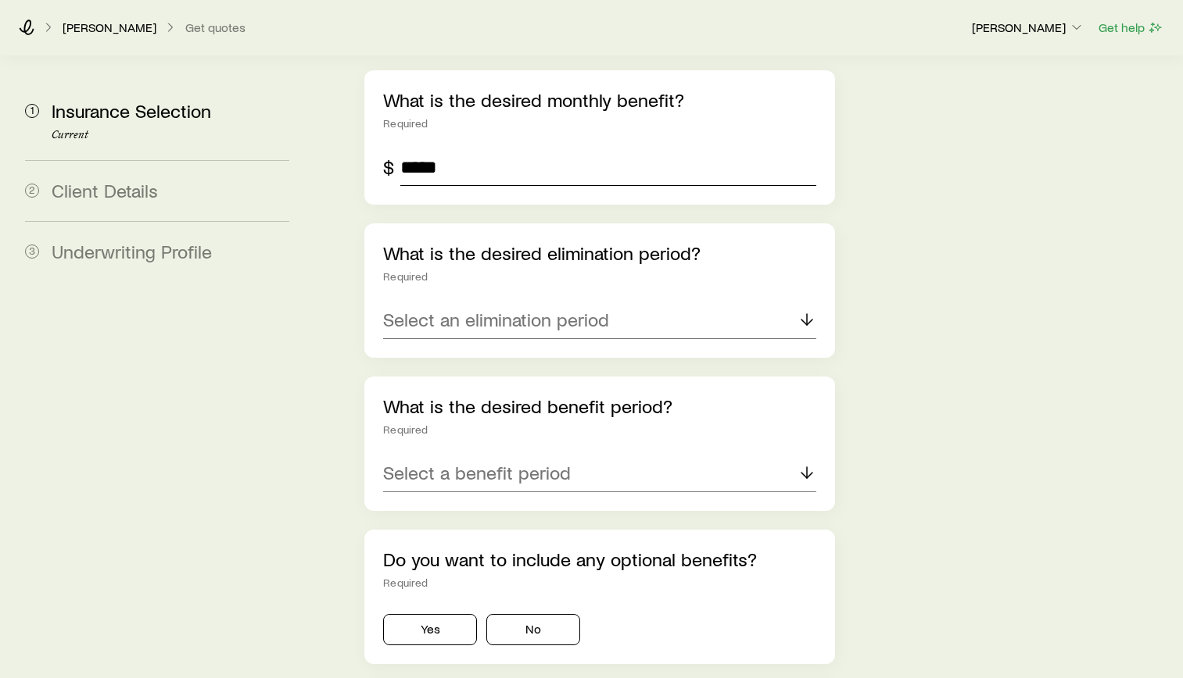
type input "*****"
click at [519, 302] on div "Select an elimination period" at bounding box center [599, 321] width 433 height 38
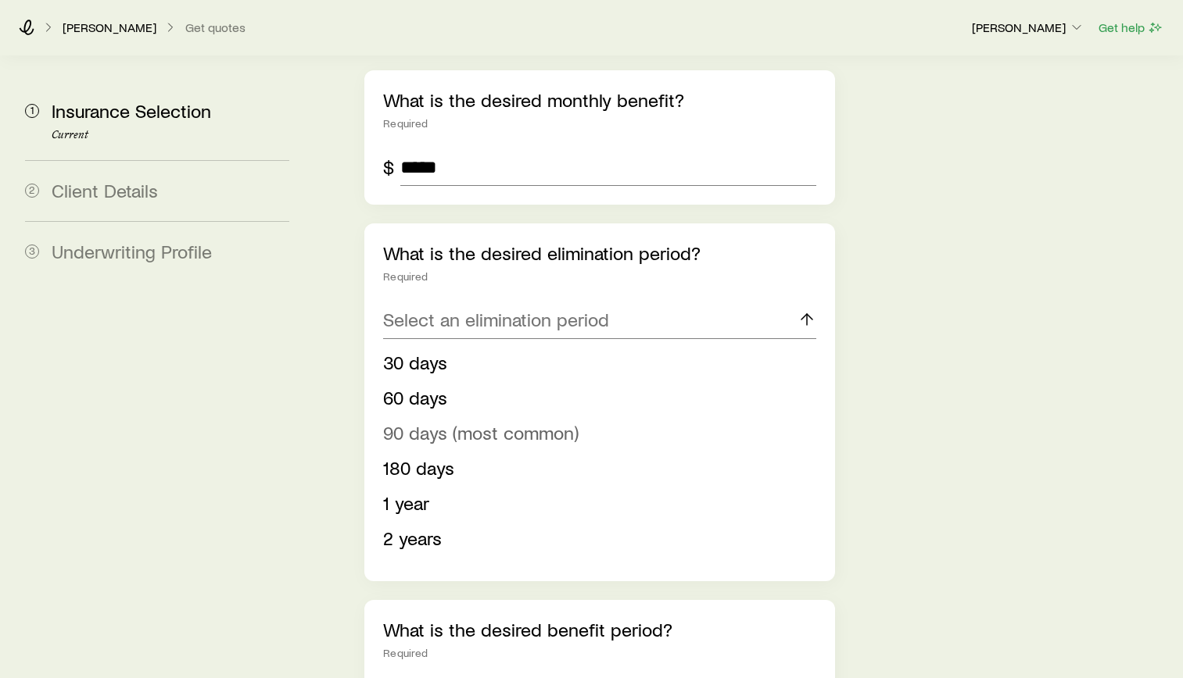
click at [488, 421] on span "90 days (most common)" at bounding box center [480, 432] width 195 height 23
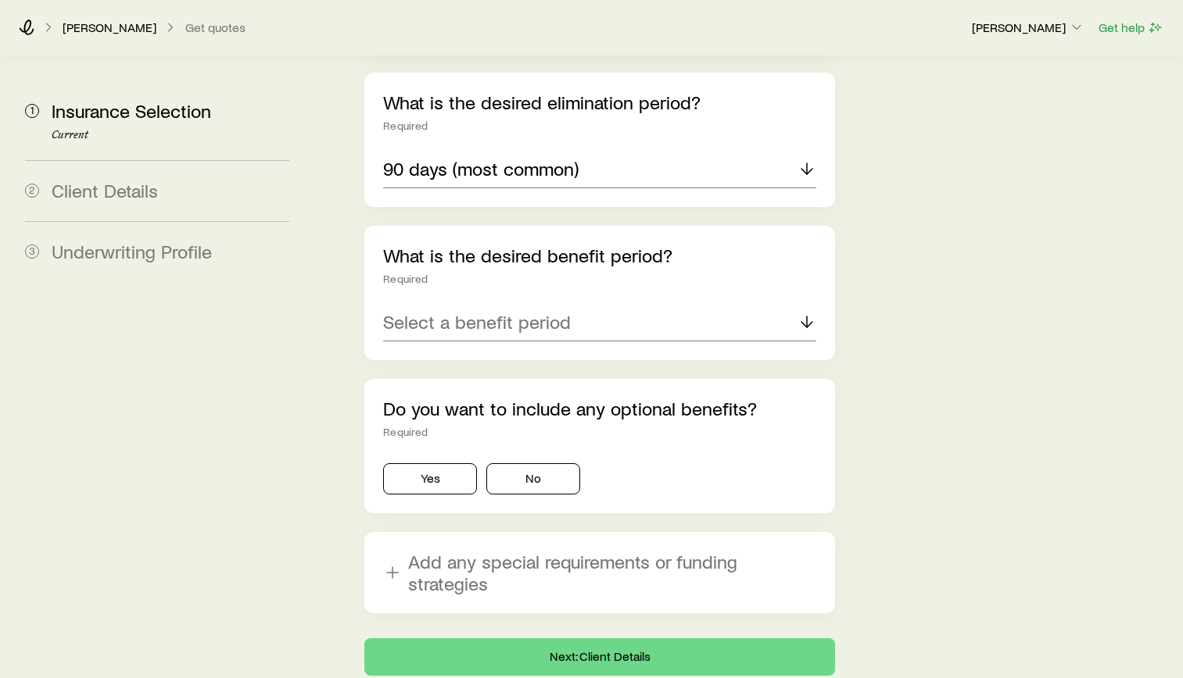
scroll to position [1172, 0]
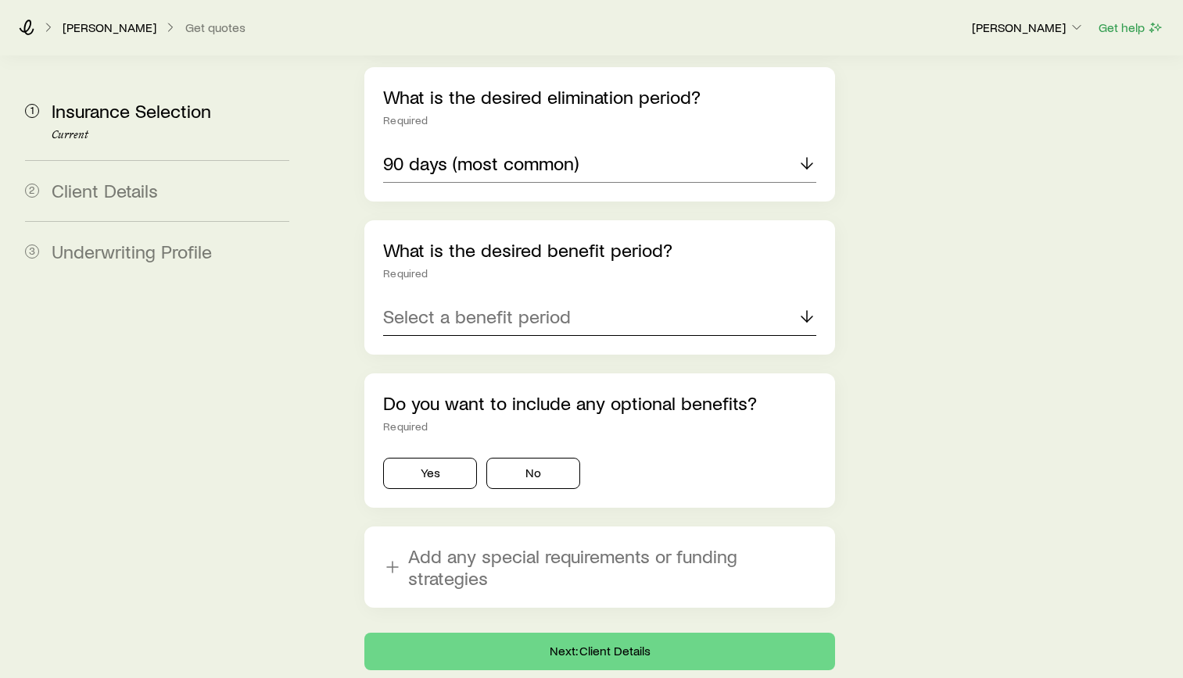
click at [540, 306] on p "Select a benefit period" at bounding box center [477, 317] width 188 height 22
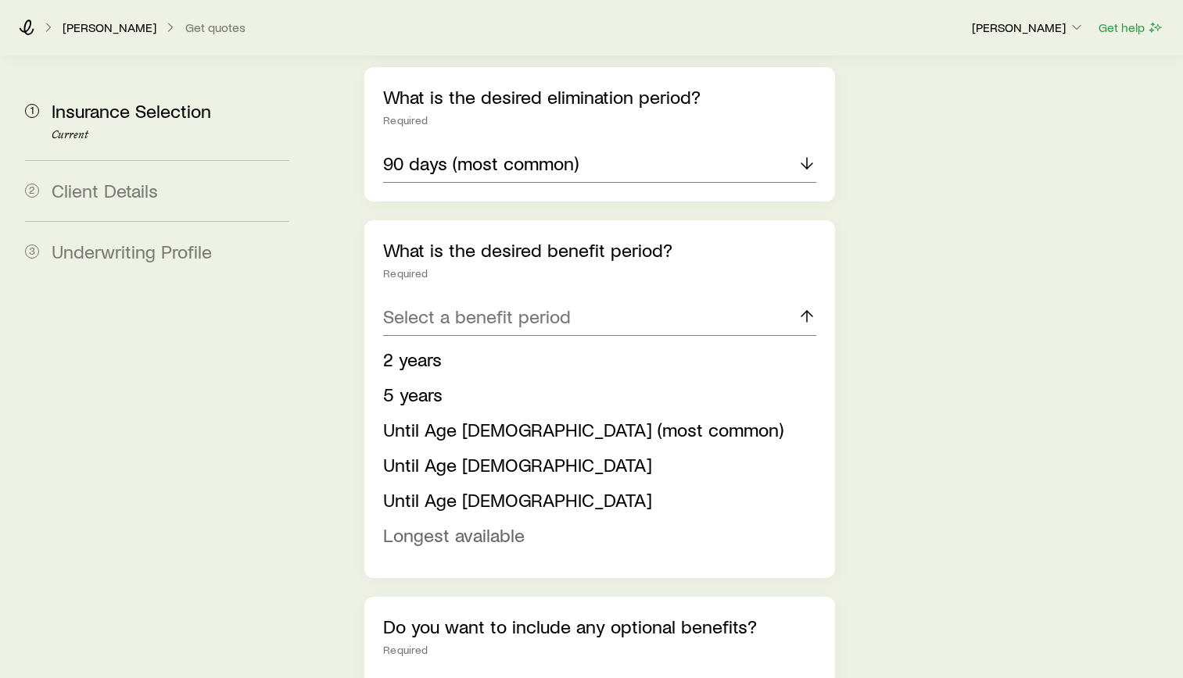
click at [498, 524] on span "Longest available" at bounding box center [453, 535] width 141 height 23
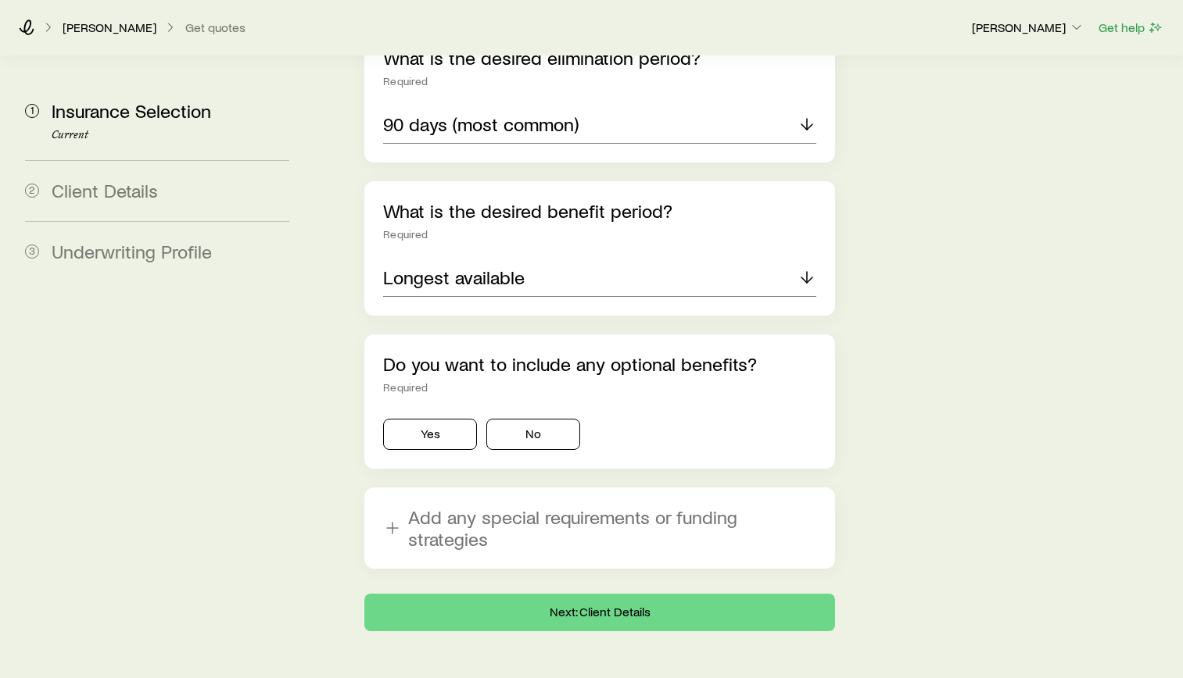
scroll to position [1227, 0]
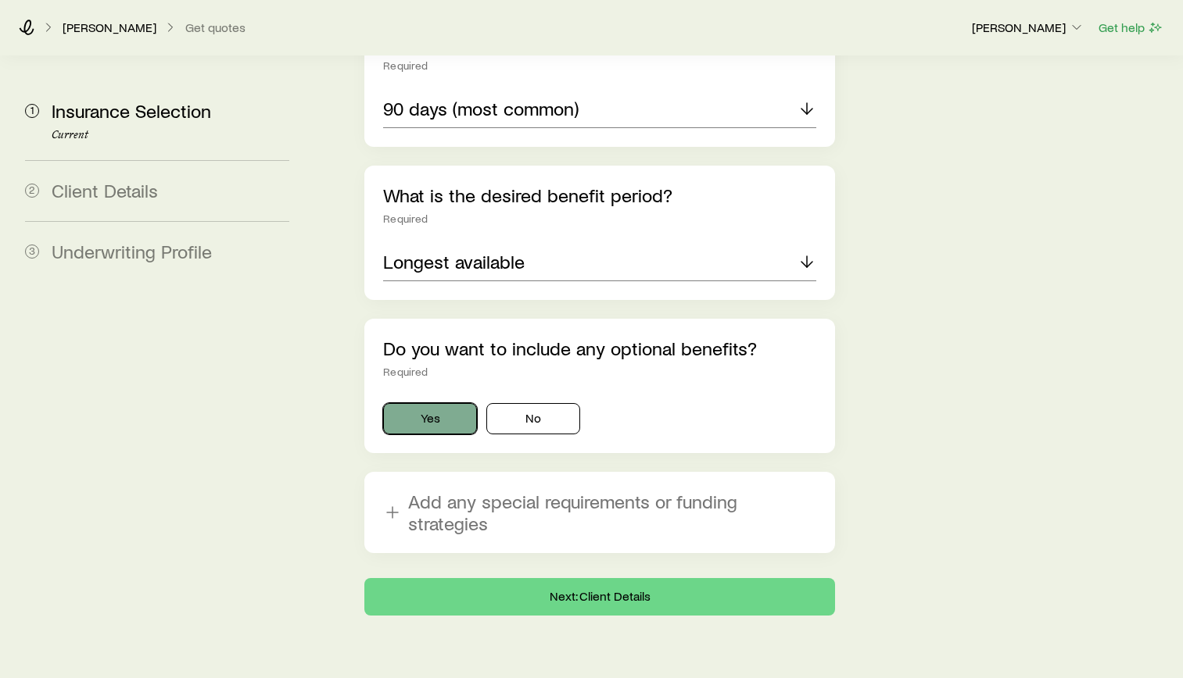
click at [449, 403] on button "Yes" at bounding box center [430, 418] width 94 height 31
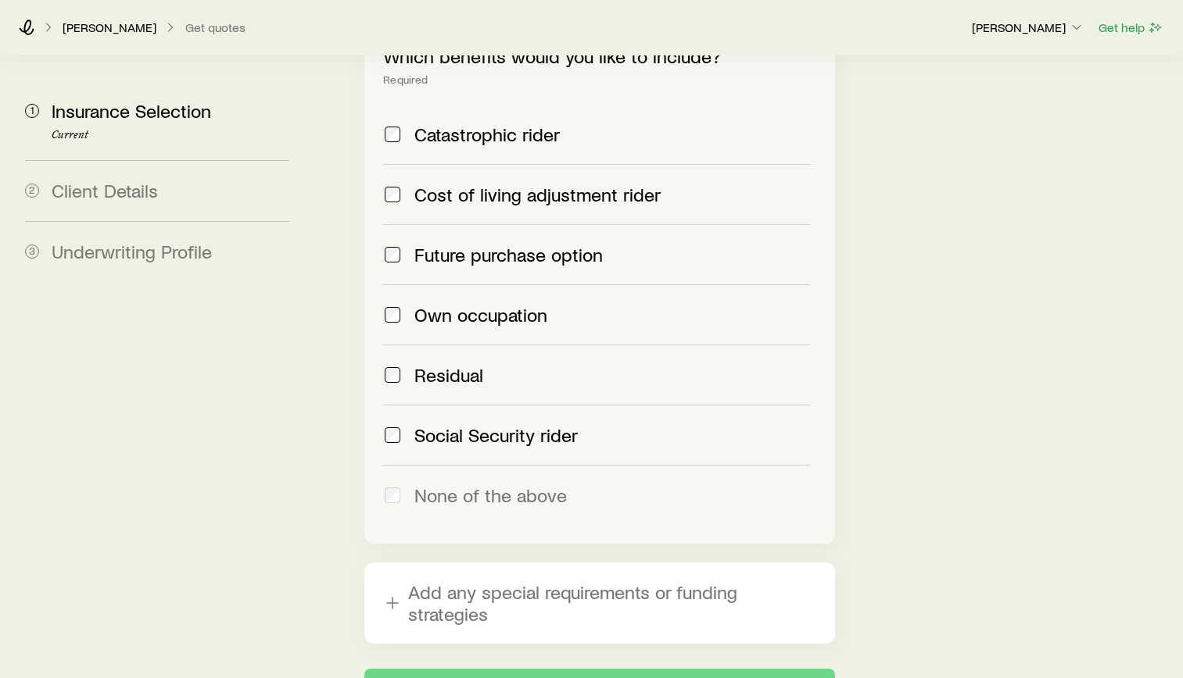
scroll to position [1696, 0]
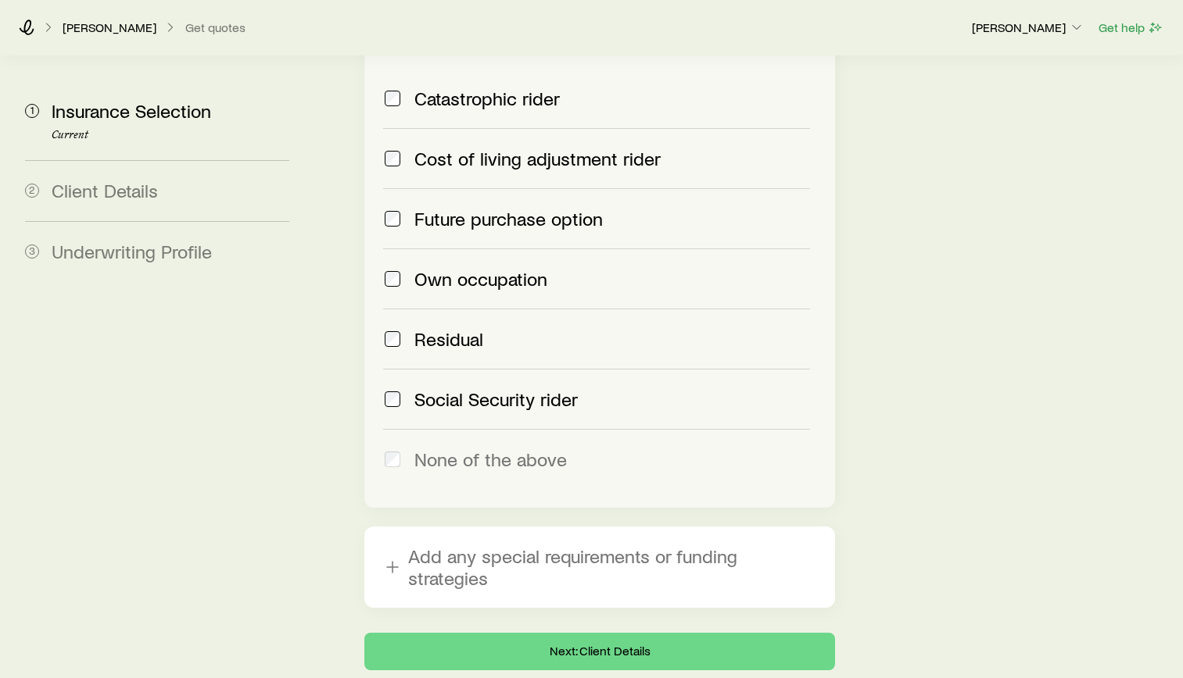
click at [417, 328] on span "Residual" at bounding box center [448, 339] width 69 height 22
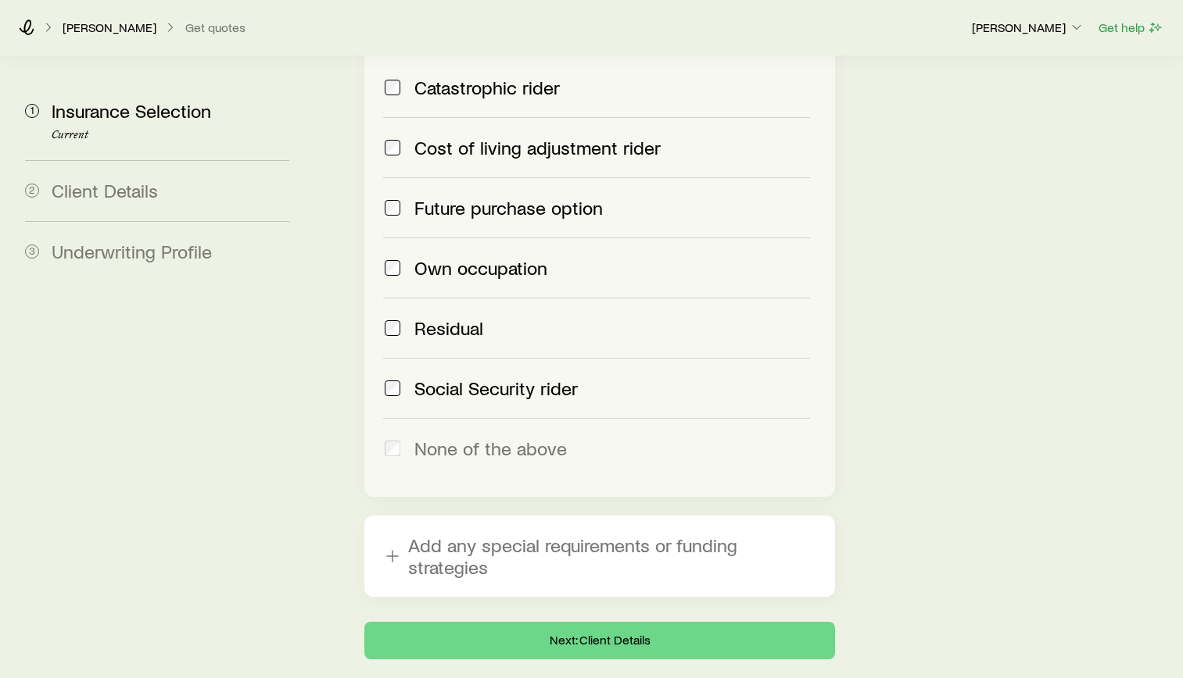
scroll to position [1751, 0]
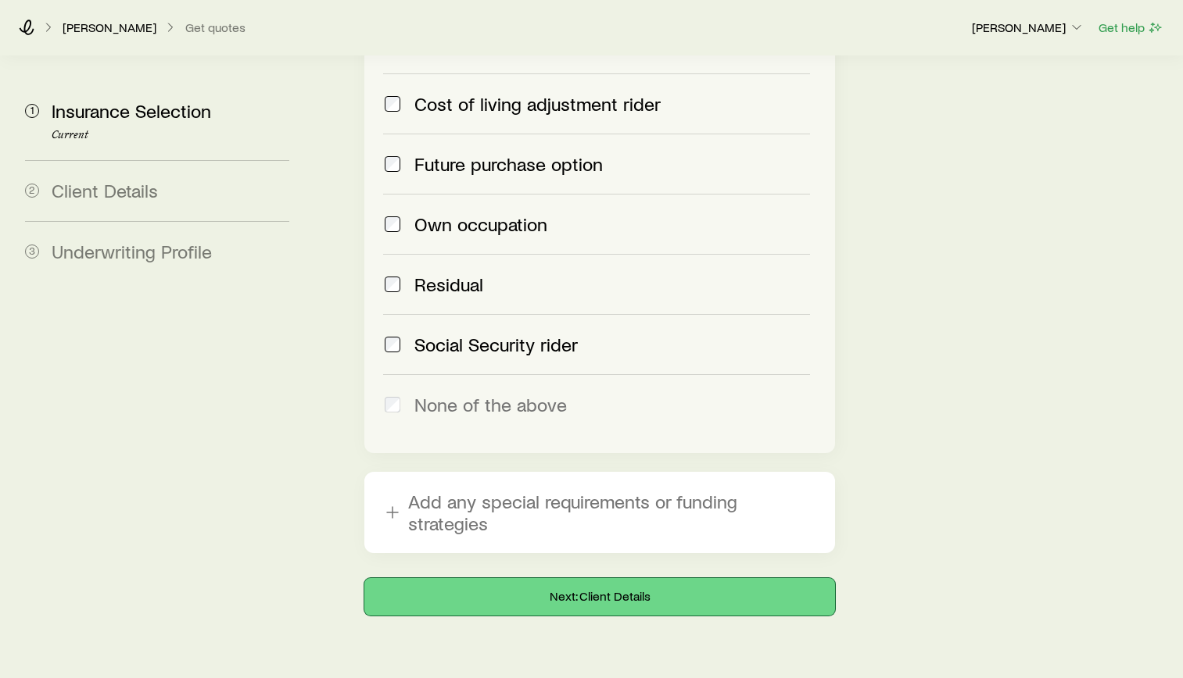
click at [646, 578] on button "Next: Client Details" at bounding box center [599, 597] width 471 height 38
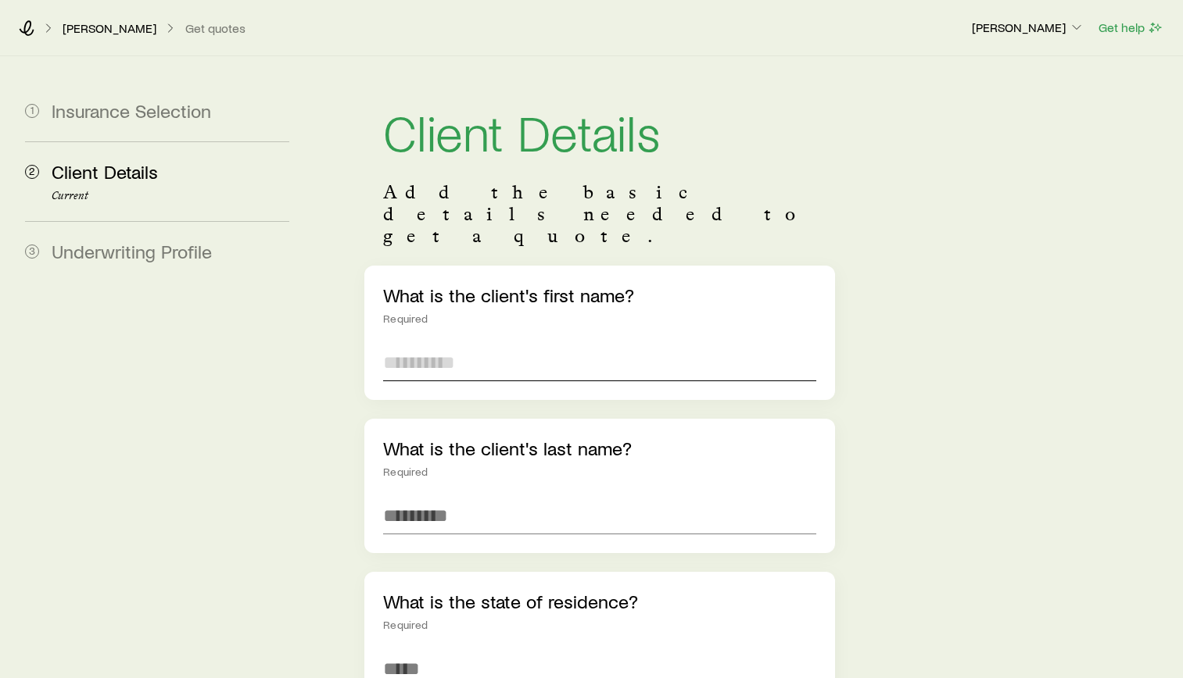
click at [485, 344] on input "text" at bounding box center [599, 363] width 433 height 38
type input "*****"
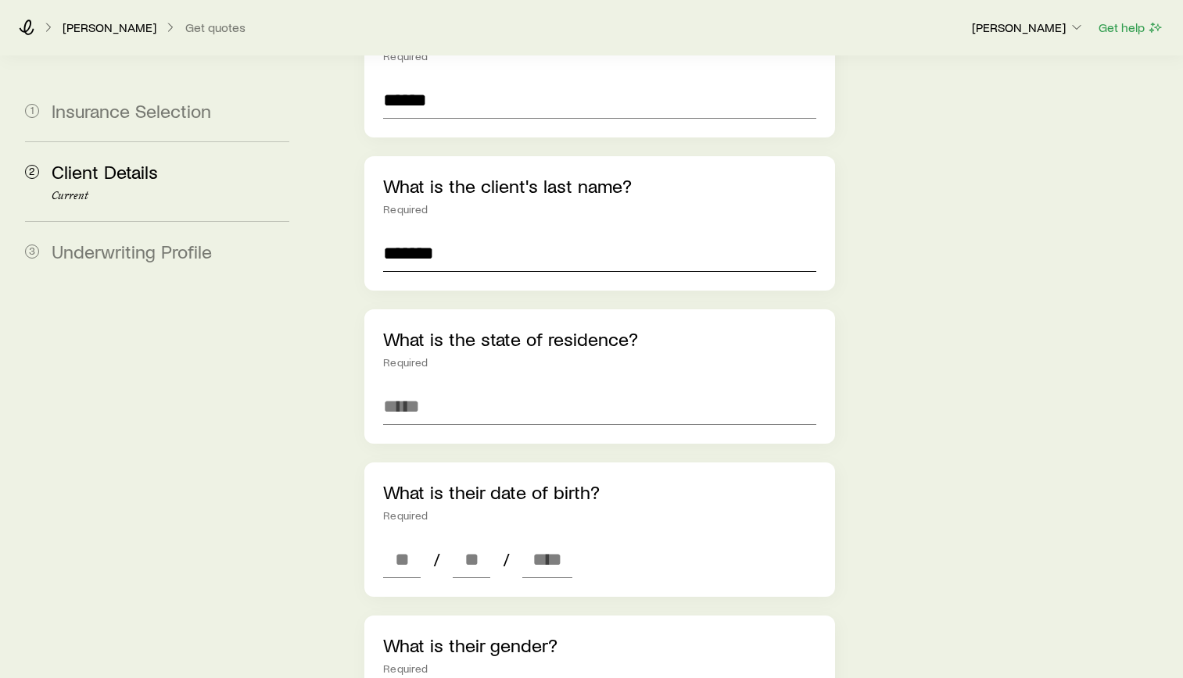
type input "*******"
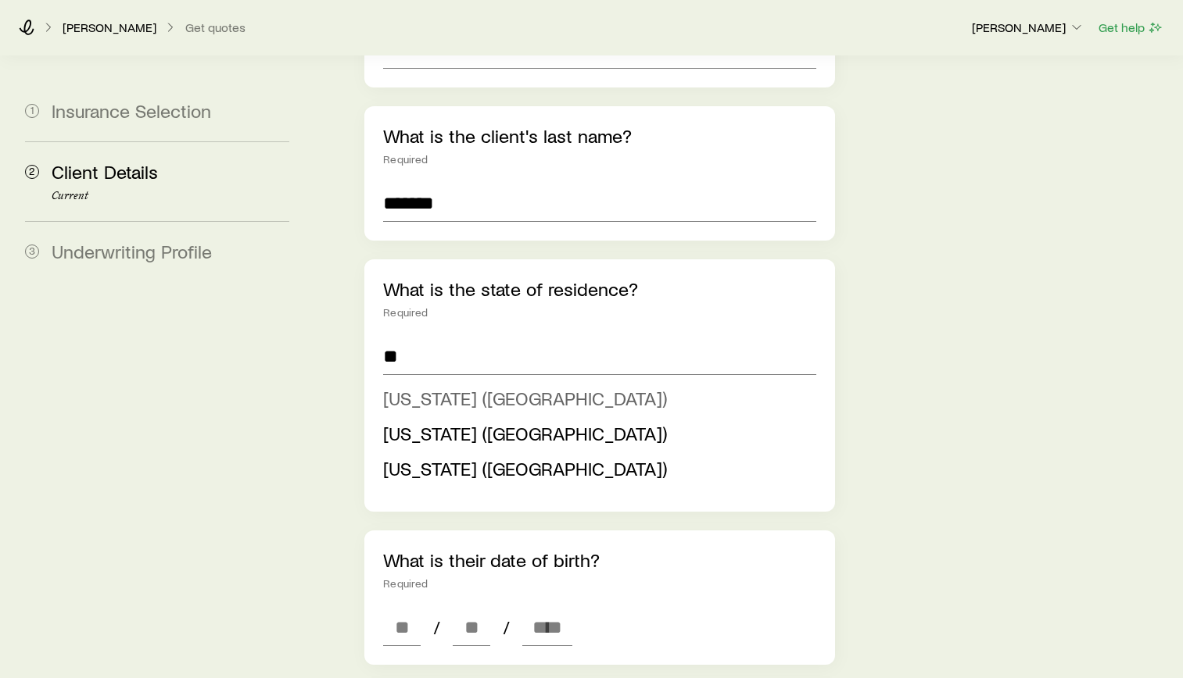
click at [403, 387] on span "[US_STATE] ([GEOGRAPHIC_DATA])" at bounding box center [525, 398] width 284 height 23
type input "**********"
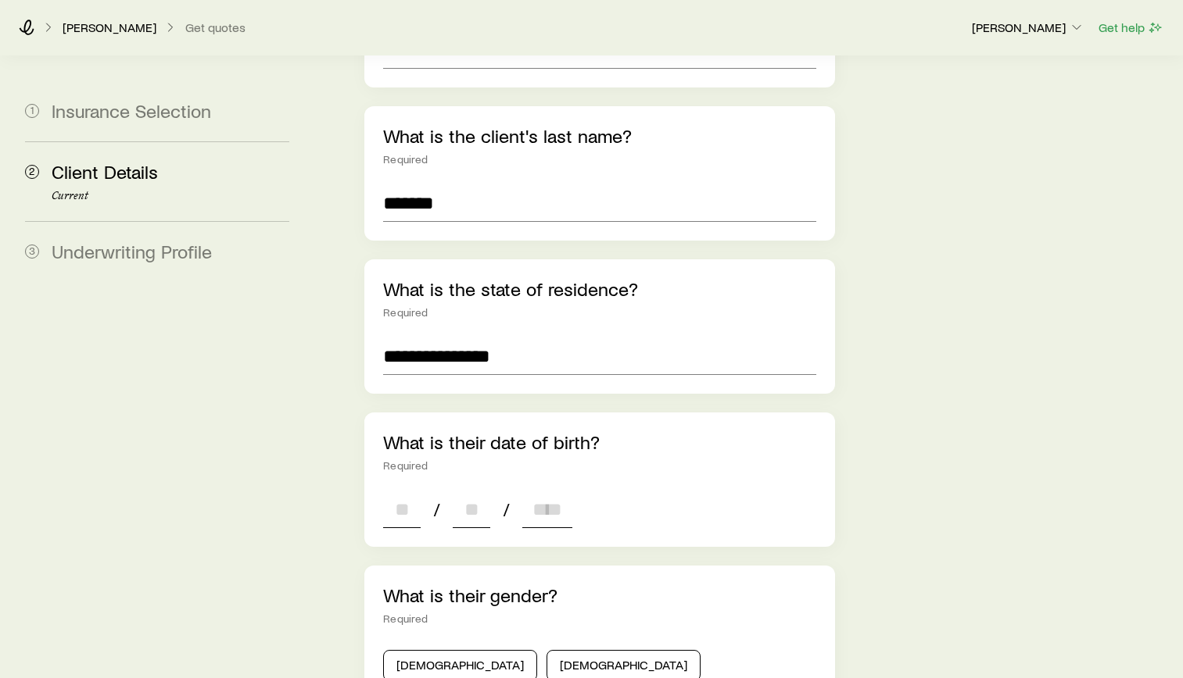
click at [409, 491] on input at bounding box center [402, 510] width 38 height 38
type input "**"
type input "****"
type input "*"
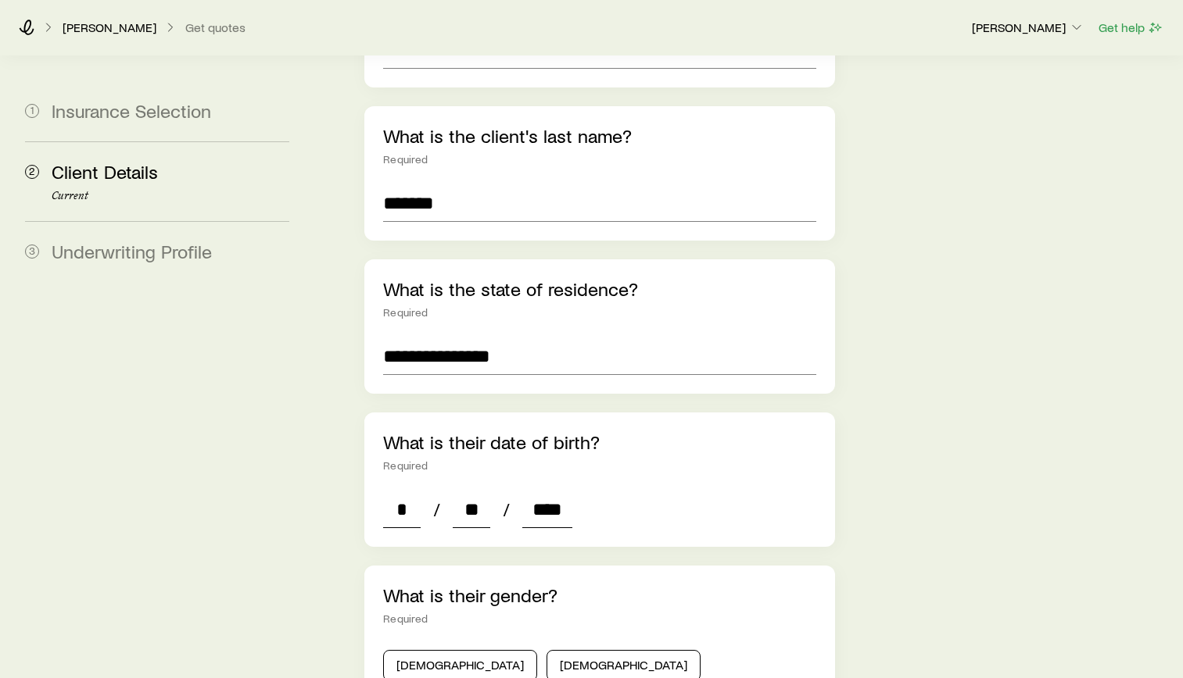
type input "****"
click at [949, 502] on div "**********" at bounding box center [745, 527] width 850 height 1566
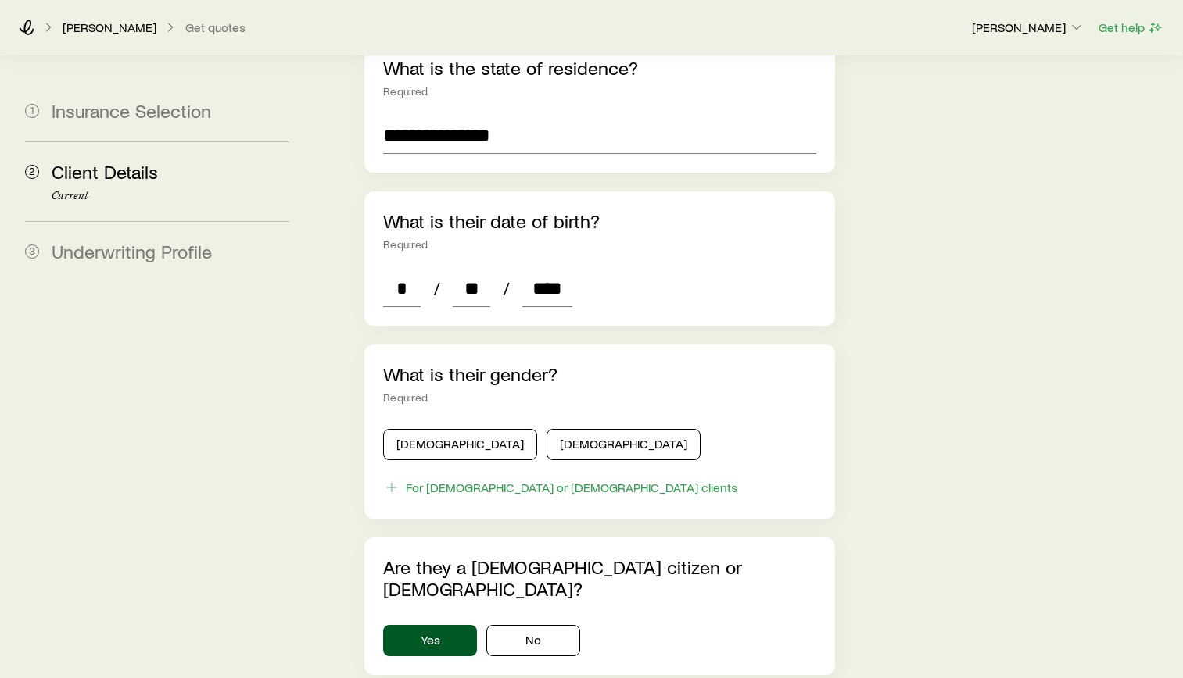
scroll to position [547, 0]
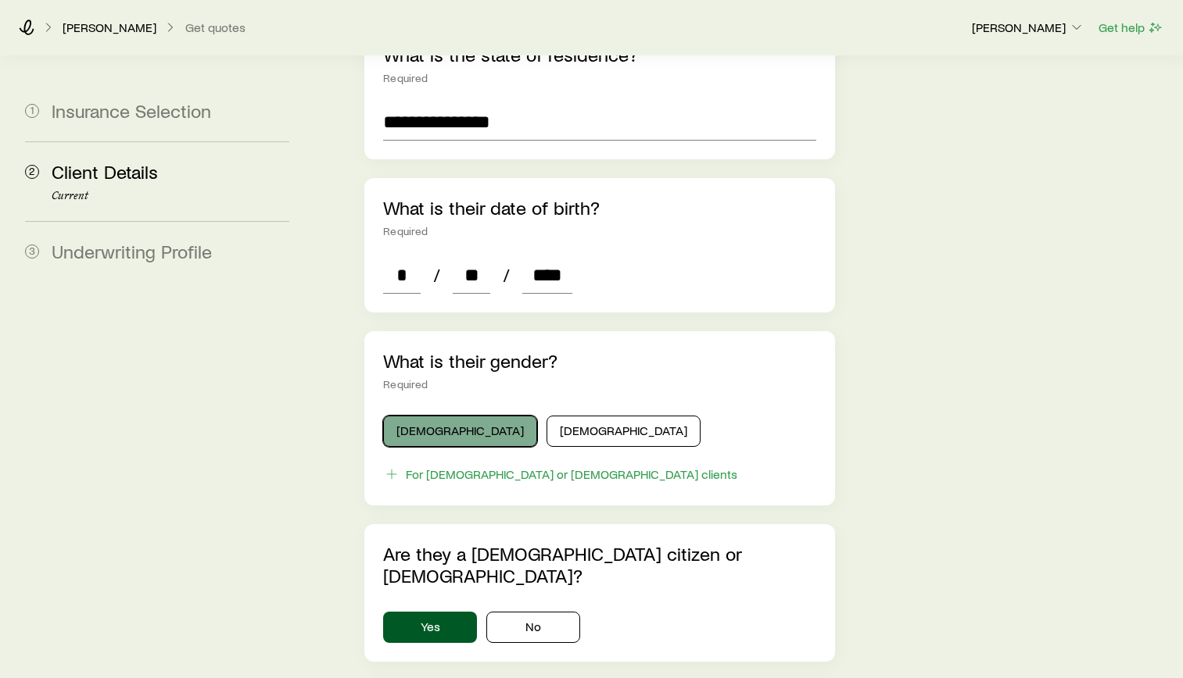
click at [446, 416] on button "[DEMOGRAPHIC_DATA]" at bounding box center [460, 431] width 154 height 31
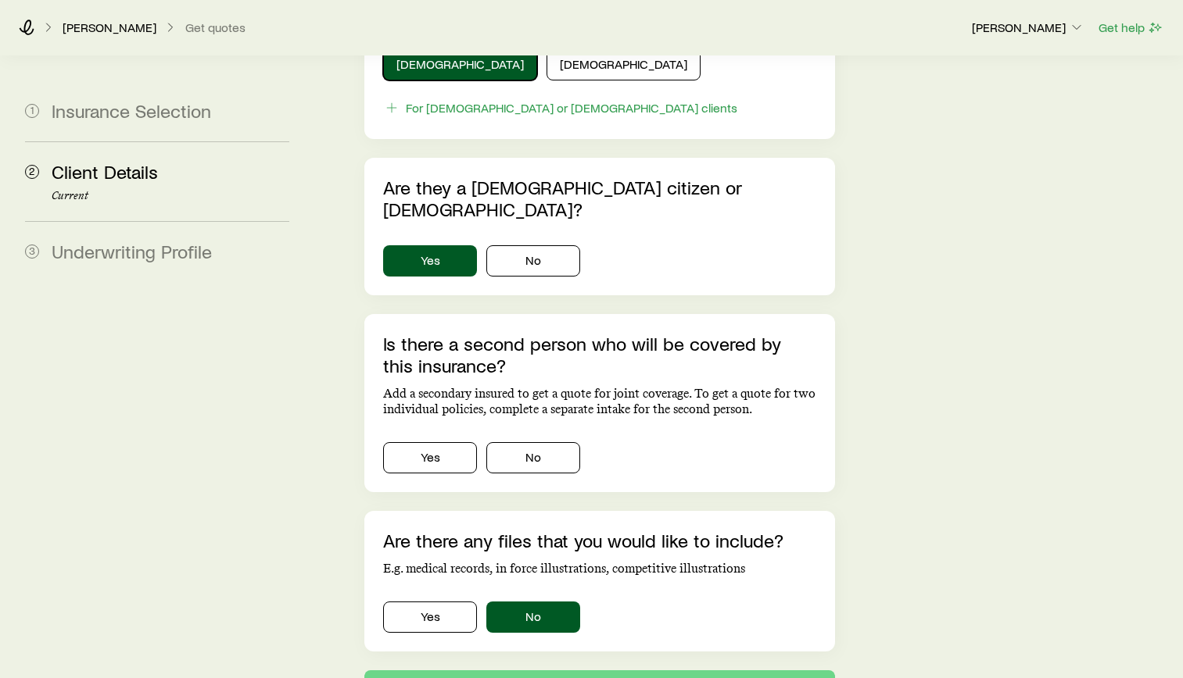
scroll to position [938, 0]
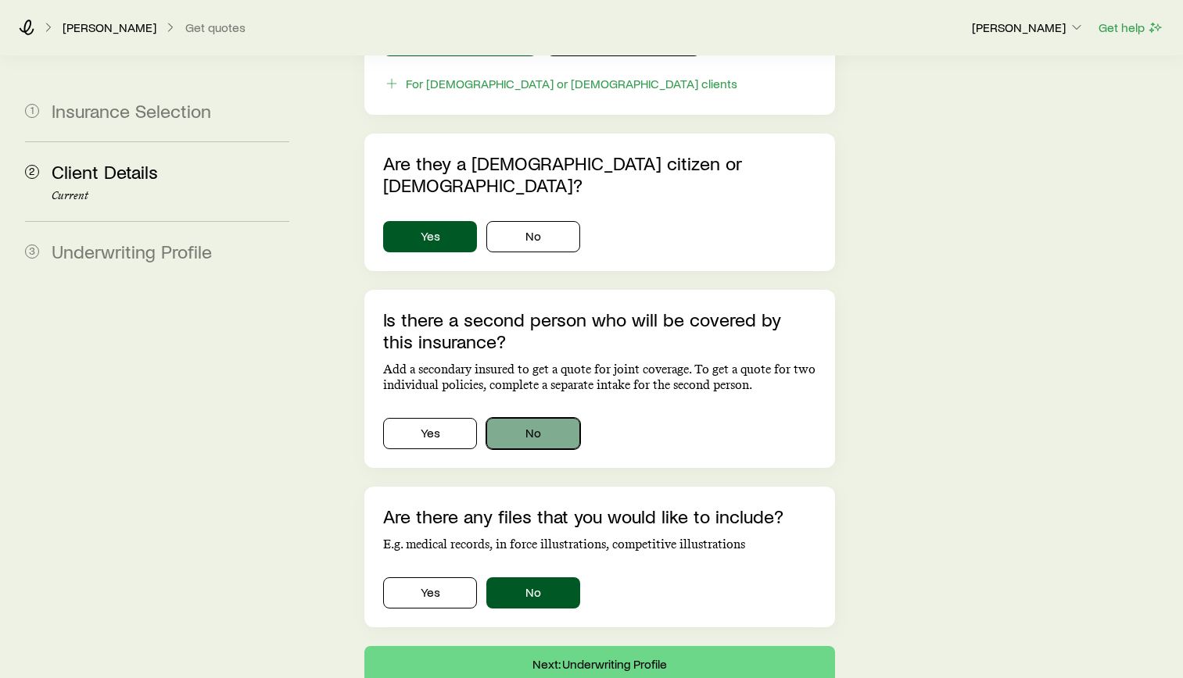
click at [521, 418] on button "No" at bounding box center [533, 433] width 94 height 31
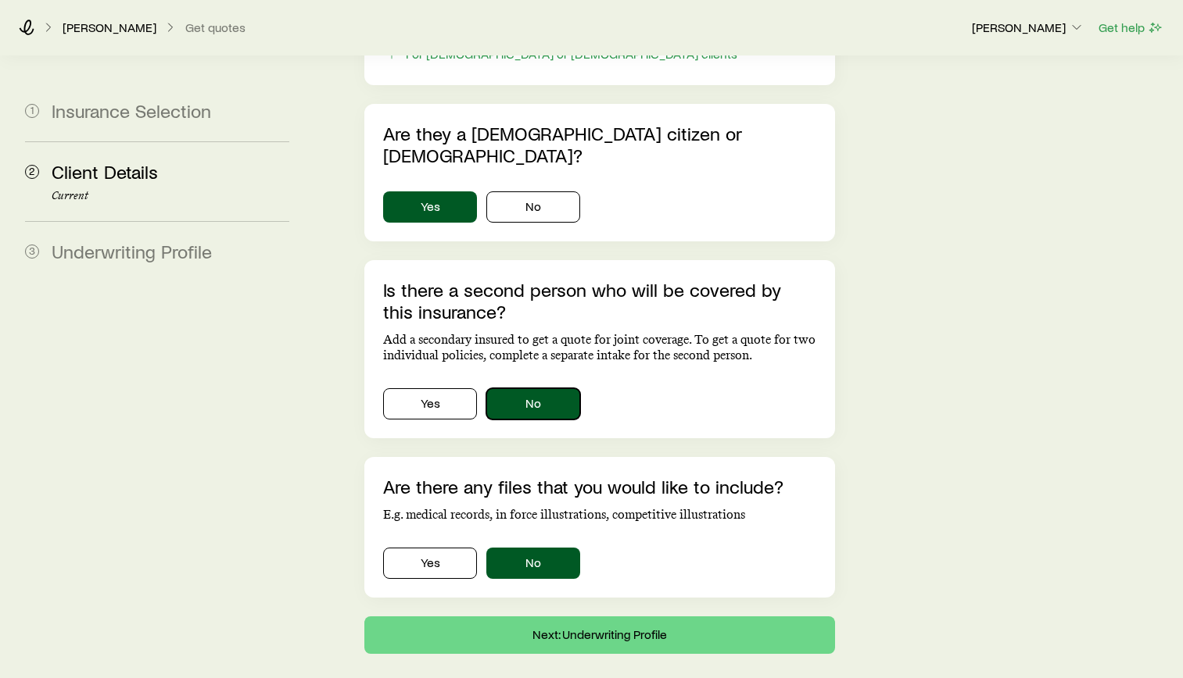
scroll to position [984, 0]
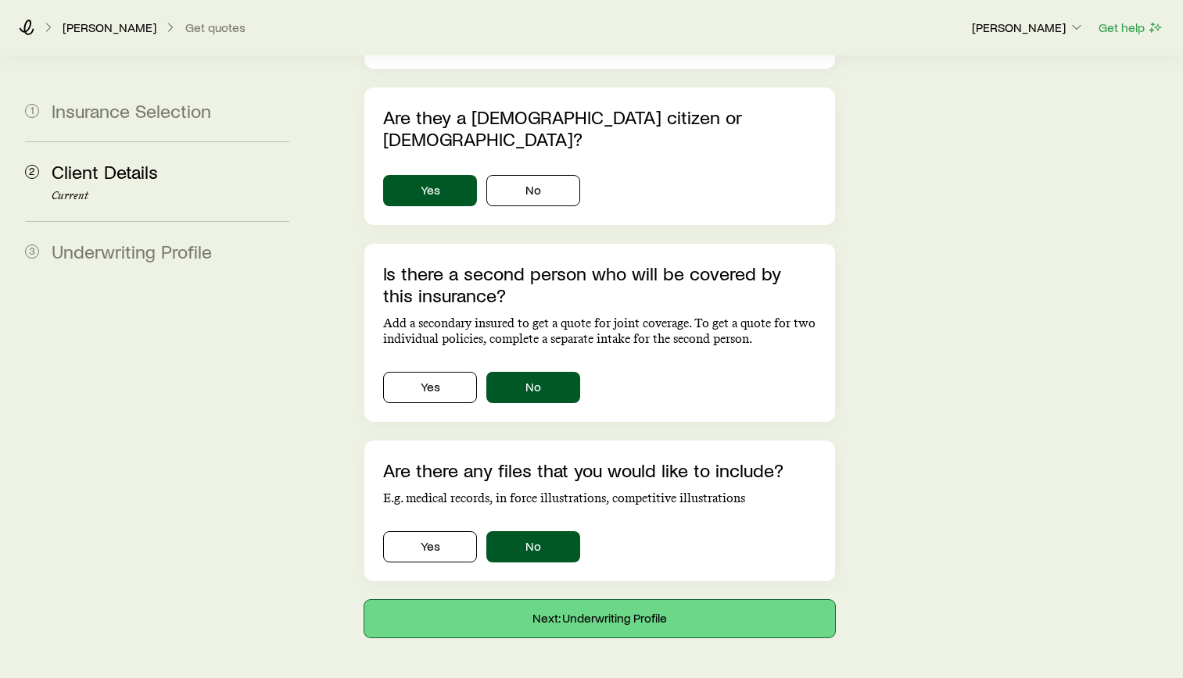
click at [607, 600] on button "Next: Underwriting Profile" at bounding box center [599, 619] width 471 height 38
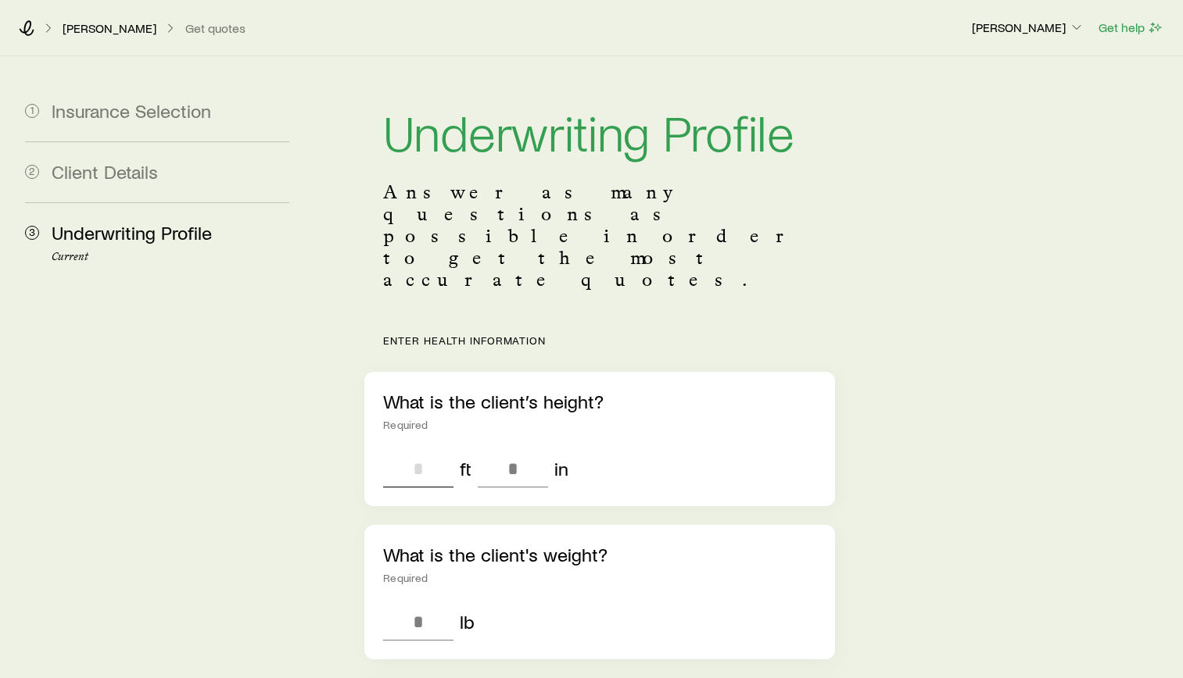
click at [422, 450] on input "tel" at bounding box center [418, 469] width 70 height 38
type input "*"
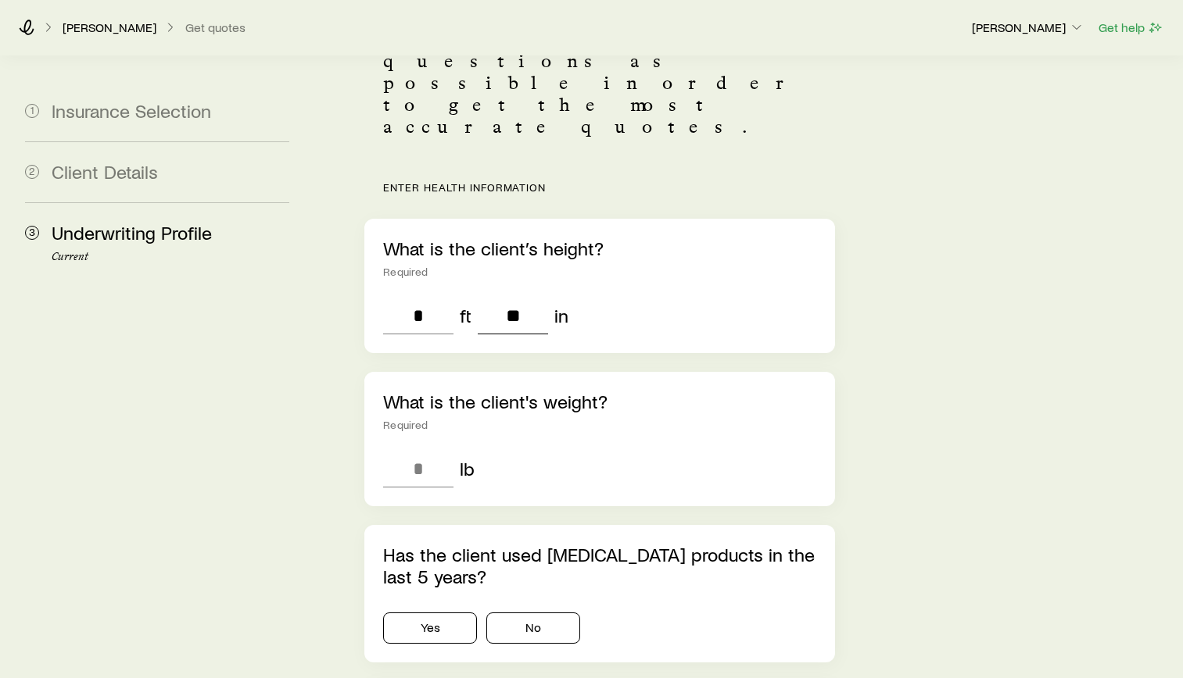
scroll to position [156, 0]
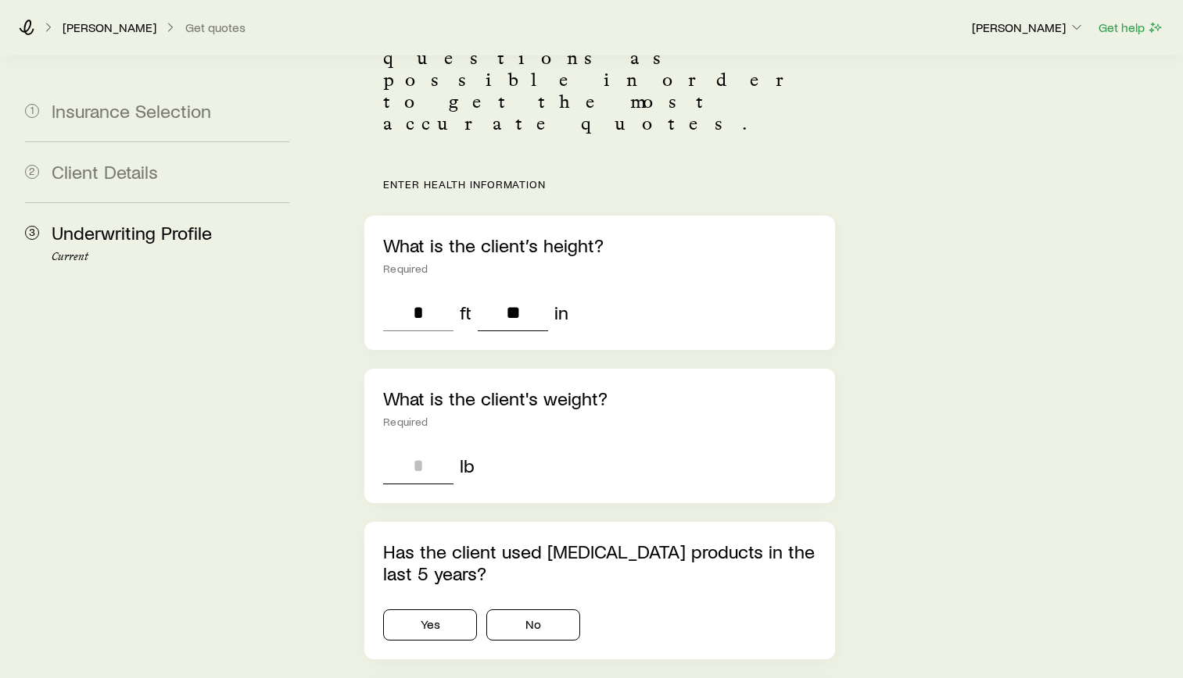
type input "**"
click at [418, 447] on input "tel" at bounding box center [418, 466] width 70 height 38
type input "***"
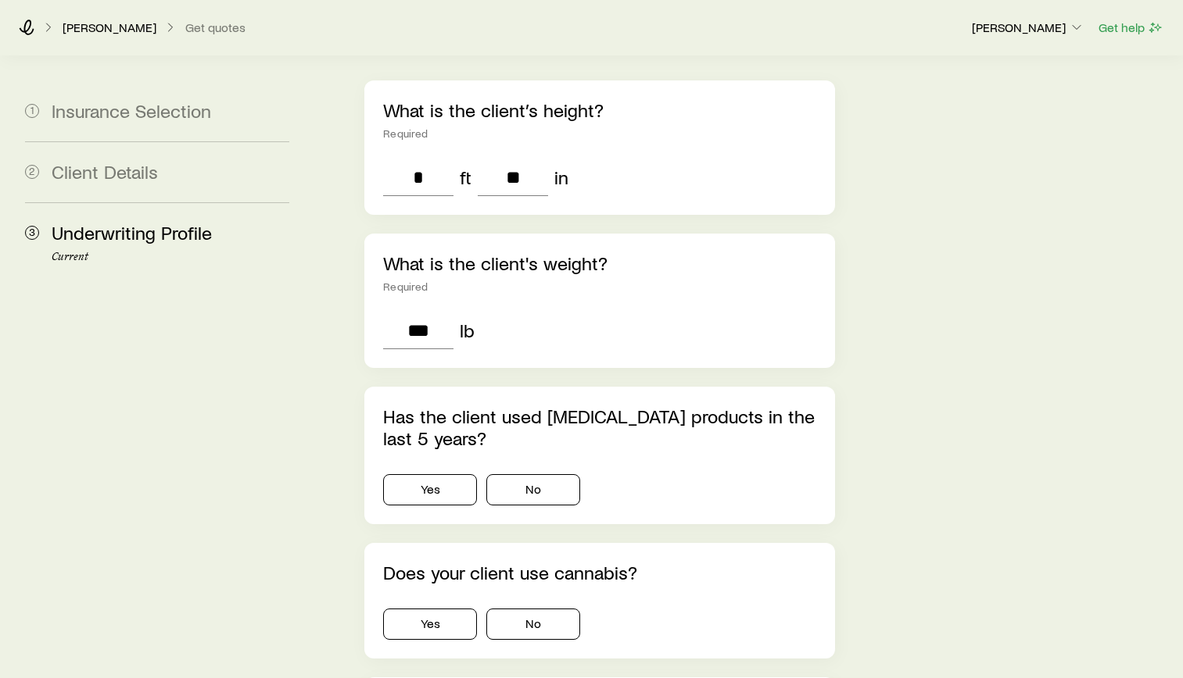
scroll to position [313, 0]
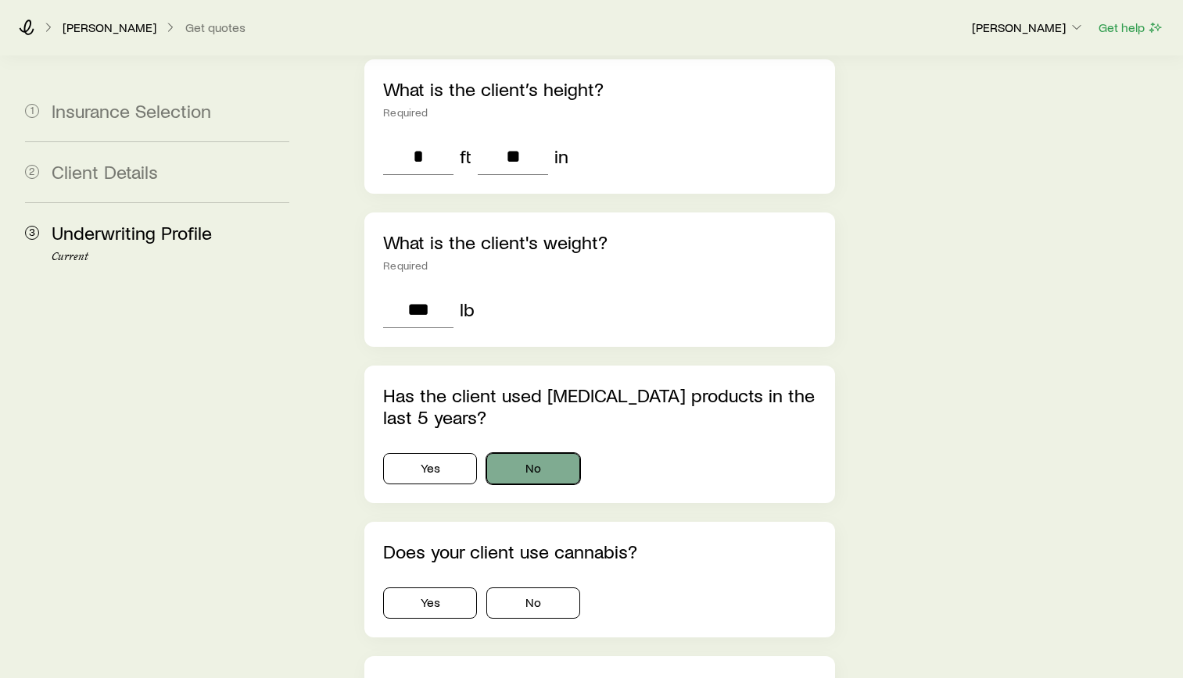
click at [525, 453] on button "No" at bounding box center [533, 468] width 94 height 31
click at [561, 588] on button "No" at bounding box center [533, 603] width 94 height 31
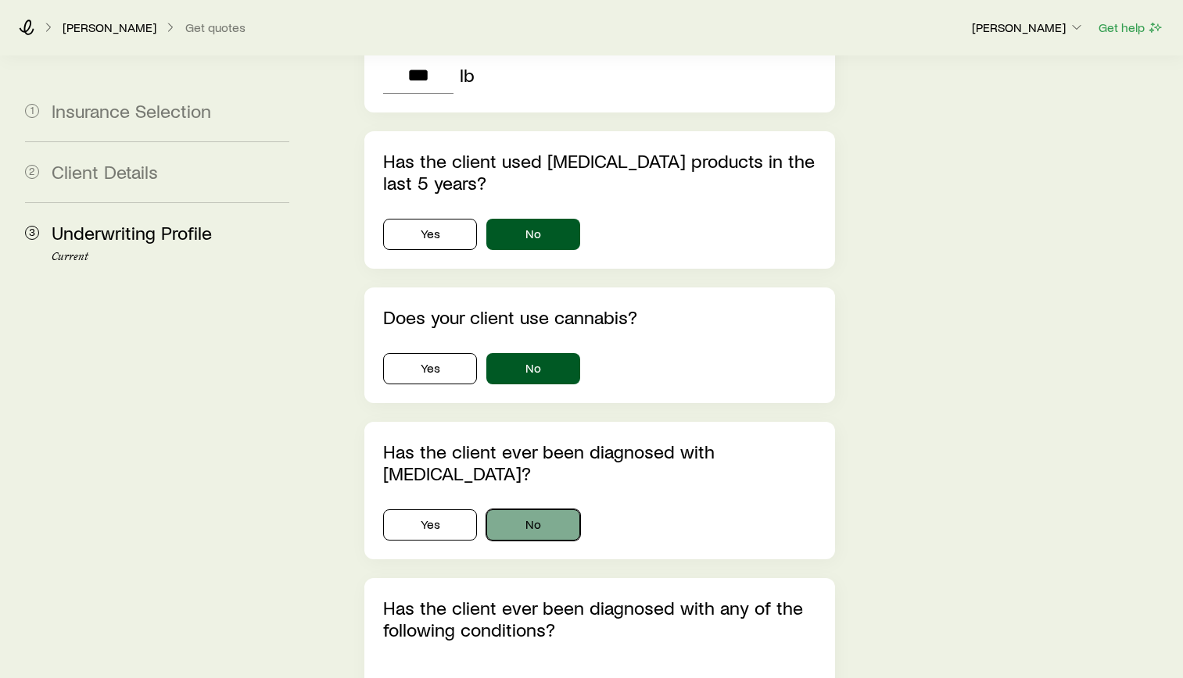
click at [524, 510] on button "No" at bounding box center [533, 525] width 94 height 31
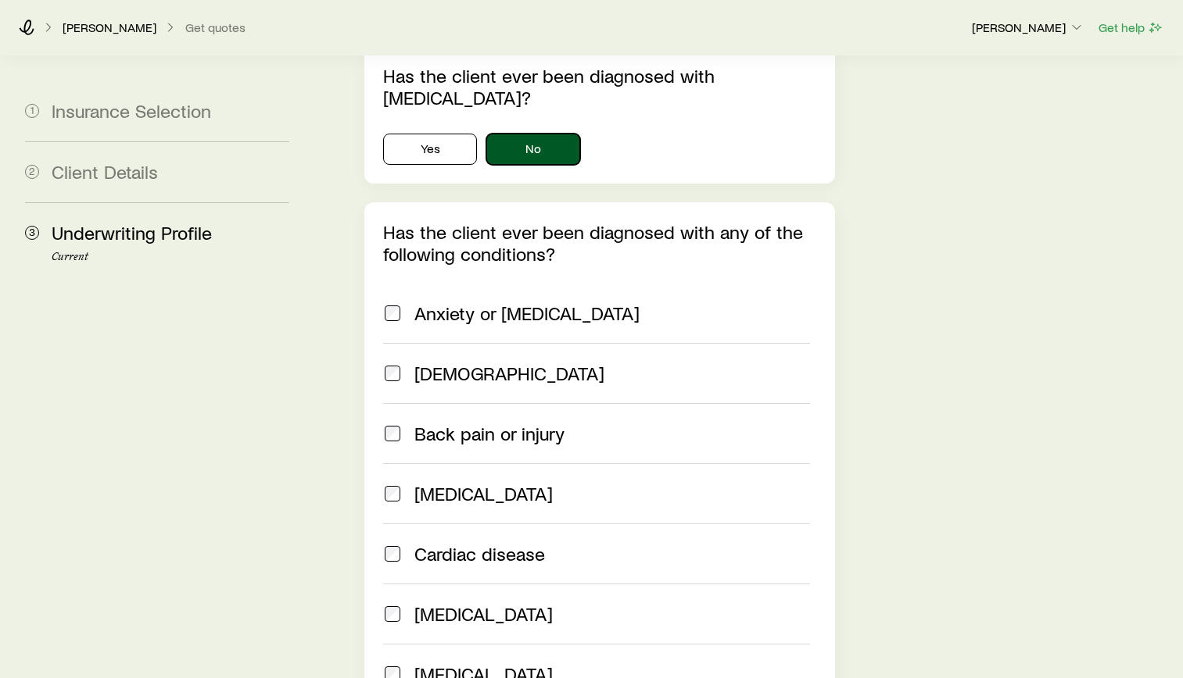
scroll to position [1172, 0]
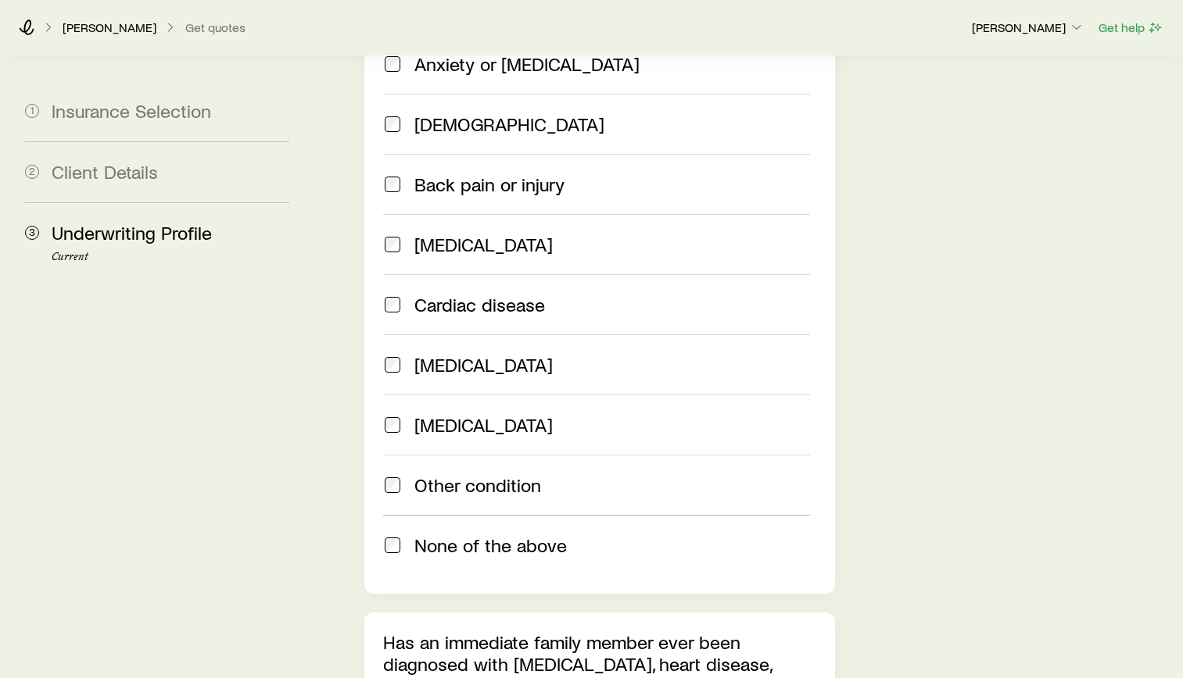
click at [408, 515] on label "None of the above" at bounding box center [596, 545] width 427 height 60
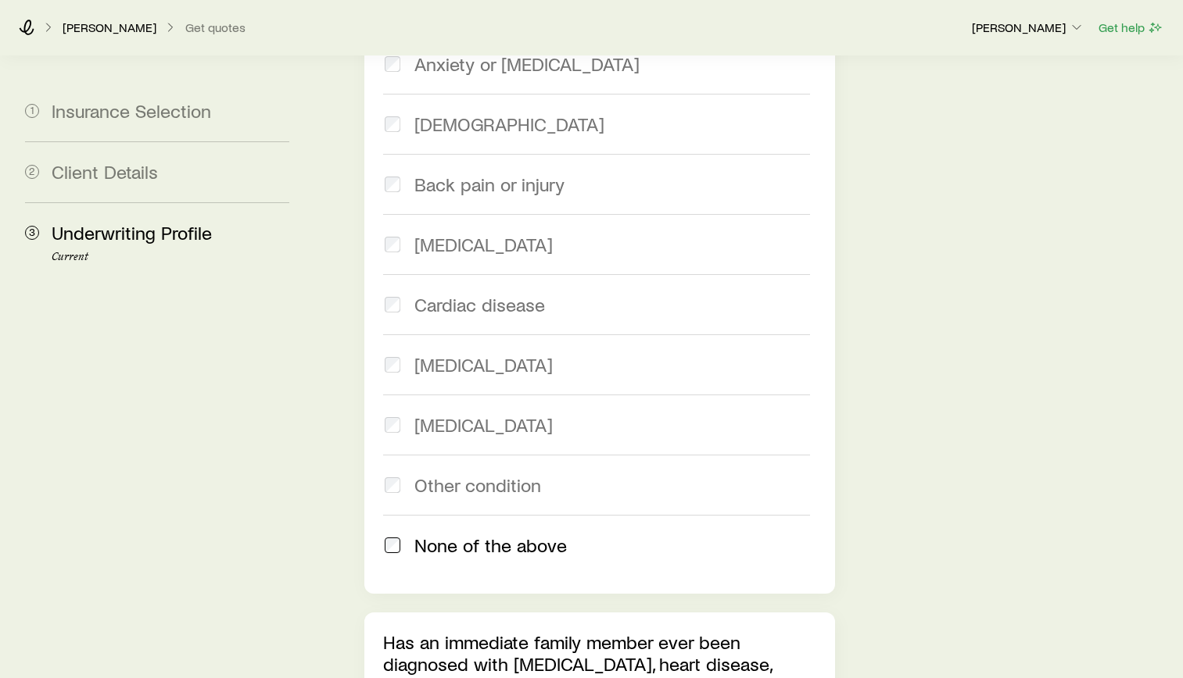
scroll to position [1563, 0]
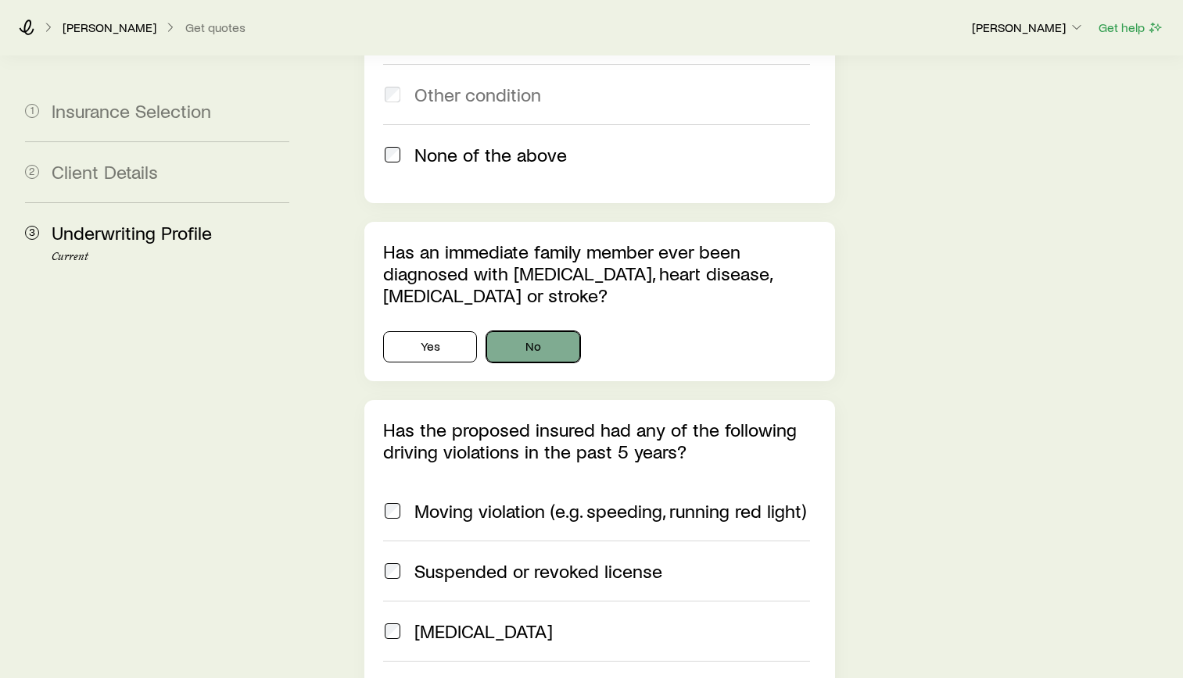
click at [549, 331] on button "No" at bounding box center [533, 346] width 94 height 31
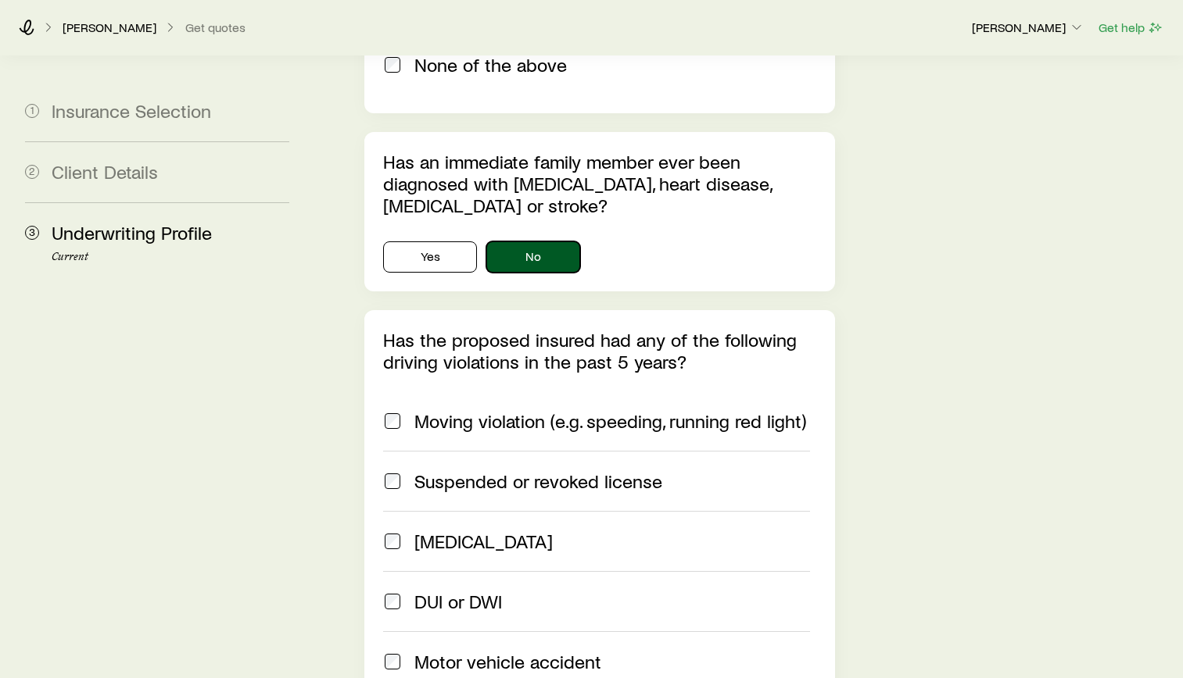
scroll to position [1876, 0]
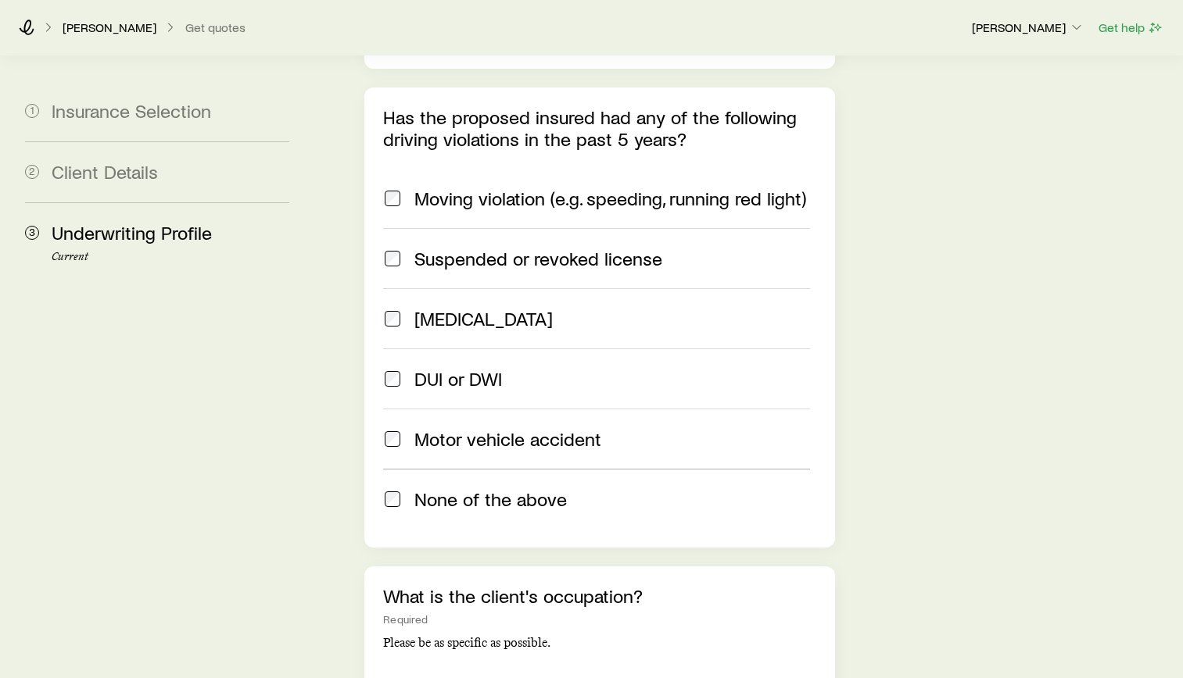
click at [449, 489] on span "None of the above" at bounding box center [490, 500] width 152 height 22
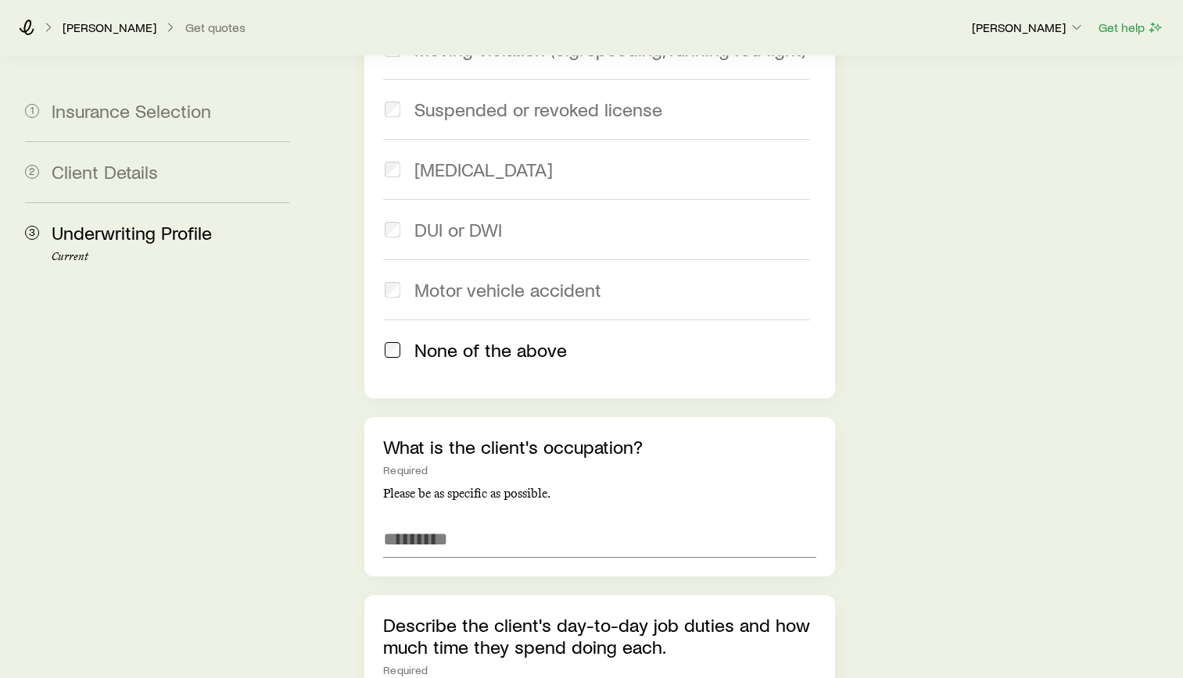
scroll to position [2345, 0]
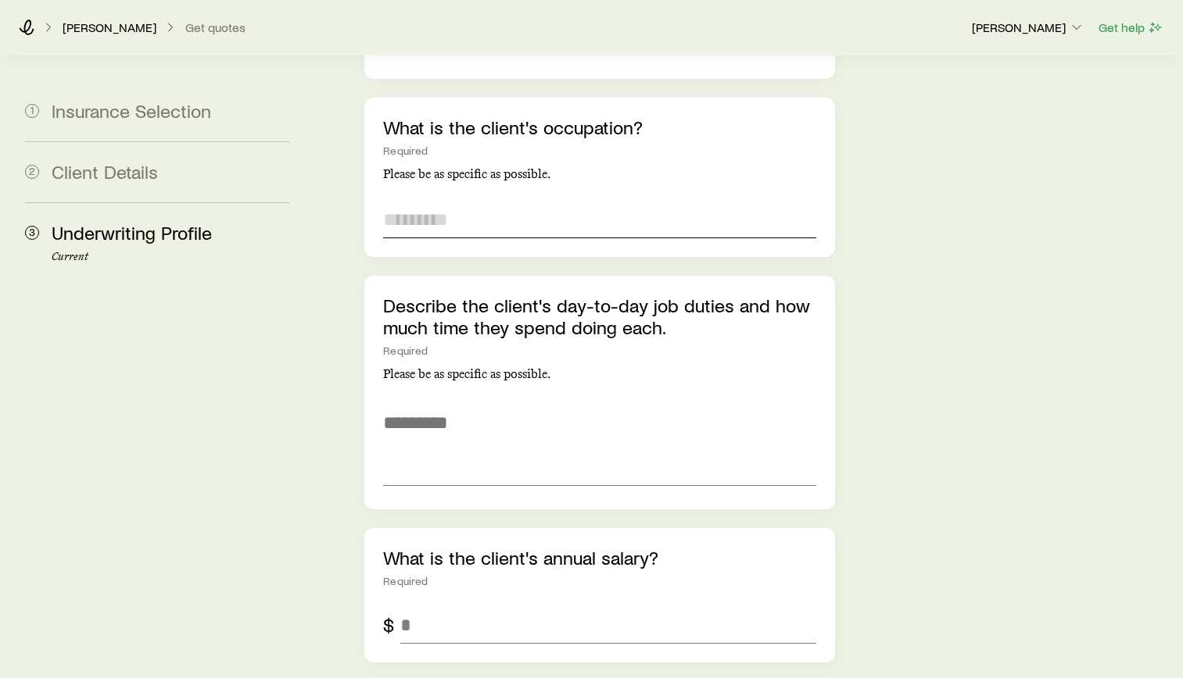
click at [568, 201] on input "text" at bounding box center [599, 220] width 433 height 38
type input "*"
type input "**********"
click at [510, 401] on textarea at bounding box center [599, 443] width 433 height 85
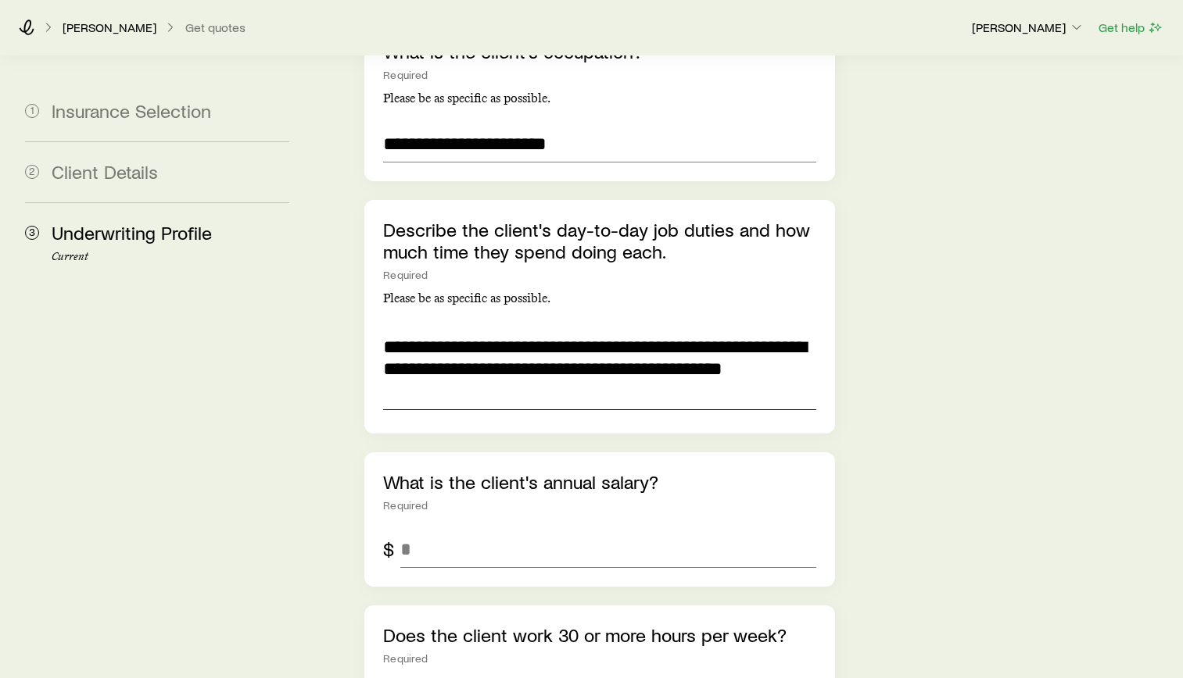
scroll to position [2501, 0]
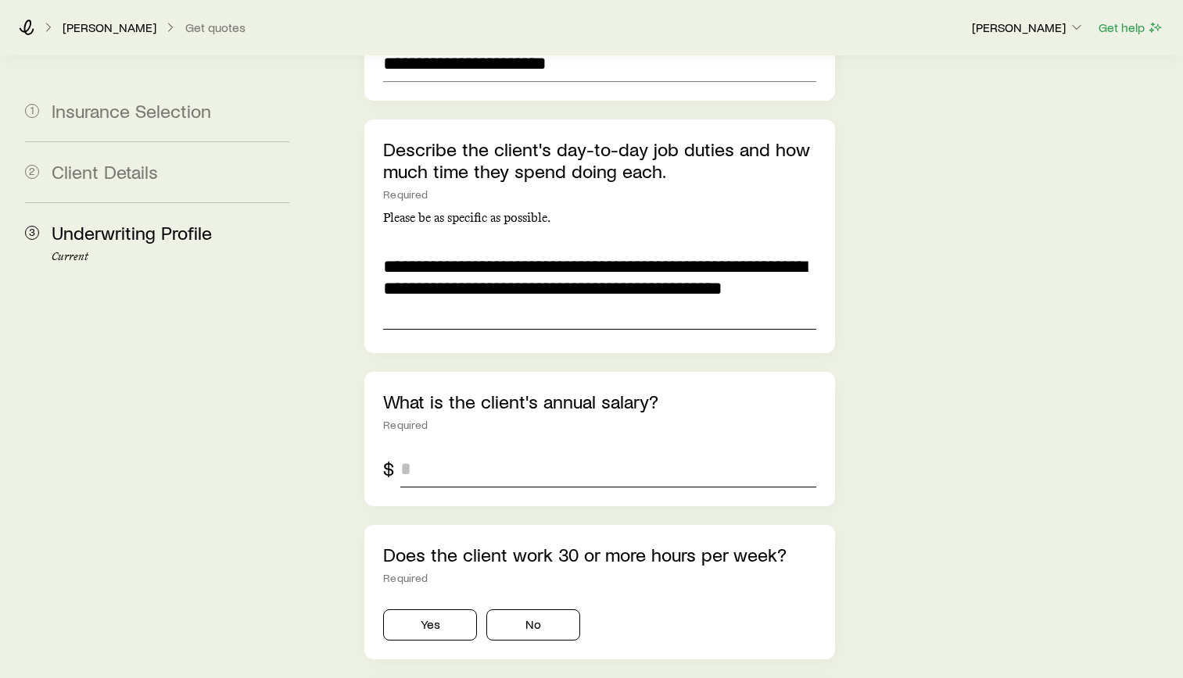
type textarea "**********"
click at [503, 450] on input "tel" at bounding box center [608, 469] width 416 height 38
type input "*******"
click at [446, 610] on button "Yes" at bounding box center [430, 625] width 94 height 31
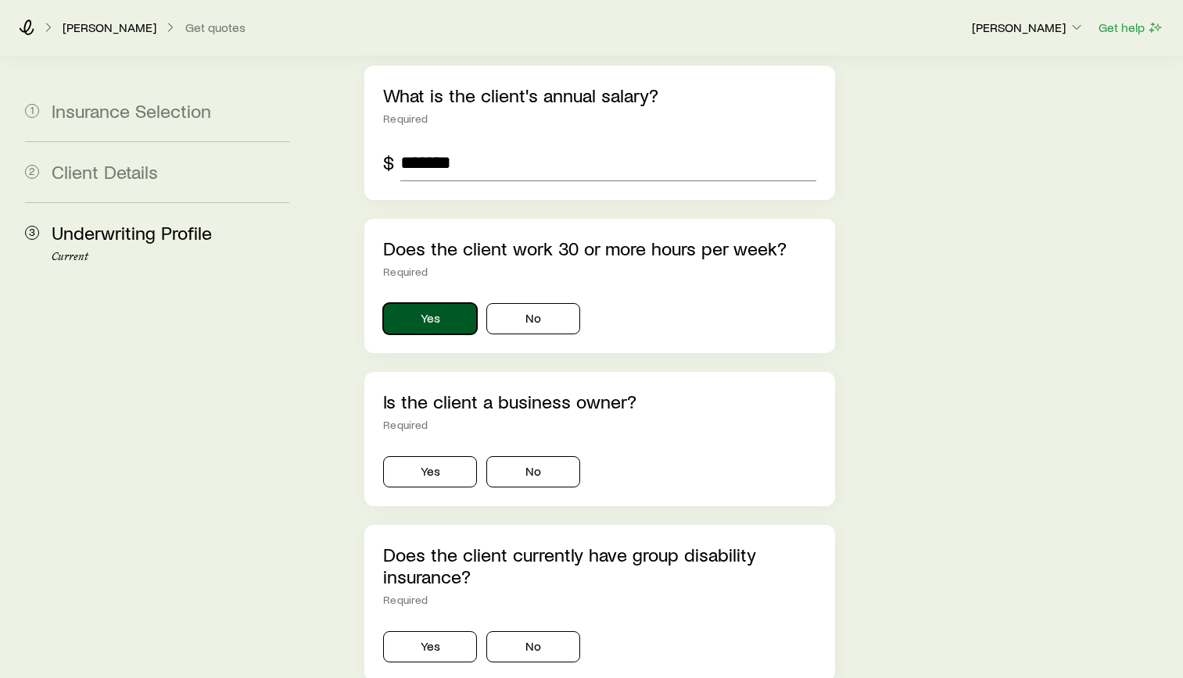
scroll to position [2892, 0]
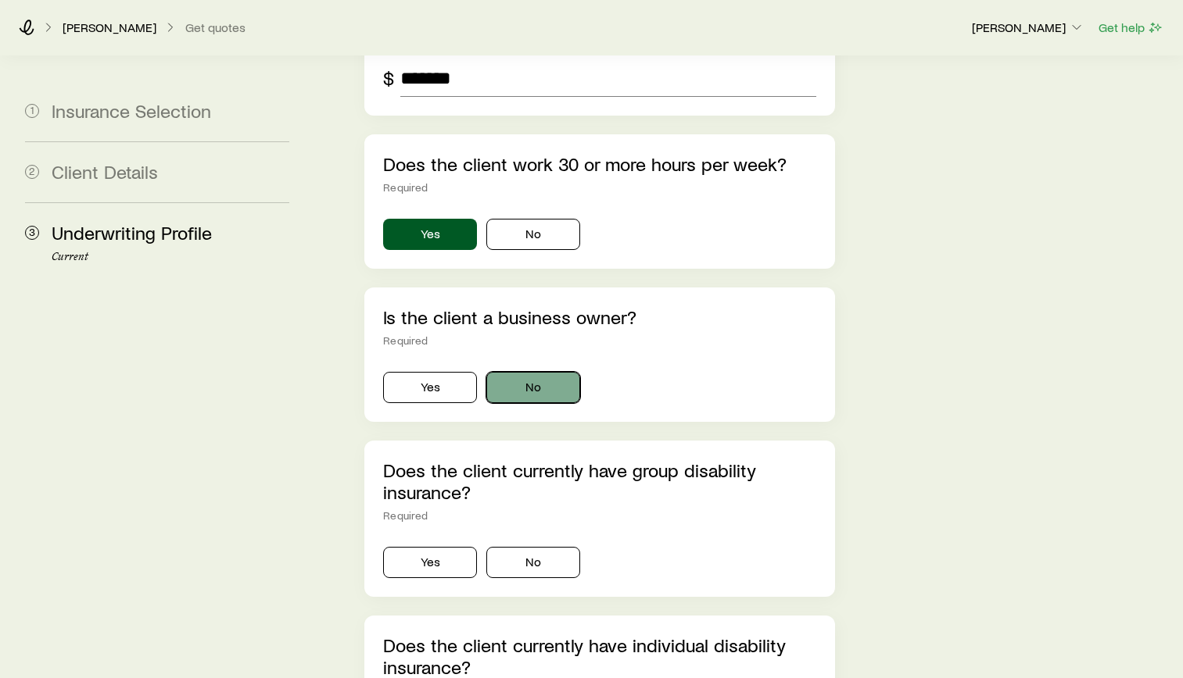
click at [520, 372] on button "No" at bounding box center [533, 387] width 94 height 31
click at [563, 547] on button "No" at bounding box center [533, 562] width 94 height 31
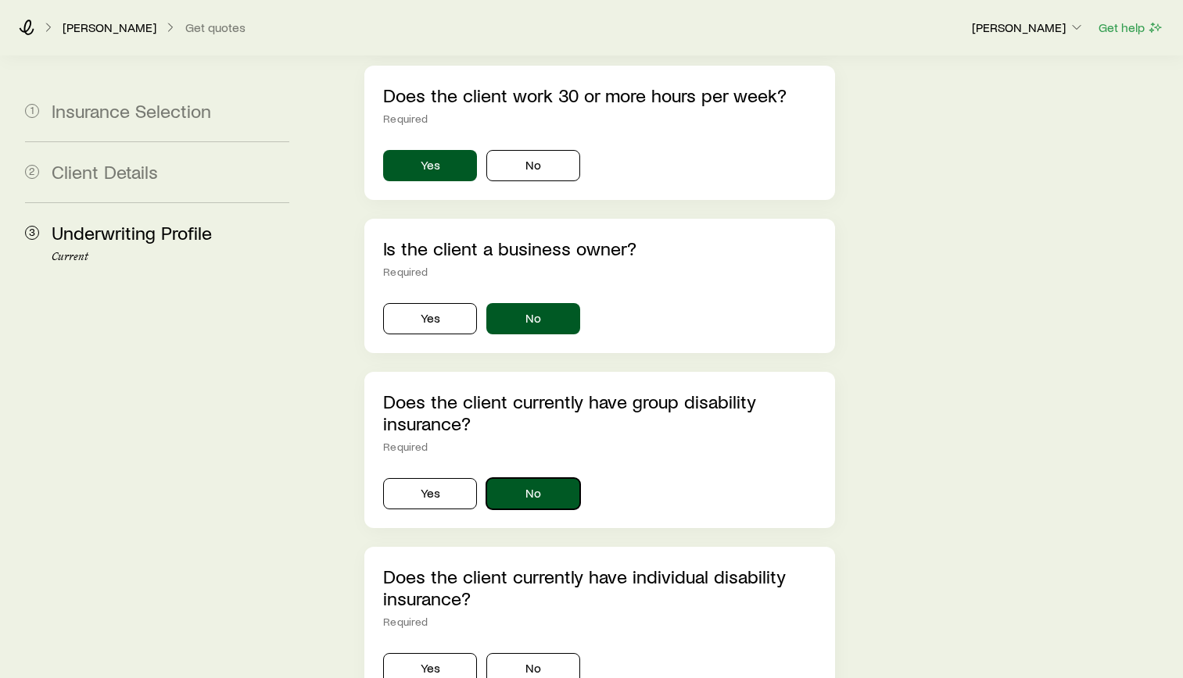
scroll to position [3205, 0]
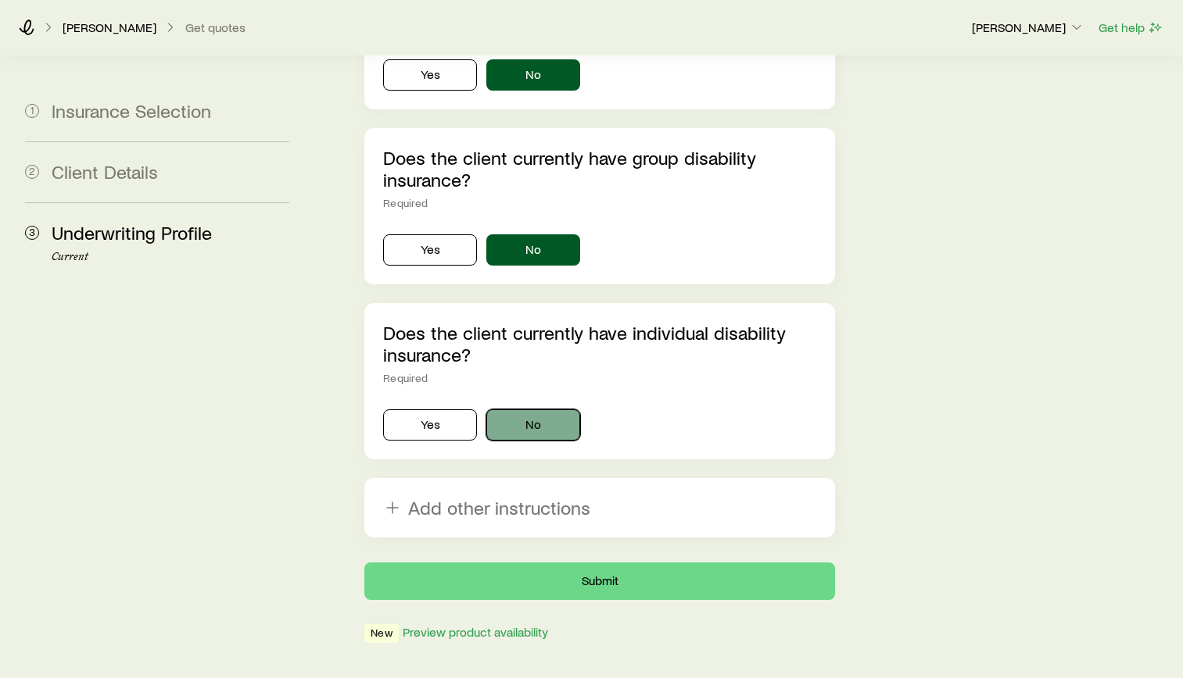
click at [559, 410] on button "No" at bounding box center [533, 425] width 94 height 31
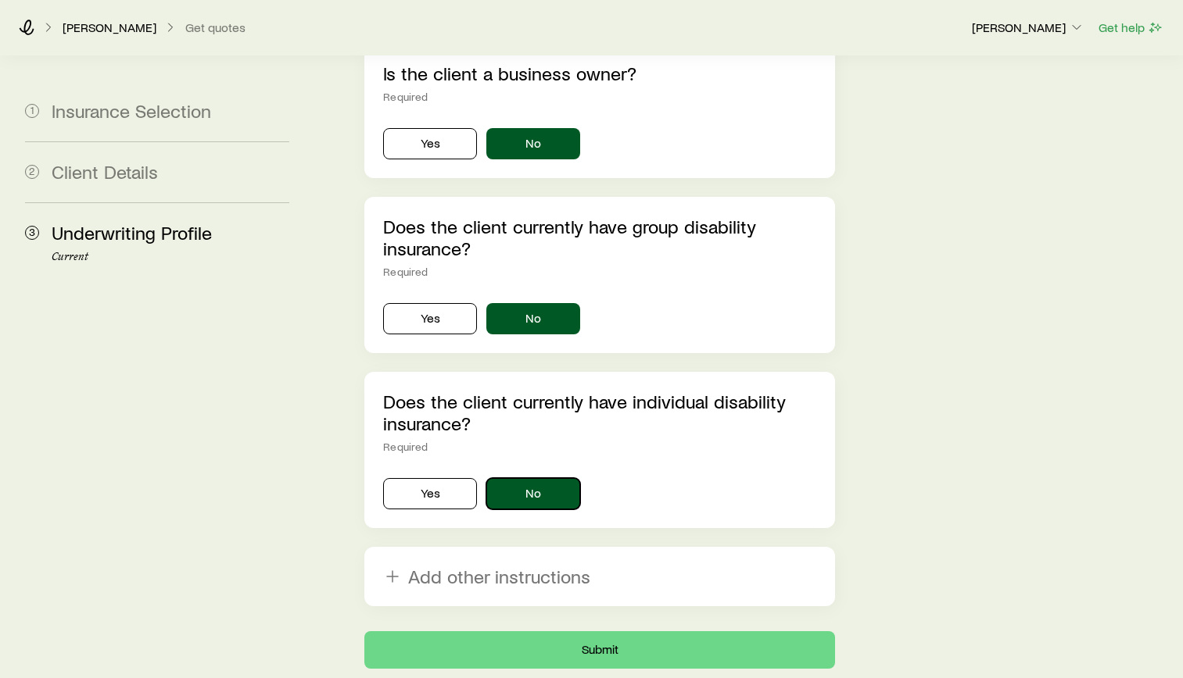
scroll to position [3210, 0]
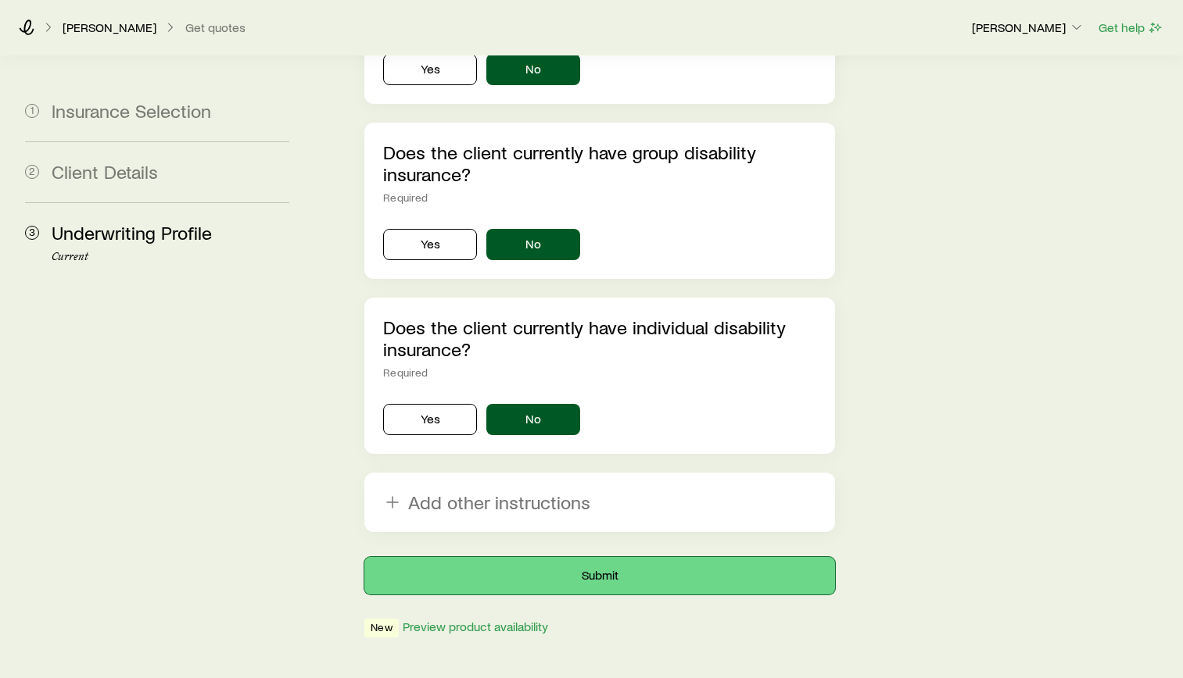
click at [651, 557] on button "Submit" at bounding box center [599, 576] width 471 height 38
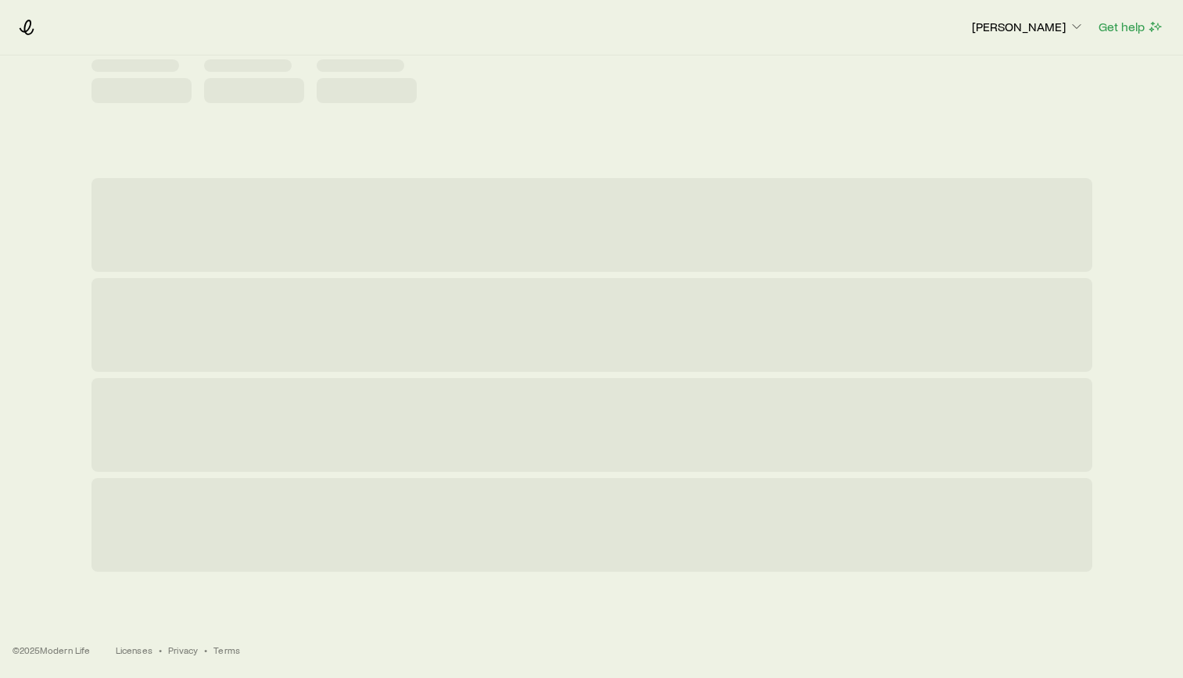
scroll to position [0, 0]
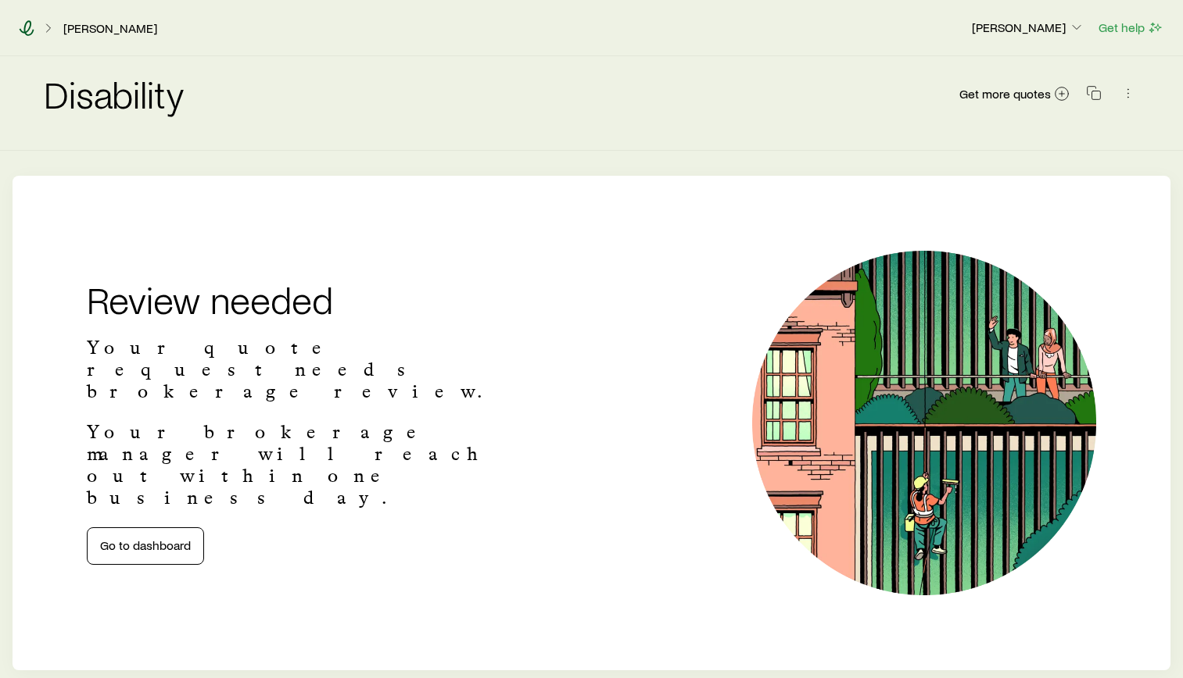
click at [30, 29] on icon at bounding box center [27, 28] width 16 height 16
